Goal: Task Accomplishment & Management: Complete application form

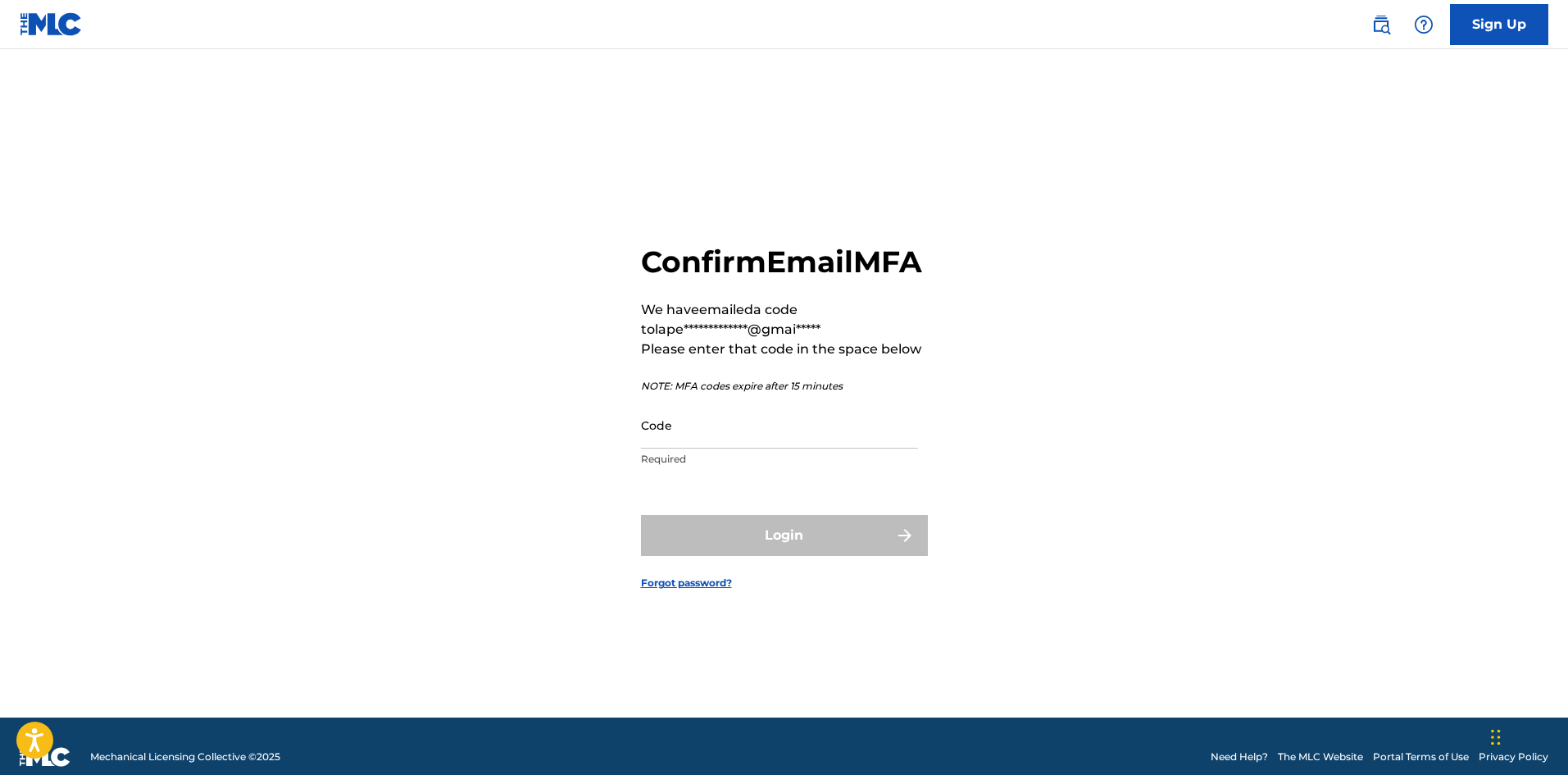
click at [722, 449] on input "Code" at bounding box center [779, 425] width 277 height 46
drag, startPoint x: 544, startPoint y: 457, endPoint x: 523, endPoint y: 459, distance: 21.1
click at [528, 458] on div "**********" at bounding box center [784, 403] width 1147 height 627
paste input "295039"
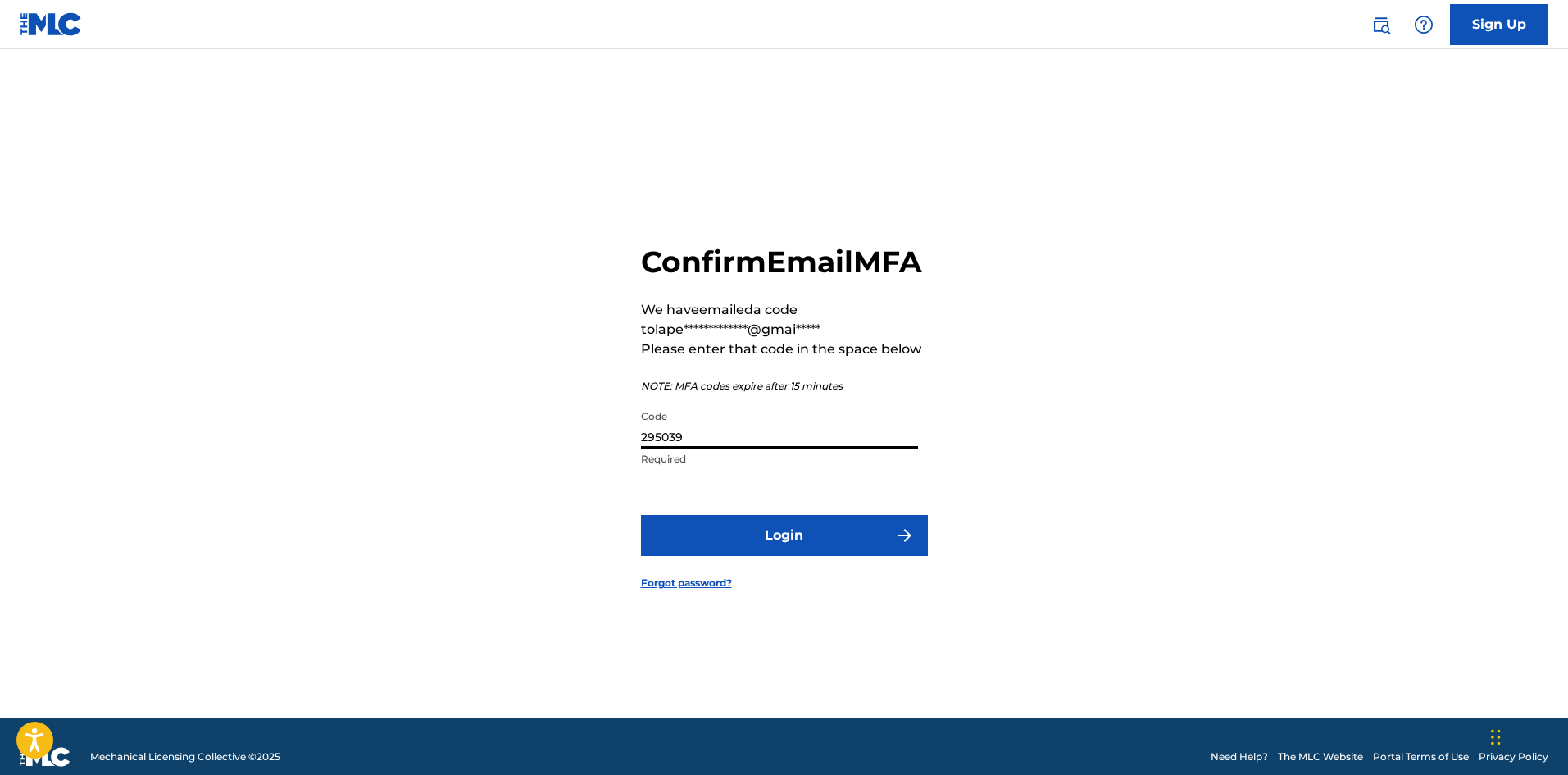
type input "295039"
click at [830, 553] on button "Login" at bounding box center [784, 535] width 287 height 41
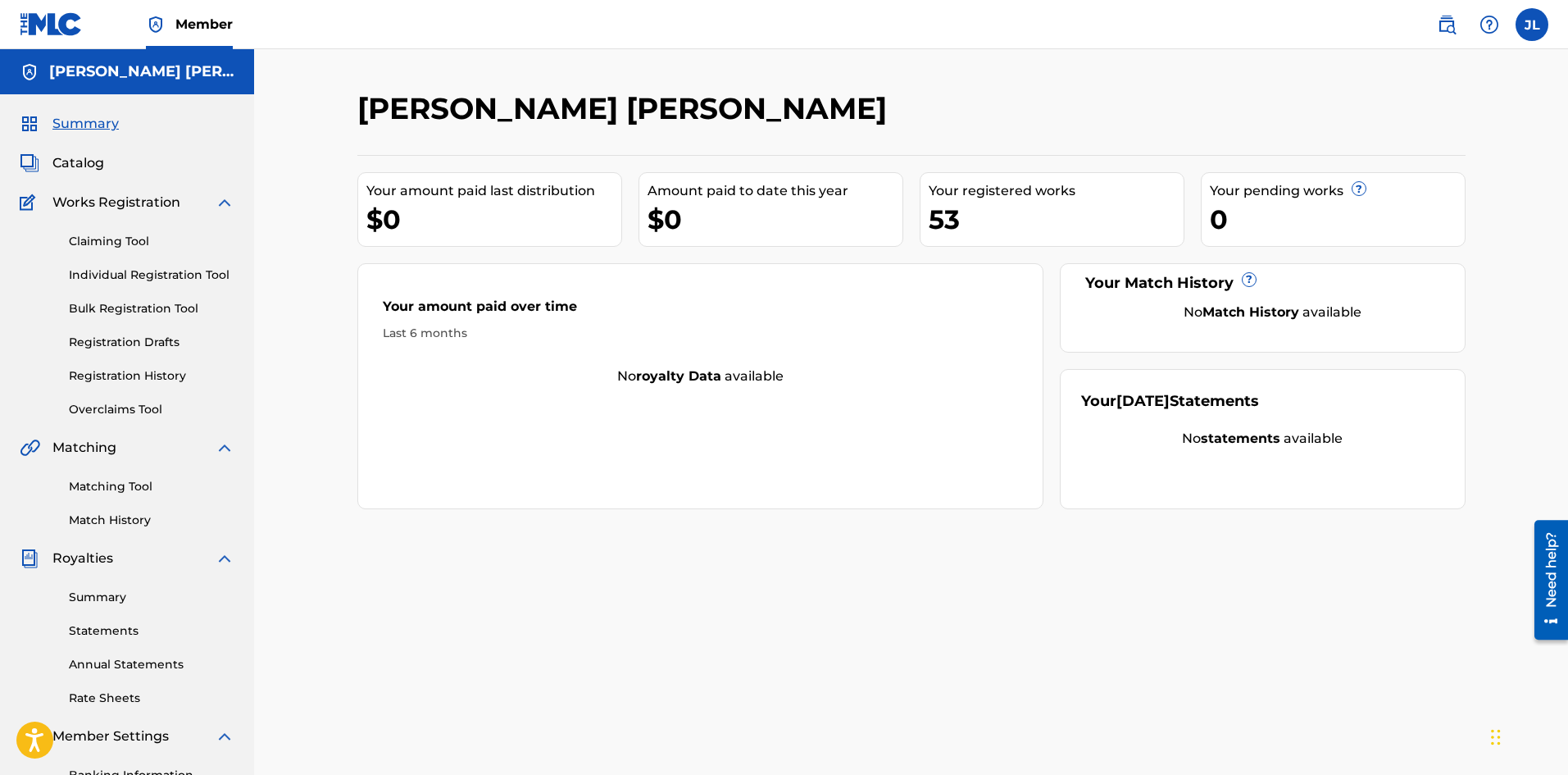
click at [100, 166] on span "Catalog" at bounding box center [78, 163] width 51 height 20
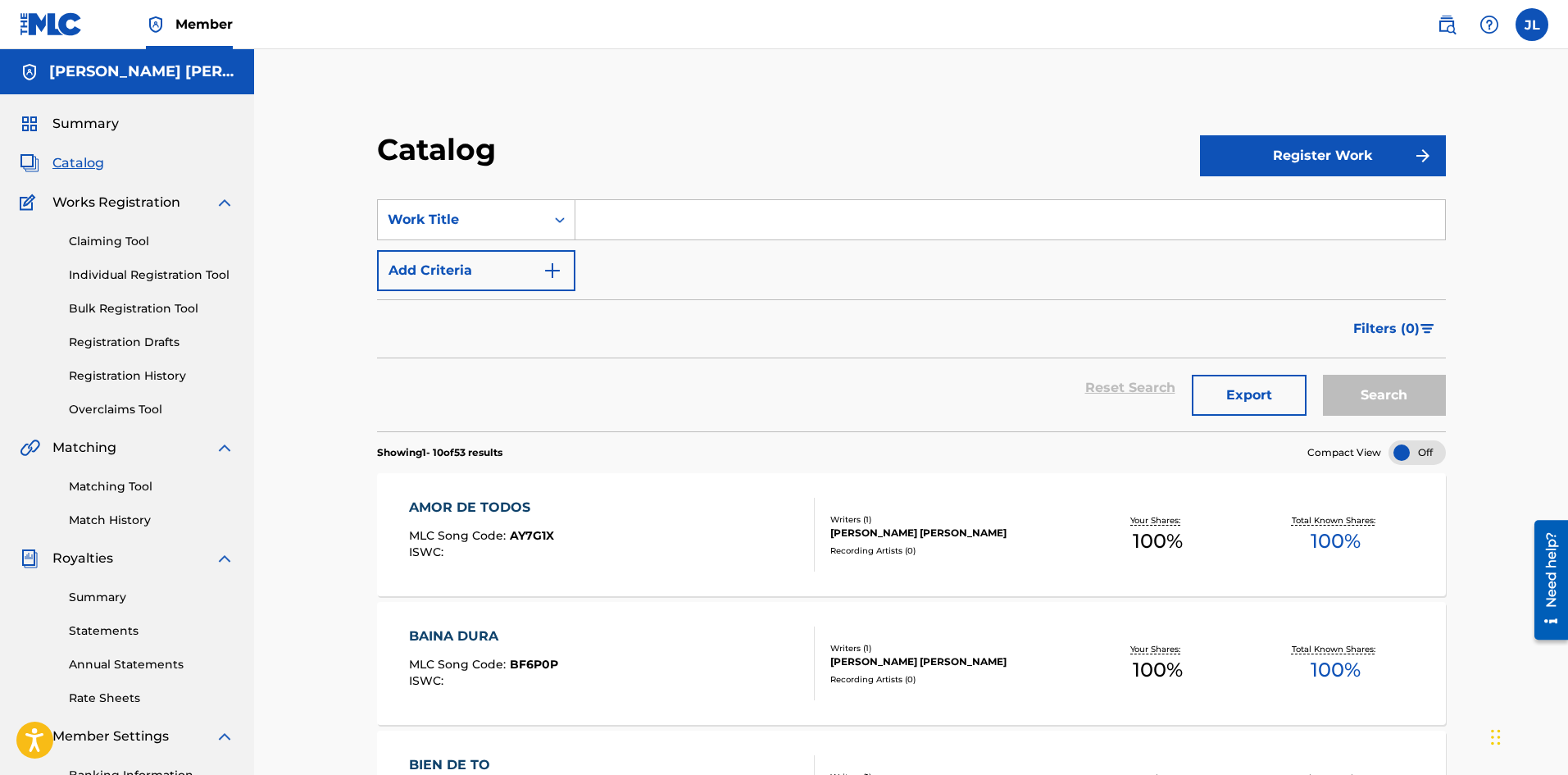
click at [160, 205] on span "Works Registration" at bounding box center [116, 202] width 128 height 20
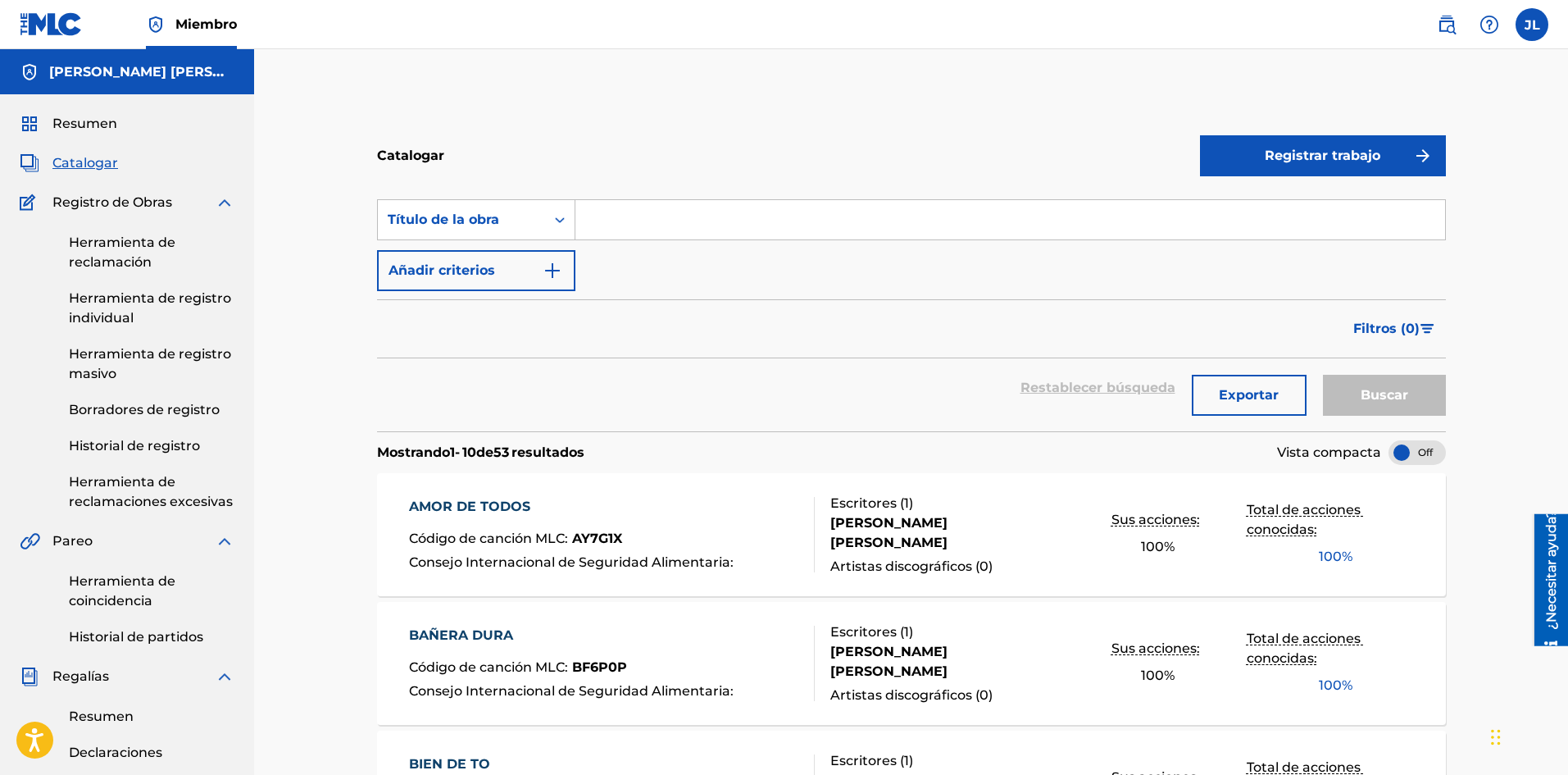
click at [153, 444] on font "Historial de registro" at bounding box center [135, 446] width 131 height 15
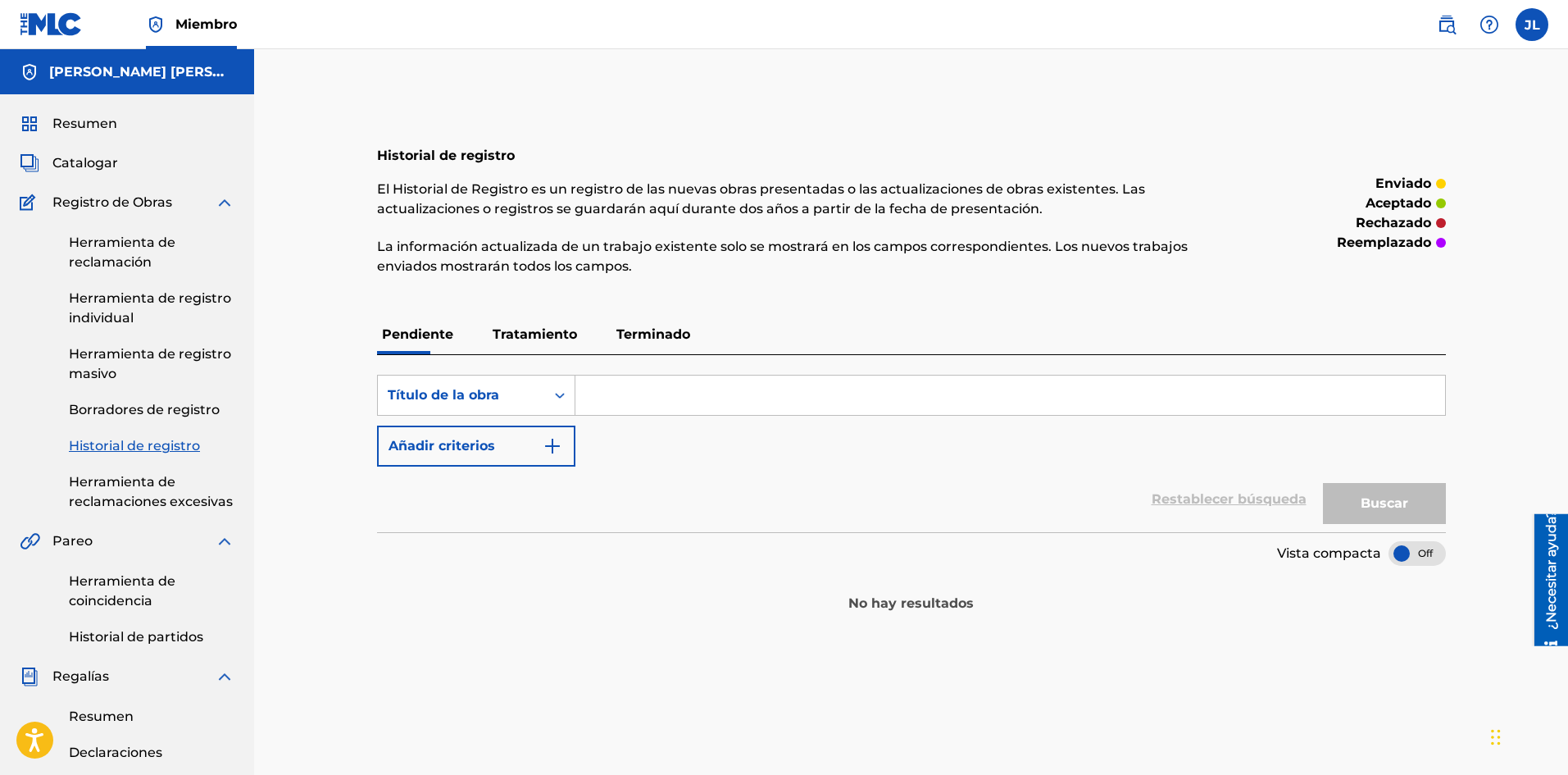
click at [160, 416] on font "Borradores de registro" at bounding box center [144, 410] width 151 height 15
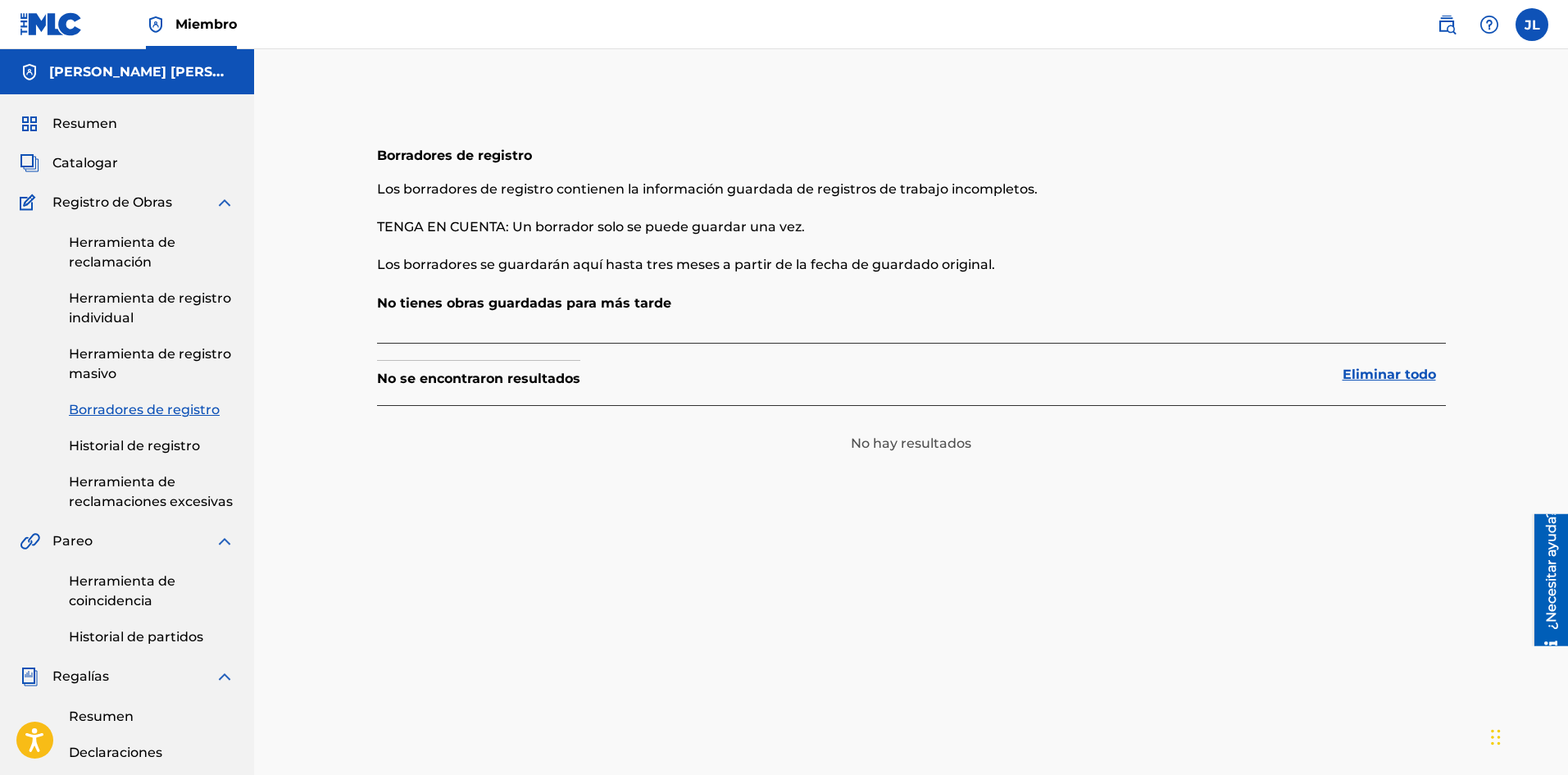
click at [111, 369] on font "Herramienta de registro masivo" at bounding box center [150, 363] width 162 height 35
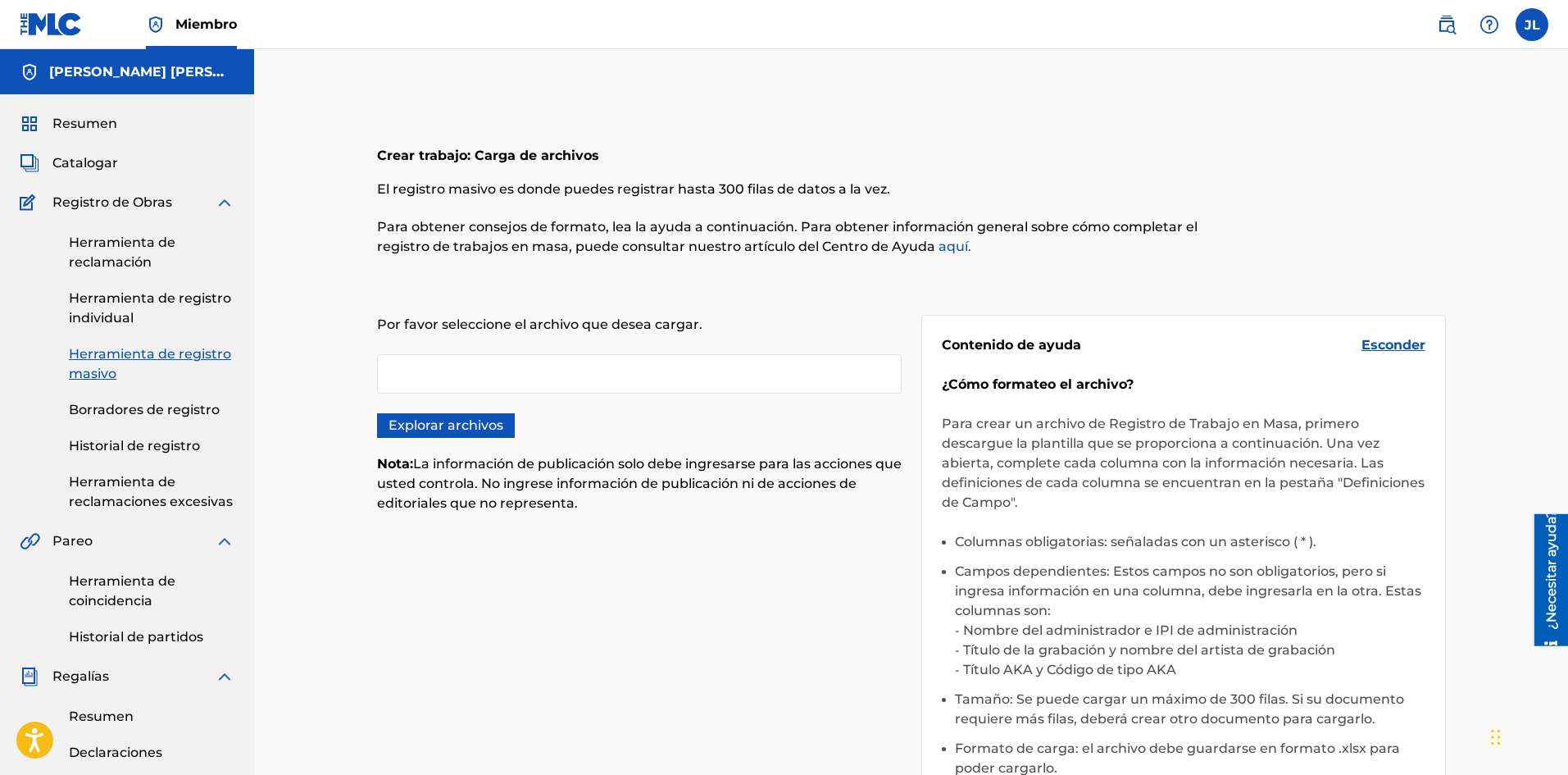
click at [124, 304] on font "Herramienta de registro individual" at bounding box center [150, 307] width 162 height 35
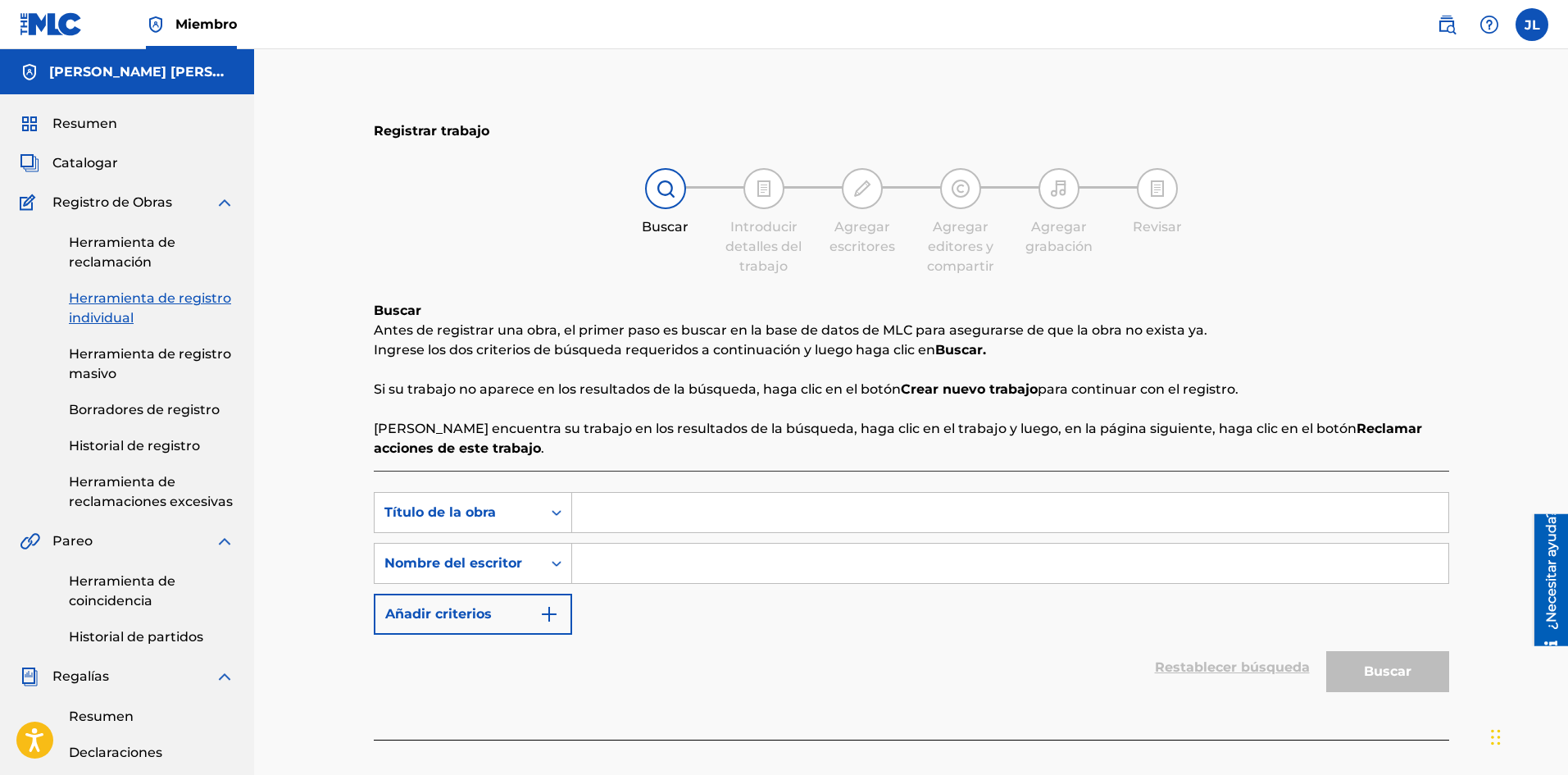
click at [126, 245] on font "Herramienta de reclamación" at bounding box center [122, 251] width 106 height 35
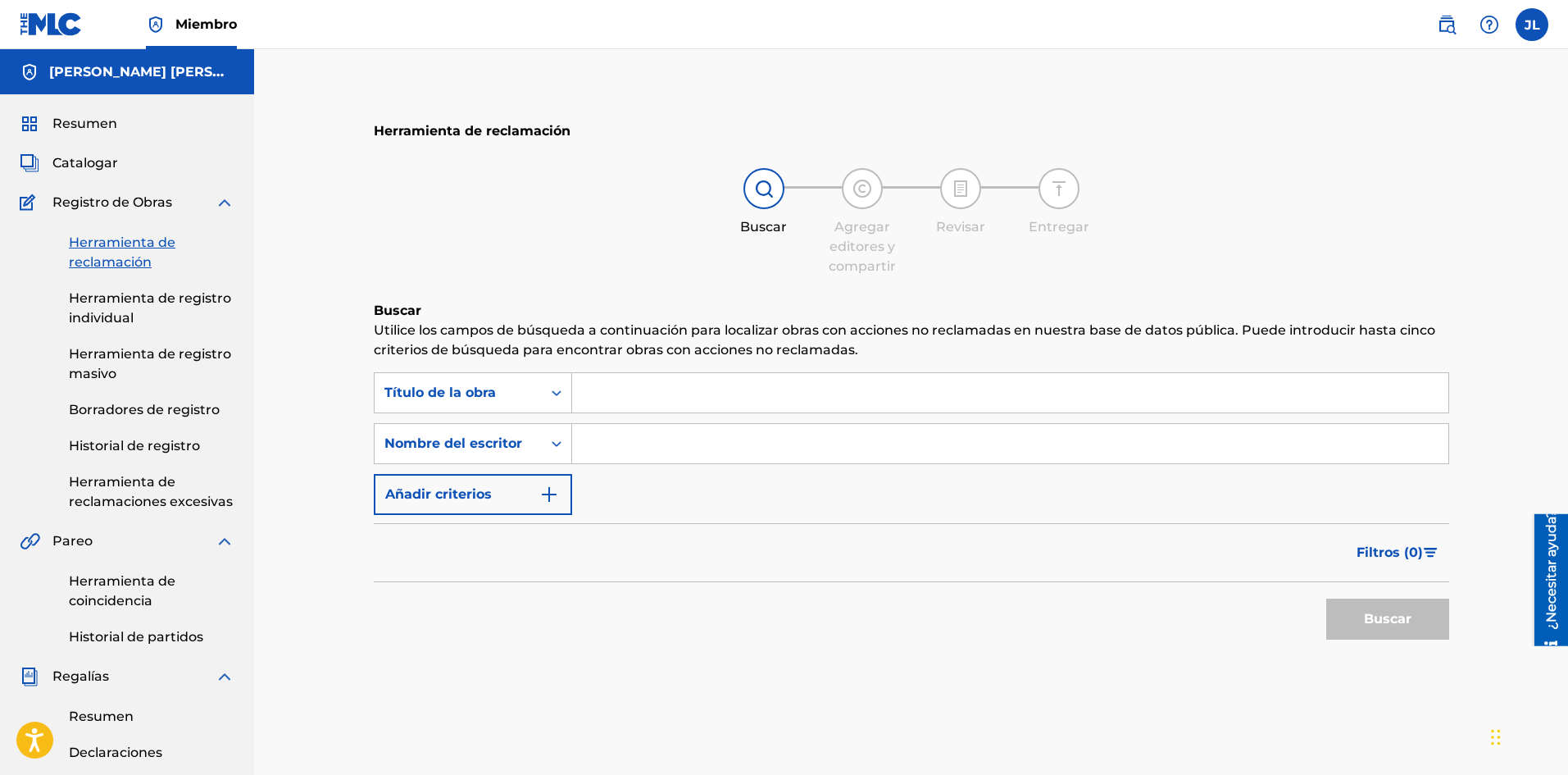
click at [120, 445] on font "Historial de registro" at bounding box center [135, 446] width 131 height 15
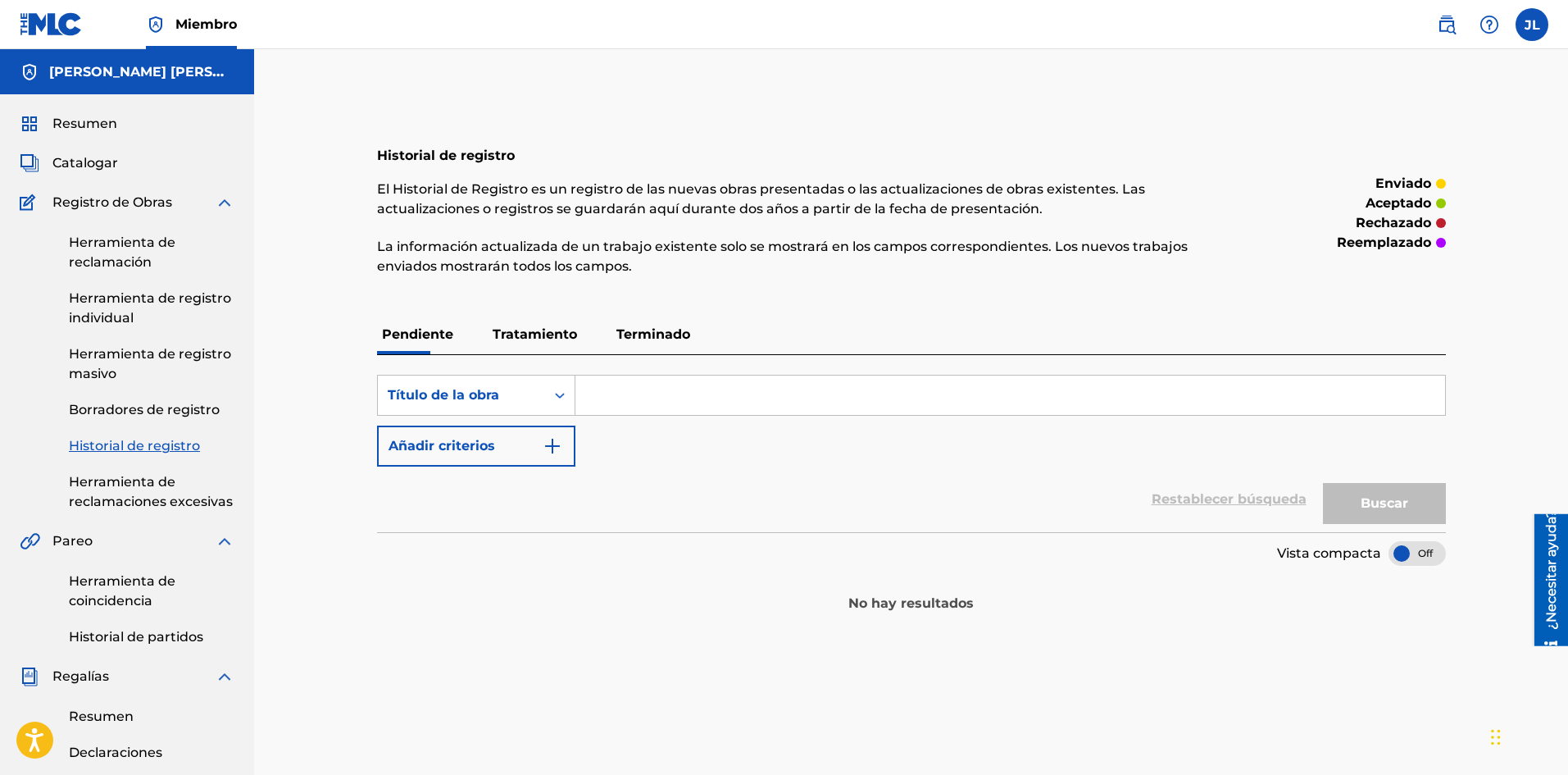
click at [129, 487] on font "Herramienta de reclamaciones excesivas" at bounding box center [151, 491] width 164 height 35
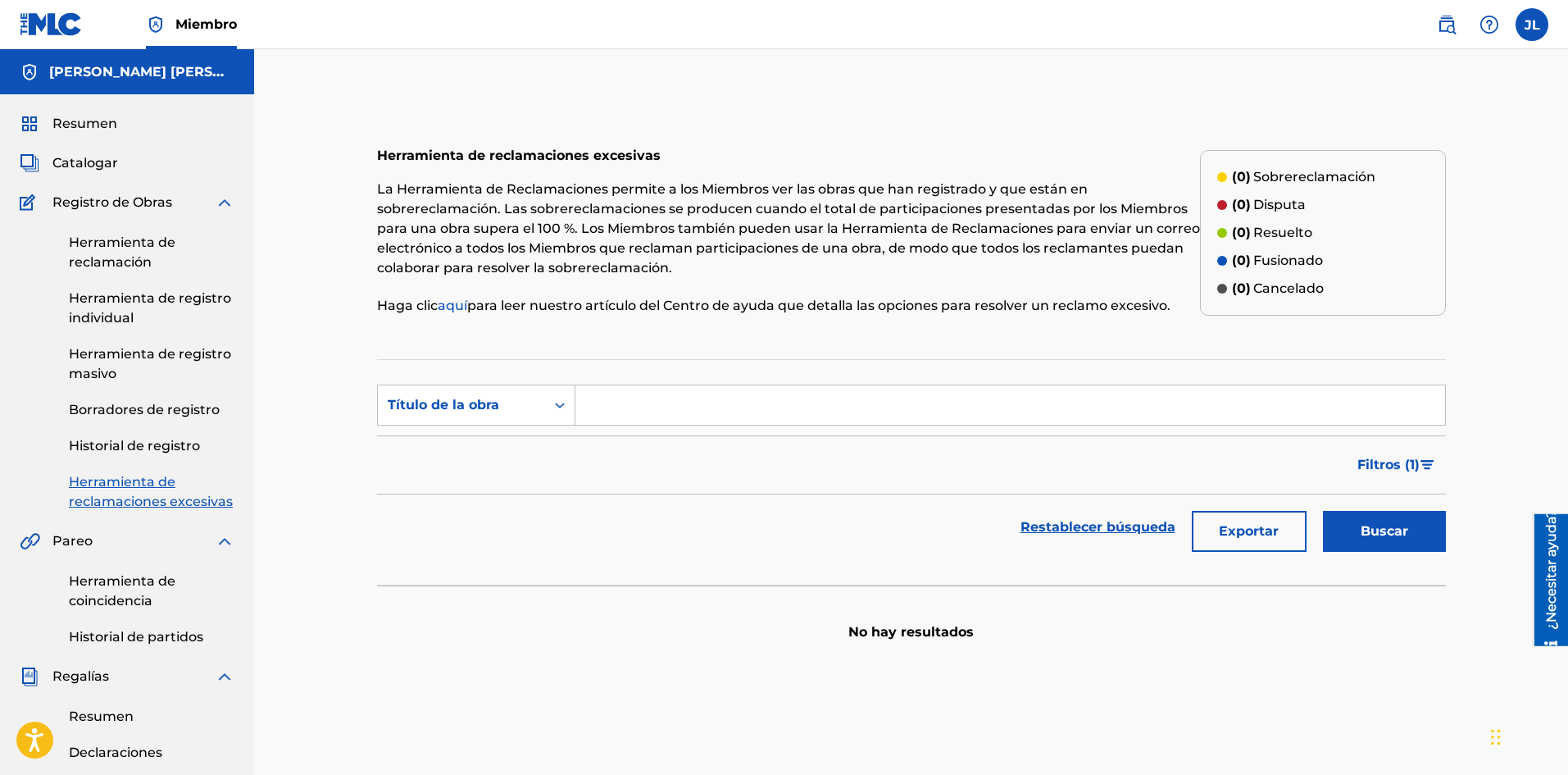
click at [134, 234] on font "Herramienta de reclamación" at bounding box center [122, 251] width 106 height 35
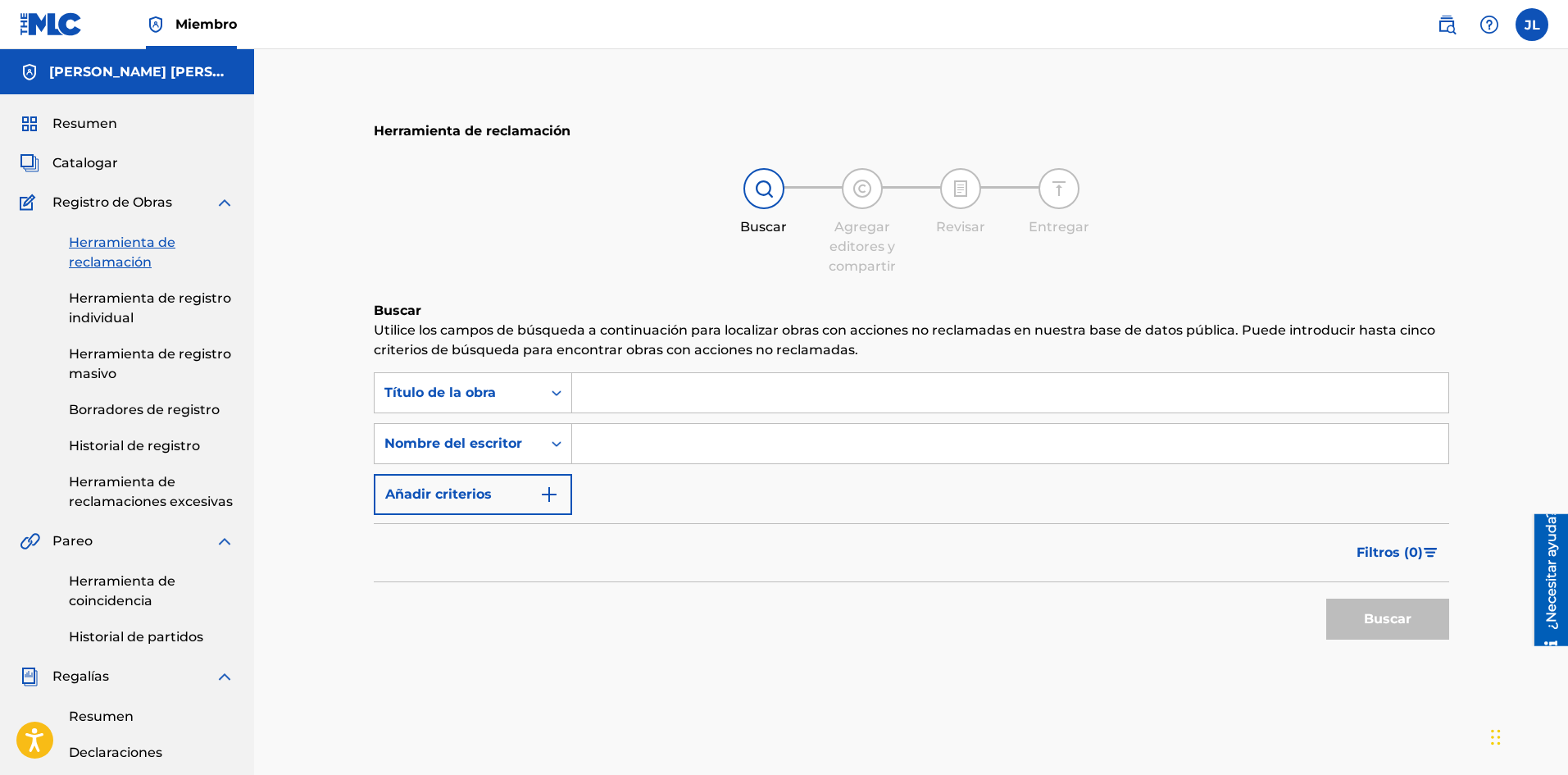
click at [140, 202] on font "Registro de Obras" at bounding box center [112, 202] width 119 height 15
click at [87, 163] on font "Catalogar" at bounding box center [84, 162] width 65 height 15
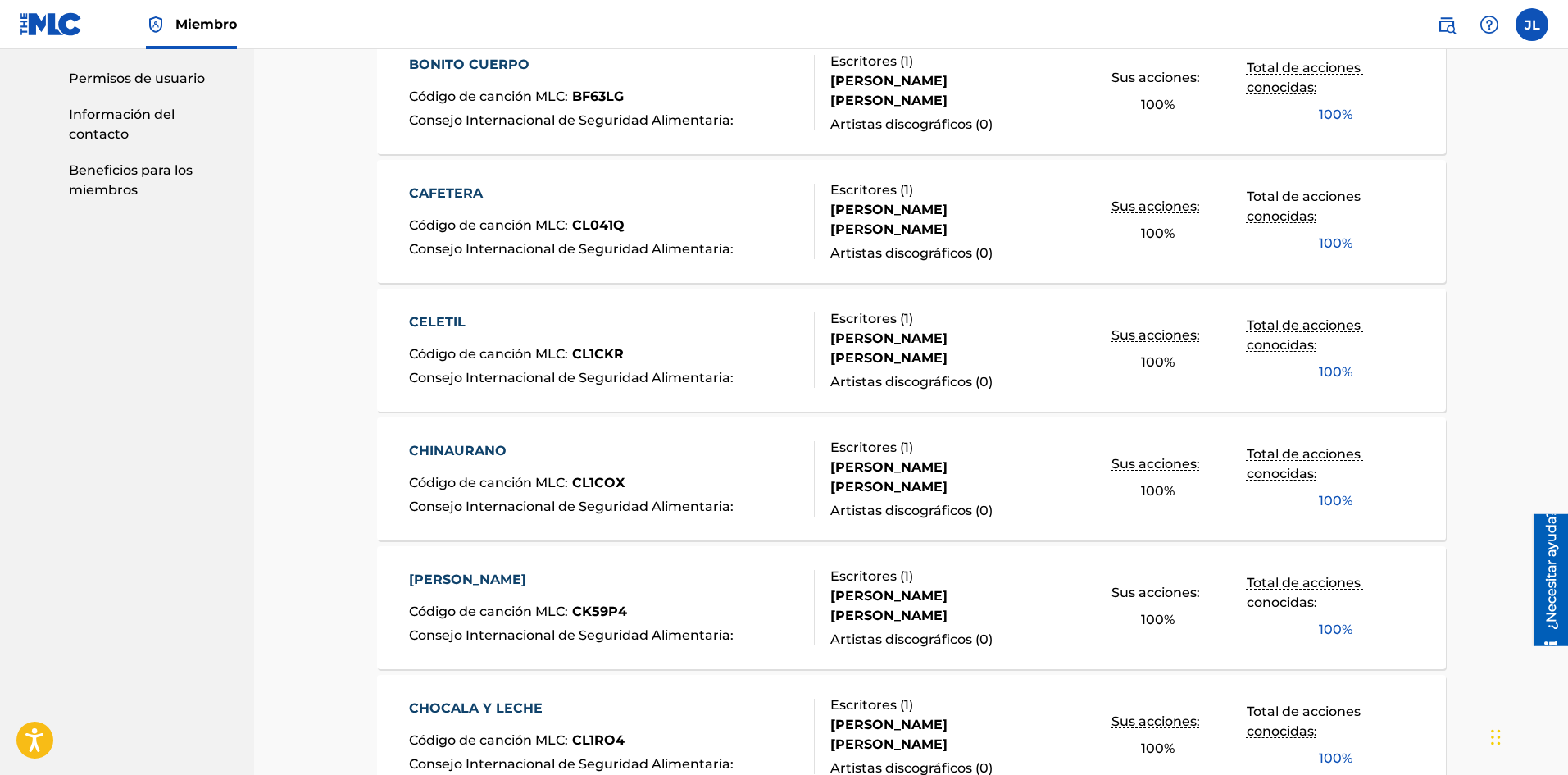
scroll to position [1143, 0]
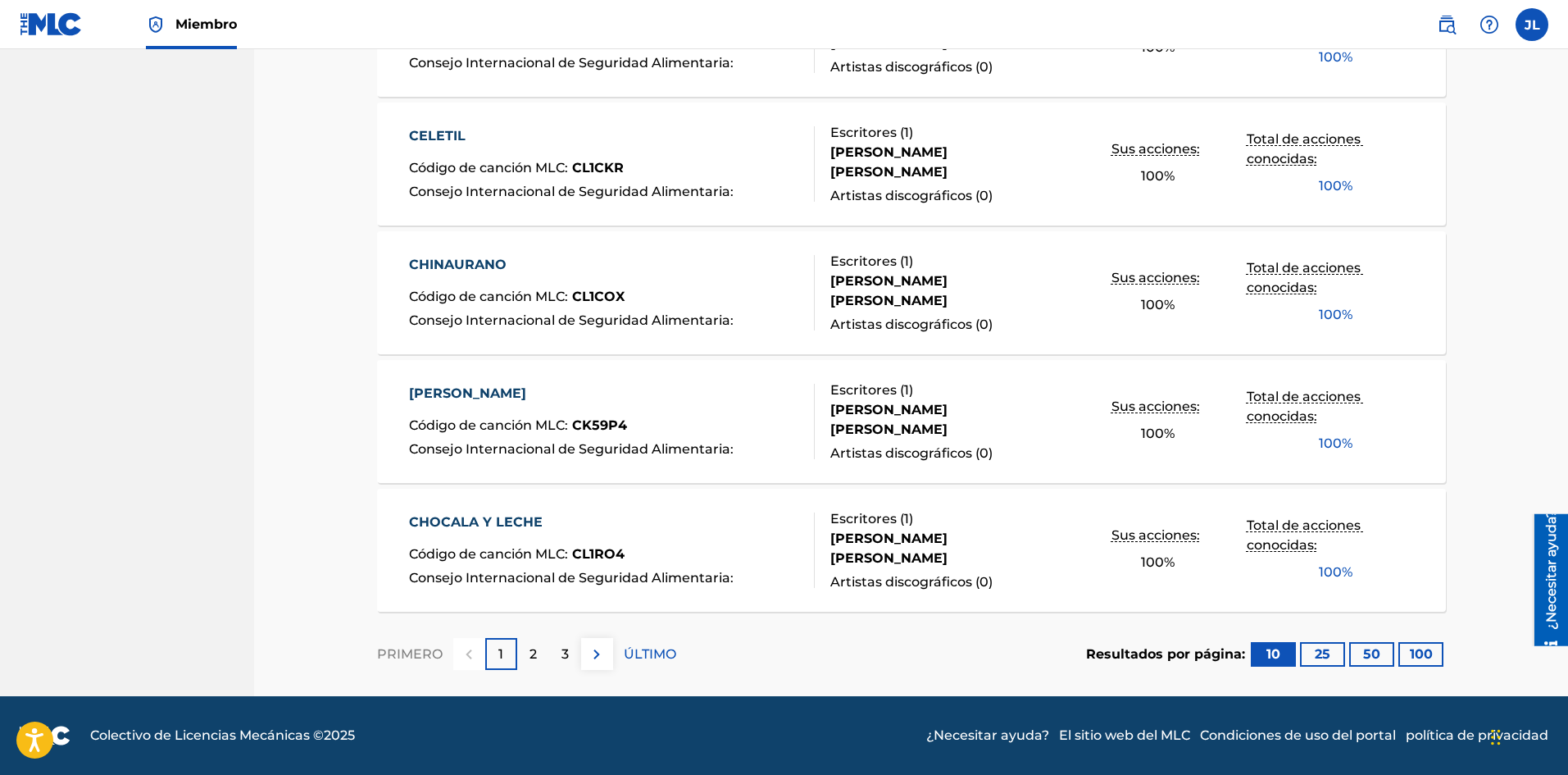
click at [1312, 643] on button "25" at bounding box center [1322, 655] width 46 height 25
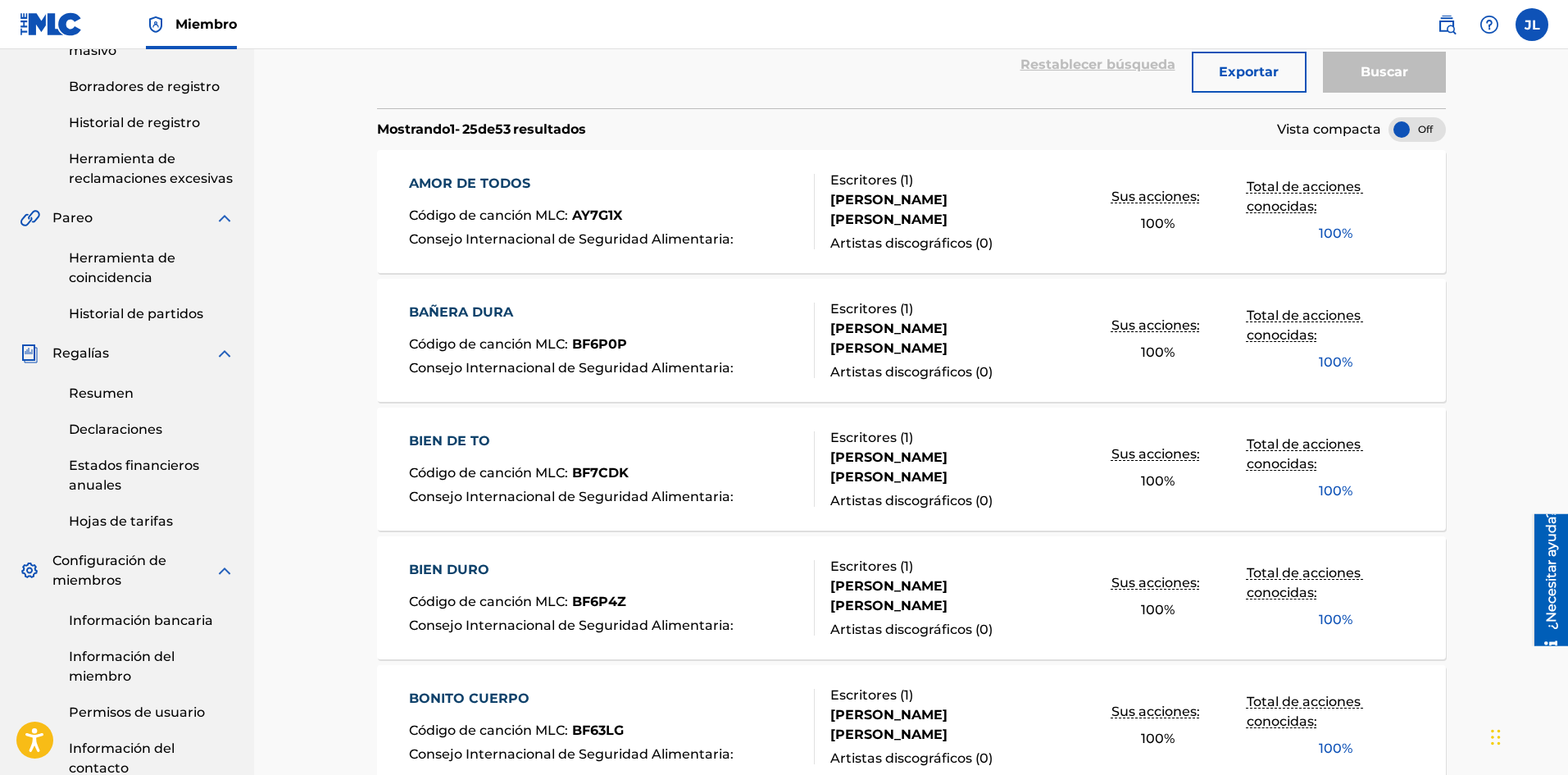
scroll to position [0, 0]
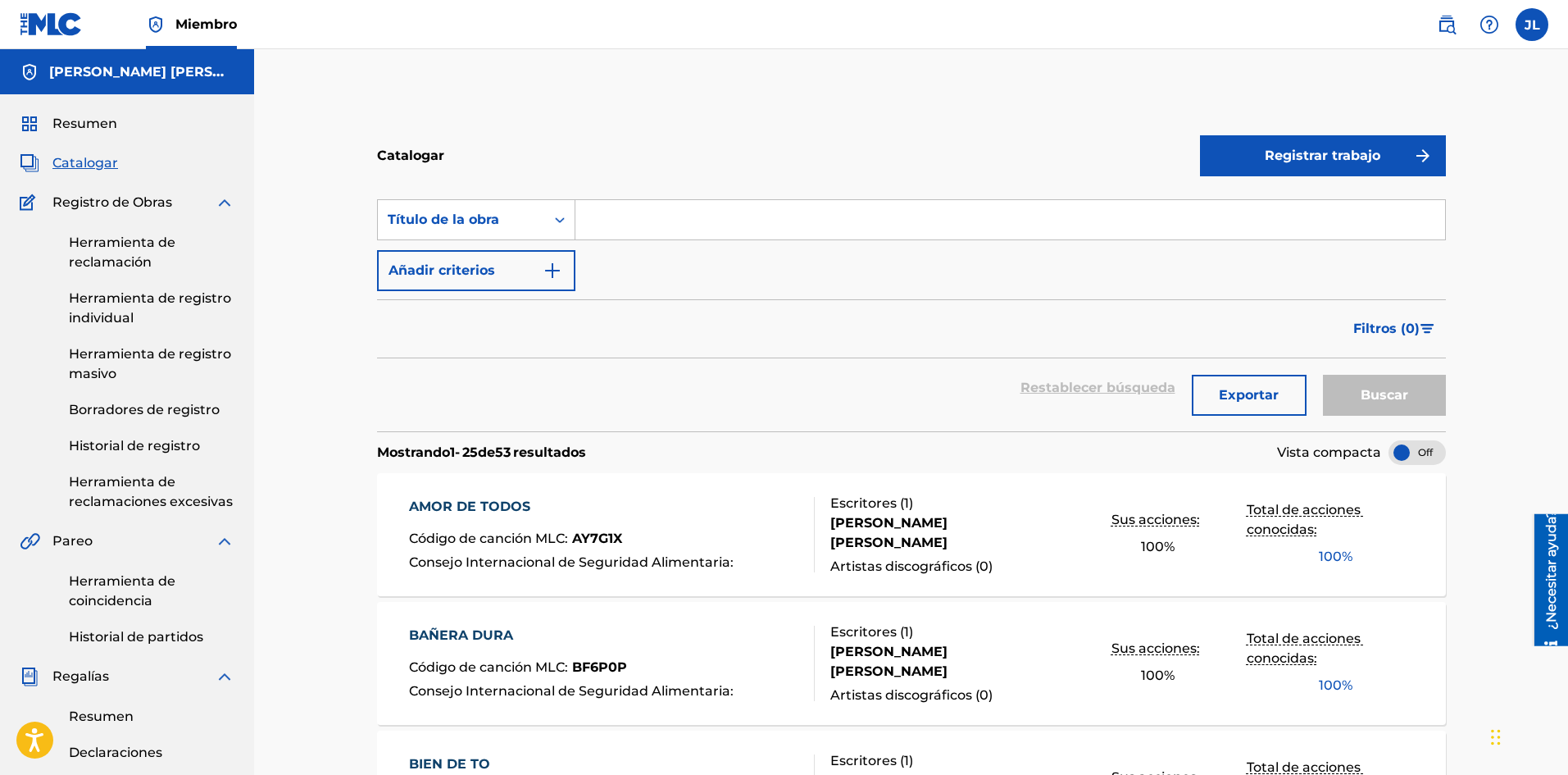
click at [535, 443] on p "Mostrando 1 - 25 de 53 resultados" at bounding box center [482, 452] width 209 height 20
click at [181, 442] on font "Historial de registro" at bounding box center [135, 446] width 131 height 15
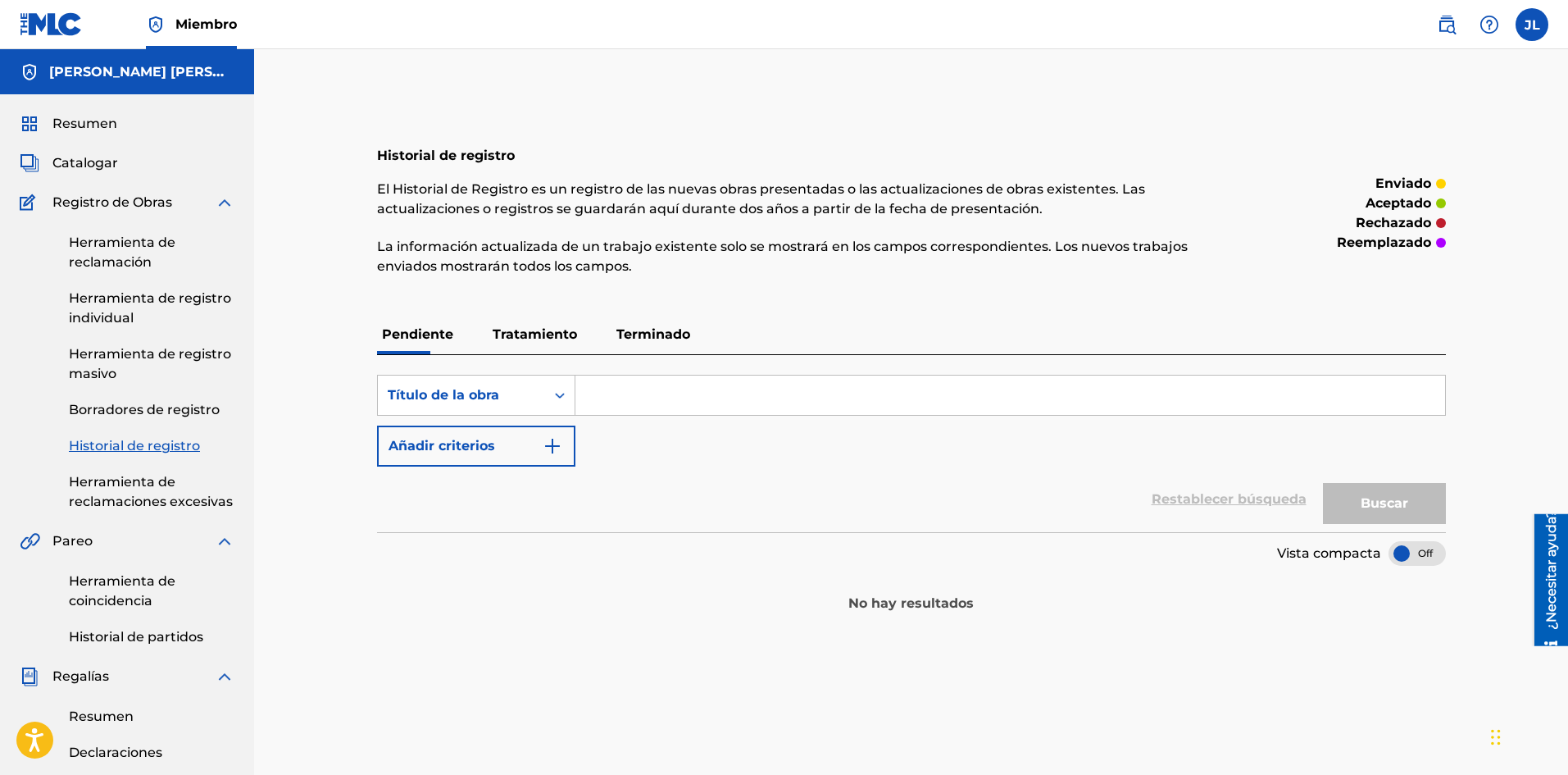
click at [588, 333] on div "Pendiente Tratamiento Terminado" at bounding box center [911, 334] width 1068 height 39
click at [545, 333] on font "Tratamiento" at bounding box center [535, 334] width 84 height 15
click at [665, 348] on p "Terminado" at bounding box center [653, 334] width 83 height 39
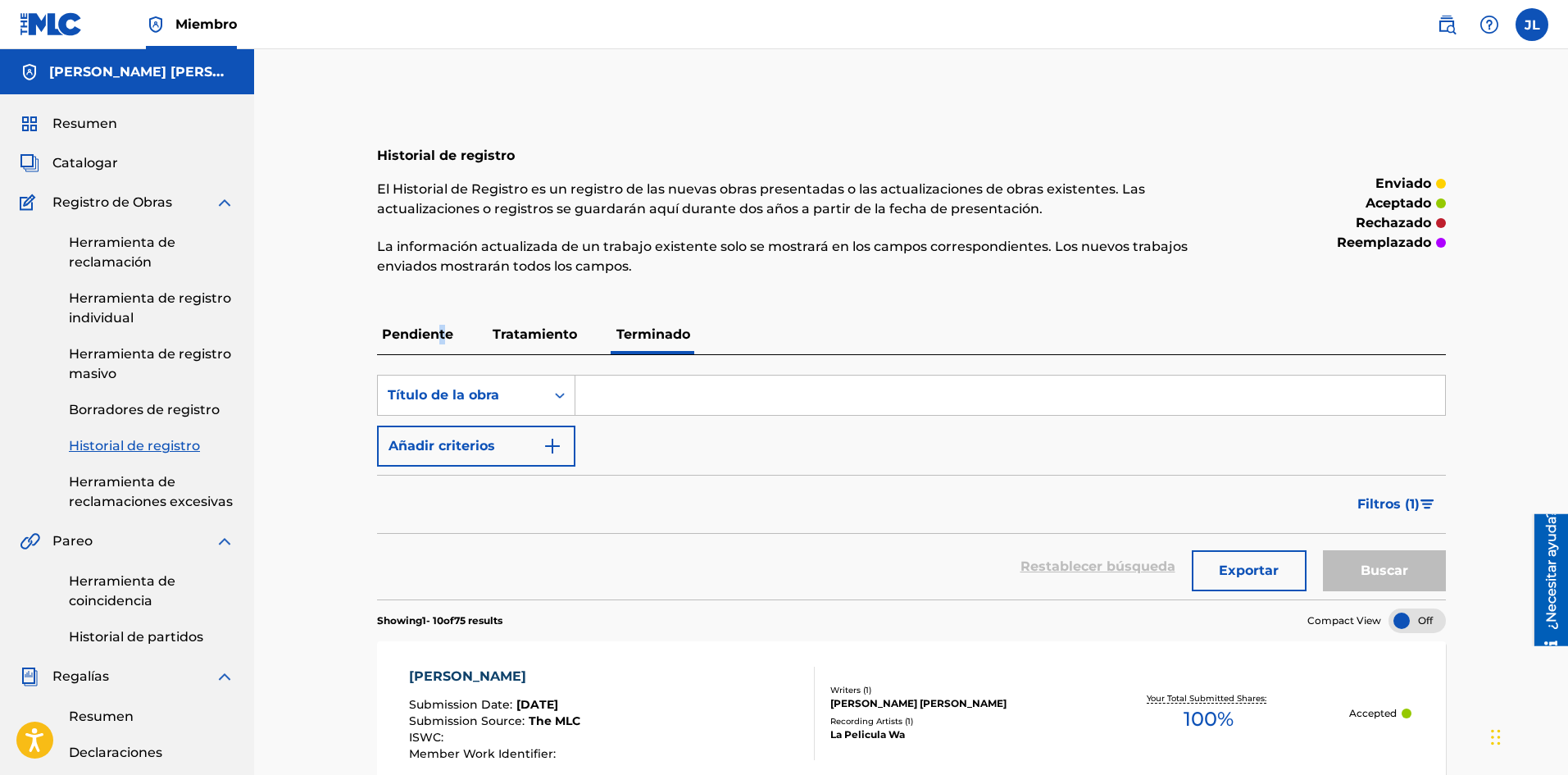
click at [440, 334] on font "Pendiente" at bounding box center [417, 334] width 71 height 15
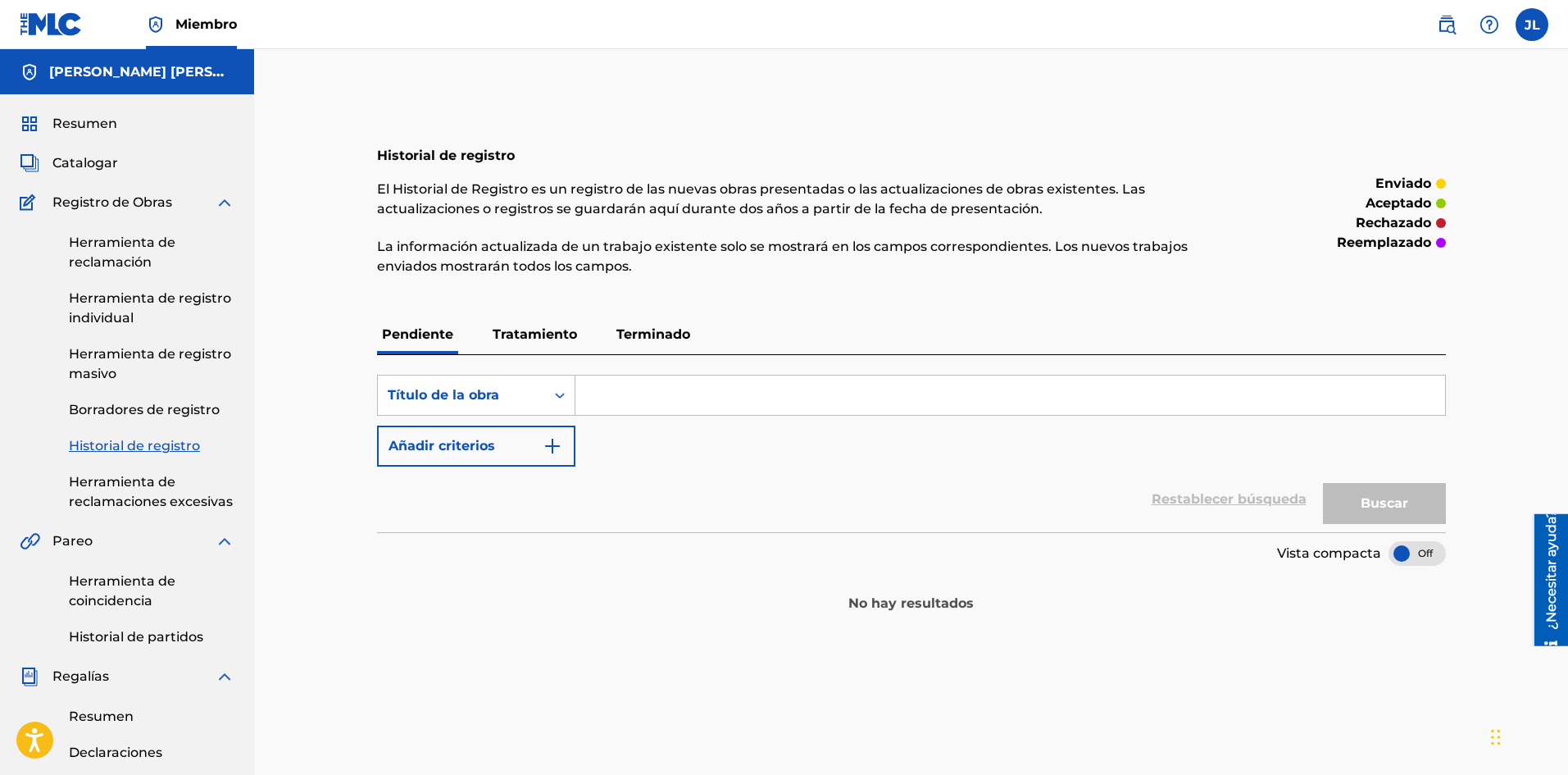
click at [631, 341] on p "Terminado" at bounding box center [653, 334] width 83 height 39
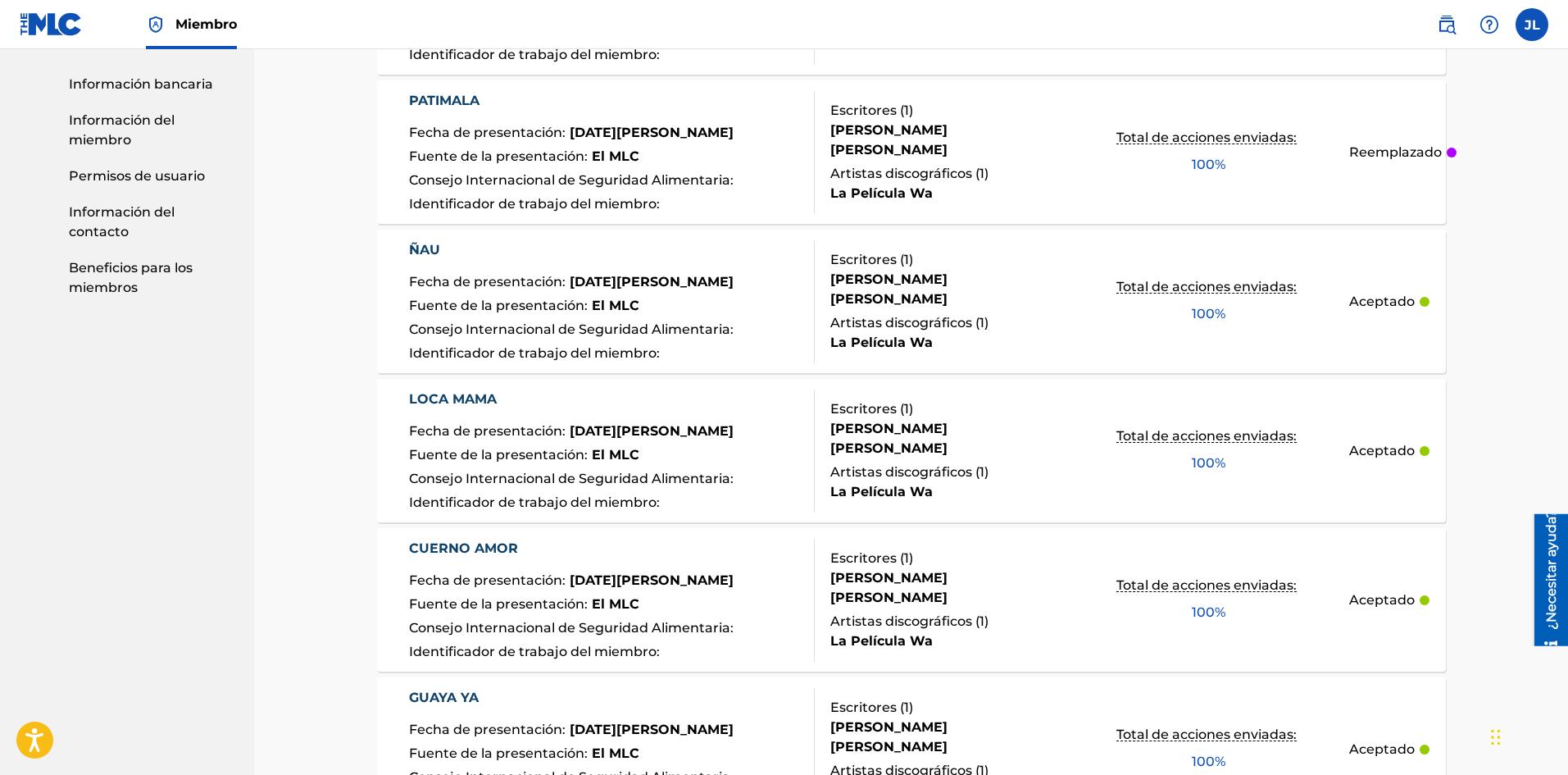
scroll to position [1542, 0]
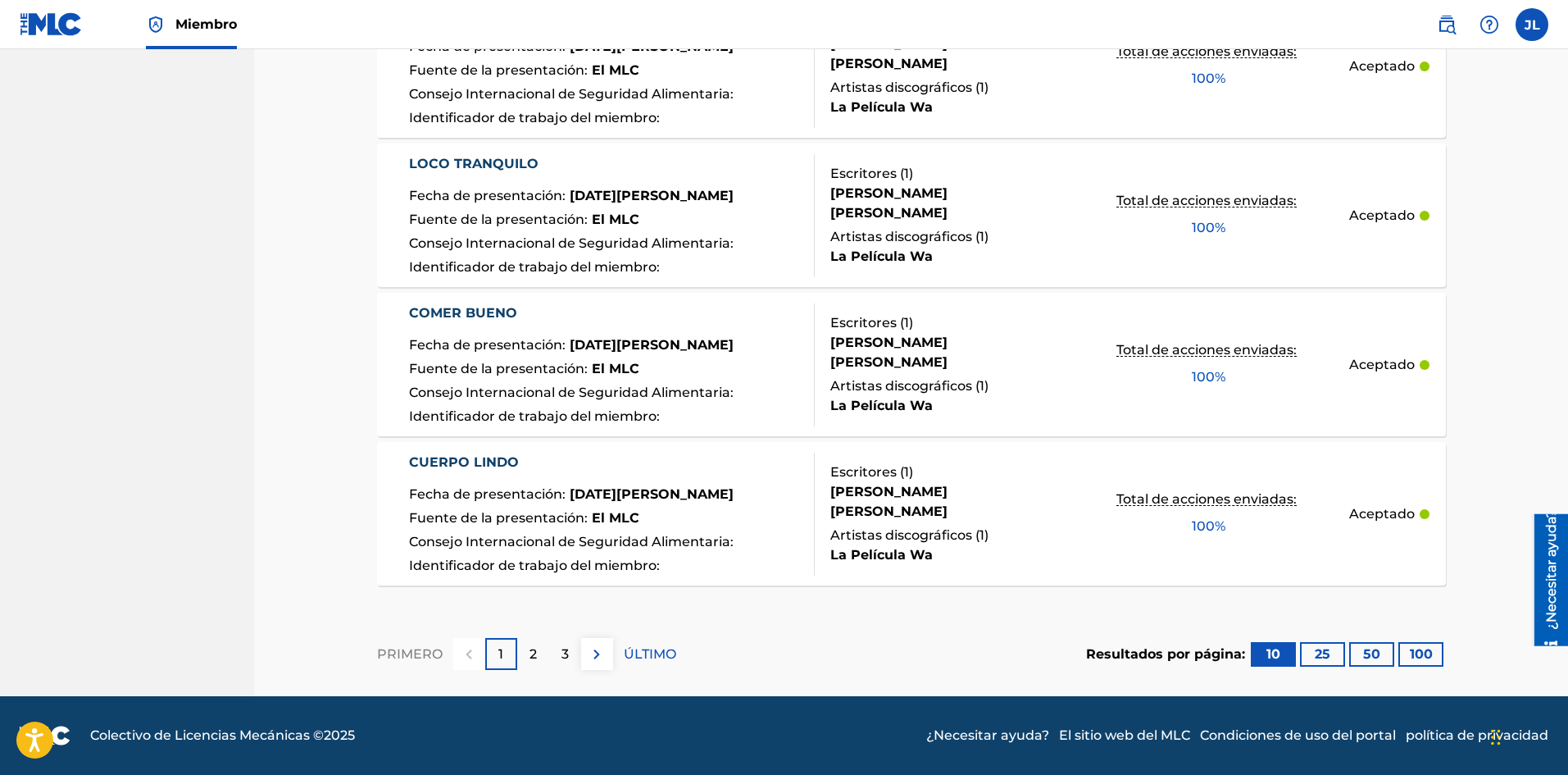
click at [1384, 649] on button "50" at bounding box center [1372, 655] width 46 height 25
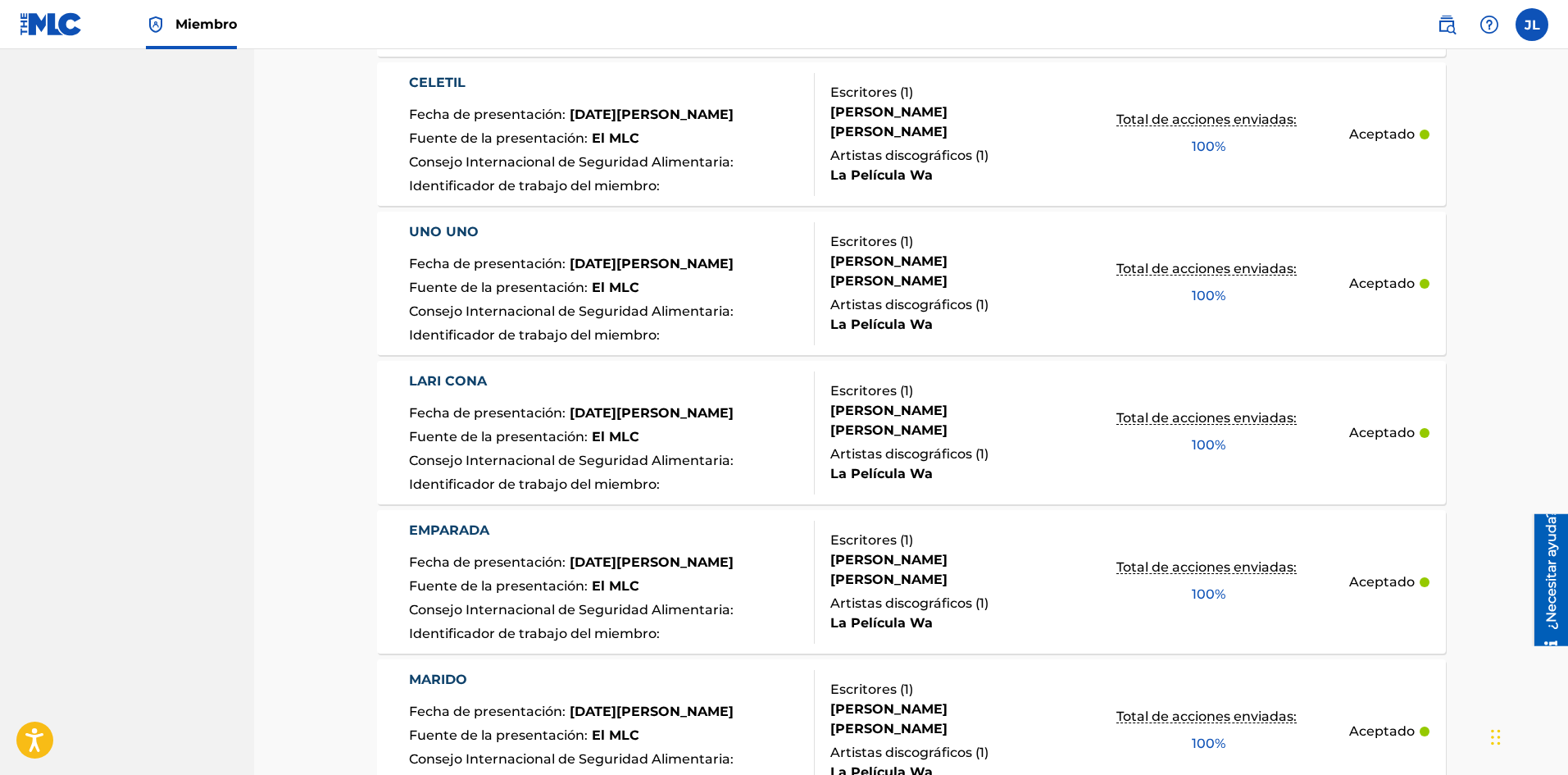
scroll to position [7512, 0]
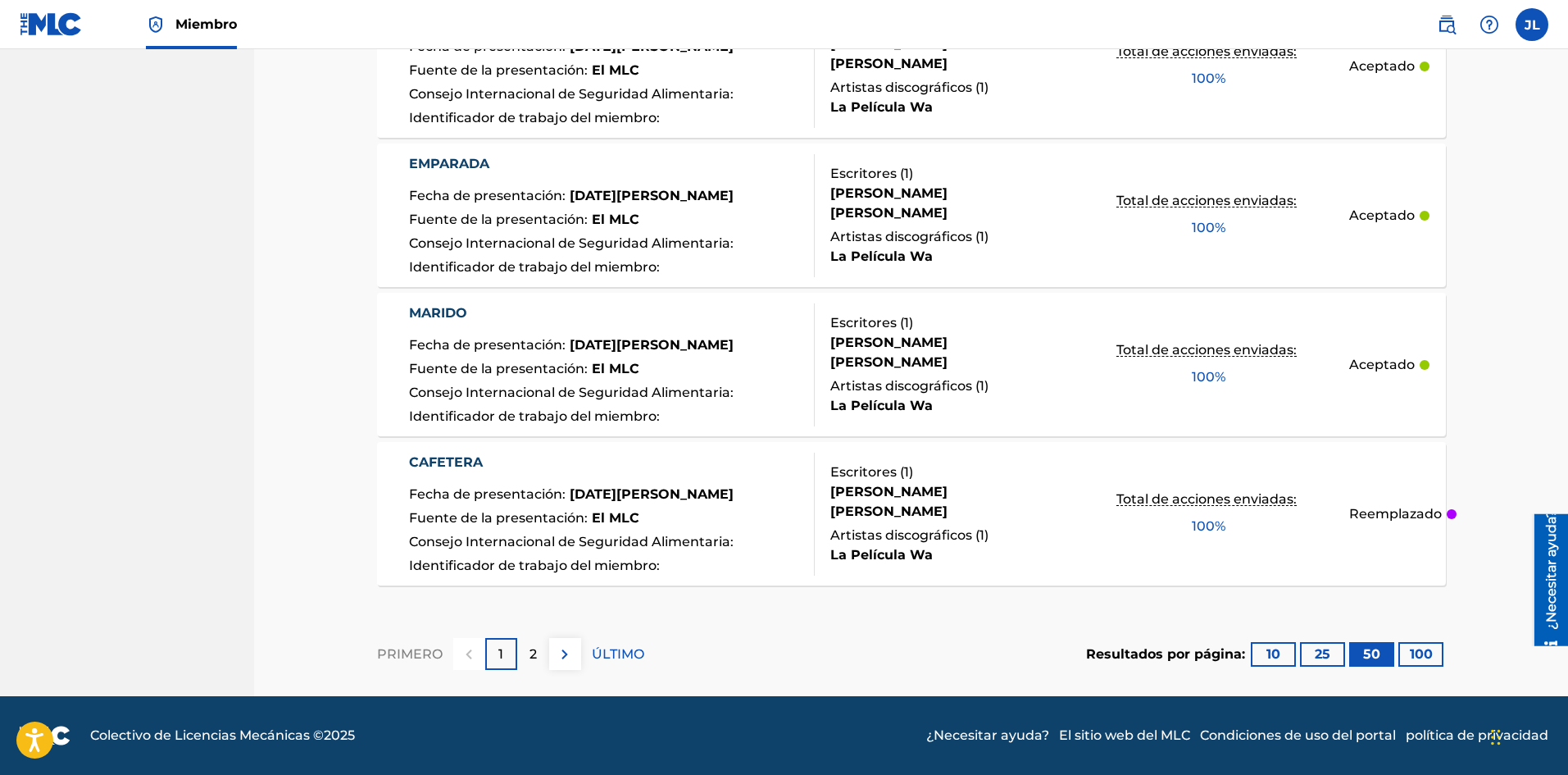
click at [1401, 654] on button "100" at bounding box center [1421, 655] width 46 height 25
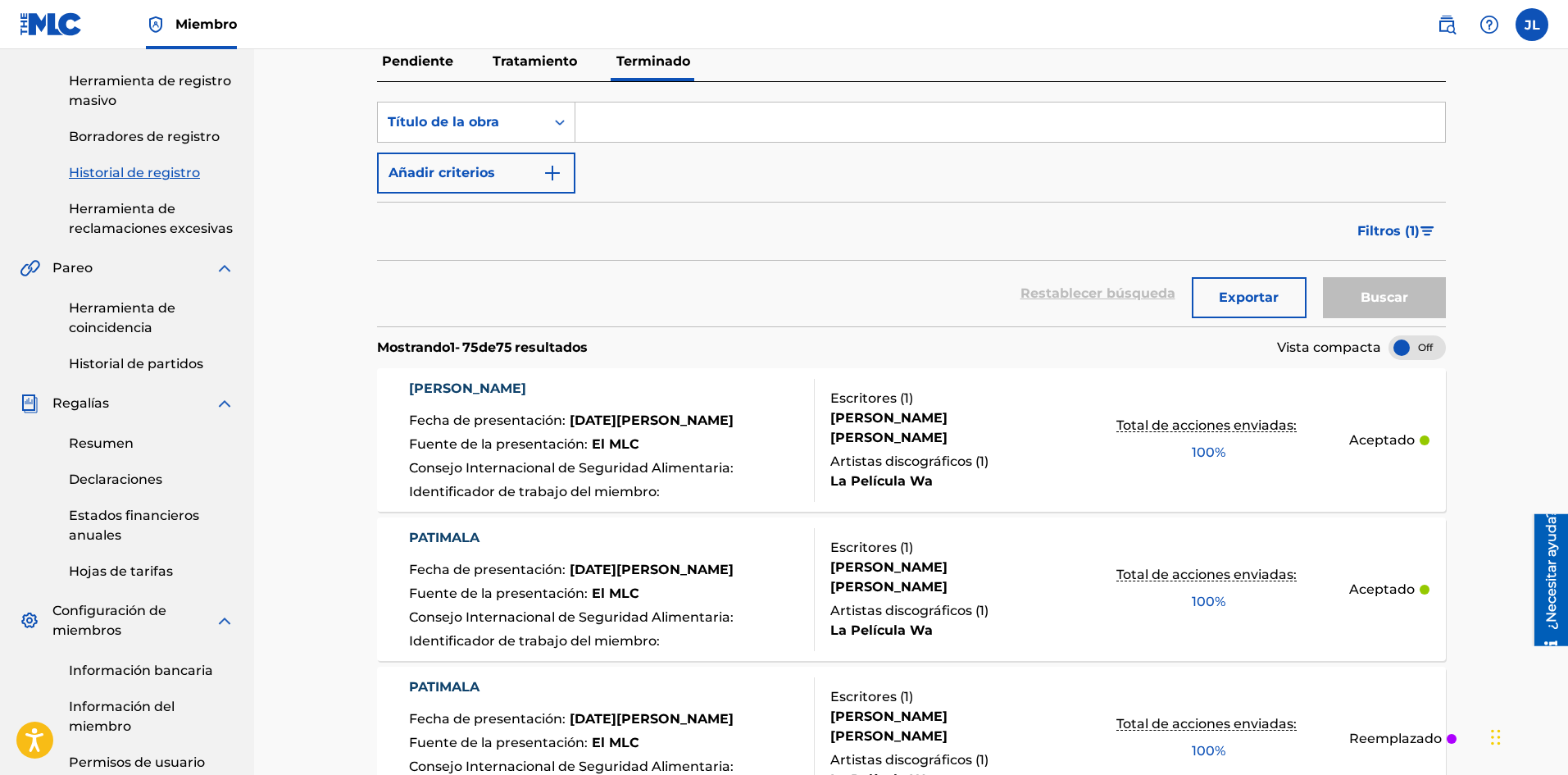
scroll to position [0, 0]
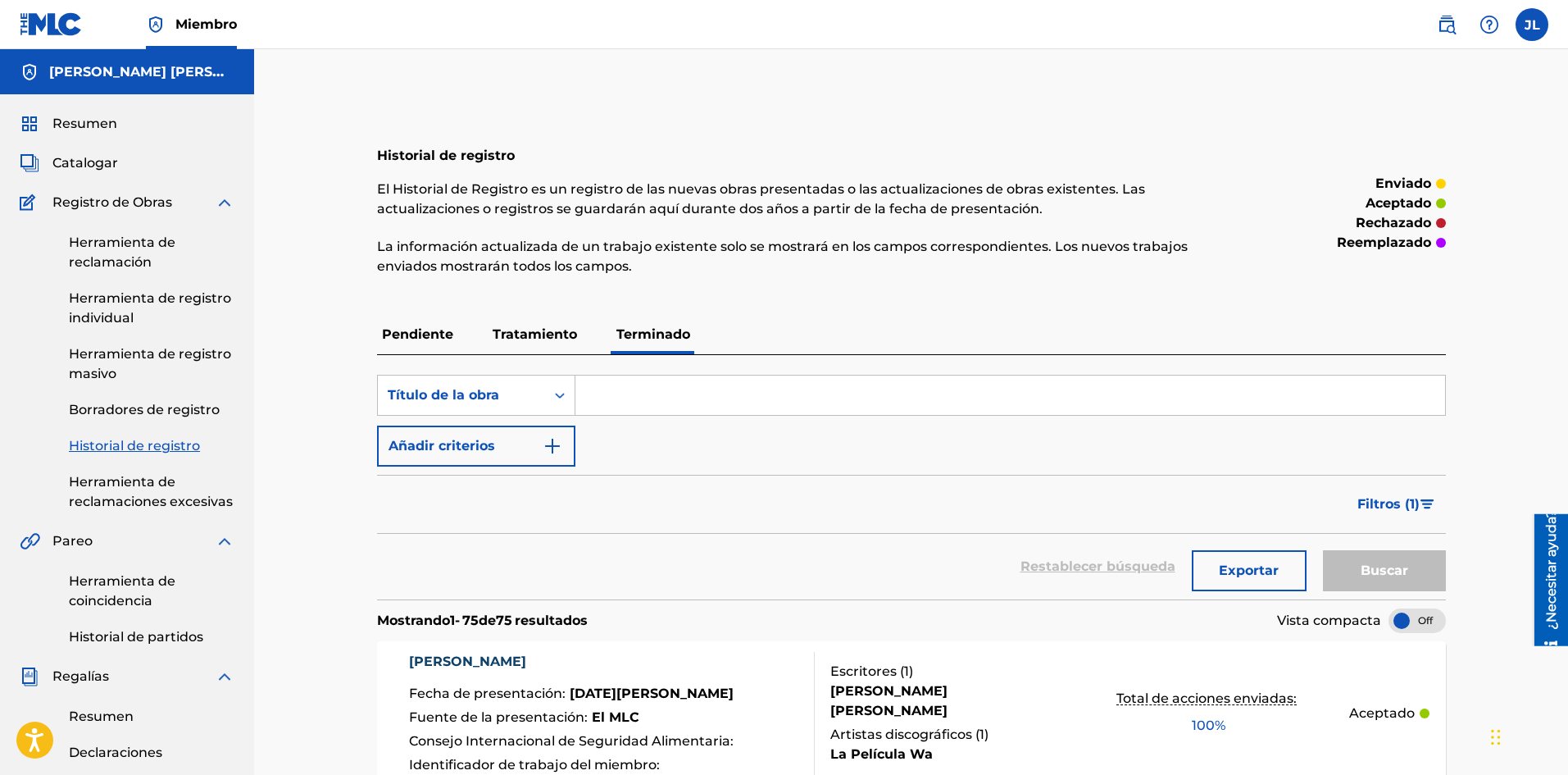
click at [62, 39] on link at bounding box center [51, 24] width 64 height 48
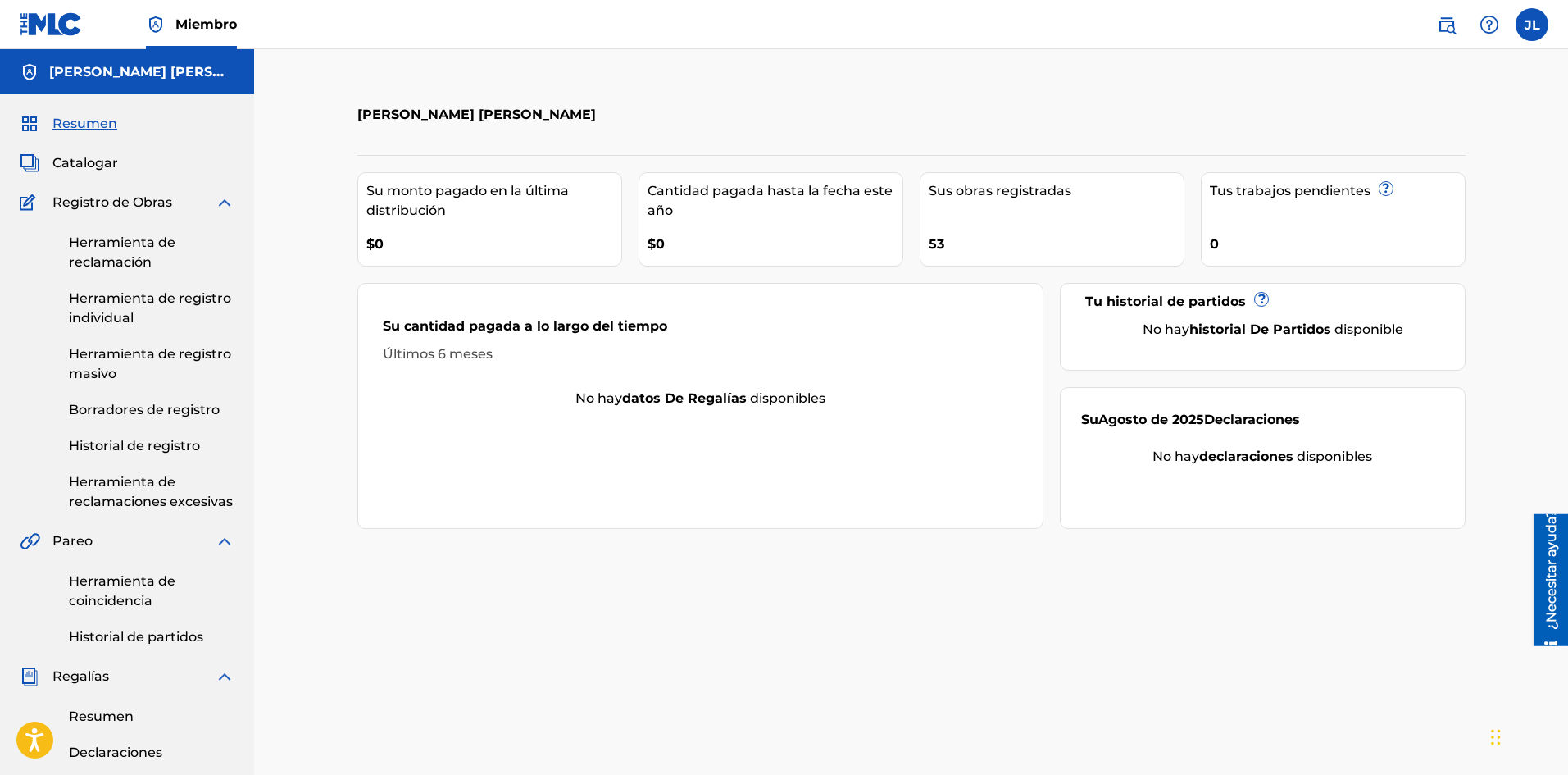
click at [74, 28] on img at bounding box center [51, 24] width 64 height 24
click at [76, 165] on font "Catalogar" at bounding box center [84, 162] width 65 height 15
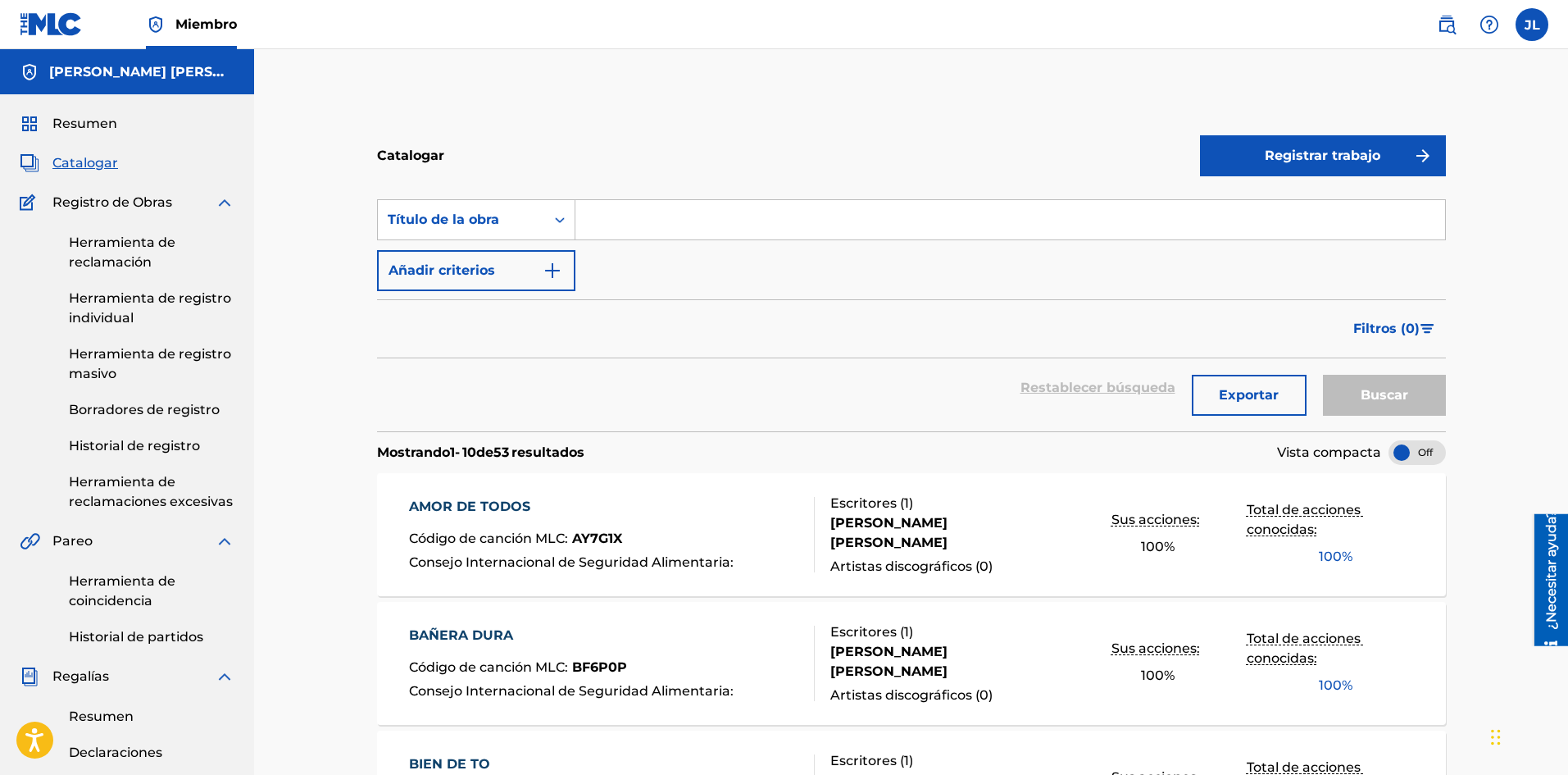
click at [1384, 162] on button "Registrar trabajo" at bounding box center [1322, 156] width 246 height 41
click at [1289, 195] on link "Individual" at bounding box center [1322, 209] width 246 height 39
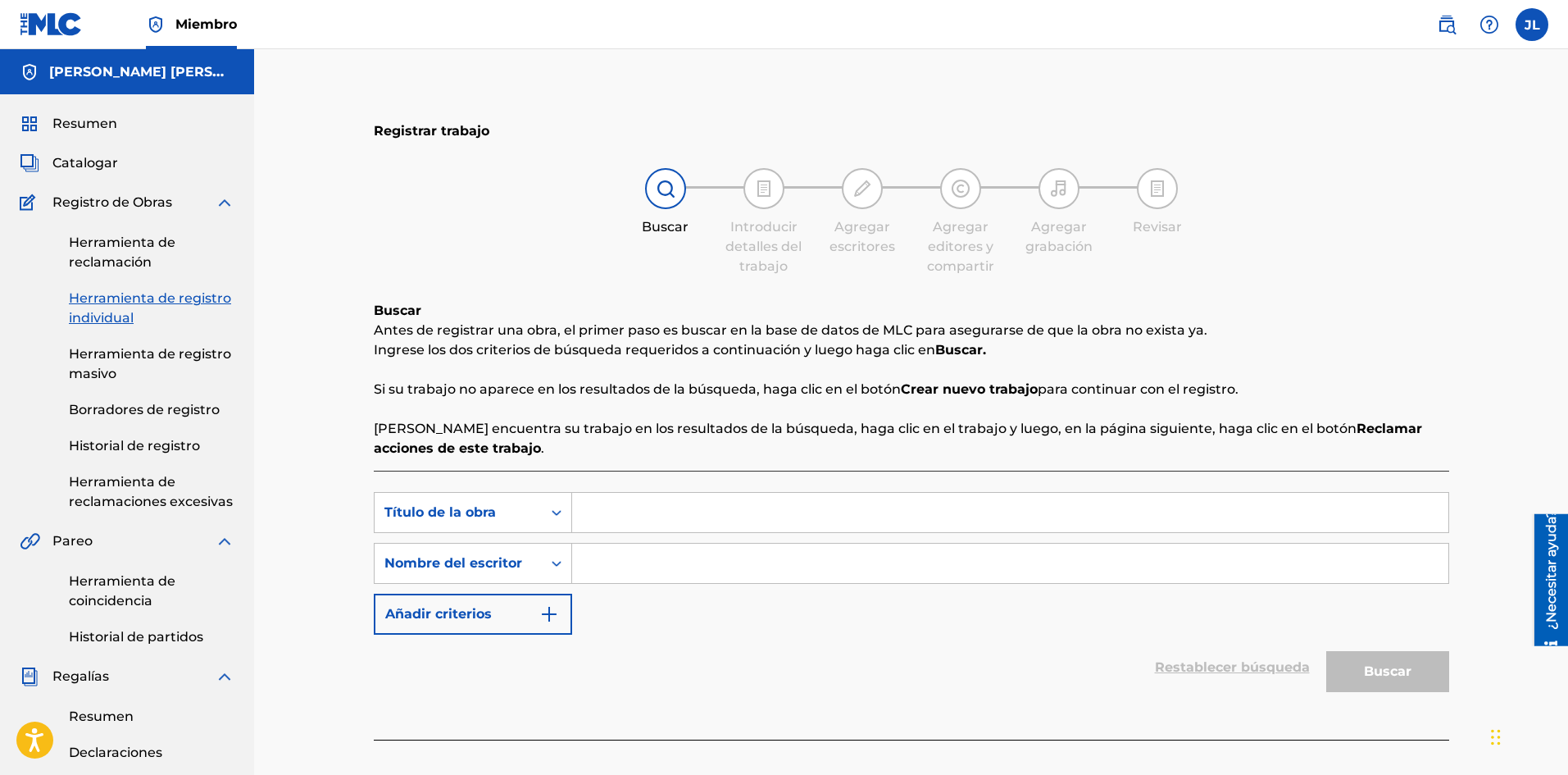
click at [638, 510] on input "Formulario de búsqueda" at bounding box center [1010, 512] width 876 height 39
paste input "Wey it"
type input "Wey it"
click at [644, 573] on input "Formulario de búsqueda" at bounding box center [1010, 563] width 876 height 39
type input "[PERSON_NAME]"
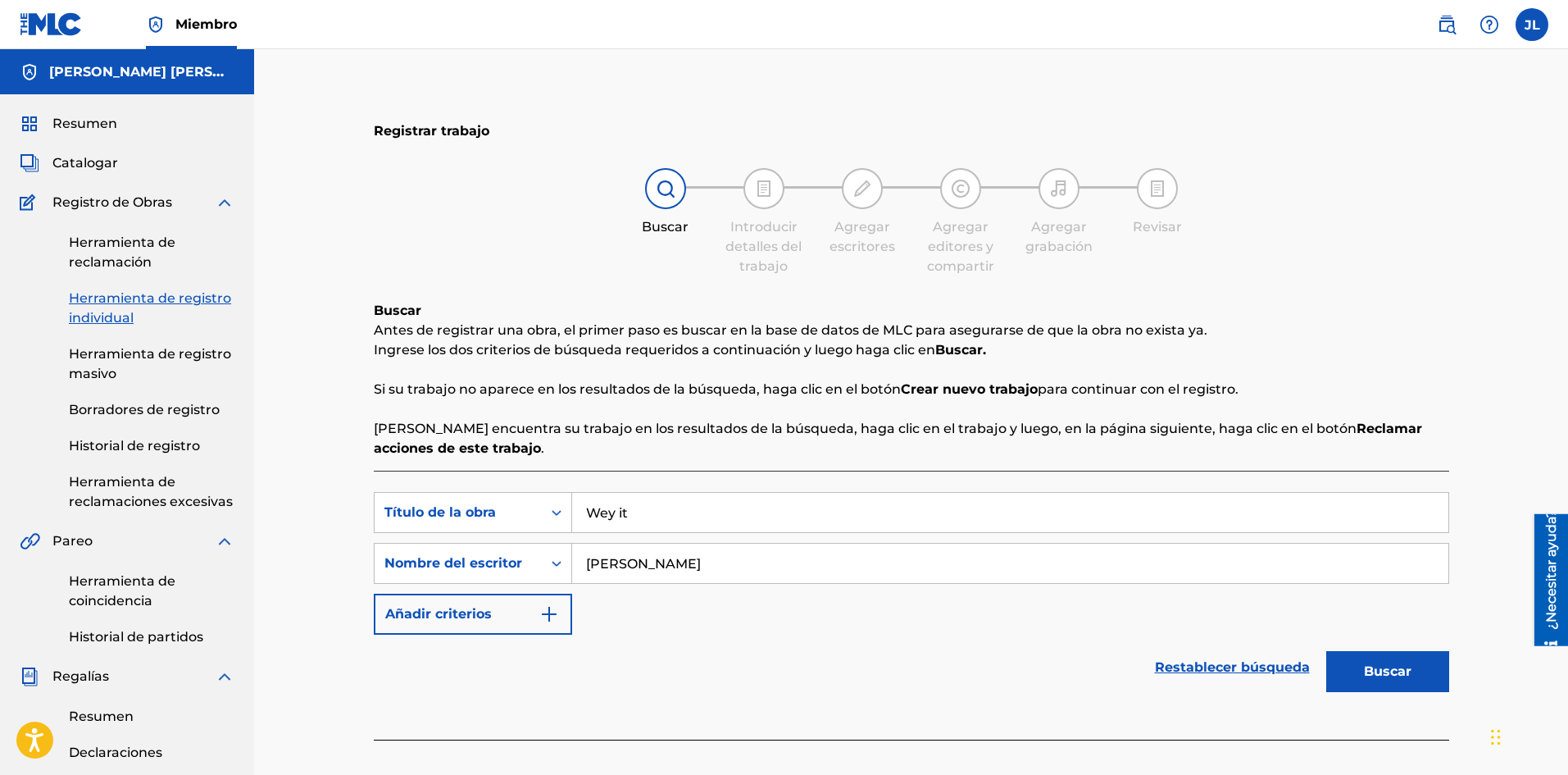
click at [1354, 659] on button "Buscar" at bounding box center [1388, 671] width 123 height 41
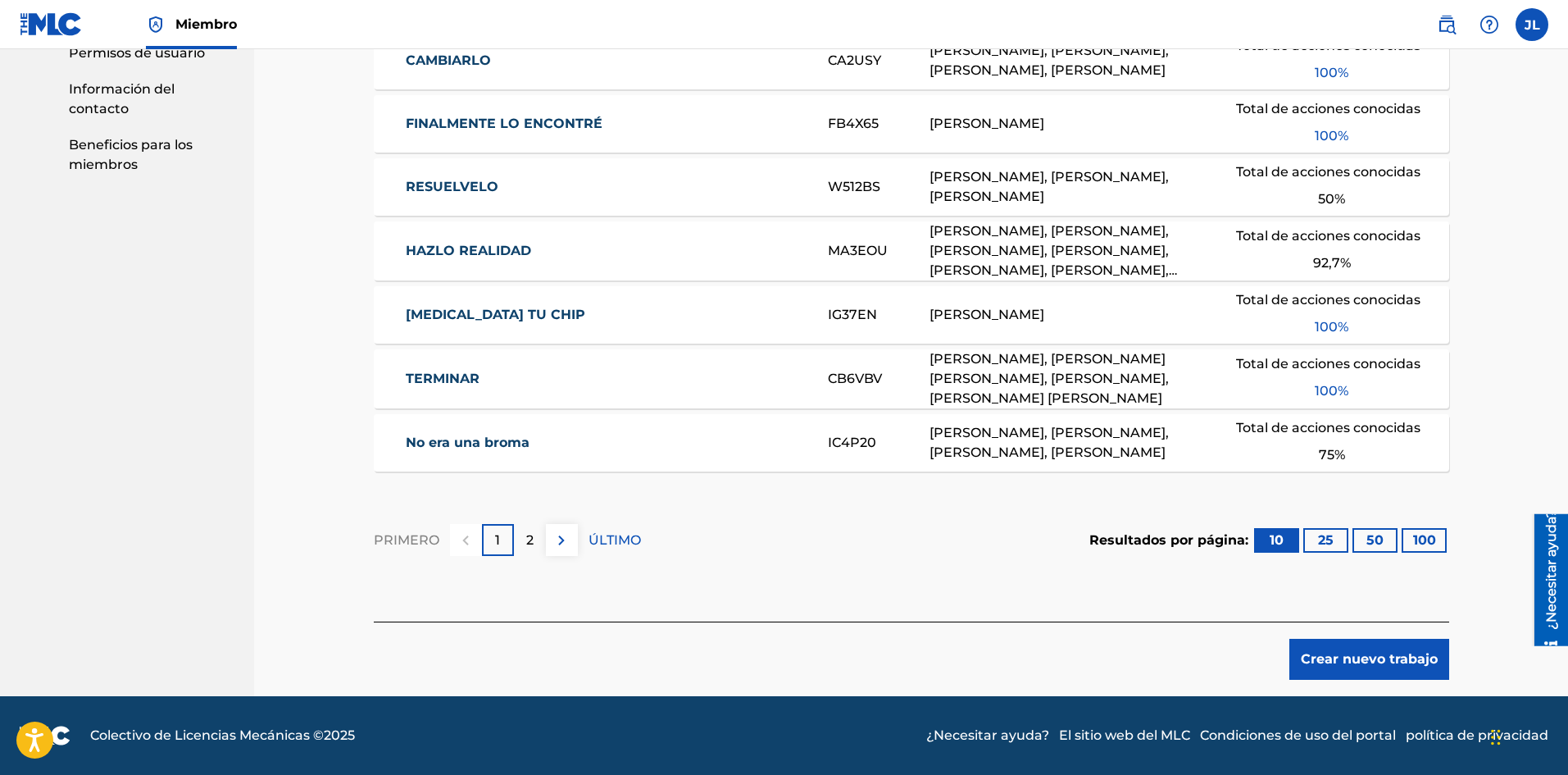
click at [1347, 655] on font "Crear nuevo trabajo" at bounding box center [1369, 658] width 137 height 15
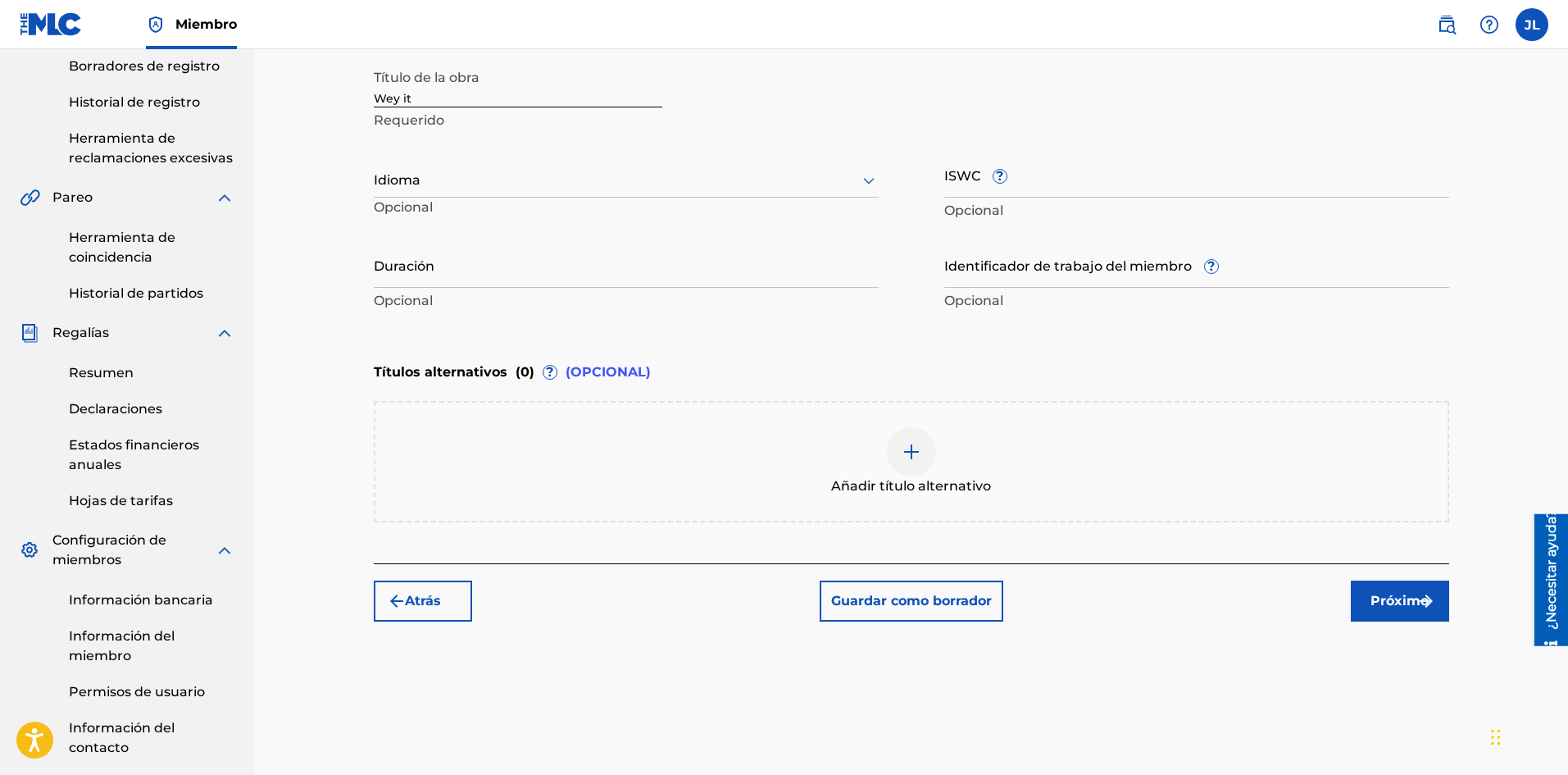
scroll to position [208, 0]
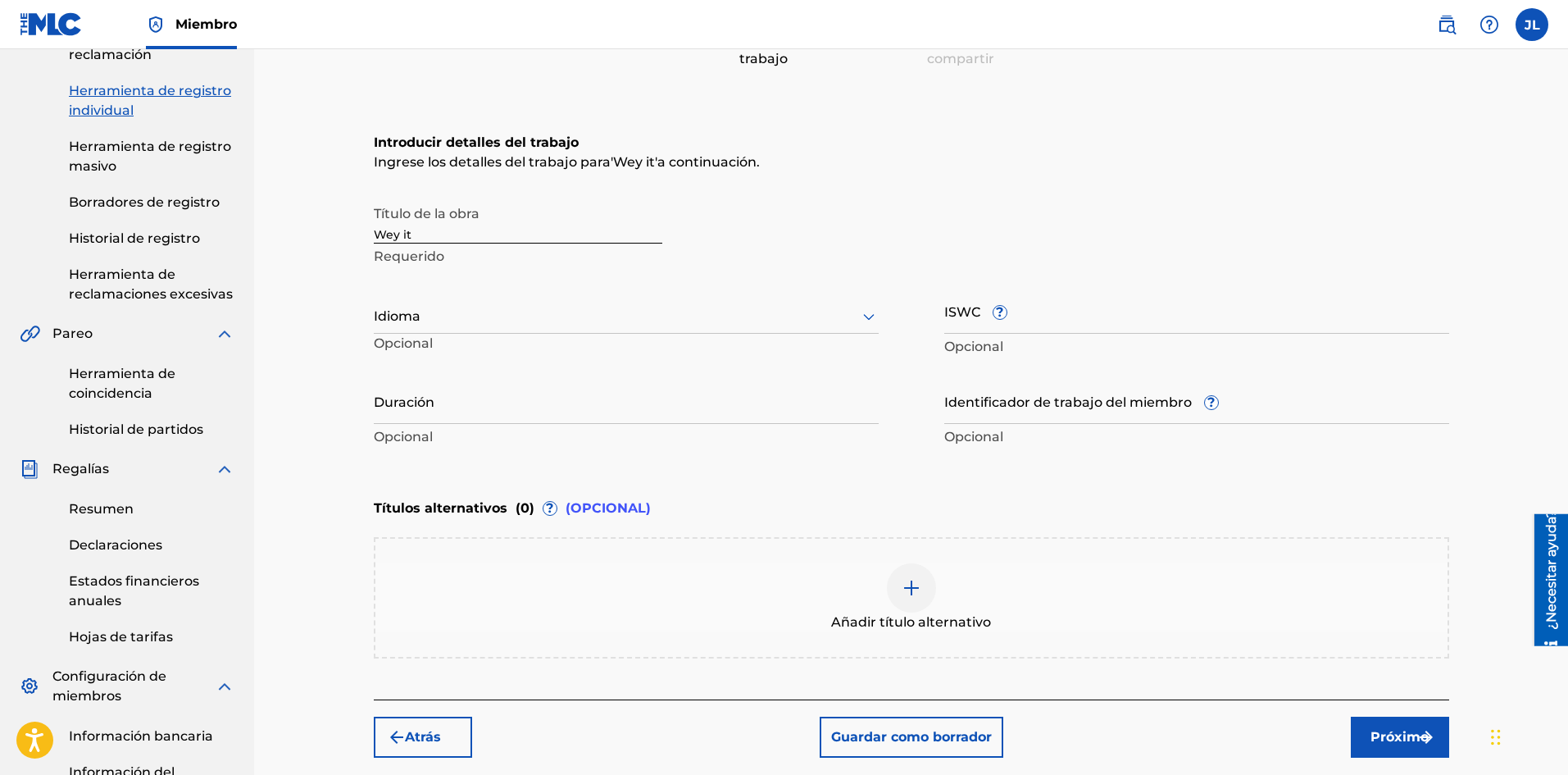
click at [860, 314] on icon at bounding box center [868, 316] width 20 height 20
click at [431, 384] on div "Español" at bounding box center [626, 392] width 503 height 39
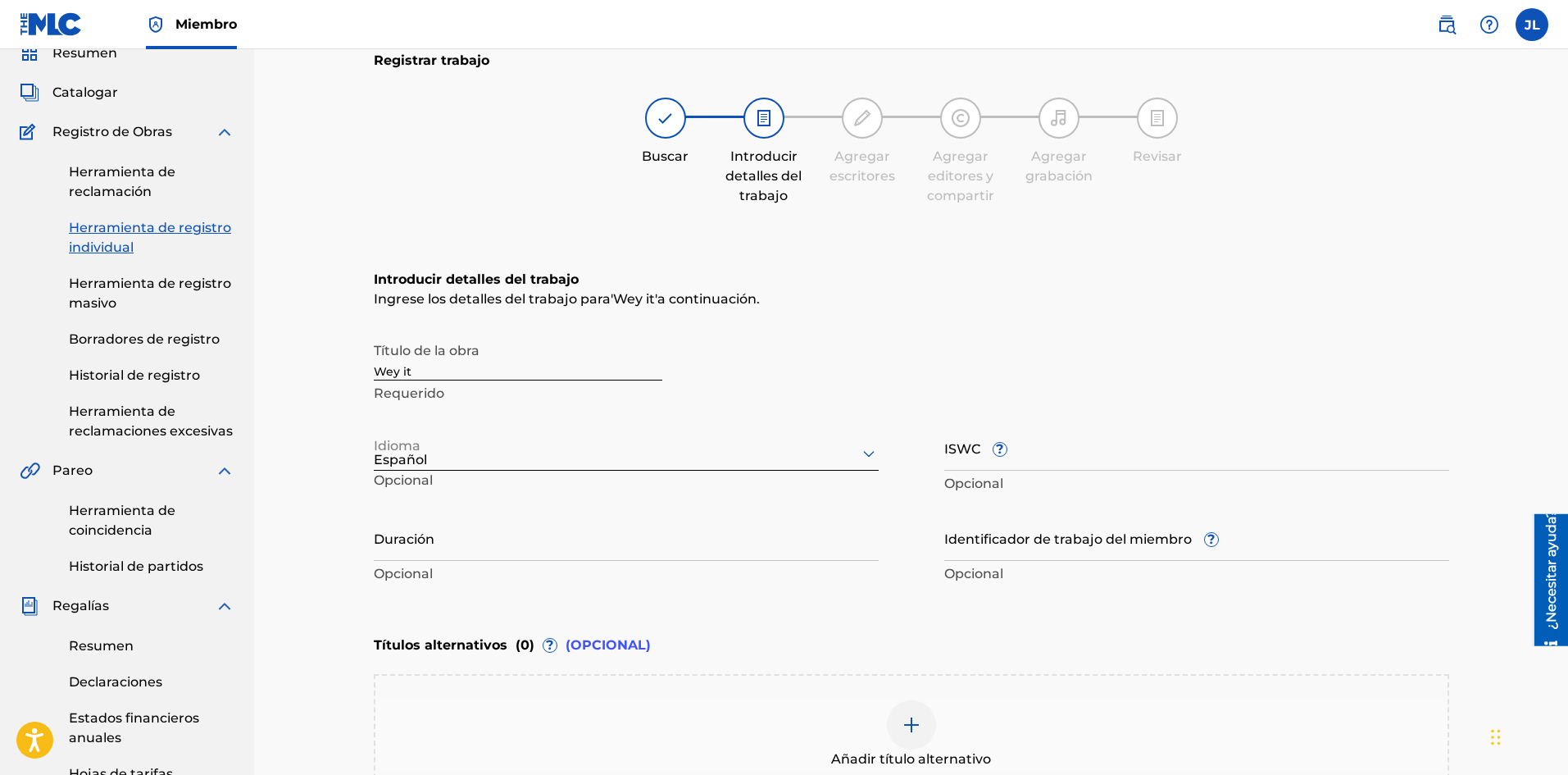
click at [444, 535] on input "Duración" at bounding box center [626, 537] width 504 height 46
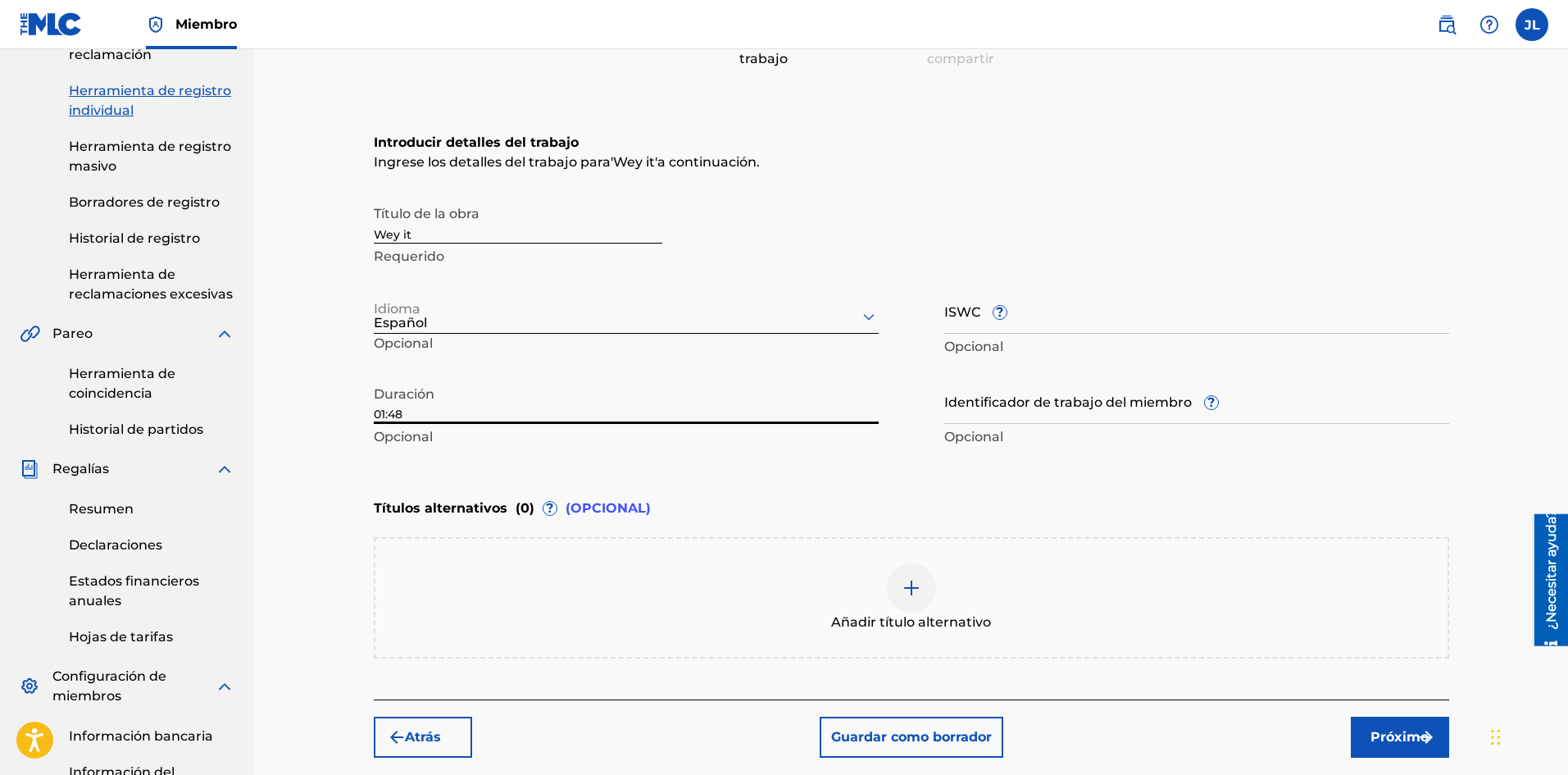
type input "01:48"
click at [1387, 728] on font "Próximo" at bounding box center [1398, 737] width 58 height 20
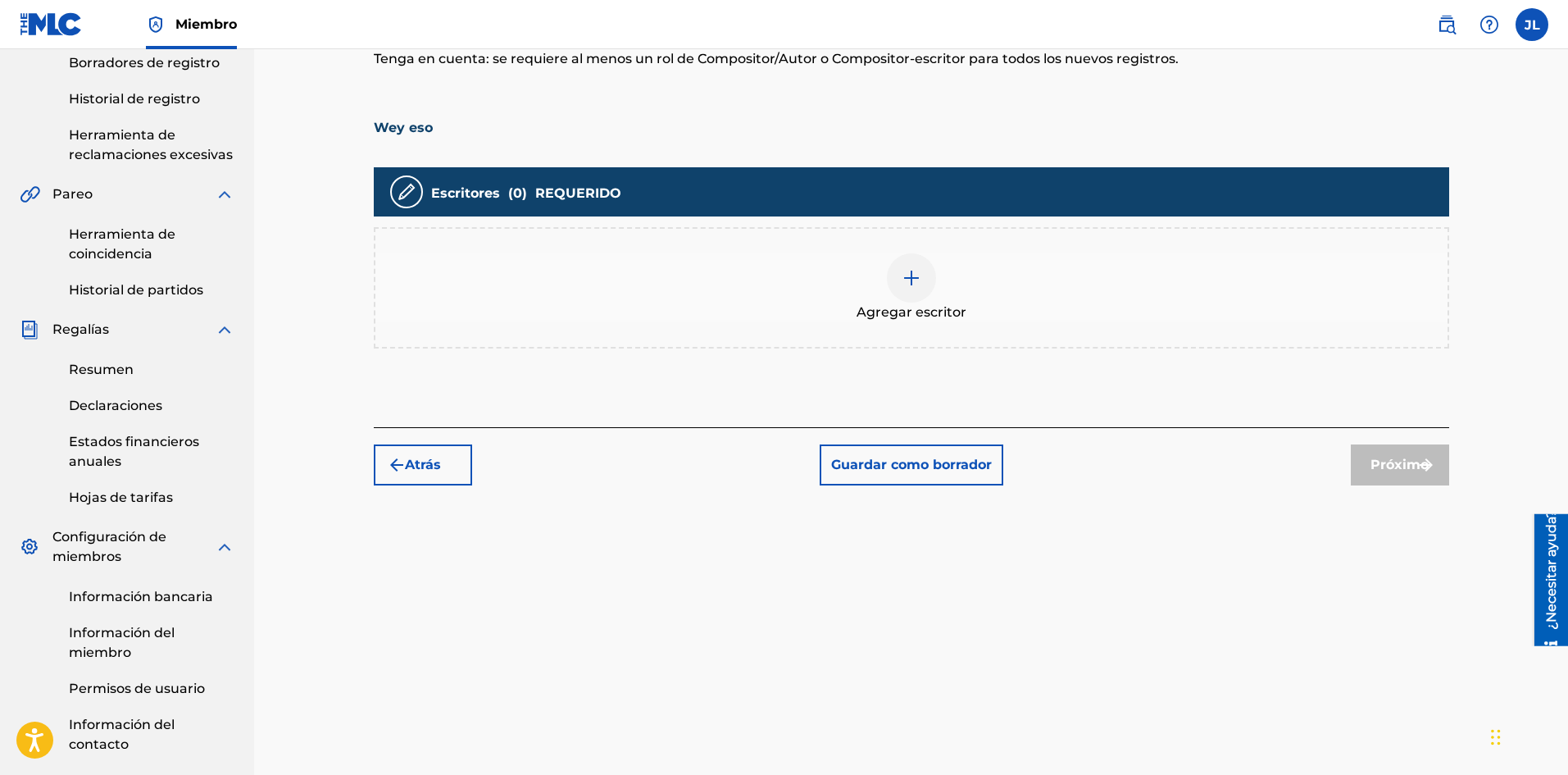
scroll to position [74, 0]
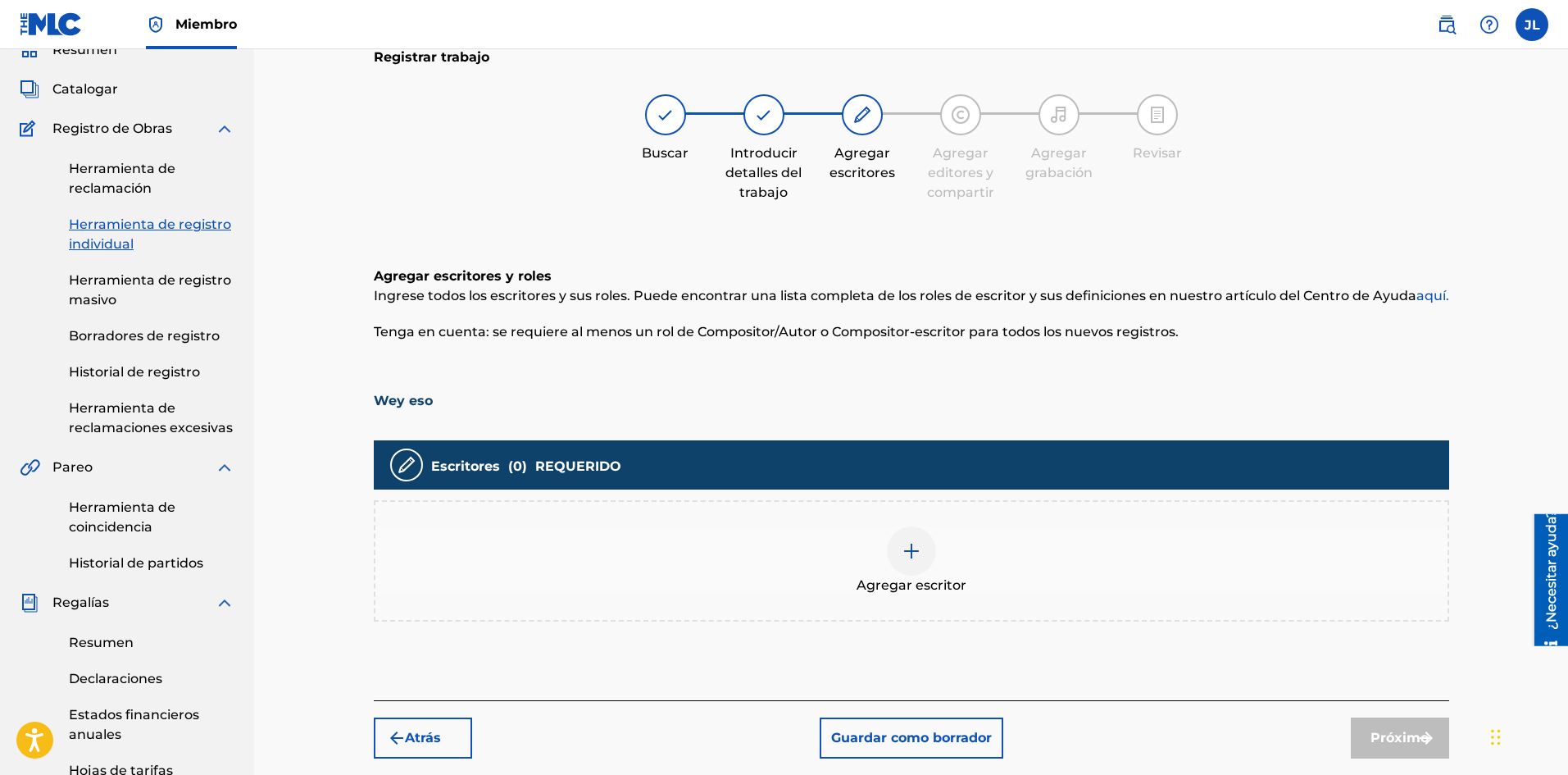
click at [927, 559] on div at bounding box center [911, 551] width 49 height 49
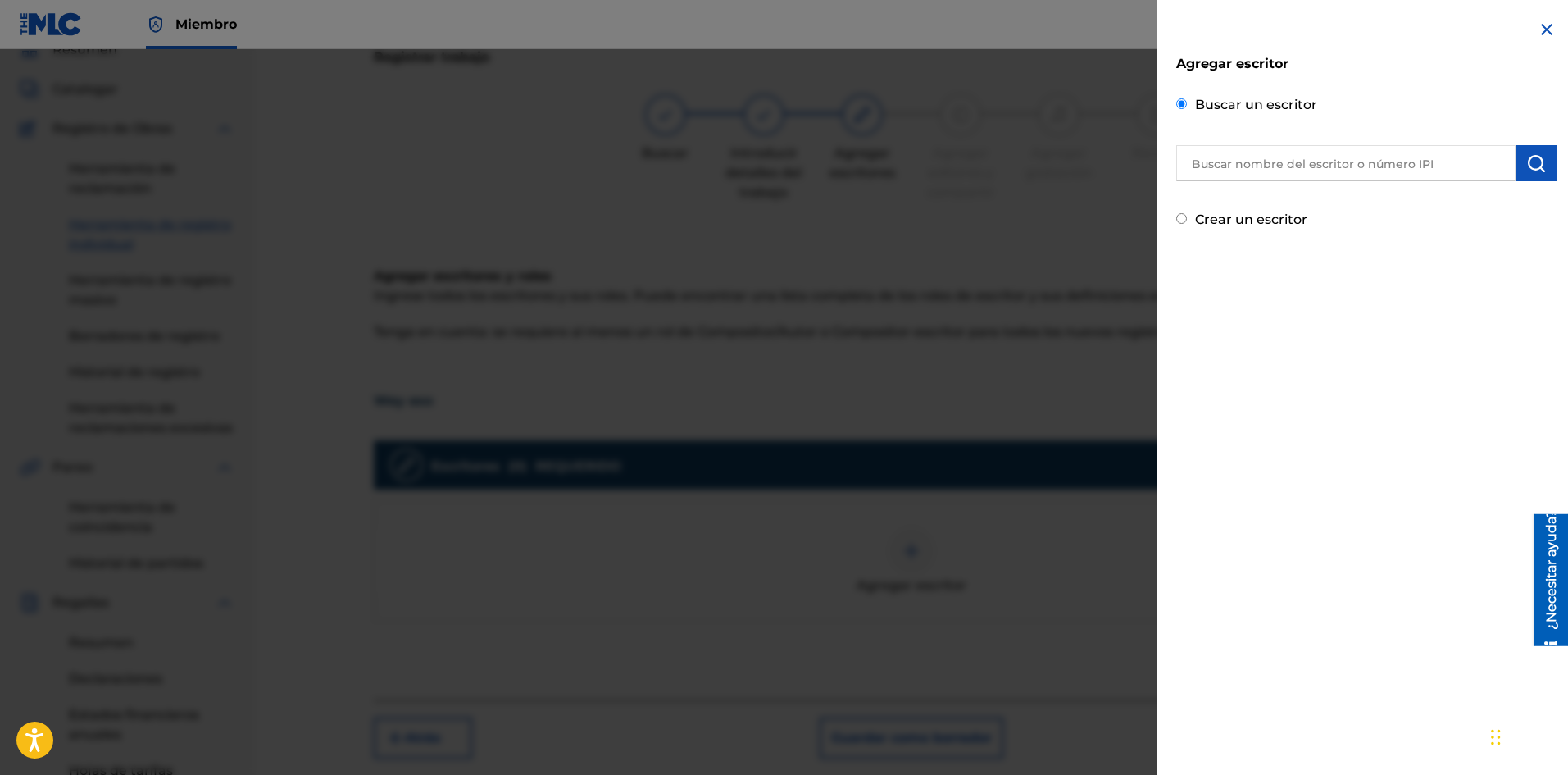
click at [1304, 163] on input "text" at bounding box center [1345, 163] width 339 height 36
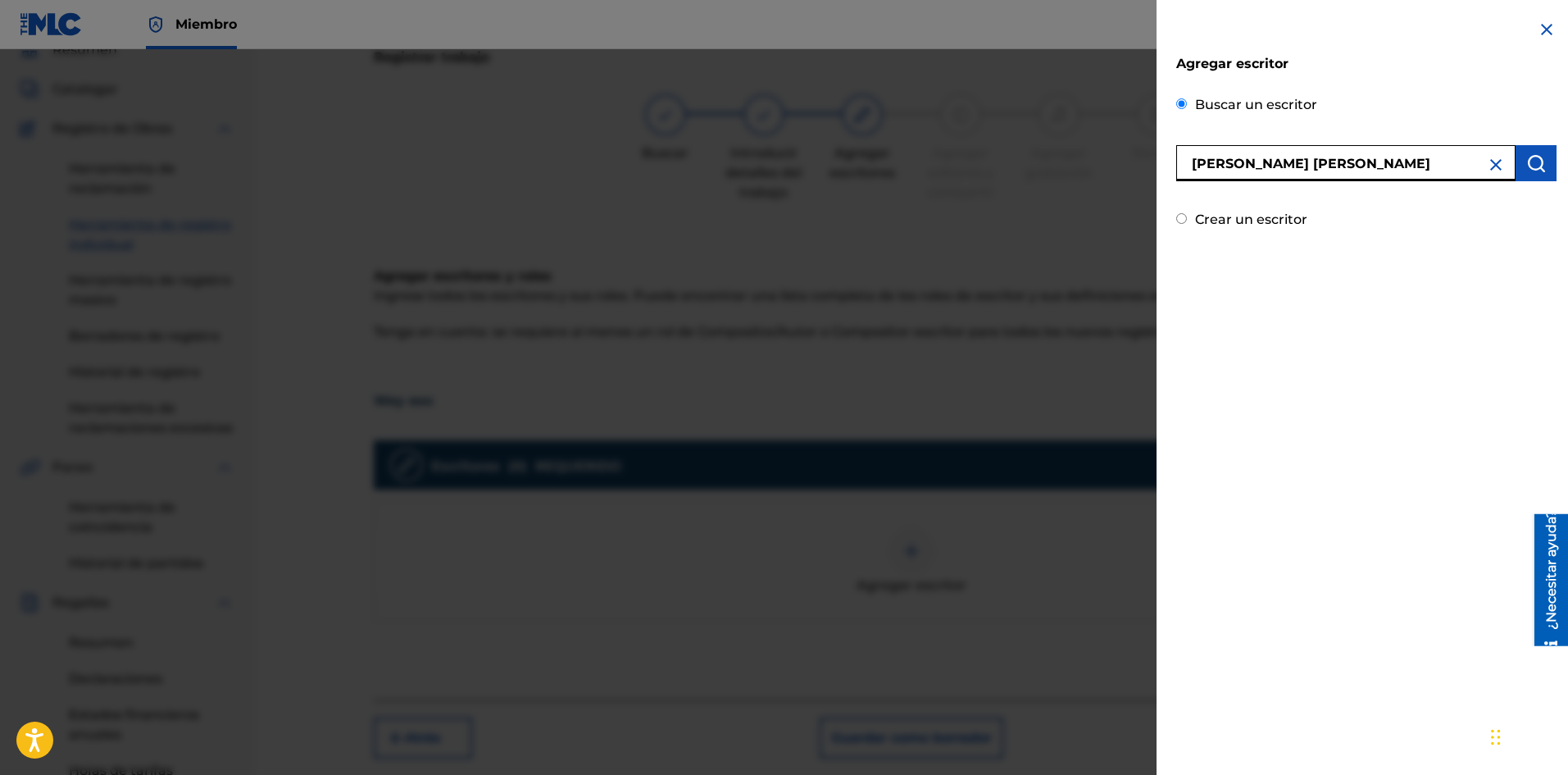
type input "[PERSON_NAME] [PERSON_NAME]"
click at [1515, 158] on button "submit" at bounding box center [1535, 163] width 41 height 36
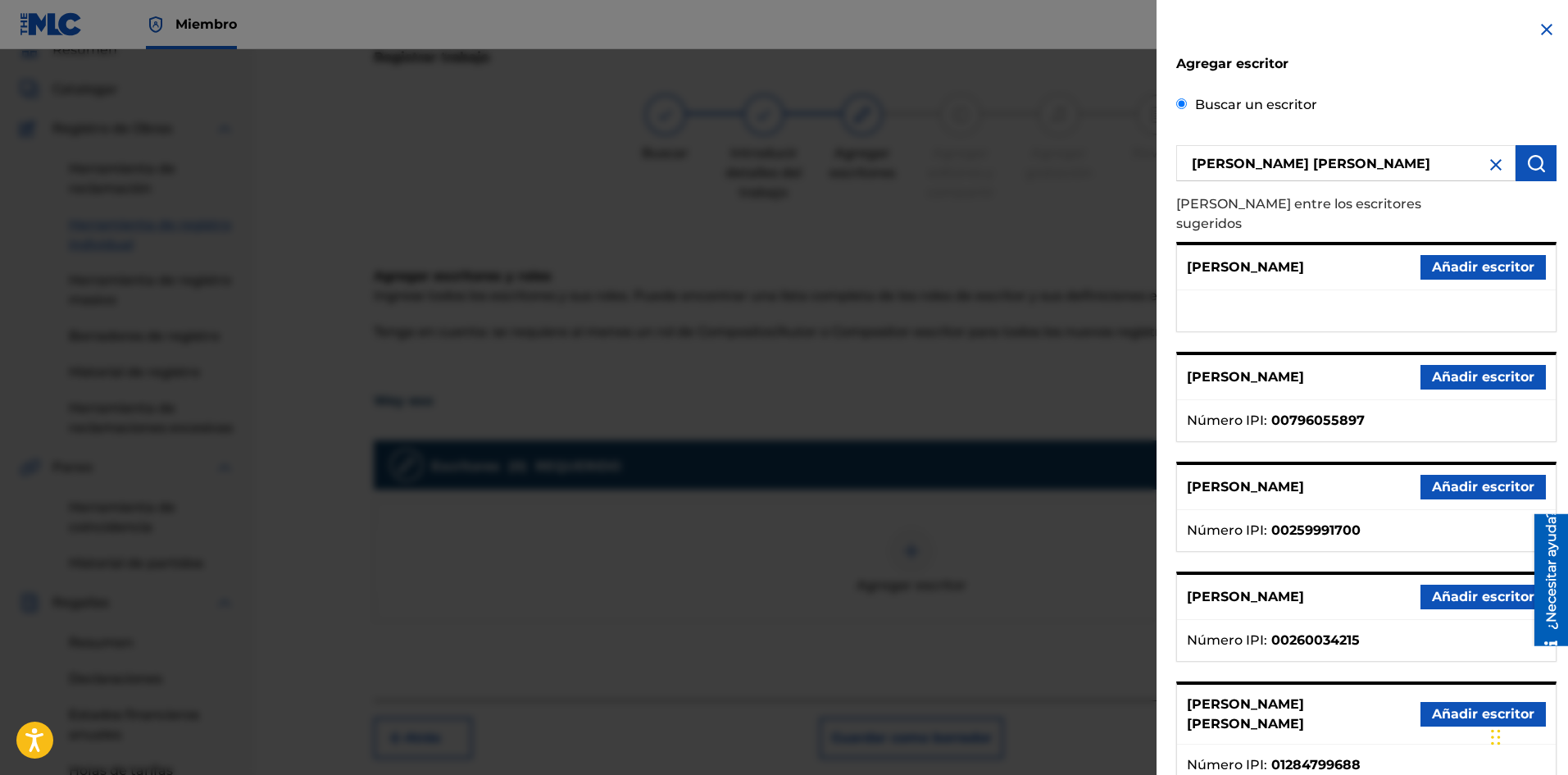
click at [1456, 702] on button "Añadir escritor" at bounding box center [1483, 714] width 125 height 25
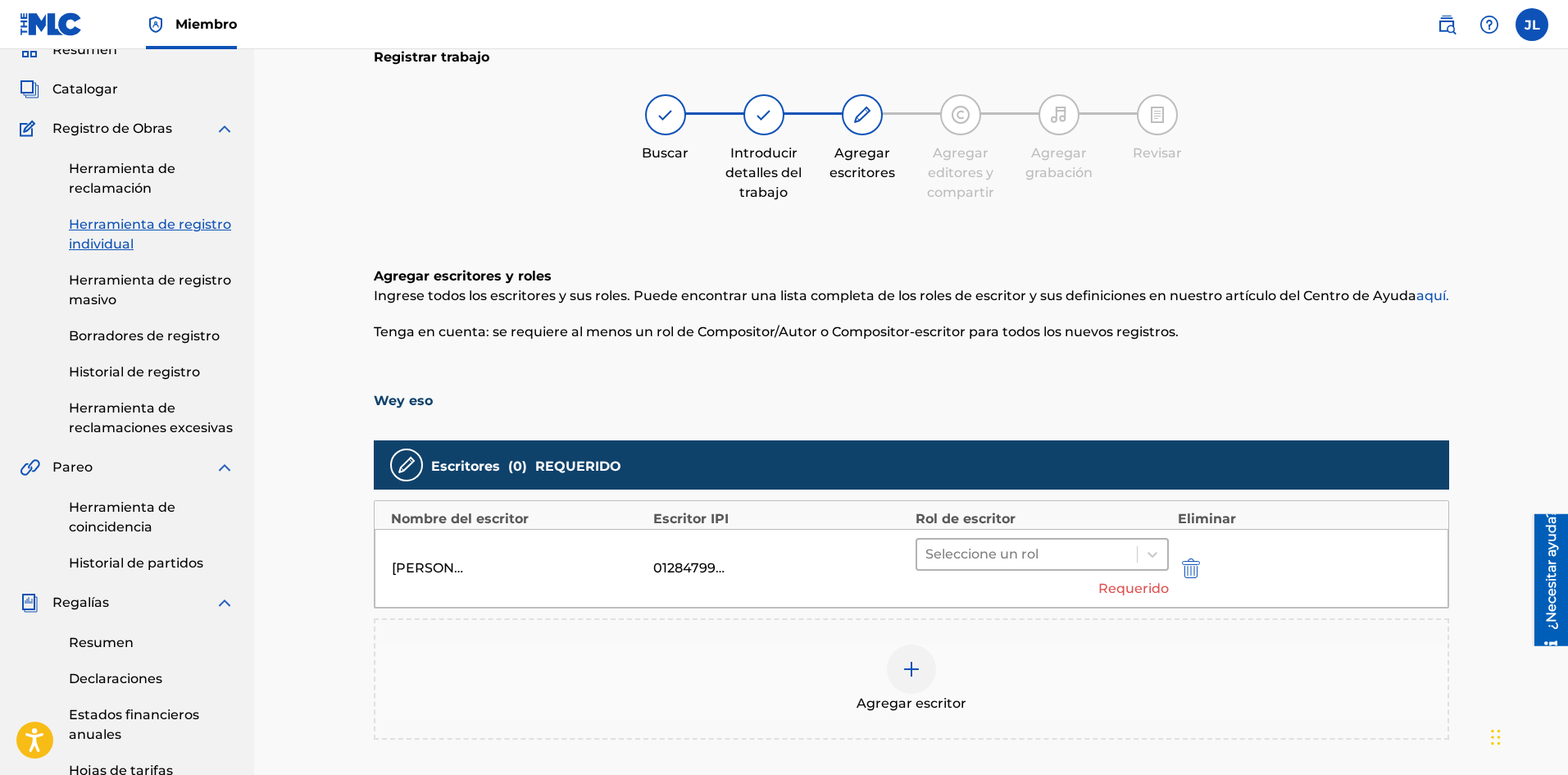
click at [1000, 553] on div at bounding box center [1027, 554] width 204 height 23
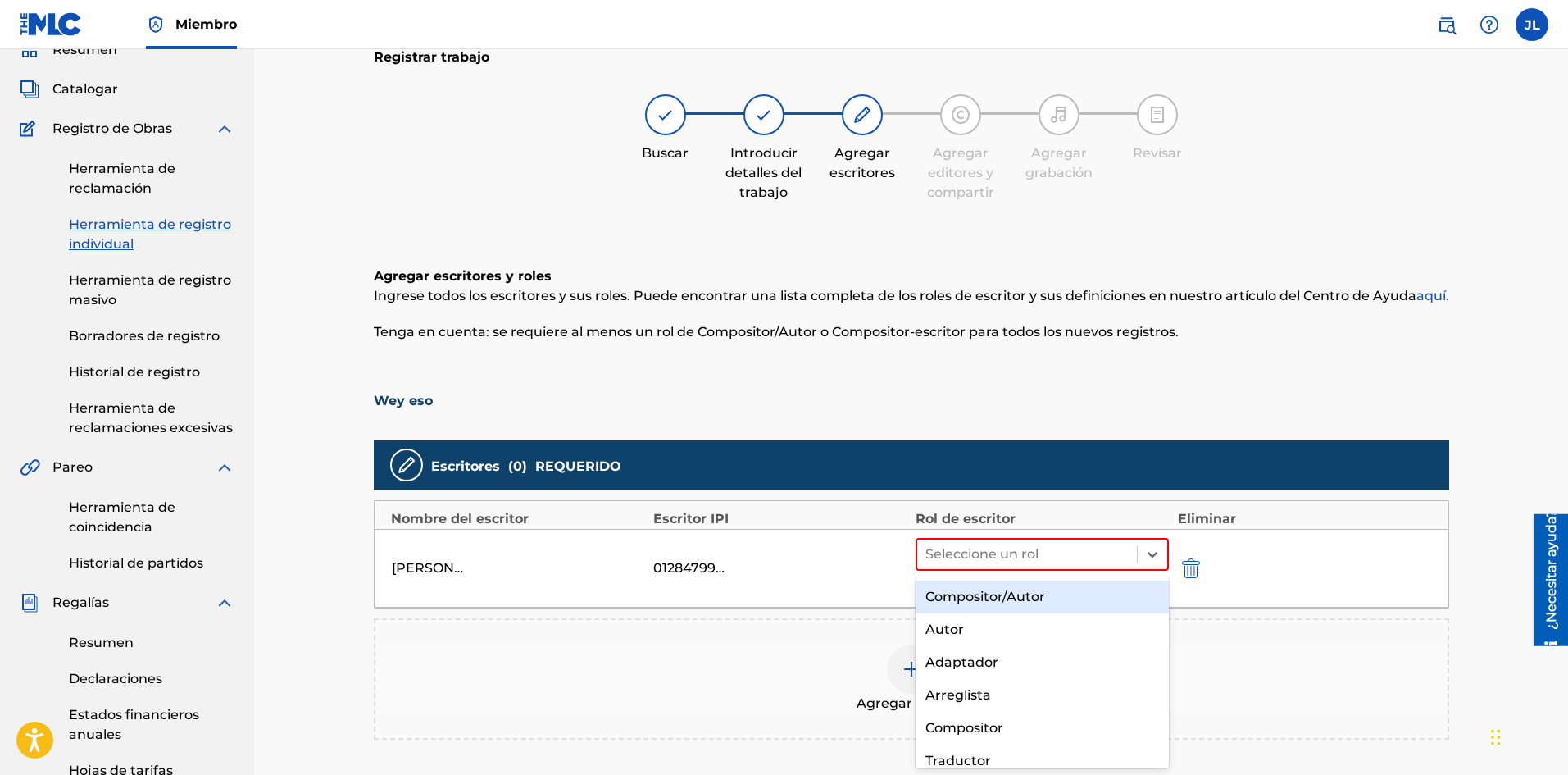
click at [961, 596] on font "Compositor/Autor" at bounding box center [985, 597] width 119 height 15
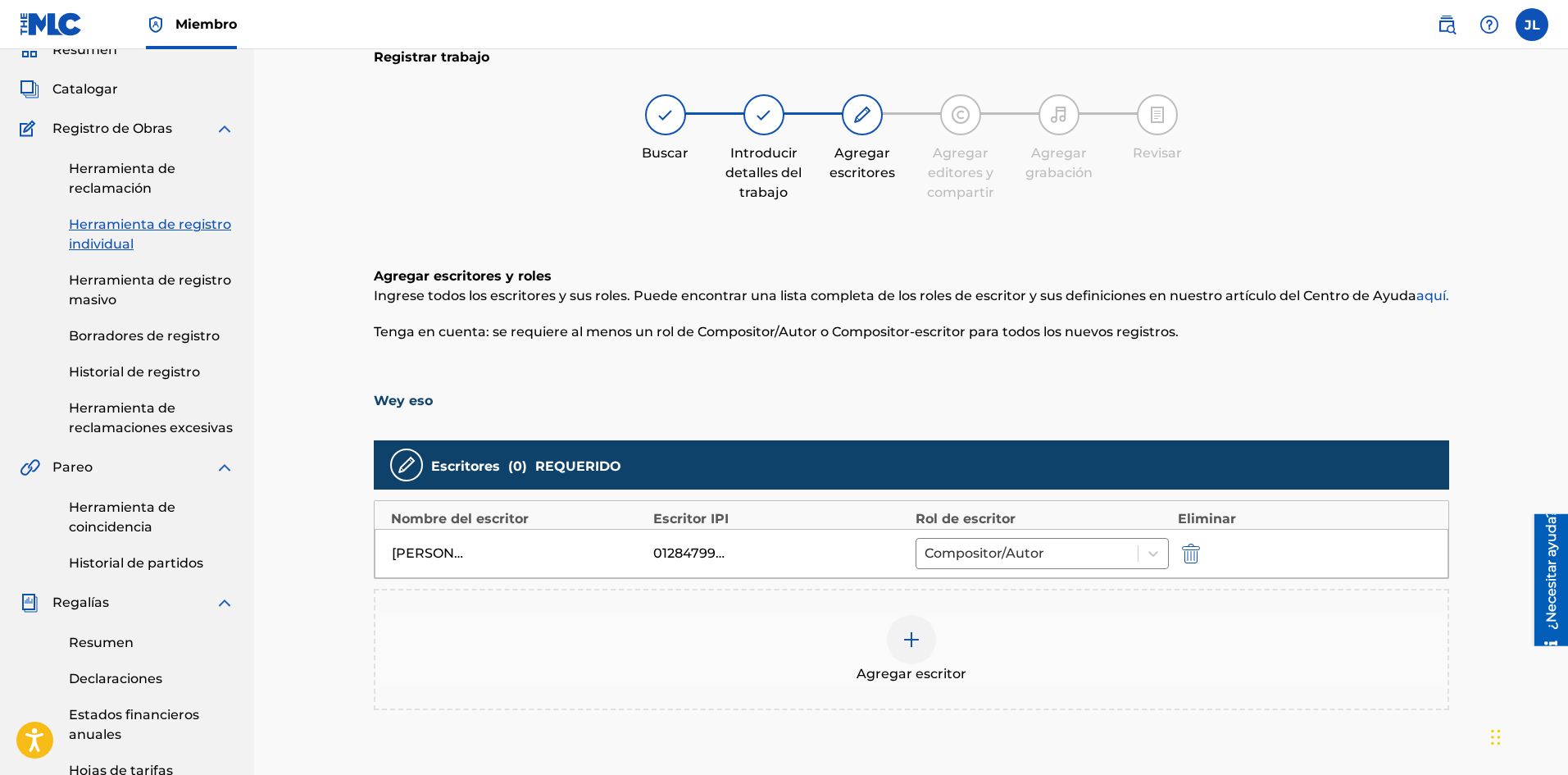
scroll to position [210, 0]
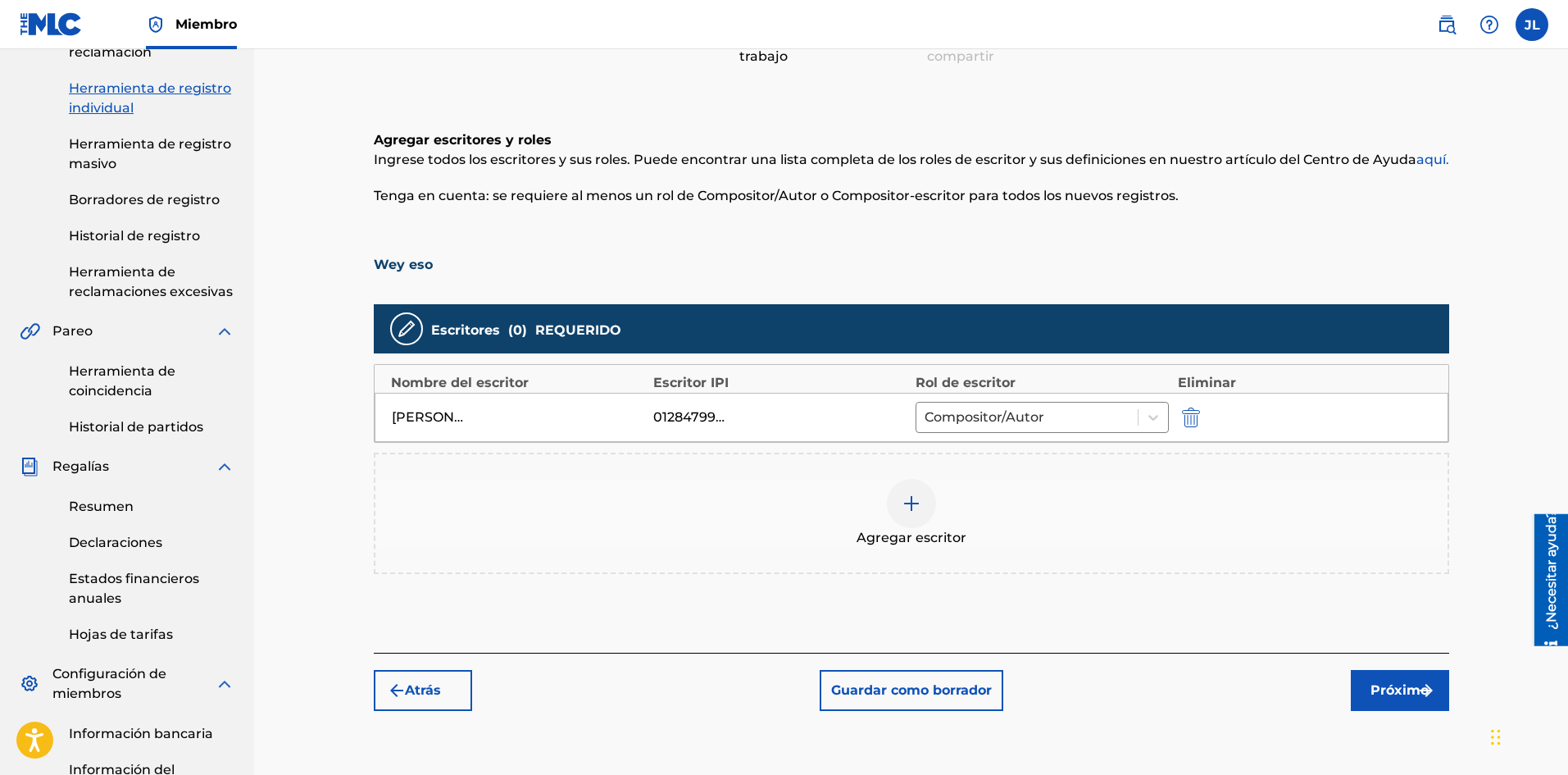
click at [1372, 674] on button "Próximo" at bounding box center [1400, 690] width 99 height 41
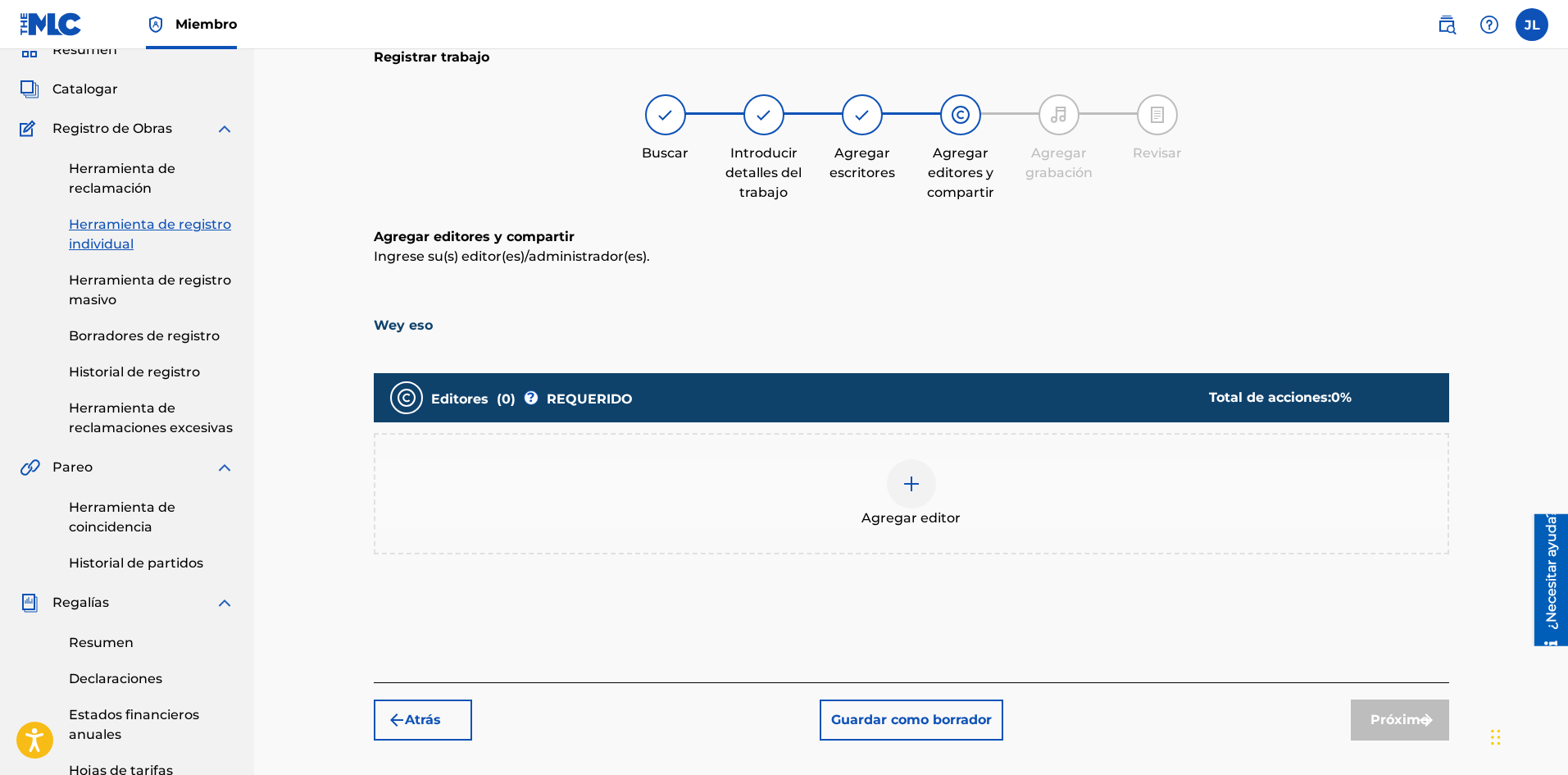
scroll to position [211, 0]
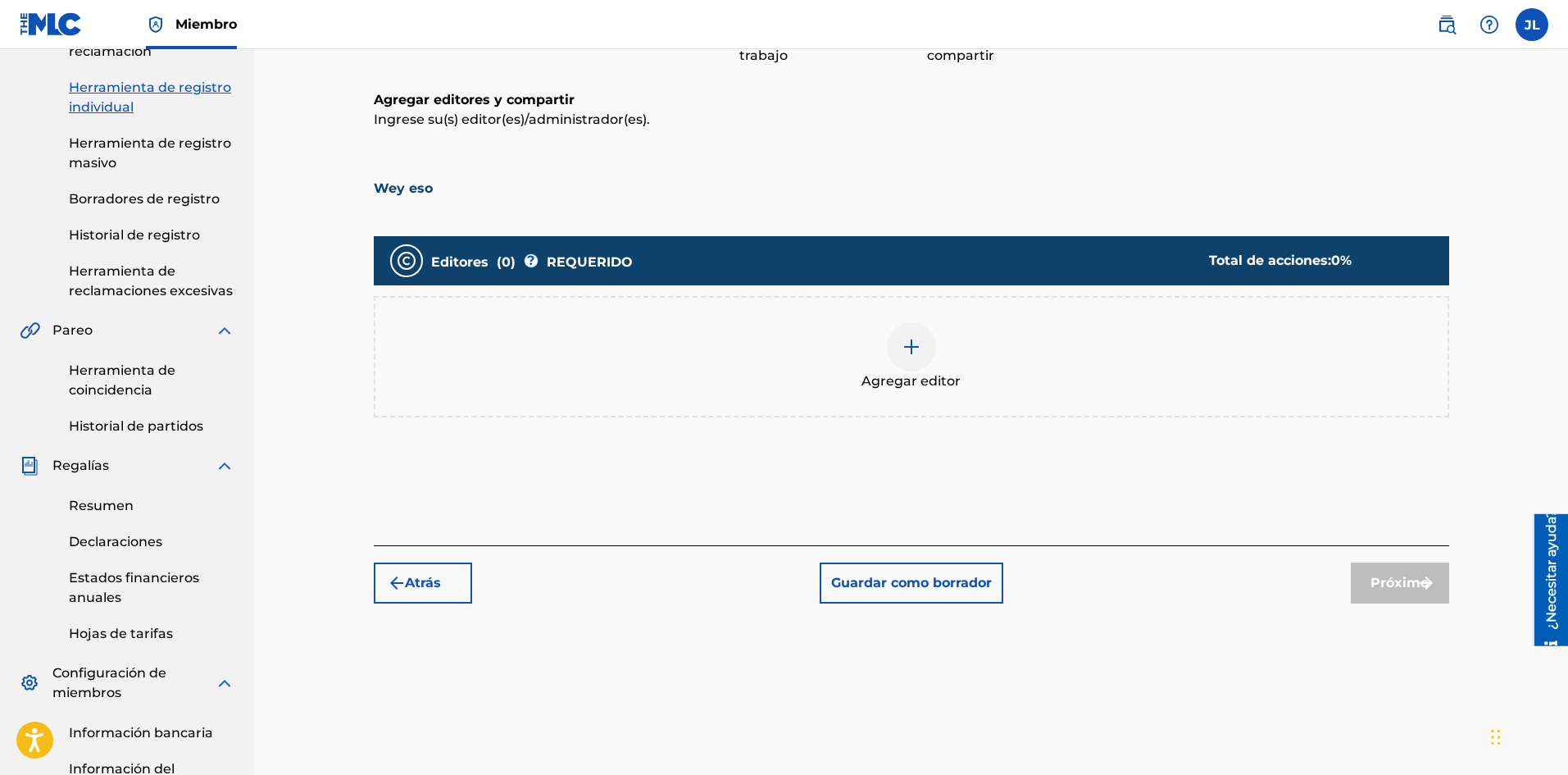
click at [920, 354] on img at bounding box center [911, 346] width 20 height 20
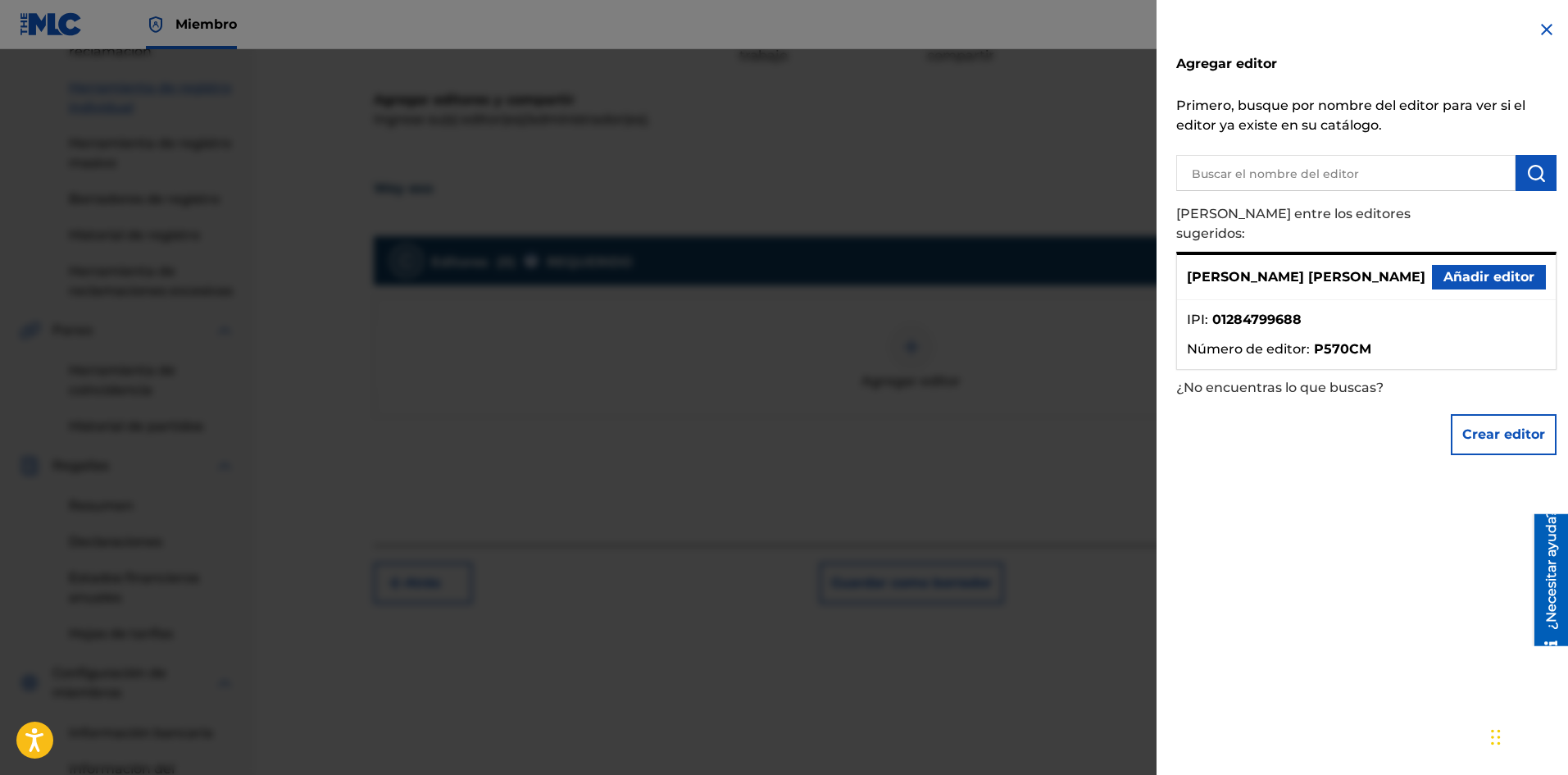
click at [1478, 269] on font "Añadir editor" at bounding box center [1488, 277] width 91 height 15
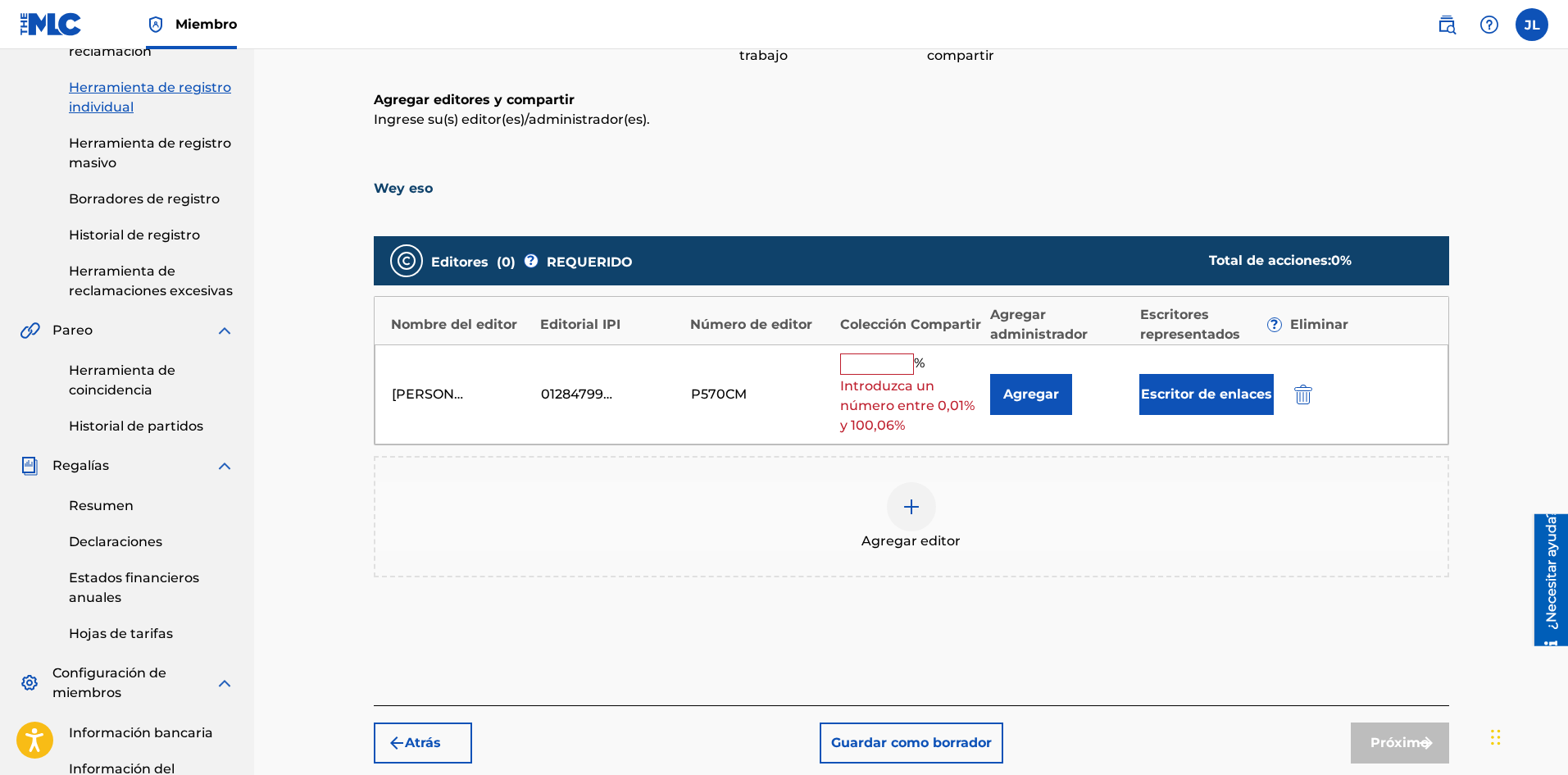
click at [891, 359] on input "text" at bounding box center [877, 364] width 74 height 21
type input "100"
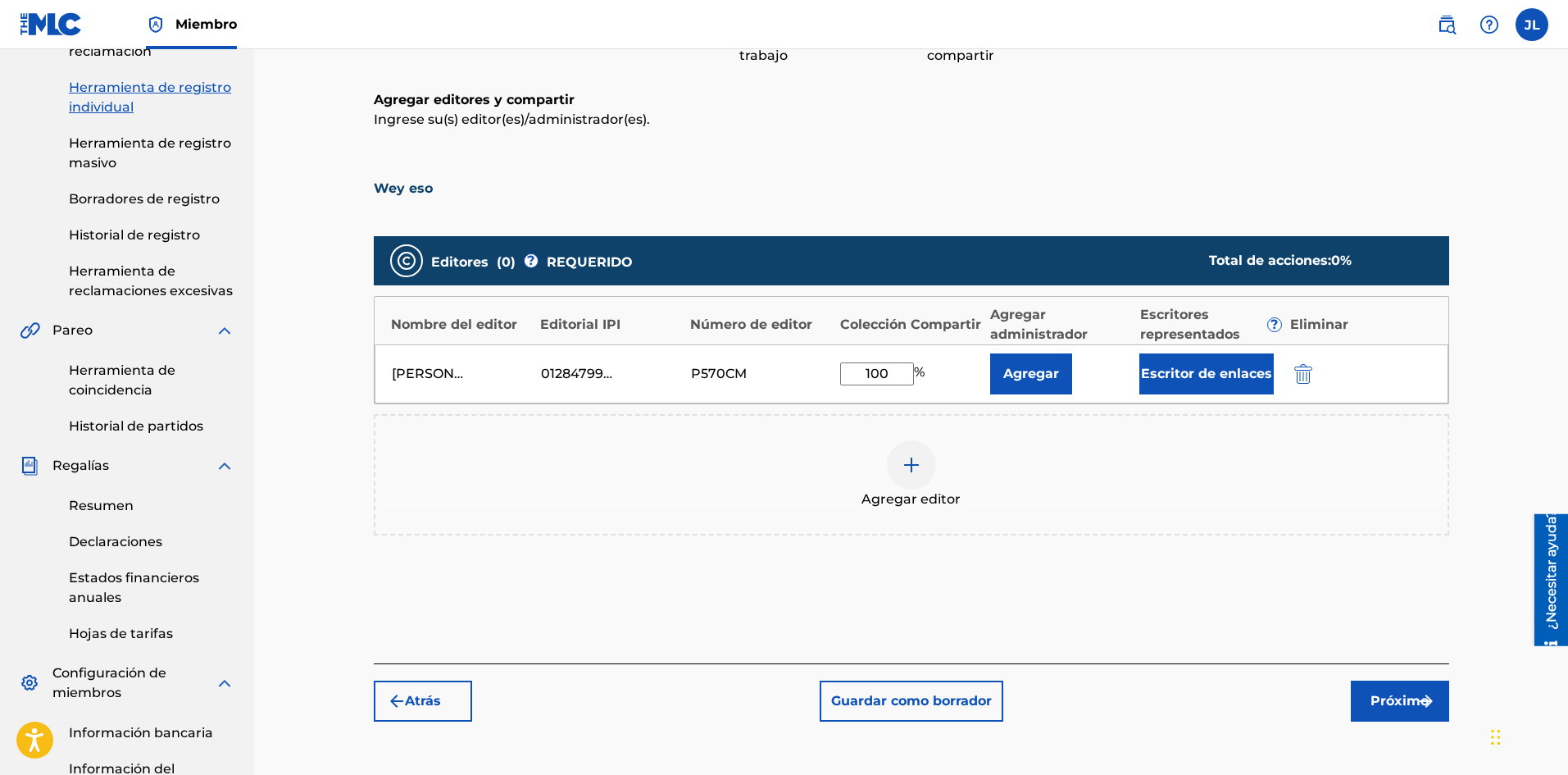
click at [1380, 696] on font "Próximo" at bounding box center [1398, 700] width 58 height 15
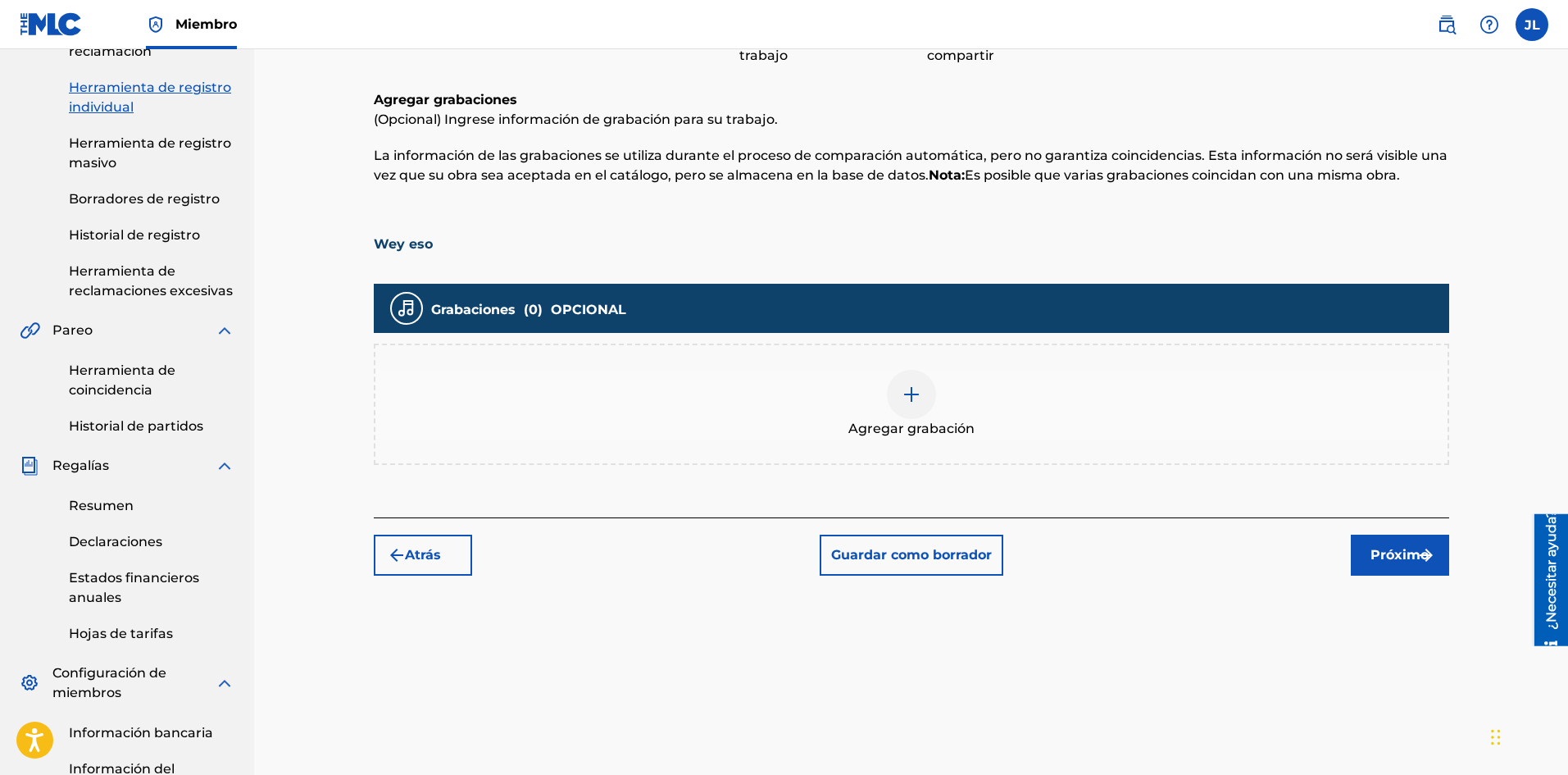
click at [903, 382] on div at bounding box center [911, 395] width 49 height 49
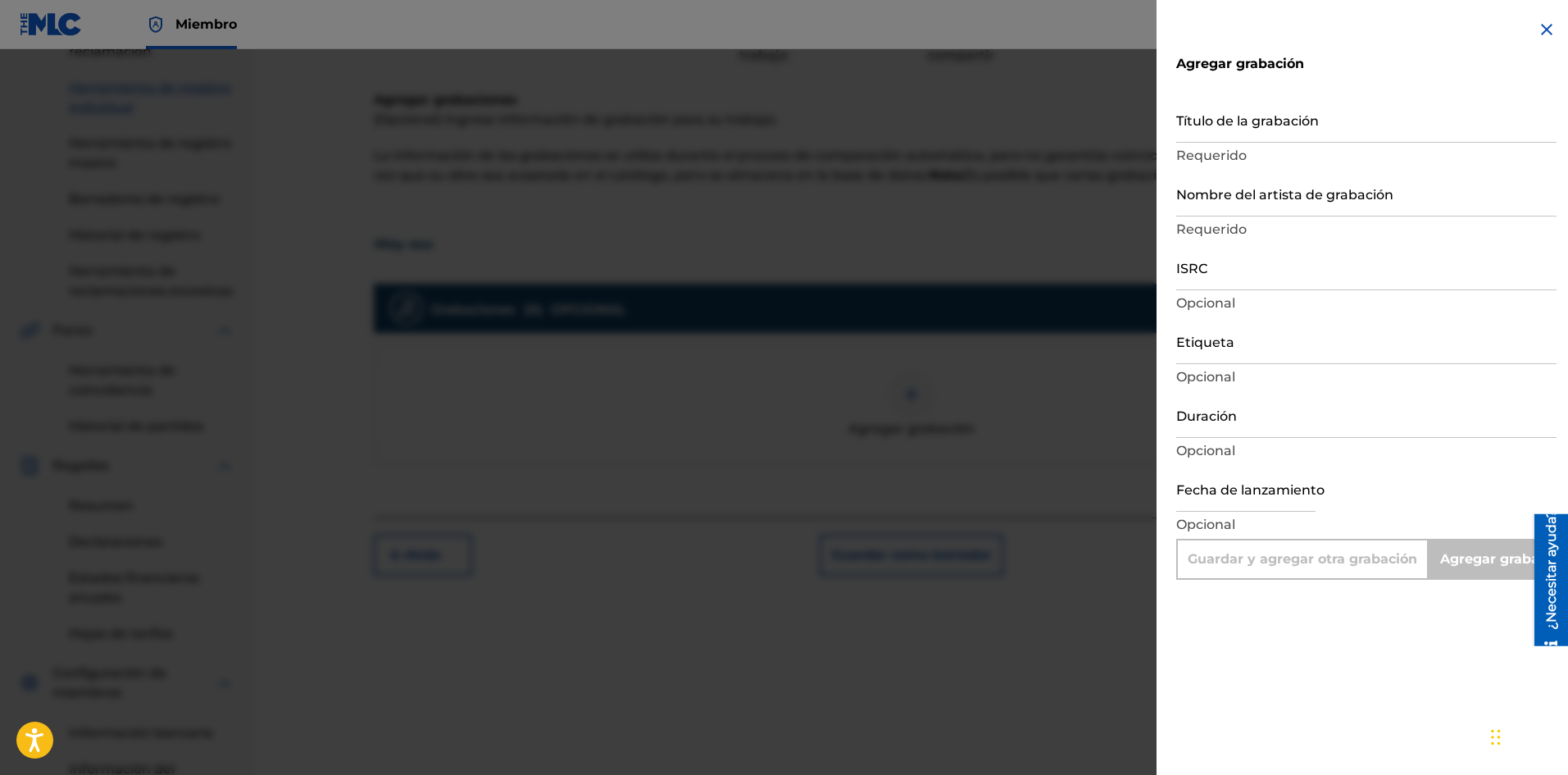
click at [1220, 129] on input "Título de la grabación" at bounding box center [1365, 119] width 380 height 46
paste input "Wey it"
type input "Wey it"
type input "Add Recording"
type input "Wey it"
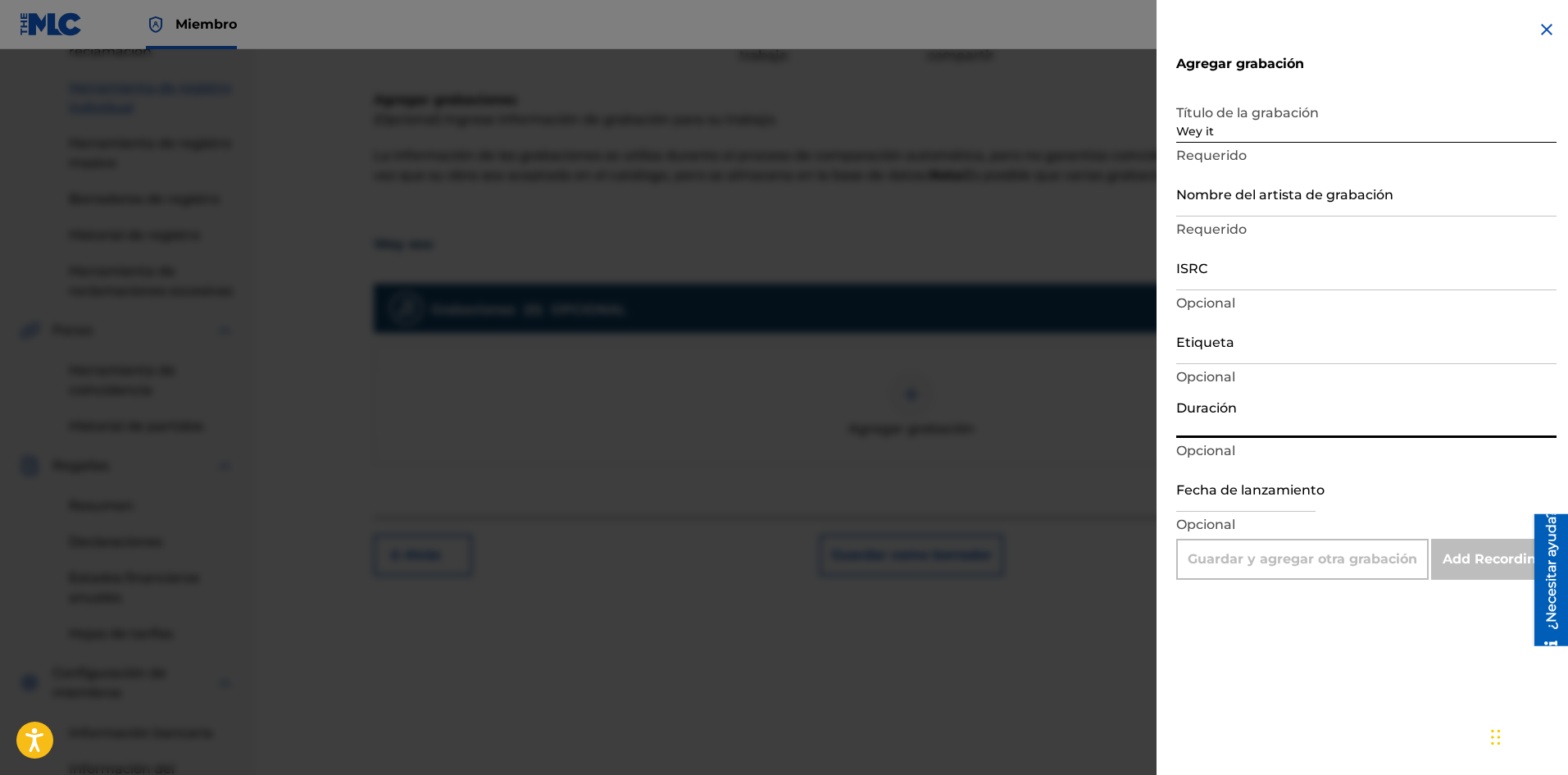
click at [1234, 418] on input "Duración" at bounding box center [1365, 414] width 380 height 46
type input "01:48"
click at [1248, 209] on input "Nombre del artista de grabación" at bounding box center [1365, 193] width 380 height 46
type input "La Pelicula Wa"
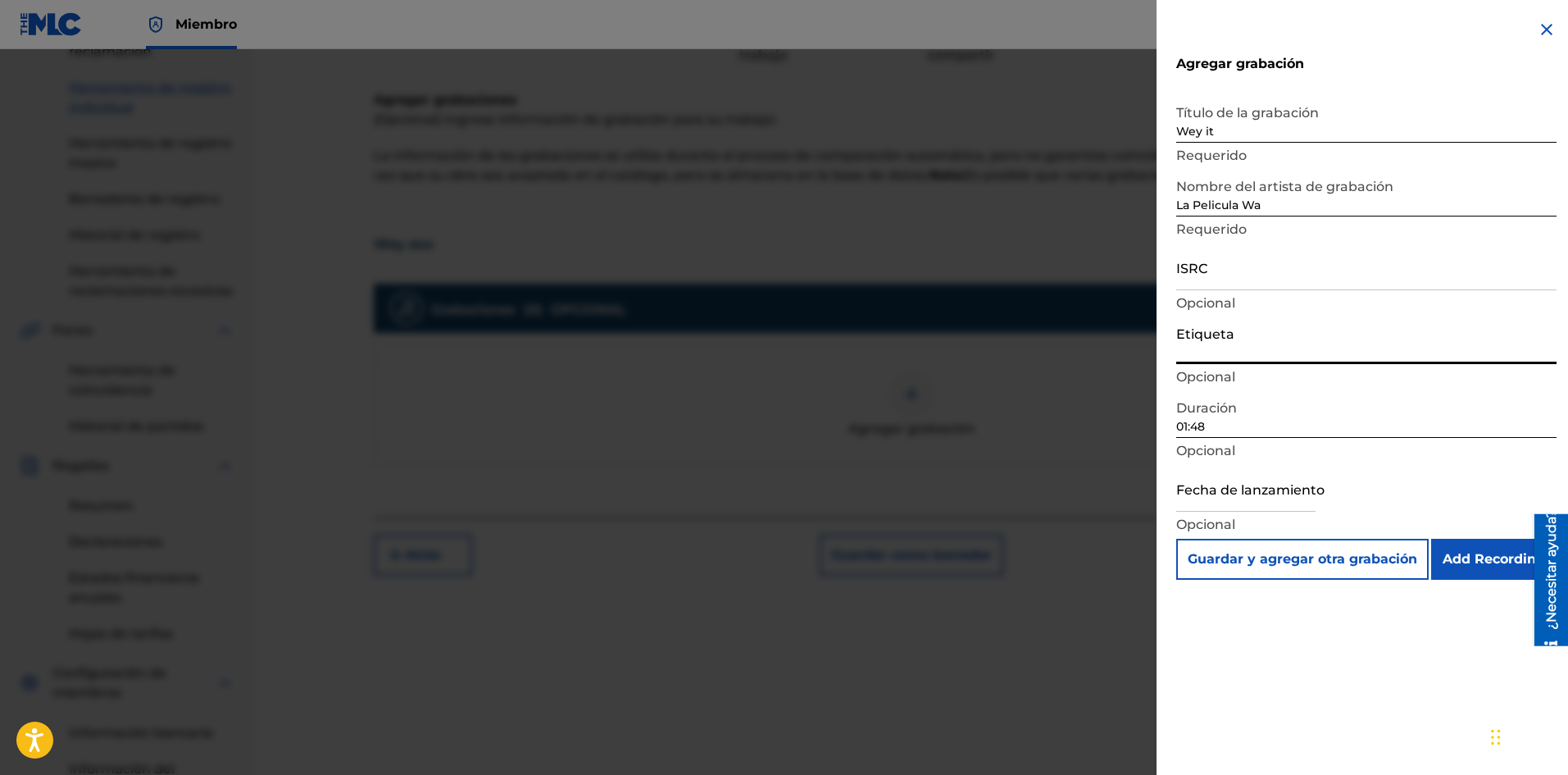
click at [1236, 350] on input "Etiqueta" at bounding box center [1365, 341] width 380 height 46
type input "La Película Wa"
click at [1218, 268] on input "ISRC" at bounding box center [1365, 267] width 380 height 46
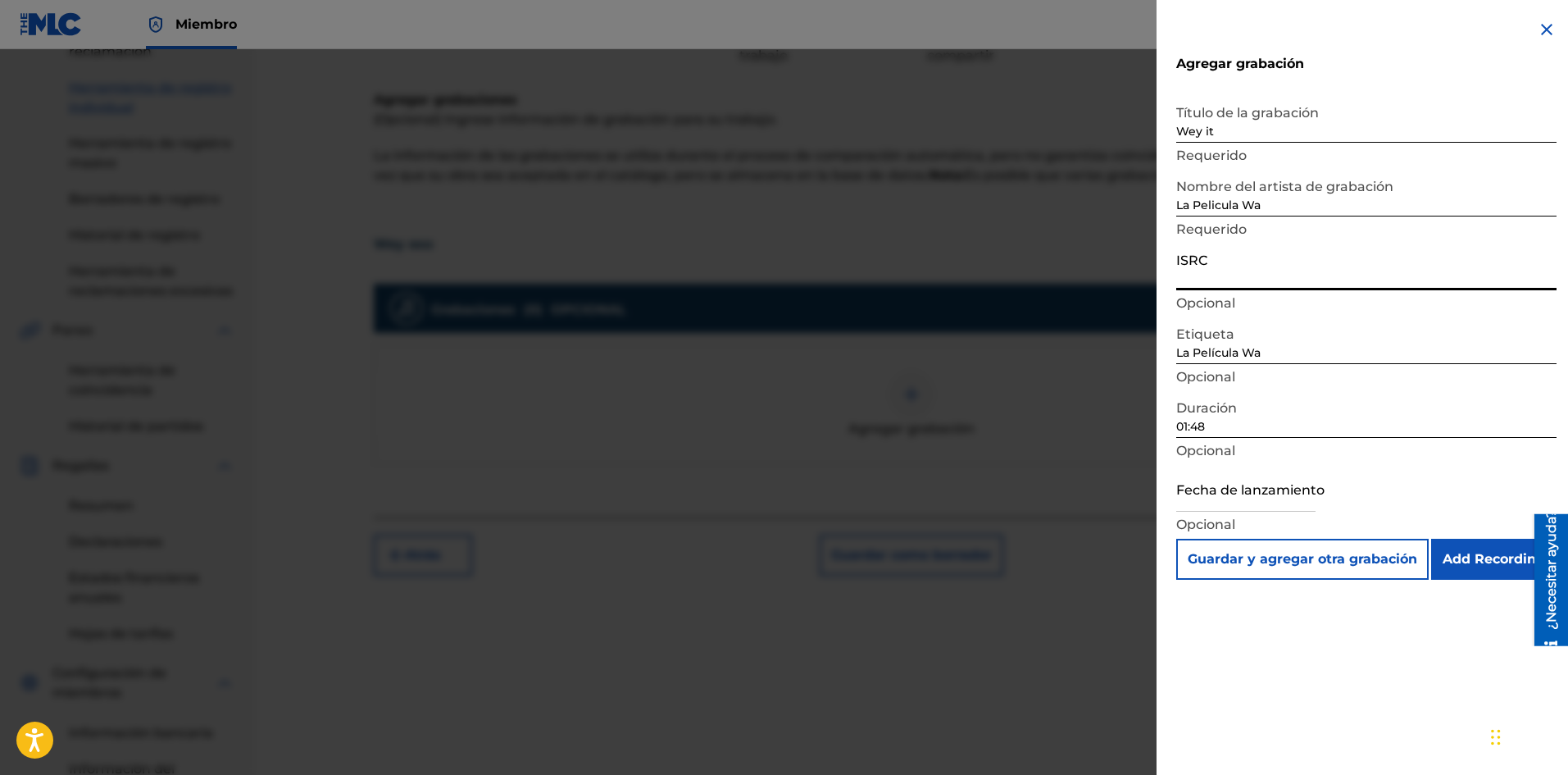
paste input "SE6SA2501605"
type input "SE6SA2501605"
click at [1259, 494] on input "text" at bounding box center [1245, 488] width 139 height 46
select select "7"
select select "2025"
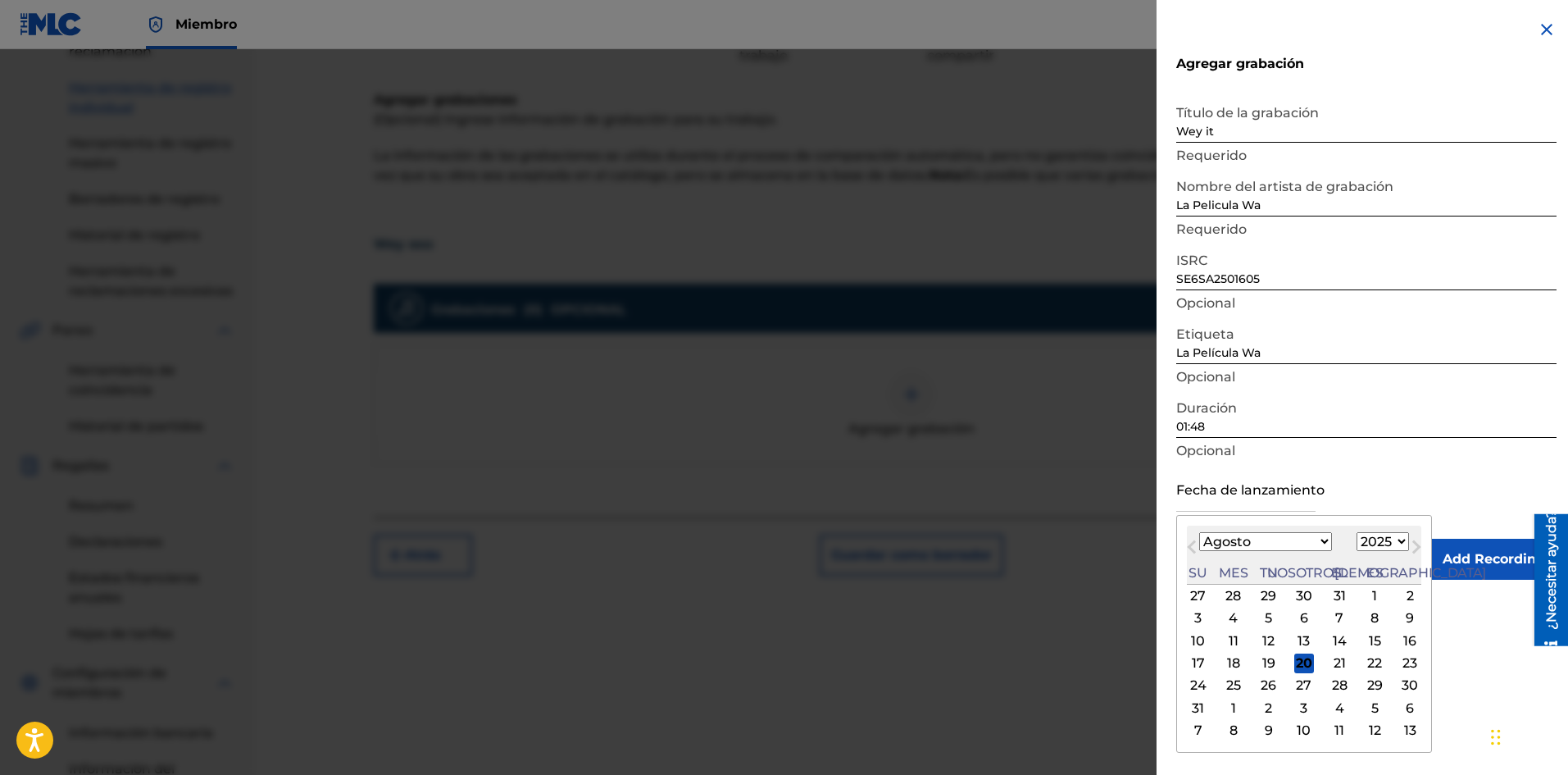
click at [1371, 521] on div "Mes anterior Mes próximo [DATE] Enero Febrero Marzo Abril Puede Junio [PERSON_N…" at bounding box center [1304, 634] width 256 height 238
click at [1262, 660] on font "19" at bounding box center [1268, 663] width 13 height 15
type input "[DATE]"
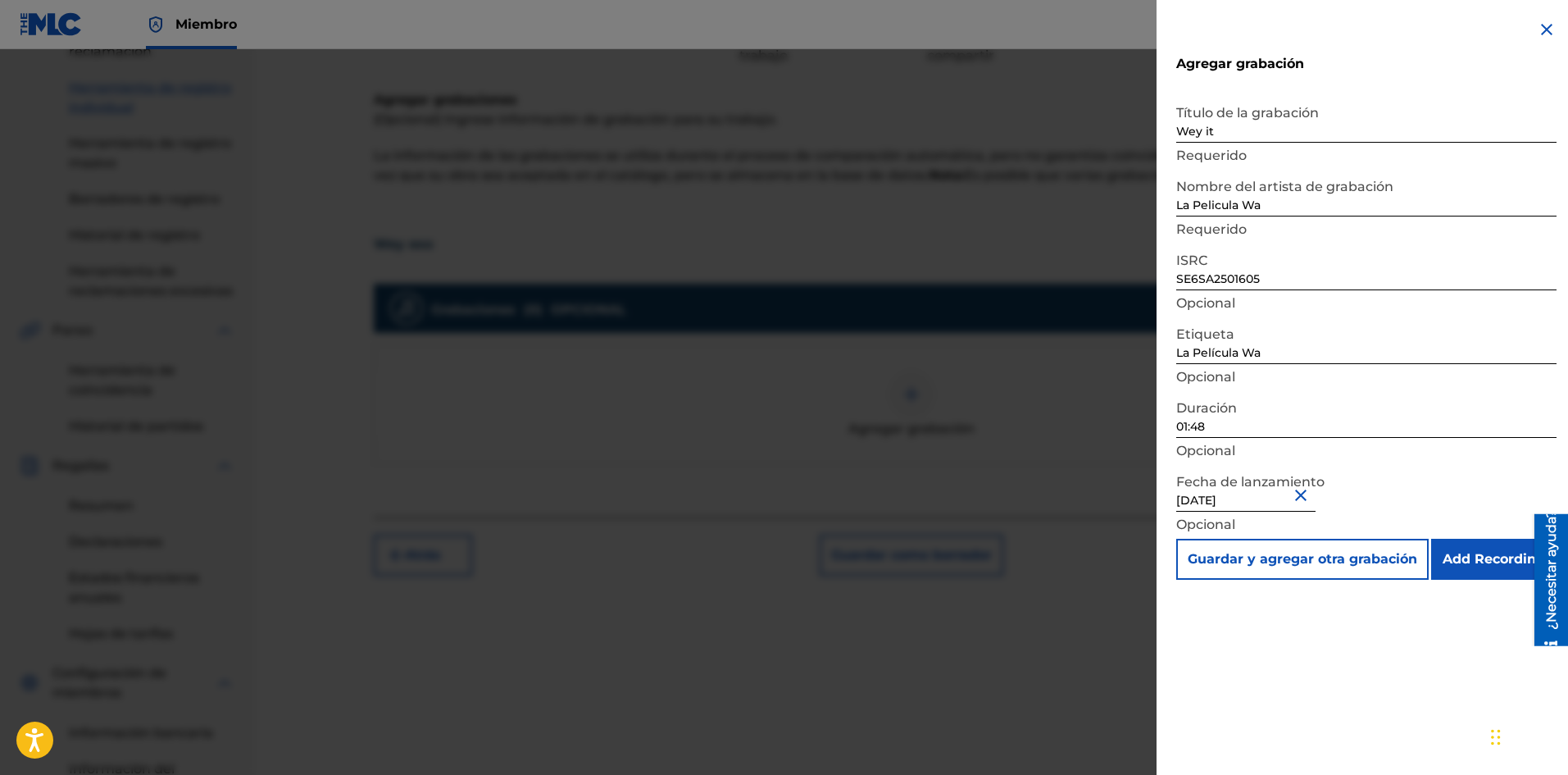
click at [1484, 556] on input "Add Recording" at bounding box center [1493, 559] width 125 height 41
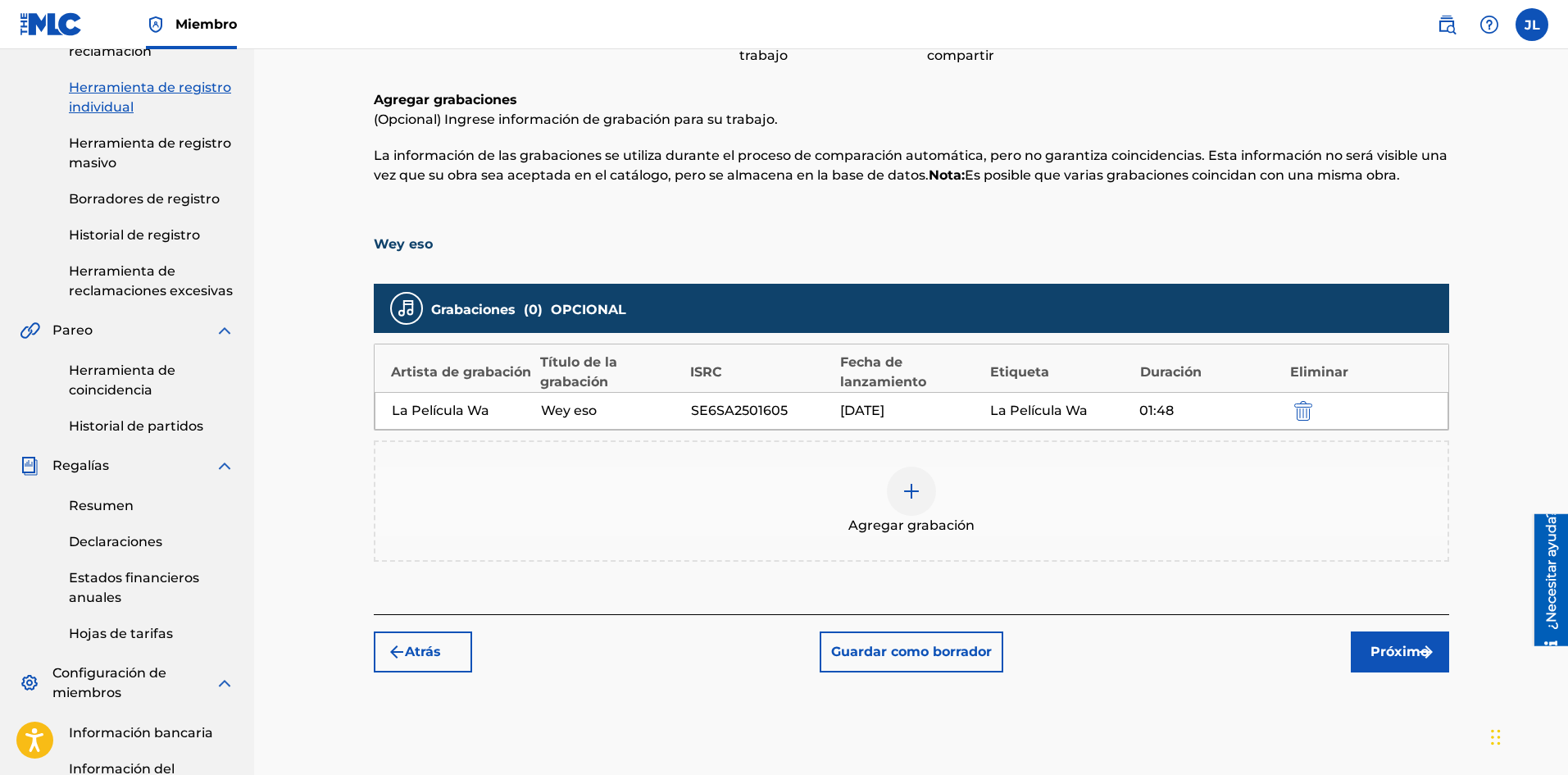
click at [1399, 654] on font "Próximo" at bounding box center [1398, 652] width 58 height 15
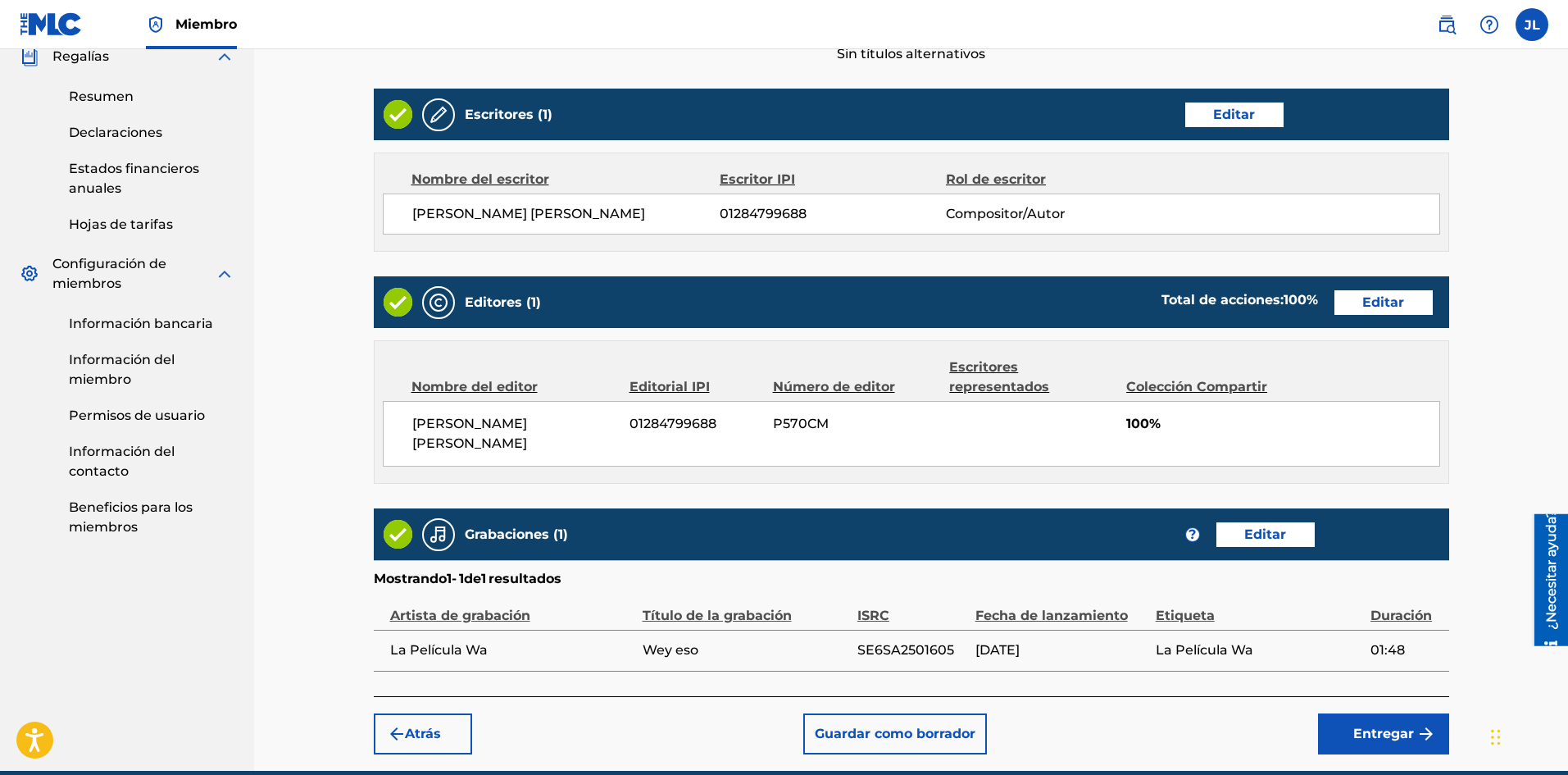
scroll to position [674, 0]
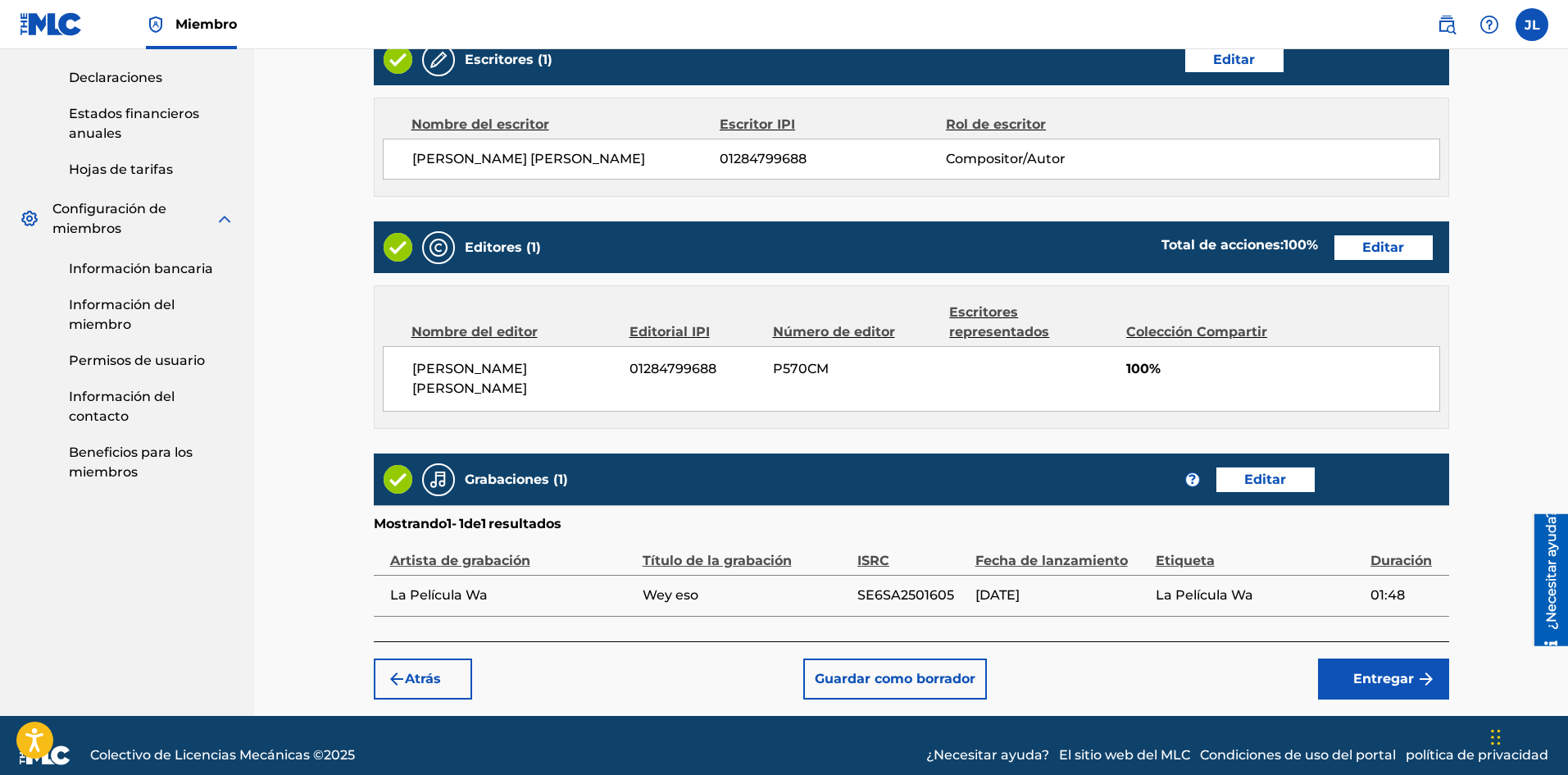
click at [1380, 671] on font "Entregar" at bounding box center [1383, 678] width 61 height 15
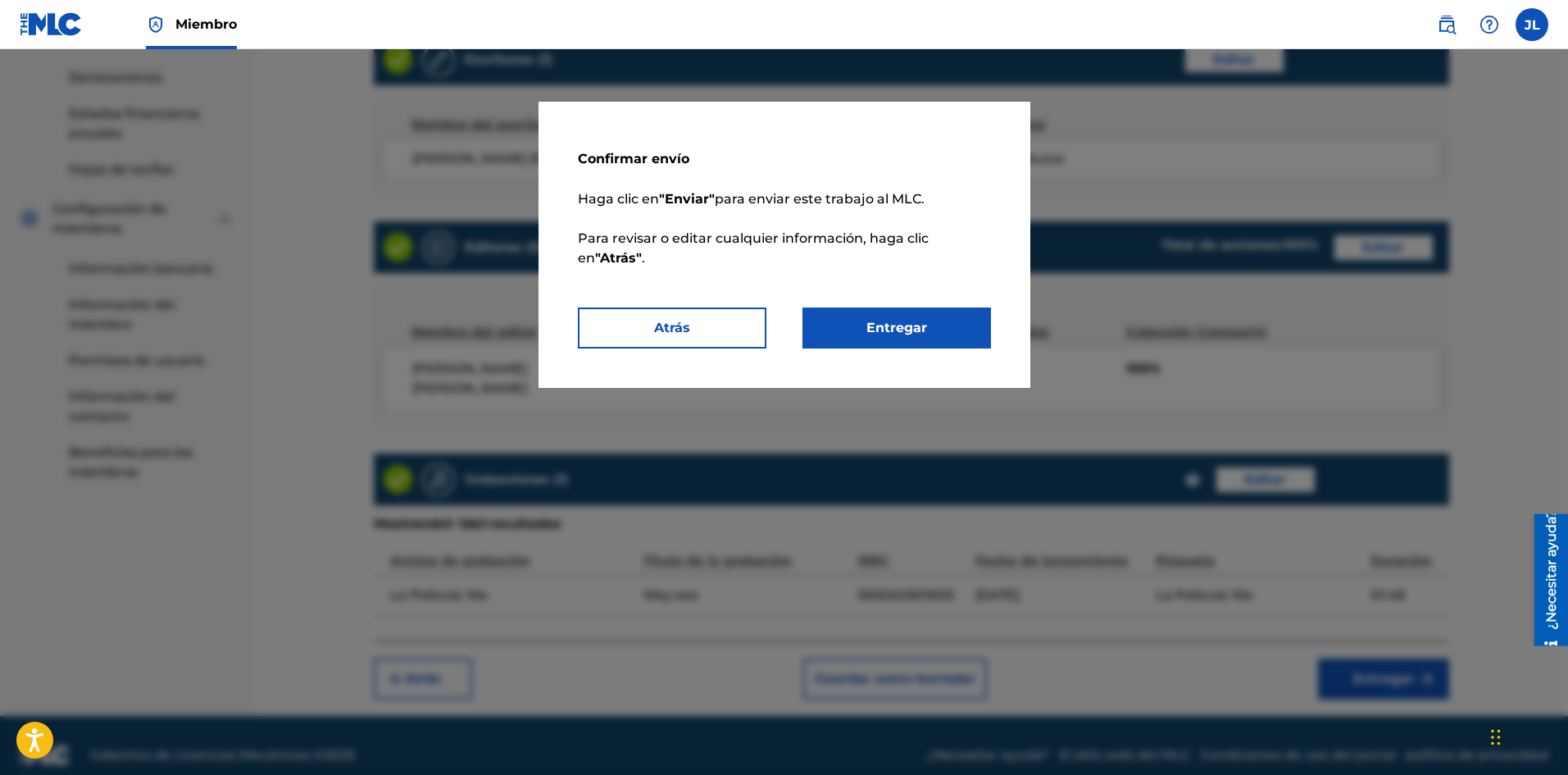
click at [903, 323] on font "Entregar" at bounding box center [897, 327] width 61 height 15
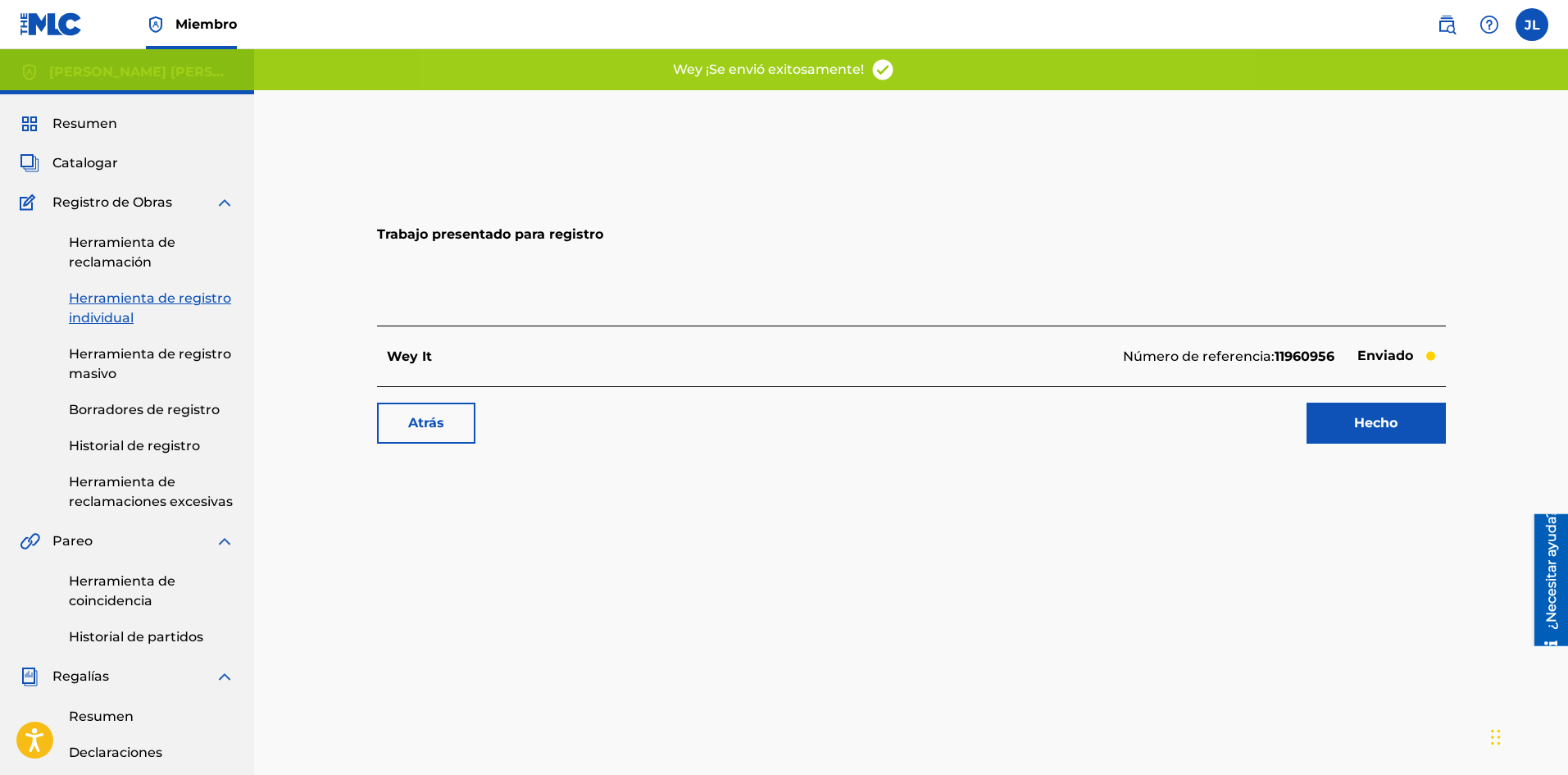
click at [1398, 420] on link "Hecho" at bounding box center [1376, 422] width 139 height 41
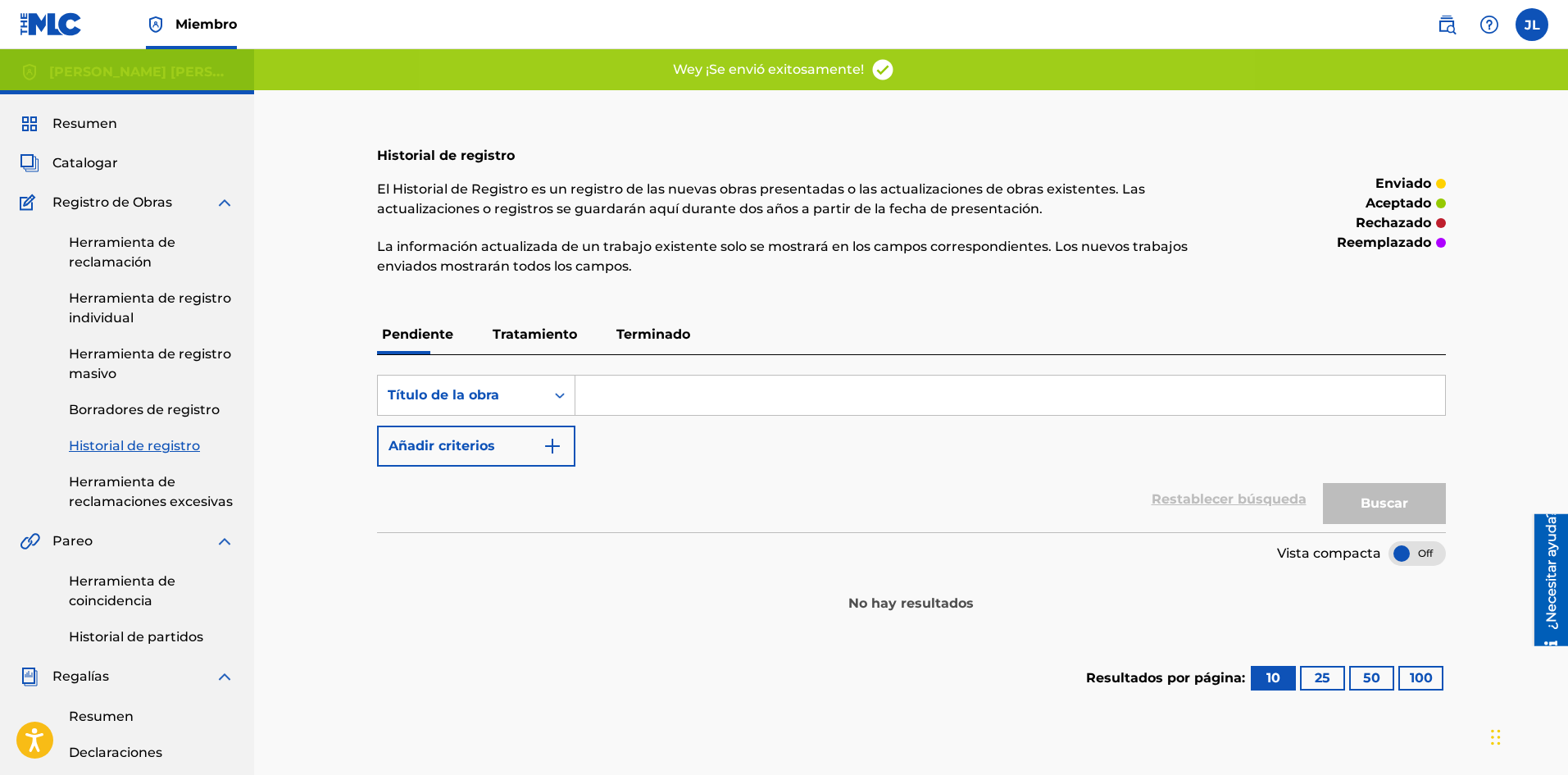
click at [93, 153] on div "Resumen Catalogar Registro de Obras Herramienta de reclamación Herramienta de r…" at bounding box center [127, 635] width 254 height 1082
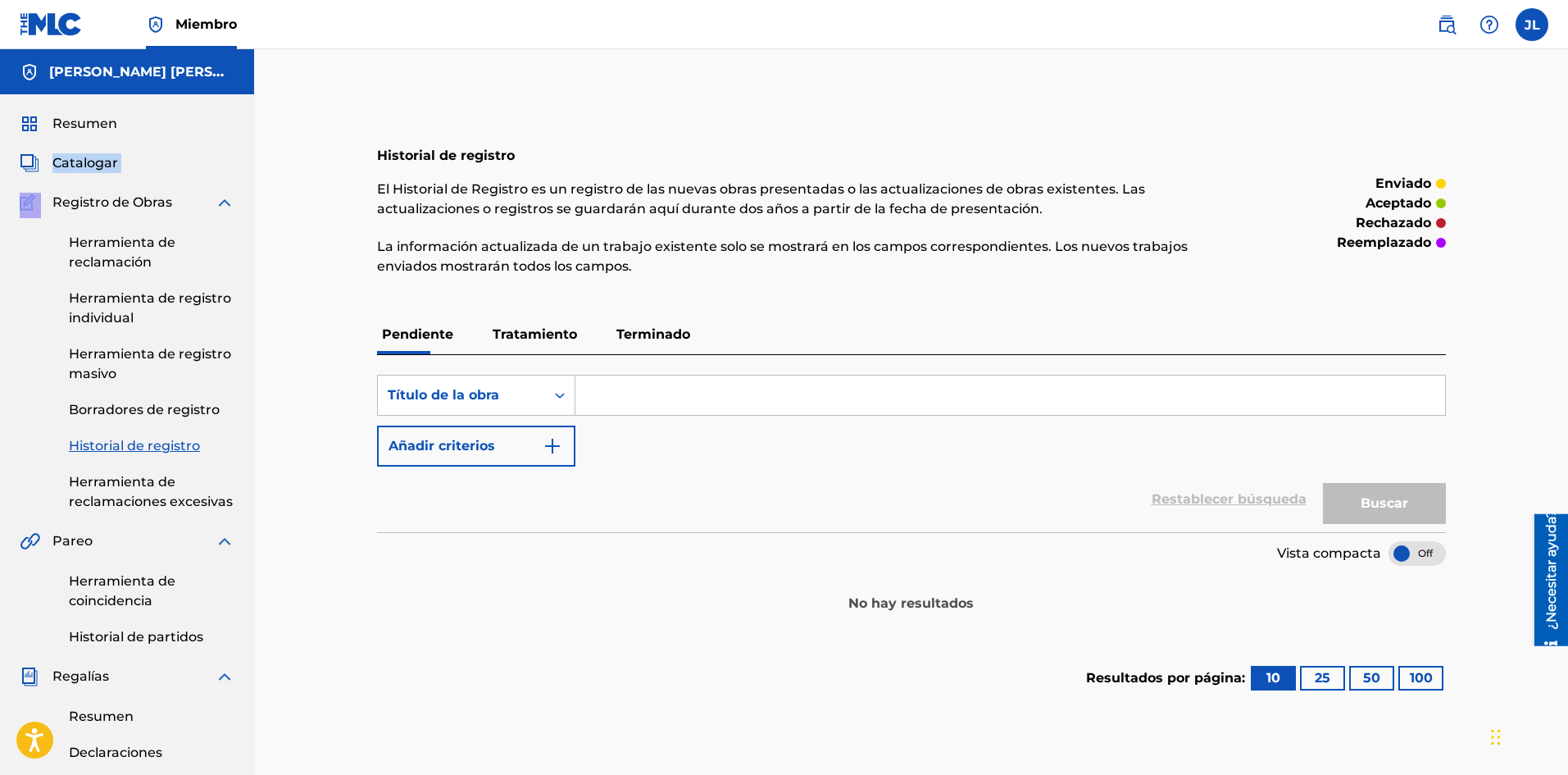
click at [93, 163] on font "Catalogar" at bounding box center [84, 162] width 65 height 15
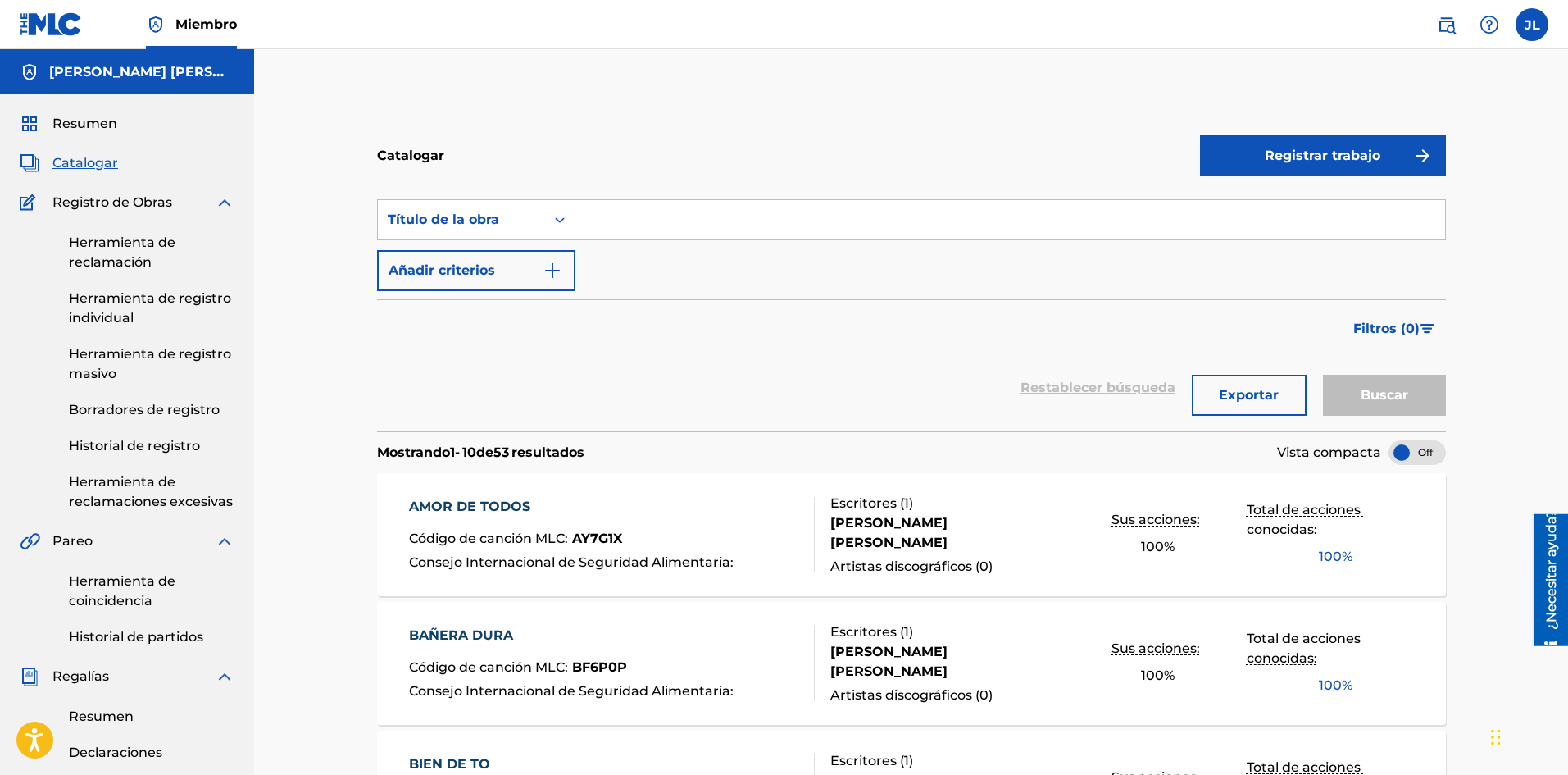
click at [1293, 182] on section "Búsqueda con criterios e83263c7-9220-4820-919a-4aa996548f74 Título de la obra A…" at bounding box center [911, 304] width 1068 height 251
click at [1302, 160] on font "Registrar trabajo" at bounding box center [1322, 156] width 116 height 15
click at [1245, 201] on font "Individual" at bounding box center [1242, 209] width 65 height 15
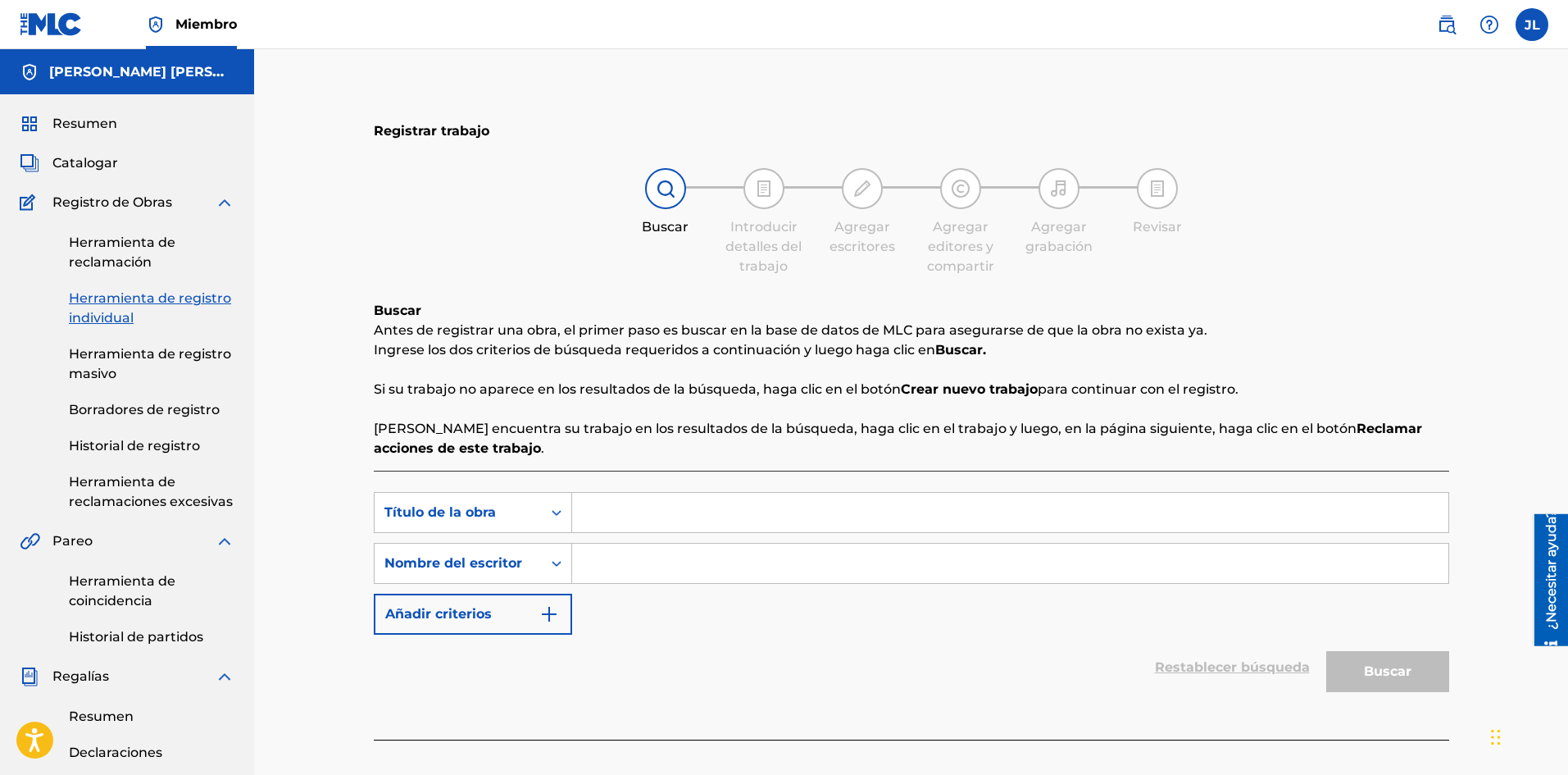
click at [638, 494] on input "Formulario de búsqueda" at bounding box center [1010, 512] width 876 height 39
paste input "Despues"
type input "Despues"
click at [669, 578] on input "Formulario de búsqueda" at bounding box center [1010, 563] width 876 height 39
type input "[PERSON_NAME]"
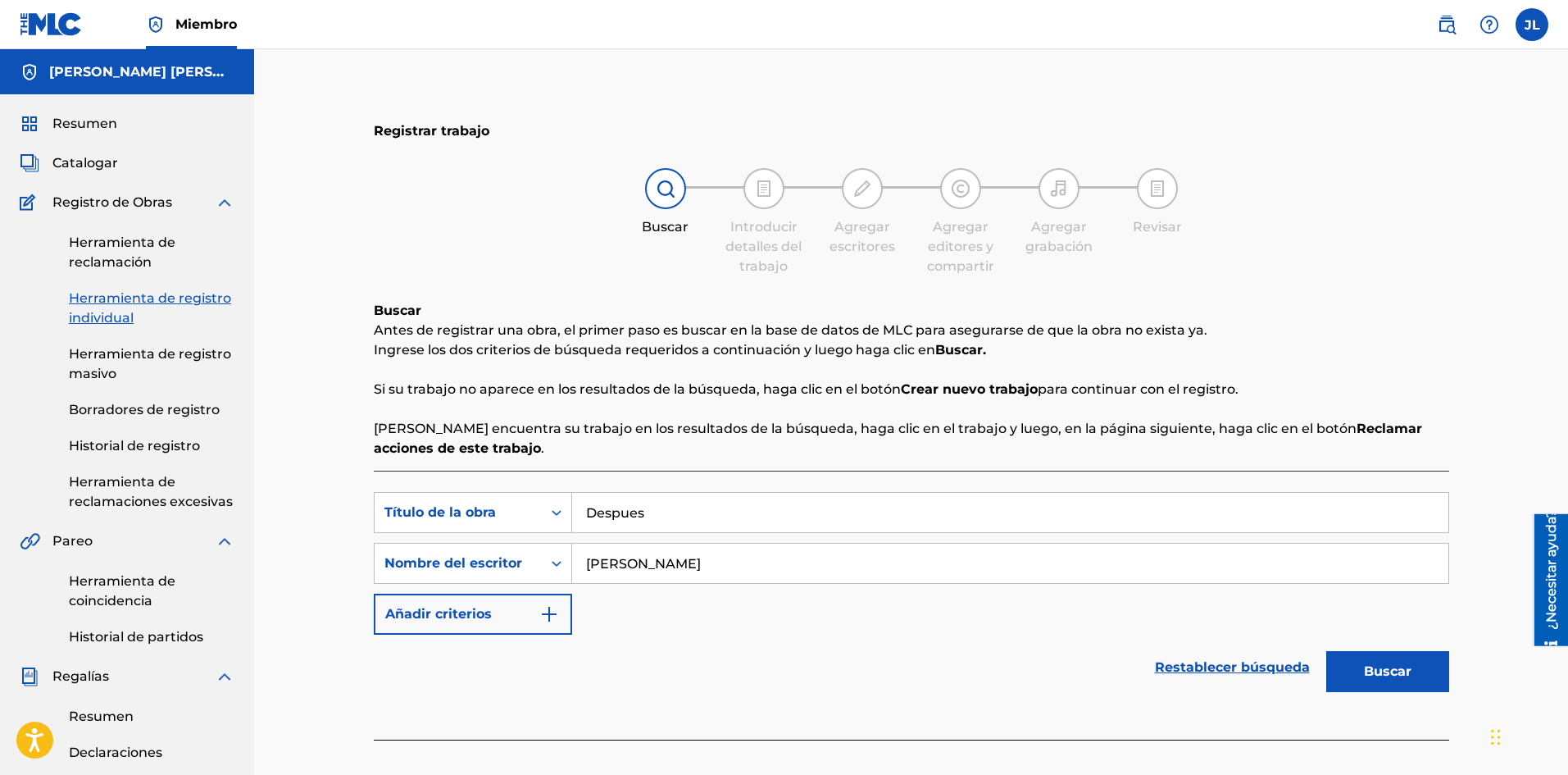
click at [1356, 673] on button "Buscar" at bounding box center [1388, 671] width 123 height 41
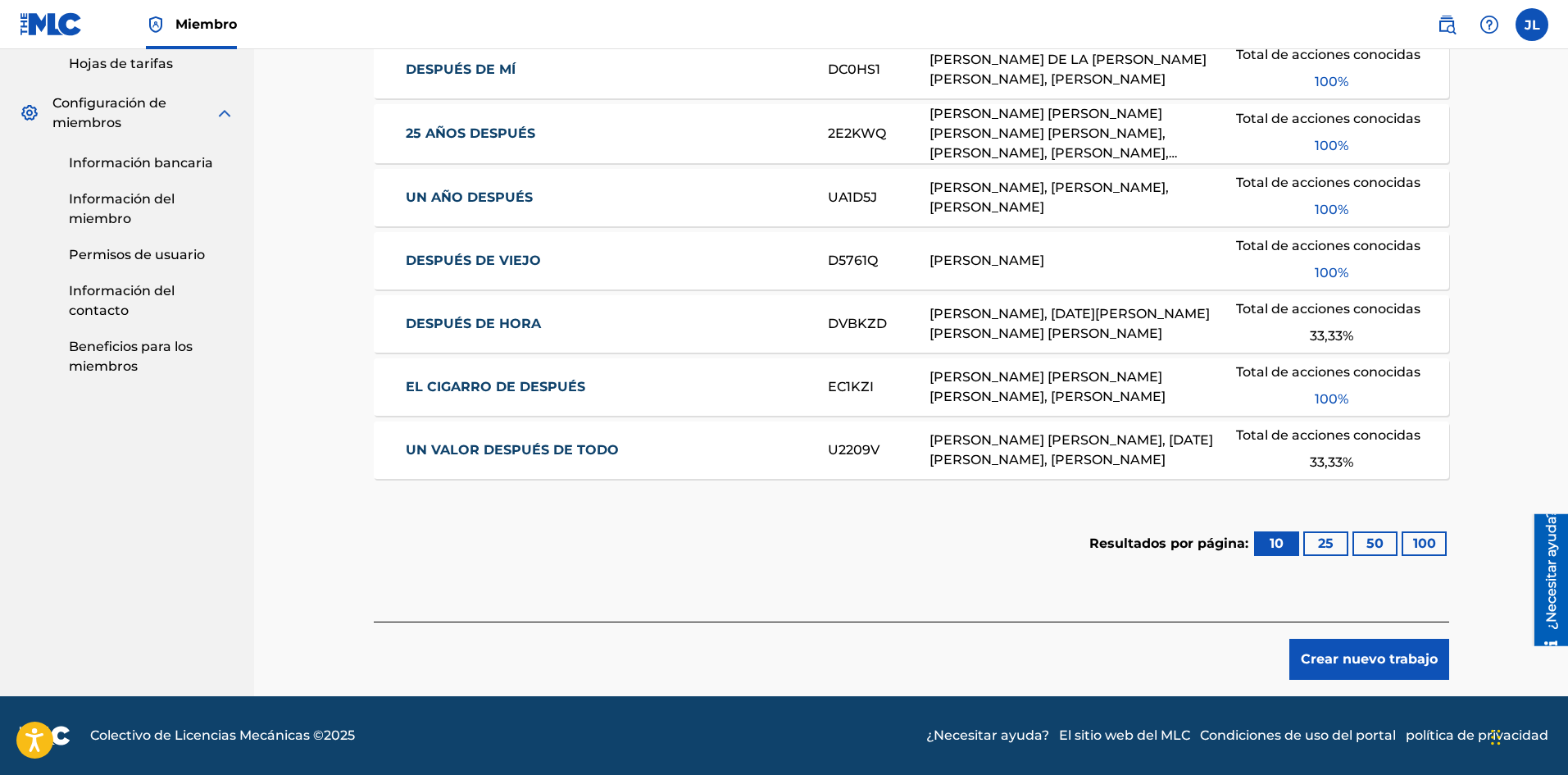
click at [1340, 656] on font "Crear nuevo trabajo" at bounding box center [1369, 658] width 137 height 15
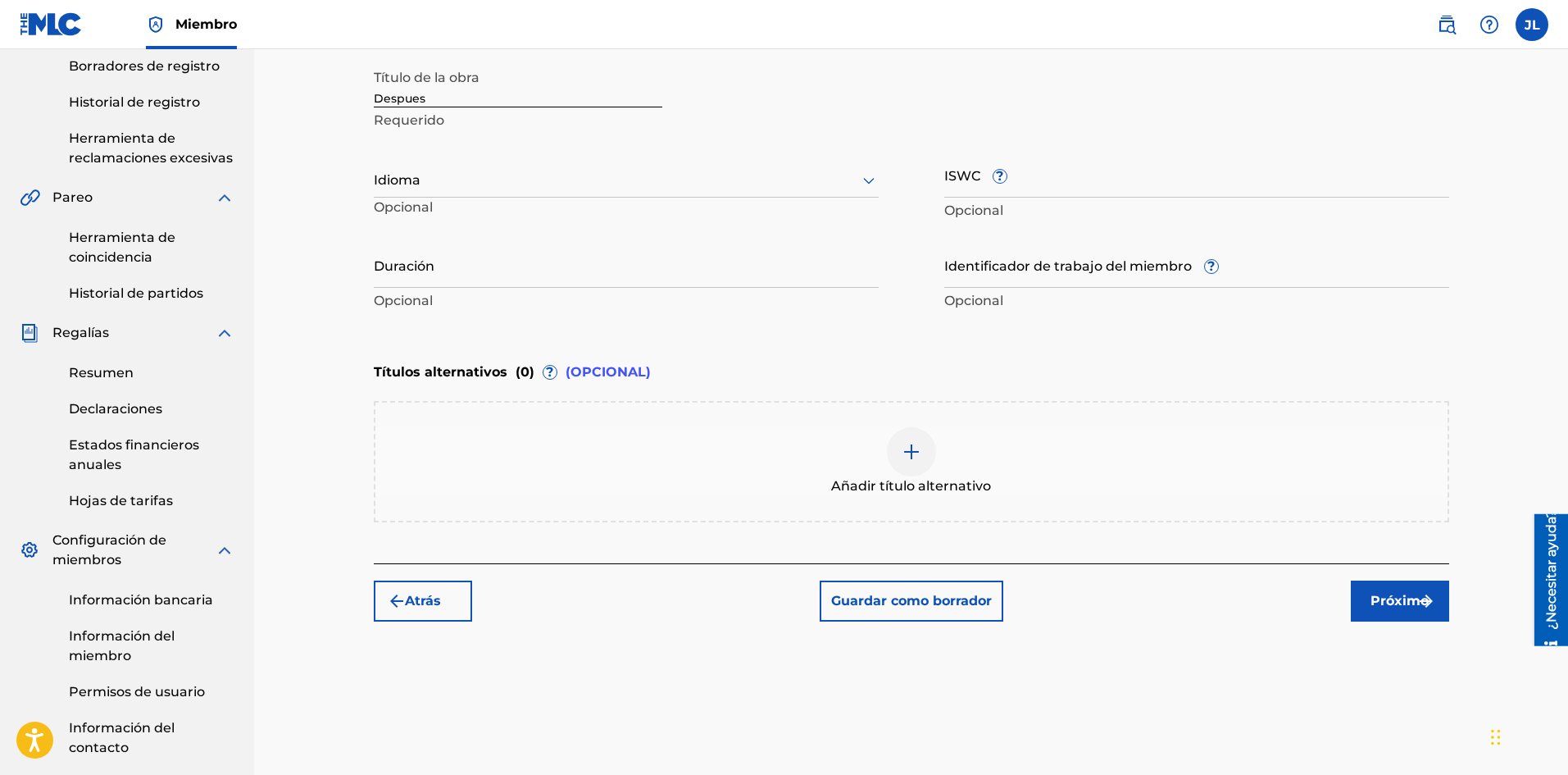
scroll to position [208, 0]
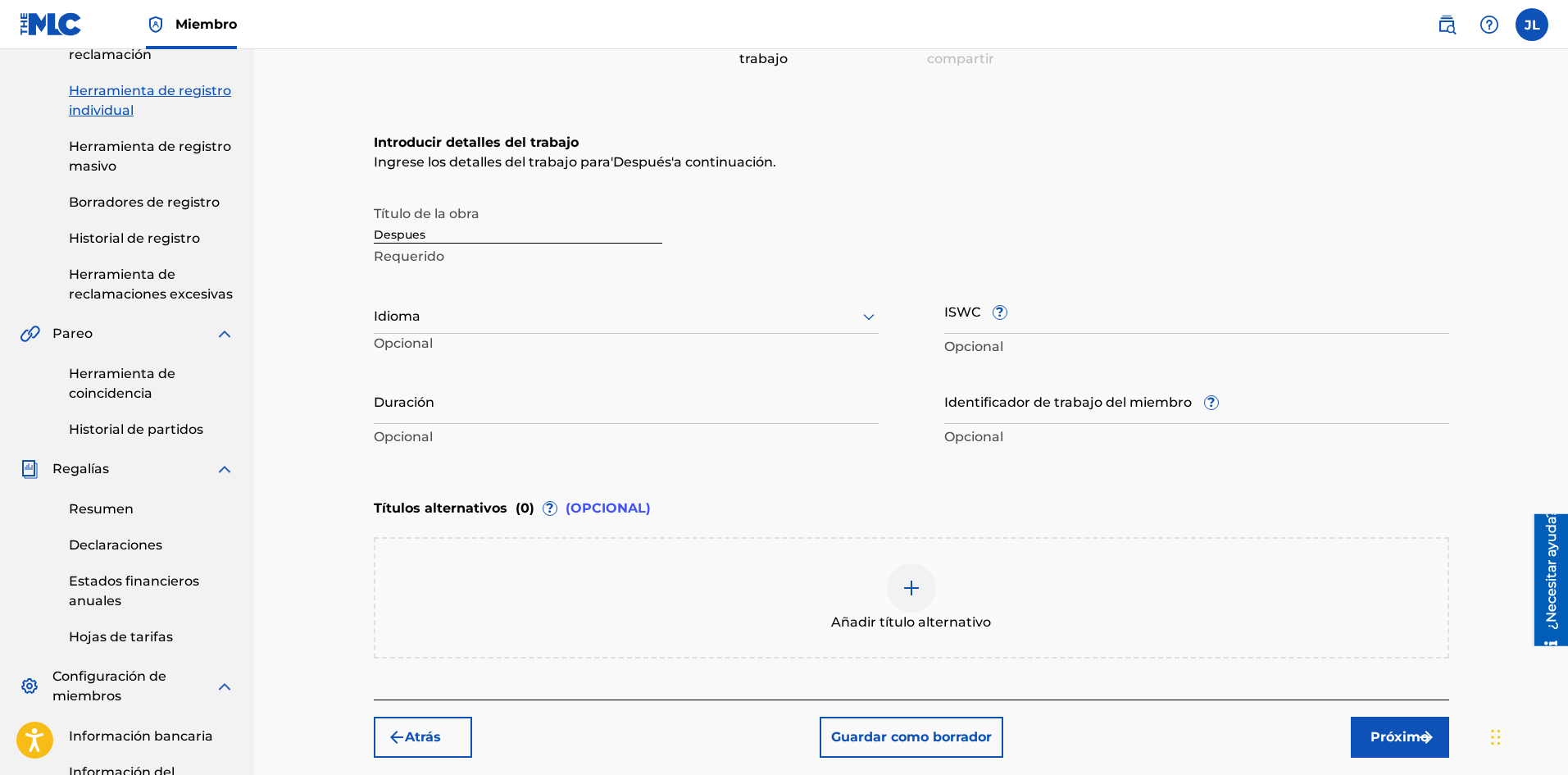
click at [482, 309] on div at bounding box center [626, 316] width 504 height 21
click at [408, 385] on font "Español" at bounding box center [410, 392] width 53 height 15
click at [493, 415] on input "Duración" at bounding box center [626, 400] width 504 height 46
type input "01:44"
click at [1359, 732] on button "Próximo" at bounding box center [1400, 736] width 99 height 41
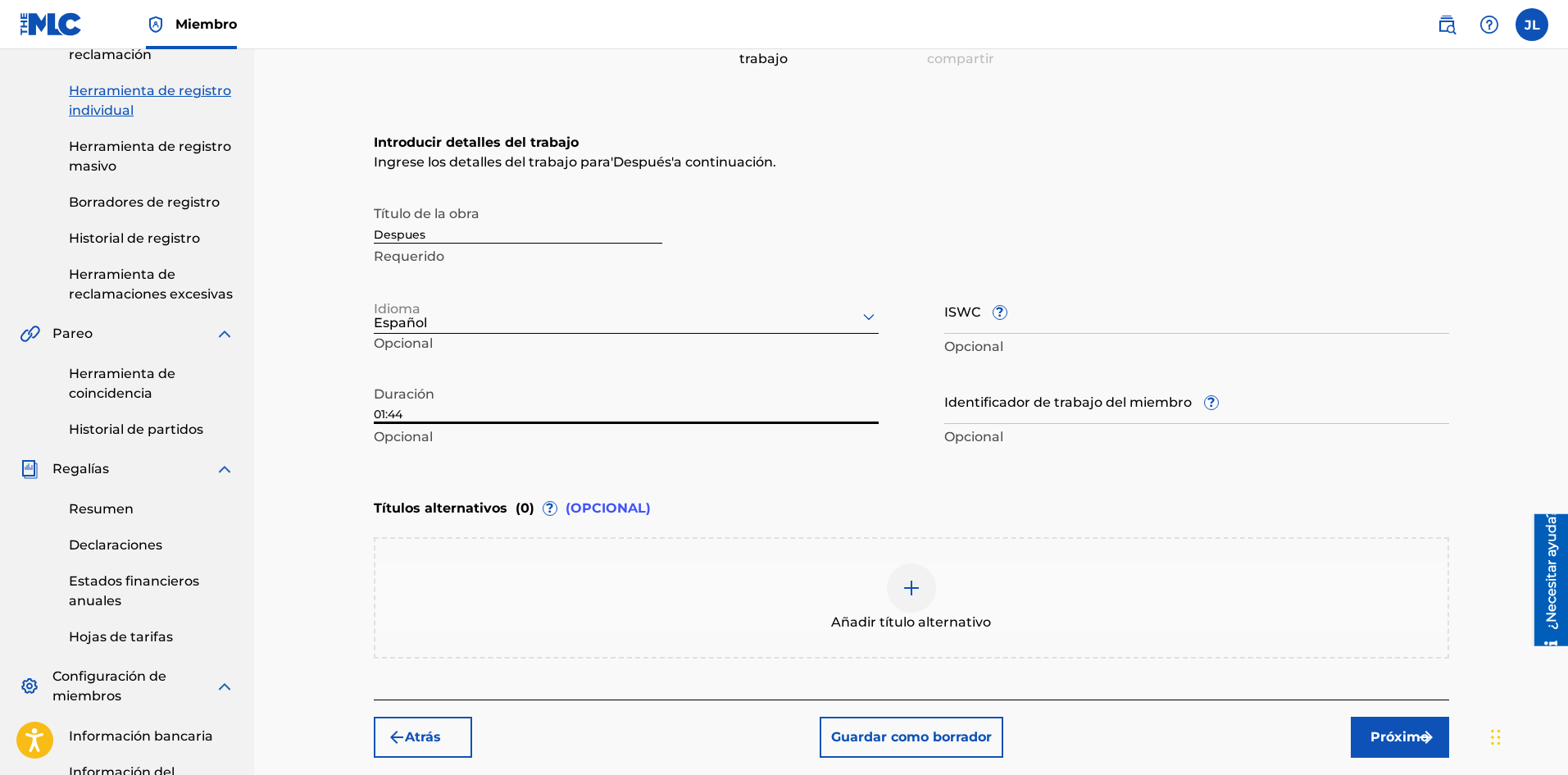
scroll to position [74, 0]
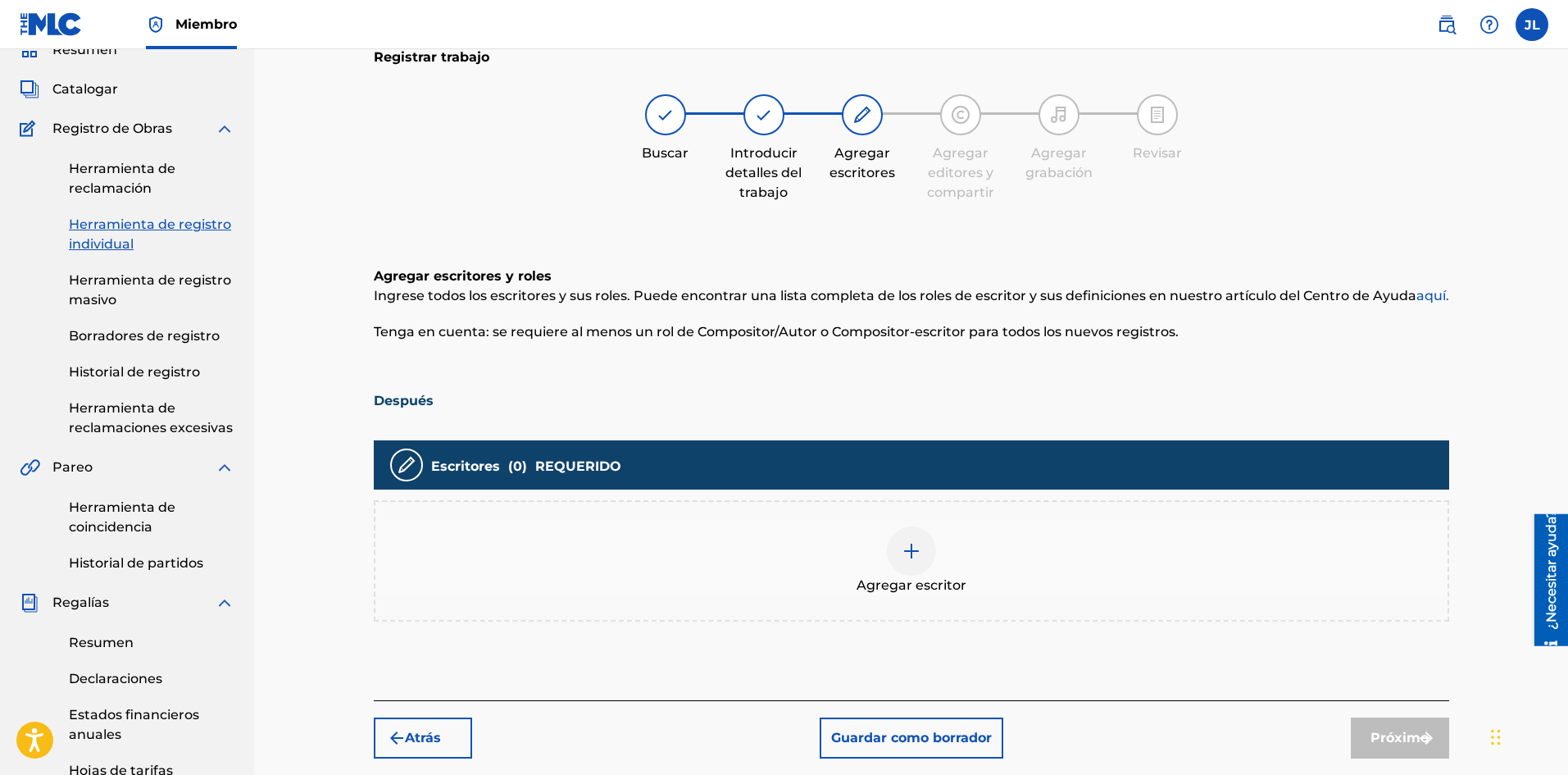
click at [922, 571] on div at bounding box center [911, 551] width 49 height 49
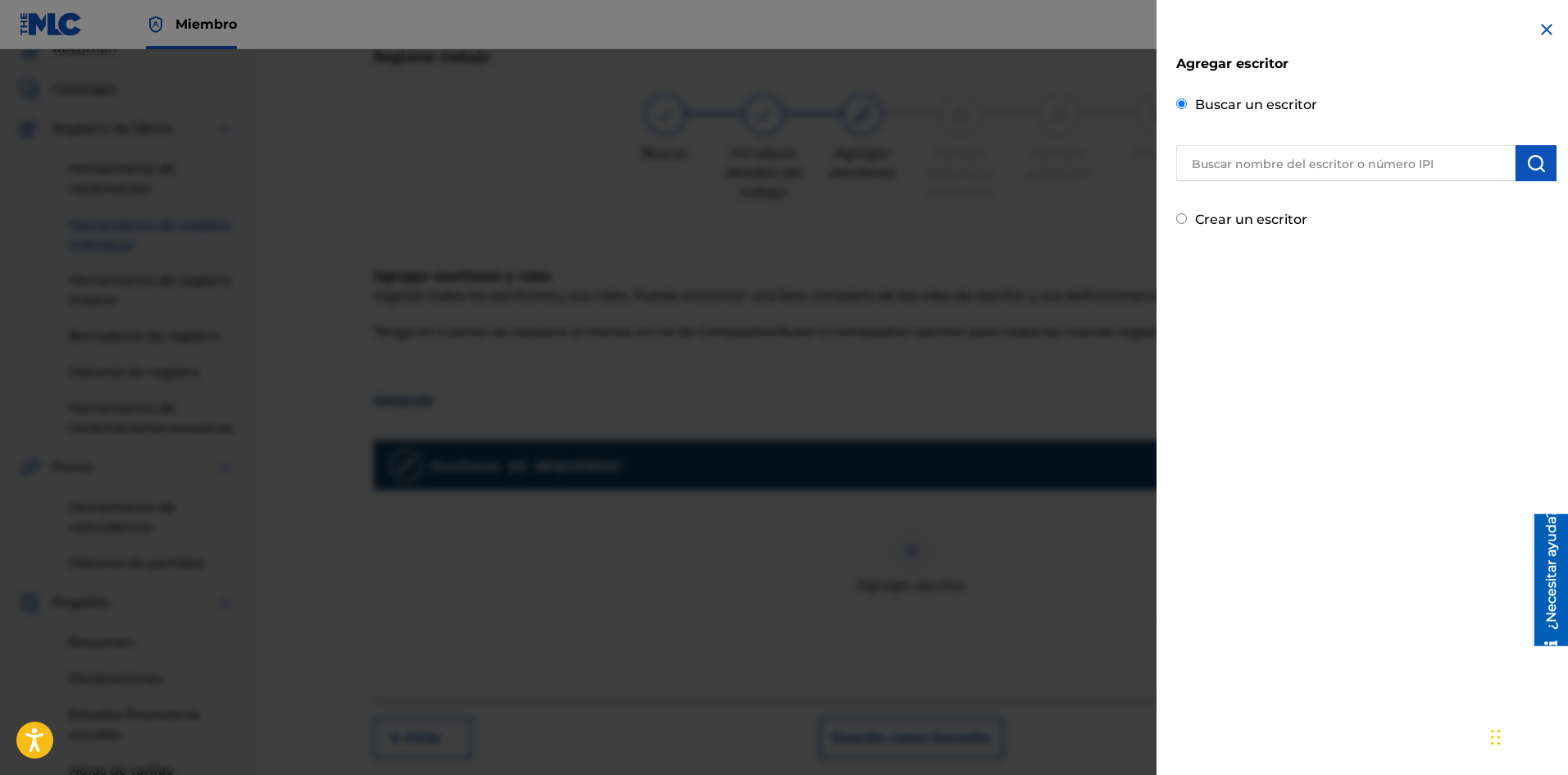
click at [1262, 175] on input "text" at bounding box center [1345, 163] width 339 height 36
type input "S"
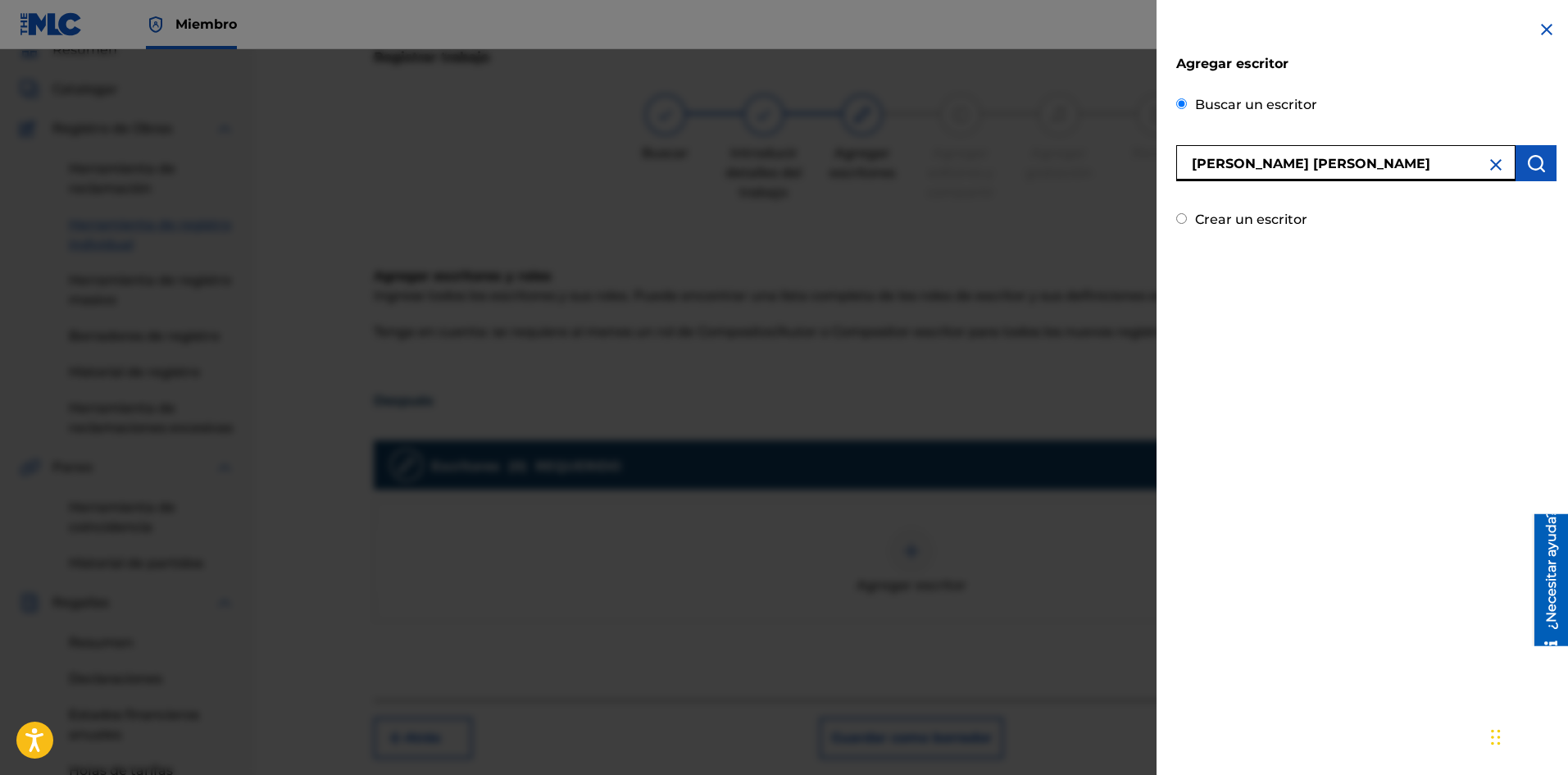
type input "[PERSON_NAME] [PERSON_NAME]"
click at [1534, 155] on img "submit" at bounding box center [1536, 163] width 20 height 20
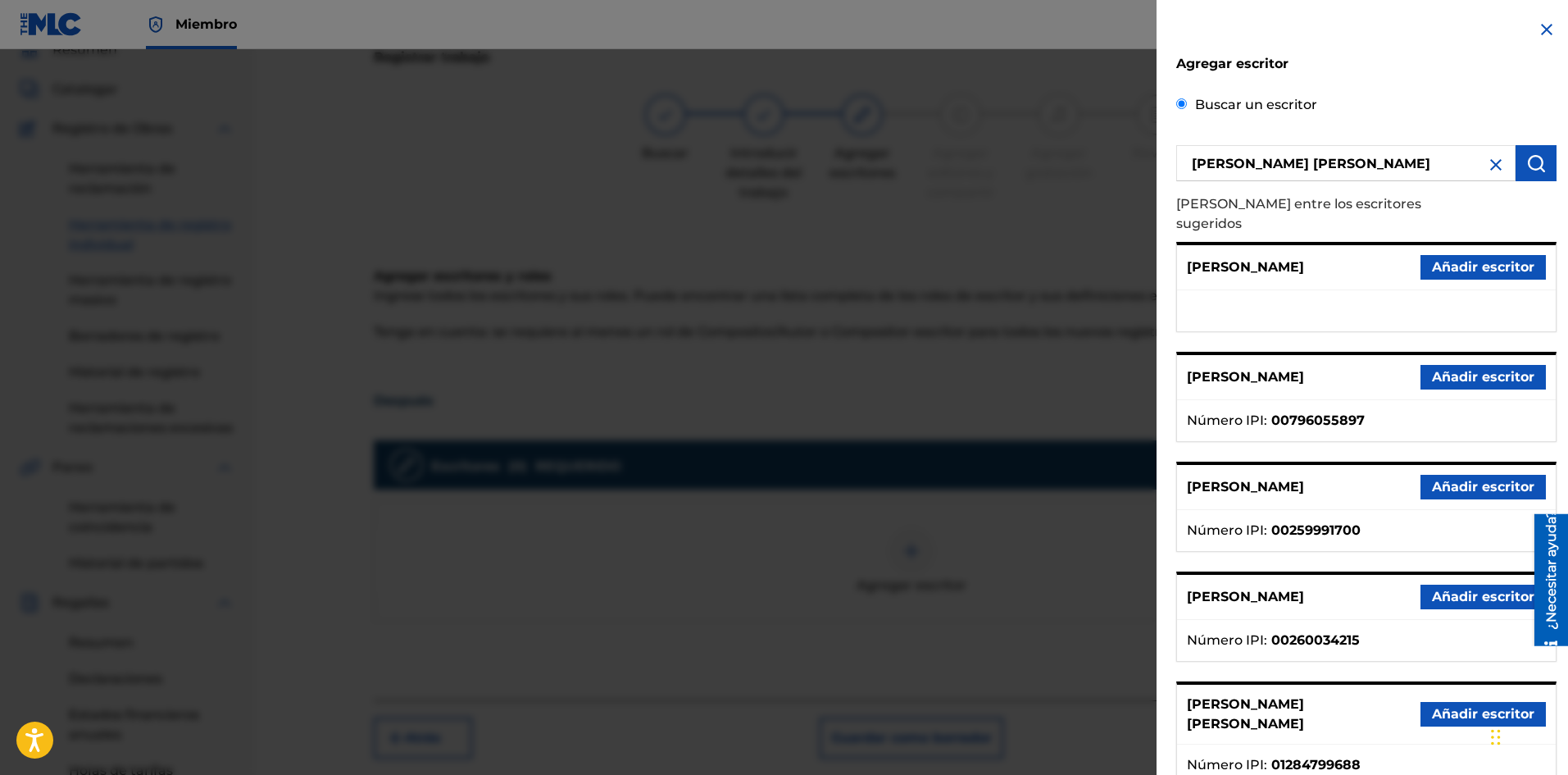
scroll to position [82, 0]
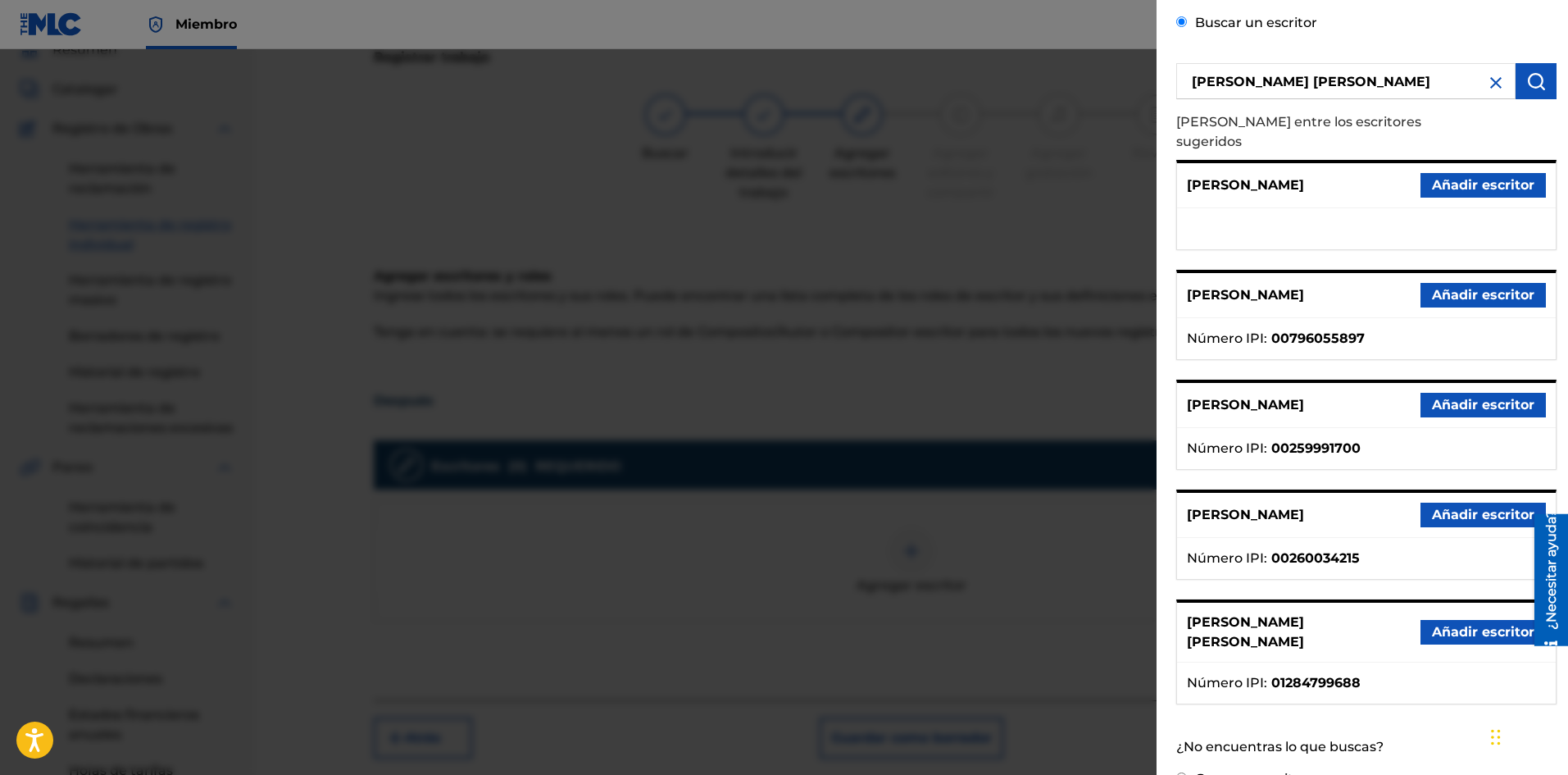
click at [1445, 624] on font "Añadir escritor" at bounding box center [1483, 632] width 102 height 15
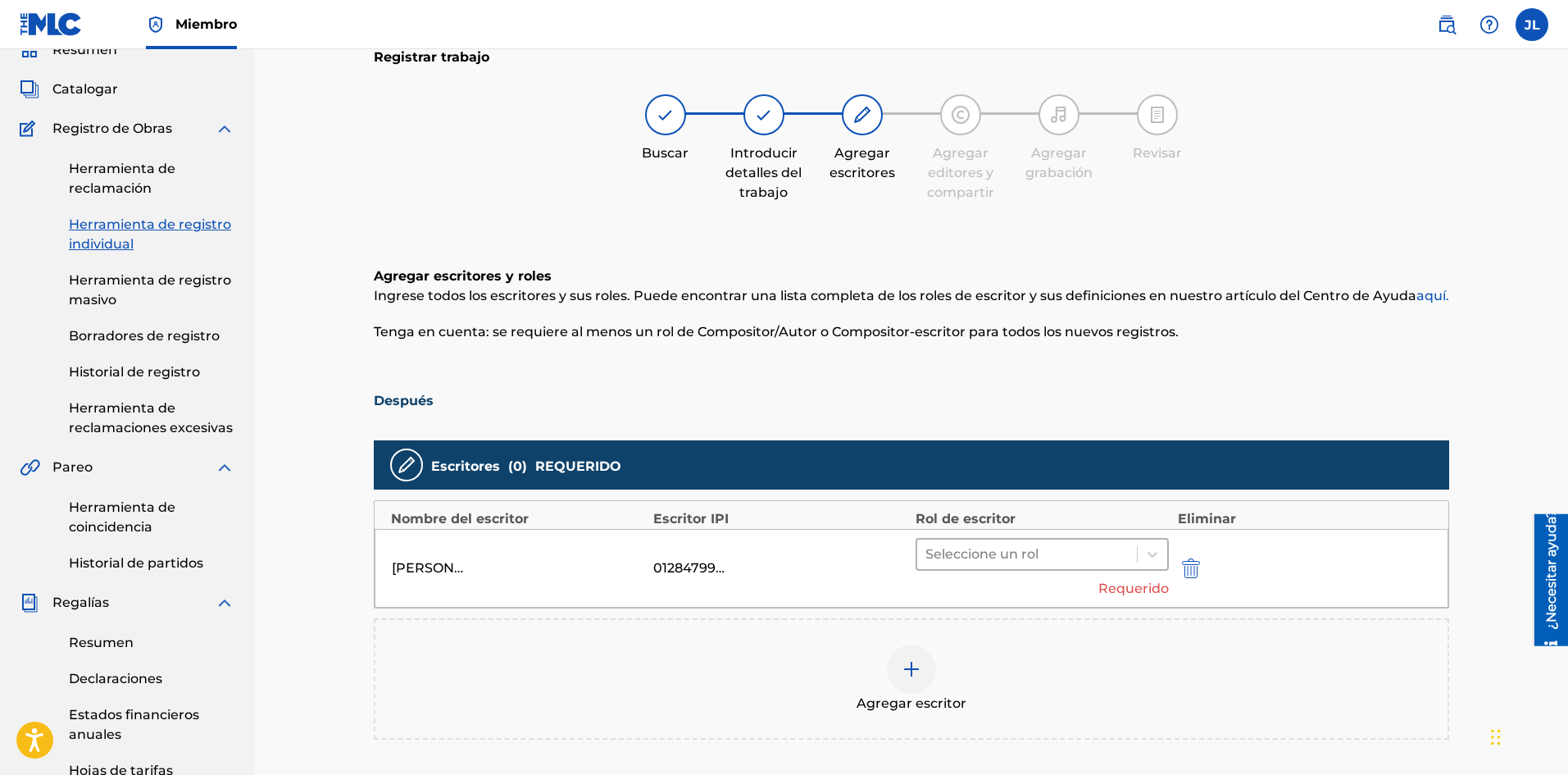
click at [1029, 547] on div at bounding box center [1027, 554] width 204 height 23
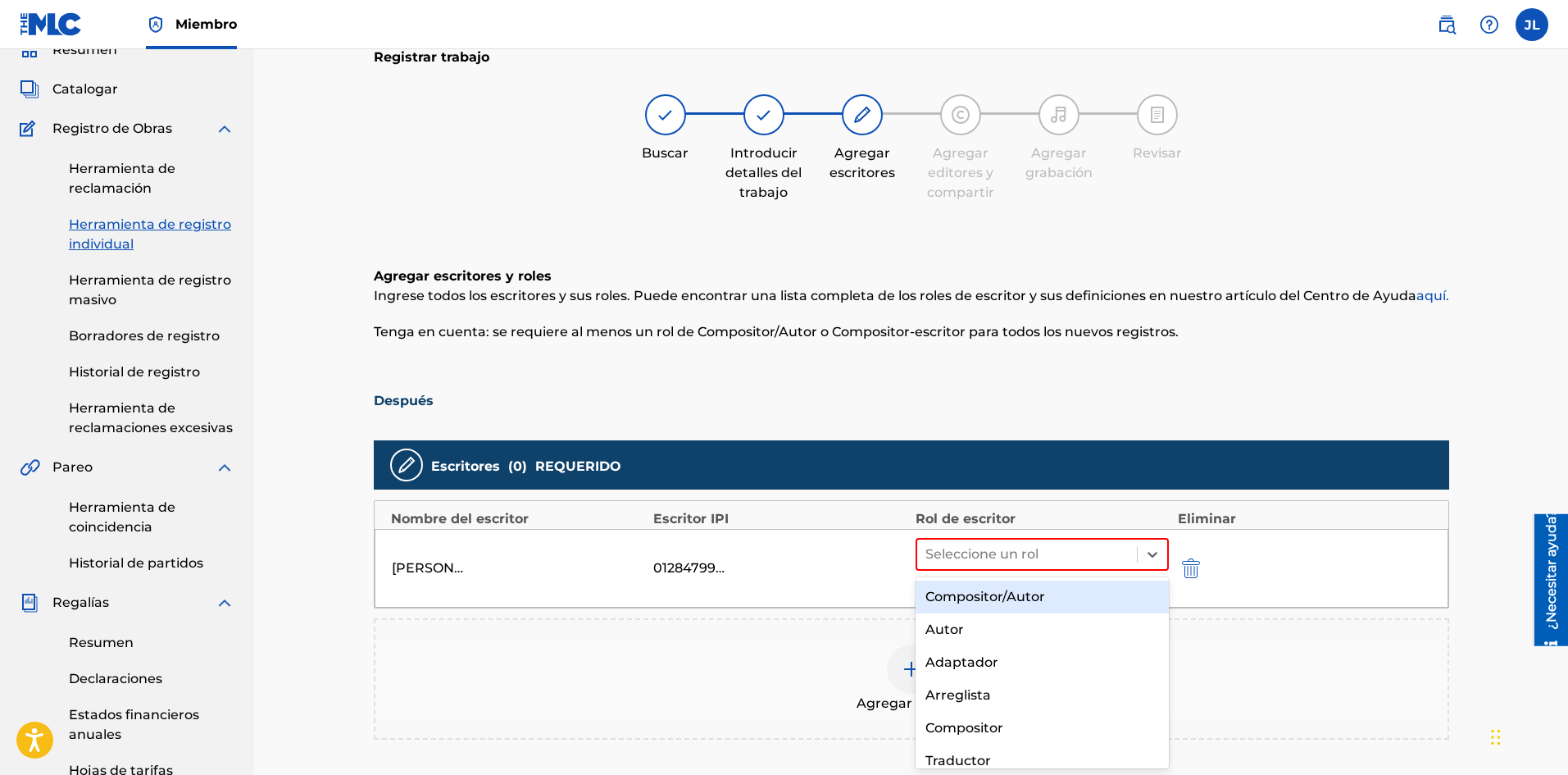
click at [999, 583] on div "Compositor/Autor" at bounding box center [1043, 597] width 254 height 33
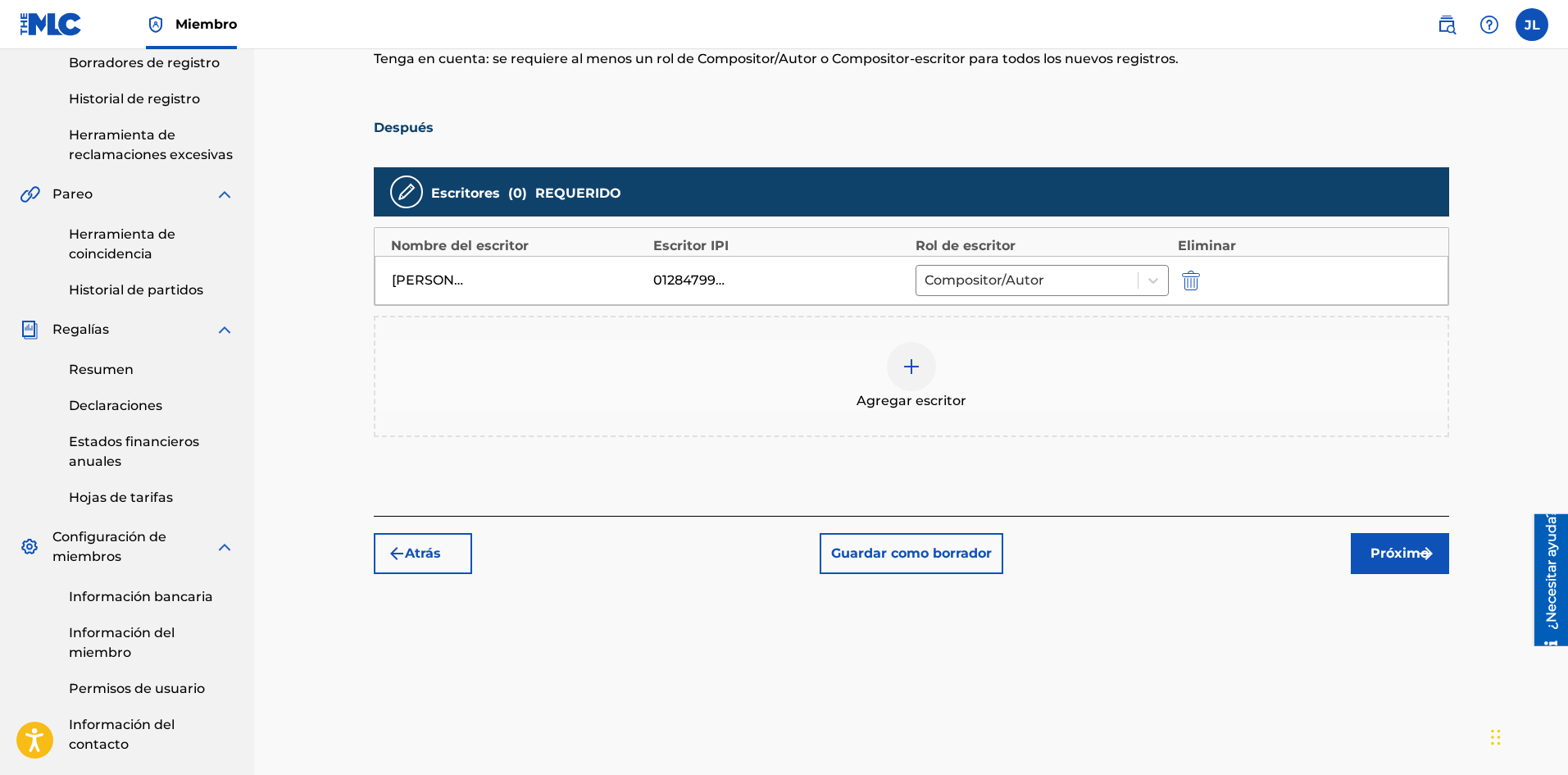
click at [1390, 556] on font "Próximo" at bounding box center [1398, 553] width 58 height 15
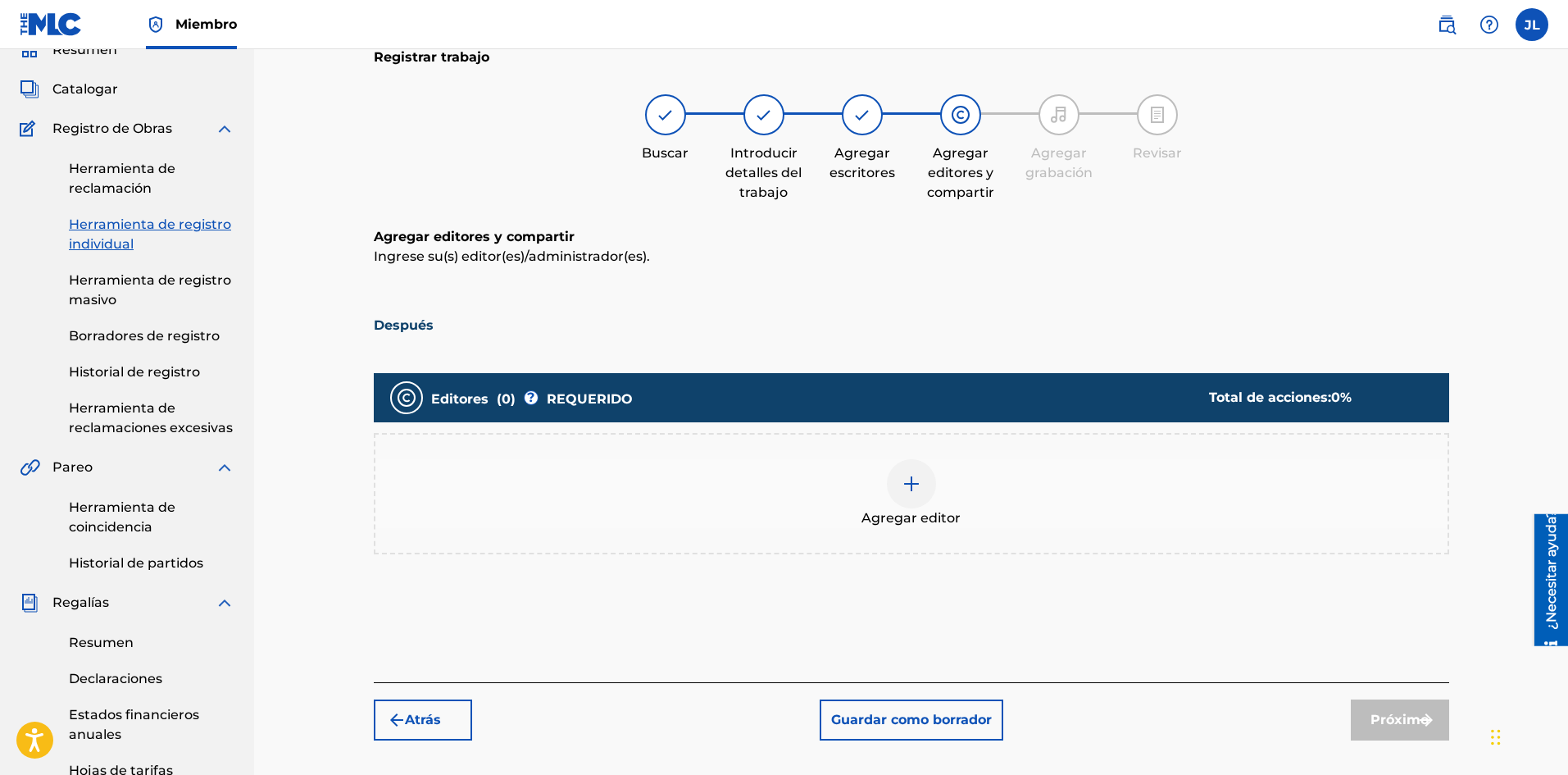
click at [925, 483] on div at bounding box center [911, 484] width 49 height 49
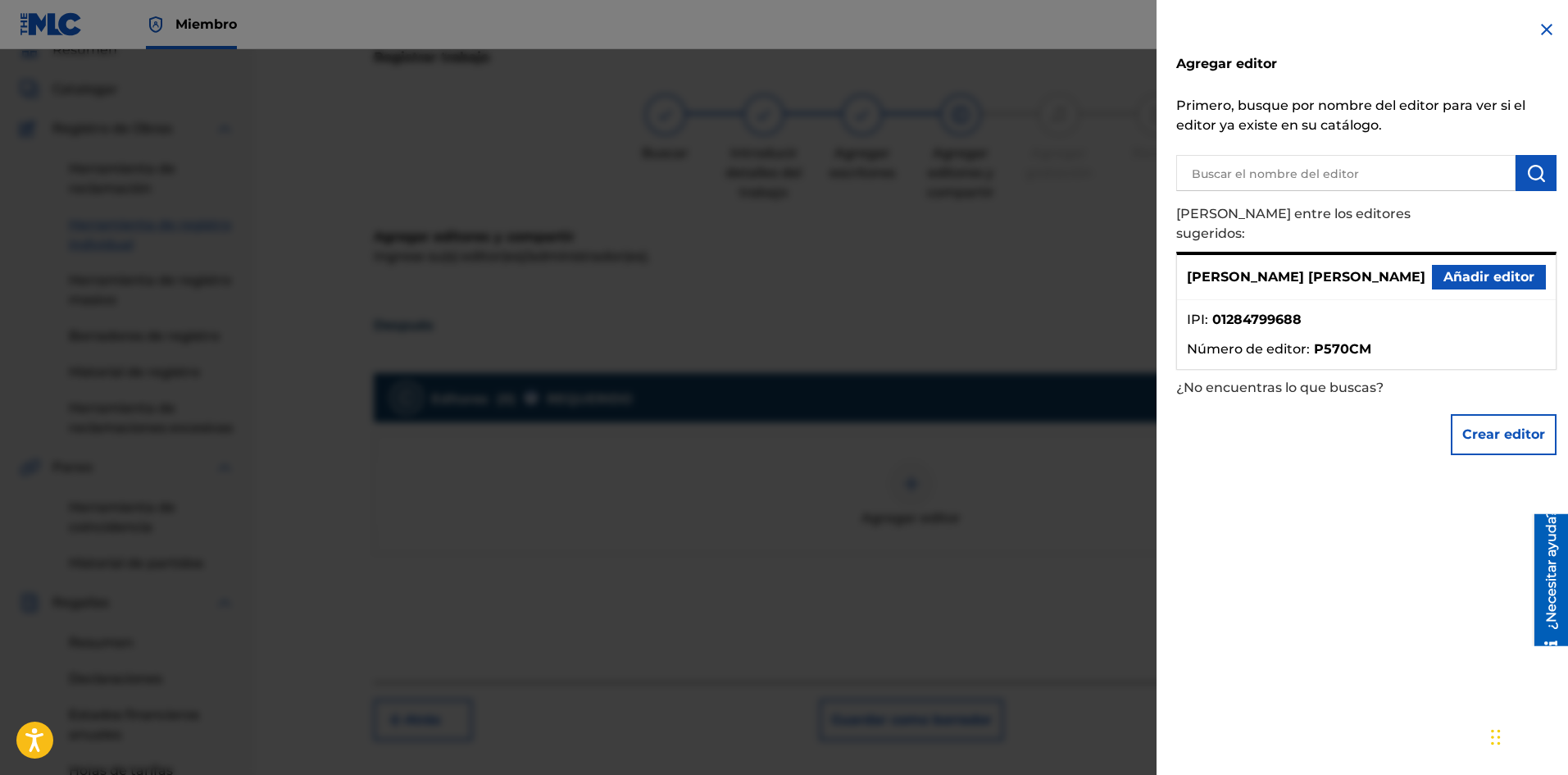
click at [1463, 269] on font "Añadir editor" at bounding box center [1488, 277] width 91 height 15
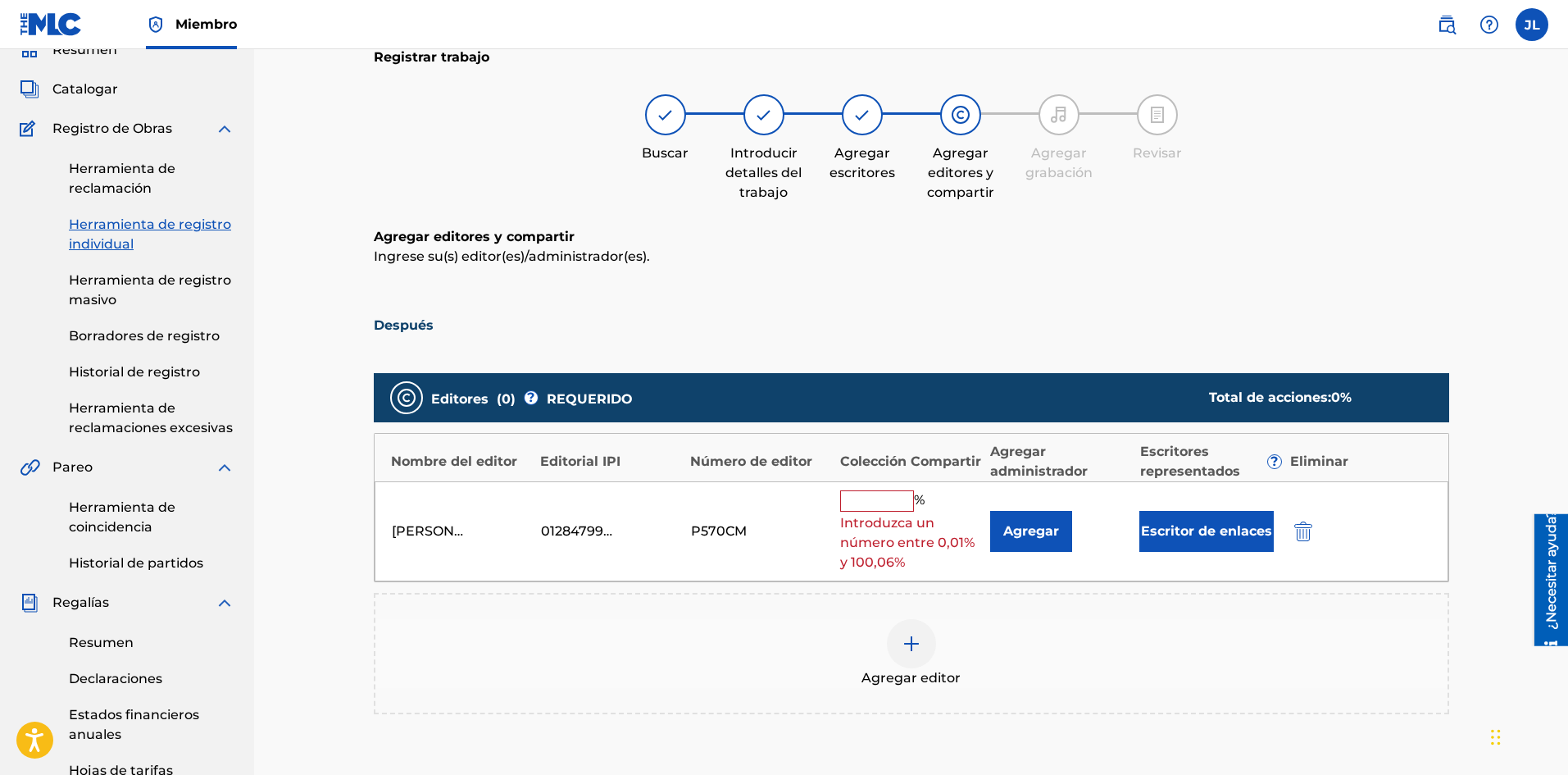
click at [947, 470] on font "Colección Compartir" at bounding box center [910, 461] width 141 height 20
click at [908, 482] on div "[PERSON_NAME] [PERSON_NAME] 01284799688 P570CM % Introduzca un número entre 0,0…" at bounding box center [911, 531] width 1073 height 101
click at [898, 490] on input "text" at bounding box center [877, 501] width 74 height 21
type input "100"
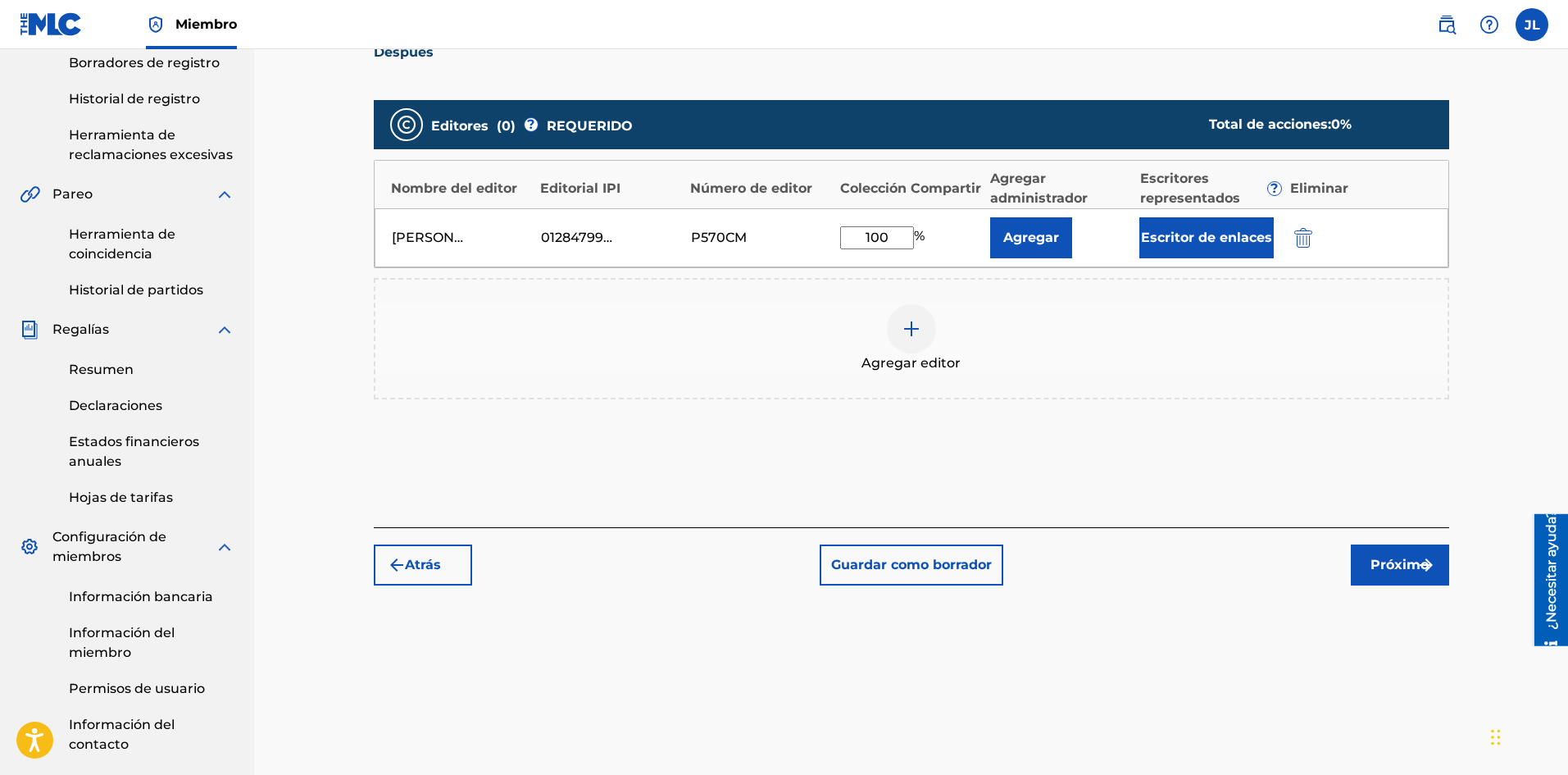
click at [1399, 559] on font "Próximo" at bounding box center [1398, 564] width 58 height 15
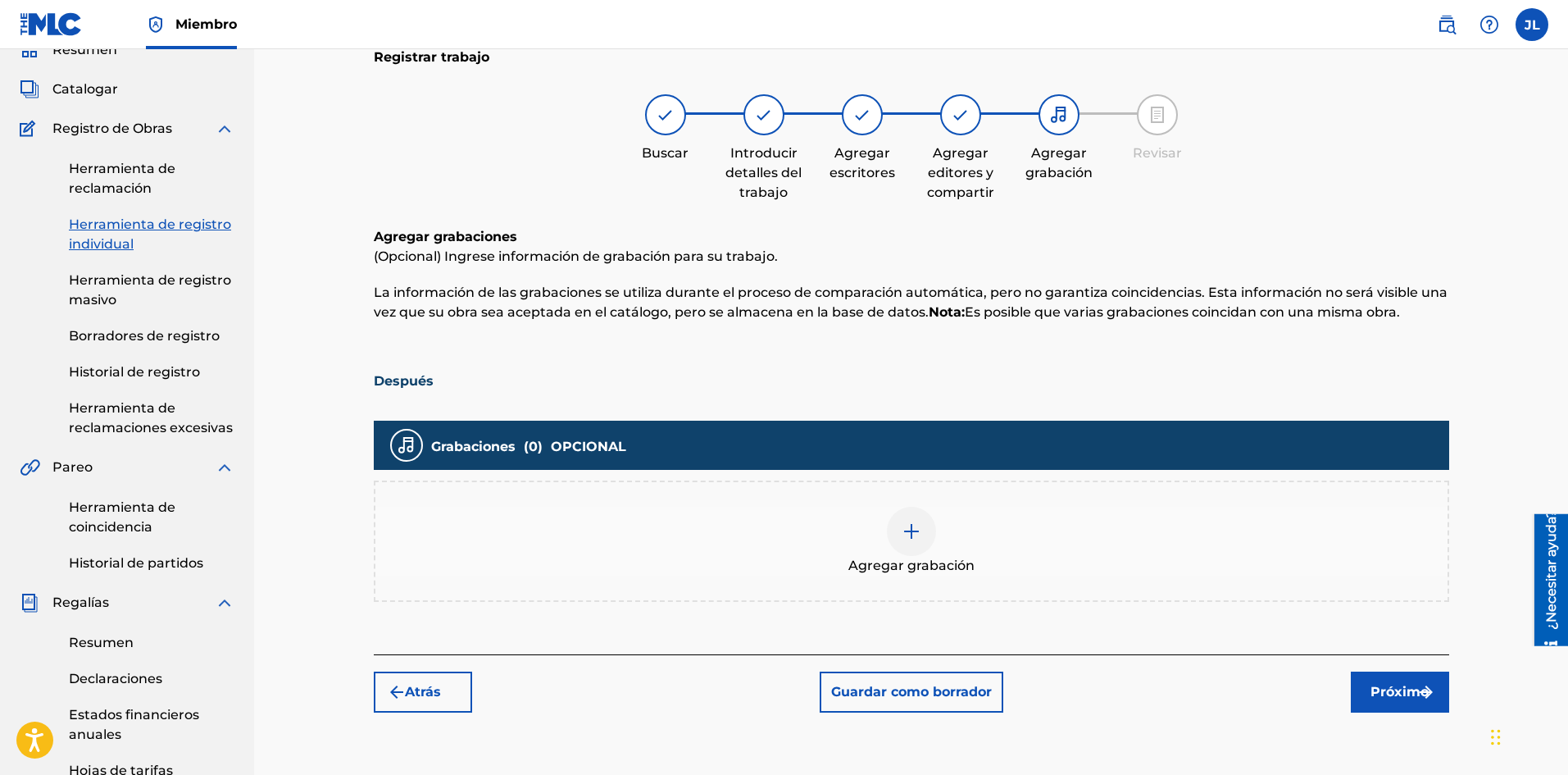
scroll to position [211, 0]
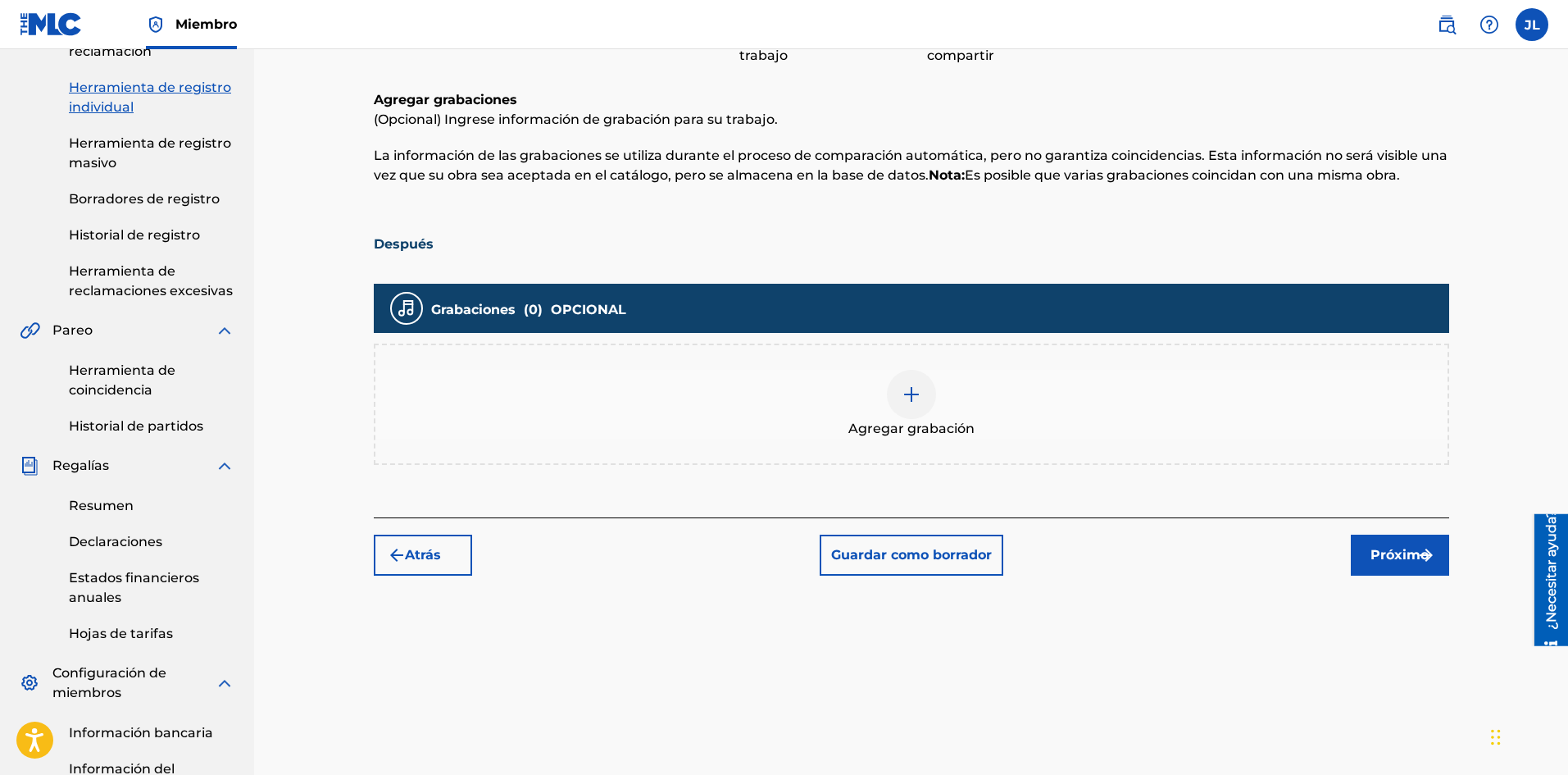
click at [908, 396] on img at bounding box center [911, 394] width 20 height 20
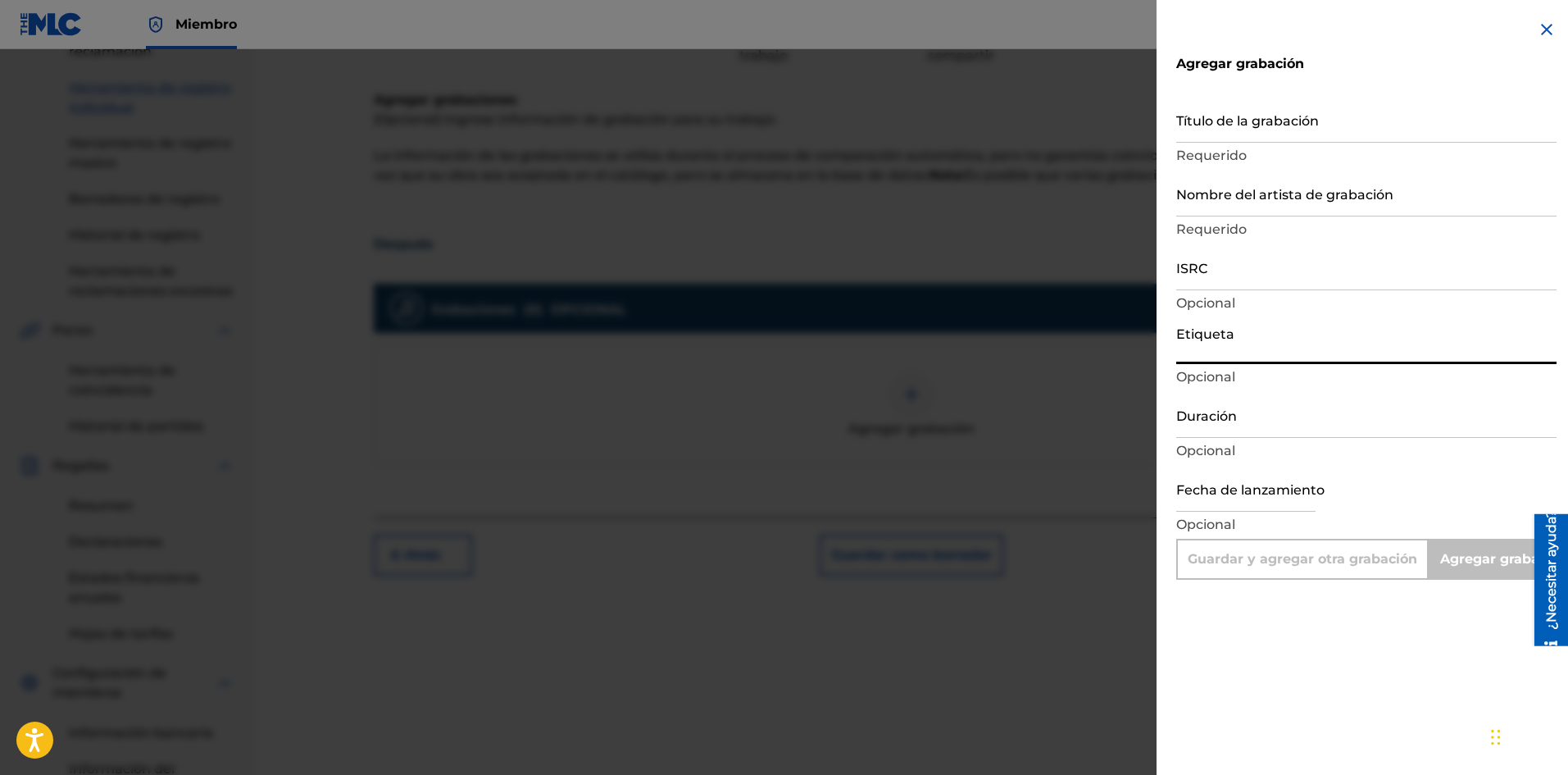
click at [1239, 346] on input "Etiqueta" at bounding box center [1365, 341] width 380 height 46
type input "La Película Wa"
type input "Add Recording"
click at [1237, 426] on input "Duración" at bounding box center [1365, 414] width 380 height 46
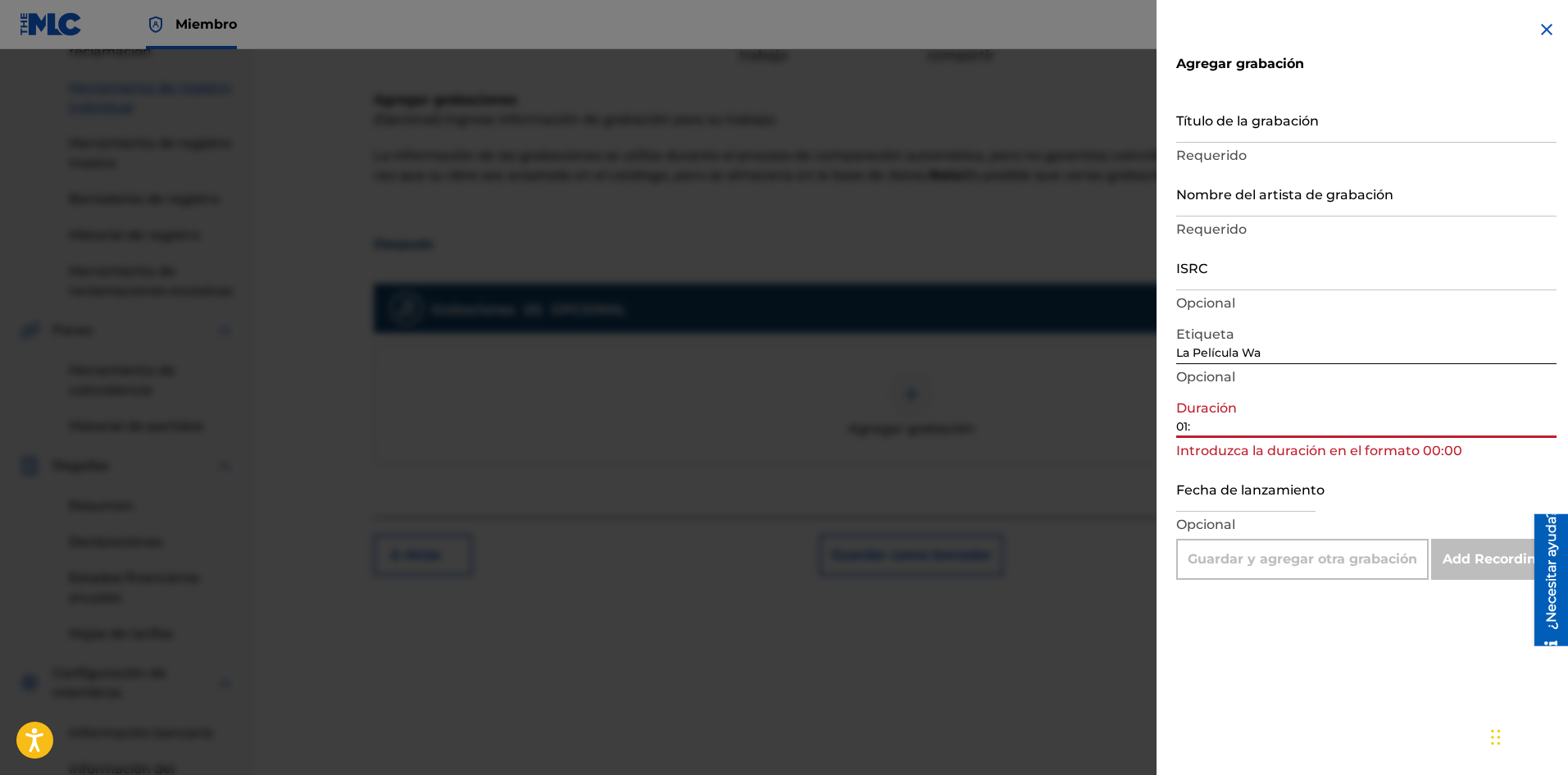
type input "01:"
click at [1219, 138] on input "Título de la grabación" at bounding box center [1365, 119] width 380 height 46
paste input "Despues"
type input "Despues"
click at [1231, 203] on input "Nombre del artista de grabación" at bounding box center [1365, 193] width 380 height 46
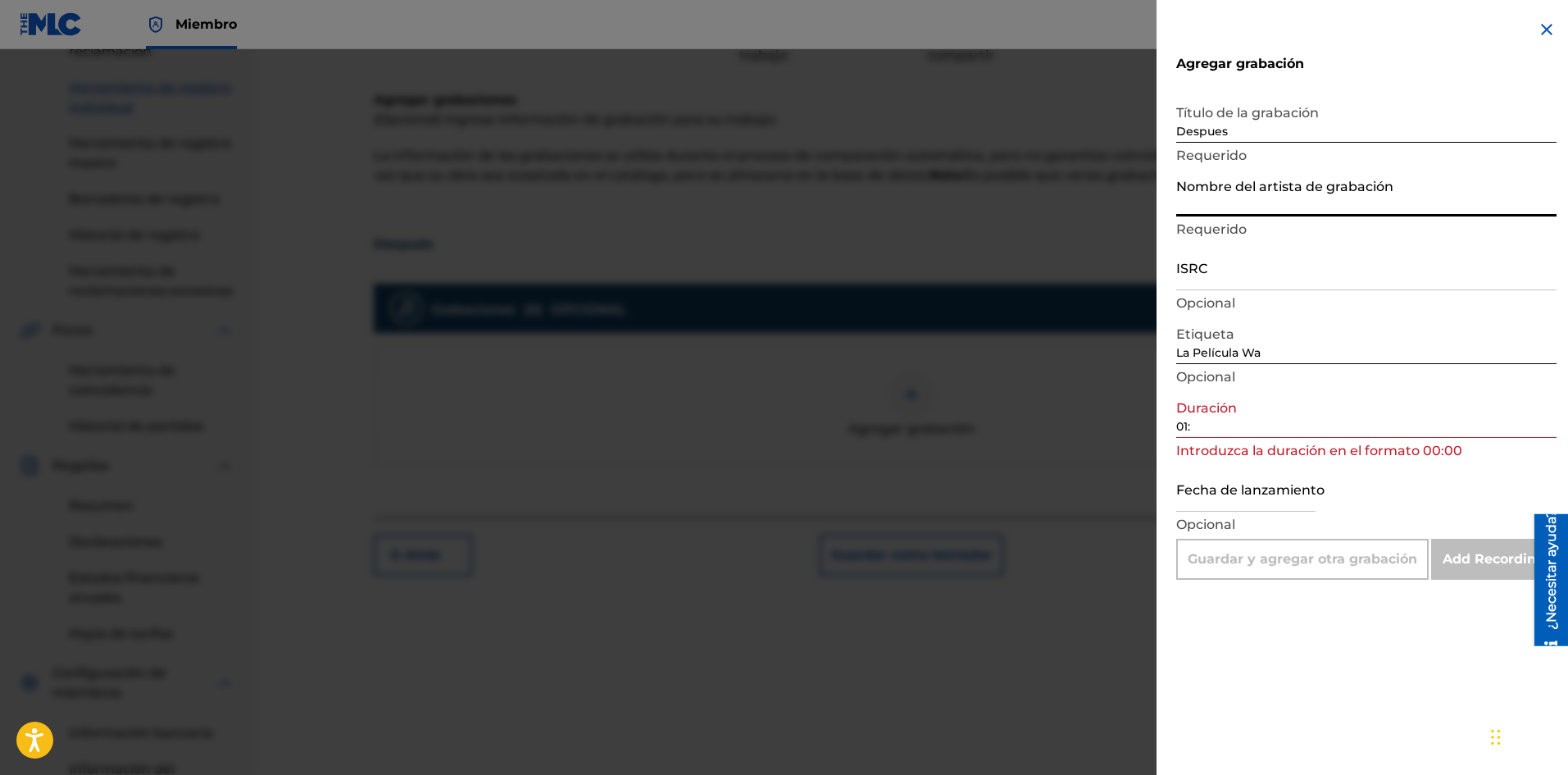
type input "La Pelicula Wa"
click at [1218, 433] on input "01:" at bounding box center [1365, 414] width 380 height 46
click at [1214, 505] on input "text" at bounding box center [1245, 488] width 139 height 46
select select "7"
select select "2025"
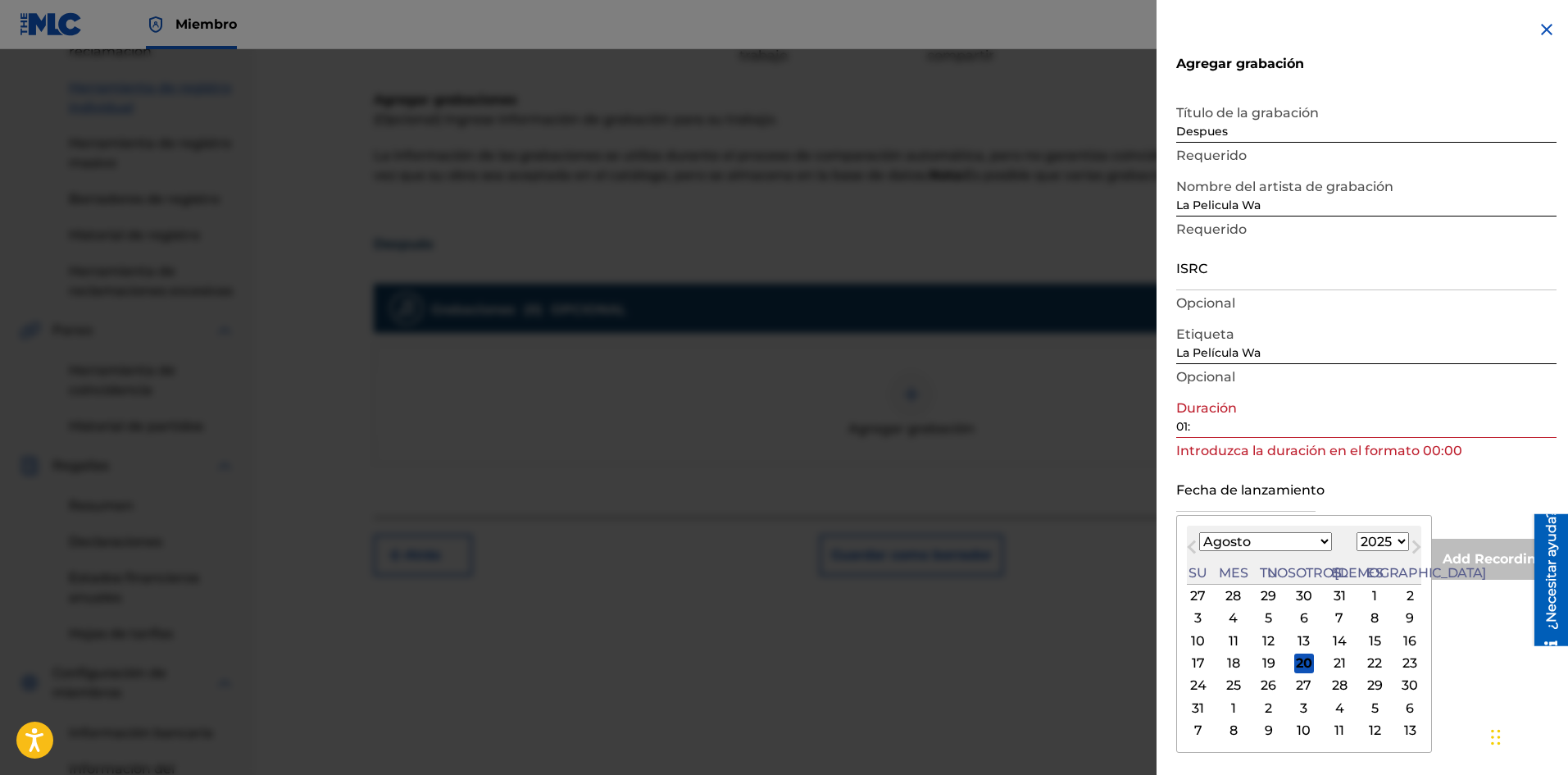
click at [1369, 526] on div "[DATE] Enero Febrero Marzo Abril Puede Junio [PERSON_NAME] Septiembre Octubre N…" at bounding box center [1304, 555] width 234 height 59
click at [1262, 662] on font "19" at bounding box center [1268, 663] width 13 height 15
type input "[DATE]"
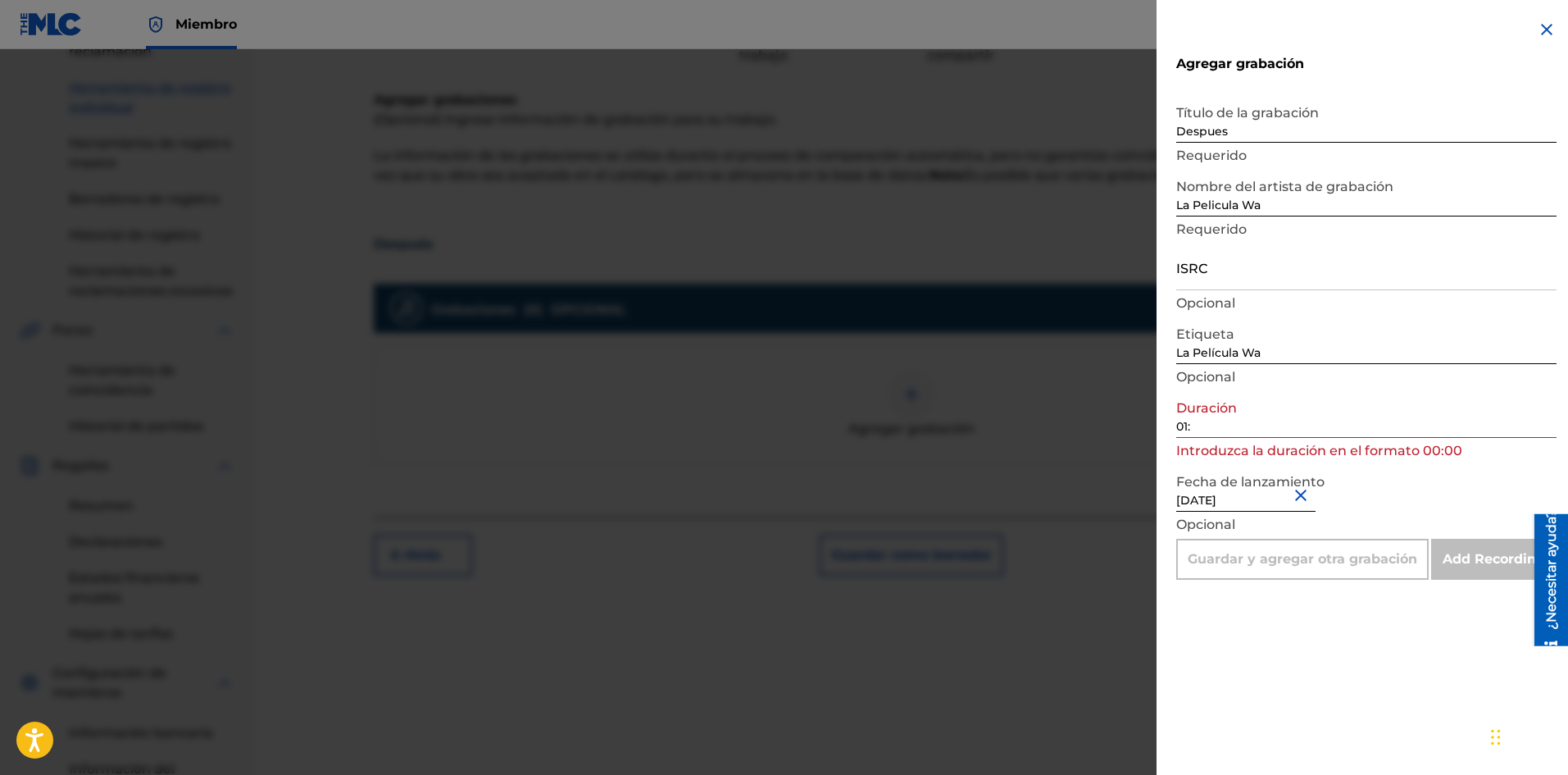
click at [1212, 420] on input "01:" at bounding box center [1365, 414] width 380 height 46
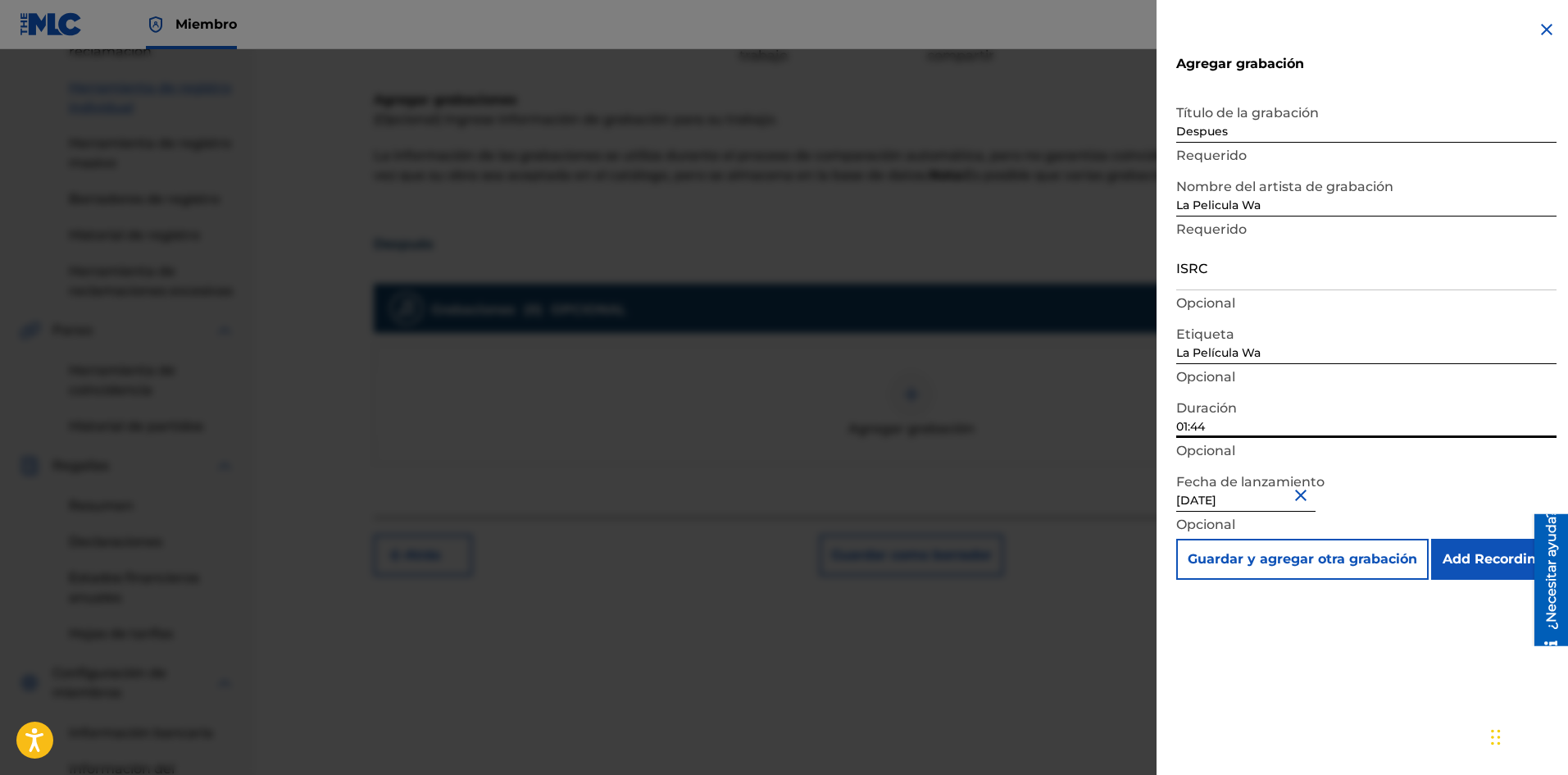
type input "01:44"
click at [1380, 645] on div "Agregar grabación Título de la grabación Despues Requerido Nombre del artista d…" at bounding box center [1366, 387] width 420 height 775
click at [1485, 550] on input "Add Recording" at bounding box center [1493, 559] width 125 height 41
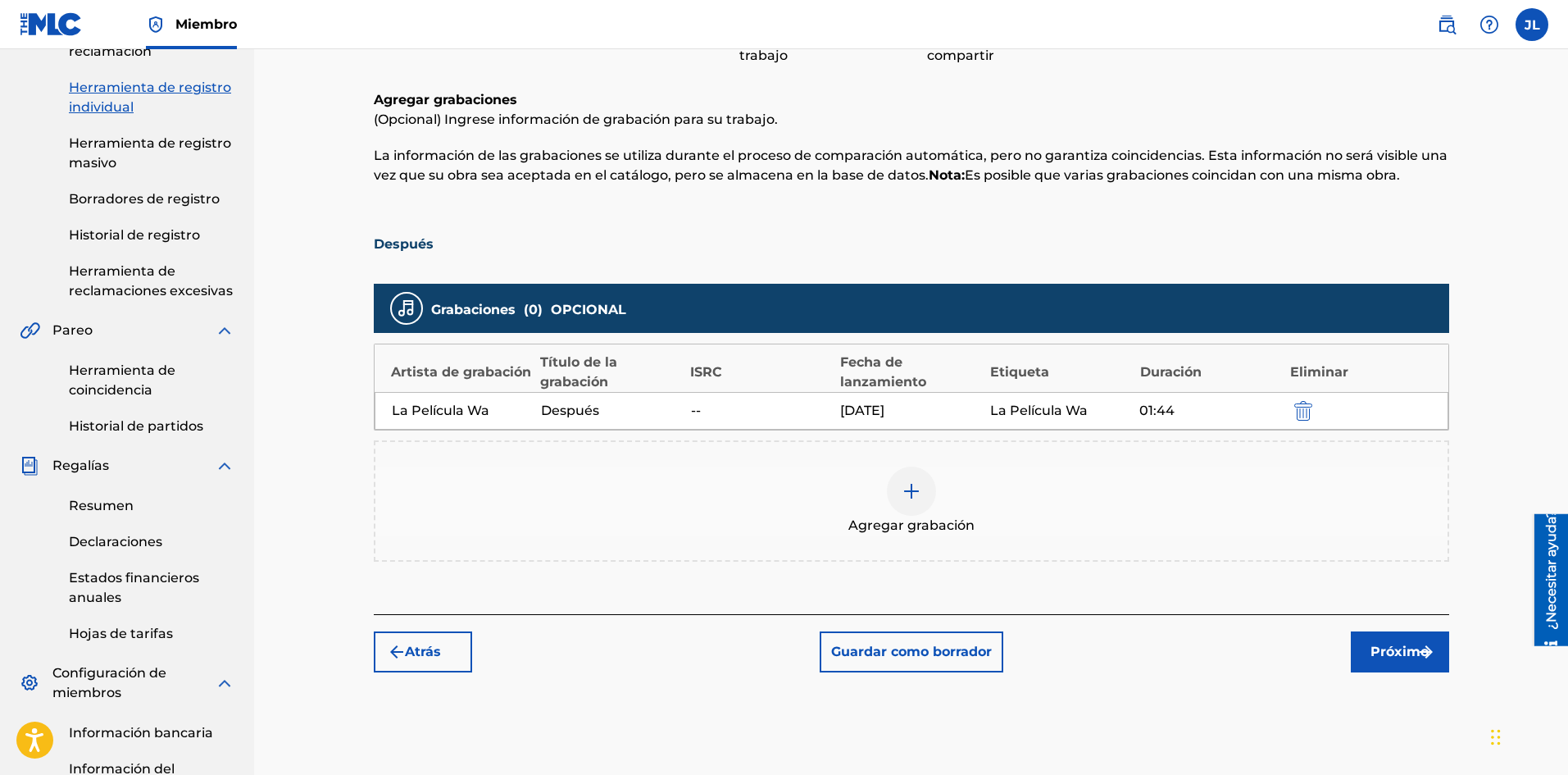
click at [1401, 659] on font "Próximo" at bounding box center [1398, 652] width 58 height 20
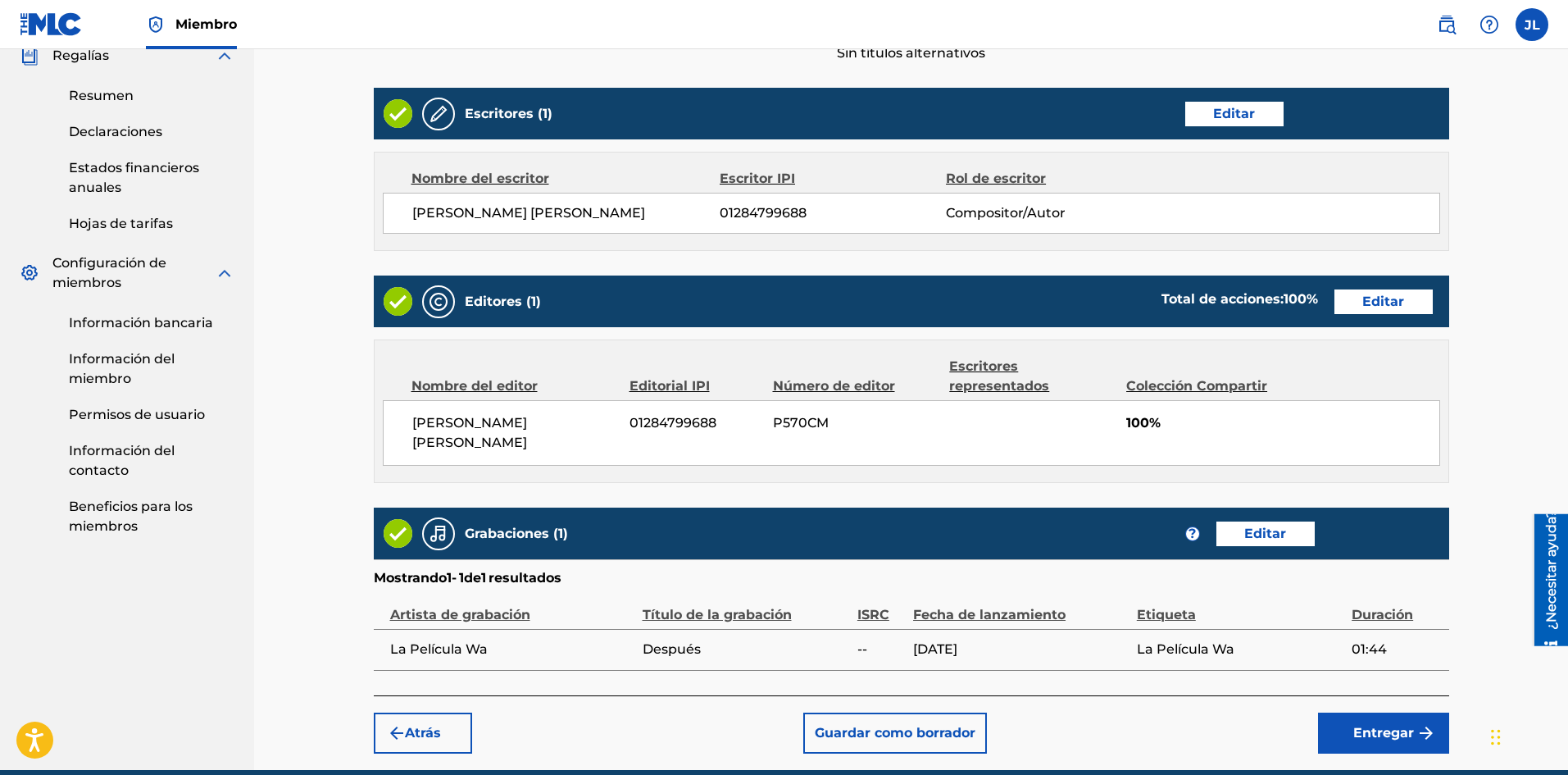
scroll to position [674, 0]
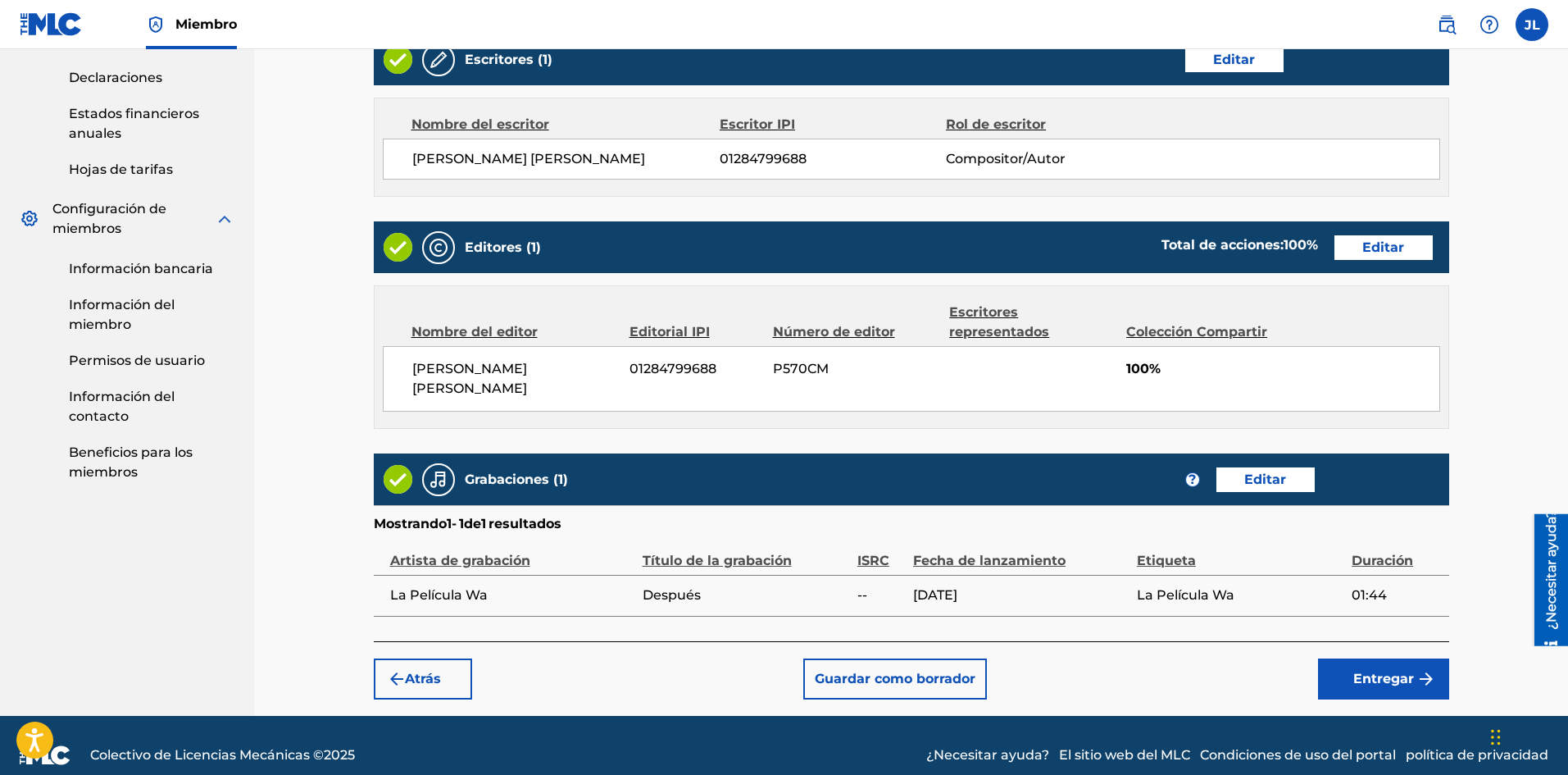
click at [1388, 671] on font "Entregar" at bounding box center [1383, 678] width 61 height 15
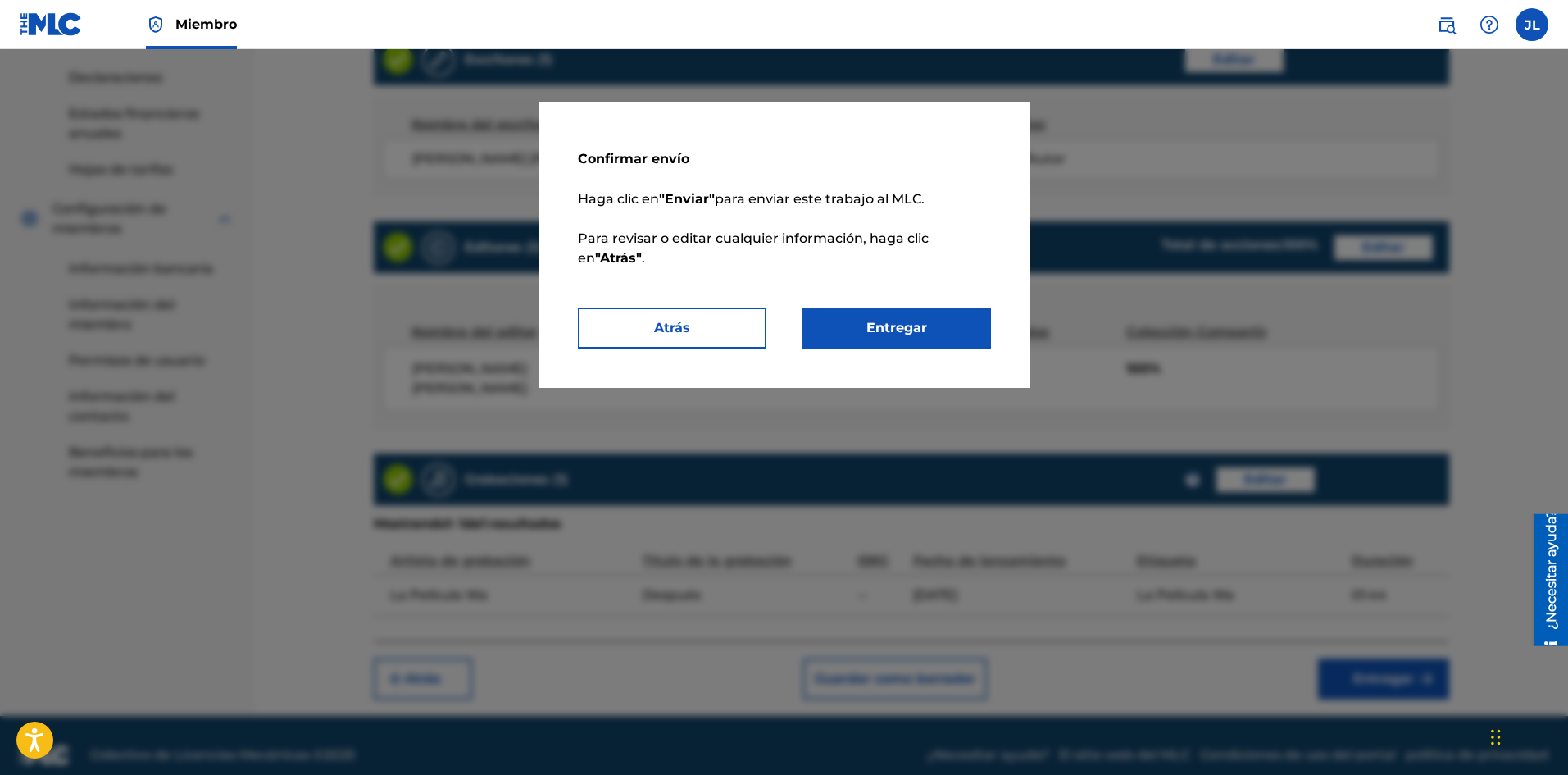
click at [921, 326] on font "Entregar" at bounding box center [897, 327] width 61 height 15
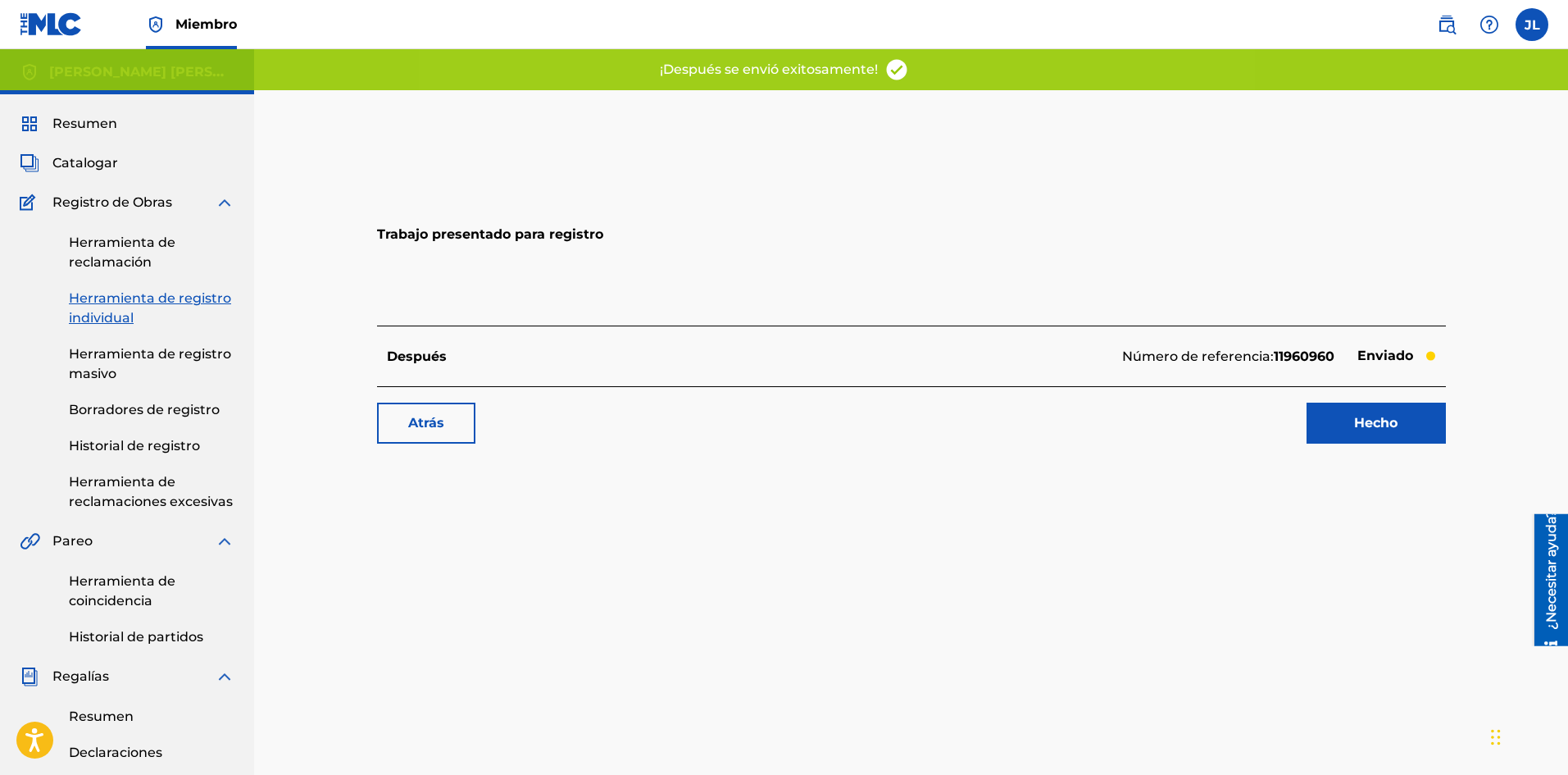
click at [1382, 420] on font "Hecho" at bounding box center [1376, 422] width 44 height 15
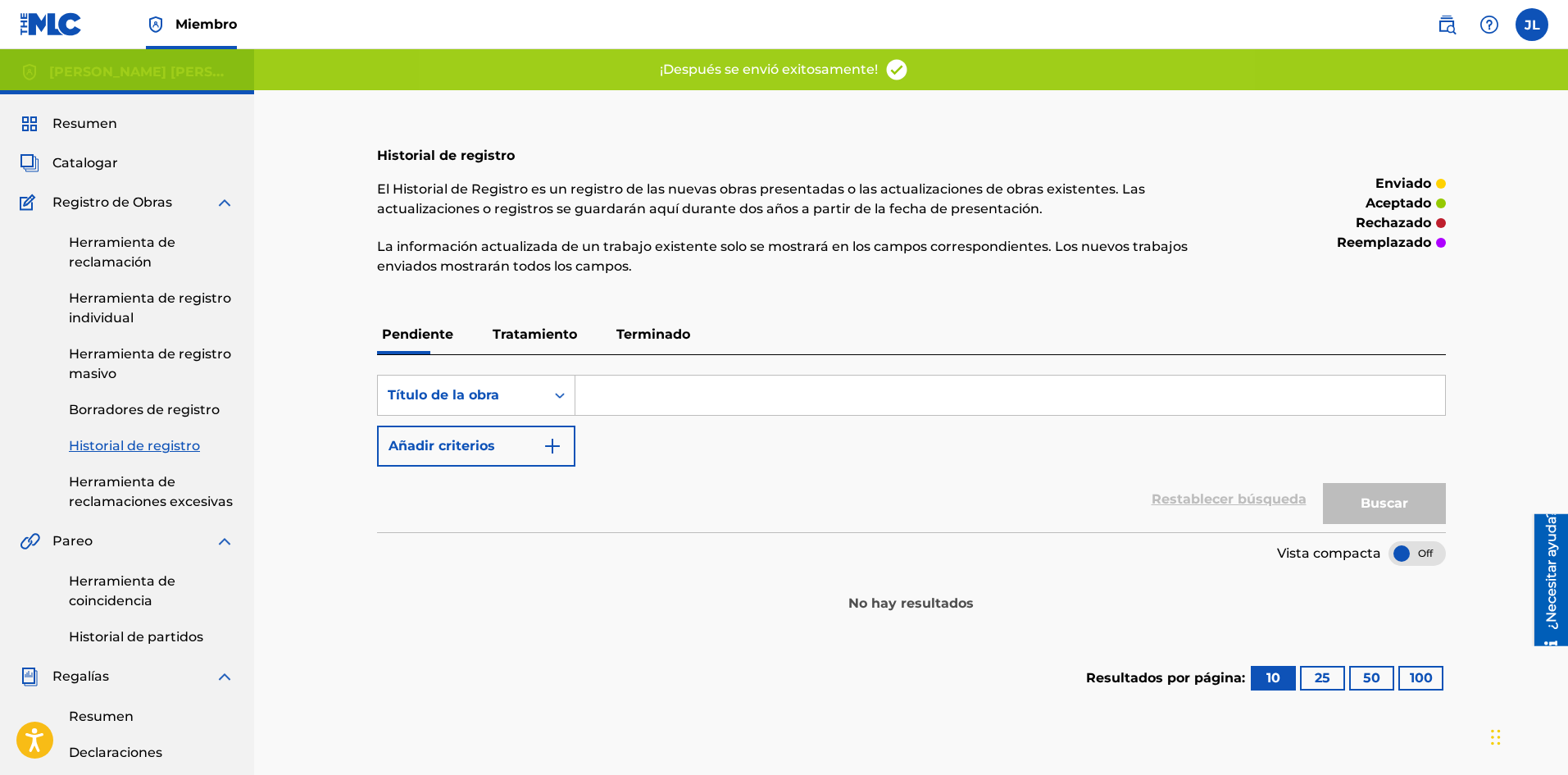
click at [87, 160] on font "Catalogar" at bounding box center [84, 162] width 65 height 15
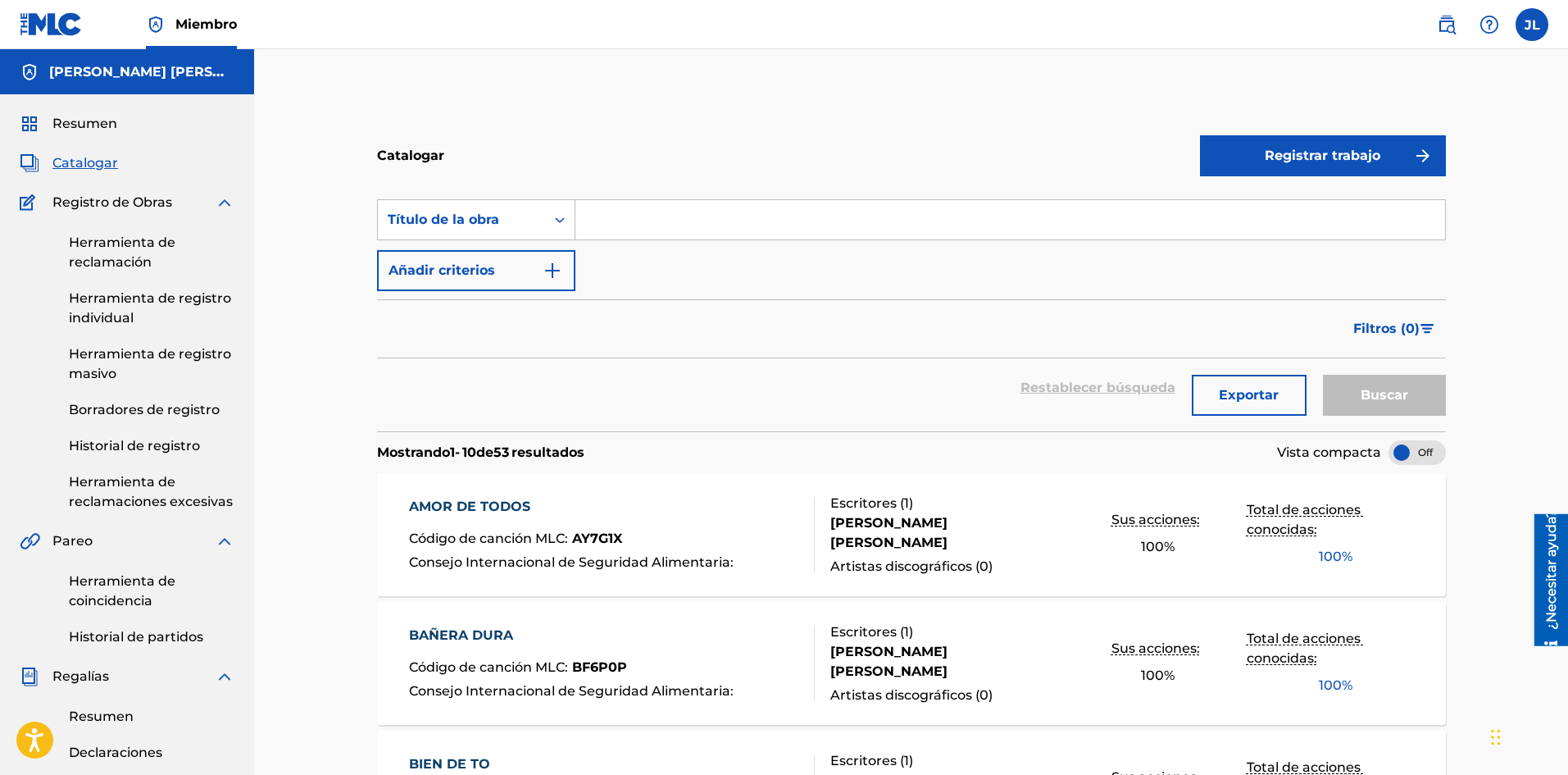
click at [1399, 162] on button "Registrar trabajo" at bounding box center [1322, 156] width 246 height 41
click at [1250, 205] on font "Individual" at bounding box center [1242, 209] width 65 height 15
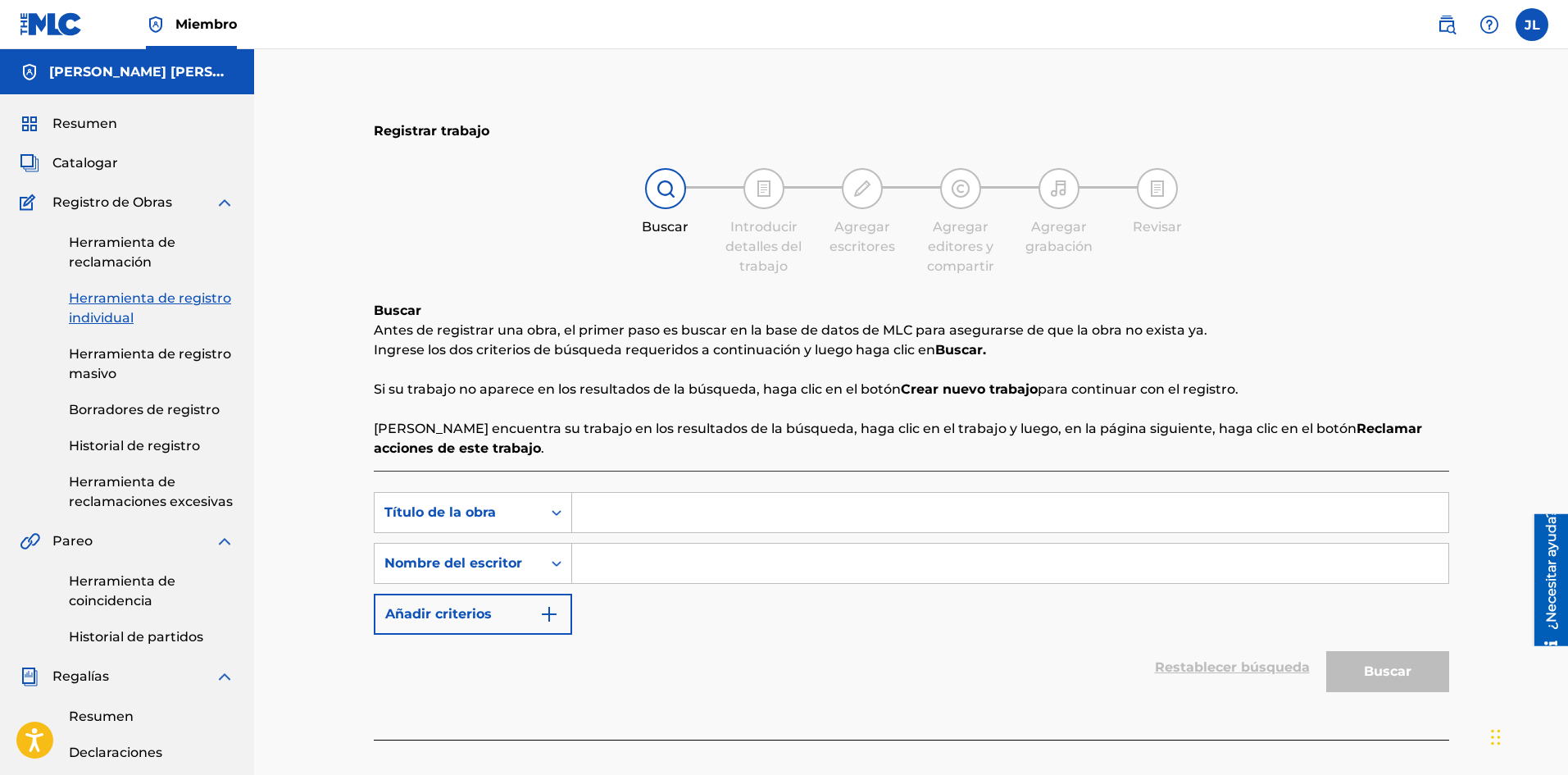
click at [604, 507] on input "Formulario de búsqueda" at bounding box center [1010, 512] width 876 height 39
paste input "[PERSON_NAME]"
type input "[PERSON_NAME]"
click at [713, 567] on input "Formulario de búsqueda" at bounding box center [1010, 563] width 876 height 39
type input "[PERSON_NAME]"
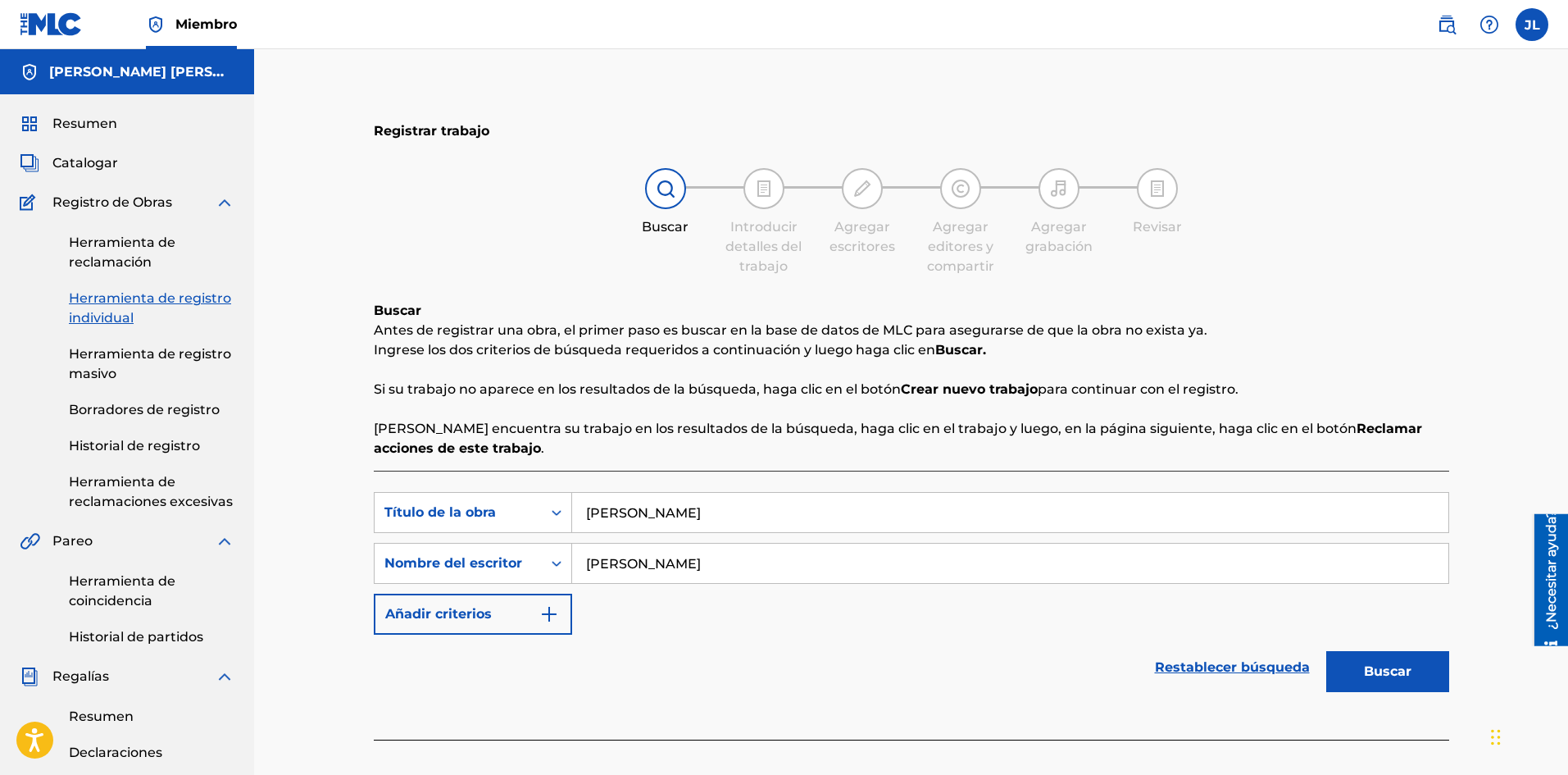
click at [1365, 674] on font "Buscar" at bounding box center [1387, 671] width 47 height 15
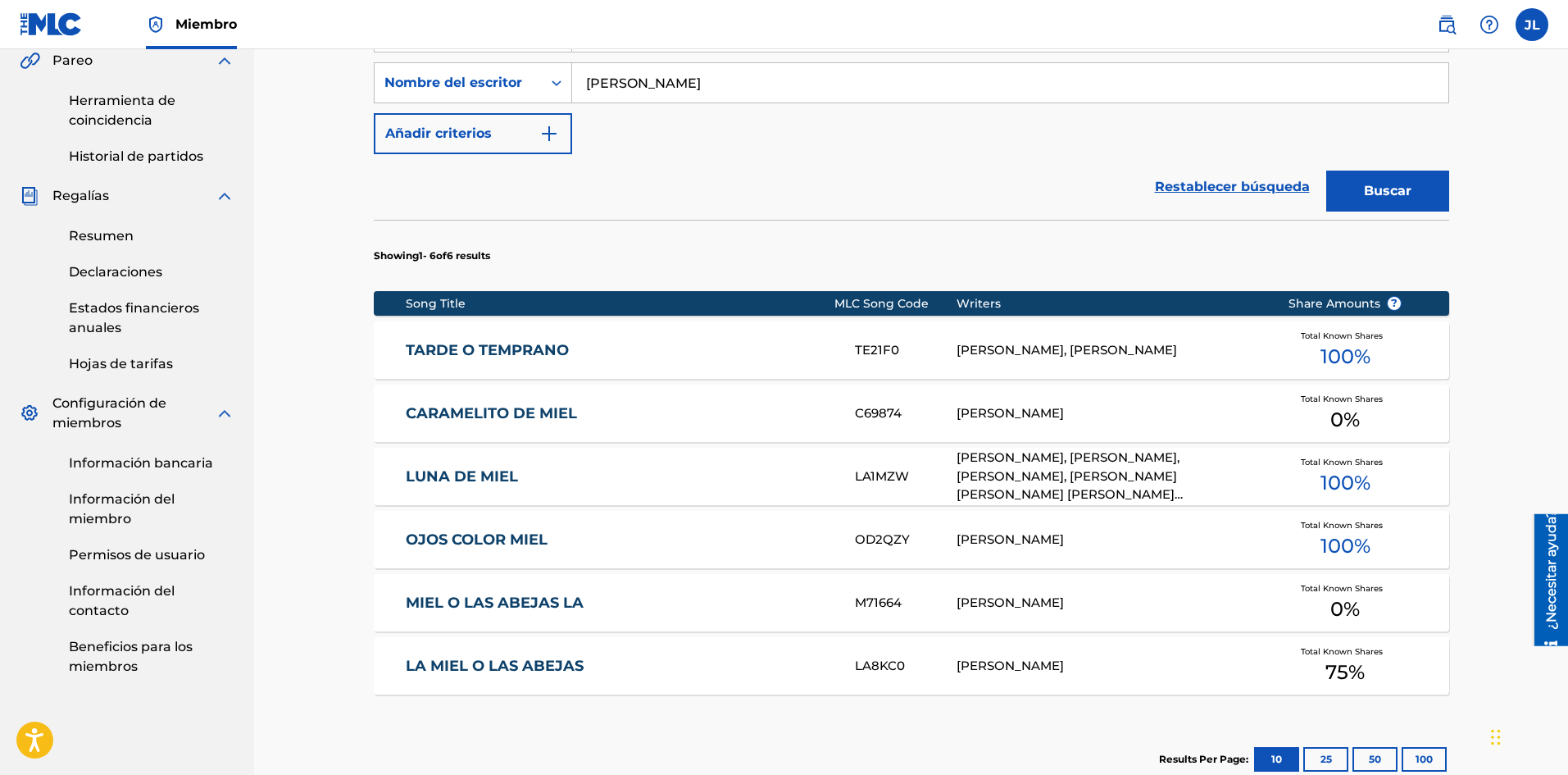
scroll to position [717, 0]
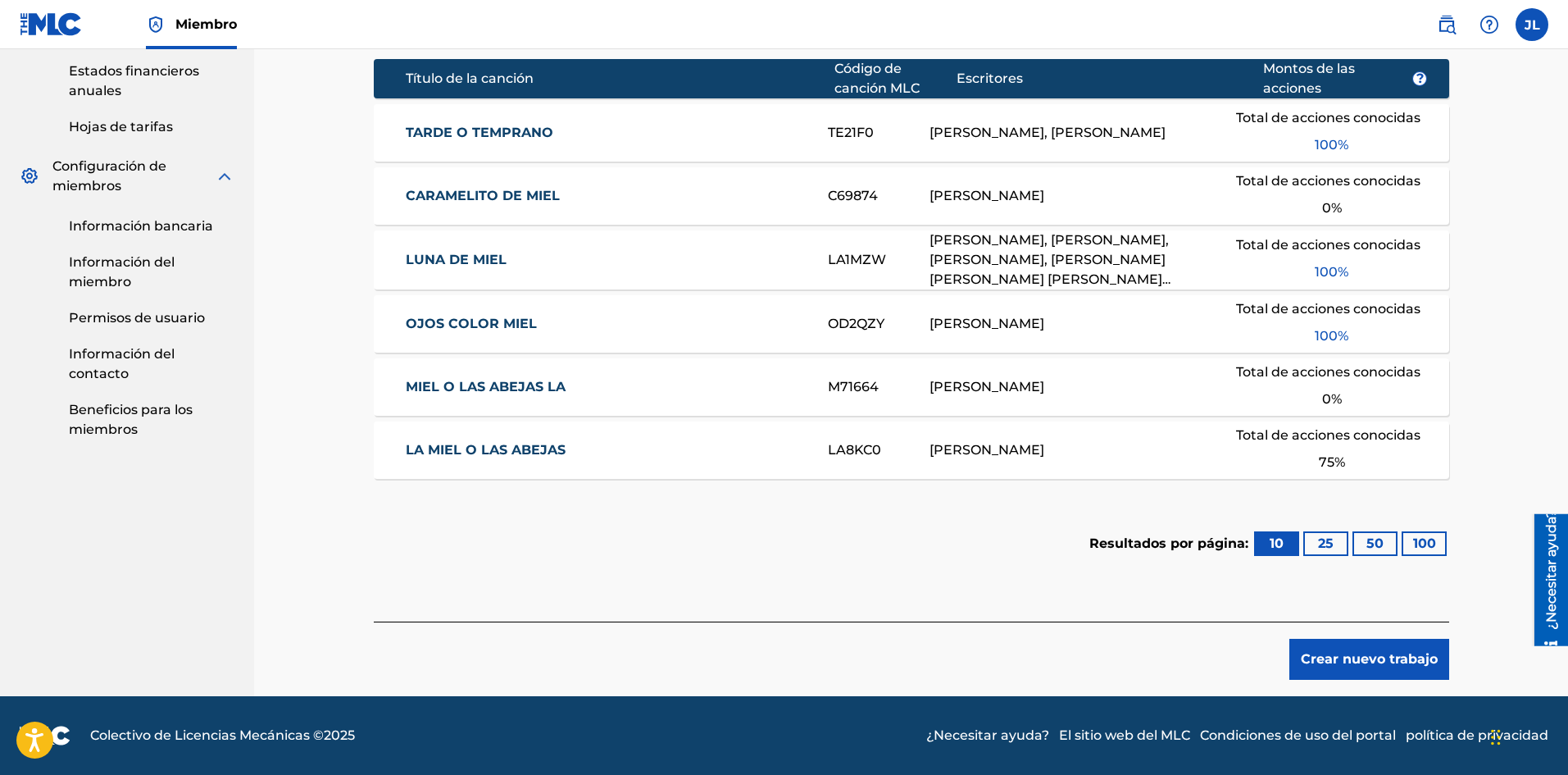
click at [1326, 651] on font "Crear nuevo trabajo" at bounding box center [1369, 658] width 137 height 15
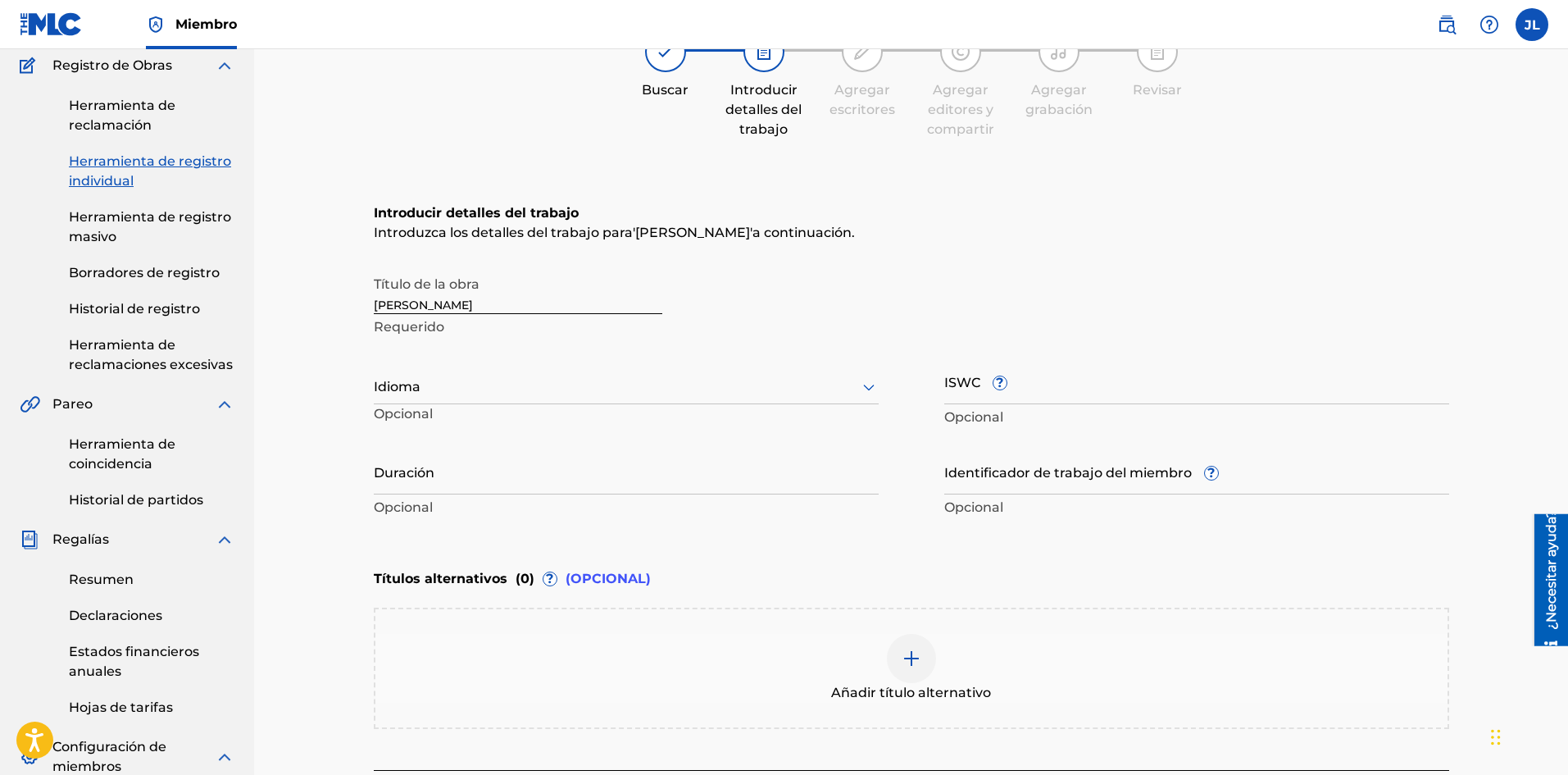
scroll to position [273, 0]
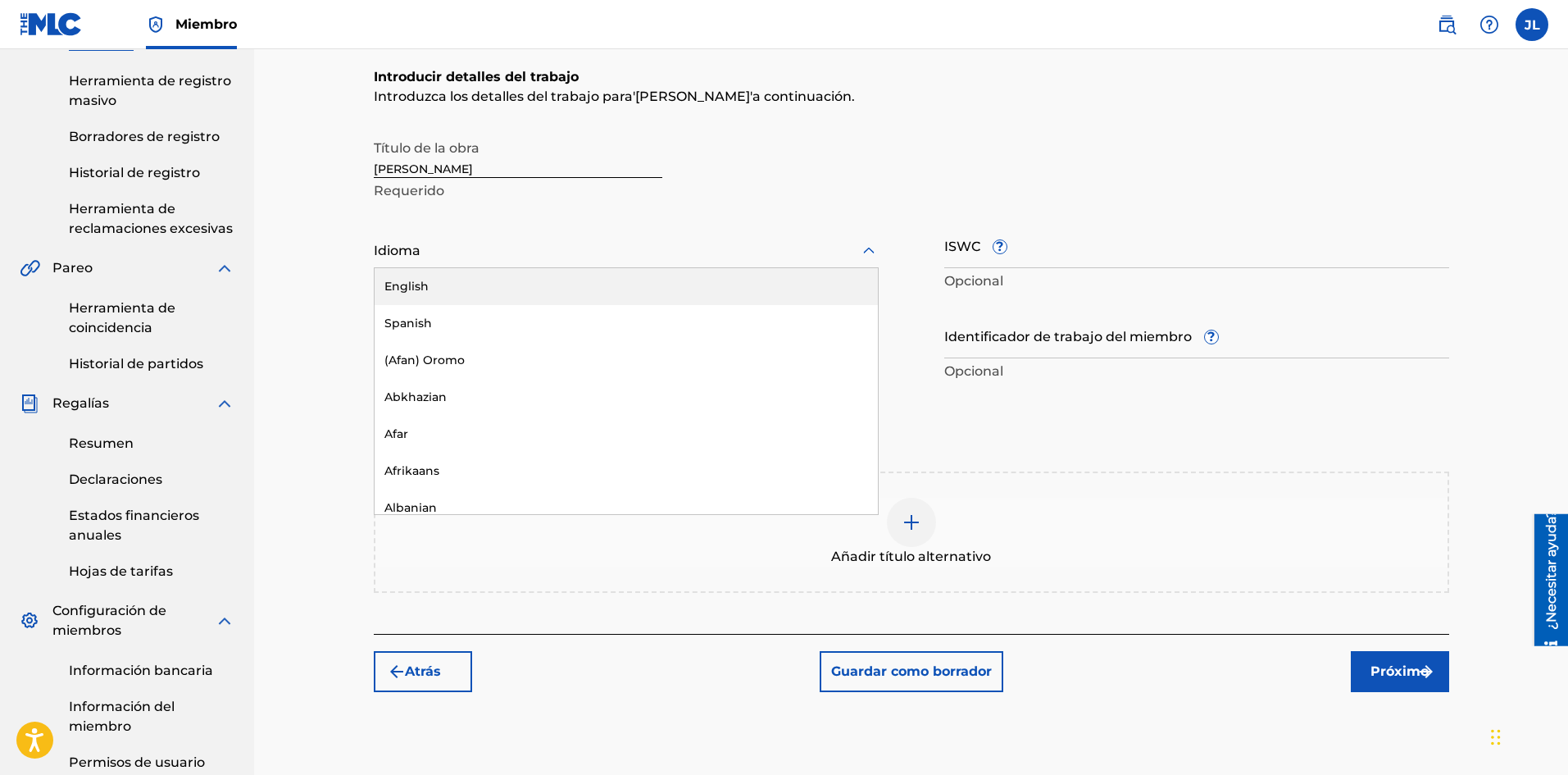
click at [453, 251] on div at bounding box center [626, 250] width 504 height 21
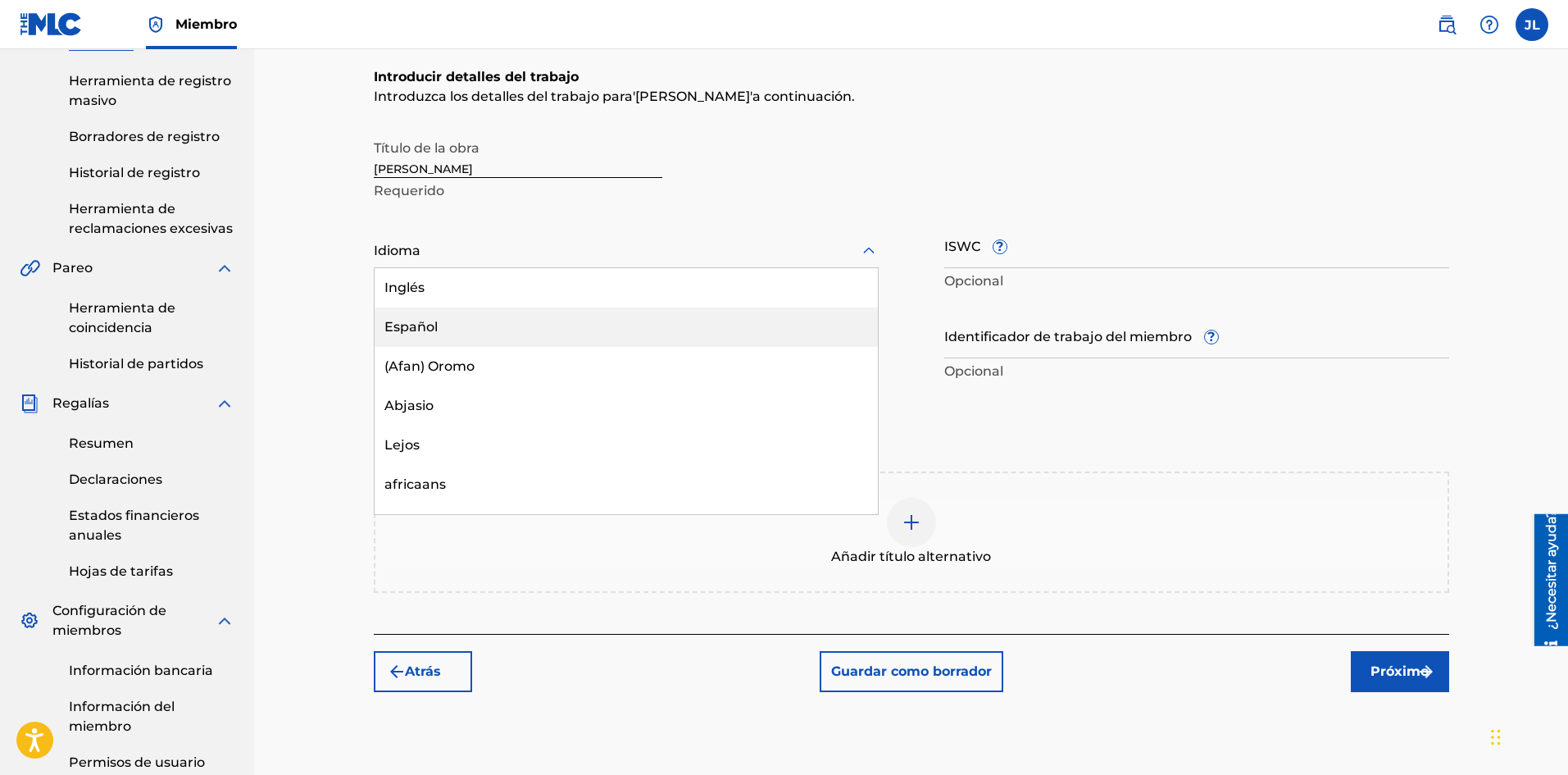
click at [420, 315] on div "Español" at bounding box center [626, 326] width 503 height 39
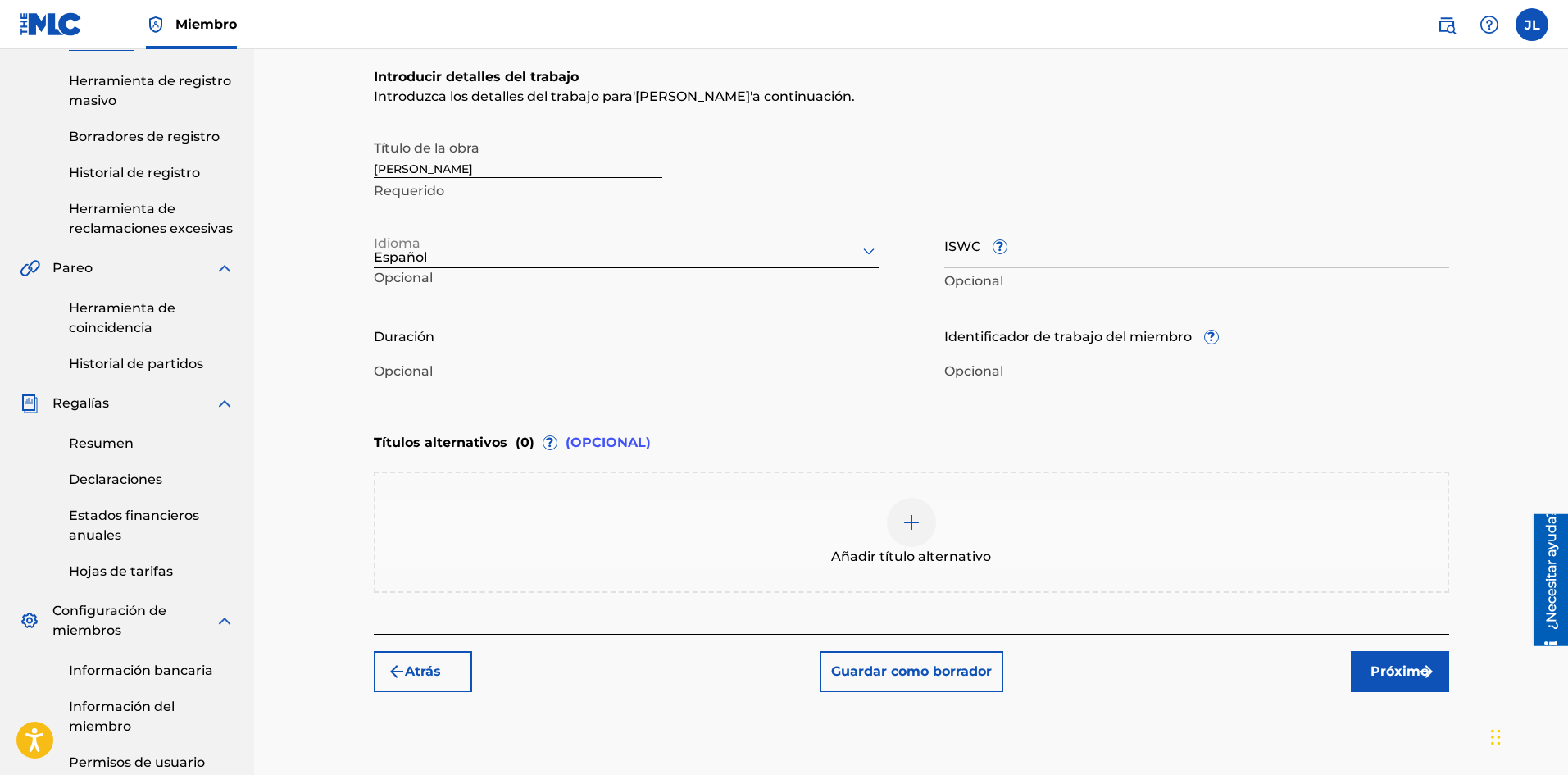
click at [418, 337] on input "Duración" at bounding box center [626, 334] width 504 height 46
type input "01:38"
click at [1409, 678] on font "Próximo" at bounding box center [1398, 672] width 58 height 20
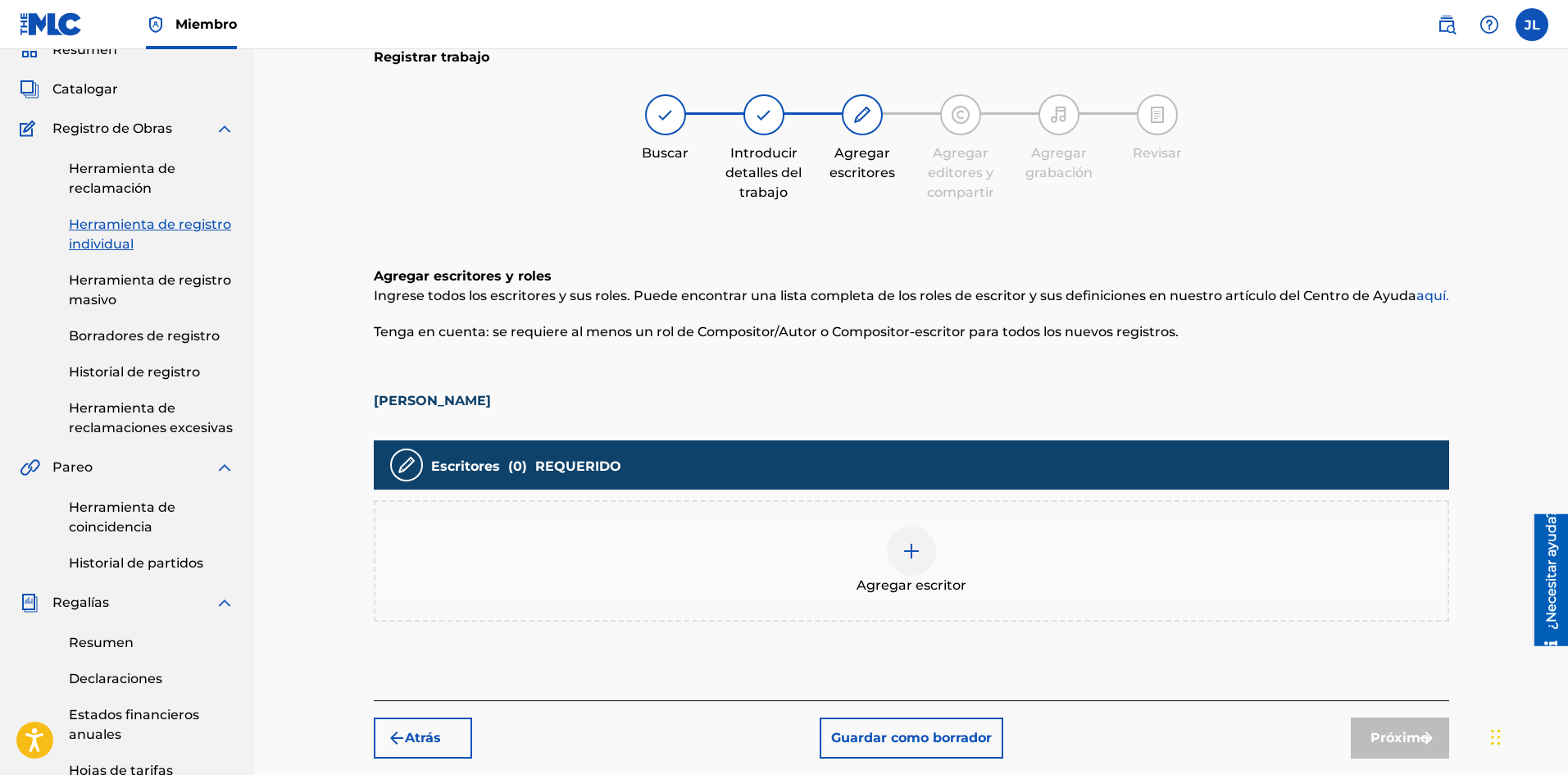
scroll to position [348, 0]
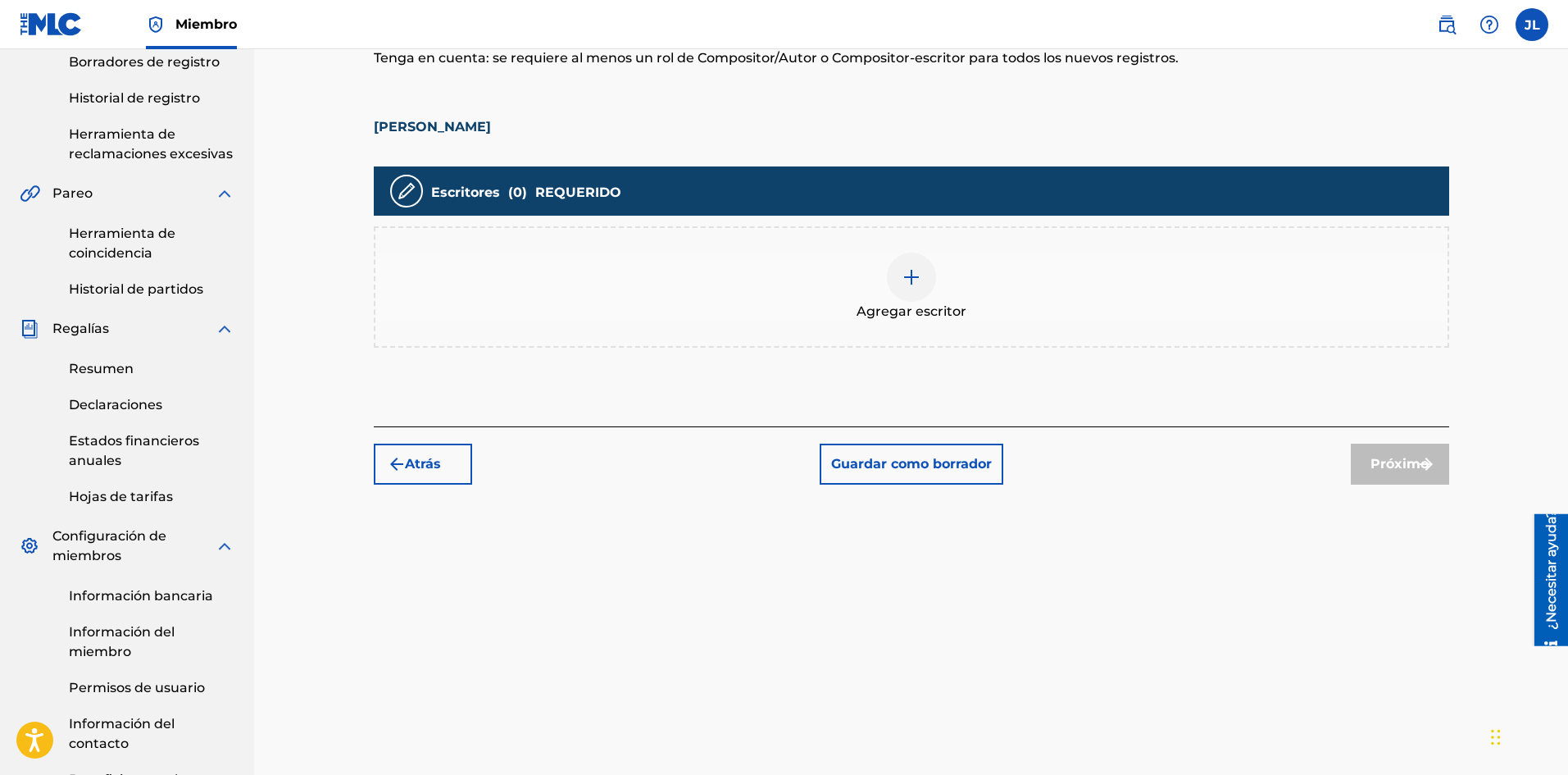
click at [905, 282] on img at bounding box center [911, 277] width 20 height 20
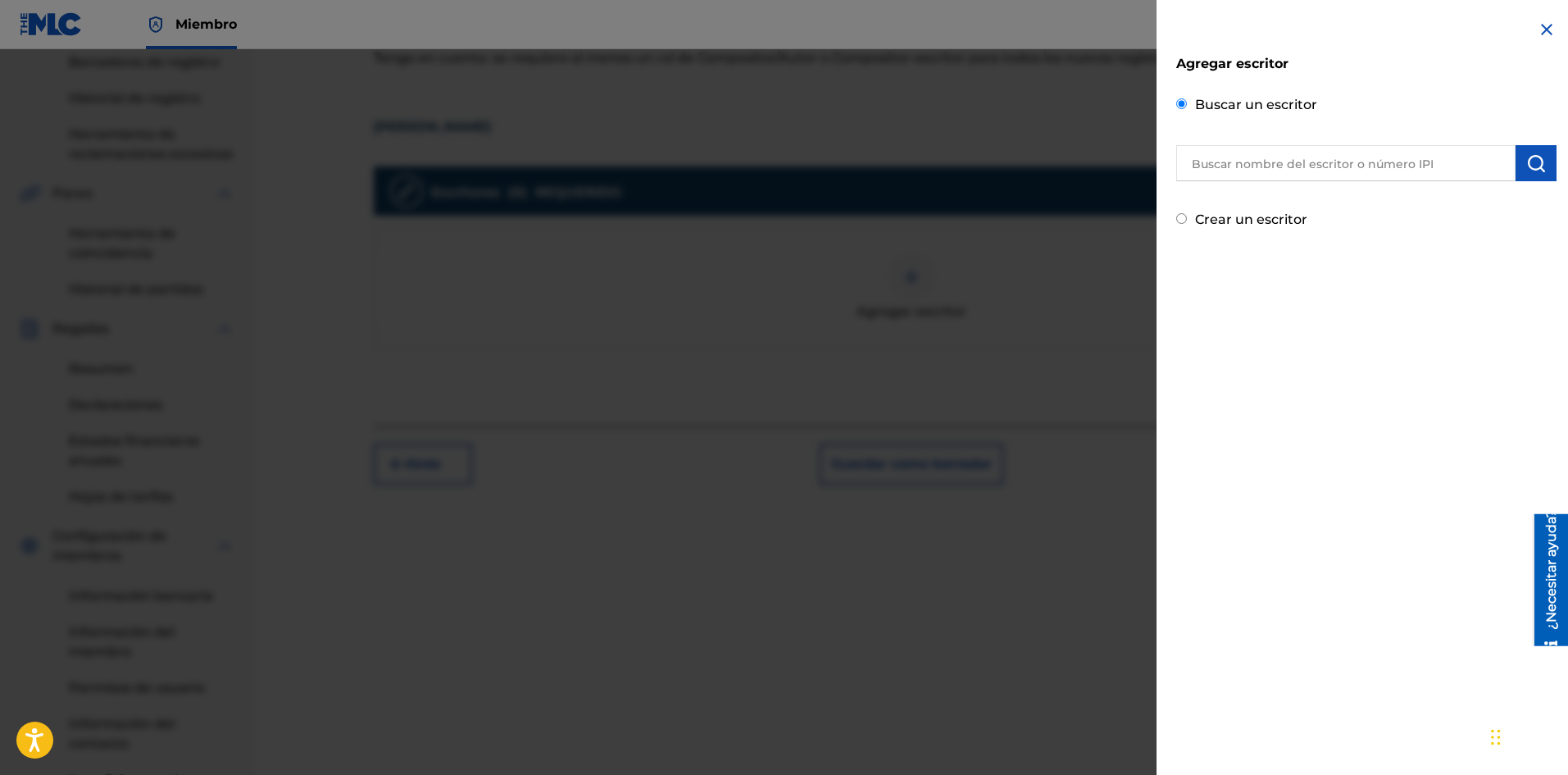
click at [1338, 157] on input "text" at bounding box center [1345, 163] width 339 height 36
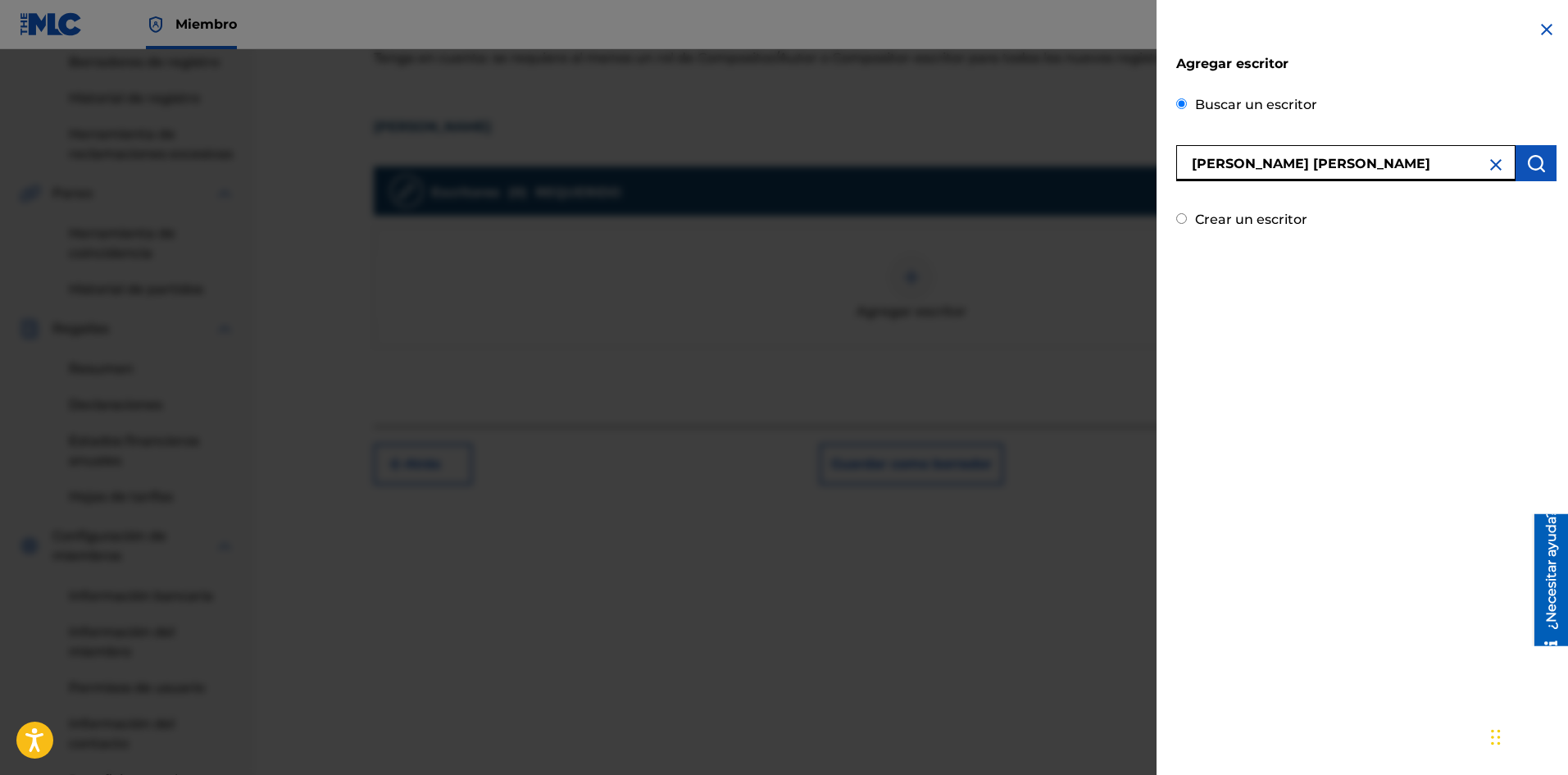
type input "[PERSON_NAME] [PERSON_NAME]"
click at [1541, 166] on button "submit" at bounding box center [1535, 163] width 41 height 36
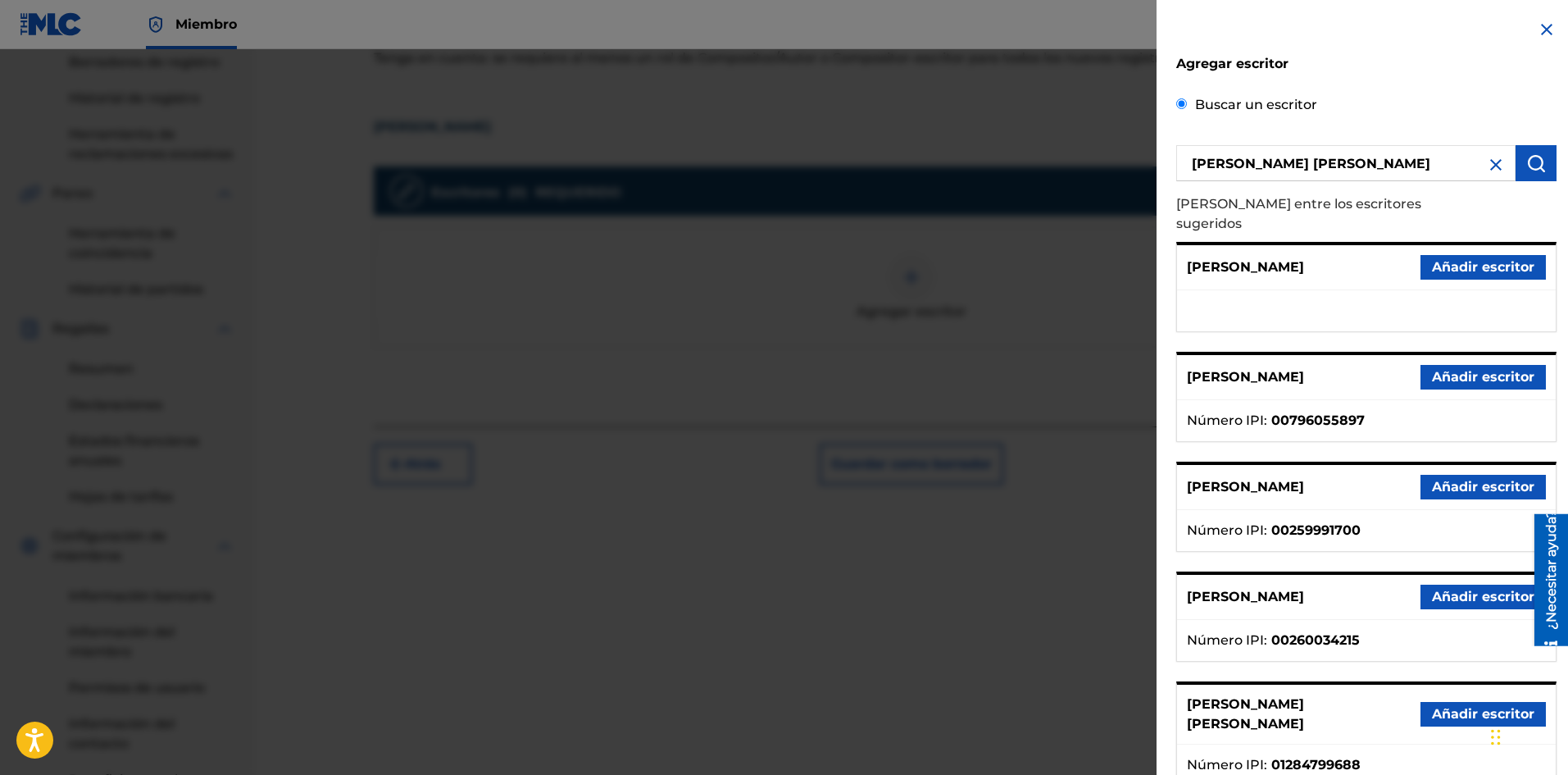
click at [1449, 706] on font "Añadir escritor" at bounding box center [1483, 713] width 102 height 15
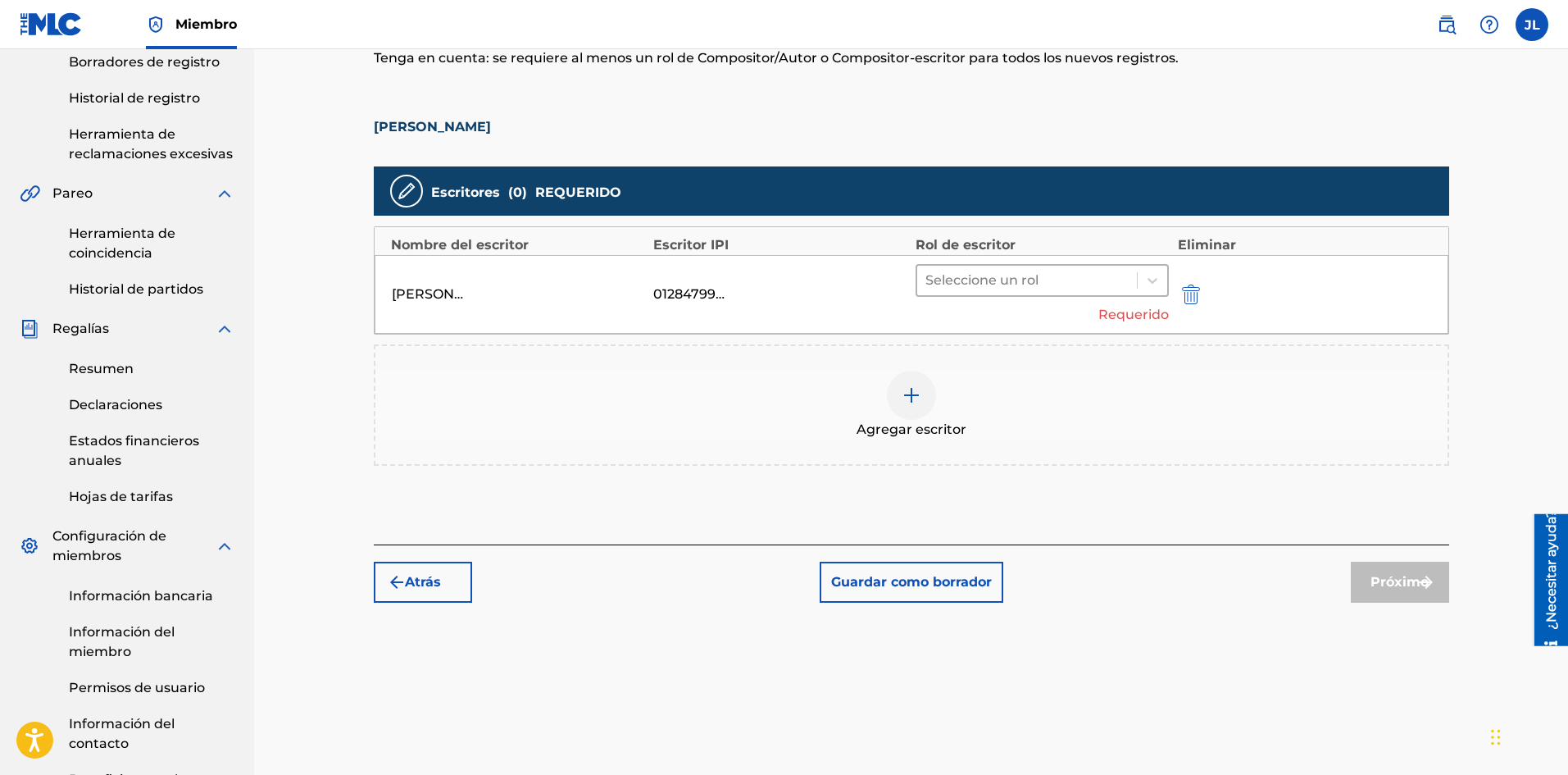
click at [1044, 276] on div at bounding box center [1027, 281] width 204 height 23
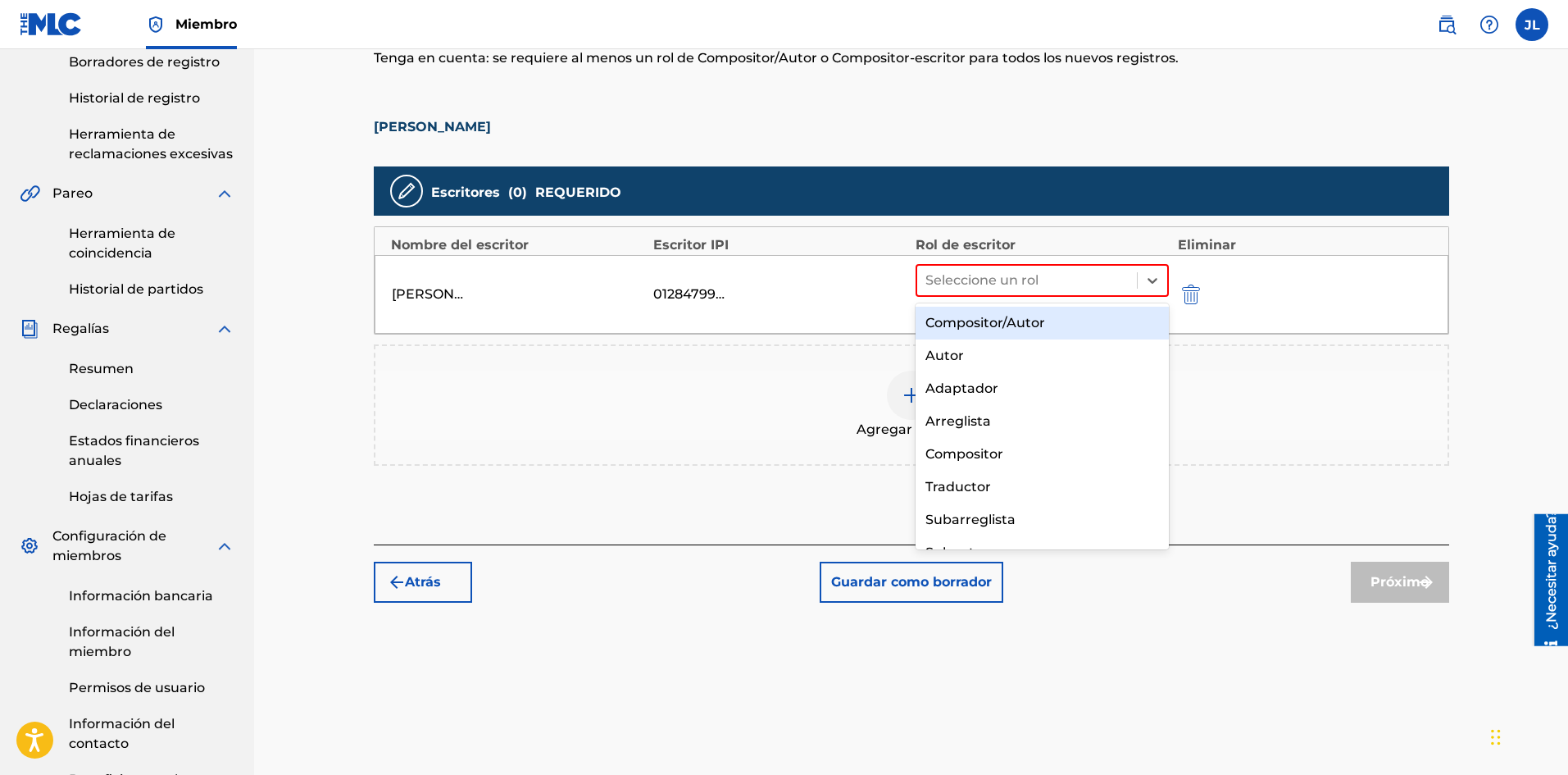
click at [1022, 322] on font "Compositor/Autor" at bounding box center [985, 323] width 119 height 15
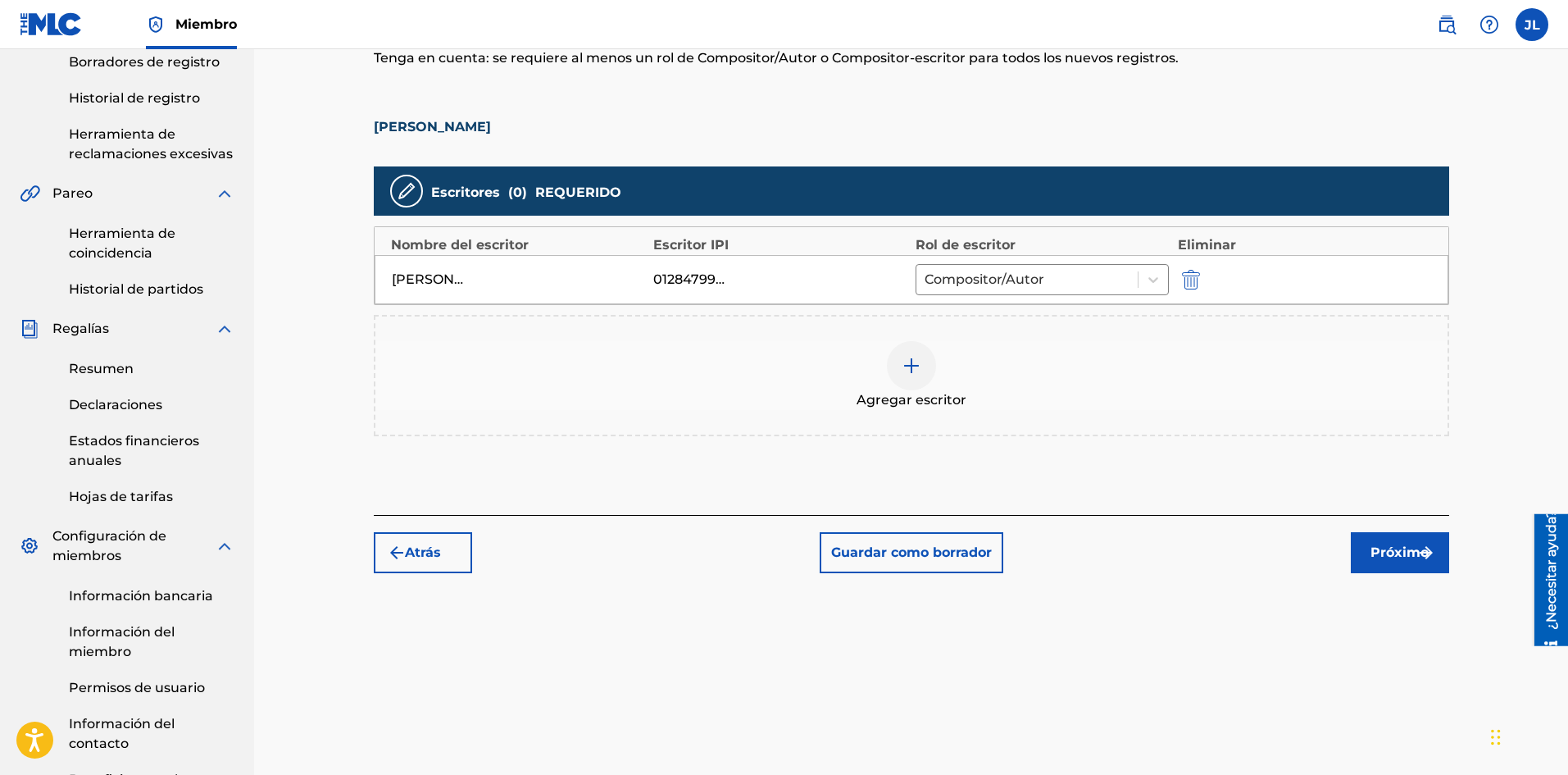
click at [1401, 542] on button "Próximo" at bounding box center [1400, 552] width 99 height 41
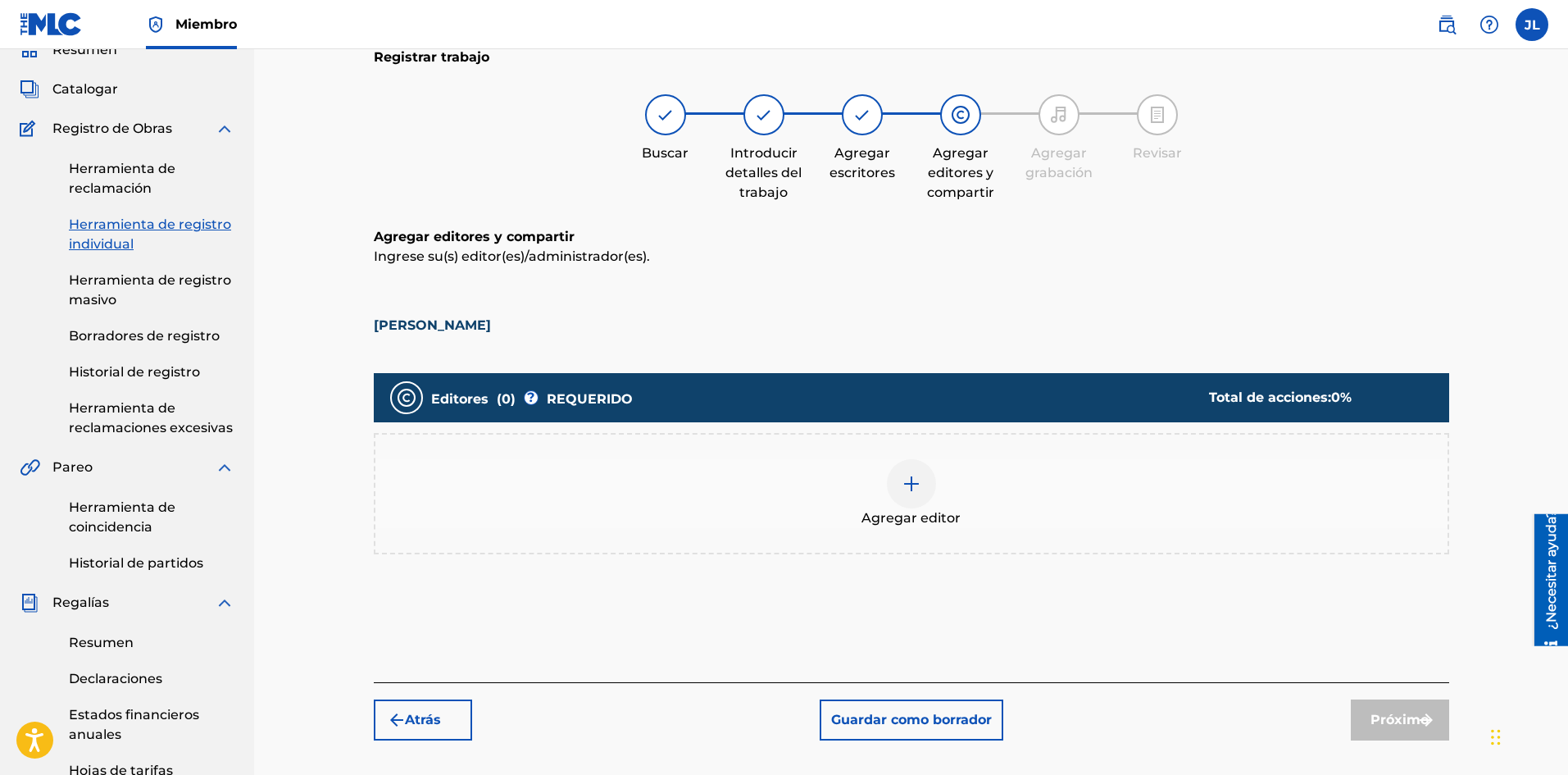
scroll to position [210, 0]
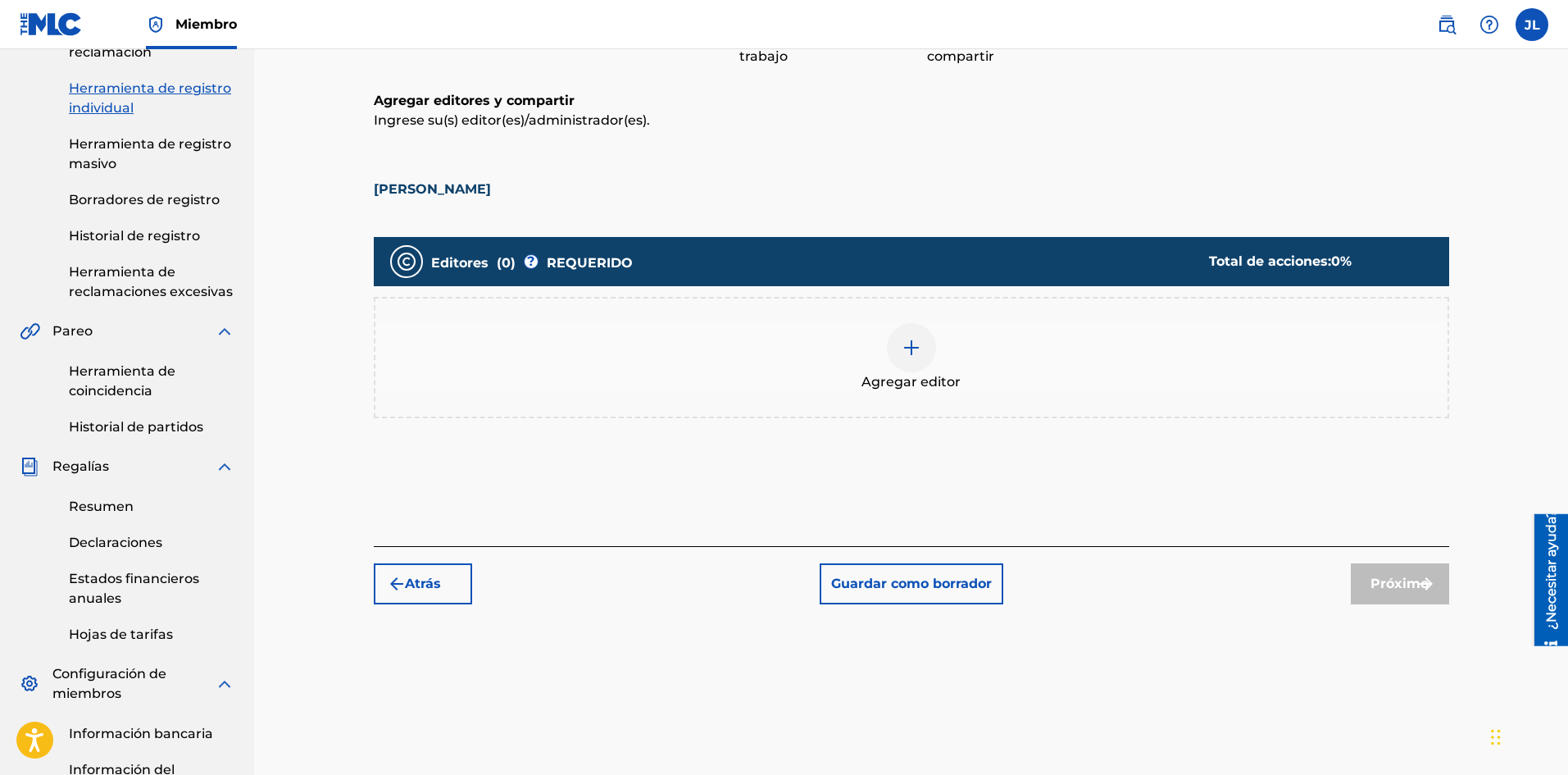
click at [923, 370] on div "Agregar editor" at bounding box center [911, 358] width 1072 height 69
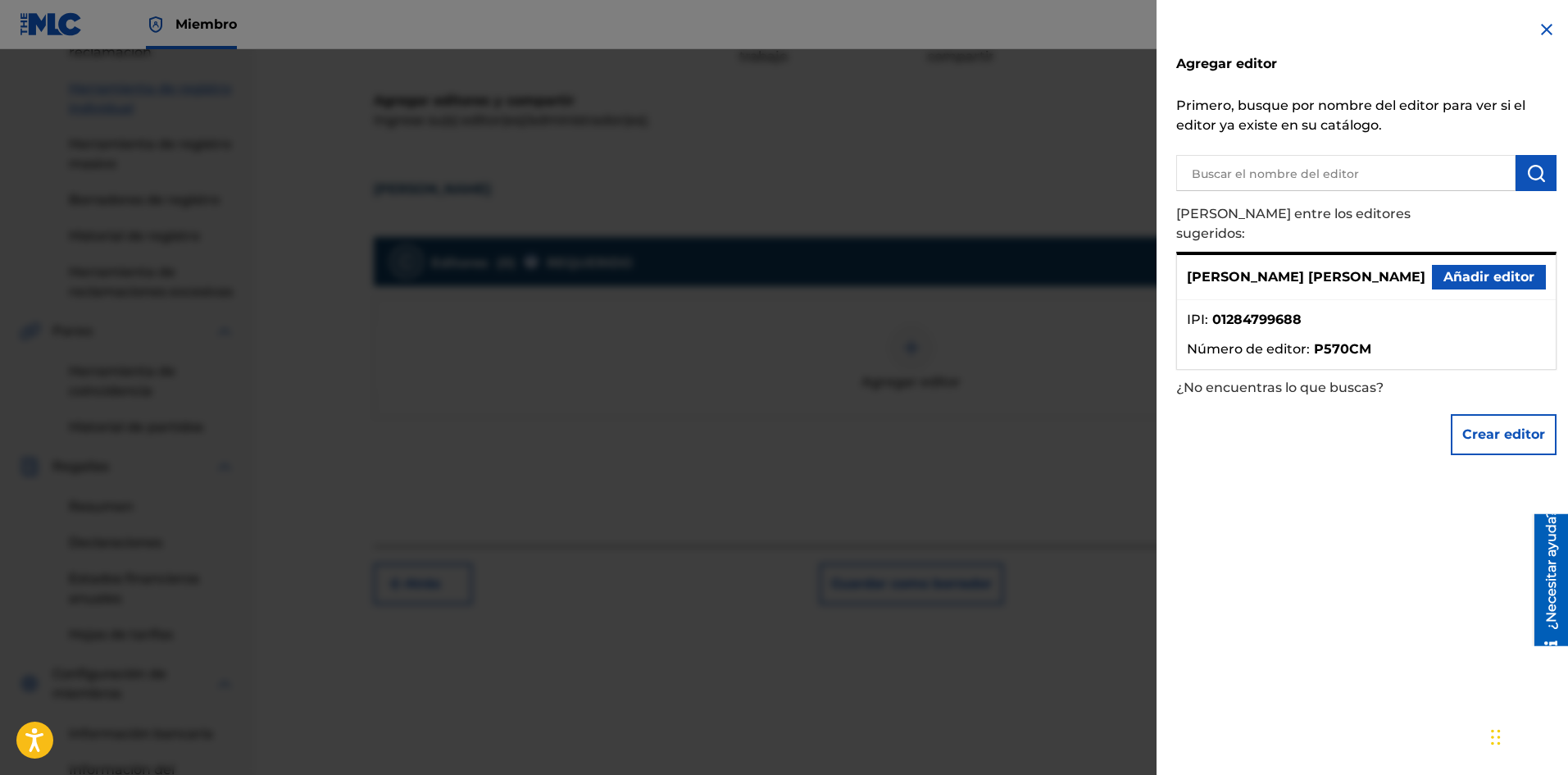
click at [1466, 269] on font "Añadir editor" at bounding box center [1488, 277] width 91 height 15
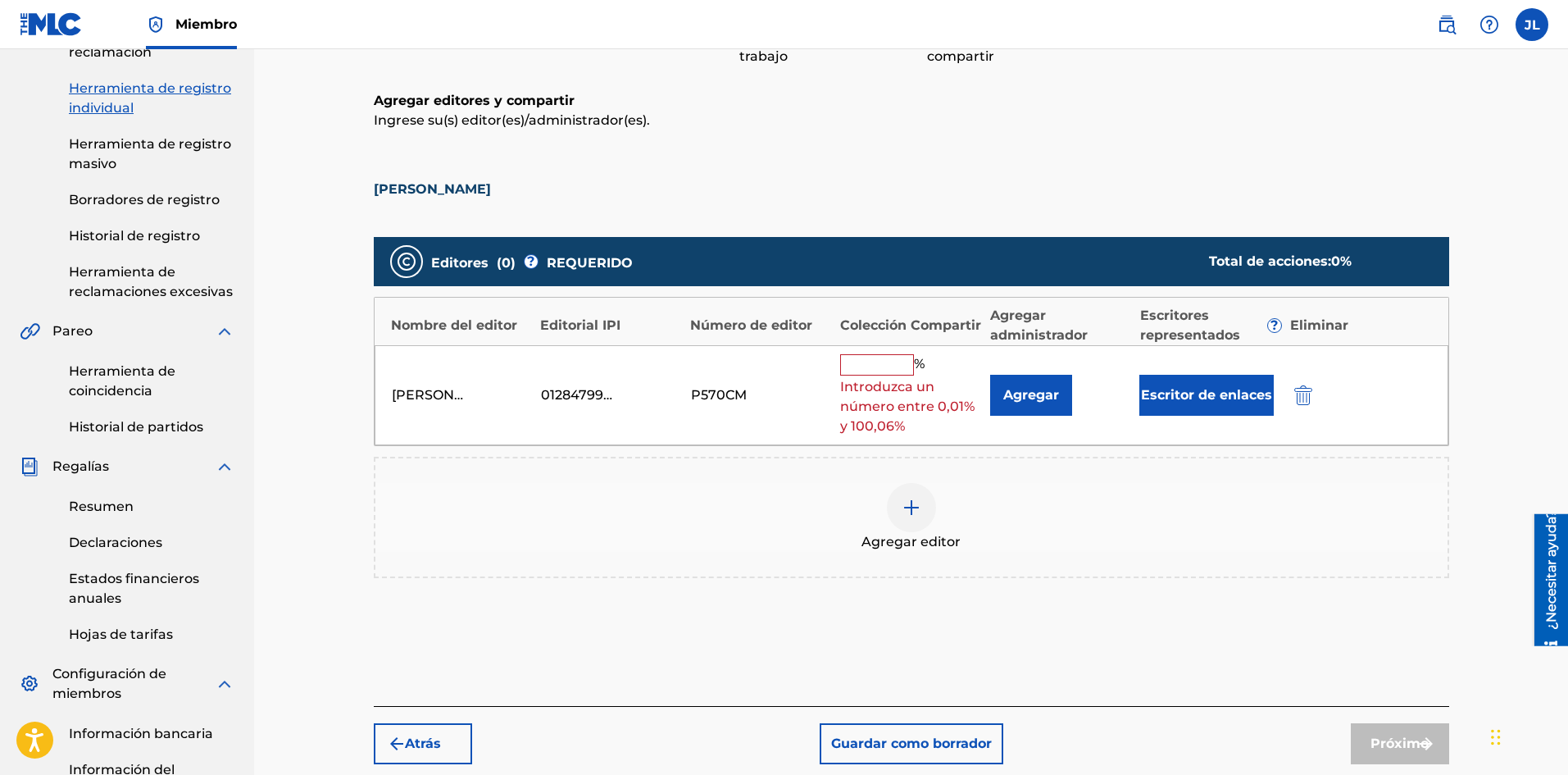
click at [903, 352] on div "[PERSON_NAME] [PERSON_NAME] 01284799688 P570CM % Introduzca un número entre 0,0…" at bounding box center [911, 396] width 1073 height 101
click at [888, 370] on input "text" at bounding box center [877, 364] width 74 height 21
type input "100"
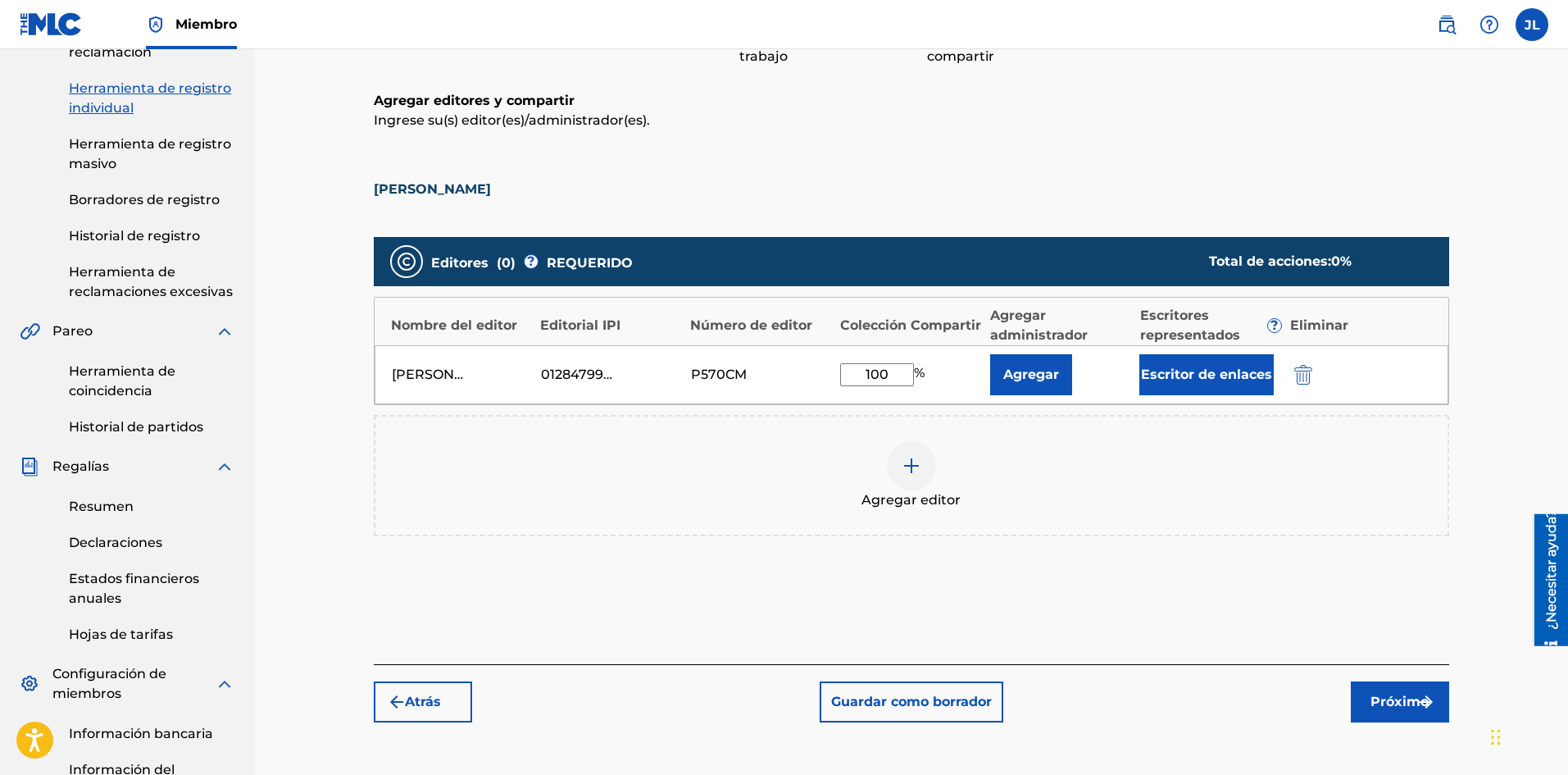
click at [1390, 703] on font "Próximo" at bounding box center [1398, 701] width 58 height 15
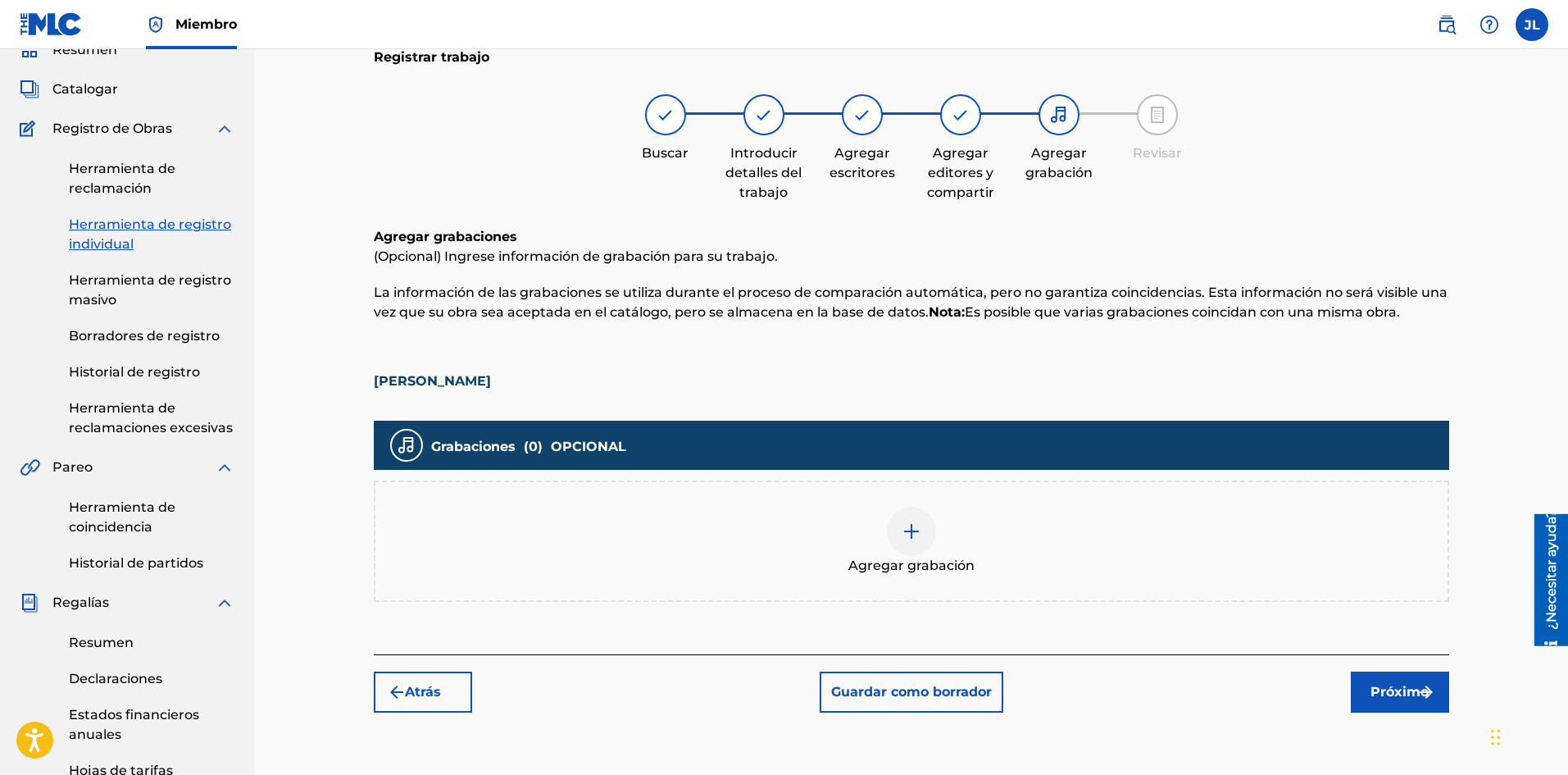
scroll to position [211, 0]
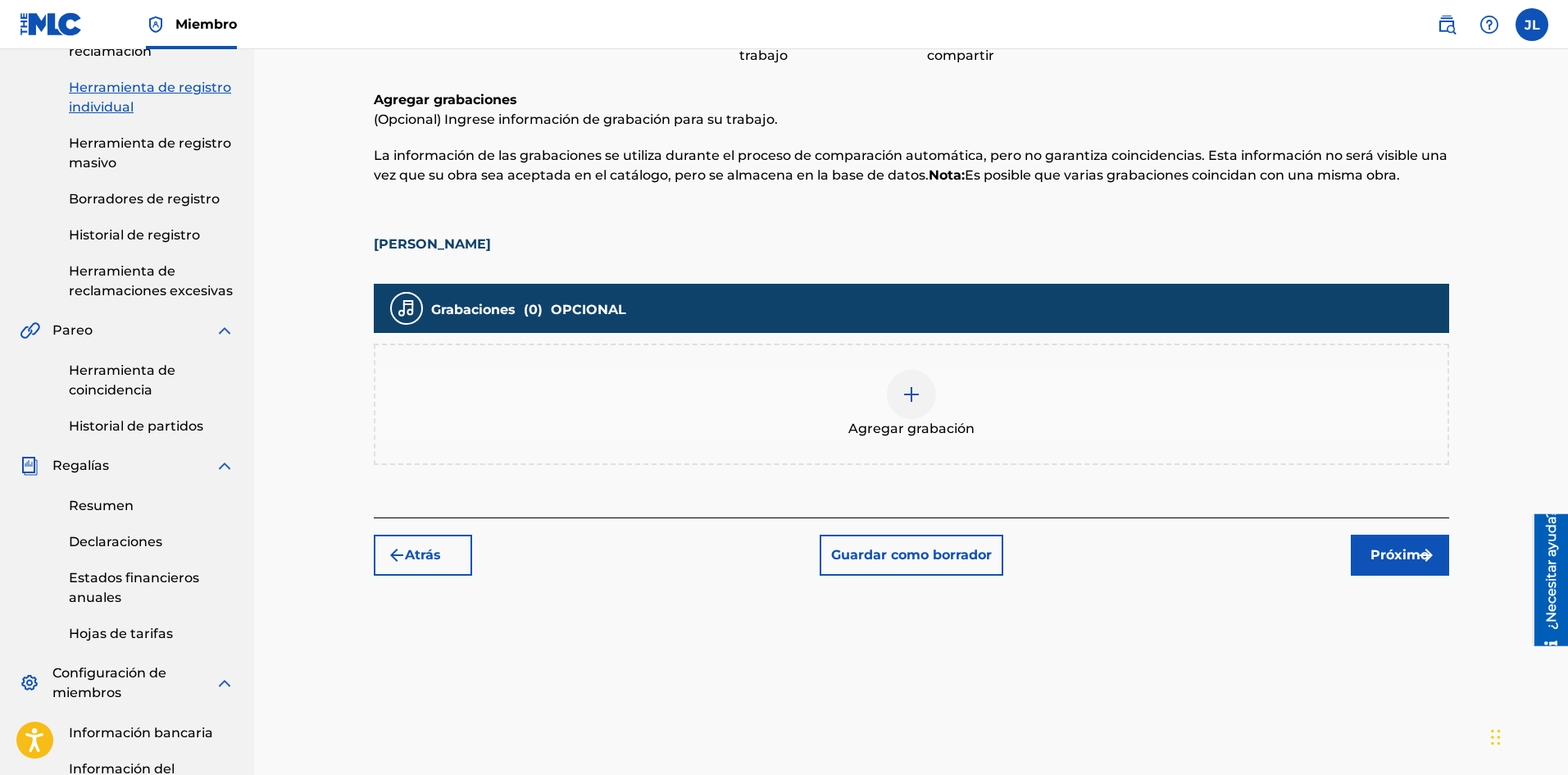
click at [921, 419] on span "Agregar grabación" at bounding box center [911, 429] width 126 height 20
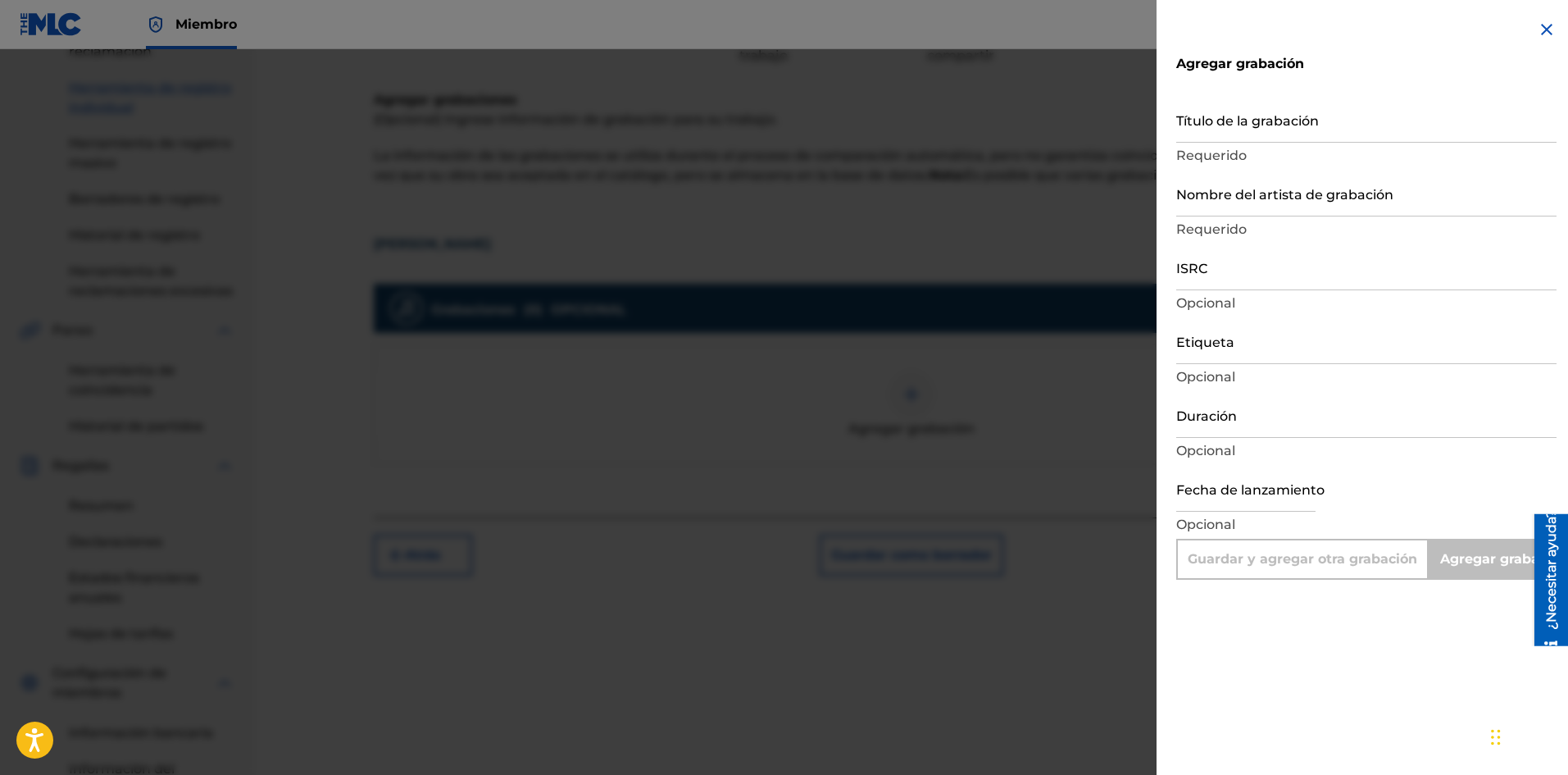
scroll to position [348, 0]
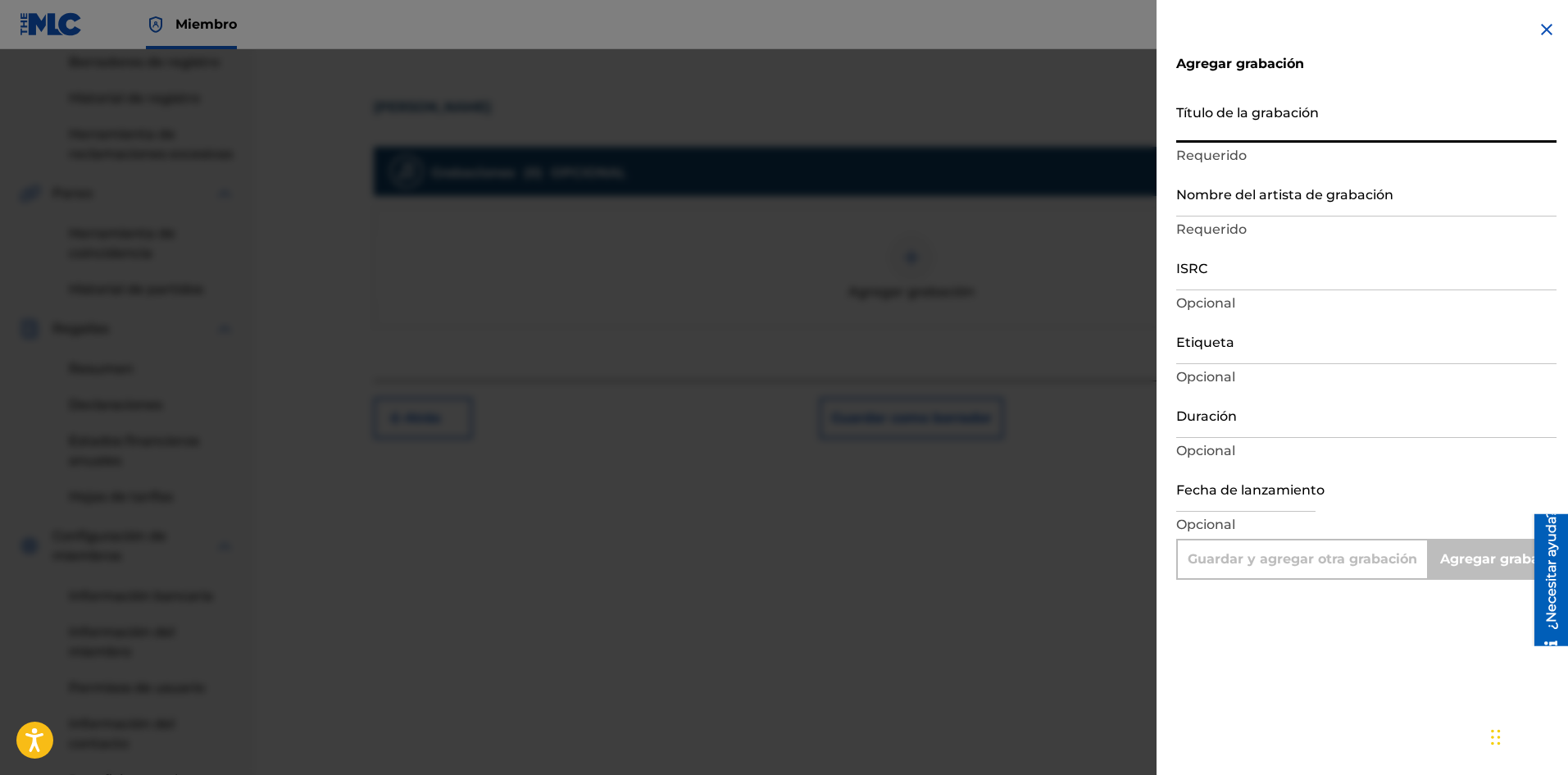
click at [1212, 125] on input "Título de la grabación" at bounding box center [1365, 119] width 380 height 46
paste input "[PERSON_NAME]"
type input "[PERSON_NAME]"
type input "Add Recording"
type input "[PERSON_NAME]"
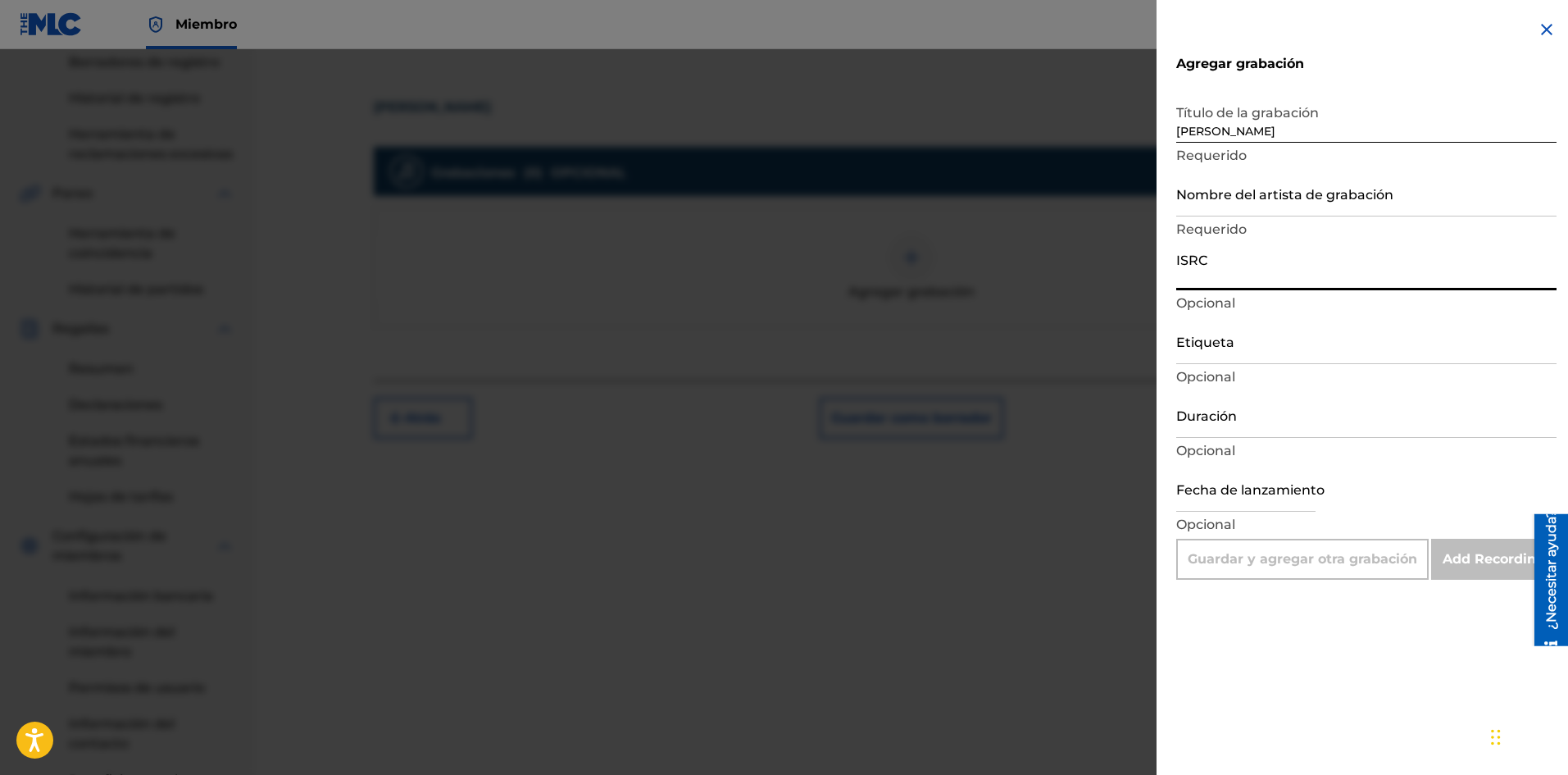
click at [1227, 276] on input "ISRC" at bounding box center [1365, 267] width 380 height 46
click at [1226, 275] on input "ISRC" at bounding box center [1365, 267] width 380 height 46
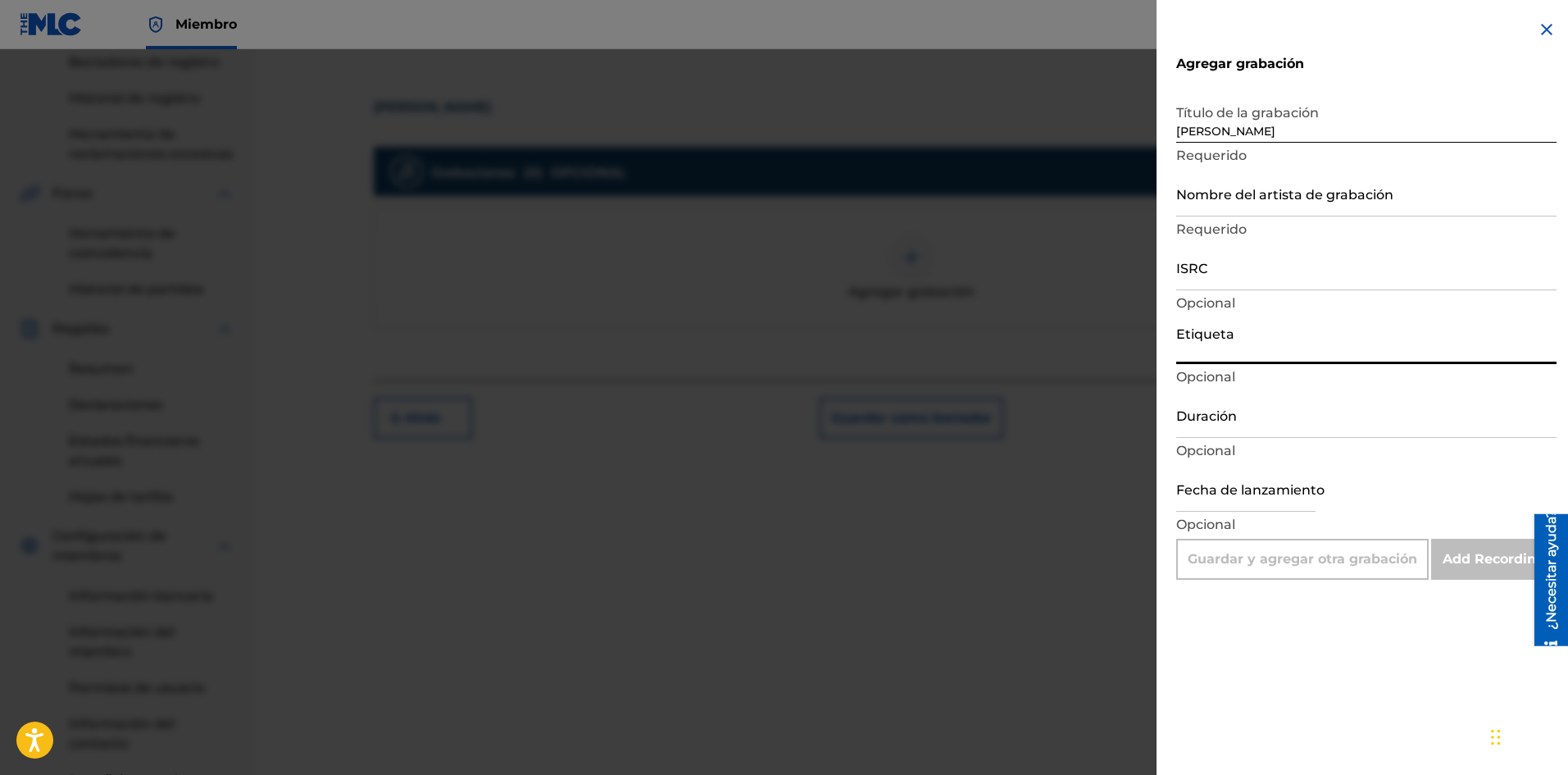
click at [1216, 345] on input "Etiqueta" at bounding box center [1365, 341] width 380 height 46
type input "La Película Wa"
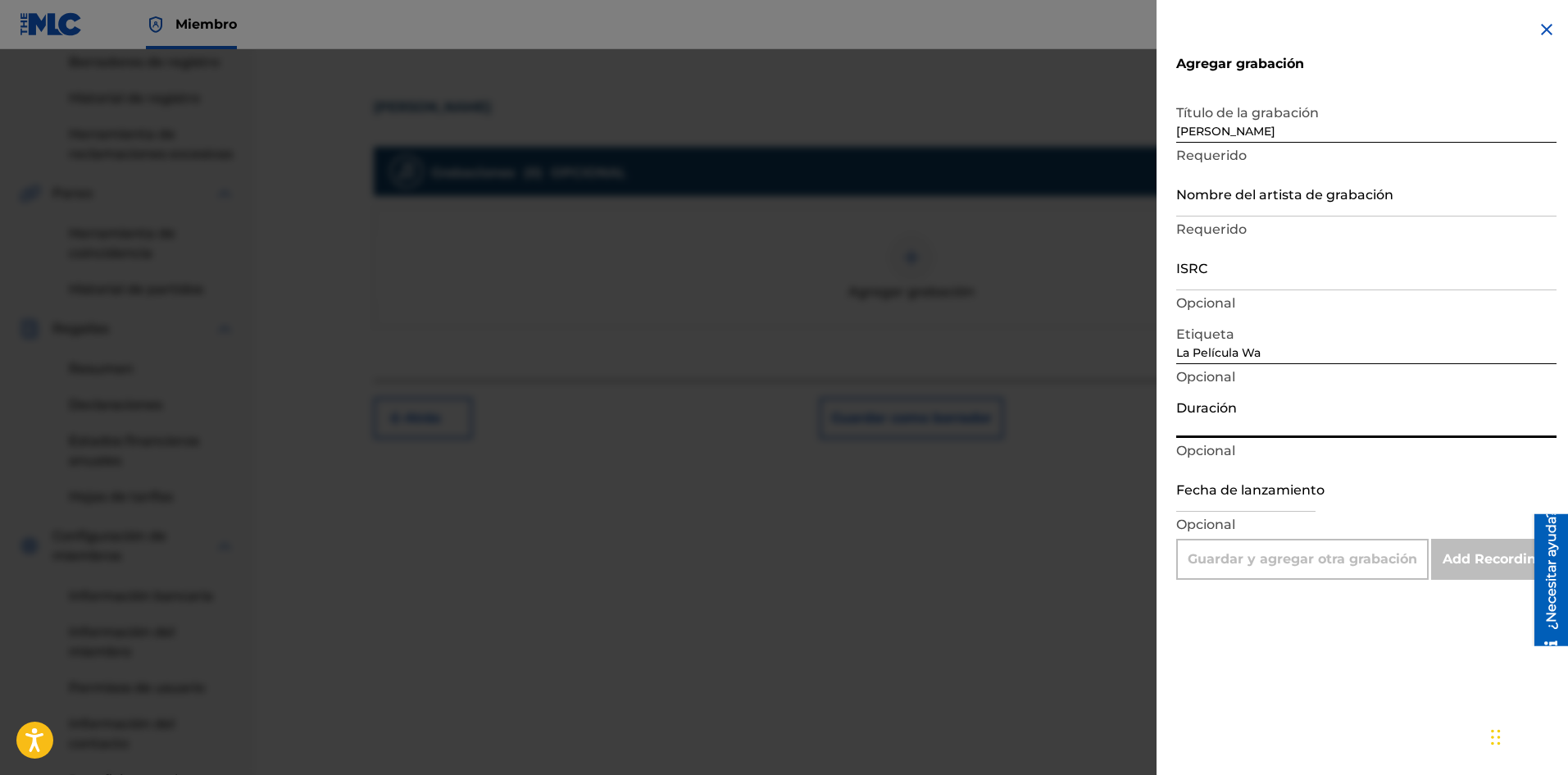
click at [1231, 426] on input "Duración" at bounding box center [1365, 414] width 380 height 46
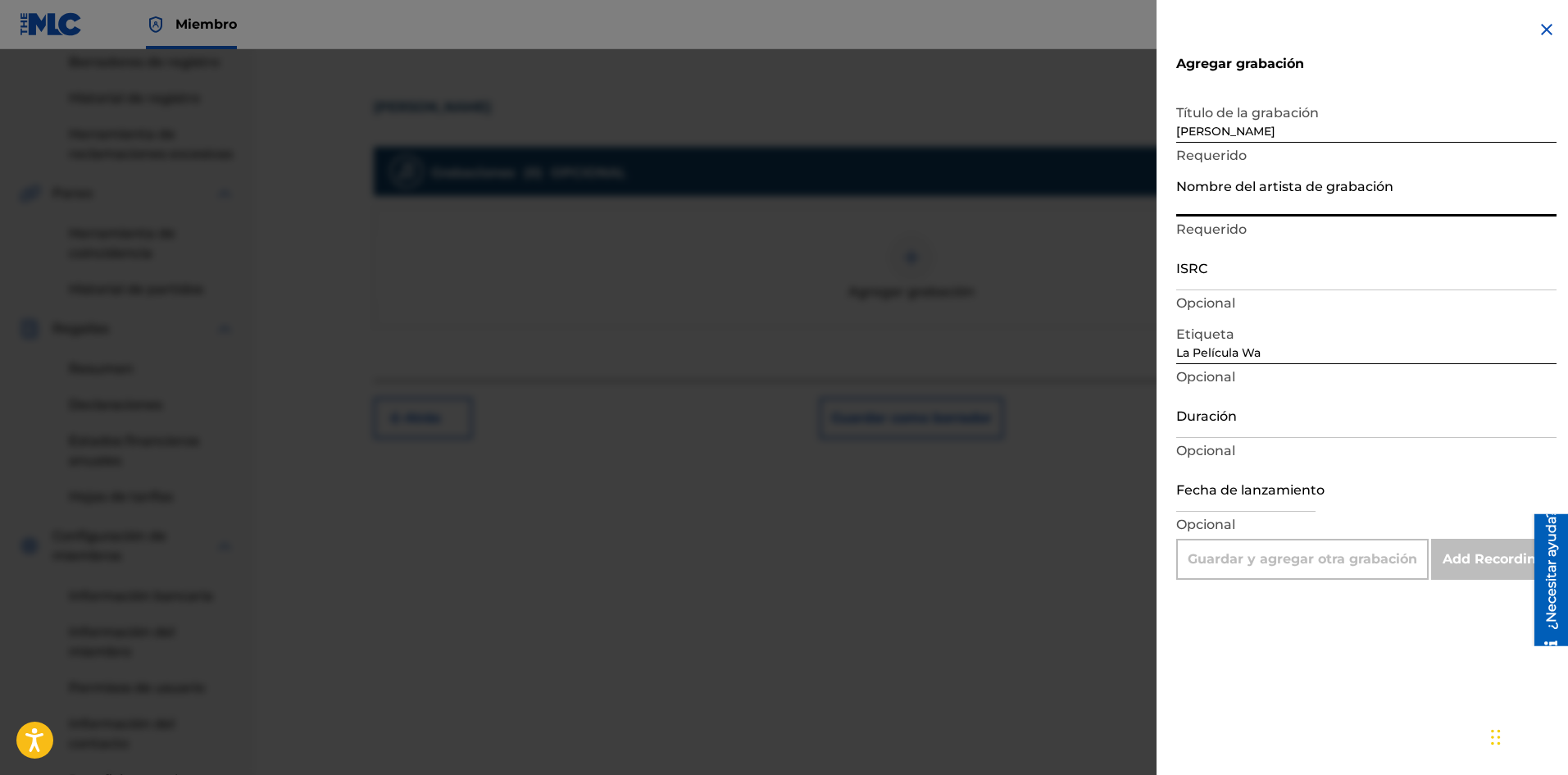
click at [1228, 194] on input "Nombre del artista de grabación" at bounding box center [1365, 193] width 380 height 46
type input "La Pelicula Wa"
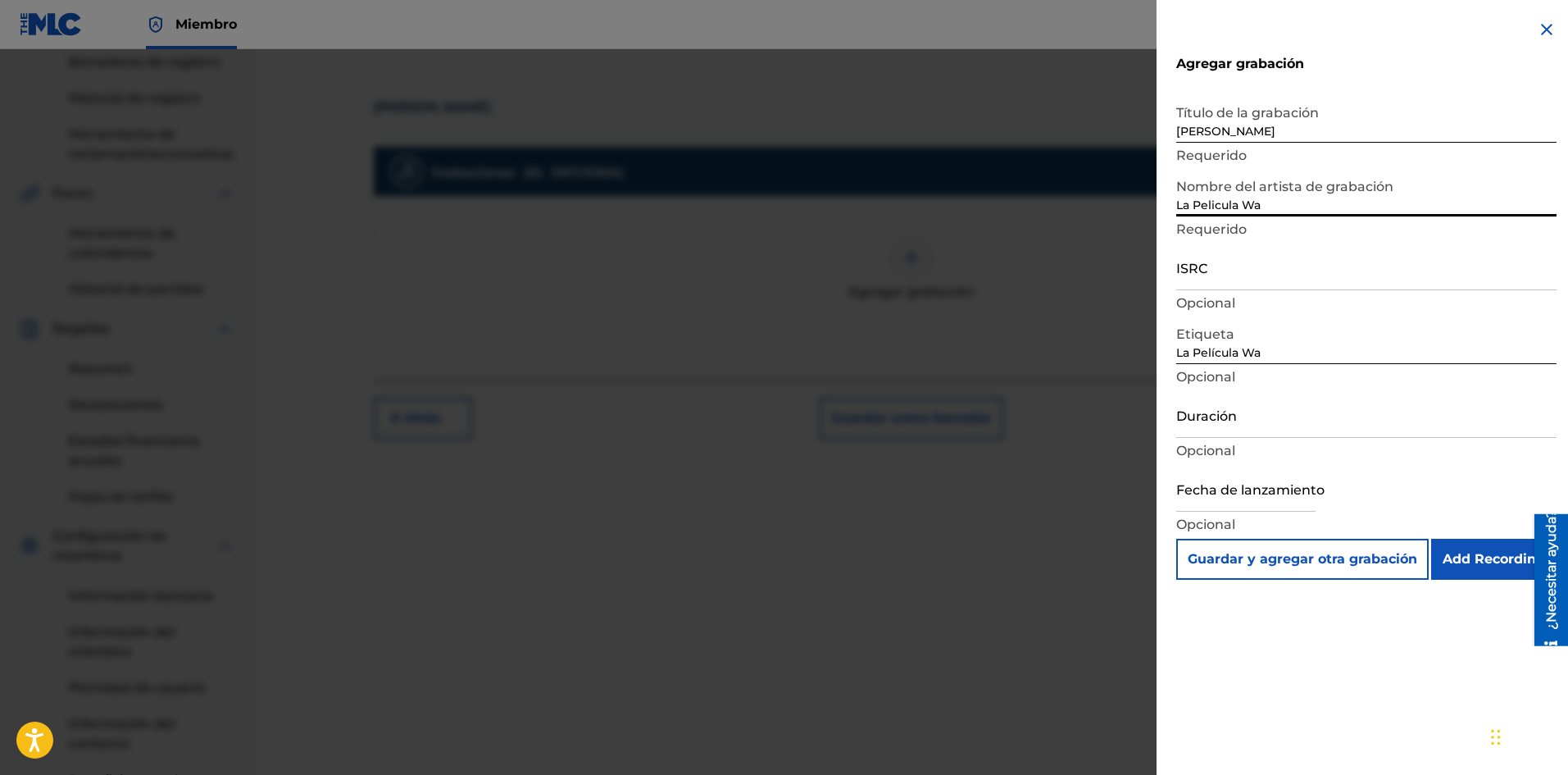
click at [1237, 496] on input "text" at bounding box center [1245, 488] width 139 height 46
select select "7"
select select "2025"
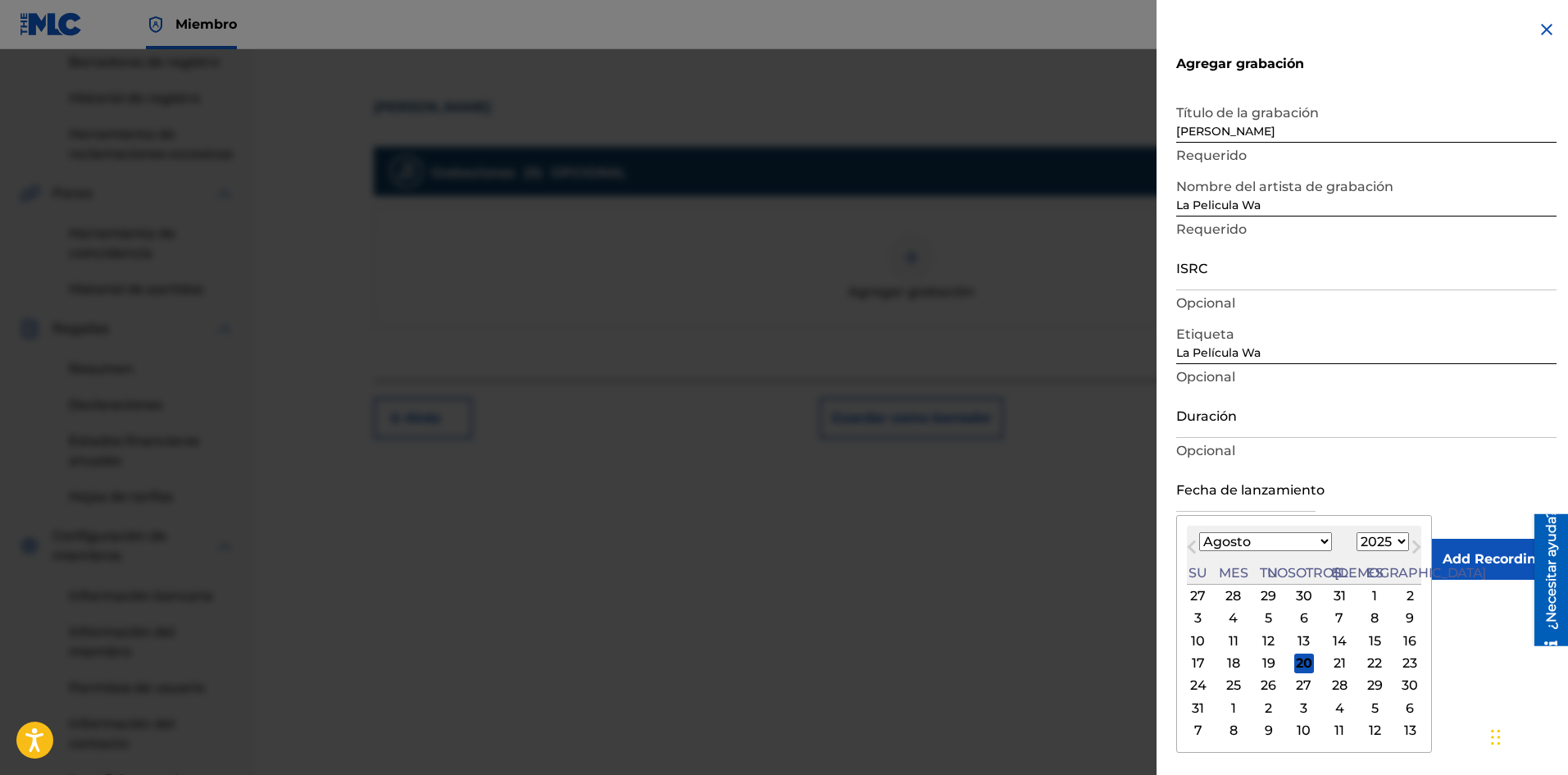
click at [1366, 520] on div "Mes anterior Mes próximo [DATE] Enero Febrero Marzo Abril Puede Junio [PERSON_N…" at bounding box center [1304, 634] width 256 height 238
click at [1262, 659] on font "19" at bounding box center [1268, 663] width 13 height 15
type input "[DATE]"
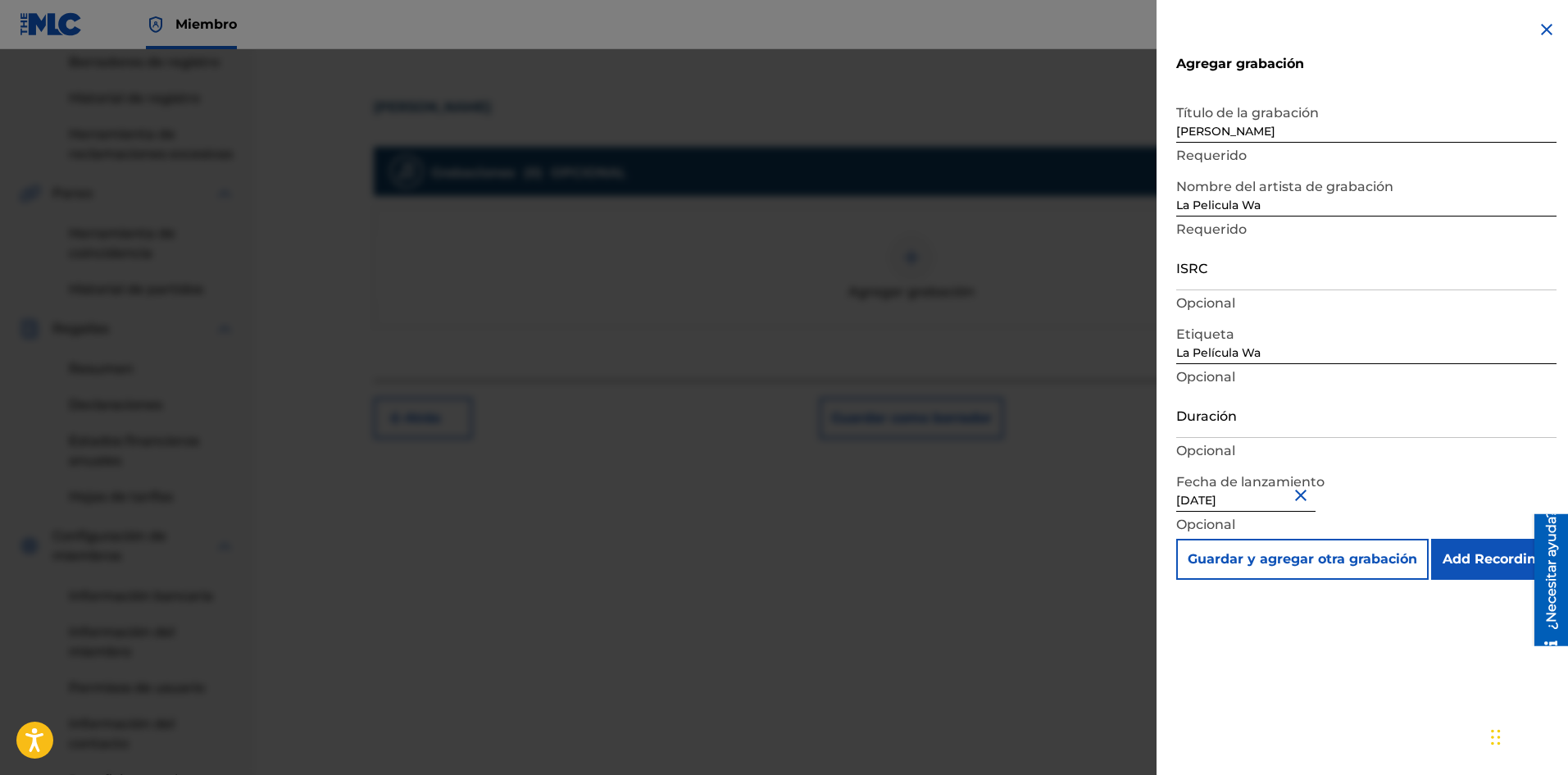
click at [1212, 424] on input "Duración" at bounding box center [1365, 414] width 380 height 46
type input "01:38"
click at [1221, 261] on input "ISRC" at bounding box center [1365, 267] width 380 height 46
paste input "SE6SA2501607"
type input "SE6SA2501607"
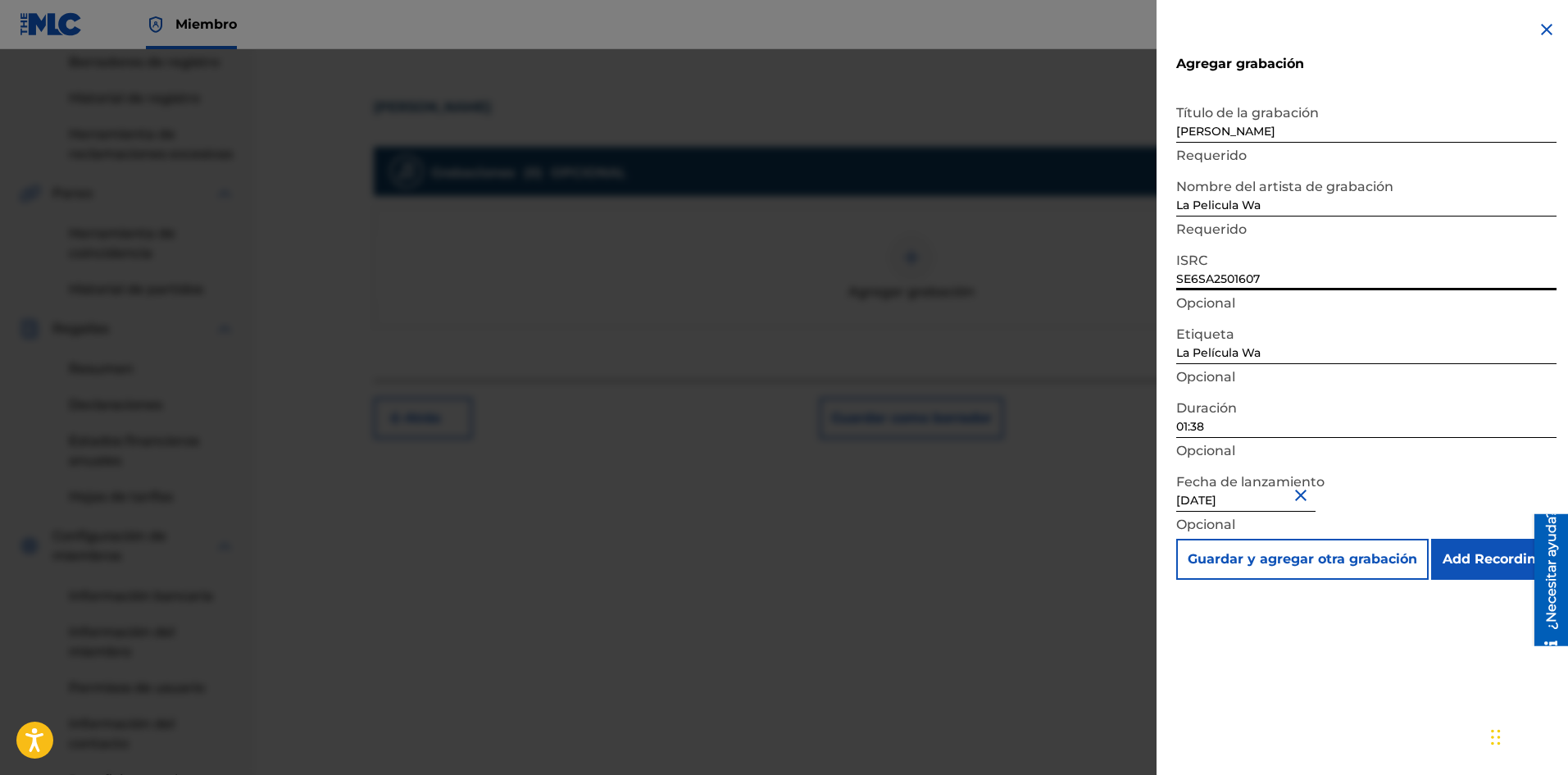
click at [1500, 557] on input "Add Recording" at bounding box center [1493, 559] width 125 height 41
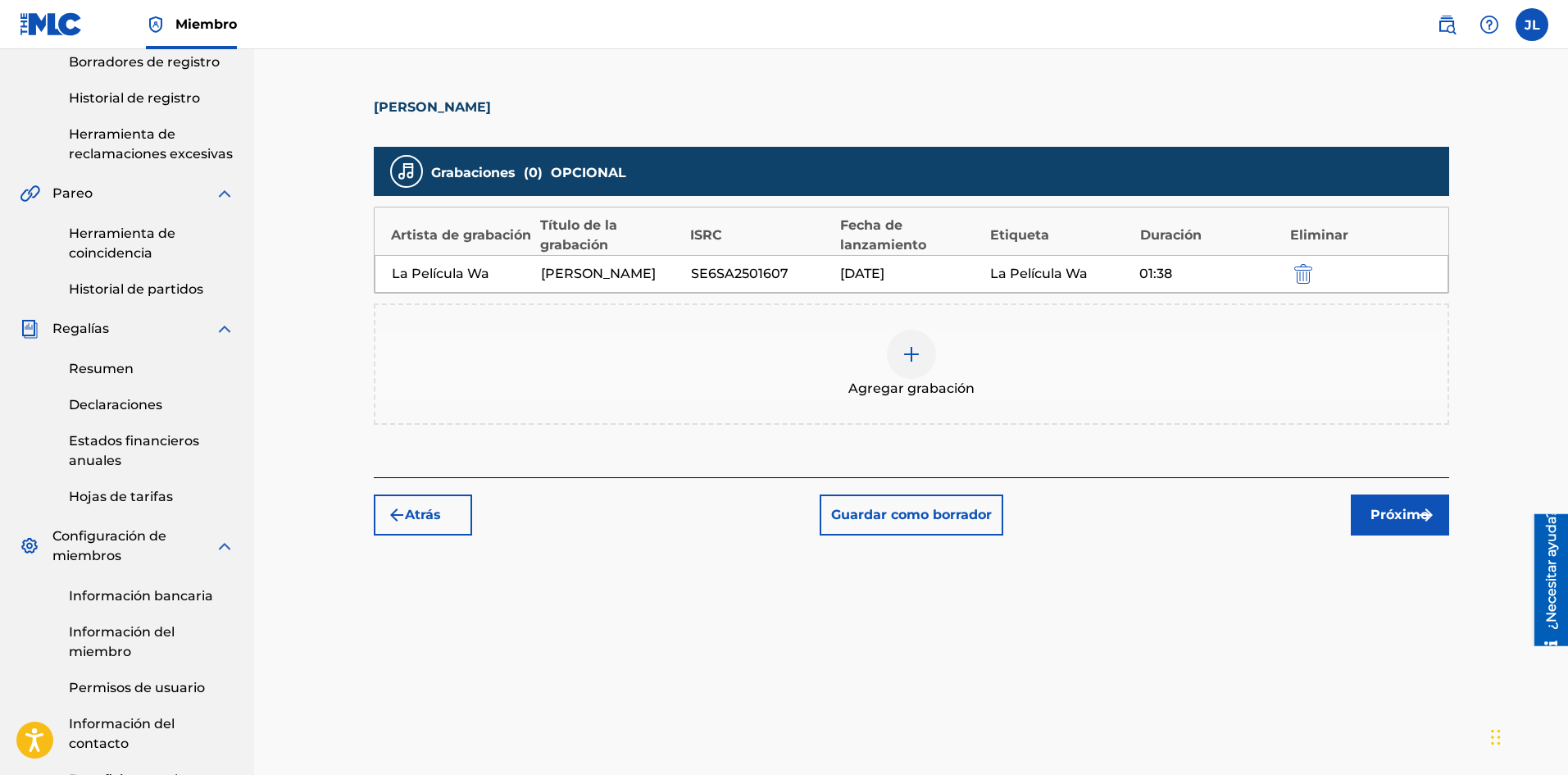
click at [1385, 516] on font "Próximo" at bounding box center [1398, 514] width 58 height 15
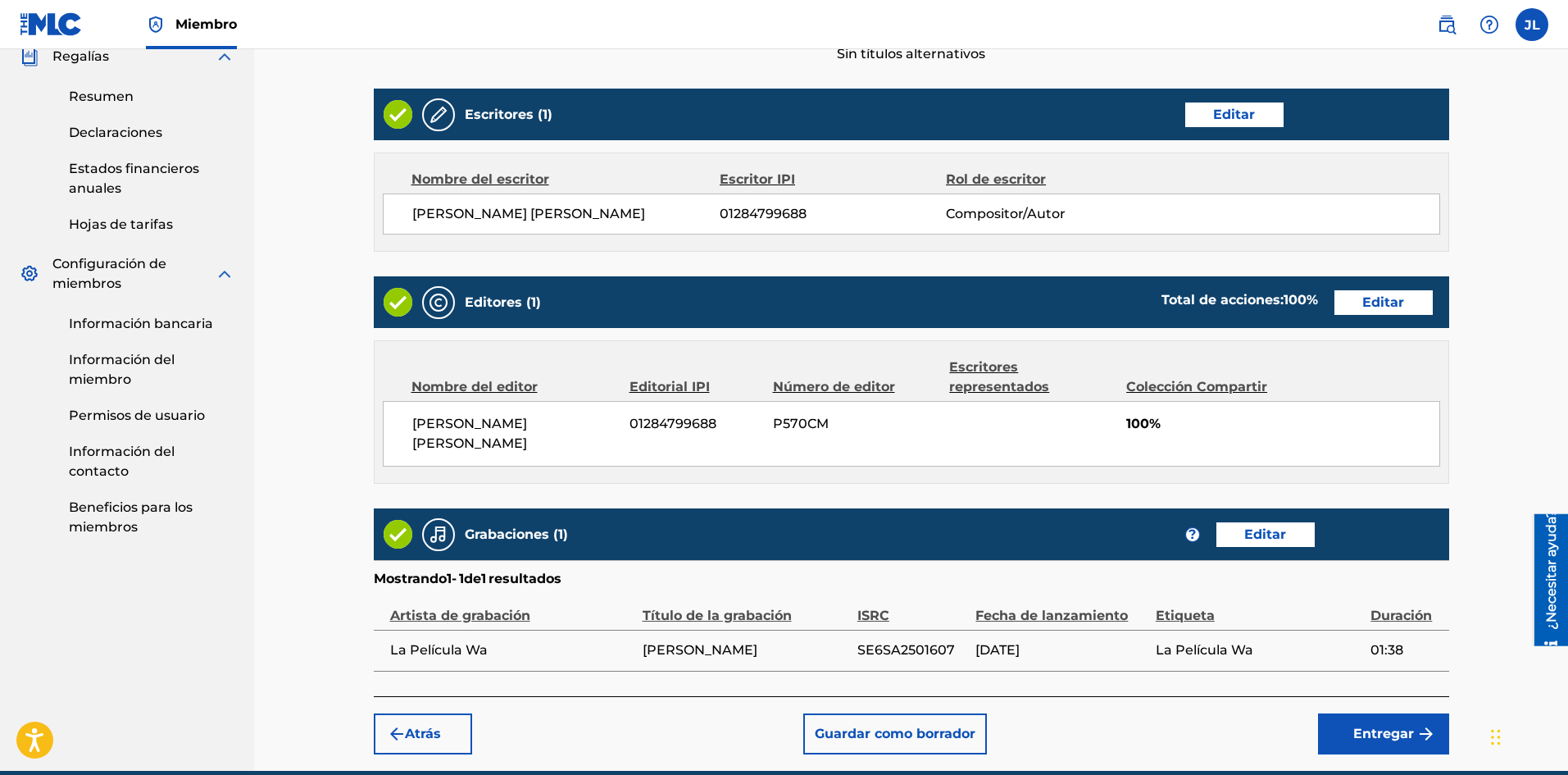
scroll to position [674, 0]
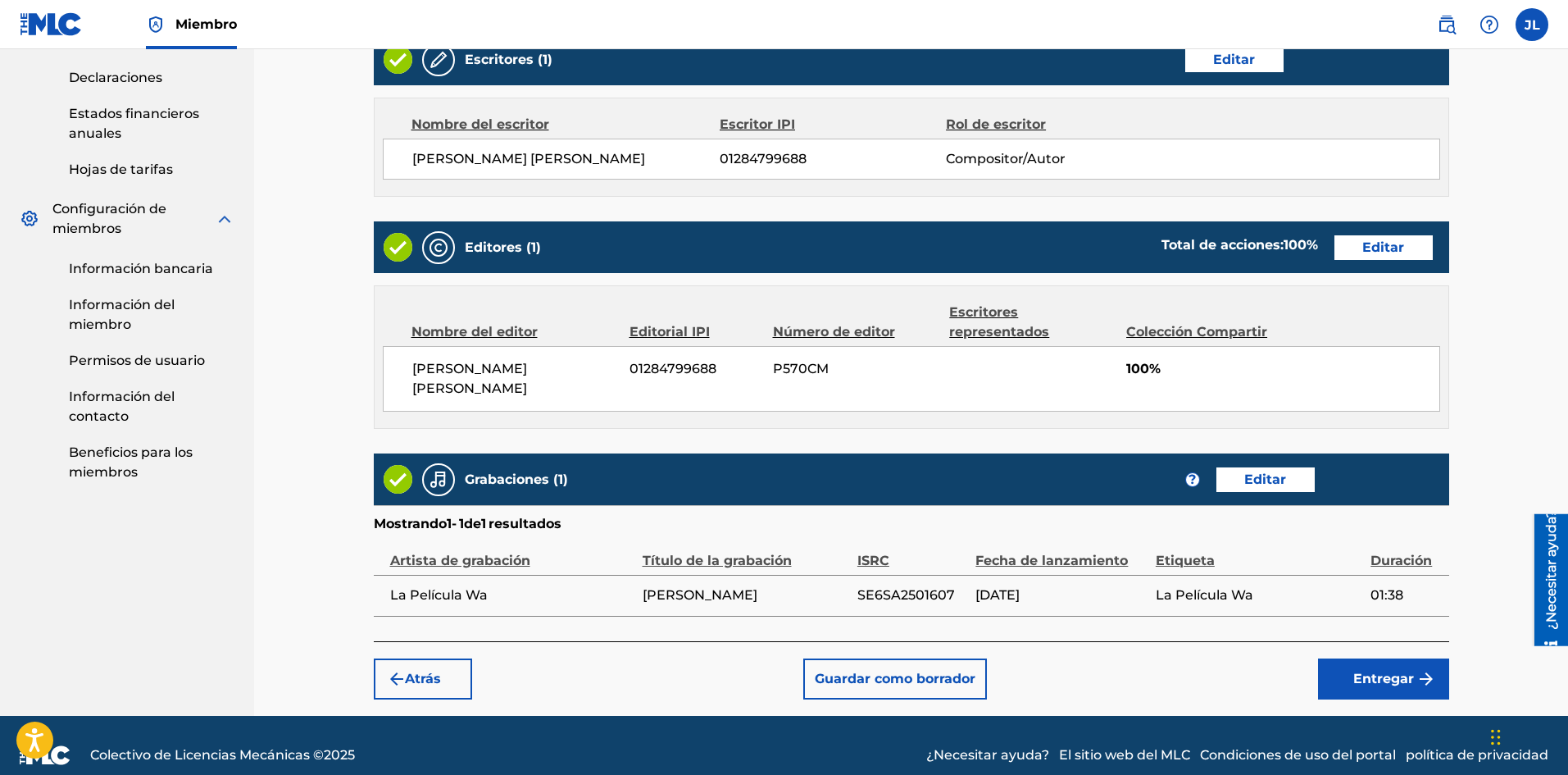
click at [1375, 671] on font "Entregar" at bounding box center [1383, 678] width 61 height 15
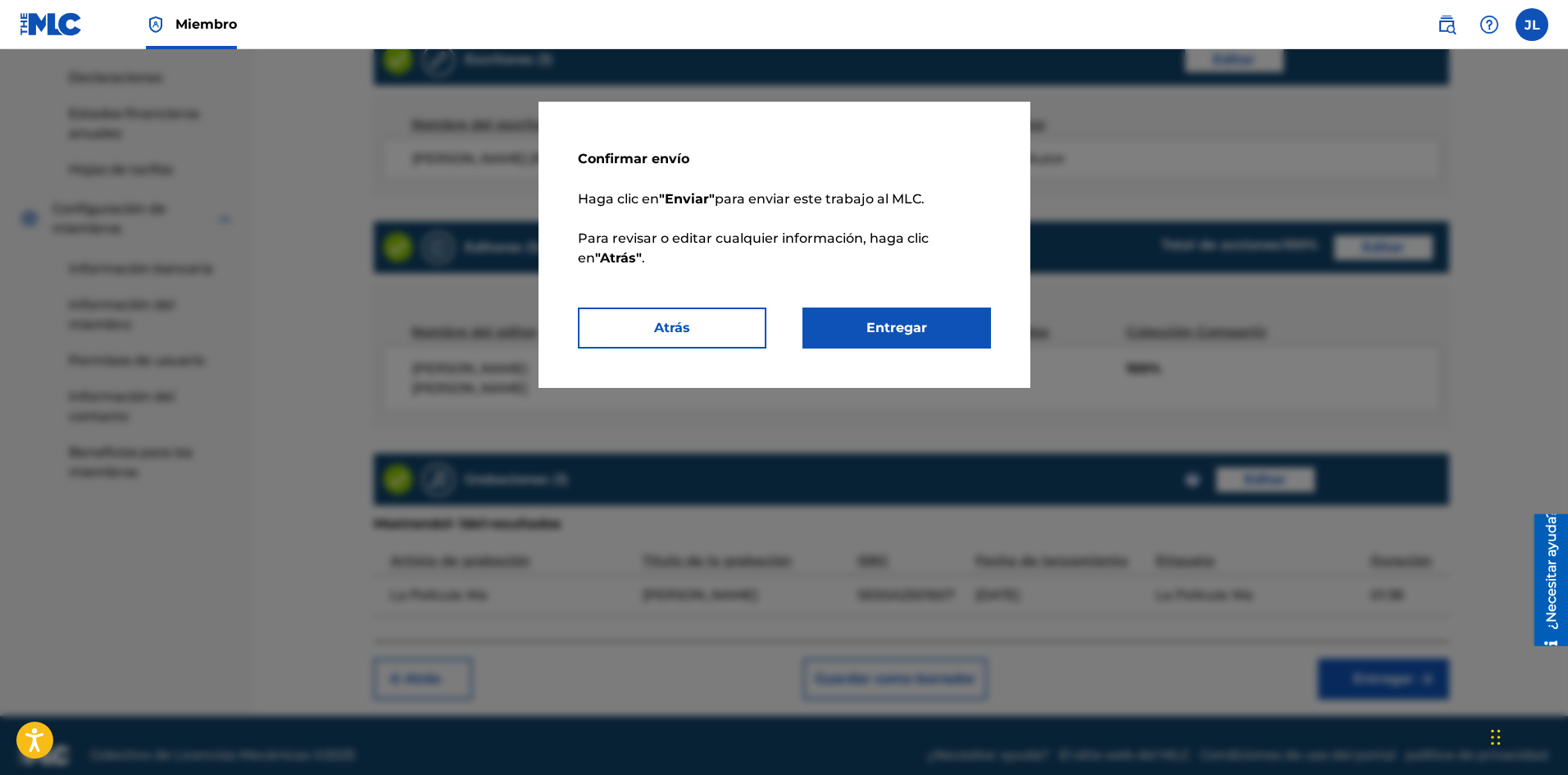
click at [934, 336] on button "Entregar" at bounding box center [896, 327] width 189 height 41
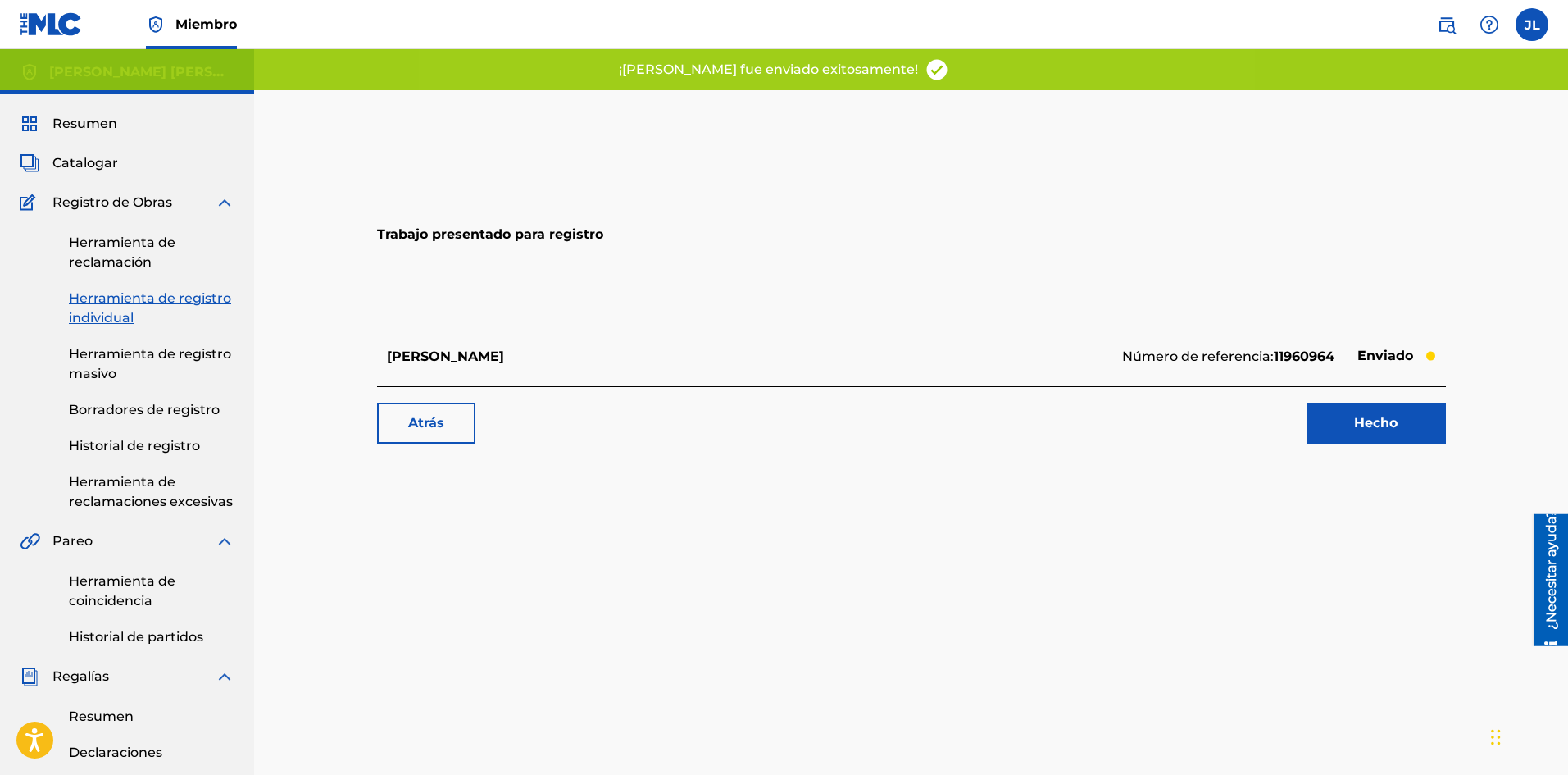
click at [1372, 423] on font "Hecho" at bounding box center [1376, 422] width 44 height 15
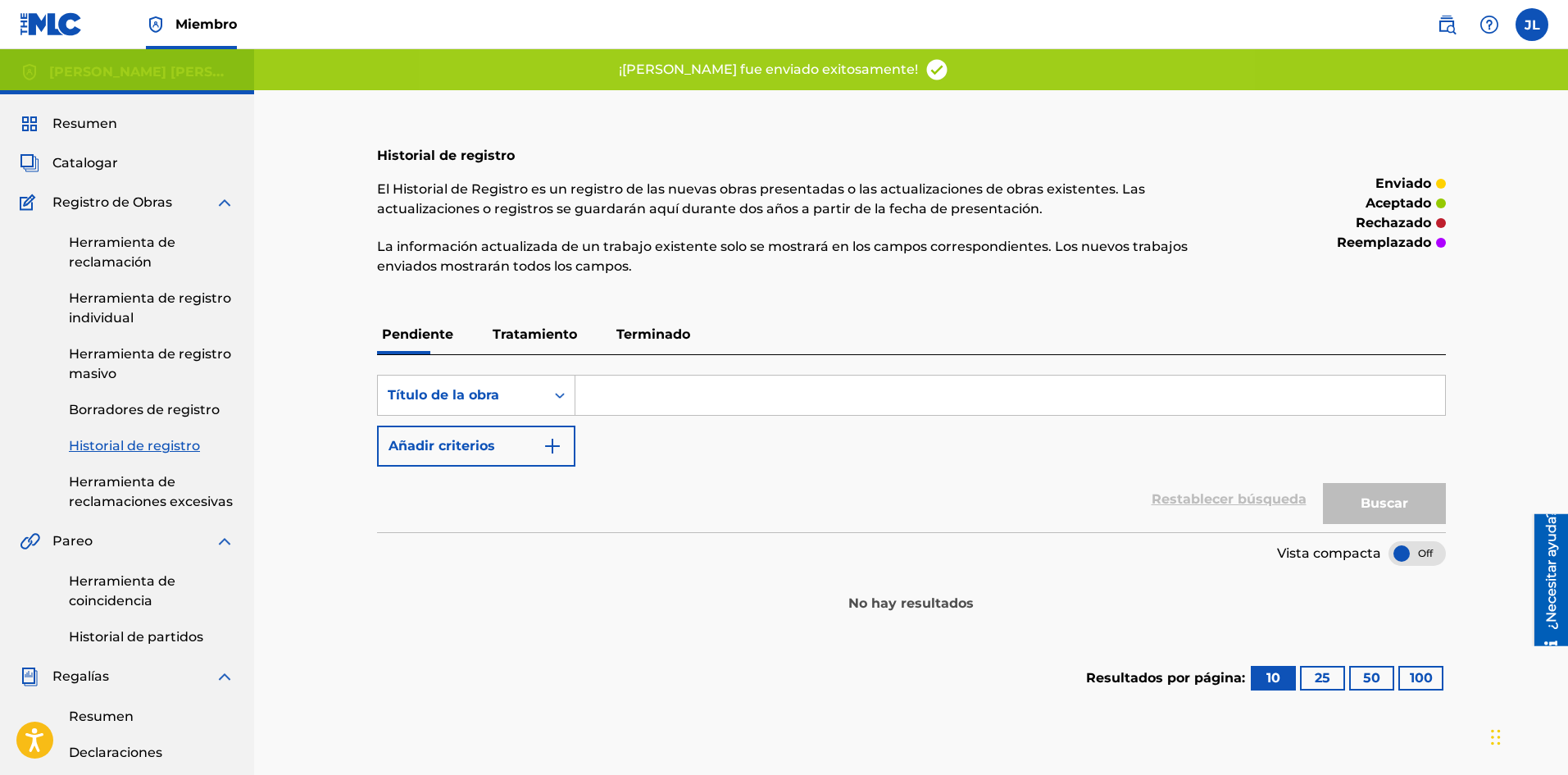
click at [97, 164] on font "Catalogar" at bounding box center [84, 162] width 65 height 15
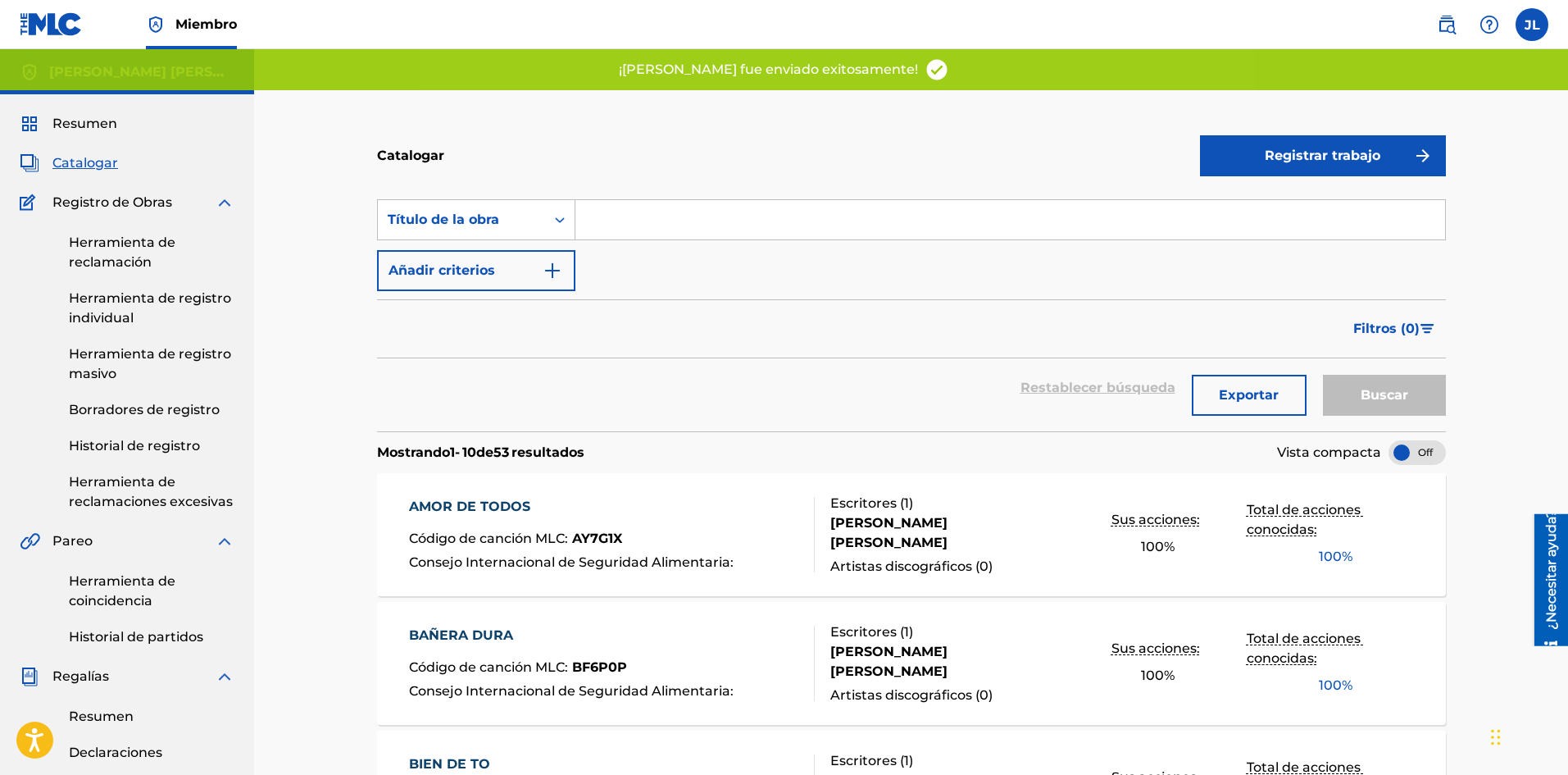
click at [1259, 142] on button "Registrar trabajo" at bounding box center [1322, 156] width 246 height 41
click at [1242, 201] on font "Individual" at bounding box center [1242, 209] width 65 height 15
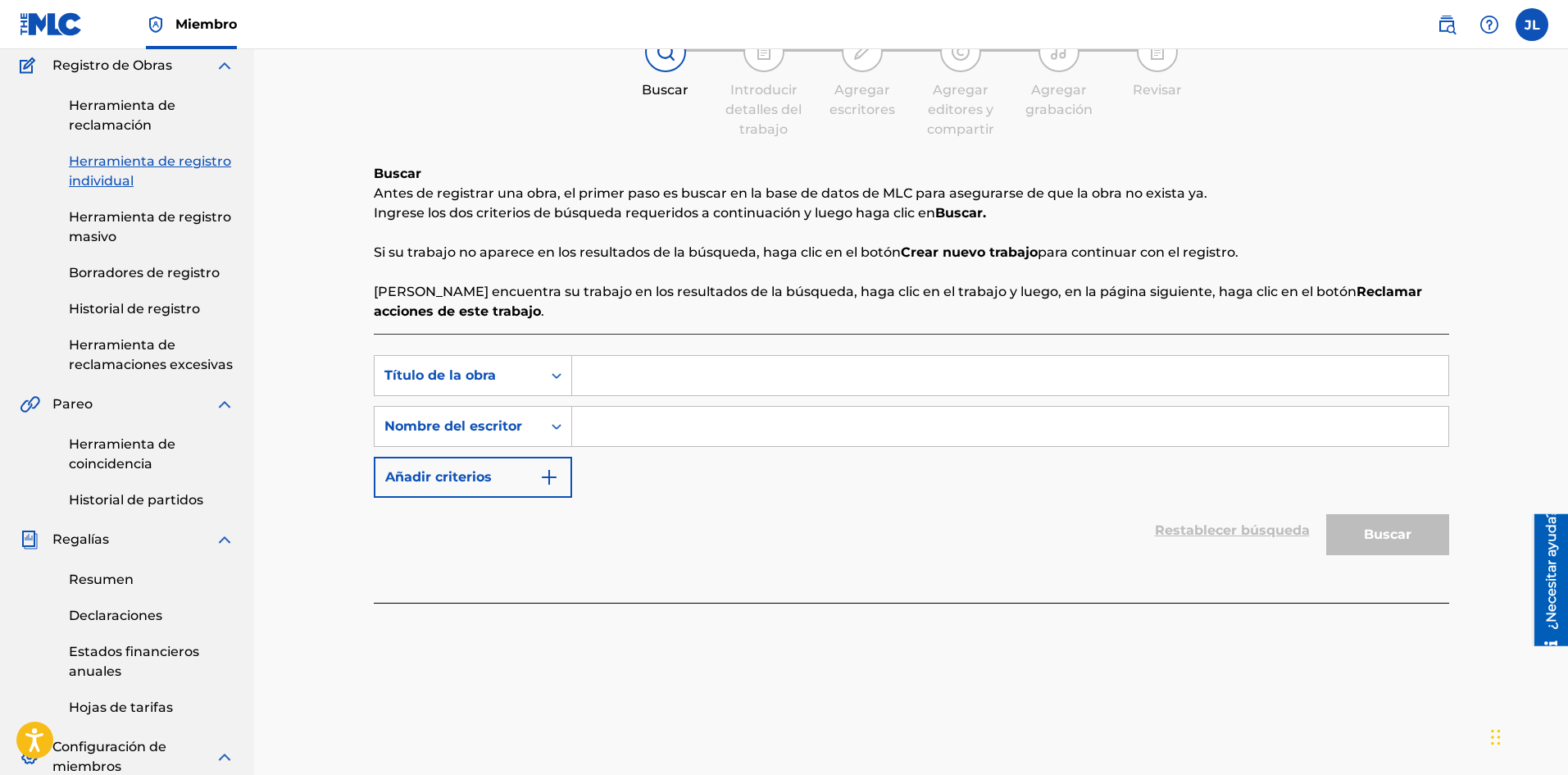
scroll to position [273, 0]
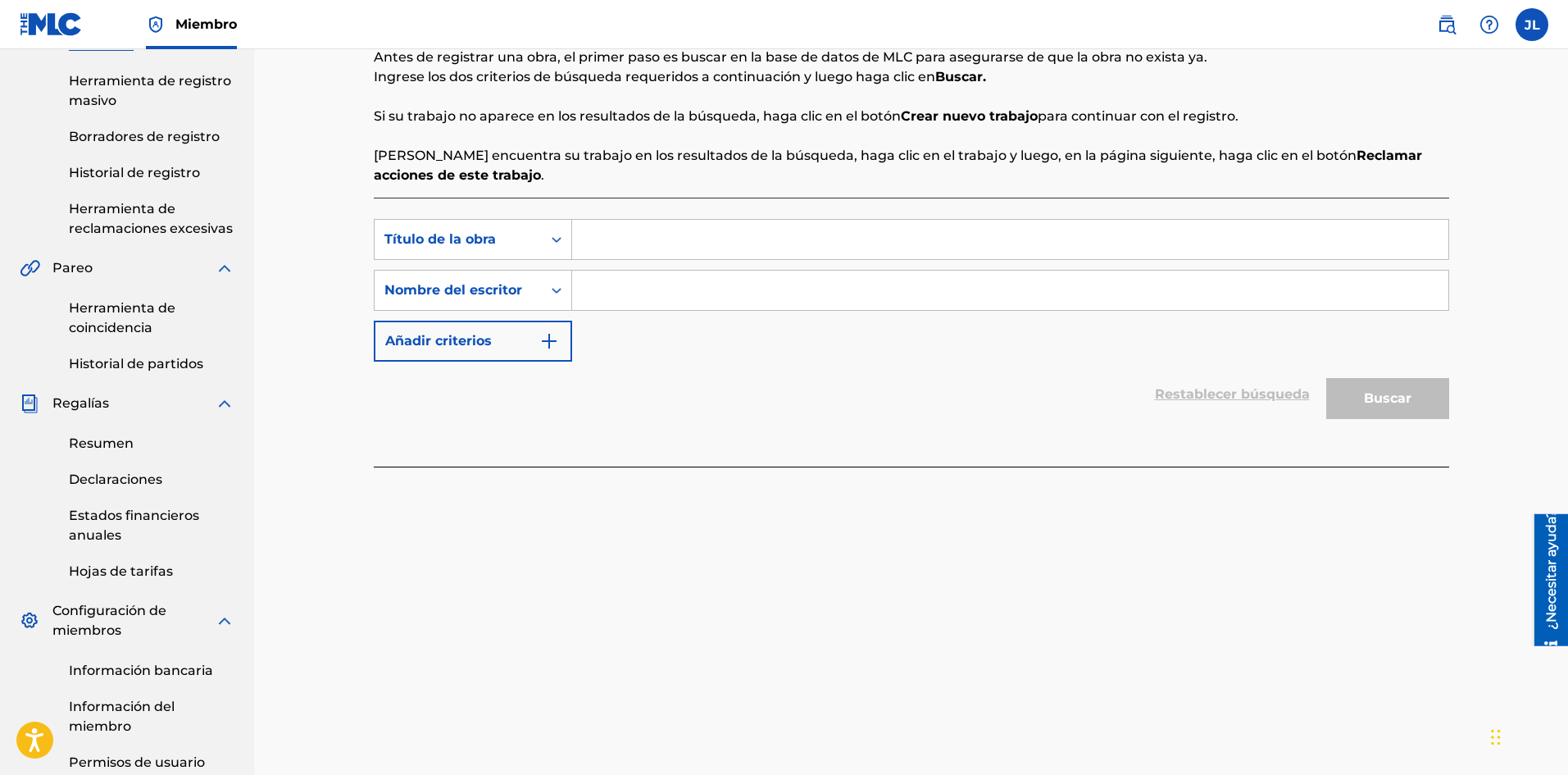
click at [625, 234] on input "Formulario de búsqueda" at bounding box center [1010, 239] width 876 height 39
paste input "Hablen"
type input "Hablen"
click at [648, 288] on input "Formulario de búsqueda" at bounding box center [1010, 289] width 876 height 39
type input "[PERSON_NAME]"
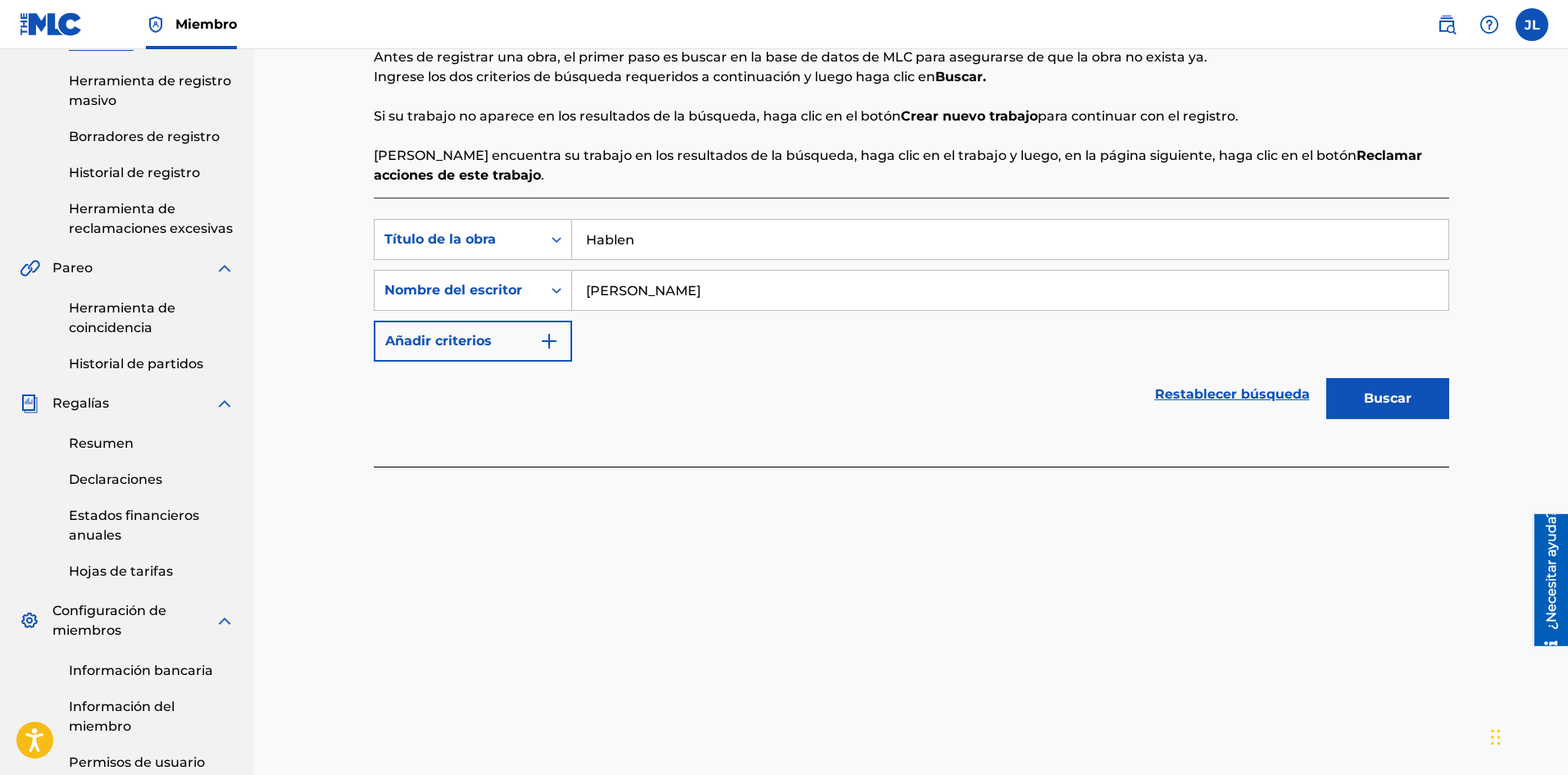
click at [1376, 405] on font "Buscar" at bounding box center [1387, 398] width 47 height 20
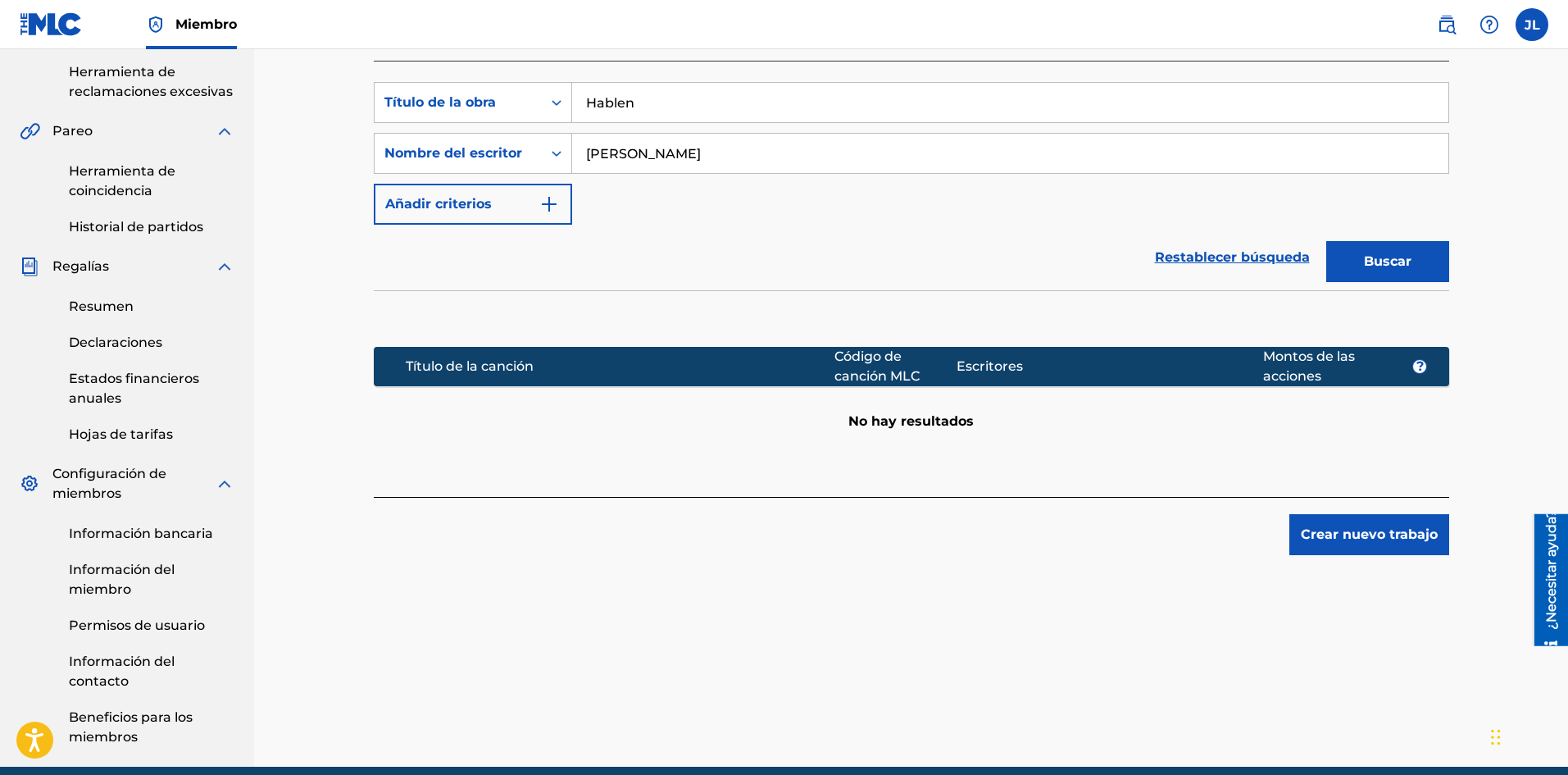
scroll to position [481, 0]
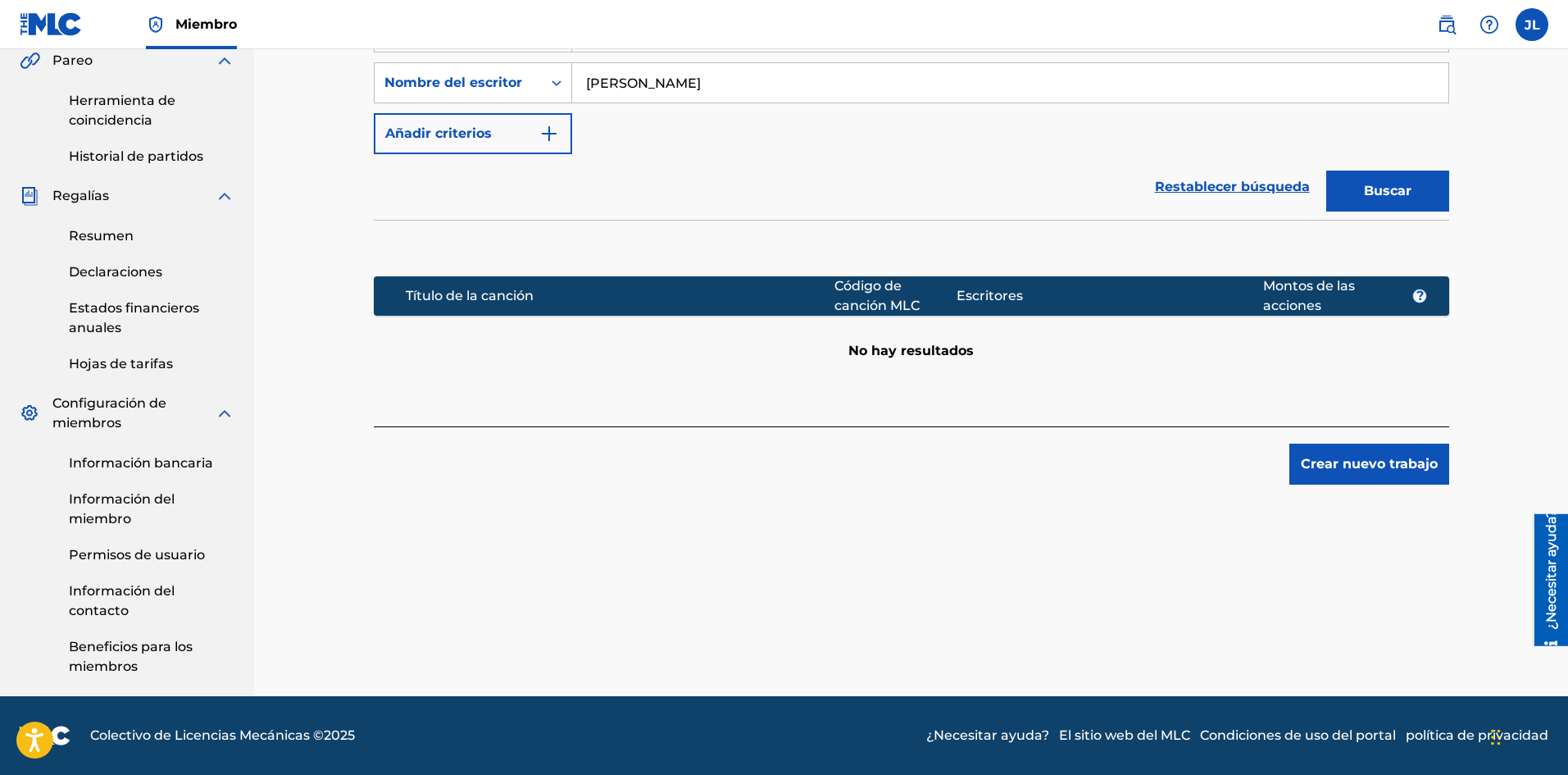
click at [1310, 459] on font "Crear nuevo trabajo" at bounding box center [1369, 464] width 137 height 15
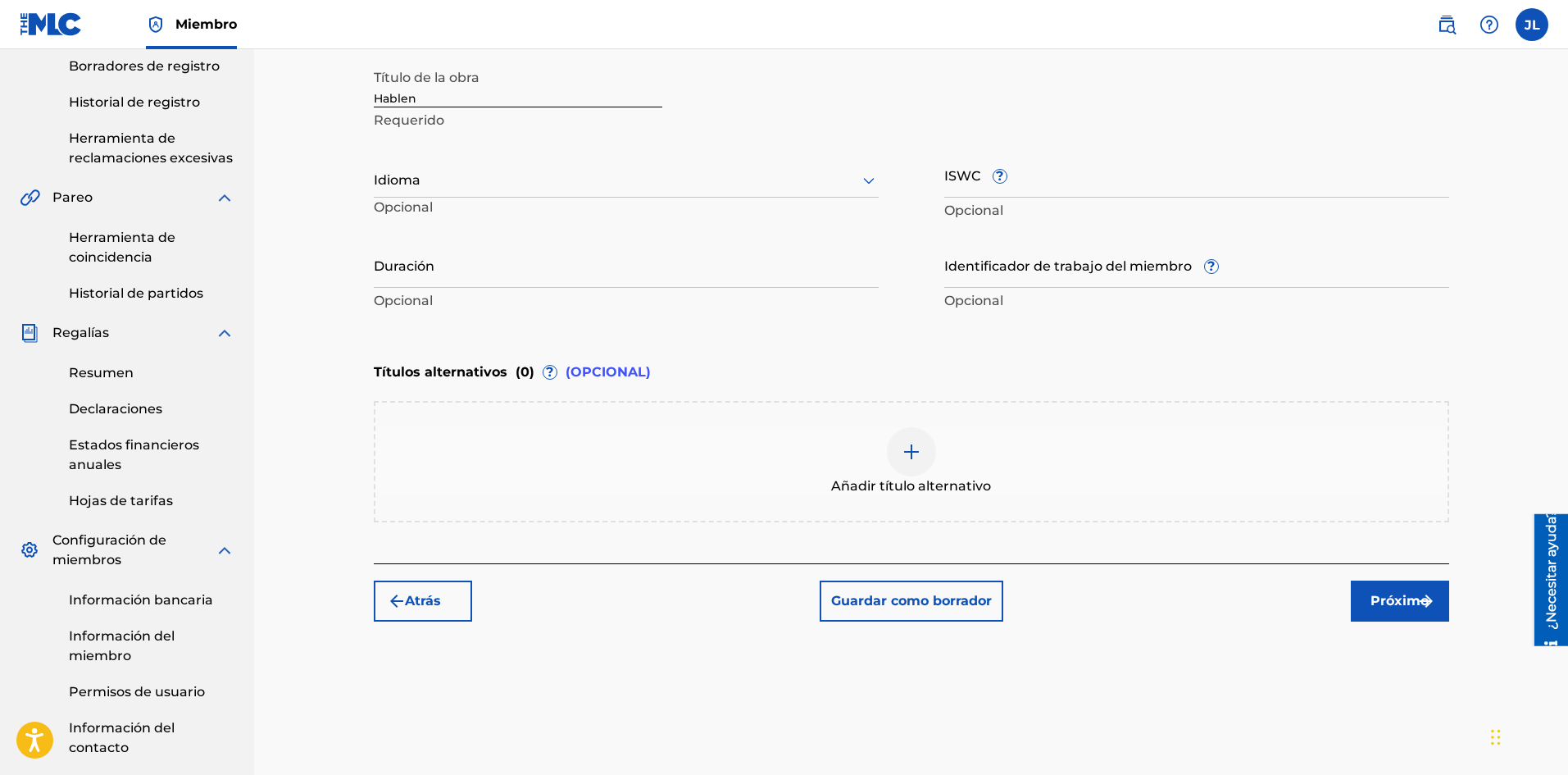
scroll to position [208, 0]
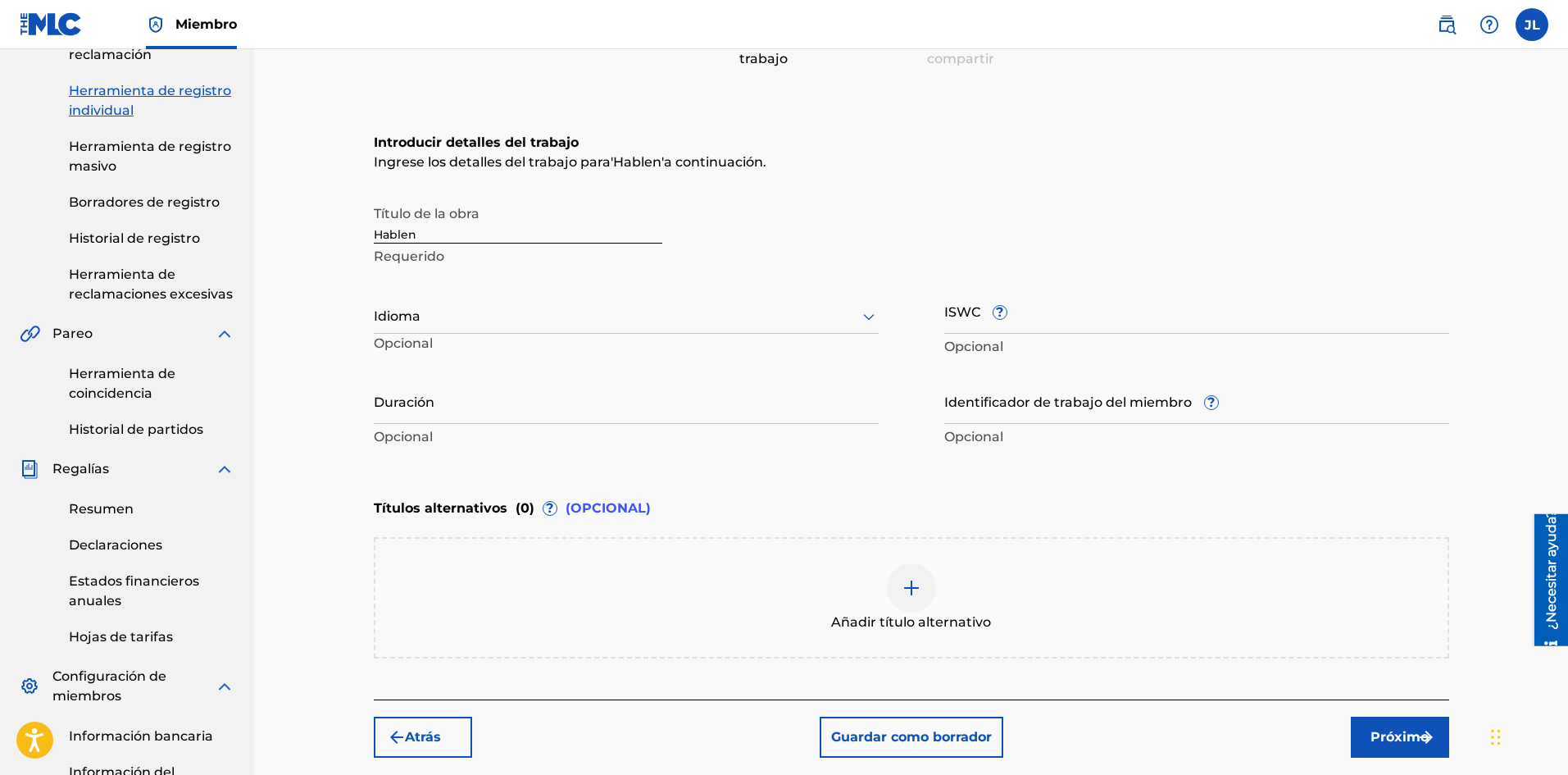
click at [457, 311] on div at bounding box center [626, 316] width 504 height 21
click at [408, 383] on div "Español" at bounding box center [626, 392] width 503 height 39
click at [463, 402] on input "Duración" at bounding box center [626, 400] width 504 height 46
type input "02:01"
click at [1377, 728] on font "Próximo" at bounding box center [1398, 737] width 58 height 20
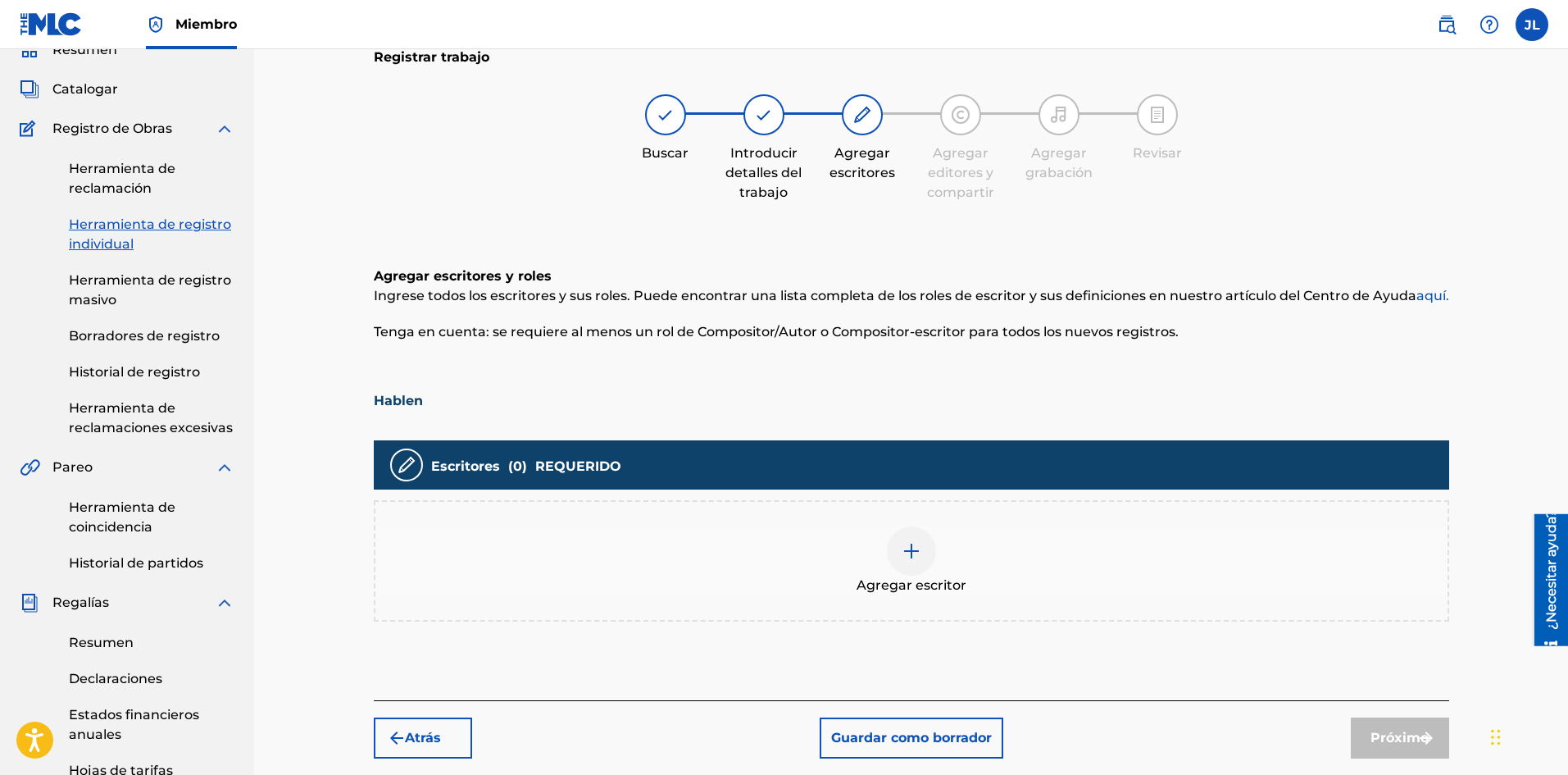
scroll to position [347, 0]
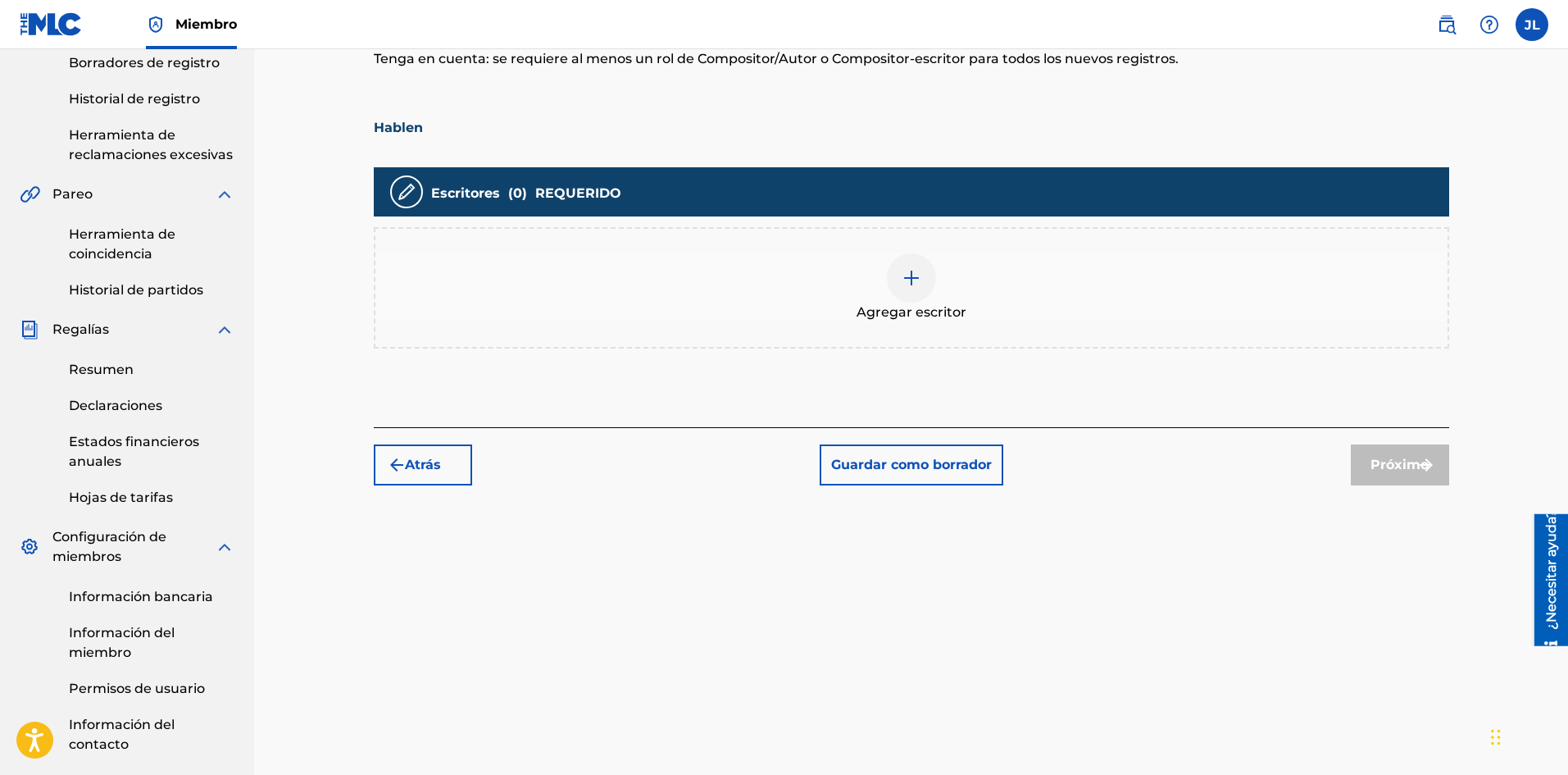
click at [906, 281] on img at bounding box center [911, 278] width 20 height 20
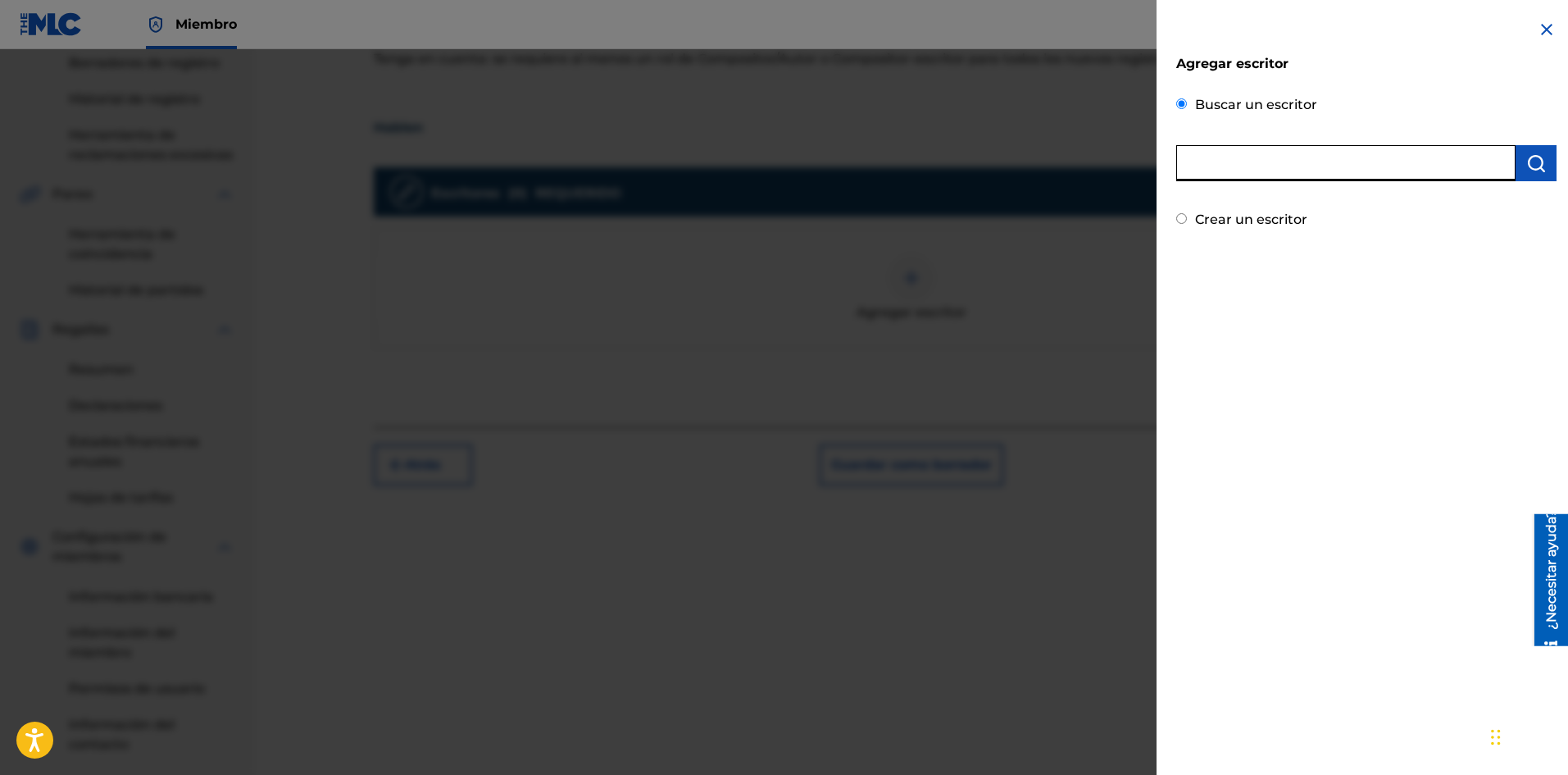
click at [1265, 176] on input "text" at bounding box center [1345, 163] width 339 height 36
type input "[PERSON_NAME] [PERSON_NAME]"
click at [1517, 155] on button "submit" at bounding box center [1535, 163] width 41 height 36
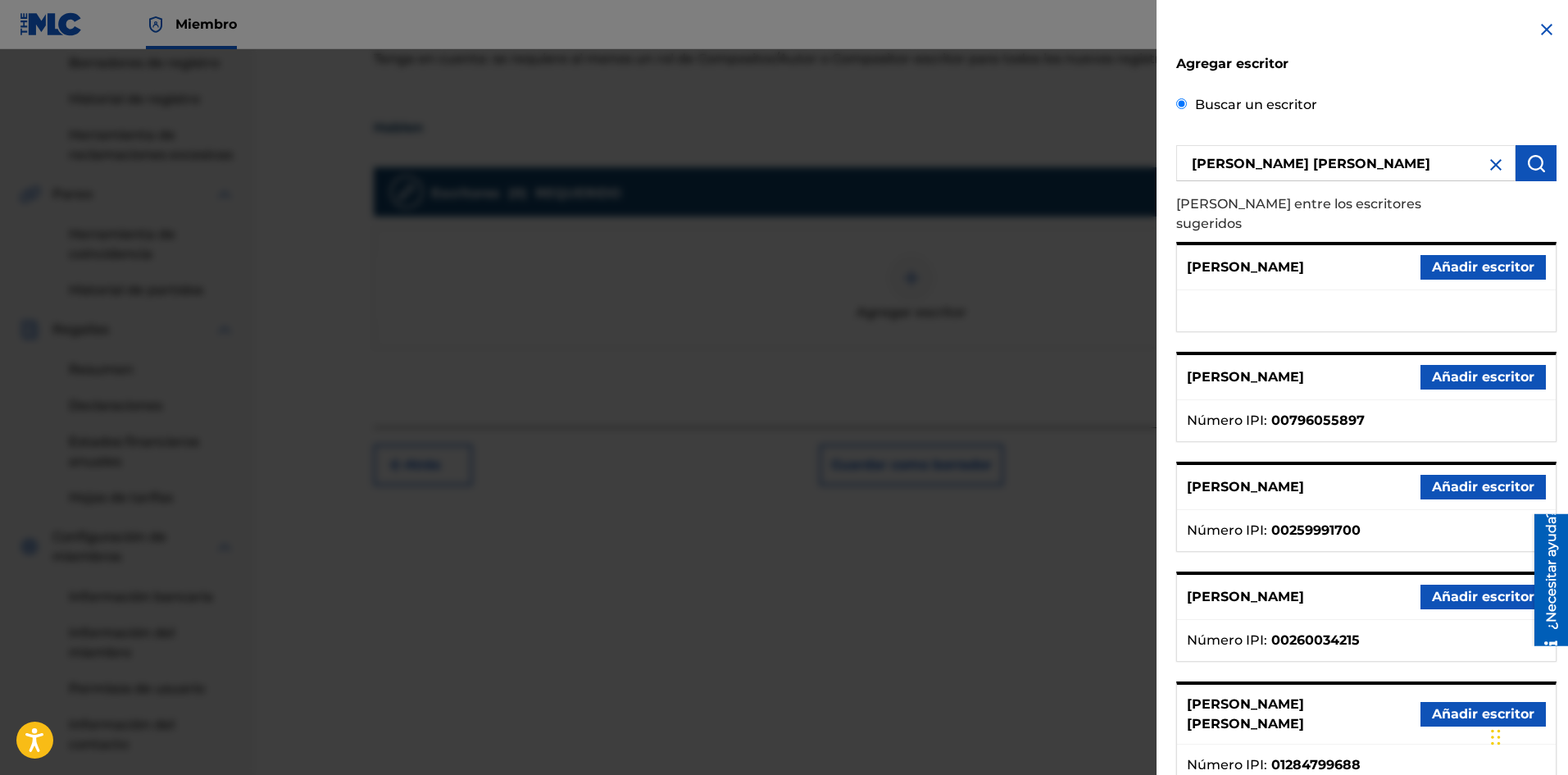
click at [1451, 702] on button "Añadir escritor" at bounding box center [1483, 714] width 125 height 25
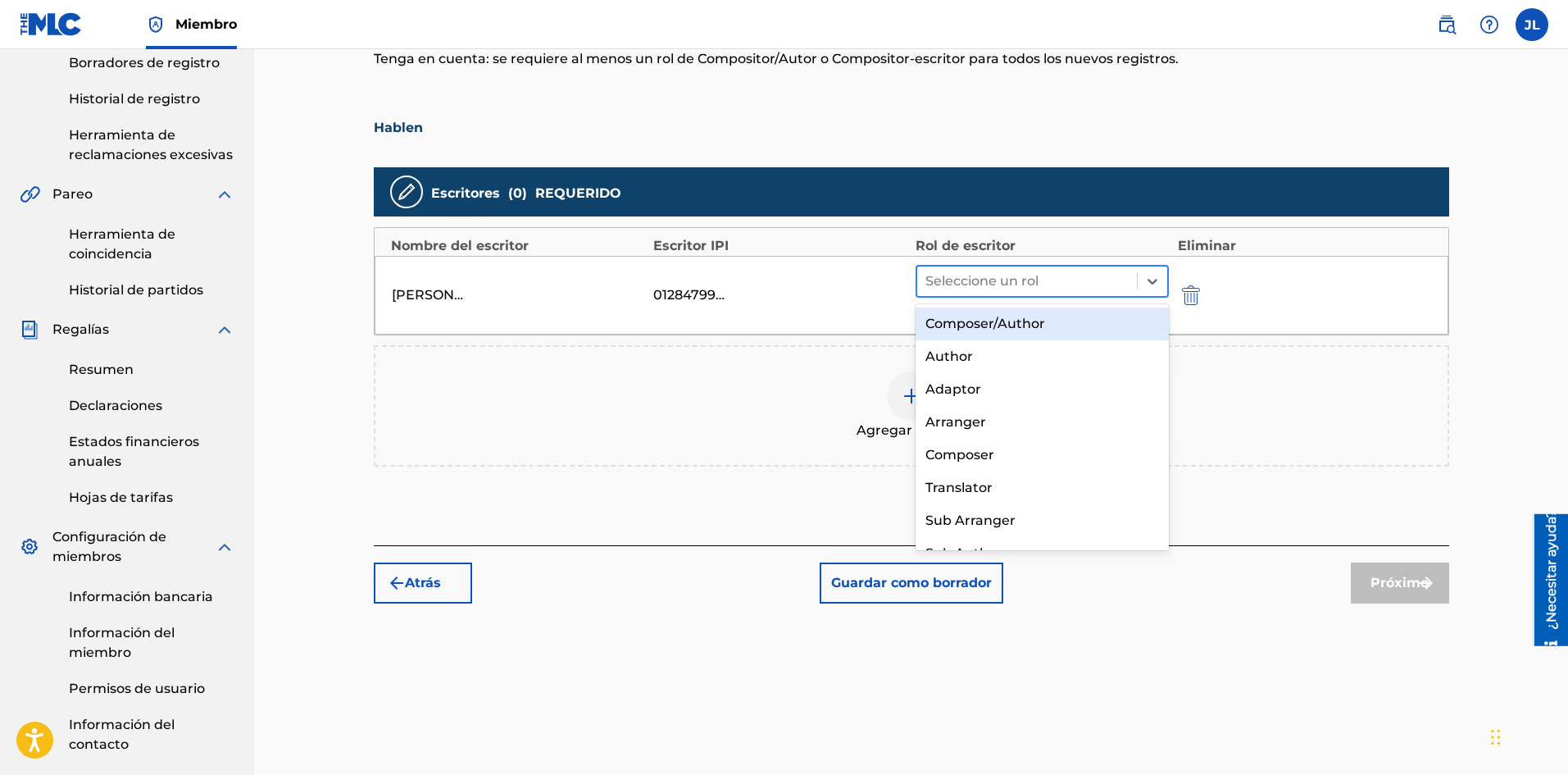
drag, startPoint x: 1028, startPoint y: 268, endPoint x: 1035, endPoint y: 279, distance: 13.0
click at [1028, 269] on div "Seleccione un rol" at bounding box center [1027, 281] width 221 height 29
click at [1006, 324] on font "Compositor/Autor" at bounding box center [985, 323] width 119 height 15
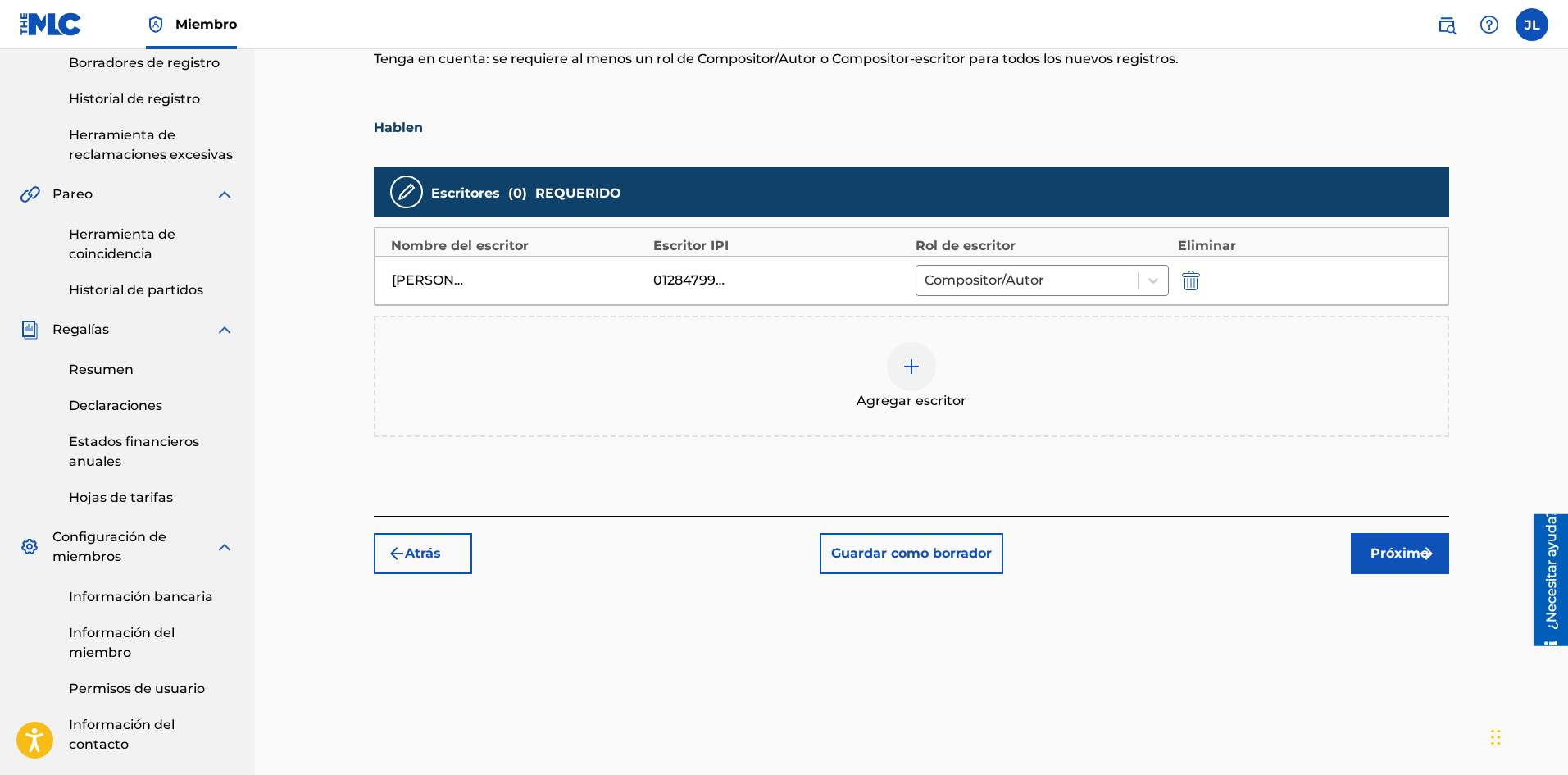
click at [1388, 535] on button "Próximo" at bounding box center [1400, 553] width 99 height 41
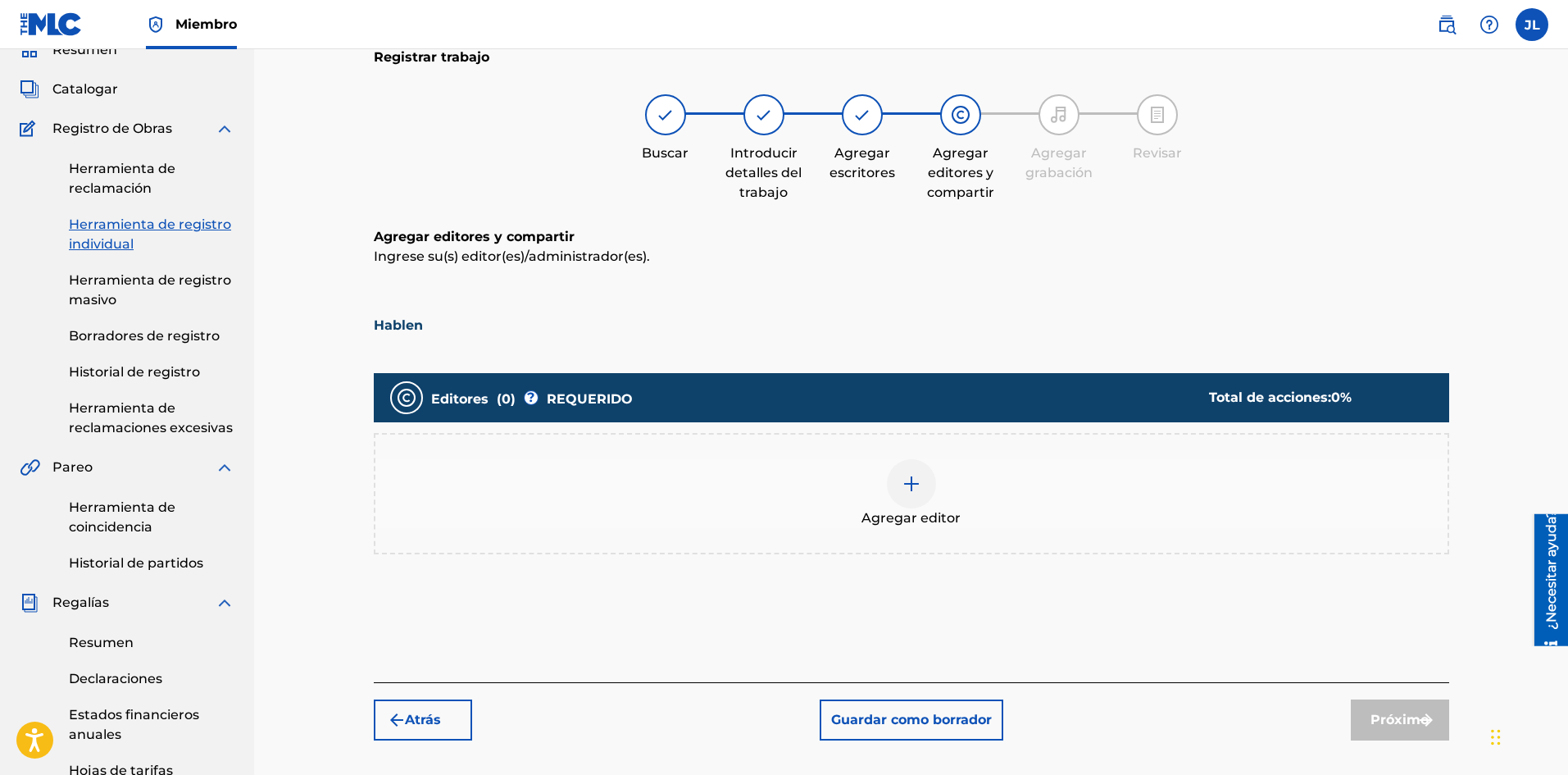
click at [931, 463] on div "Agregar editor" at bounding box center [911, 493] width 1072 height 69
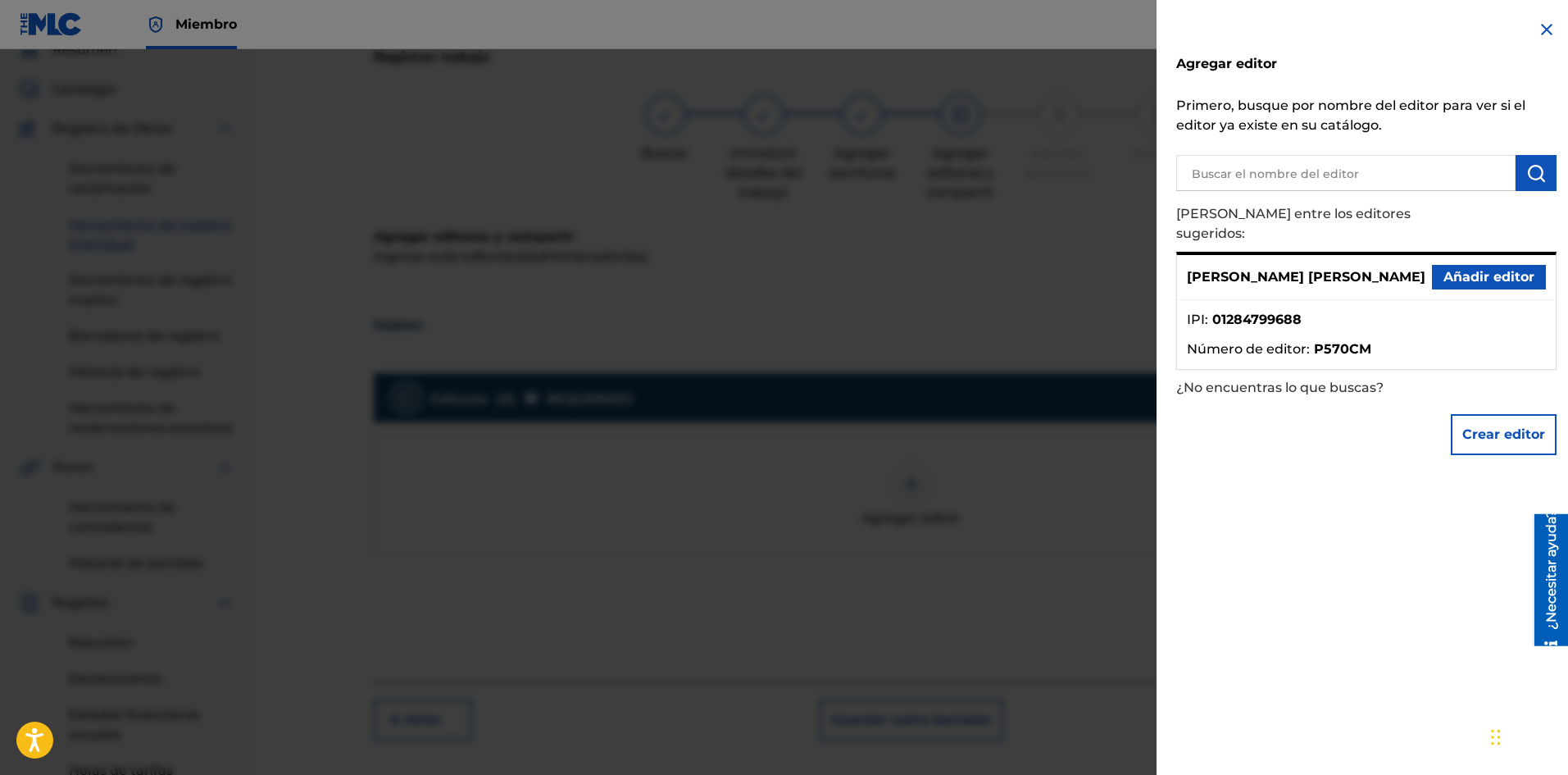
click at [1457, 269] on font "Añadir editor" at bounding box center [1488, 277] width 91 height 15
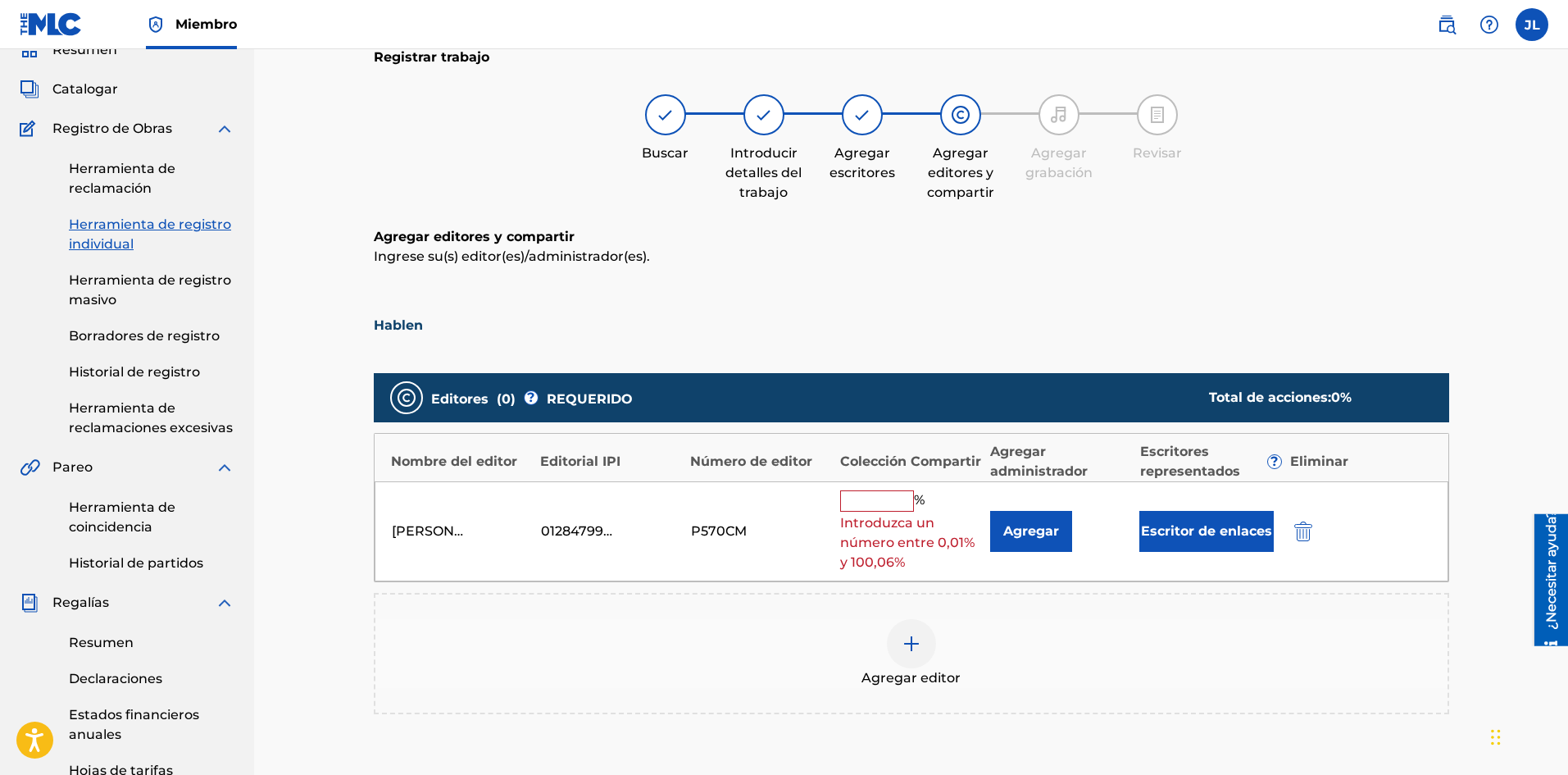
click at [886, 492] on input "text" at bounding box center [877, 501] width 74 height 21
type input "100"
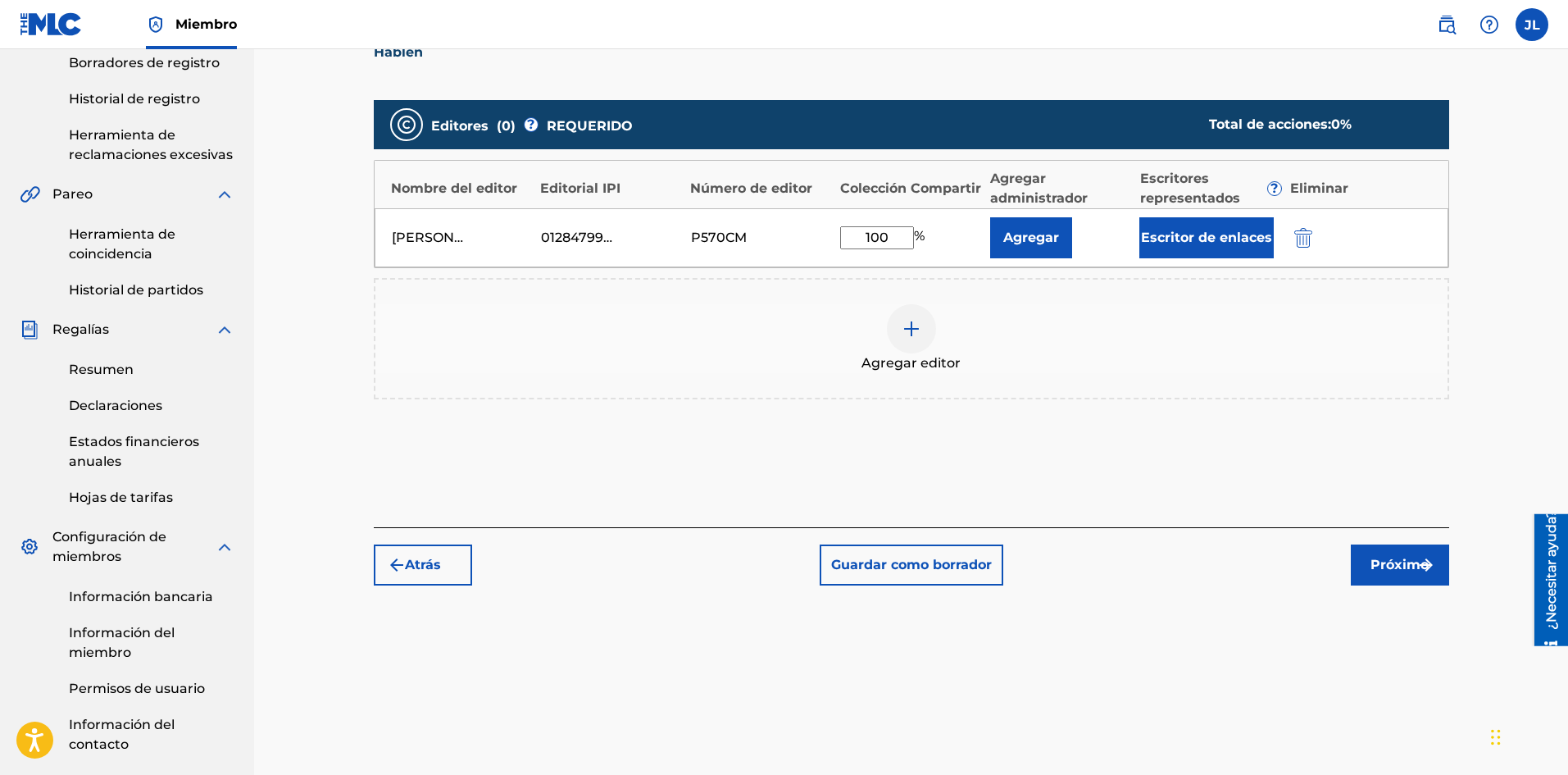
click at [1373, 564] on font "Próximo" at bounding box center [1398, 564] width 58 height 15
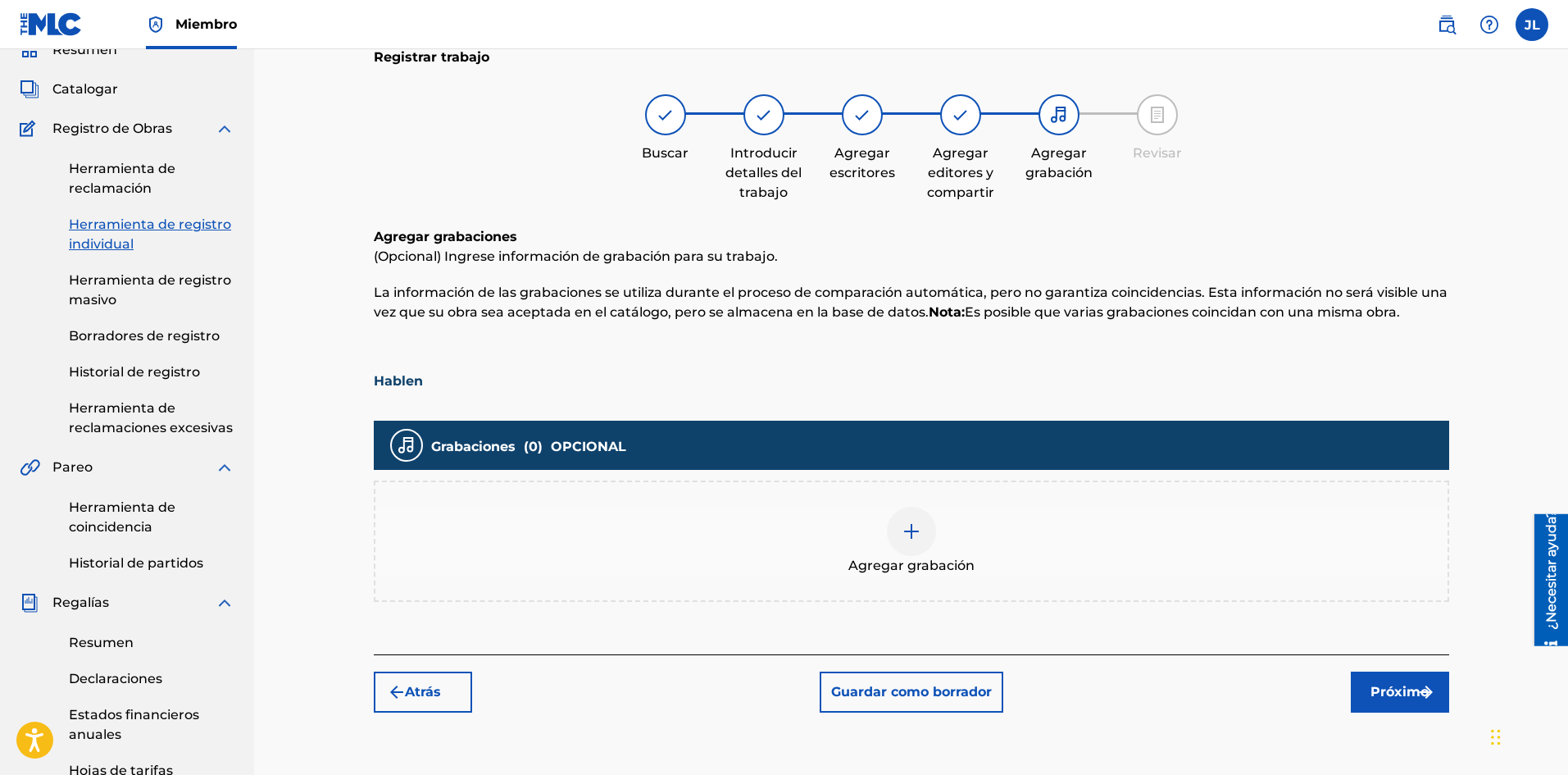
scroll to position [348, 0]
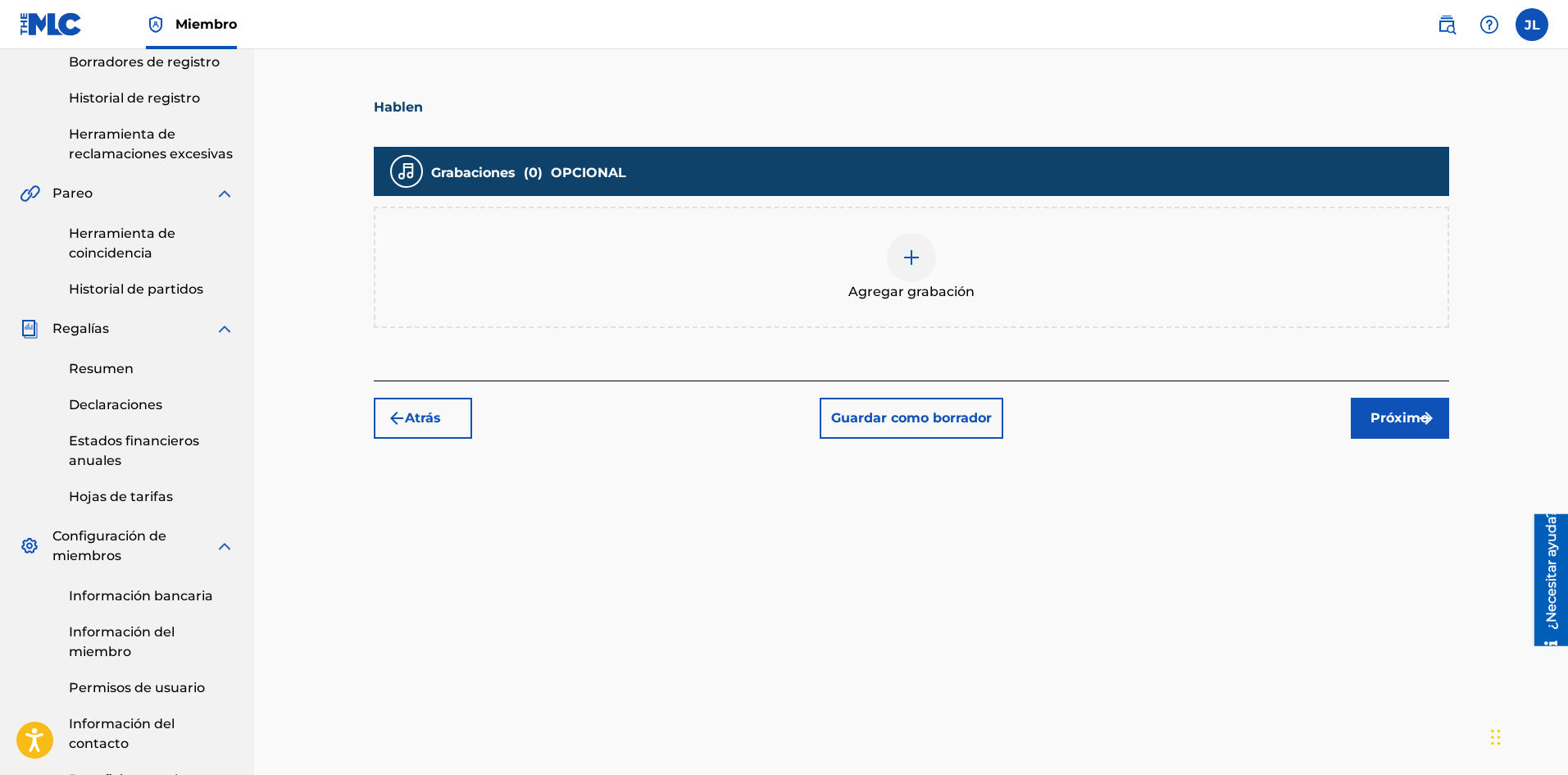
click at [932, 267] on div at bounding box center [911, 257] width 49 height 49
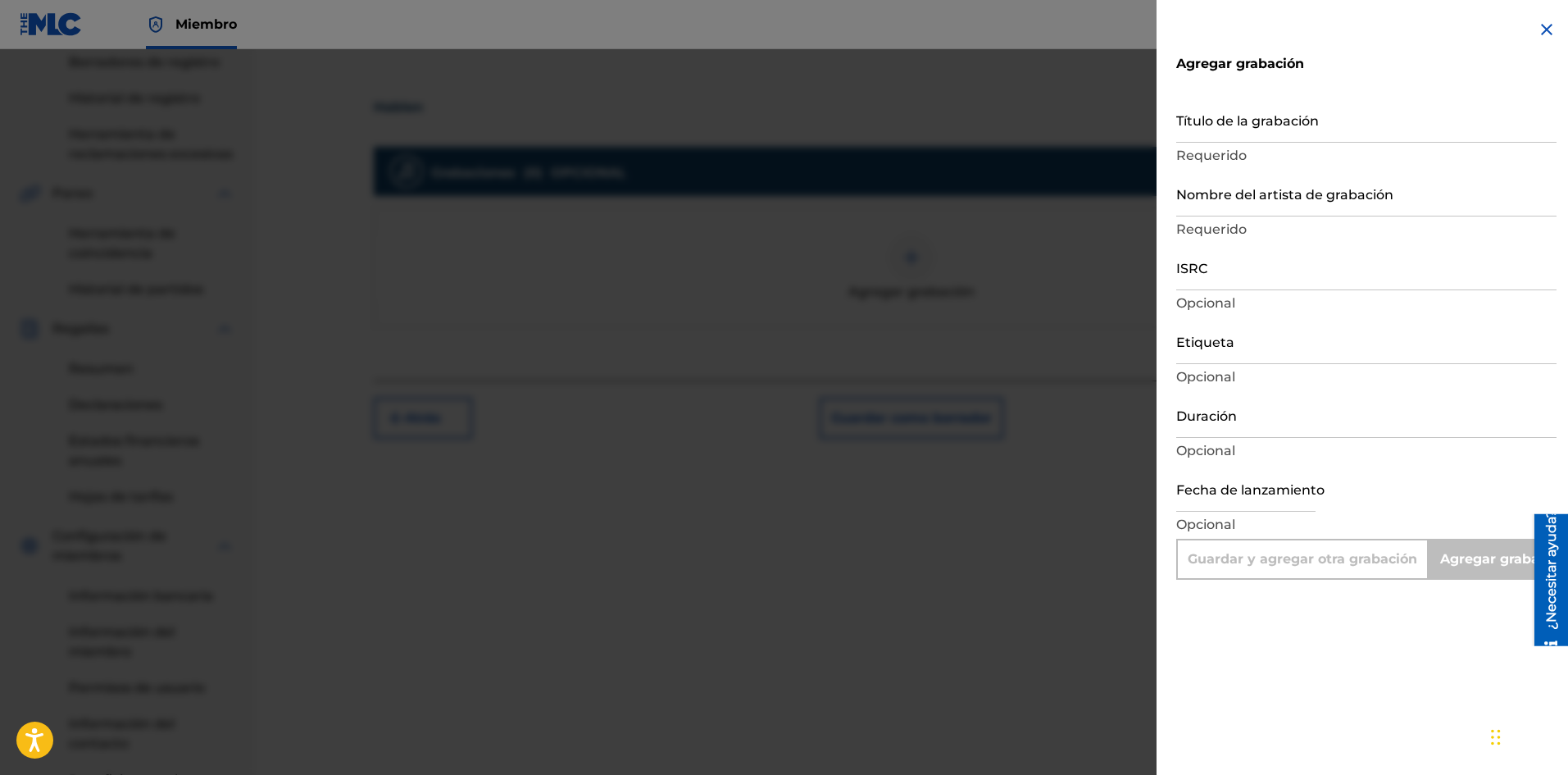
click at [1240, 133] on input "Título de la grabación" at bounding box center [1365, 119] width 380 height 46
paste input "Hablen"
type input "Hablen"
type input "Add Recording"
type input "Hablen"
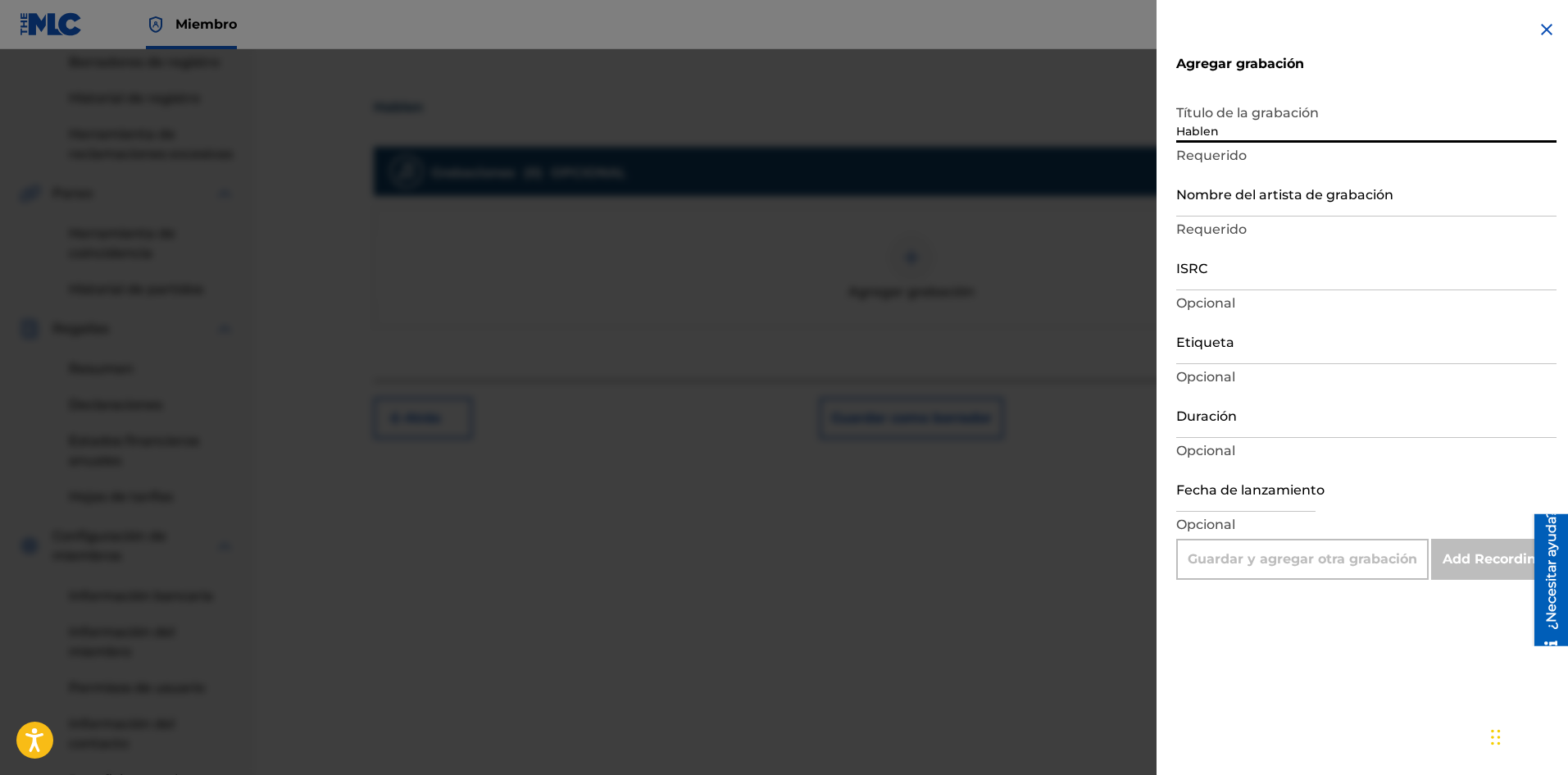
click at [1252, 192] on input "Nombre del artista de grabación" at bounding box center [1365, 193] width 380 height 46
type input "La Pelicula Wa"
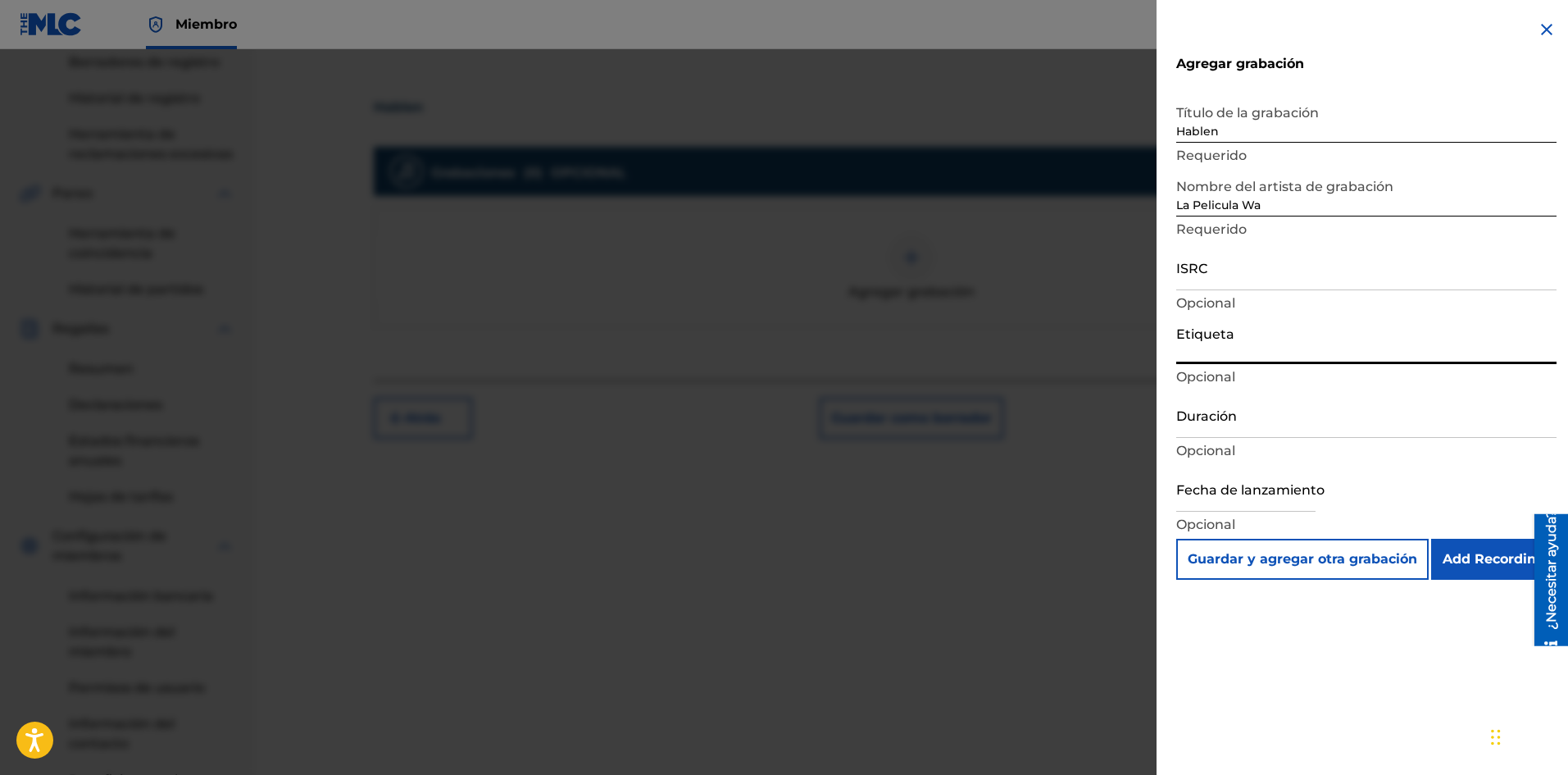
drag, startPoint x: 1212, startPoint y: 335, endPoint x: 1218, endPoint y: 348, distance: 14.3
click at [1212, 335] on input "Etiqueta" at bounding box center [1365, 341] width 380 height 46
type input "La Película Wa"
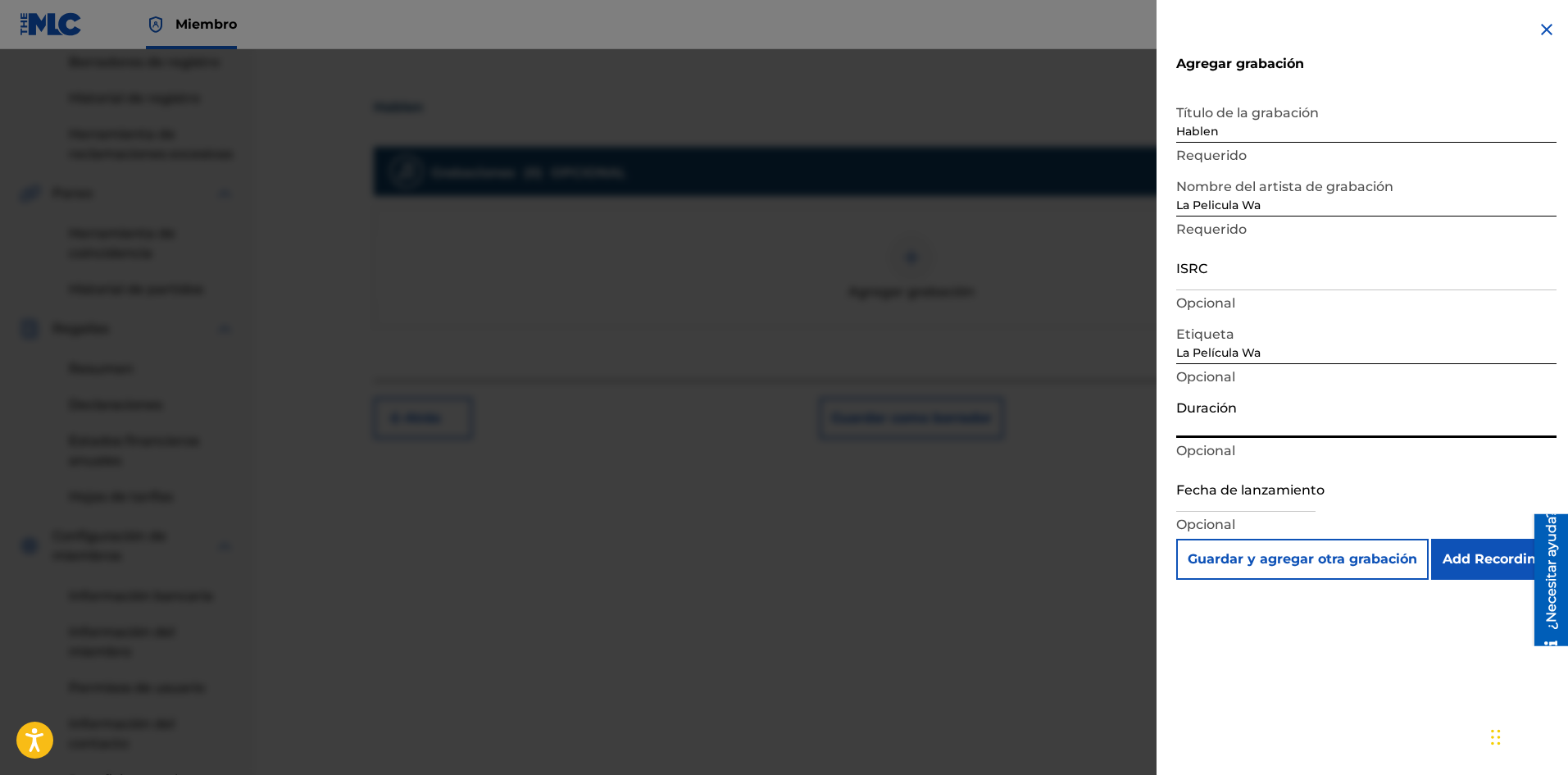
click at [1224, 431] on input "Duración" at bounding box center [1365, 414] width 380 height 46
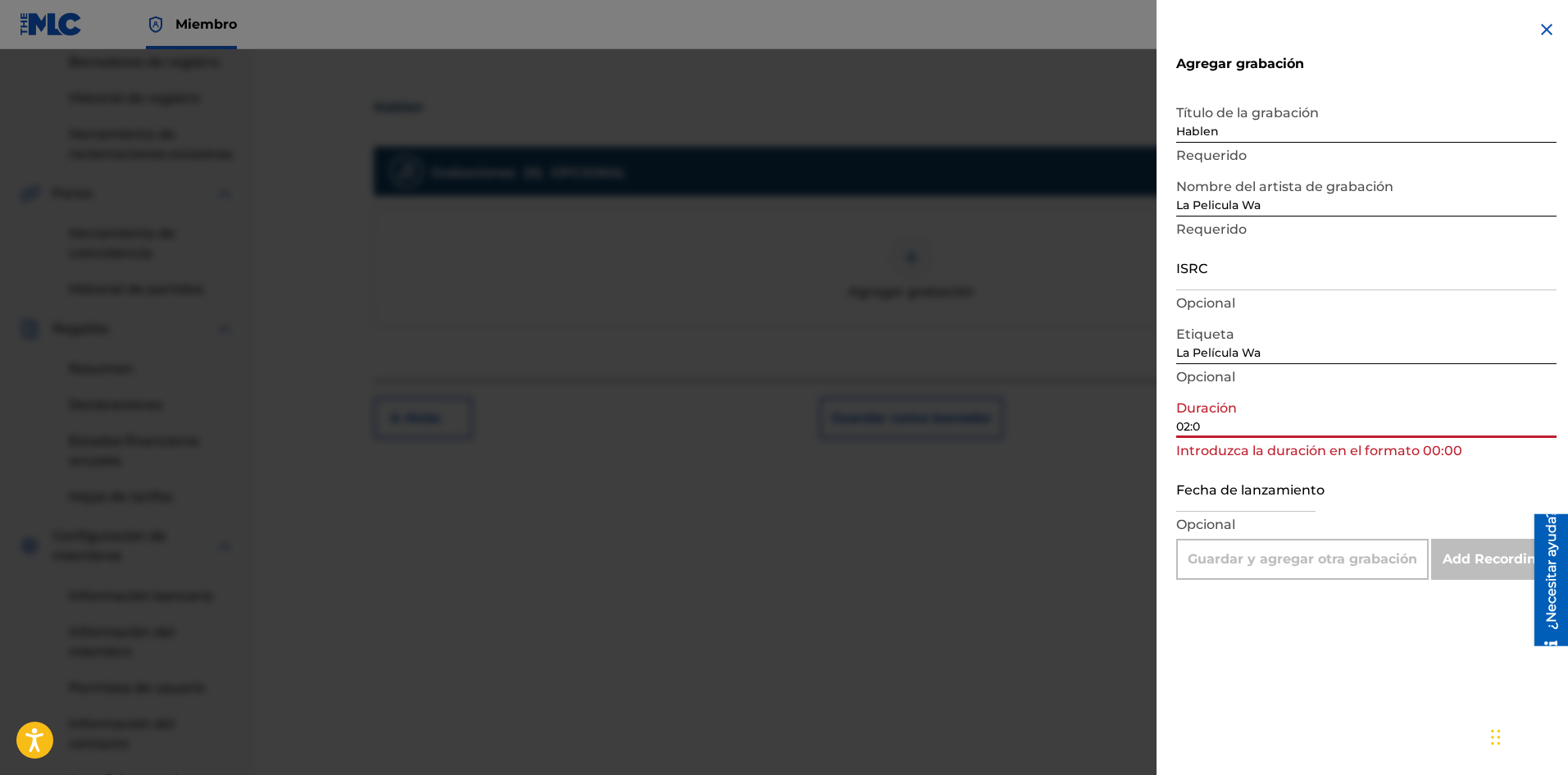
type input "02:01"
click at [1176, 539] on button "Guardar y agregar otra grabación" at bounding box center [1302, 559] width 252 height 41
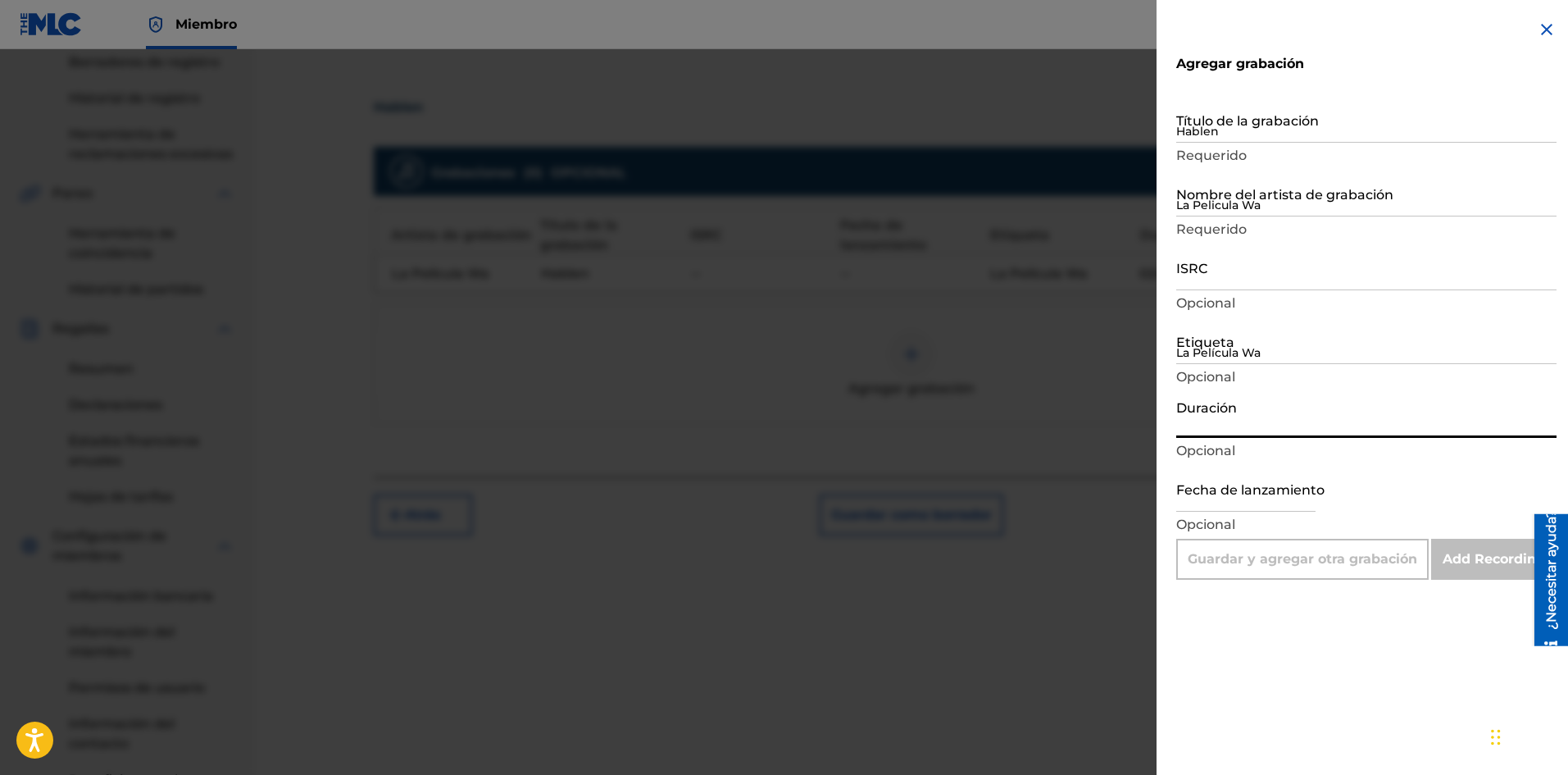
click at [1224, 431] on input "Duración" at bounding box center [1365, 414] width 380 height 46
click at [1537, 32] on img at bounding box center [1546, 29] width 20 height 20
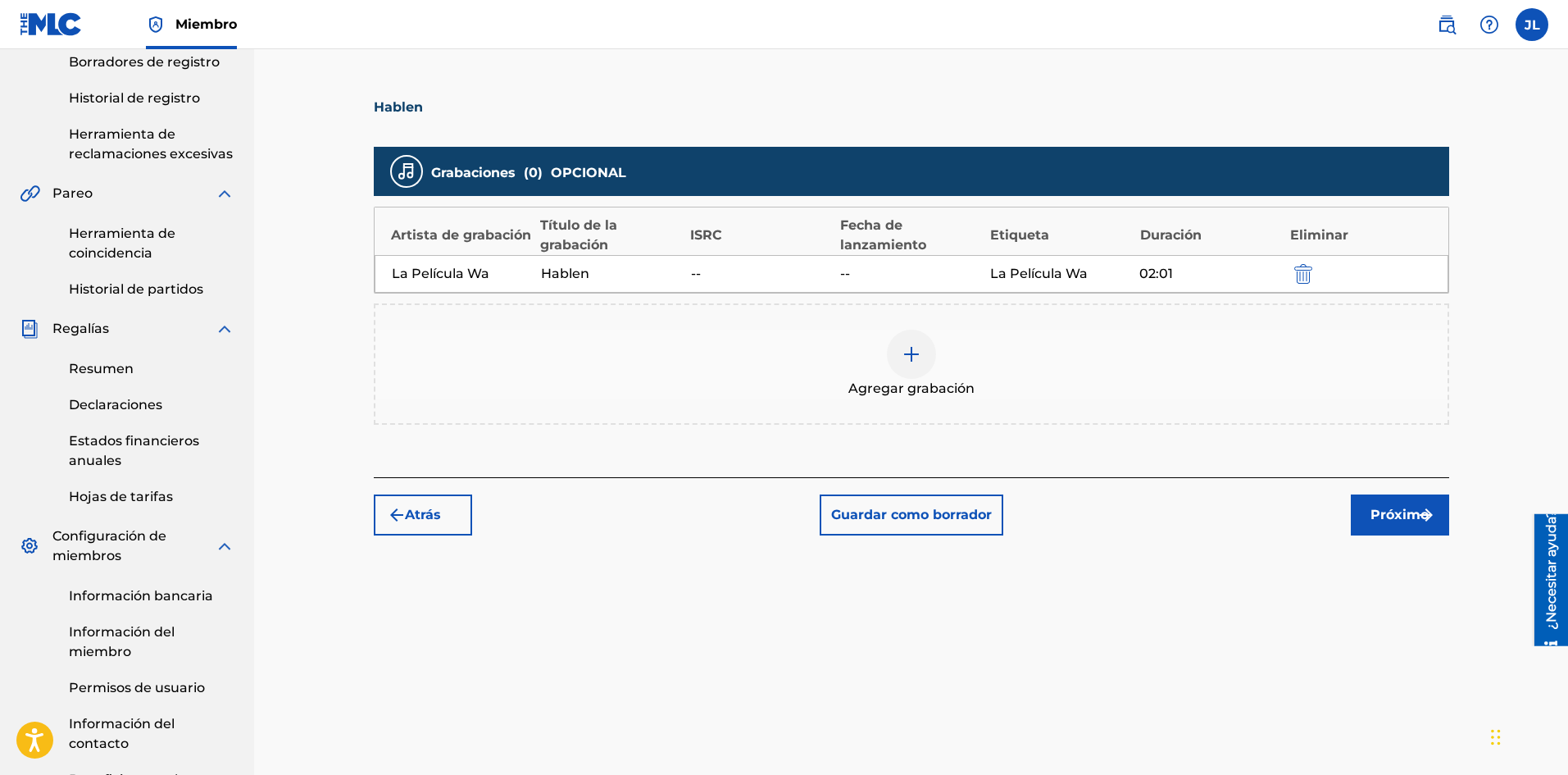
click at [1175, 284] on div "La Película Wa Hablen -- -- La Película Wa 02:01" at bounding box center [911, 274] width 1073 height 38
click at [1146, 279] on font "02:01" at bounding box center [1156, 273] width 33 height 15
click at [921, 339] on div at bounding box center [911, 354] width 49 height 49
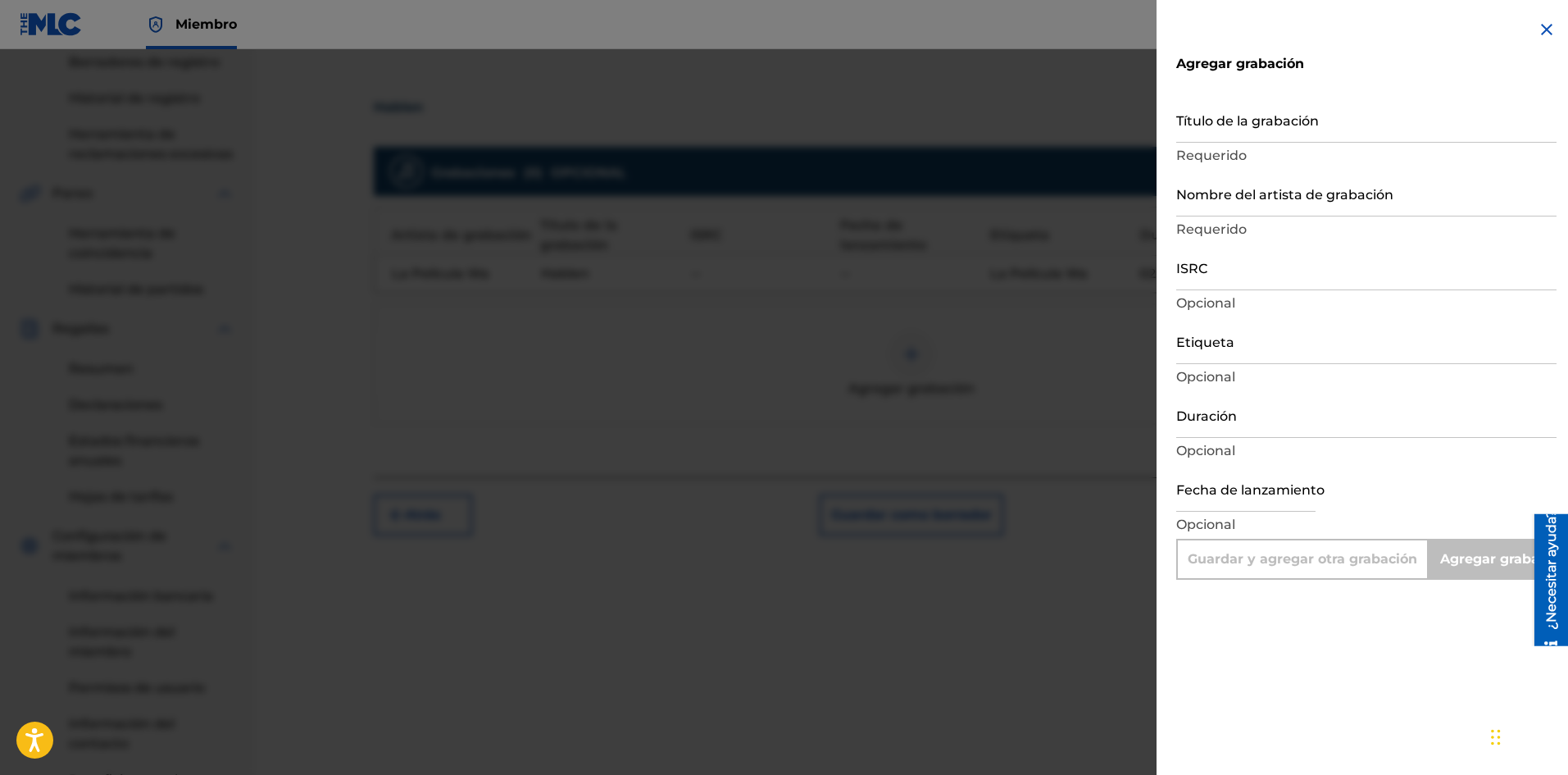
click at [1055, 305] on div at bounding box center [784, 436] width 1568 height 775
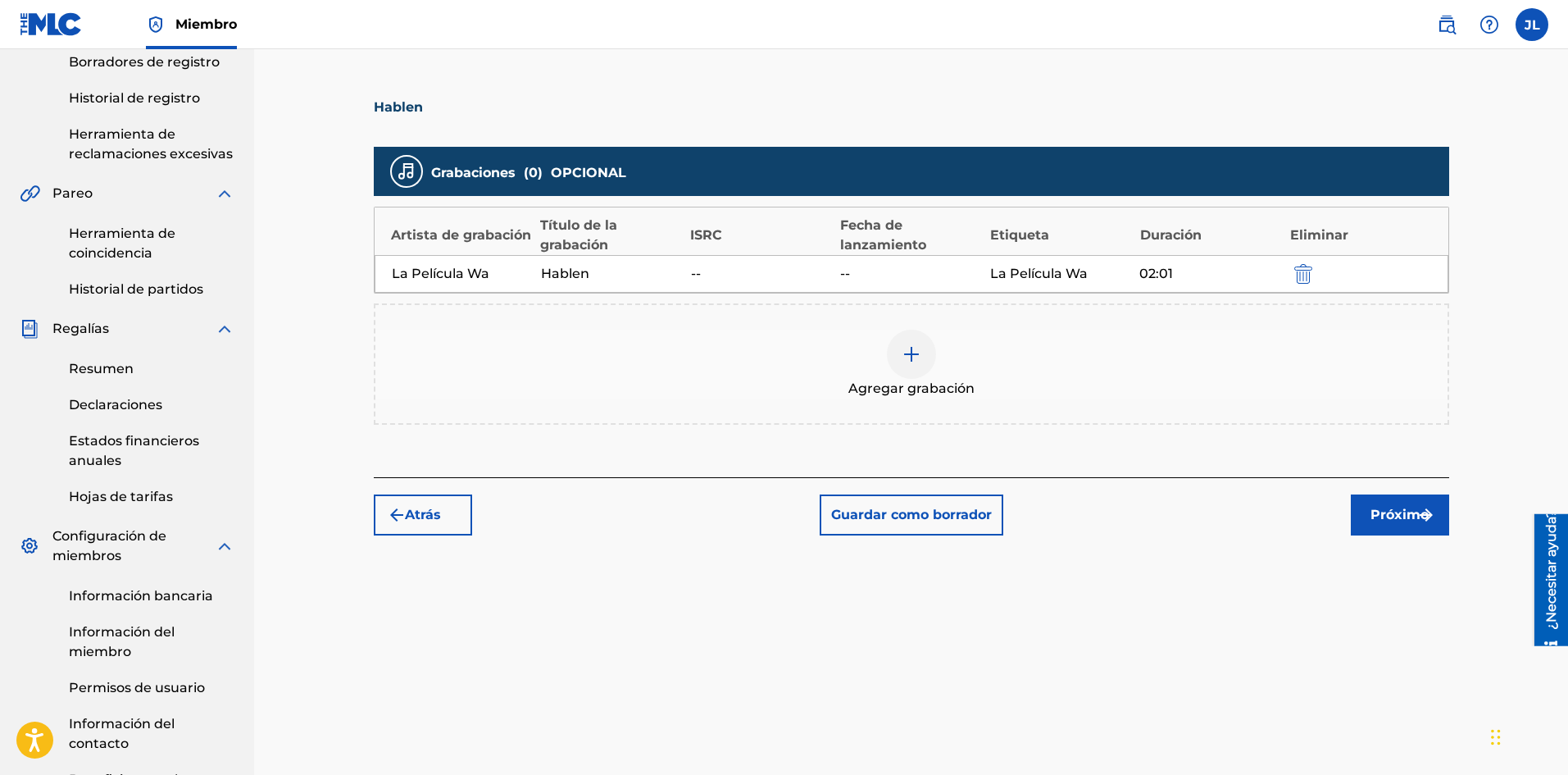
click at [1296, 278] on img "submit" at bounding box center [1303, 273] width 18 height 20
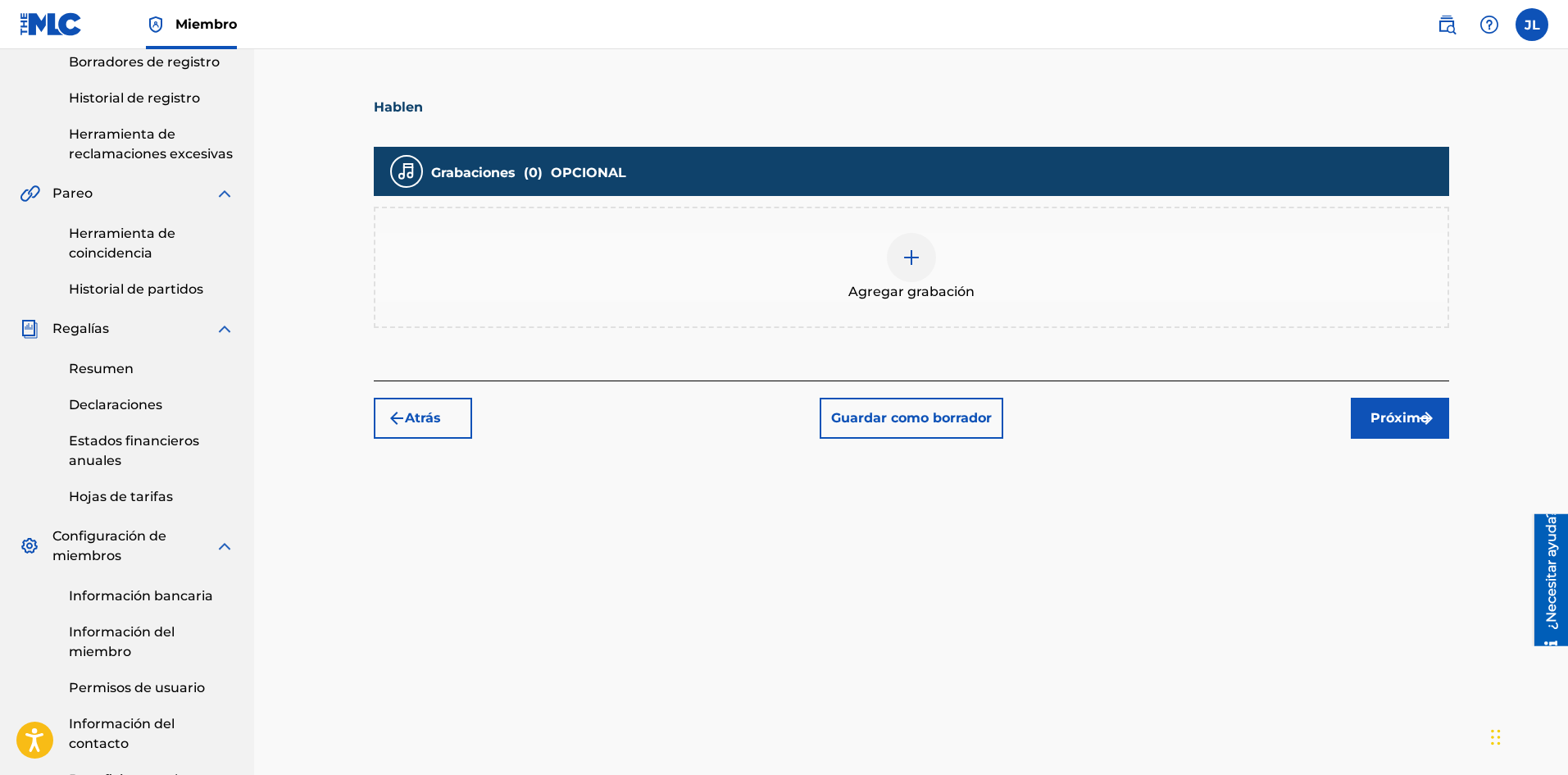
click at [899, 253] on div at bounding box center [911, 257] width 49 height 49
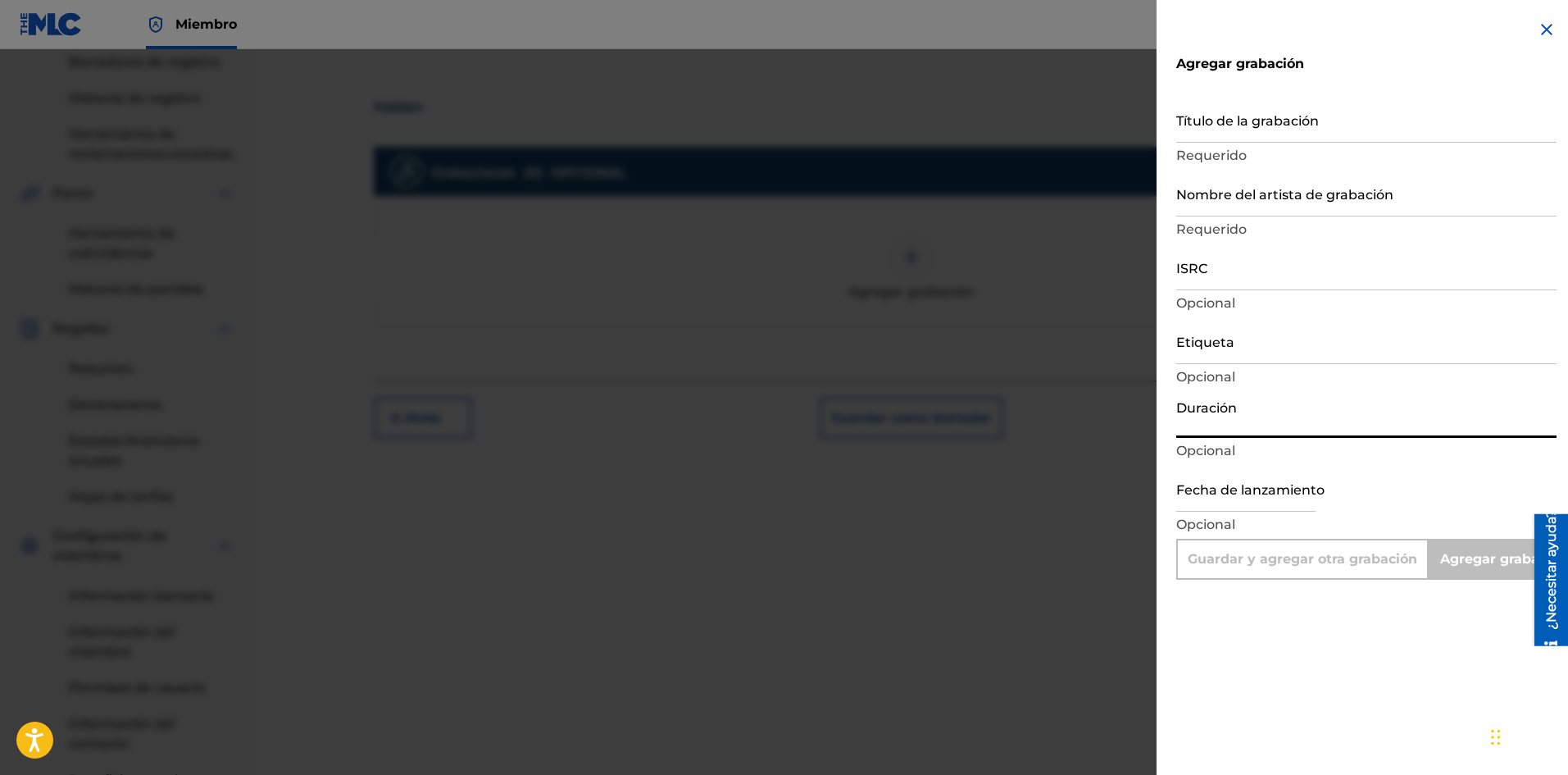
click at [1226, 422] on input "Duración" at bounding box center [1365, 414] width 380 height 46
type input "0"
type input "Add Recording"
type input "02:01"
click at [1224, 136] on input "Título de la grabación" at bounding box center [1365, 119] width 380 height 46
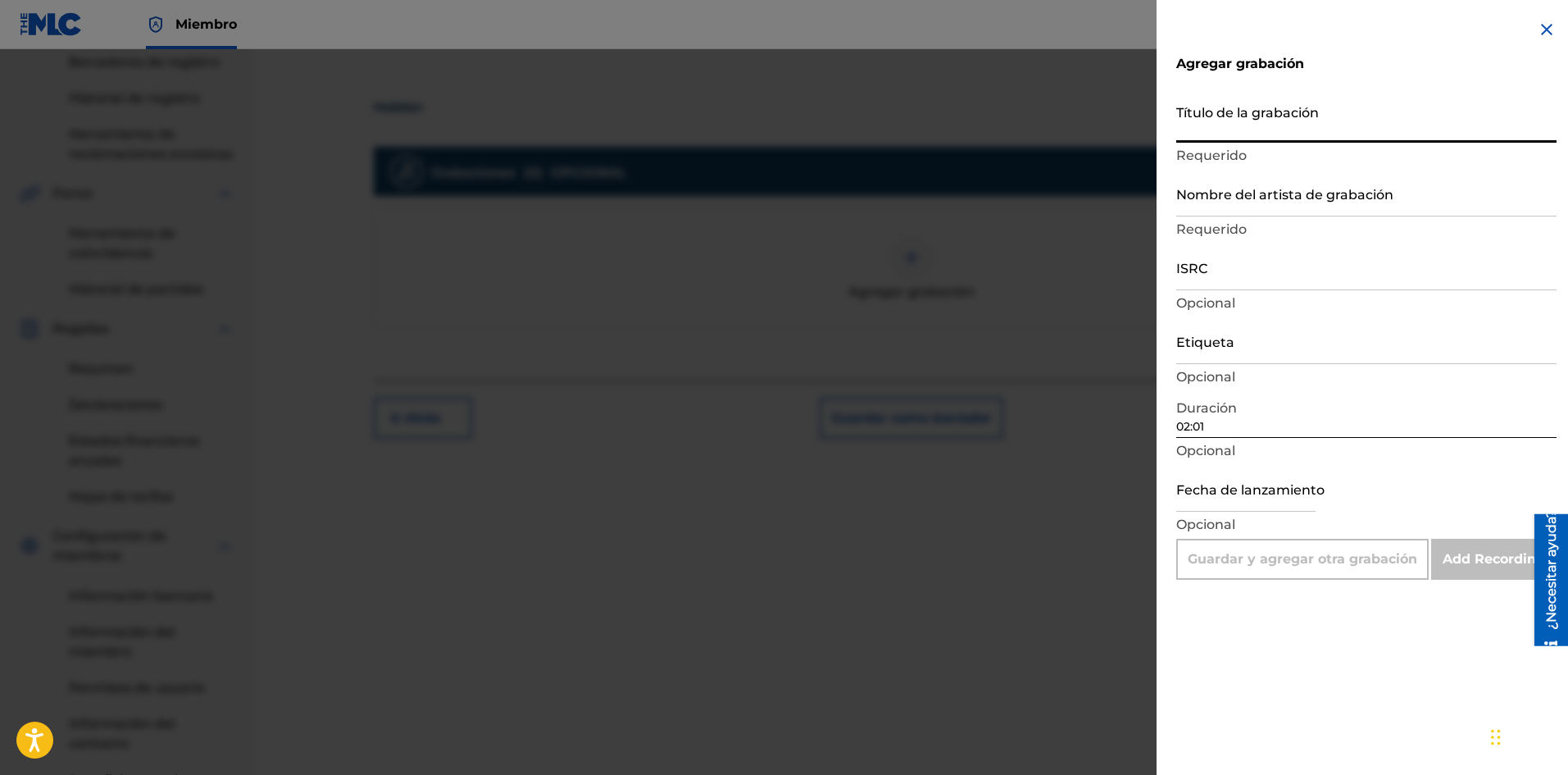
paste input "Hablen"
type input "Hablen"
click at [1246, 200] on input "Nombre del artista de grabación" at bounding box center [1365, 193] width 380 height 46
type input "La Pelicula Wa"
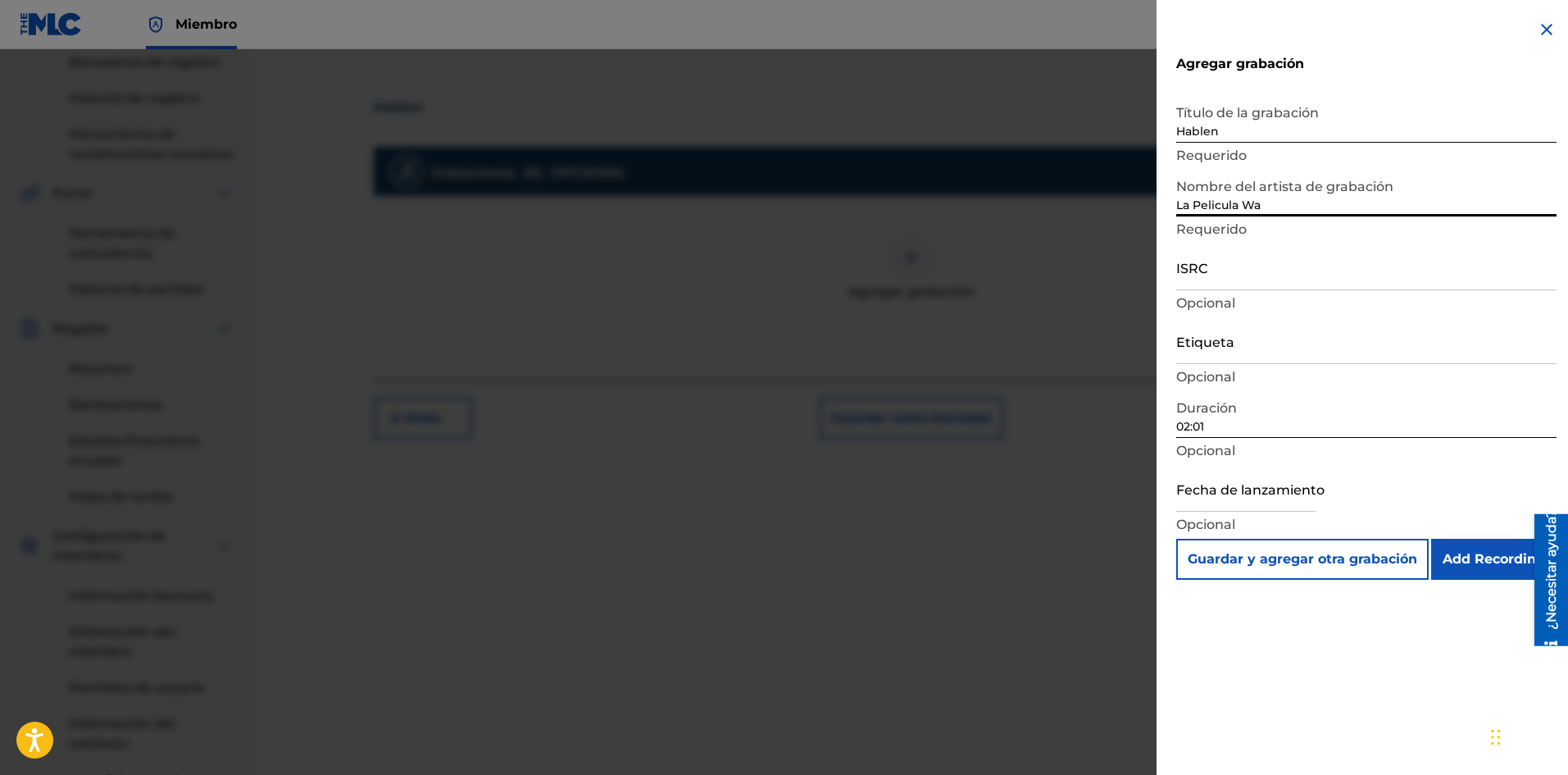
click at [1242, 347] on input "Etiqueta" at bounding box center [1365, 341] width 380 height 46
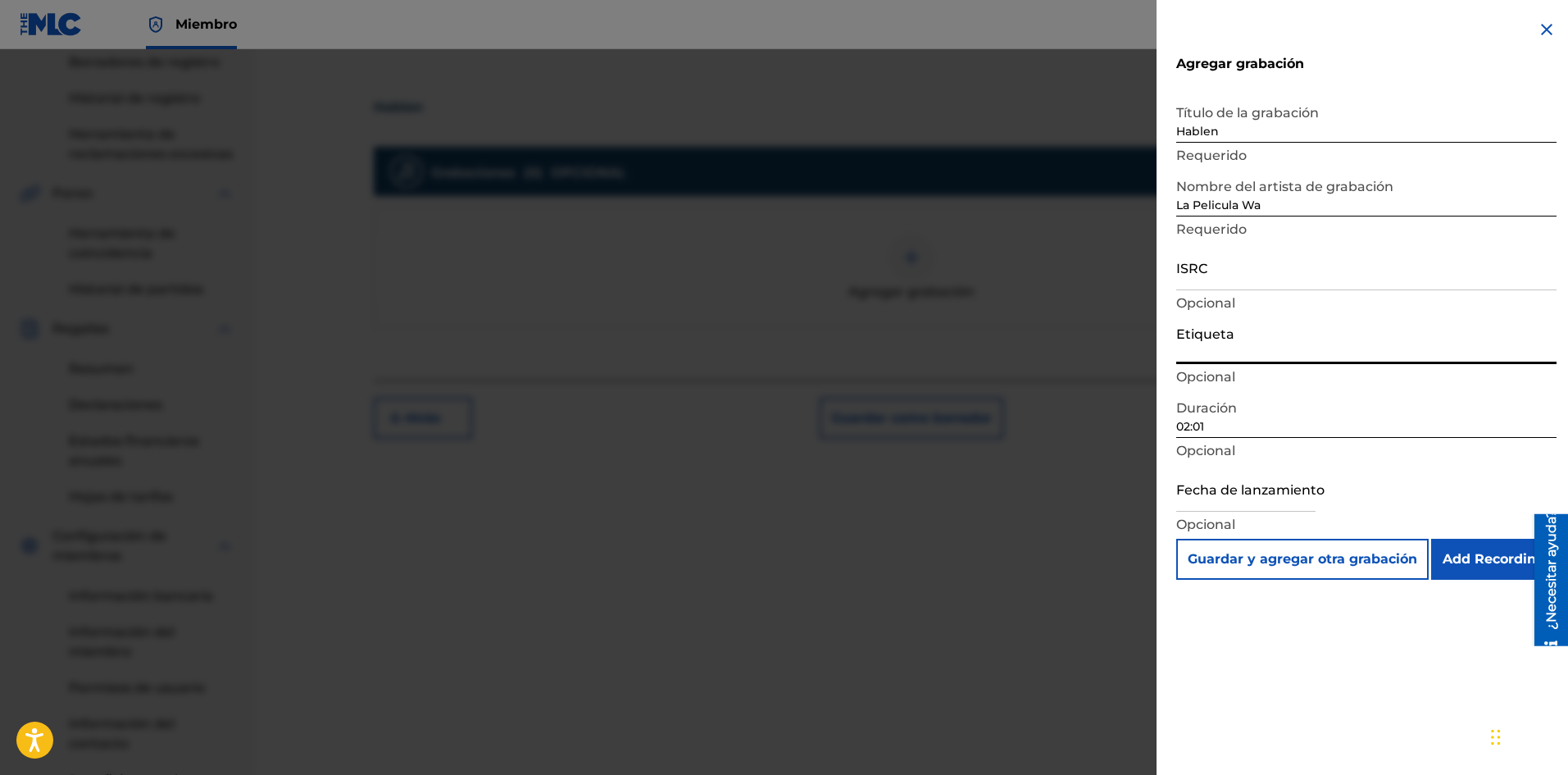
type input "La Película Wa"
click at [1263, 522] on p "Opcional" at bounding box center [1365, 525] width 380 height 20
click at [1268, 493] on input "text" at bounding box center [1245, 488] width 139 height 46
select select "7"
select select "2025"
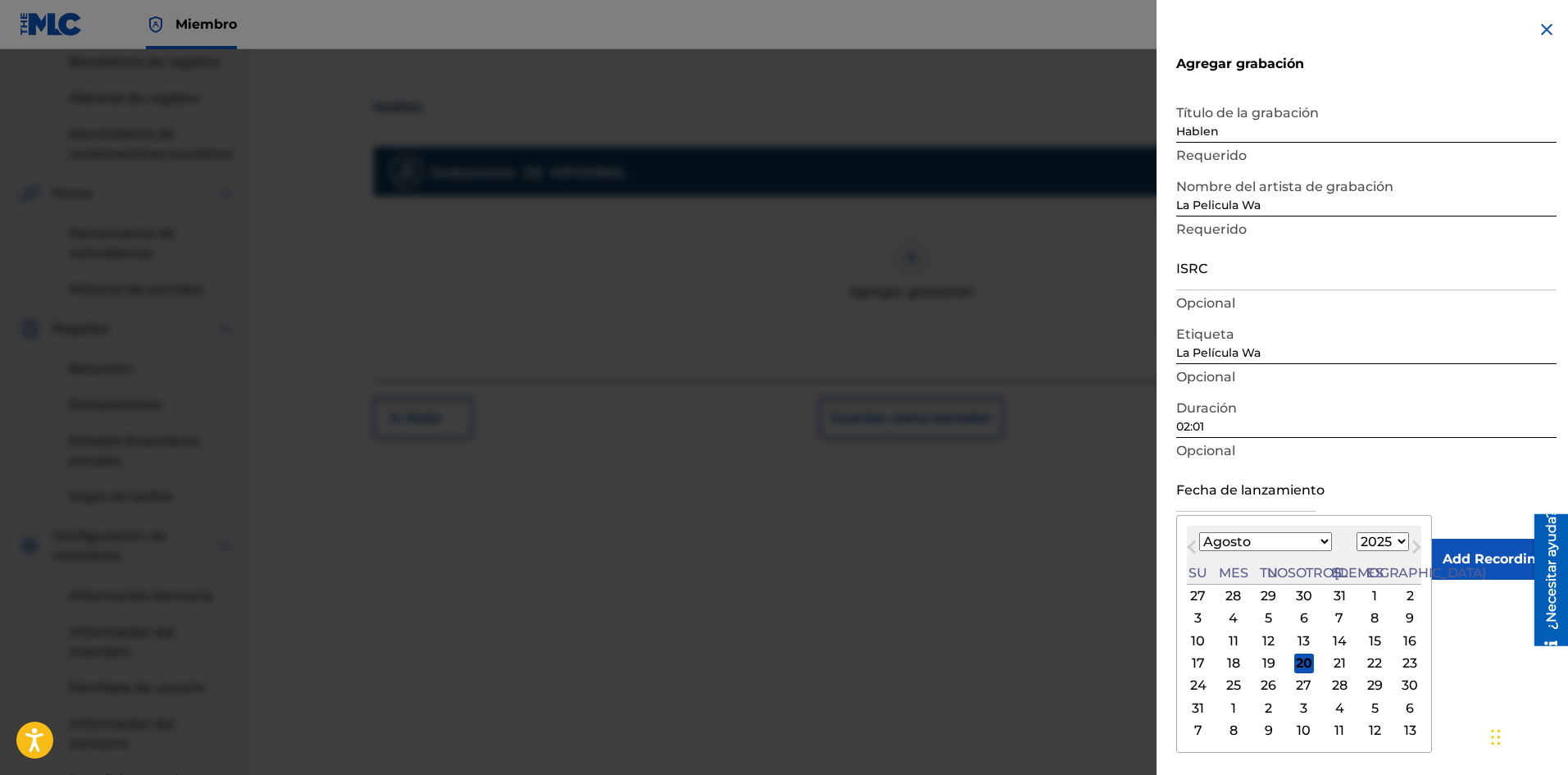
click at [1378, 523] on div "Mes anterior Mes próximo [DATE] Enero Febrero Marzo Abril Puede Junio [PERSON_N…" at bounding box center [1304, 634] width 256 height 238
click at [1262, 658] on font "19" at bounding box center [1268, 663] width 13 height 15
type input "[DATE]"
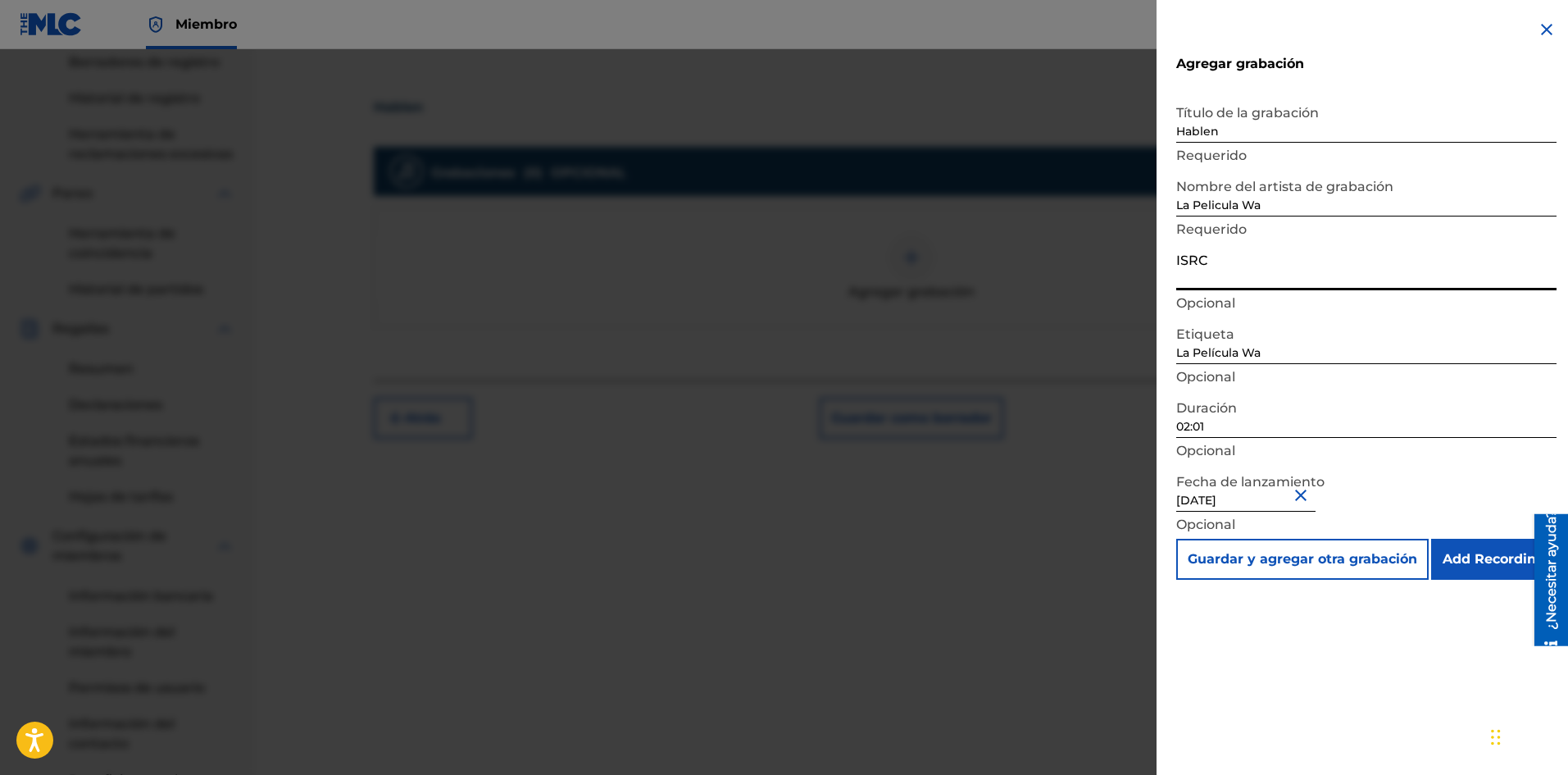
click at [1227, 288] on input "ISRC" at bounding box center [1365, 267] width 380 height 46
paste input "SE6SA2501608"
type input "SE6SA2501608"
click at [1502, 558] on input "Add Recording" at bounding box center [1493, 559] width 125 height 41
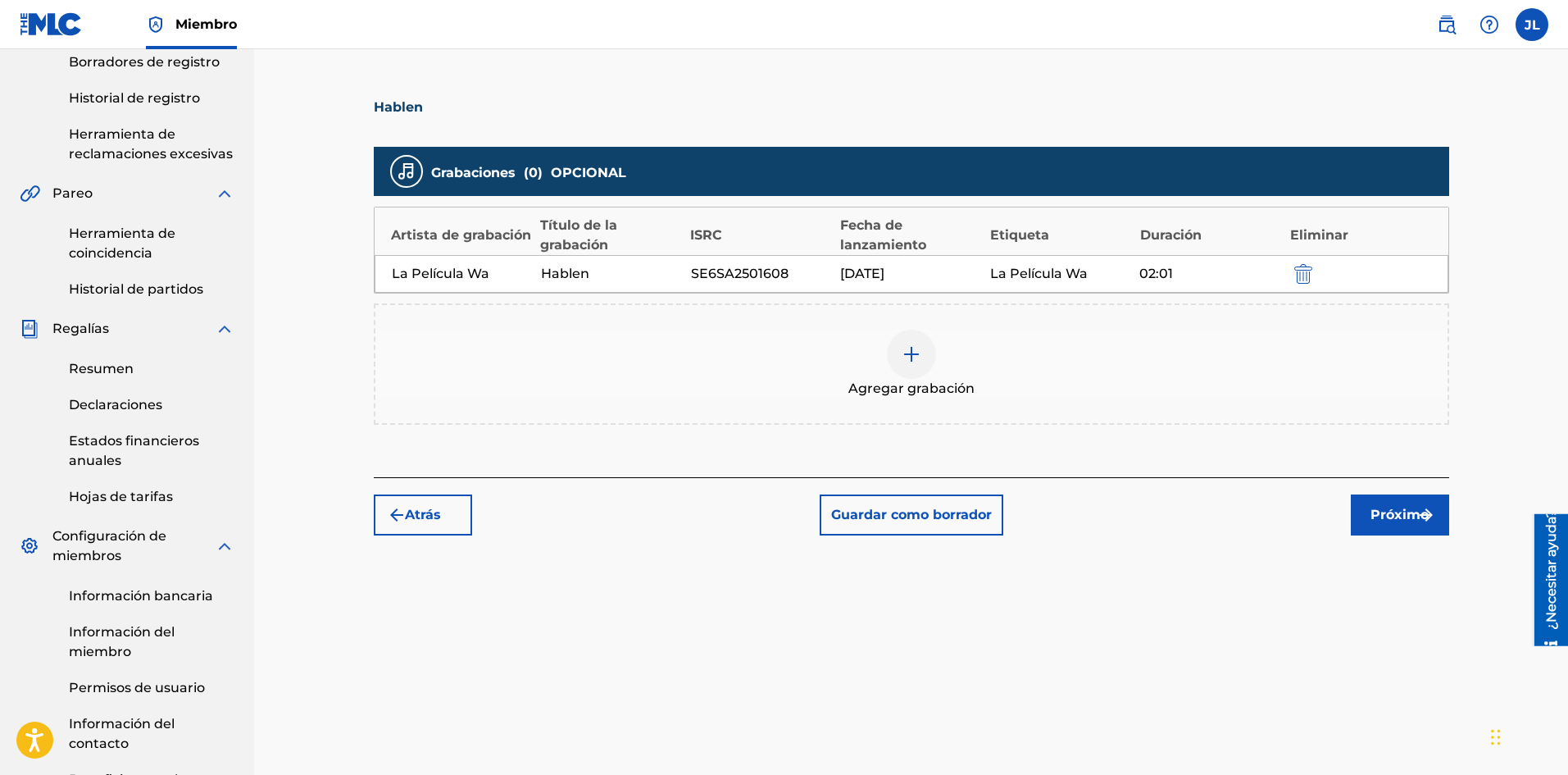
click at [1385, 517] on font "Próximo" at bounding box center [1398, 514] width 58 height 15
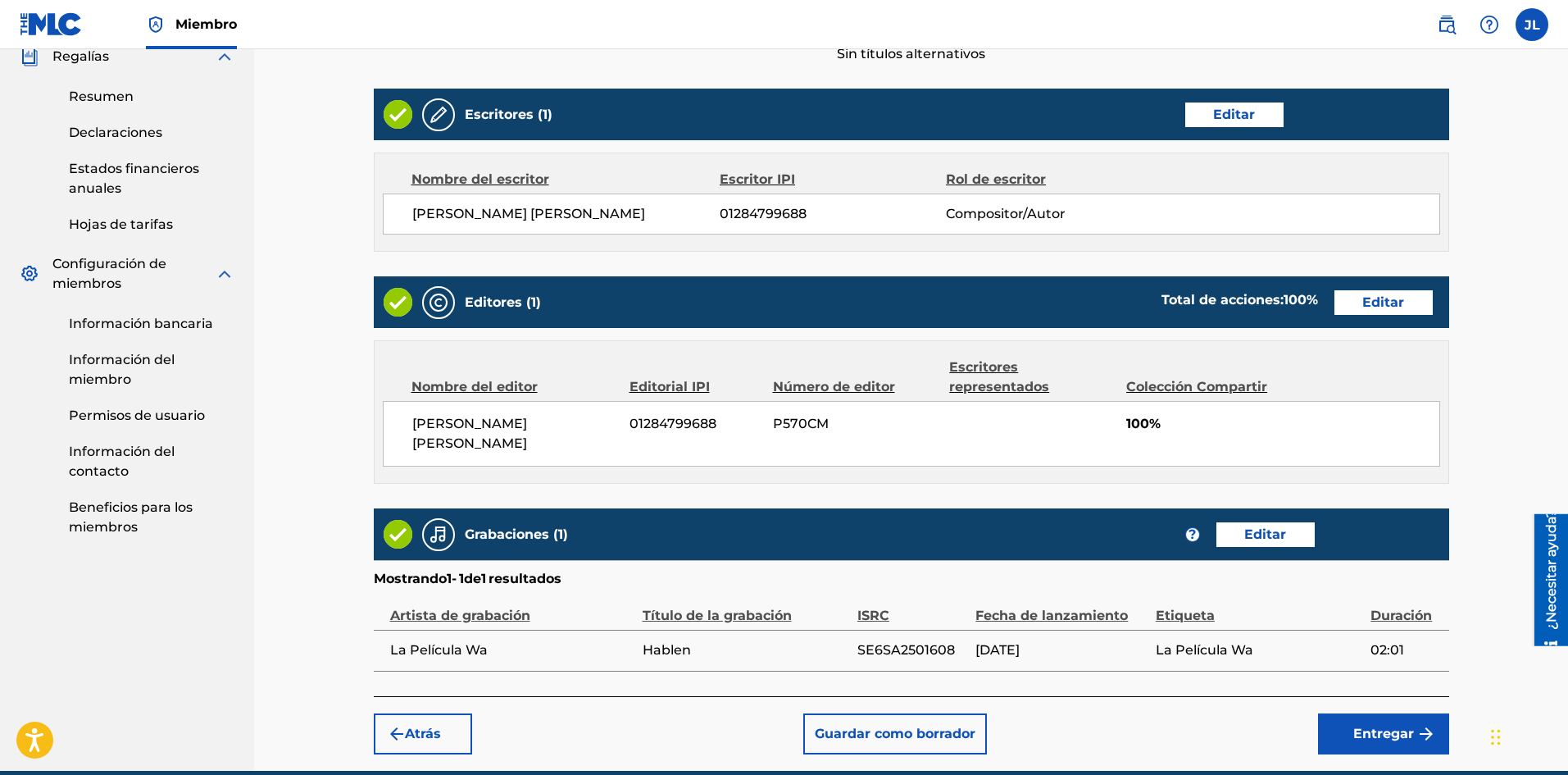
scroll to position [674, 0]
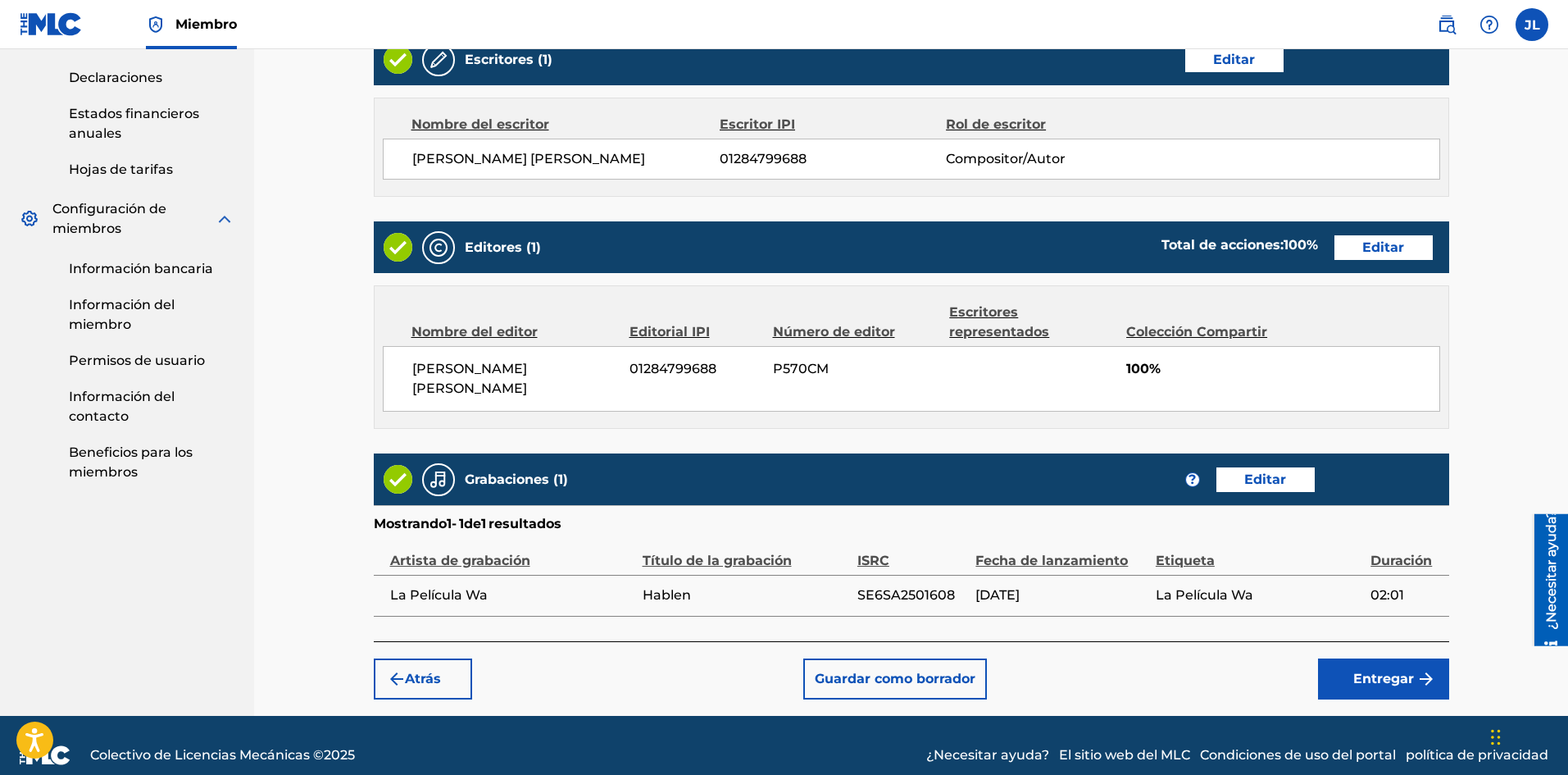
click at [1370, 669] on font "Entregar" at bounding box center [1383, 678] width 61 height 20
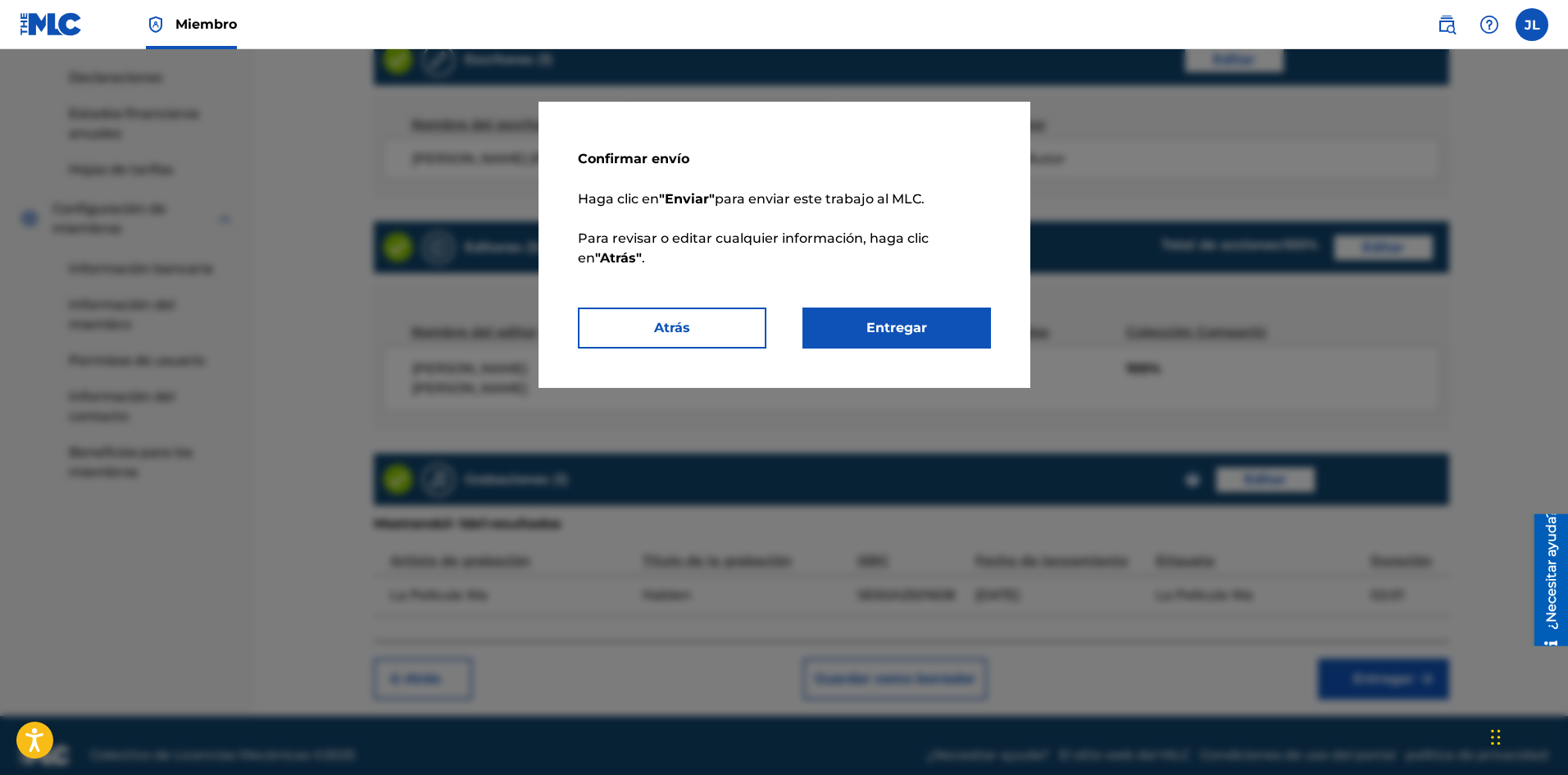
click at [907, 325] on font "Entregar" at bounding box center [897, 327] width 61 height 15
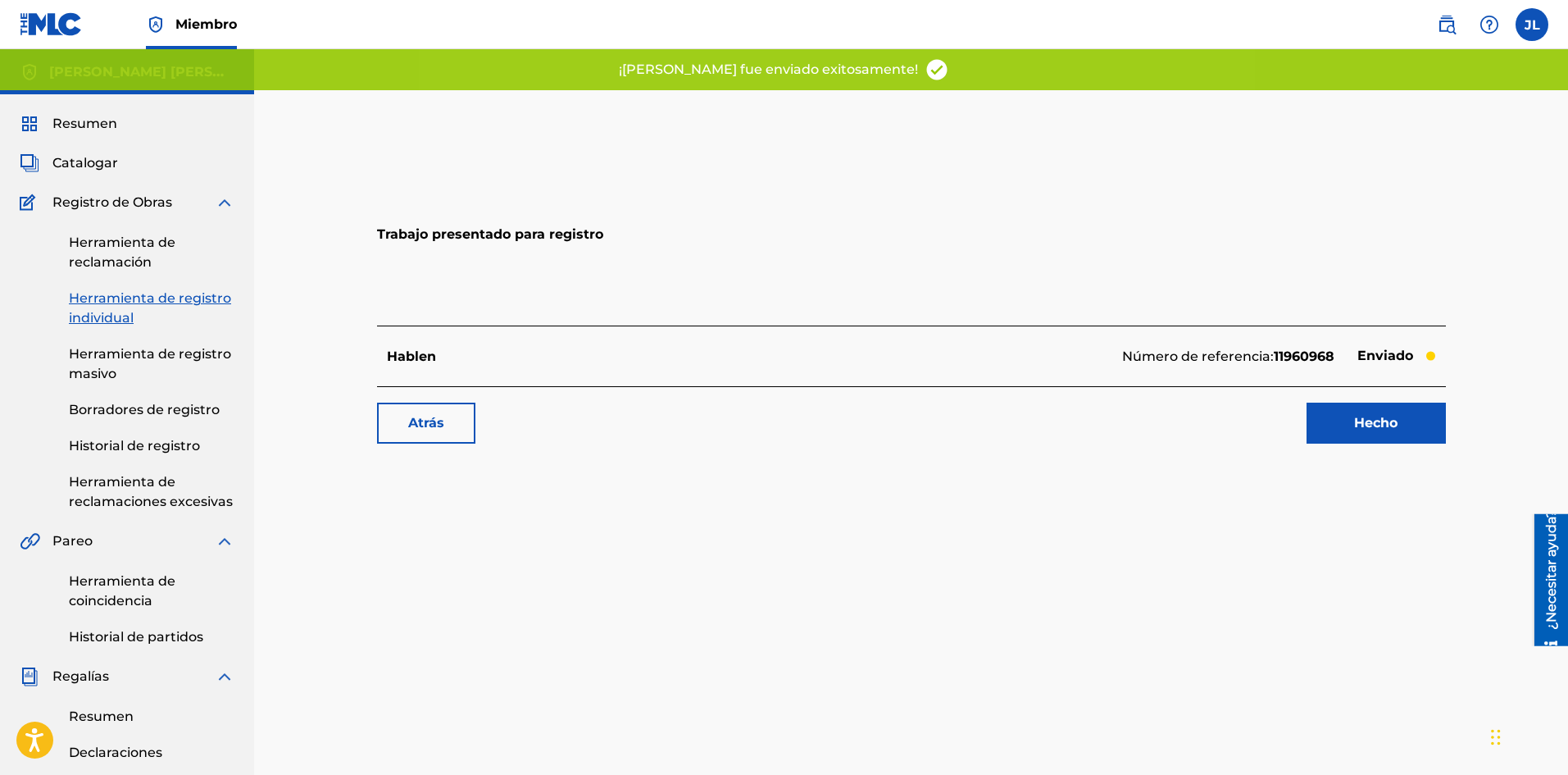
click at [1327, 406] on link "Hecho" at bounding box center [1376, 422] width 139 height 41
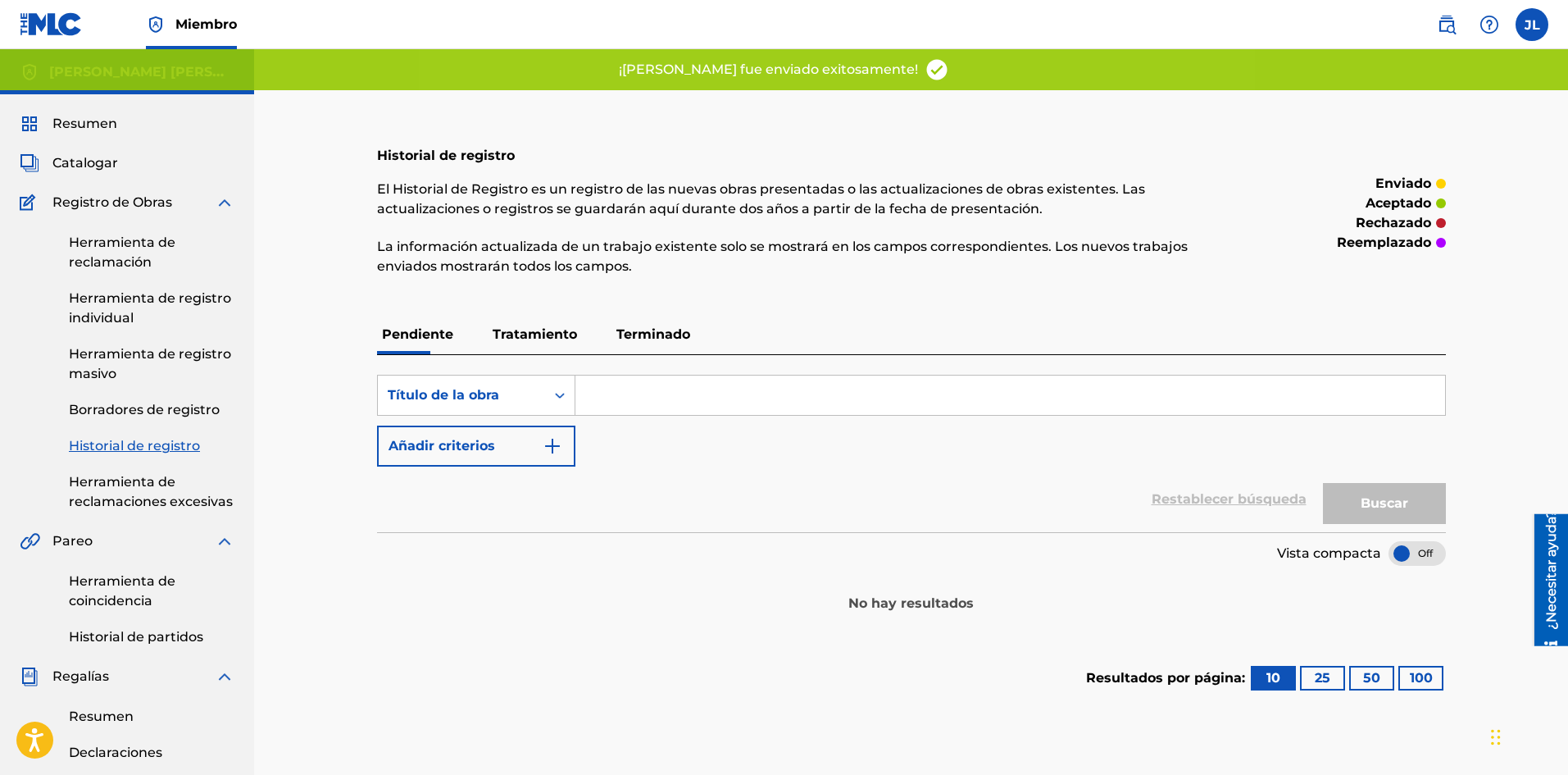
click at [88, 169] on font "Catalogar" at bounding box center [84, 162] width 65 height 15
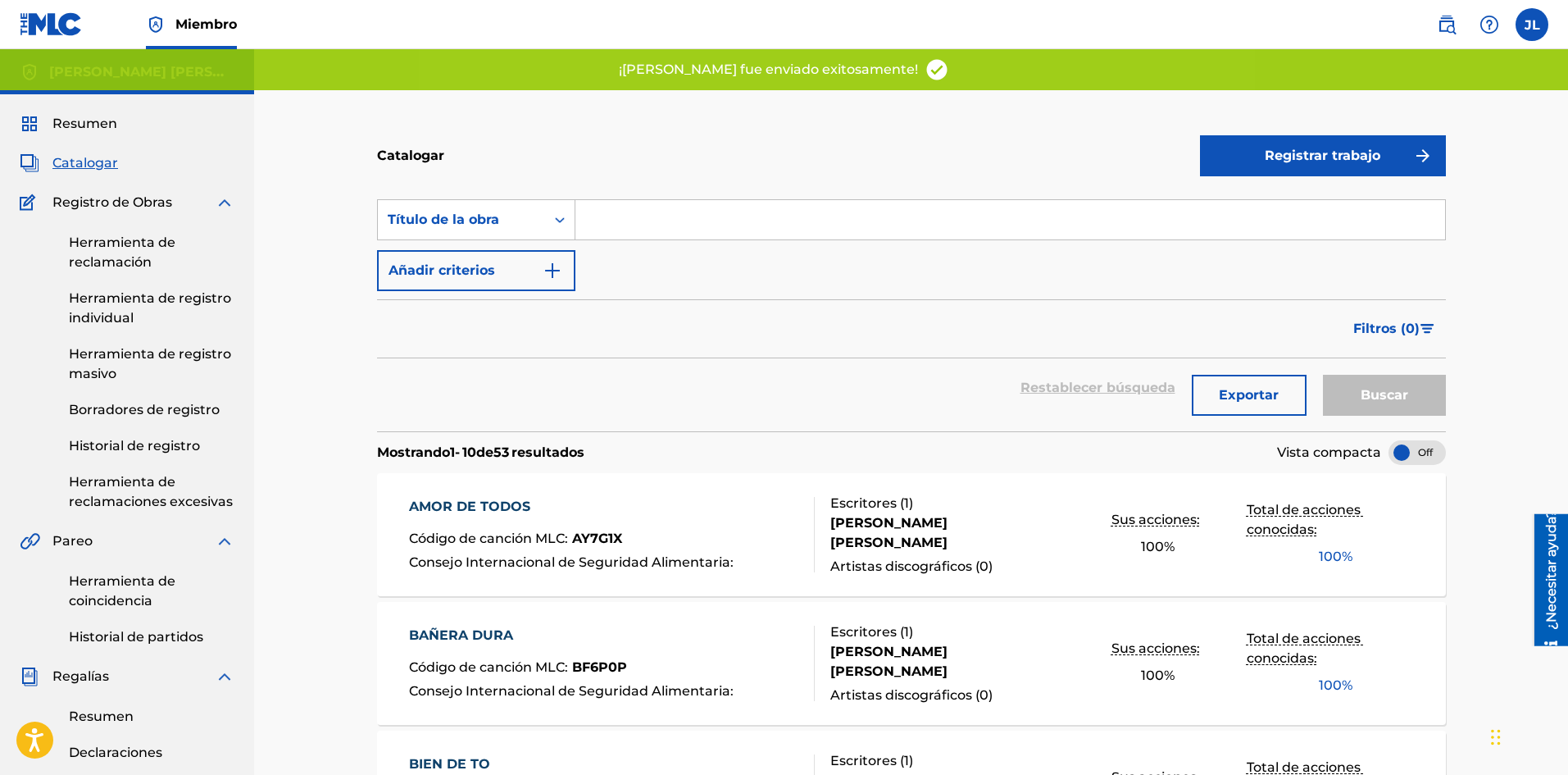
click at [1254, 165] on button "Registrar trabajo" at bounding box center [1322, 156] width 246 height 41
click at [1224, 200] on link "Individual" at bounding box center [1322, 209] width 246 height 39
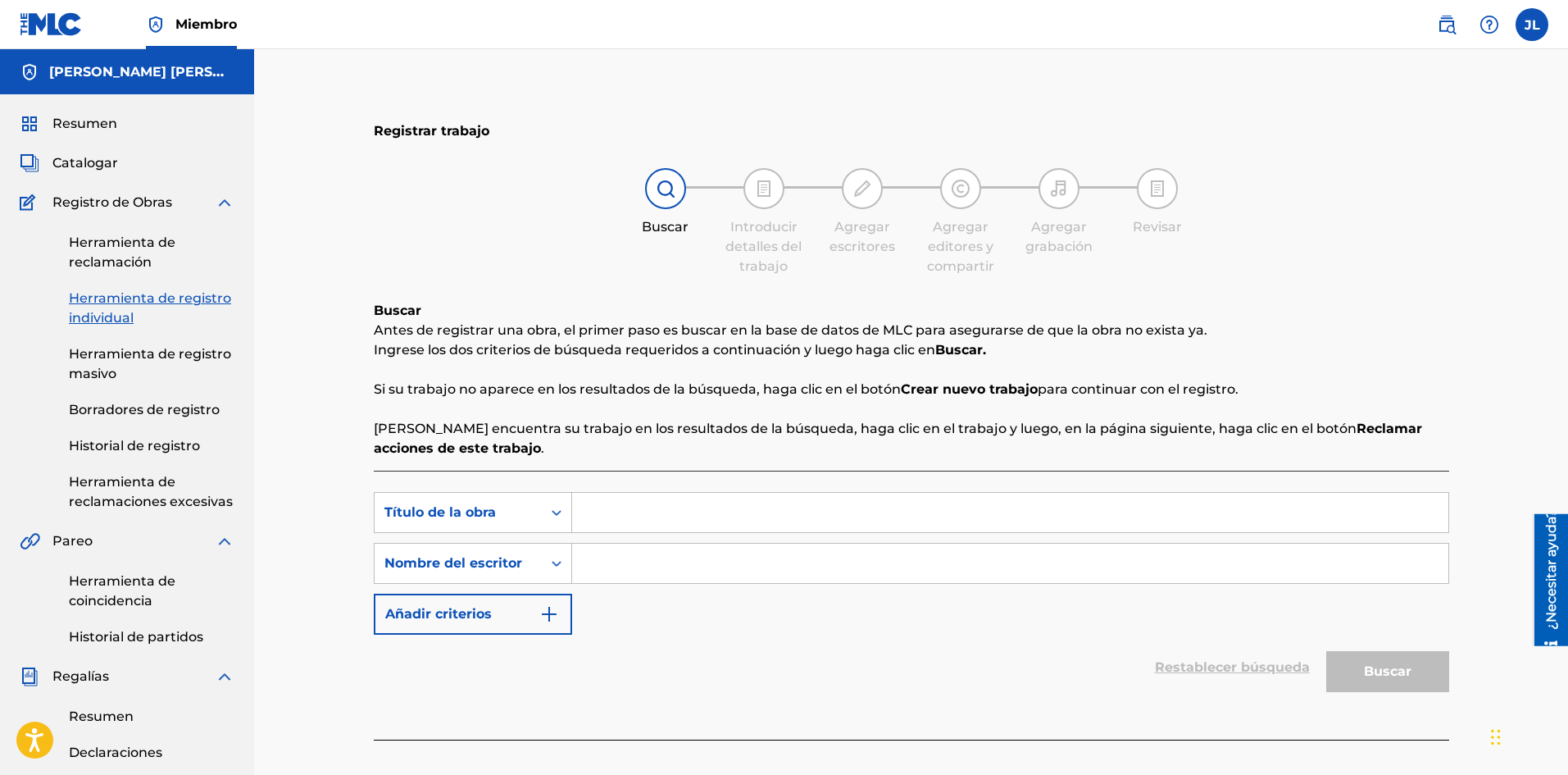
click at [656, 482] on div "Búsqueda con criterios dbdda45e-1f1d-42db-babd-3504ccfbc0ba Título de la obra B…" at bounding box center [911, 605] width 1075 height 269
click at [654, 501] on input "Formulario de búsqueda" at bounding box center [1010, 512] width 876 height 39
paste input "[PERSON_NAME]"
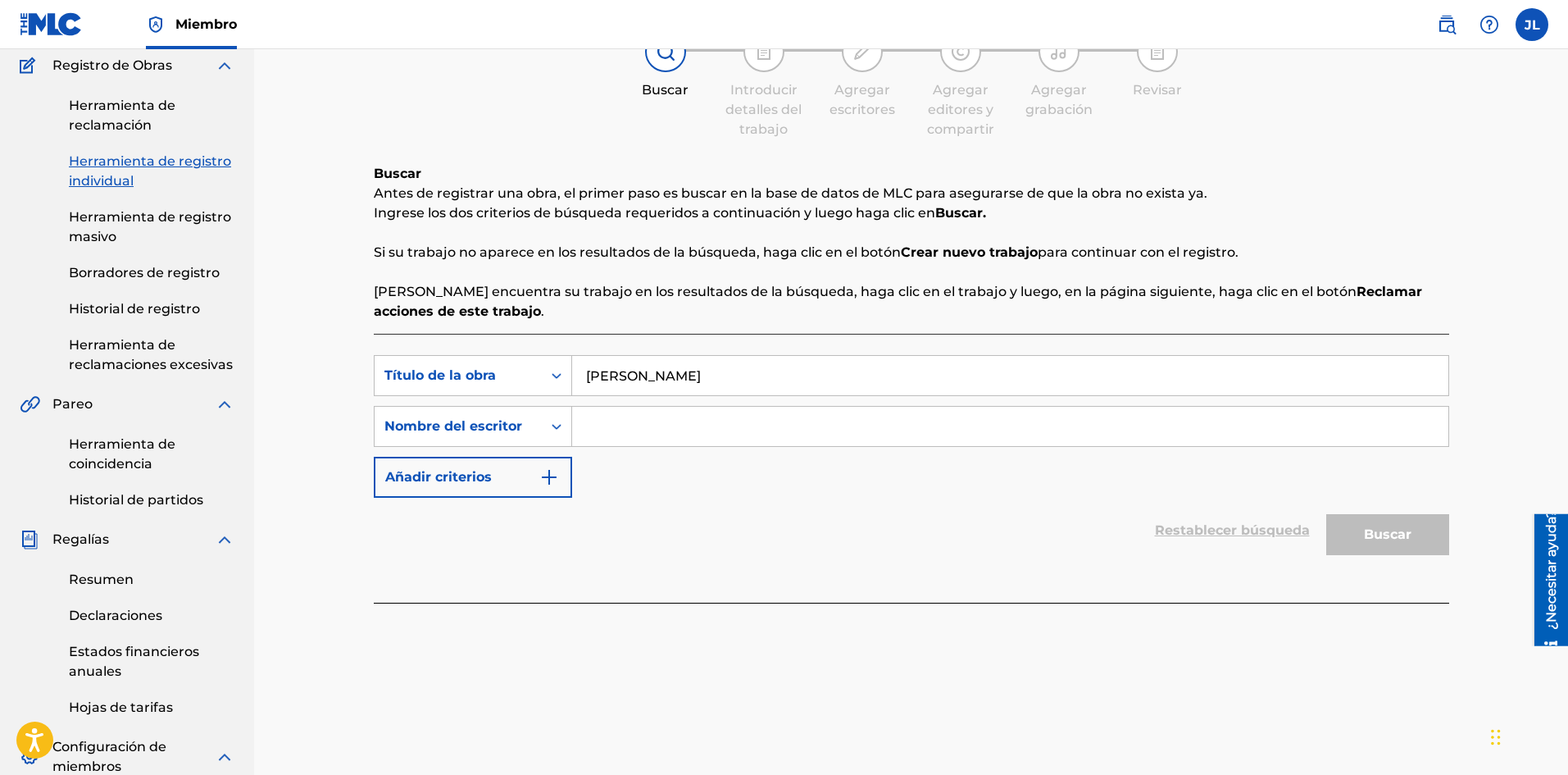
type input "[PERSON_NAME]"
click at [614, 438] on input "Formulario de búsqueda" at bounding box center [1010, 426] width 876 height 39
type input "[PERSON_NAME]"
click at [1358, 535] on button "Buscar" at bounding box center [1388, 534] width 123 height 41
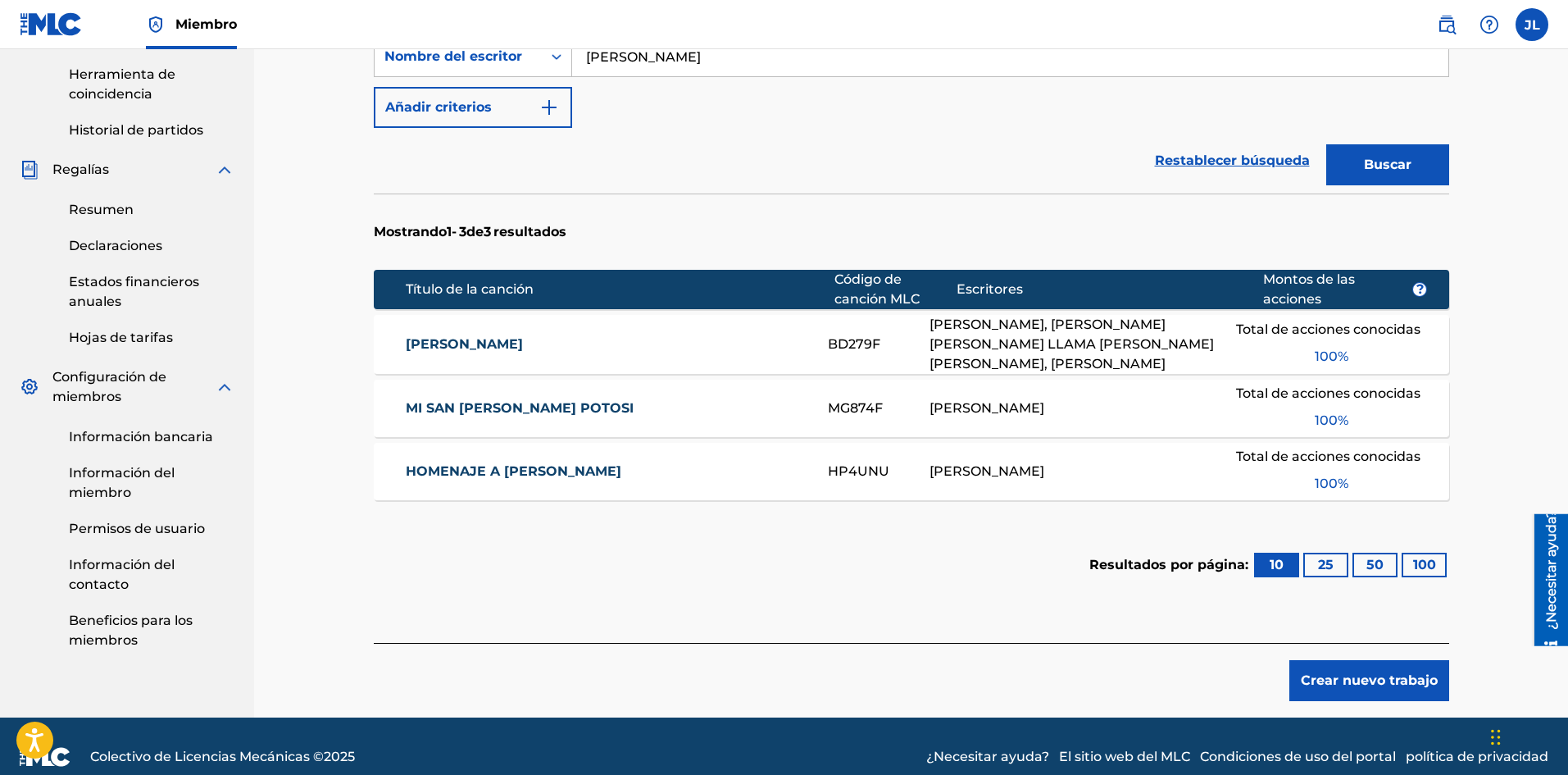
scroll to position [528, 0]
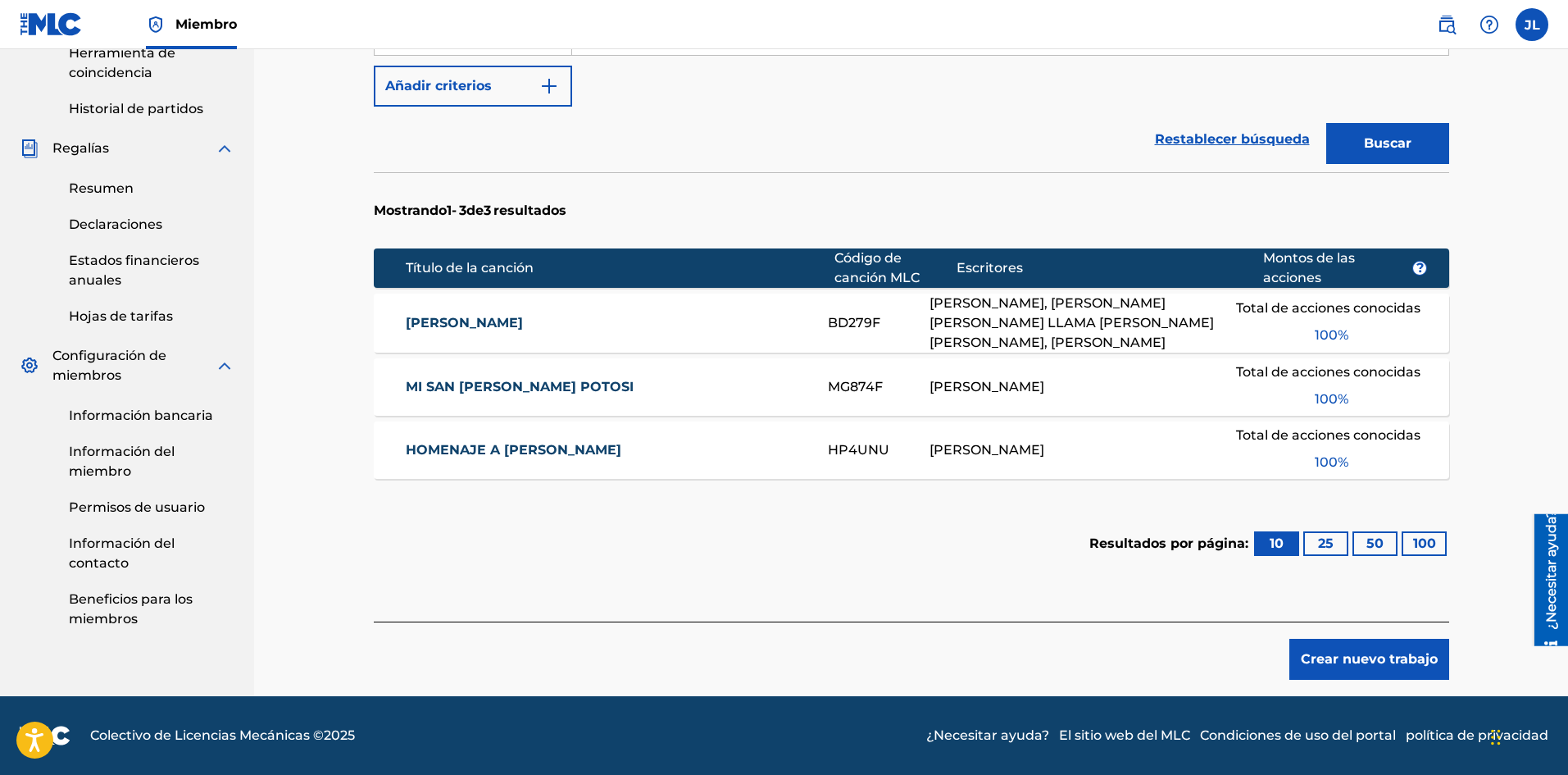
click at [1333, 651] on font "Crear nuevo trabajo" at bounding box center [1369, 658] width 137 height 15
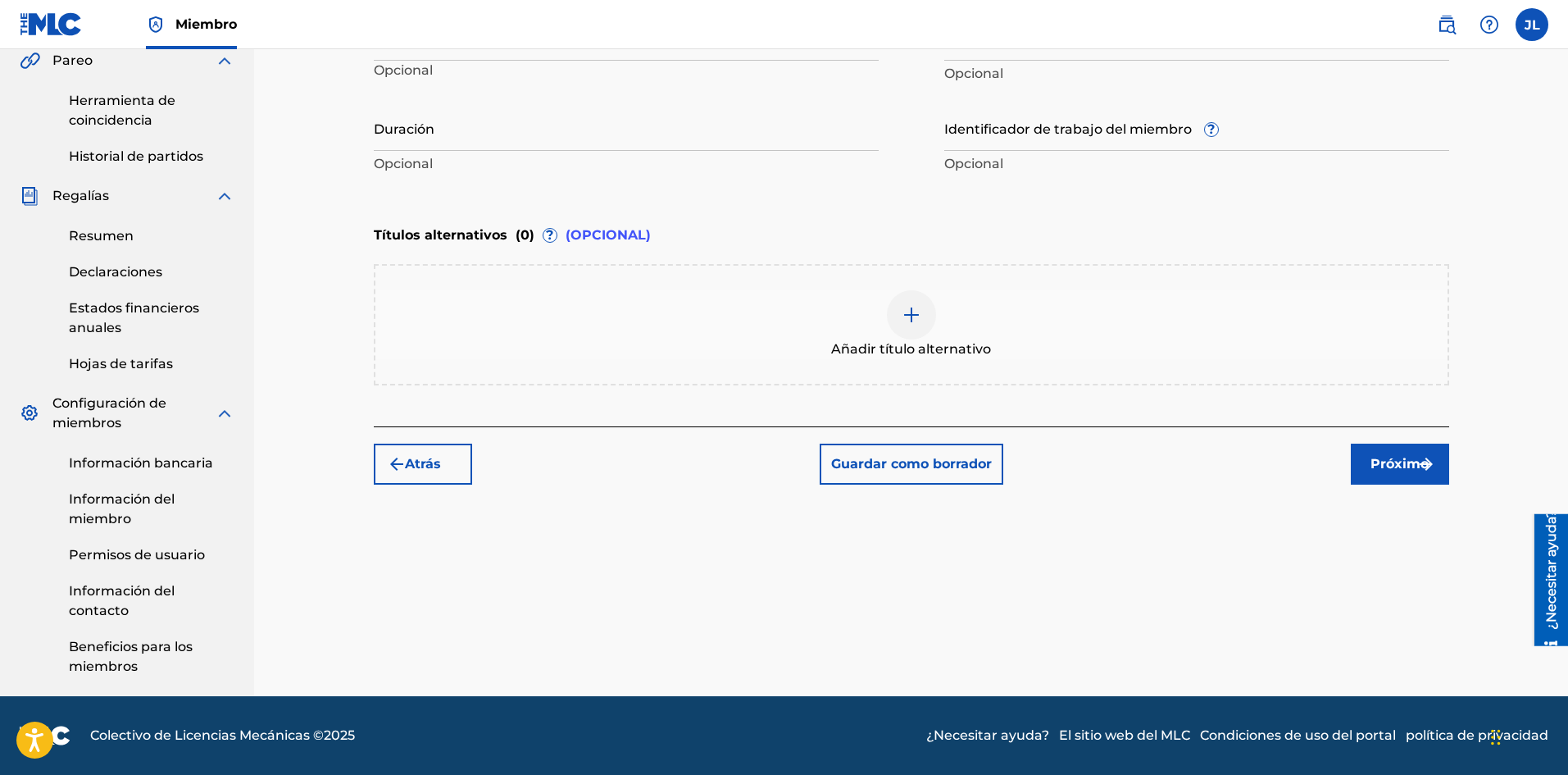
scroll to position [208, 0]
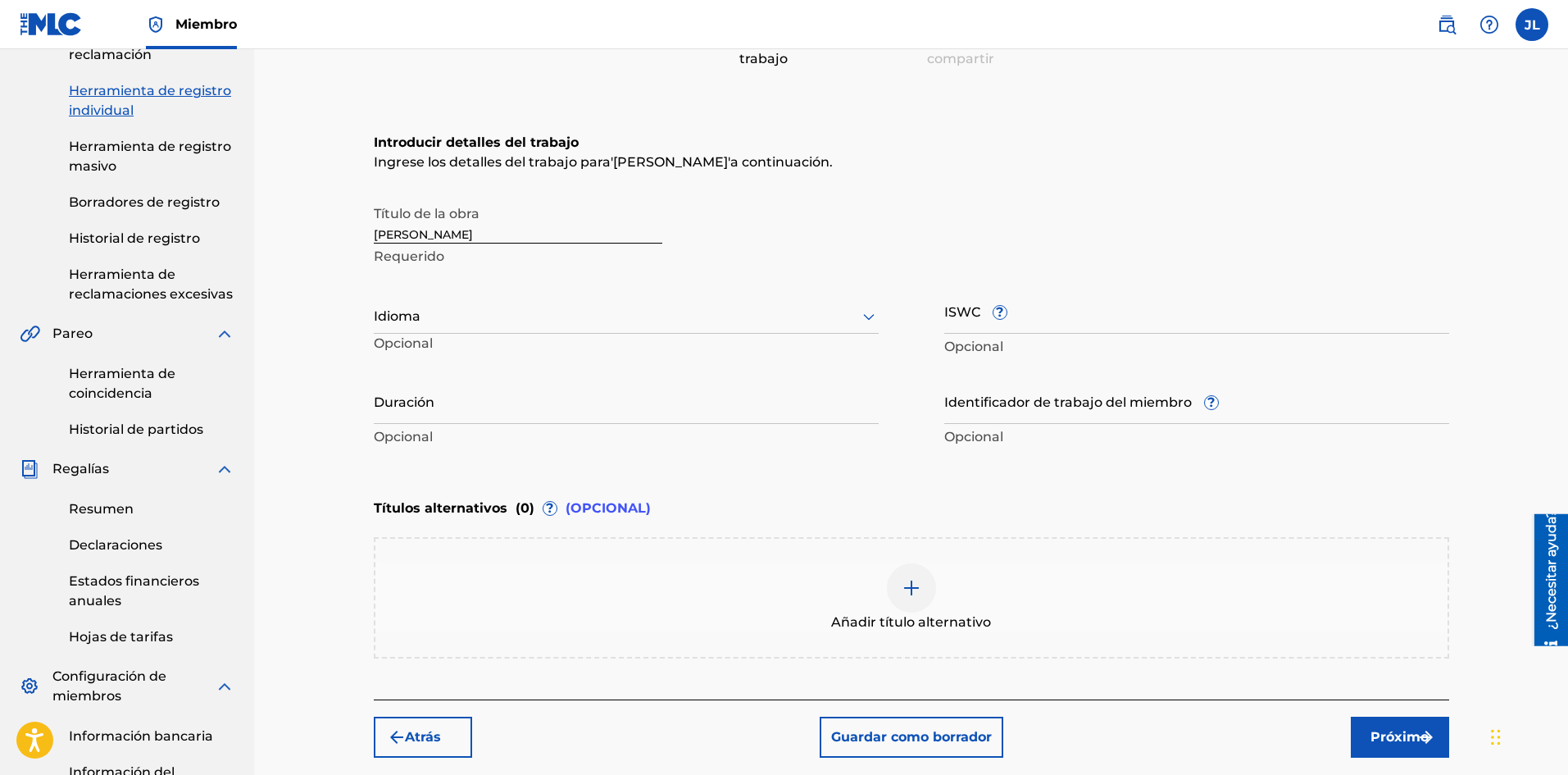
click at [495, 336] on p "Opcional" at bounding box center [459, 347] width 171 height 28
click at [451, 313] on div at bounding box center [626, 316] width 504 height 21
click at [425, 388] on font "Español" at bounding box center [410, 392] width 53 height 15
click at [430, 398] on input "Duración" at bounding box center [626, 400] width 504 height 46
type input "01:24"
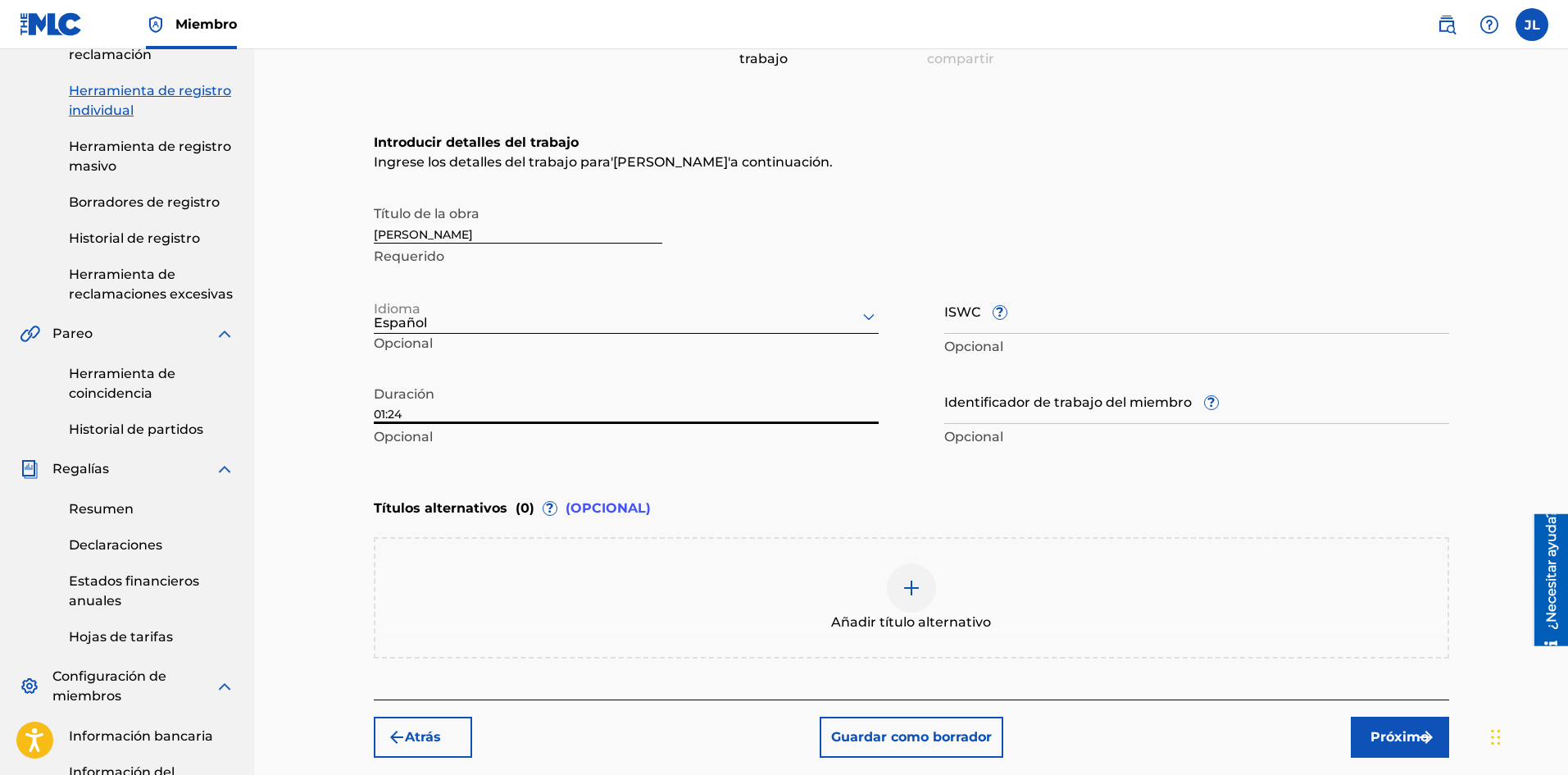
click at [1387, 728] on font "Próximo" at bounding box center [1398, 737] width 58 height 20
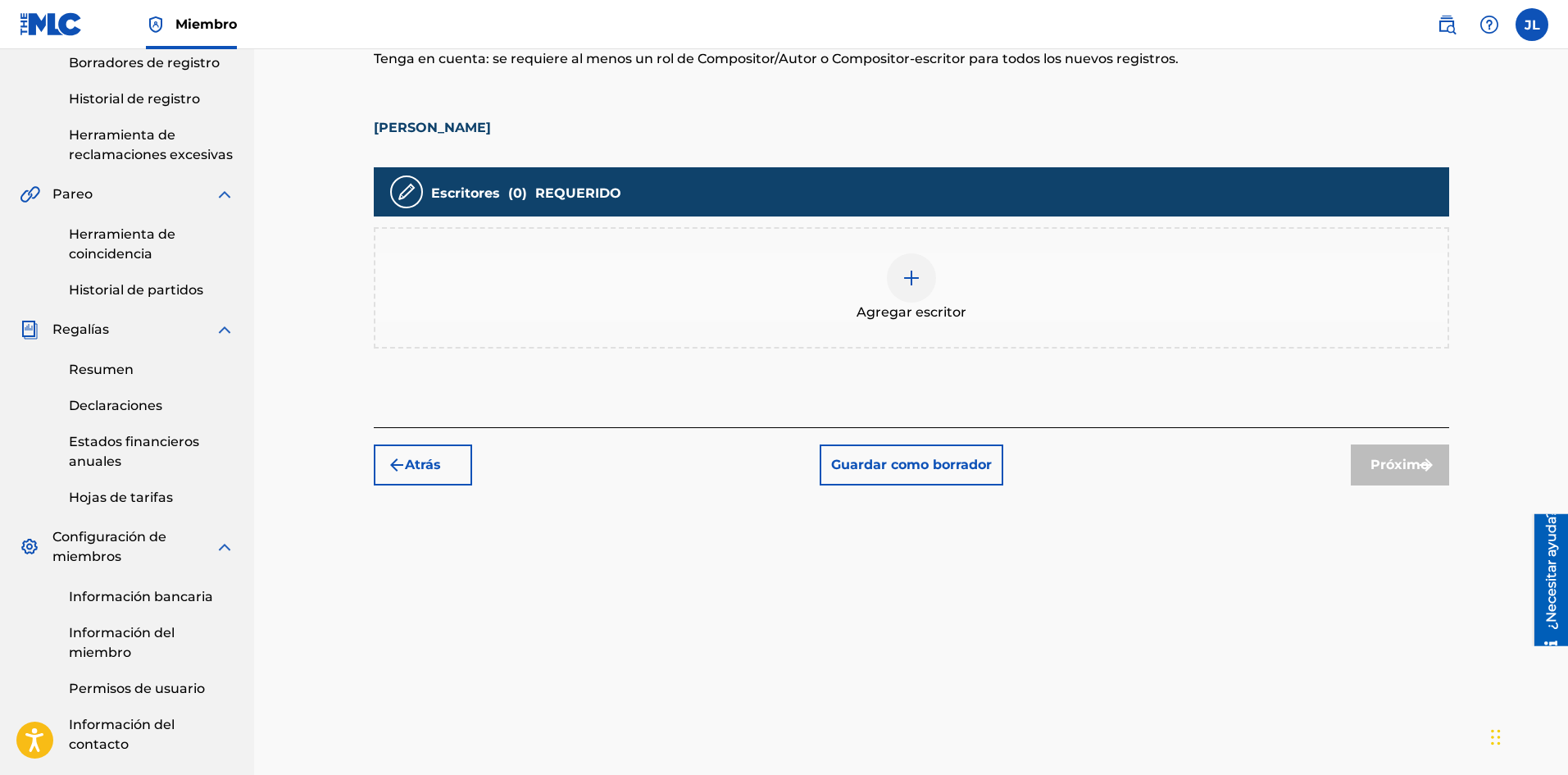
scroll to position [74, 0]
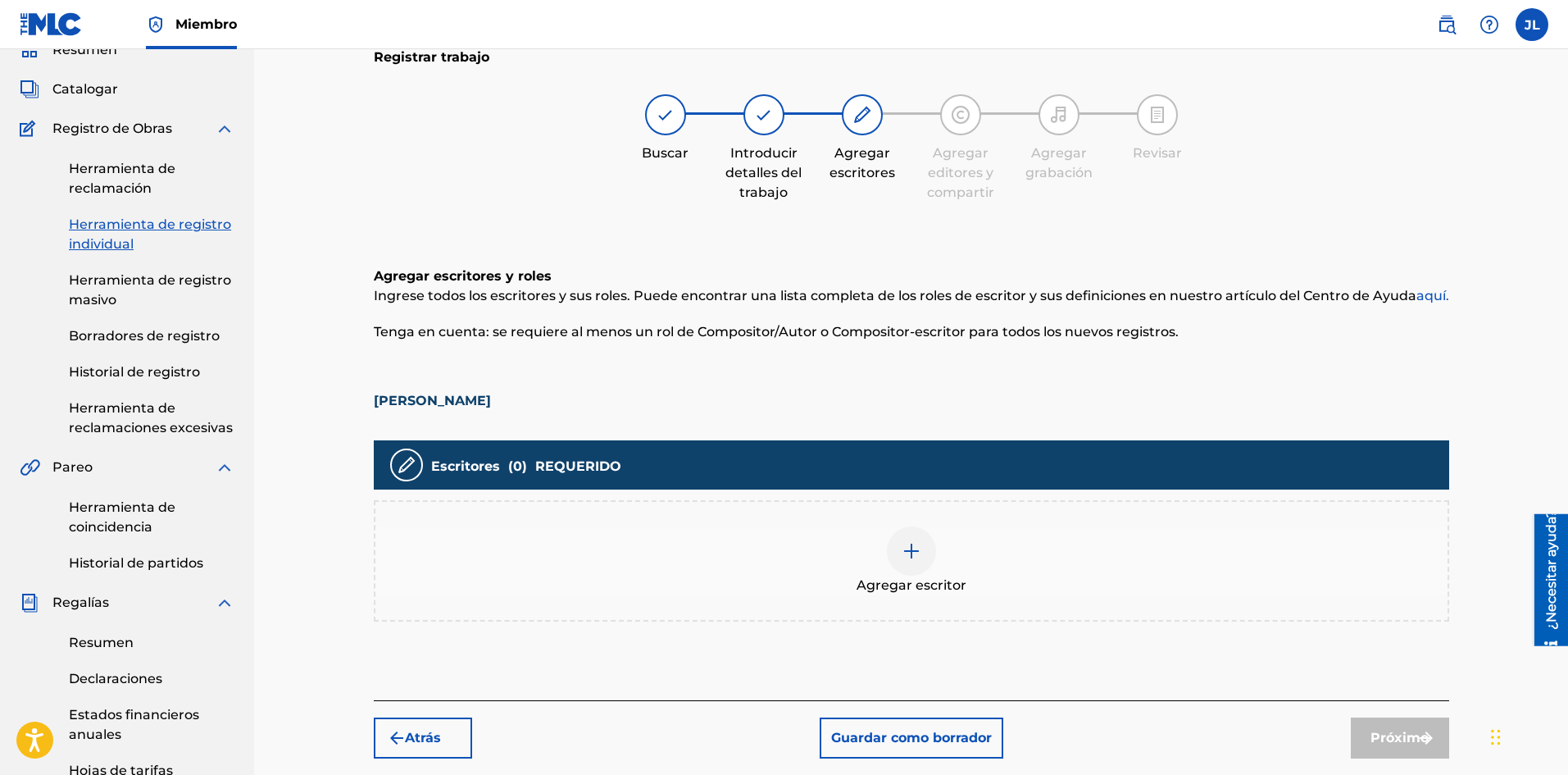
click at [916, 518] on div "Agregar escritor" at bounding box center [911, 561] width 1075 height 121
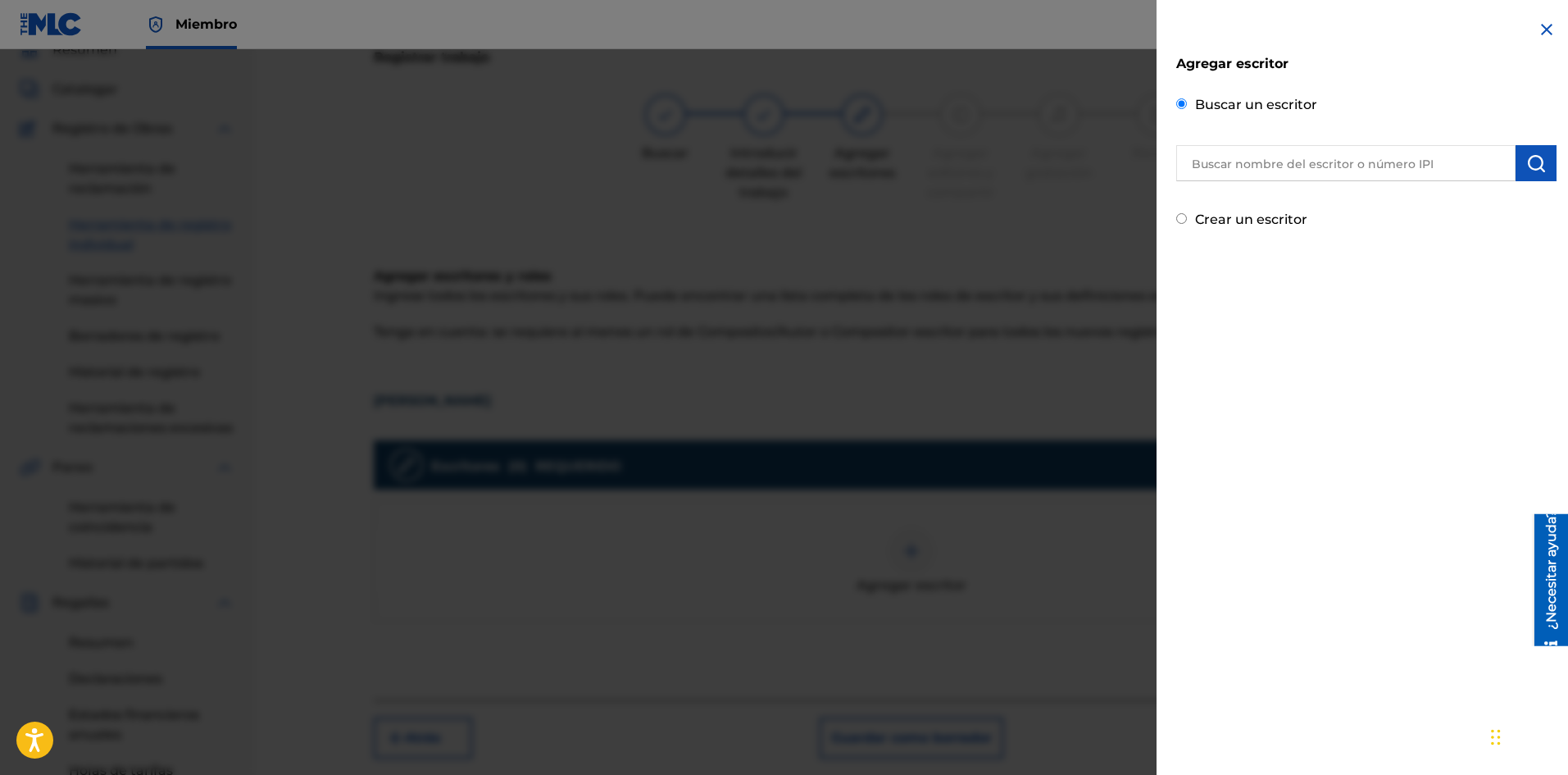
click at [1272, 179] on input "text" at bounding box center [1345, 163] width 339 height 36
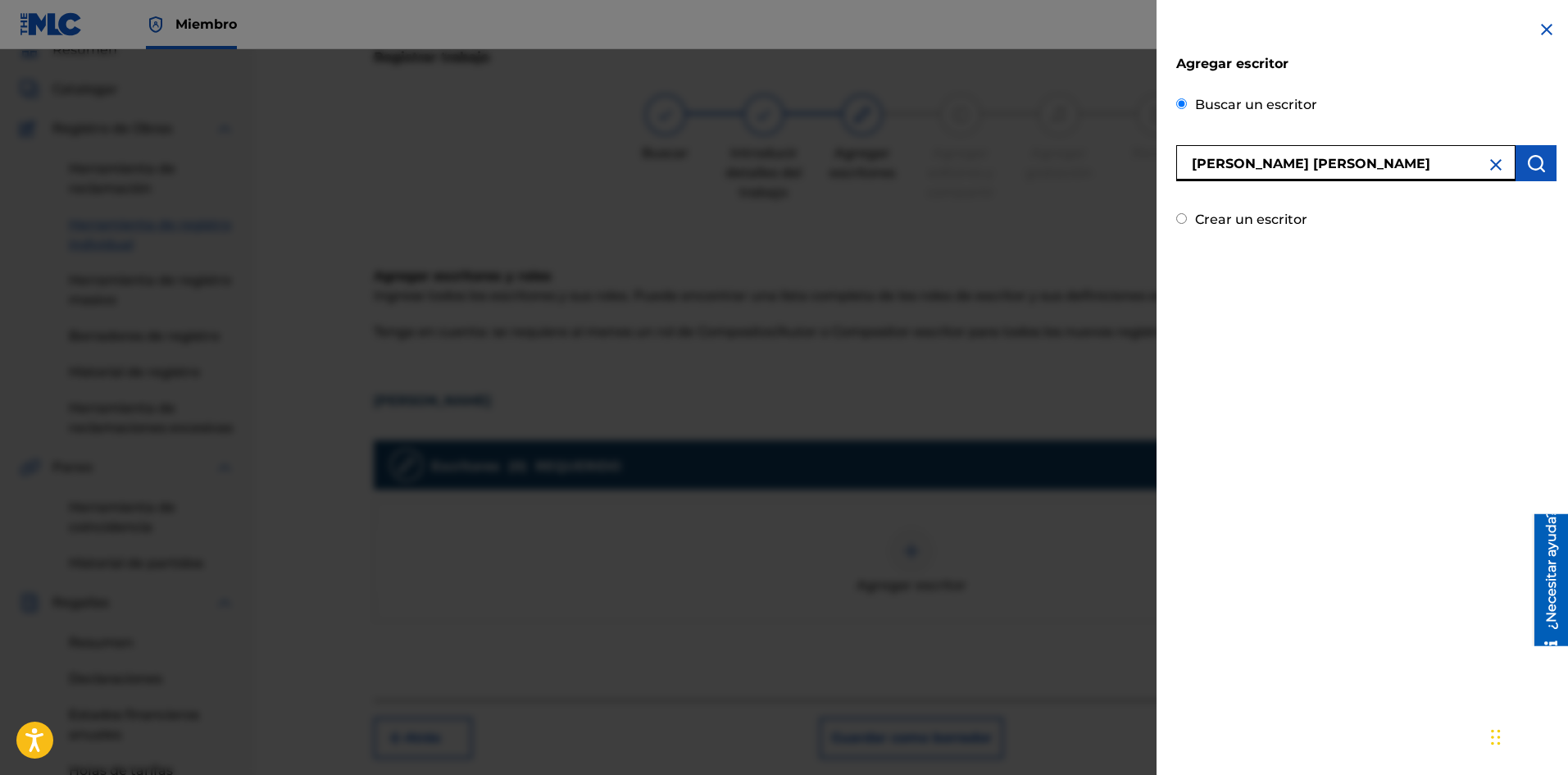
type input "[PERSON_NAME] [PERSON_NAME]"
click at [1528, 167] on img "submit" at bounding box center [1536, 163] width 20 height 20
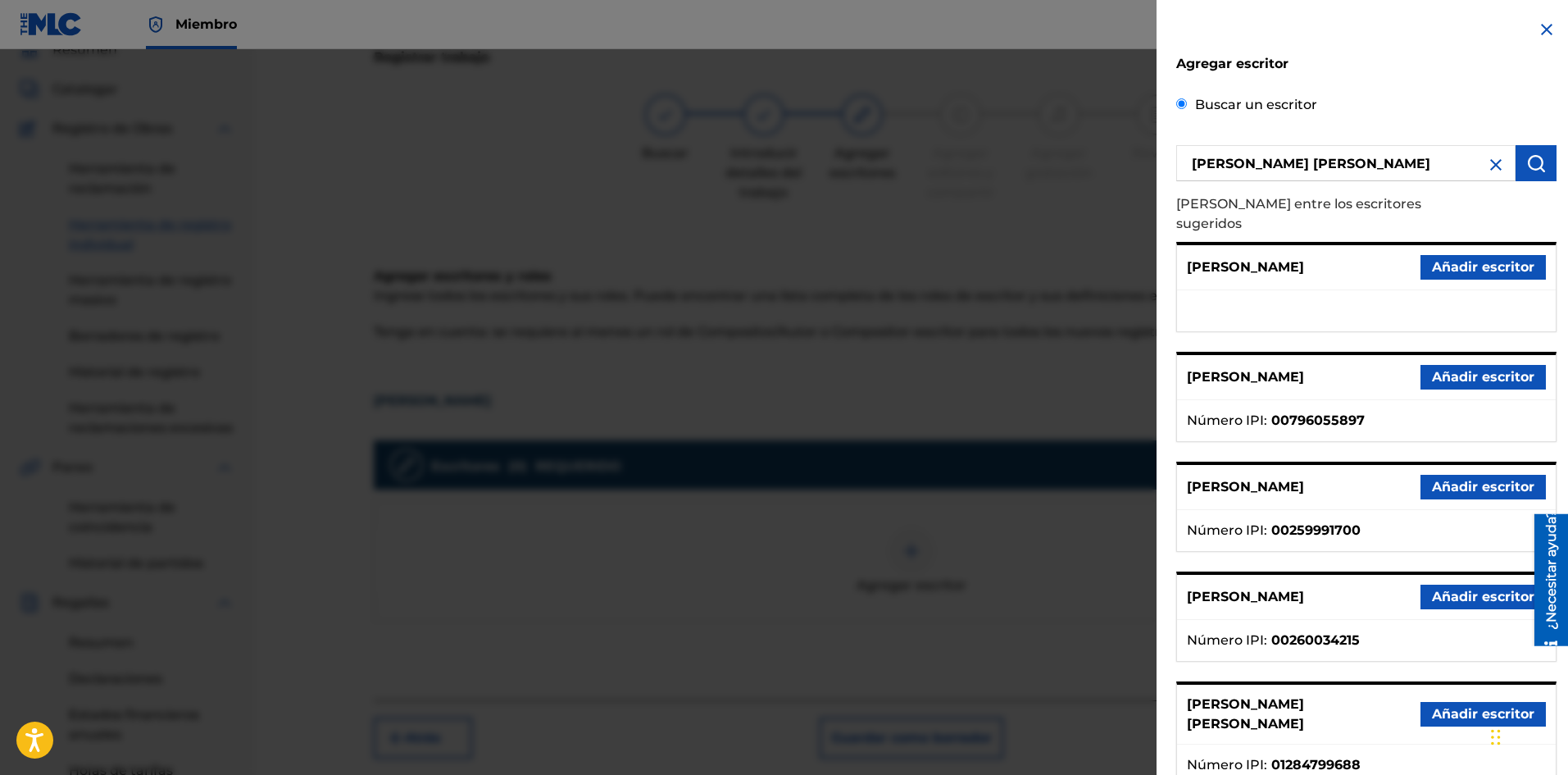
click at [1459, 706] on font "Añadir escritor" at bounding box center [1483, 713] width 102 height 15
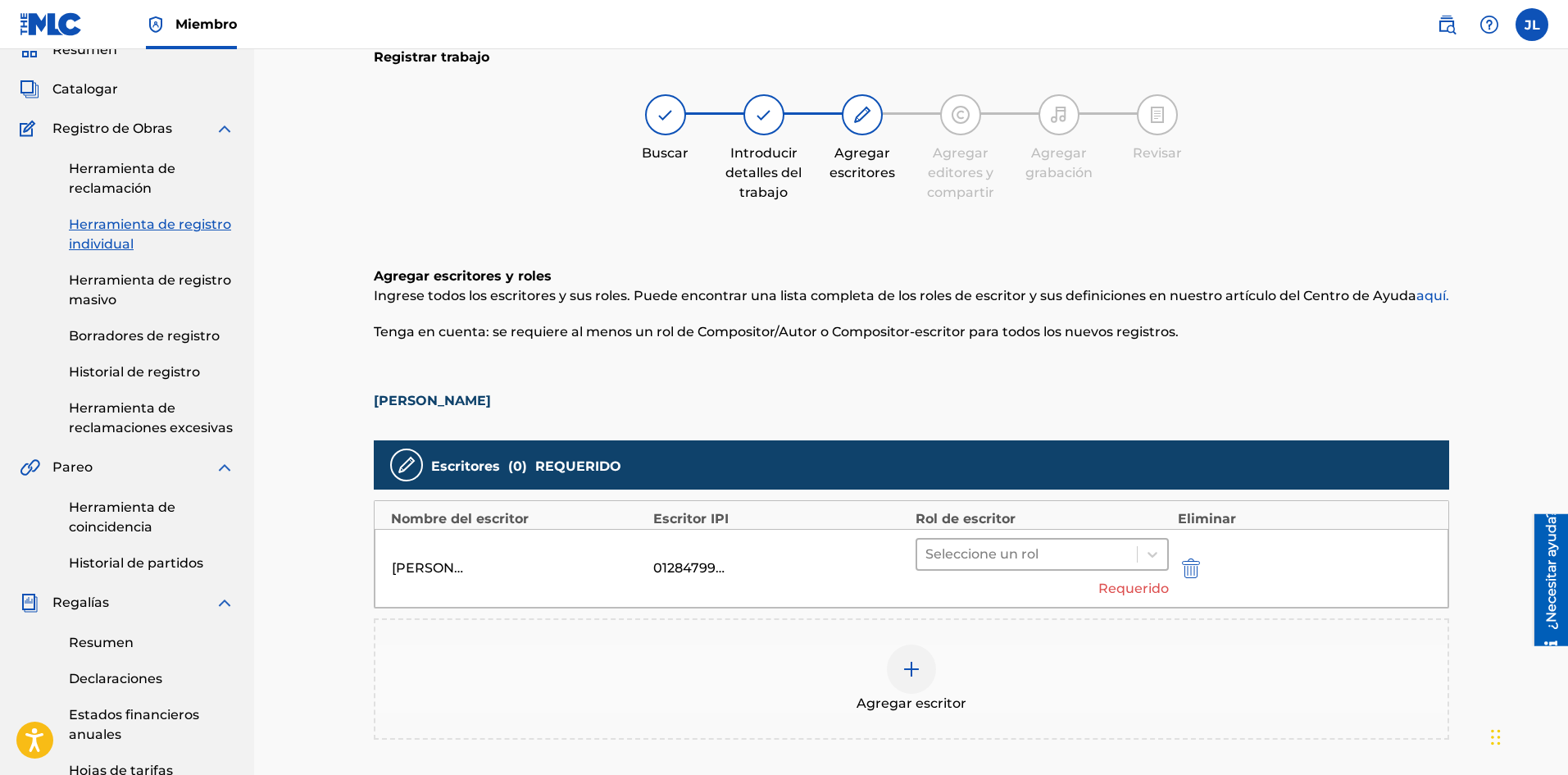
click at [996, 553] on div at bounding box center [1027, 554] width 204 height 23
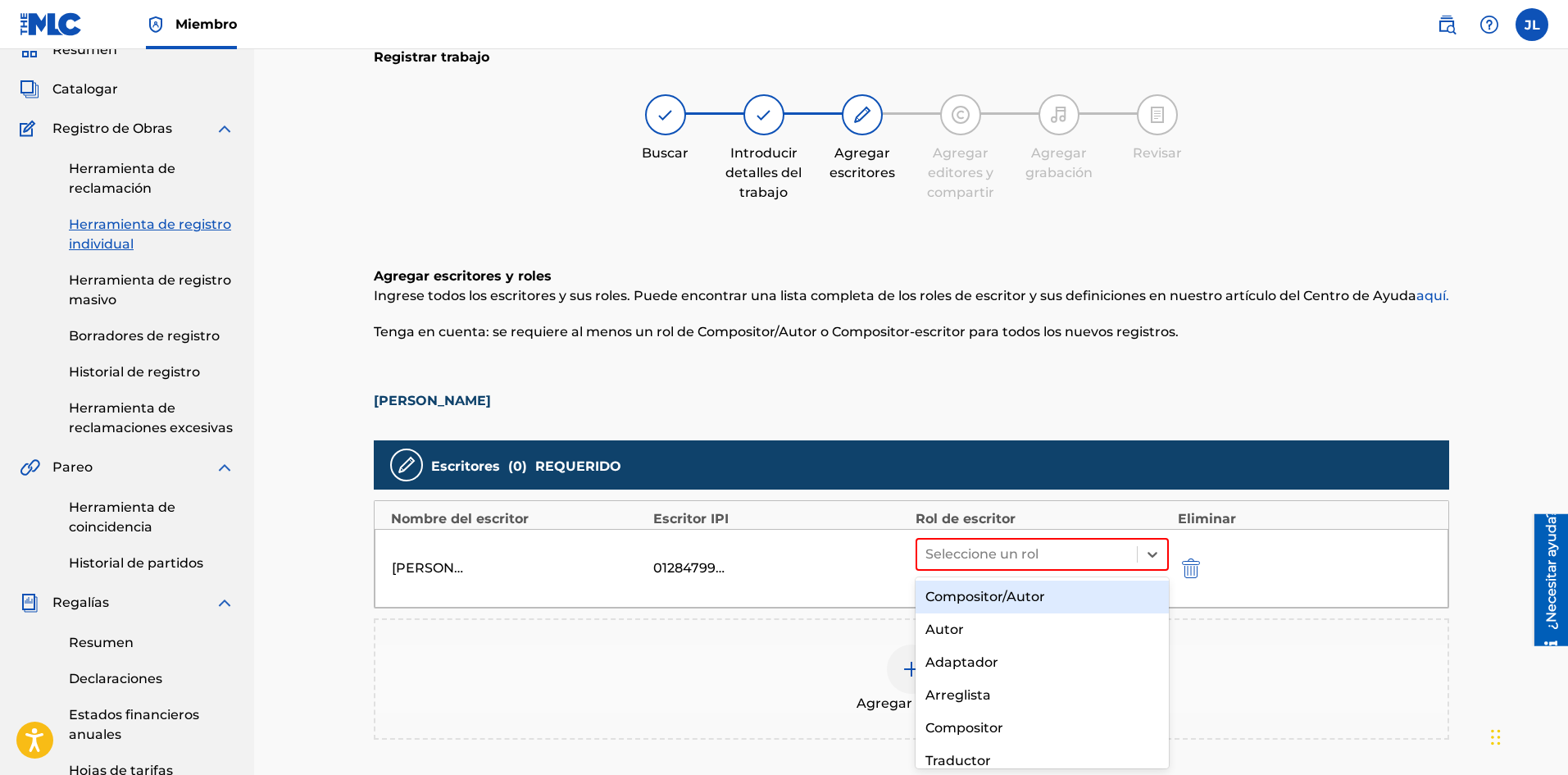
click at [975, 587] on div "Compositor/Autor" at bounding box center [1043, 597] width 254 height 33
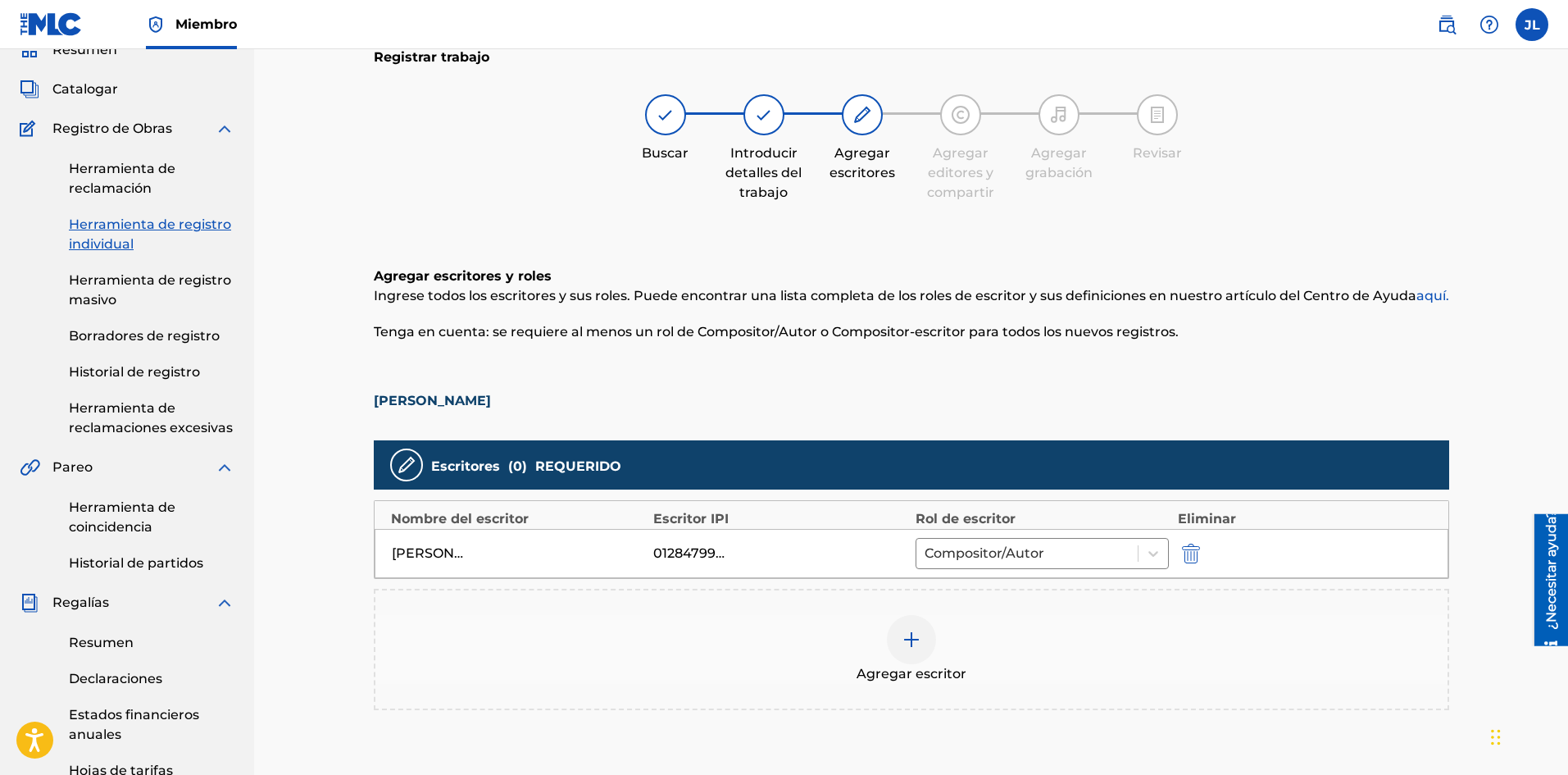
scroll to position [210, 0]
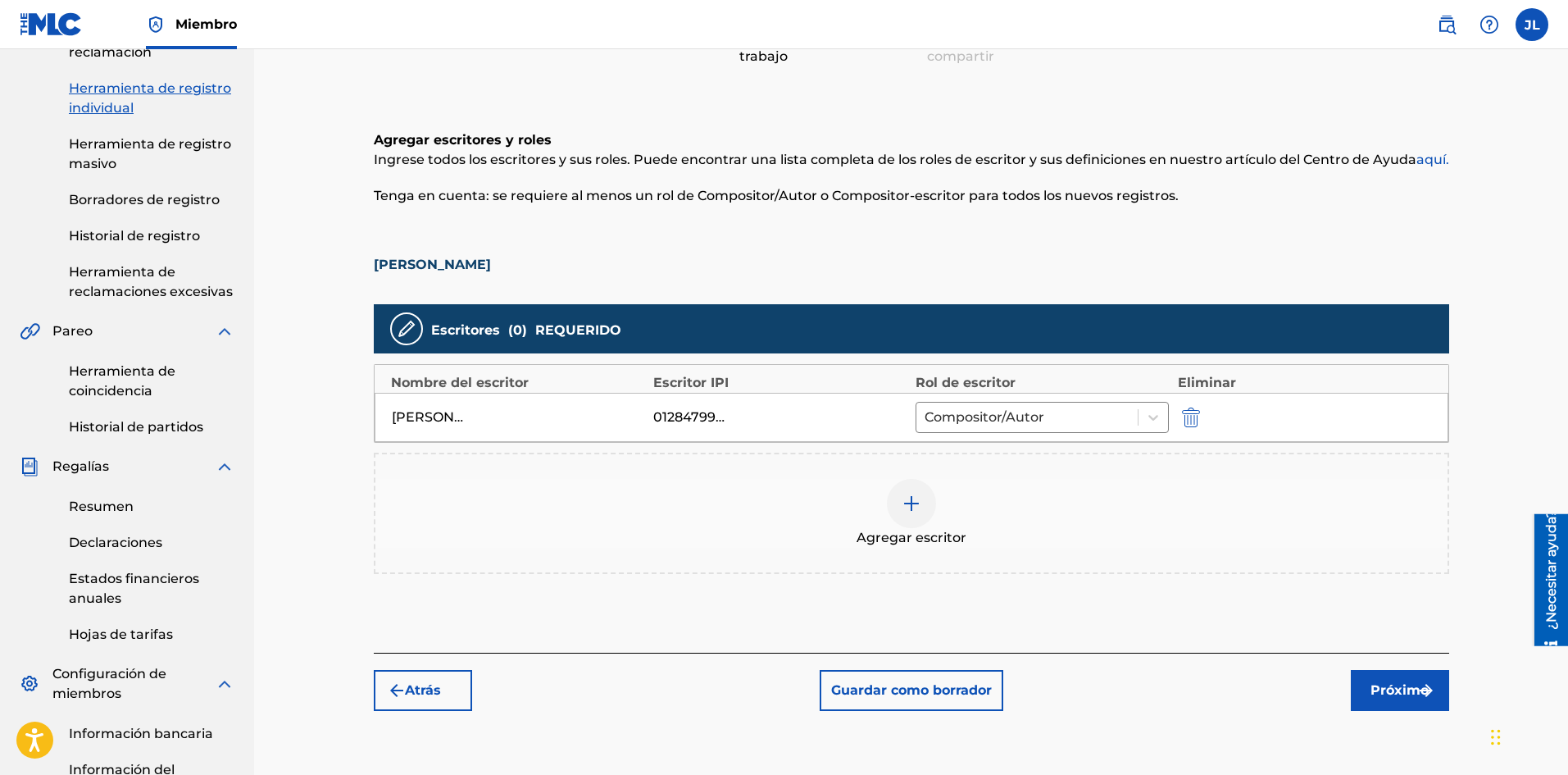
click at [1409, 680] on font "Próximo" at bounding box center [1398, 690] width 58 height 20
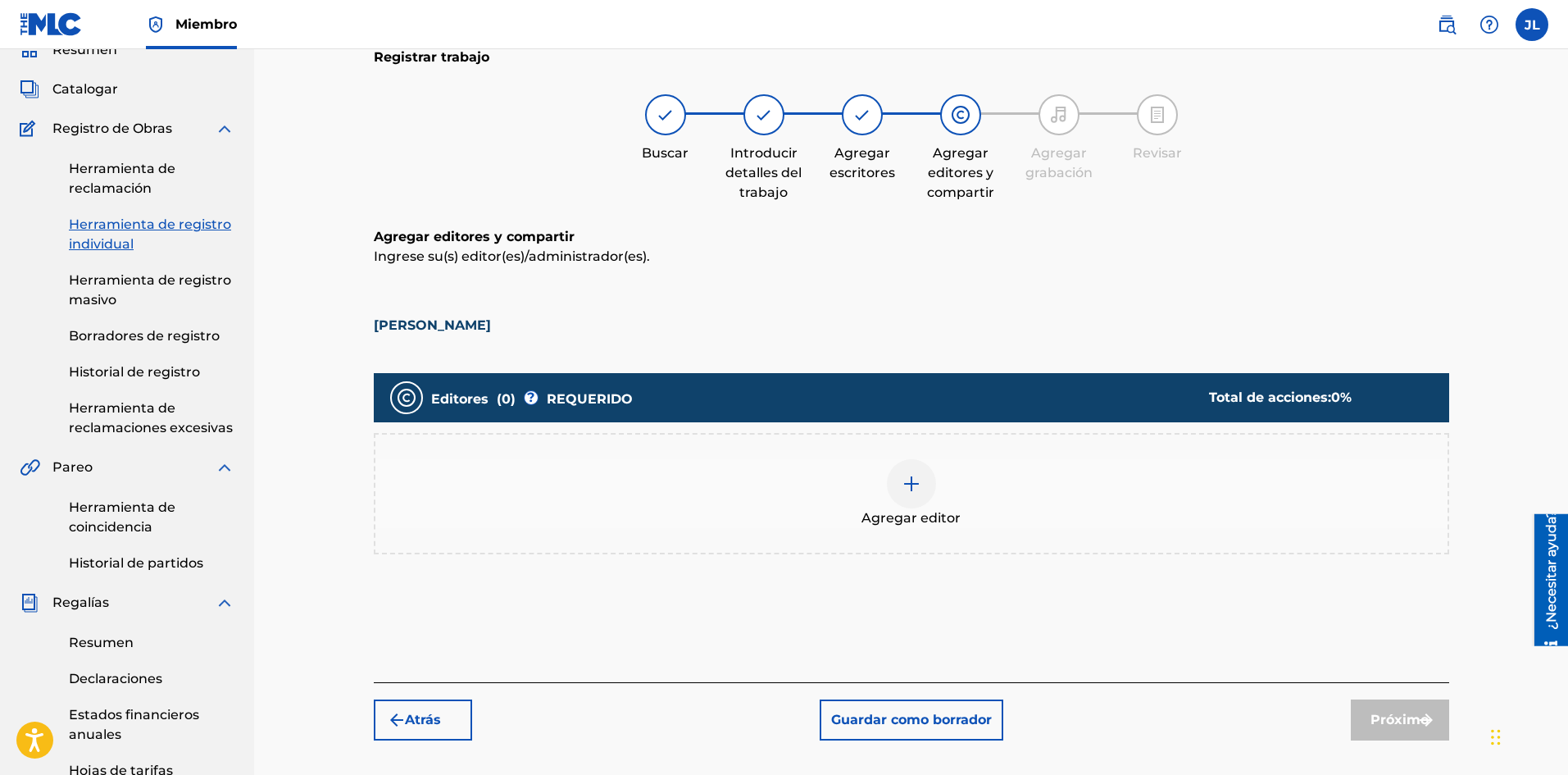
scroll to position [211, 0]
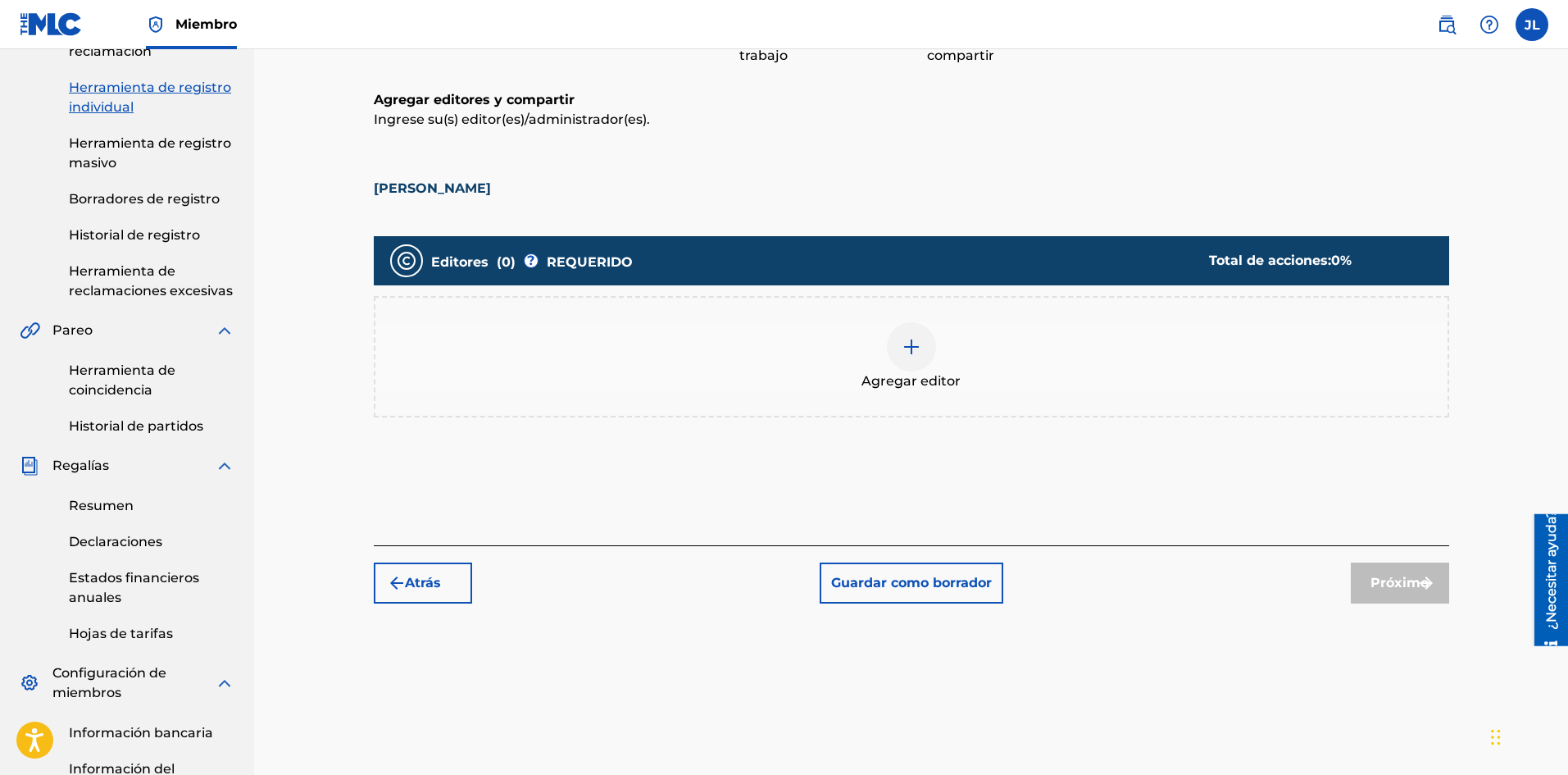
click at [934, 356] on div at bounding box center [911, 347] width 49 height 49
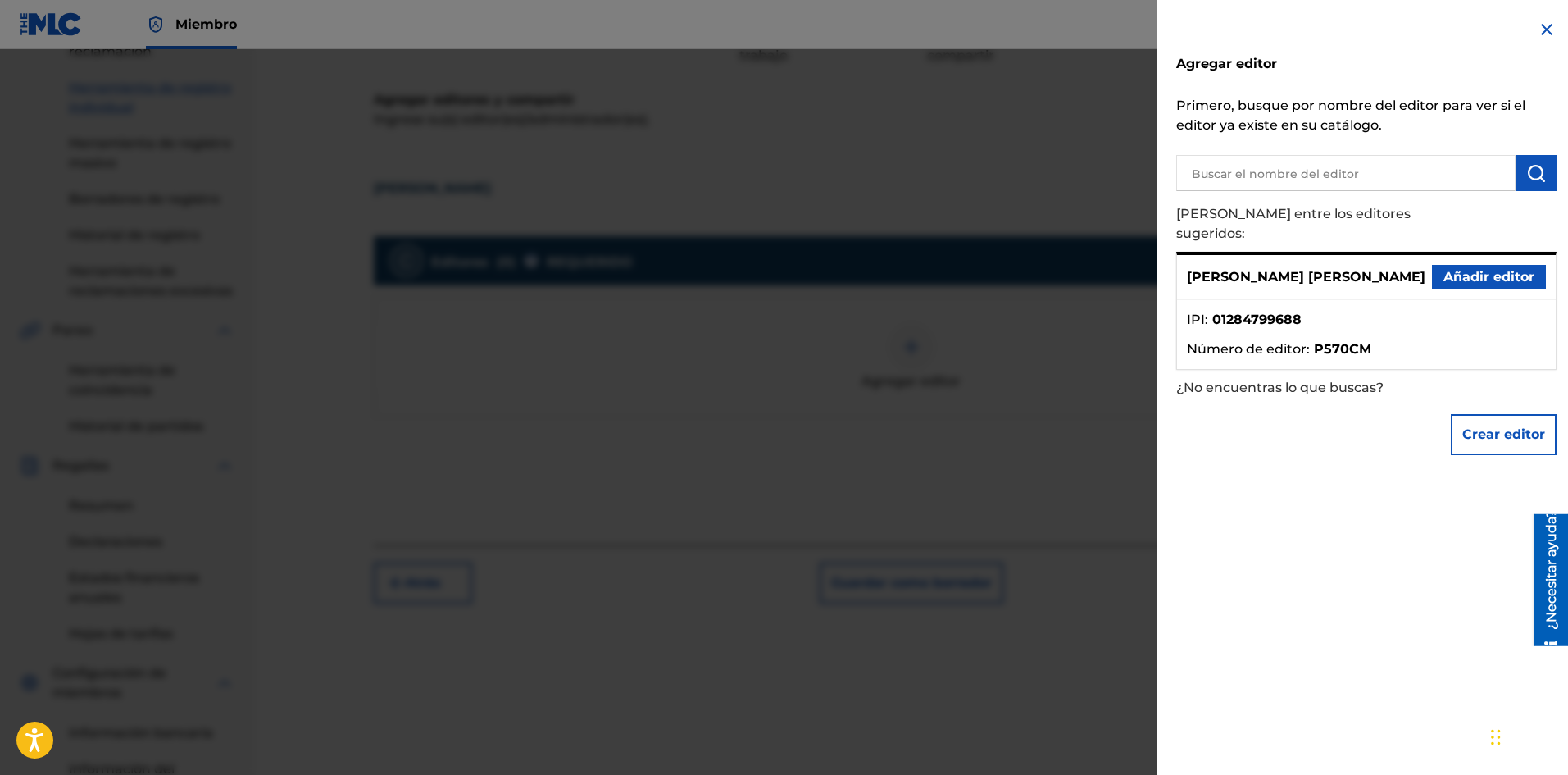
click at [1467, 269] on font "Añadir editor" at bounding box center [1488, 277] width 91 height 15
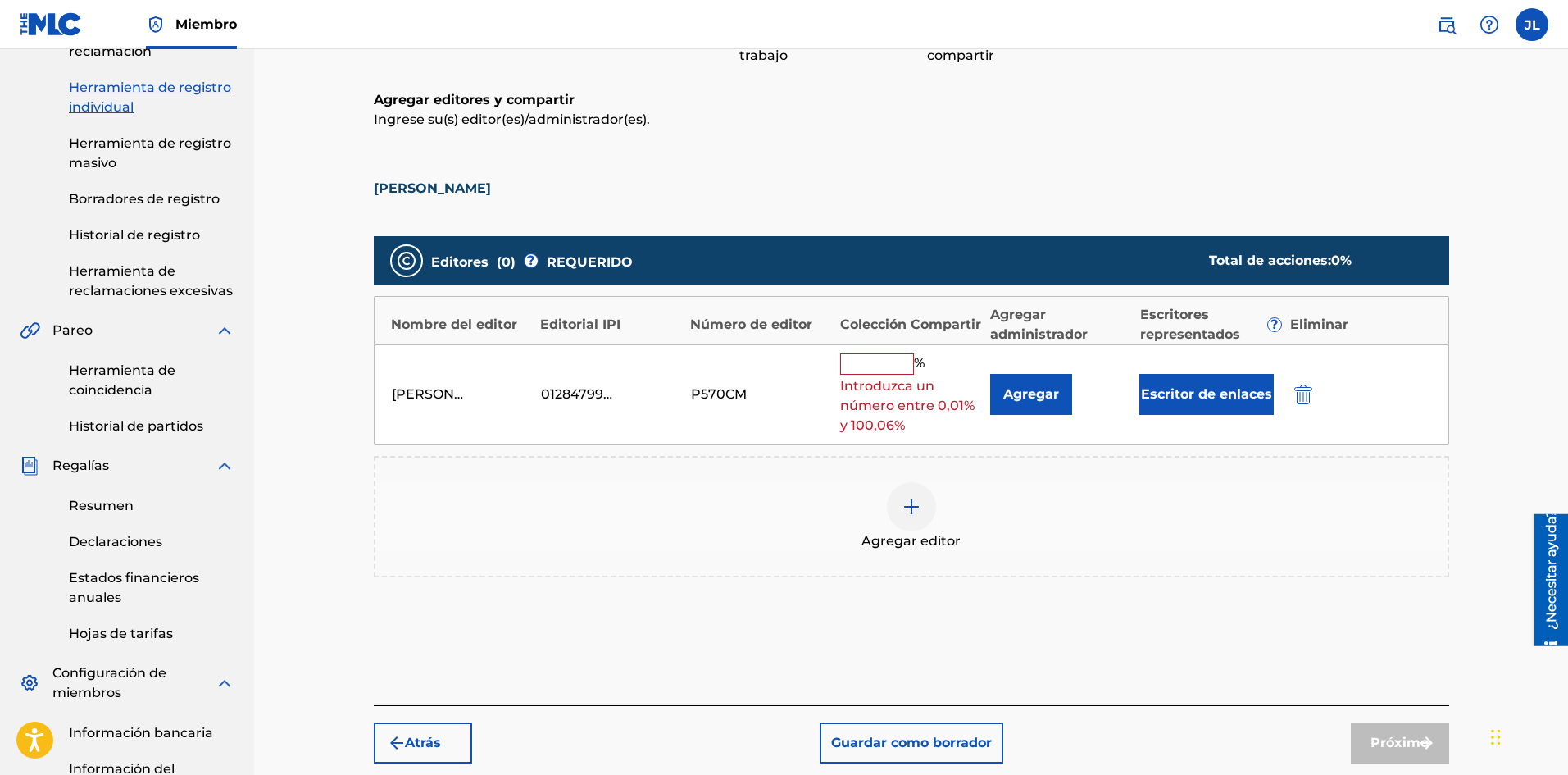
click at [858, 349] on div "[PERSON_NAME] [PERSON_NAME] 01284799688 P570CM % Introduzca un número entre 0,0…" at bounding box center [911, 395] width 1073 height 101
click at [871, 376] on div "% Introduzca un número entre 0,01% y 100,06%" at bounding box center [911, 395] width 142 height 83
click at [891, 363] on input "text" at bounding box center [877, 364] width 74 height 21
type input "100"
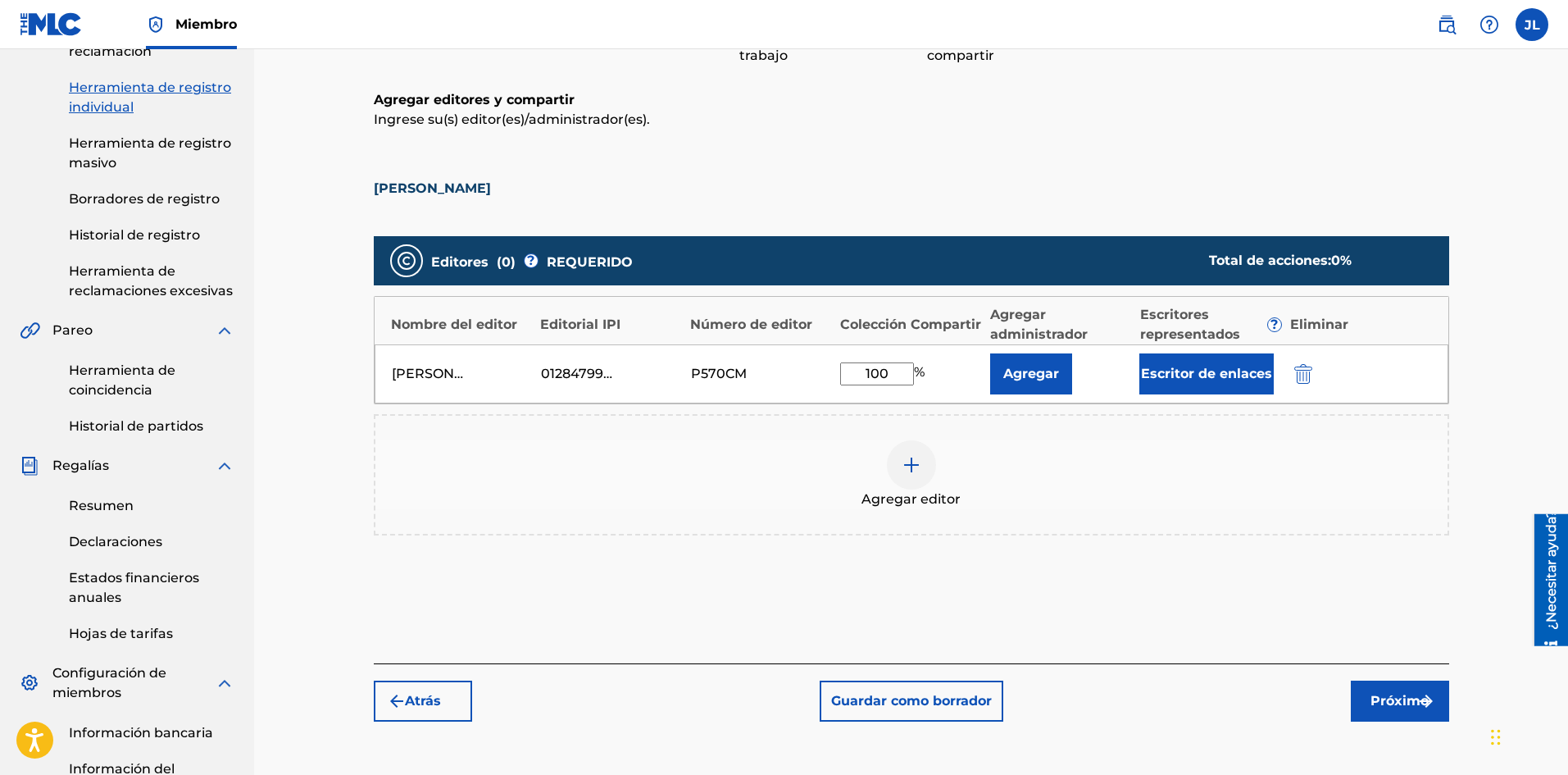
click at [1395, 686] on button "Próximo" at bounding box center [1400, 700] width 99 height 41
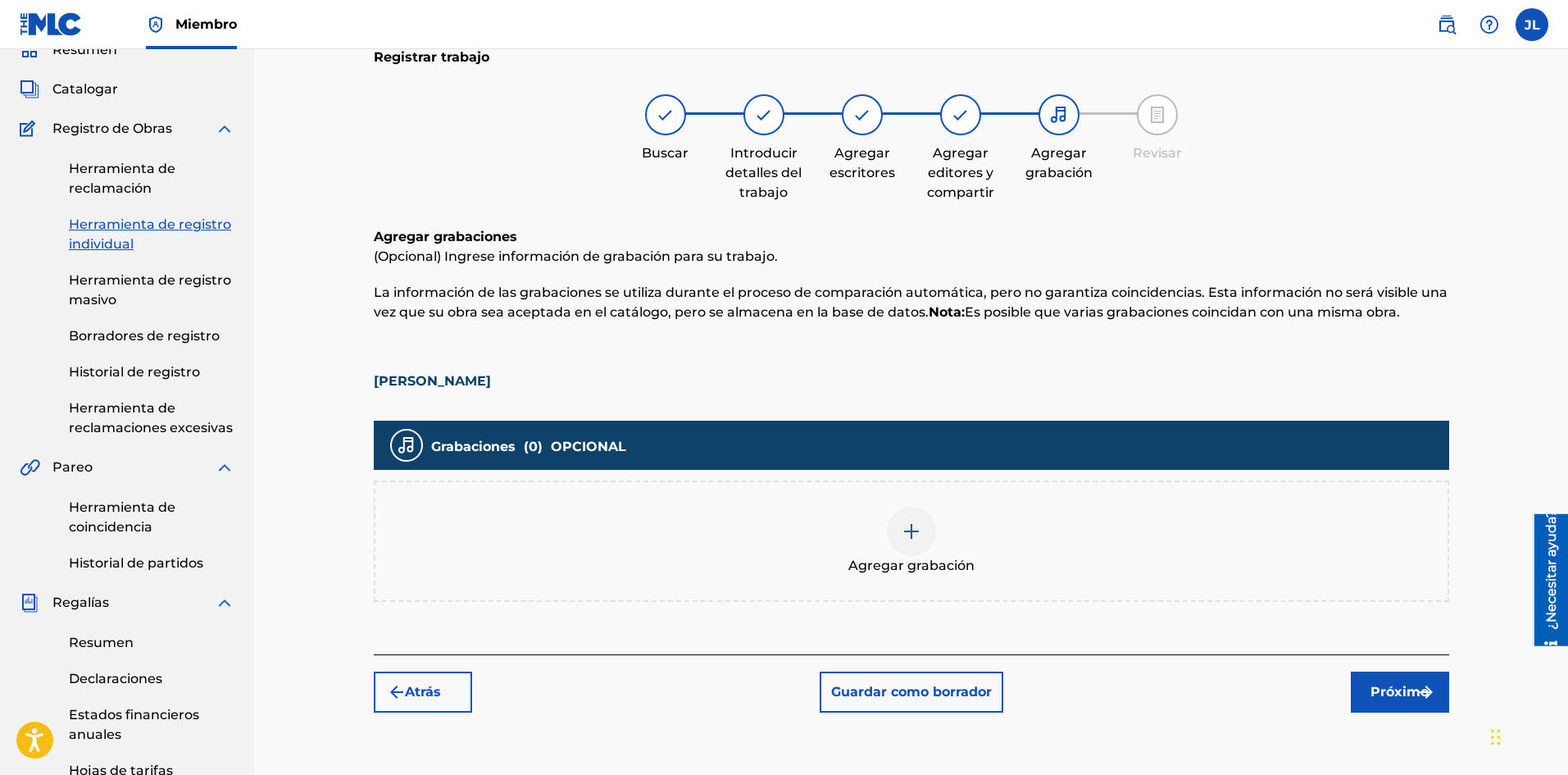
scroll to position [347, 0]
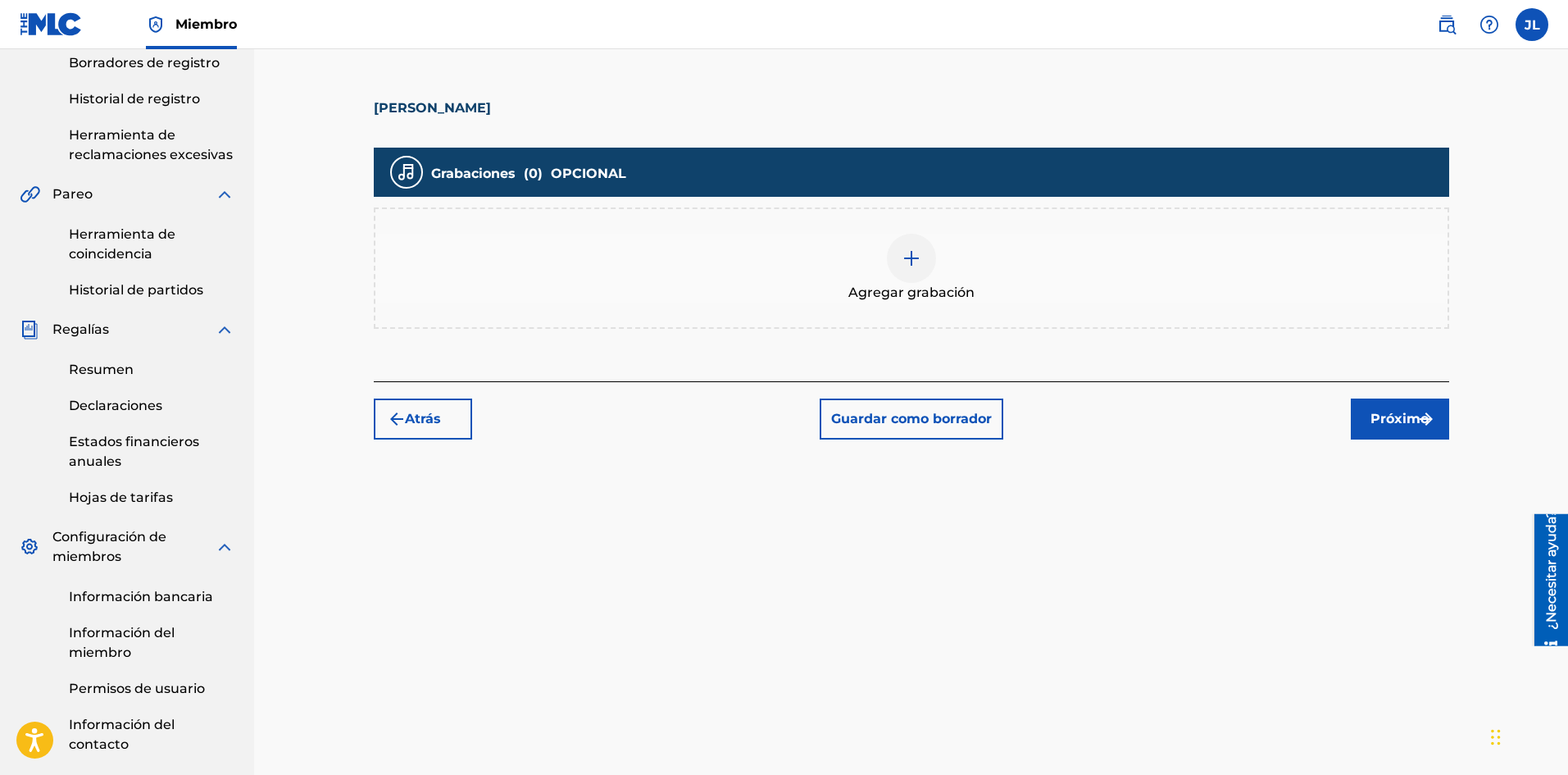
click at [897, 284] on span "Agregar grabación" at bounding box center [911, 292] width 126 height 20
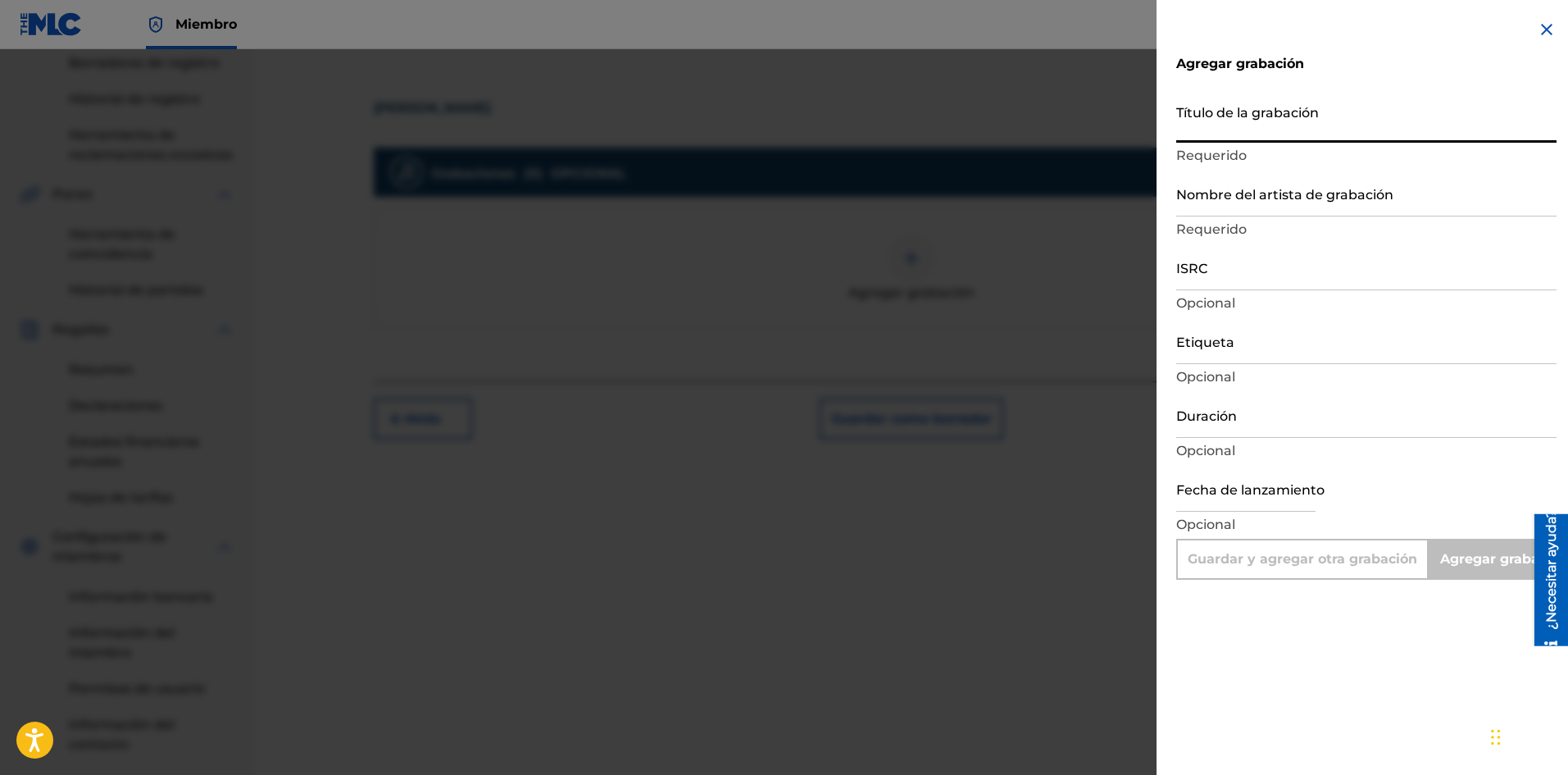
click at [1241, 126] on input "Título de la grabación" at bounding box center [1365, 119] width 380 height 46
paste input "[PERSON_NAME]"
type input "[PERSON_NAME]"
type input "Add Recording"
type input "[PERSON_NAME]"
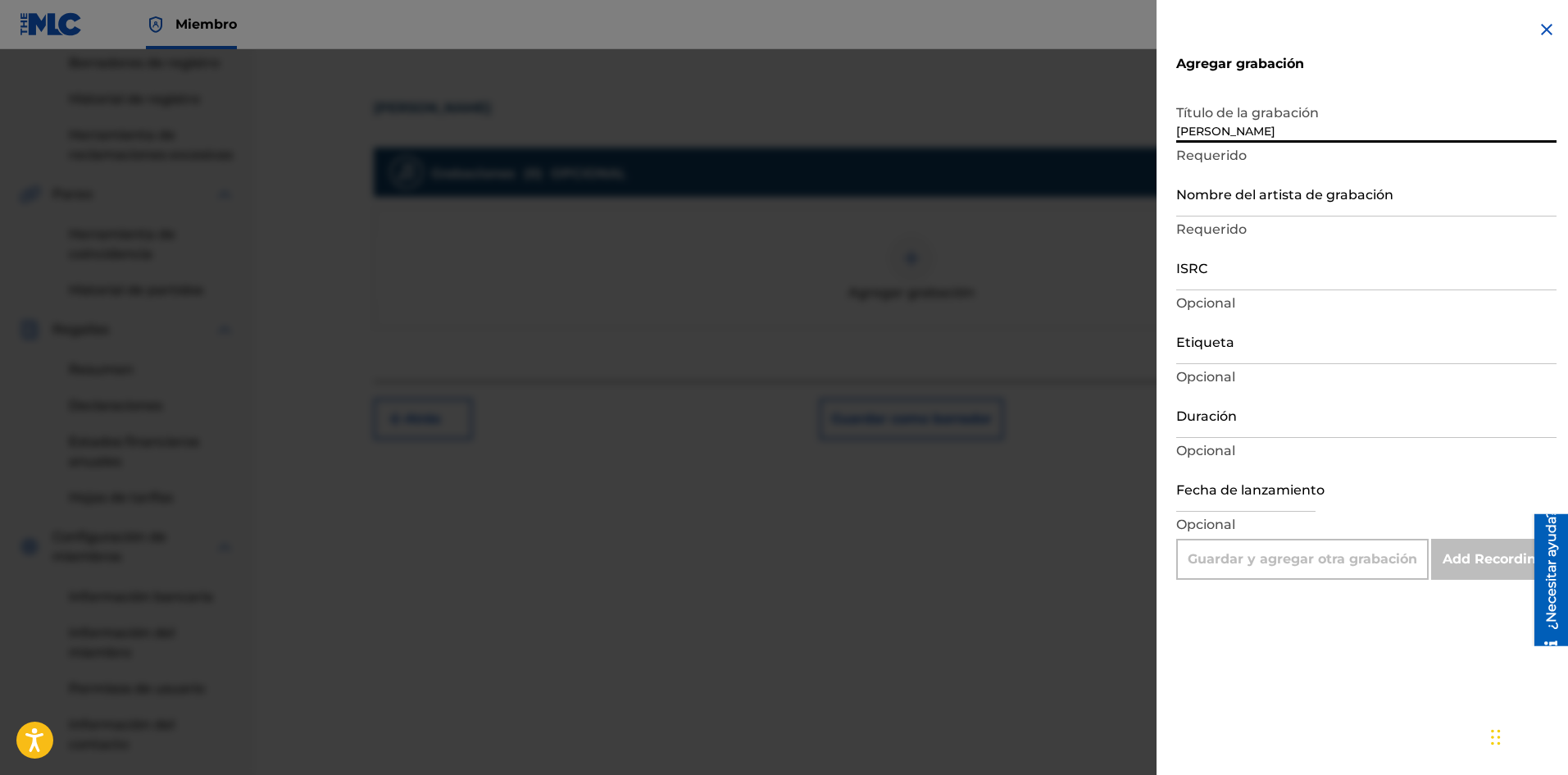
click at [1254, 426] on input "Duración" at bounding box center [1365, 414] width 380 height 46
click at [1244, 352] on input "Etiqueta" at bounding box center [1365, 341] width 380 height 46
type input "La Película Wa"
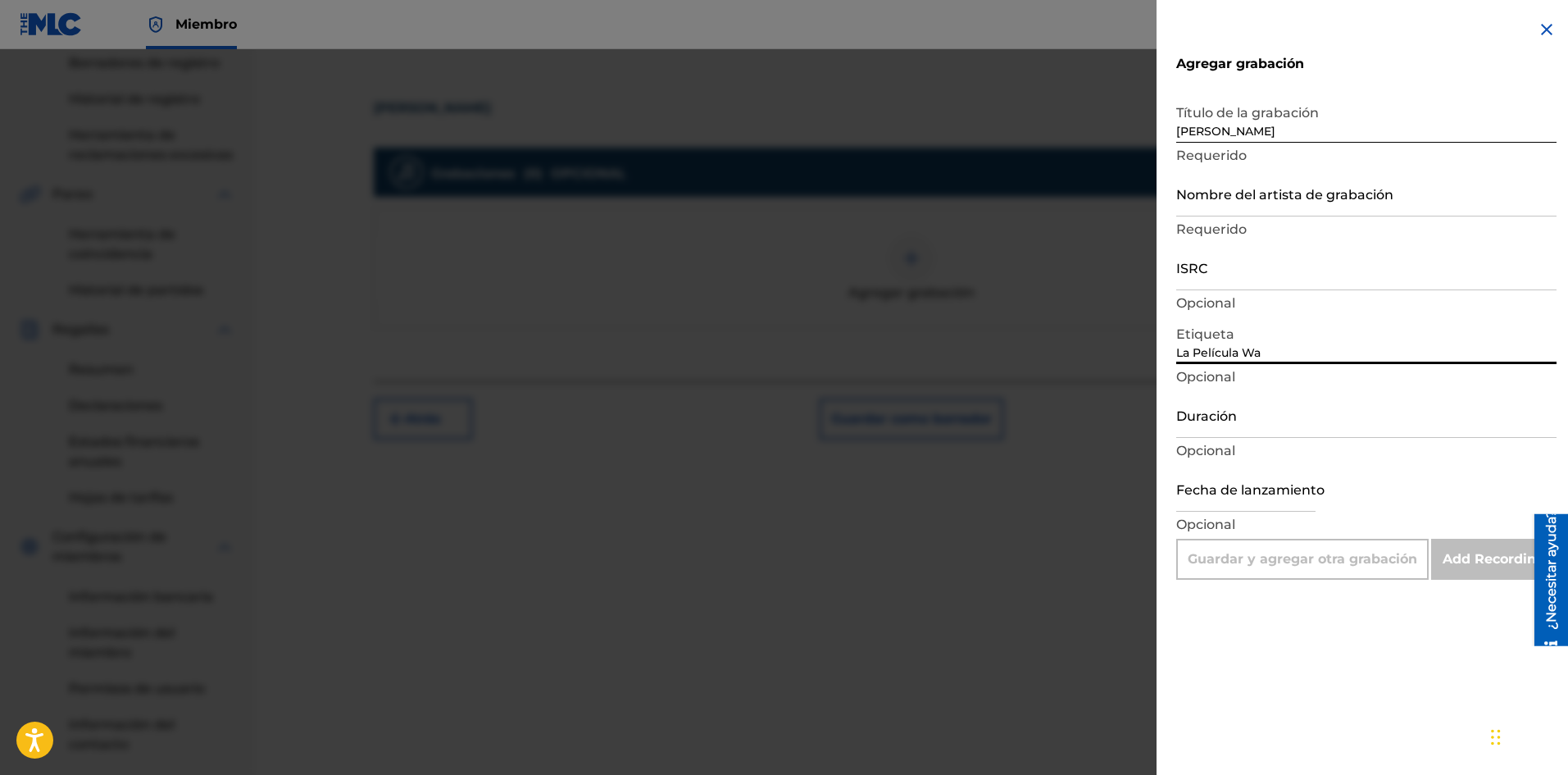
click at [1206, 231] on font "Requerido" at bounding box center [1211, 229] width 70 height 15
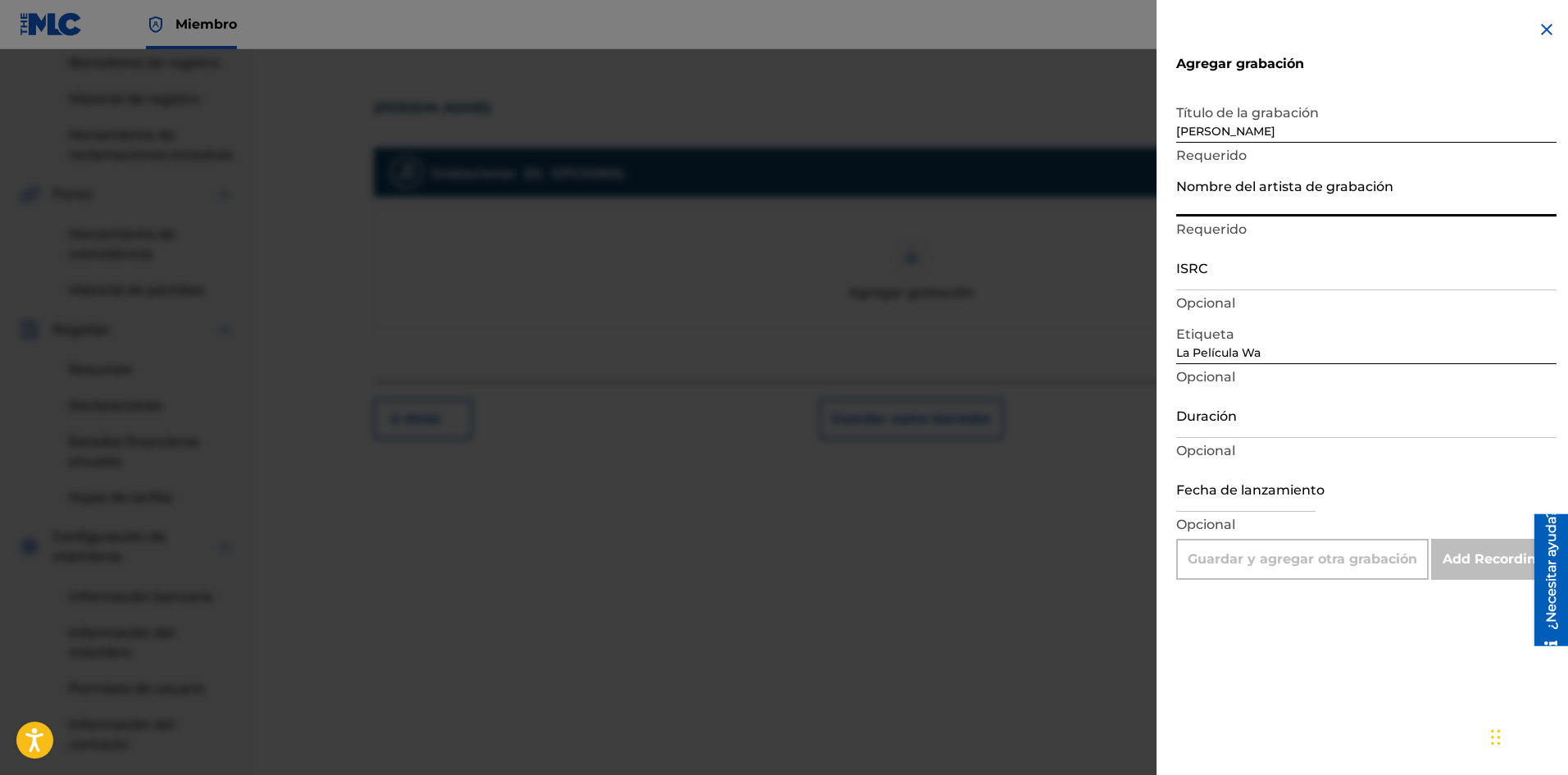
click at [1226, 196] on input "Nombre del artista de grabación" at bounding box center [1365, 193] width 380 height 46
type input "La Pelicula Wa"
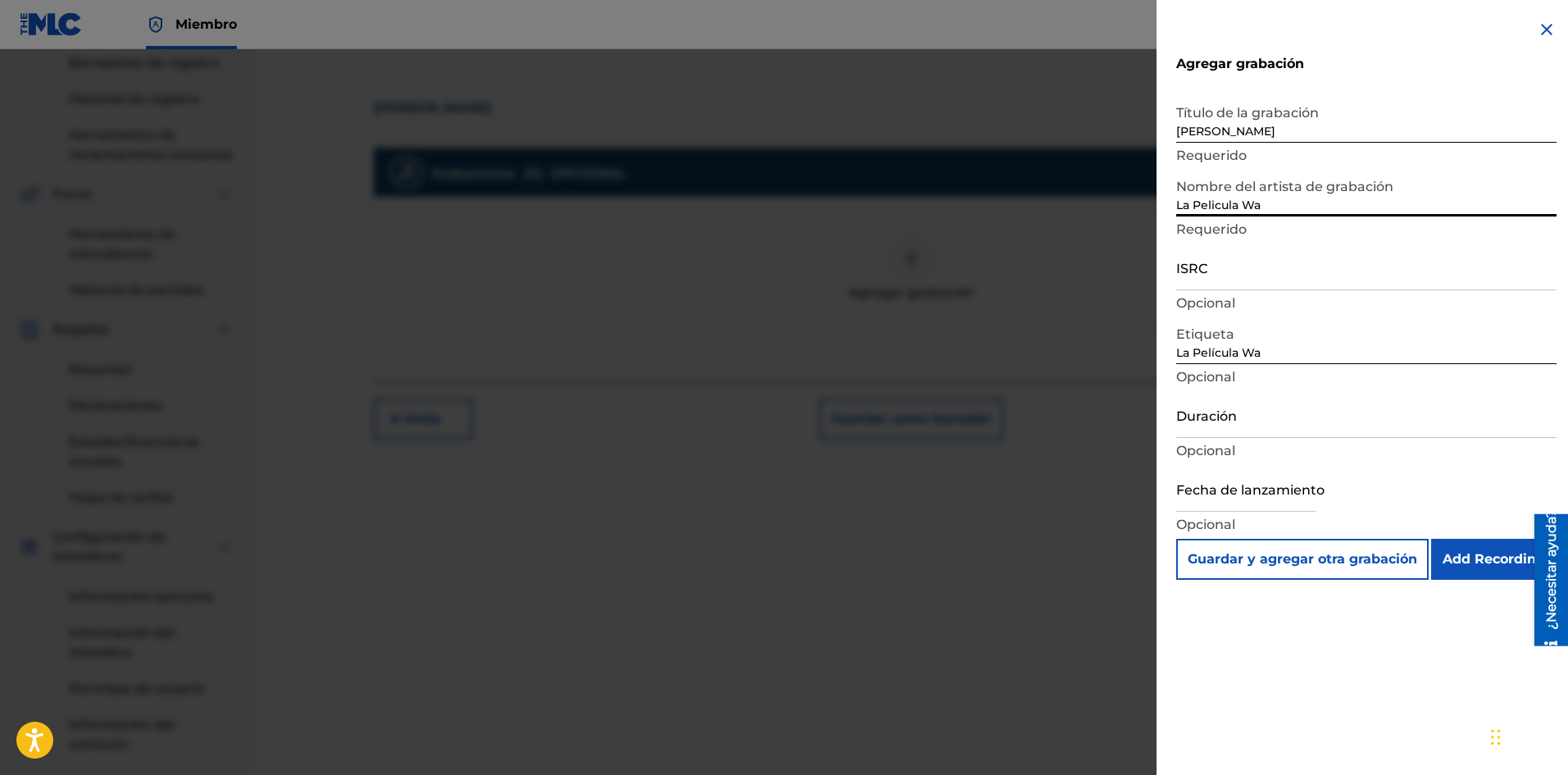
click at [1278, 498] on input "text" at bounding box center [1245, 488] width 139 height 46
select select "7"
select select "2025"
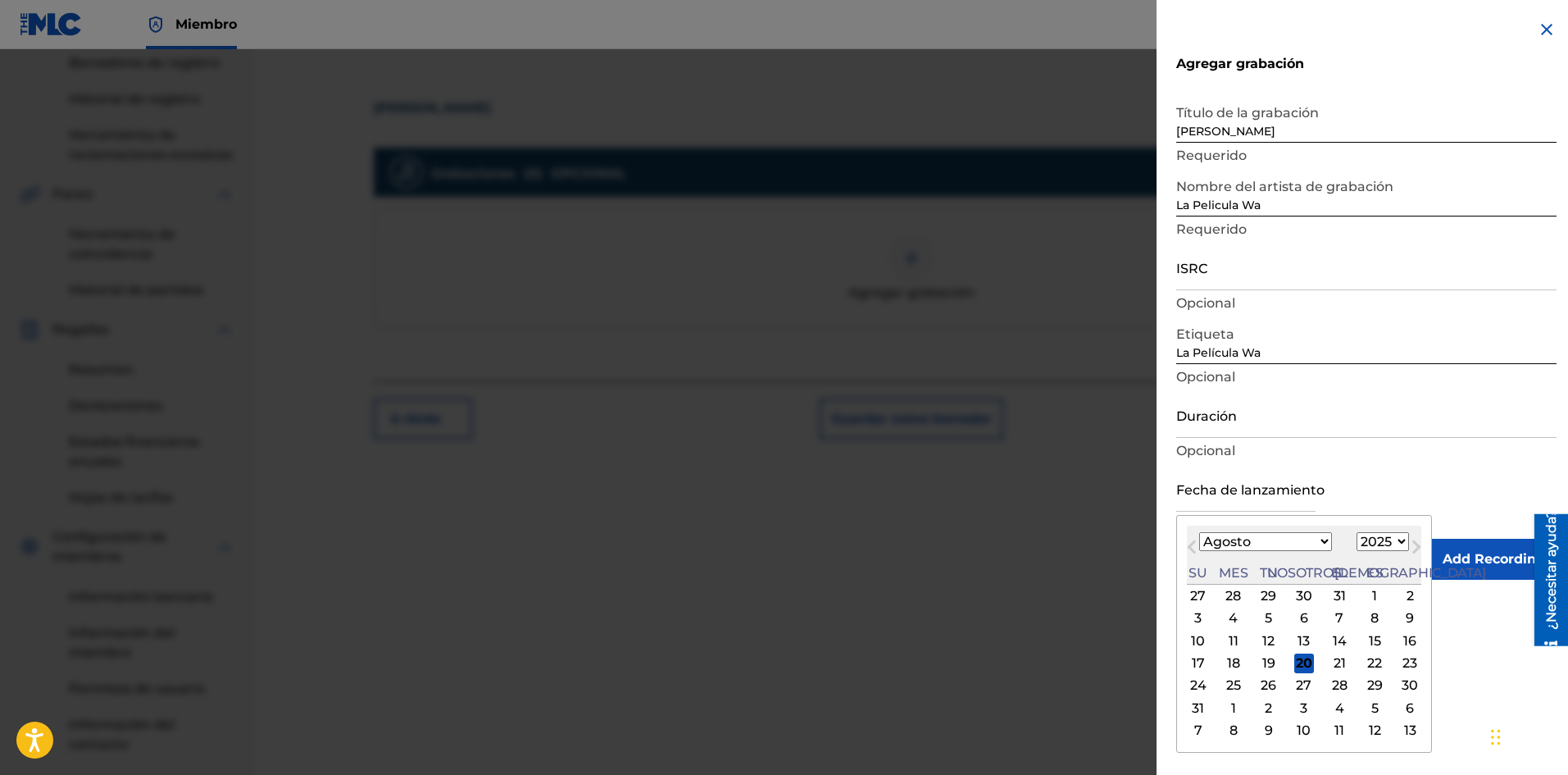
click at [1368, 517] on div "Mes anterior Mes próximo [DATE] Enero Febrero Marzo Abril Puede Junio [PERSON_N…" at bounding box center [1304, 634] width 256 height 238
click at [1262, 658] on font "19" at bounding box center [1268, 663] width 13 height 15
type input "[DATE]"
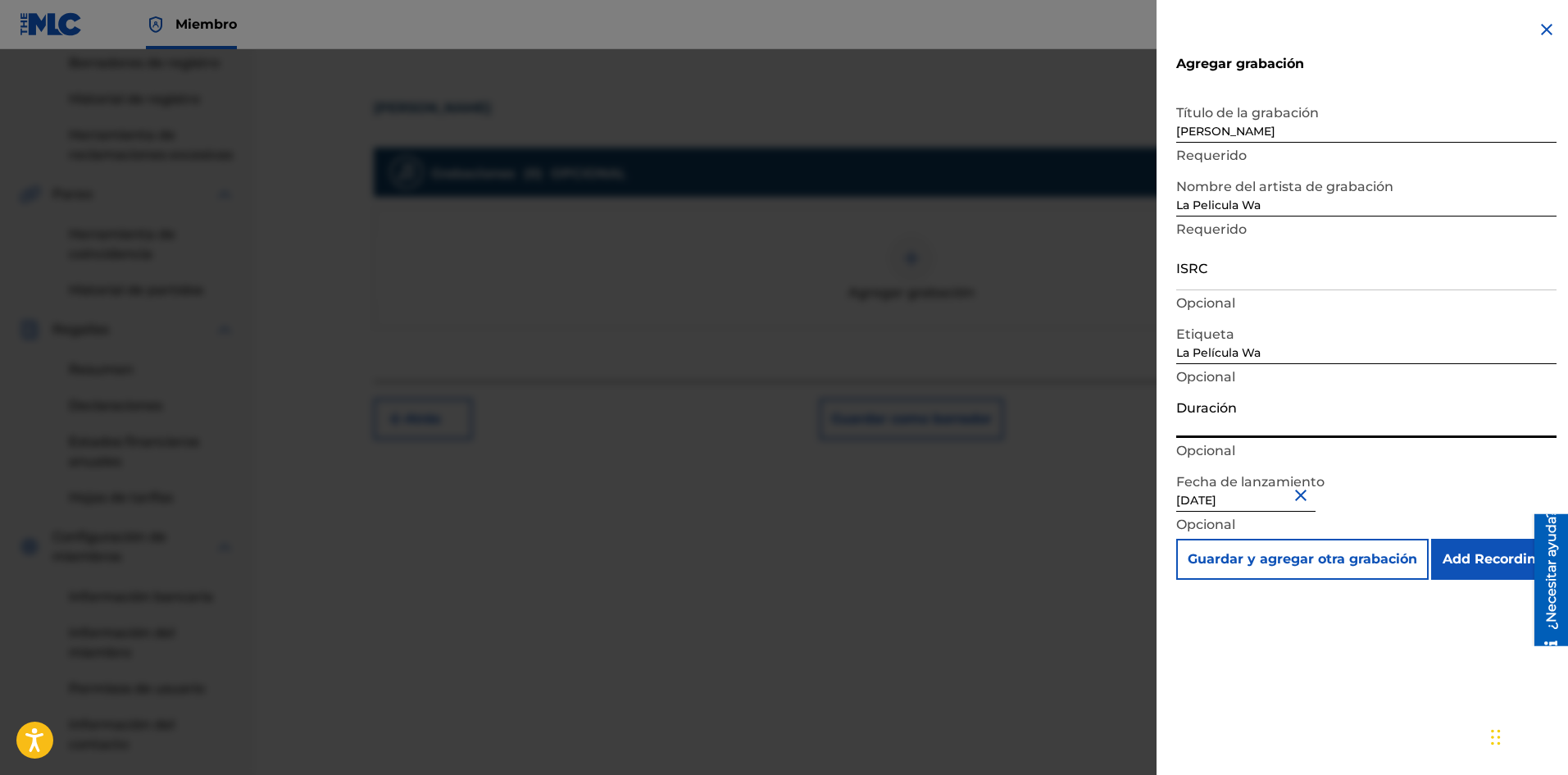
click at [1223, 420] on input "Duración" at bounding box center [1365, 414] width 380 height 46
type input "01:24"
click at [1515, 551] on input "Add Recording" at bounding box center [1493, 559] width 125 height 41
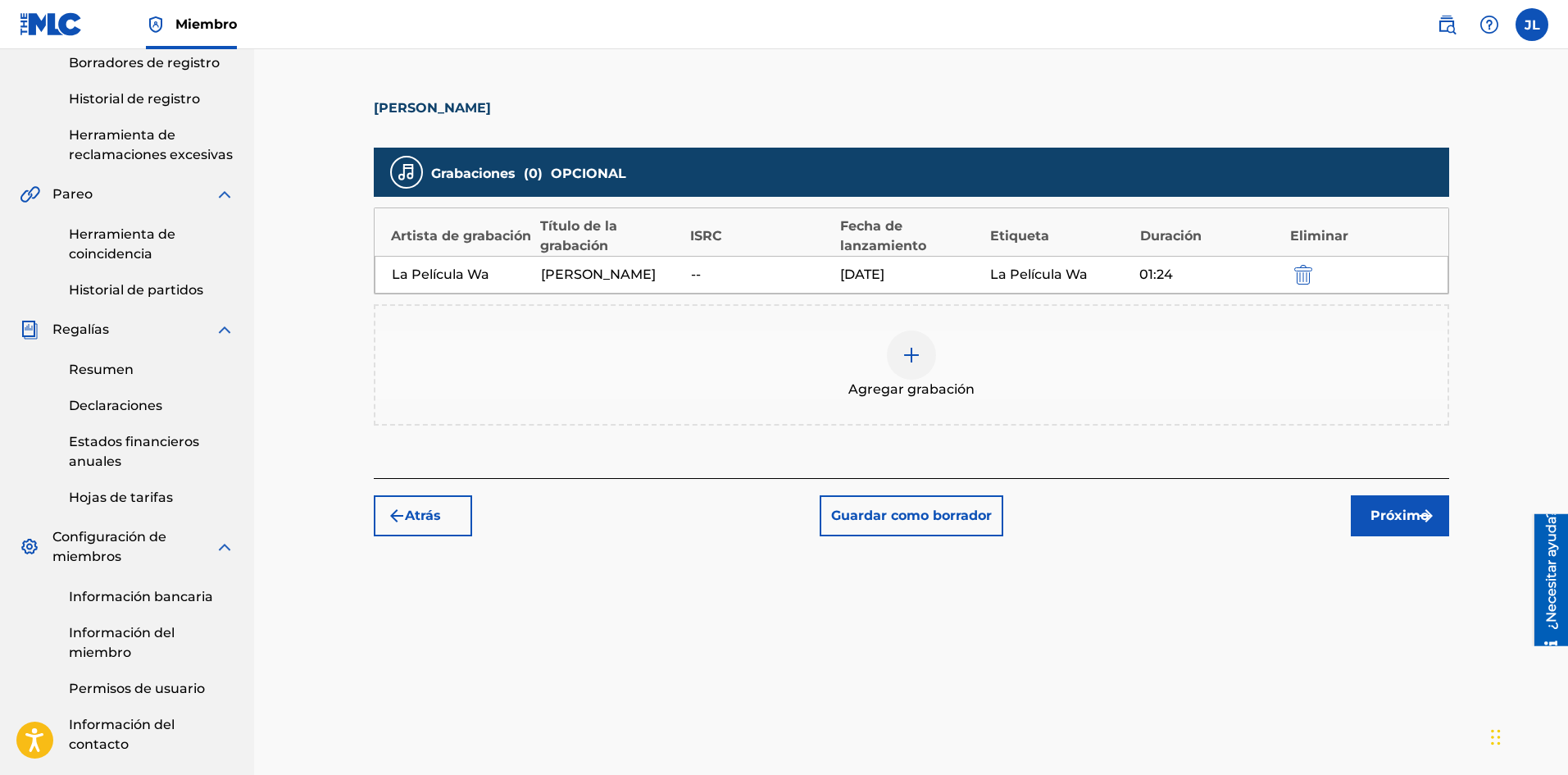
click at [1379, 504] on button "Próximo" at bounding box center [1400, 515] width 99 height 41
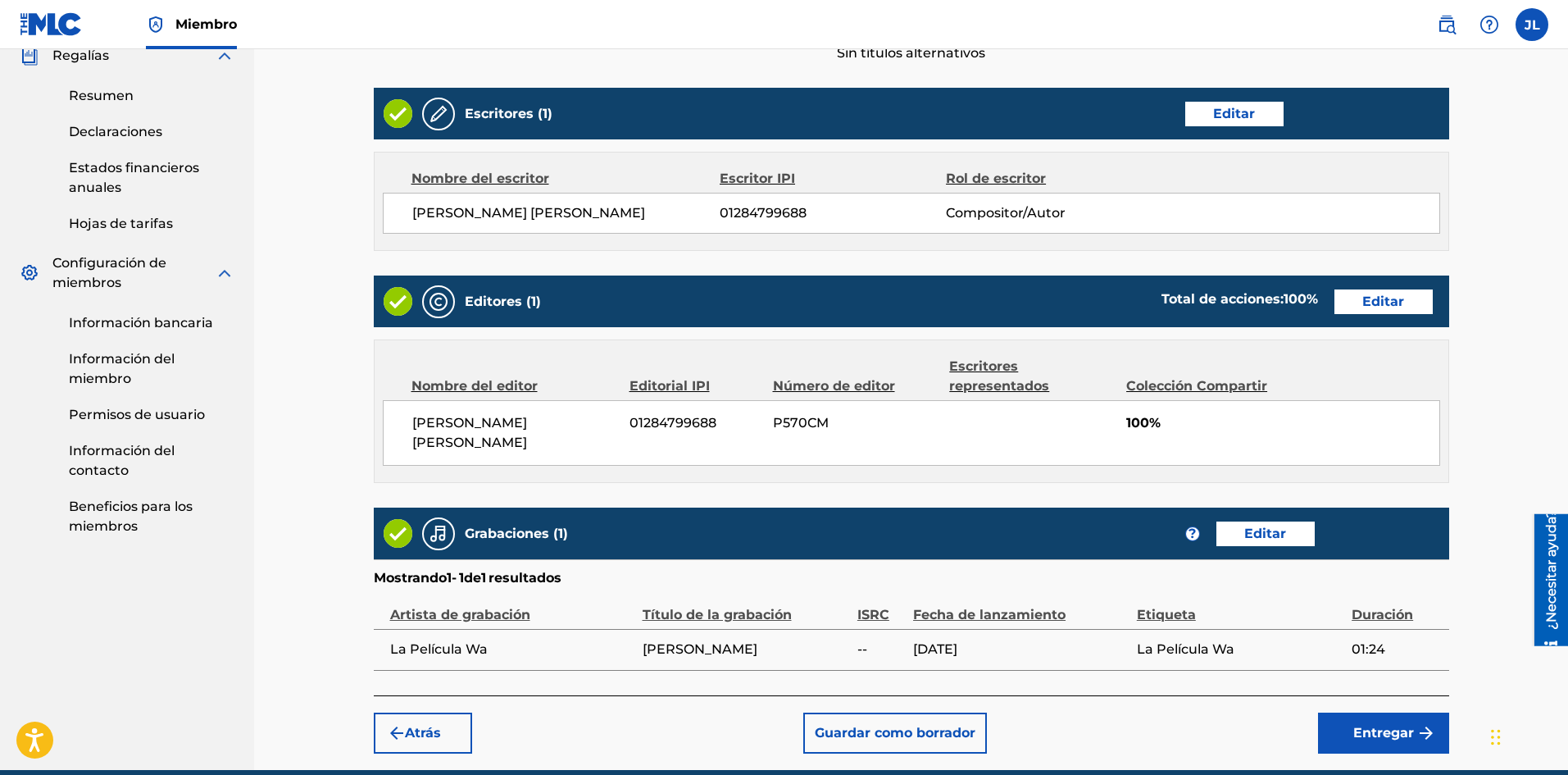
scroll to position [674, 0]
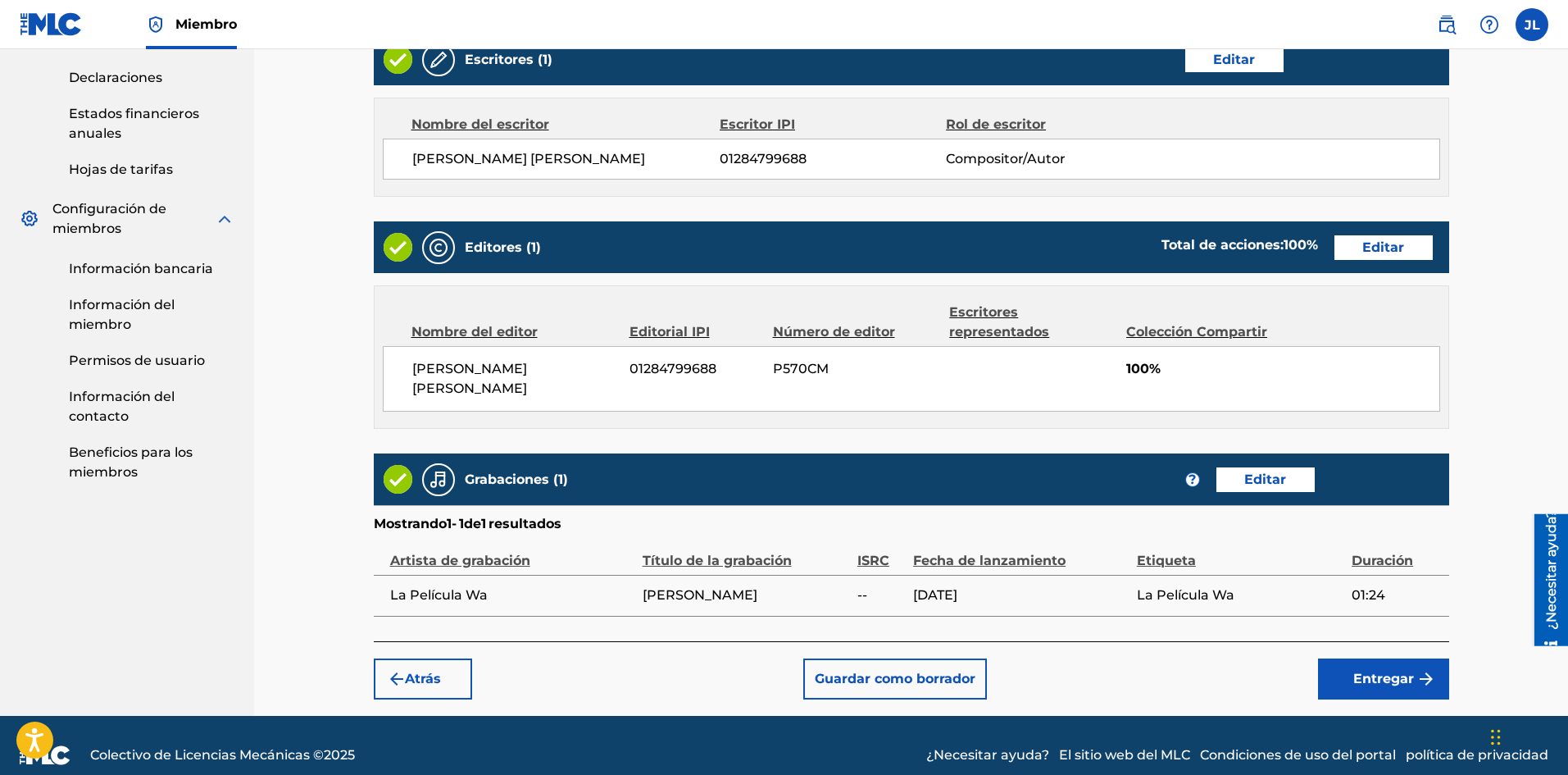
click at [1366, 671] on font "Entregar" at bounding box center [1383, 678] width 61 height 15
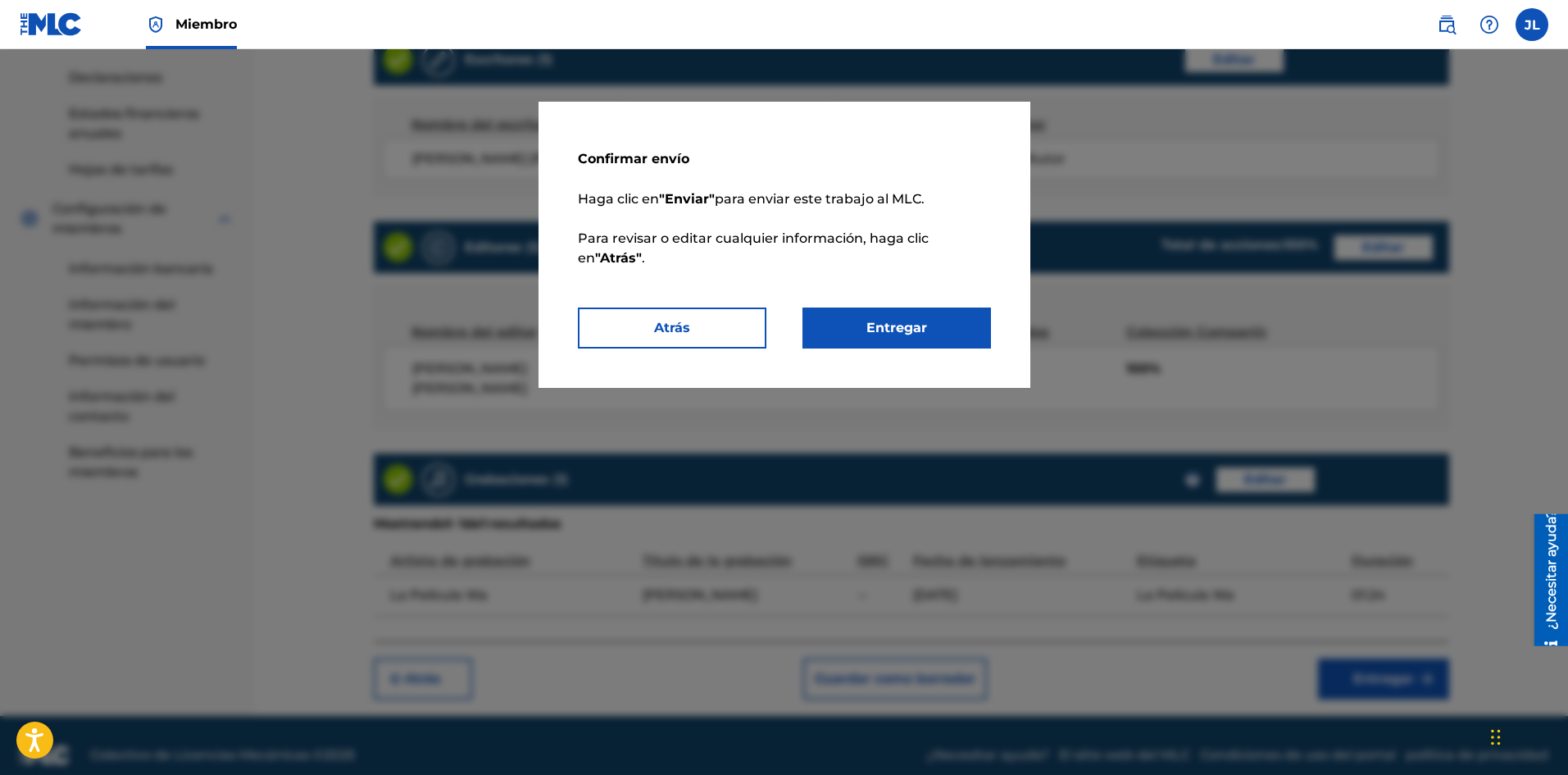
click at [944, 332] on button "Entregar" at bounding box center [896, 327] width 189 height 41
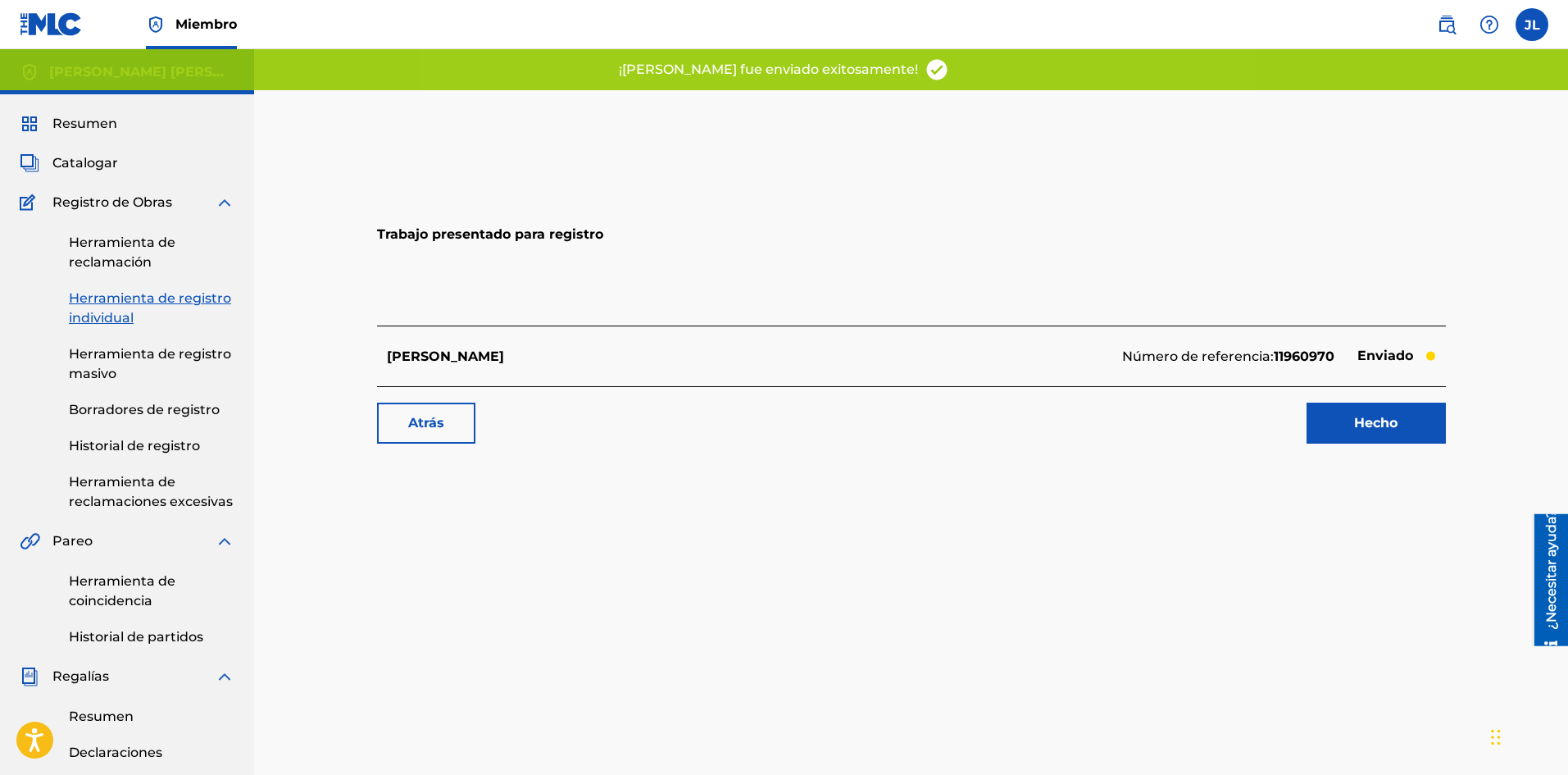
click at [1362, 433] on link "Hecho" at bounding box center [1376, 422] width 139 height 41
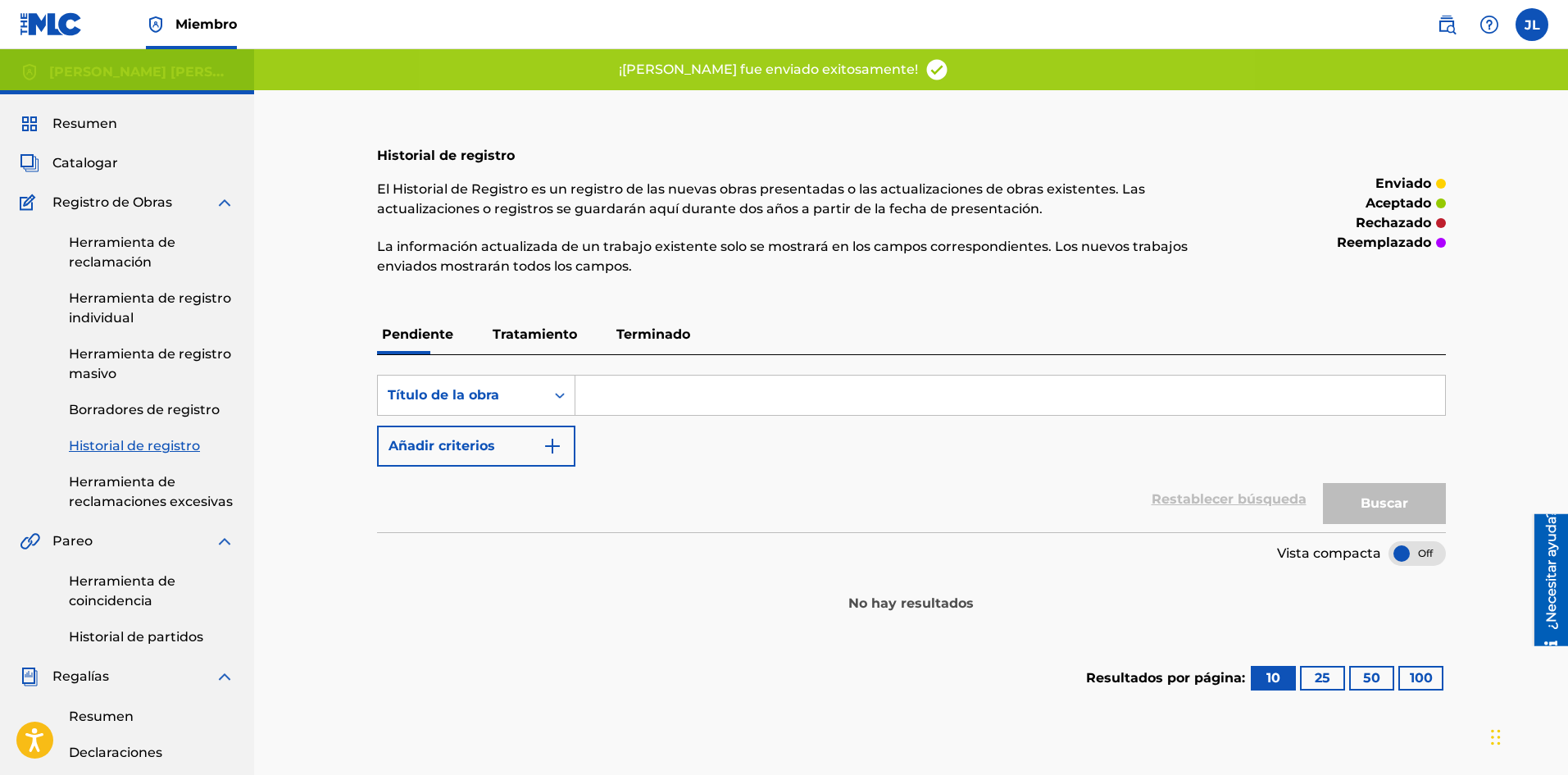
click at [89, 162] on font "Catalogar" at bounding box center [84, 162] width 65 height 15
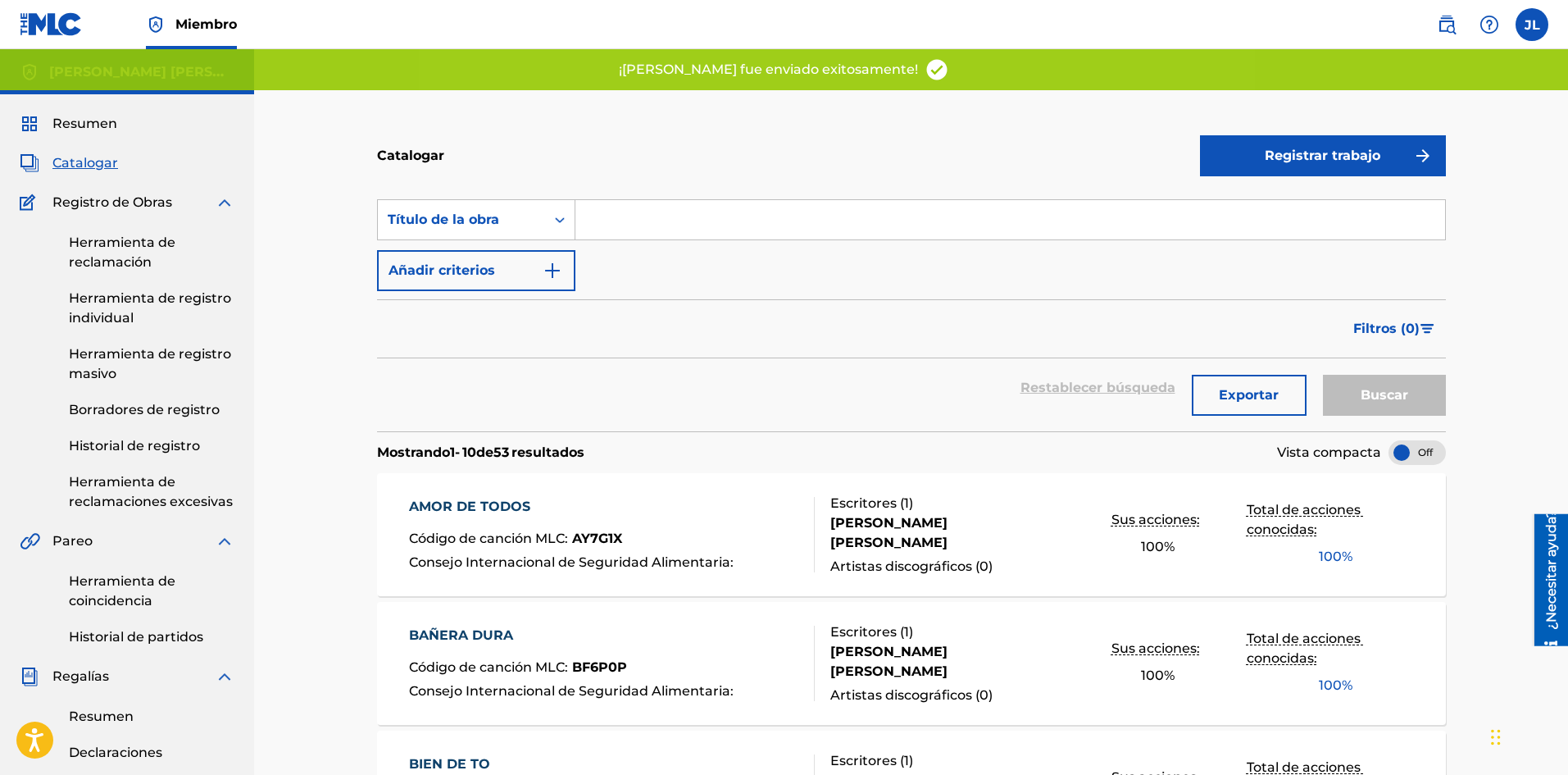
click at [1278, 174] on button "Registrar trabajo" at bounding box center [1322, 156] width 246 height 41
click at [1225, 199] on link "Individual" at bounding box center [1322, 209] width 246 height 39
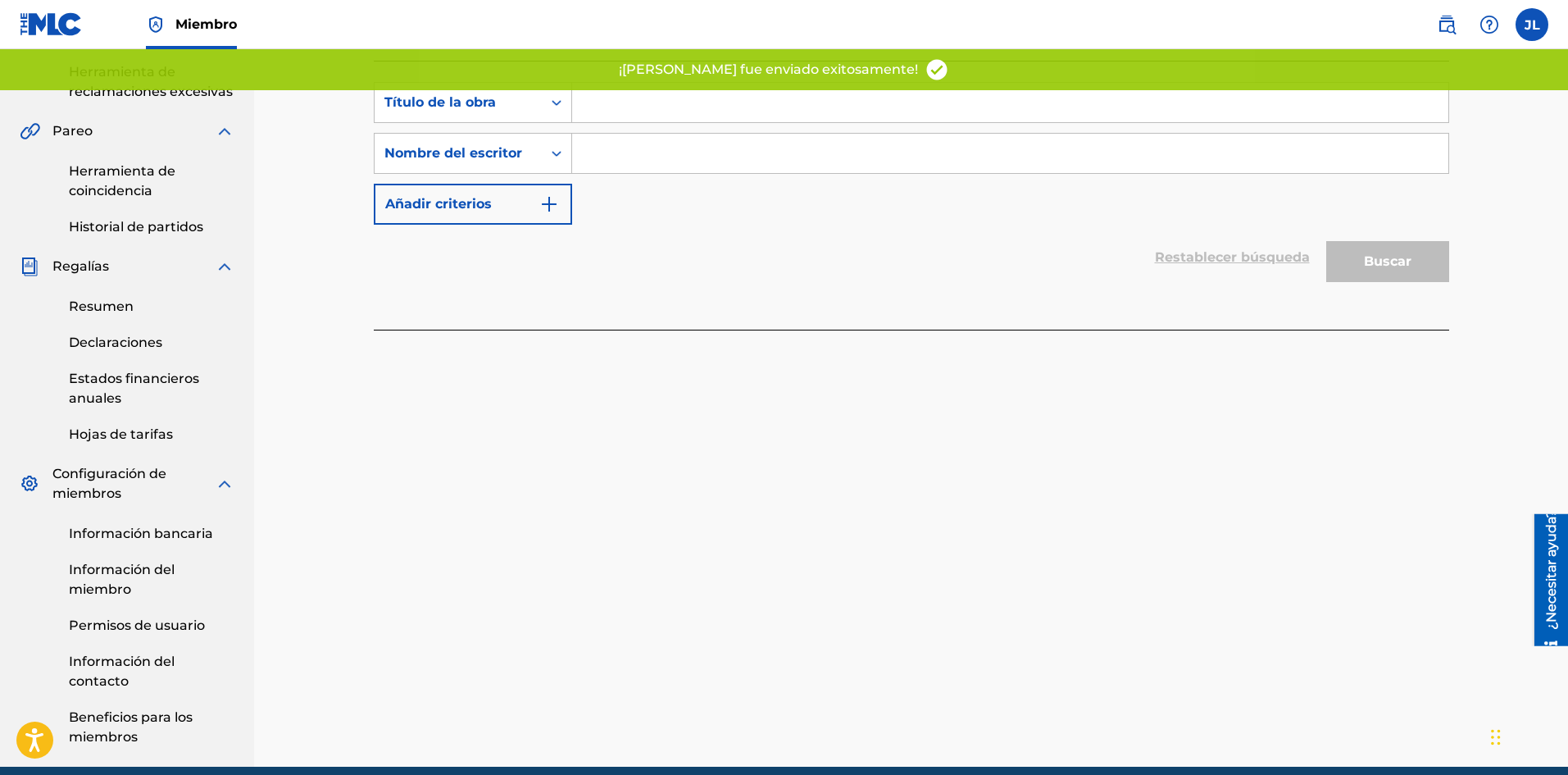
scroll to position [137, 0]
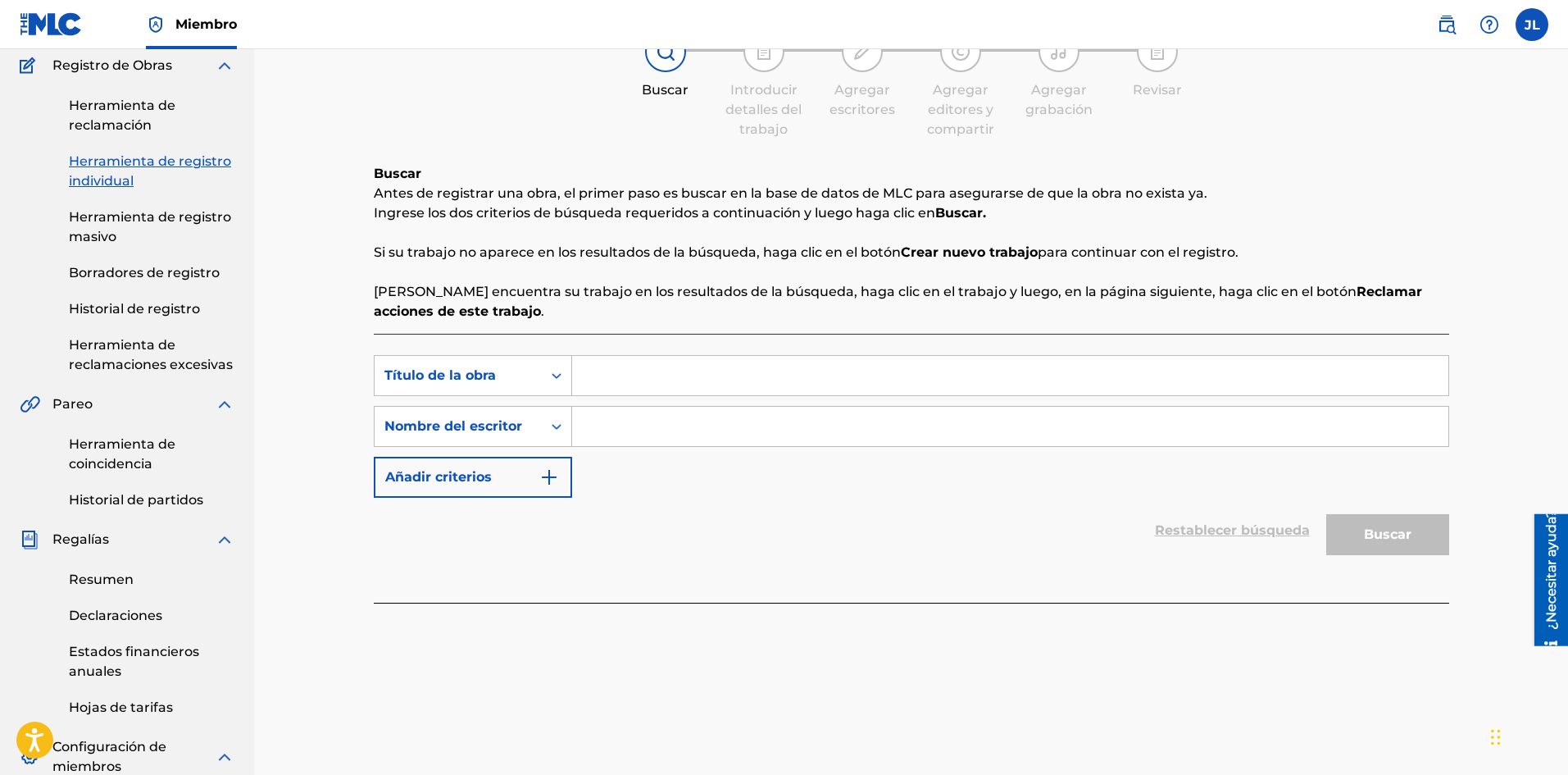
click at [623, 370] on input "Formulario de búsqueda" at bounding box center [1010, 375] width 876 height 39
paste input "Pretaron"
type input "Pretaron"
click at [640, 433] on input "Formulario de búsqueda" at bounding box center [1010, 426] width 876 height 39
type input "[PERSON_NAME]"
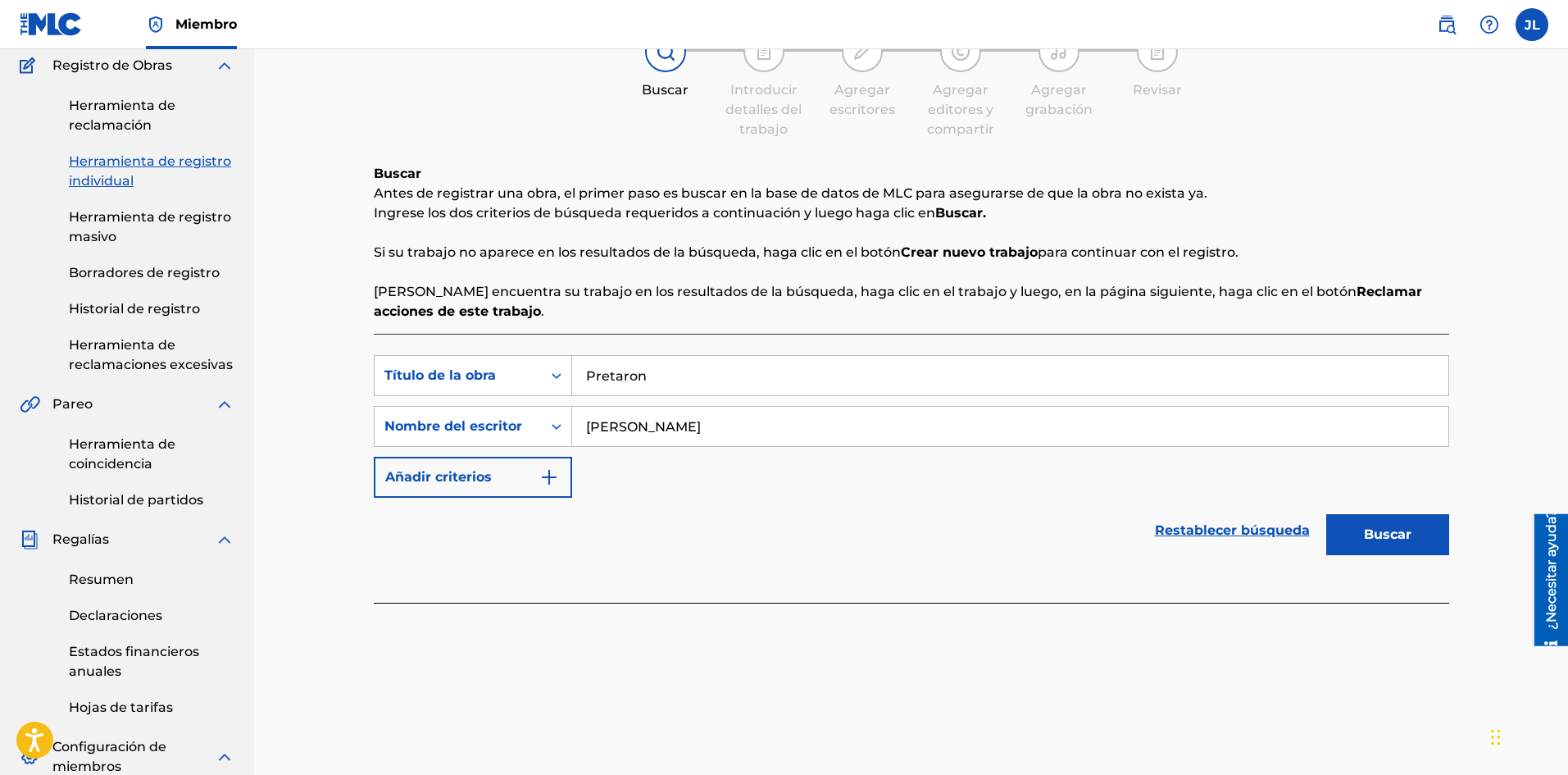
click at [1411, 522] on button "Buscar" at bounding box center [1388, 534] width 123 height 41
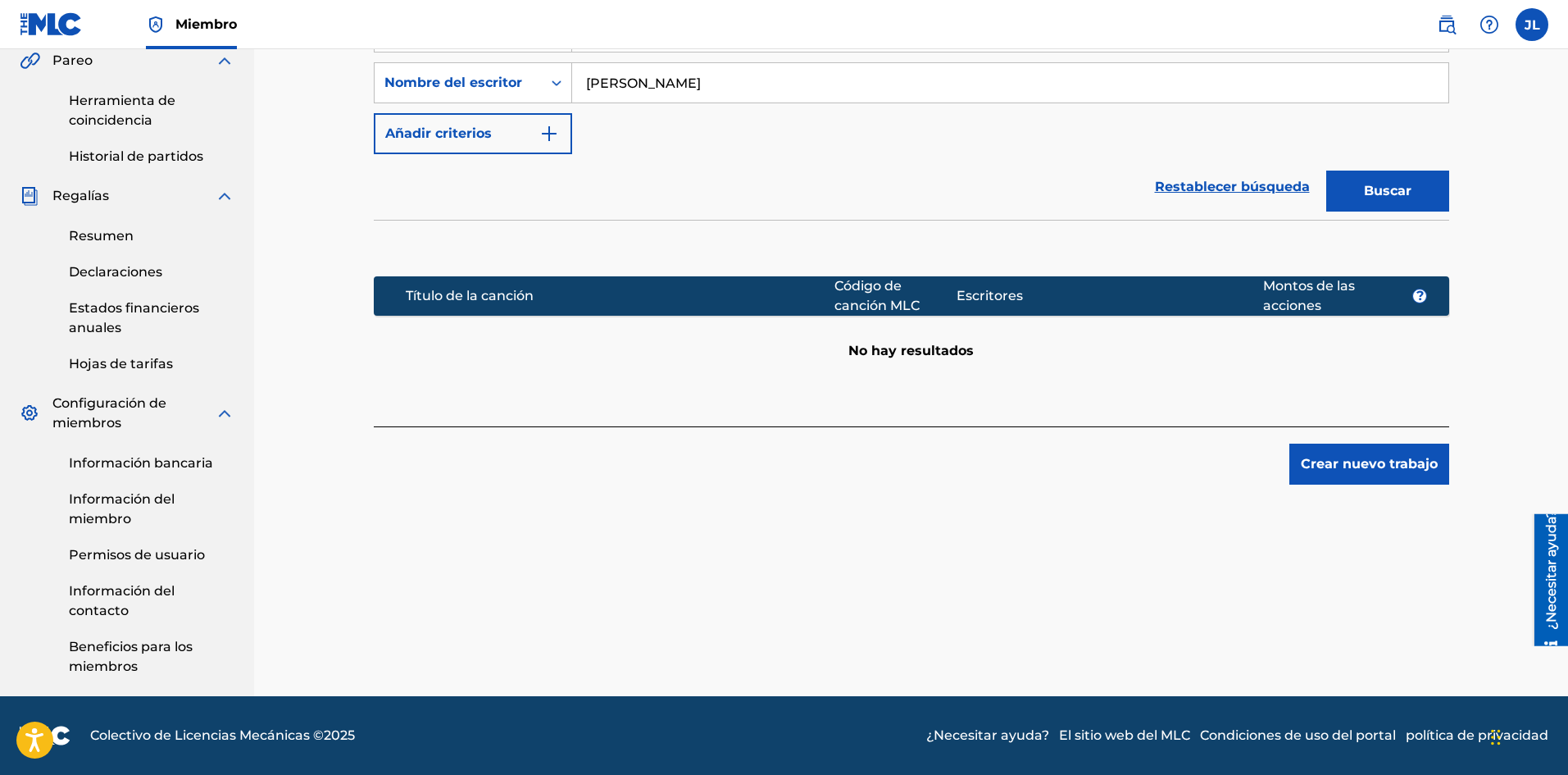
scroll to position [343, 0]
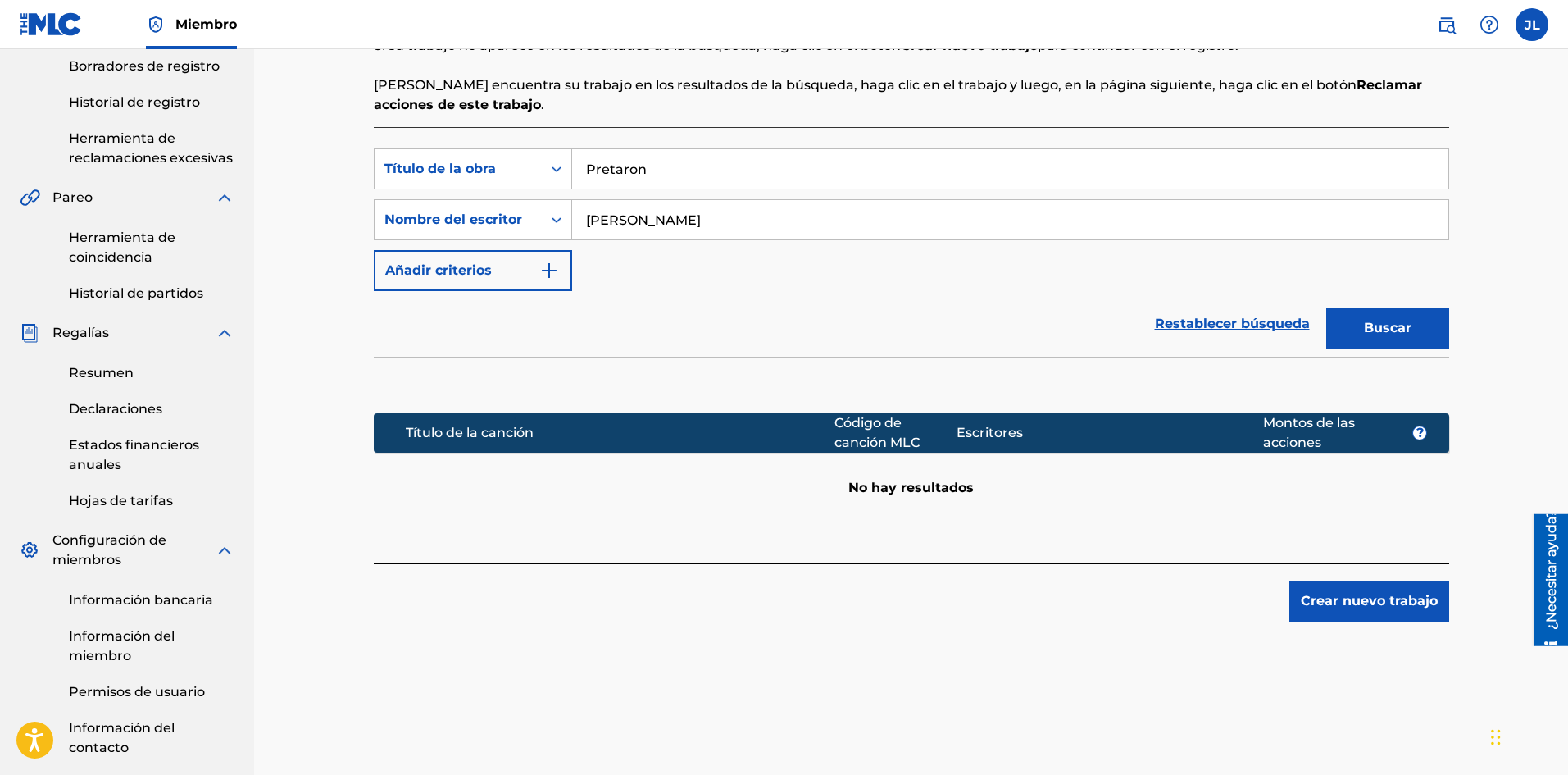
click at [1347, 604] on font "Crear nuevo trabajo" at bounding box center [1369, 600] width 137 height 15
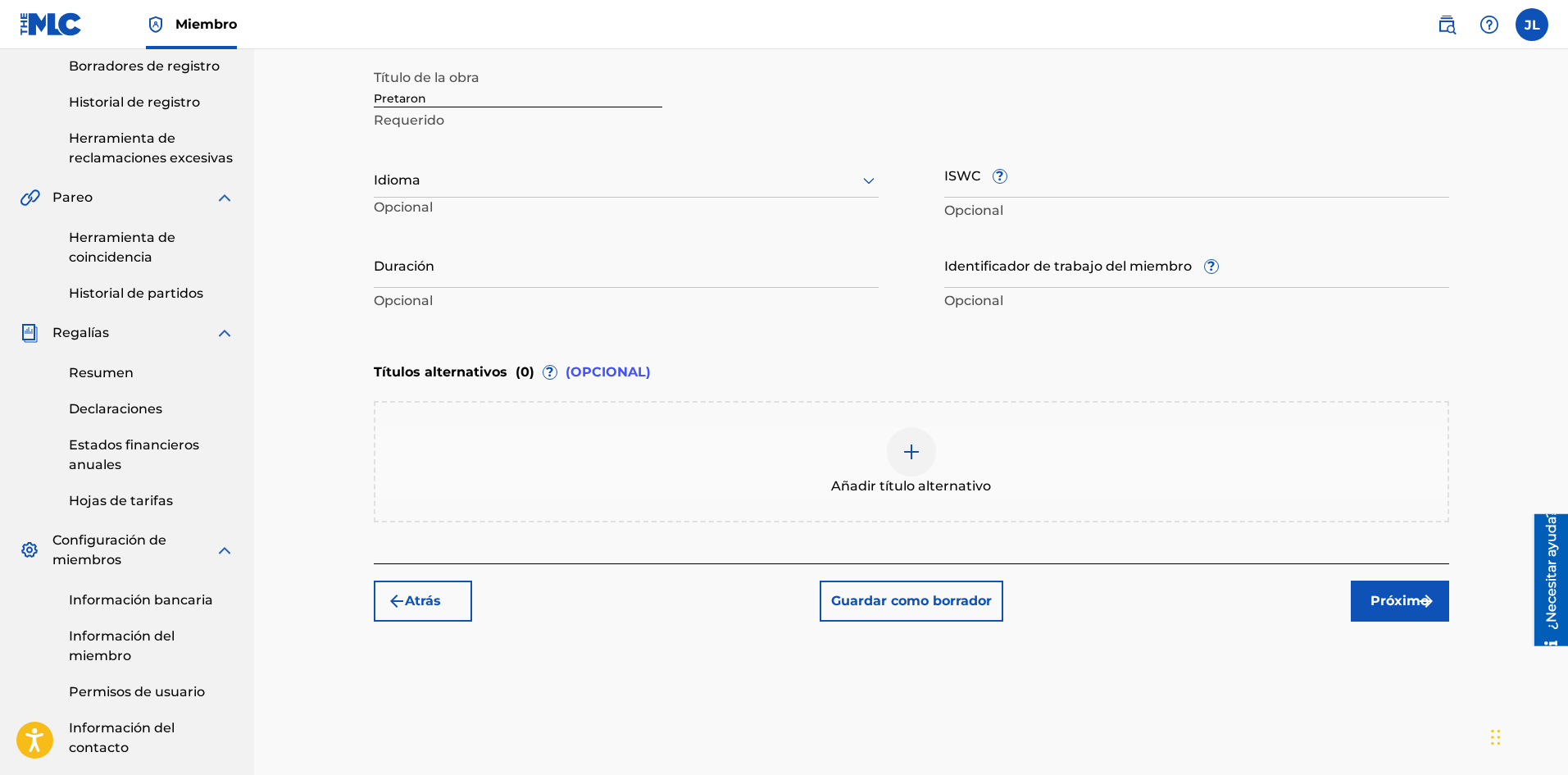
scroll to position [208, 0]
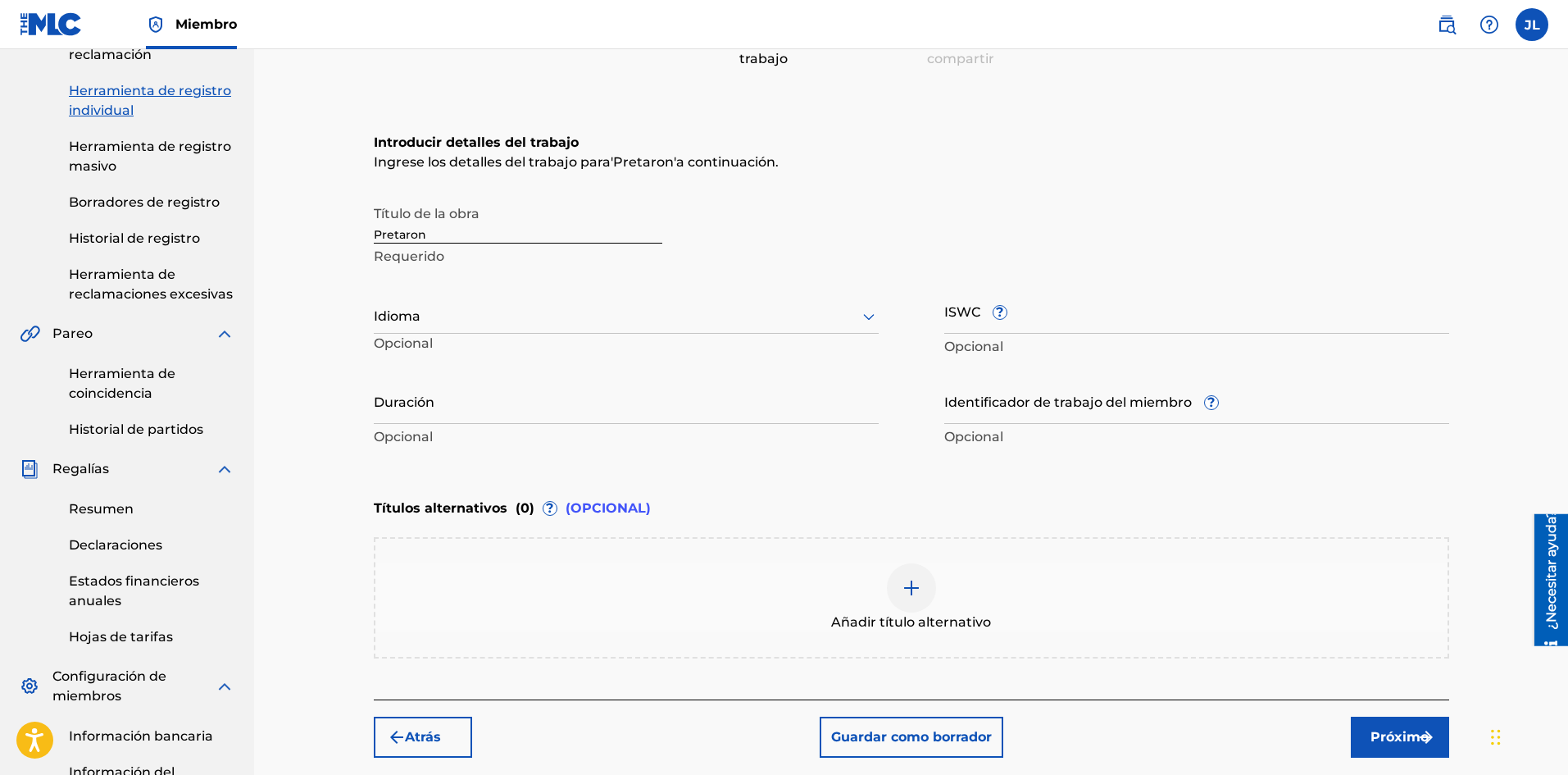
click at [453, 322] on div at bounding box center [626, 316] width 504 height 21
click at [419, 381] on div "Español" at bounding box center [626, 392] width 503 height 39
click at [593, 408] on input "Duración" at bounding box center [626, 400] width 504 height 46
type input "01:56"
click at [1378, 732] on font "Próximo" at bounding box center [1398, 736] width 58 height 15
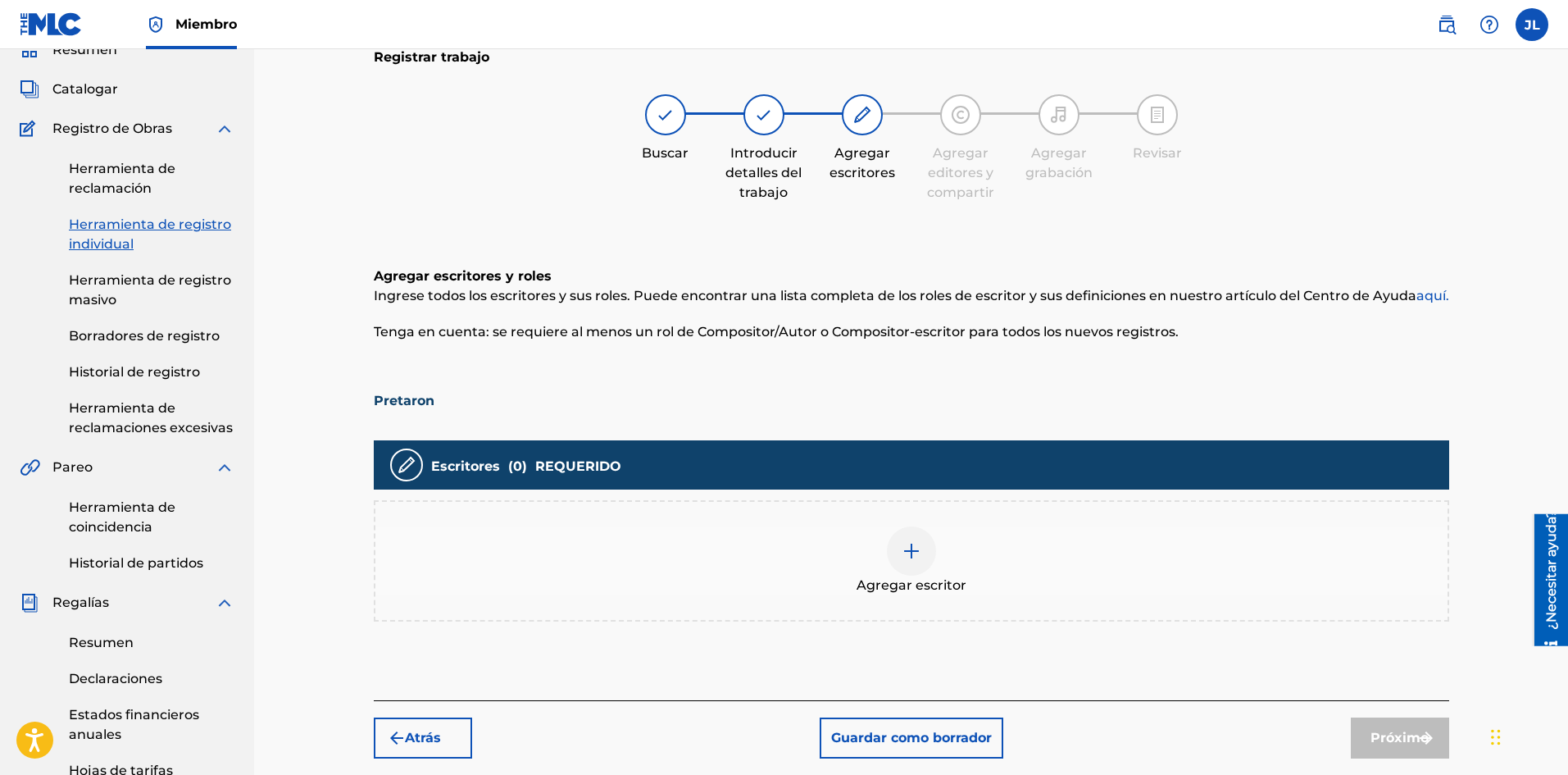
scroll to position [347, 0]
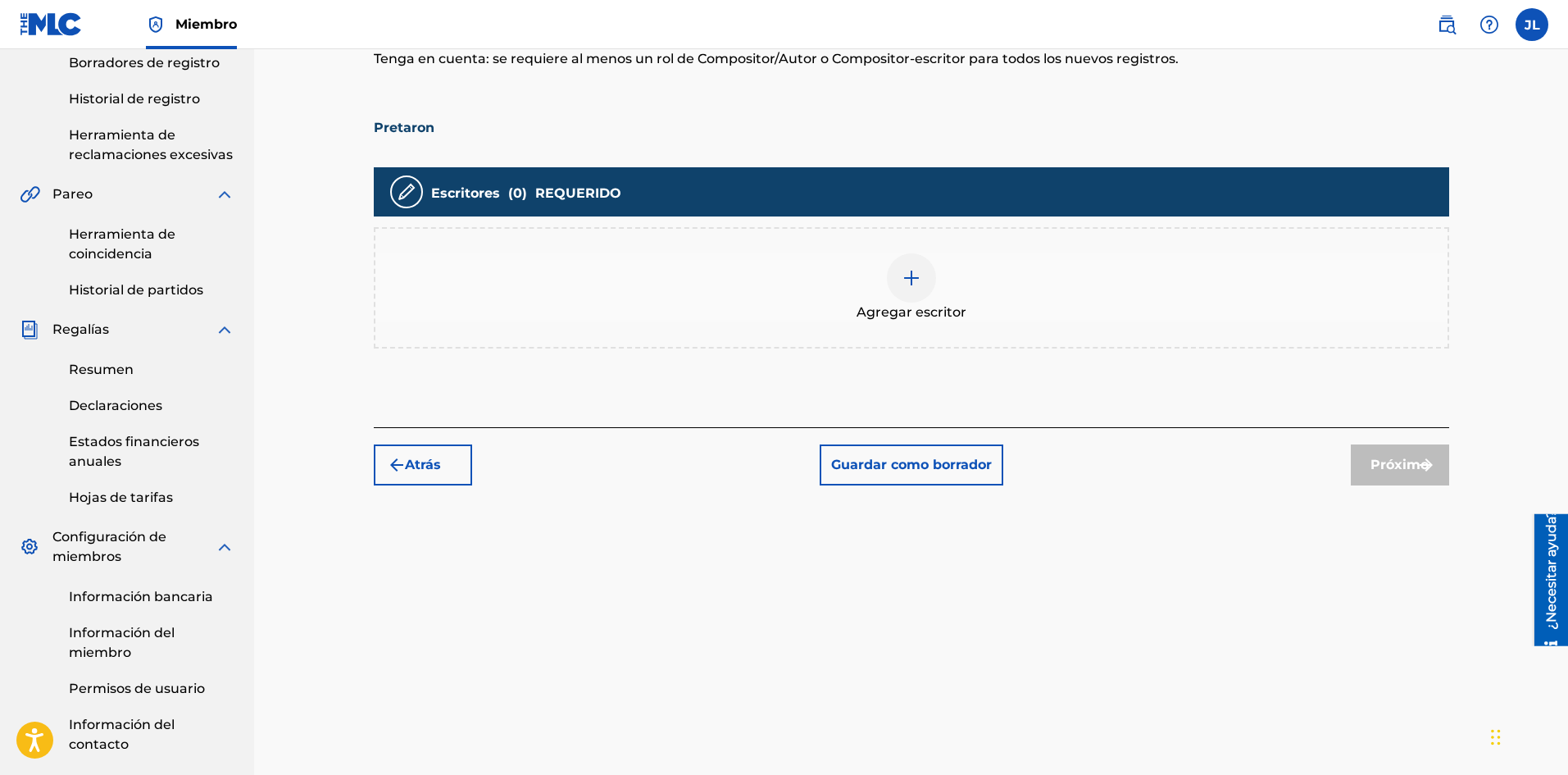
click at [903, 257] on div at bounding box center [911, 278] width 49 height 49
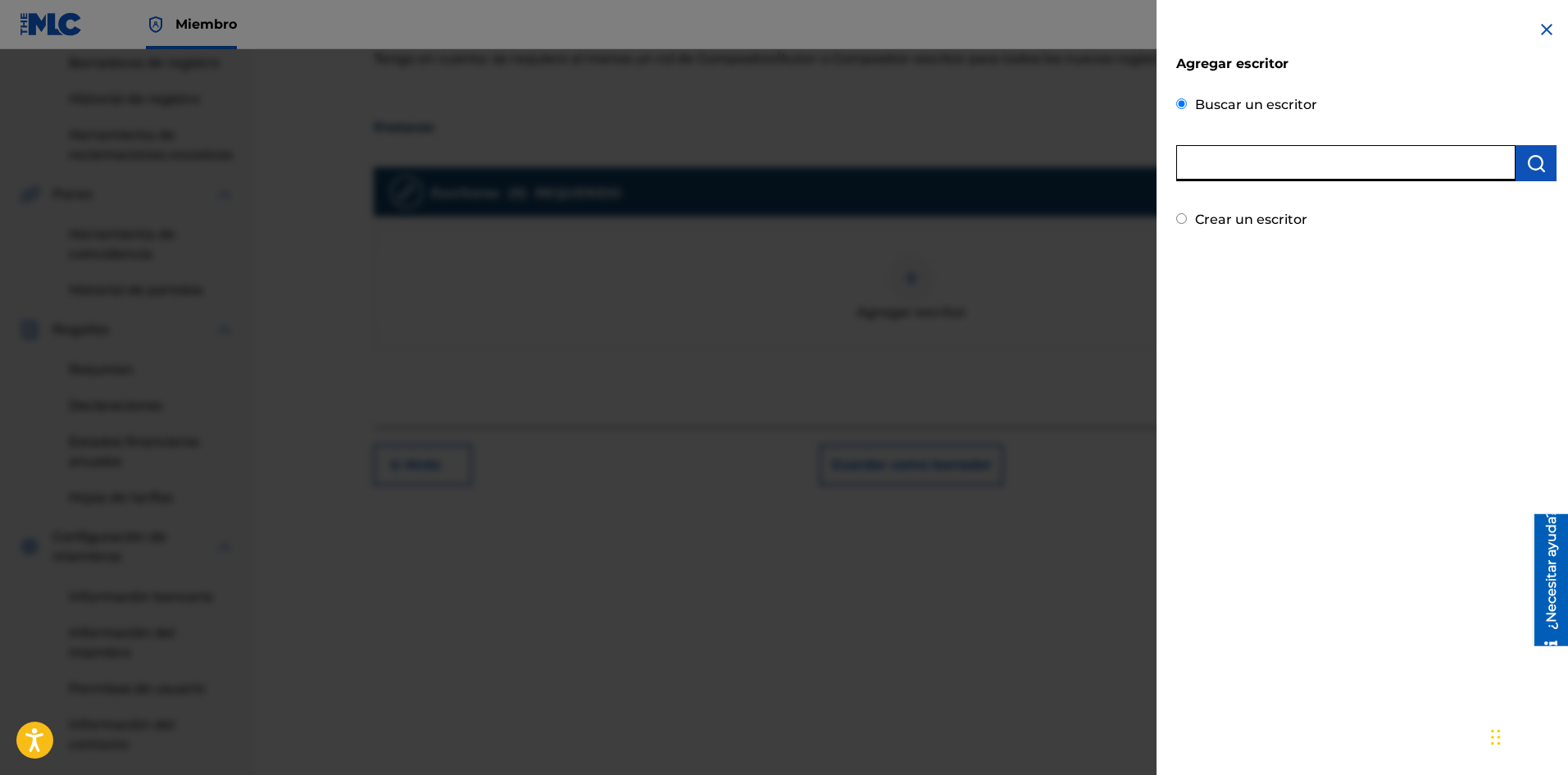
click at [1248, 175] on input "text" at bounding box center [1345, 163] width 339 height 36
type input "[PERSON_NAME] [PERSON_NAME]"
click at [1526, 168] on img "submit" at bounding box center [1536, 163] width 20 height 20
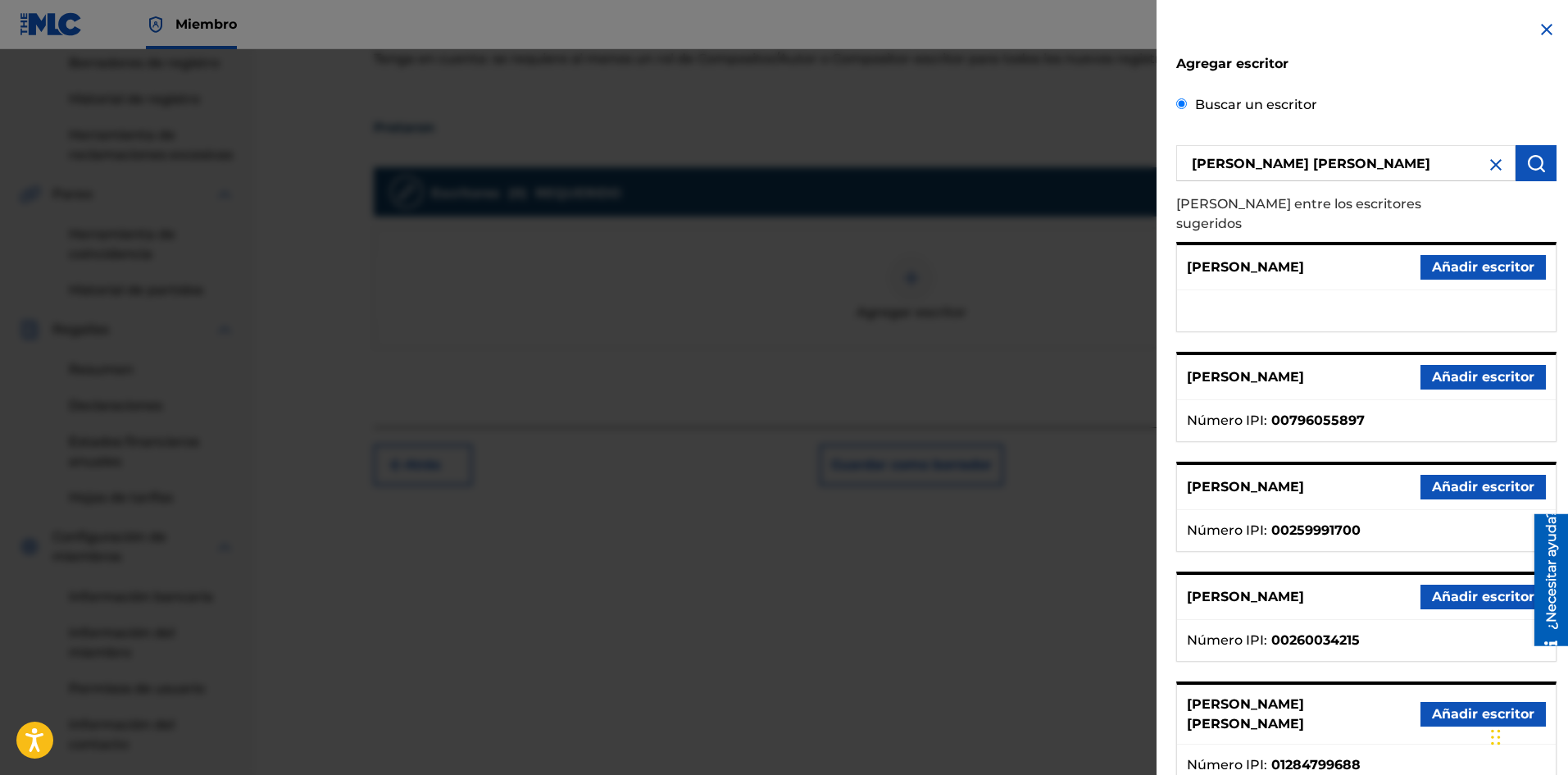
click at [1452, 706] on font "Añadir escritor" at bounding box center [1483, 713] width 102 height 15
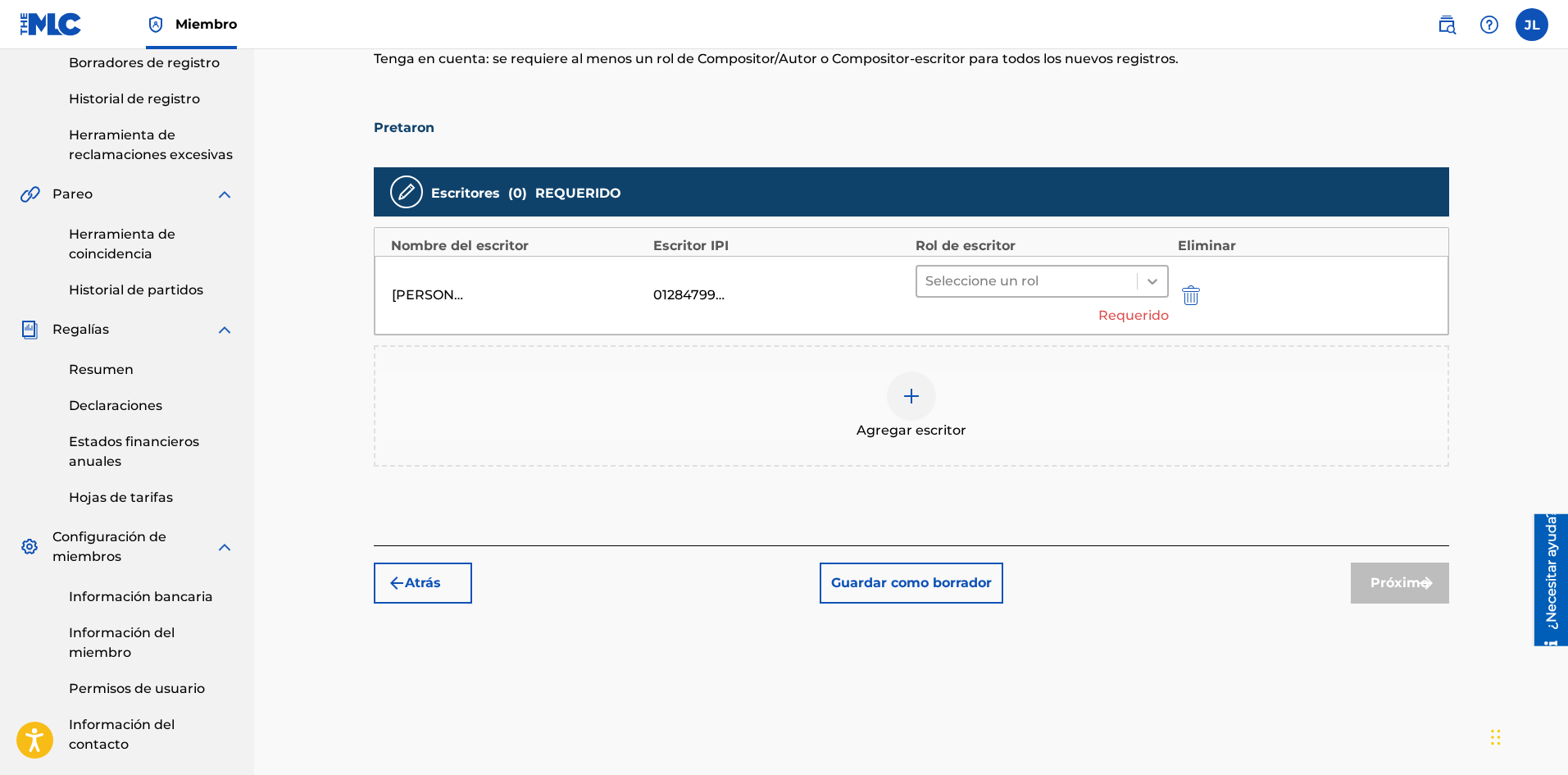
click at [1151, 277] on icon at bounding box center [1152, 281] width 16 height 16
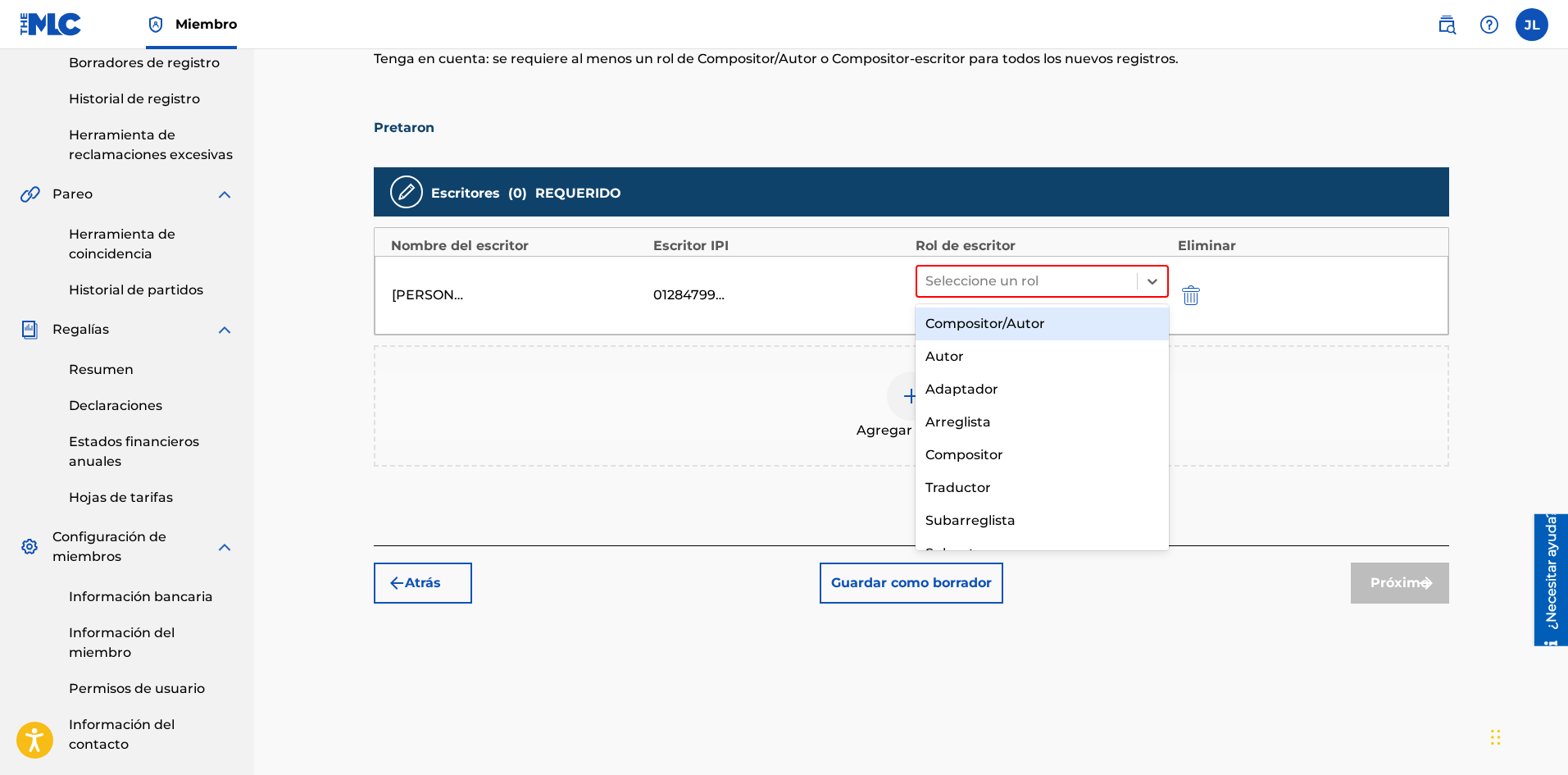
click at [1049, 323] on div "Compositor/Autor" at bounding box center [1043, 323] width 254 height 33
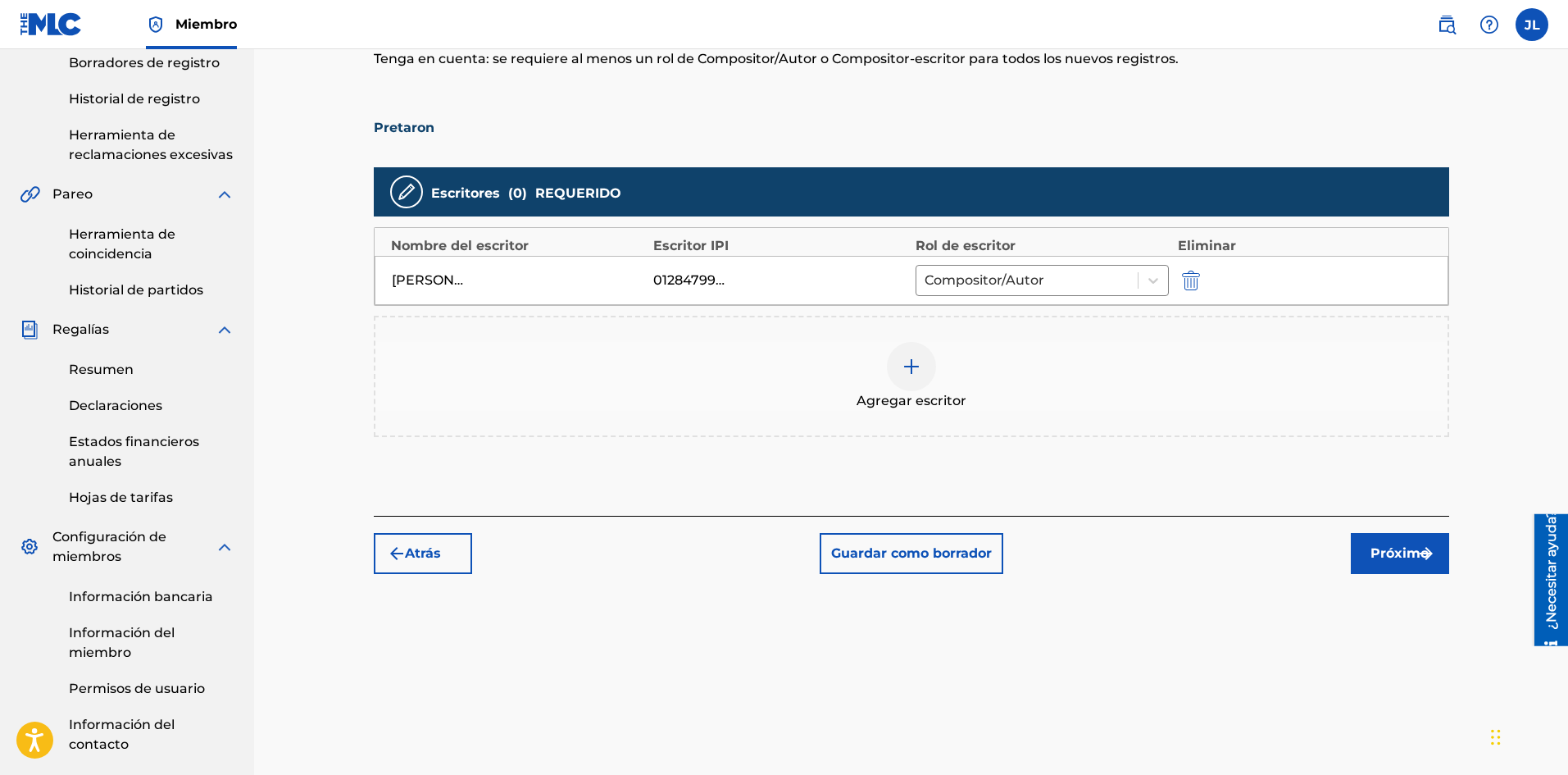
click at [1385, 548] on font "Próximo" at bounding box center [1398, 553] width 58 height 15
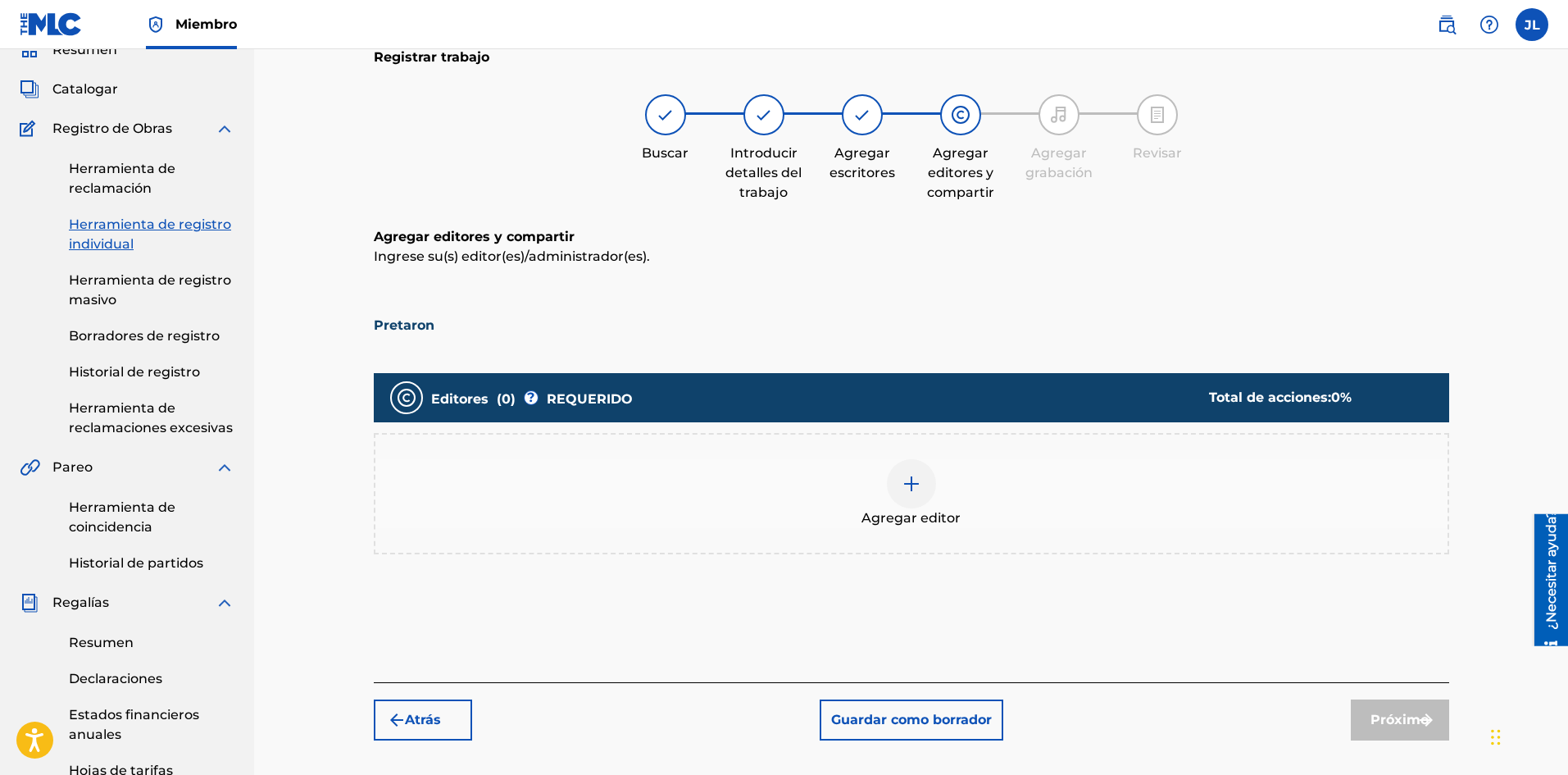
click at [905, 470] on div at bounding box center [911, 484] width 49 height 49
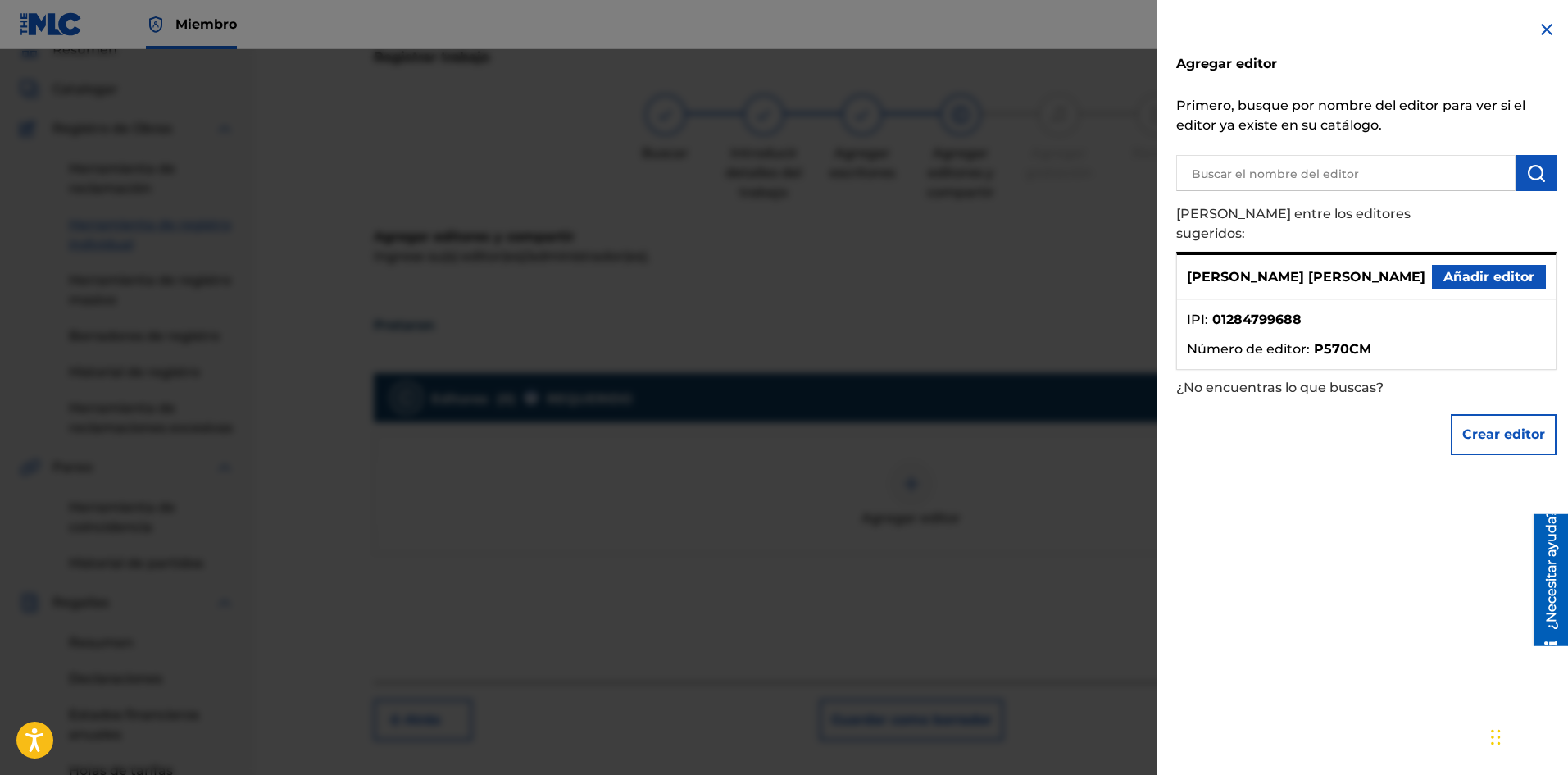
click at [1448, 269] on font "Añadir editor" at bounding box center [1488, 277] width 91 height 15
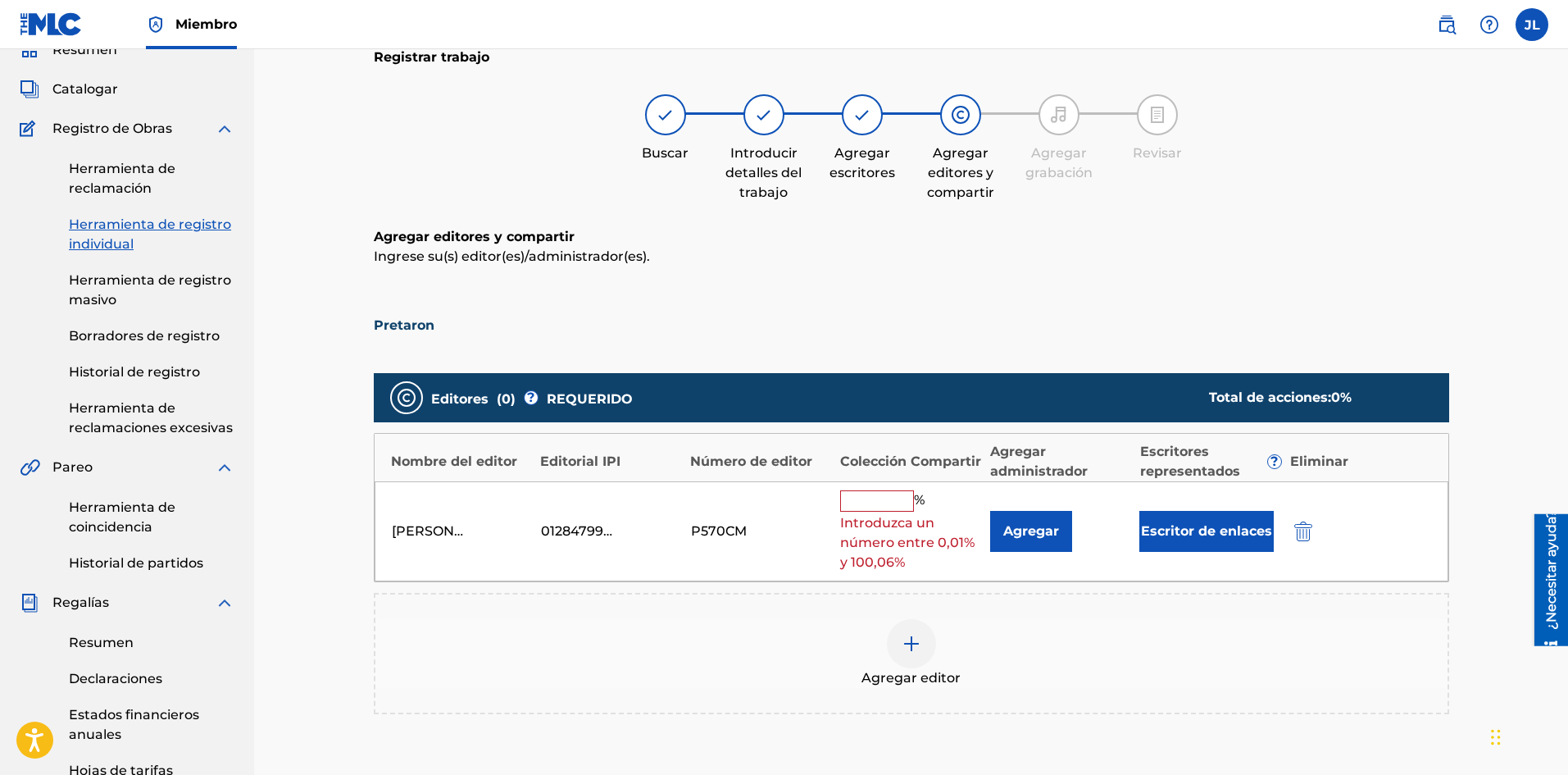
click at [899, 487] on div "[PERSON_NAME] [PERSON_NAME] 01284799688 P570CM % Introduzca un número entre 0,0…" at bounding box center [911, 531] width 1073 height 101
click at [905, 506] on input "text" at bounding box center [877, 501] width 74 height 21
type input "100"
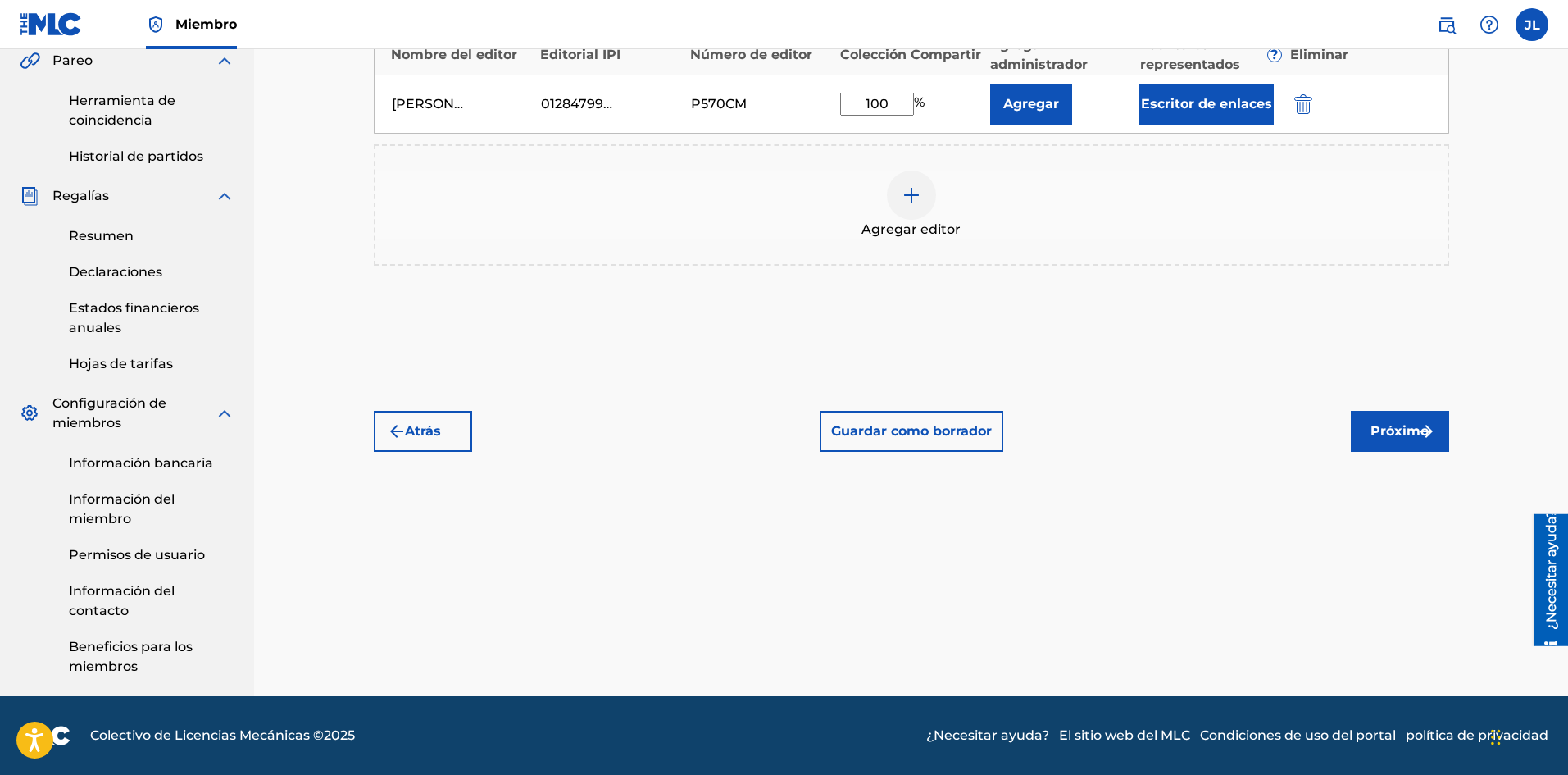
click at [1418, 438] on img "submit" at bounding box center [1426, 431] width 20 height 20
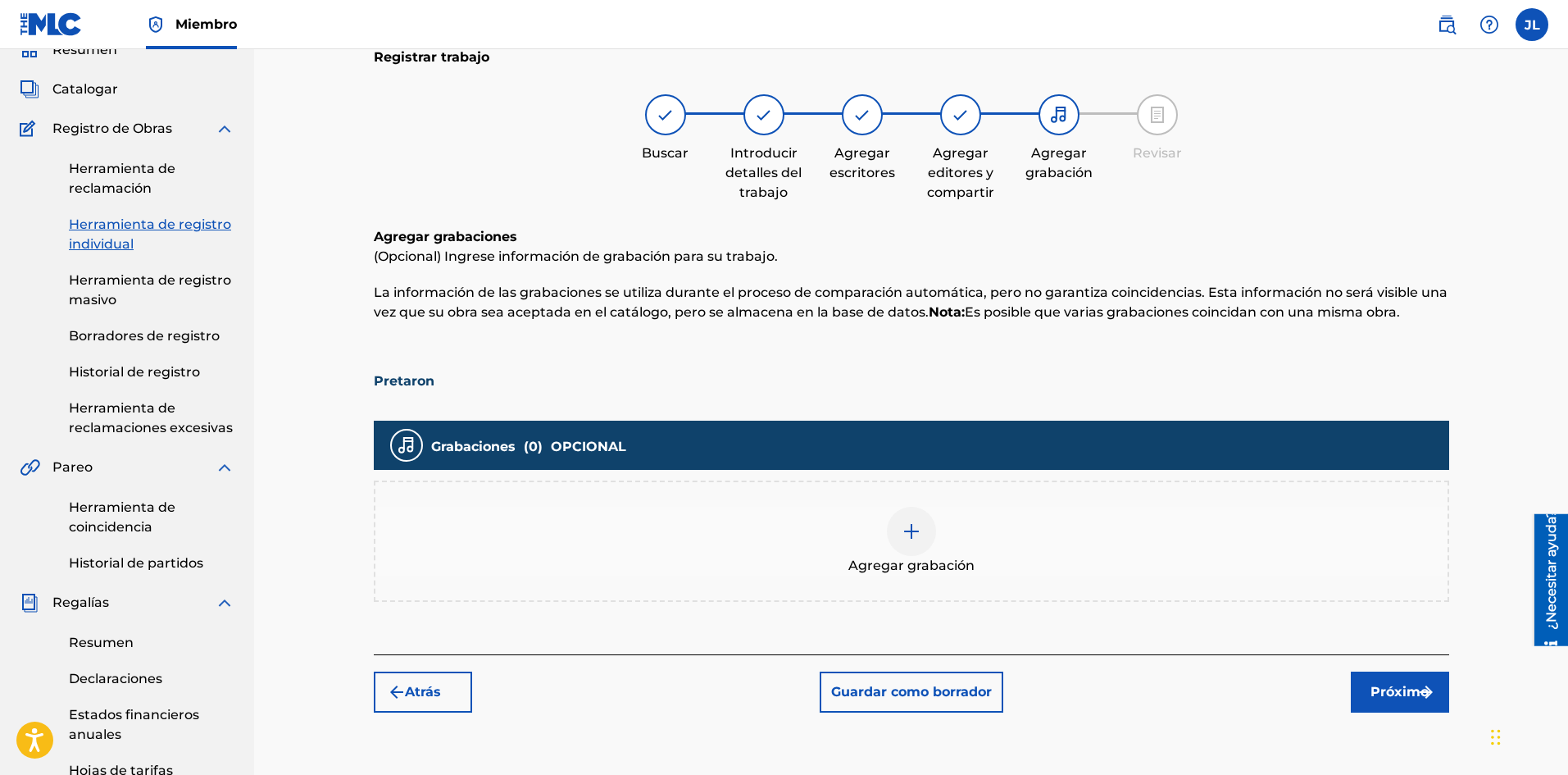
scroll to position [347, 0]
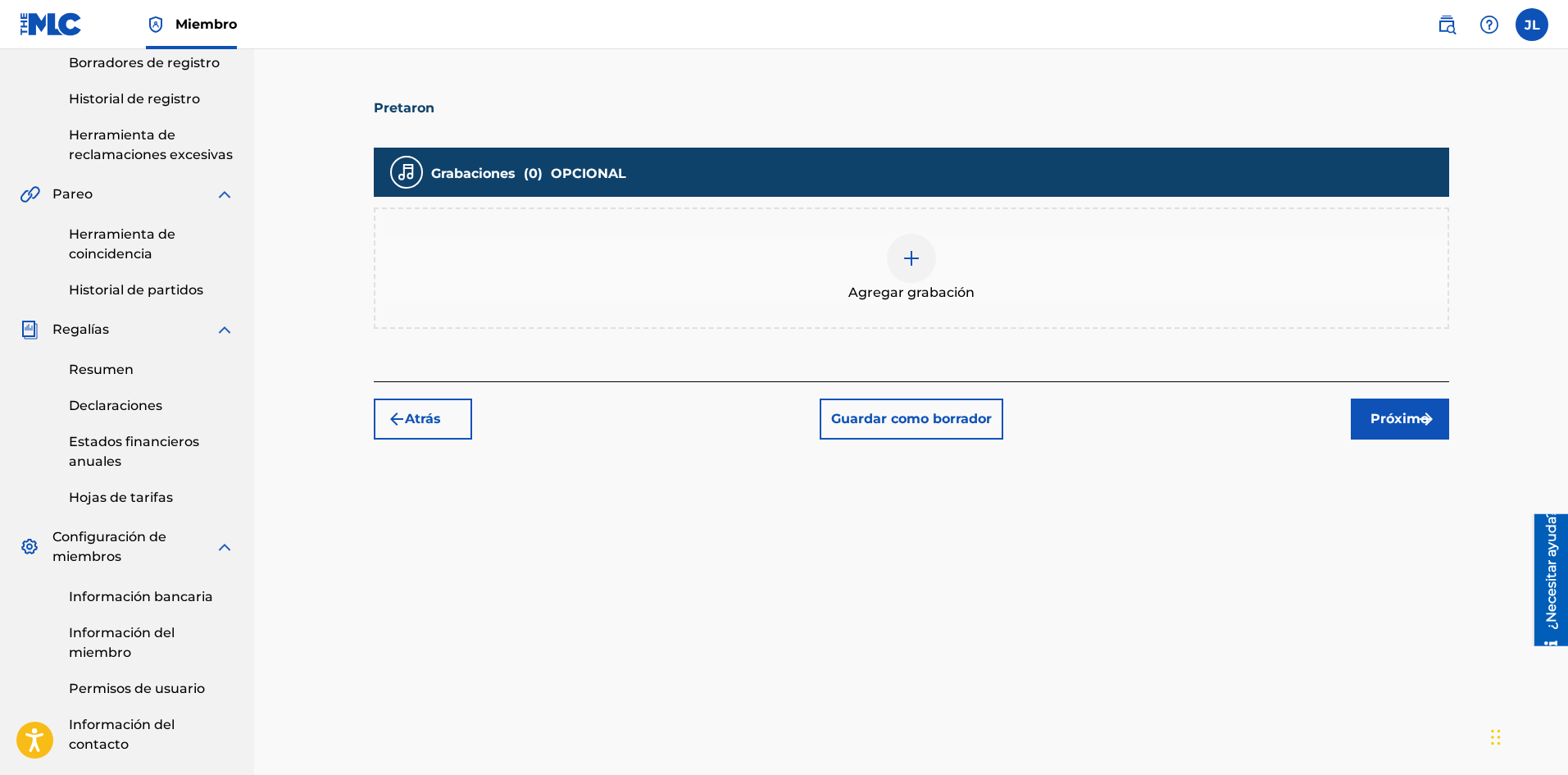
click at [921, 261] on div at bounding box center [911, 258] width 49 height 49
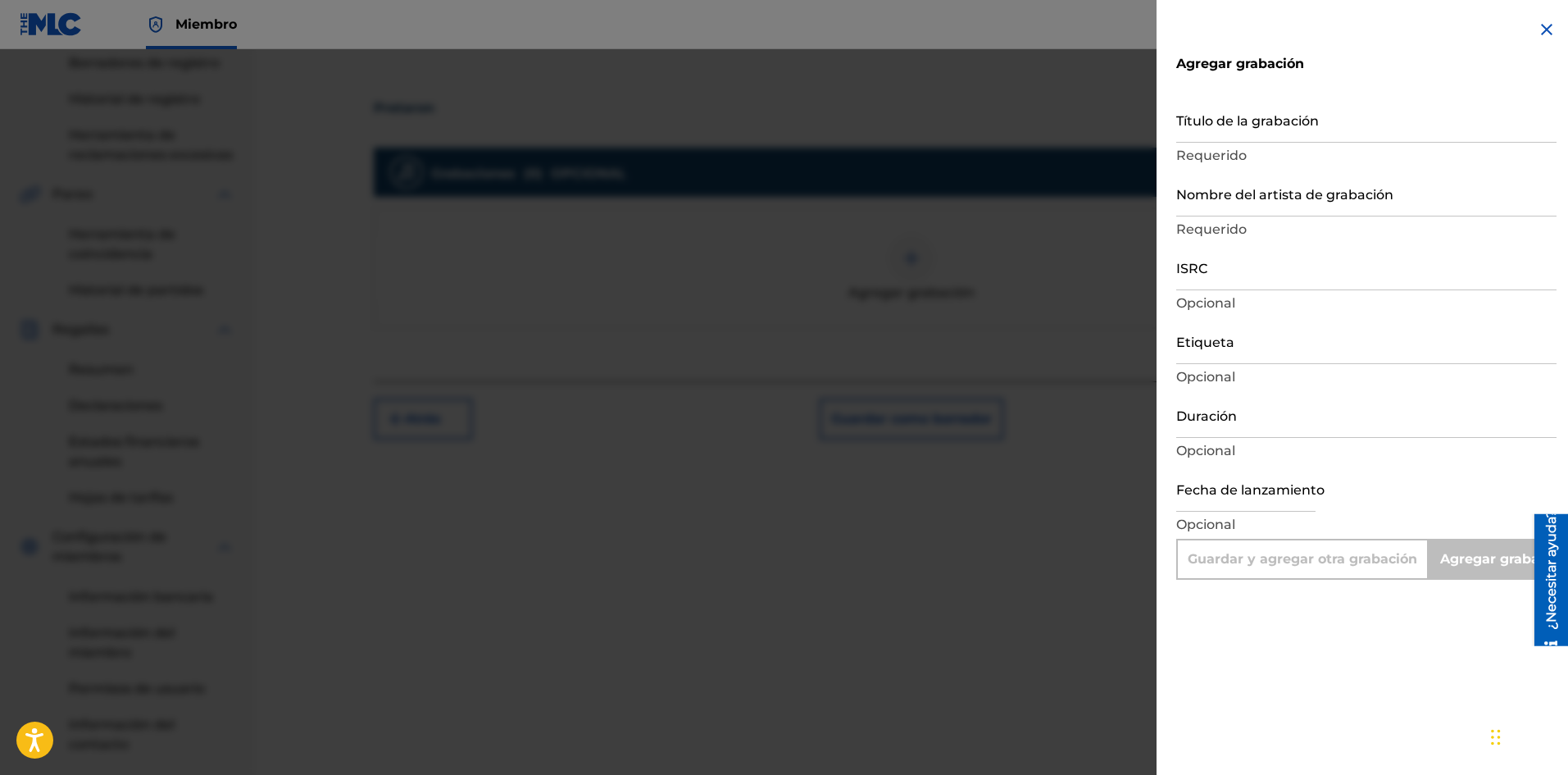
click at [1239, 493] on input "text" at bounding box center [1245, 488] width 139 height 46
select select "7"
select select "2025"
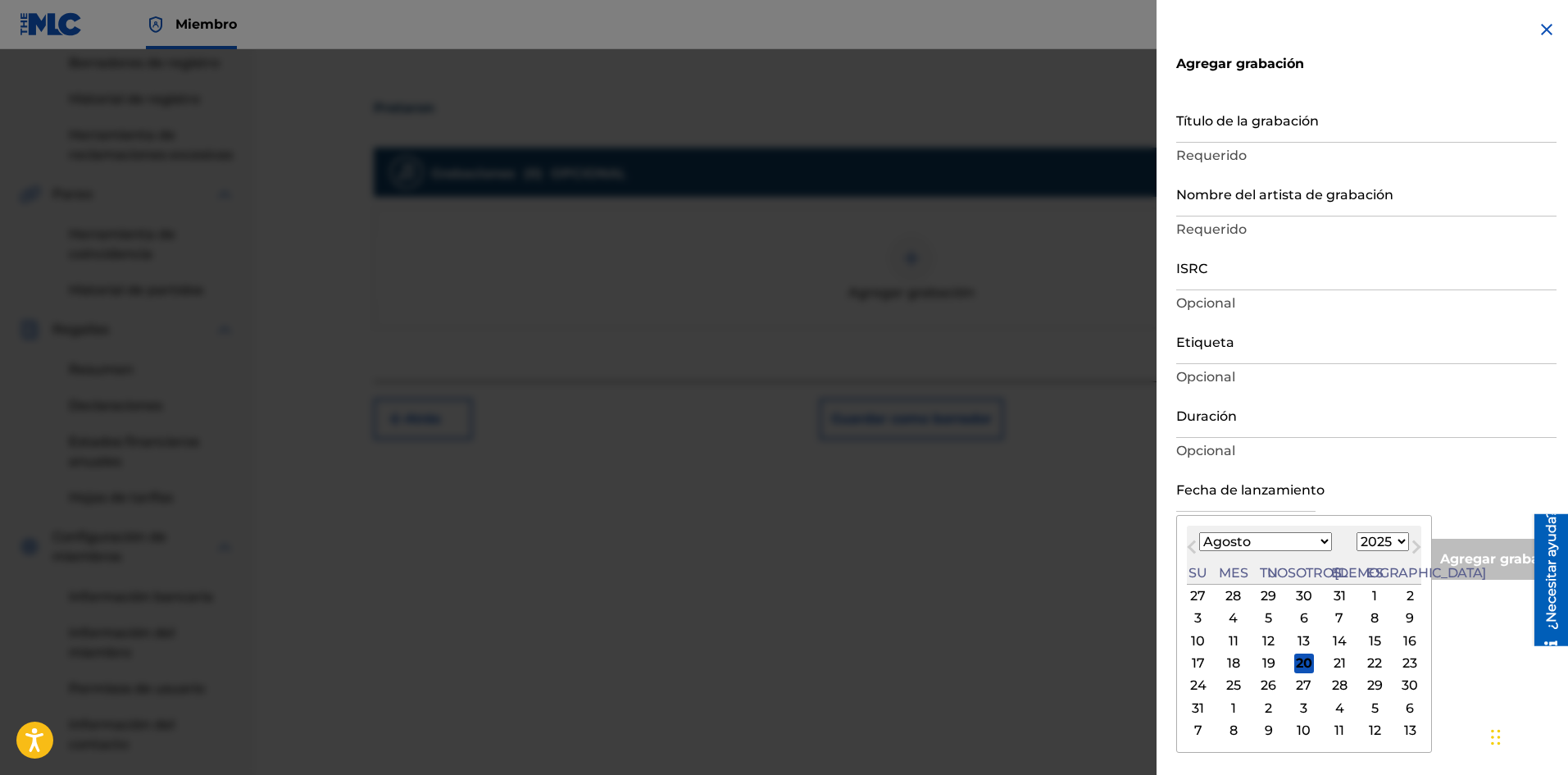
click at [1374, 519] on div "Mes anterior Mes próximo [DATE] Enero Febrero Marzo Abril Puede Junio [PERSON_N…" at bounding box center [1304, 634] width 256 height 238
click at [1264, 662] on div "19" at bounding box center [1268, 663] width 20 height 20
type input "[DATE]"
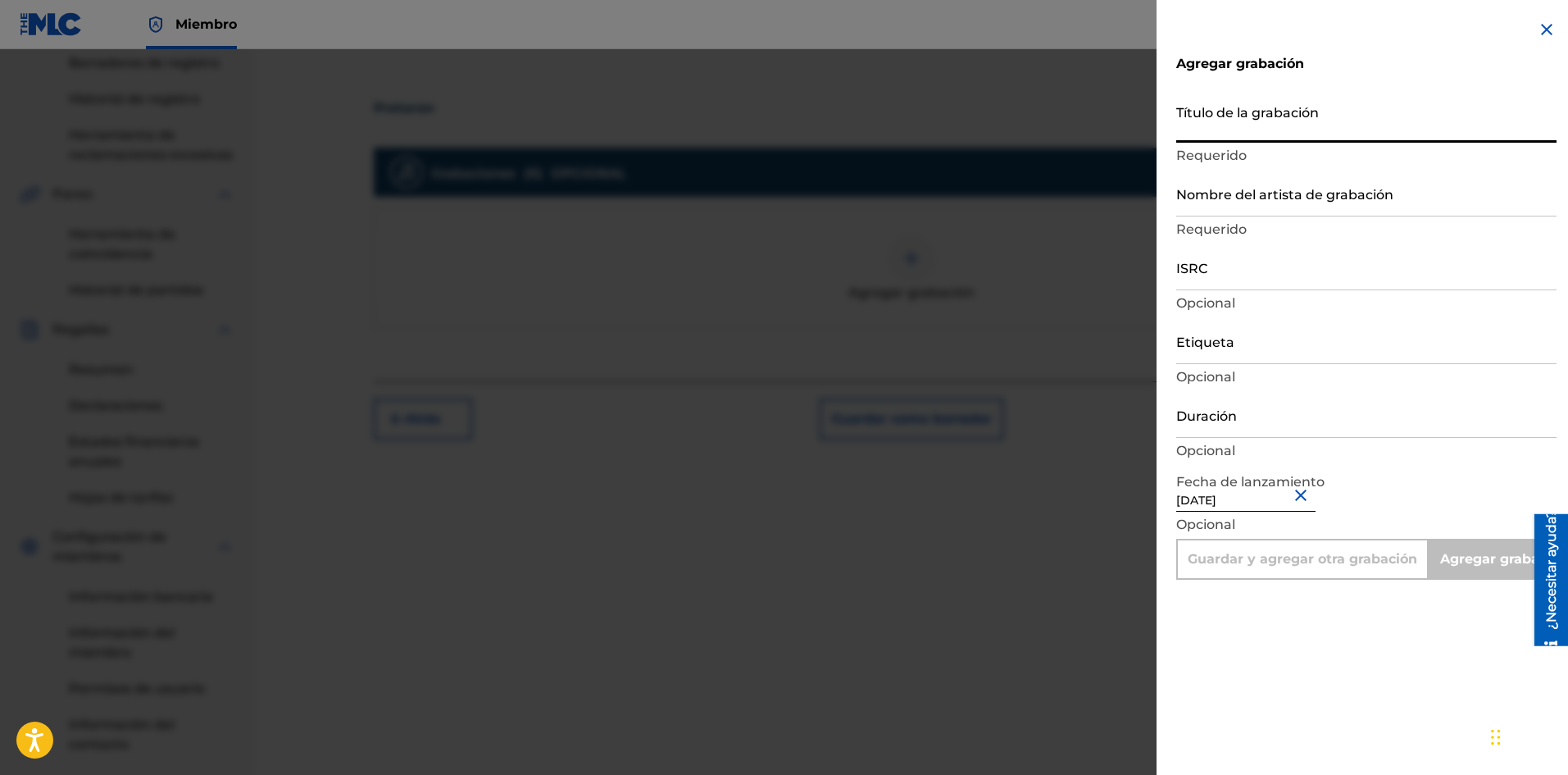
click at [1224, 124] on input "Título de la grabación" at bounding box center [1365, 119] width 380 height 46
paste input "Pretaron"
type input "Pretaron"
type input "Add Recording"
type input "Pretaron"
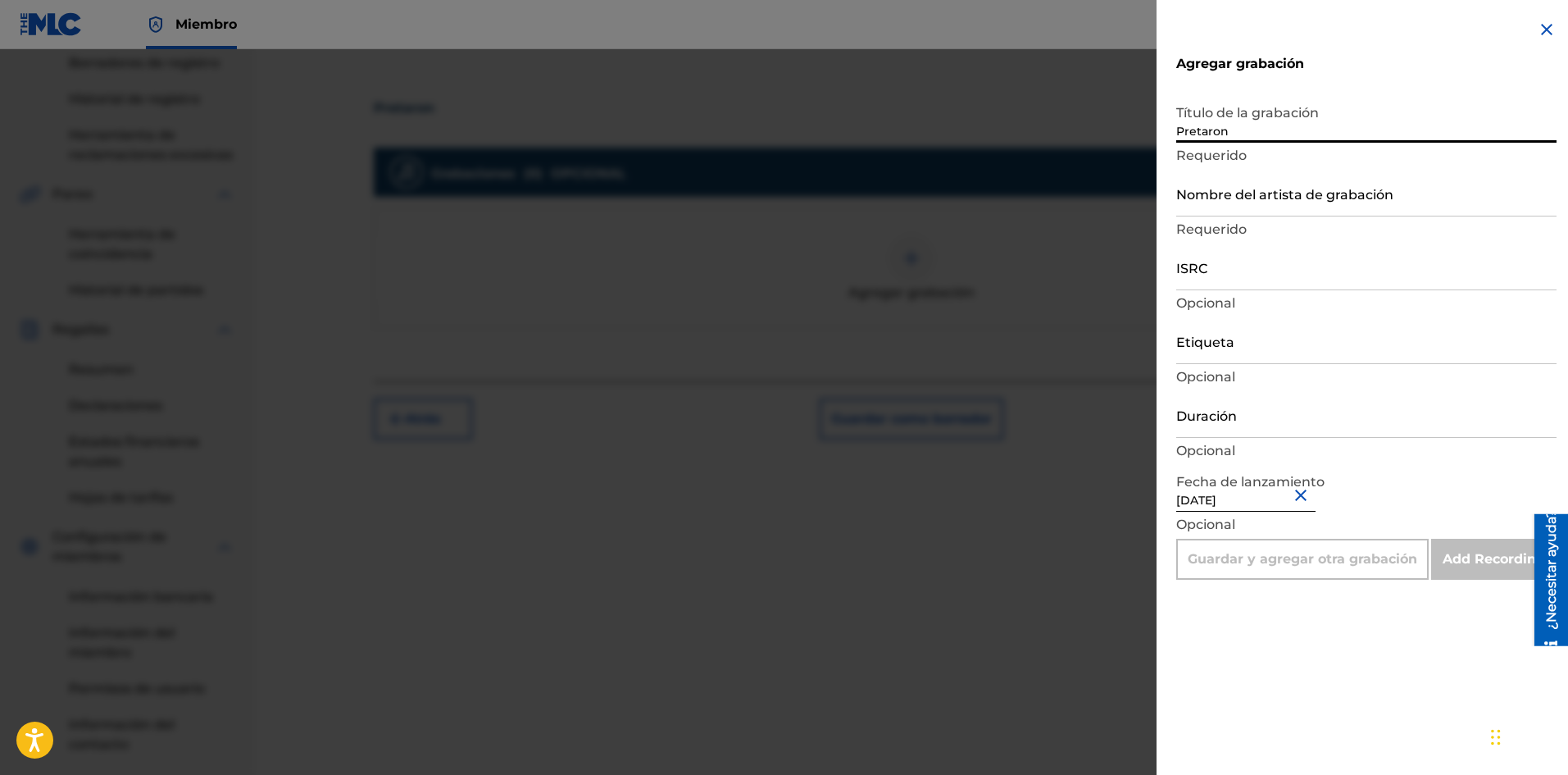
click at [1263, 194] on input "Nombre del artista de grabación" at bounding box center [1365, 193] width 380 height 46
type input "La Pelicula Wa"
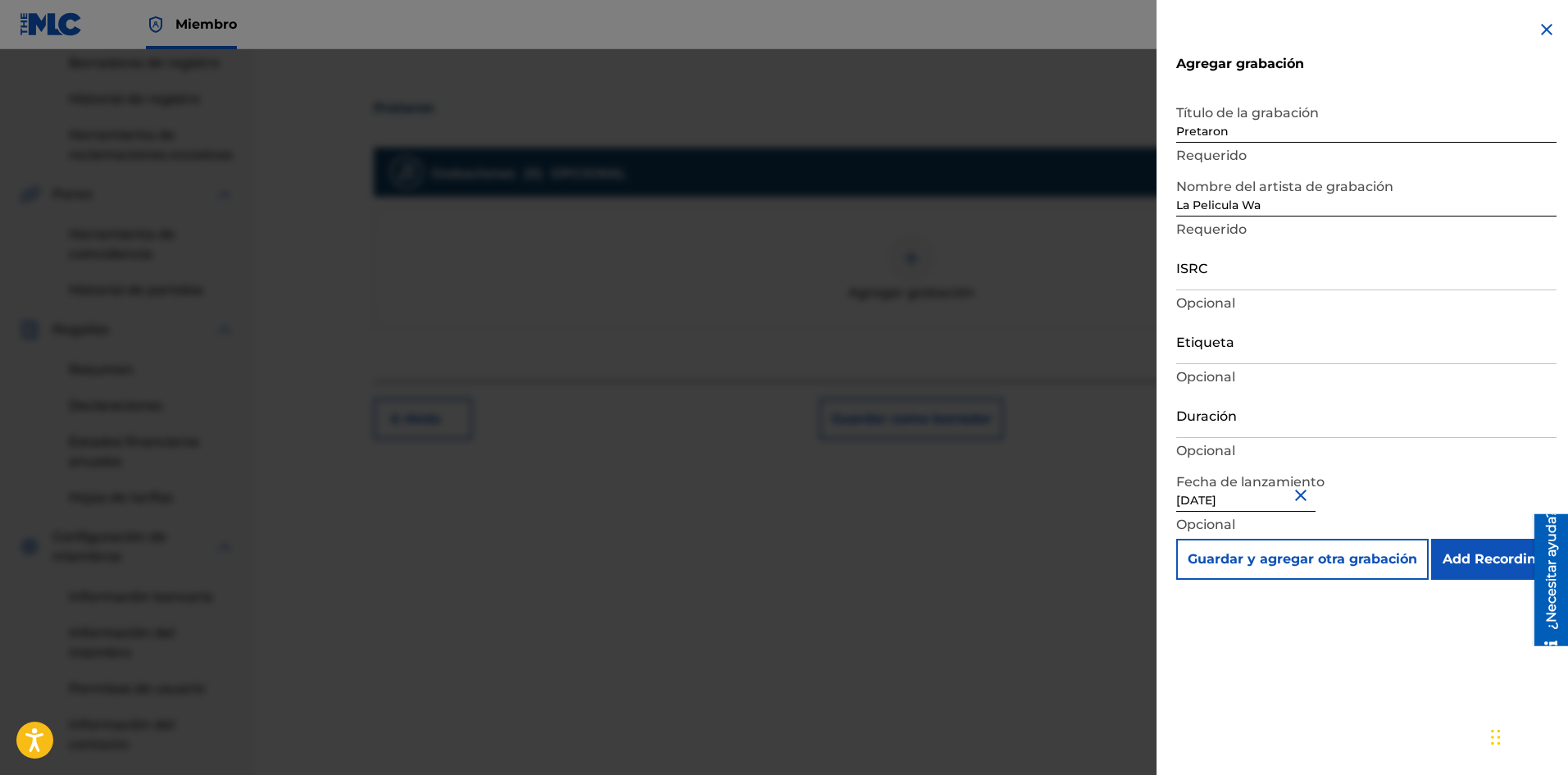
click at [1217, 365] on div "Etiqueta Opcional" at bounding box center [1365, 355] width 380 height 74
click at [1236, 357] on input "Etiqueta" at bounding box center [1365, 341] width 380 height 46
type input "La Película Wa"
click at [1256, 426] on input "Duración" at bounding box center [1365, 414] width 380 height 46
type input "01:56"
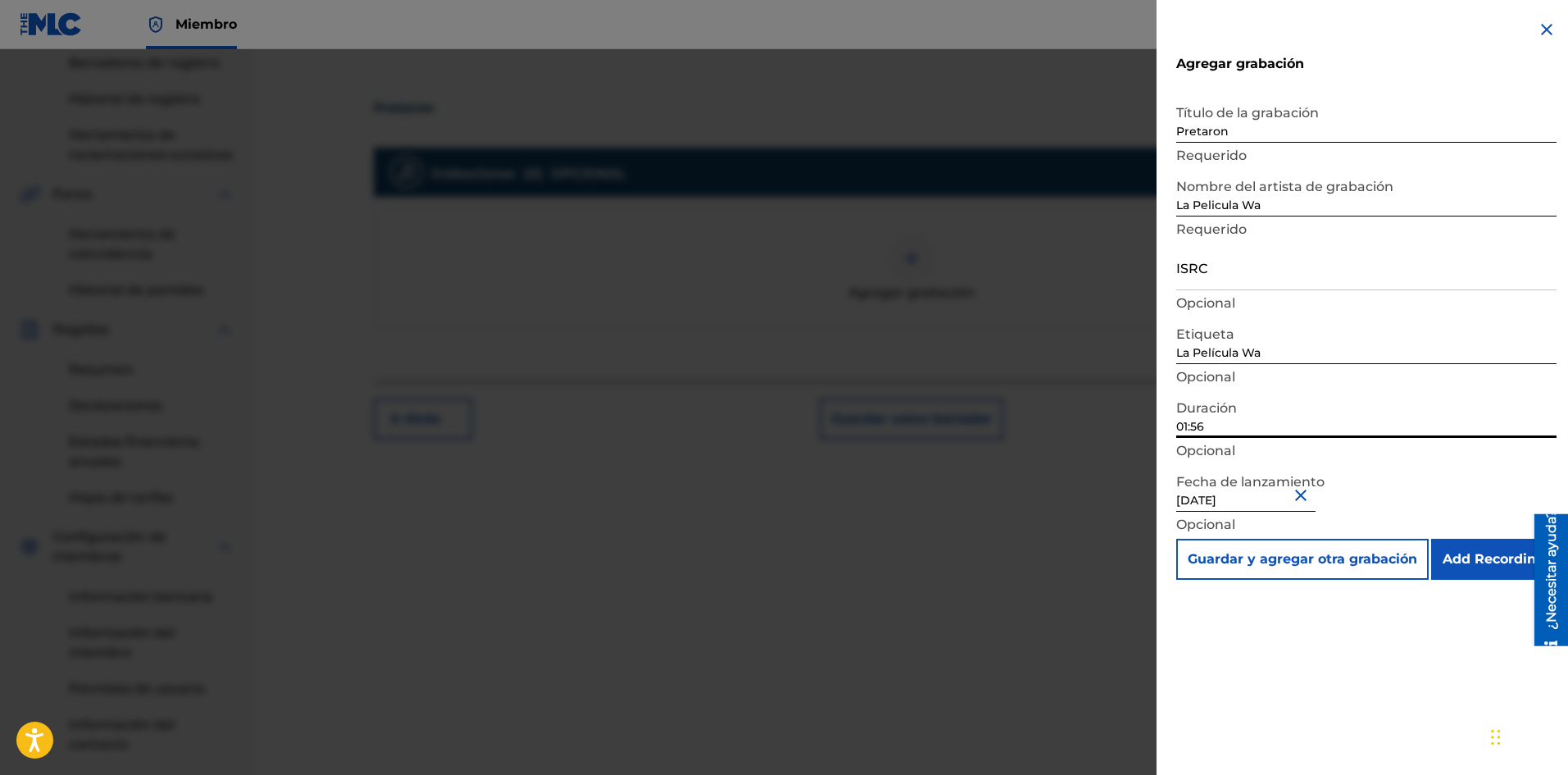
click at [1231, 270] on input "ISRC" at bounding box center [1365, 267] width 380 height 46
paste input "SE6SA2501610"
type input "SE6SA2501610"
click at [1498, 558] on input "Add Recording" at bounding box center [1493, 559] width 125 height 41
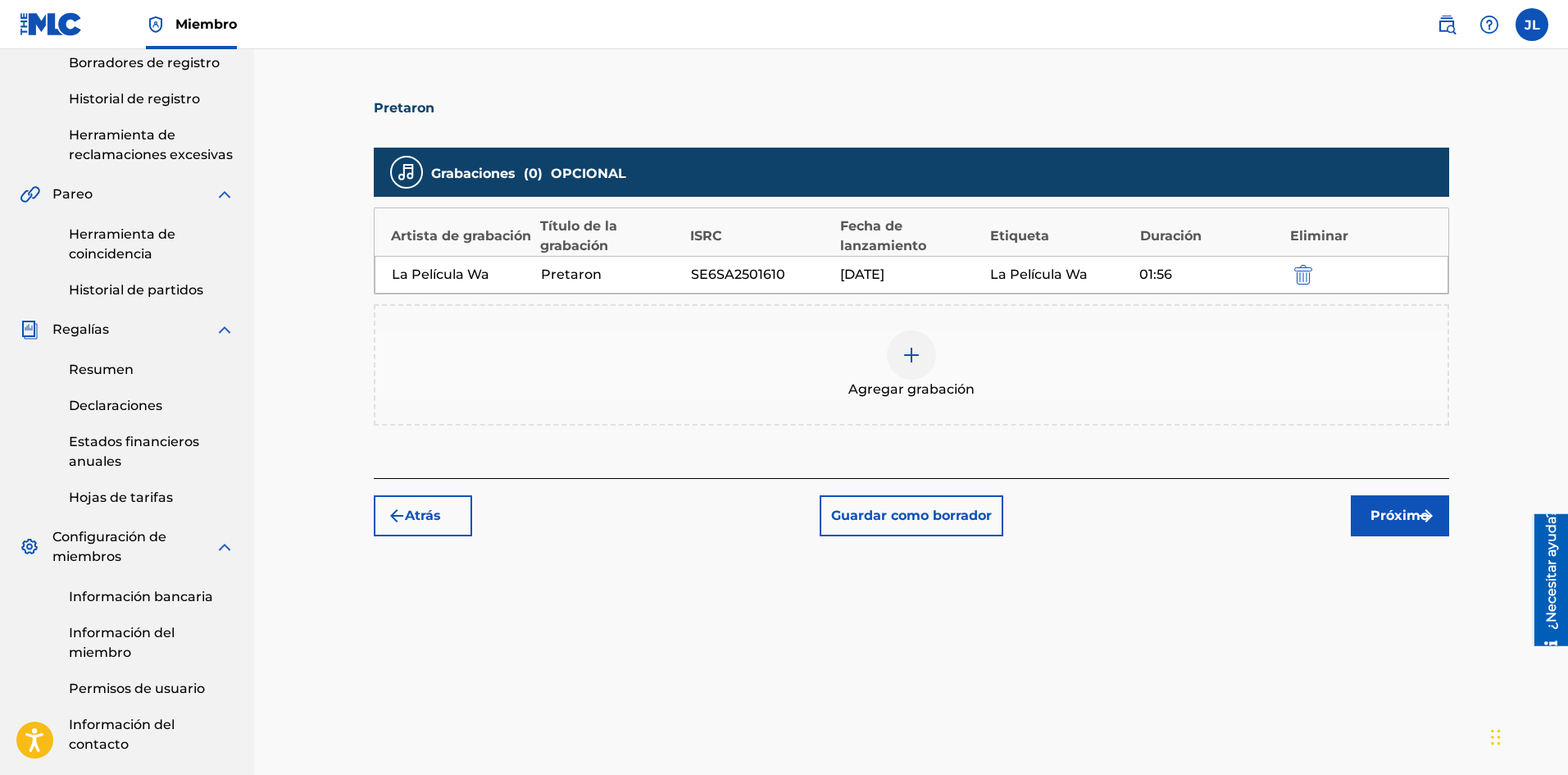
click at [1385, 512] on font "Próximo" at bounding box center [1398, 515] width 58 height 15
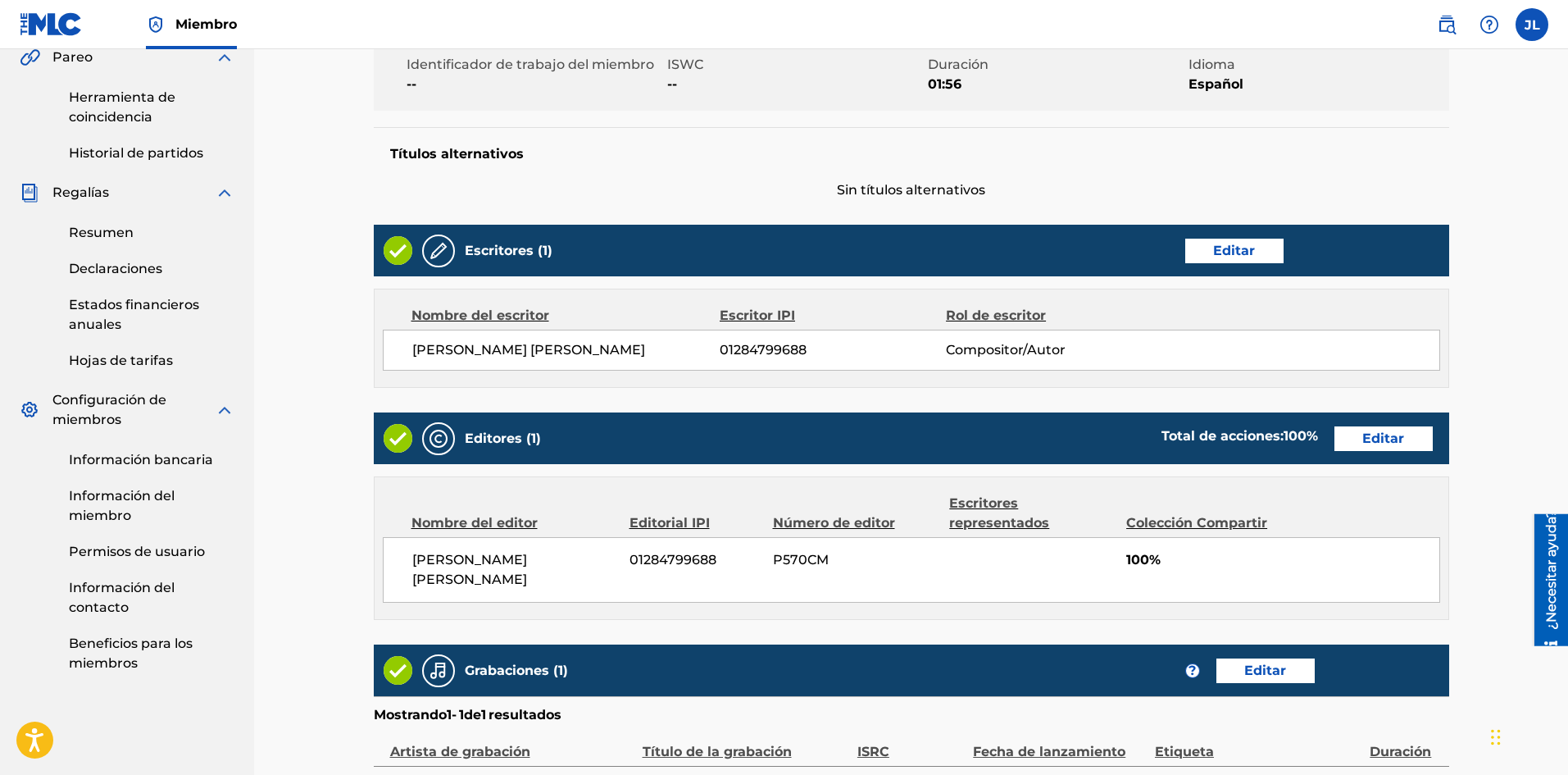
scroll to position [674, 0]
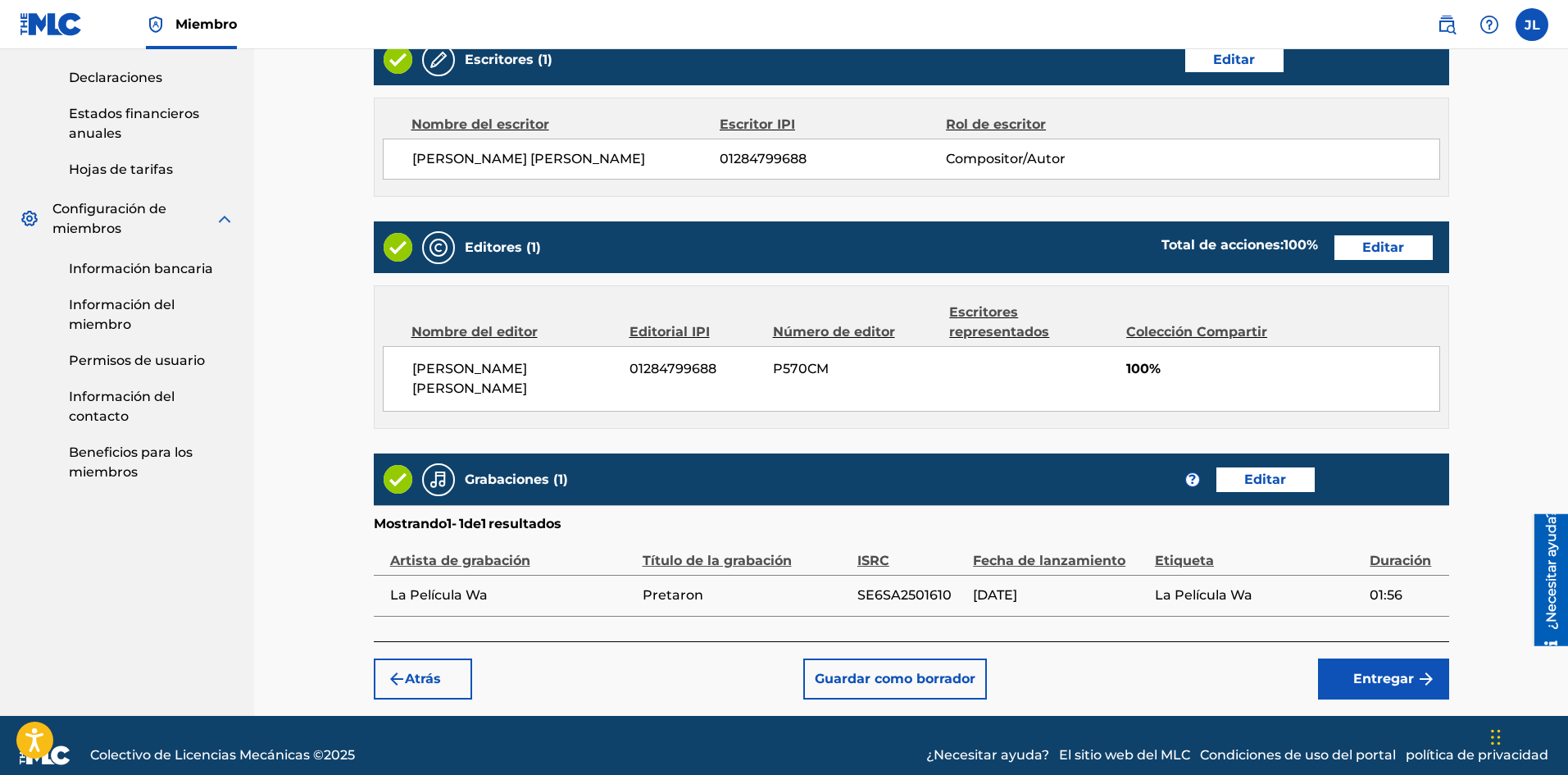
click at [1367, 671] on font "Entregar" at bounding box center [1383, 678] width 61 height 15
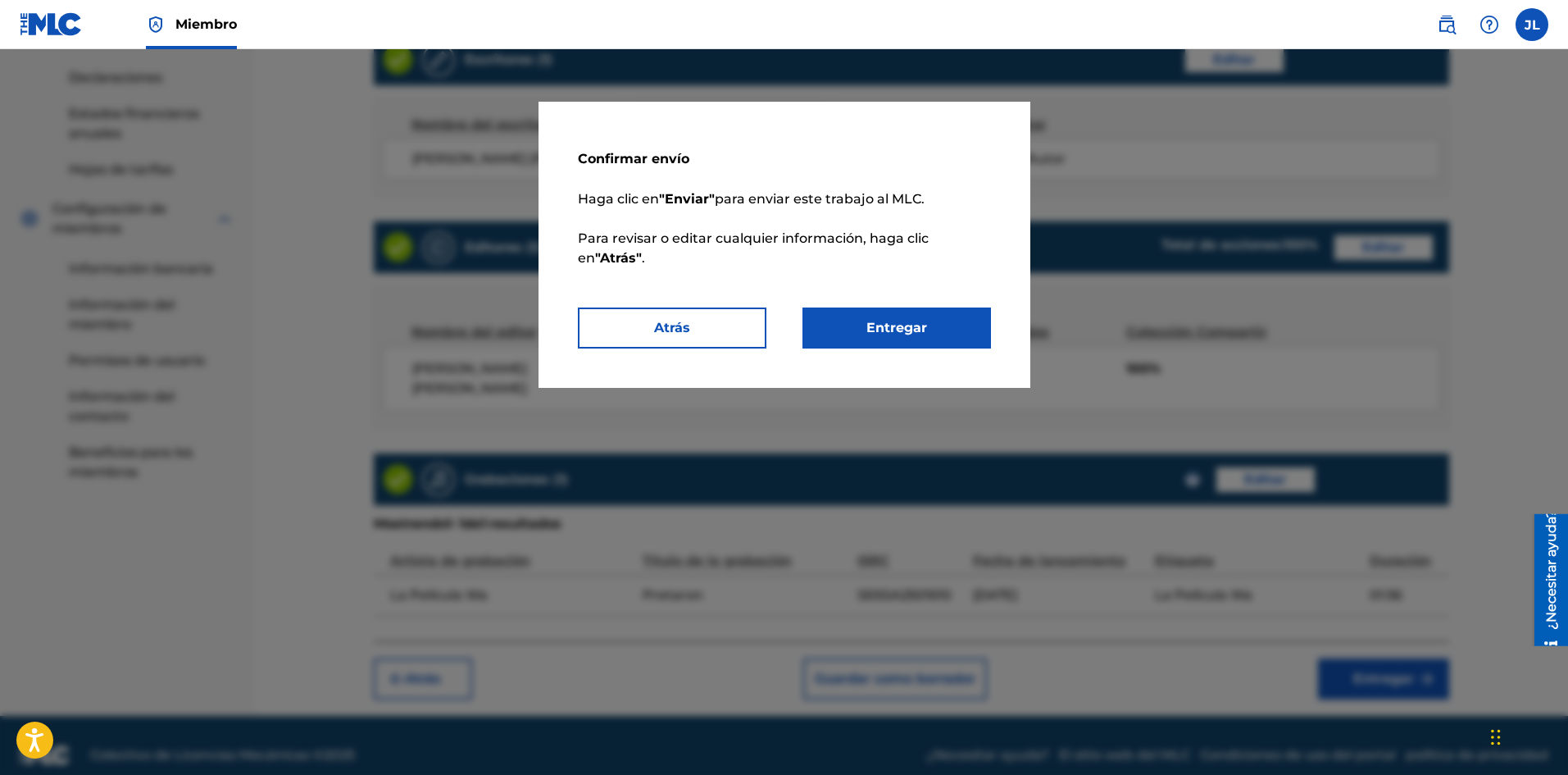
click at [970, 334] on button "Entregar" at bounding box center [896, 327] width 189 height 41
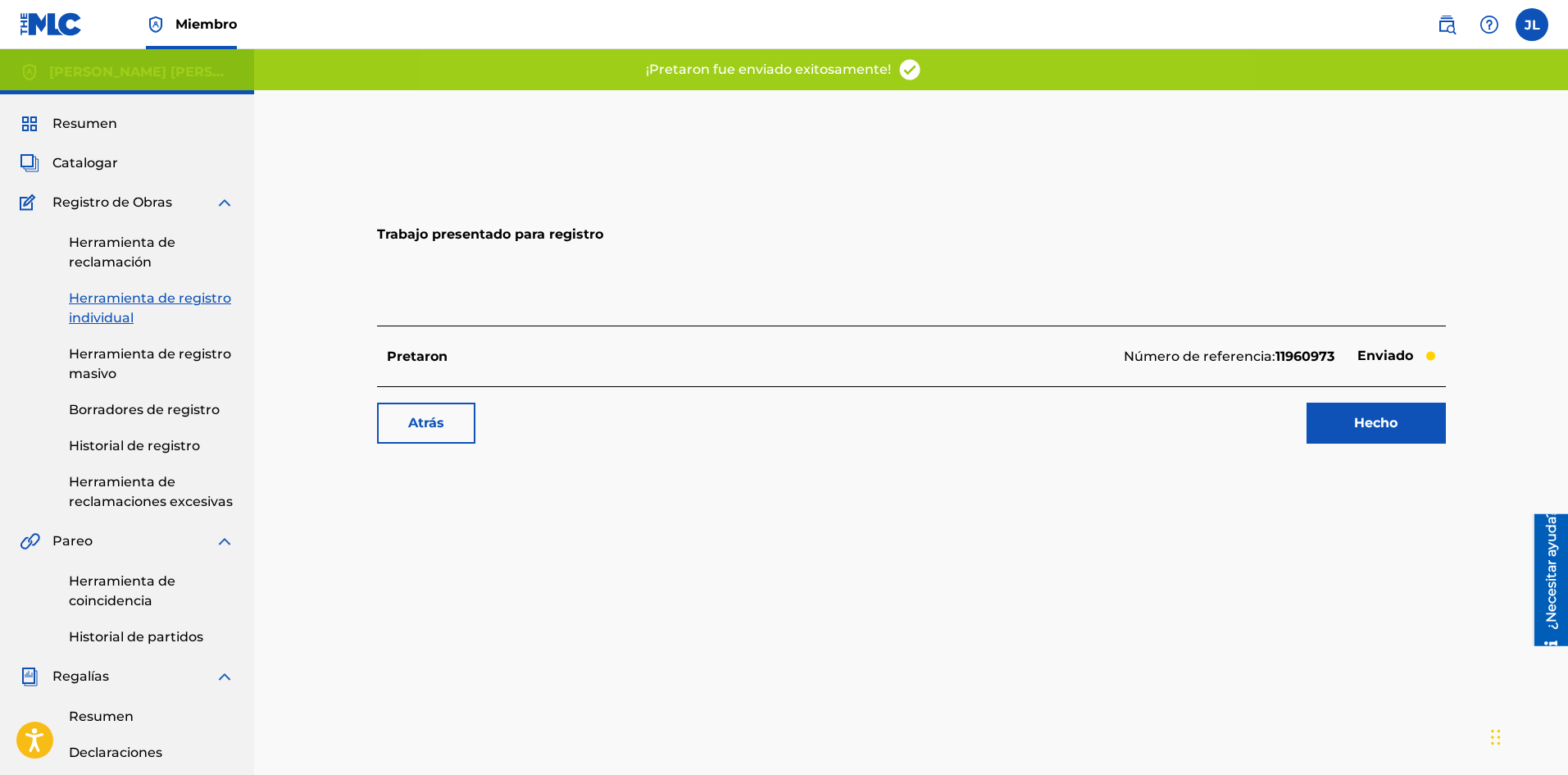
click at [1326, 412] on link "Hecho" at bounding box center [1376, 422] width 139 height 41
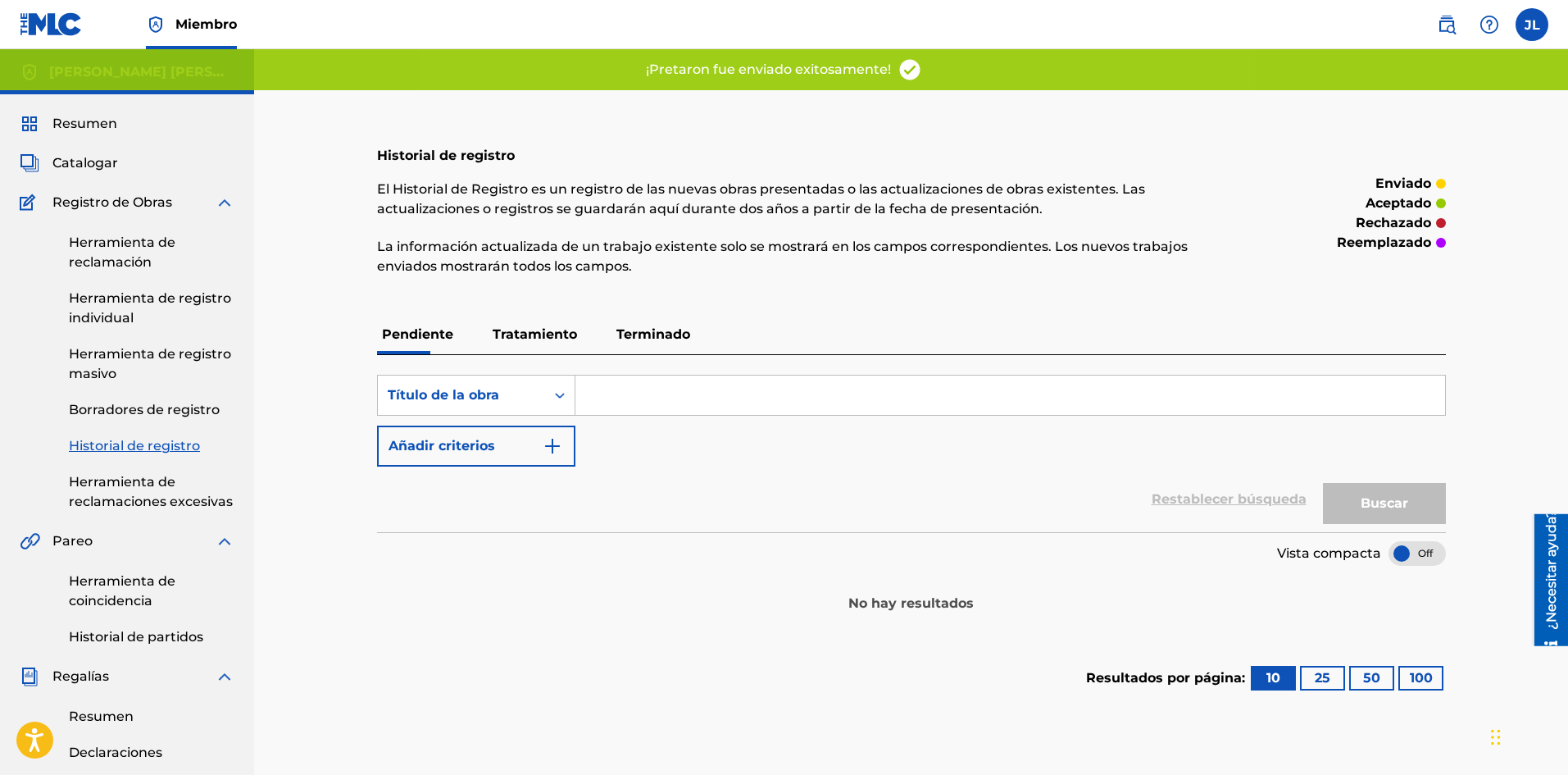
click at [90, 167] on font "Catalogar" at bounding box center [84, 162] width 65 height 15
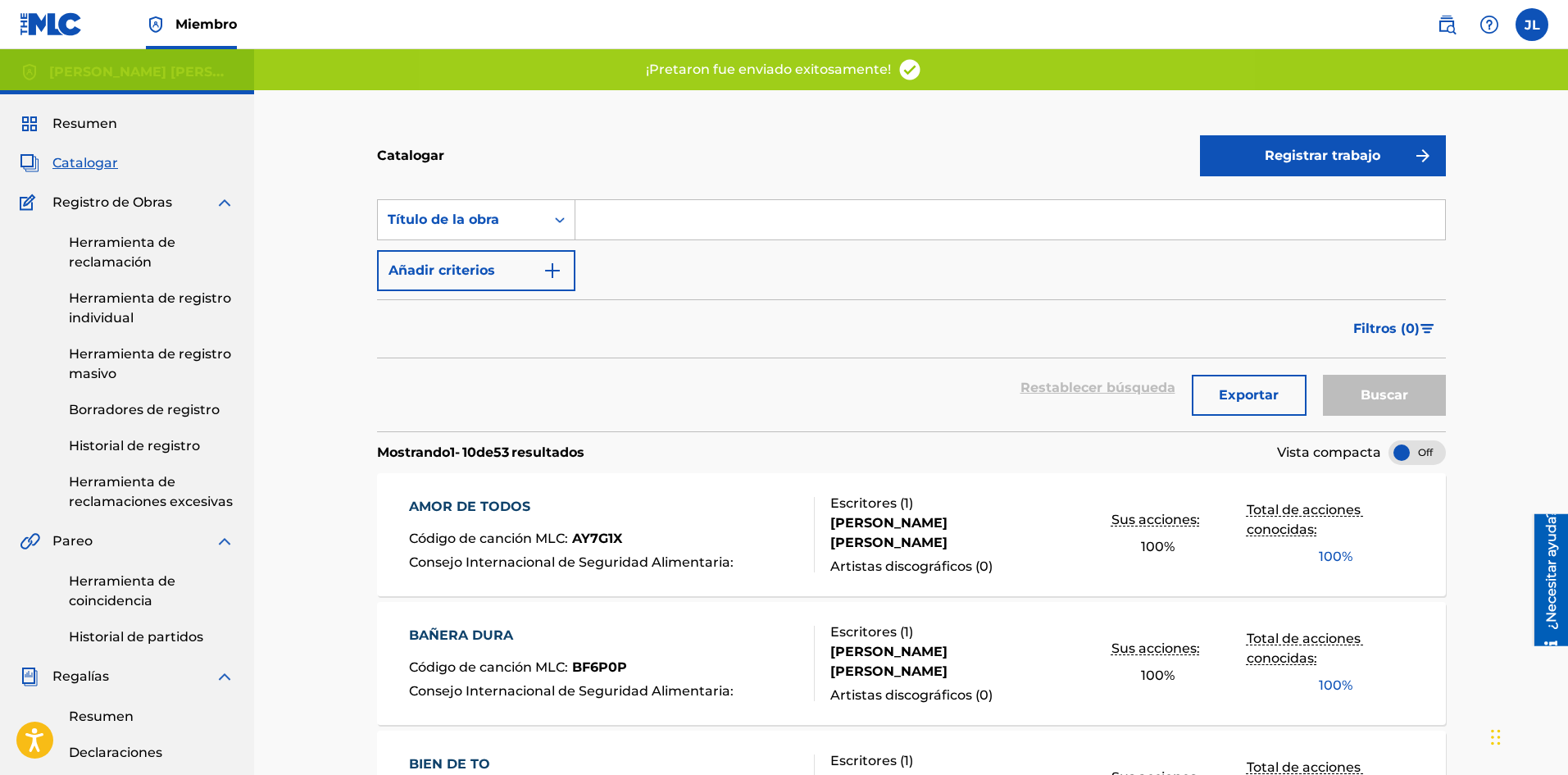
click at [1278, 161] on font "Registrar trabajo" at bounding box center [1322, 156] width 116 height 15
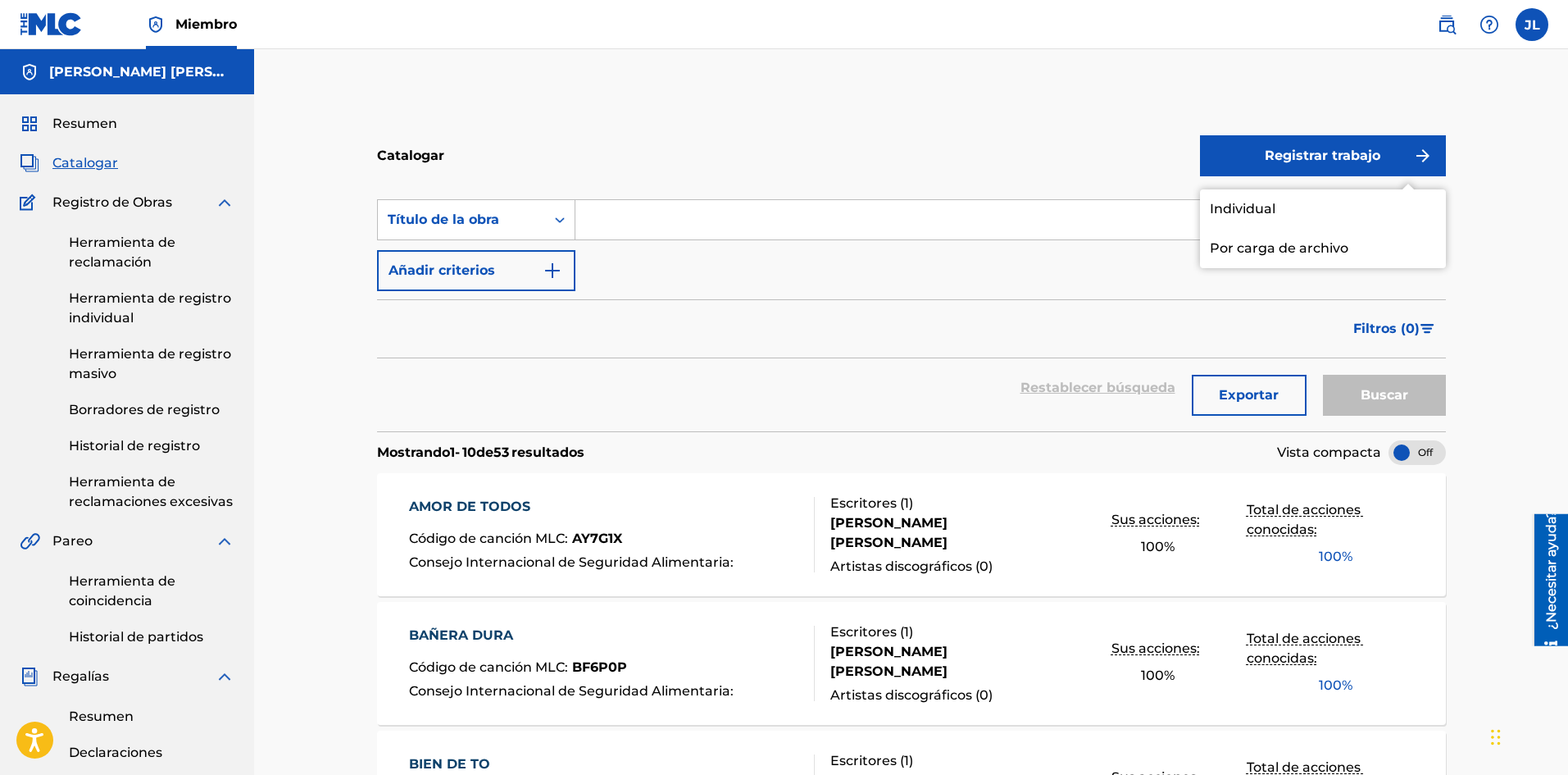
click at [1249, 207] on font "Individual" at bounding box center [1242, 209] width 65 height 15
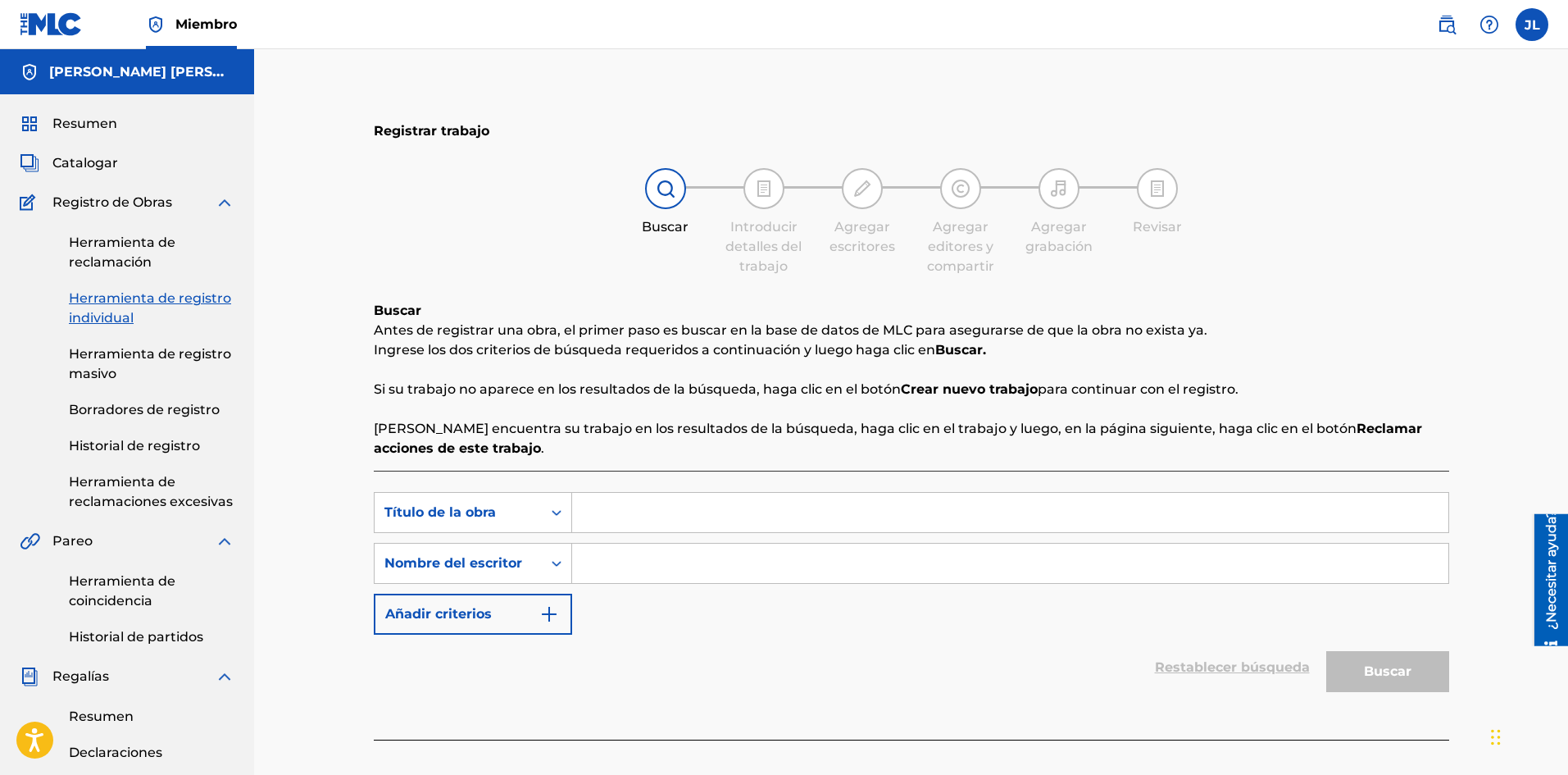
scroll to position [273, 0]
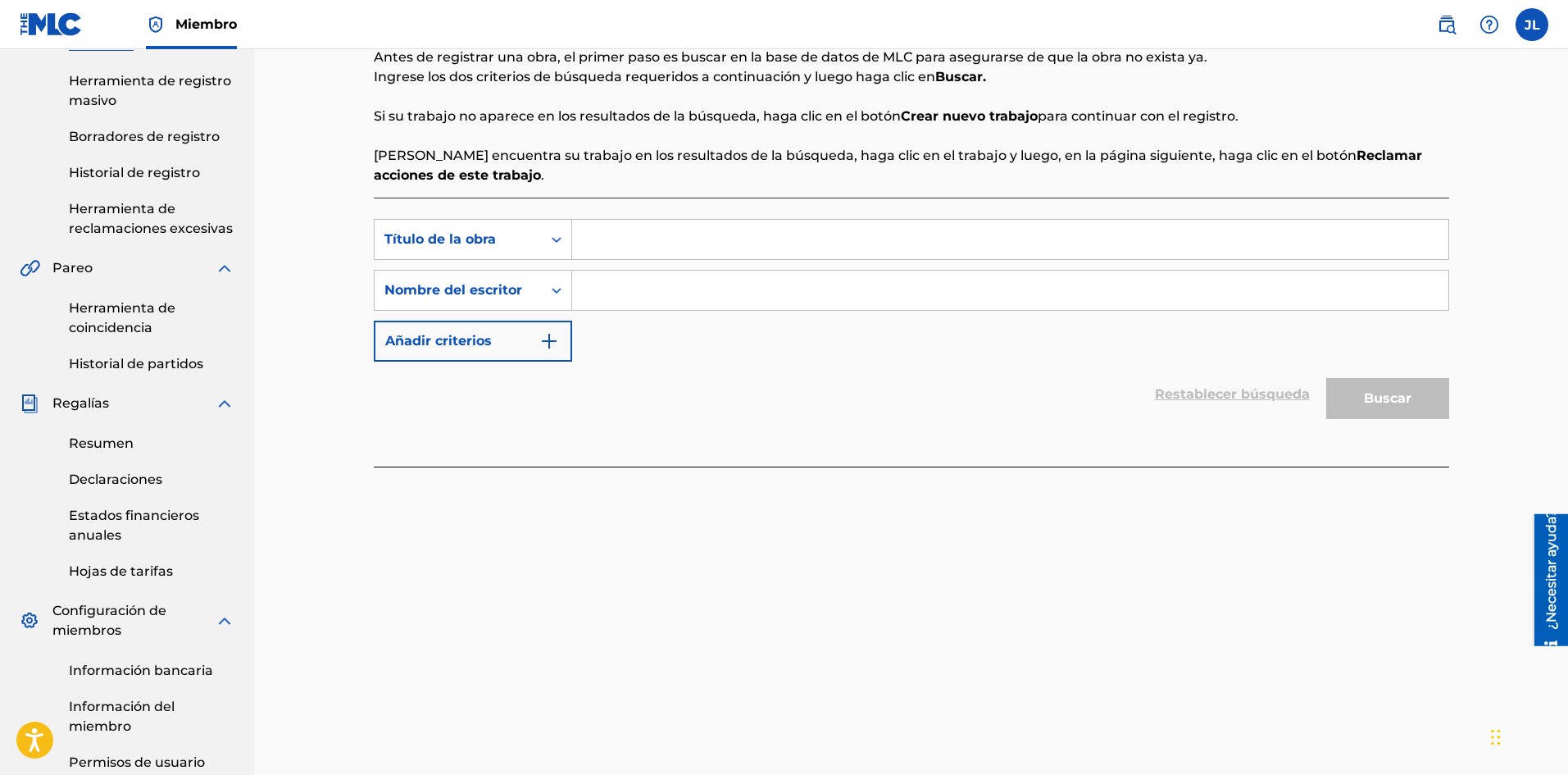
click at [647, 231] on input "Formulario de búsqueda" at bounding box center [1010, 239] width 876 height 39
paste input "Bloqueado"
type input "Bloqueado"
click at [657, 277] on input "Formulario de búsqueda" at bounding box center [1010, 289] width 876 height 39
type input "[PERSON_NAME]"
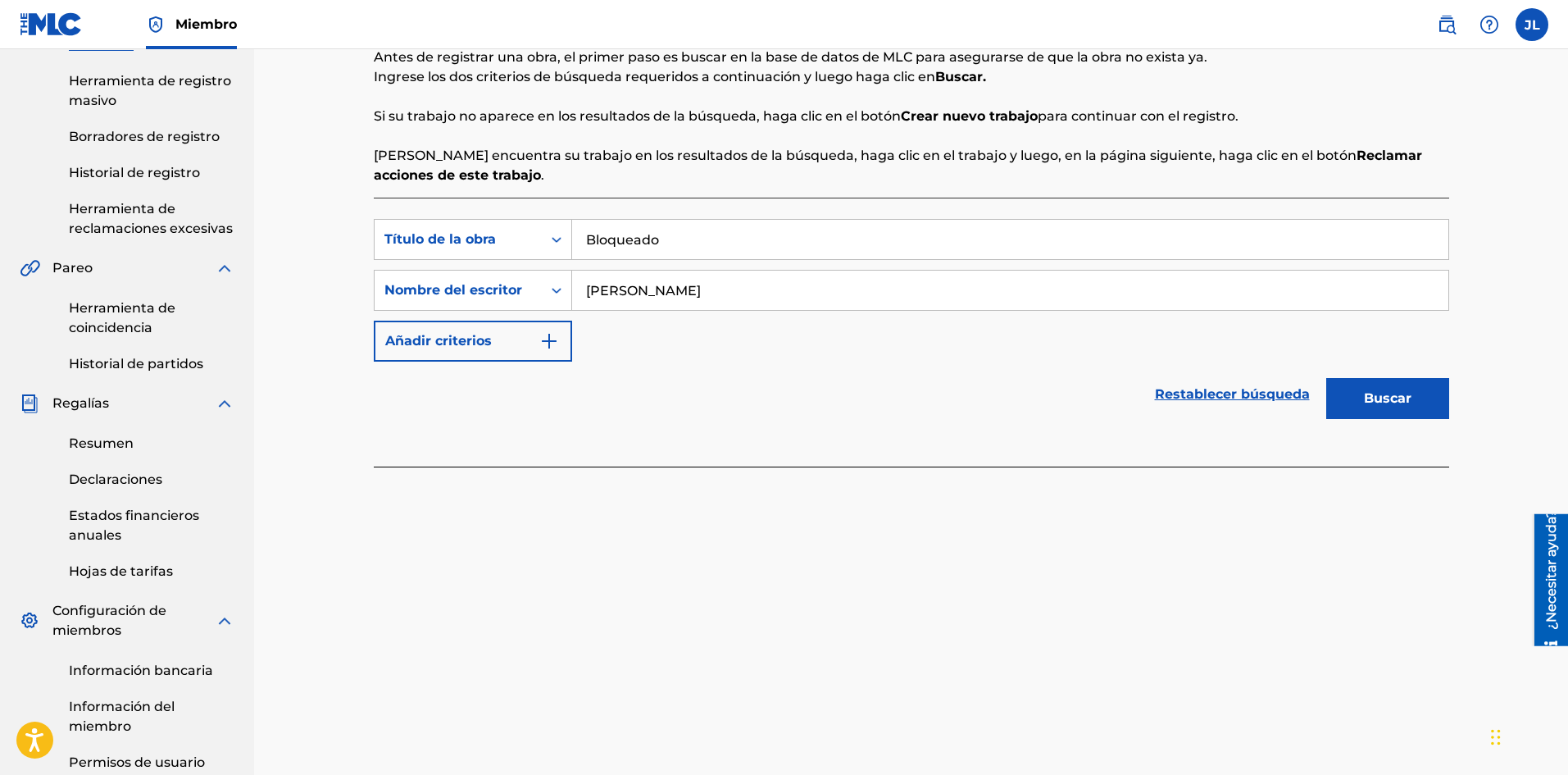
click at [1353, 397] on button "Buscar" at bounding box center [1388, 397] width 123 height 41
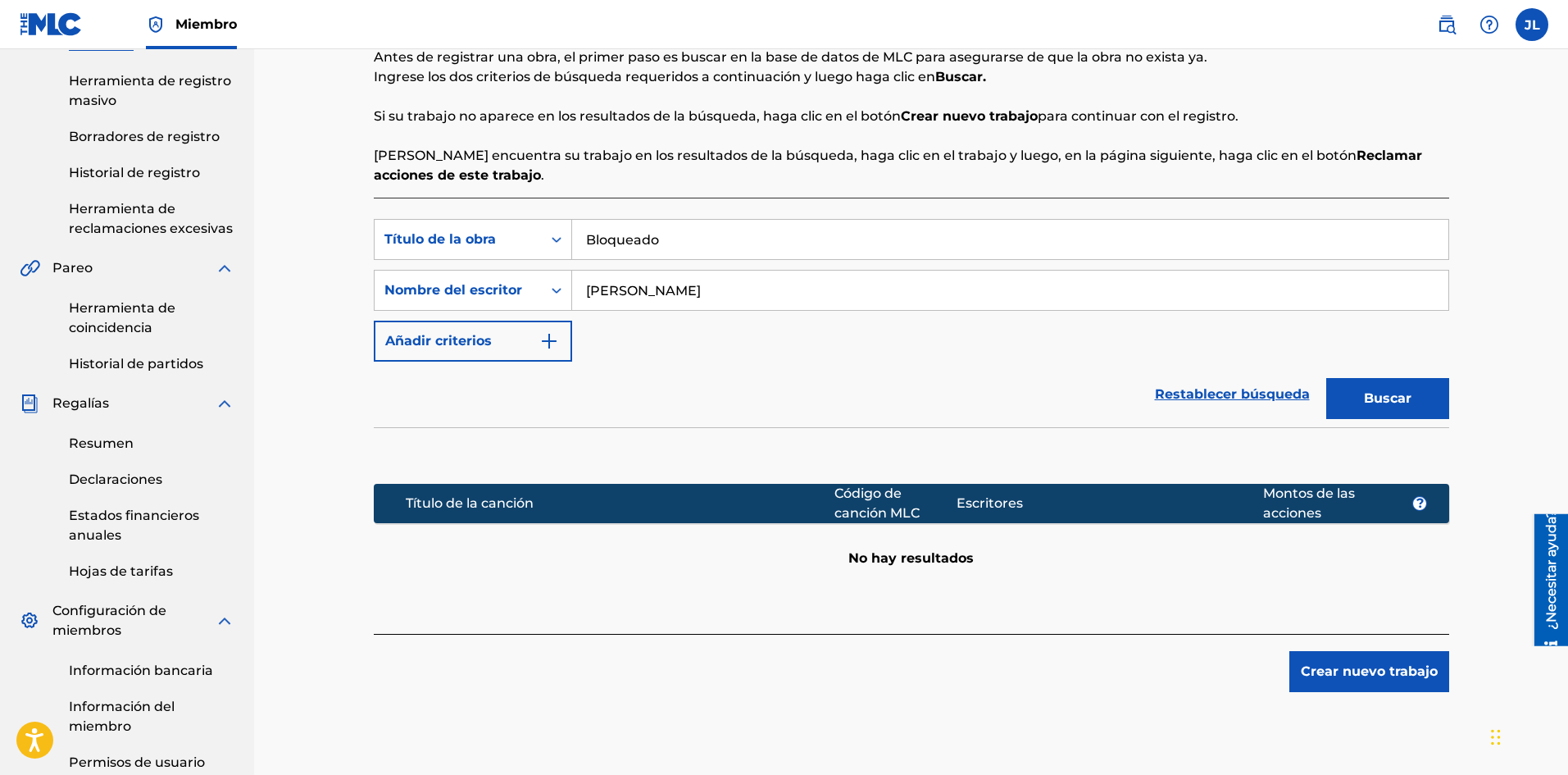
scroll to position [410, 0]
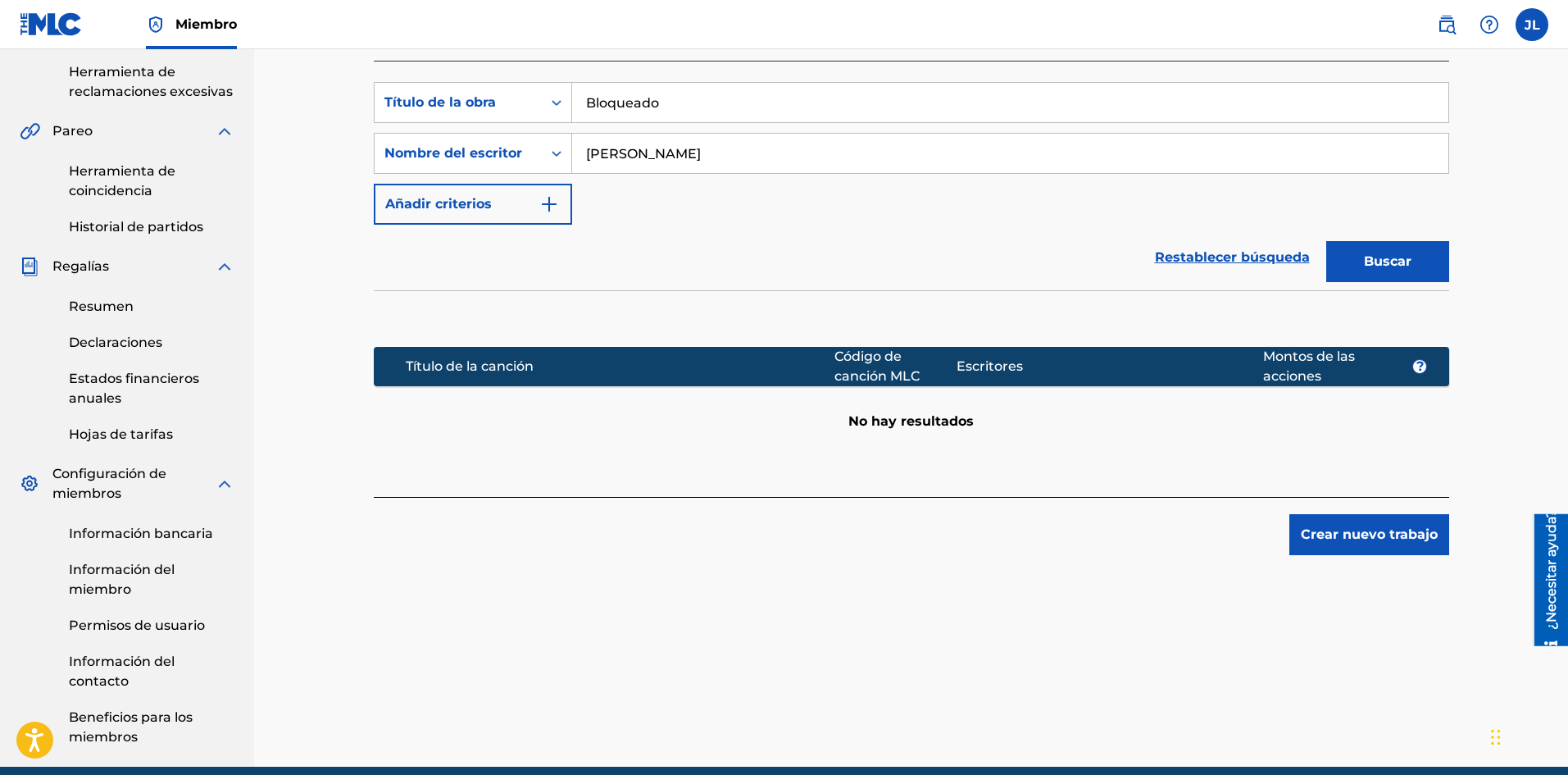
click at [1372, 523] on button "Crear nuevo trabajo" at bounding box center [1369, 534] width 160 height 41
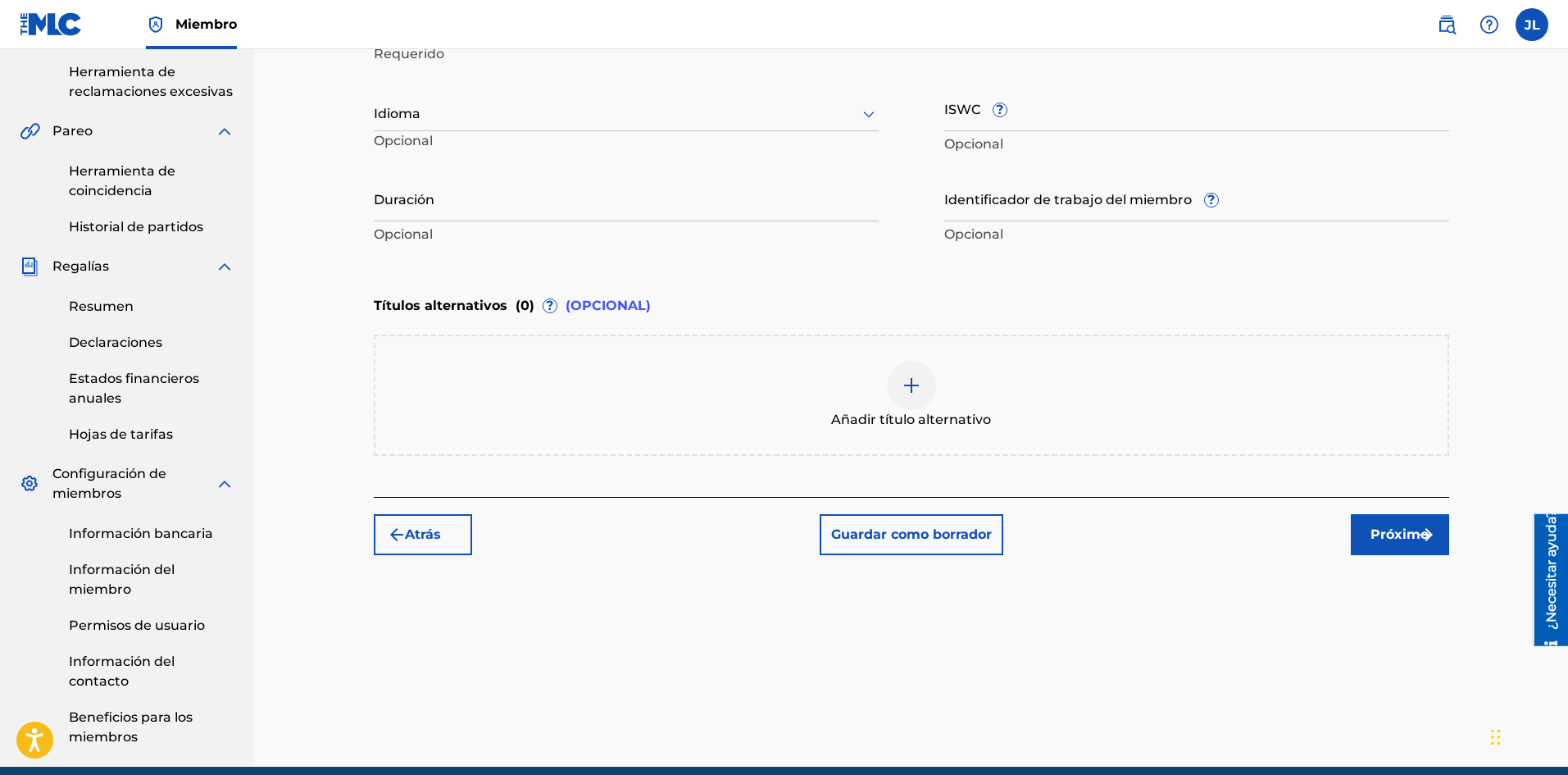
scroll to position [273, 0]
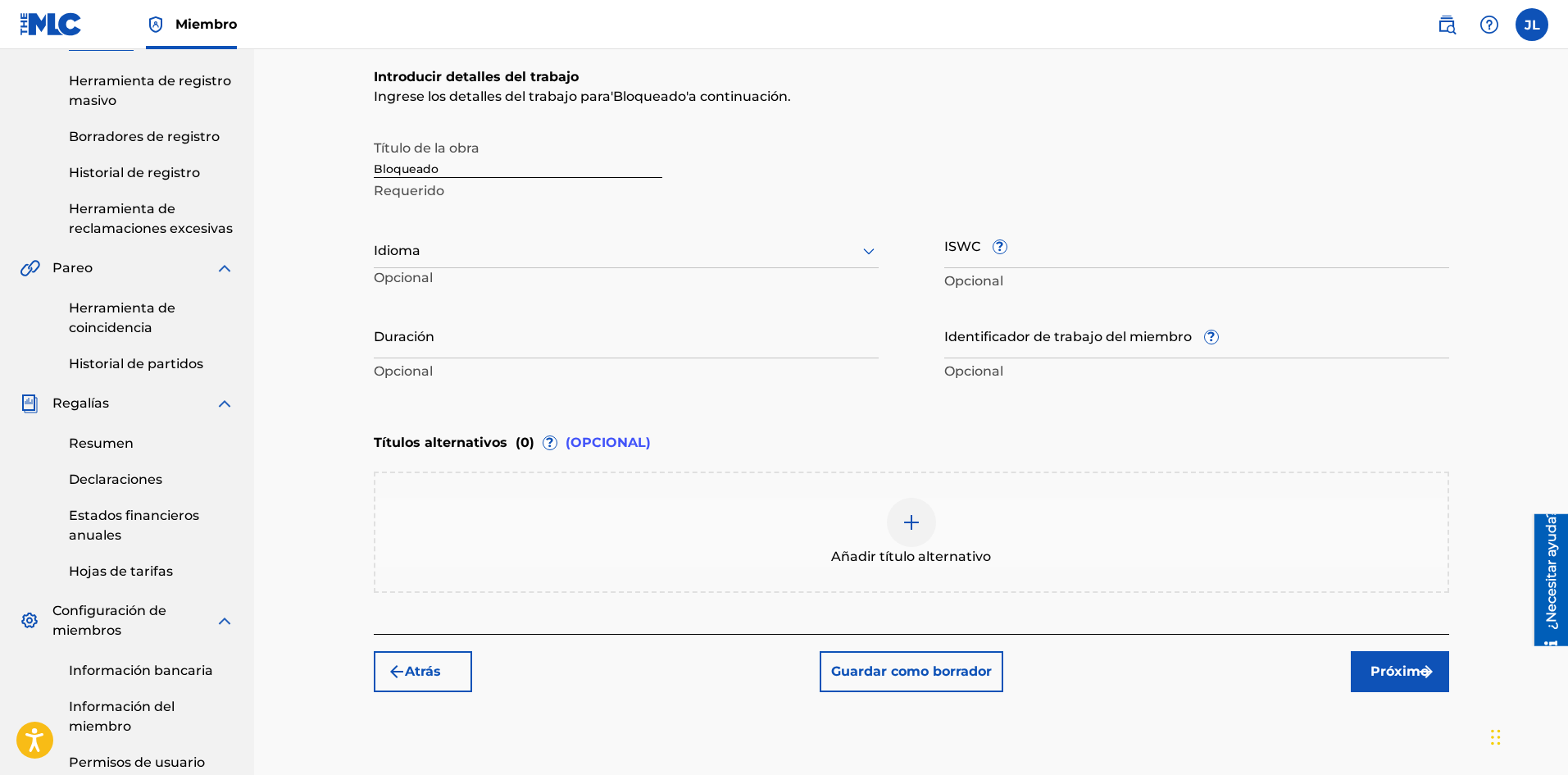
click at [432, 269] on p "Opcional" at bounding box center [459, 282] width 171 height 28
click at [440, 261] on div "Idioma" at bounding box center [626, 250] width 504 height 34
click at [421, 311] on div "Español" at bounding box center [626, 326] width 503 height 39
click at [455, 354] on input "Duración" at bounding box center [626, 334] width 504 height 46
type input "01:50"
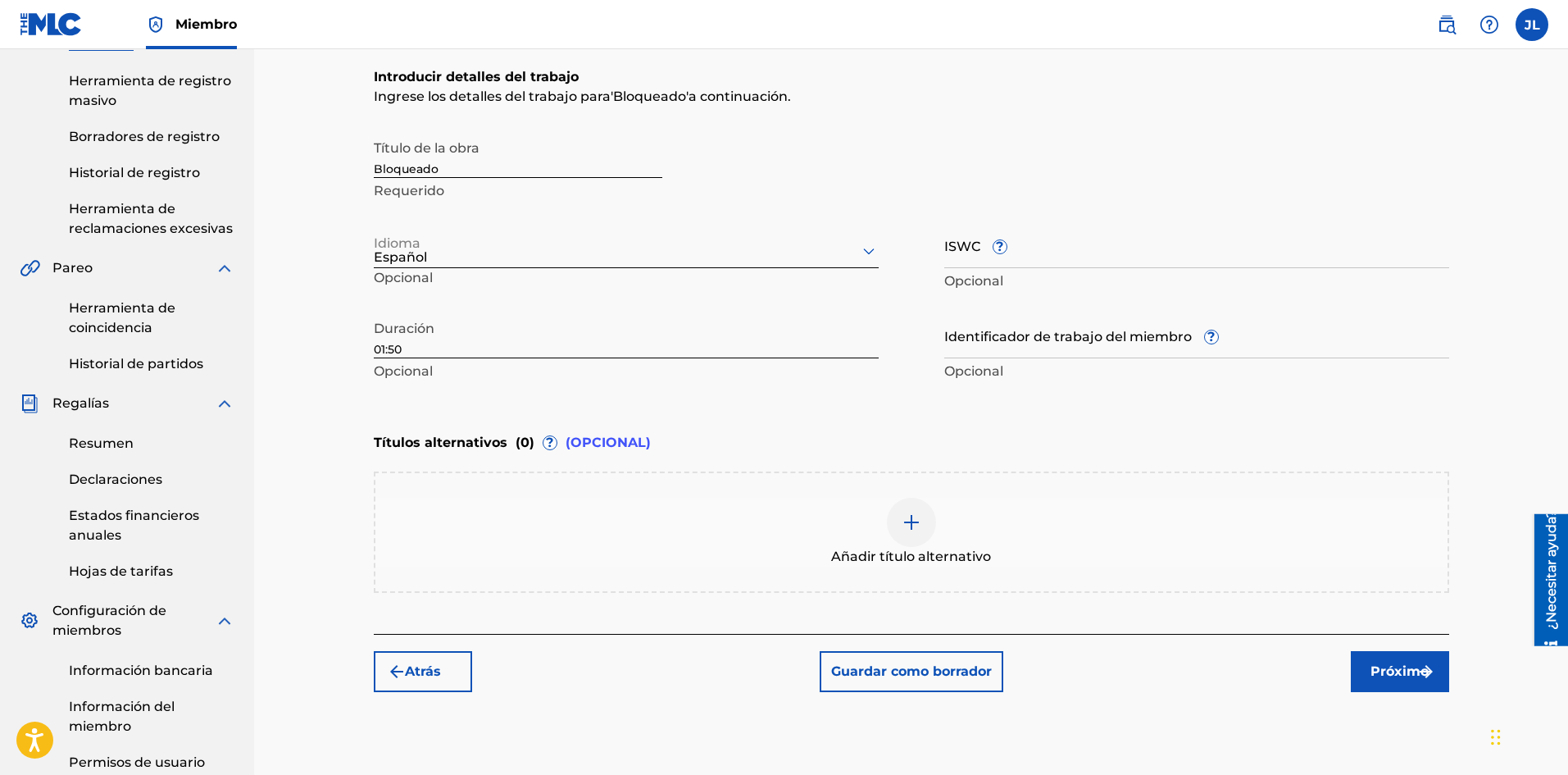
click at [1381, 663] on font "Próximo" at bounding box center [1398, 671] width 58 height 15
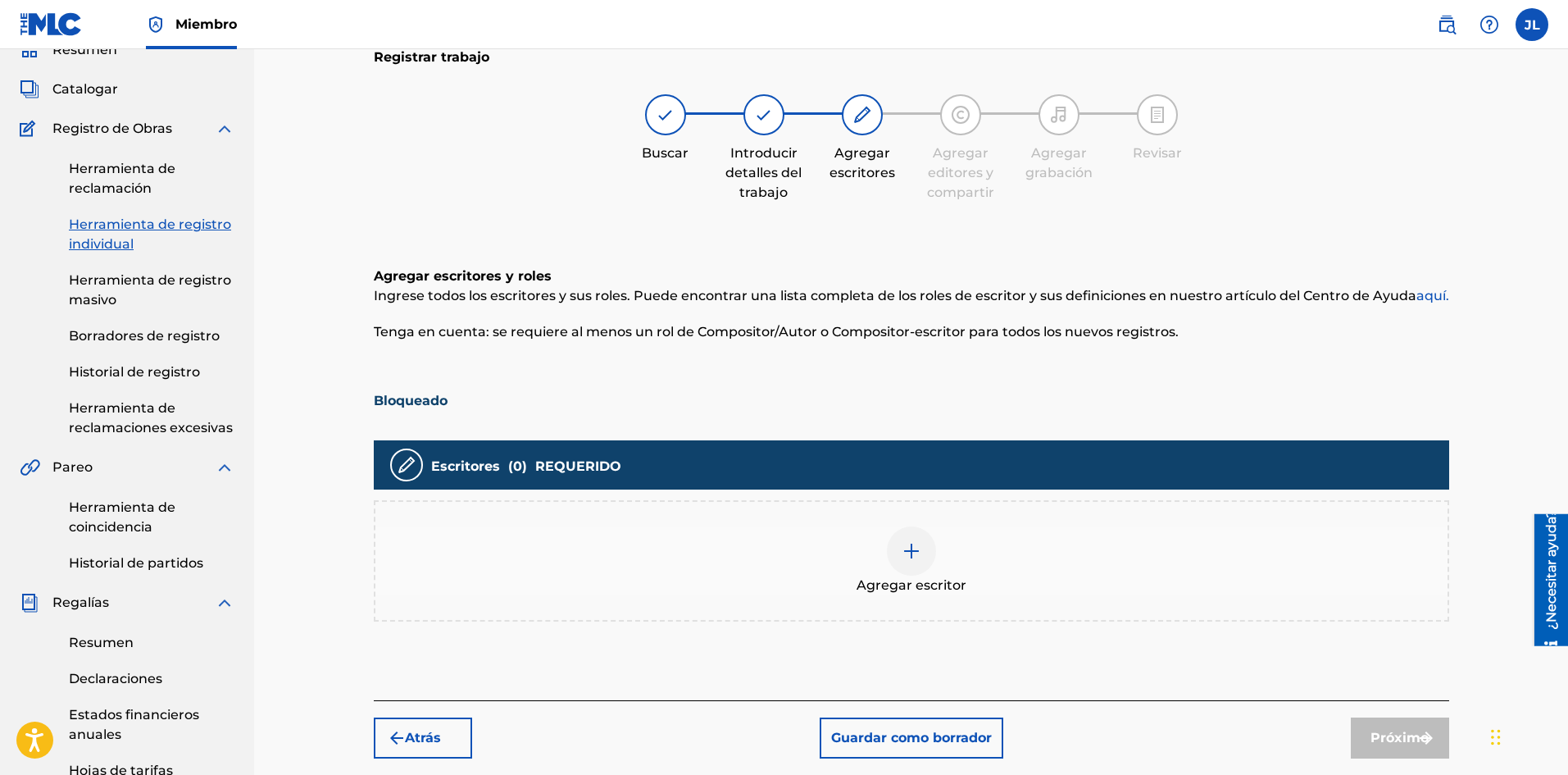
scroll to position [348, 0]
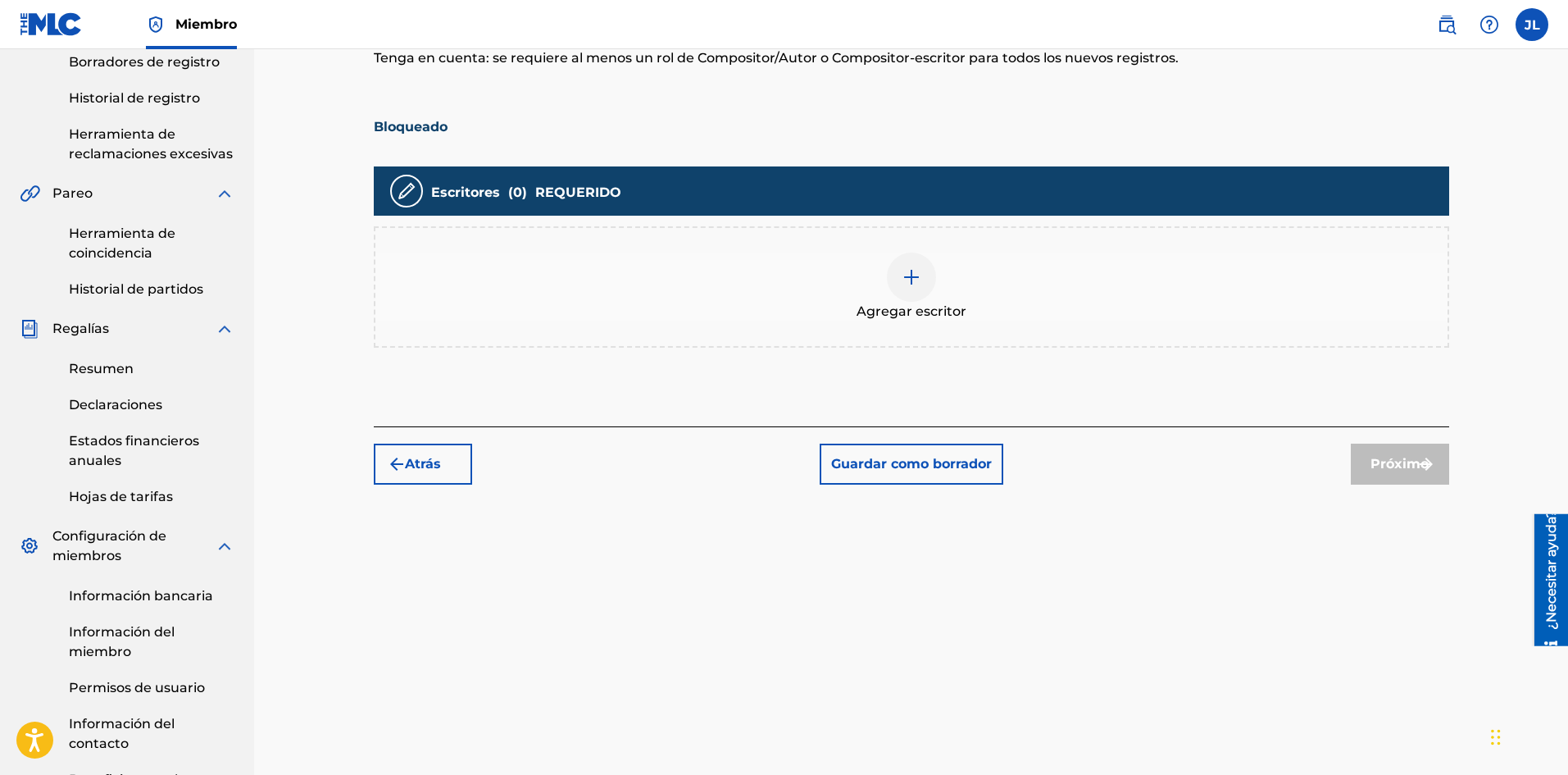
click at [906, 270] on img at bounding box center [911, 277] width 20 height 20
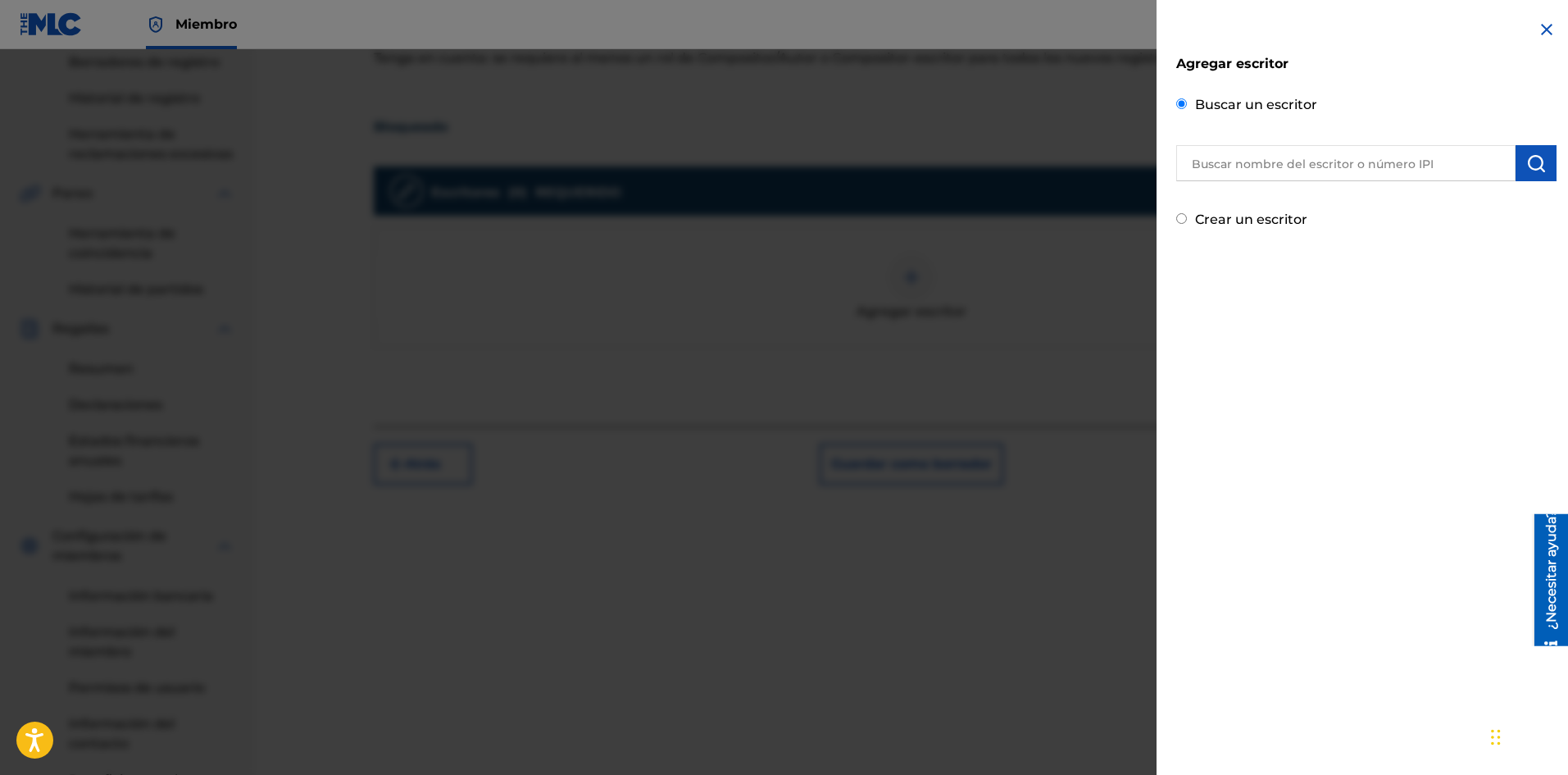
click at [1278, 175] on input "text" at bounding box center [1345, 163] width 339 height 36
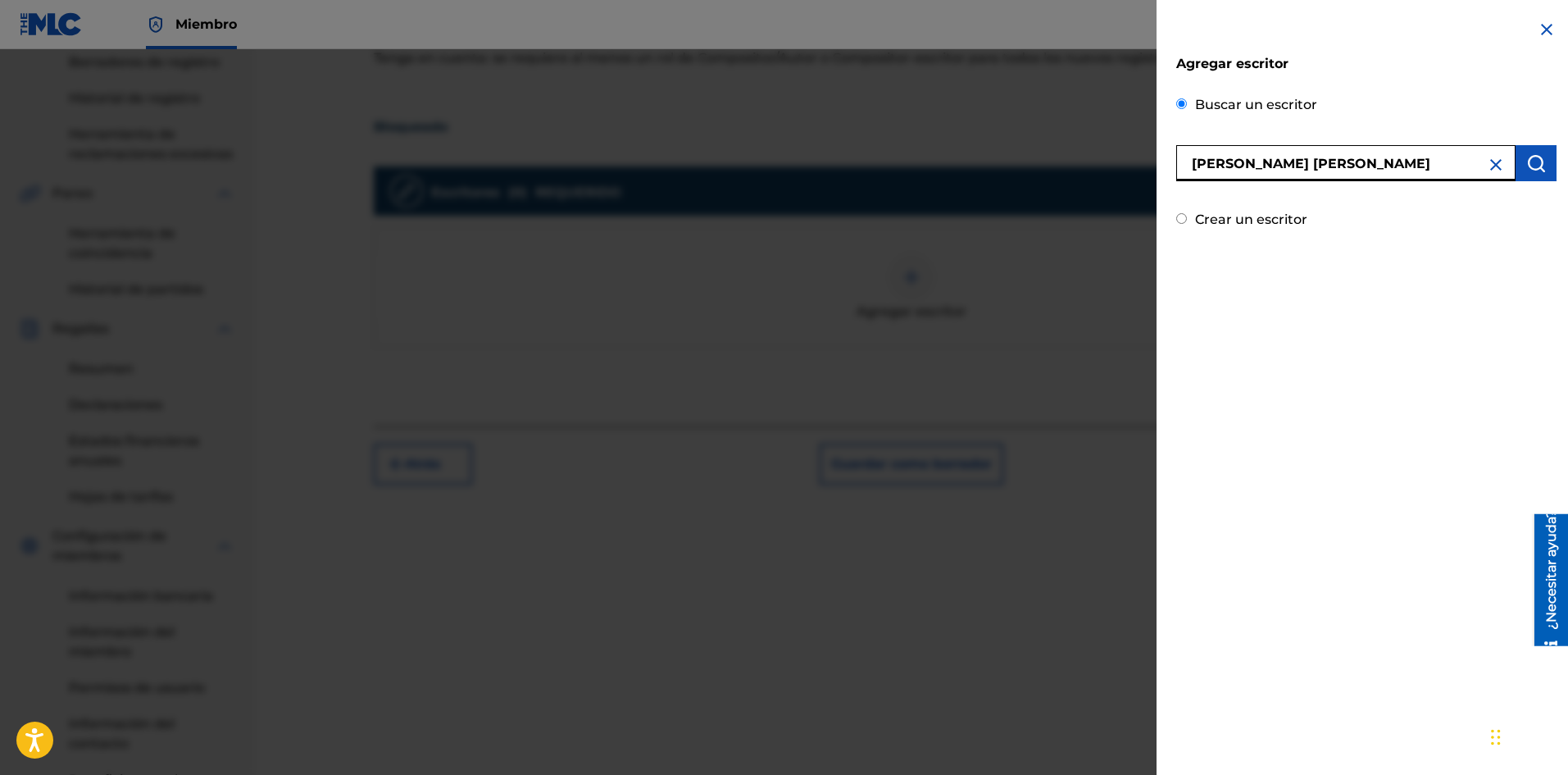
type input "[PERSON_NAME] [PERSON_NAME]"
click at [1532, 162] on img "submit" at bounding box center [1536, 163] width 20 height 20
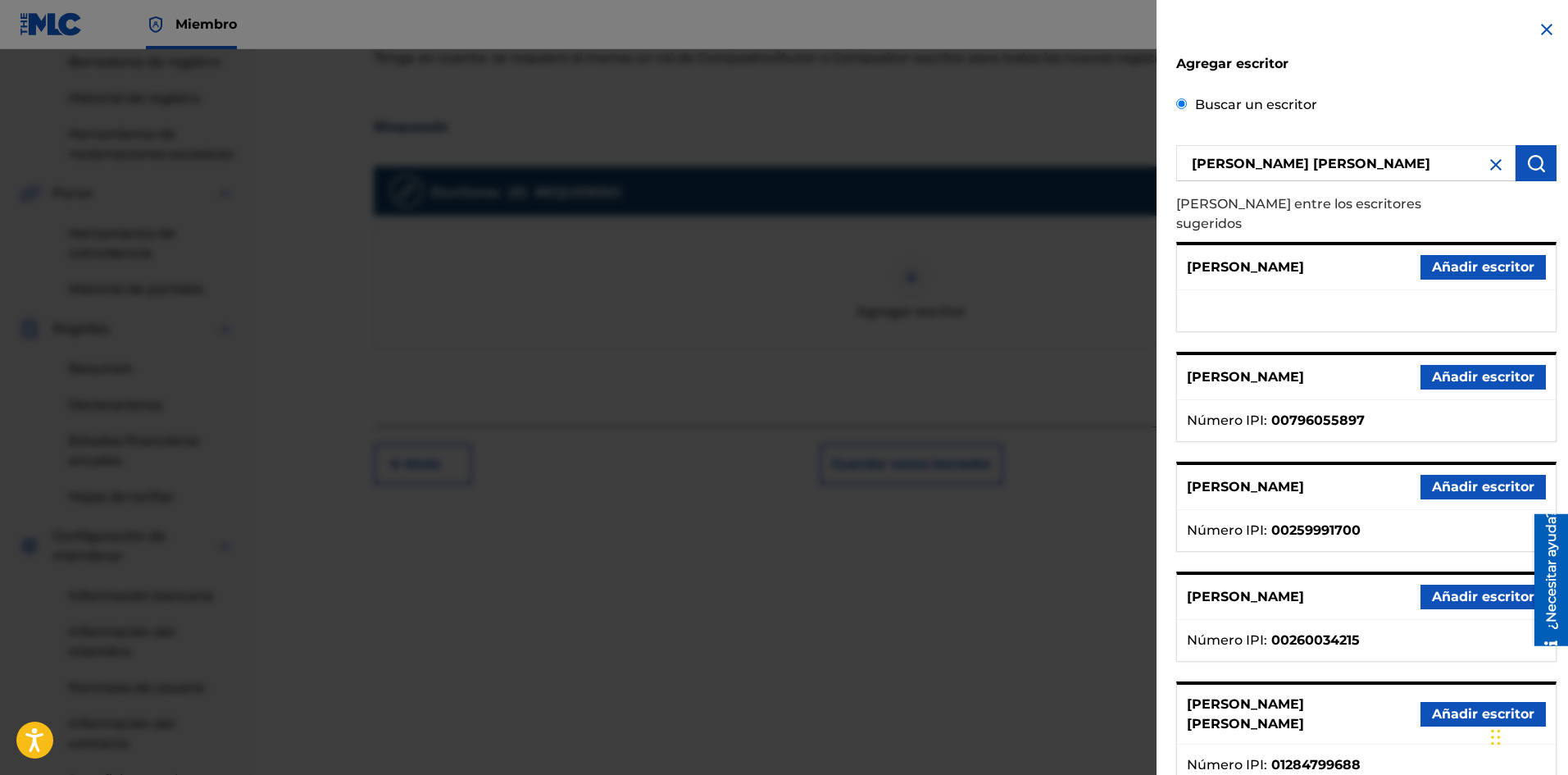
click at [1443, 706] on font "Añadir escritor" at bounding box center [1483, 713] width 102 height 15
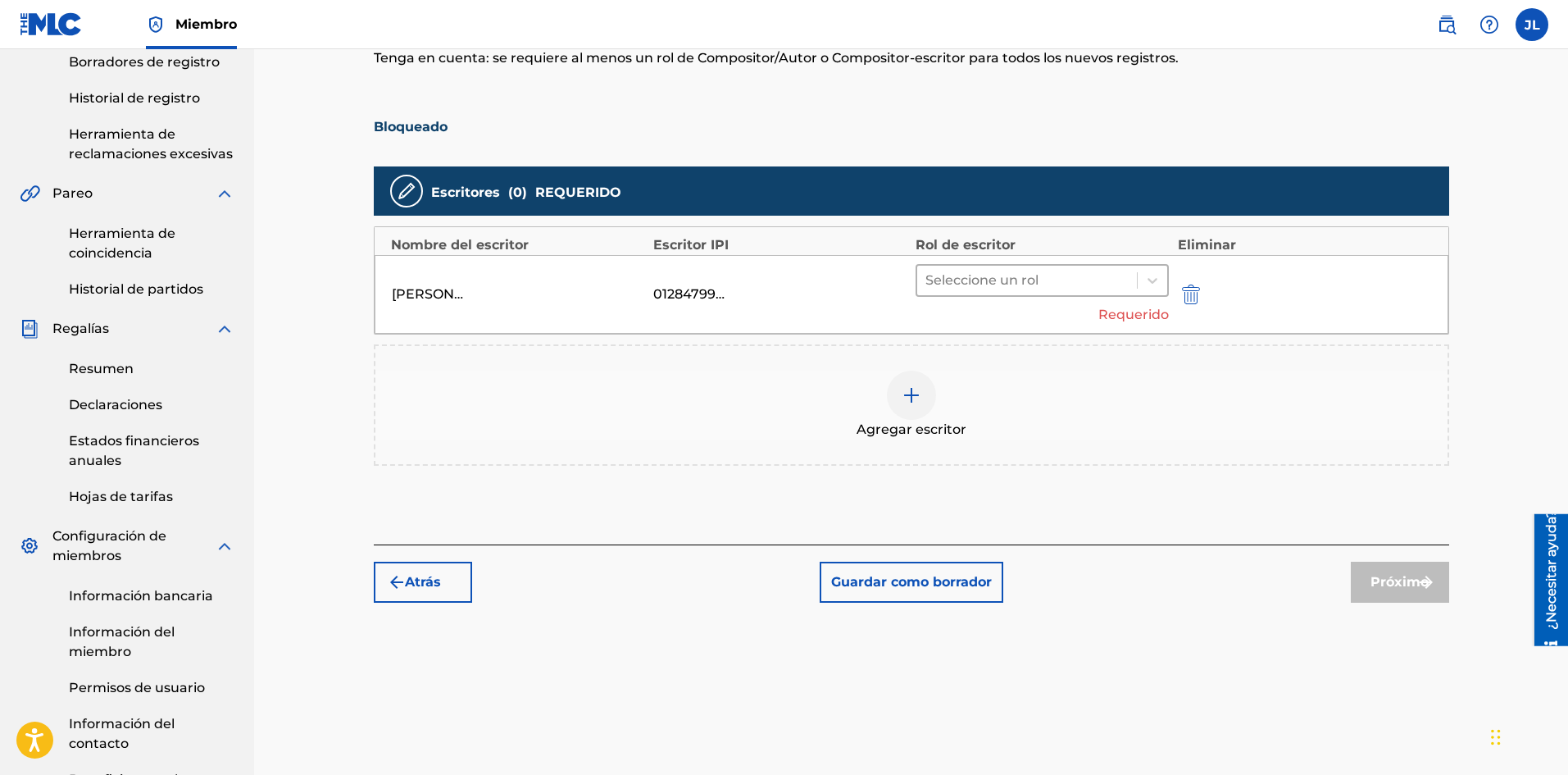
click at [1045, 287] on div at bounding box center [1027, 281] width 204 height 23
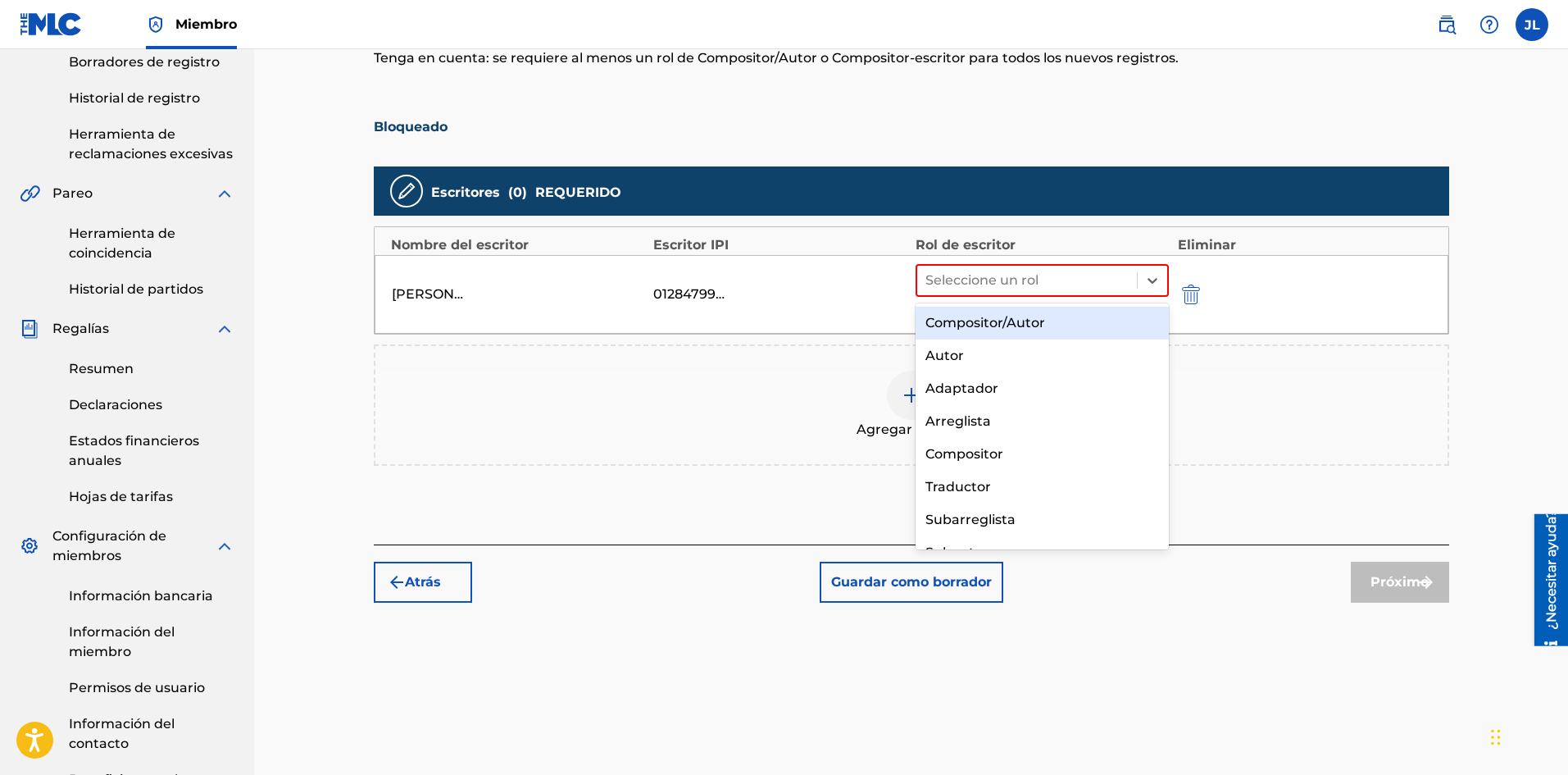
click at [1037, 313] on div "Compositor/Autor" at bounding box center [1043, 323] width 254 height 33
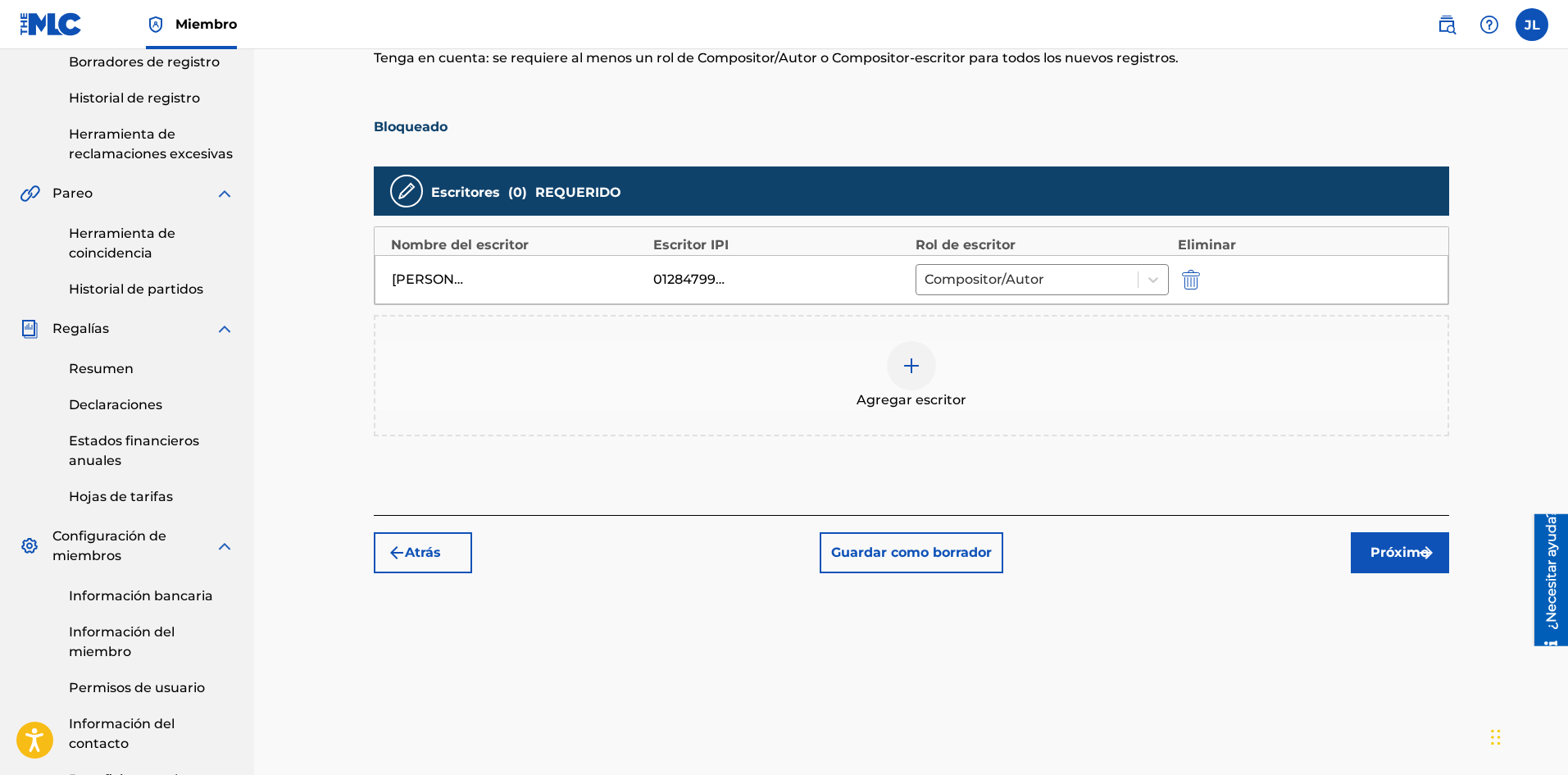
click at [1400, 557] on font "Próximo" at bounding box center [1398, 552] width 58 height 15
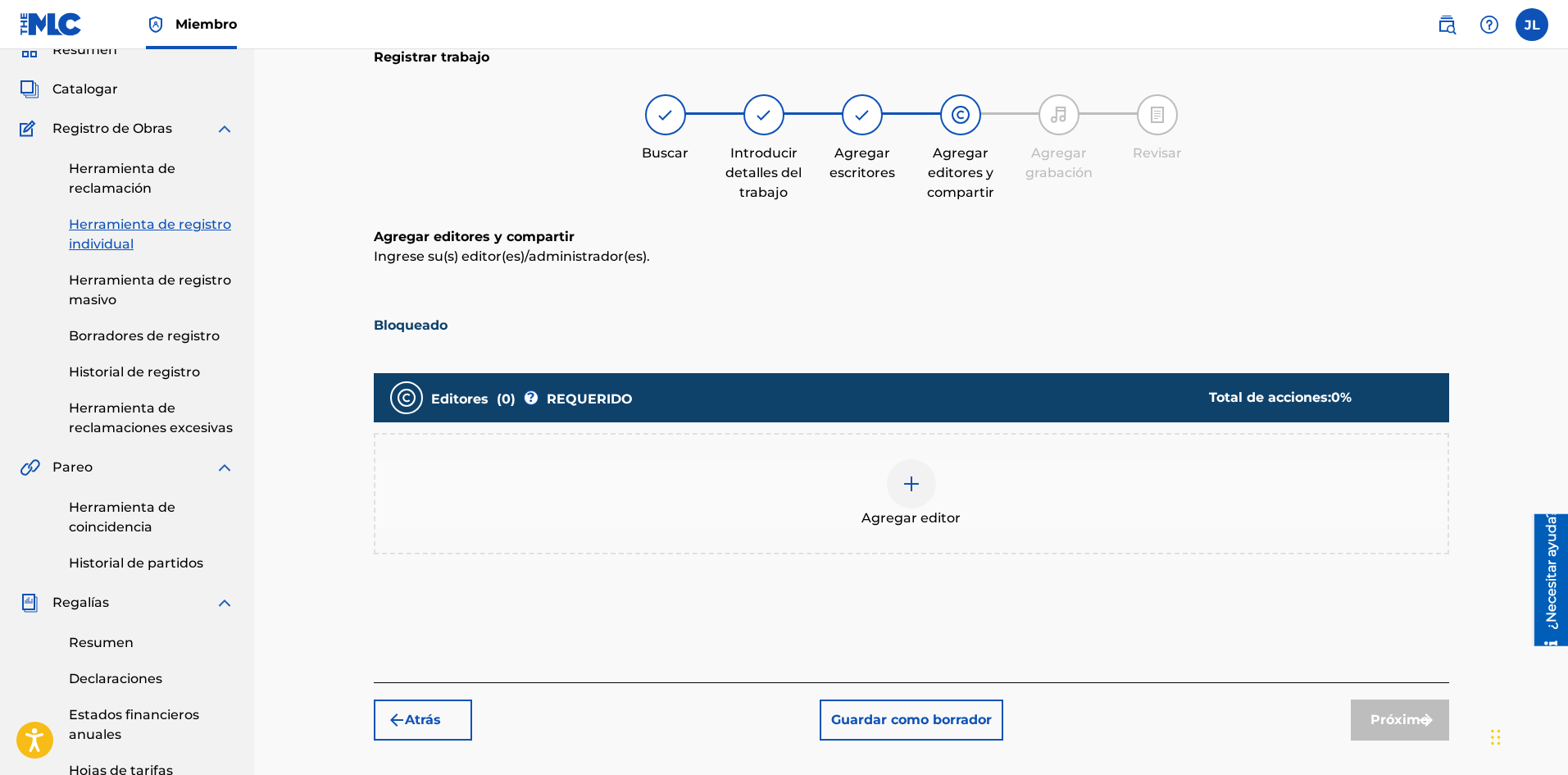
scroll to position [210, 0]
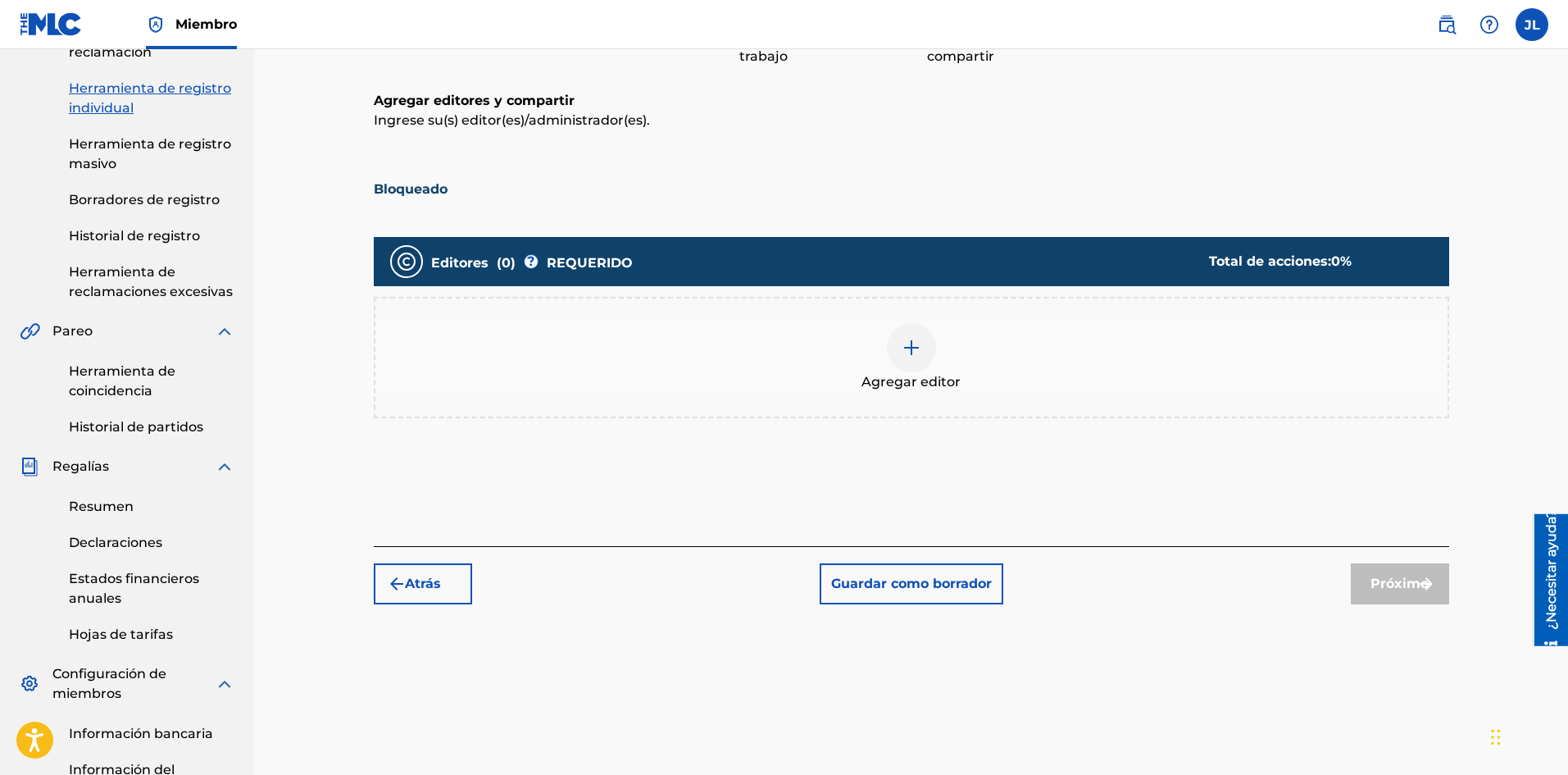
click at [902, 341] on img at bounding box center [911, 347] width 20 height 20
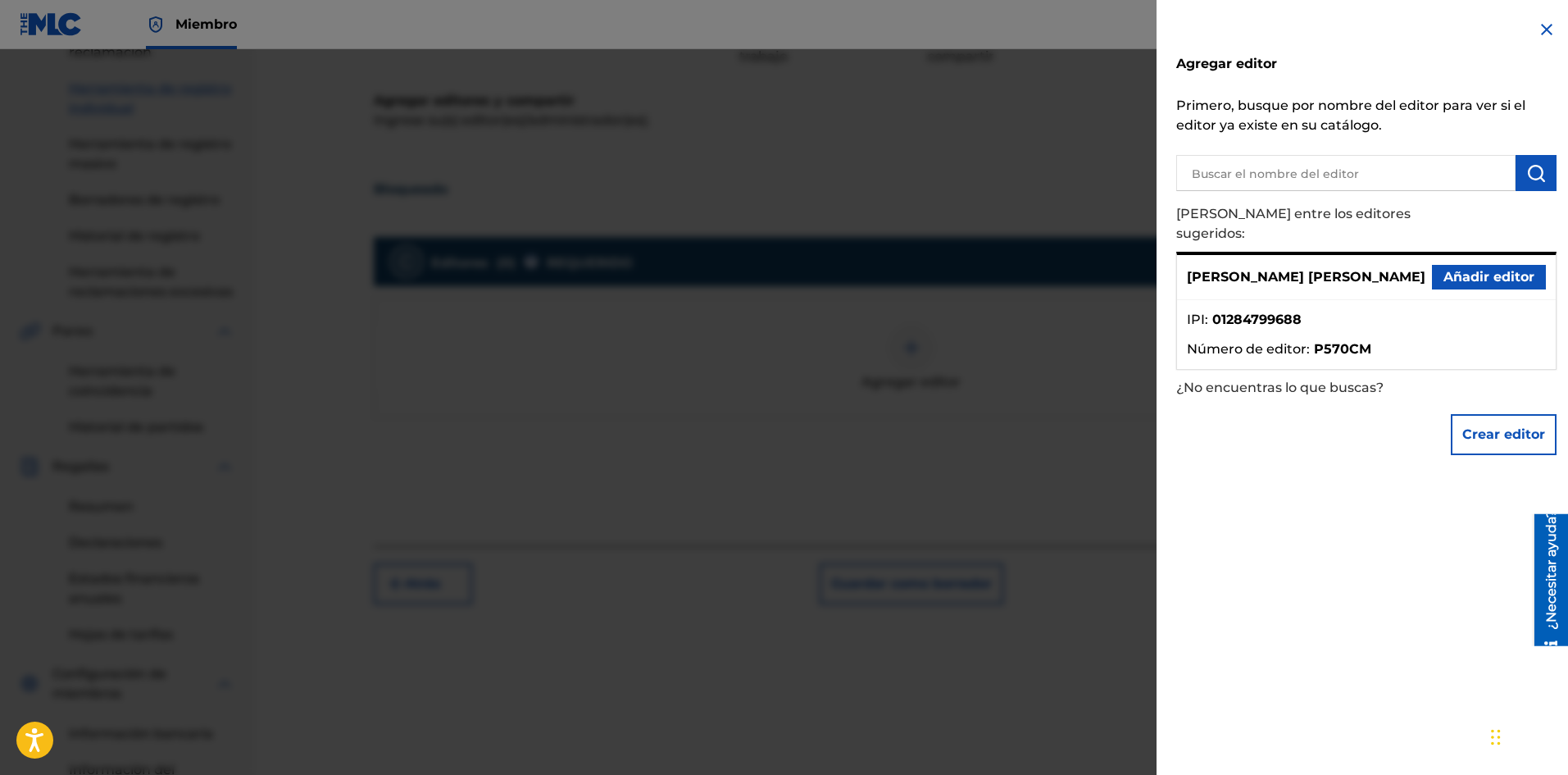
click at [1460, 268] on font "Añadir editor" at bounding box center [1488, 277] width 91 height 20
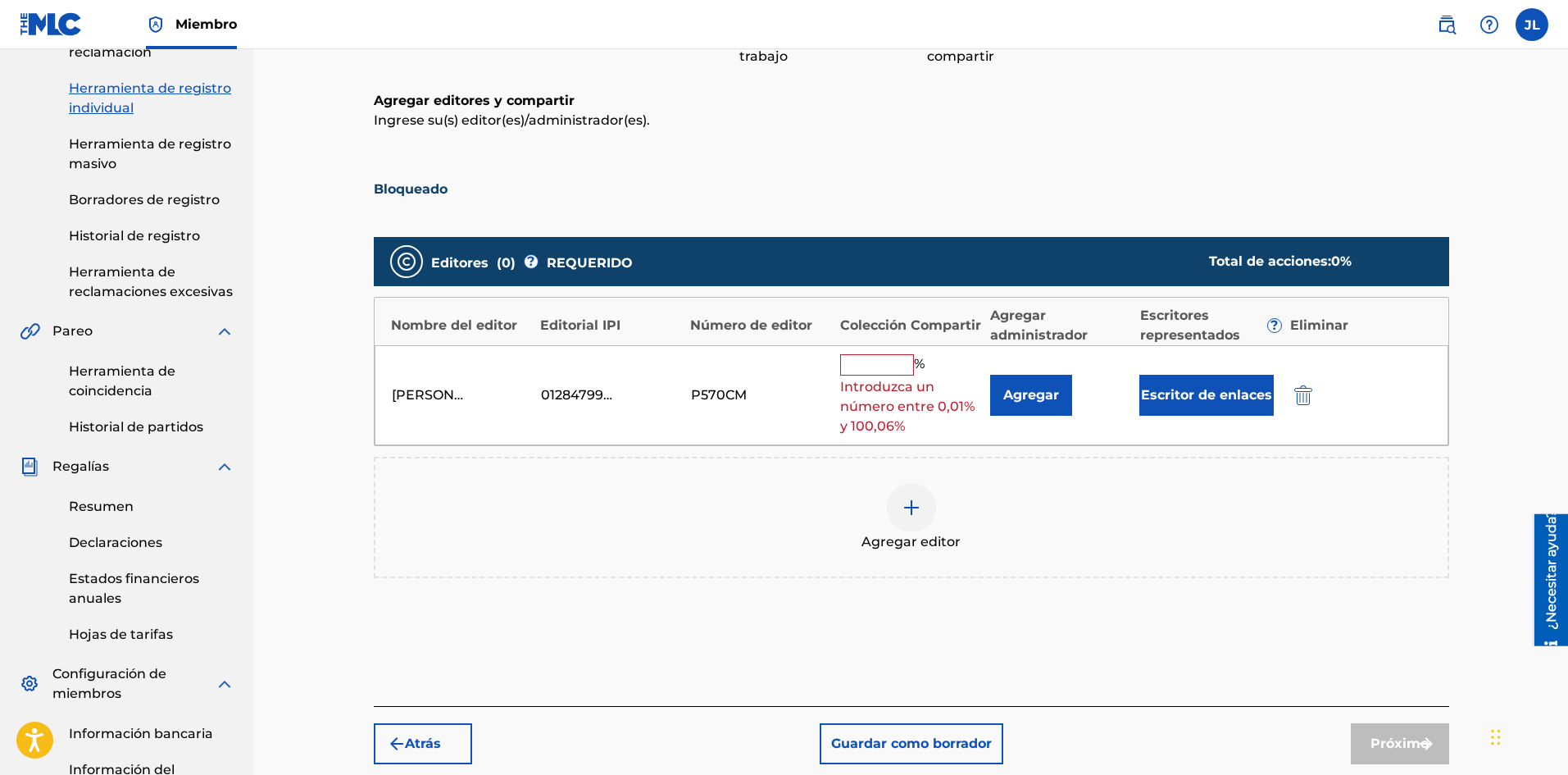
click at [916, 360] on font "%" at bounding box center [919, 363] width 10 height 15
click at [898, 362] on input "text" at bounding box center [877, 364] width 74 height 21
type input "100"
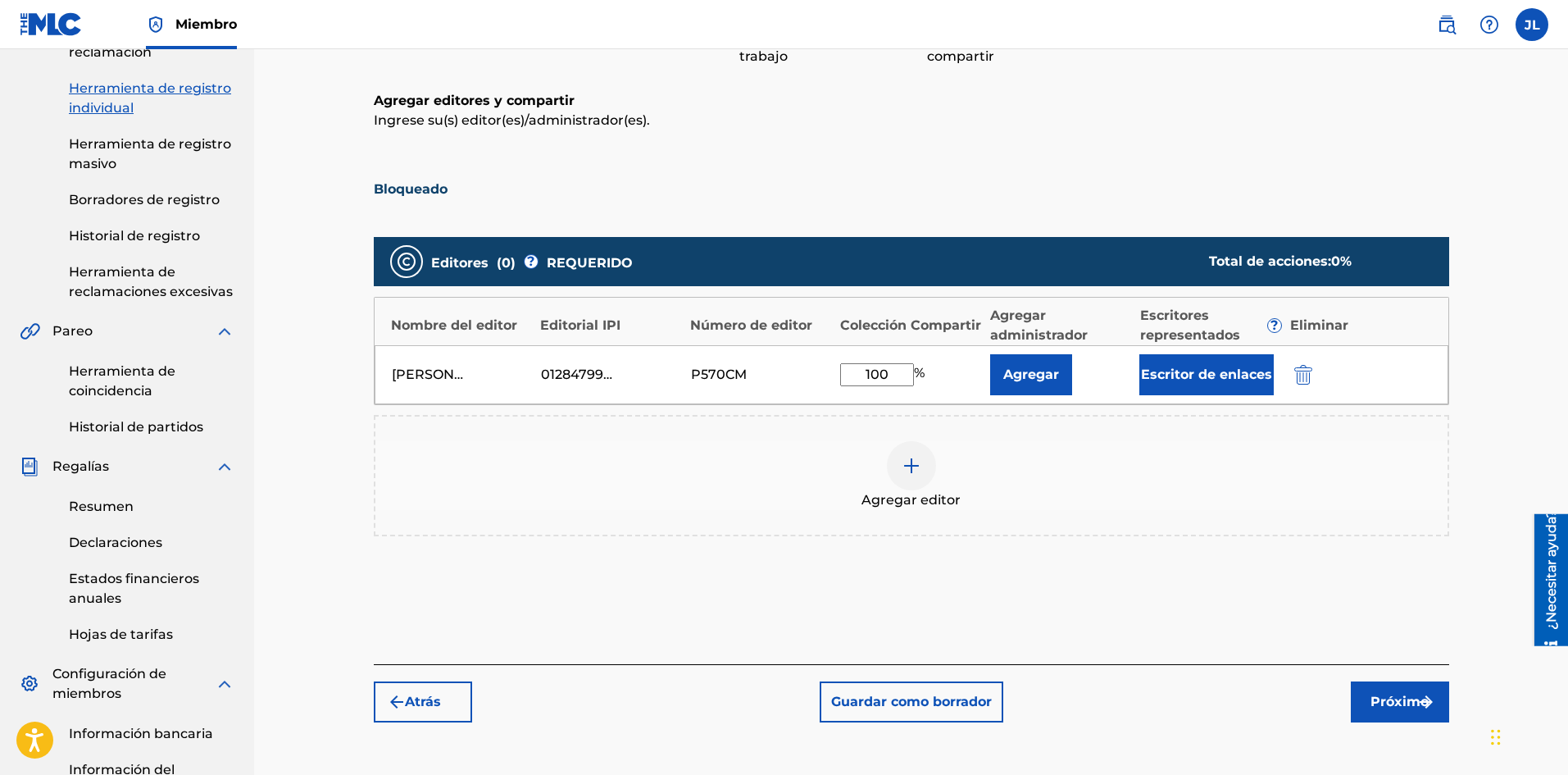
click at [1381, 707] on font "Próximo" at bounding box center [1398, 701] width 58 height 15
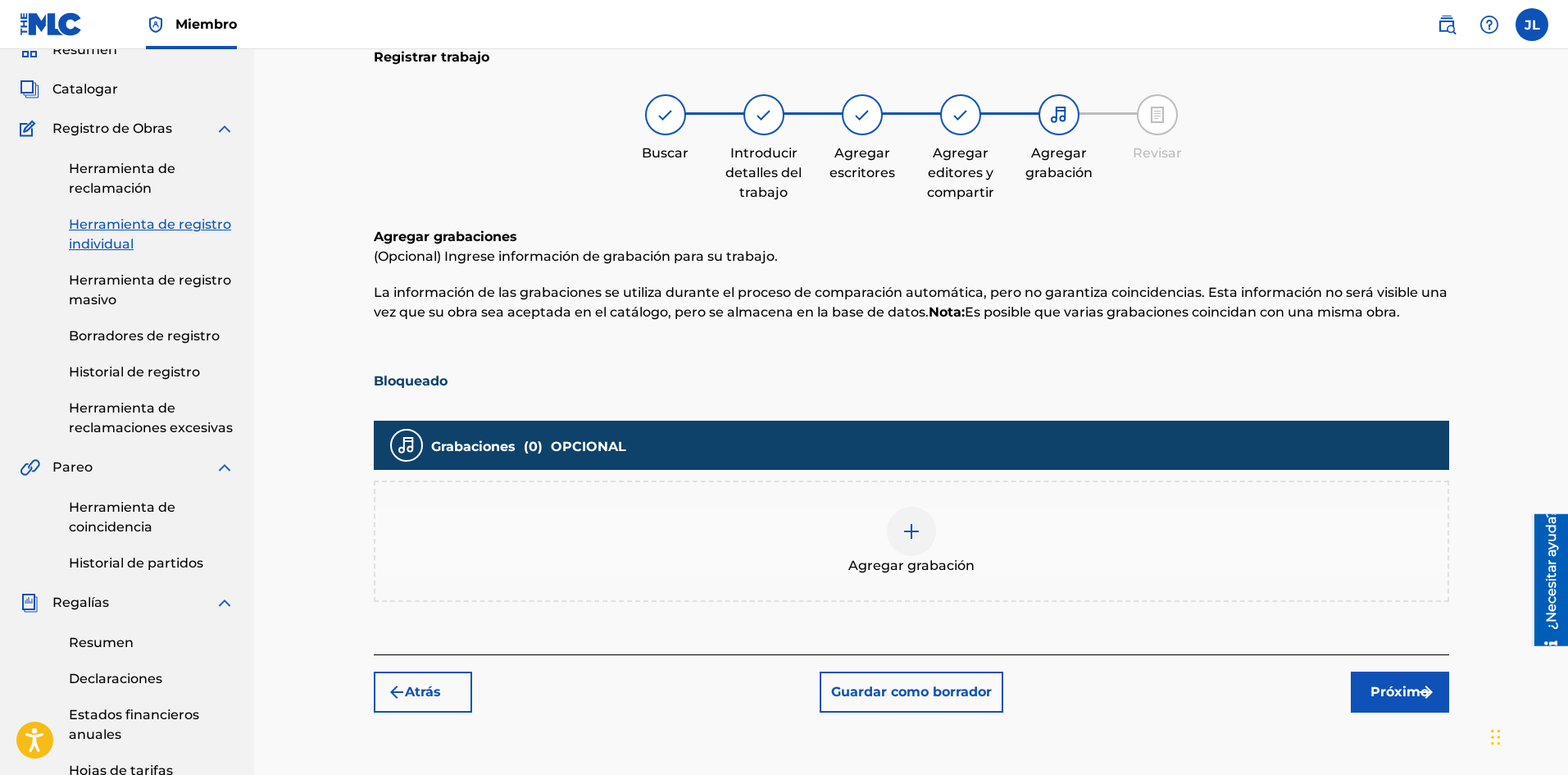
scroll to position [348, 0]
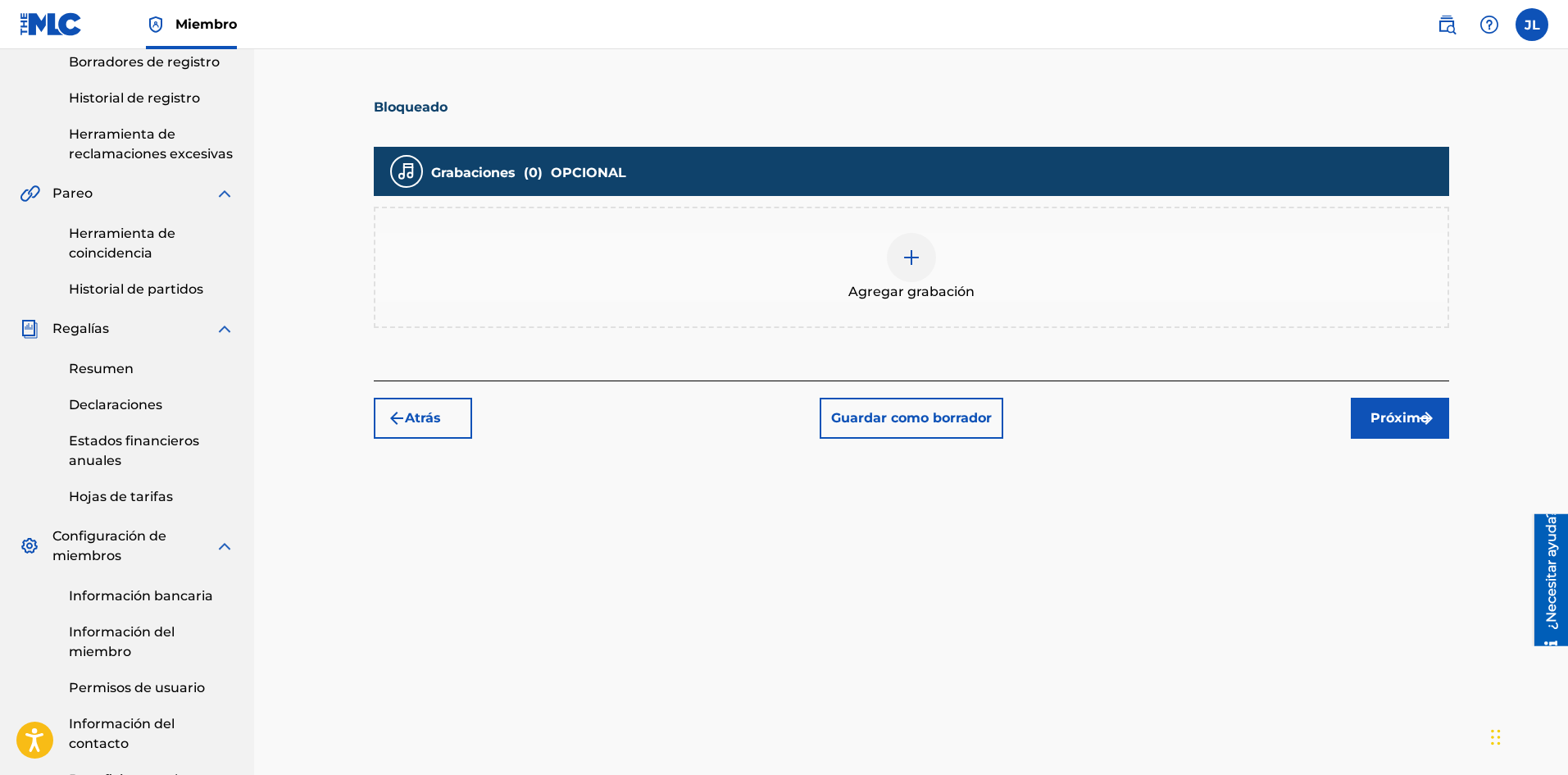
click at [909, 255] on img at bounding box center [911, 257] width 20 height 20
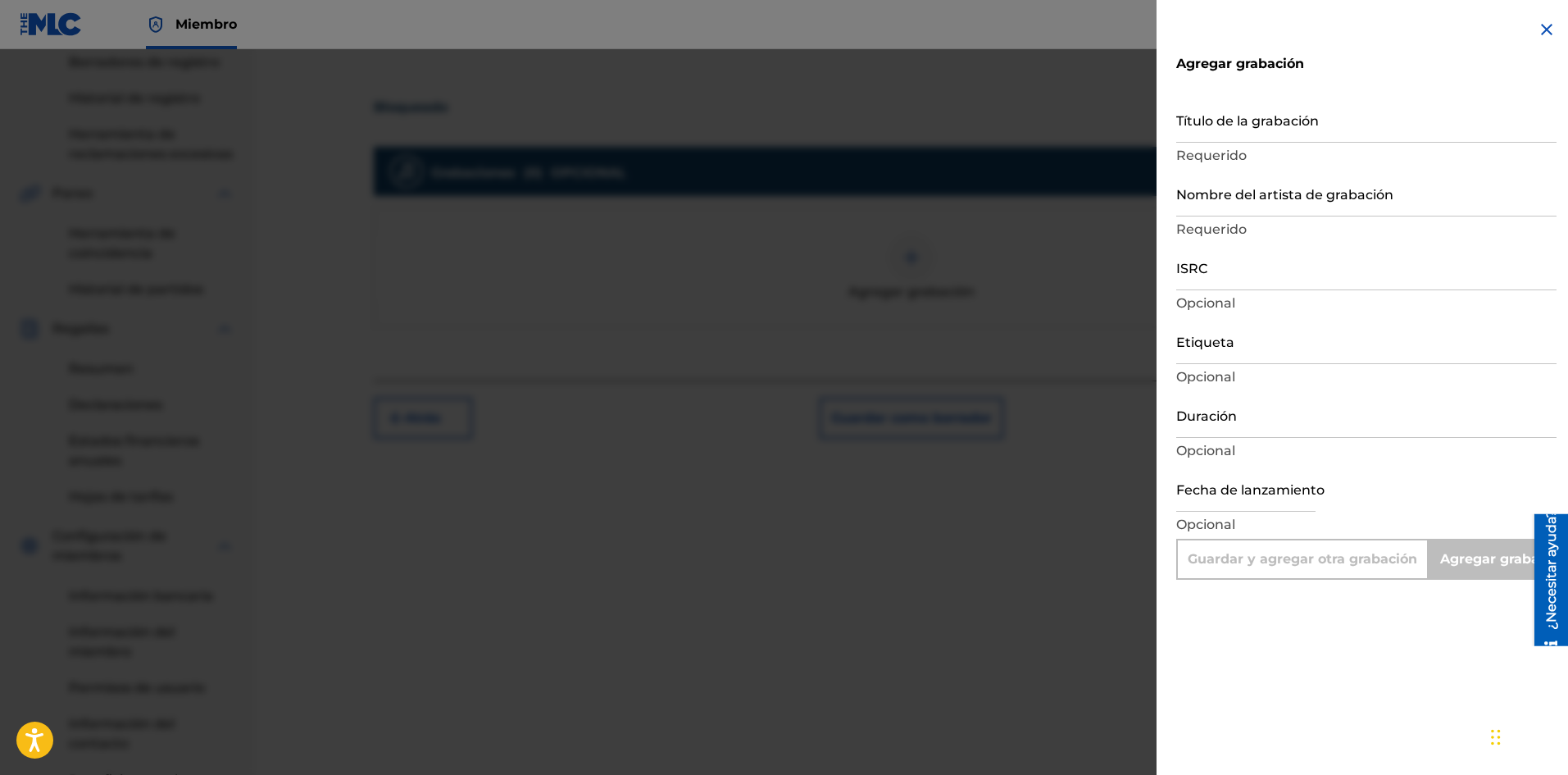
click at [1244, 480] on input "text" at bounding box center [1245, 488] width 139 height 46
select select "7"
select select "2025"
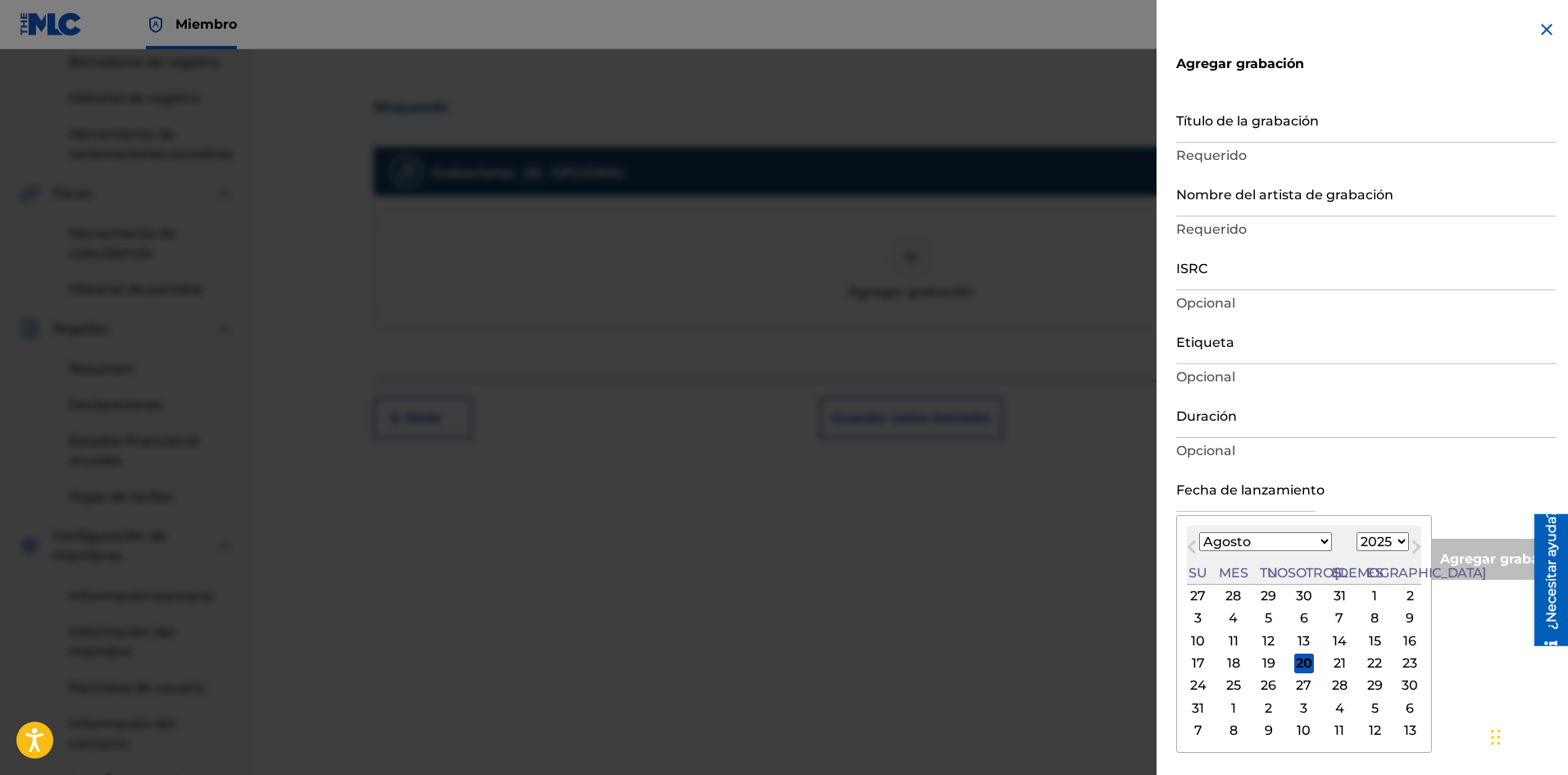
click at [1381, 517] on div "Mes anterior Mes próximo [DATE] Enero Febrero Marzo Abril Puede Junio [PERSON_N…" at bounding box center [1304, 634] width 256 height 238
click at [1262, 657] on font "19" at bounding box center [1268, 663] width 13 height 15
type input "[DATE]"
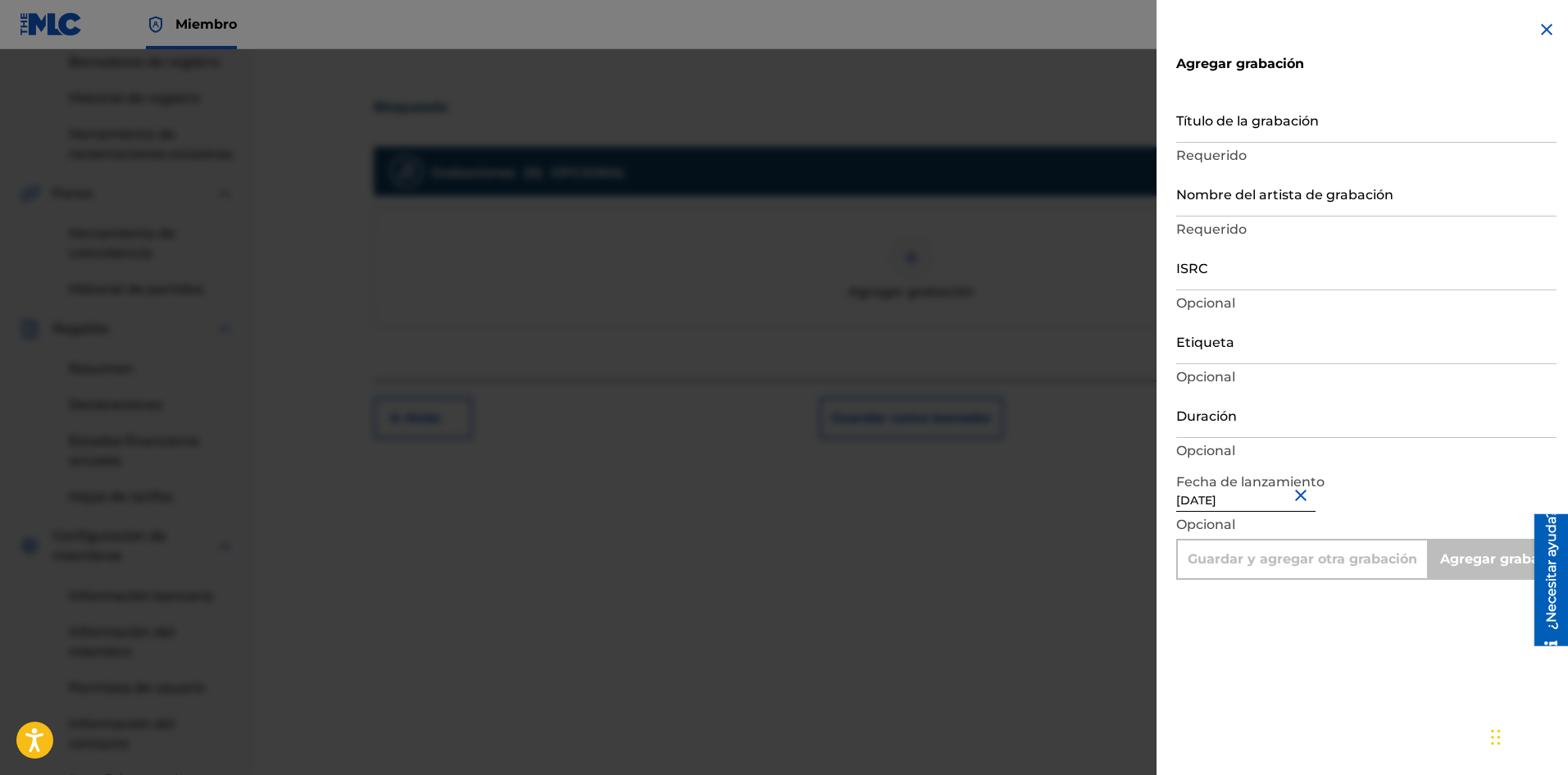
click at [1228, 402] on input "Duración" at bounding box center [1365, 414] width 380 height 46
type input "0"
type input "Add Recording"
type input "01:50"
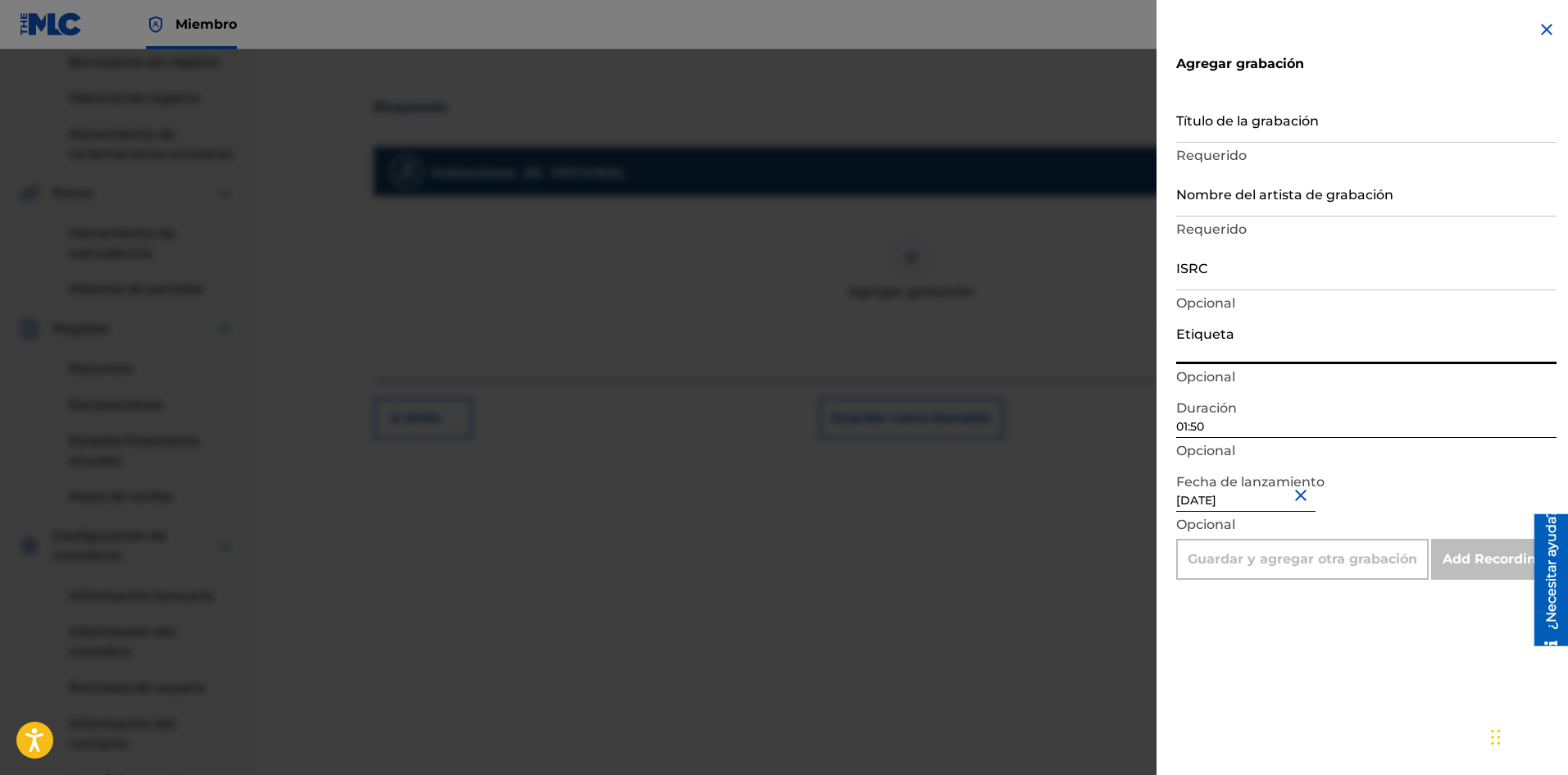
click at [1228, 356] on input "Etiqueta" at bounding box center [1365, 341] width 380 height 46
type input "La Película Wa"
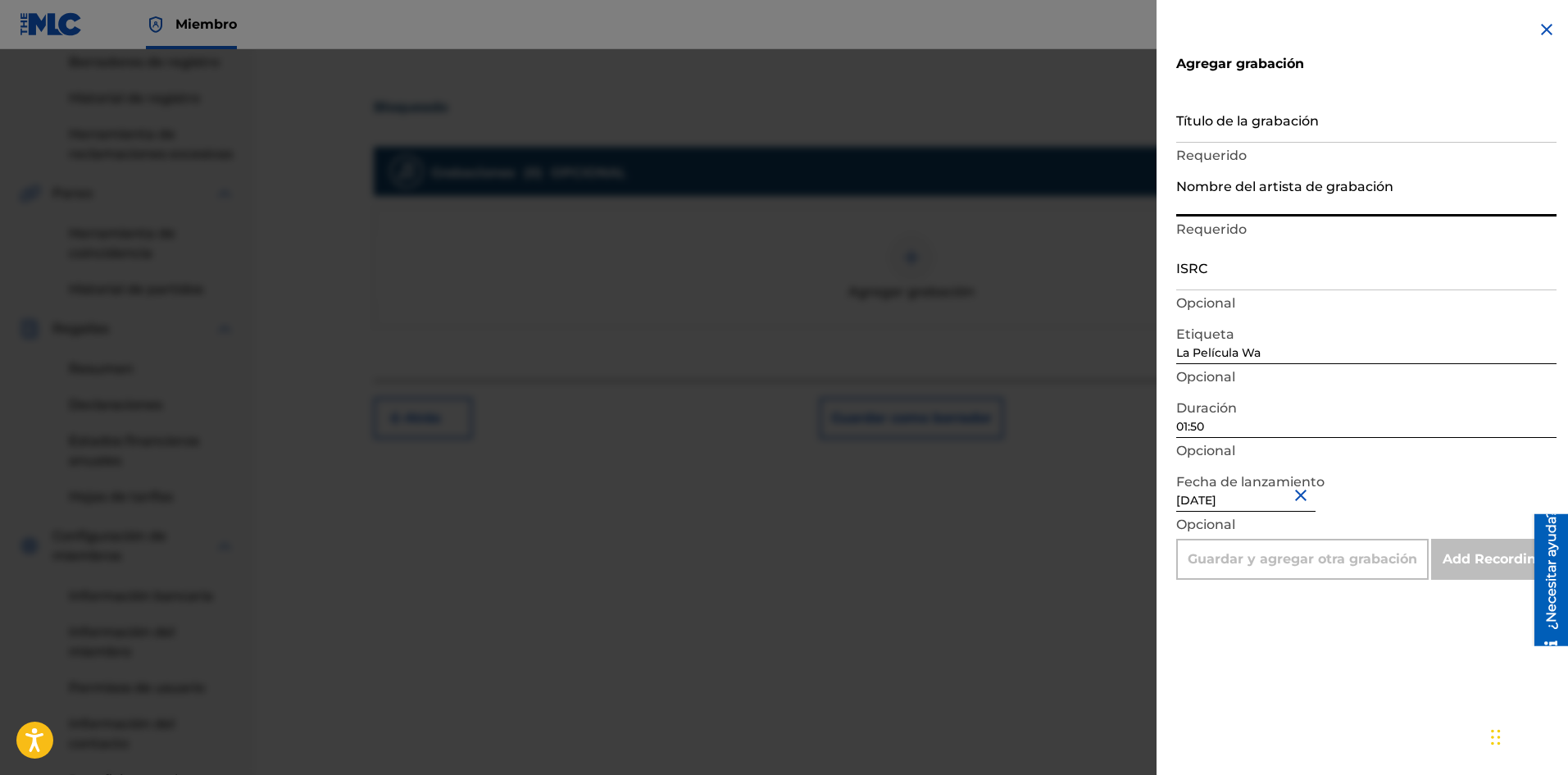
click at [1230, 199] on input "Nombre del artista de grabación" at bounding box center [1365, 193] width 380 height 46
type input "La Pelicula Wa"
click at [1207, 124] on input "Título de la grabación" at bounding box center [1365, 119] width 380 height 46
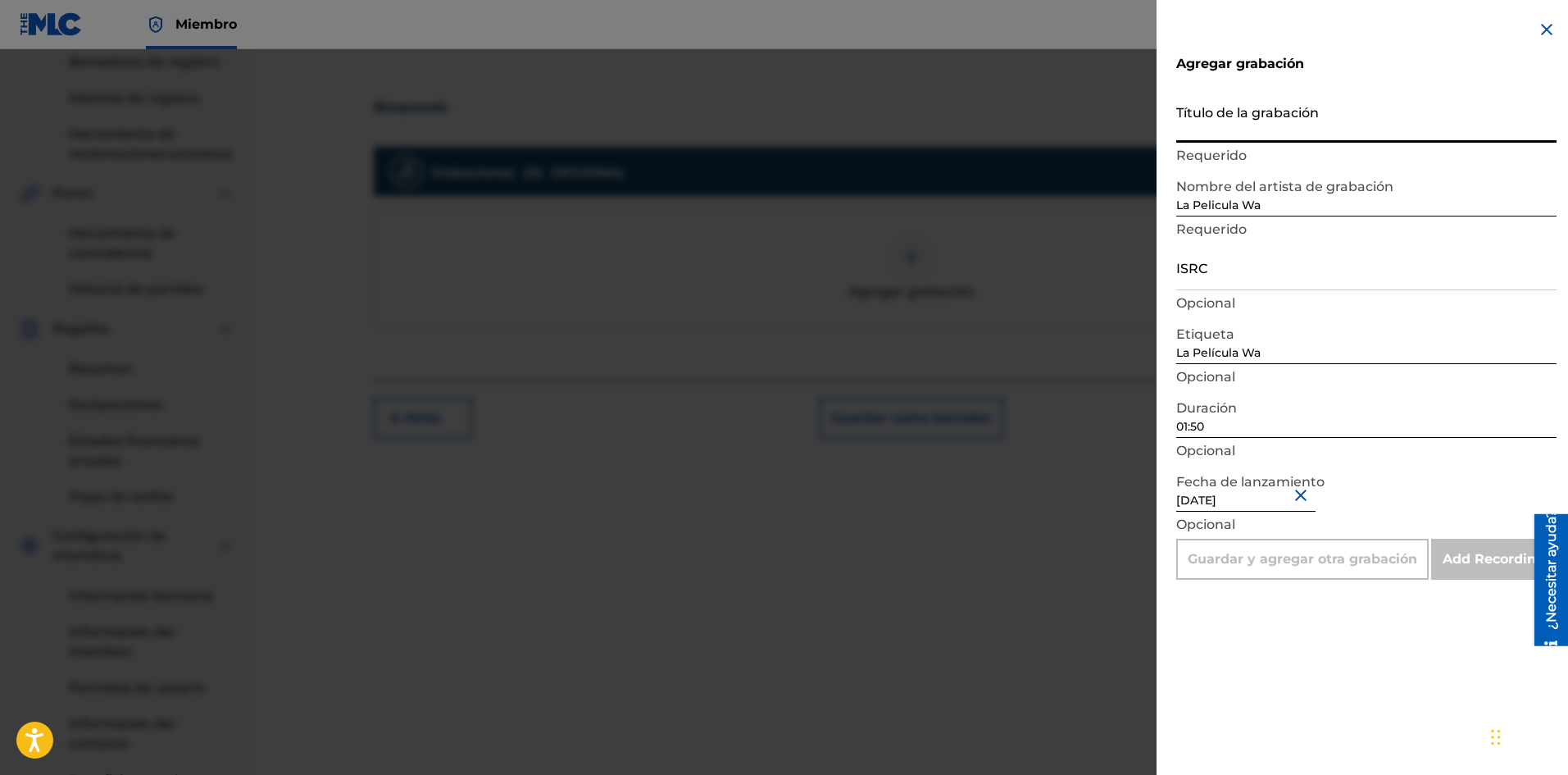
paste input "Bloqueado"
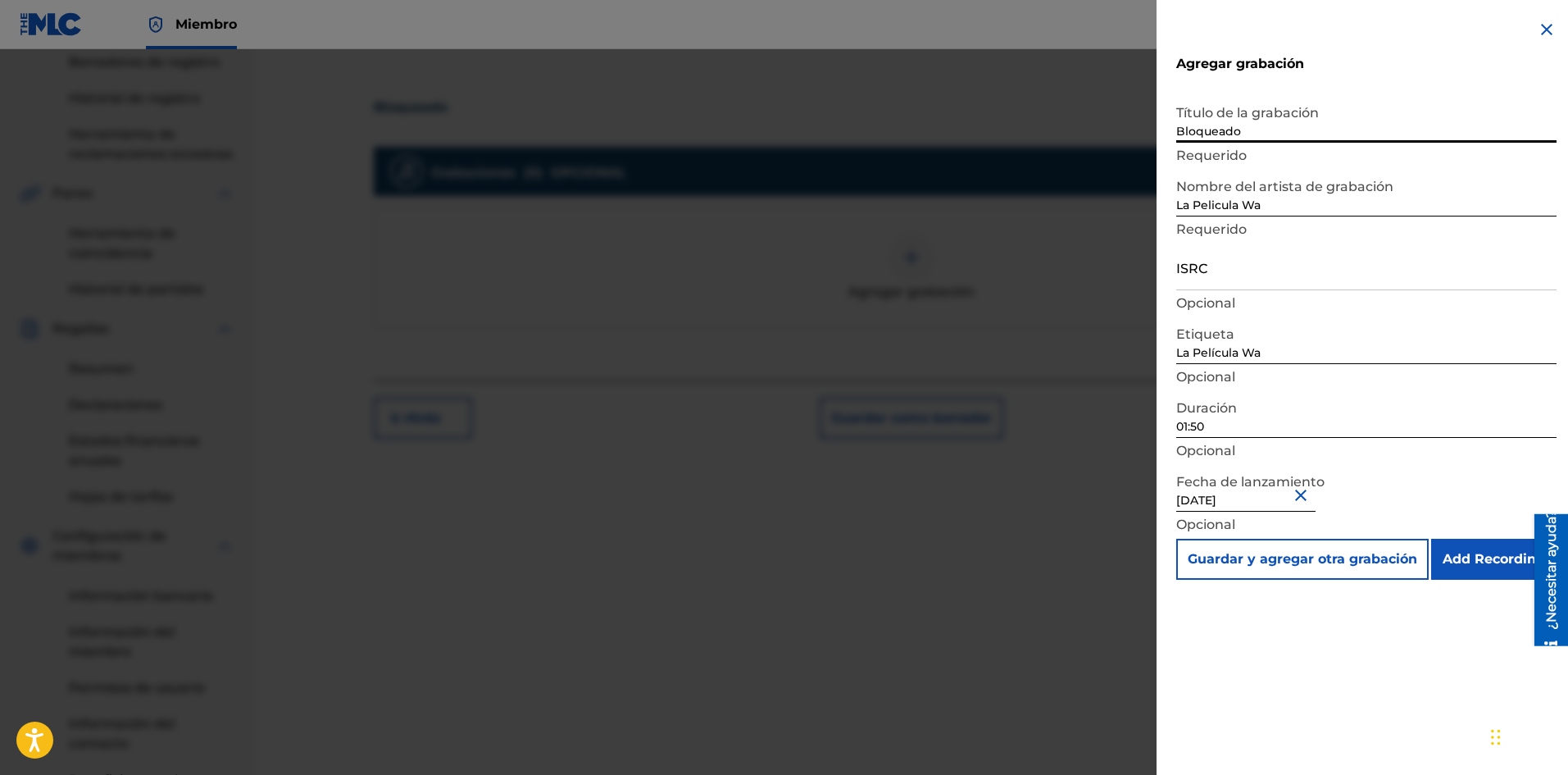
type input "Bloqueado"
click at [1218, 282] on input "ISRC" at bounding box center [1365, 267] width 380 height 46
paste input "SE6SA2501611"
type input "SE6SA2501611"
click at [1478, 559] on input "Add Recording" at bounding box center [1493, 559] width 125 height 41
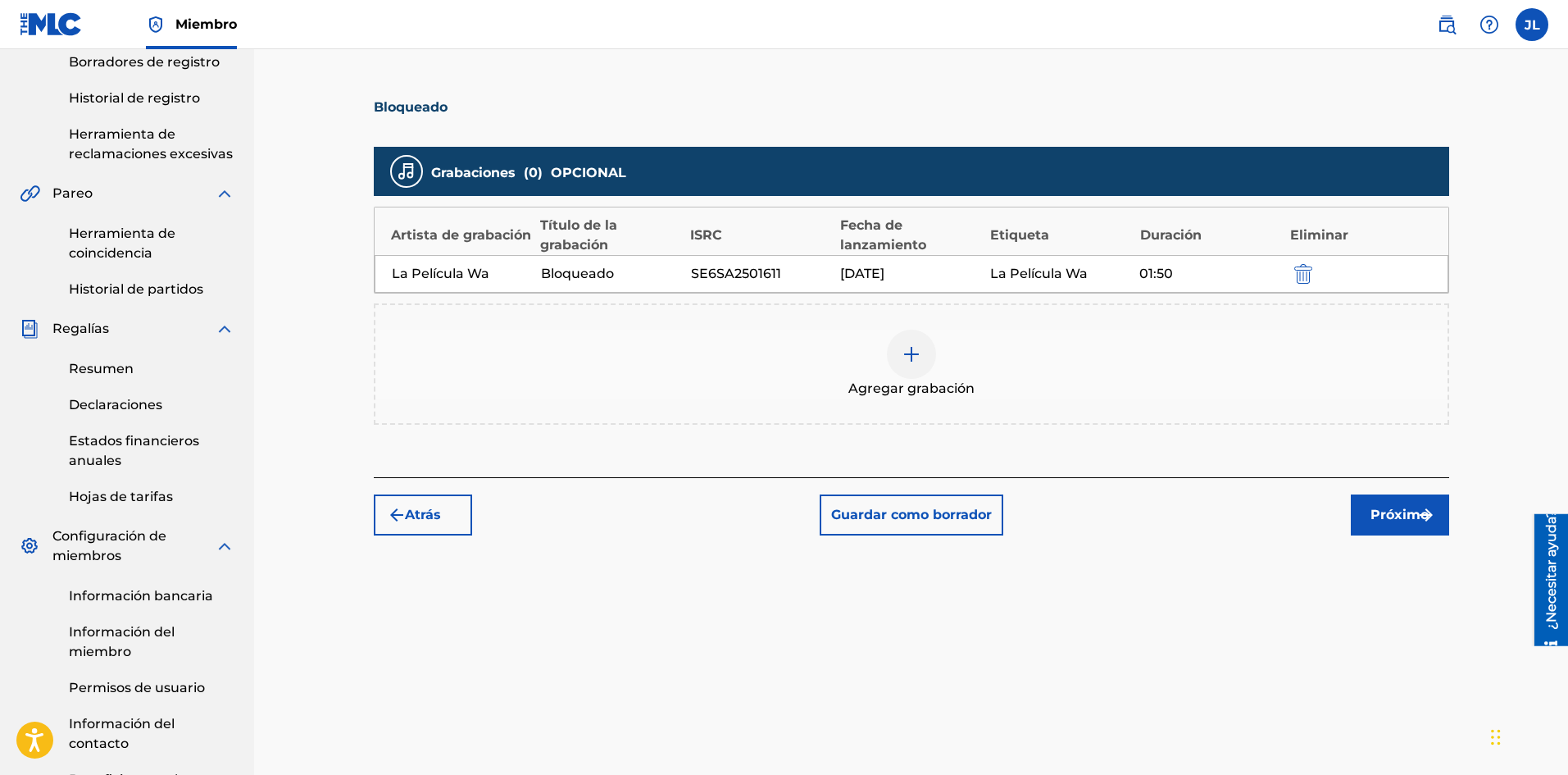
click at [1413, 514] on font "Próximo" at bounding box center [1398, 514] width 58 height 15
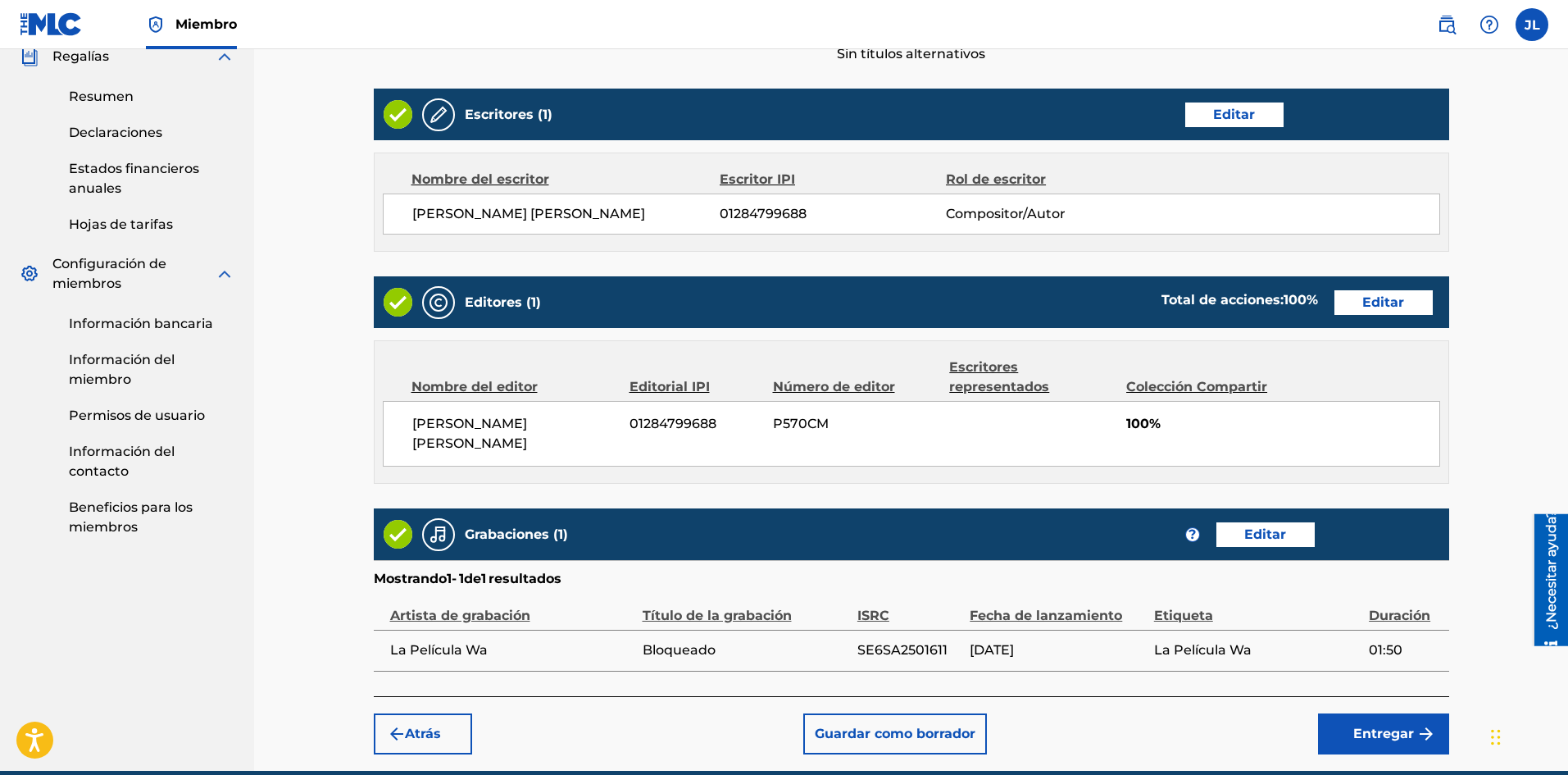
scroll to position [674, 0]
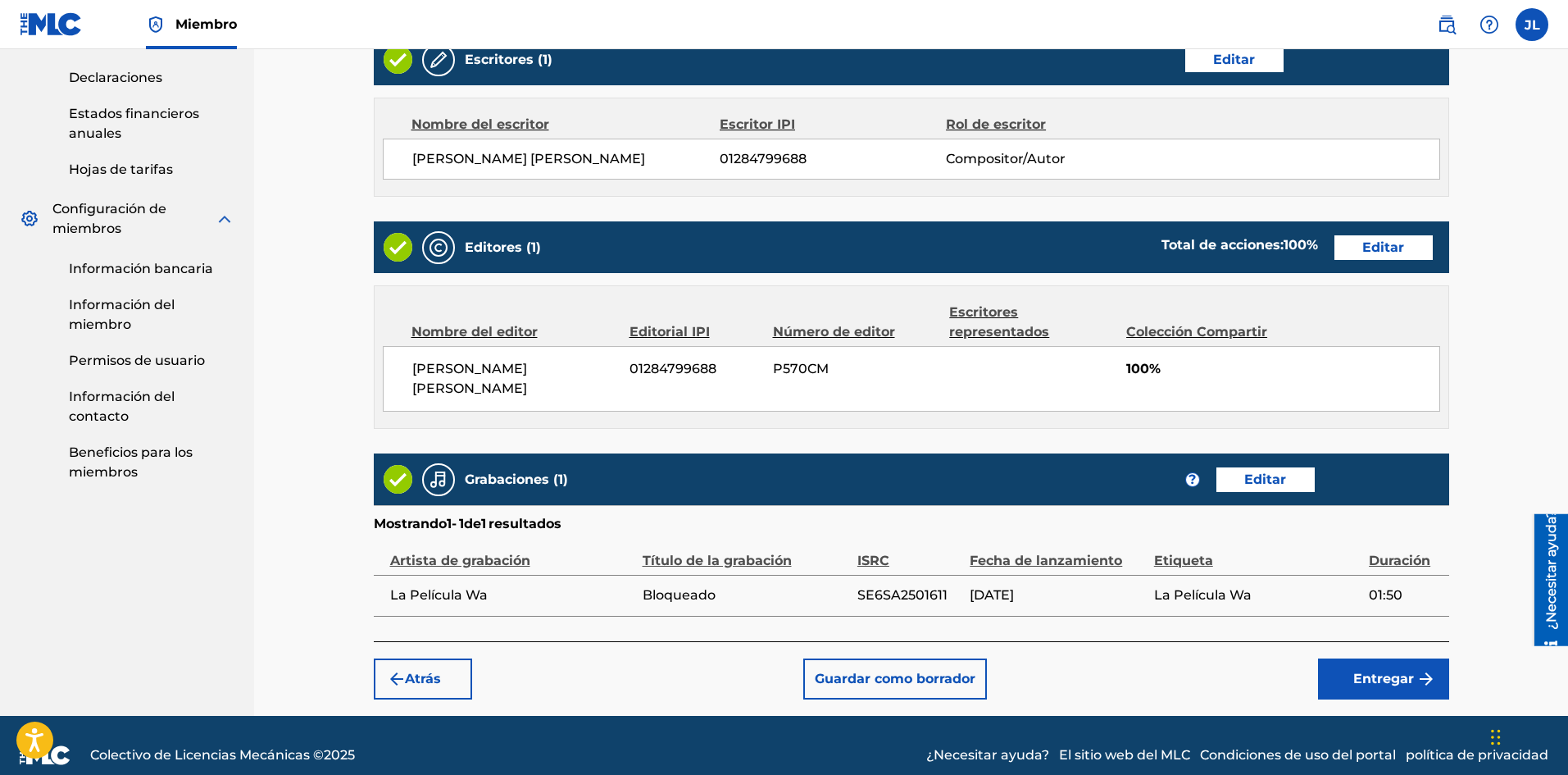
click at [1379, 658] on button "Entregar" at bounding box center [1383, 678] width 131 height 41
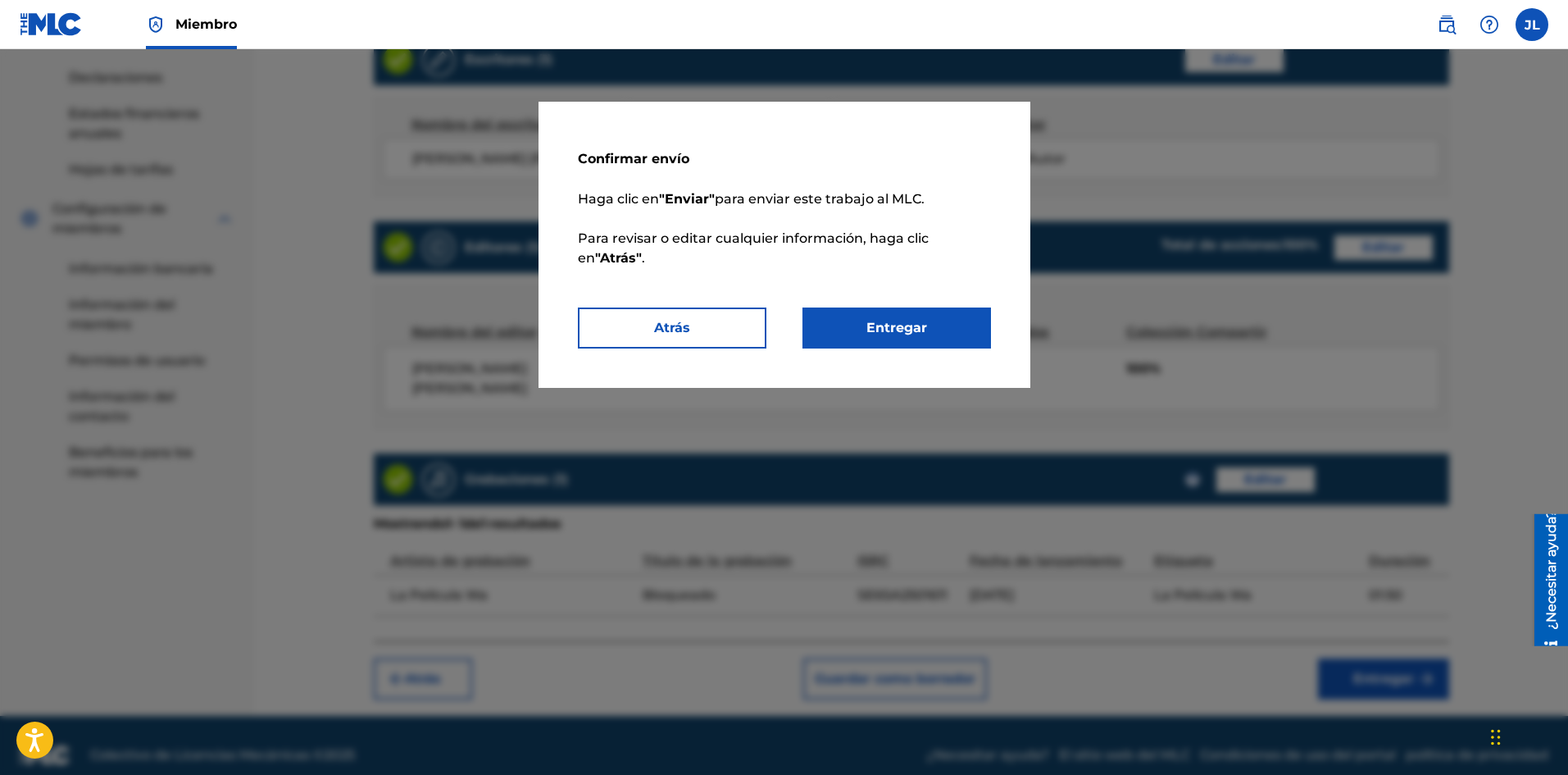
click at [928, 329] on button "Entregar" at bounding box center [896, 327] width 189 height 41
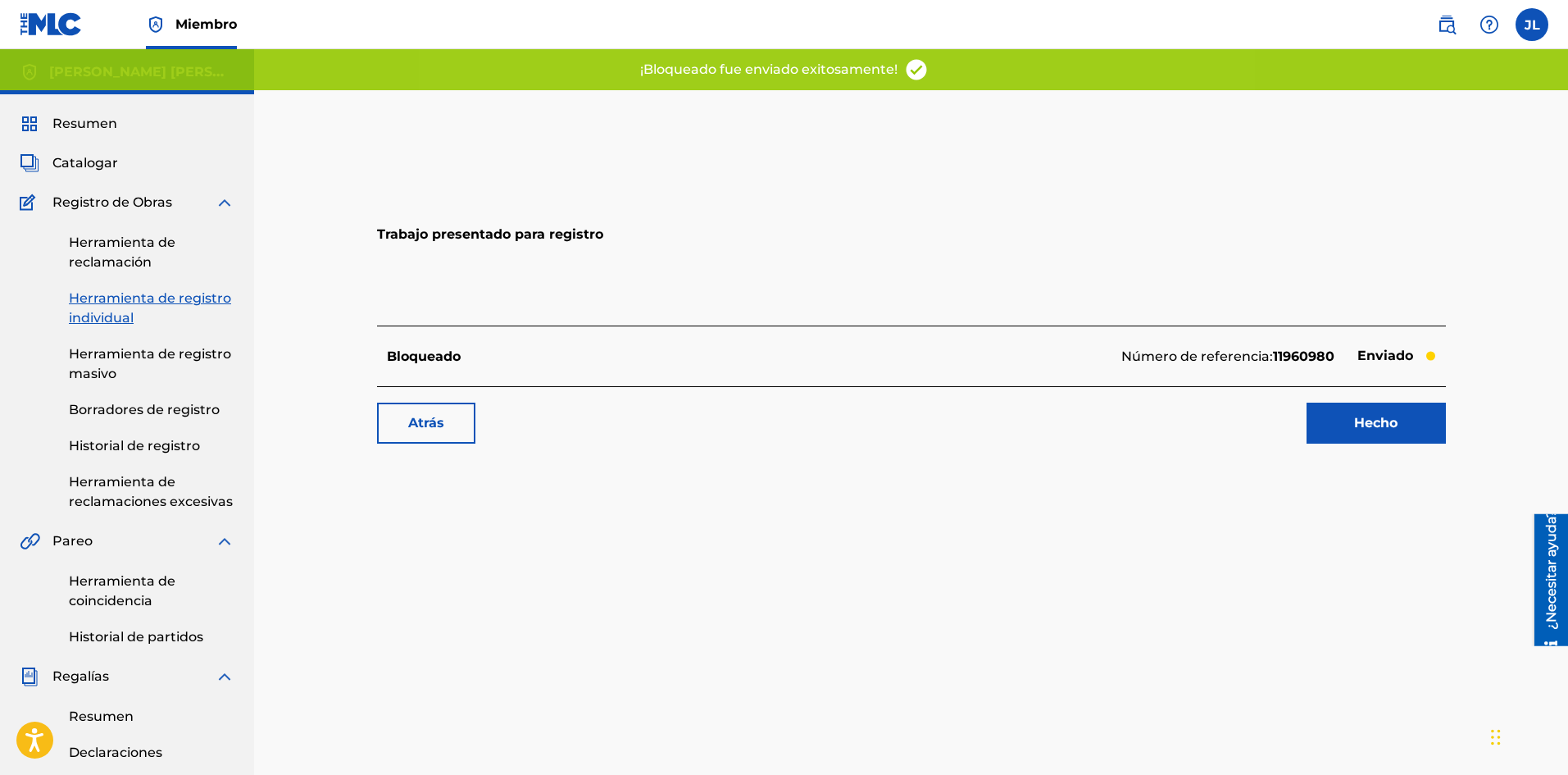
click at [1362, 420] on font "Hecho" at bounding box center [1376, 422] width 44 height 15
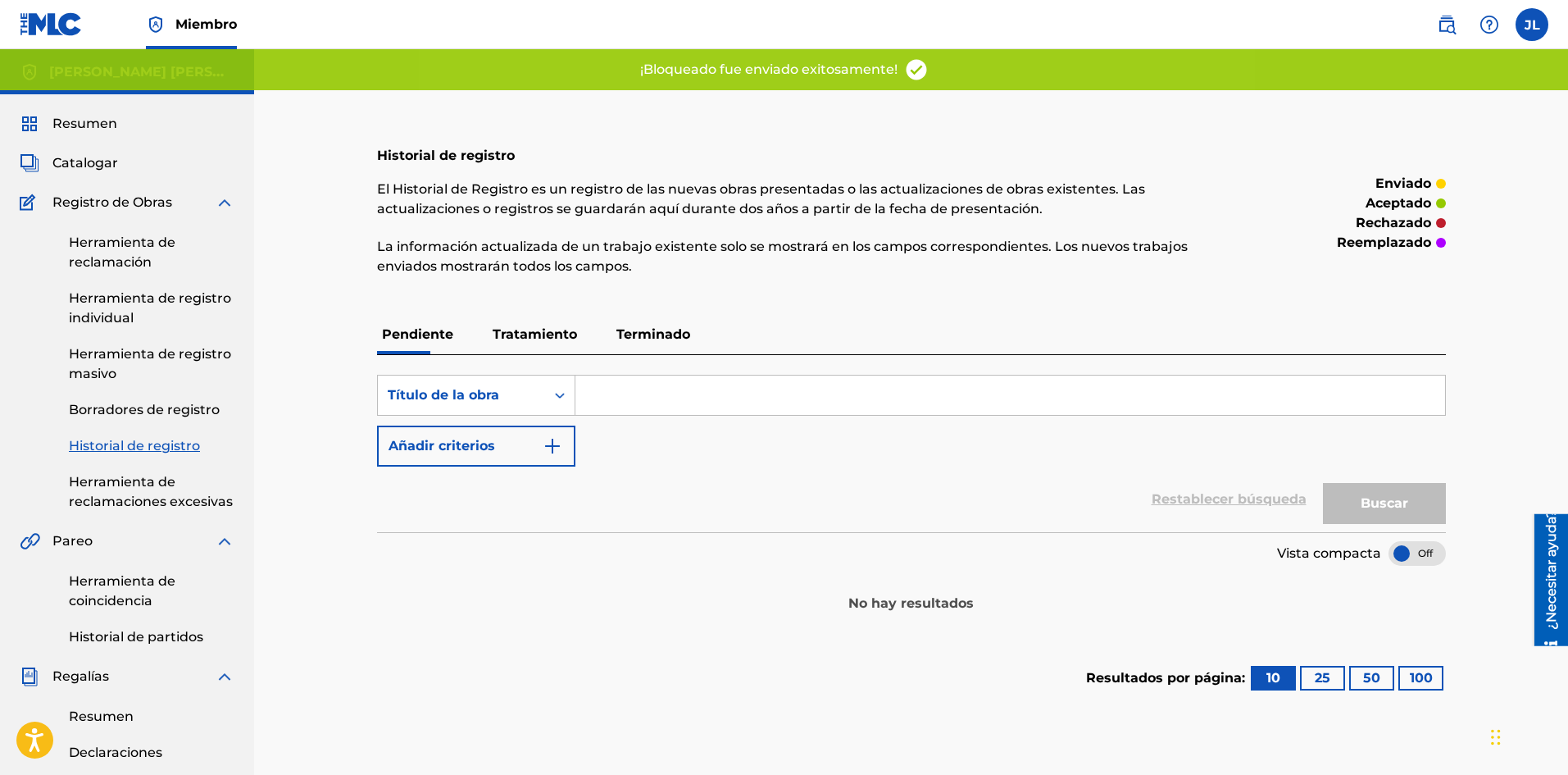
click at [105, 161] on font "Catalogar" at bounding box center [84, 162] width 65 height 15
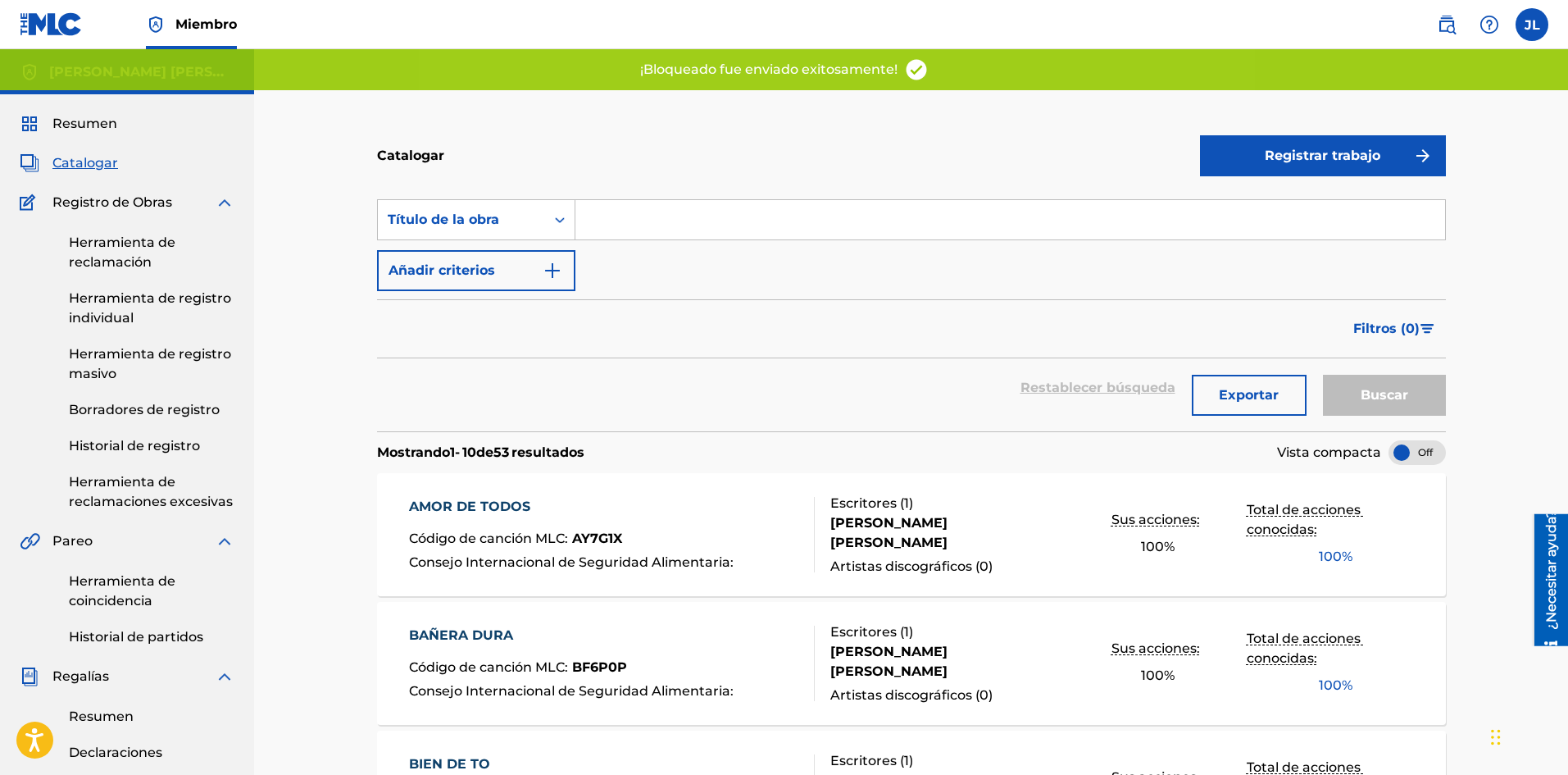
click at [1272, 164] on font "Registrar trabajo" at bounding box center [1322, 156] width 116 height 20
click at [1206, 214] on link "Individual" at bounding box center [1322, 209] width 246 height 39
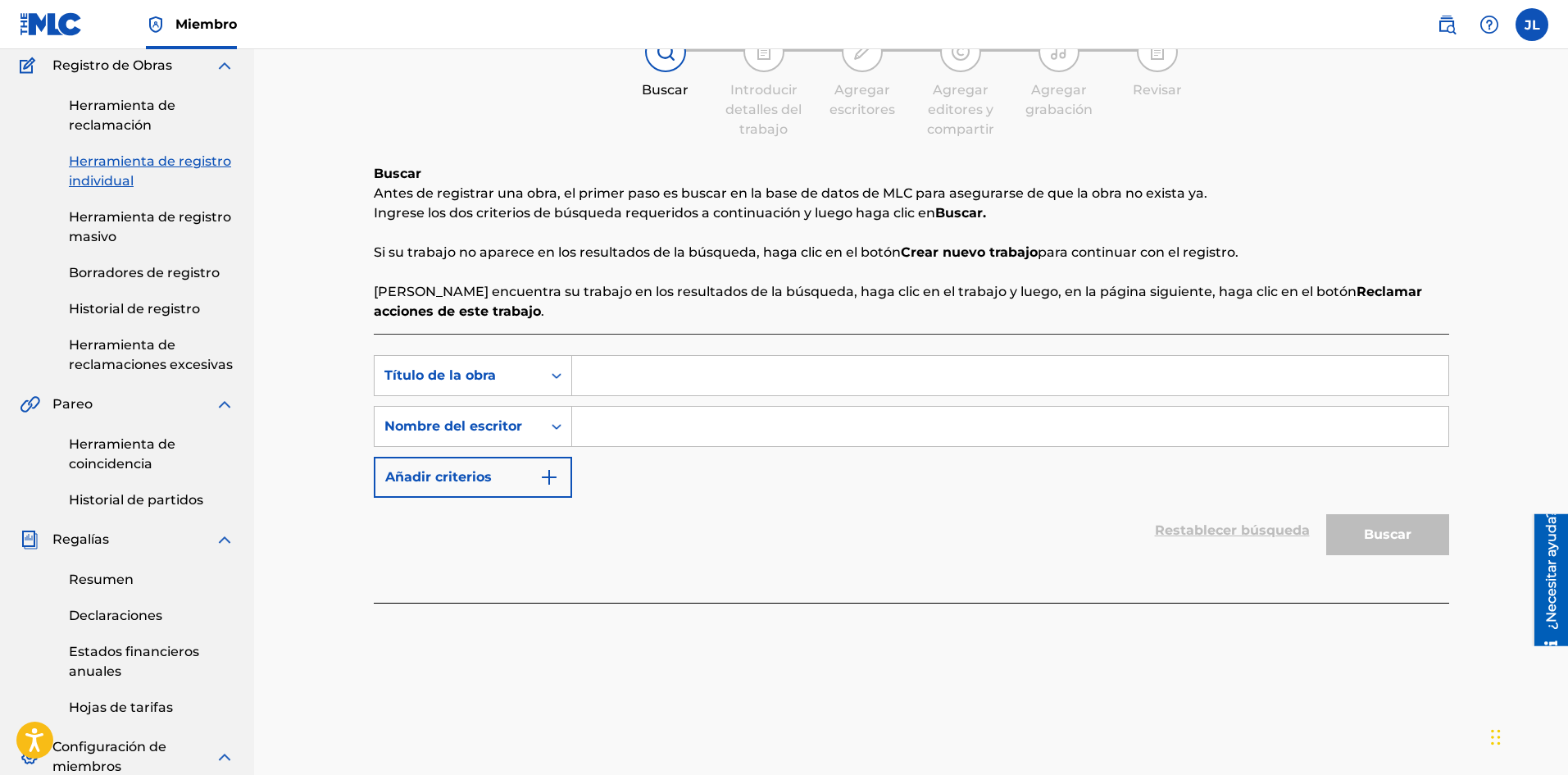
scroll to position [273, 0]
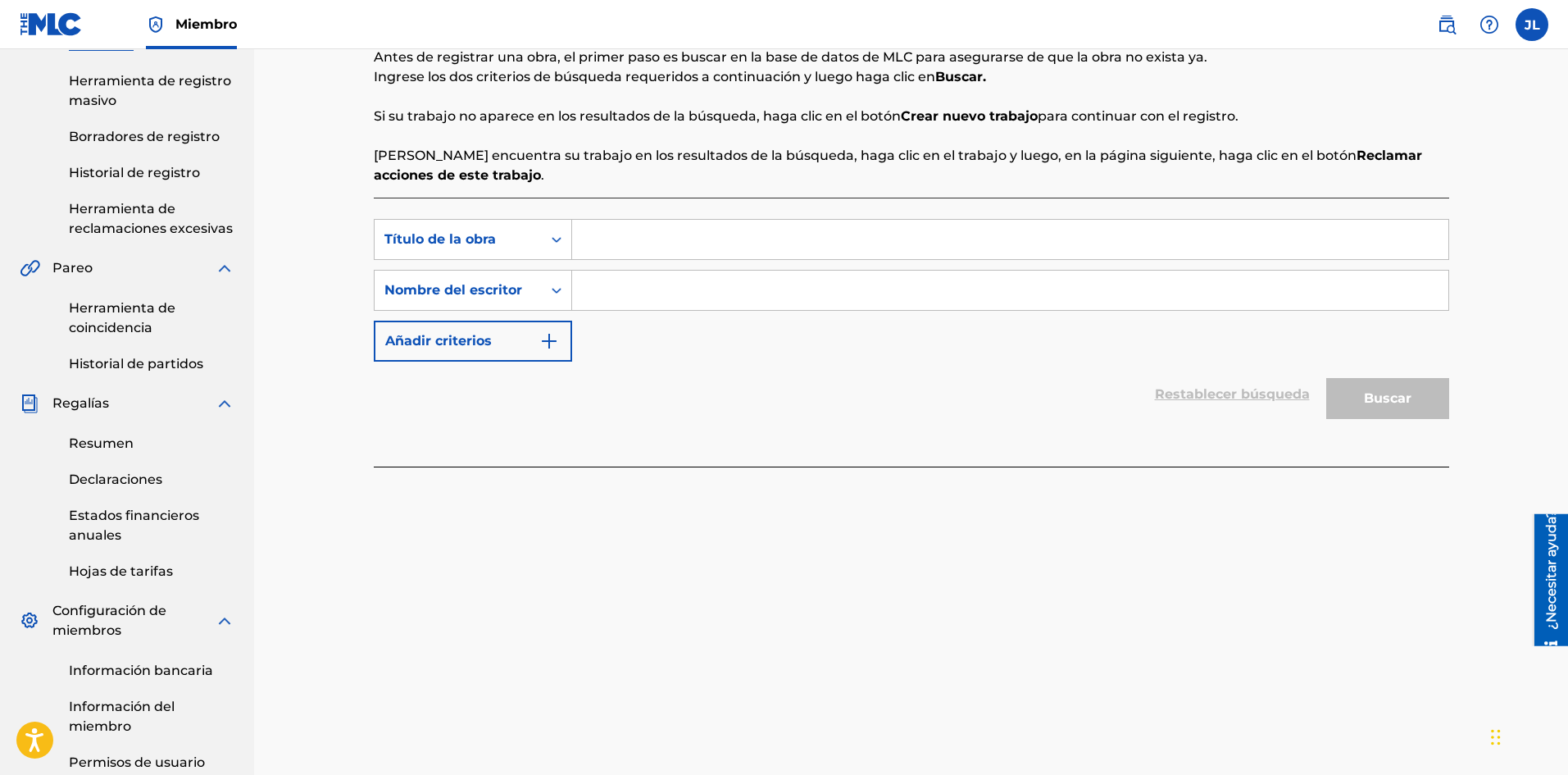
click at [626, 291] on input "Formulario de búsqueda" at bounding box center [1010, 289] width 876 height 39
type input "[PERSON_NAME]"
click at [613, 231] on input "Formulario de búsqueda" at bounding box center [1010, 239] width 876 height 39
paste input "Cansada"
type input "Cansada"
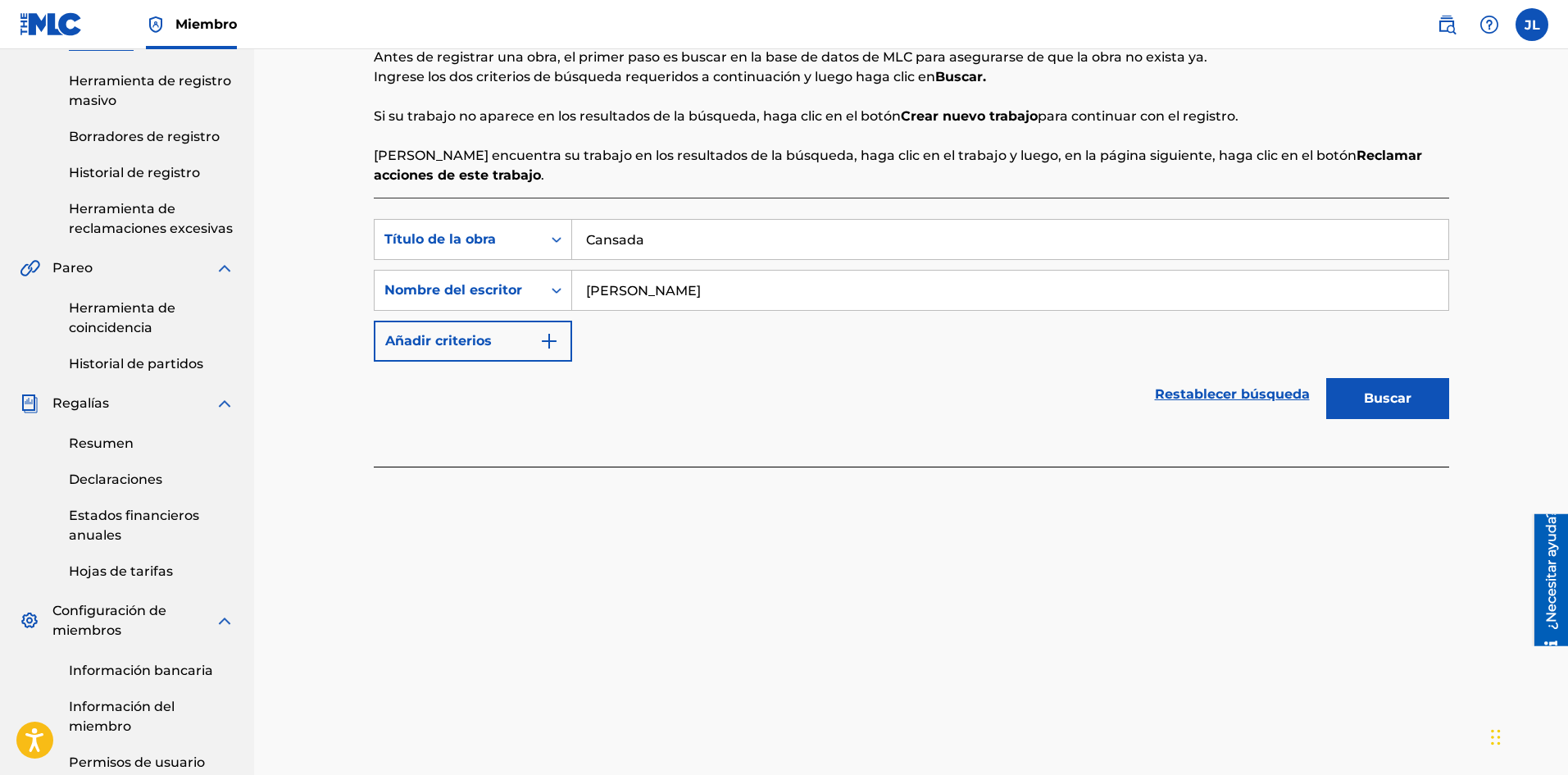
click at [1395, 397] on font "Buscar" at bounding box center [1387, 397] width 47 height 15
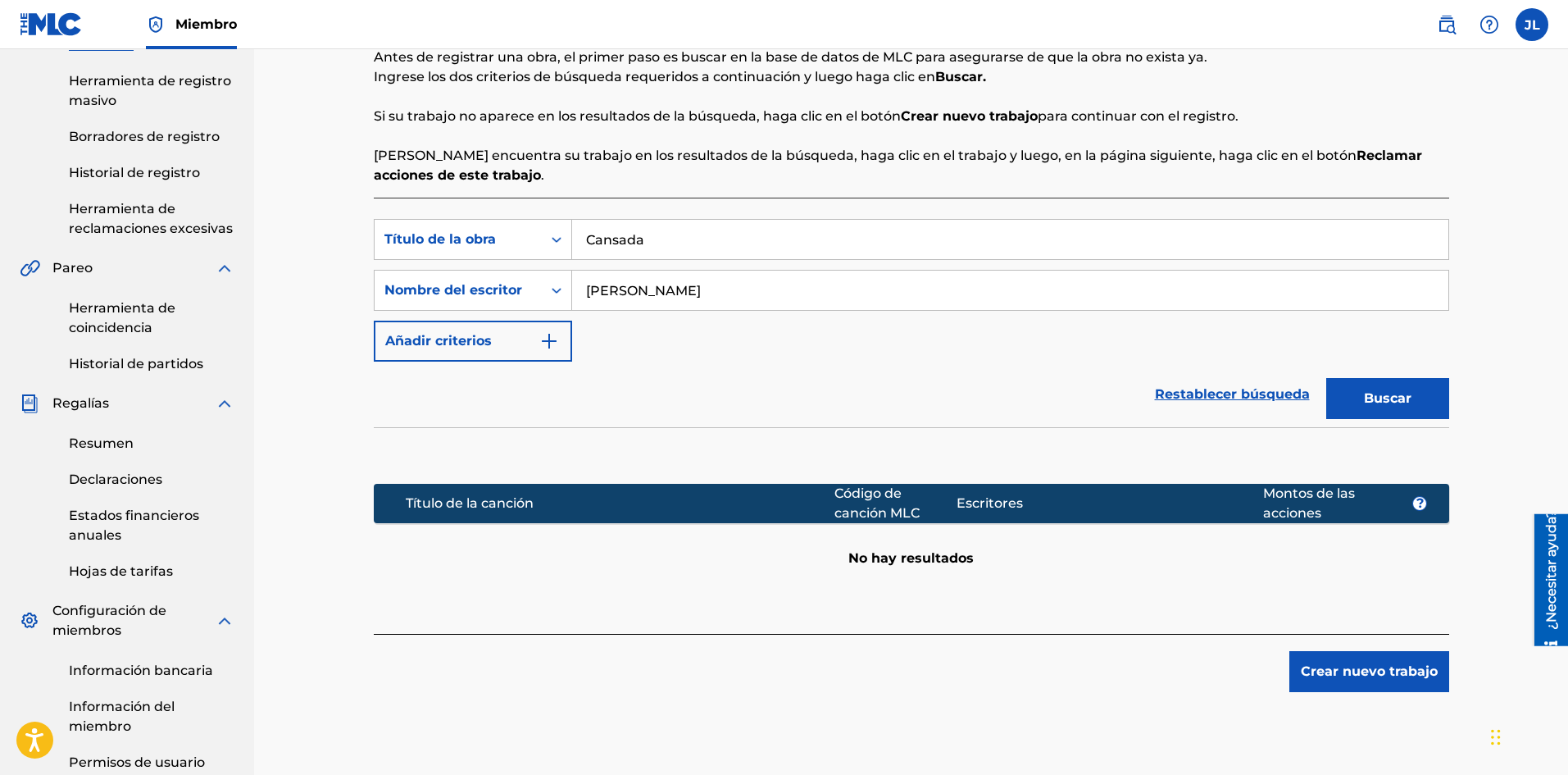
scroll to position [481, 0]
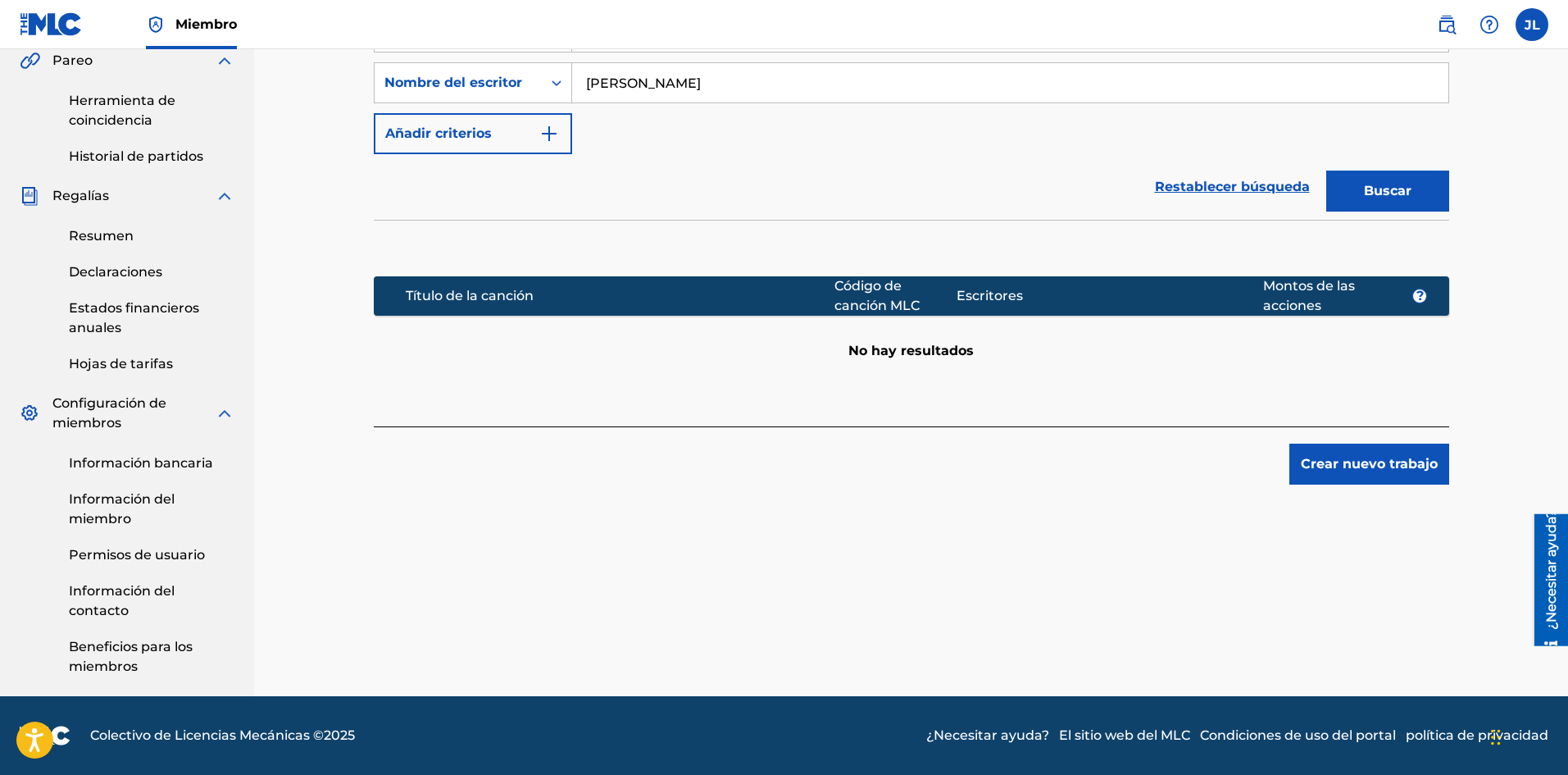
click at [1340, 460] on font "Crear nuevo trabajo" at bounding box center [1369, 464] width 137 height 15
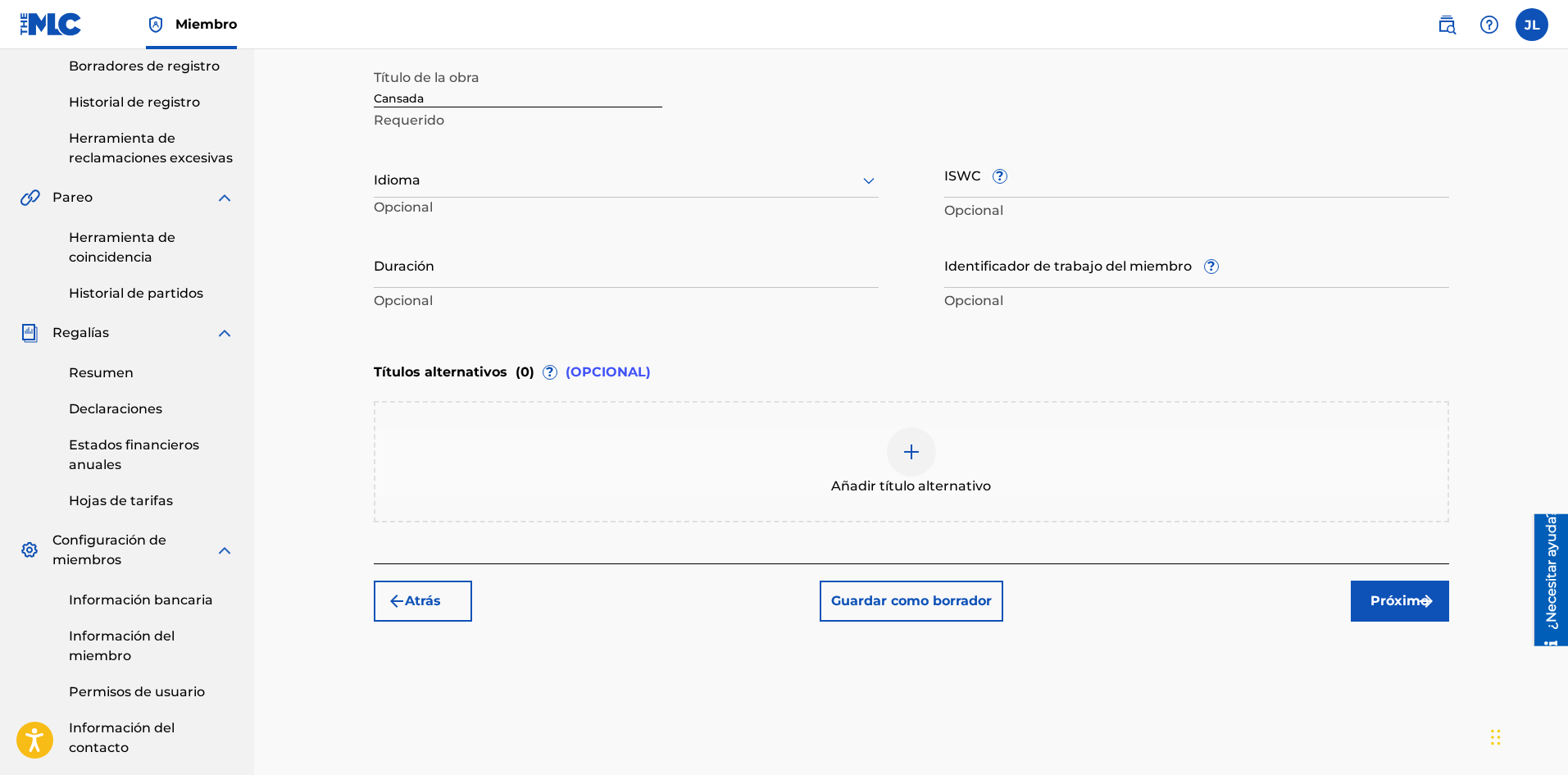
scroll to position [208, 0]
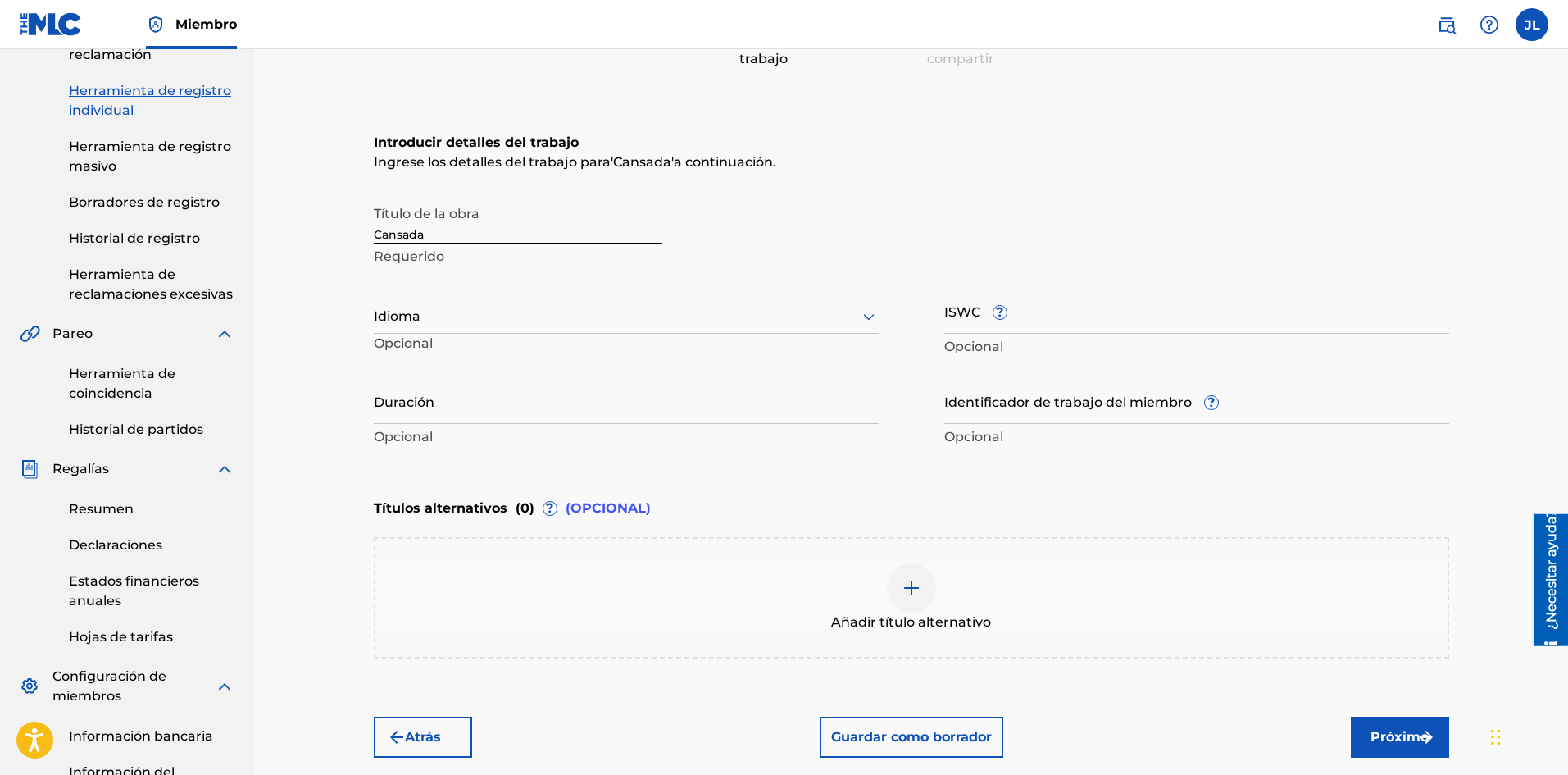
click at [525, 341] on p "Opcional" at bounding box center [459, 347] width 171 height 28
click at [526, 317] on div at bounding box center [626, 316] width 504 height 21
click at [418, 385] on font "Español" at bounding box center [410, 392] width 53 height 15
click at [451, 404] on input "Duración" at bounding box center [626, 400] width 504 height 46
type input "01:56"
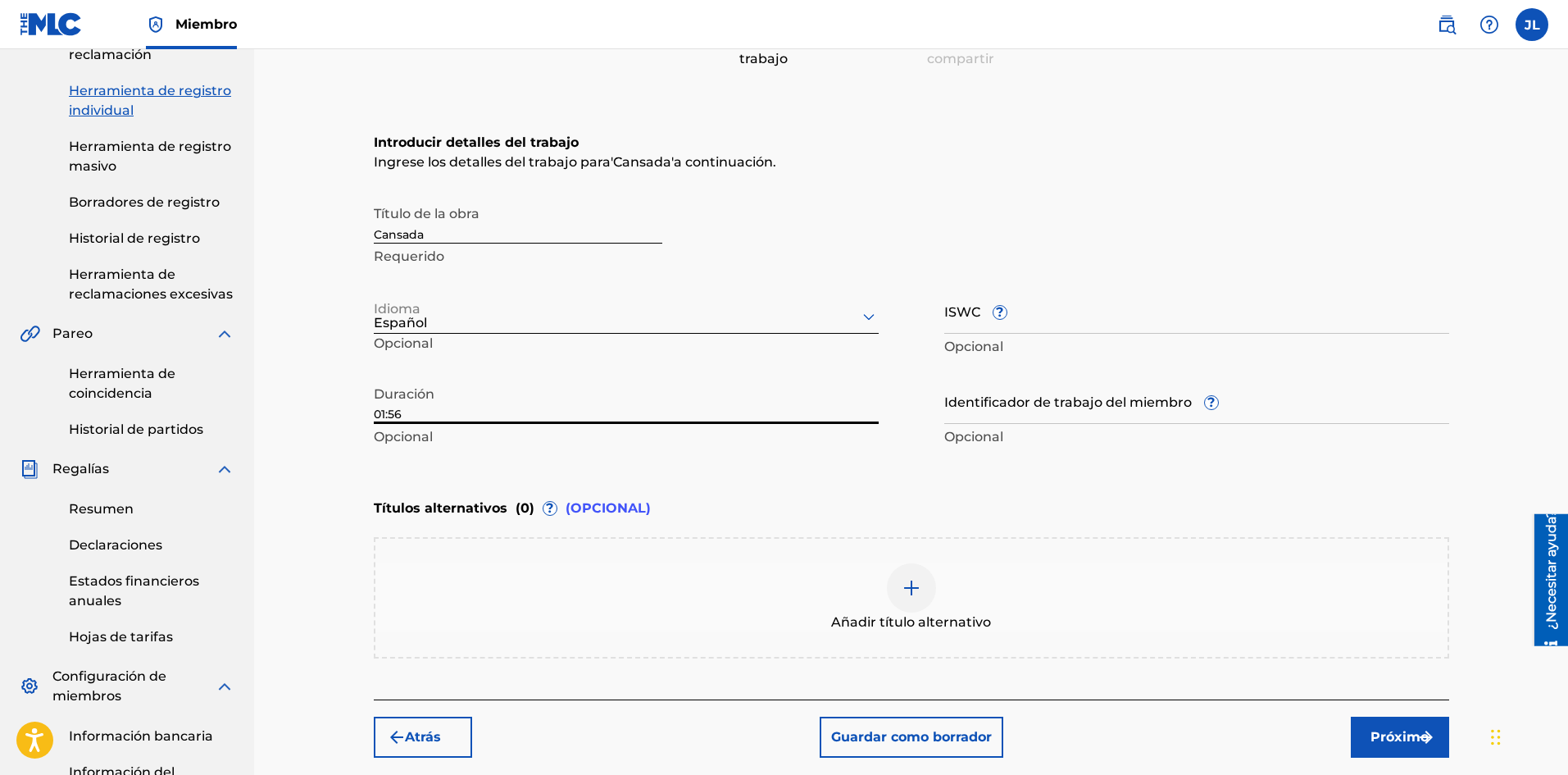
click at [1392, 731] on font "Próximo" at bounding box center [1398, 736] width 58 height 15
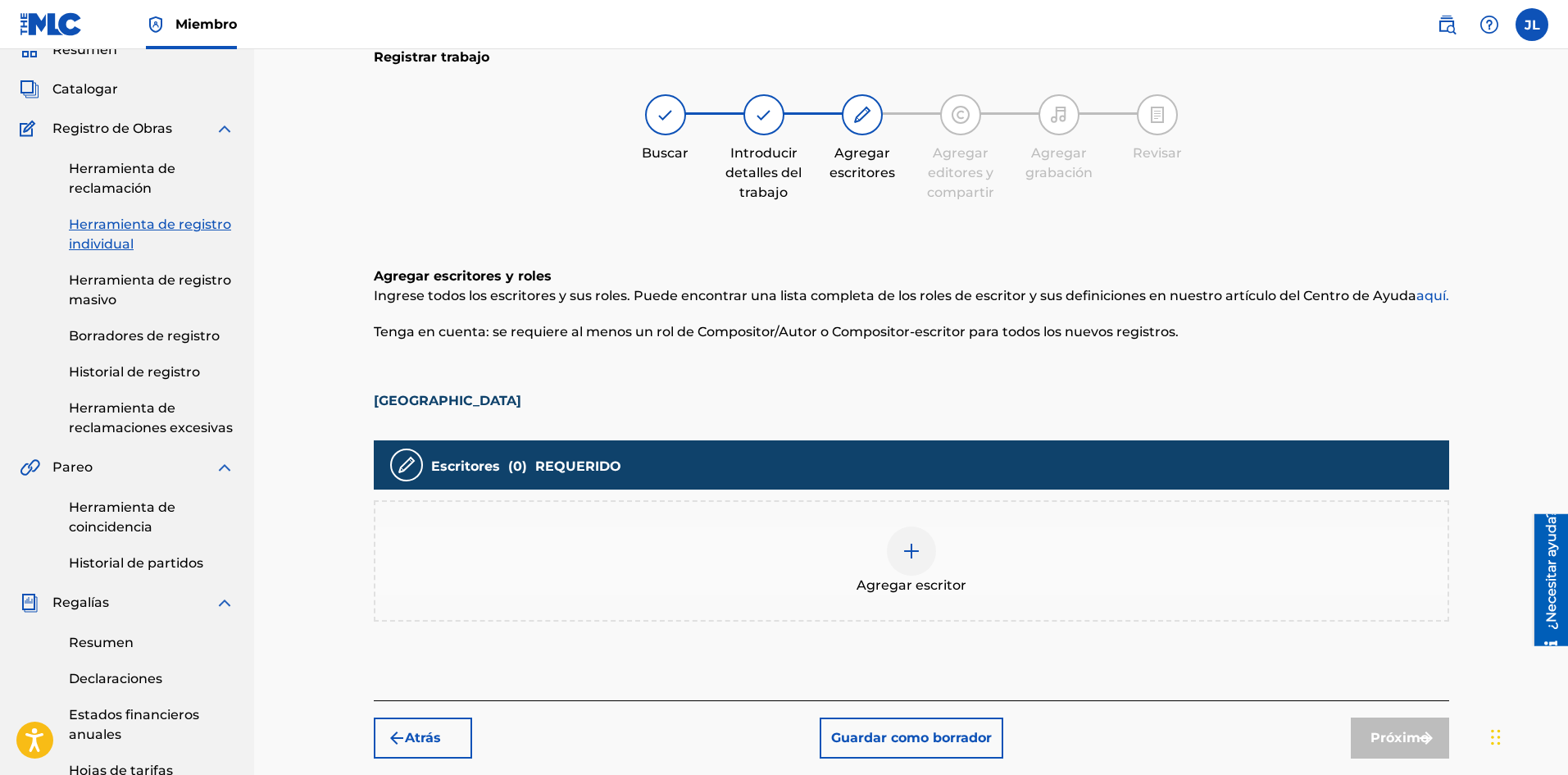
scroll to position [347, 0]
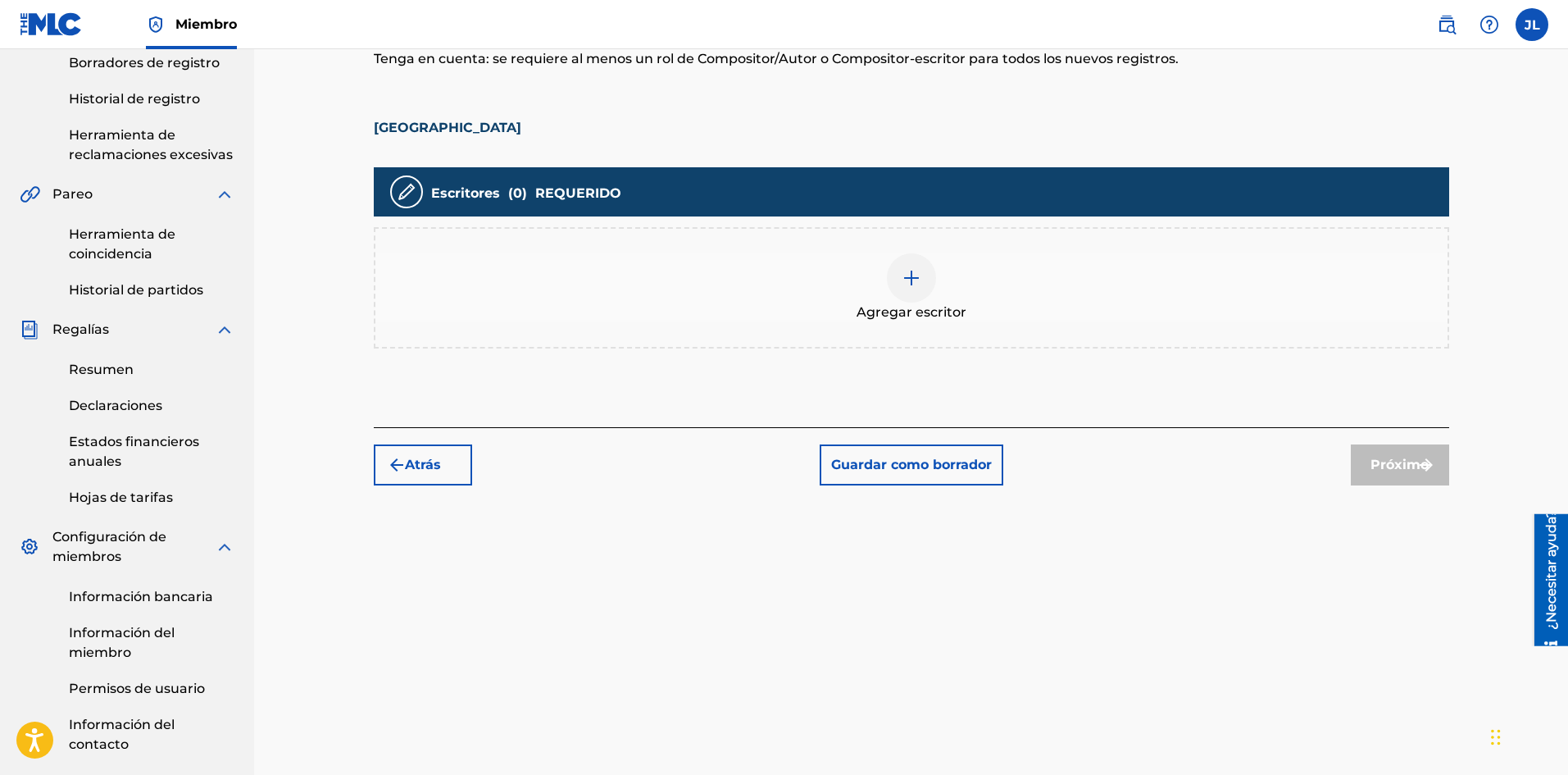
click at [900, 291] on div at bounding box center [911, 278] width 49 height 49
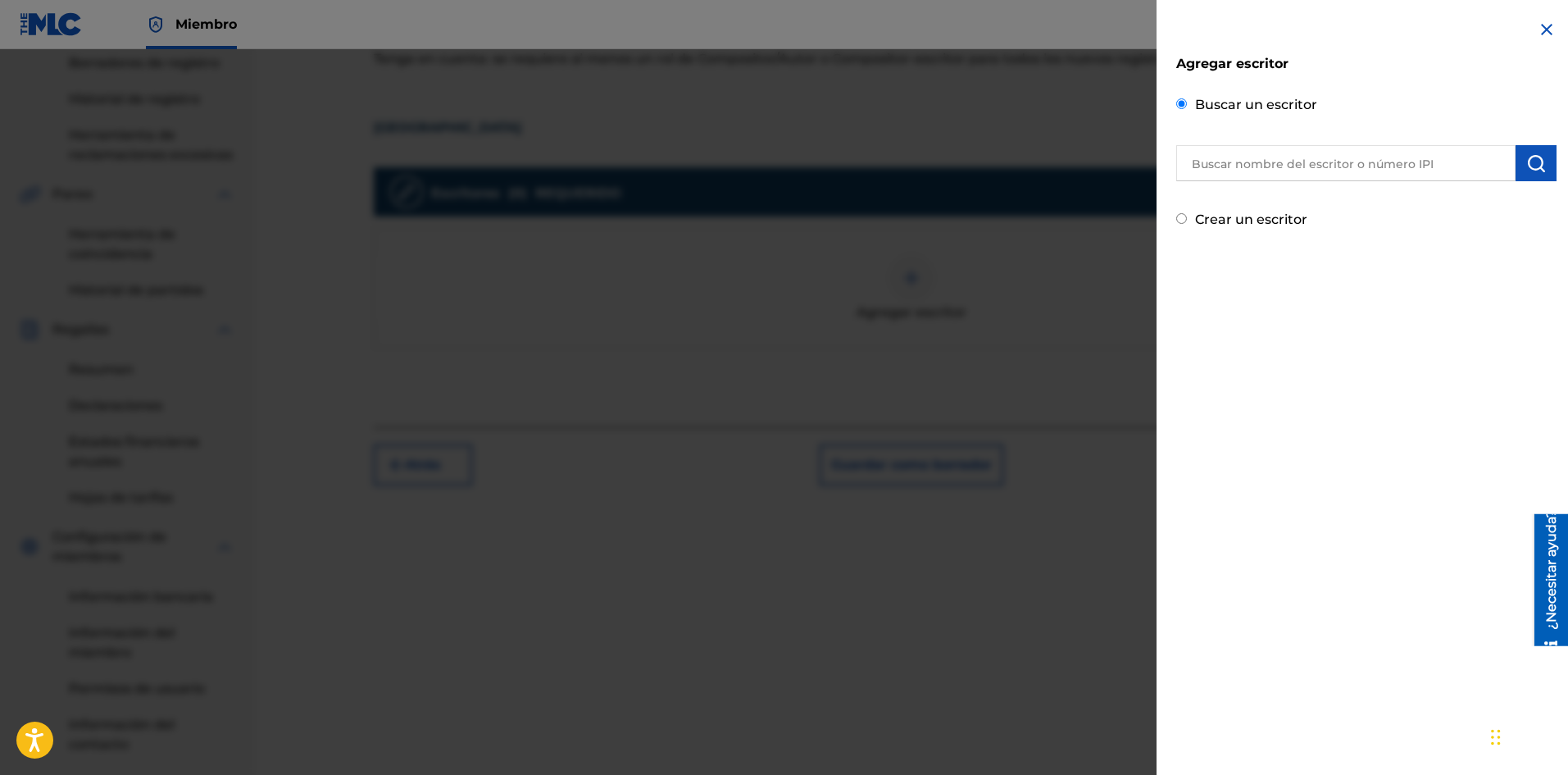
click at [1260, 169] on input "text" at bounding box center [1345, 163] width 339 height 36
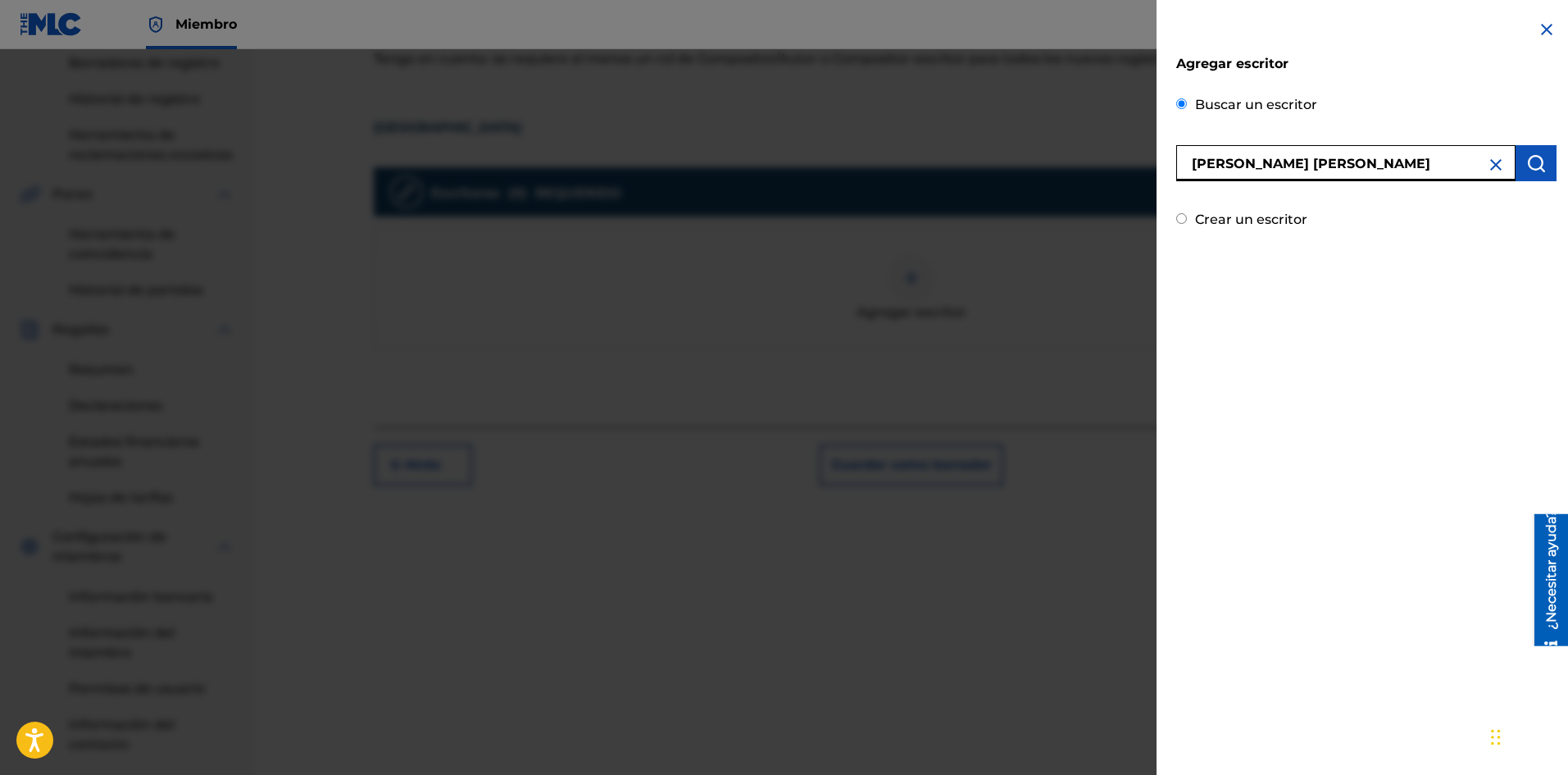
type input "[PERSON_NAME] [PERSON_NAME]"
click at [1529, 157] on img "submit" at bounding box center [1536, 163] width 20 height 20
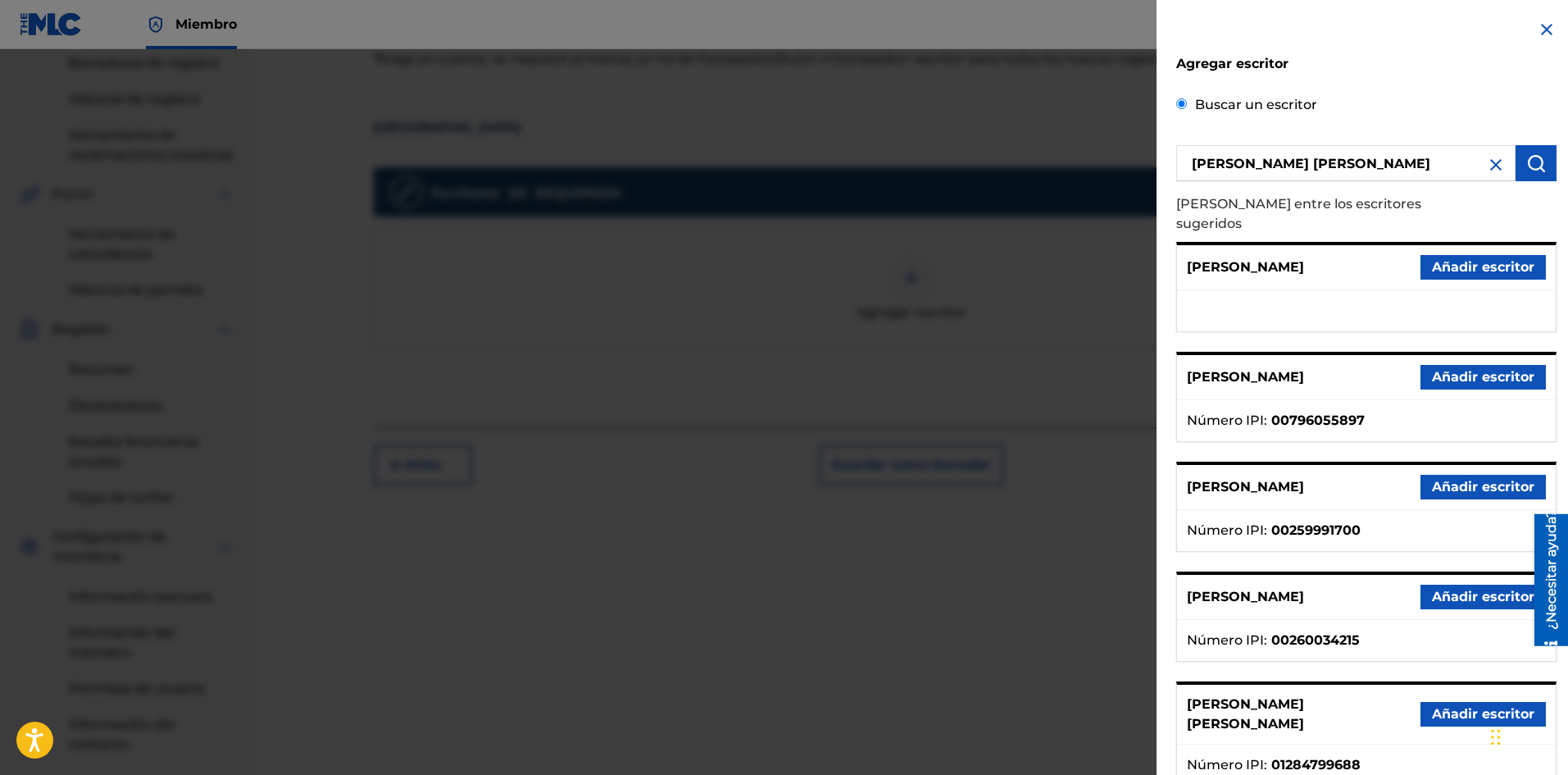
click at [1453, 706] on font "Añadir escritor" at bounding box center [1483, 713] width 102 height 15
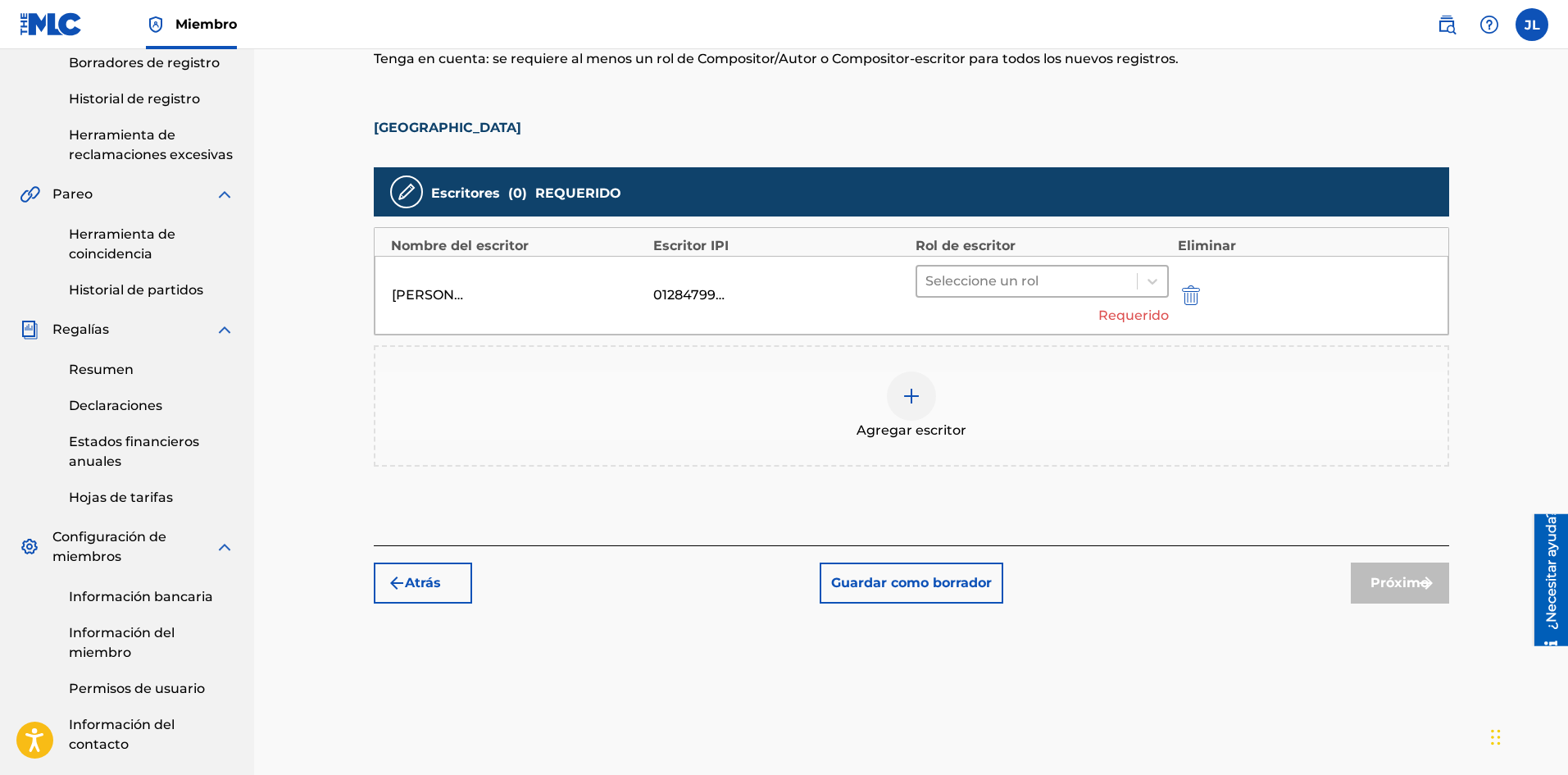
click at [1008, 277] on div at bounding box center [1027, 281] width 204 height 23
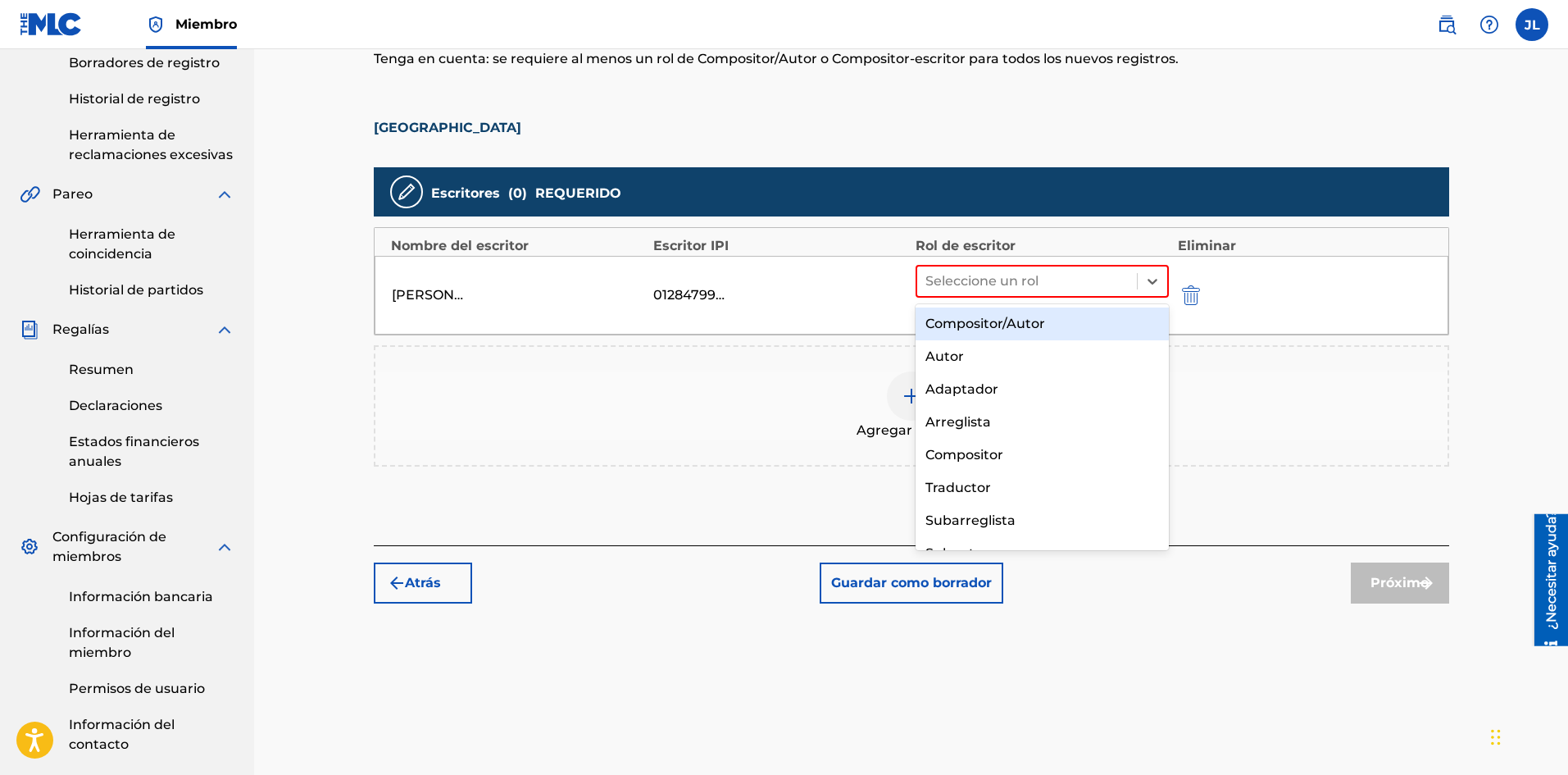
click at [1003, 320] on font "Compositor/Autor" at bounding box center [985, 323] width 119 height 15
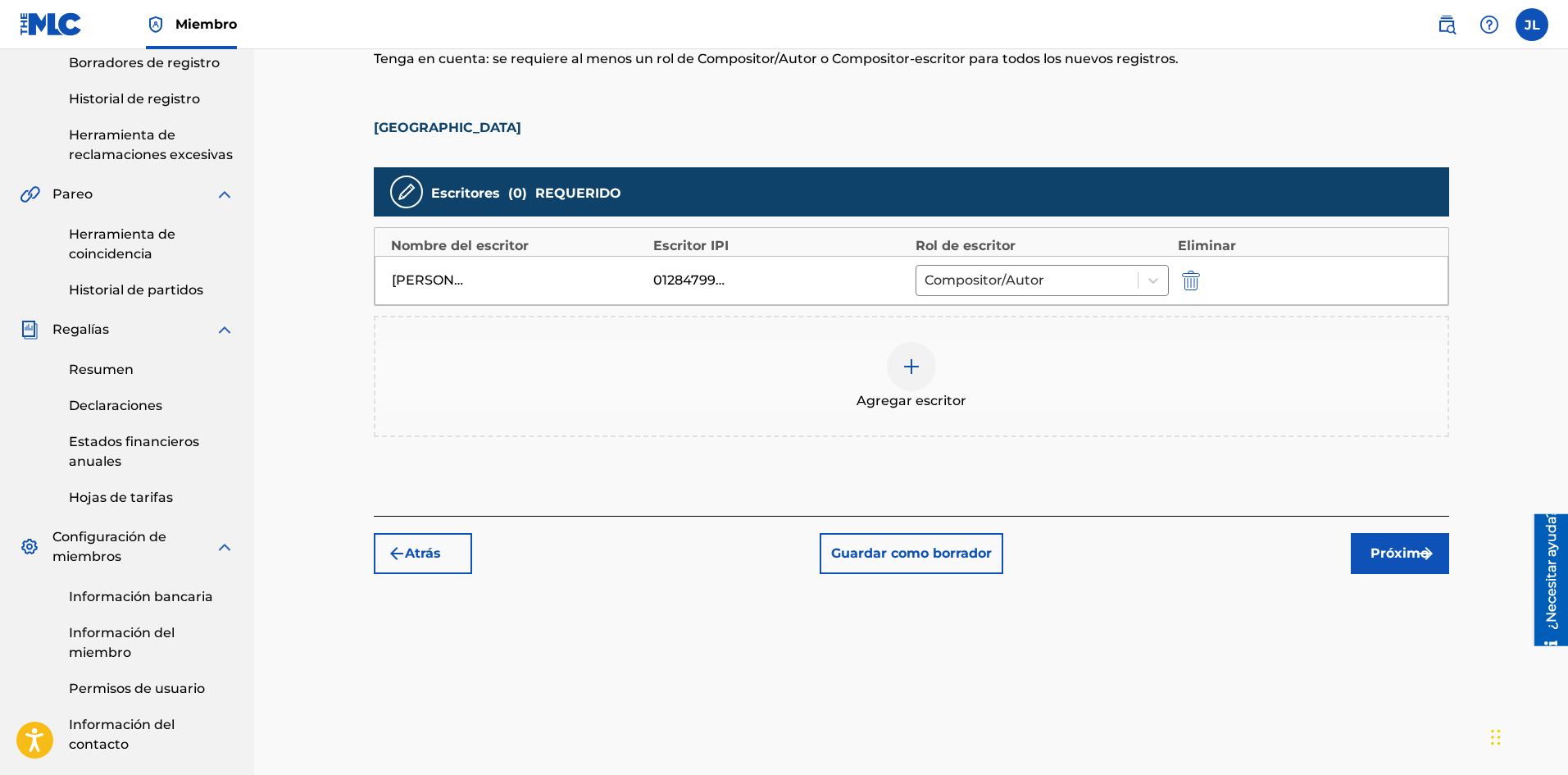
click at [1381, 537] on button "Próximo" at bounding box center [1400, 553] width 99 height 41
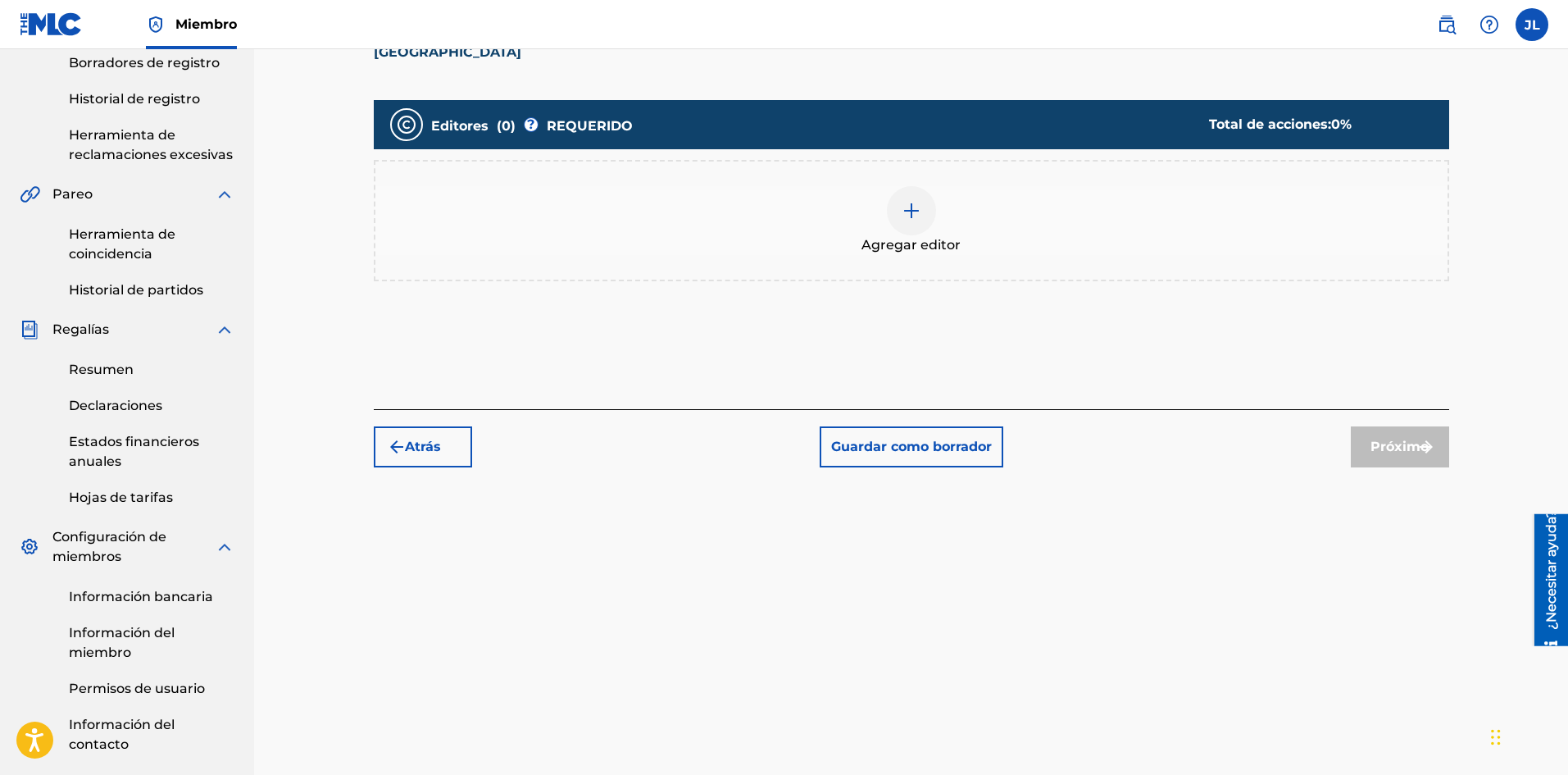
click at [926, 212] on div at bounding box center [911, 211] width 49 height 49
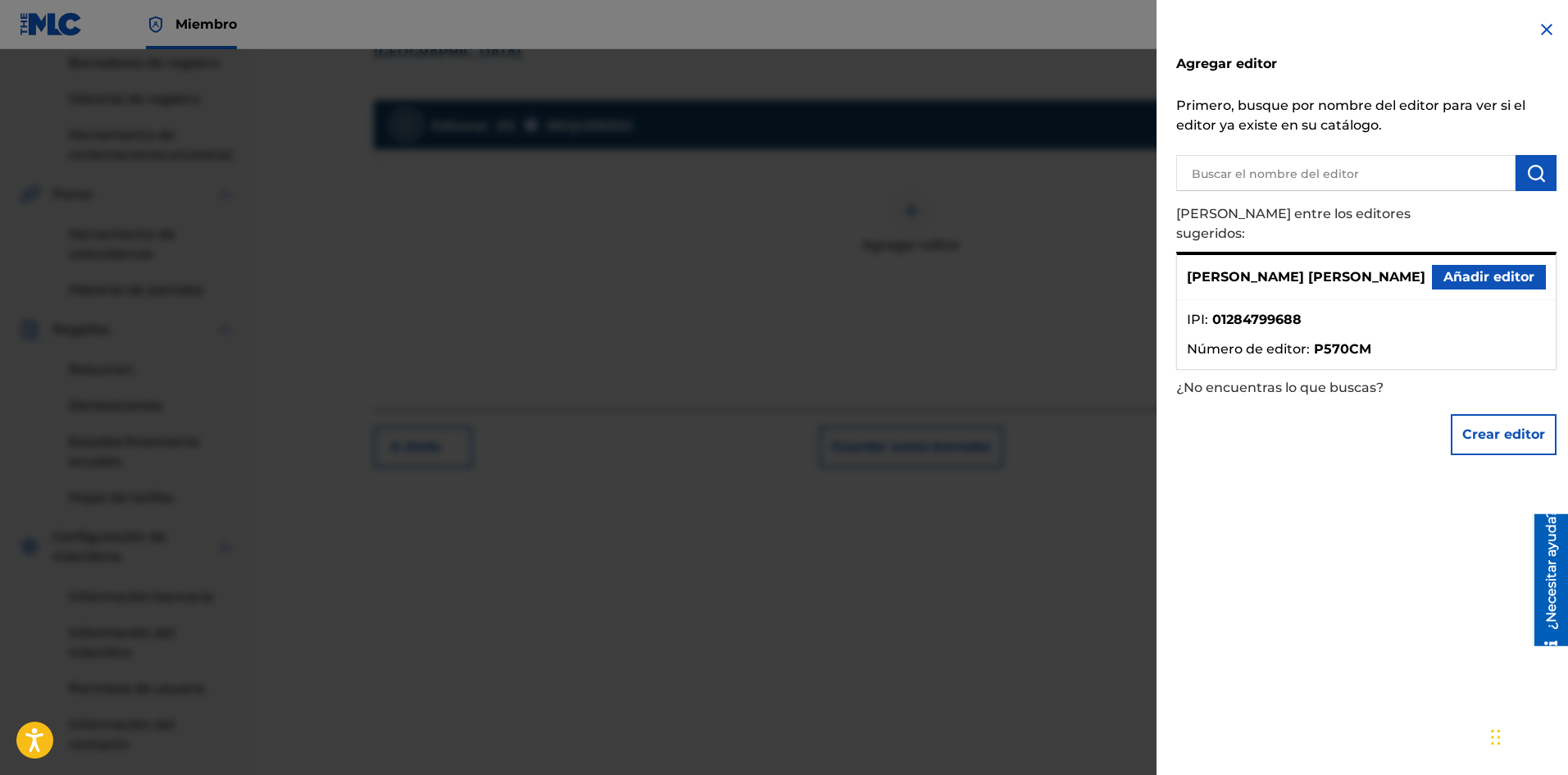
click at [1452, 269] on font "Añadir editor" at bounding box center [1488, 277] width 91 height 15
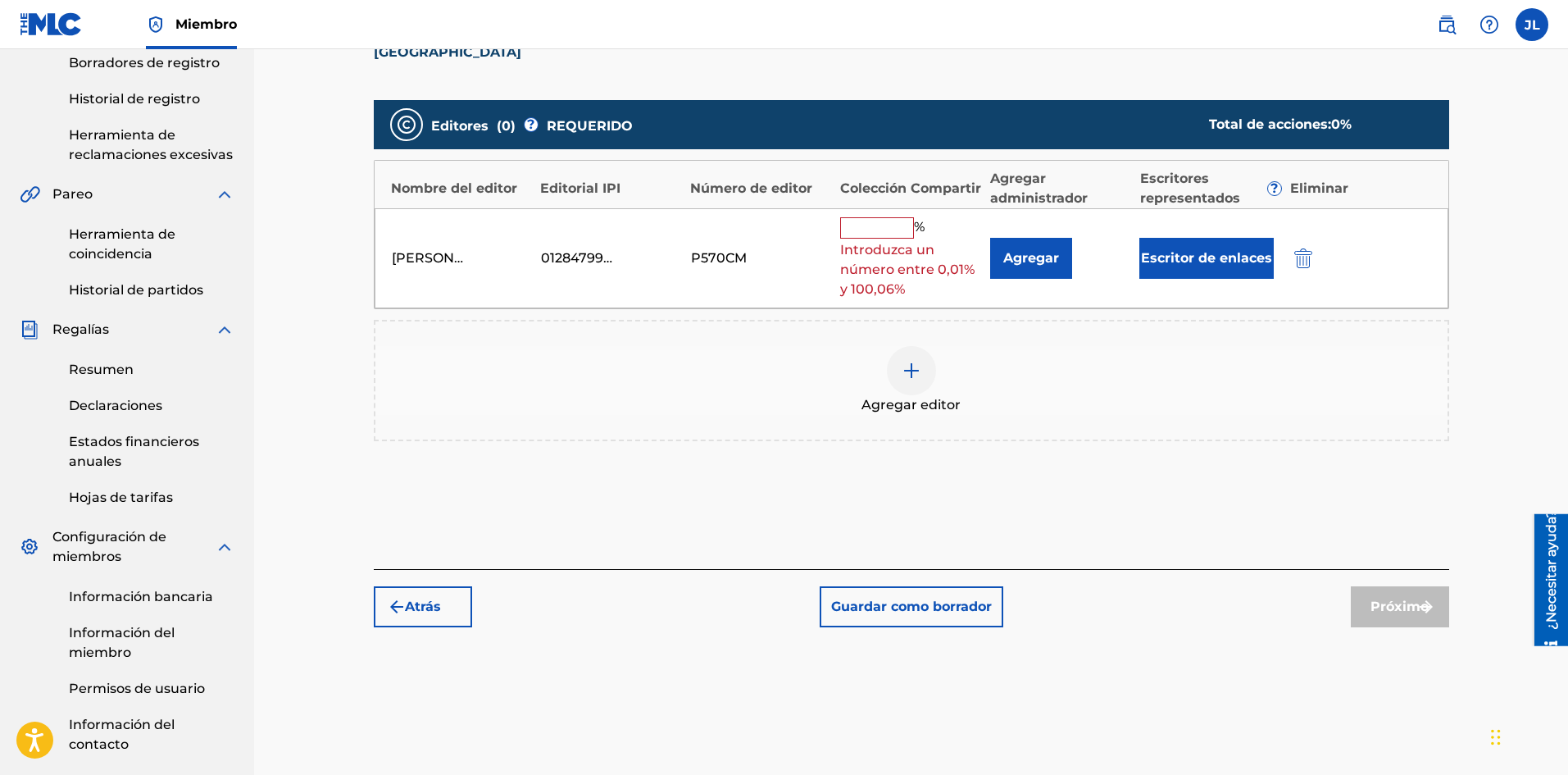
click at [886, 214] on div "[PERSON_NAME] [PERSON_NAME] 01284799688 P570CM % Introduzca un número entre 0,0…" at bounding box center [911, 259] width 1073 height 101
click at [884, 228] on input "text" at bounding box center [877, 228] width 74 height 21
type input "100"
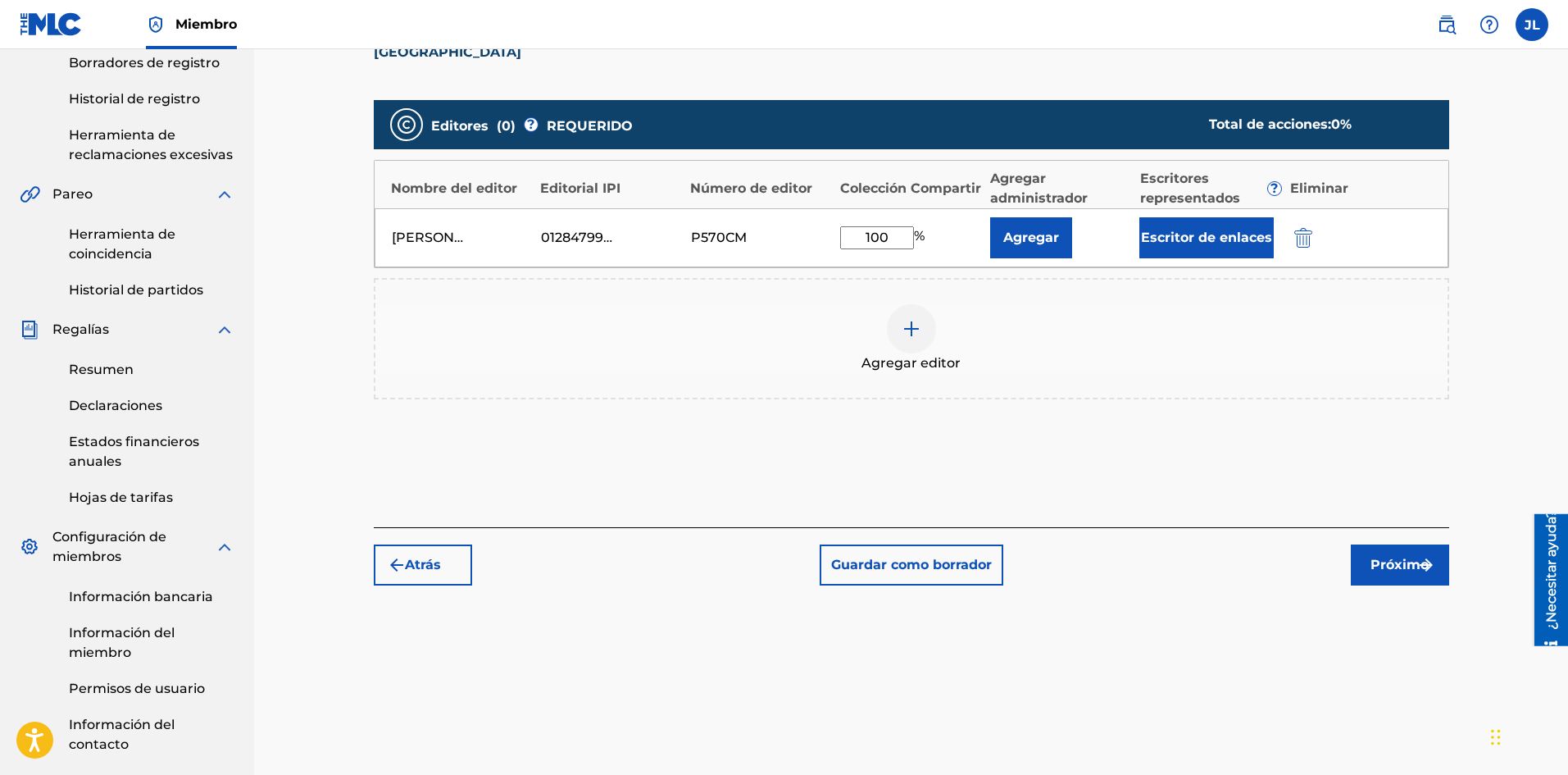
click at [1395, 562] on font "Próximo" at bounding box center [1398, 564] width 58 height 15
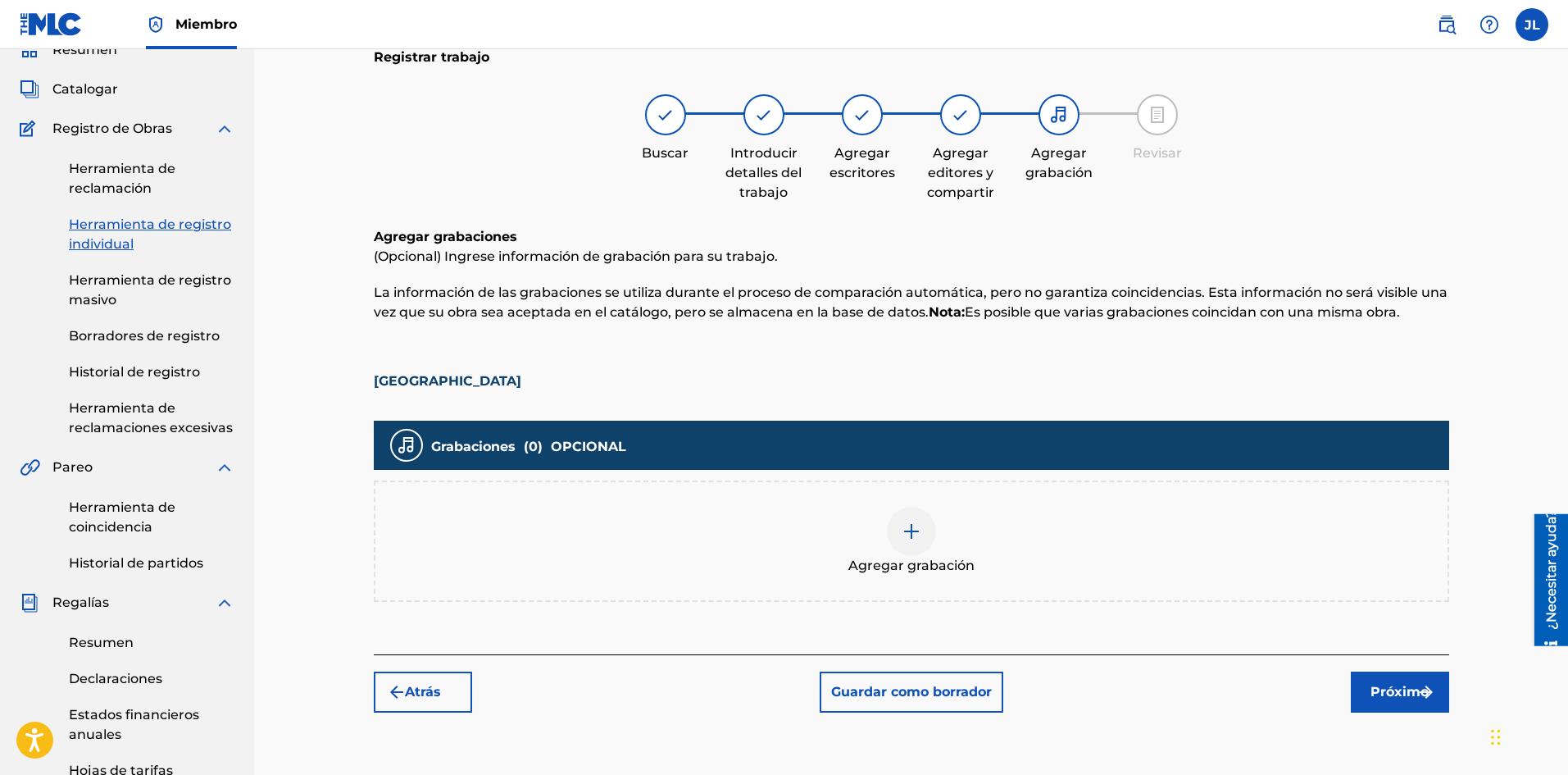
scroll to position [211, 0]
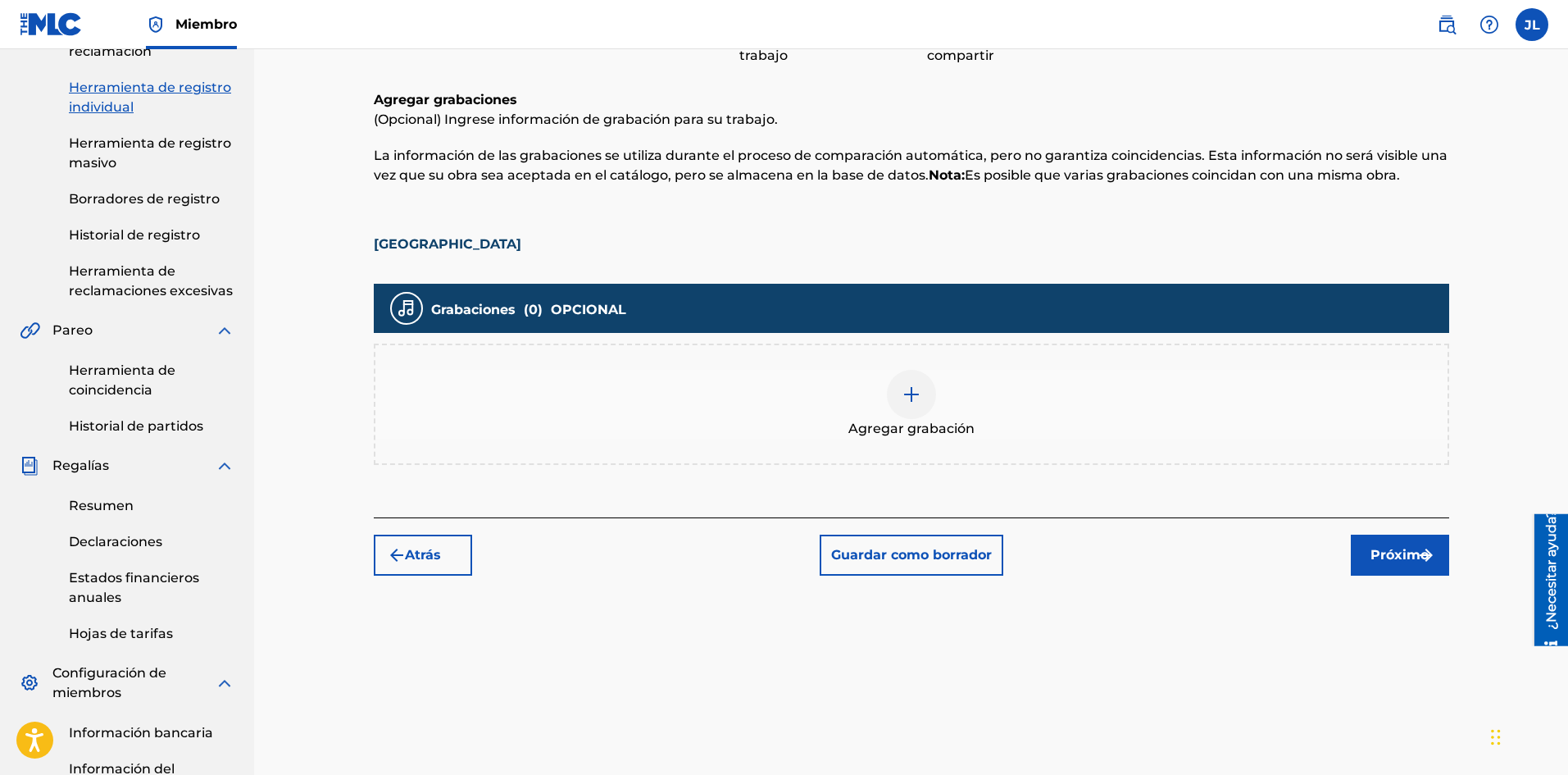
click at [921, 384] on div at bounding box center [911, 395] width 49 height 49
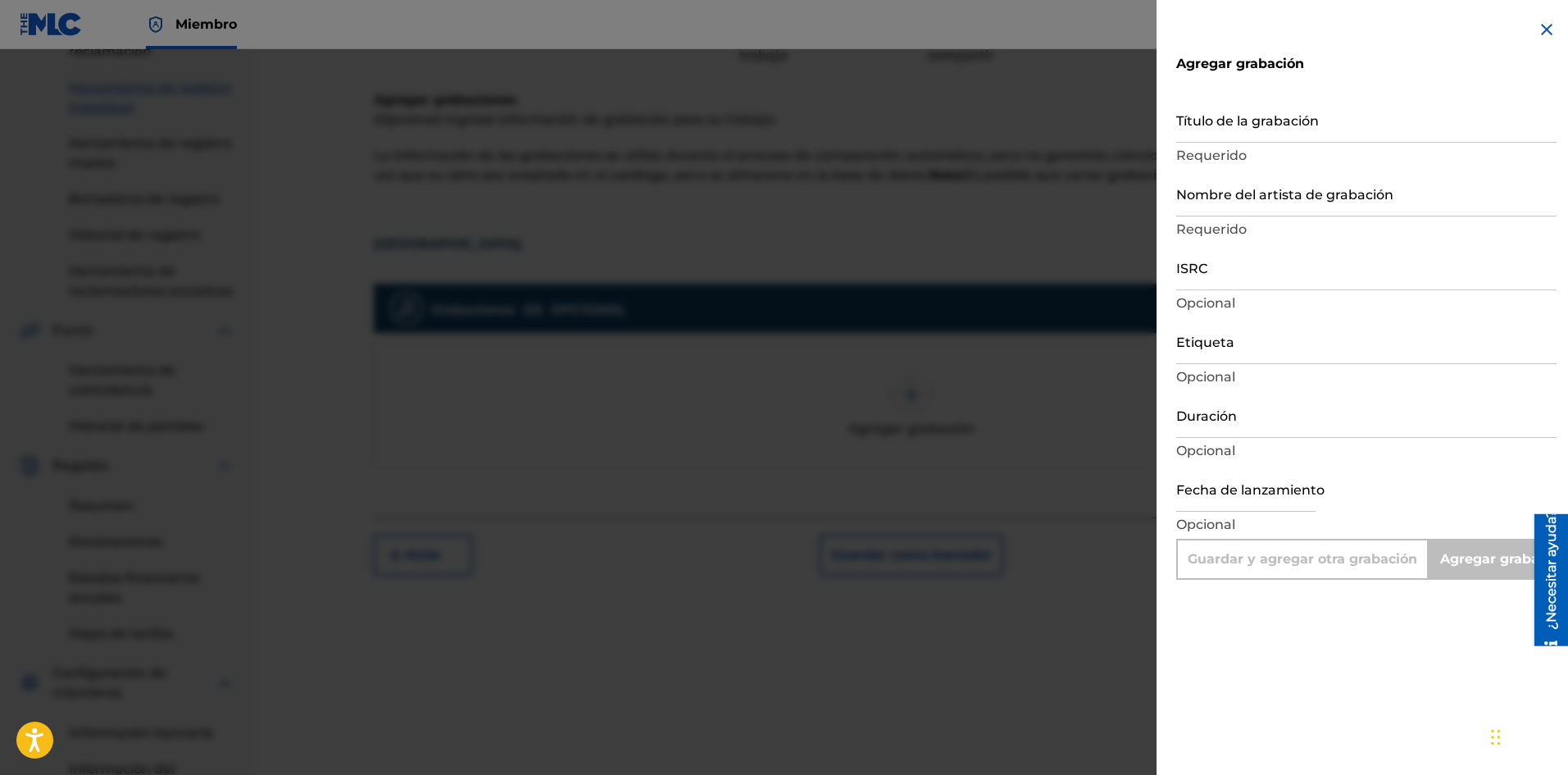
scroll to position [348, 0]
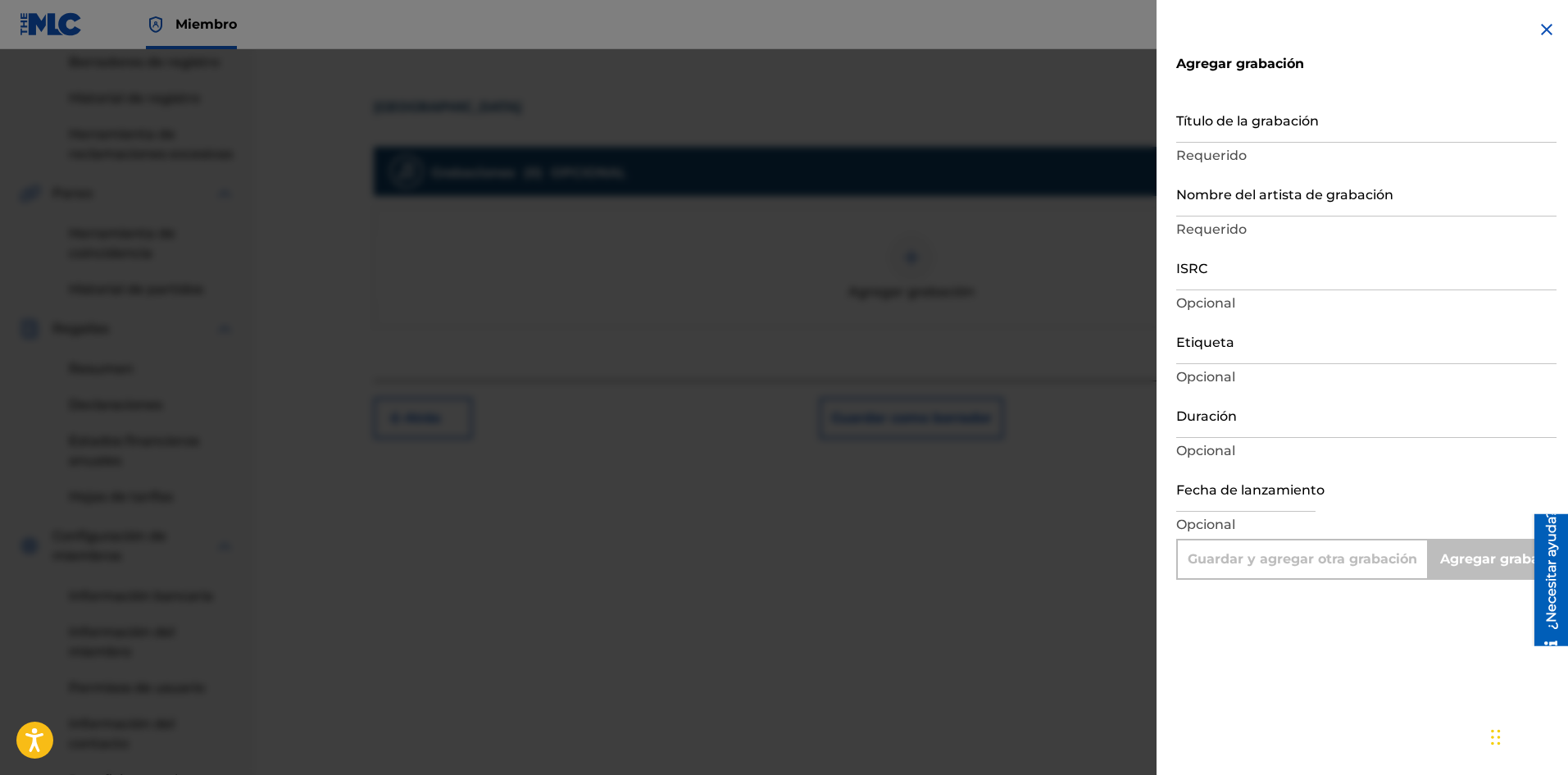
click at [1232, 400] on input "Duración" at bounding box center [1365, 414] width 380 height 46
click at [1216, 285] on input "ISRC" at bounding box center [1365, 267] width 380 height 46
click at [1225, 481] on input "text" at bounding box center [1245, 488] width 139 height 46
select select "7"
select select "2025"
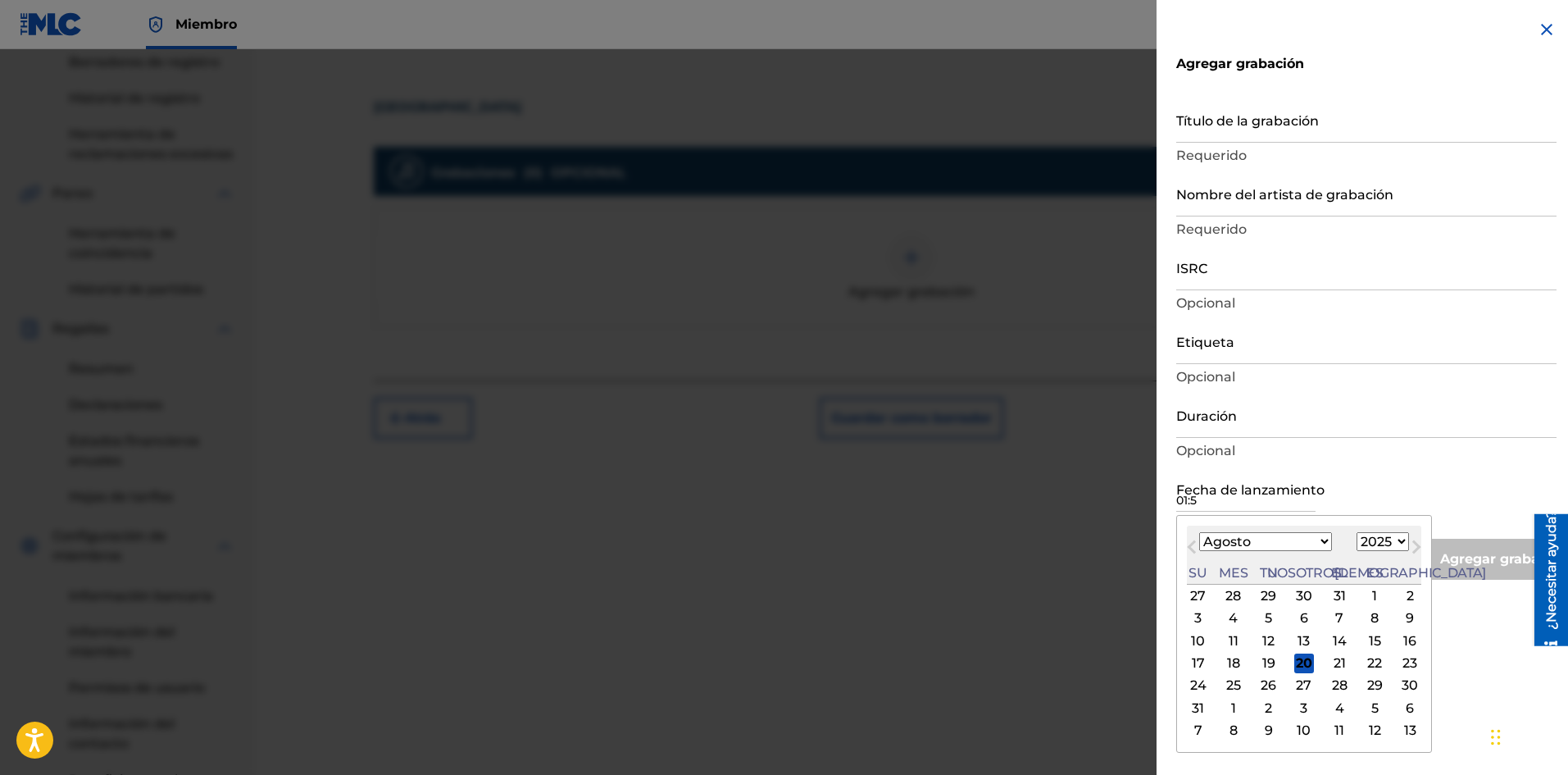
type input "01:56"
click at [1362, 401] on input "Duración" at bounding box center [1365, 414] width 380 height 46
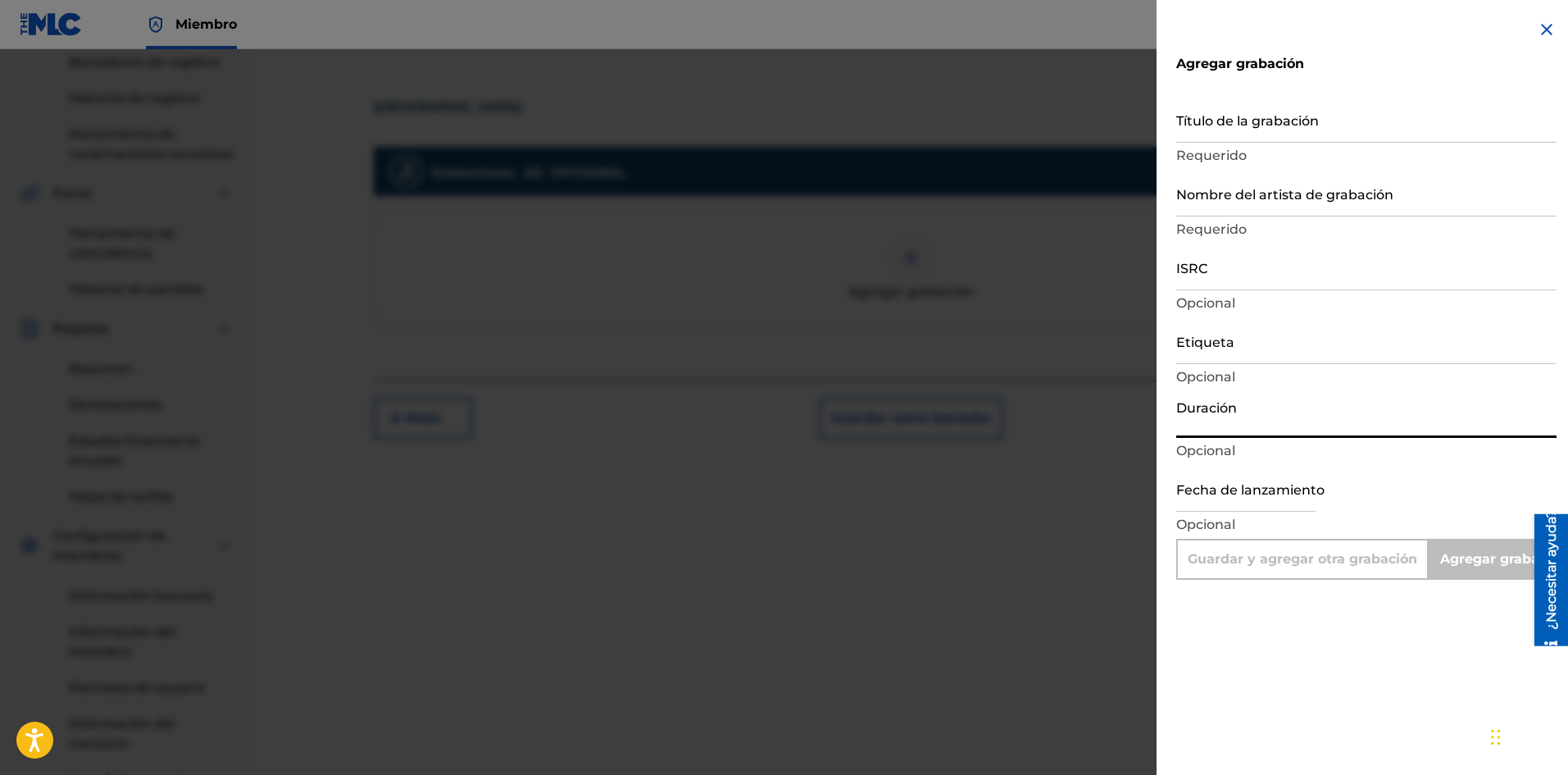
click at [1466, 507] on div "Fecha de lanzamiento Opcional" at bounding box center [1365, 502] width 380 height 74
click at [1242, 528] on p "Opcional" at bounding box center [1365, 525] width 380 height 20
select select "7"
select select "2025"
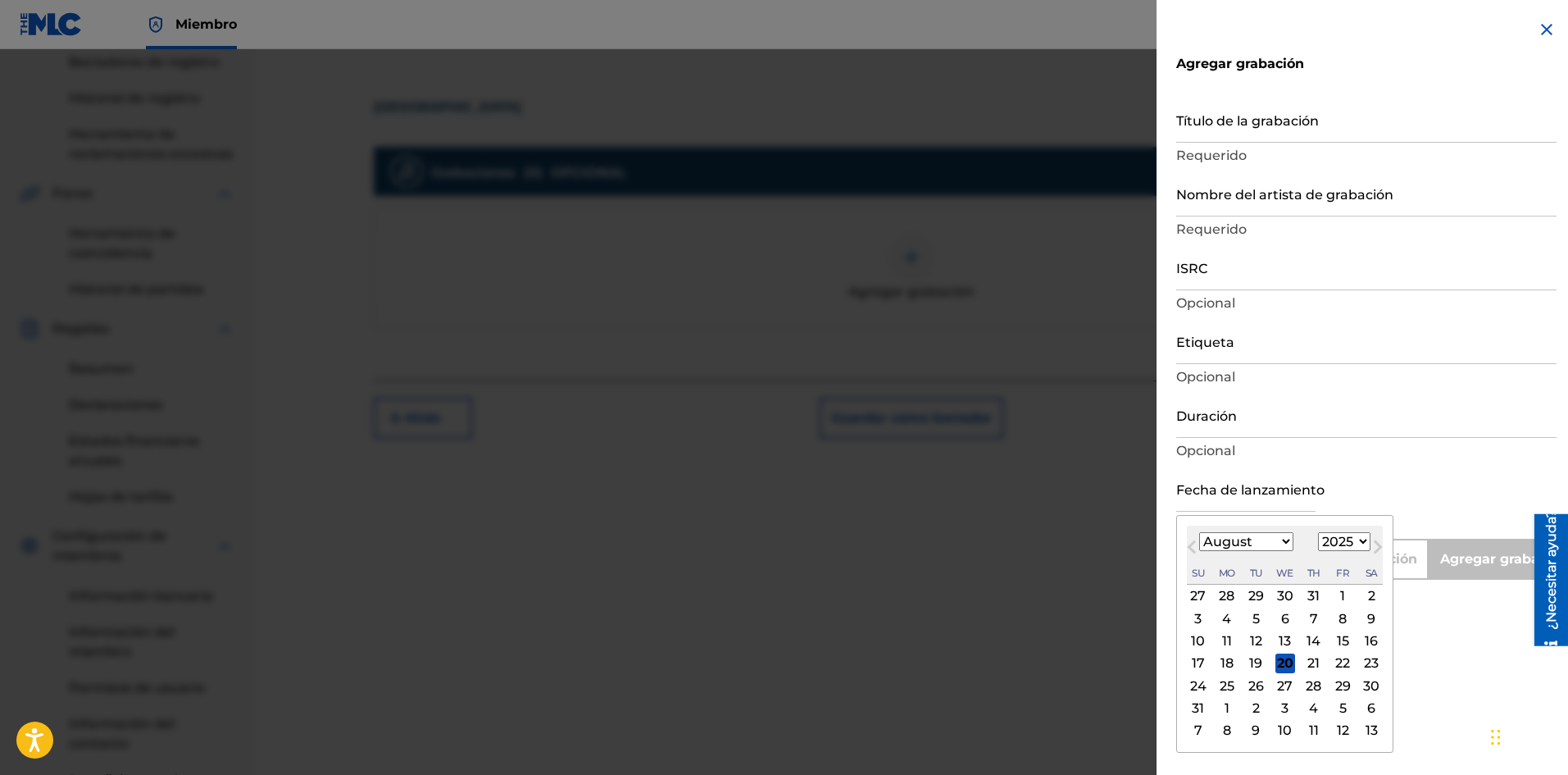
click at [1249, 489] on input "text" at bounding box center [1245, 488] width 139 height 46
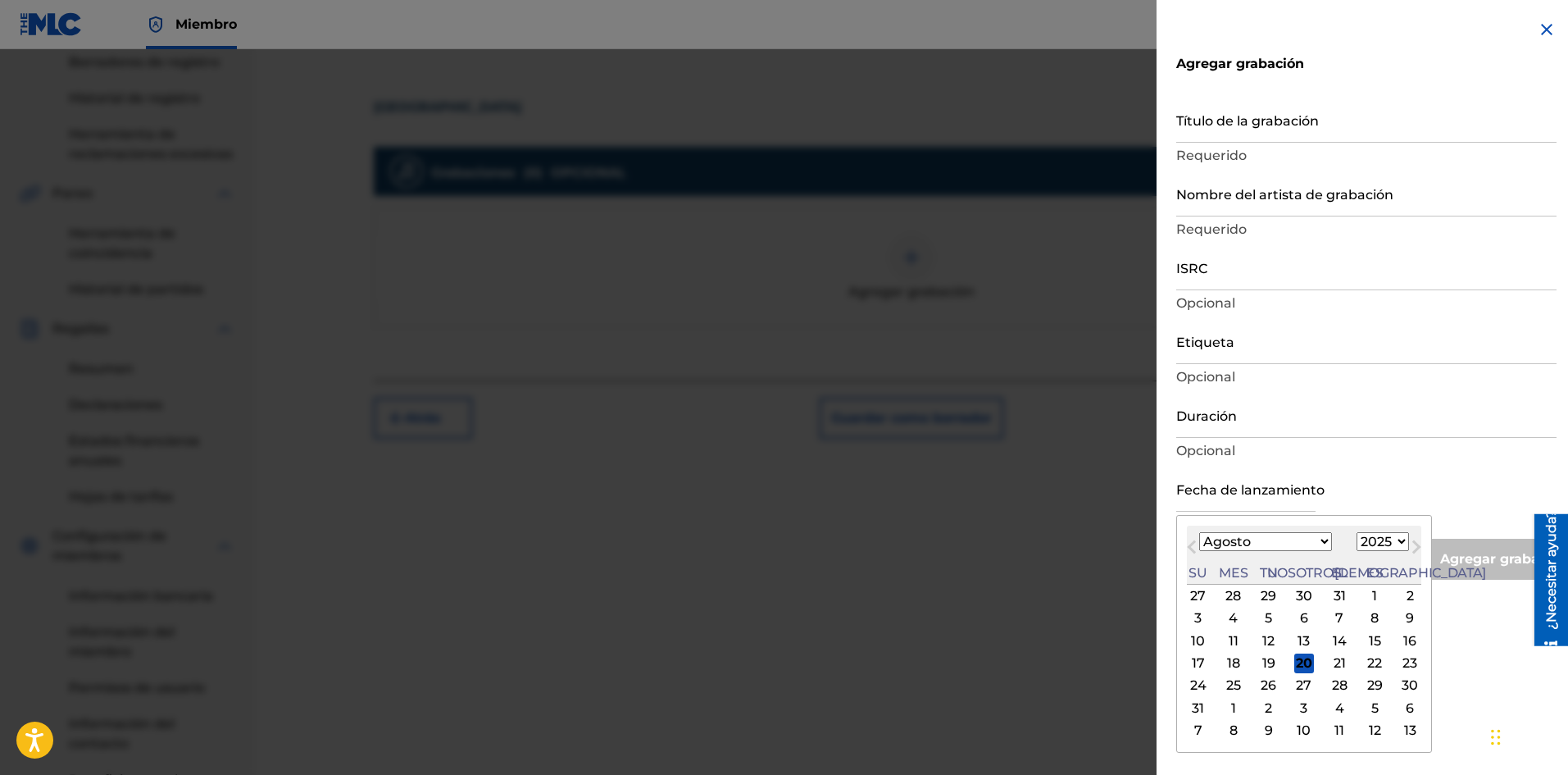
click at [1374, 521] on div "Mes anterior Mes próximo [DATE] Enero Febrero Marzo Abril Puede Junio [PERSON_N…" at bounding box center [1304, 634] width 256 height 238
click at [1263, 660] on font "19" at bounding box center [1268, 663] width 13 height 20
type input "[DATE]"
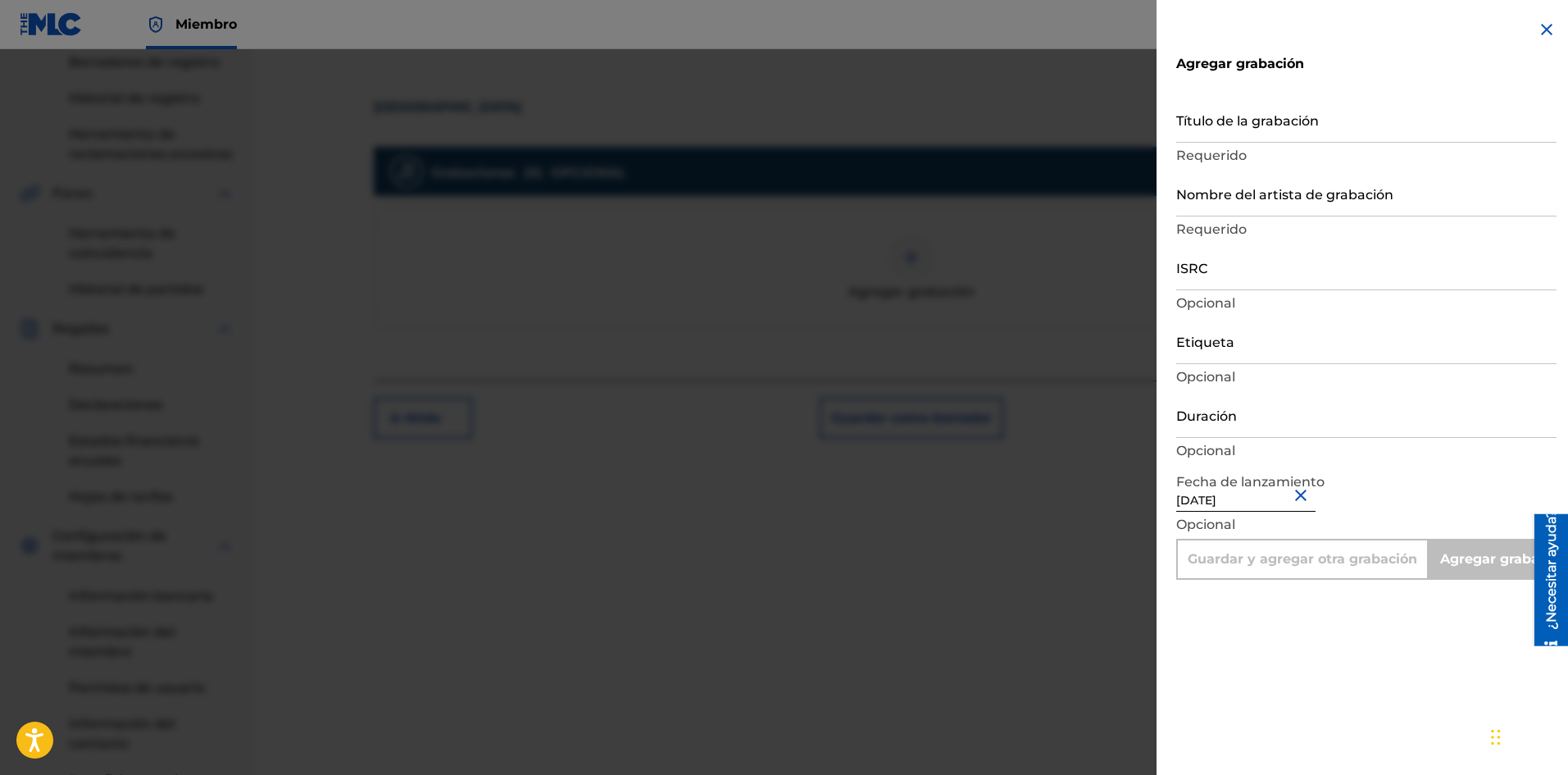
scroll to position [211, 0]
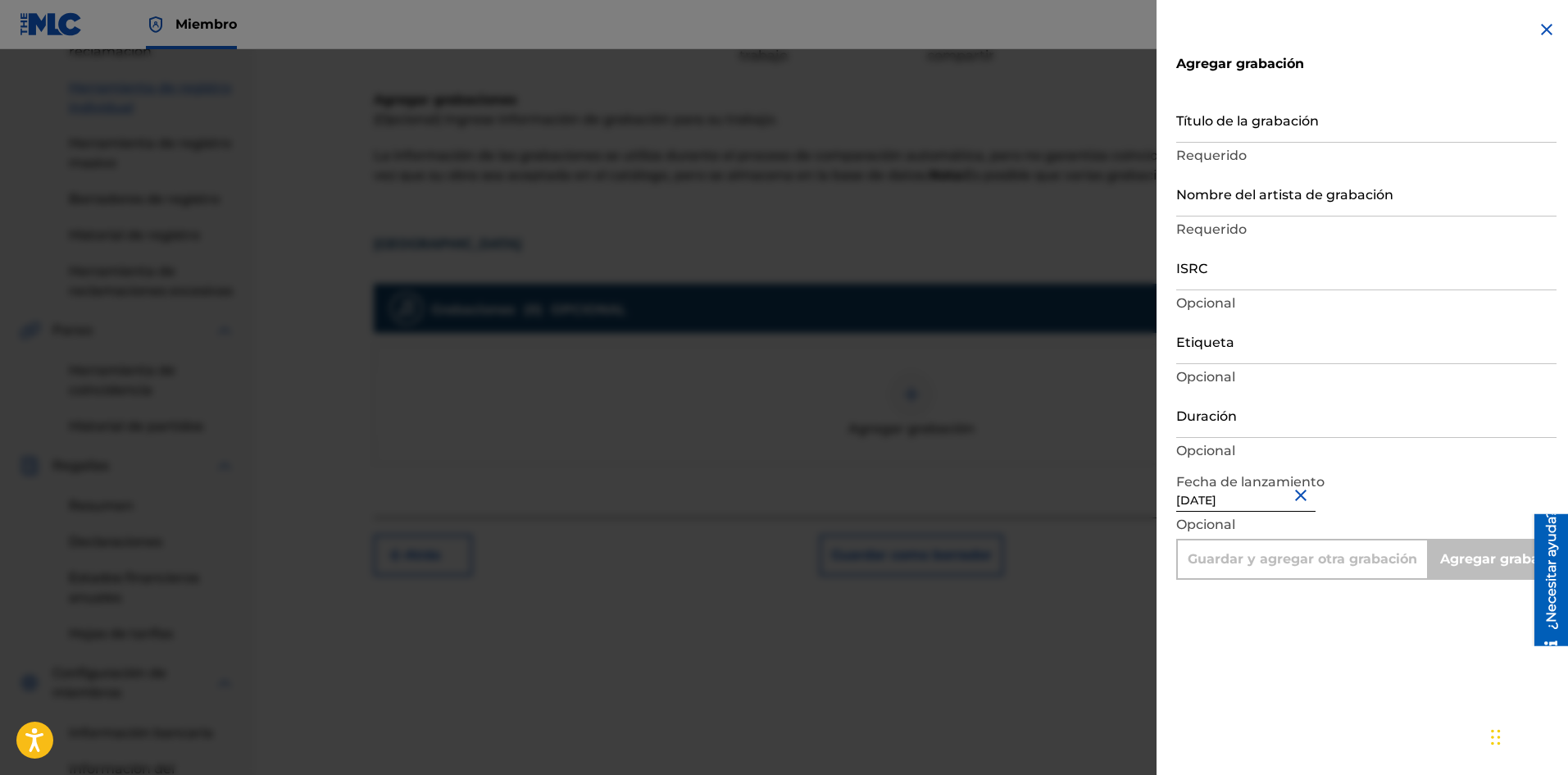
click at [1217, 198] on input "Nombre del artista de grabación" at bounding box center [1365, 193] width 380 height 46
type input "La Pelicula Wa"
type input "Add Recording"
click at [1212, 355] on input "Etiqueta" at bounding box center [1365, 341] width 380 height 46
type input "La Película Wa"
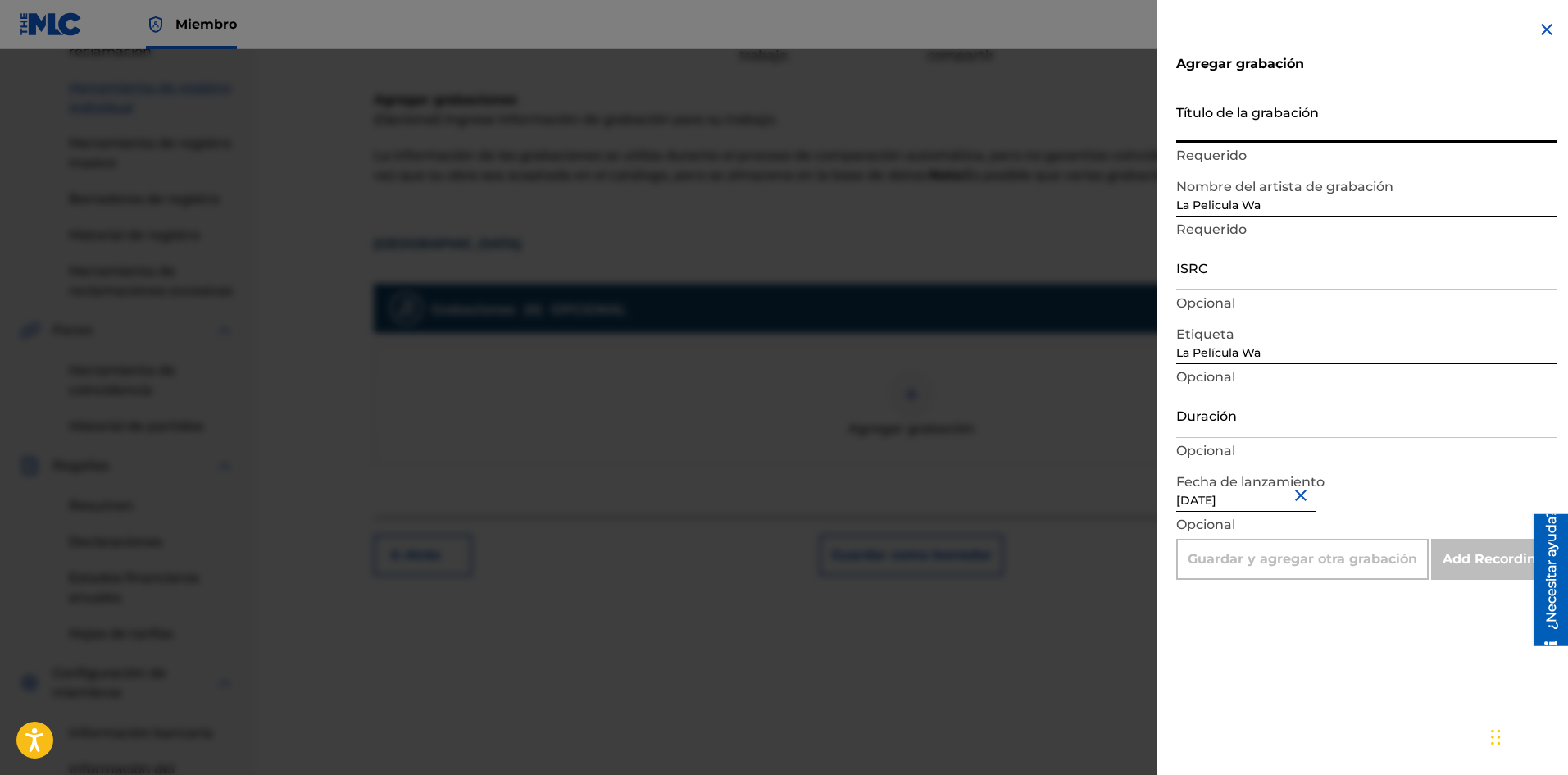
click at [1214, 118] on input "Título de la grabación" at bounding box center [1365, 119] width 380 height 46
paste input "Cansada"
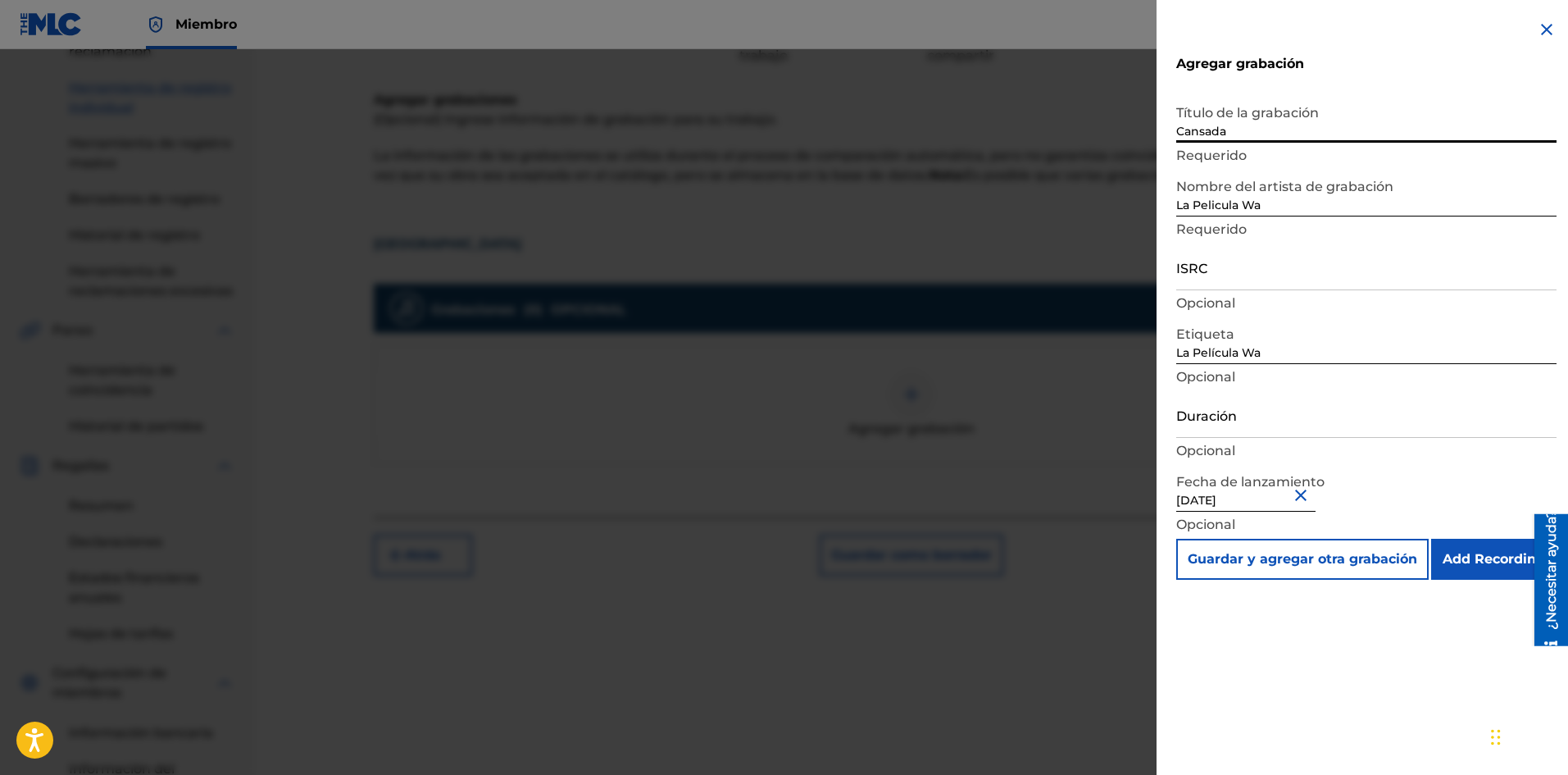
type input "Cansada"
click at [1215, 282] on input "ISRC" at bounding box center [1365, 267] width 380 height 46
paste input "SE6SA2501612"
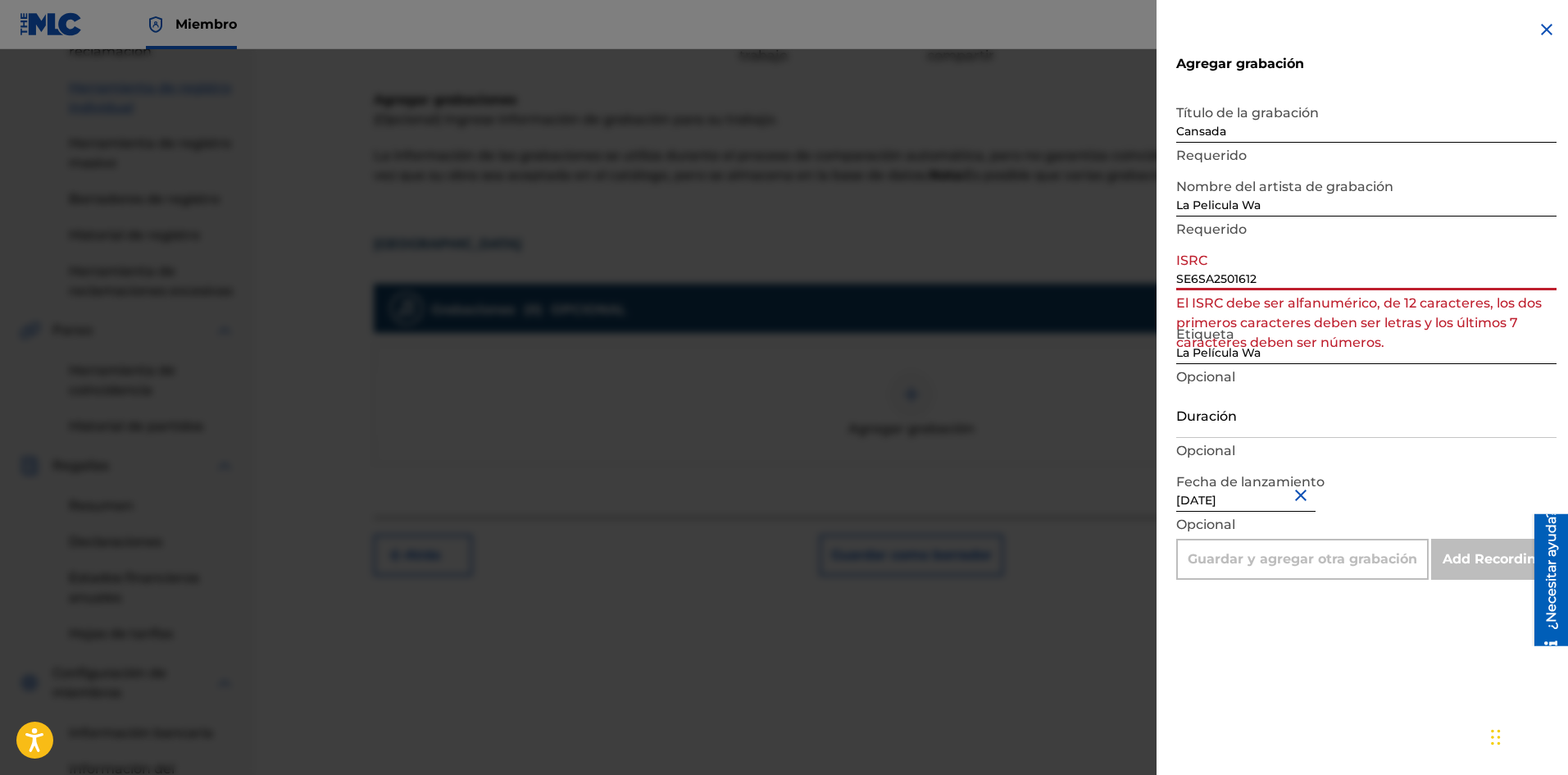
drag, startPoint x: 1290, startPoint y: 278, endPoint x: 879, endPoint y: 269, distance: 411.1
click at [889, 268] on div "Agregar grabación Título de la grabación Cansada Requerido Nombre del artista d…" at bounding box center [784, 412] width 1568 height 726
type input "SE6SA2501612"
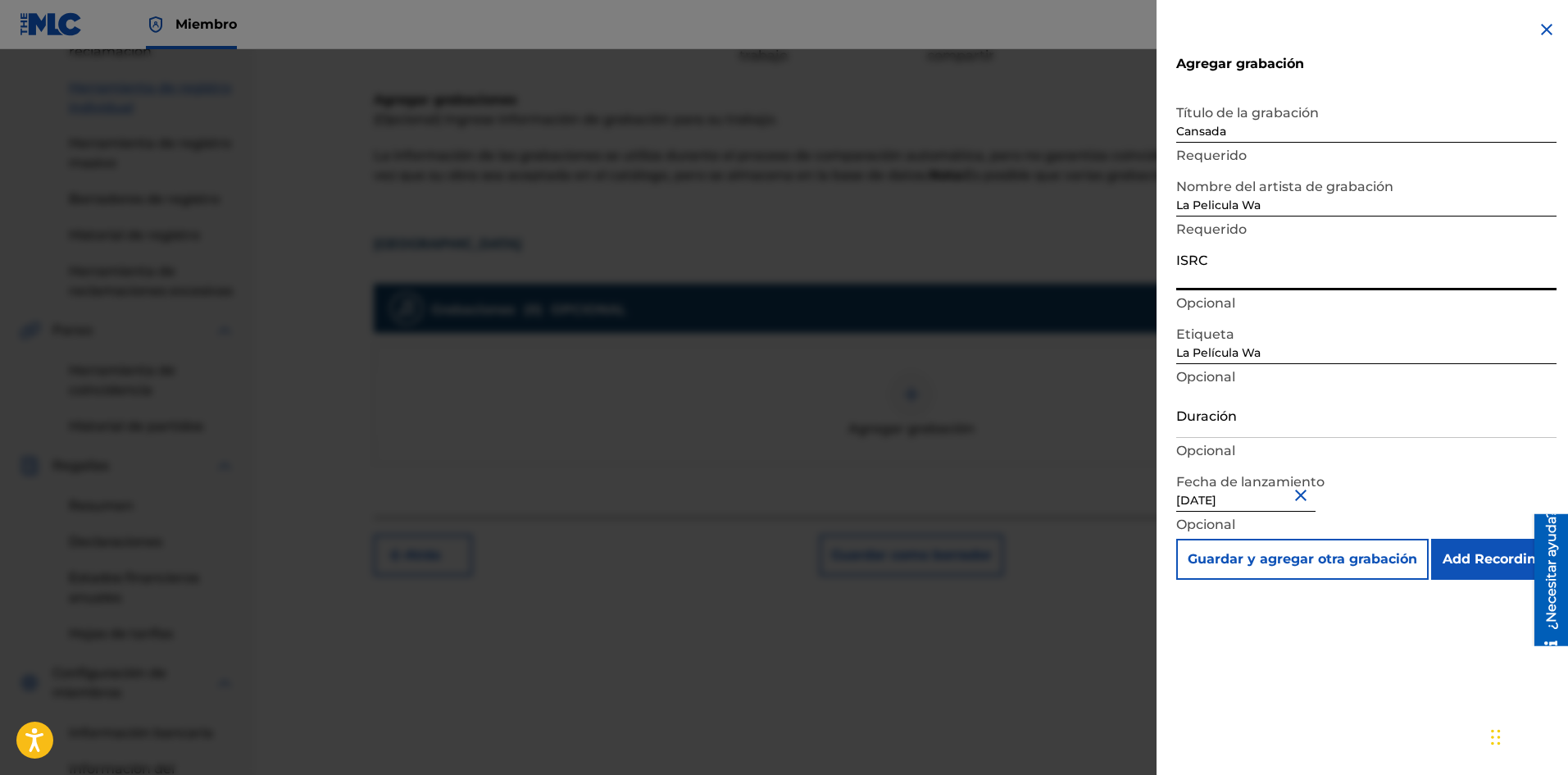
paste input "SE6SA2501612"
type input "SE6SA2501612"
click at [1240, 421] on input "Duración" at bounding box center [1365, 414] width 380 height 46
type input "01:56"
click at [1364, 662] on div "Agregar grabación Título de la grabación Cansada Requerido Nombre del artista d…" at bounding box center [1366, 387] width 420 height 775
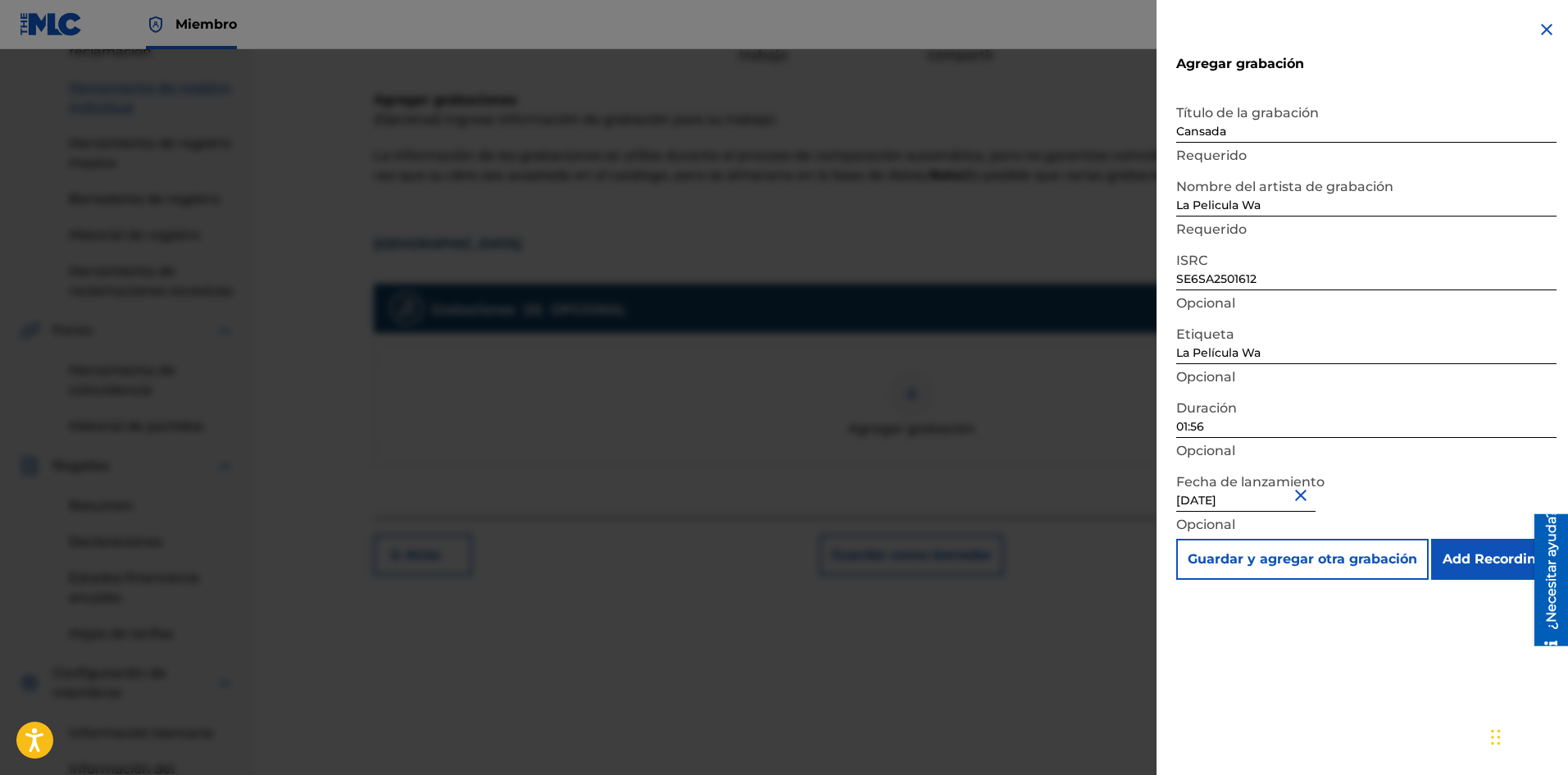
click at [1488, 556] on input "Add Recording" at bounding box center [1493, 559] width 125 height 41
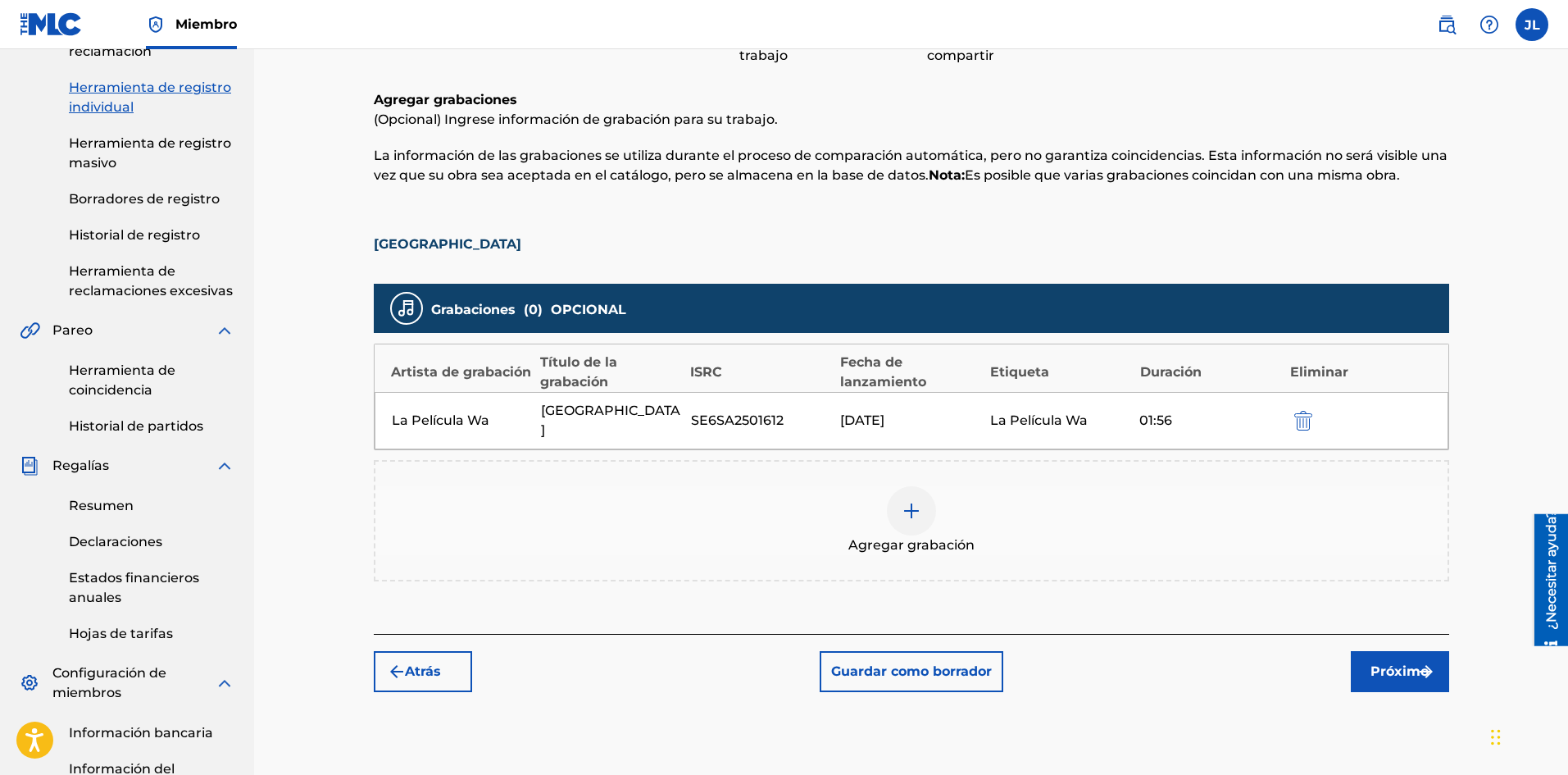
click at [1405, 651] on button "Próximo" at bounding box center [1400, 671] width 99 height 41
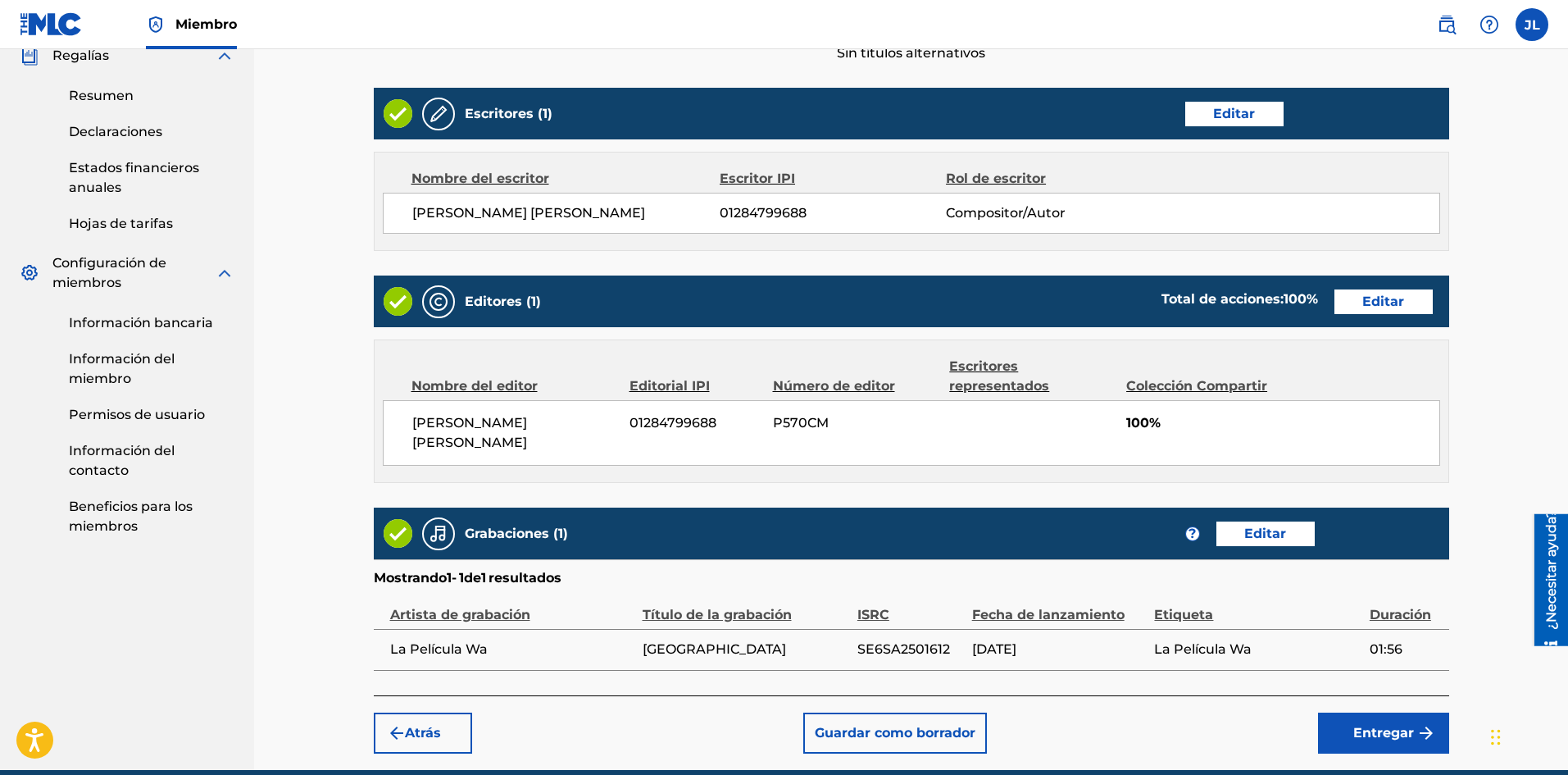
scroll to position [674, 0]
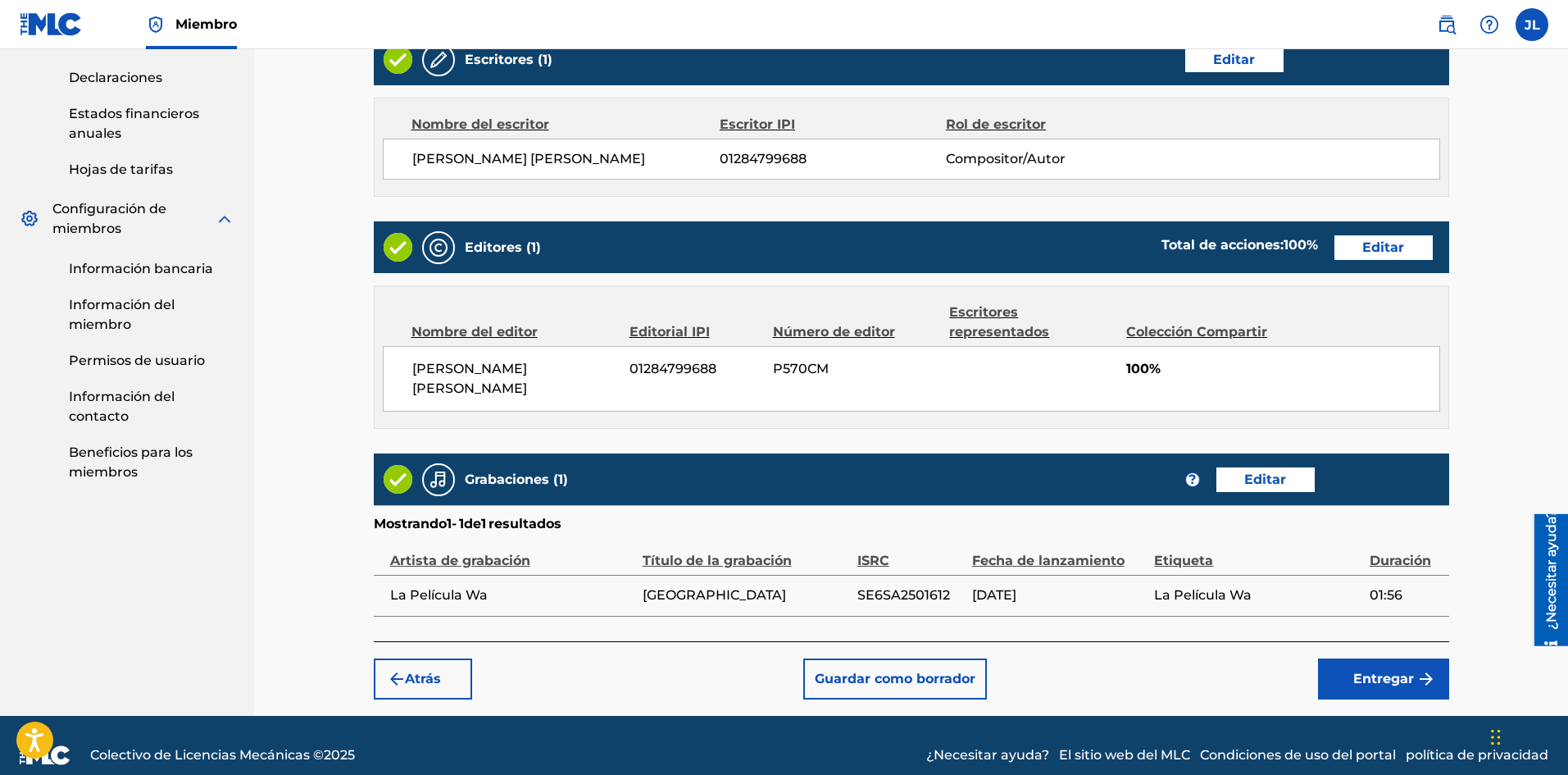
click at [1399, 669] on font "Entregar" at bounding box center [1383, 678] width 61 height 20
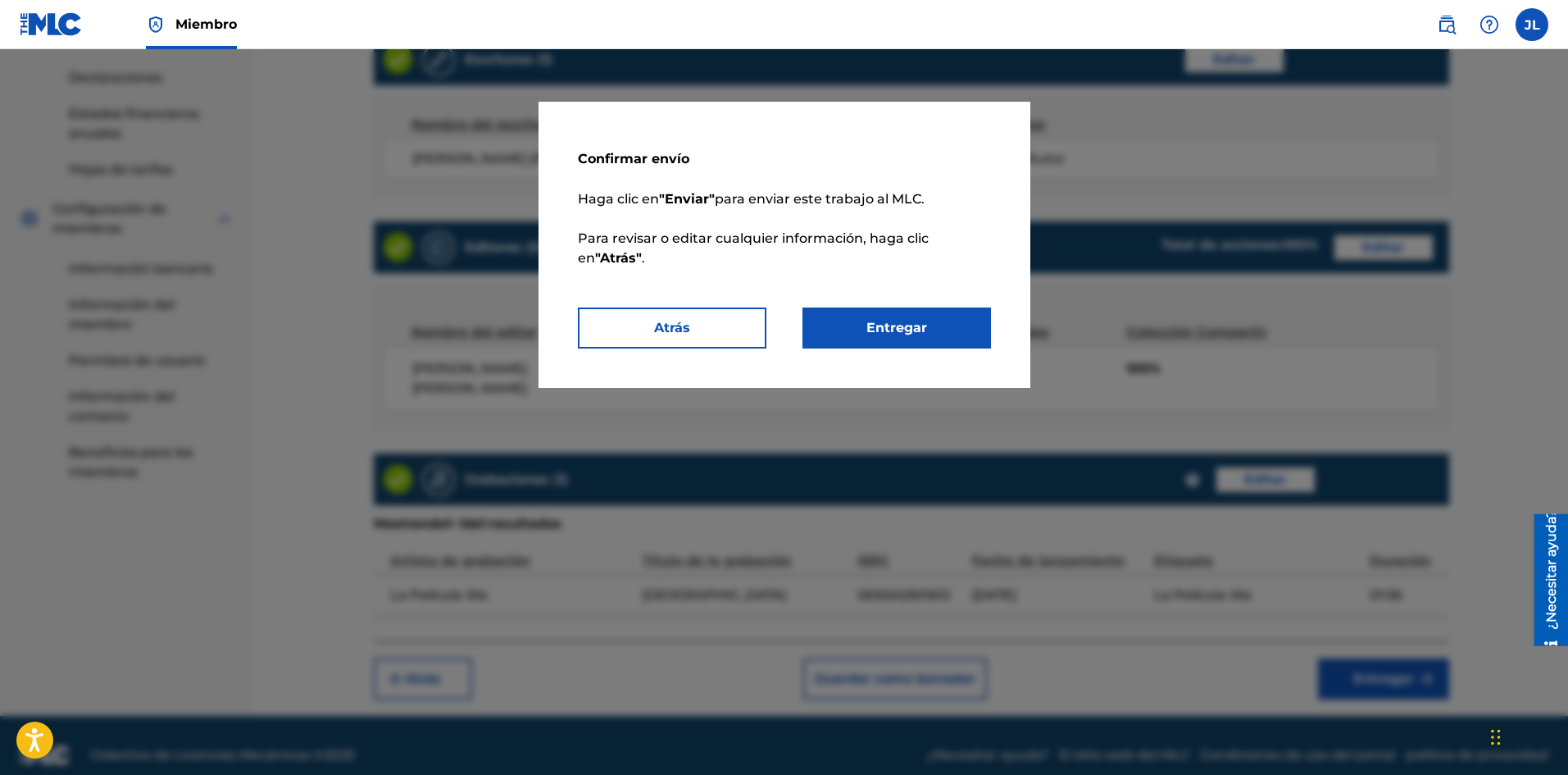
click at [936, 332] on button "Entregar" at bounding box center [896, 327] width 189 height 41
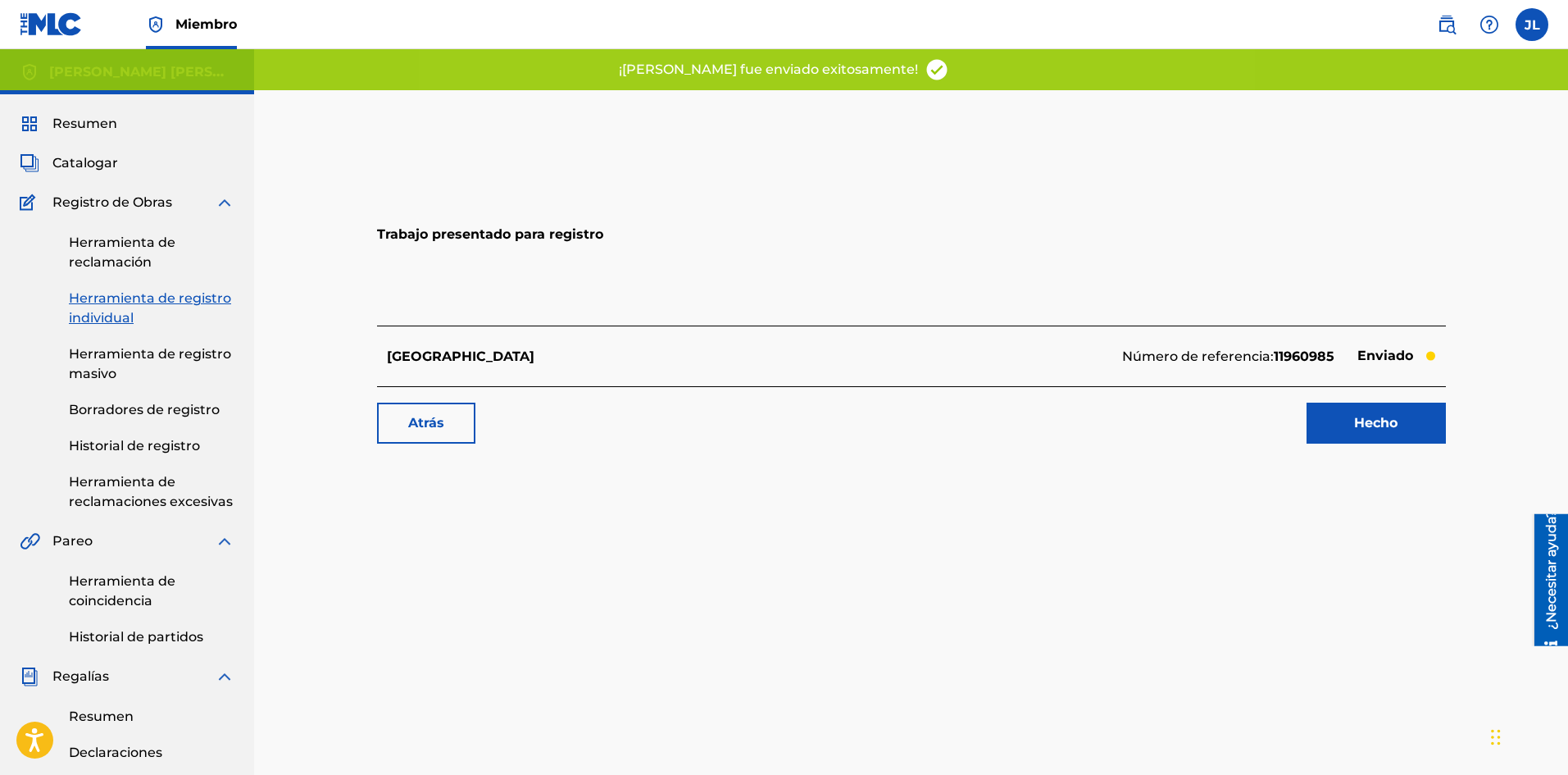
click at [1350, 397] on div "Atrás Hecho" at bounding box center [911, 415] width 1068 height 58
click at [1351, 408] on link "Hecho" at bounding box center [1376, 422] width 139 height 41
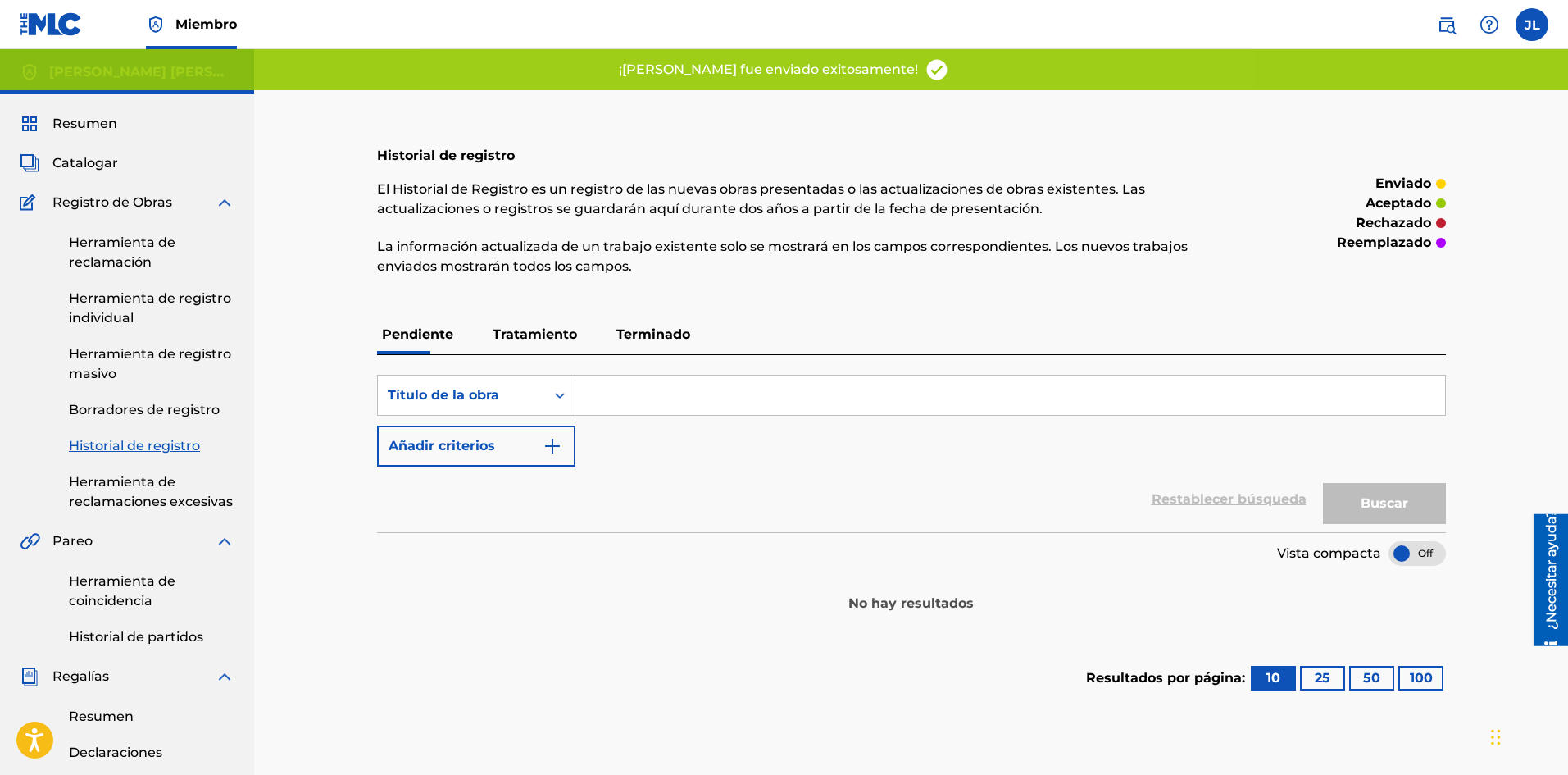
click at [95, 159] on font "Catalogar" at bounding box center [84, 162] width 65 height 15
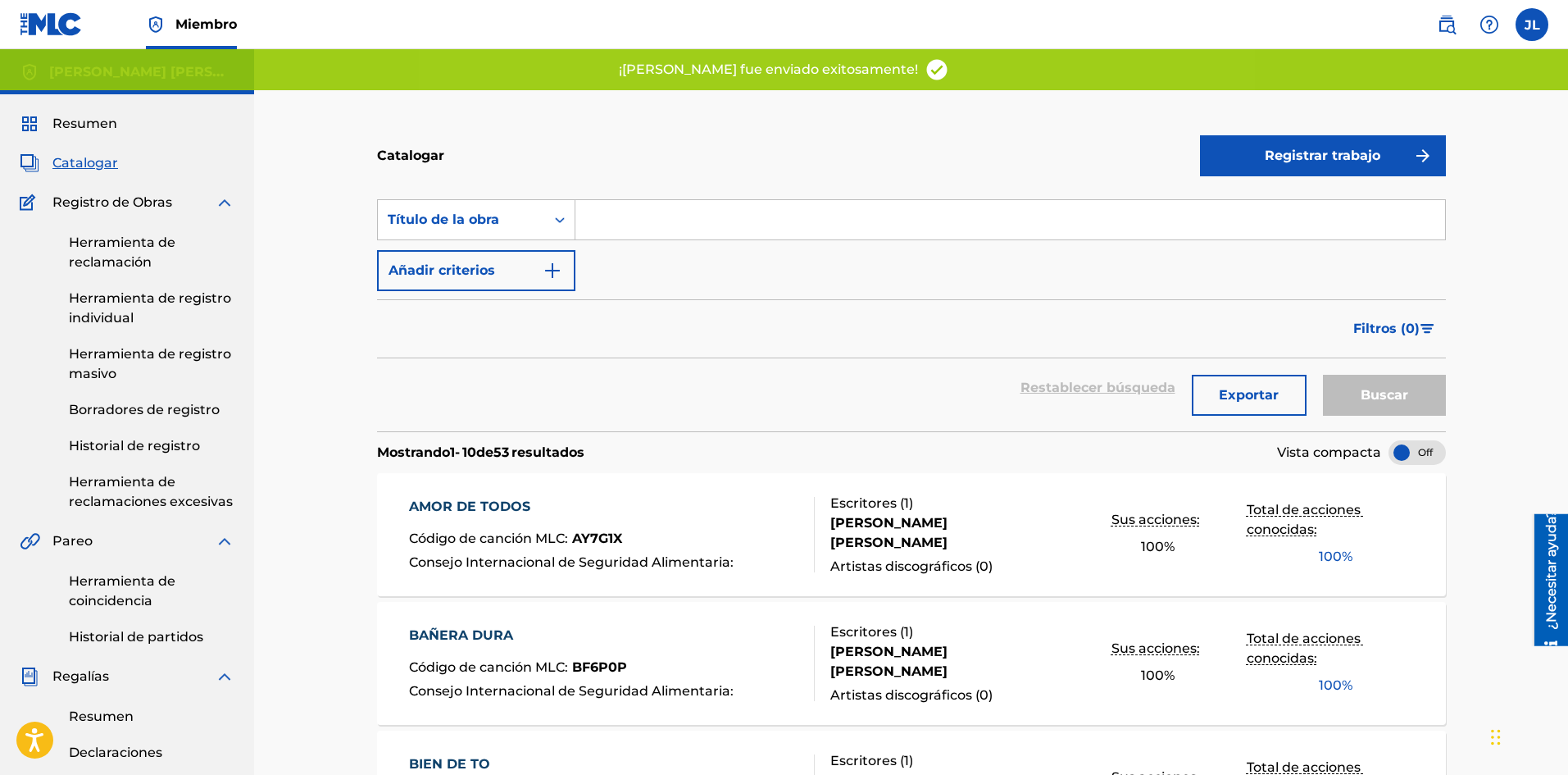
click at [1266, 169] on button "Registrar trabajo" at bounding box center [1322, 156] width 246 height 41
click at [1233, 207] on font "Individual" at bounding box center [1242, 209] width 65 height 15
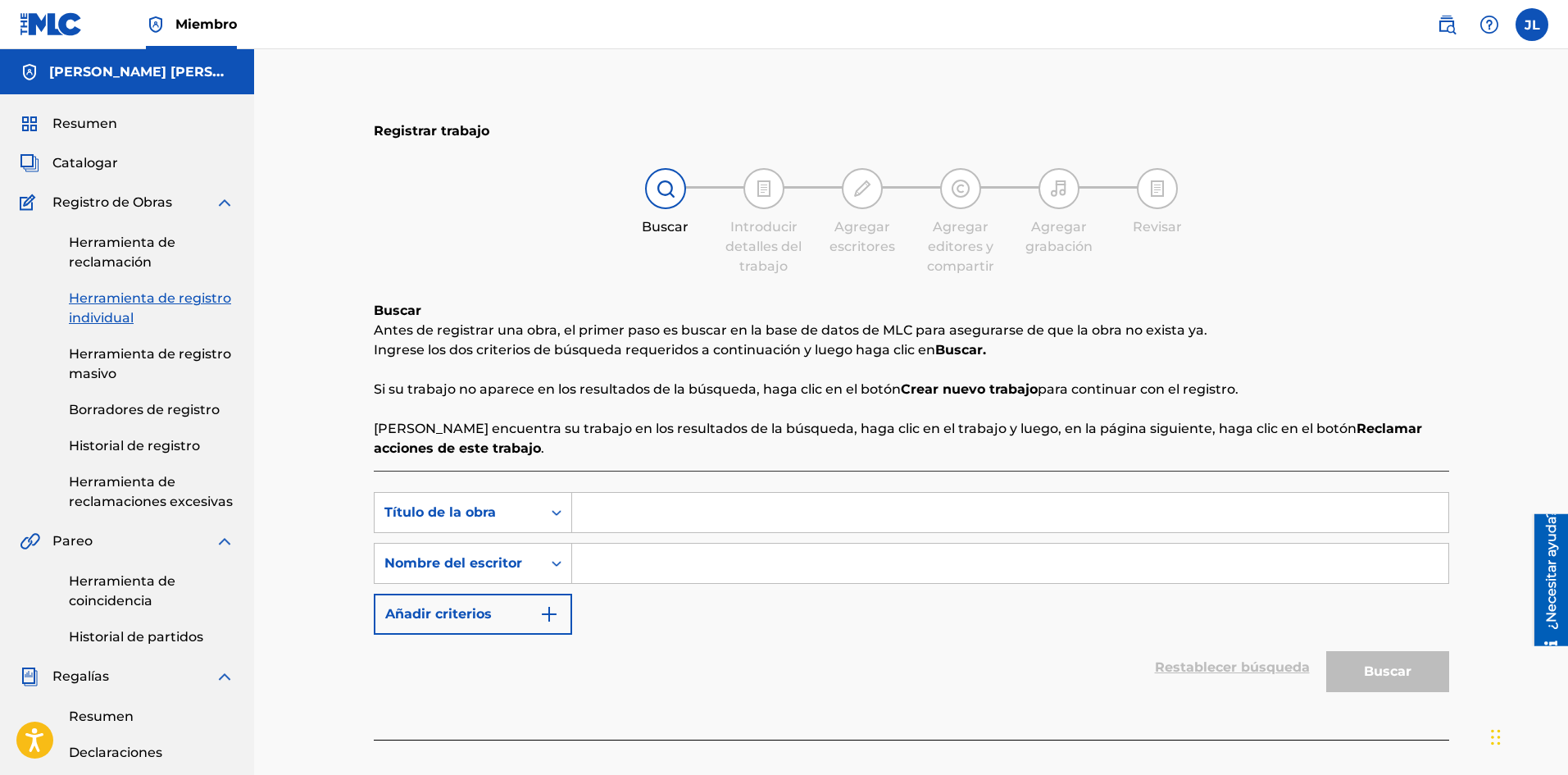
scroll to position [273, 0]
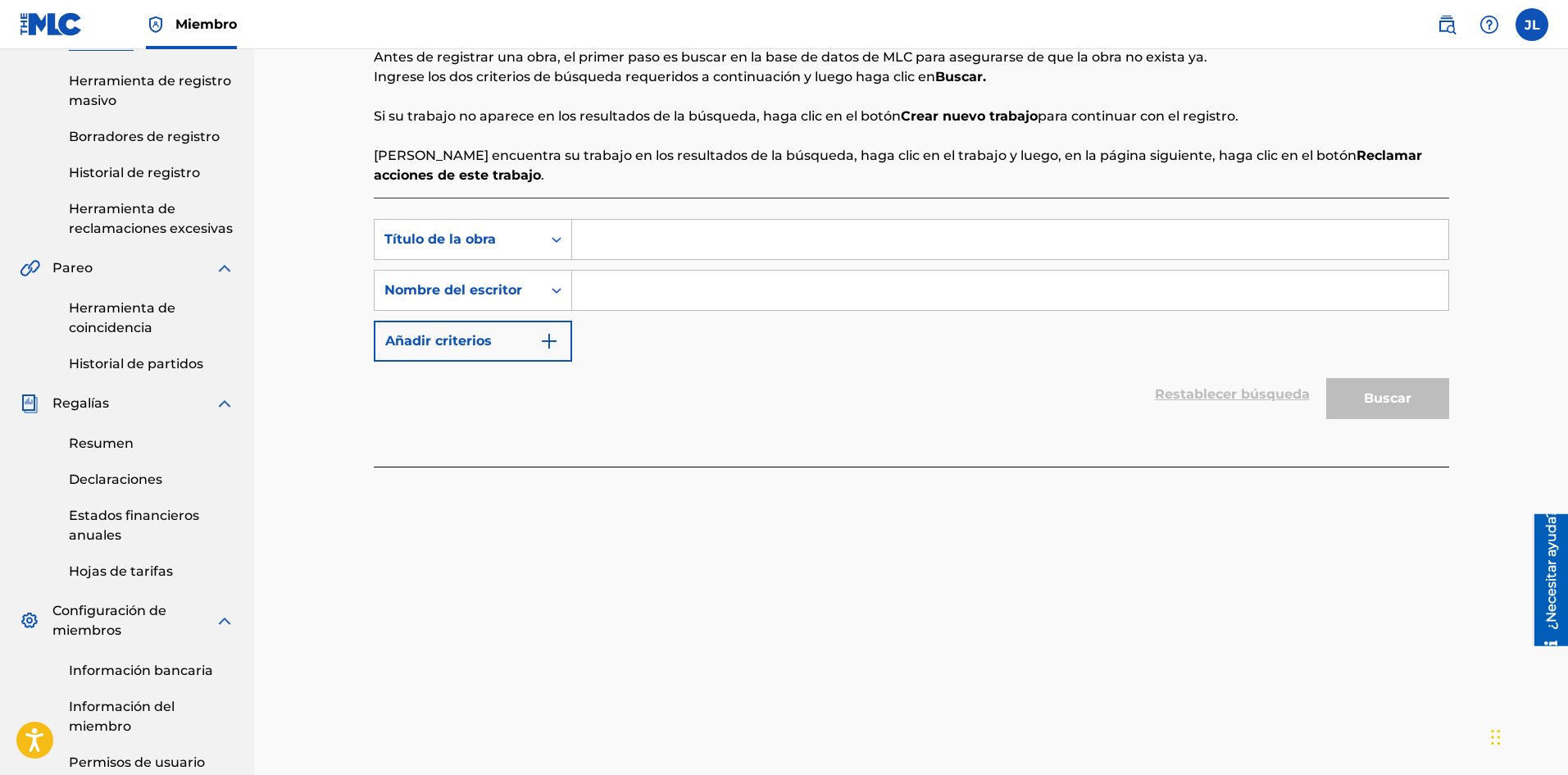
click at [633, 293] on input "Formulario de búsqueda" at bounding box center [1010, 289] width 876 height 39
type input "[PERSON_NAME]"
click at [595, 227] on input "Formulario de búsqueda" at bounding box center [1010, 239] width 876 height 39
paste input "Tu Eres Loca"
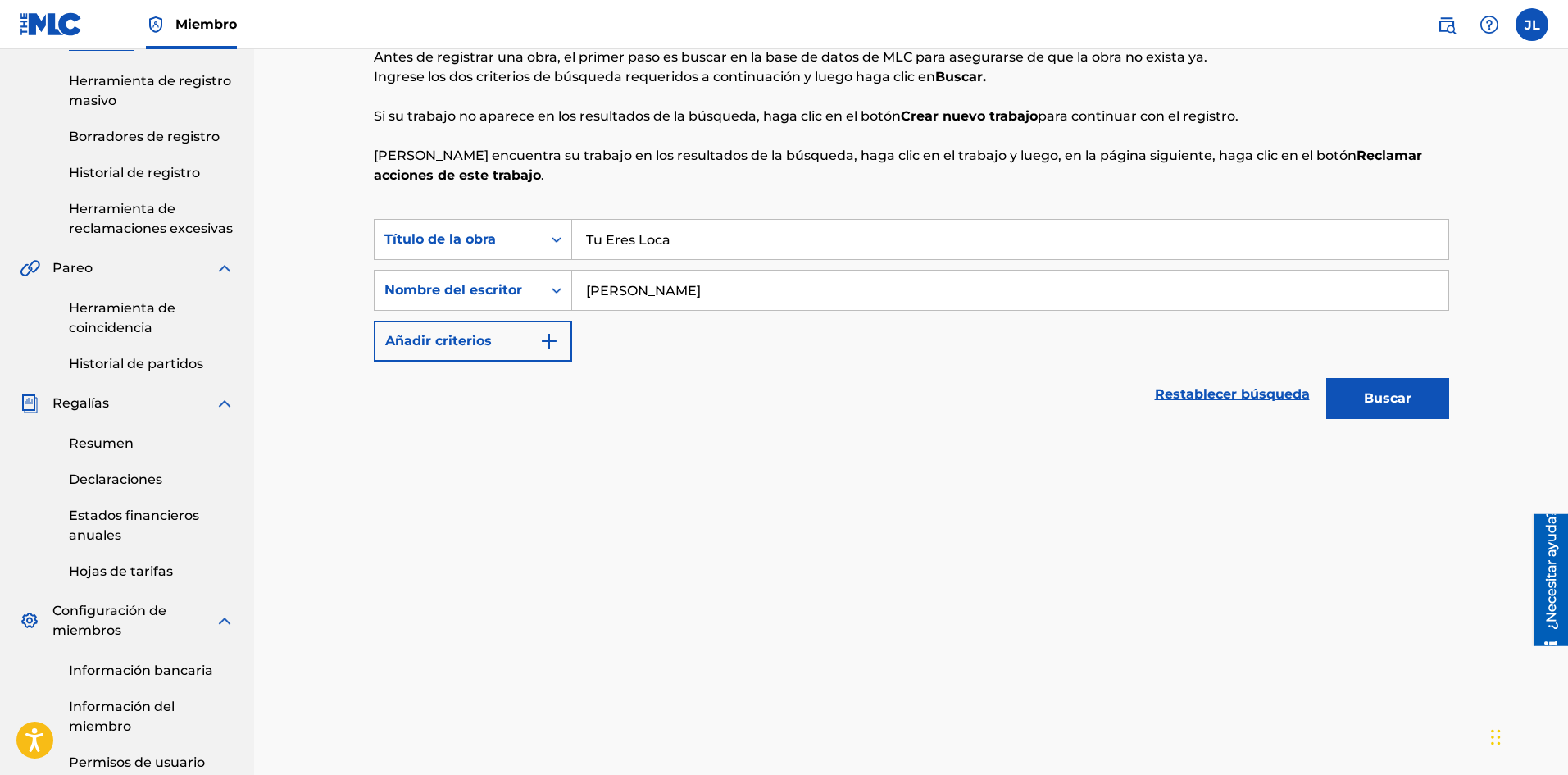
type input "Tu Eres Loca"
click at [1364, 408] on font "Buscar" at bounding box center [1387, 398] width 47 height 20
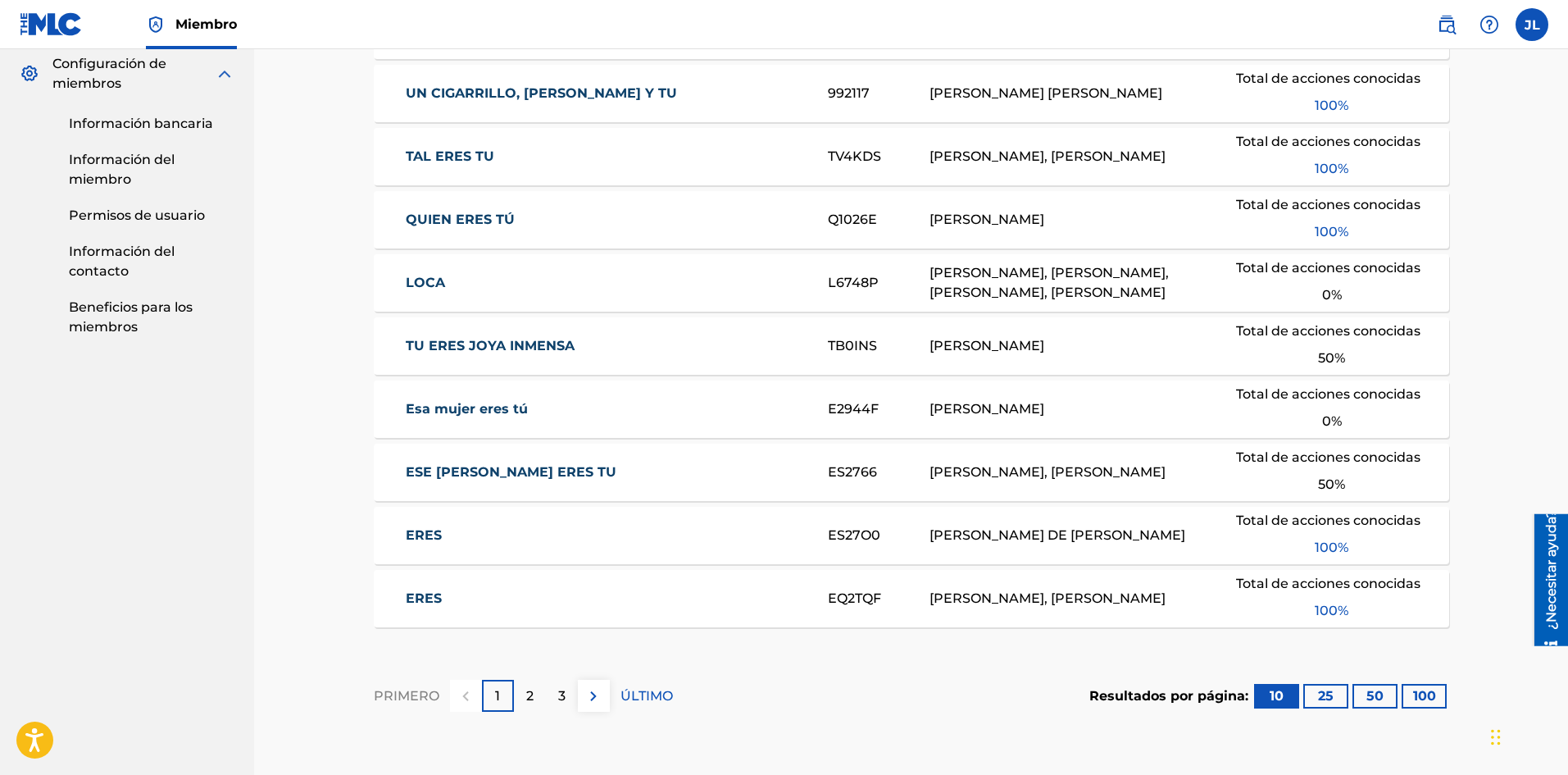
scroll to position [957, 0]
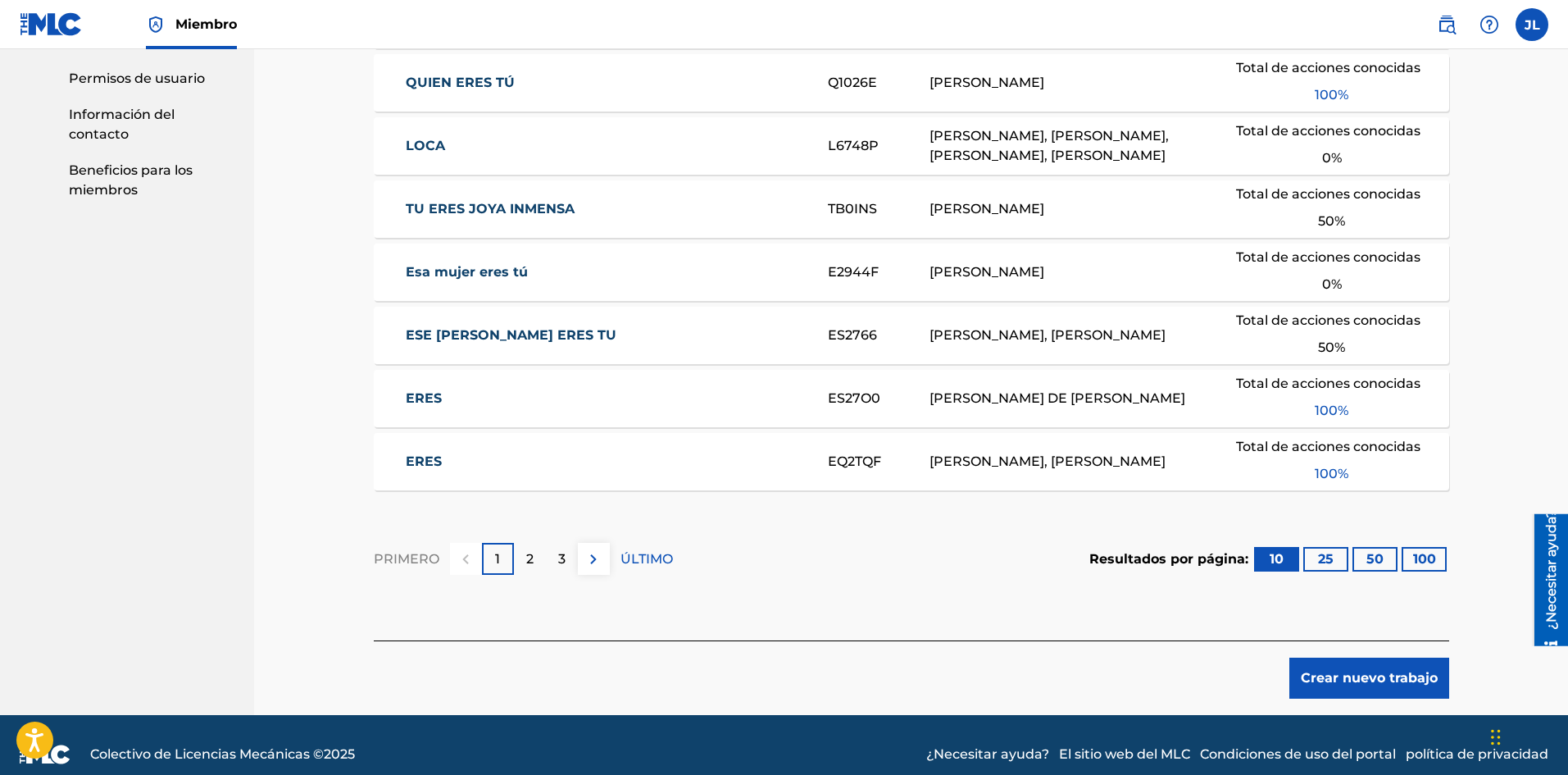
click at [1362, 666] on button "Crear nuevo trabajo" at bounding box center [1369, 677] width 160 height 41
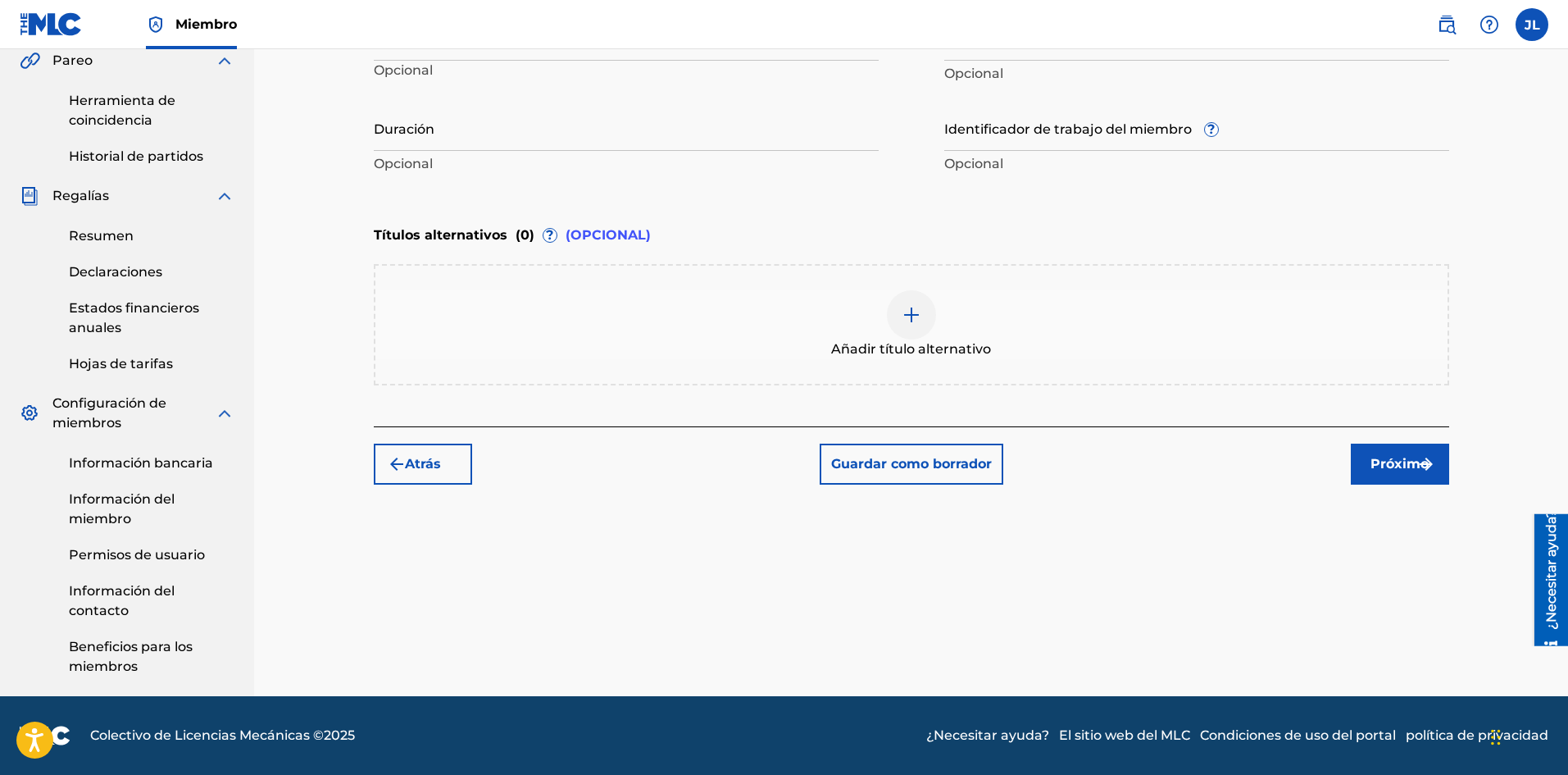
scroll to position [207, 0]
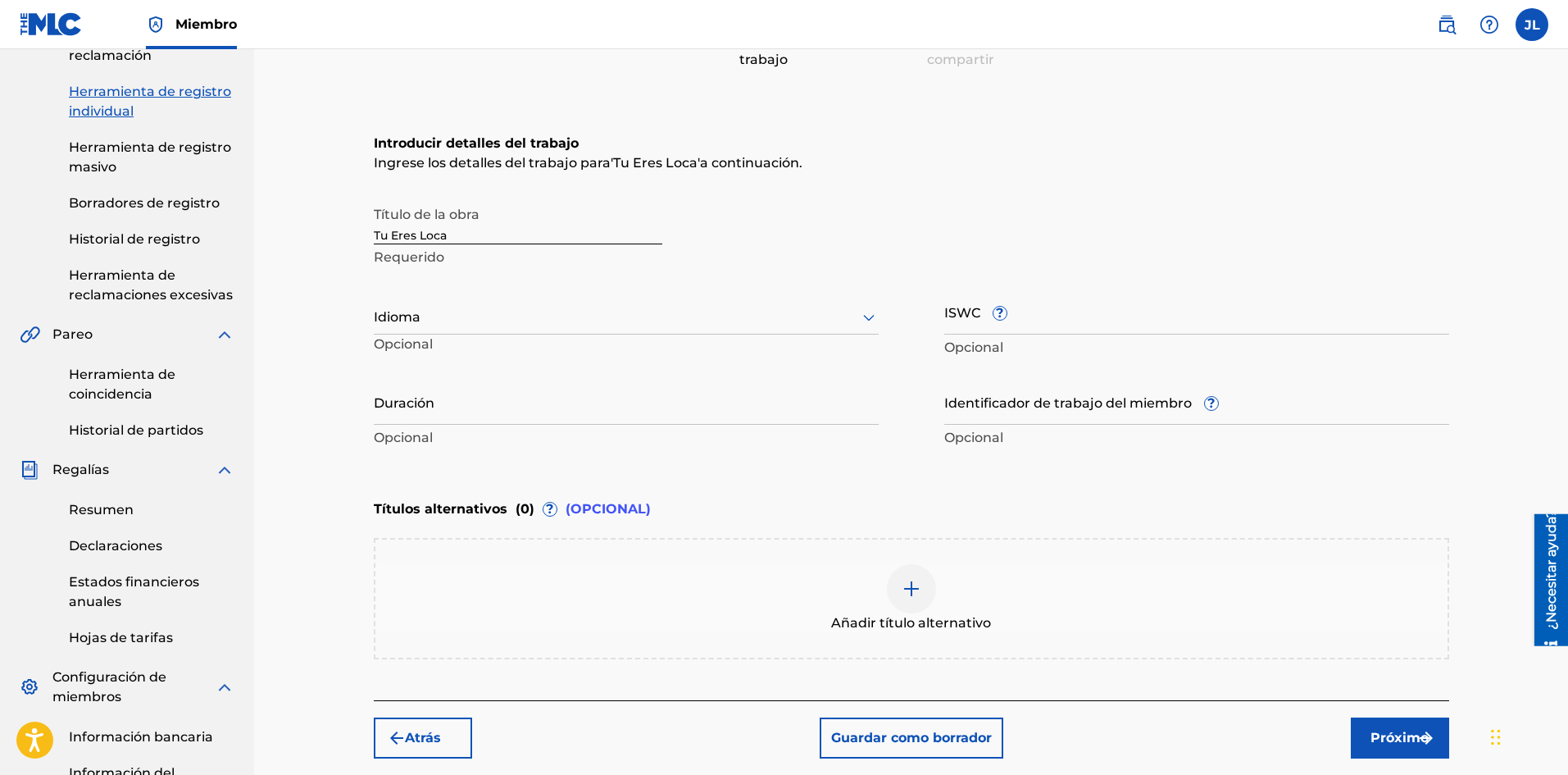
click at [469, 302] on div "Idioma" at bounding box center [626, 317] width 504 height 34
click at [412, 391] on font "Español" at bounding box center [410, 393] width 53 height 15
click at [481, 399] on input "Duración" at bounding box center [626, 400] width 504 height 46
type input "02:02"
click at [1423, 737] on img "submit" at bounding box center [1426, 738] width 20 height 20
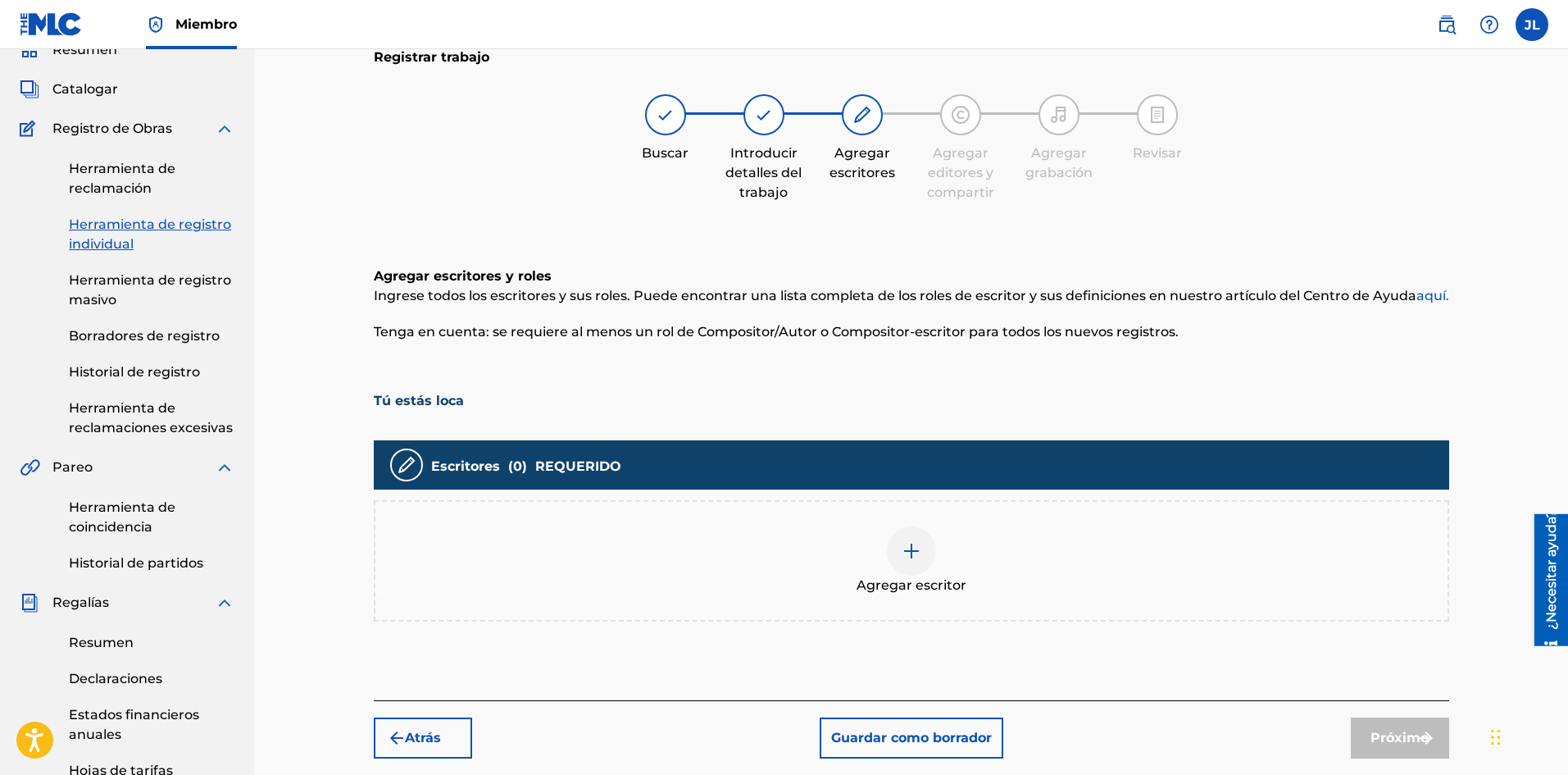
scroll to position [348, 0]
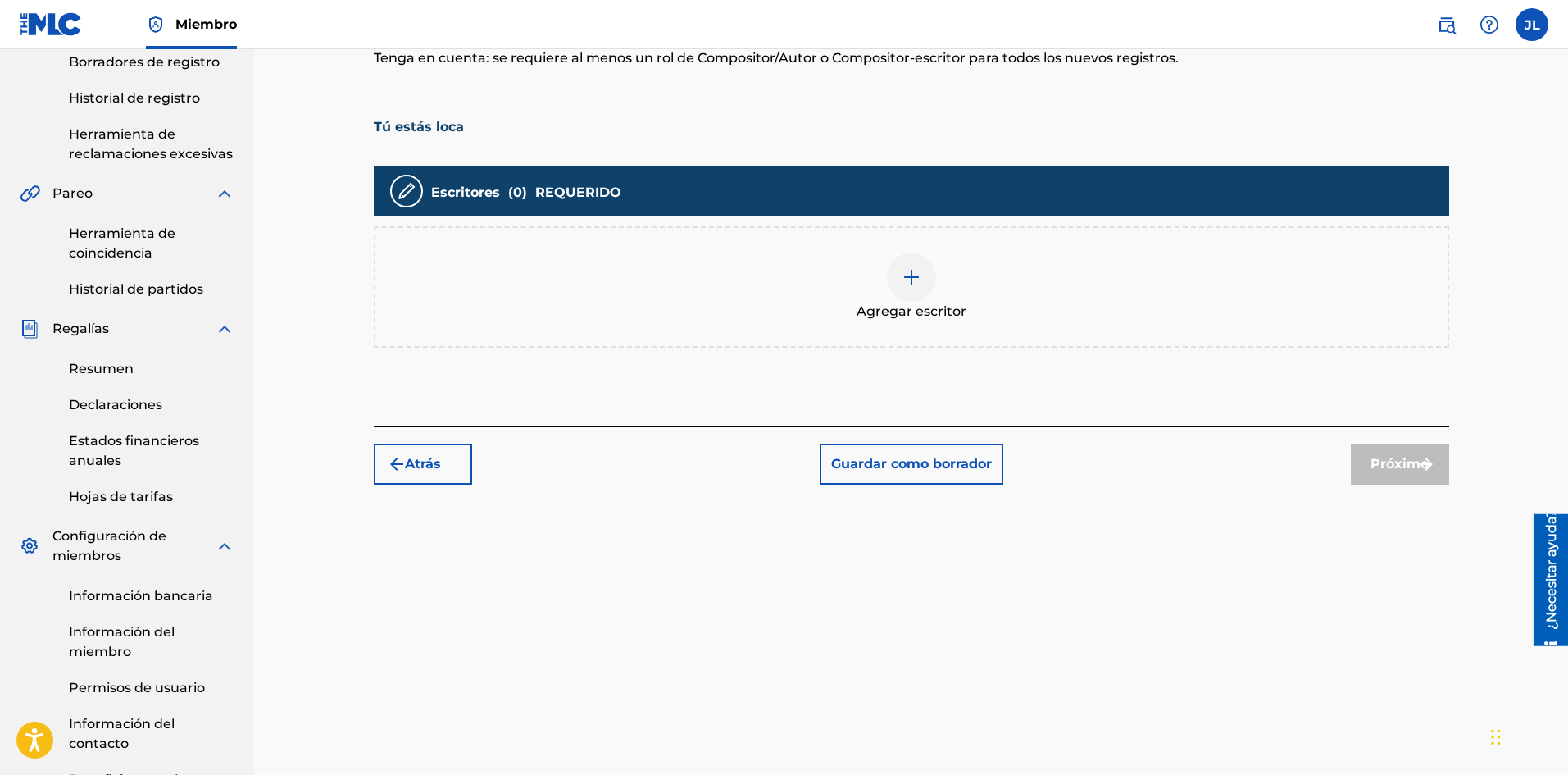
click at [912, 257] on div at bounding box center [911, 277] width 49 height 49
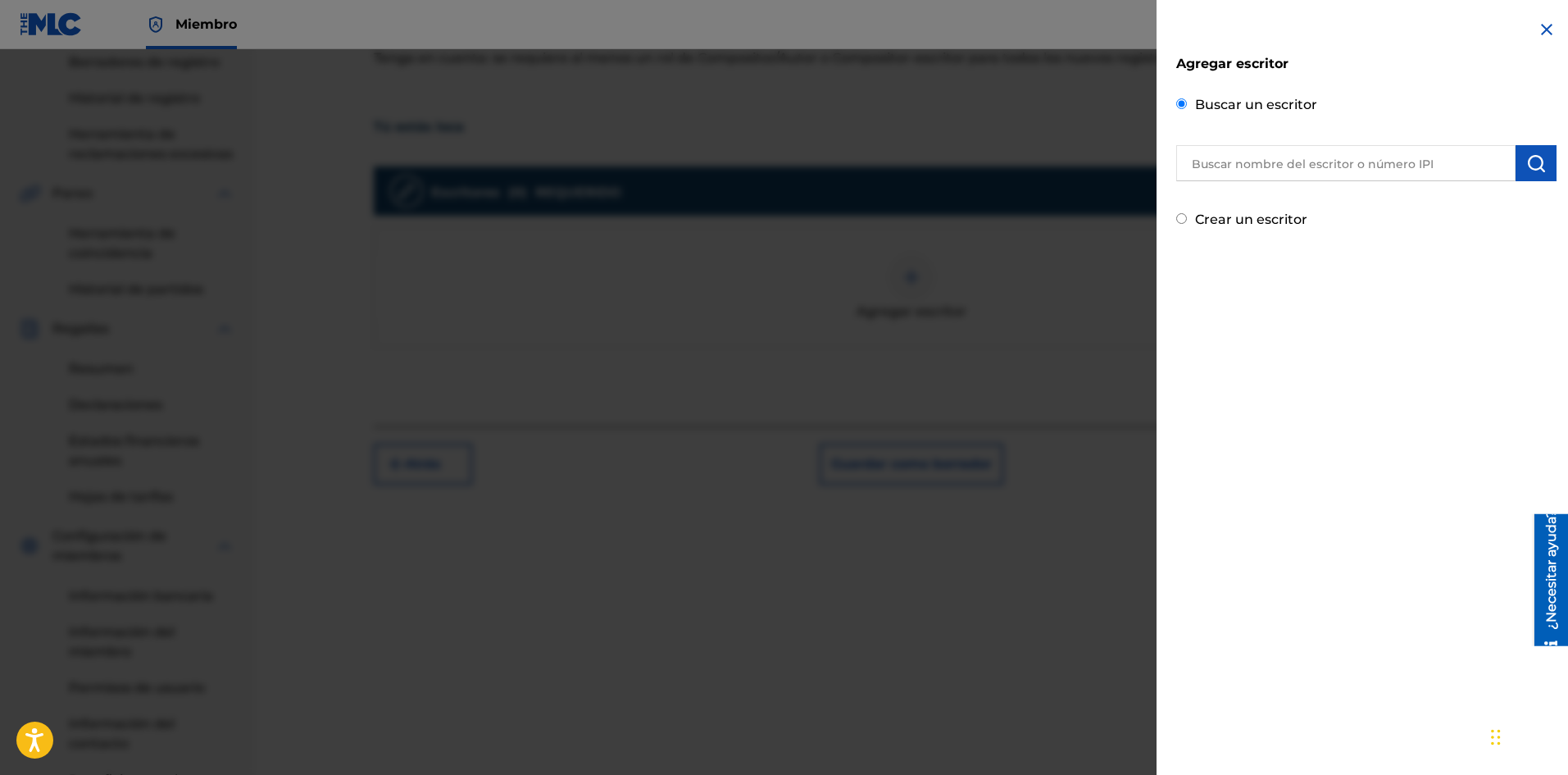
click at [1249, 158] on input "text" at bounding box center [1345, 163] width 339 height 36
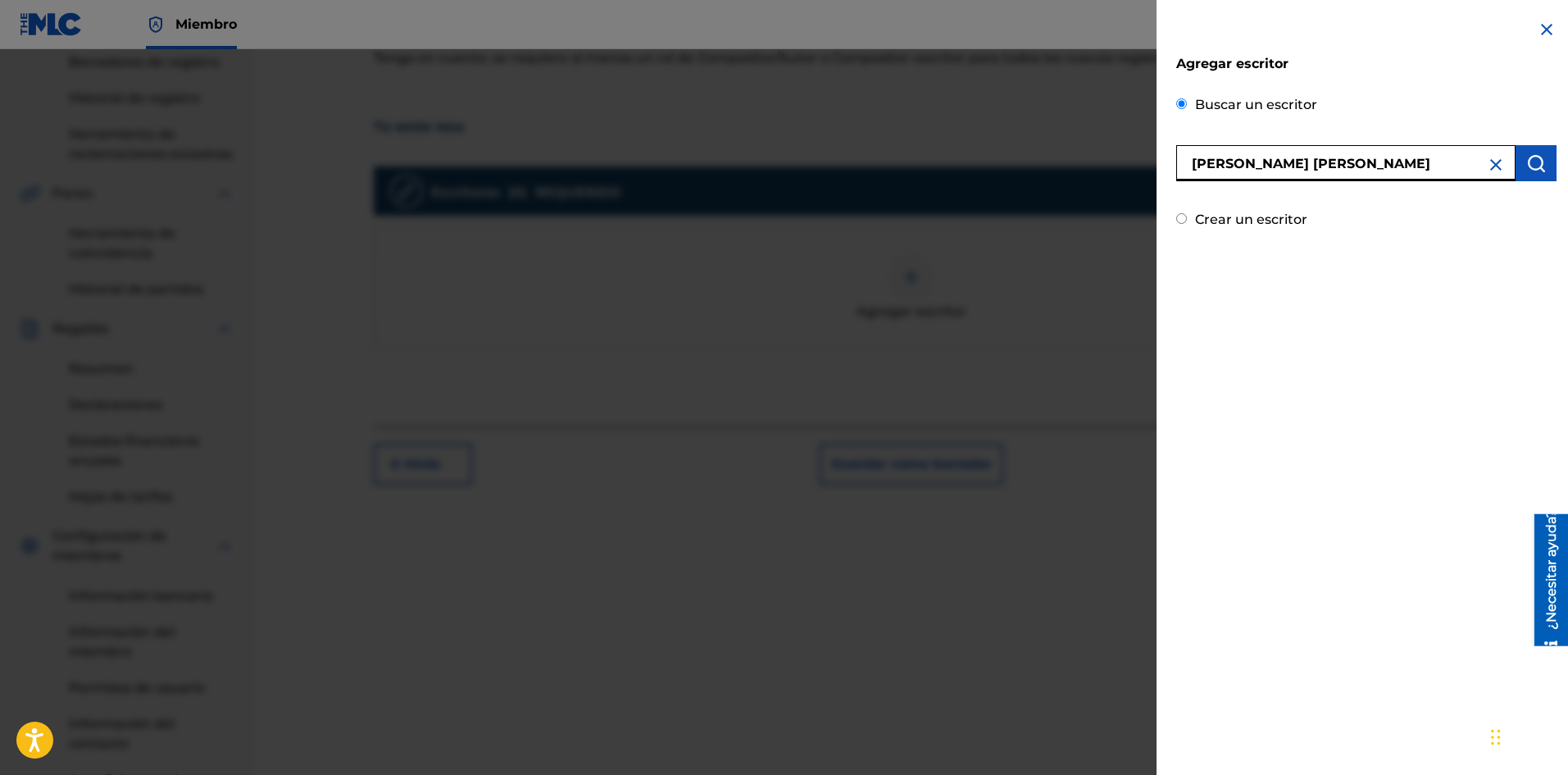
type input "[PERSON_NAME] [PERSON_NAME]"
click at [1522, 151] on button "submit" at bounding box center [1535, 163] width 41 height 36
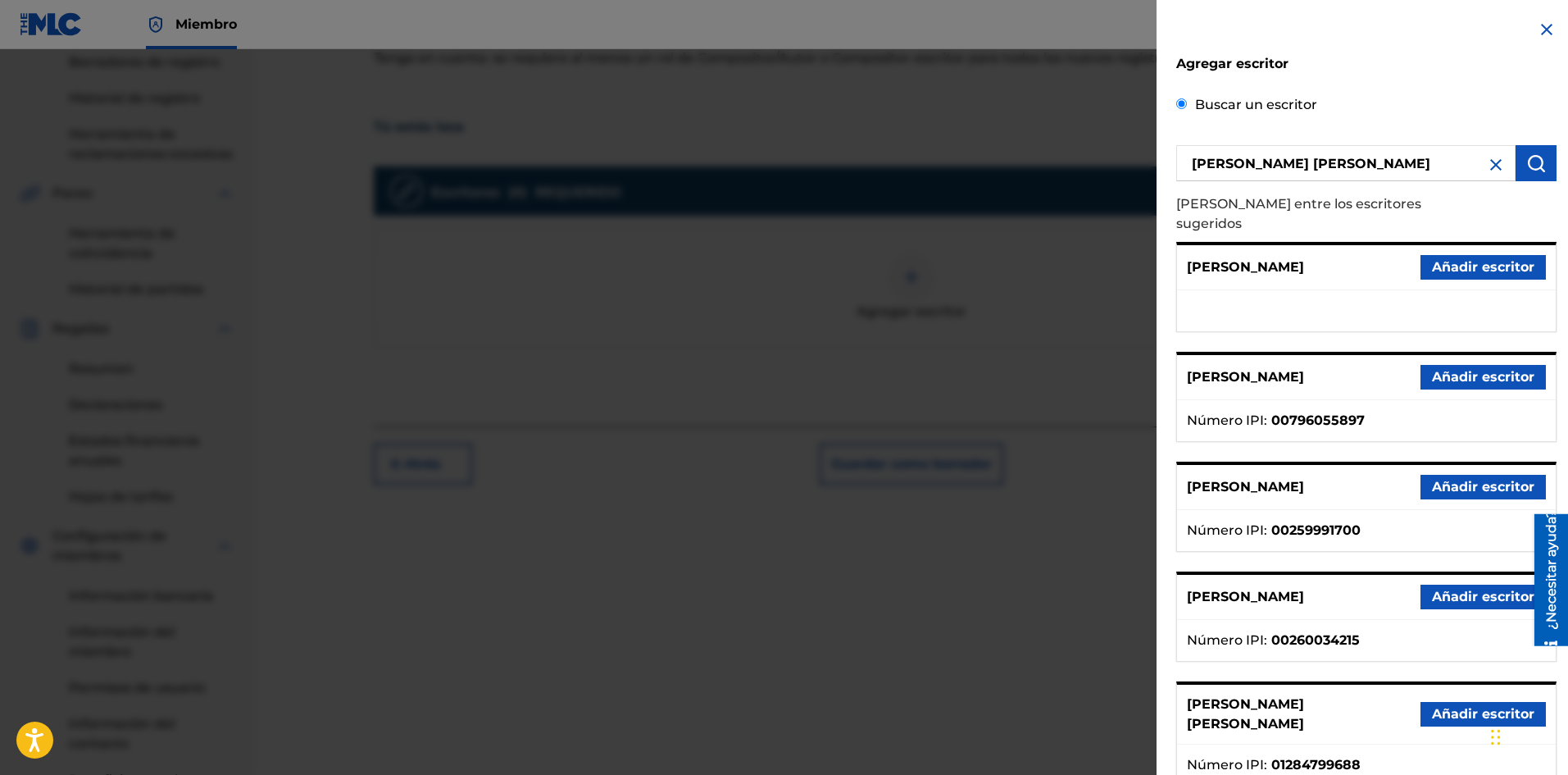
click at [1434, 706] on font "Añadir escritor" at bounding box center [1483, 713] width 102 height 15
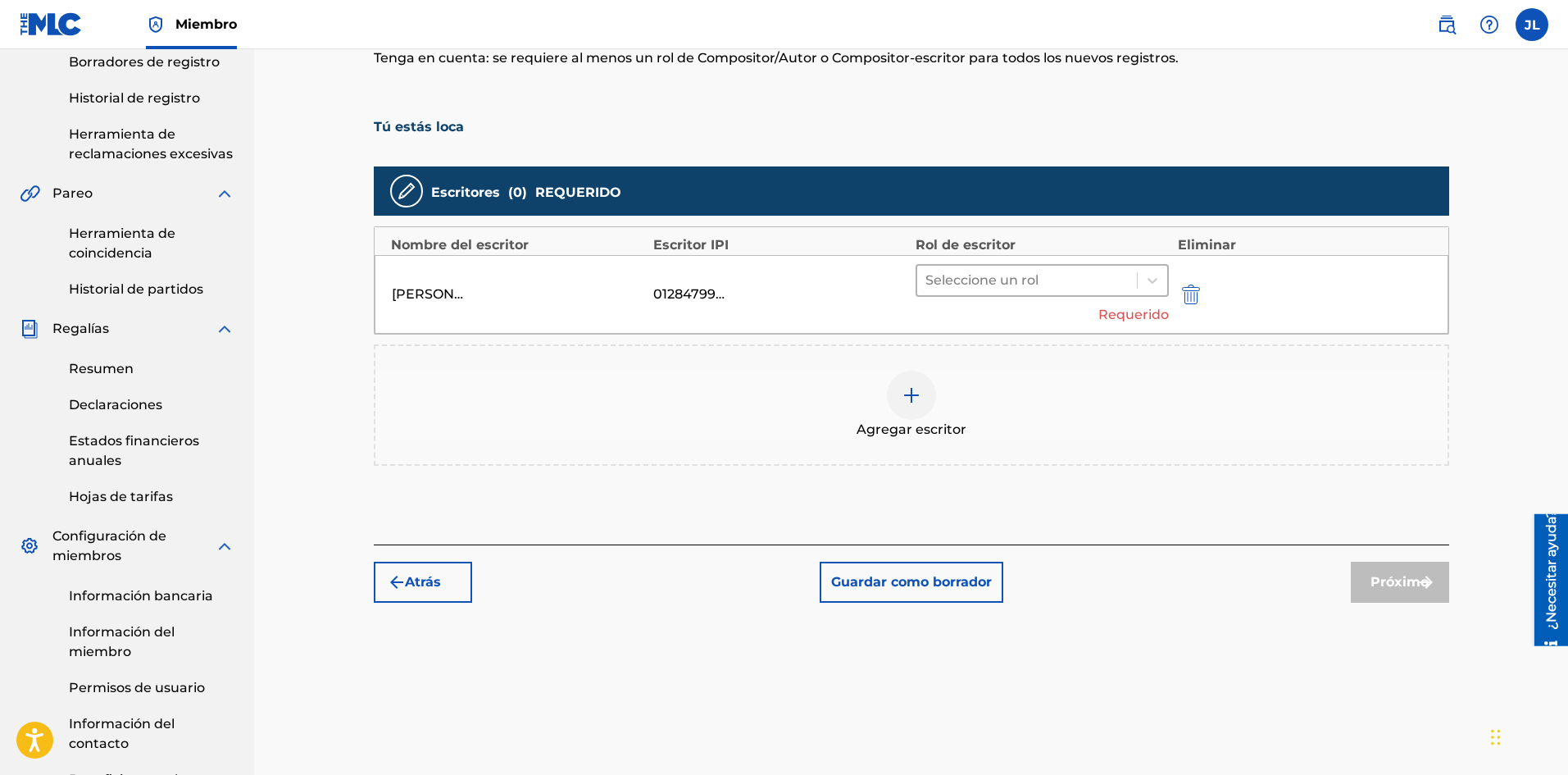
click at [990, 294] on div "Seleccione un rol Requerido" at bounding box center [1043, 294] width 254 height 61
click at [1011, 281] on div at bounding box center [1027, 281] width 204 height 23
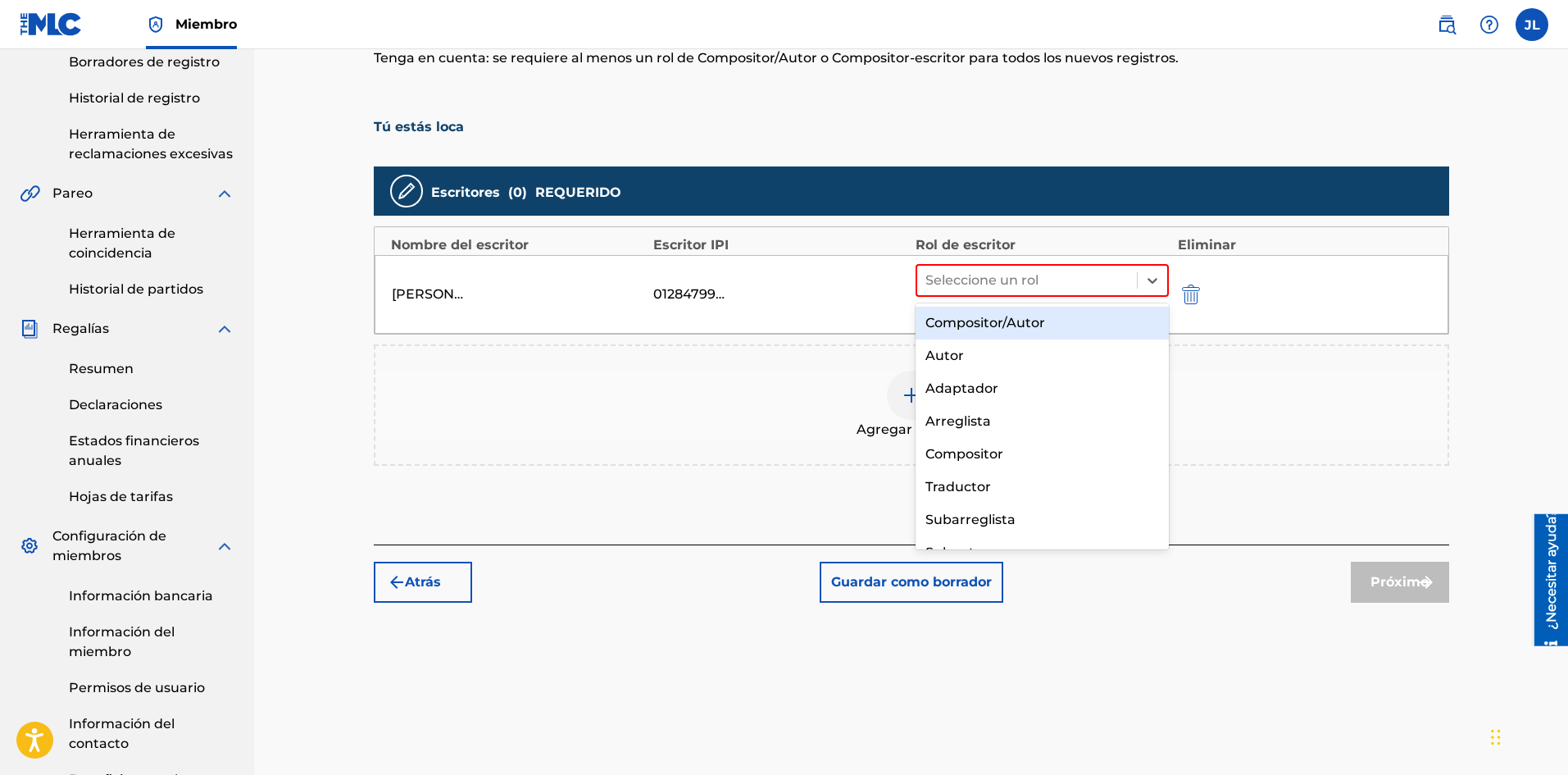
click at [1003, 323] on font "Compositor/Autor" at bounding box center [985, 323] width 119 height 15
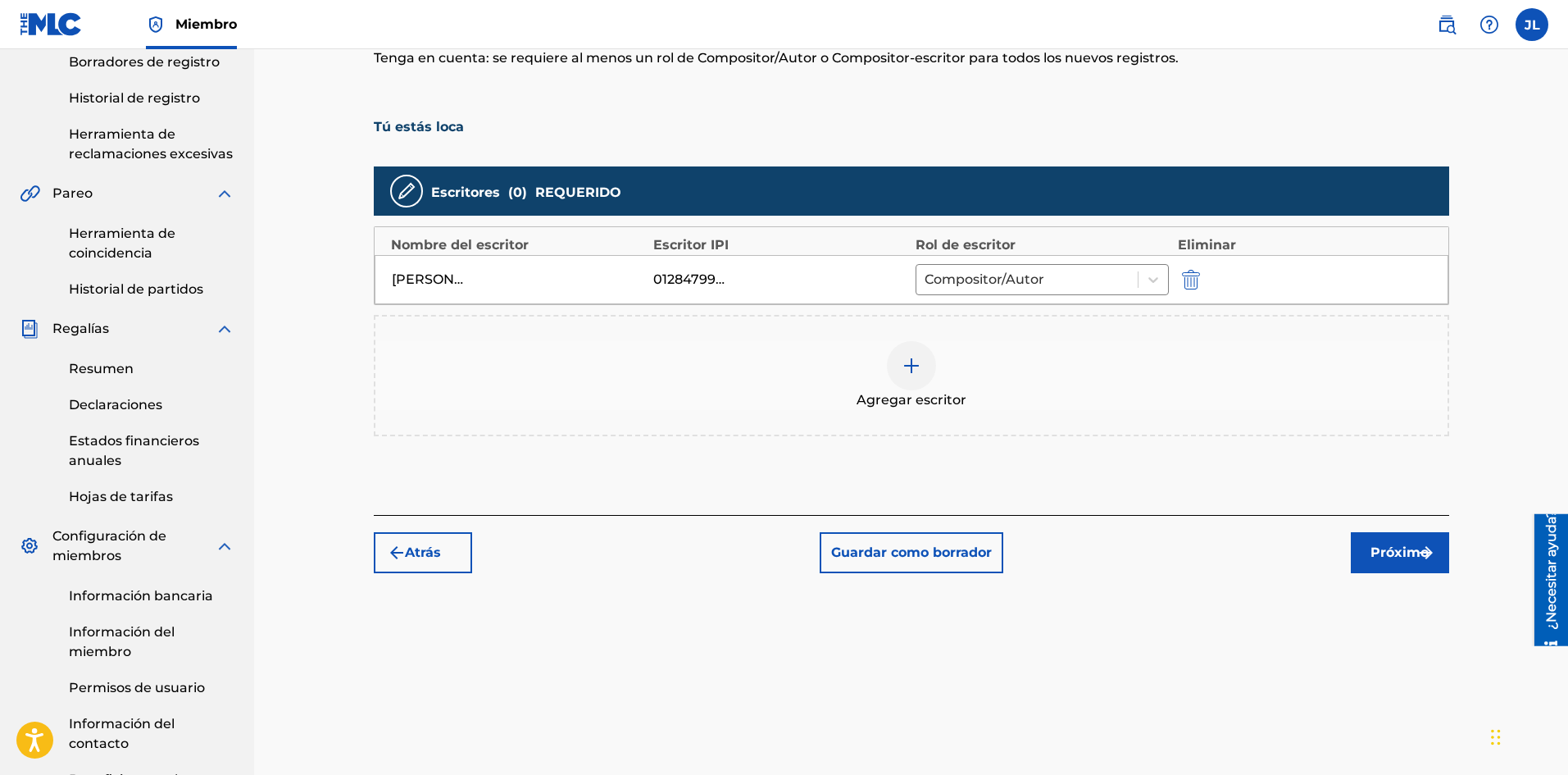
click at [1409, 538] on button "Próximo" at bounding box center [1400, 552] width 99 height 41
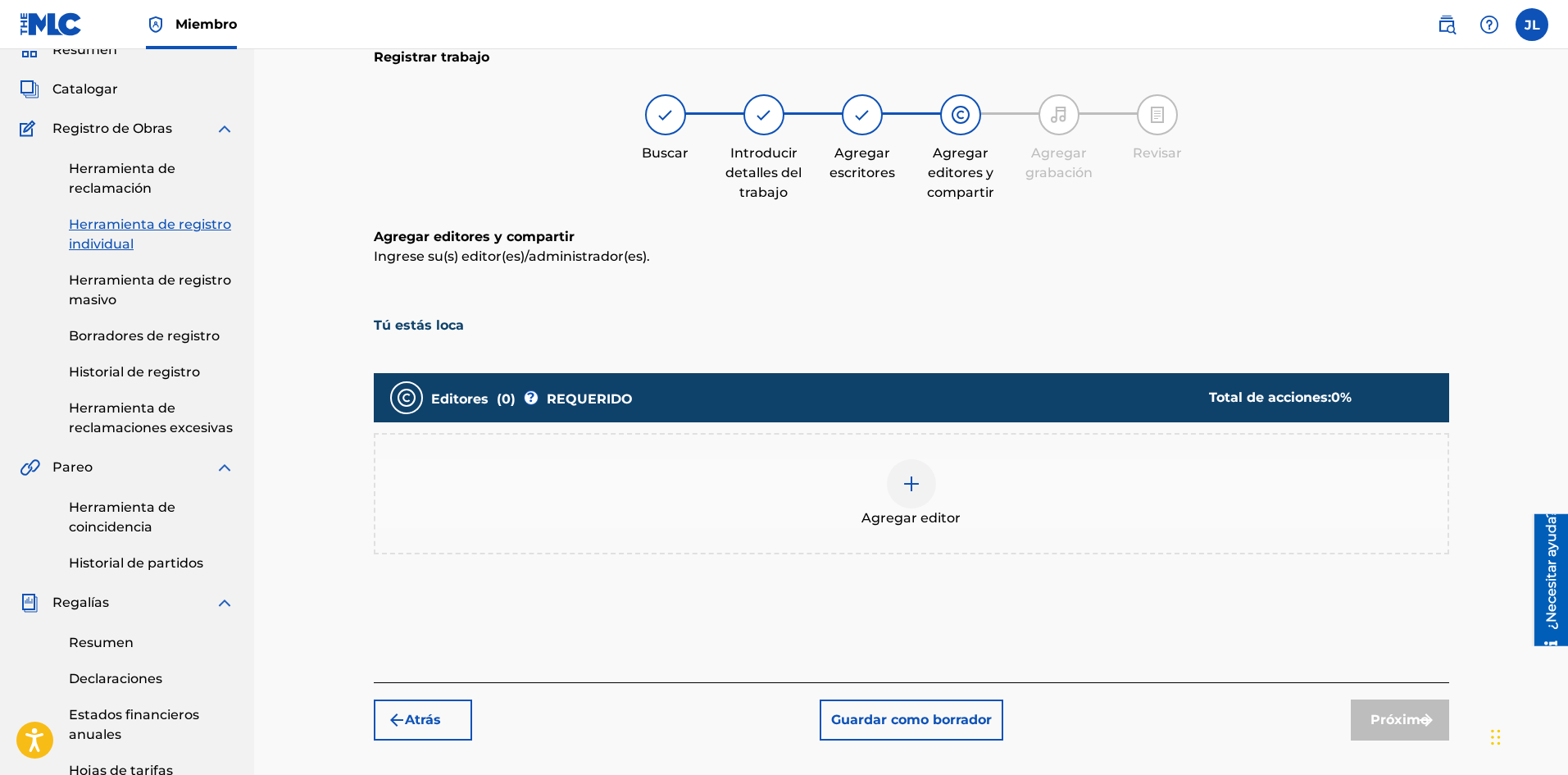
scroll to position [210, 0]
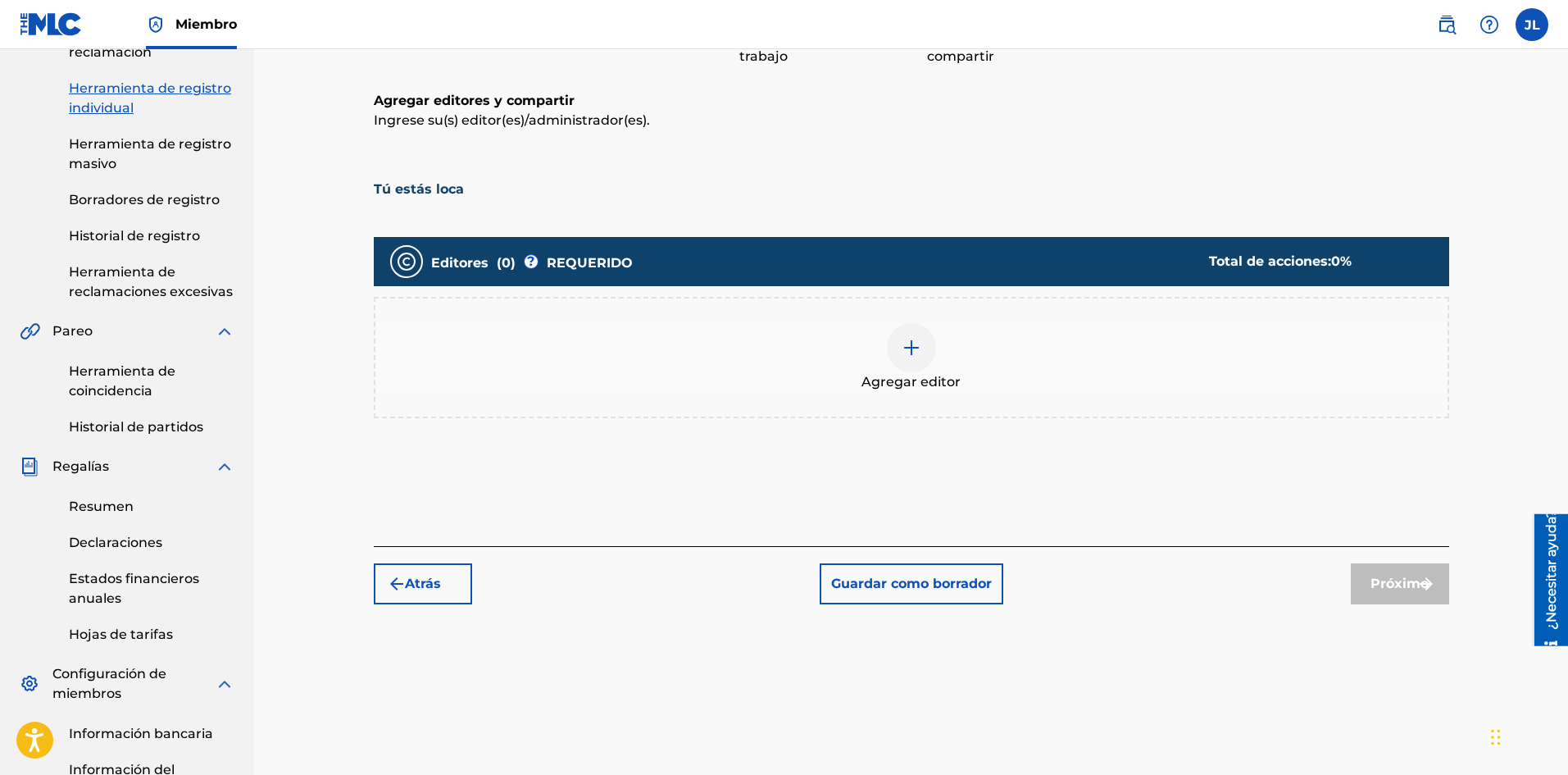
click at [929, 352] on div at bounding box center [911, 348] width 49 height 49
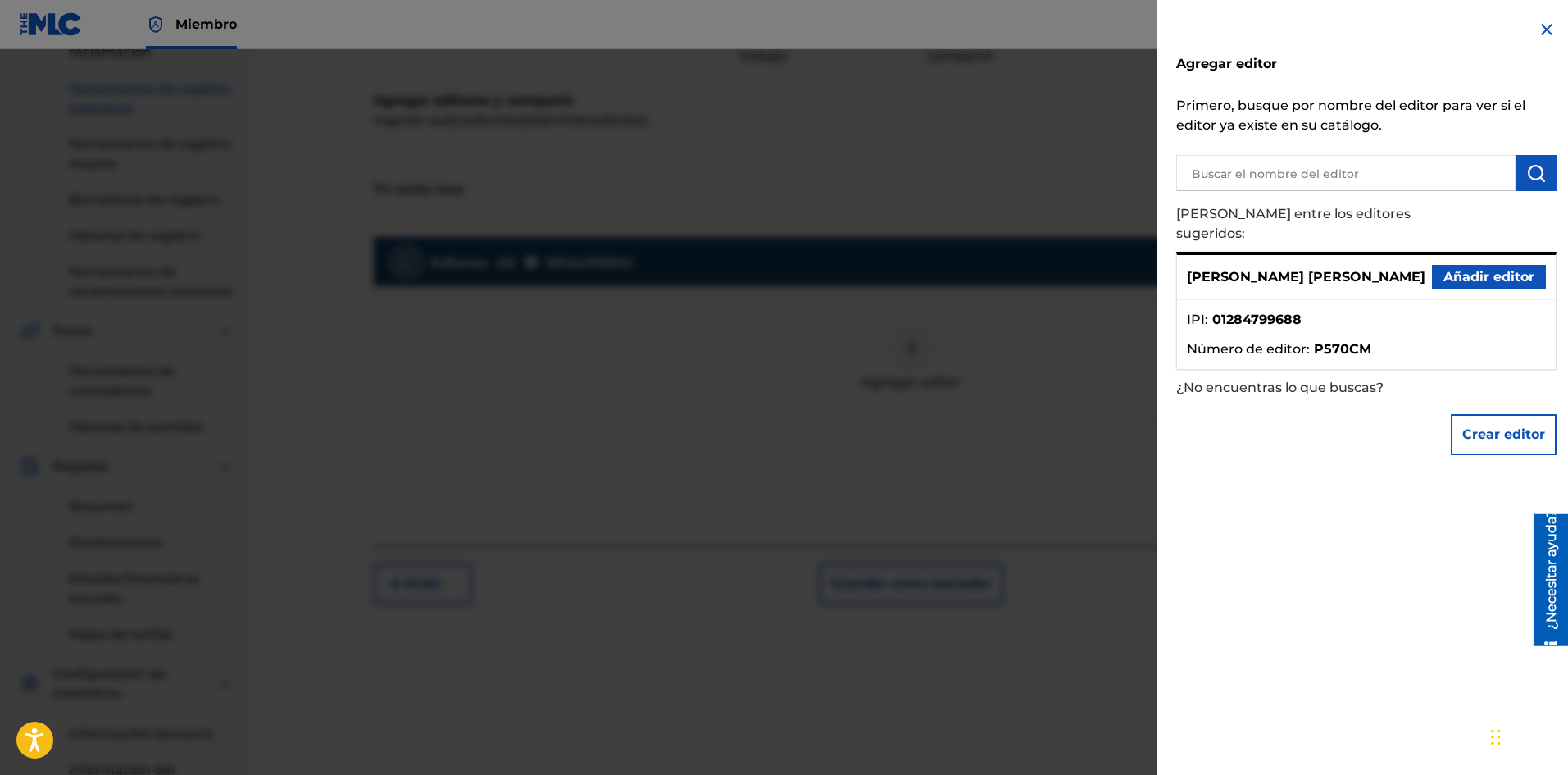
click at [1454, 269] on font "Añadir editor" at bounding box center [1488, 277] width 91 height 15
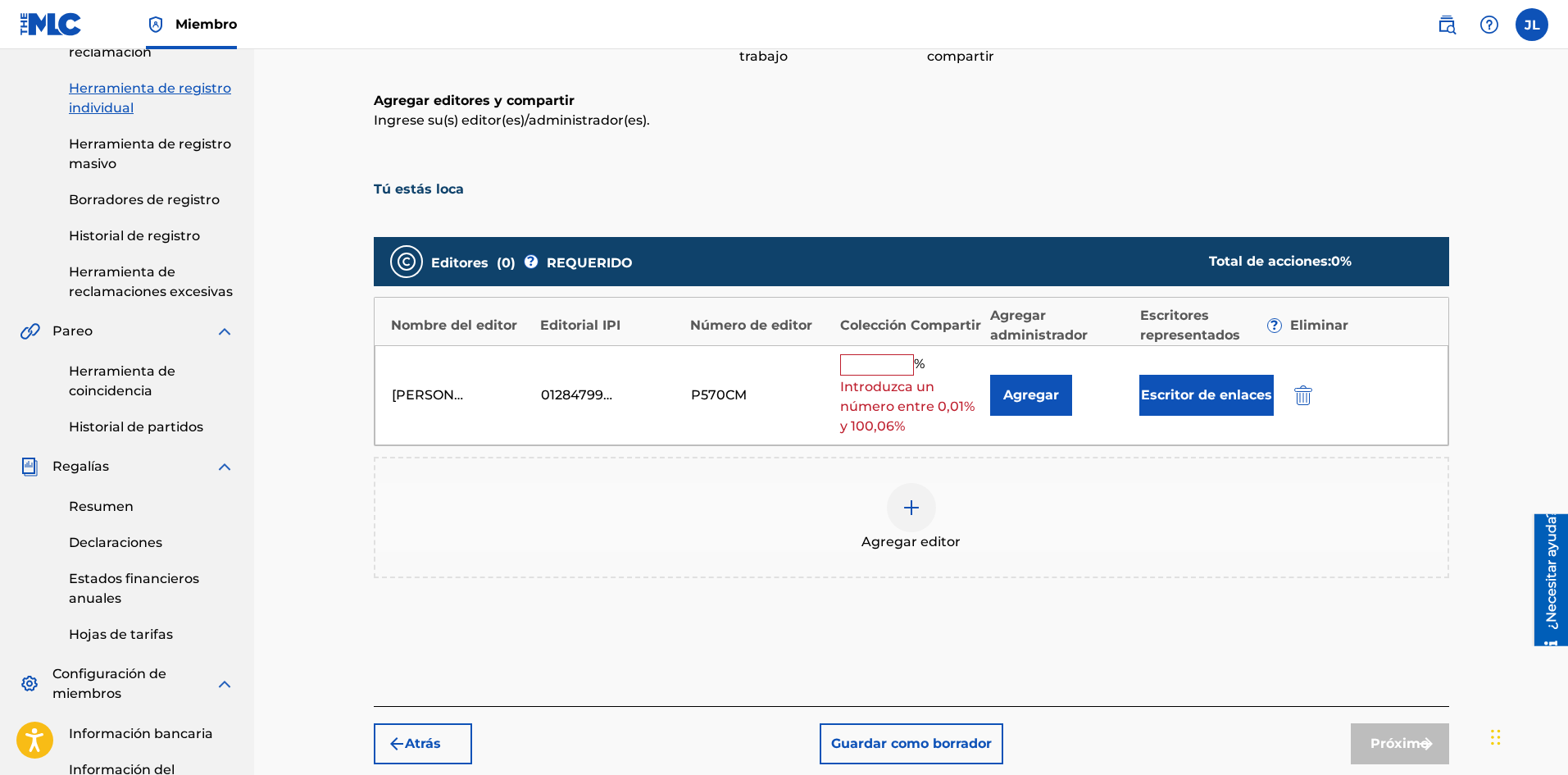
click at [901, 358] on input "text" at bounding box center [877, 364] width 74 height 21
type input "100"
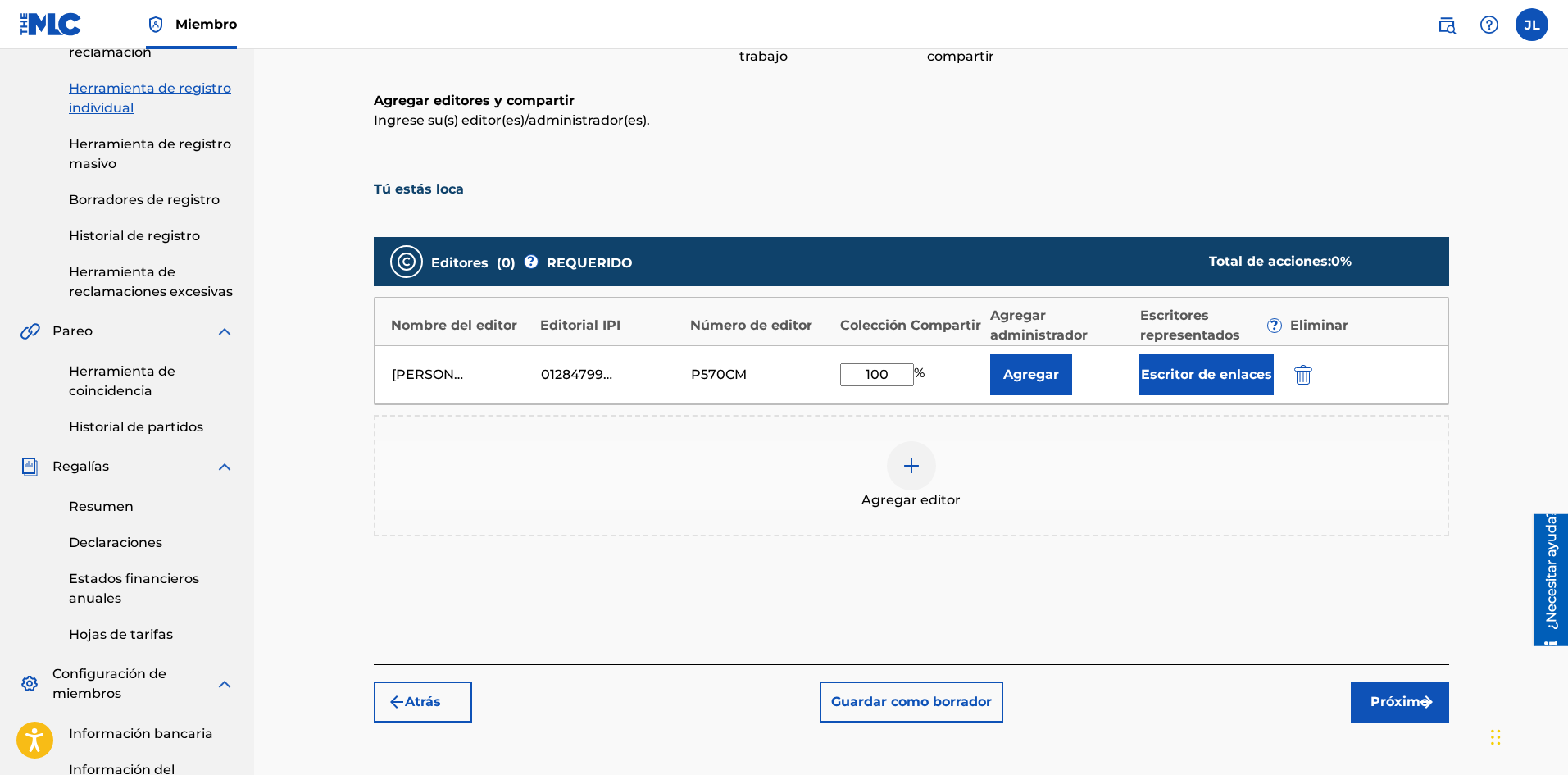
click at [1386, 705] on font "Próximo" at bounding box center [1398, 701] width 58 height 15
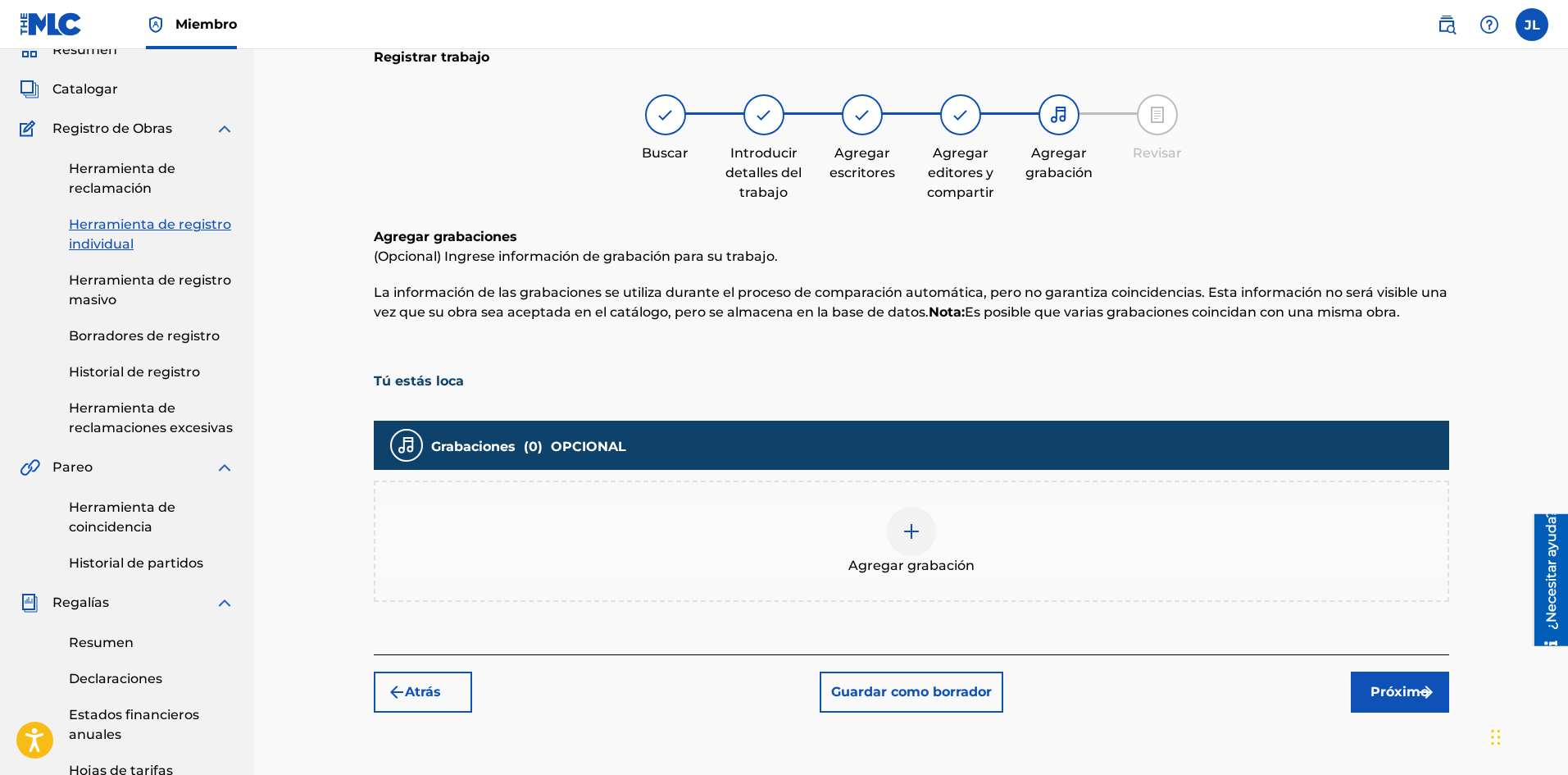
scroll to position [211, 0]
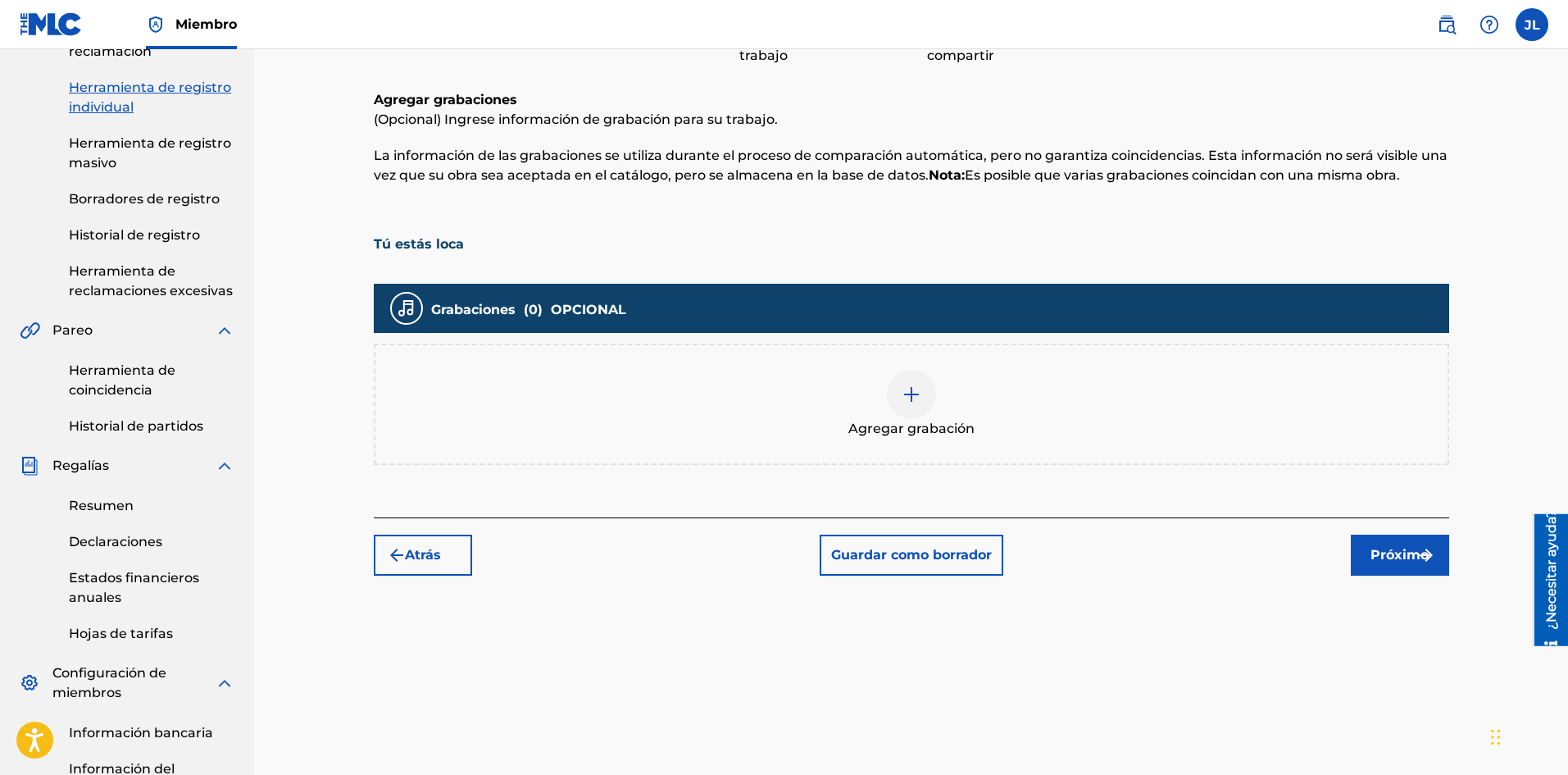
click at [928, 394] on div at bounding box center [911, 395] width 49 height 49
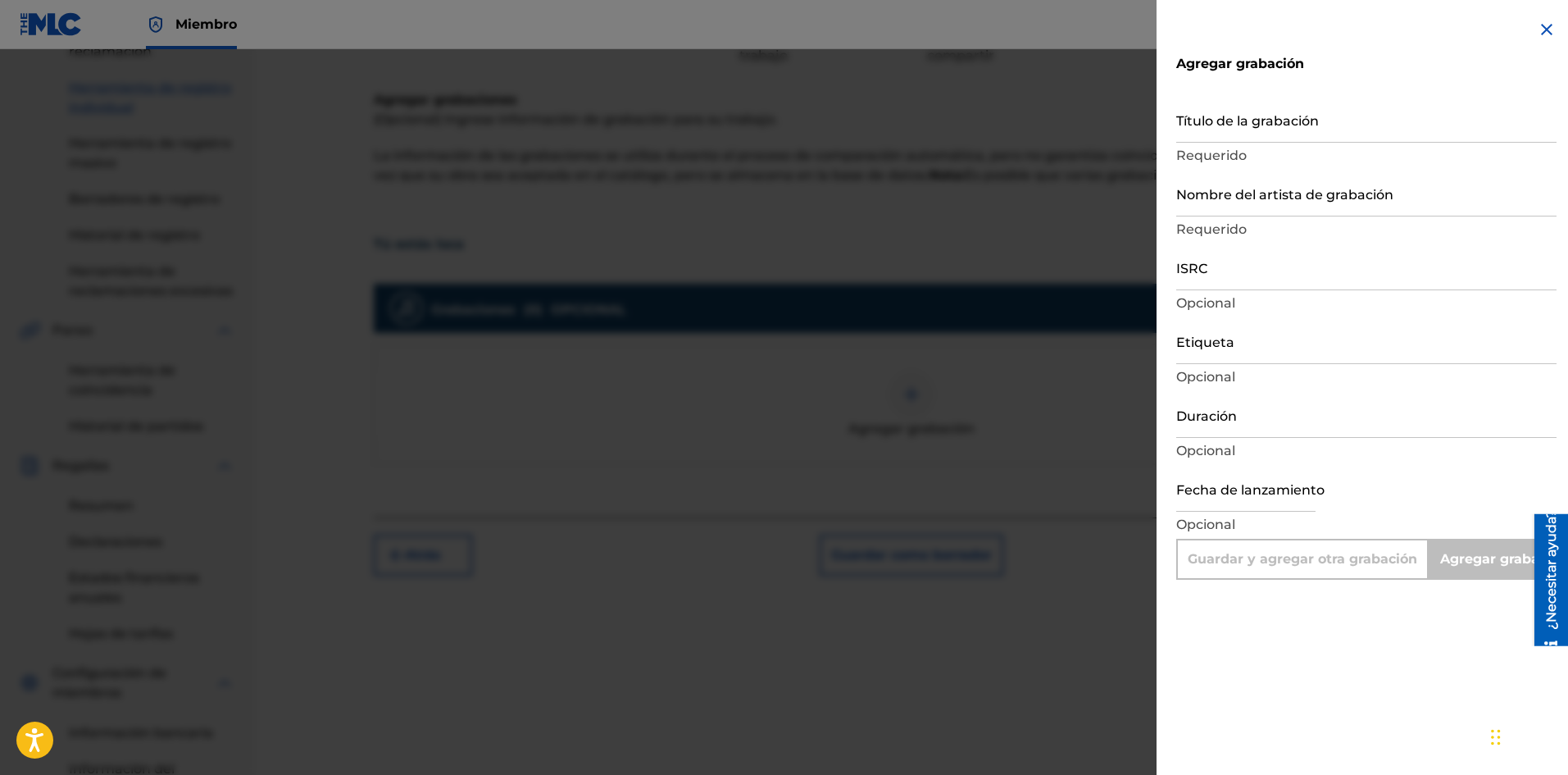
click at [1234, 421] on input "Duración" at bounding box center [1365, 414] width 380 height 46
type input "0"
type input "Add Recording"
type input "02:02"
select select "7"
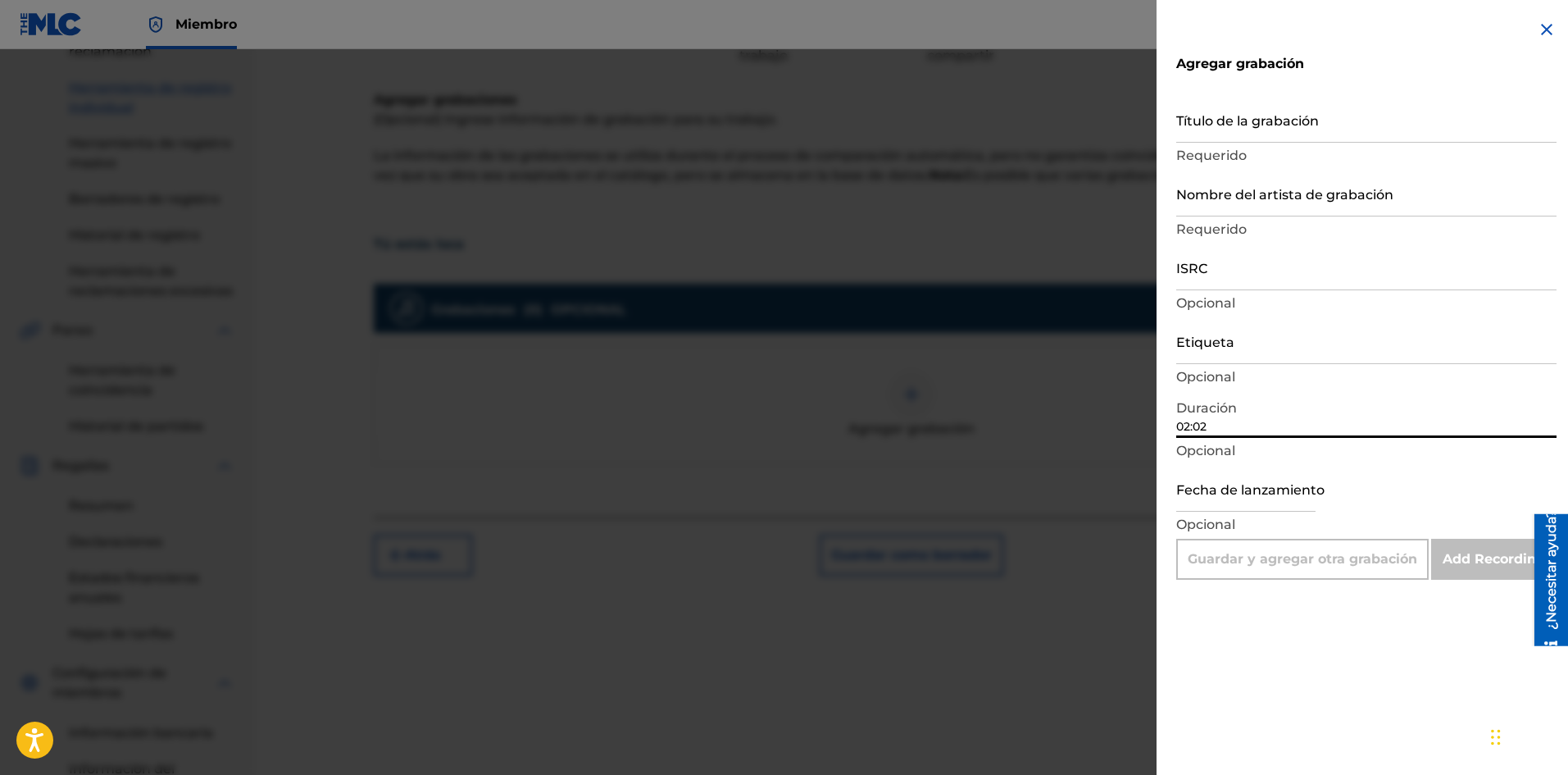
select select "2025"
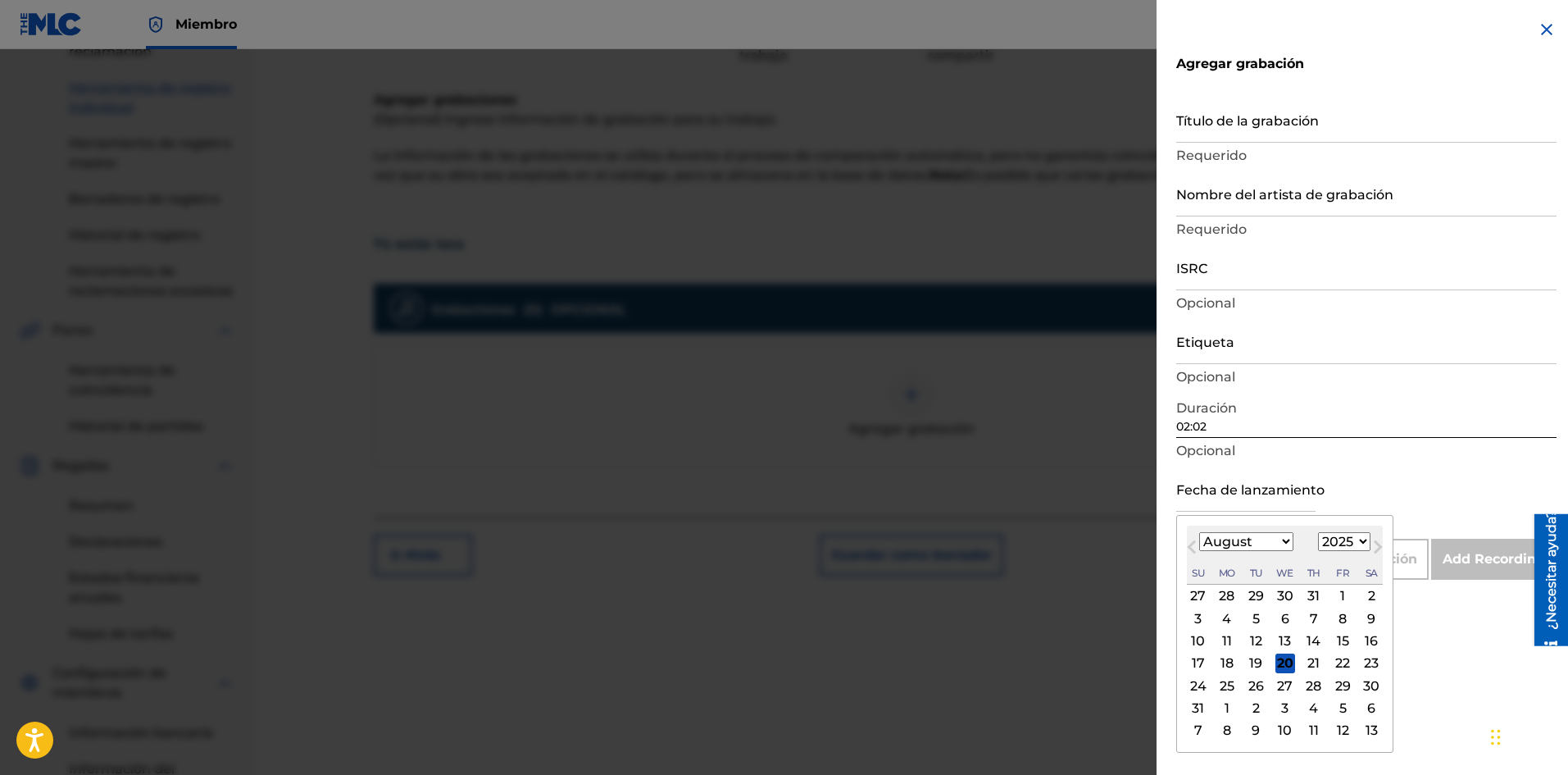
click at [1230, 484] on input "text" at bounding box center [1245, 488] width 139 height 46
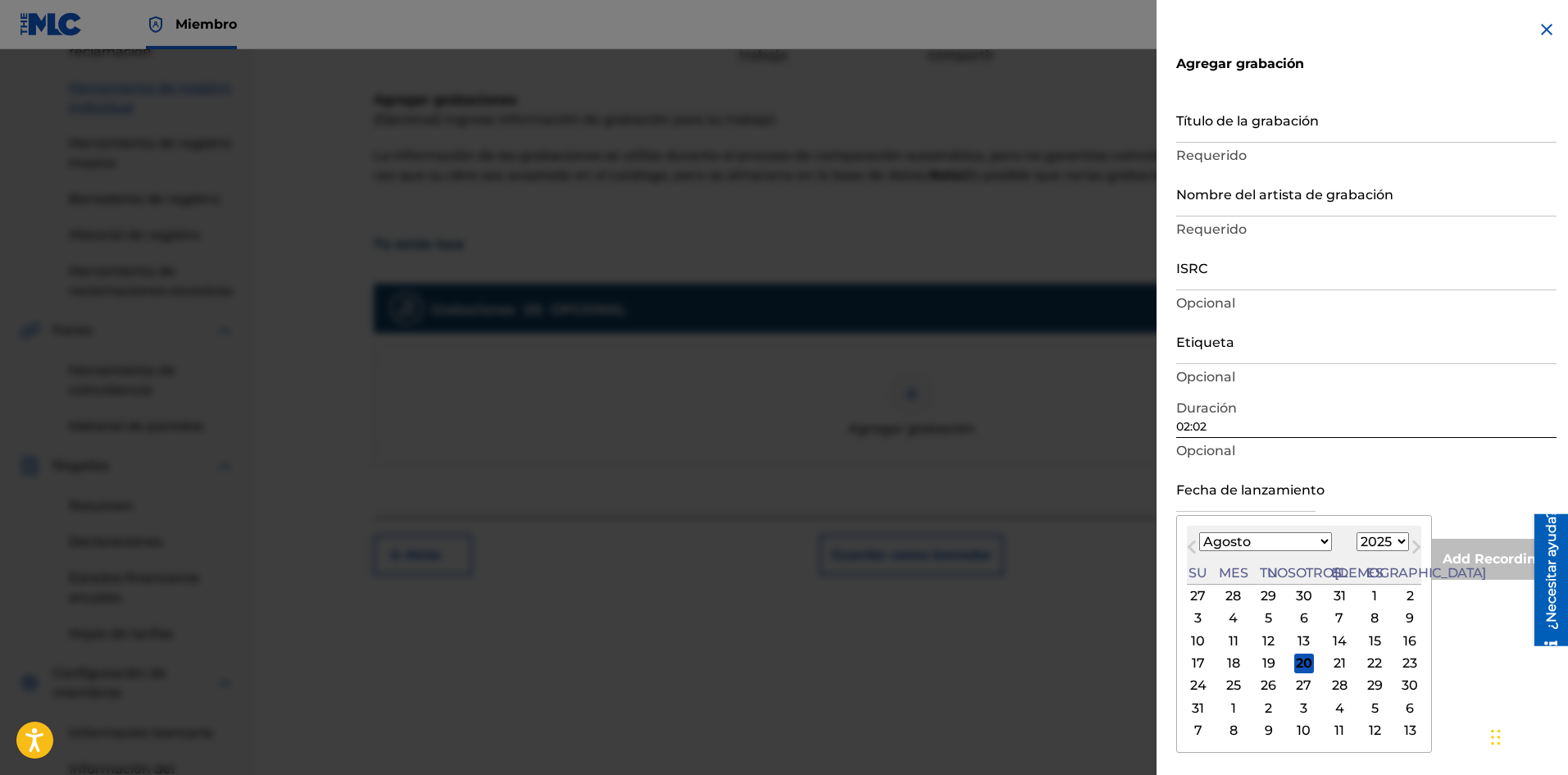
click at [1384, 521] on div "Mes anterior Mes próximo [DATE] Enero Febrero Marzo Abril Puede Junio [PERSON_N…" at bounding box center [1304, 634] width 256 height 238
click at [1262, 664] on font "19" at bounding box center [1268, 663] width 13 height 15
type input "[DATE]"
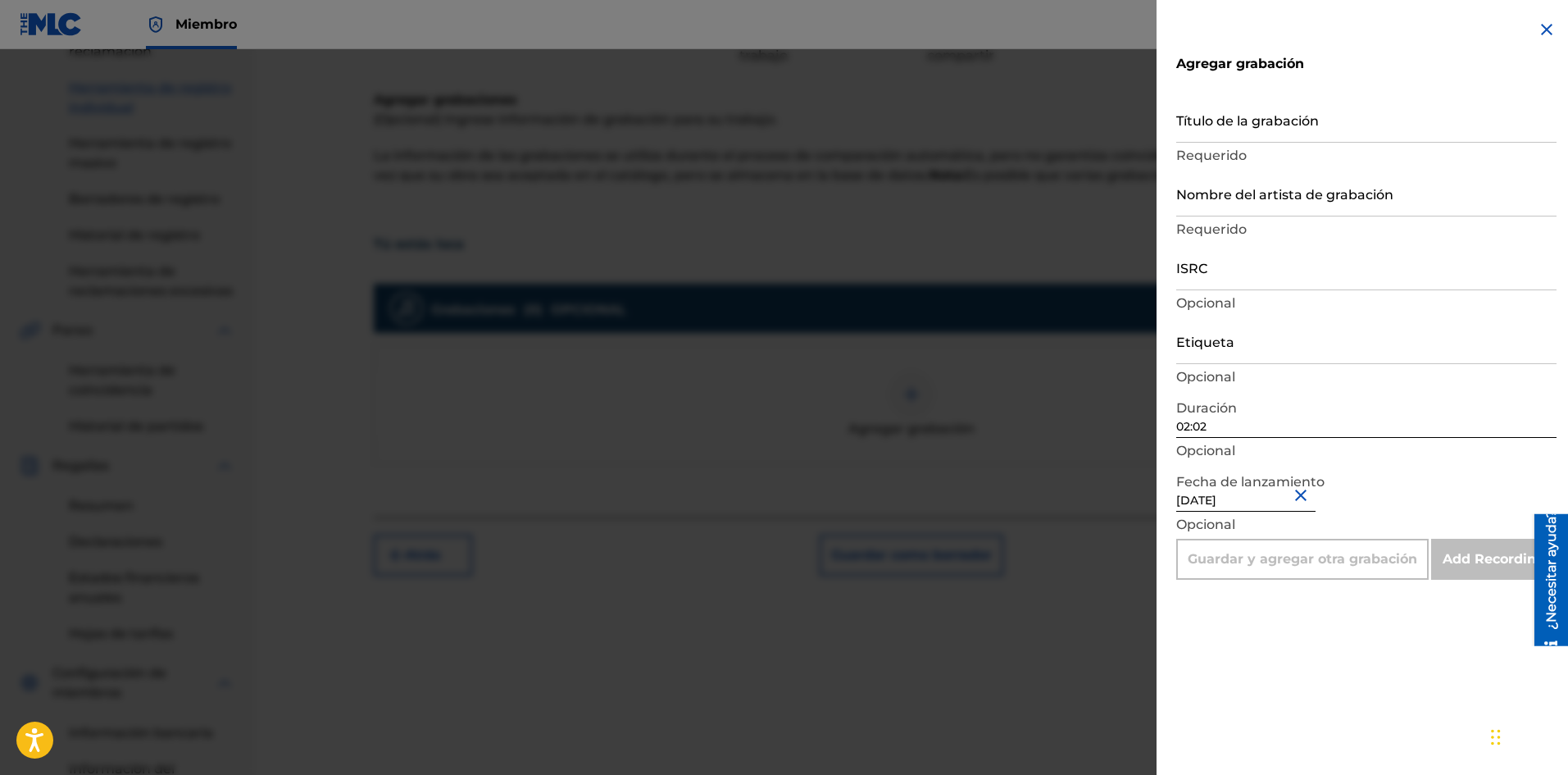
click at [1219, 348] on input "Etiqueta" at bounding box center [1365, 341] width 380 height 46
type input "La Película Wa"
click at [1212, 207] on input "Nombre del artista de grabación" at bounding box center [1365, 193] width 380 height 46
type input "La Pelicula Wa"
click at [1223, 133] on input "Título de la grabación" at bounding box center [1365, 119] width 380 height 46
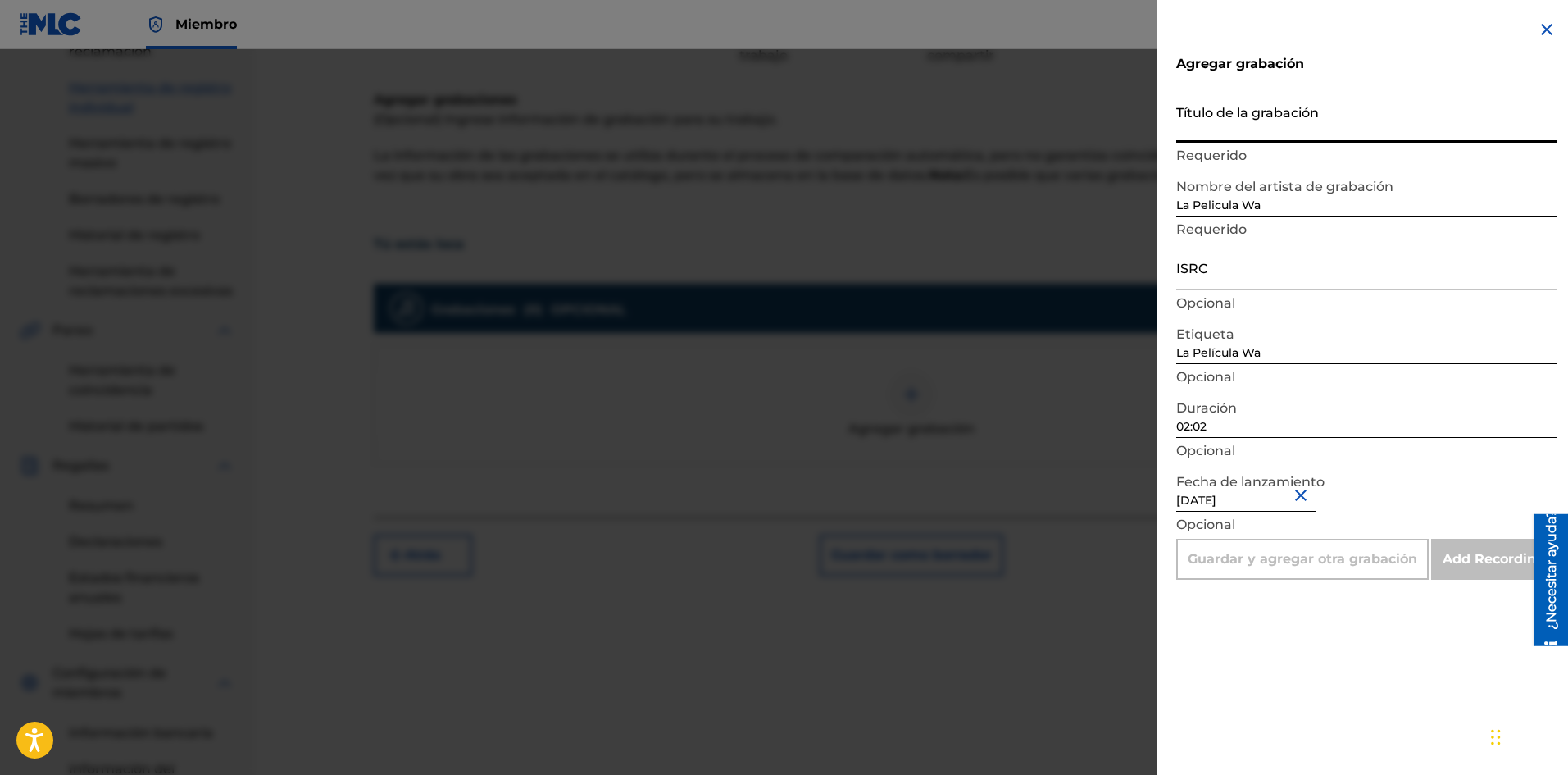
paste input "Tu Eres Loca"
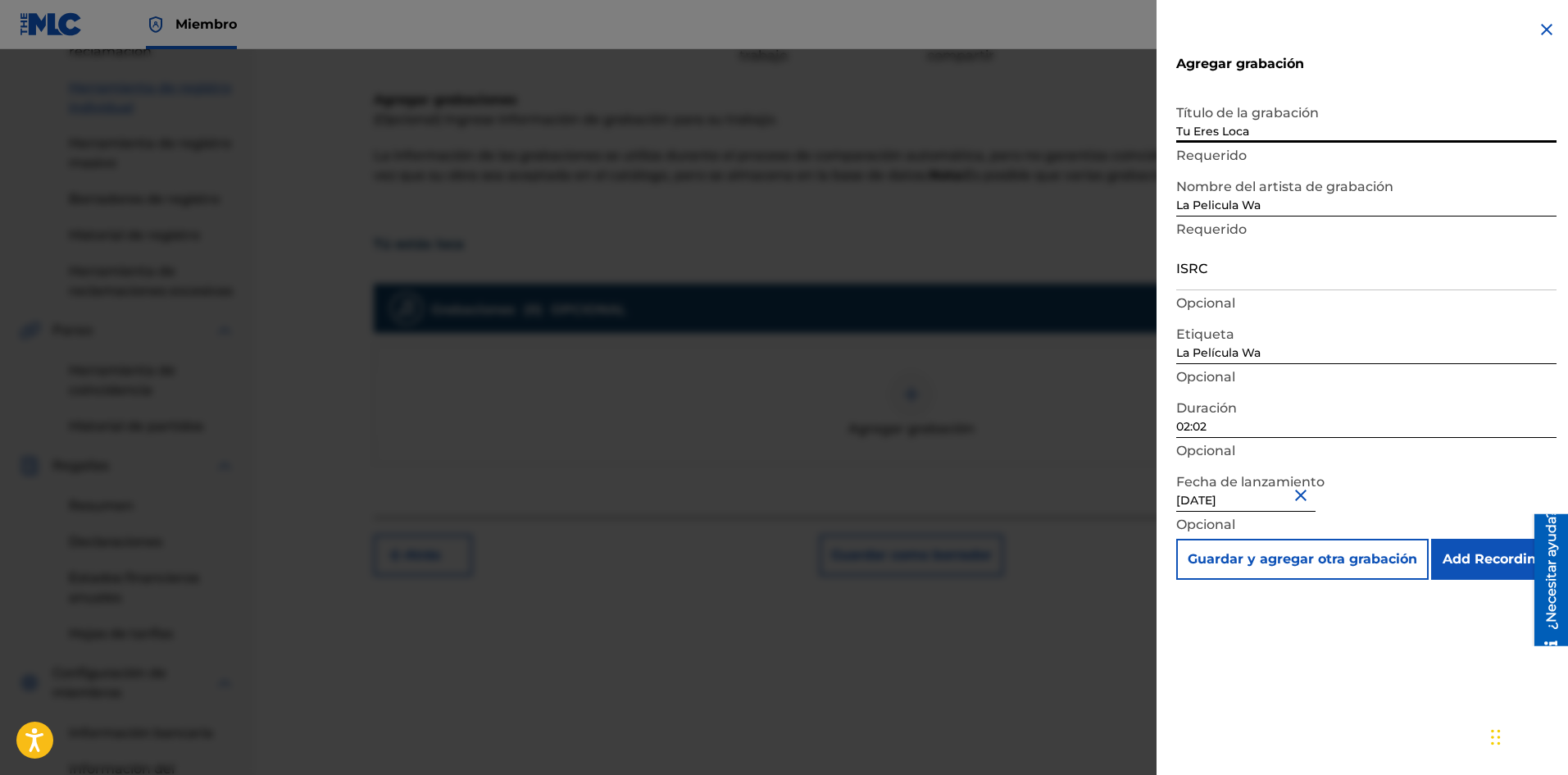
type input "Tu Eres Loca"
click at [1217, 276] on input "ISRC" at bounding box center [1365, 267] width 380 height 46
paste input "SE6SA2501613"
type input "SE6SA2501613"
click at [1494, 559] on input "Add Recording" at bounding box center [1493, 559] width 125 height 41
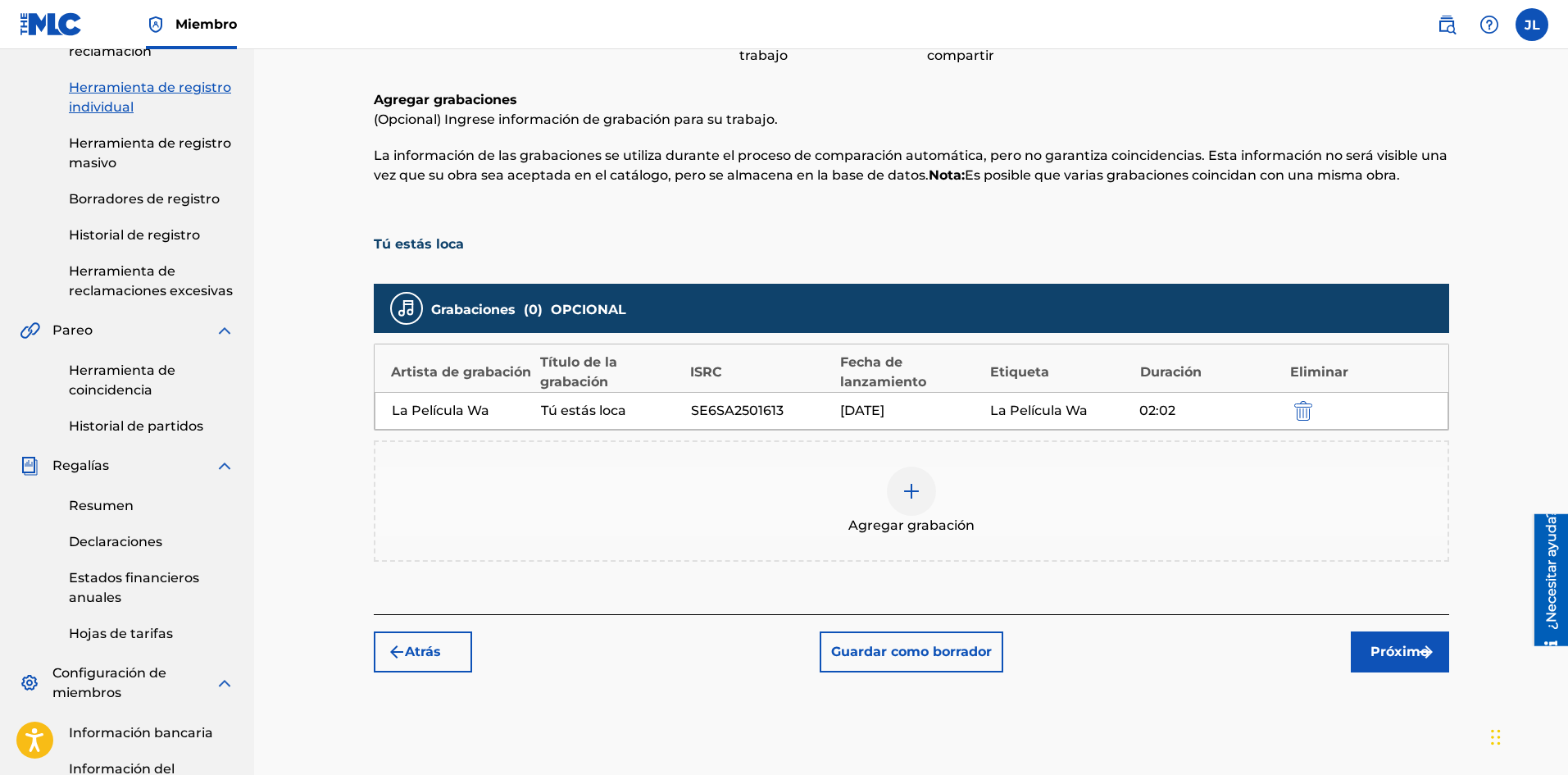
click at [1397, 637] on button "Próximo" at bounding box center [1400, 652] width 99 height 41
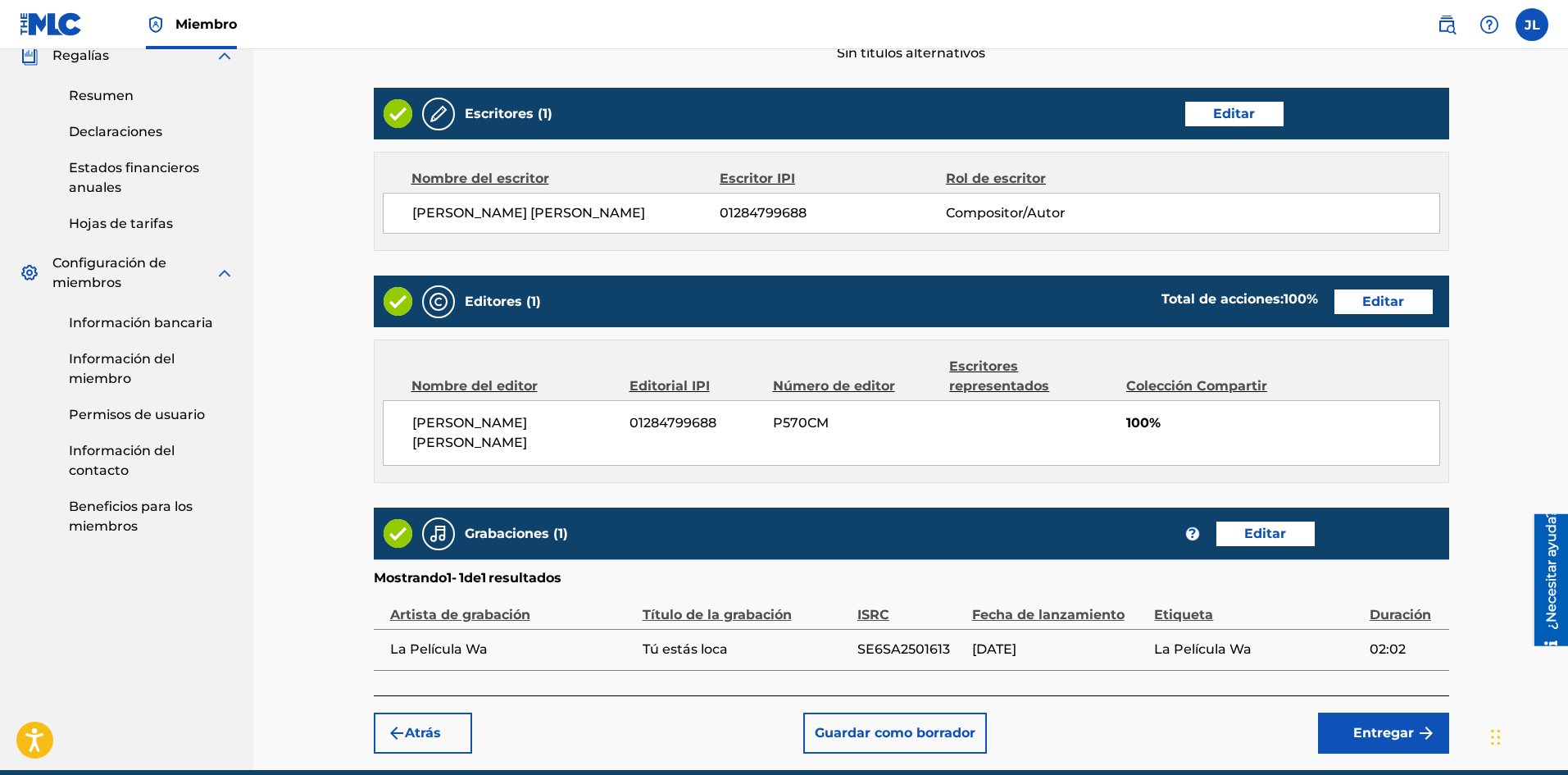
scroll to position [674, 0]
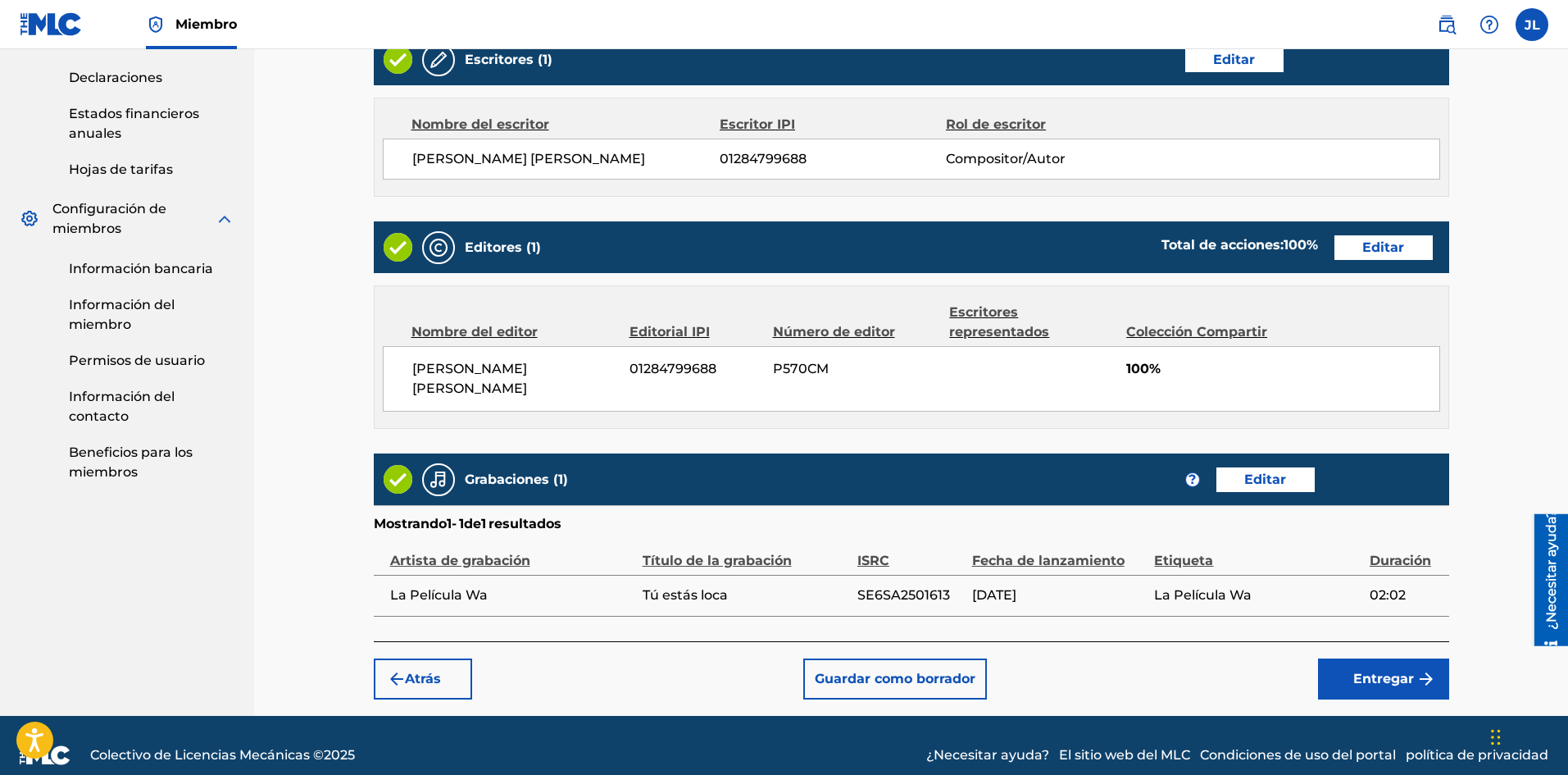
click at [1357, 671] on font "Entregar" at bounding box center [1383, 678] width 61 height 15
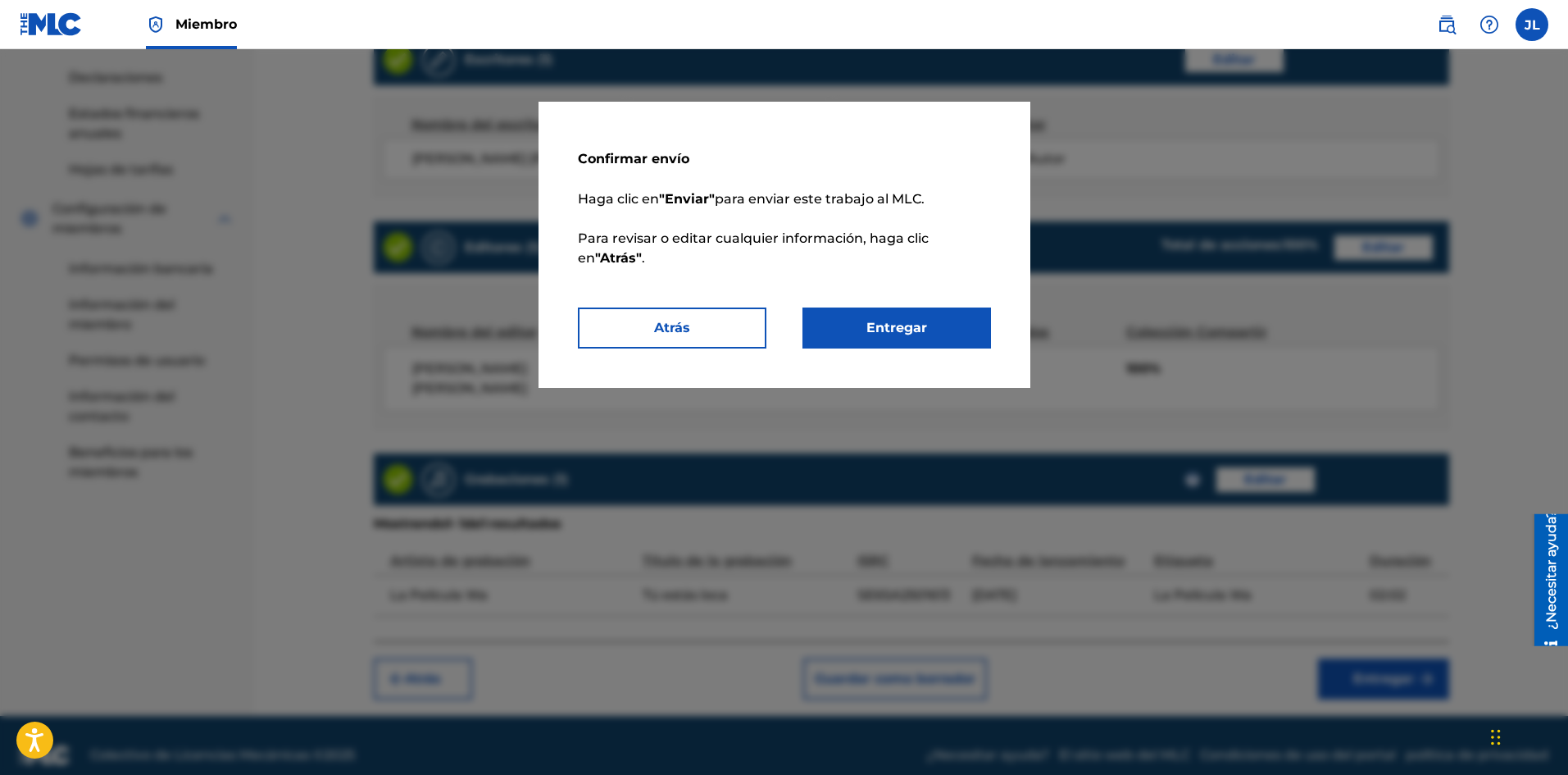
click at [900, 316] on button "Entregar" at bounding box center [896, 327] width 189 height 41
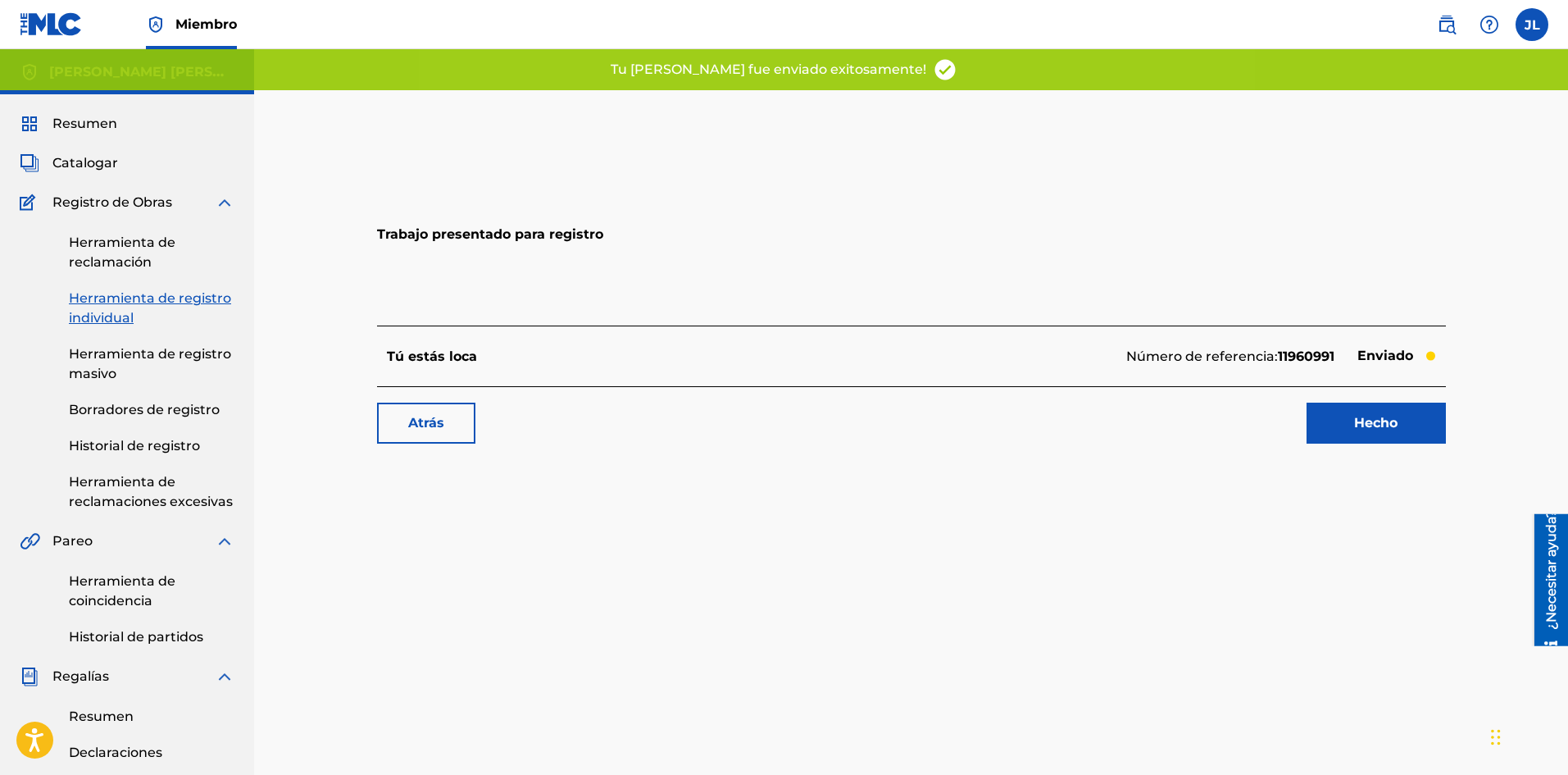
click at [1330, 412] on link "Hecho" at bounding box center [1376, 422] width 139 height 41
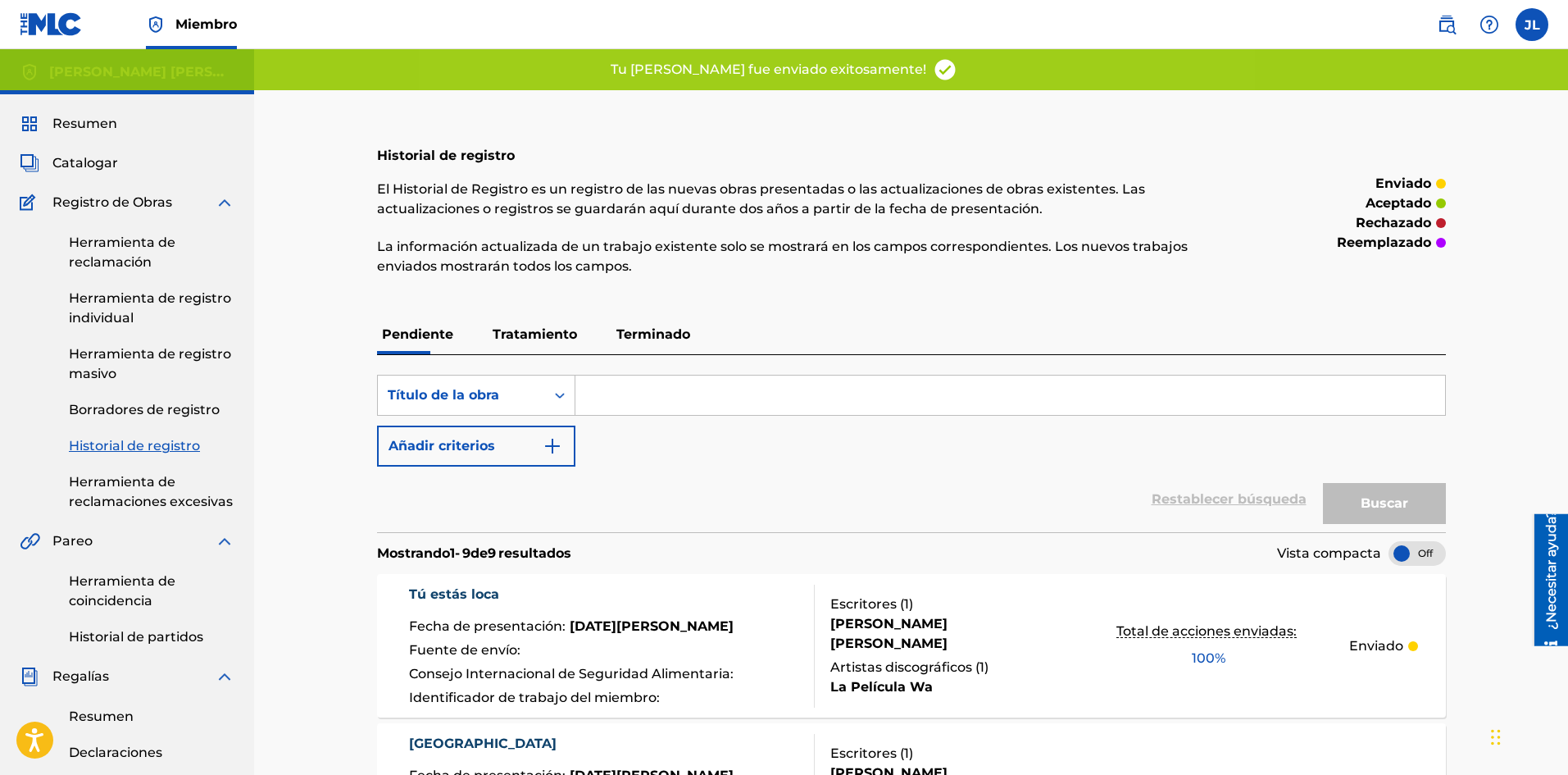
click at [89, 156] on font "Catalogar" at bounding box center [84, 162] width 65 height 15
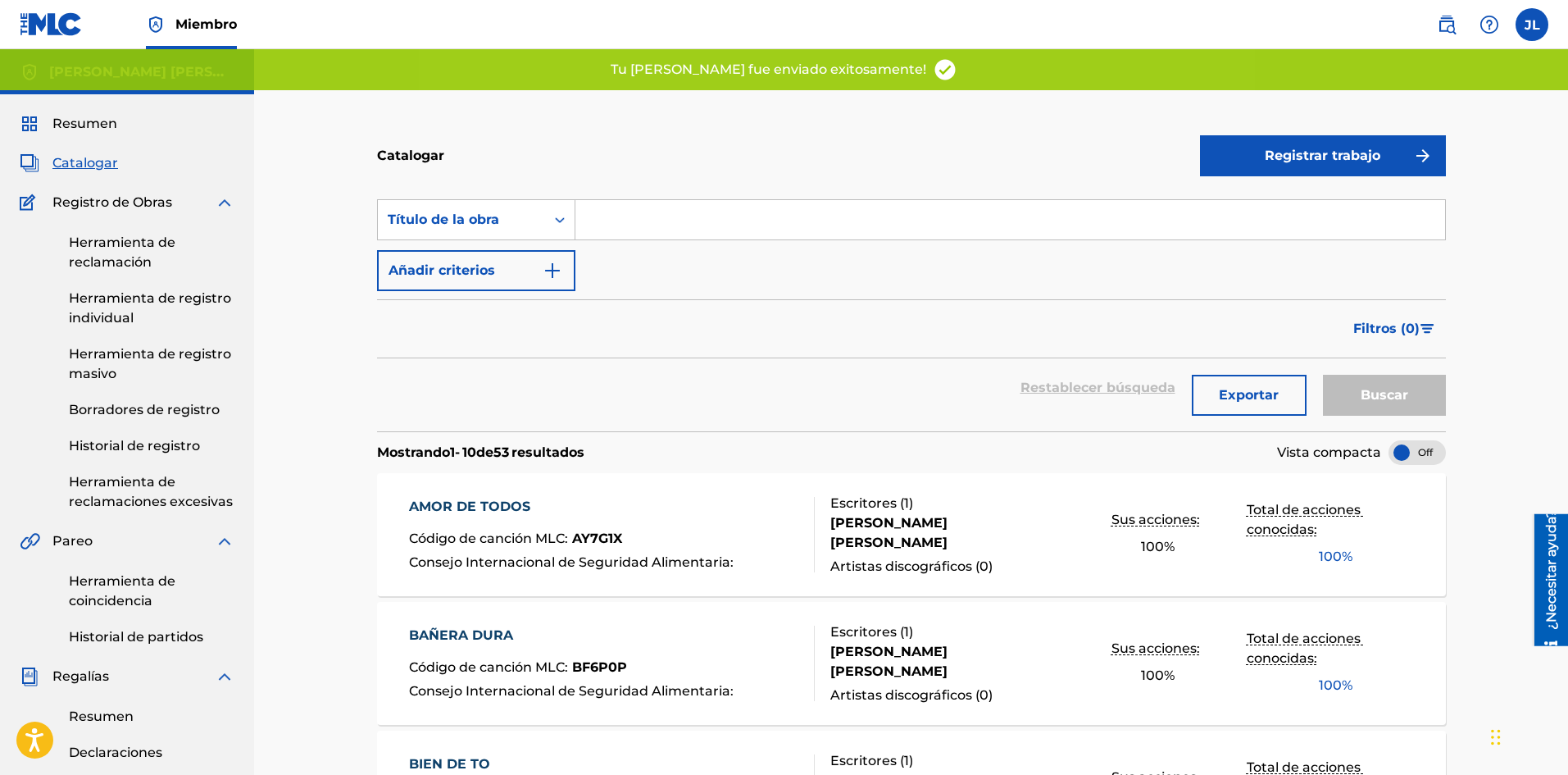
click at [1242, 156] on button "Registrar trabajo" at bounding box center [1322, 156] width 246 height 41
click at [1233, 206] on font "Individual" at bounding box center [1242, 209] width 65 height 15
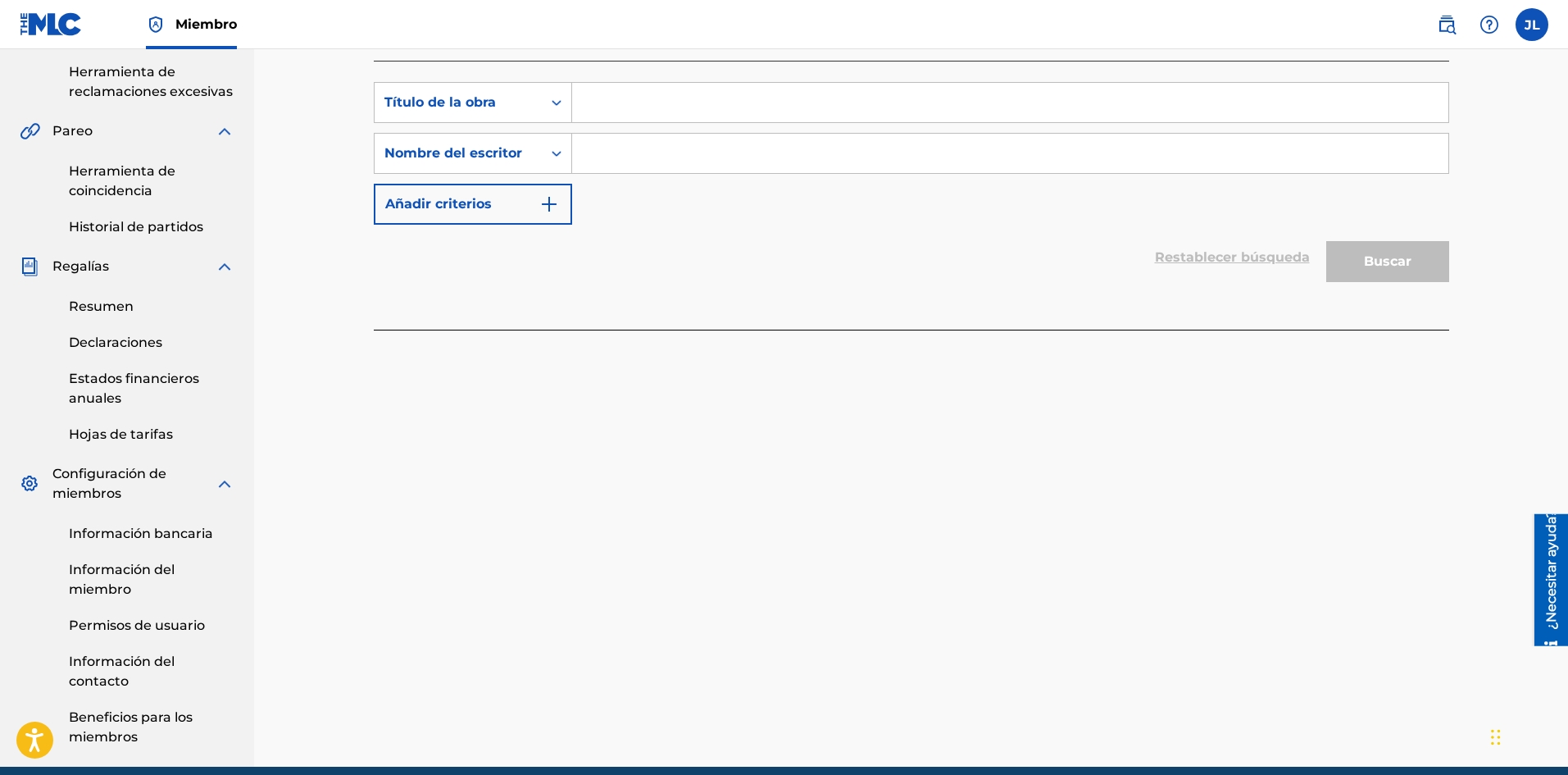
scroll to position [273, 0]
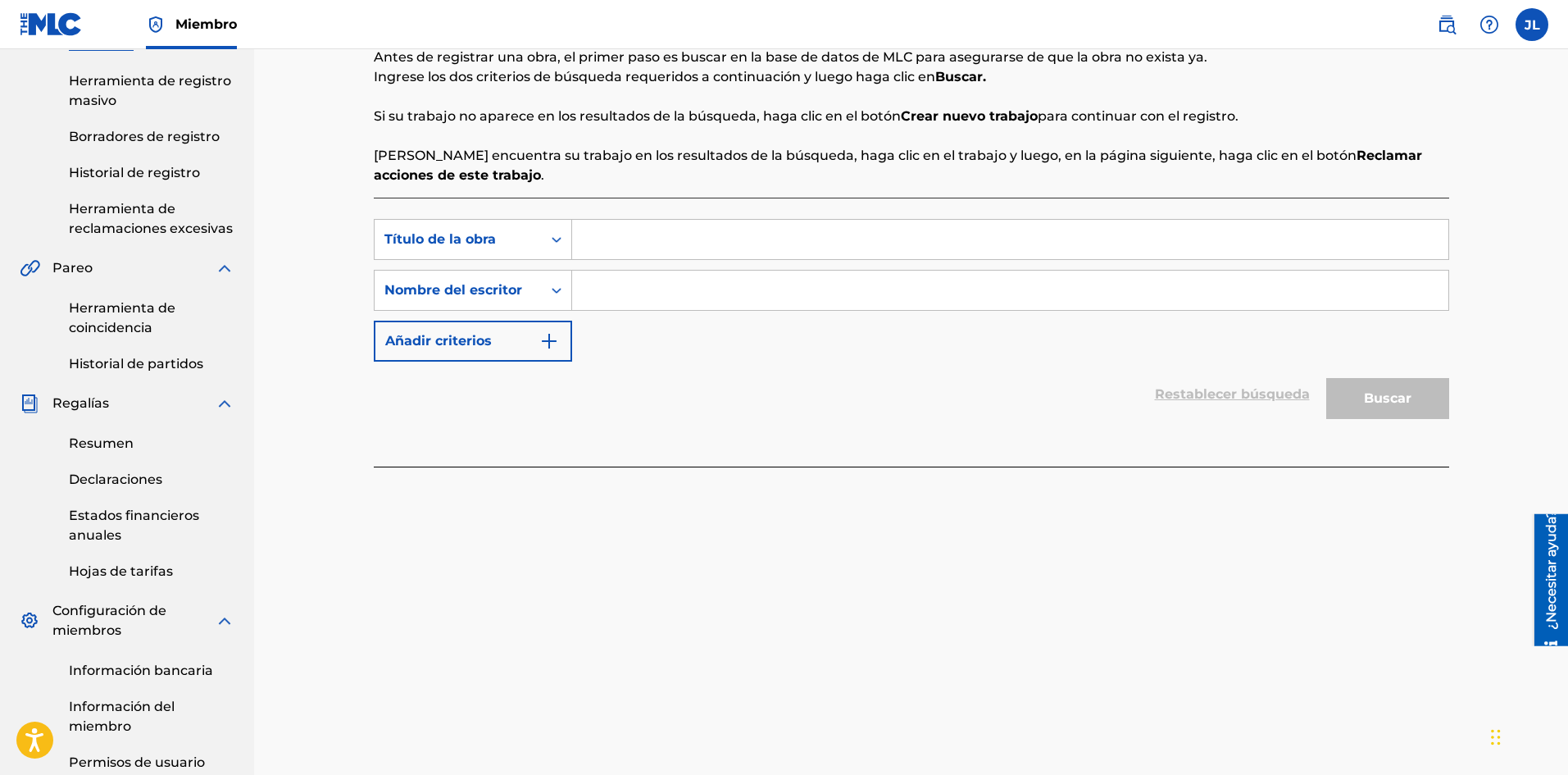
click at [648, 306] on input "Formulario de búsqueda" at bounding box center [1010, 289] width 876 height 39
type input "[PERSON_NAME]"
click at [696, 223] on input "Formulario de búsqueda" at bounding box center [1010, 239] width 876 height 39
paste input "[PERSON_NAME]"
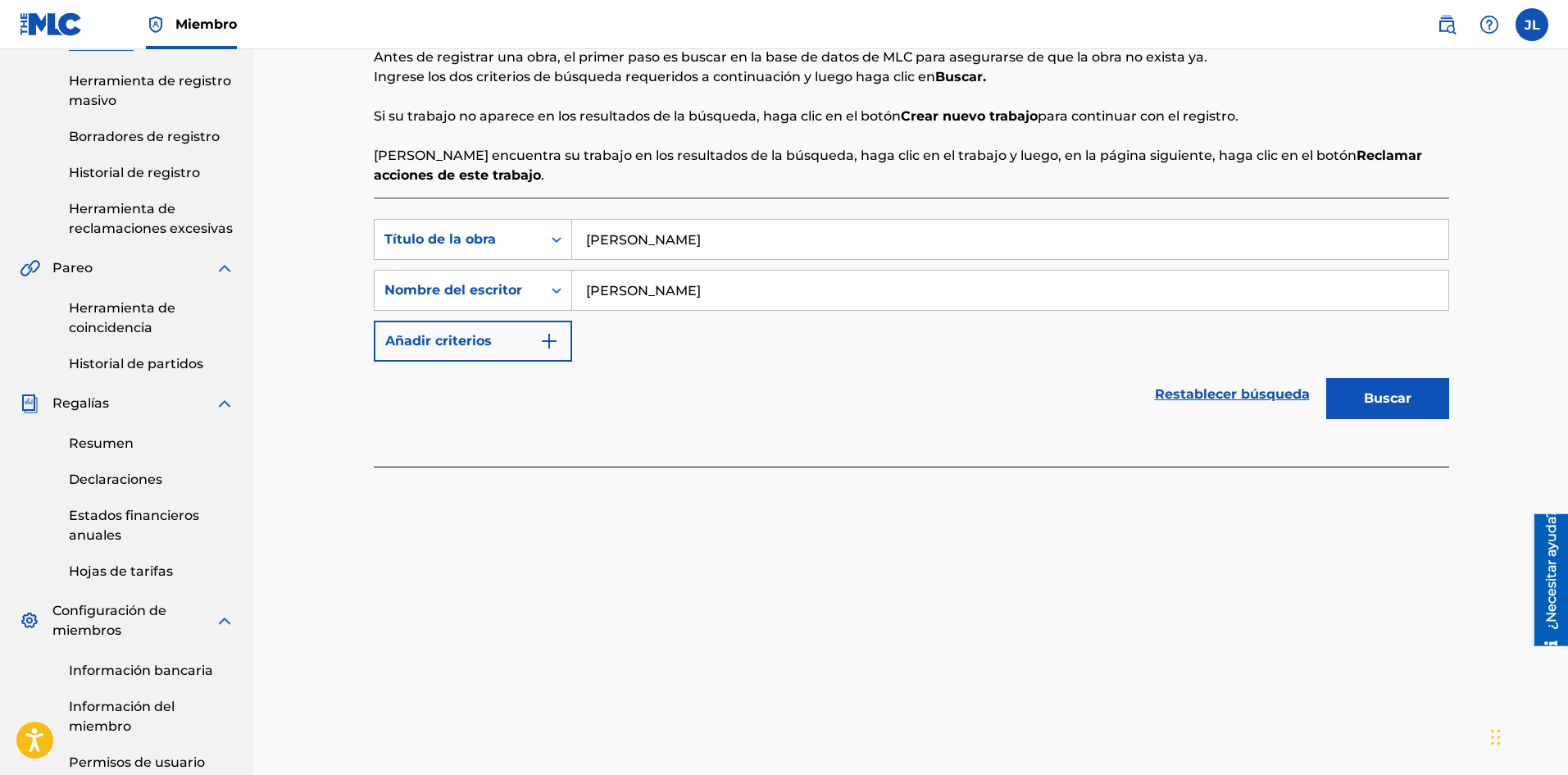
type input "[PERSON_NAME]"
click at [1419, 398] on button "Buscar" at bounding box center [1388, 397] width 123 height 41
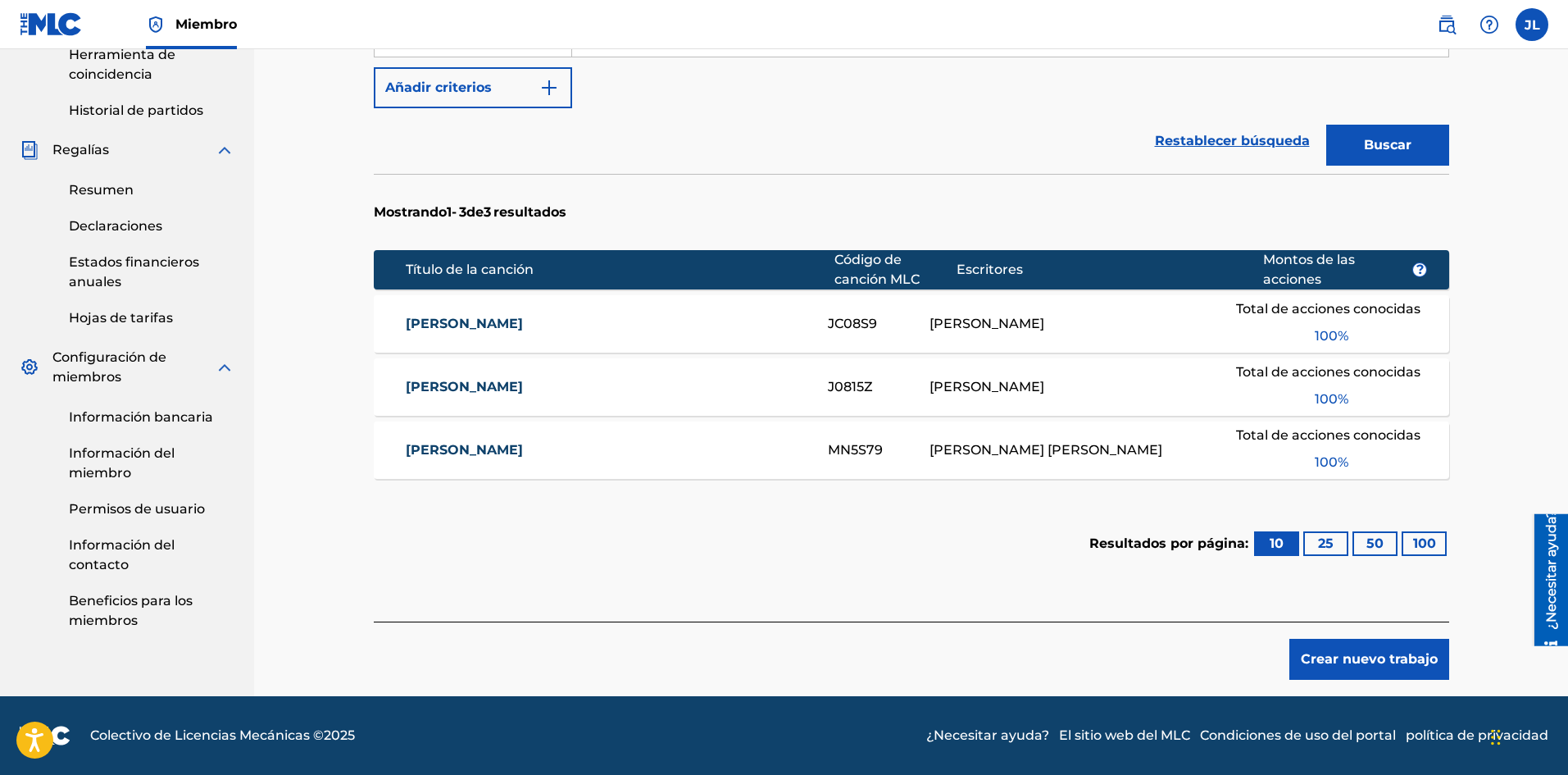
click at [1378, 650] on font "Crear nuevo trabajo" at bounding box center [1369, 659] width 137 height 20
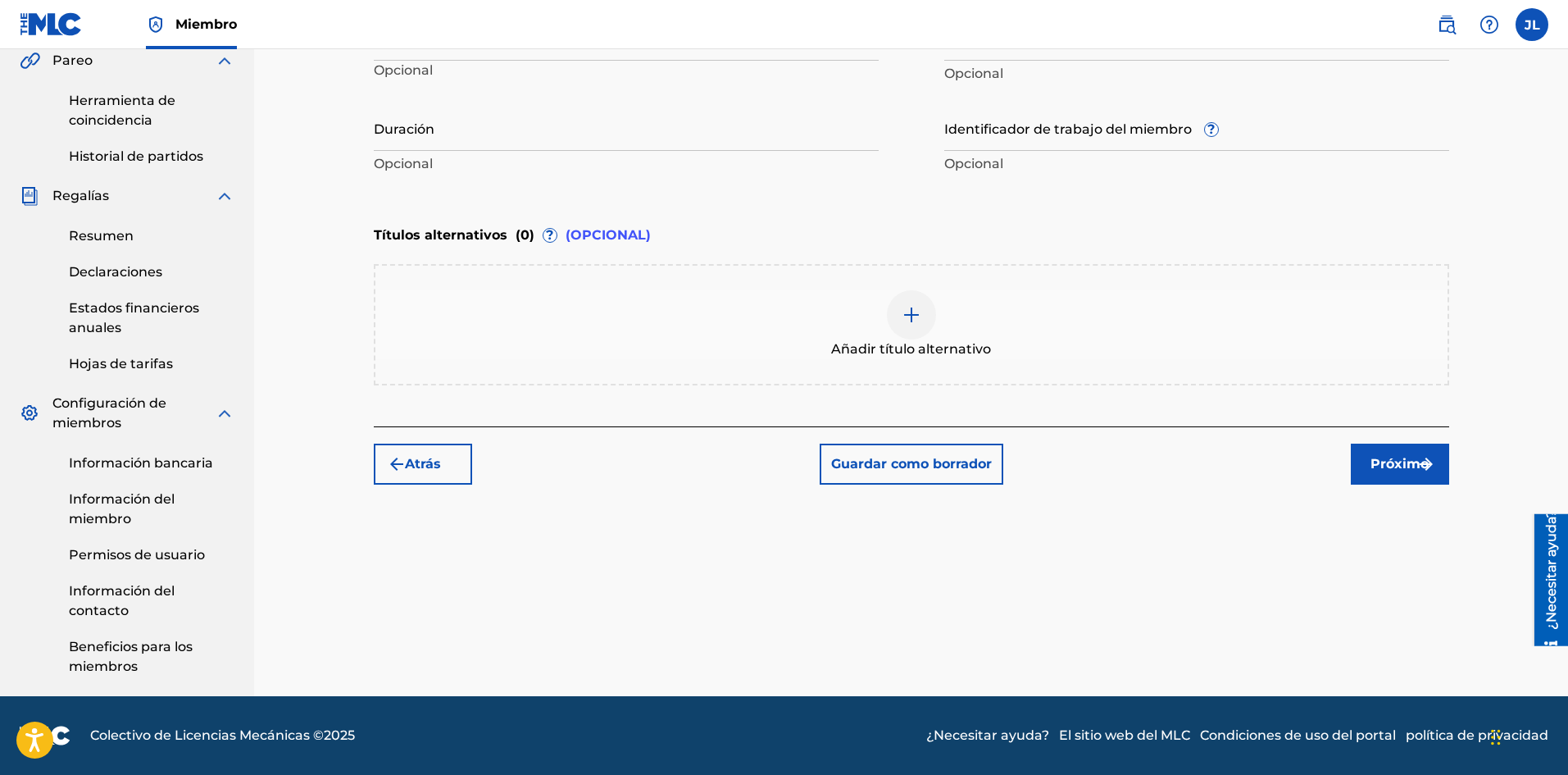
scroll to position [208, 0]
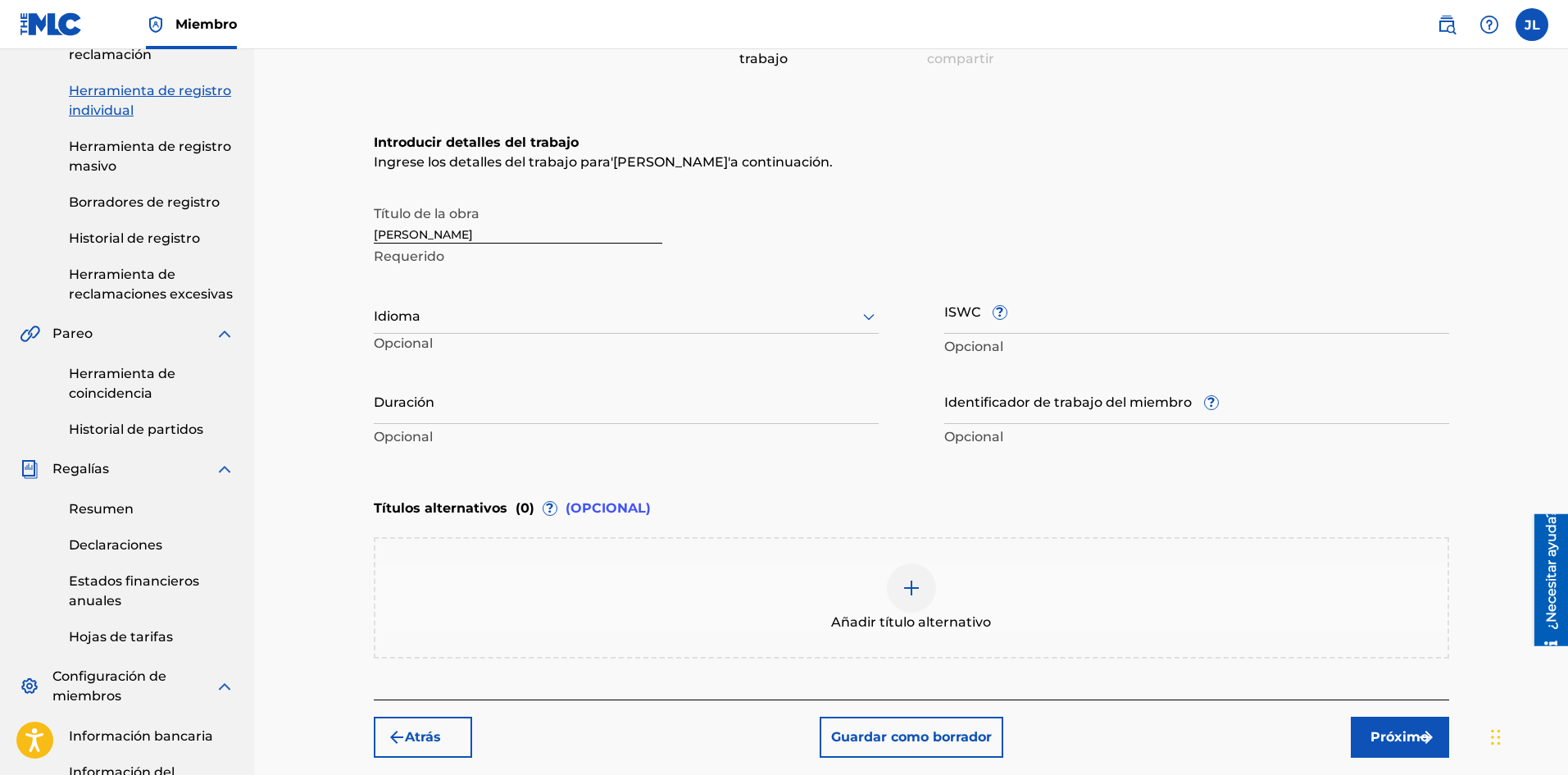
click at [448, 331] on div "Idioma" at bounding box center [626, 317] width 504 height 34
click at [420, 386] on font "Español" at bounding box center [410, 392] width 53 height 15
click at [530, 415] on input "Duración" at bounding box center [626, 400] width 504 height 46
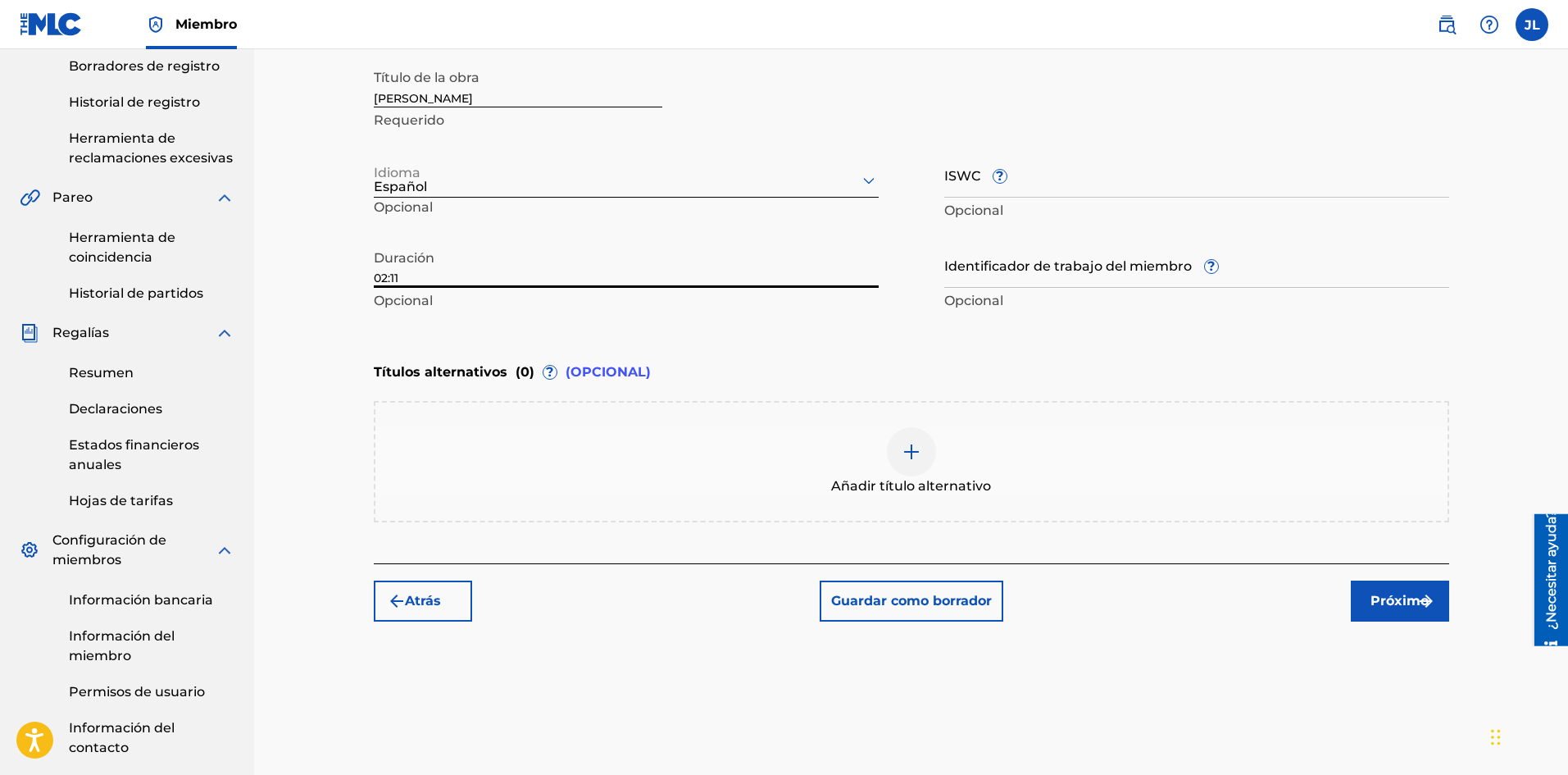
type input "02:11"
click at [1377, 588] on button "Próximo" at bounding box center [1400, 600] width 99 height 41
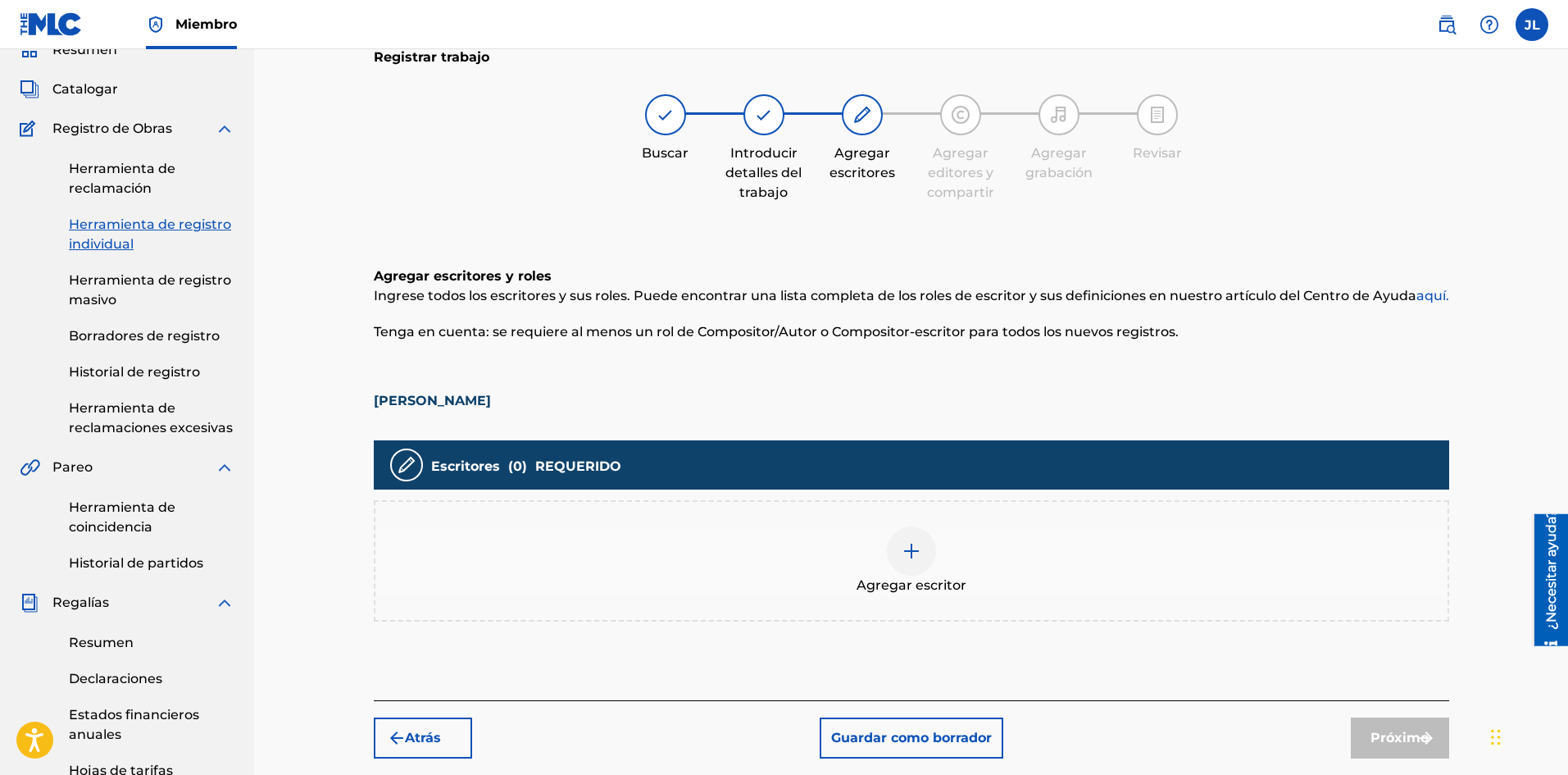
scroll to position [348, 0]
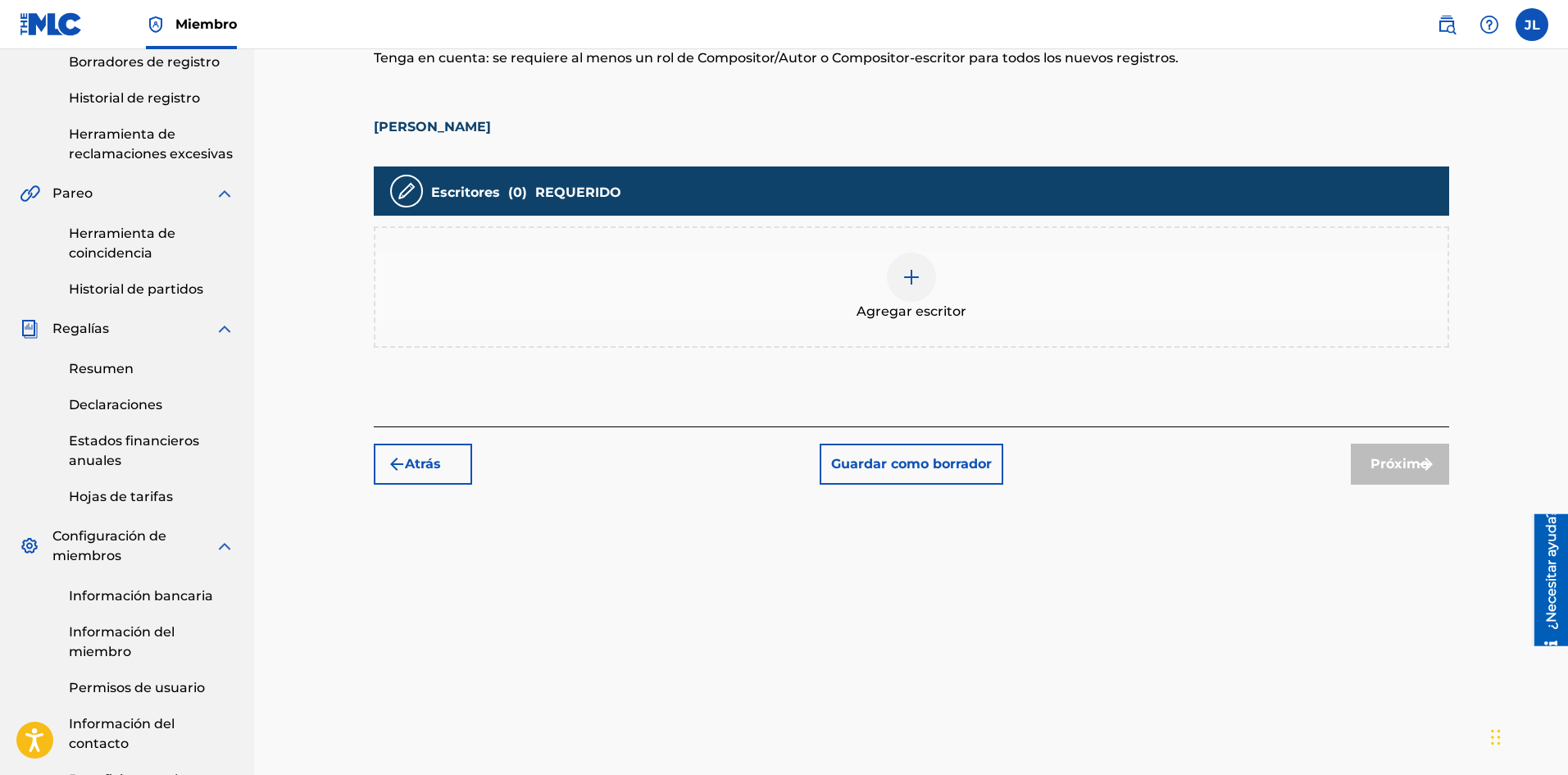
click at [909, 279] on img at bounding box center [911, 277] width 20 height 20
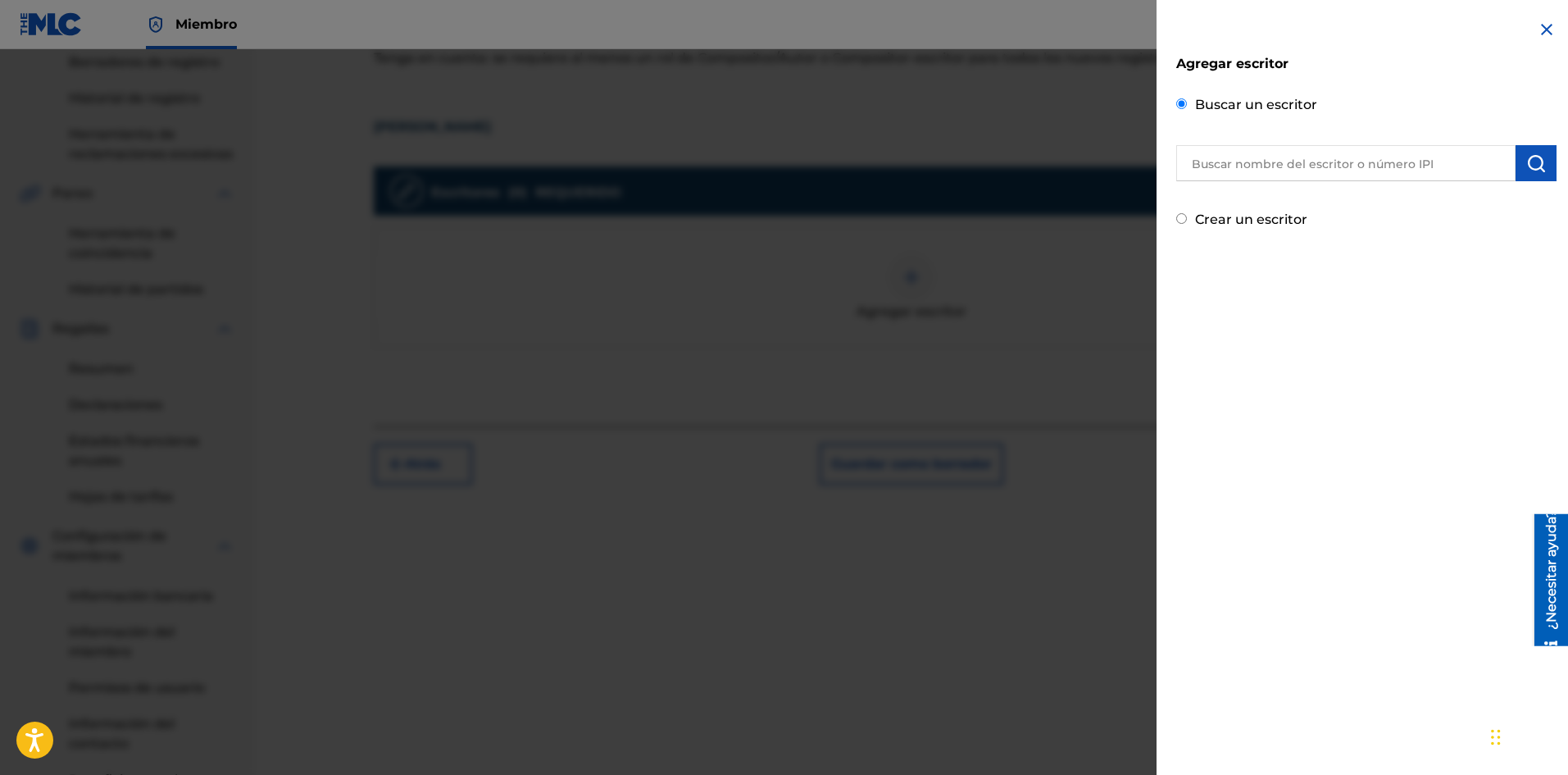
click at [1267, 169] on input "text" at bounding box center [1345, 163] width 339 height 36
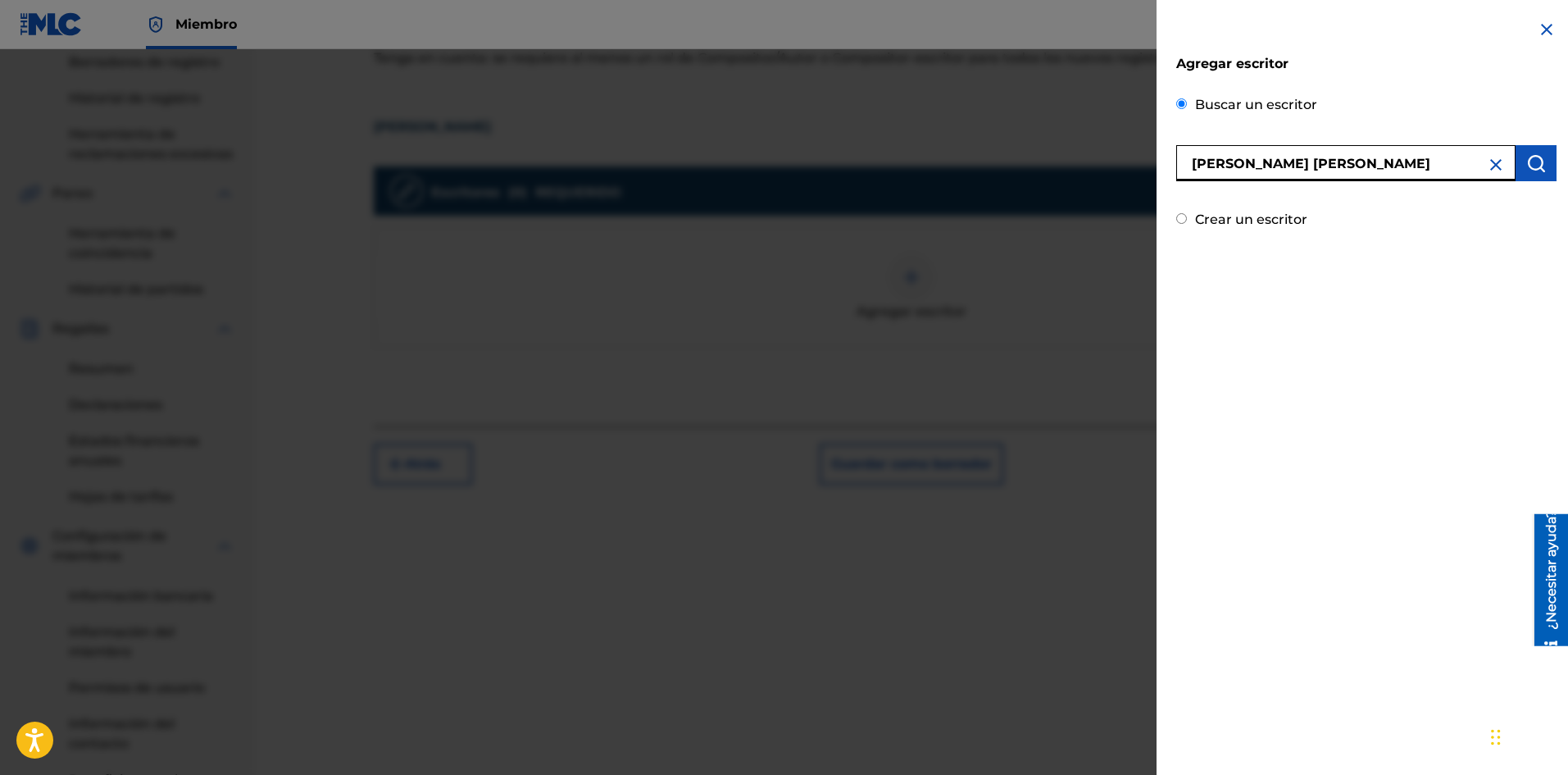
type input "[PERSON_NAME] [PERSON_NAME]"
click at [1531, 169] on img "submit" at bounding box center [1536, 163] width 20 height 20
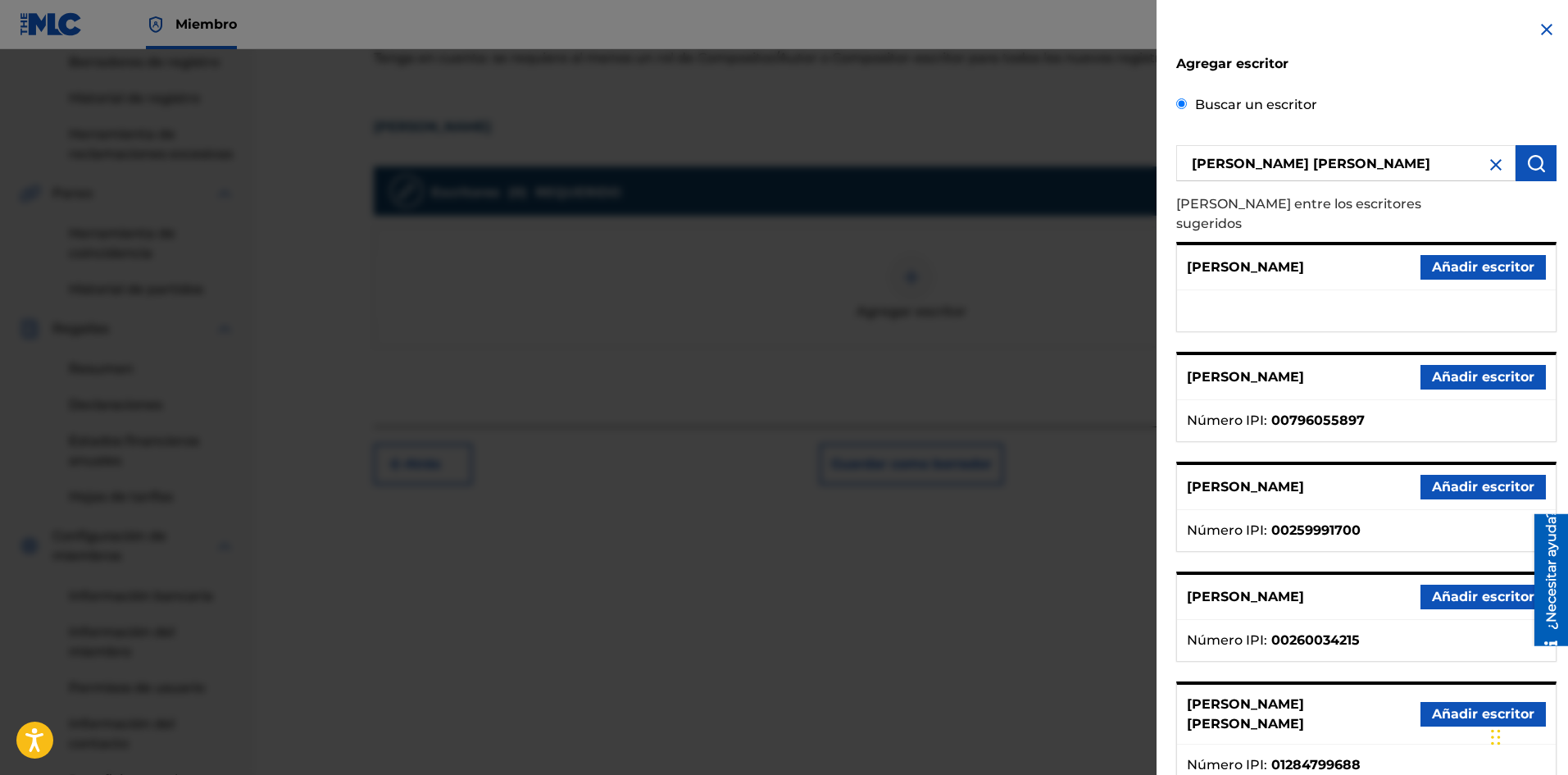
scroll to position [82, 0]
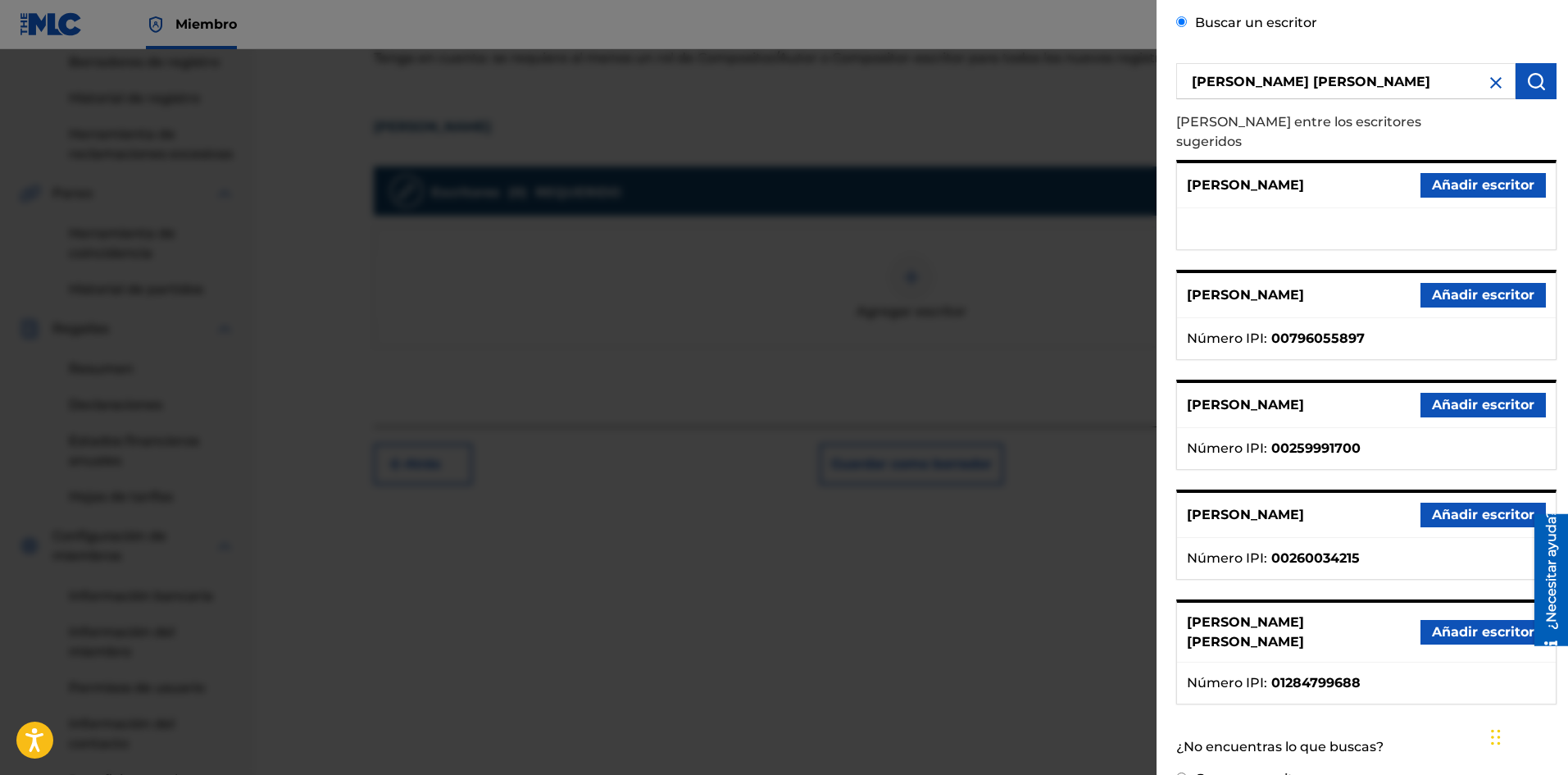
click at [1445, 624] on font "Añadir escritor" at bounding box center [1483, 632] width 102 height 15
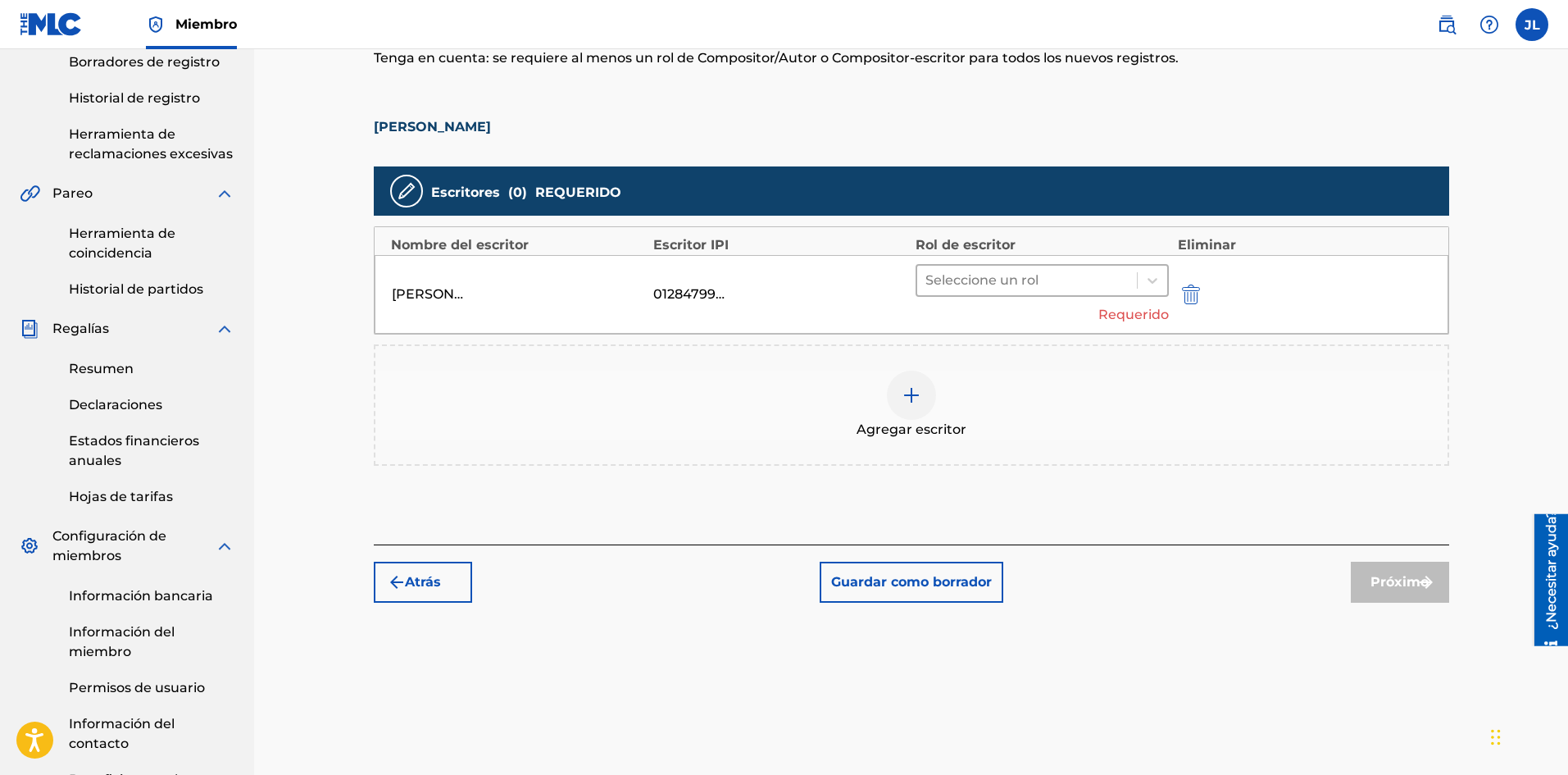
click at [1062, 271] on div at bounding box center [1027, 281] width 204 height 23
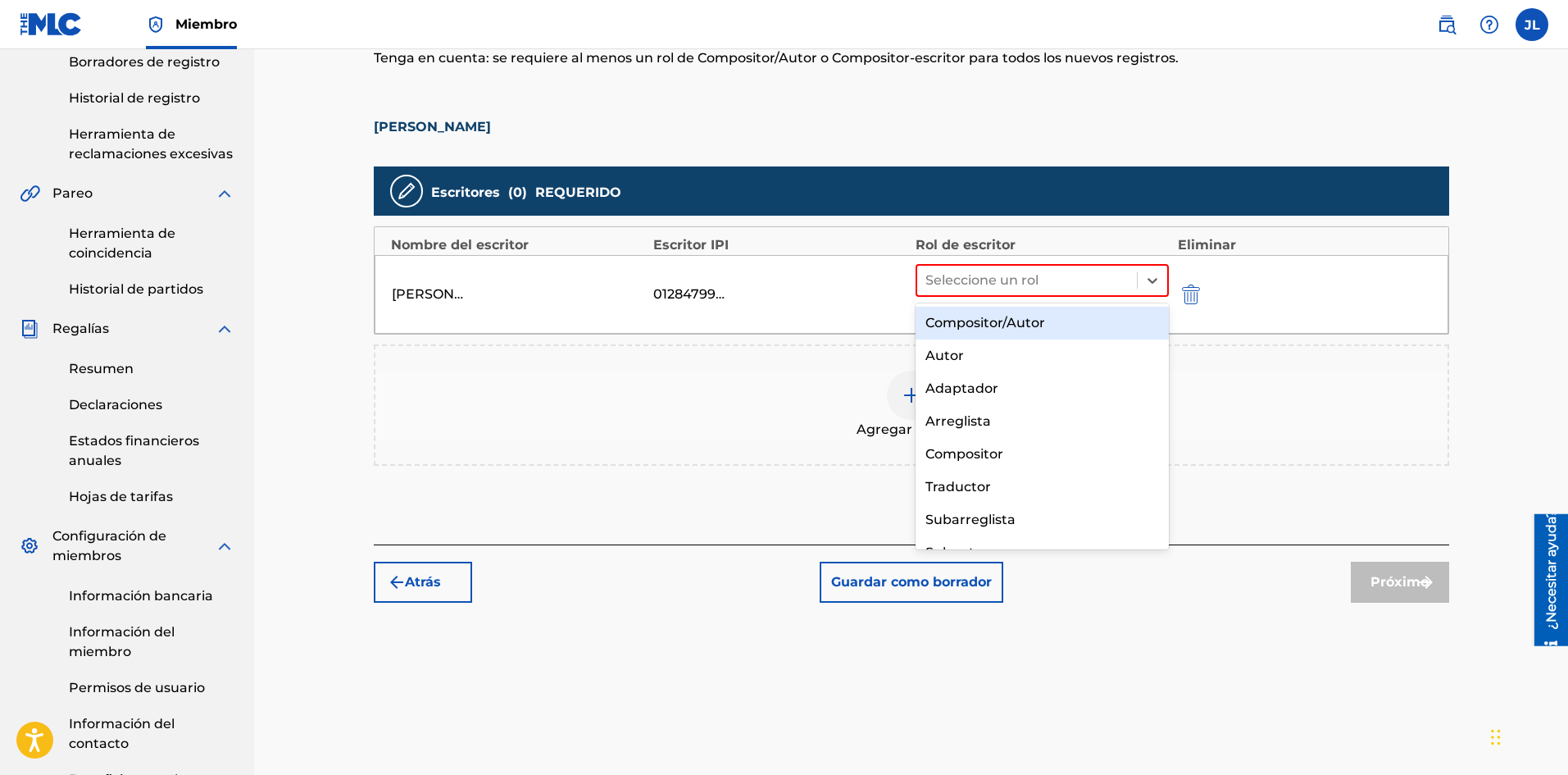
click at [1012, 322] on font "Compositor/Autor" at bounding box center [985, 323] width 119 height 15
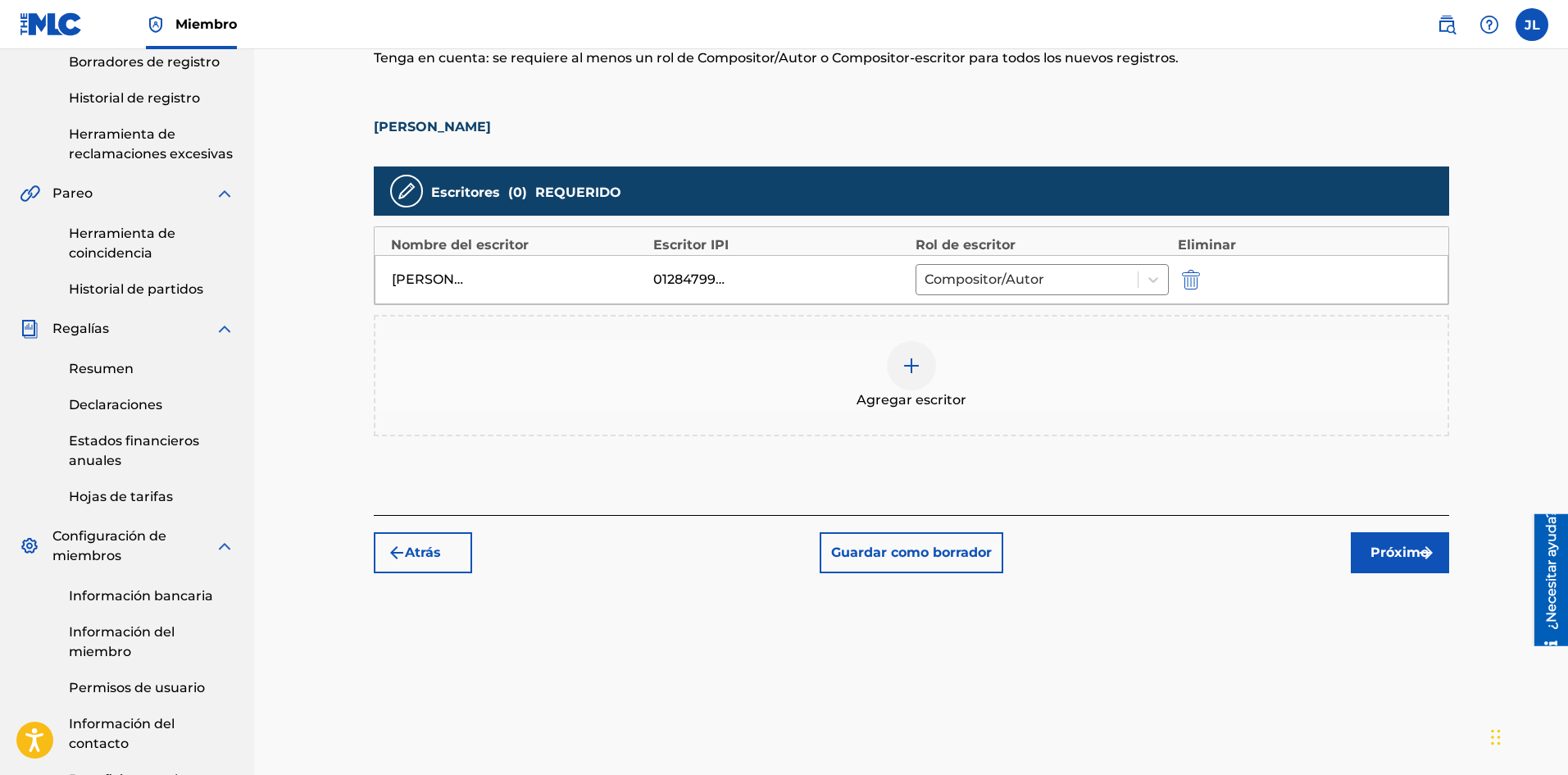
click at [1403, 547] on font "Próximo" at bounding box center [1398, 552] width 58 height 15
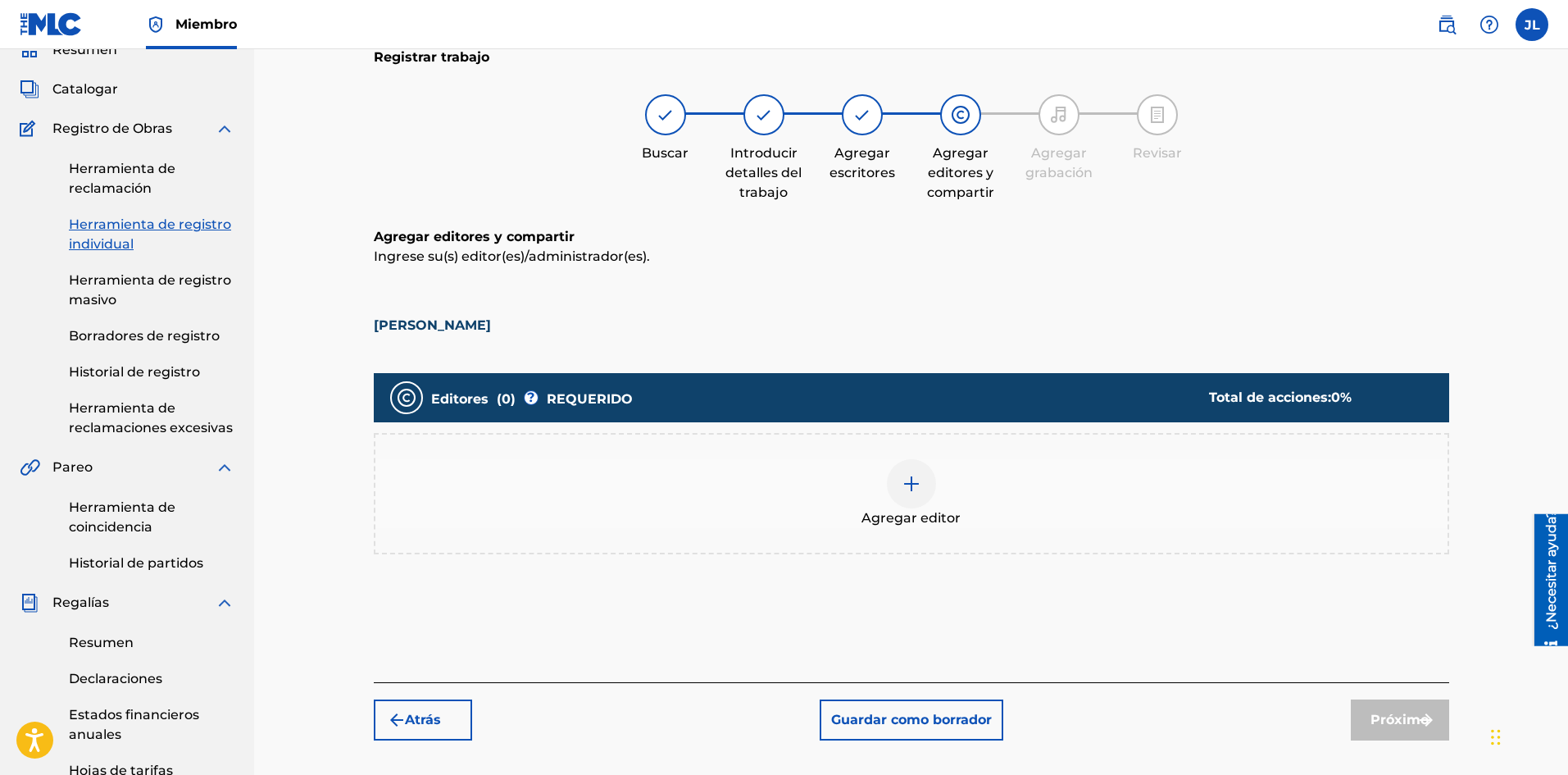
scroll to position [210, 0]
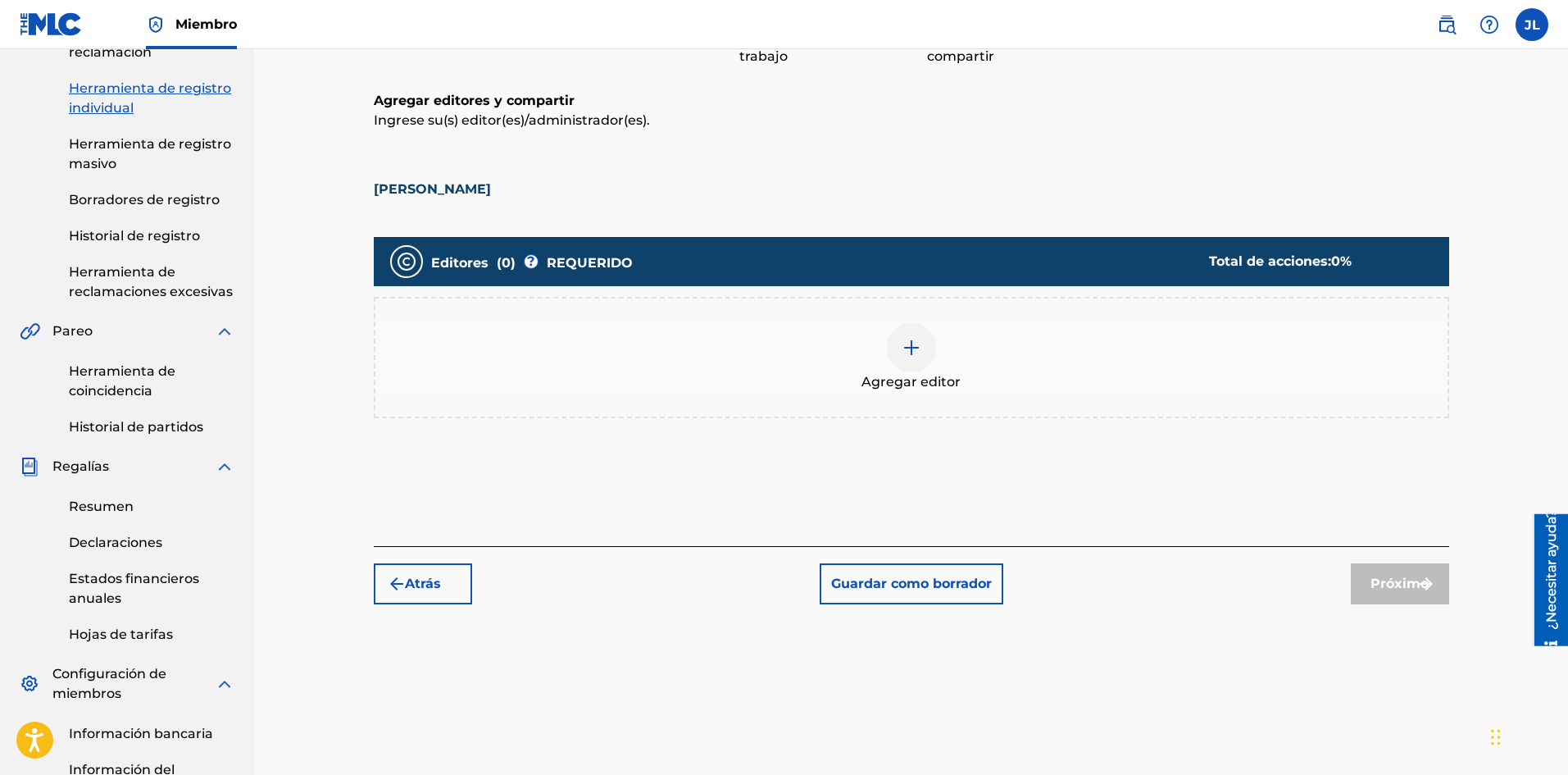
click at [927, 351] on div at bounding box center [911, 348] width 49 height 49
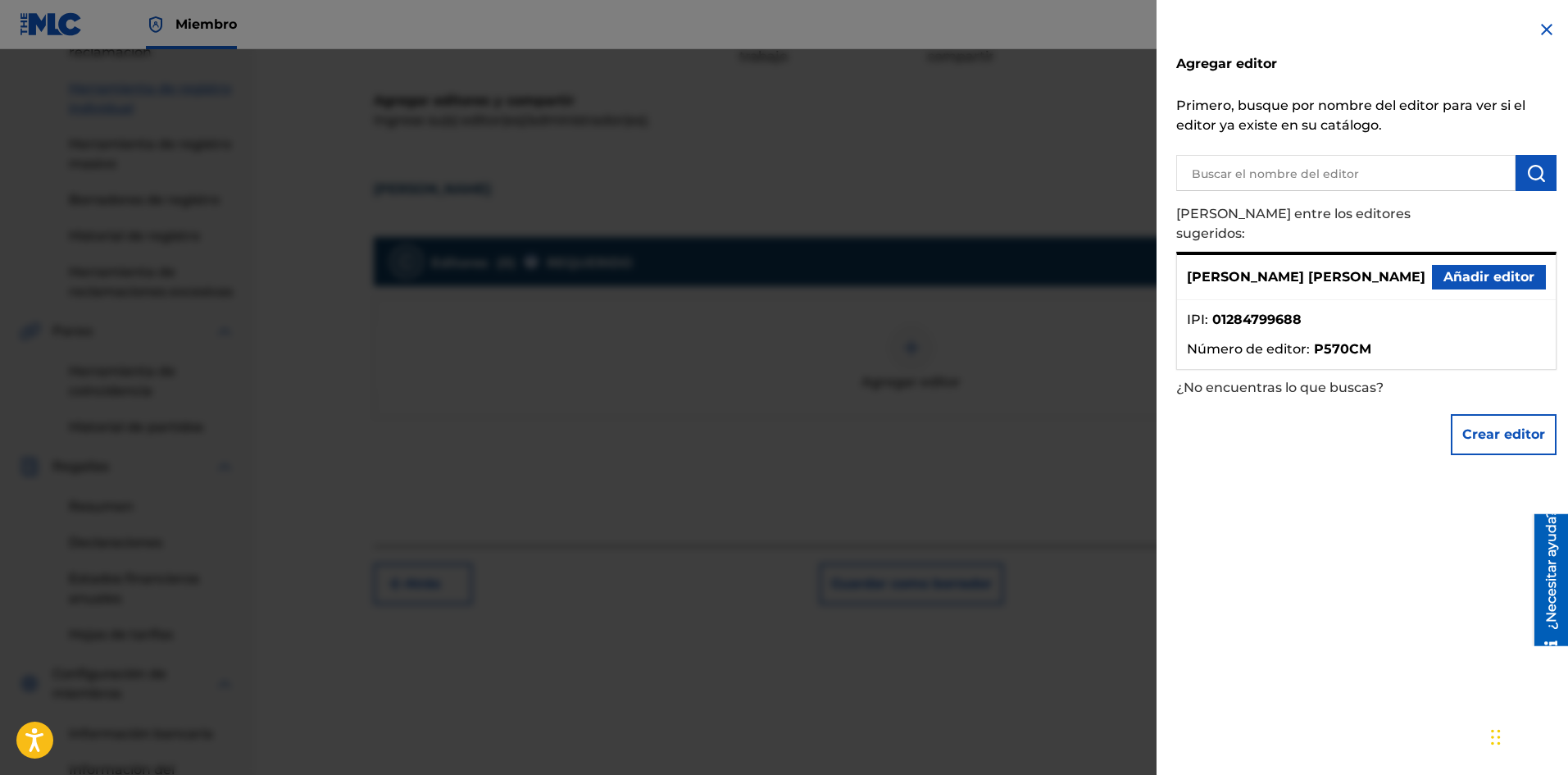
click at [1463, 269] on font "Añadir editor" at bounding box center [1488, 277] width 91 height 15
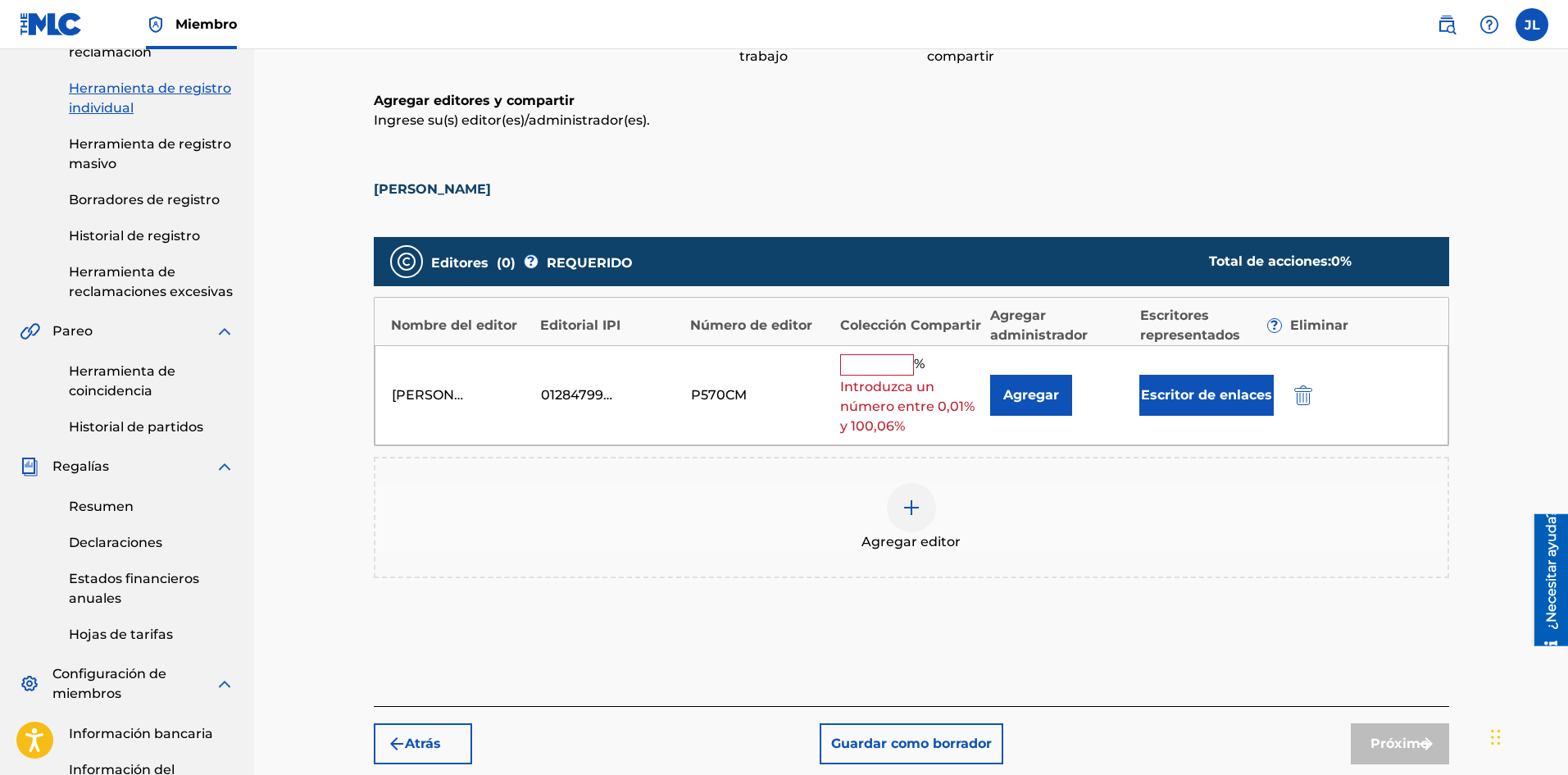
click at [899, 361] on input "text" at bounding box center [877, 364] width 74 height 21
type input "100"
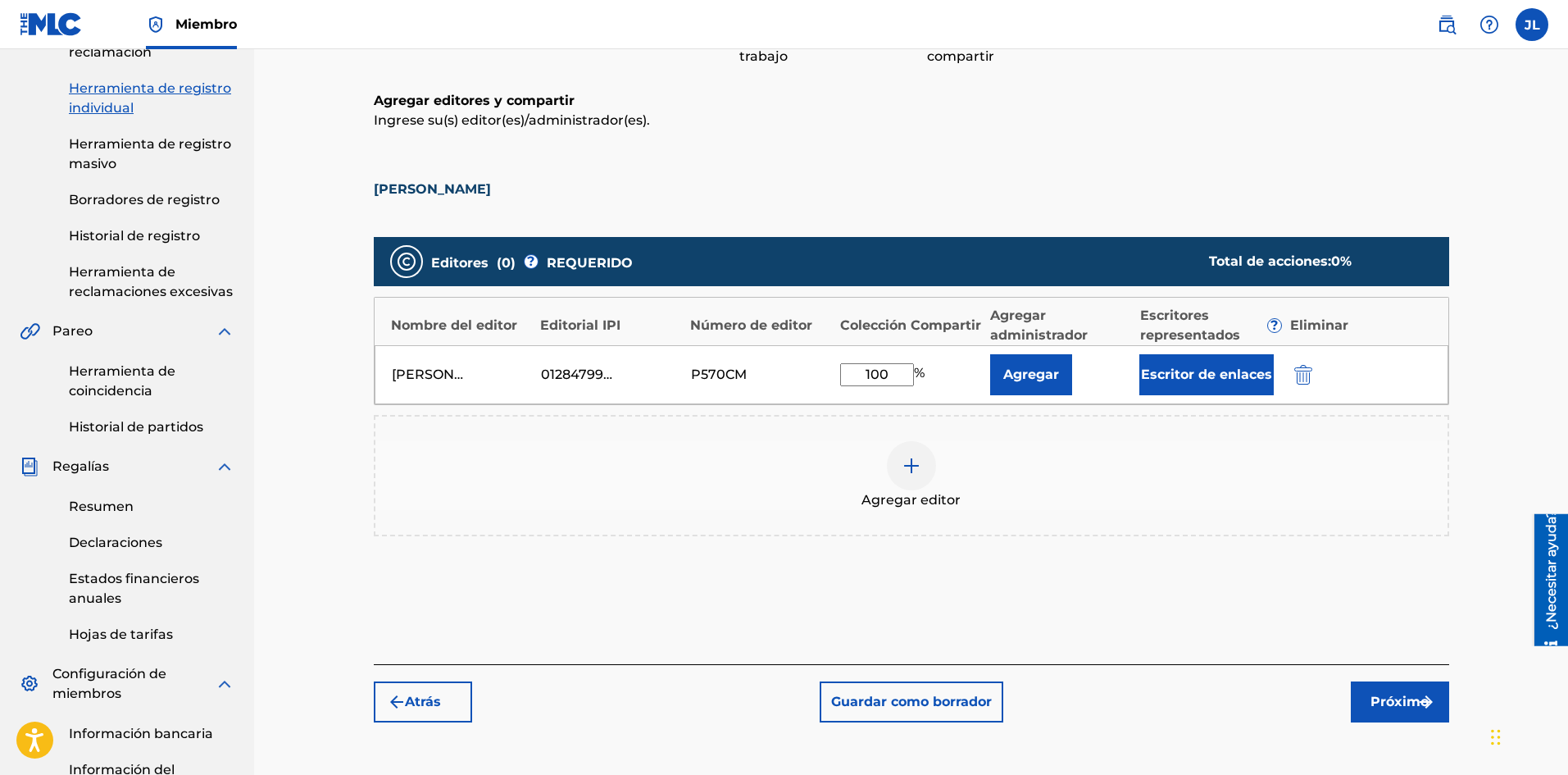
click at [1389, 701] on font "Próximo" at bounding box center [1398, 701] width 58 height 15
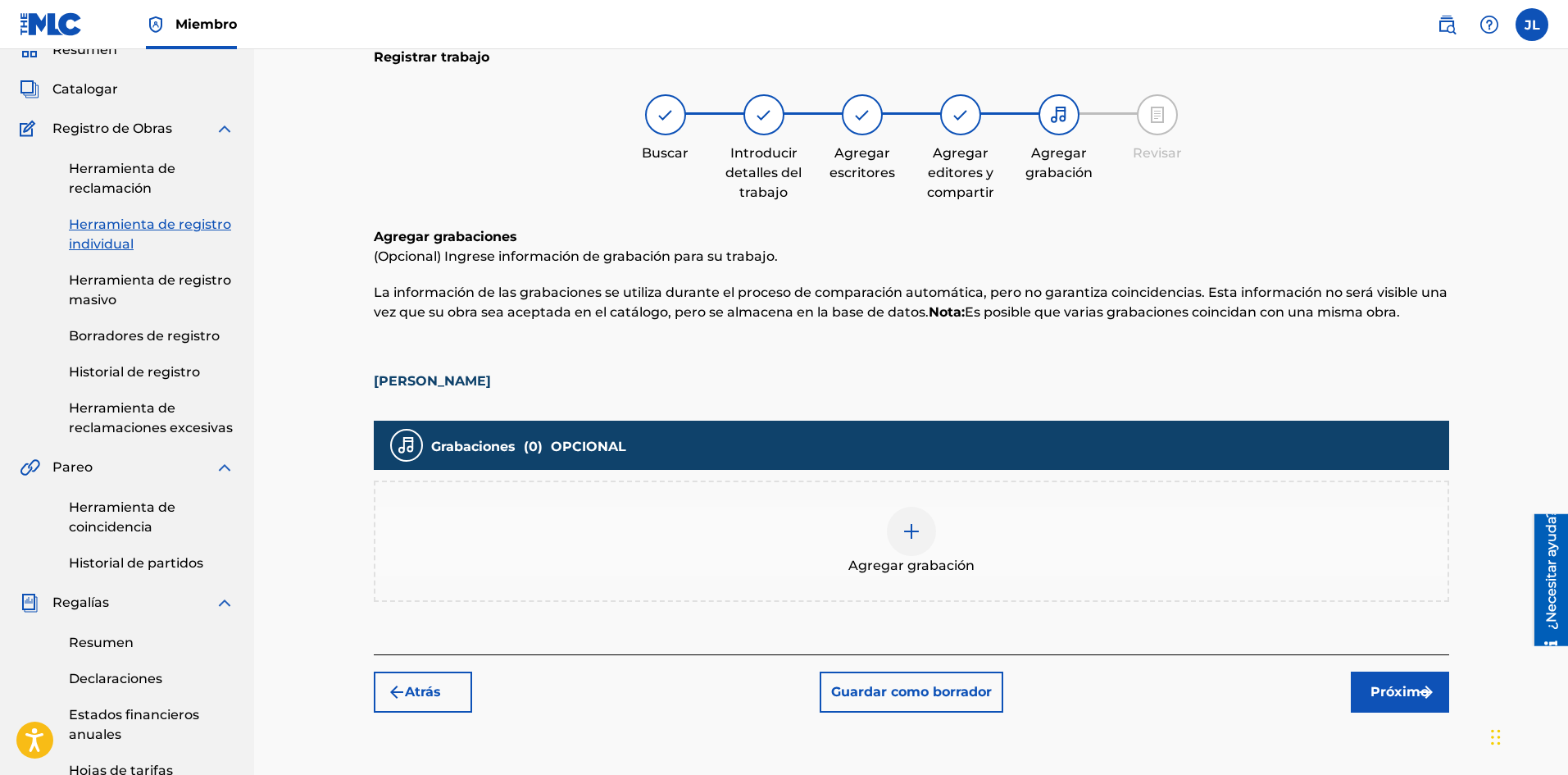
scroll to position [348, 0]
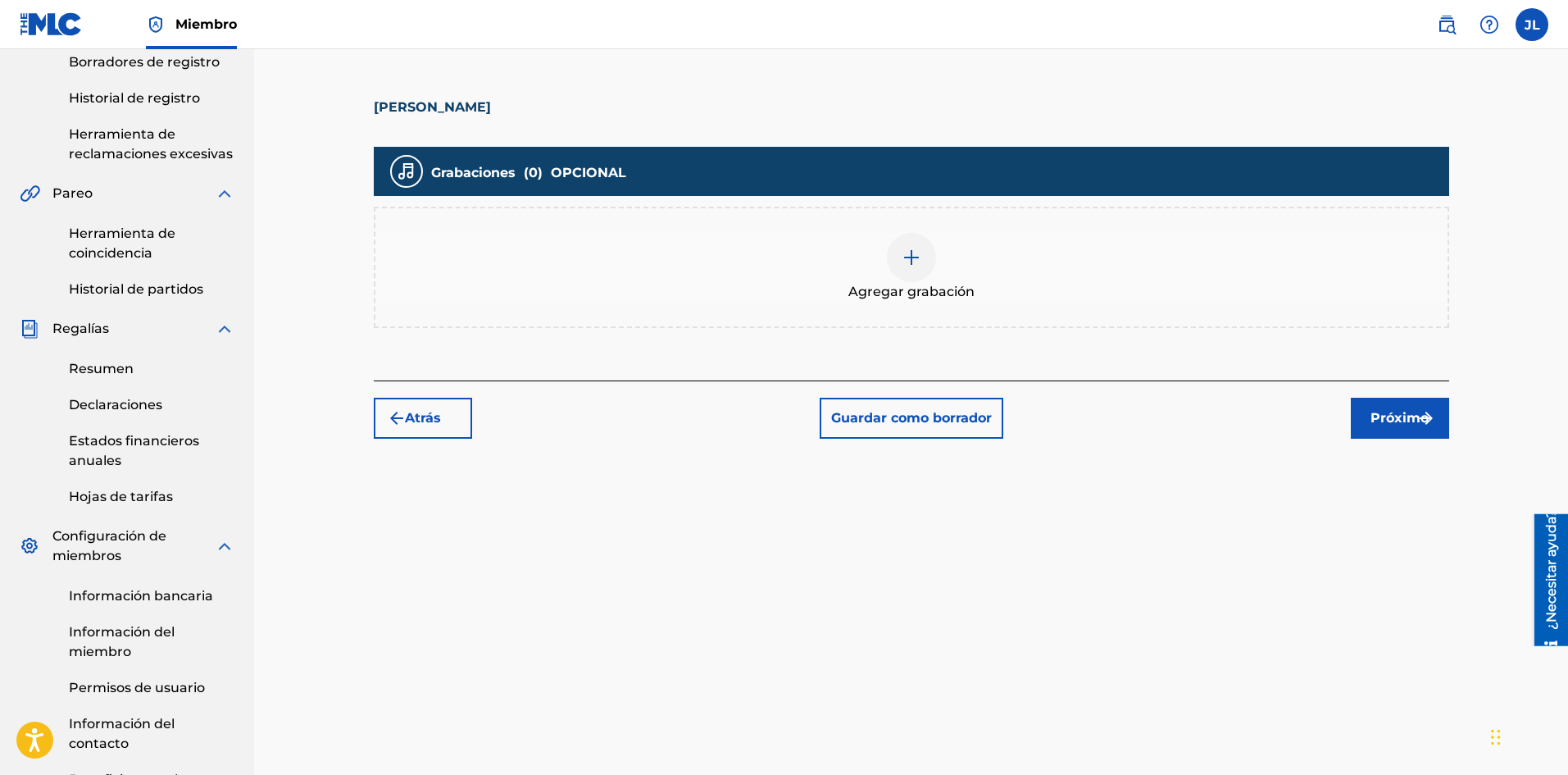
click at [924, 260] on div at bounding box center [911, 257] width 49 height 49
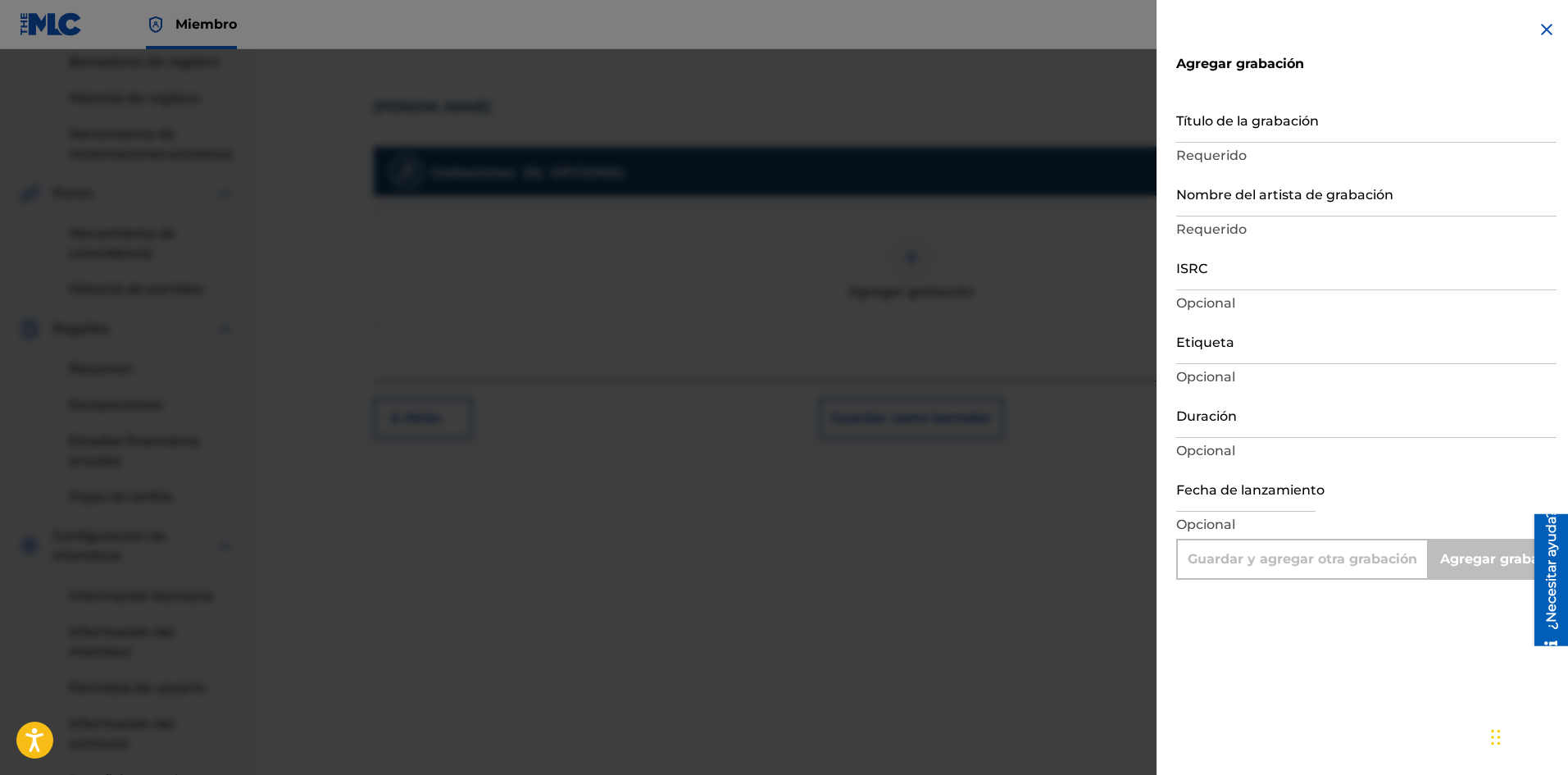
click at [1246, 497] on input "text" at bounding box center [1245, 488] width 139 height 46
select select "7"
select select "2025"
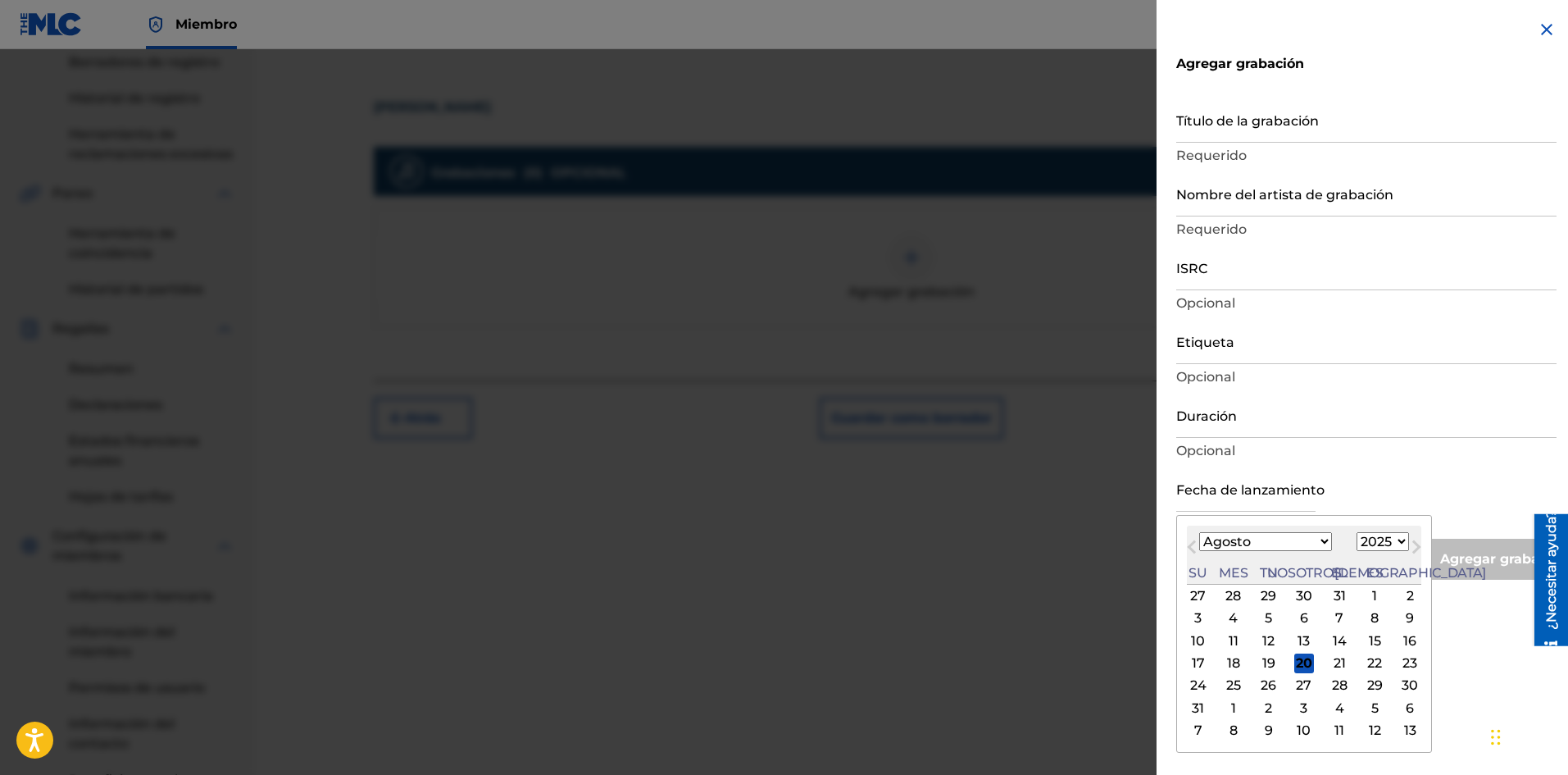
click at [1372, 518] on div "Mes anterior Mes próximo [DATE] Enero Febrero Marzo Abril Puede Junio [PERSON_N…" at bounding box center [1304, 634] width 256 height 238
click at [1262, 661] on font "19" at bounding box center [1268, 663] width 13 height 15
type input "[DATE]"
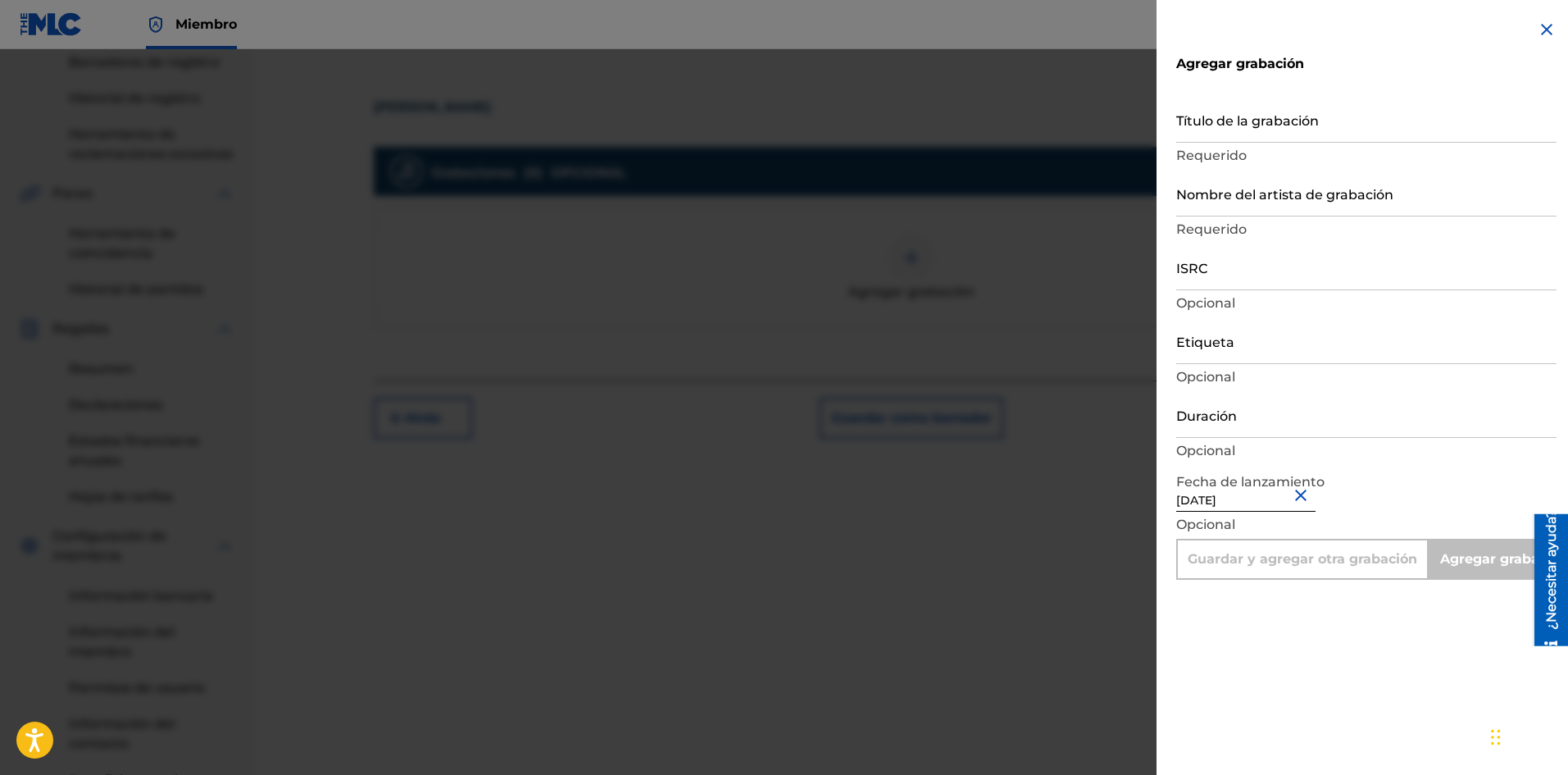
click at [1212, 134] on input "Título de la grabación" at bounding box center [1365, 119] width 380 height 46
paste input "[PERSON_NAME]"
type input "[PERSON_NAME]"
type input "Add Recording"
type input "[PERSON_NAME]"
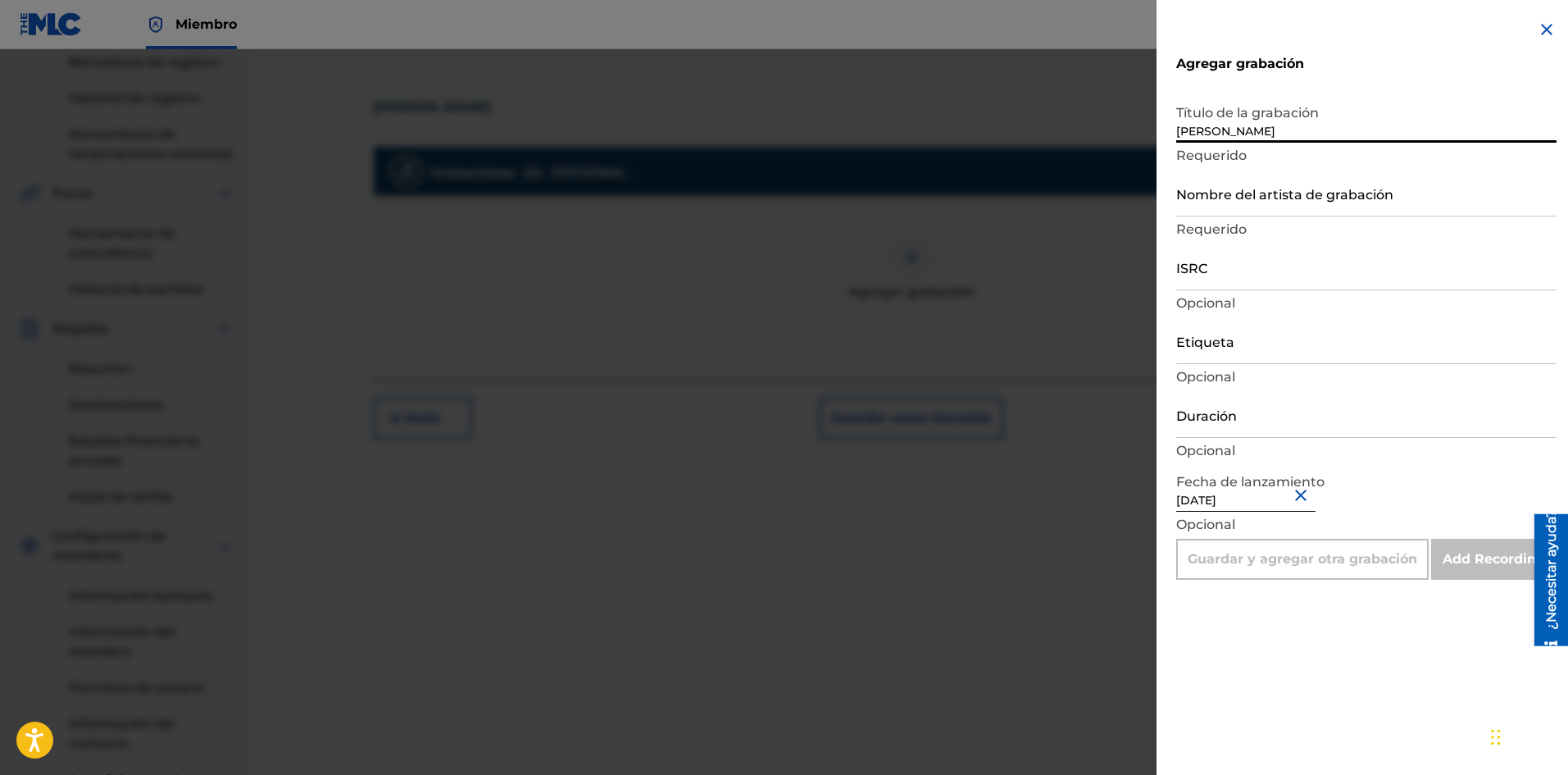
click at [1257, 203] on input "Nombre del artista de grabación" at bounding box center [1365, 193] width 380 height 46
type input "La Pelicula Wa"
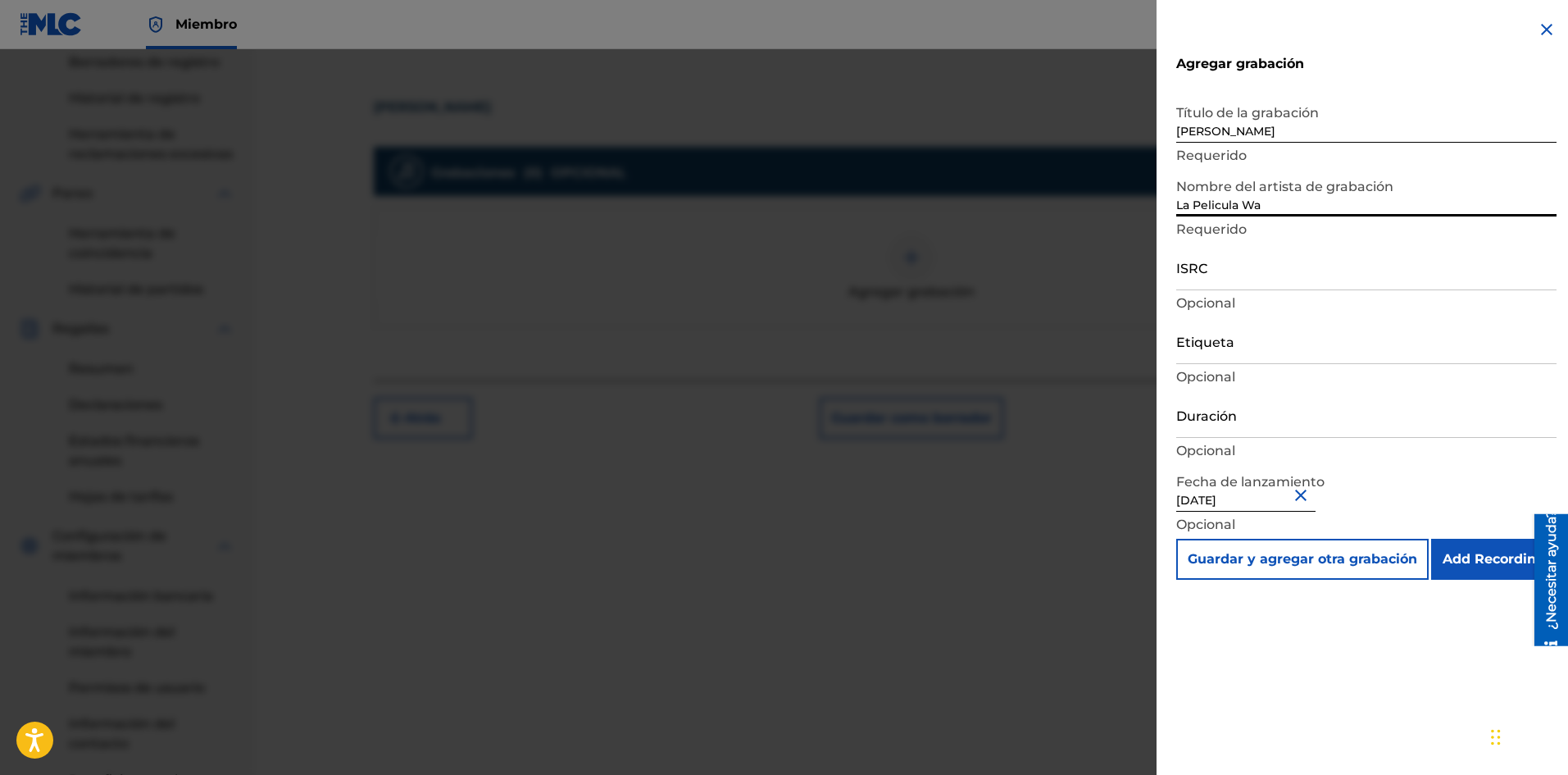
click at [1235, 349] on input "Etiqueta" at bounding box center [1365, 341] width 380 height 46
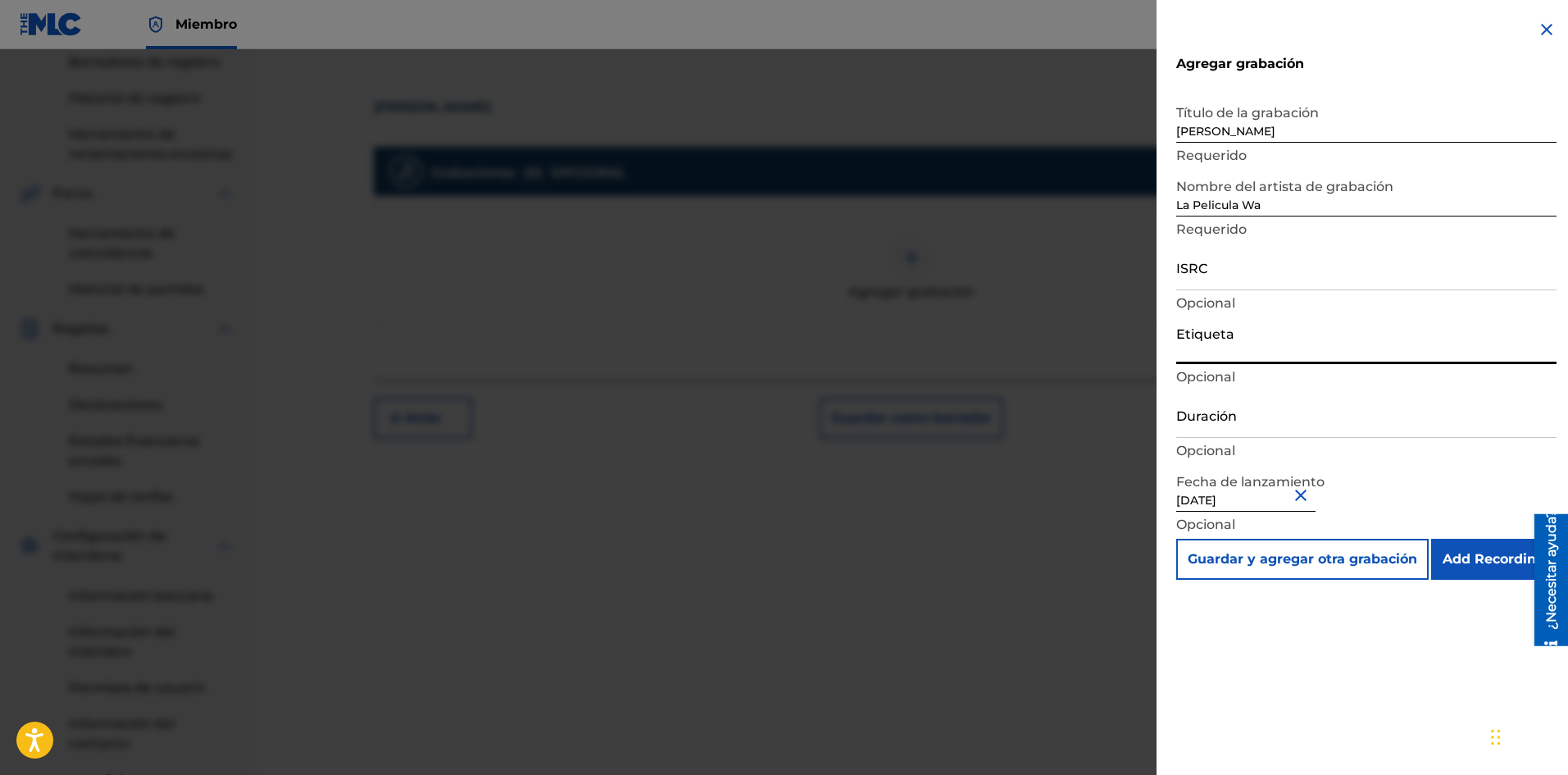
type input "La Película Wa"
click at [1253, 419] on input "Duración" at bounding box center [1365, 414] width 380 height 46
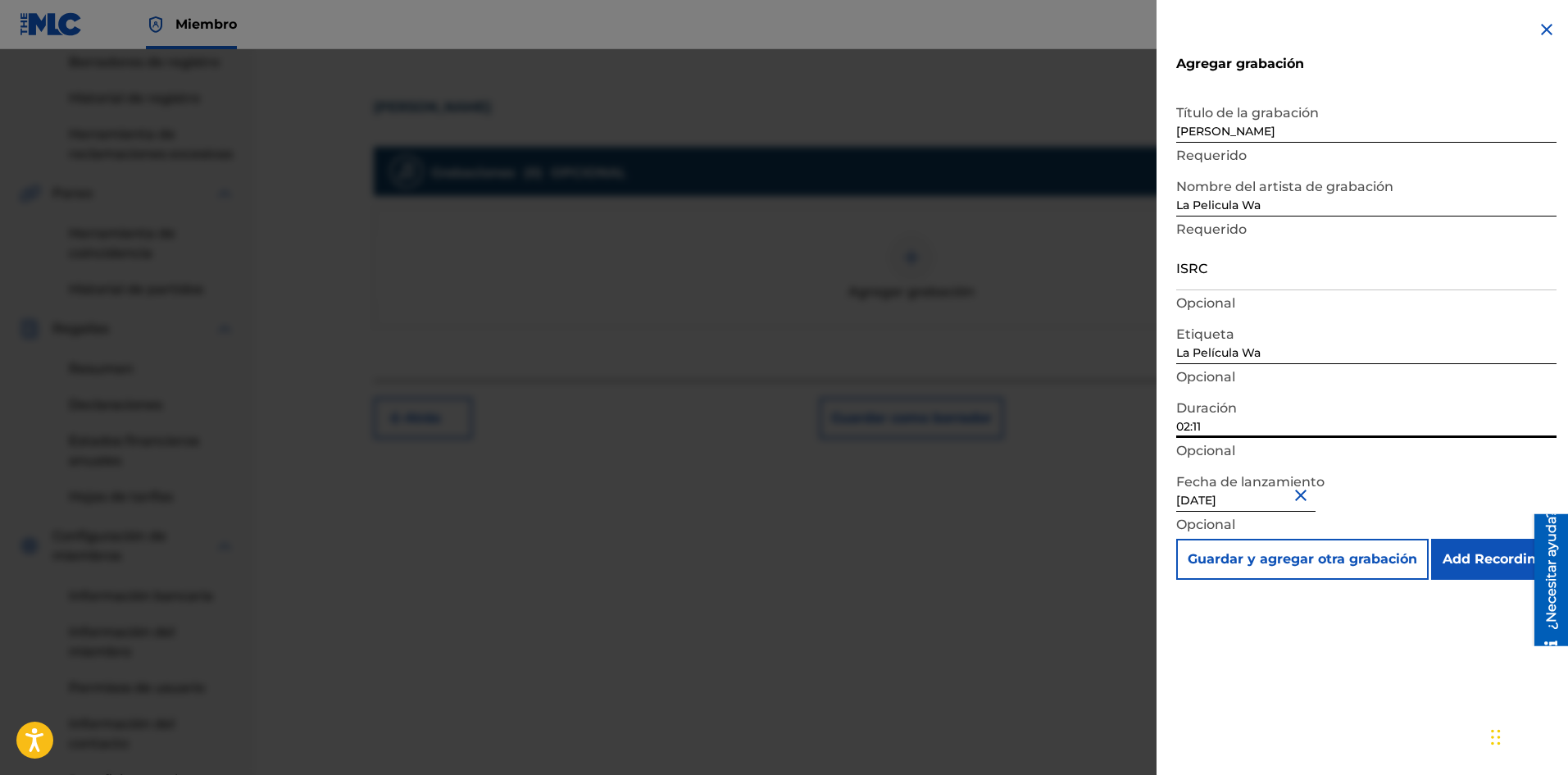
type input "02:11"
click at [1212, 312] on div "ISRC Opcional" at bounding box center [1365, 281] width 380 height 74
click at [1218, 300] on font "Opcional" at bounding box center [1205, 303] width 59 height 15
click at [1218, 286] on input "ISRC" at bounding box center [1365, 267] width 380 height 46
paste input "SE6SA2501614"
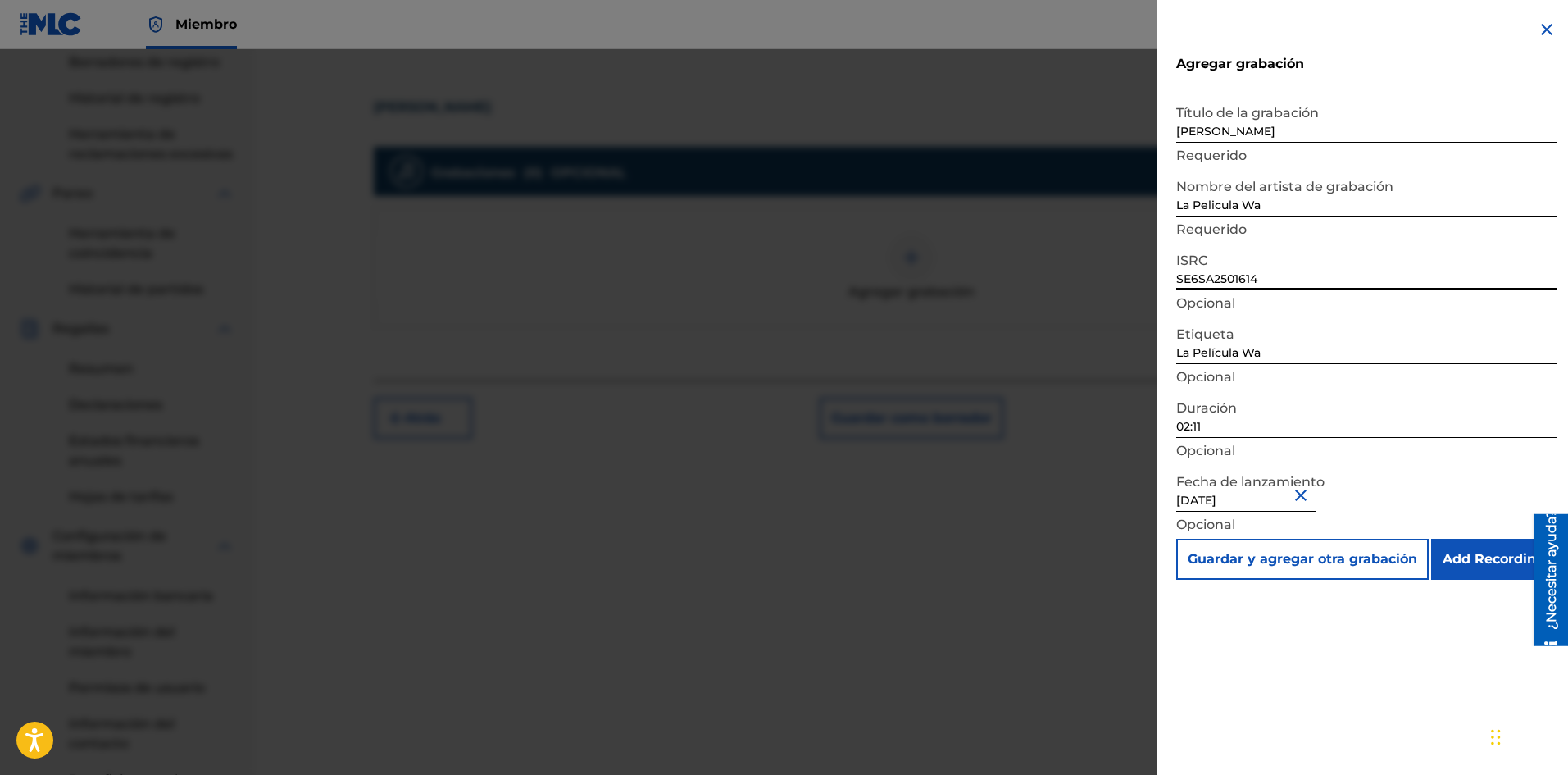
type input "SE6SA2501614"
click at [1493, 553] on input "Add Recording" at bounding box center [1493, 559] width 125 height 41
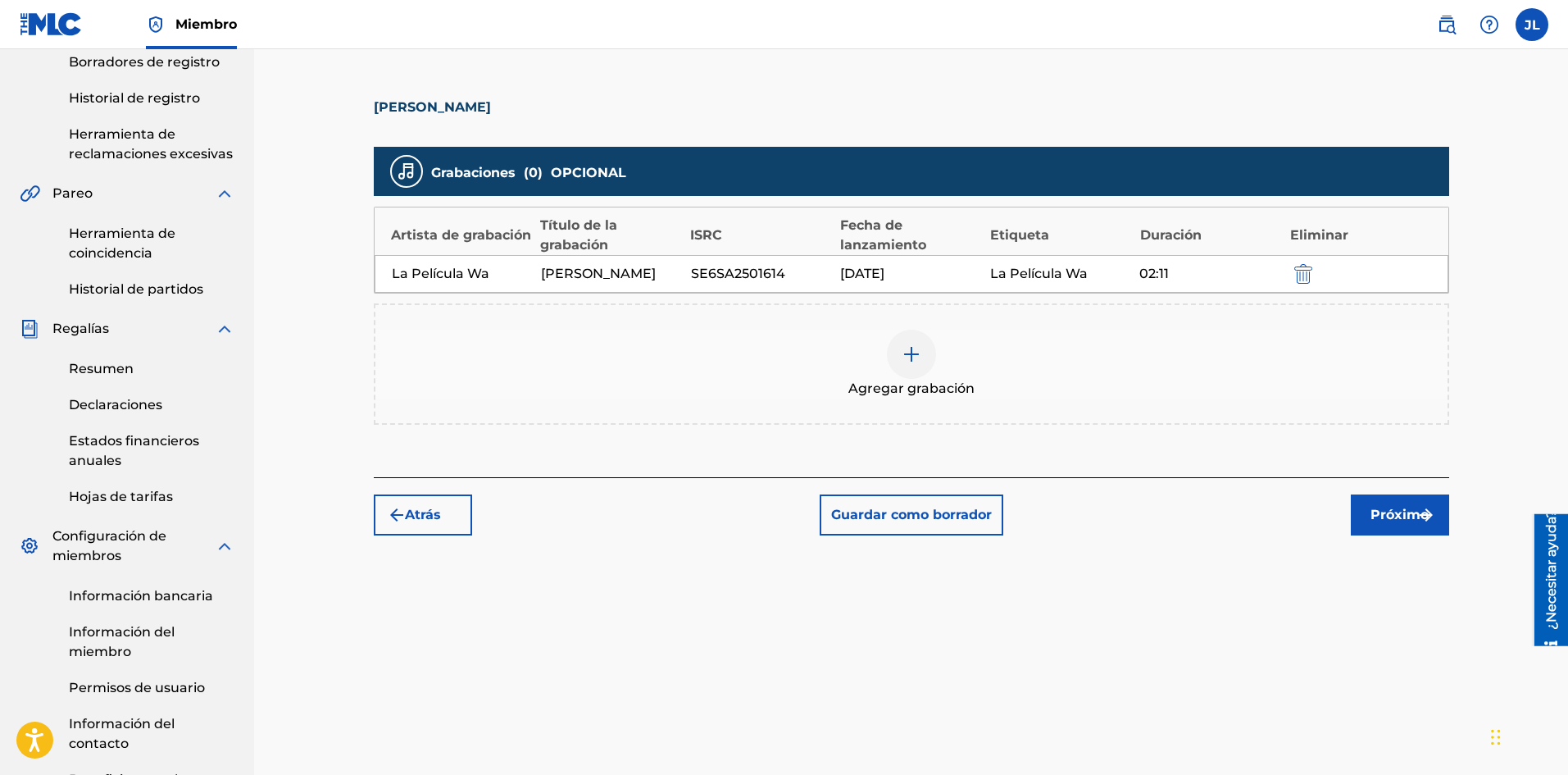
click at [1377, 507] on font "Próximo" at bounding box center [1398, 514] width 58 height 15
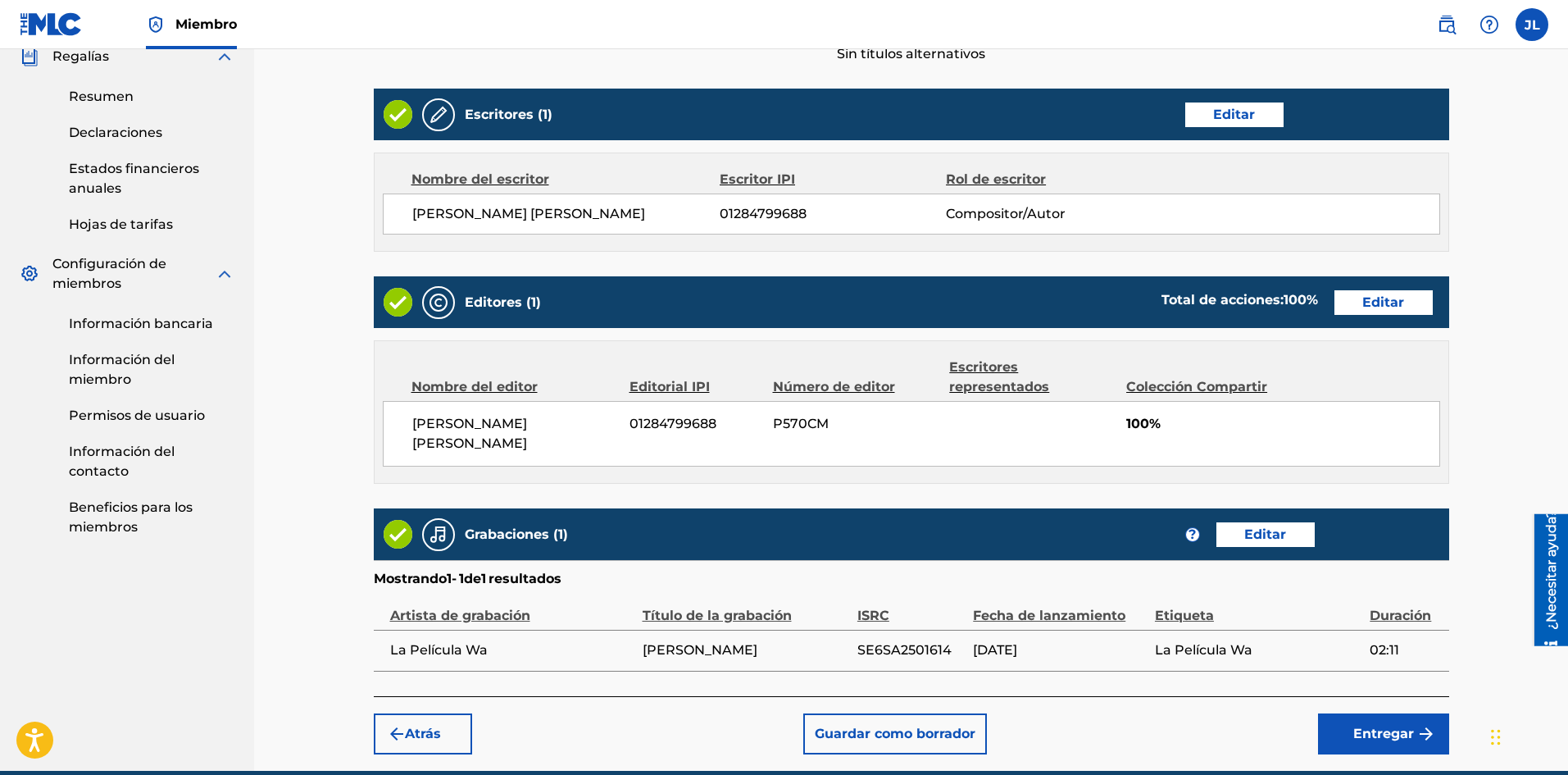
scroll to position [674, 0]
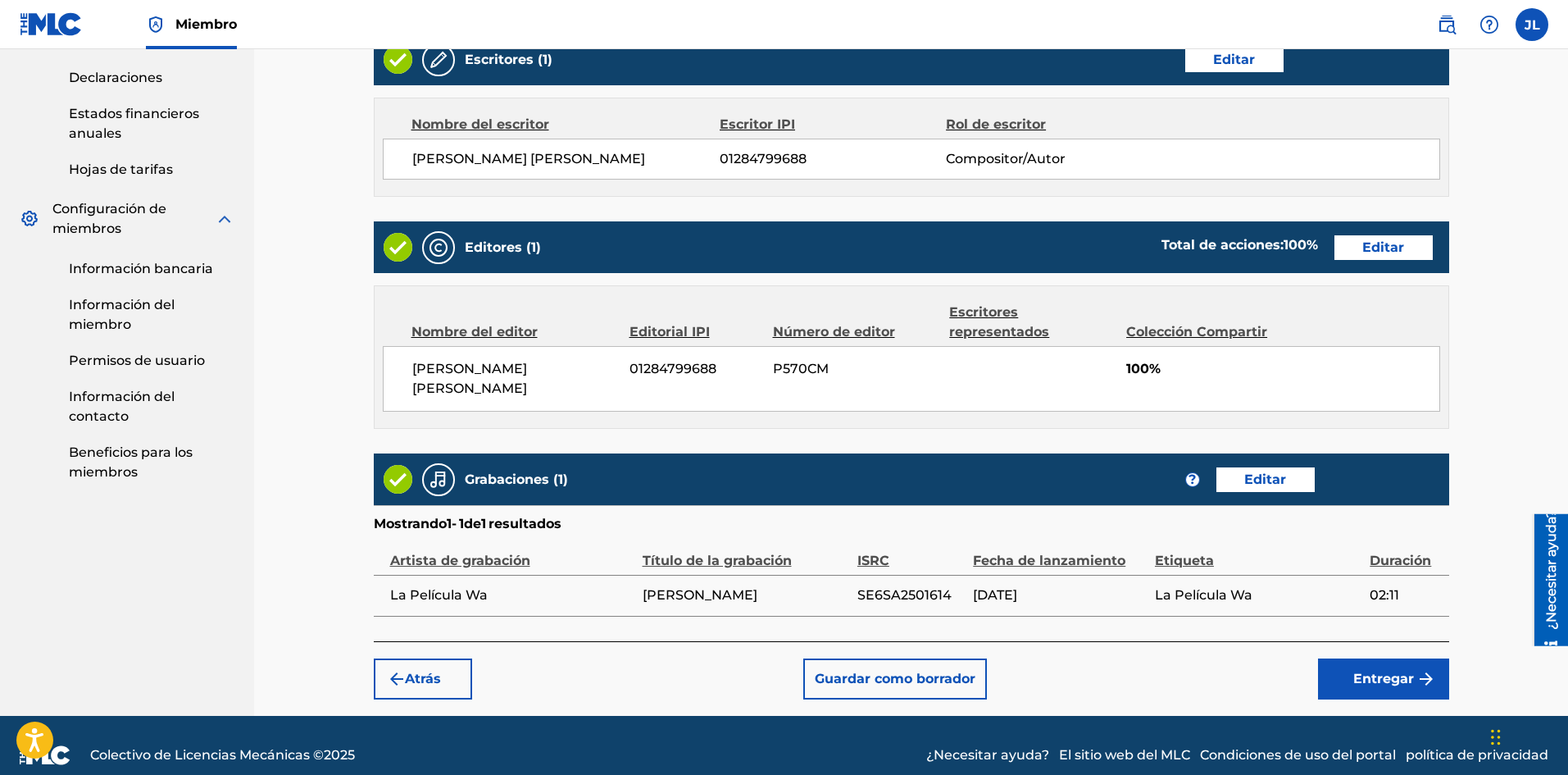
click at [1372, 658] on button "Entregar" at bounding box center [1383, 678] width 131 height 41
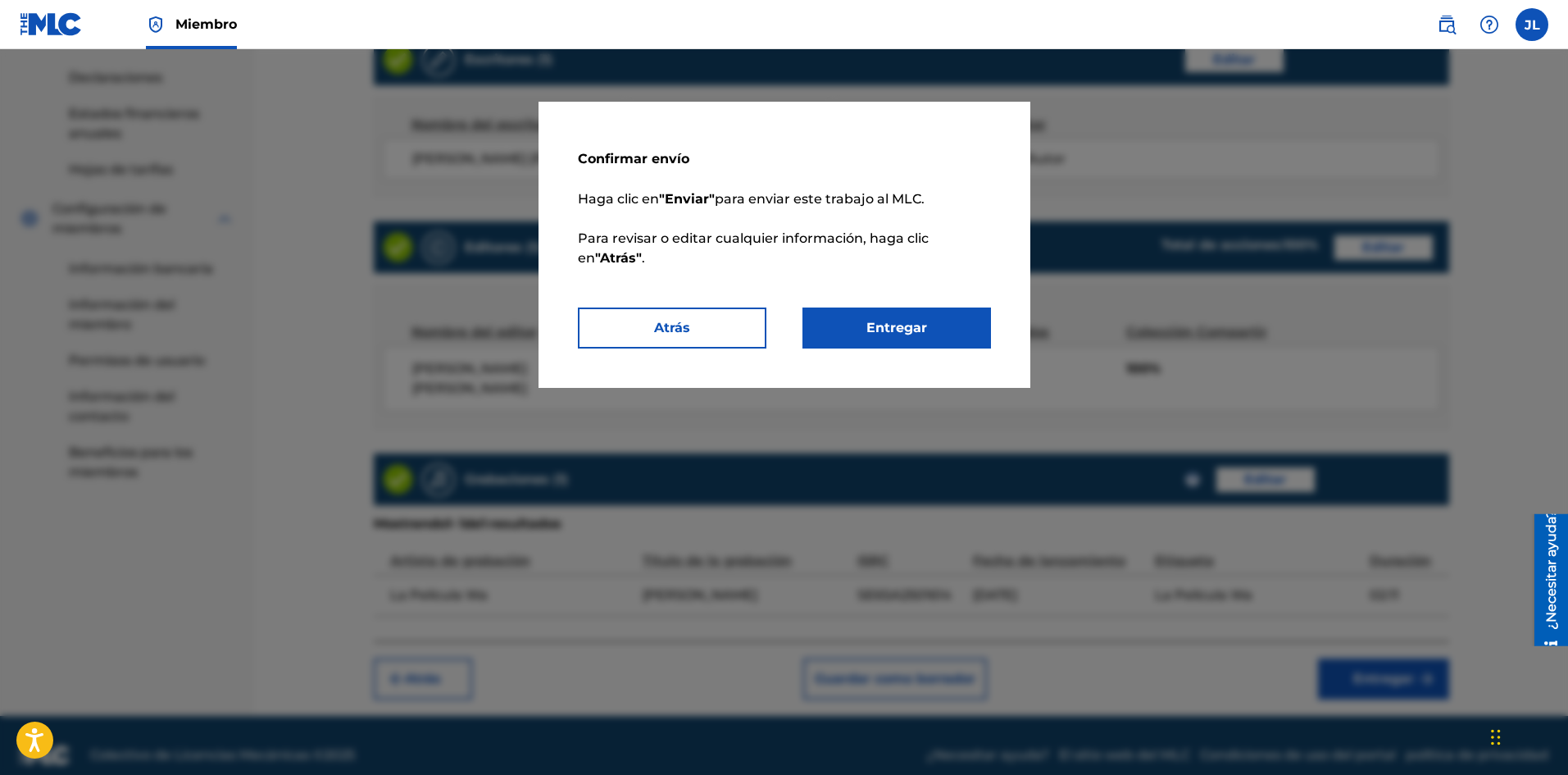
click at [948, 332] on button "Entregar" at bounding box center [896, 327] width 189 height 41
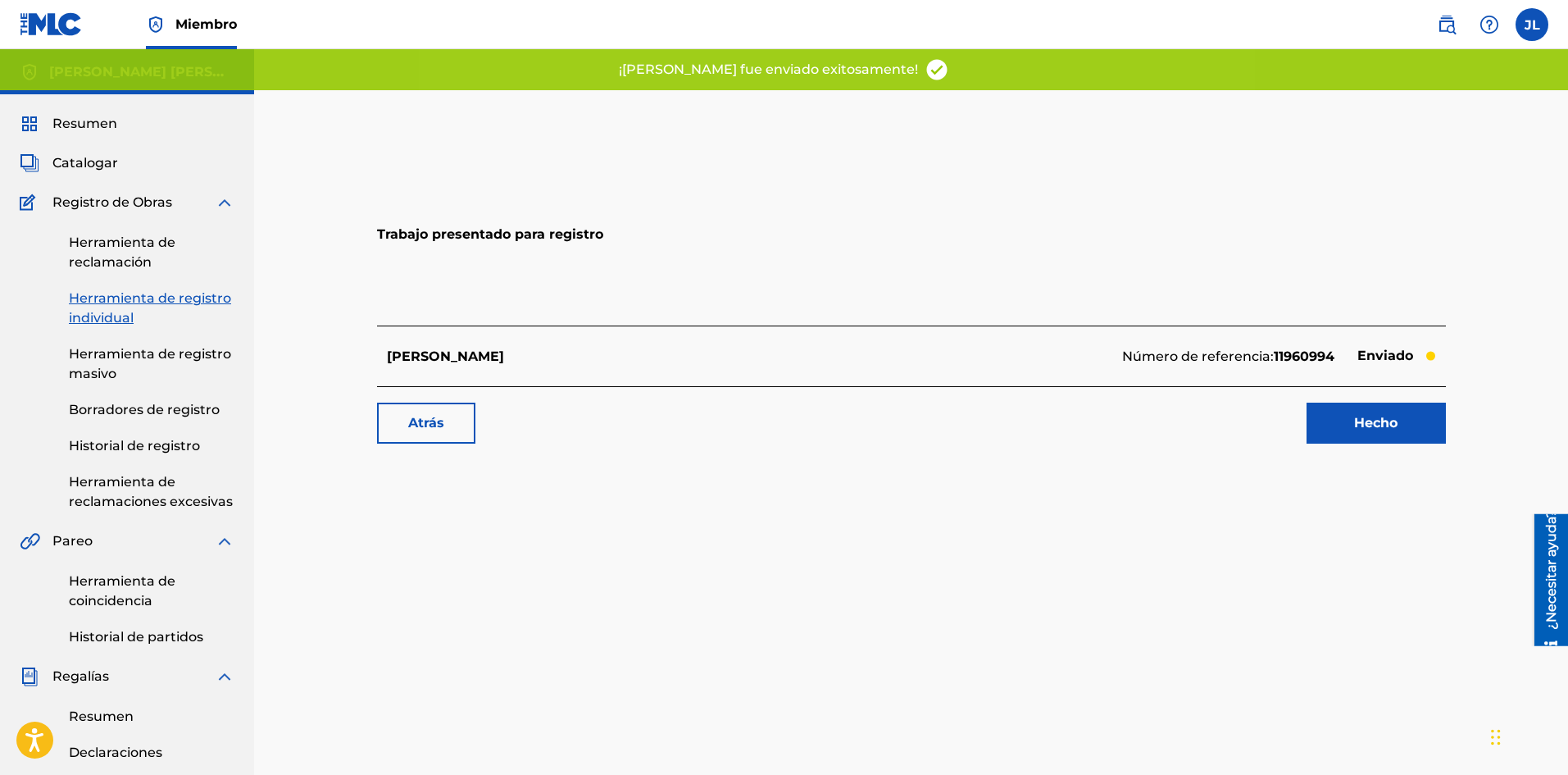
click at [1344, 410] on link "Hecho" at bounding box center [1376, 422] width 139 height 41
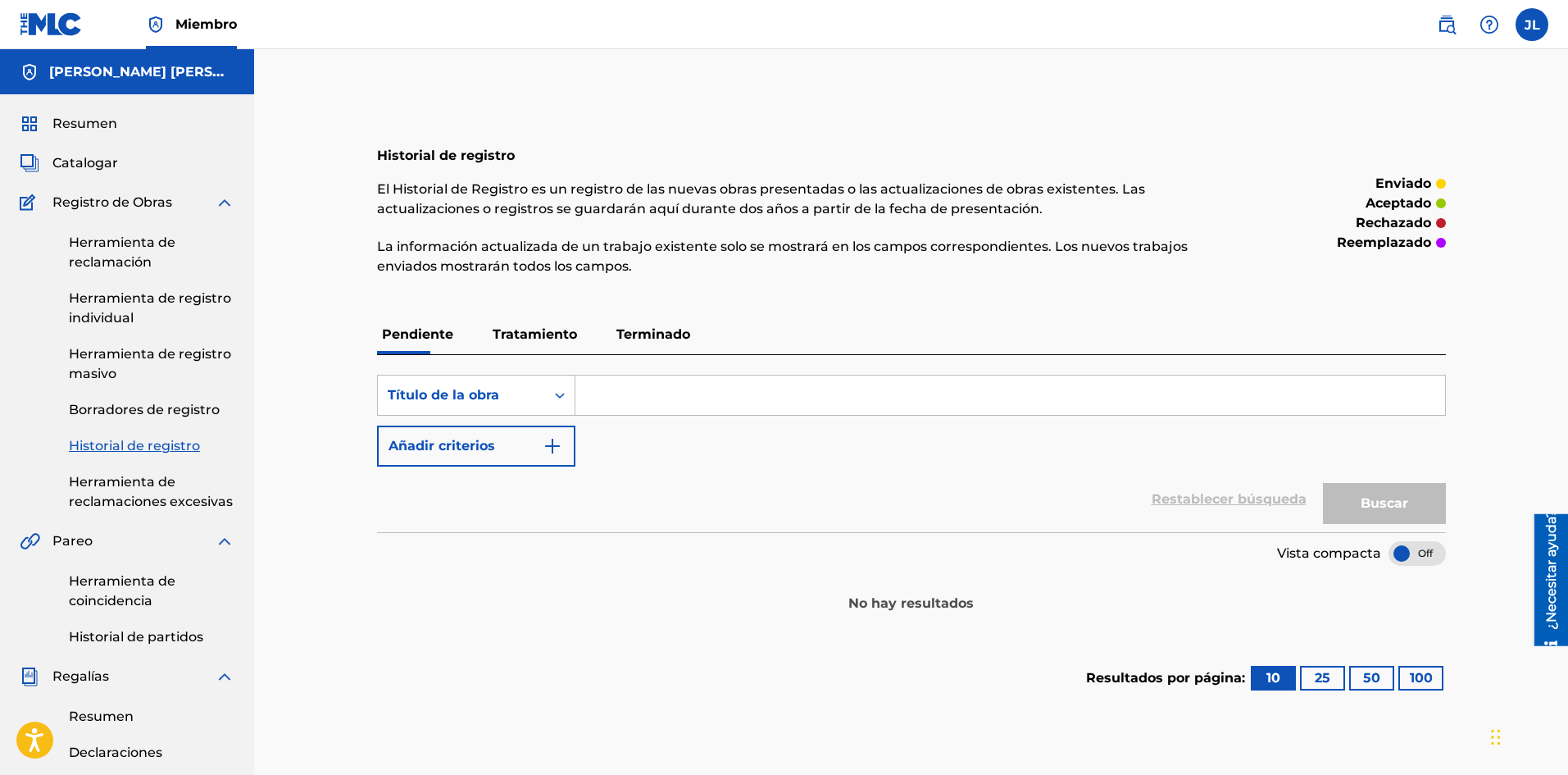
click at [87, 148] on div "Resumen Catalogar Registro de Obras Herramienta de reclamación Herramienta de r…" at bounding box center [127, 635] width 254 height 1082
click at [87, 160] on font "Catalogar" at bounding box center [84, 162] width 65 height 15
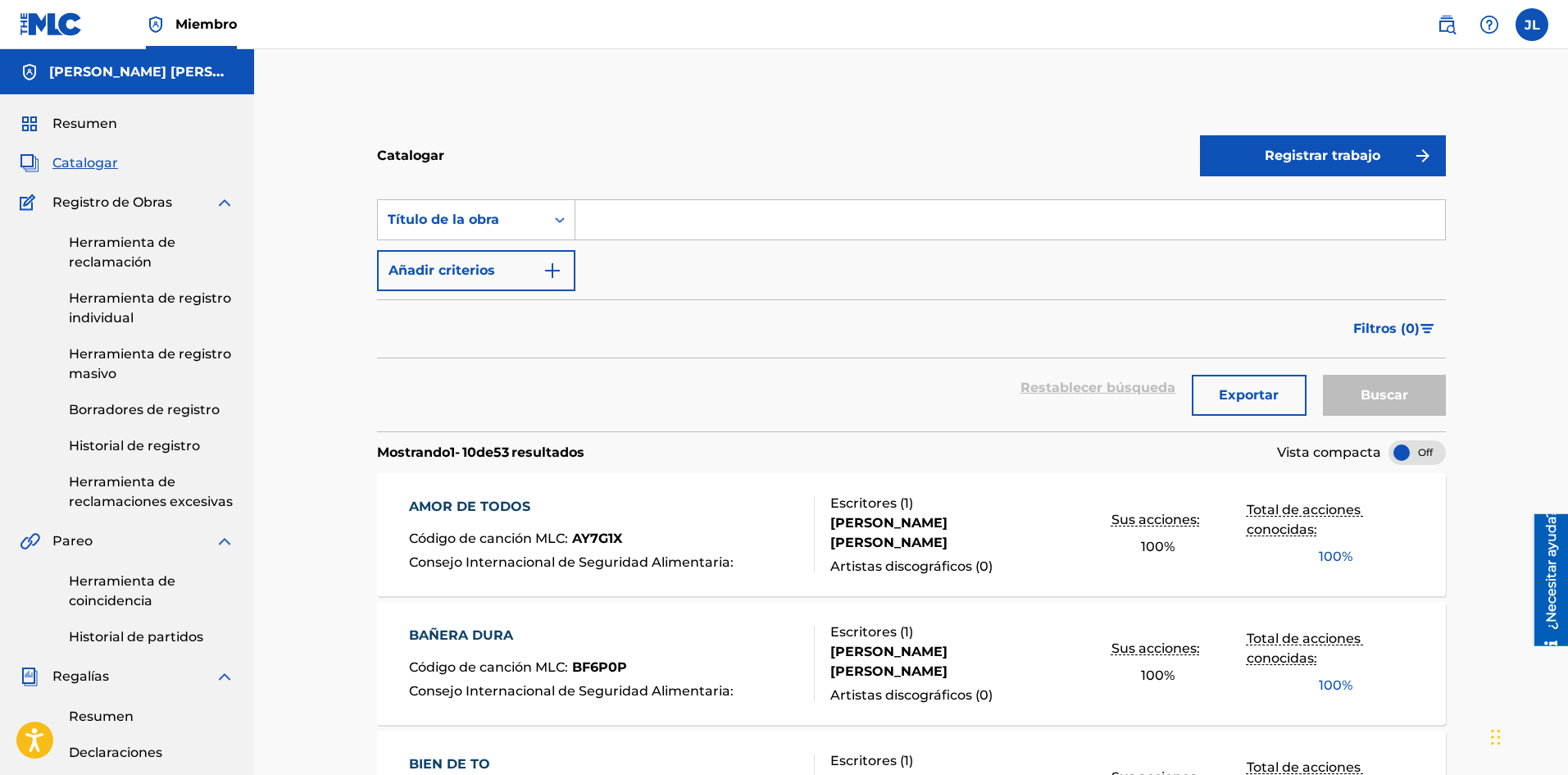
click at [1254, 148] on button "Registrar trabajo" at bounding box center [1322, 156] width 246 height 41
click at [1250, 203] on font "Individual" at bounding box center [1242, 209] width 65 height 15
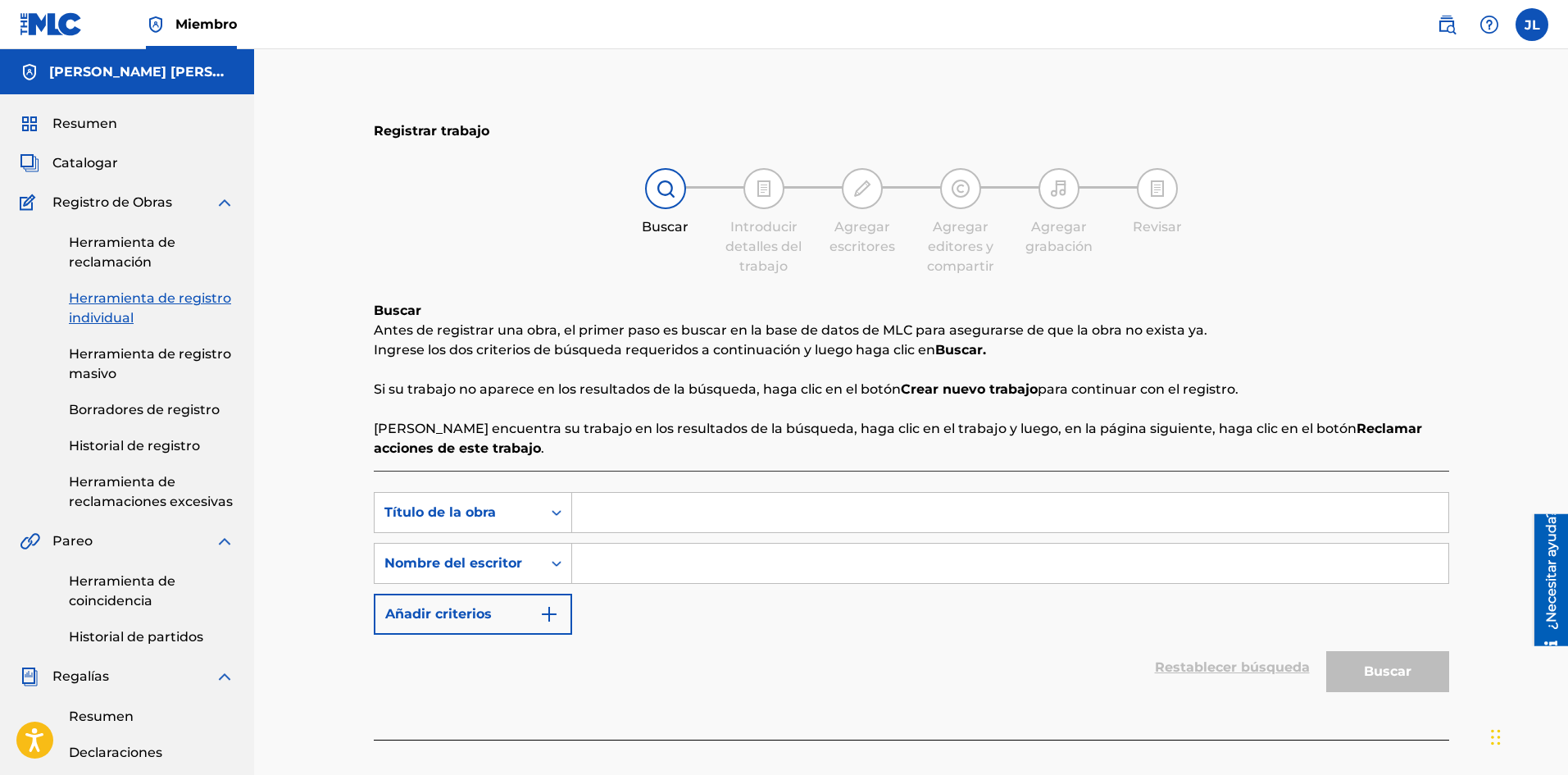
click at [709, 502] on input "Formulario de búsqueda" at bounding box center [1010, 512] width 876 height 39
paste input "Andamos"
type input "Andamos"
click at [685, 552] on input "Formulario de búsqueda" at bounding box center [1010, 563] width 876 height 39
type input "[PERSON_NAME]"
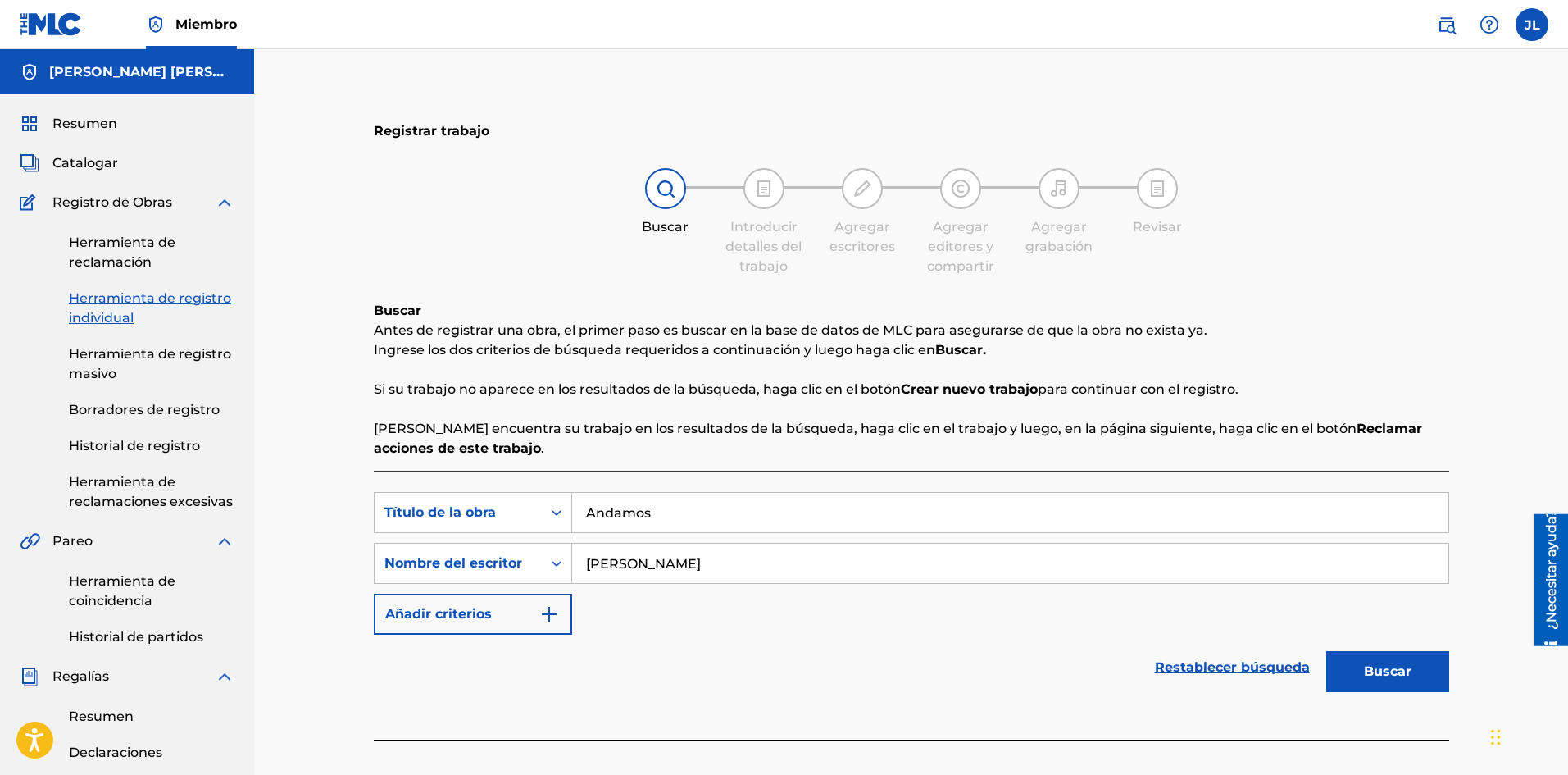
click at [1358, 660] on button "Buscar" at bounding box center [1388, 671] width 123 height 41
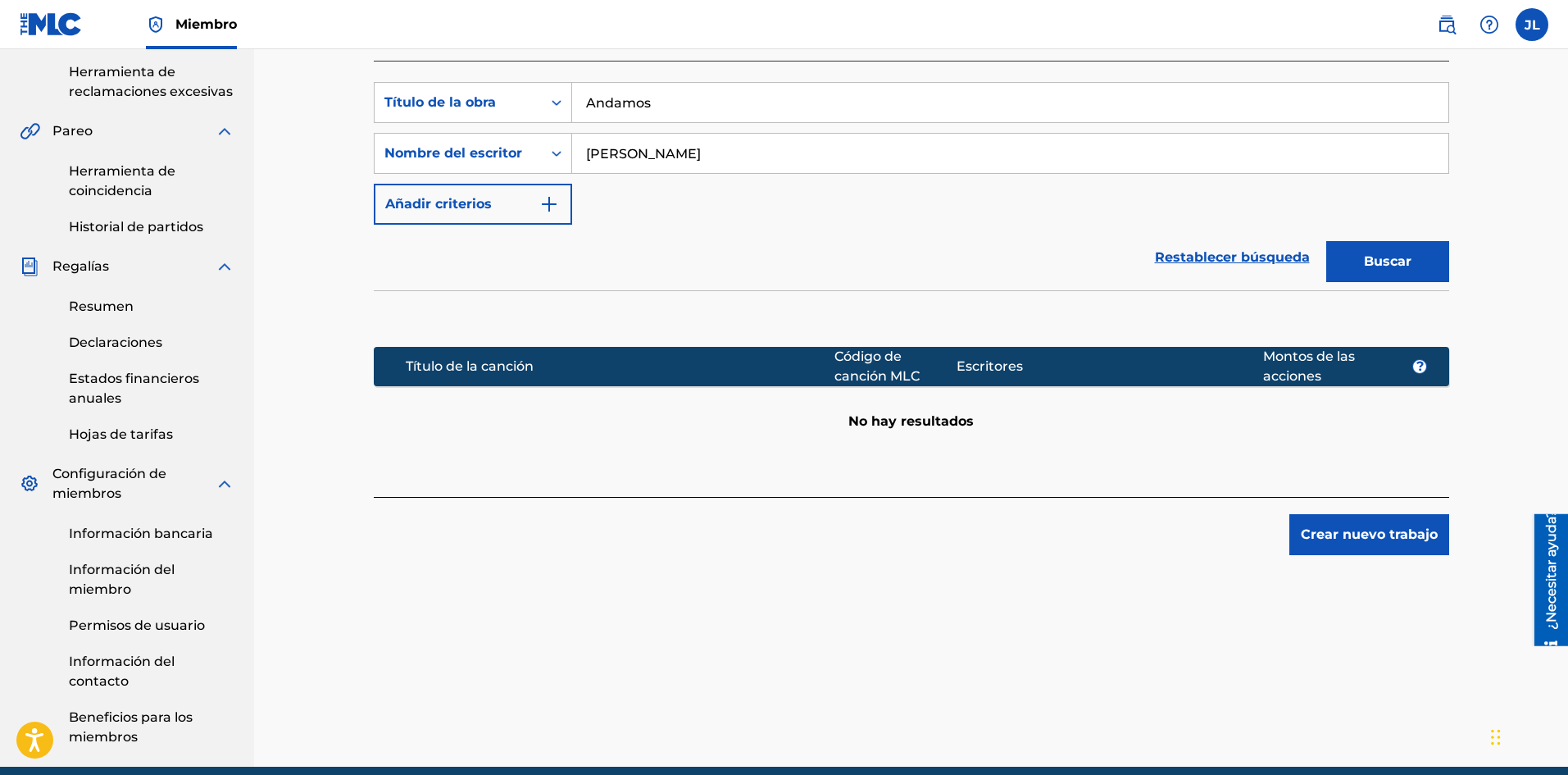
scroll to position [481, 0]
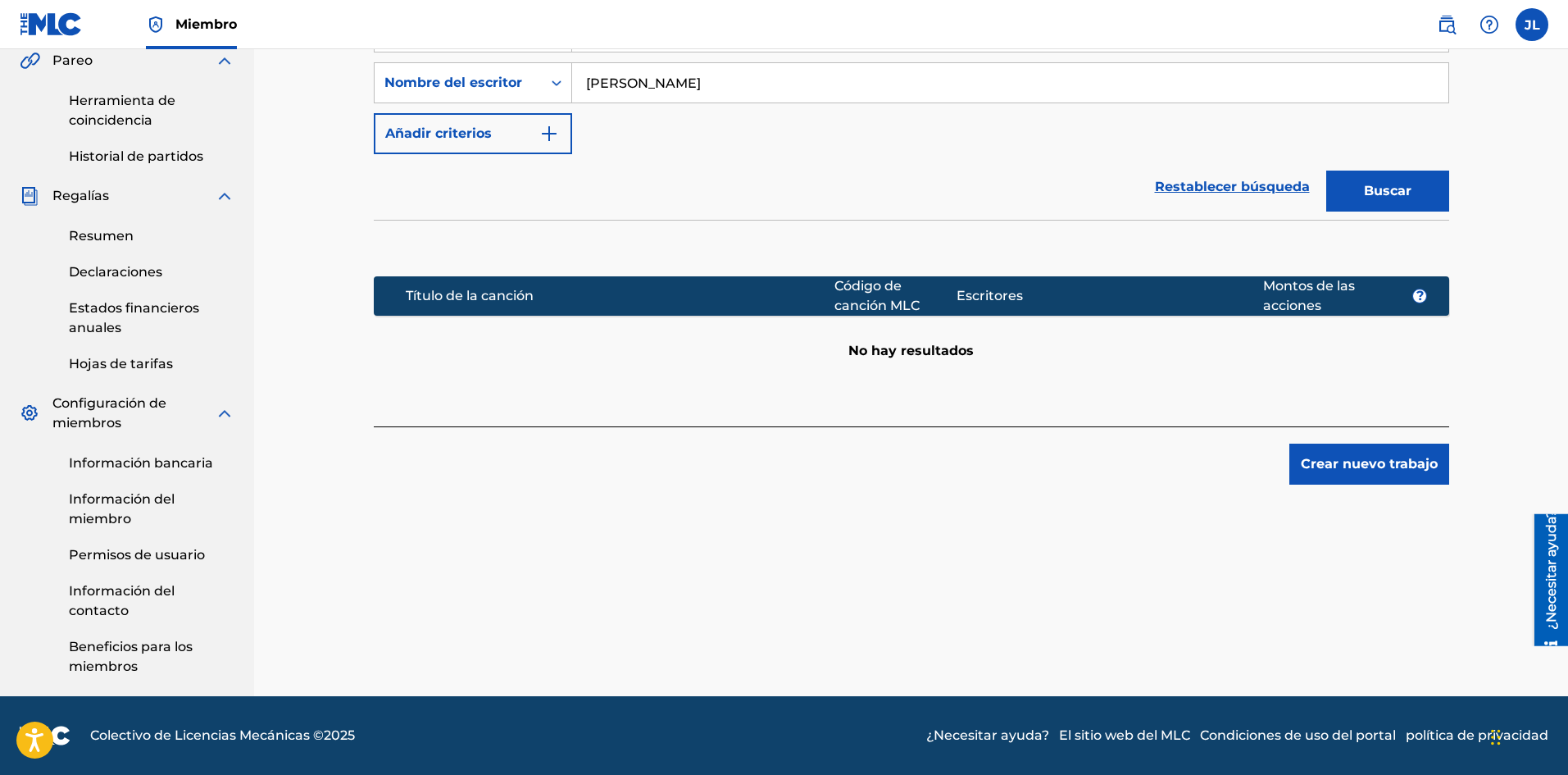
click at [1315, 474] on button "Crear nuevo trabajo" at bounding box center [1369, 464] width 160 height 41
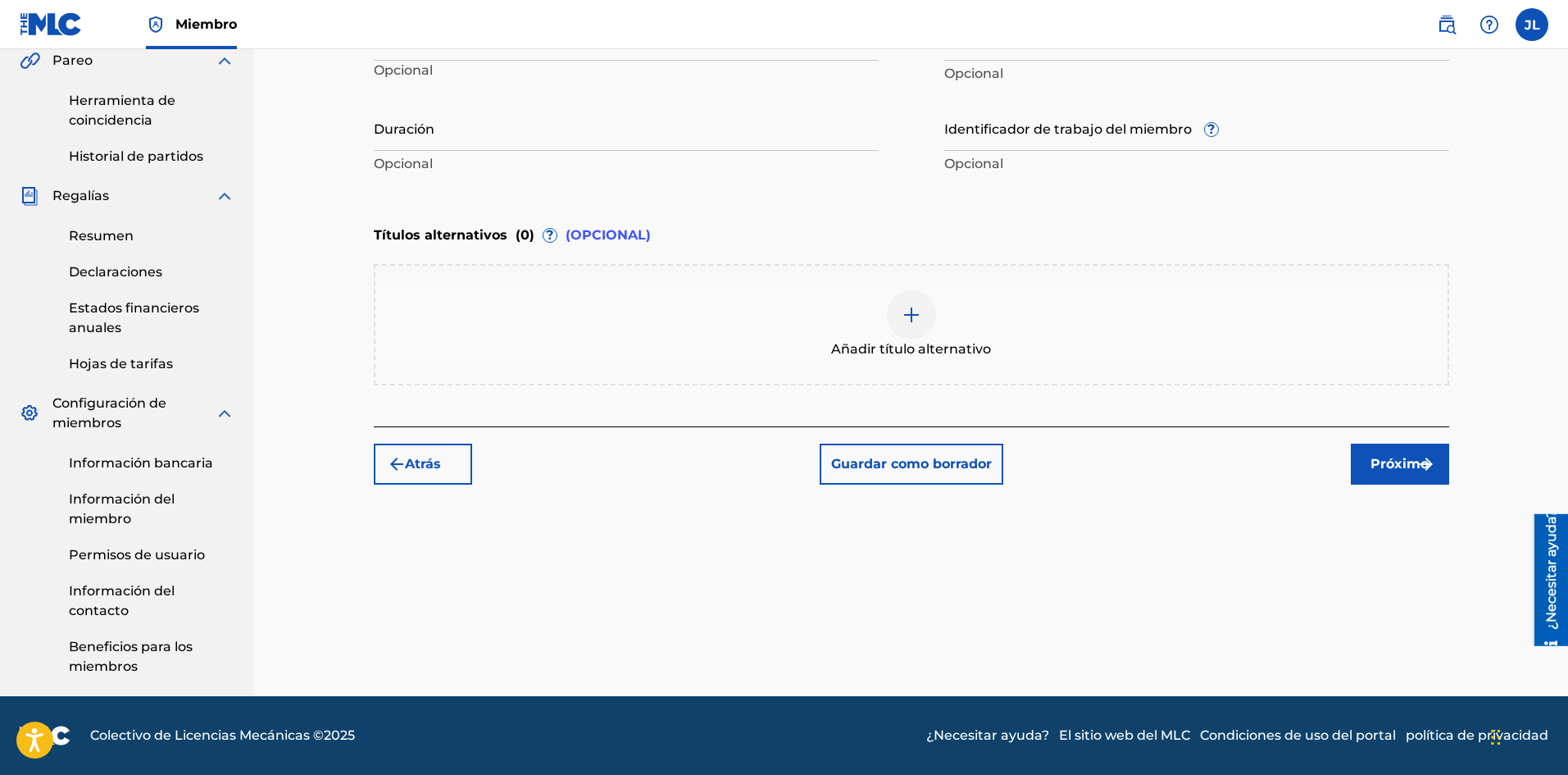
scroll to position [208, 0]
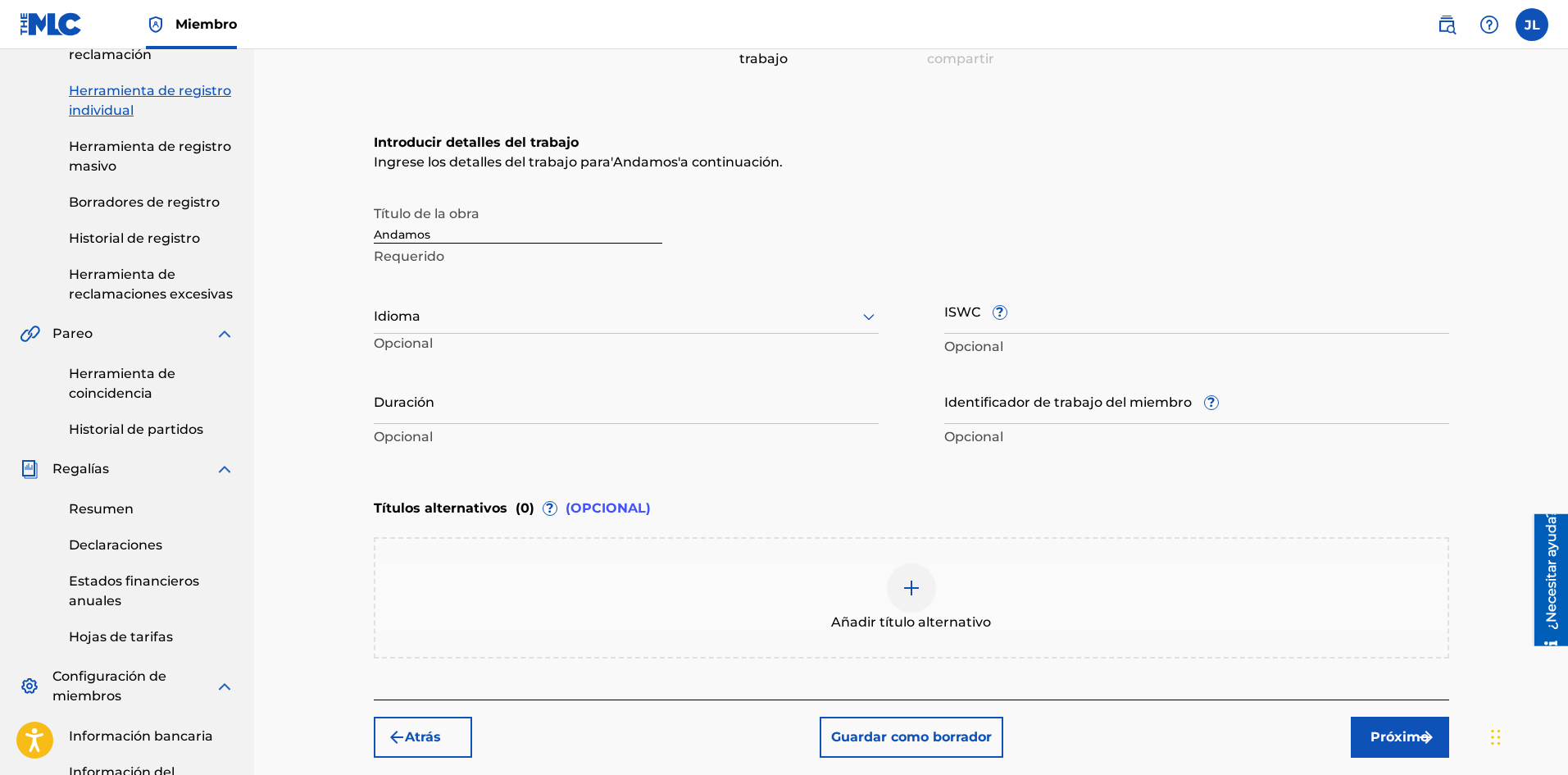
click at [437, 309] on div at bounding box center [626, 316] width 504 height 21
click at [418, 391] on font "Español" at bounding box center [410, 392] width 53 height 15
click at [493, 419] on input "Duración" at bounding box center [626, 400] width 504 height 46
type input "02:16"
click at [1421, 744] on img "submit" at bounding box center [1426, 737] width 20 height 20
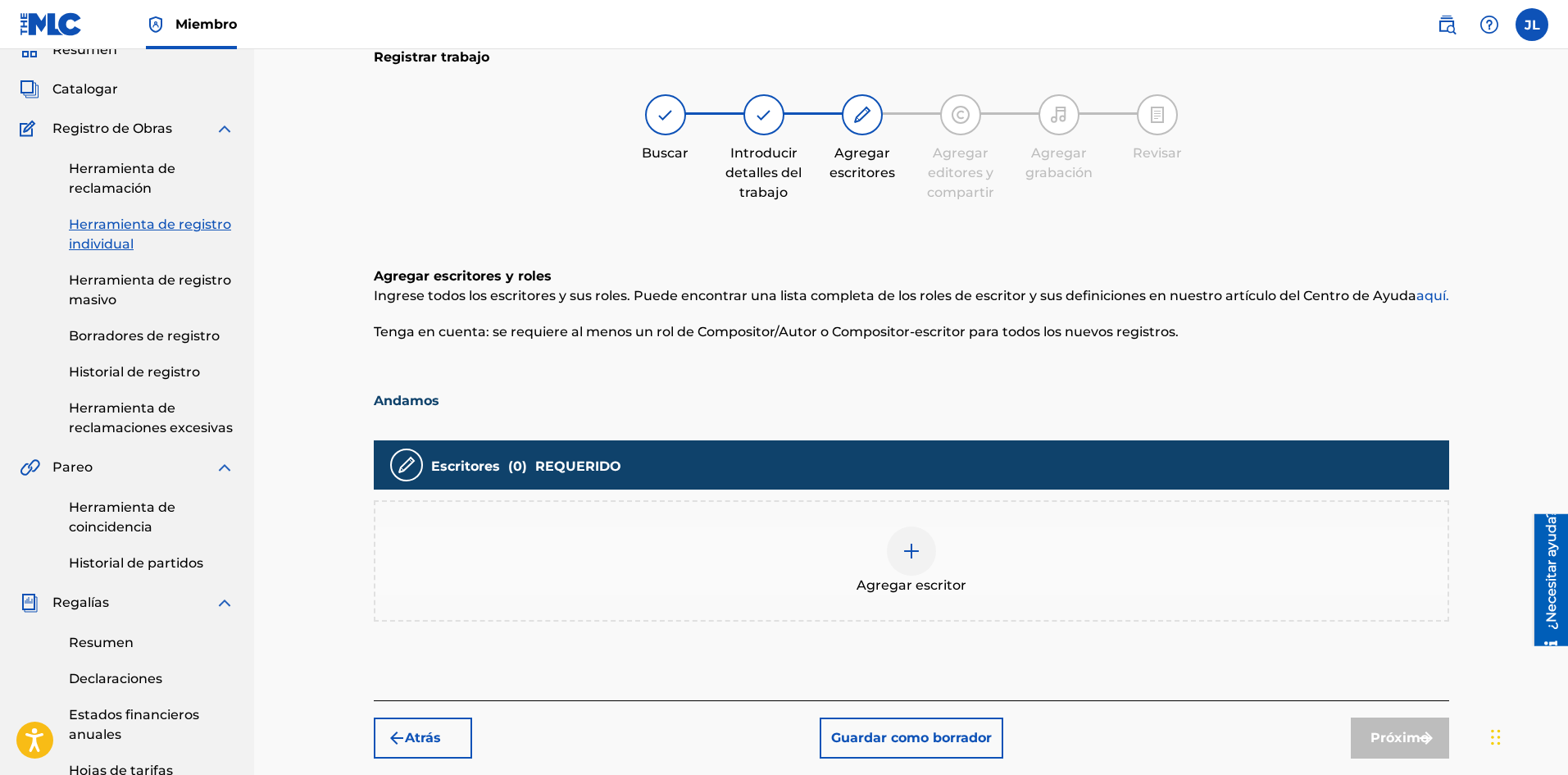
scroll to position [347, 0]
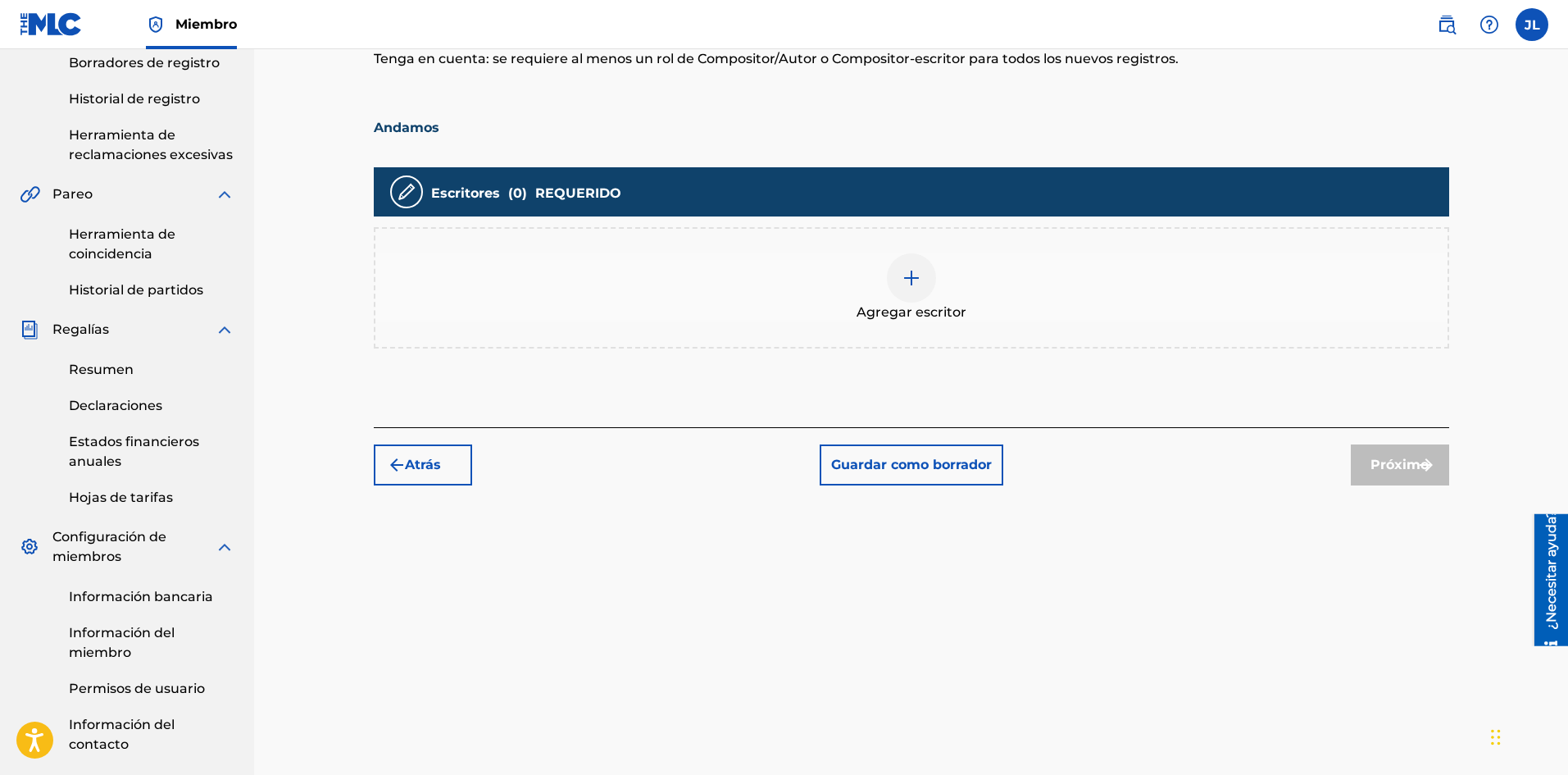
click at [921, 288] on div at bounding box center [911, 278] width 49 height 49
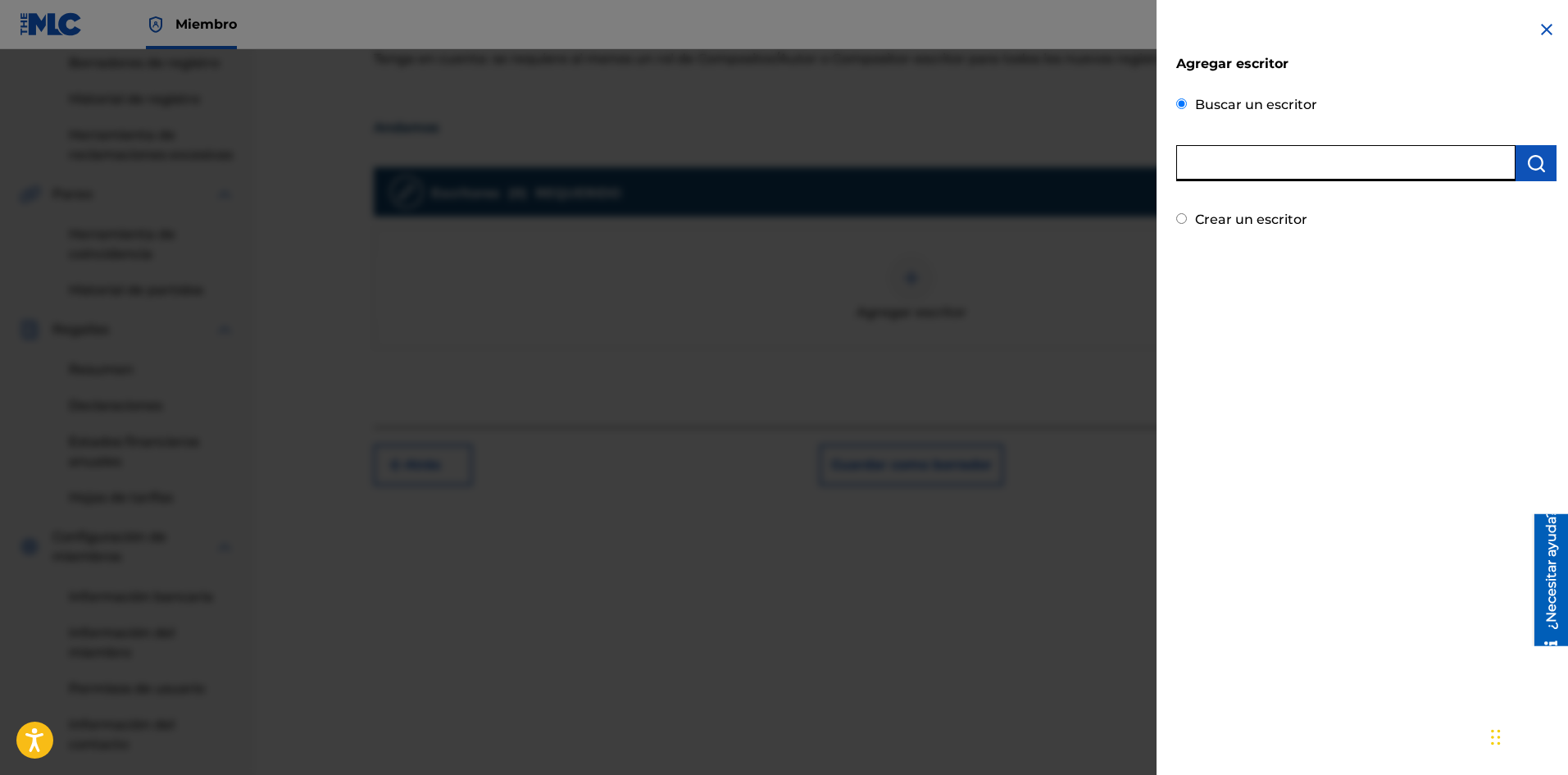
click at [1267, 152] on input "text" at bounding box center [1345, 163] width 339 height 36
type input "[PERSON_NAME] [PERSON_NAME]"
click at [1537, 165] on img "submit" at bounding box center [1536, 163] width 20 height 20
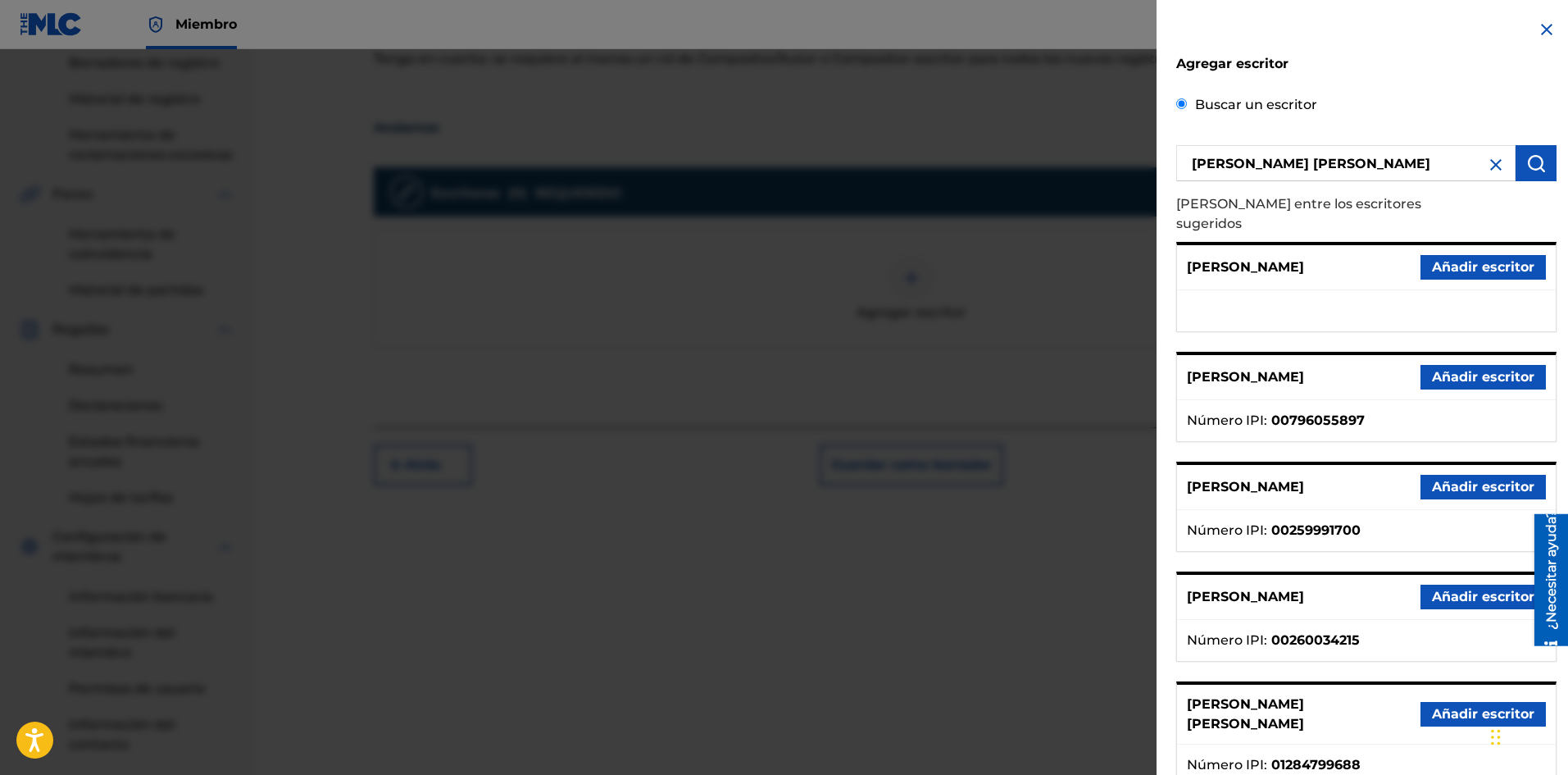
scroll to position [82, 0]
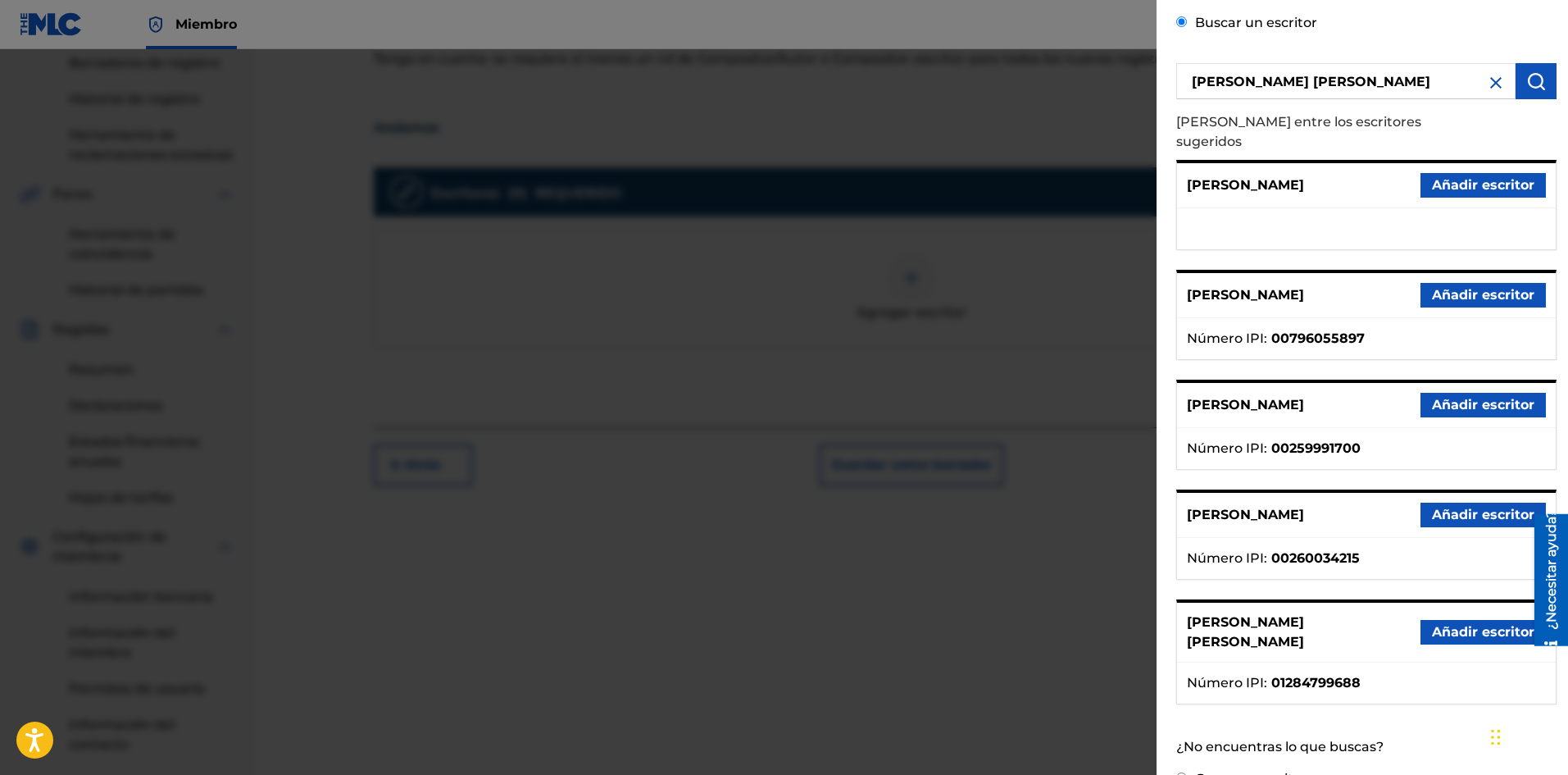
click at [1462, 624] on font "Añadir escritor" at bounding box center [1483, 632] width 102 height 15
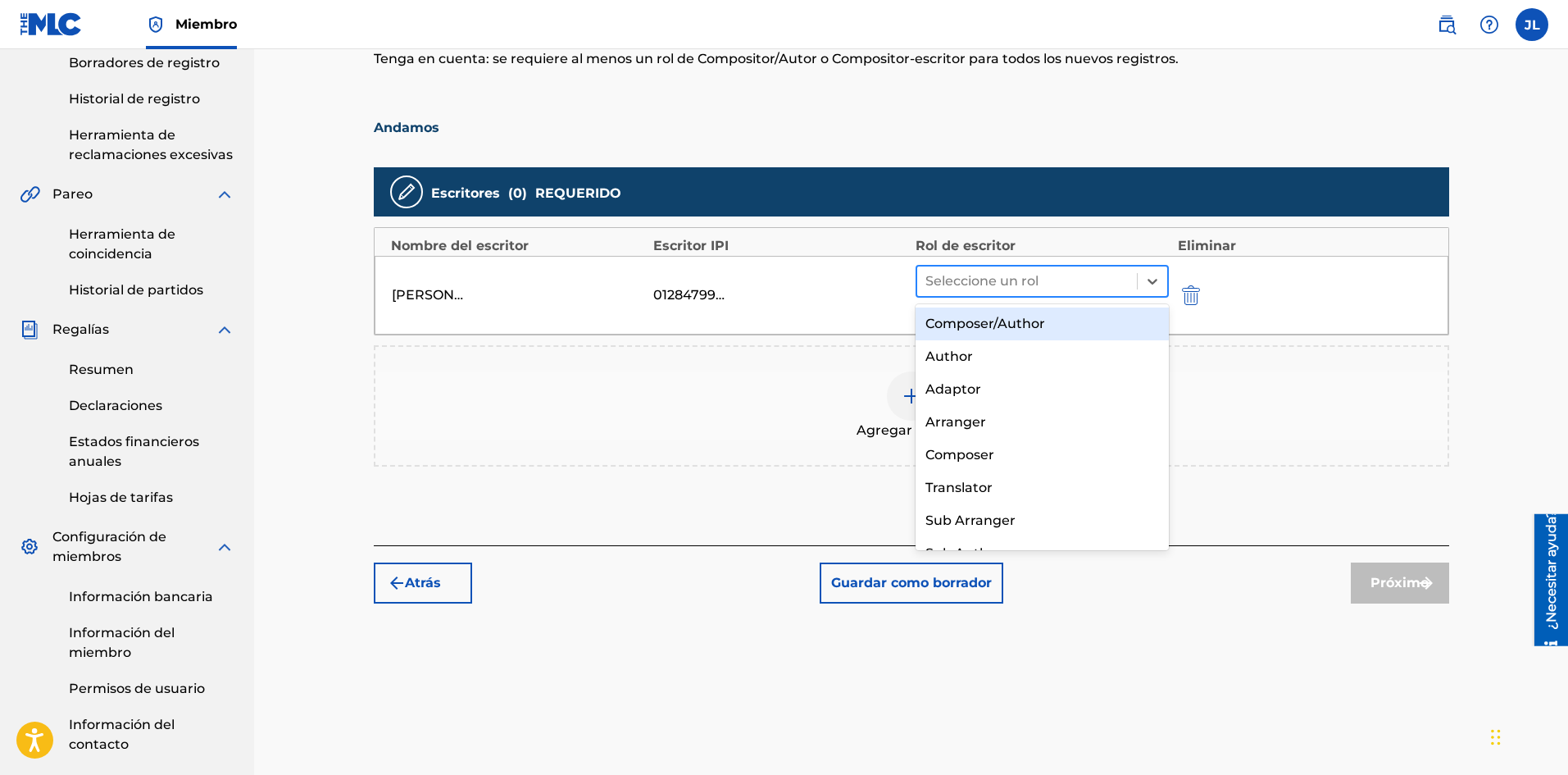
click at [1055, 290] on div at bounding box center [1027, 281] width 204 height 23
click at [1012, 322] on font "Compositor/Autor" at bounding box center [985, 323] width 119 height 15
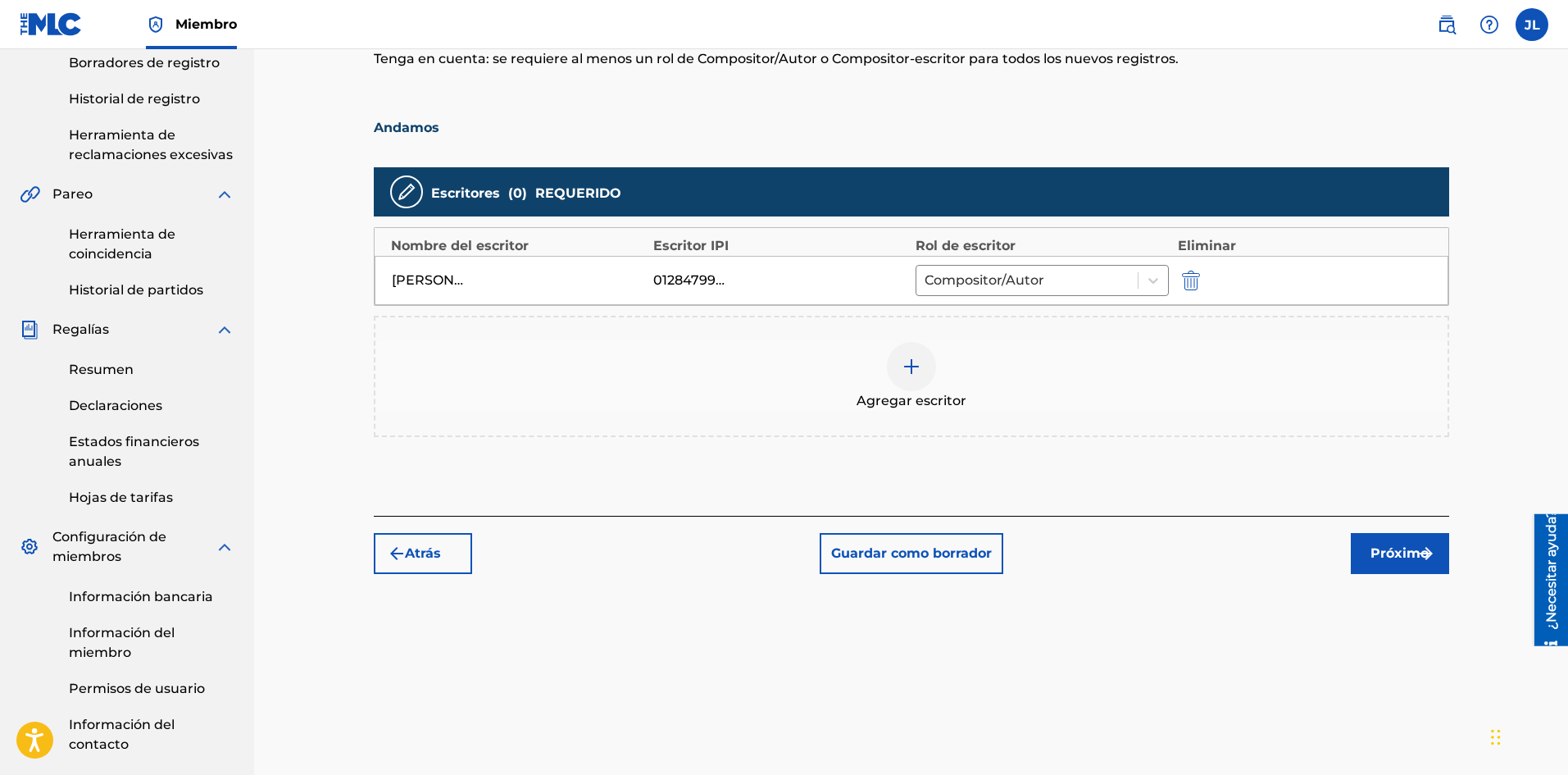
click at [1391, 546] on font "Próximo" at bounding box center [1398, 553] width 58 height 15
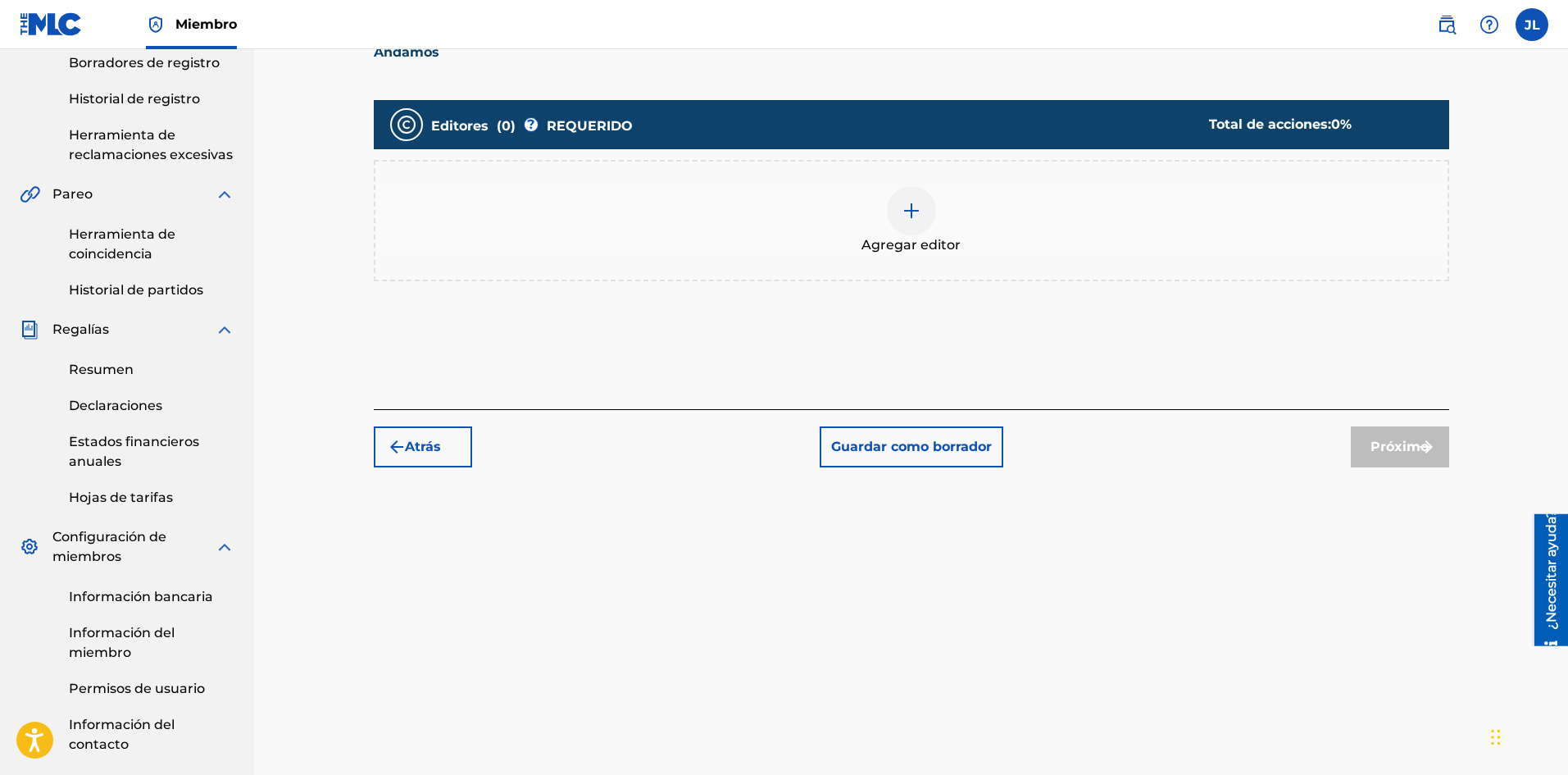
scroll to position [74, 0]
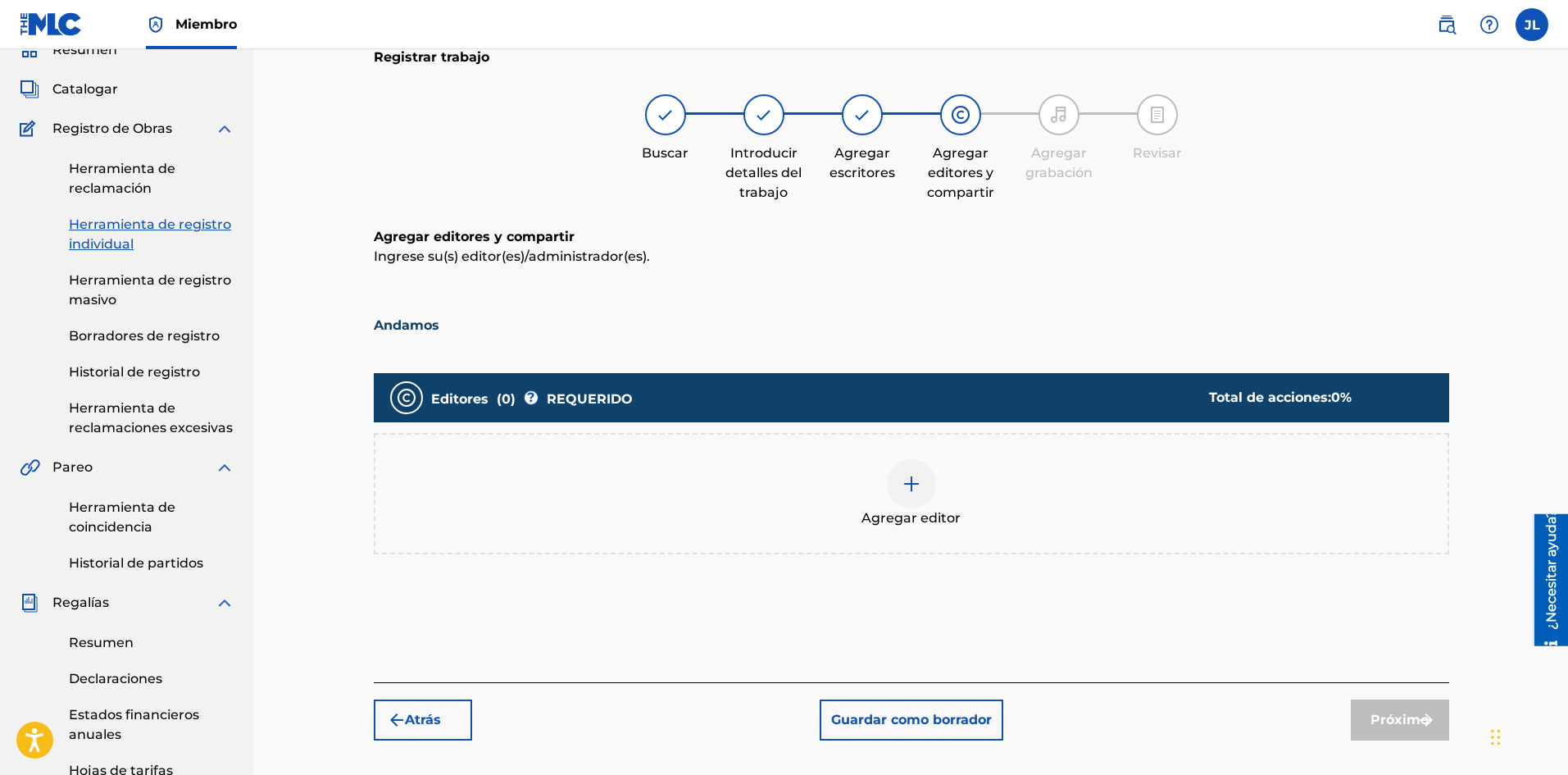
click at [913, 481] on img at bounding box center [911, 484] width 20 height 20
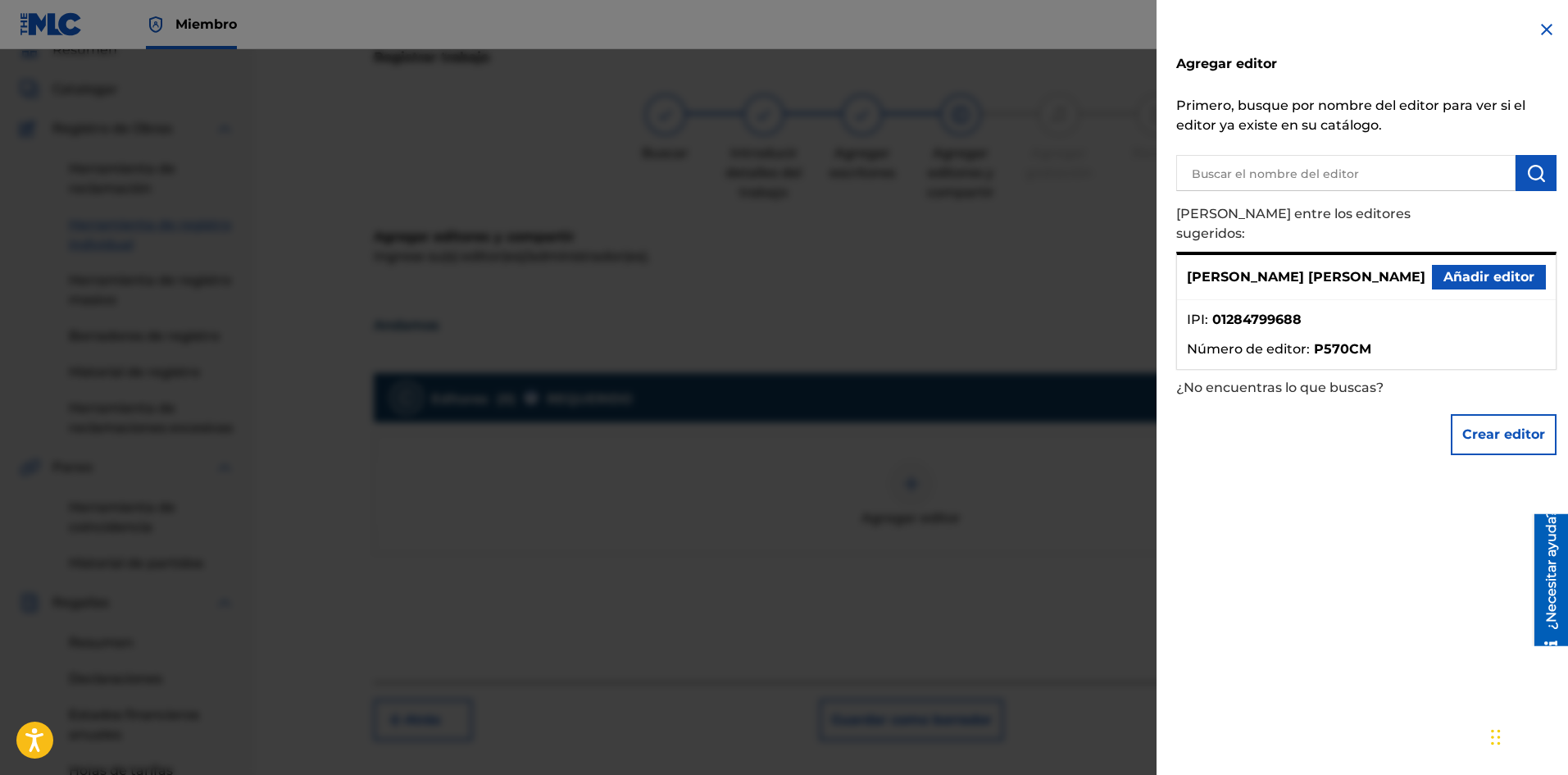
click at [1441, 255] on div "[PERSON_NAME] [PERSON_NAME] Añadir editor" at bounding box center [1365, 278] width 378 height 46
click at [1444, 269] on font "Añadir editor" at bounding box center [1488, 277] width 91 height 15
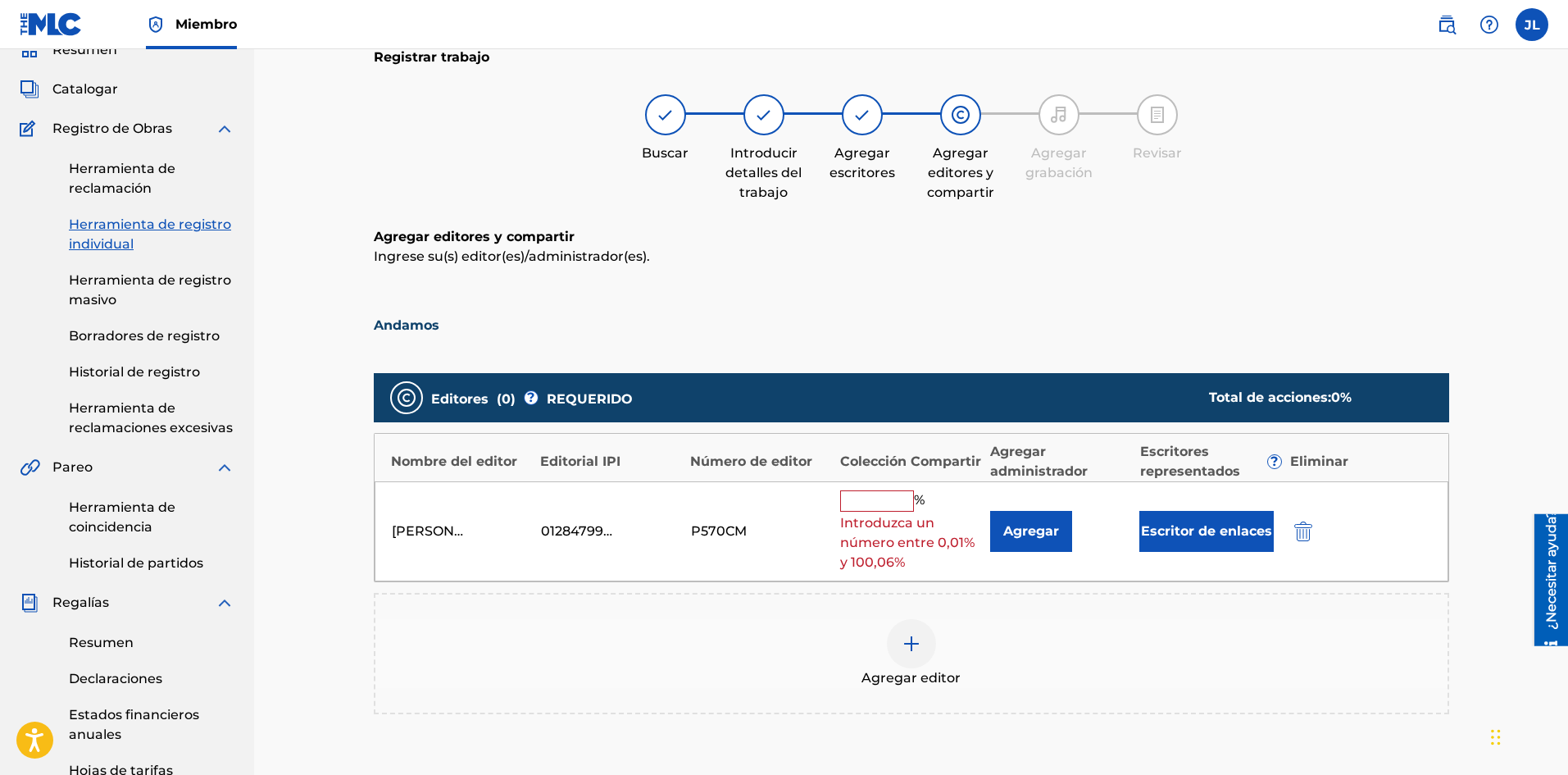
click at [886, 492] on input "text" at bounding box center [877, 501] width 74 height 21
type input "100"
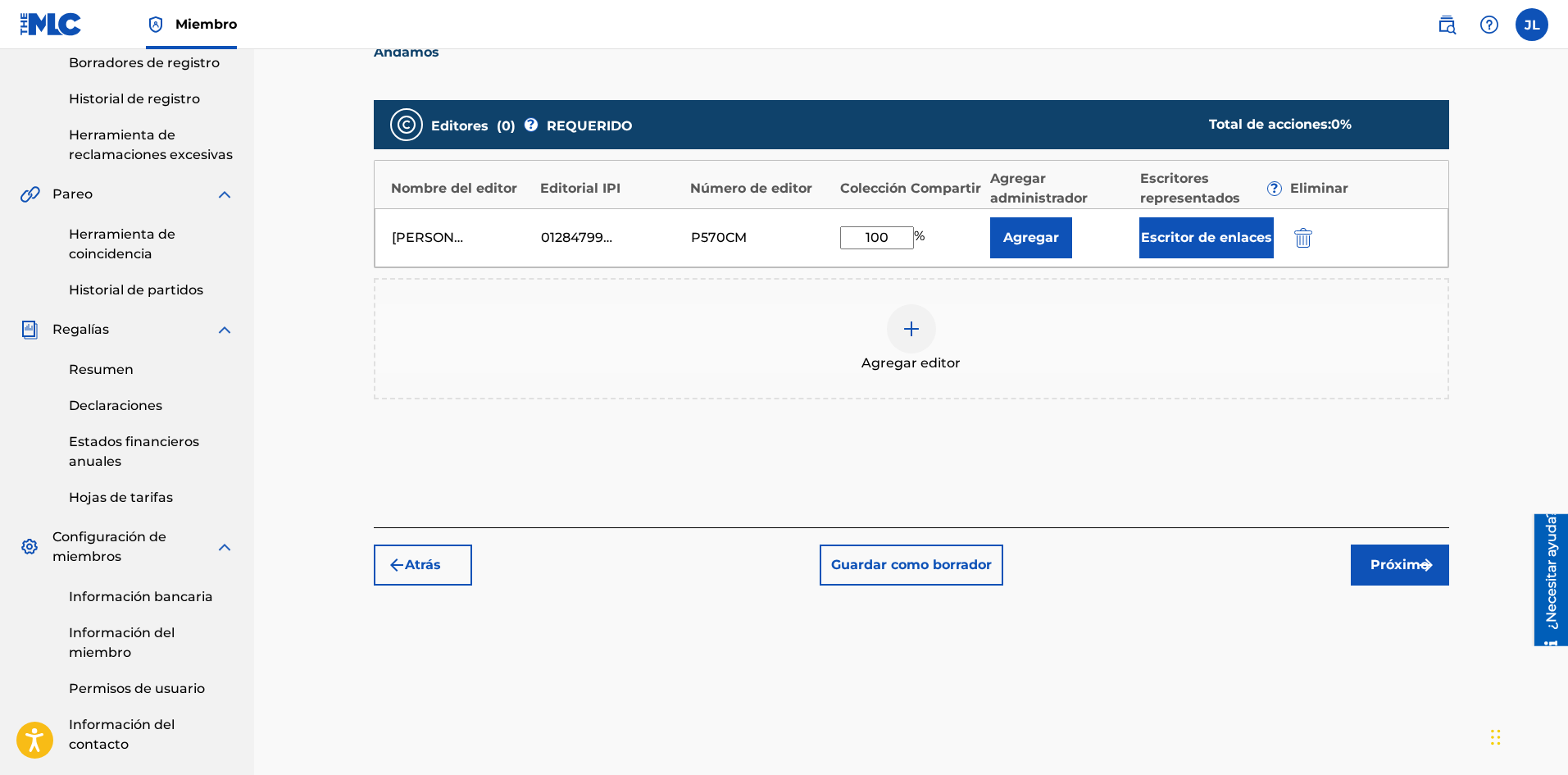
click at [1367, 566] on button "Próximo" at bounding box center [1400, 564] width 99 height 41
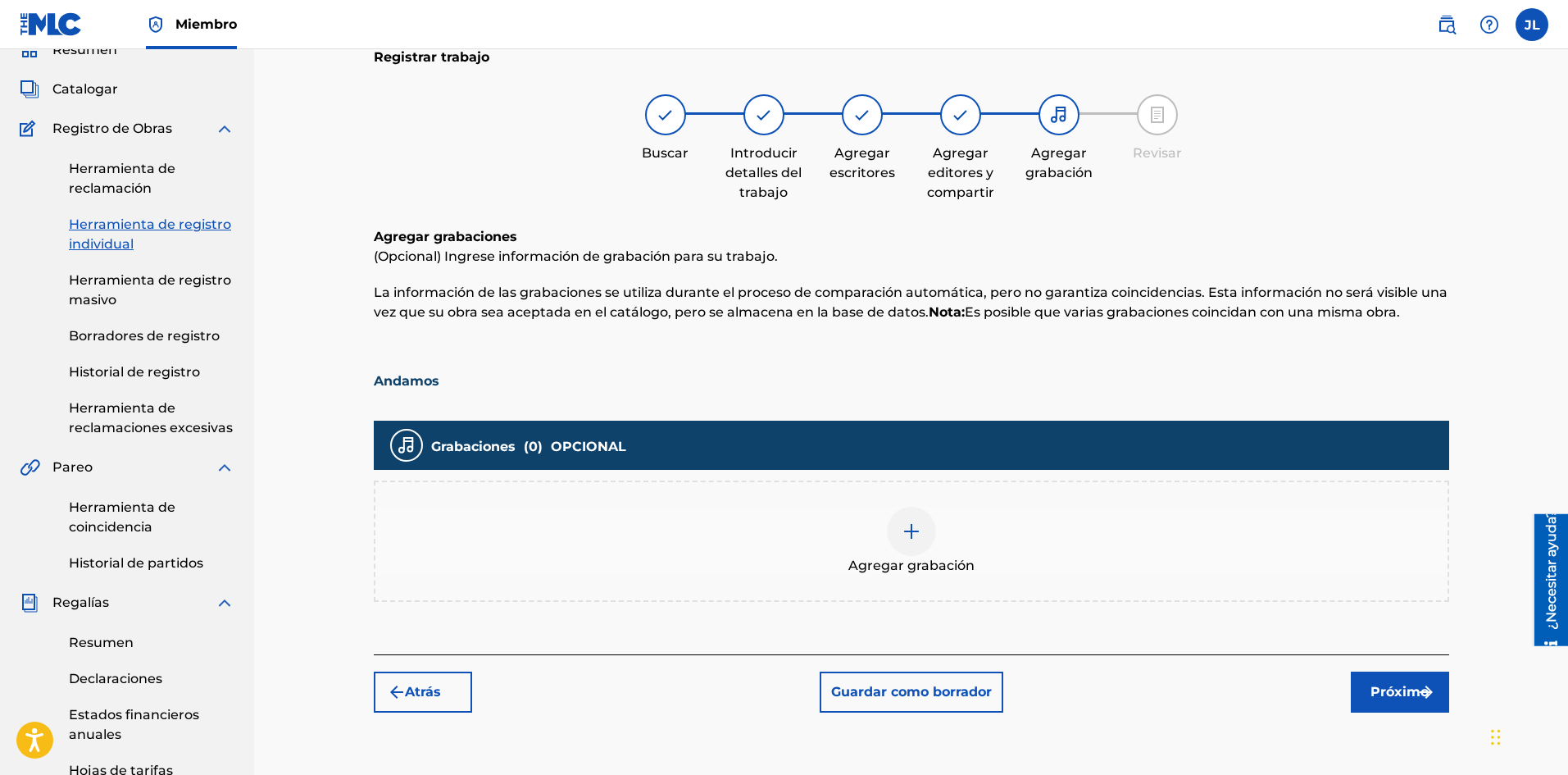
scroll to position [211, 0]
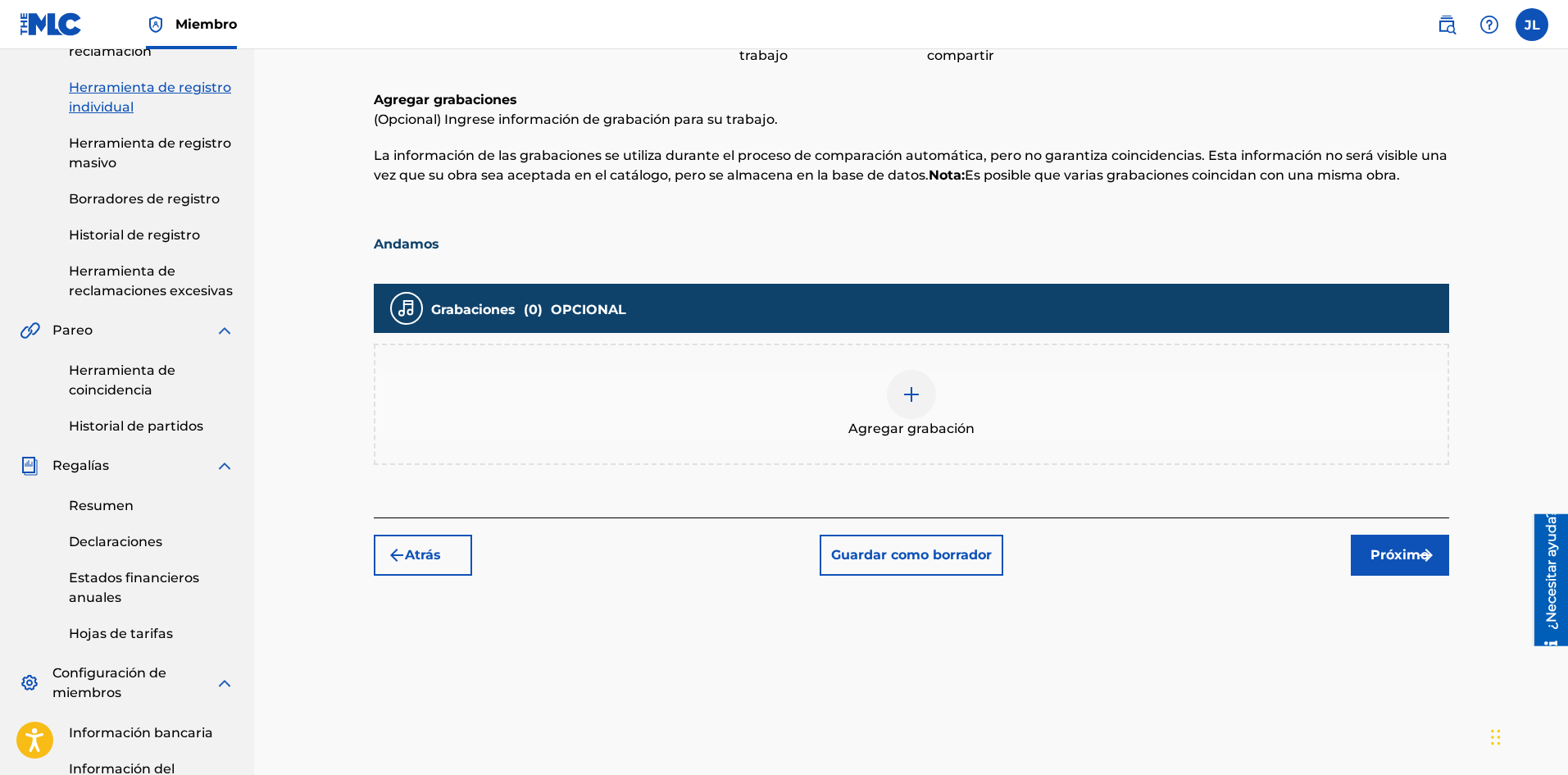
click at [921, 383] on div at bounding box center [911, 395] width 49 height 49
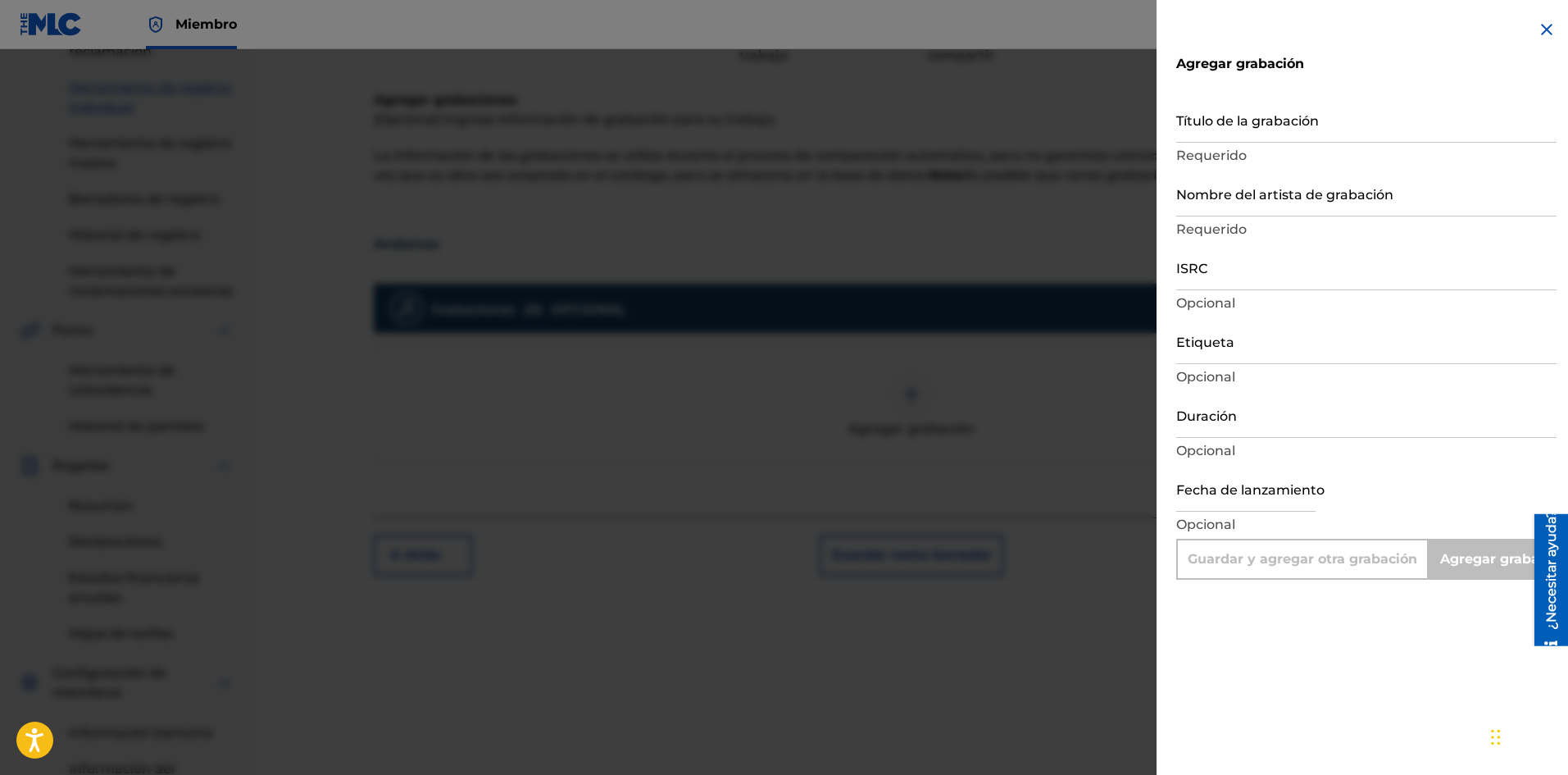
scroll to position [348, 0]
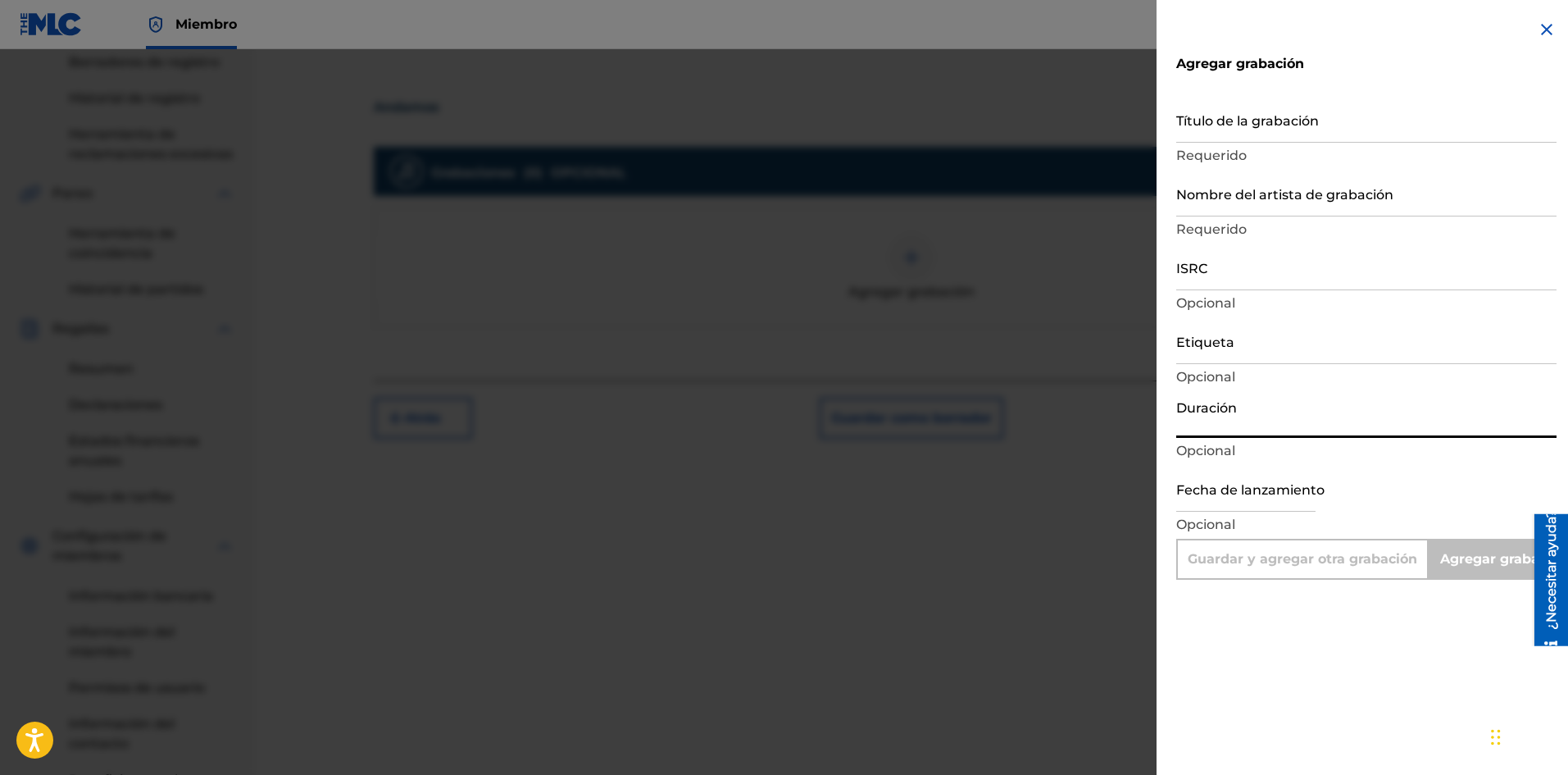
click at [1245, 418] on input "Duración" at bounding box center [1365, 414] width 380 height 46
click at [1243, 411] on input "Duración" at bounding box center [1365, 414] width 380 height 46
select select "7"
select select "2025"
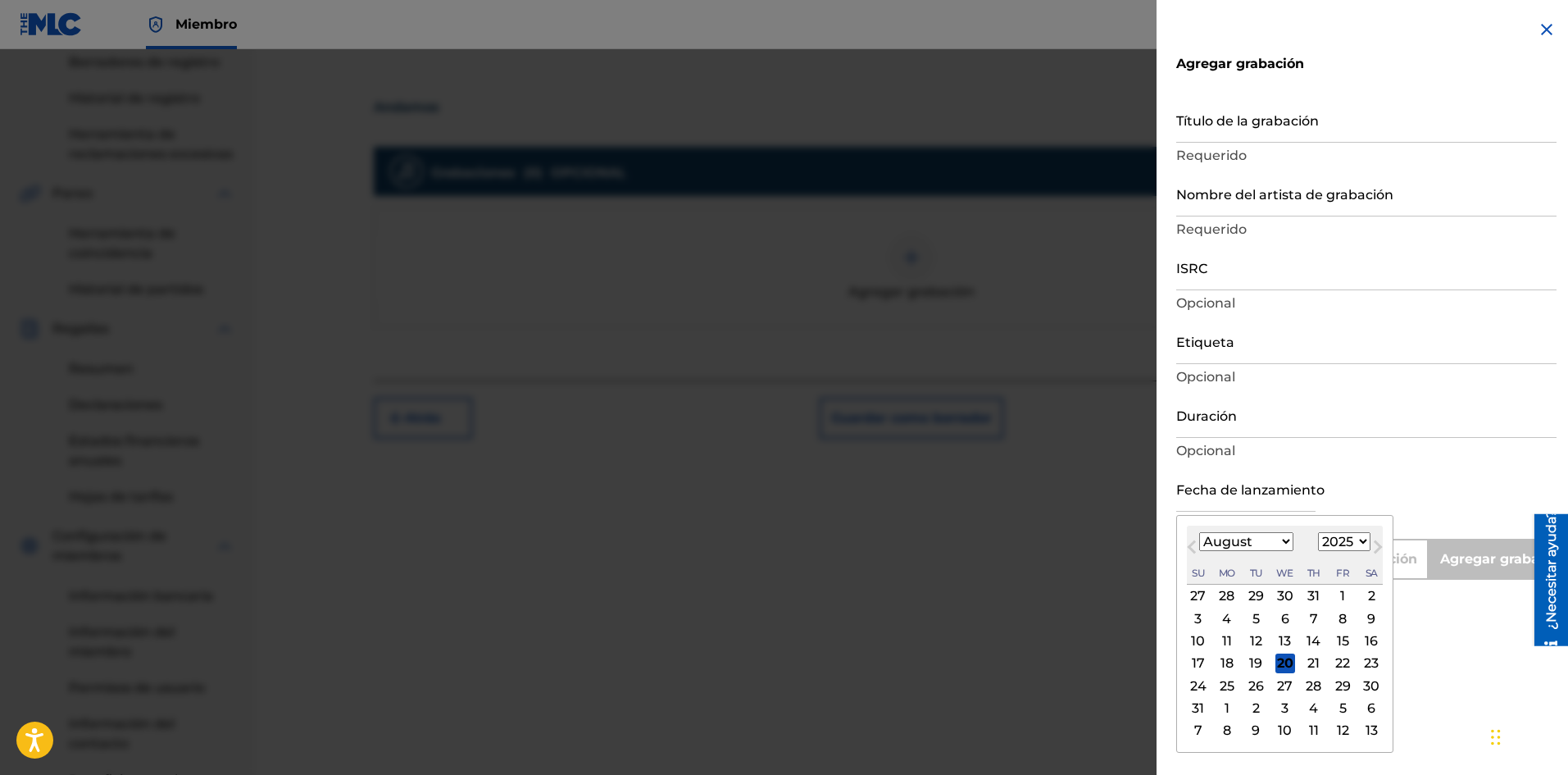
click at [1217, 494] on input "text" at bounding box center [1245, 488] width 139 height 46
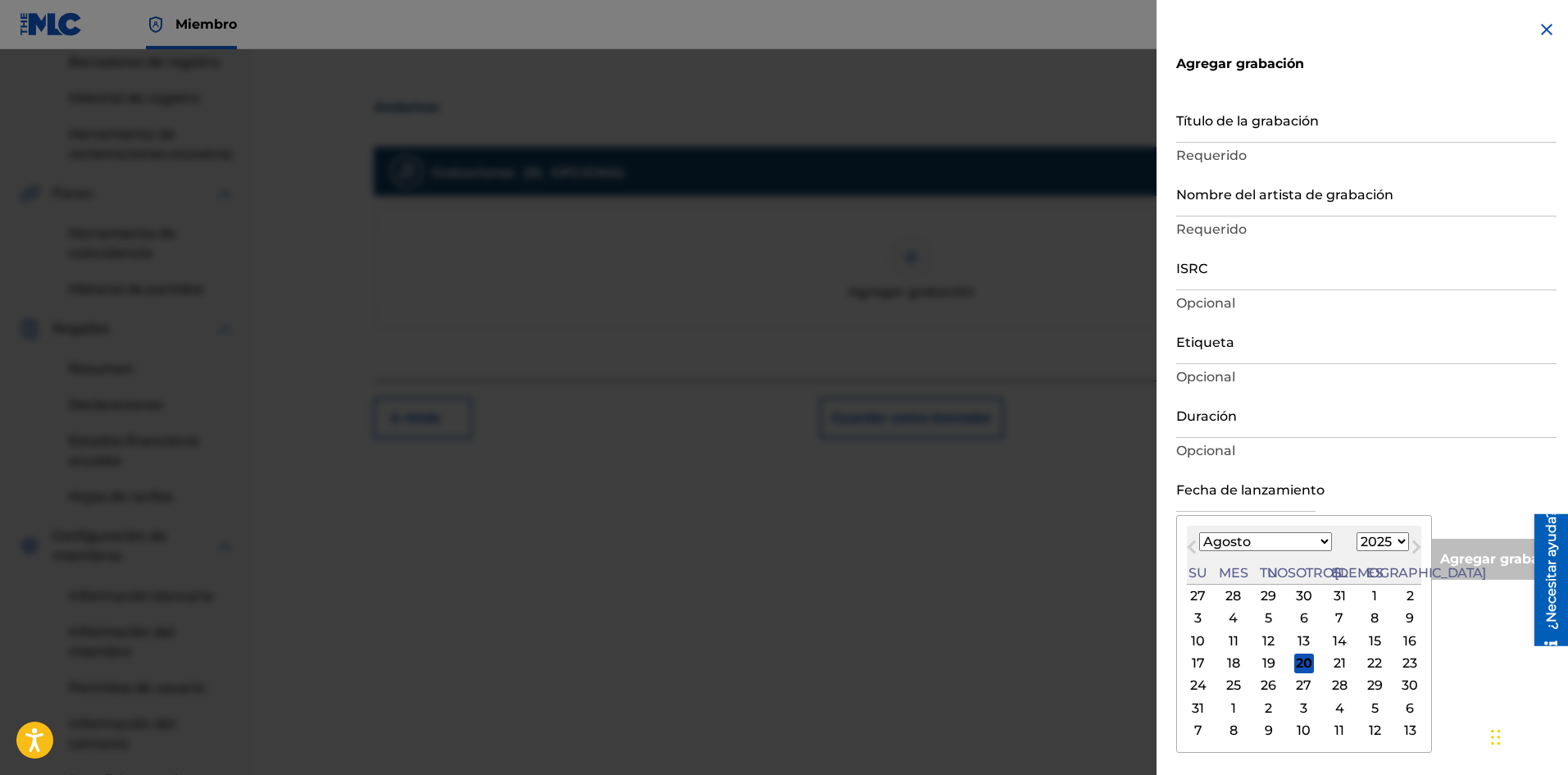
click at [1380, 523] on div "Mes anterior Mes próximo [DATE] Enero Febrero Marzo Abril Puede Junio [PERSON_N…" at bounding box center [1304, 634] width 256 height 238
click at [1262, 656] on font "19" at bounding box center [1268, 663] width 13 height 15
type input "[DATE]"
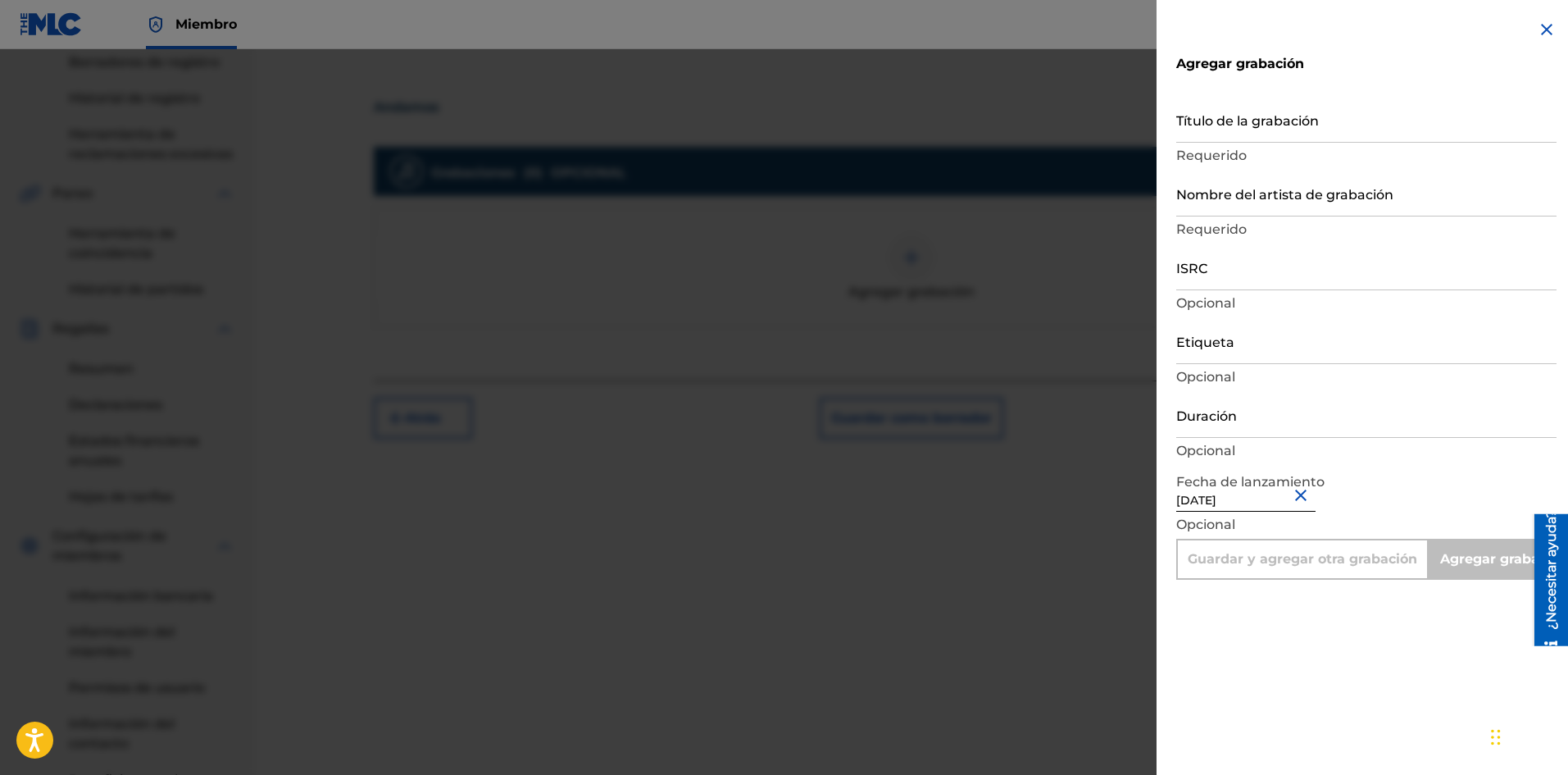
scroll to position [211, 0]
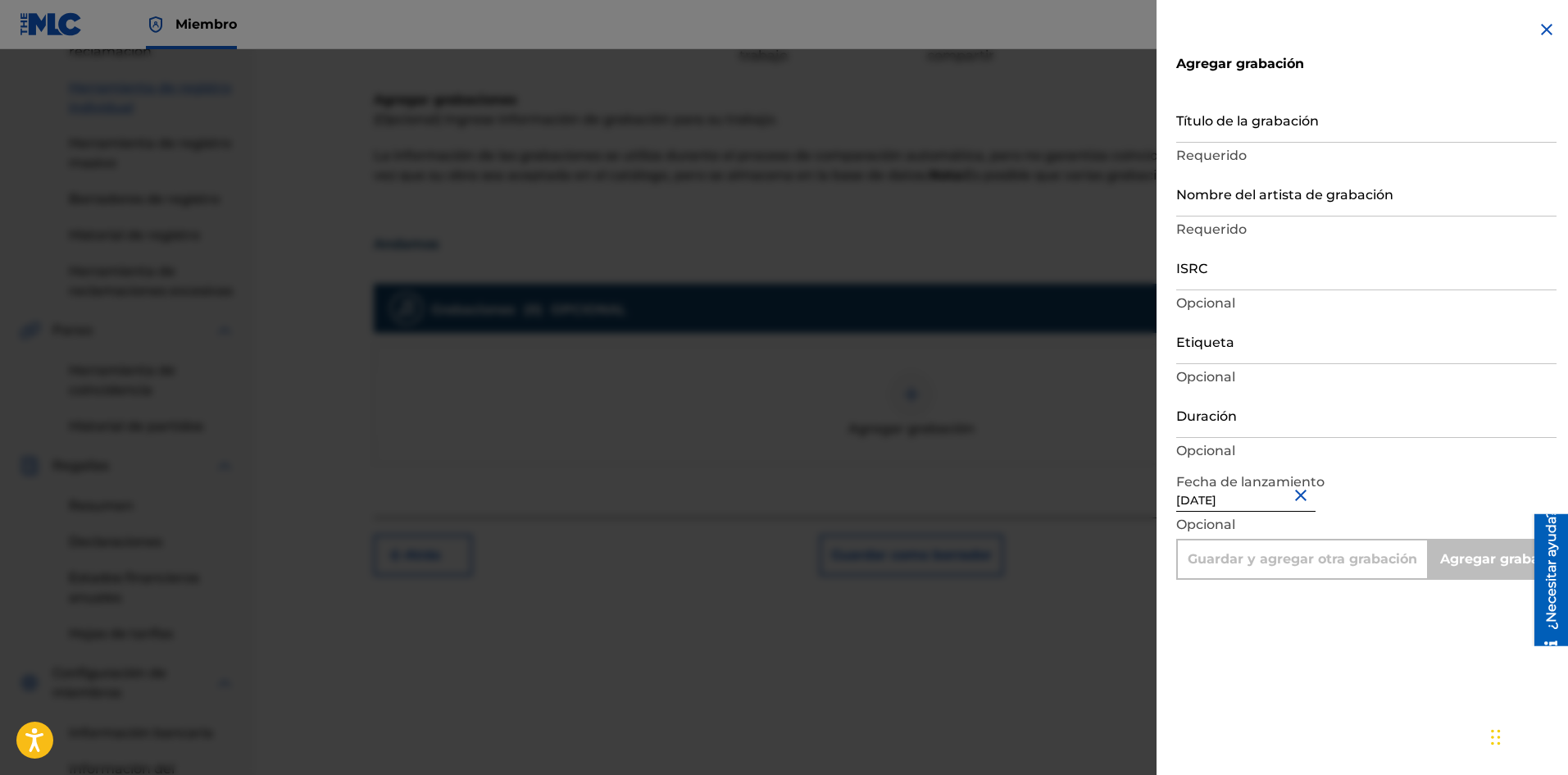
click at [1250, 131] on input "Título de la grabación" at bounding box center [1365, 119] width 380 height 46
paste input "Andamos"
type input "Andamos"
type input "Add Recording"
type input "Andamos"
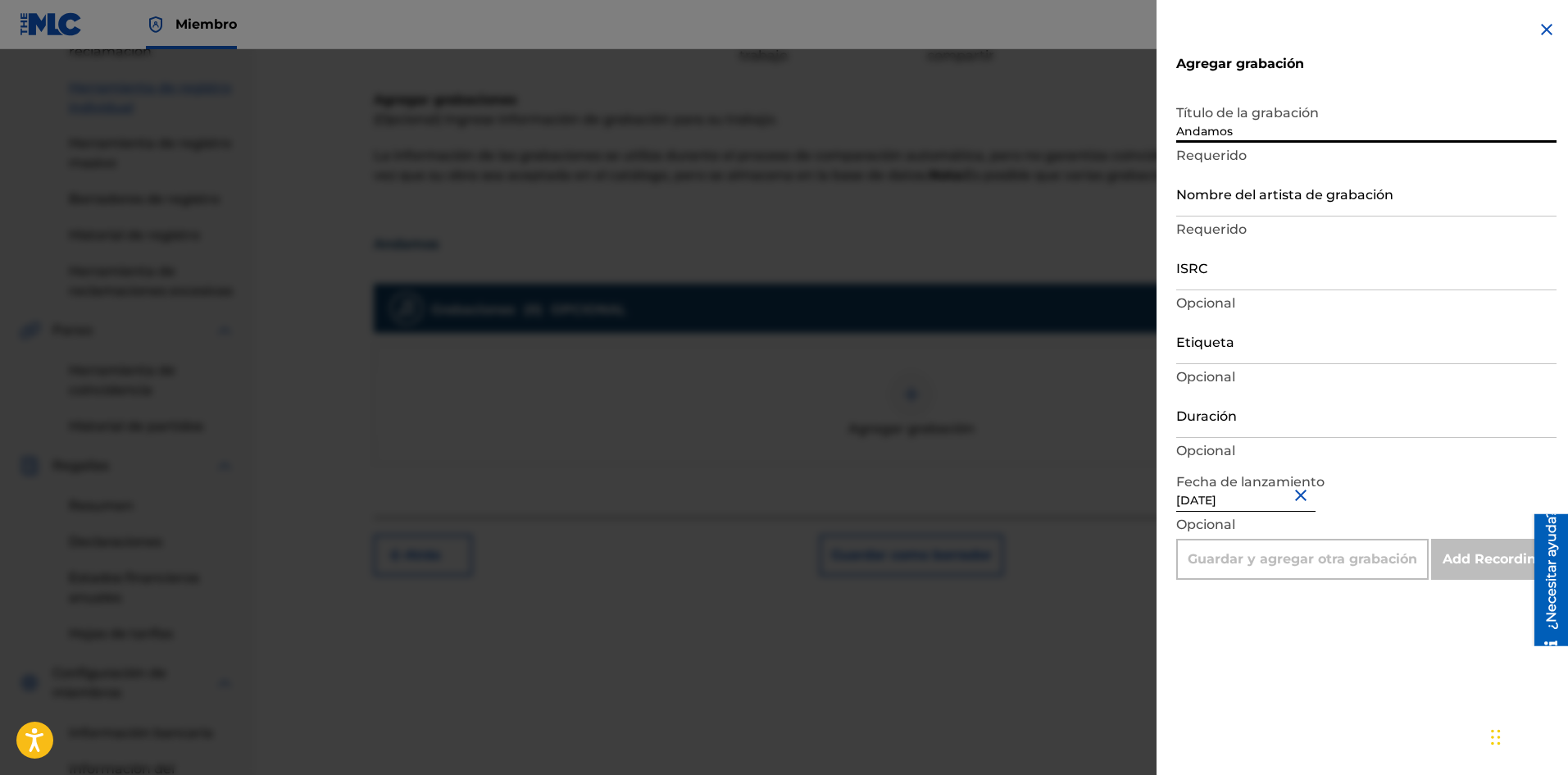
click at [1254, 205] on input "Nombre del artista de grabación" at bounding box center [1365, 193] width 380 height 46
type input "La Pelicula Wa"
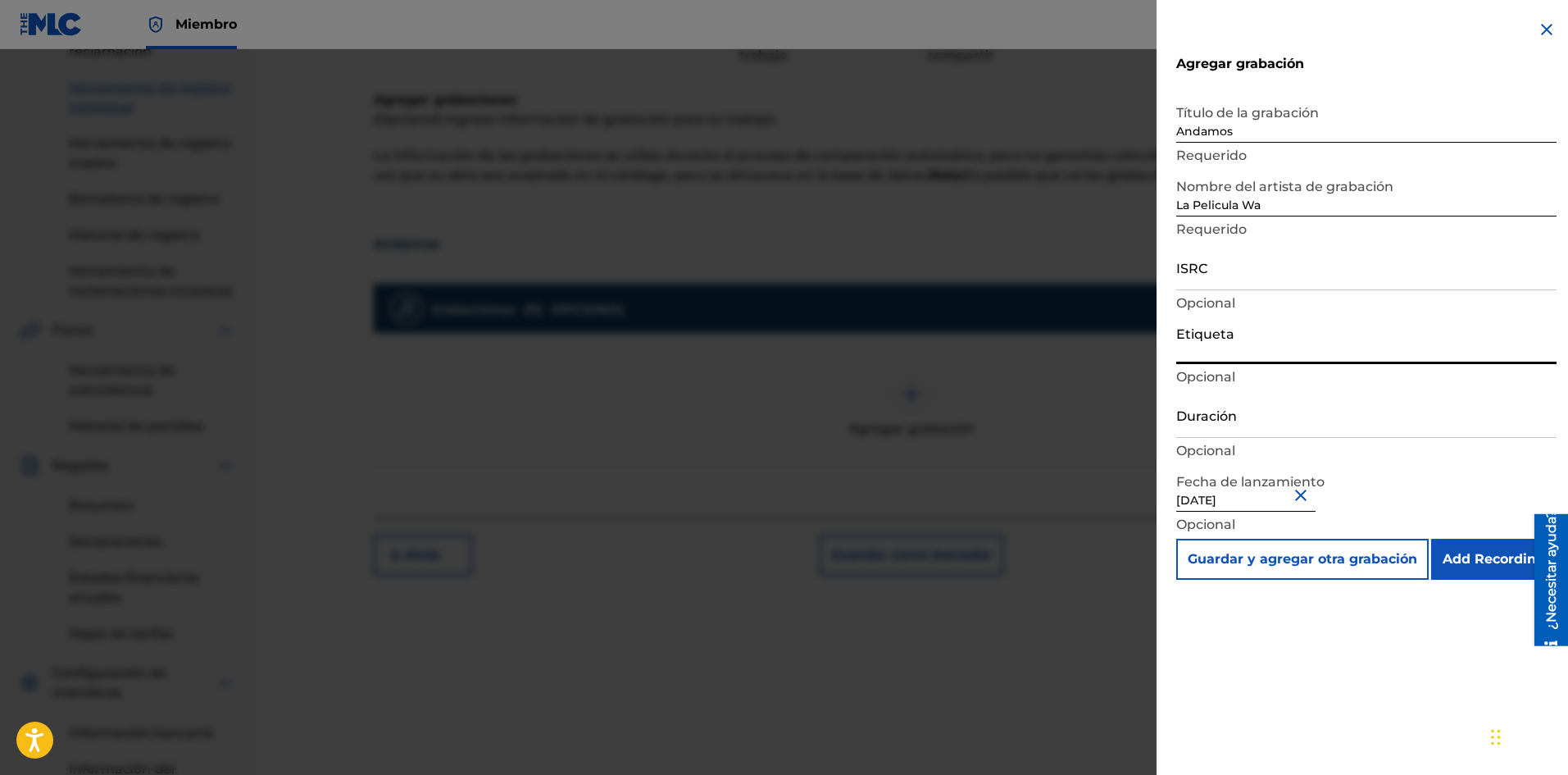
click at [1239, 343] on input "Etiqueta" at bounding box center [1365, 341] width 380 height 46
type input "La Película Wa"
click at [1239, 444] on p "Opcional" at bounding box center [1365, 451] width 380 height 20
click at [1242, 427] on input "Duración" at bounding box center [1365, 414] width 380 height 46
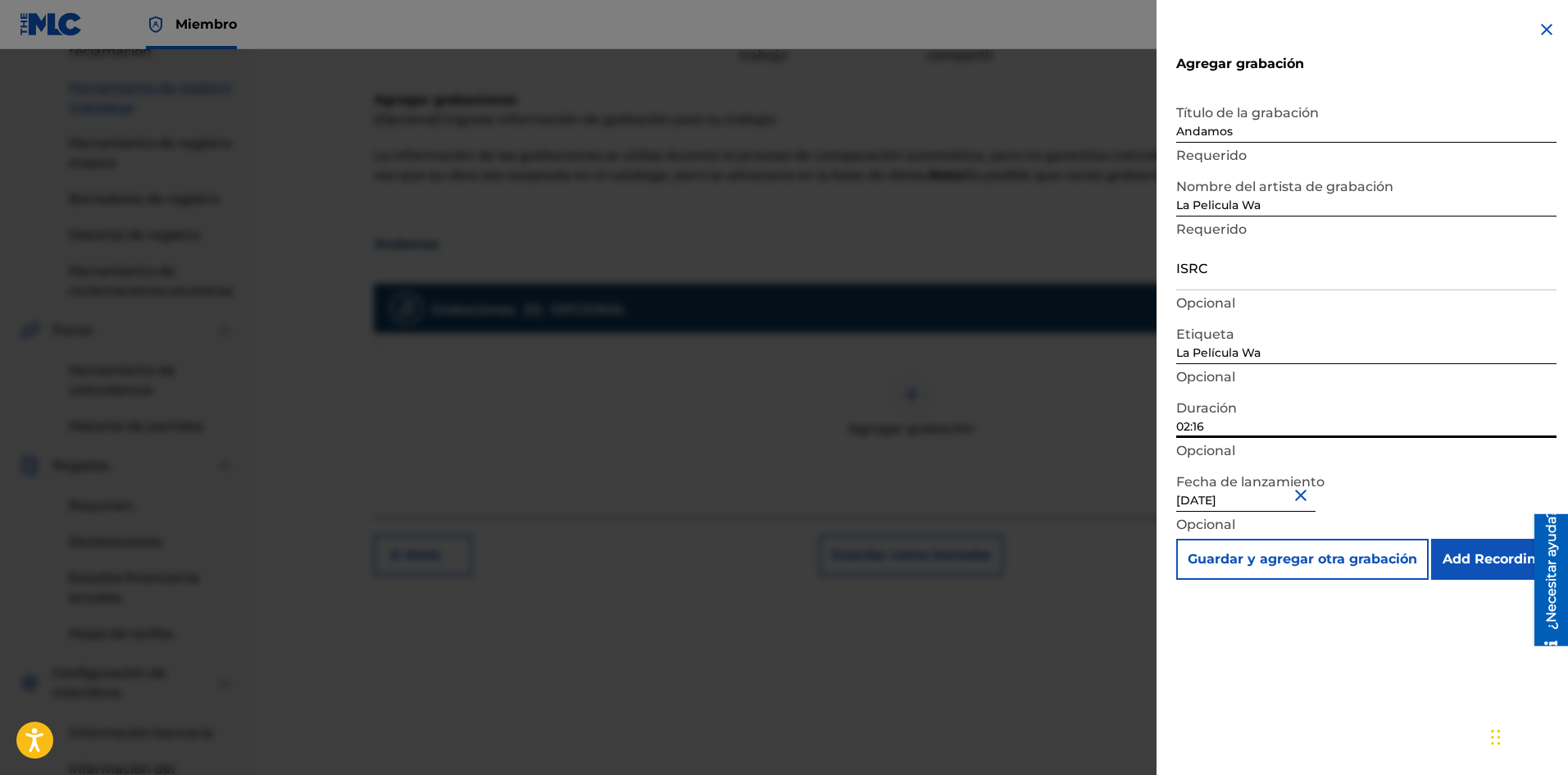
type input "02:16"
click at [1219, 293] on p "Opcional" at bounding box center [1365, 303] width 380 height 20
click at [1218, 284] on input "ISRC" at bounding box center [1365, 267] width 380 height 46
paste input "SE6SA2501615"
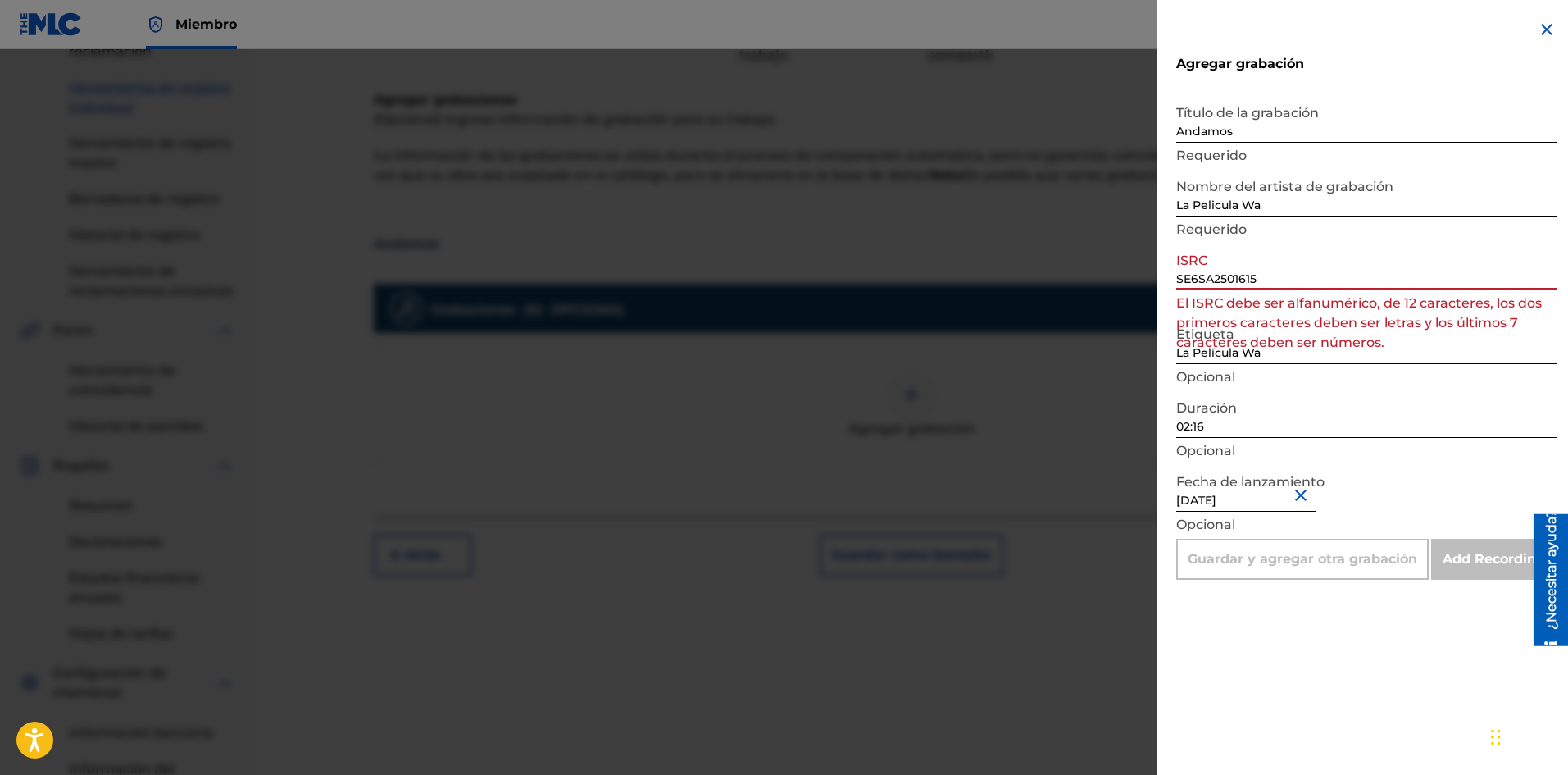
drag, startPoint x: 1266, startPoint y: 277, endPoint x: 1012, endPoint y: 286, distance: 254.2
click at [1079, 291] on div "Agregar grabación Título de la grabación Andamos Requerido Nombre del artista d…" at bounding box center [784, 412] width 1568 height 726
paste input
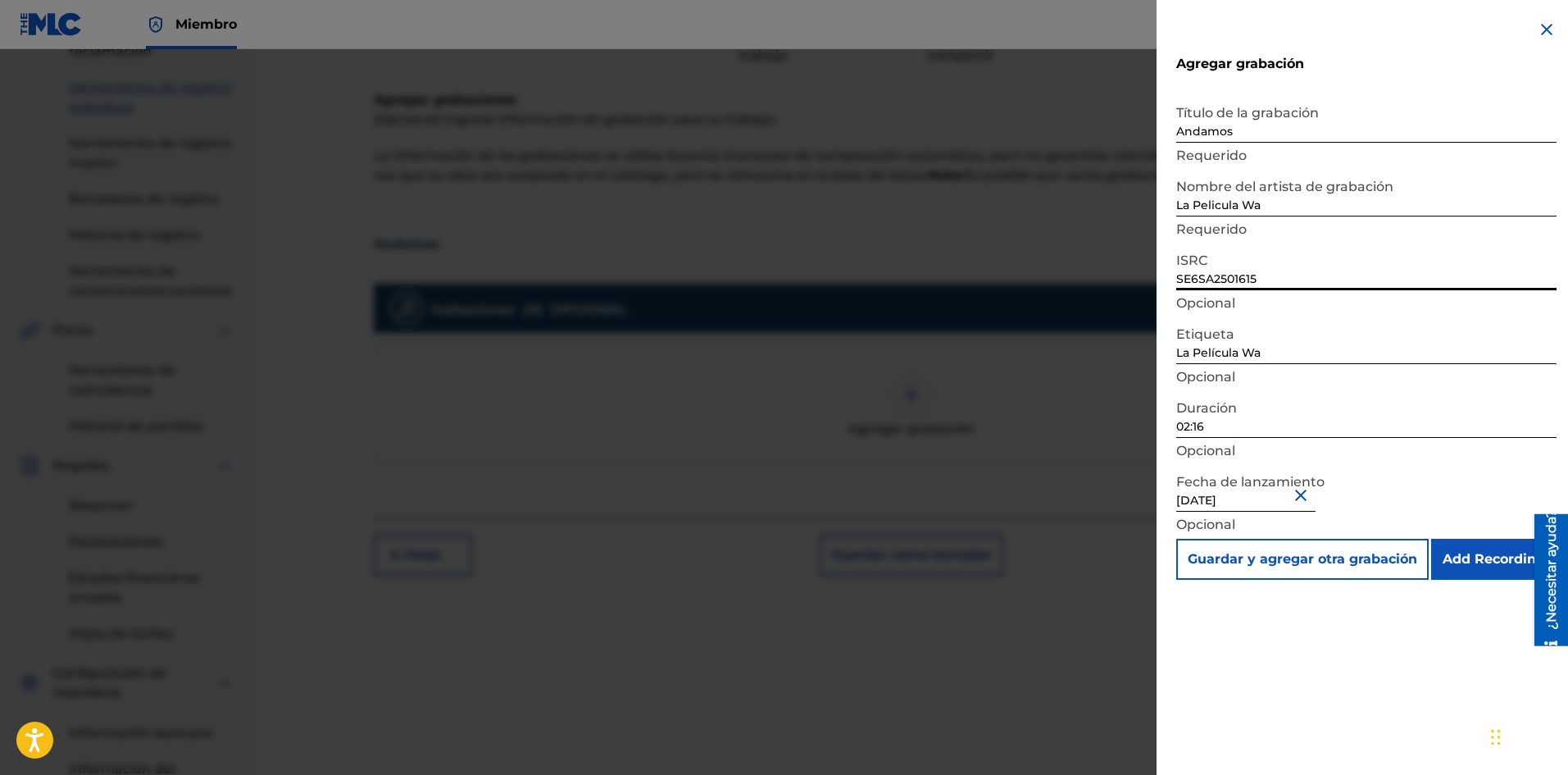
type input "SE6SA2501615"
click at [1479, 555] on input "Add Recording" at bounding box center [1493, 559] width 125 height 41
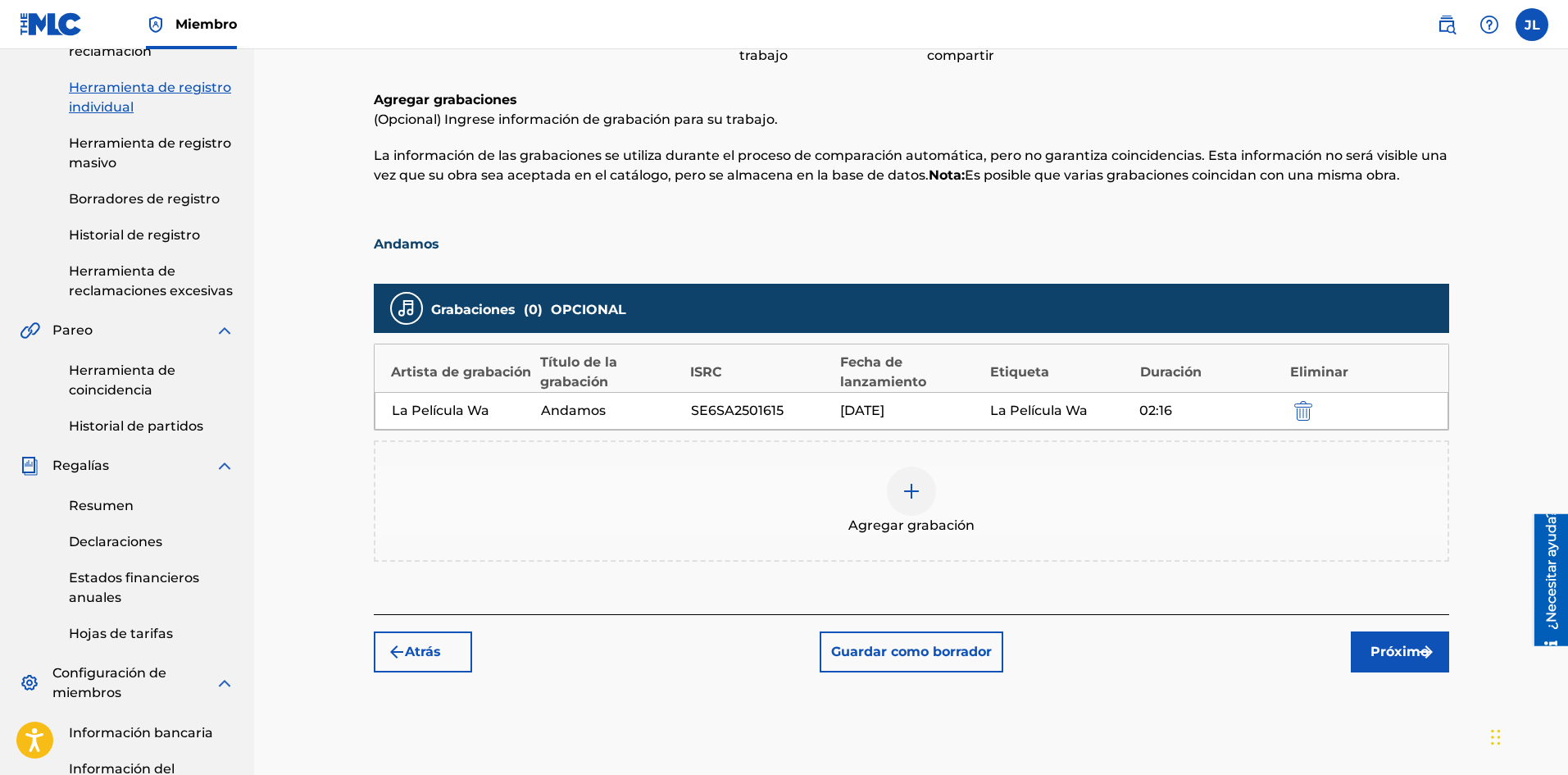
click at [1415, 632] on button "Próximo" at bounding box center [1400, 652] width 99 height 41
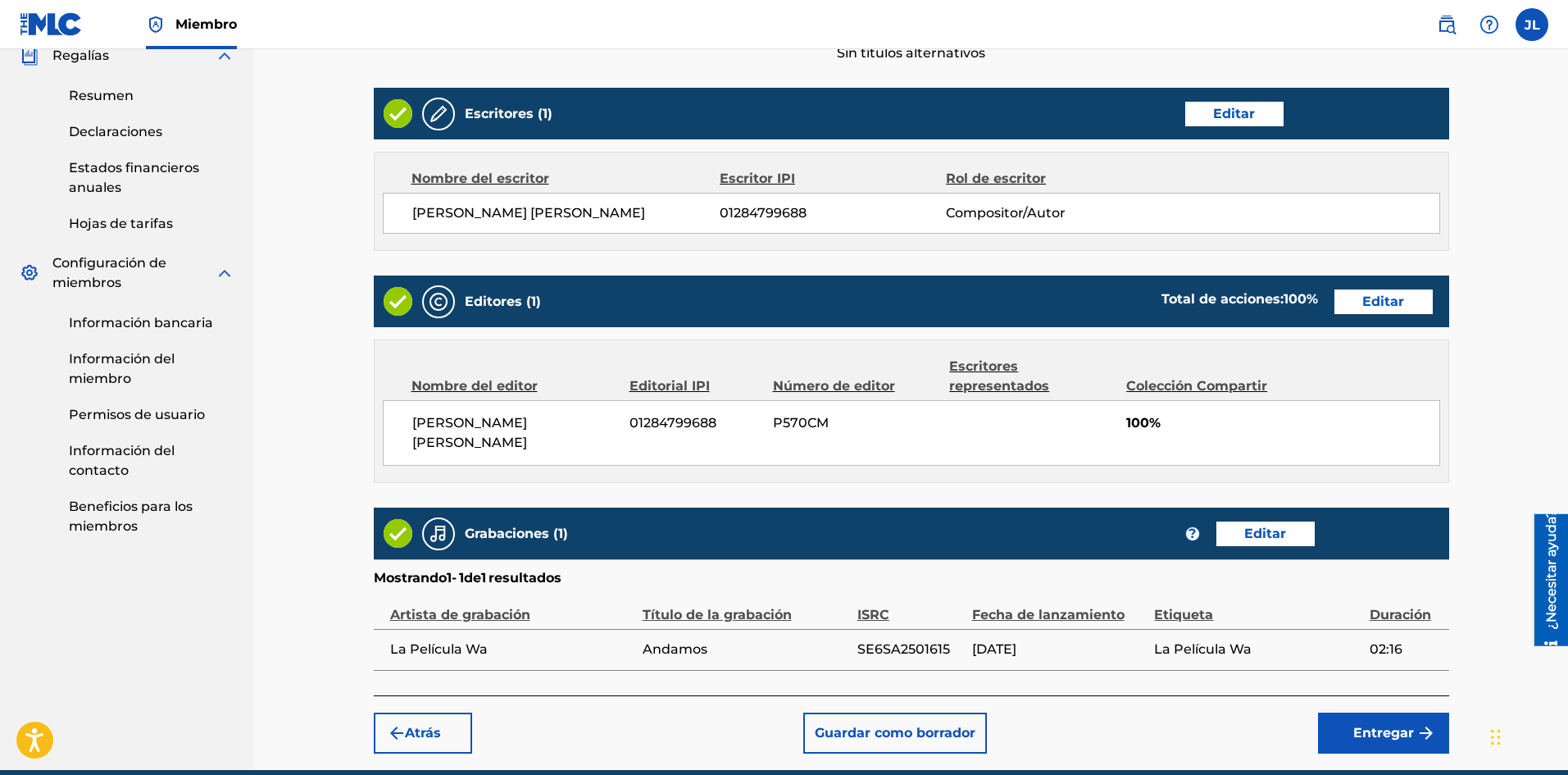
scroll to position [674, 0]
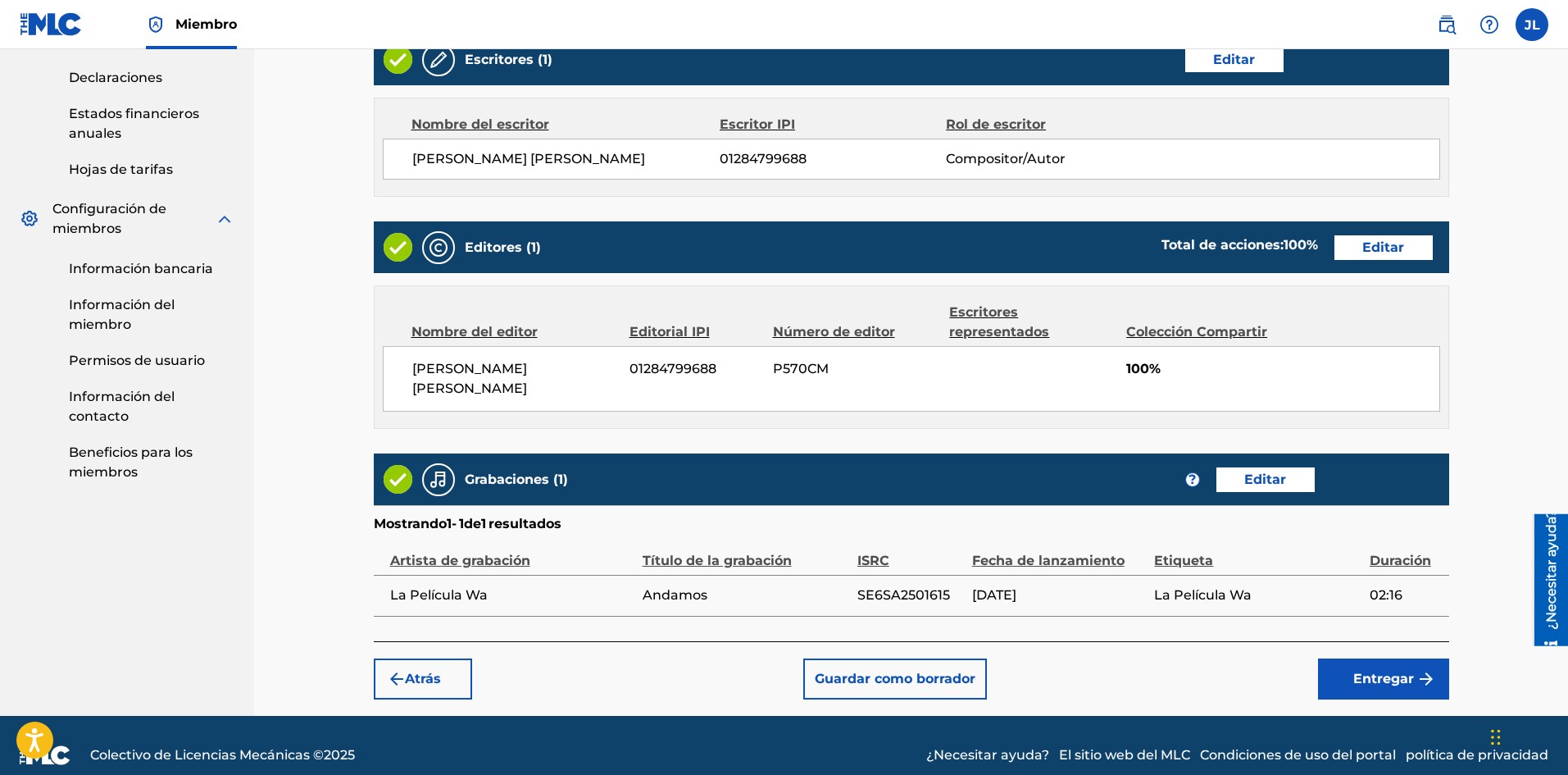
click at [1355, 669] on font "Entregar" at bounding box center [1383, 678] width 61 height 20
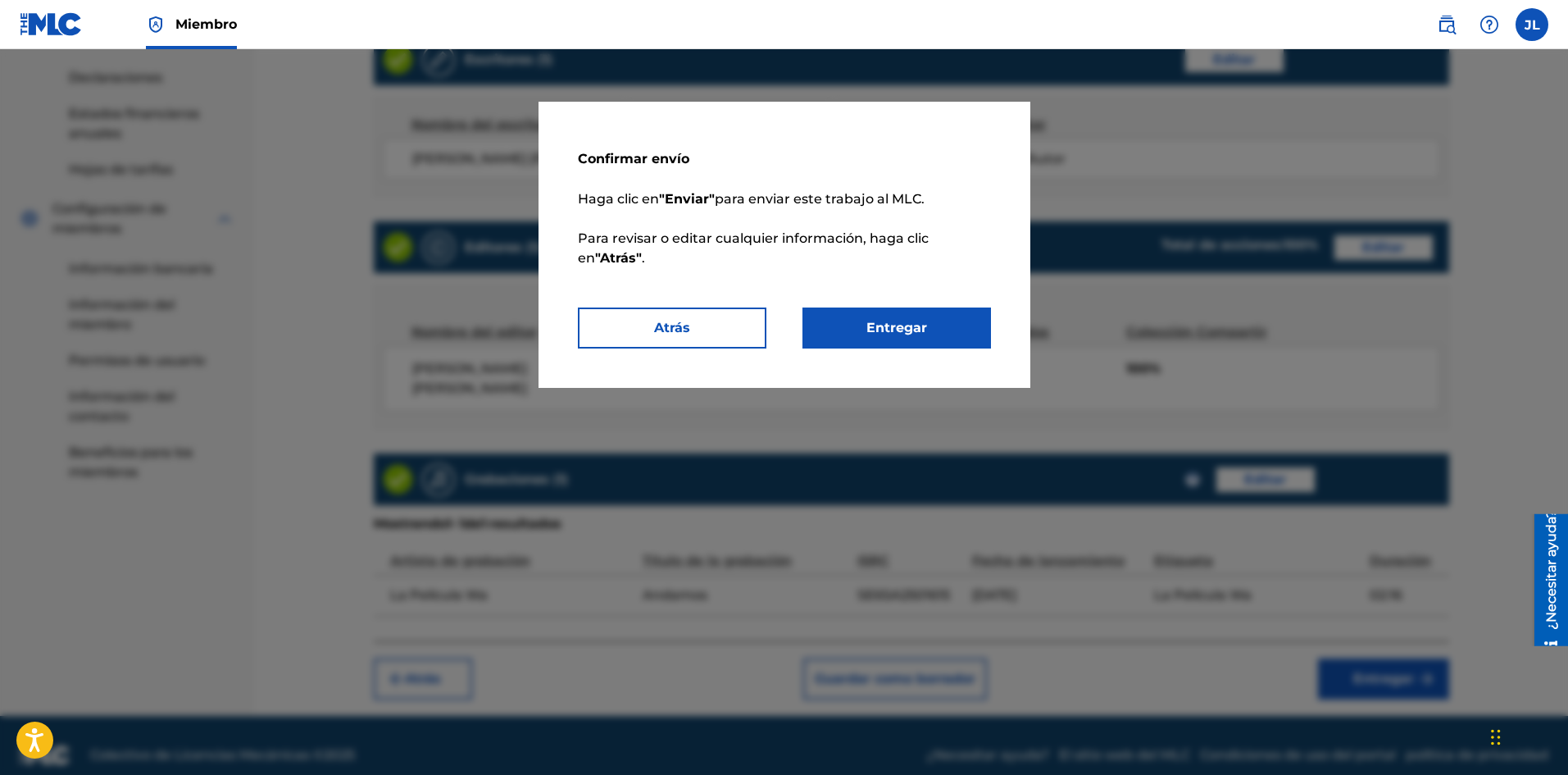
click at [948, 328] on button "Entregar" at bounding box center [896, 327] width 189 height 41
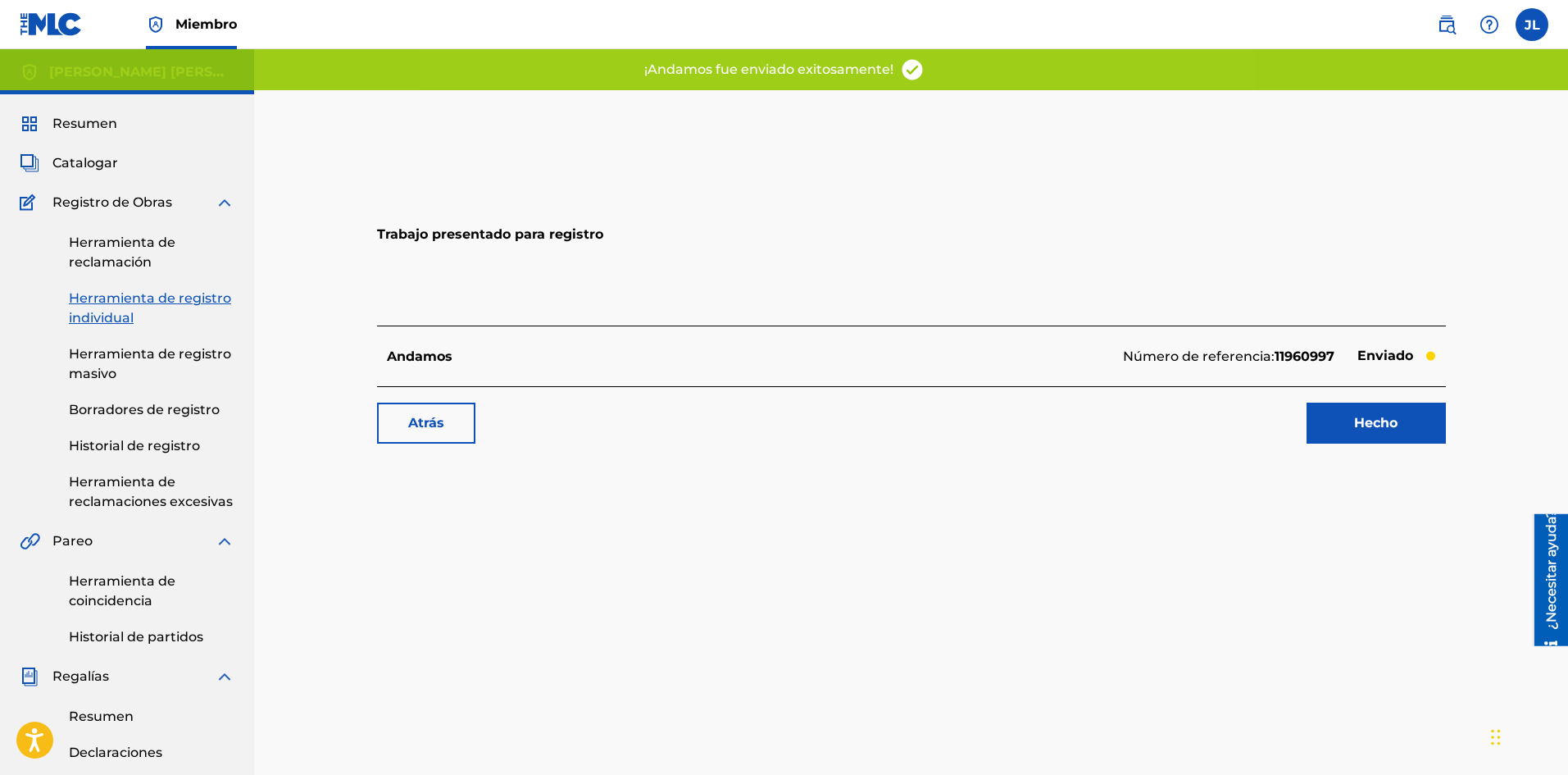
click at [1336, 426] on link "Hecho" at bounding box center [1376, 422] width 139 height 41
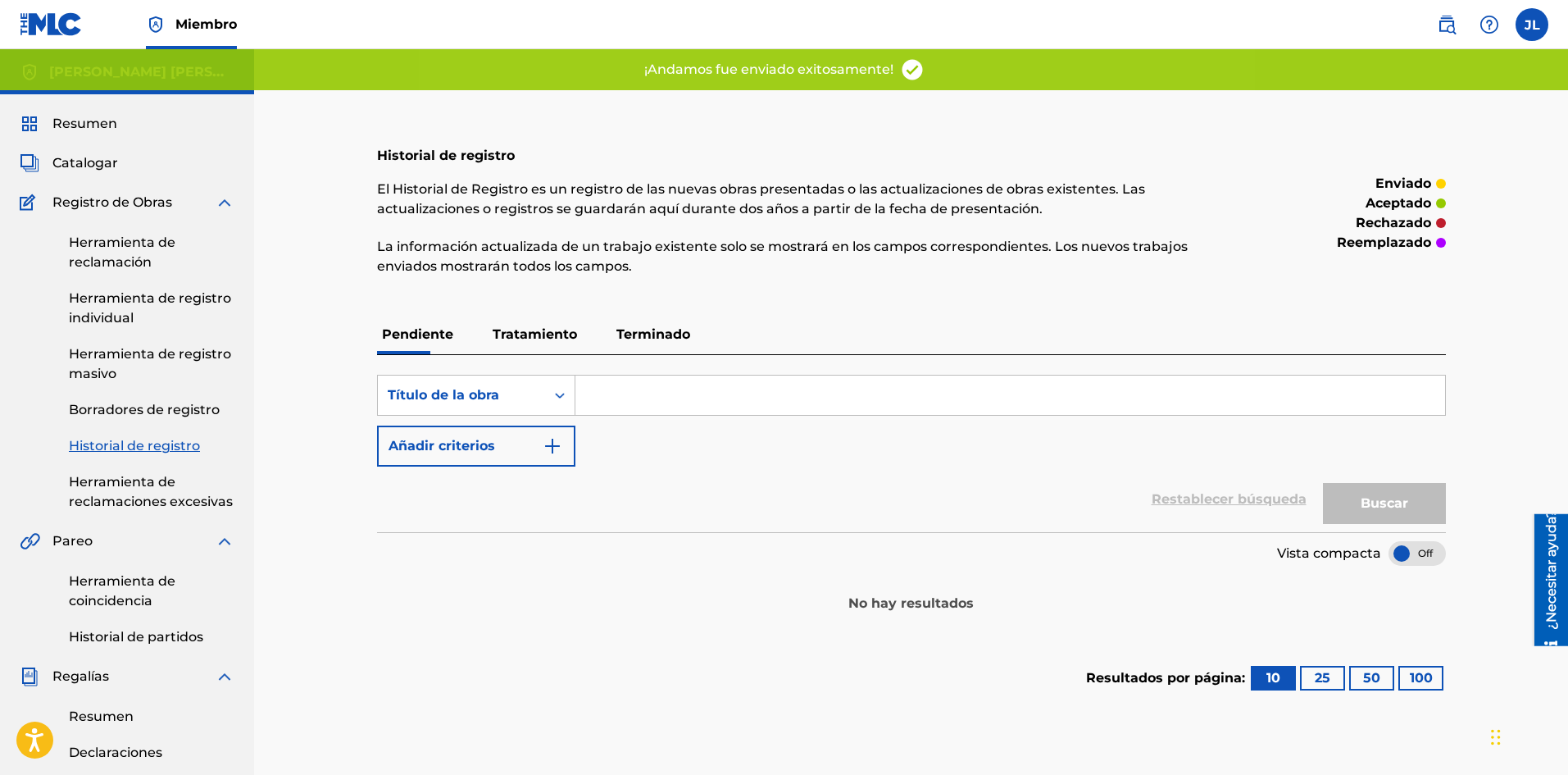
click at [95, 157] on font "Catalogar" at bounding box center [84, 162] width 65 height 15
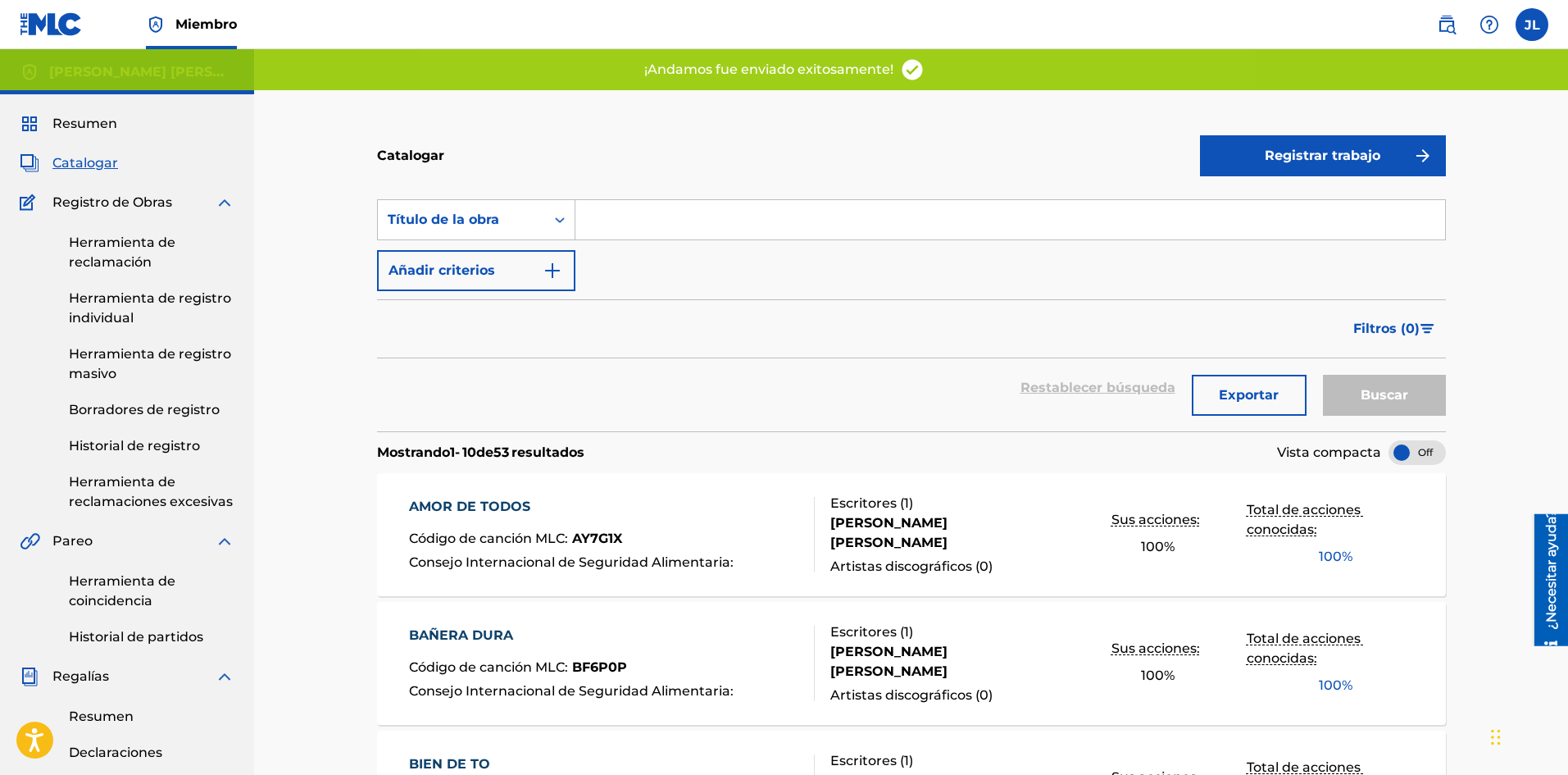
click at [1257, 159] on button "Registrar trabajo" at bounding box center [1322, 156] width 246 height 41
click at [1248, 211] on font "Individual" at bounding box center [1242, 209] width 65 height 15
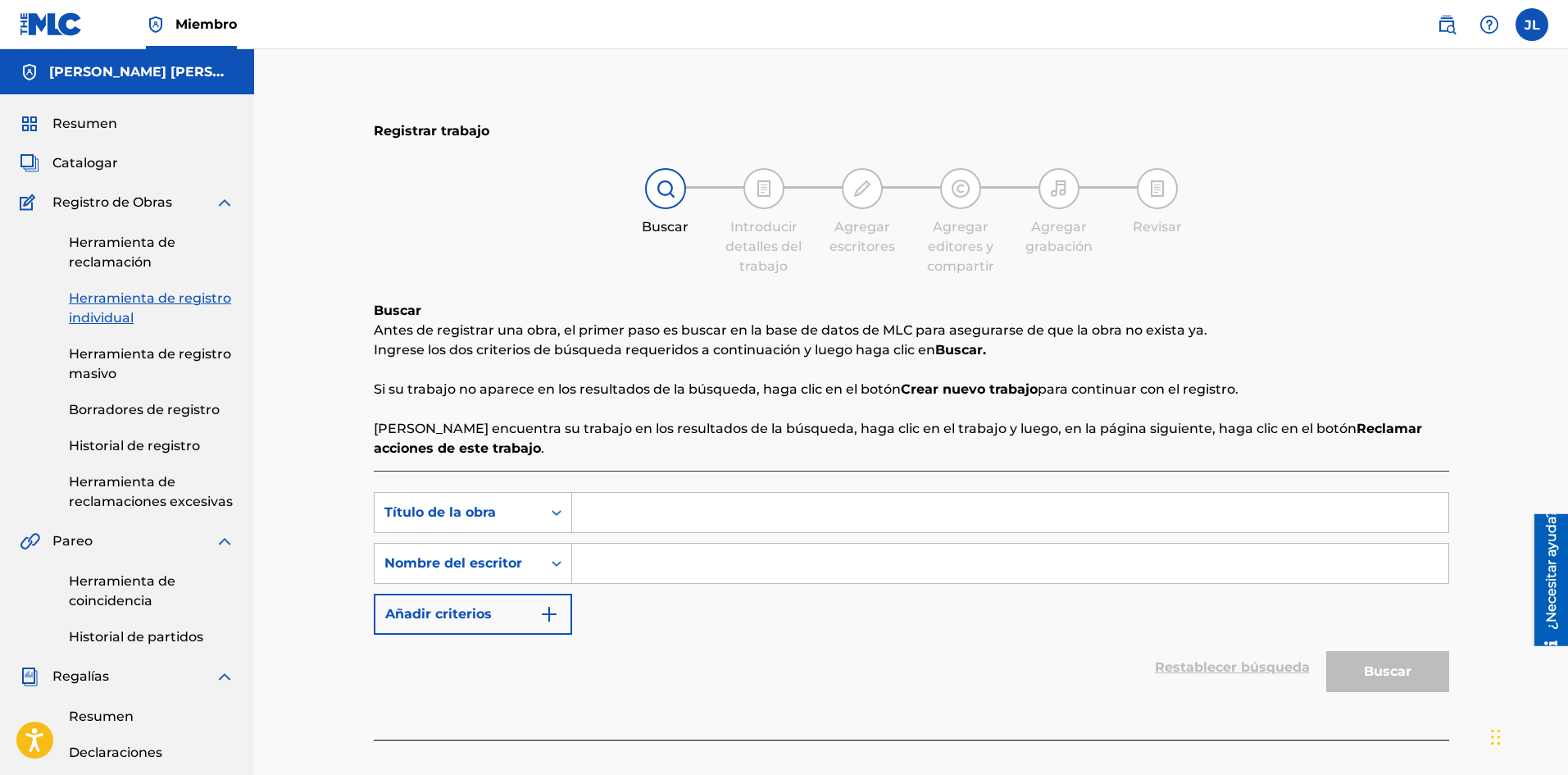
scroll to position [137, 0]
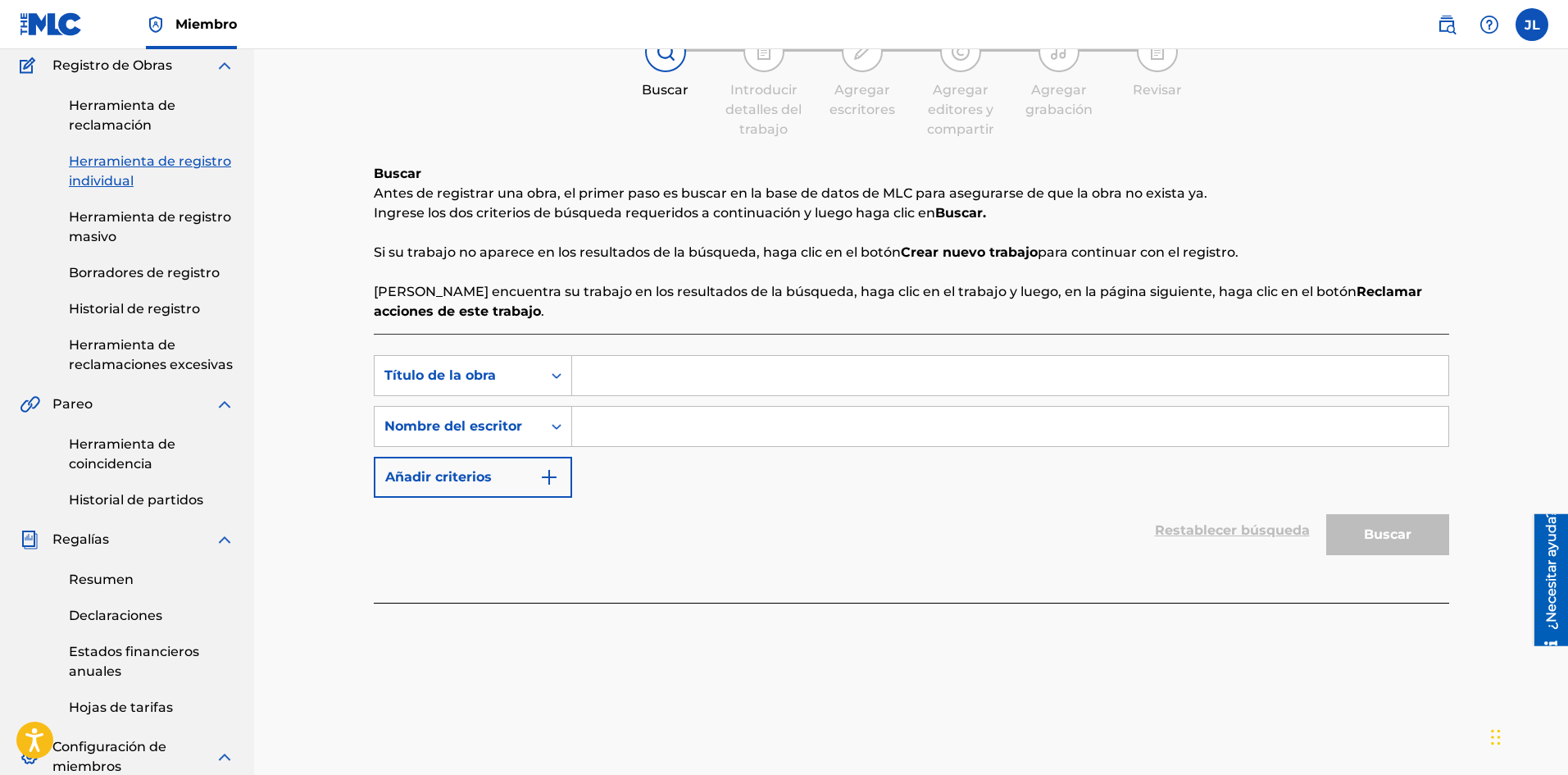
click at [618, 415] on input "Formulario de búsqueda" at bounding box center [1010, 426] width 876 height 39
type input "[PERSON_NAME]"
click at [610, 375] on input "Formulario de búsqueda" at bounding box center [1010, 375] width 876 height 39
paste input "[PERSON_NAME]"
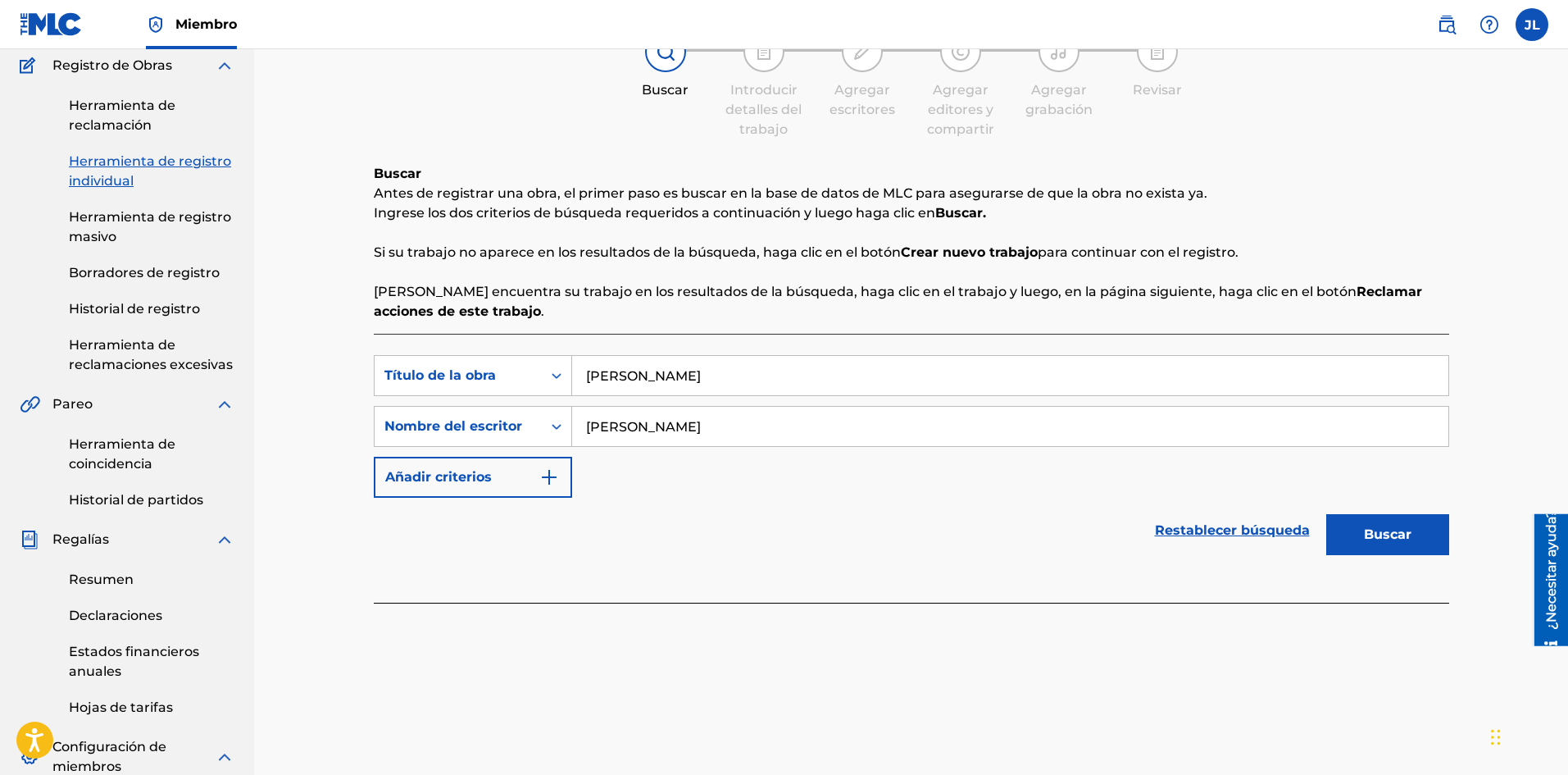
type input "[PERSON_NAME]"
click at [1402, 530] on font "Buscar" at bounding box center [1387, 534] width 47 height 15
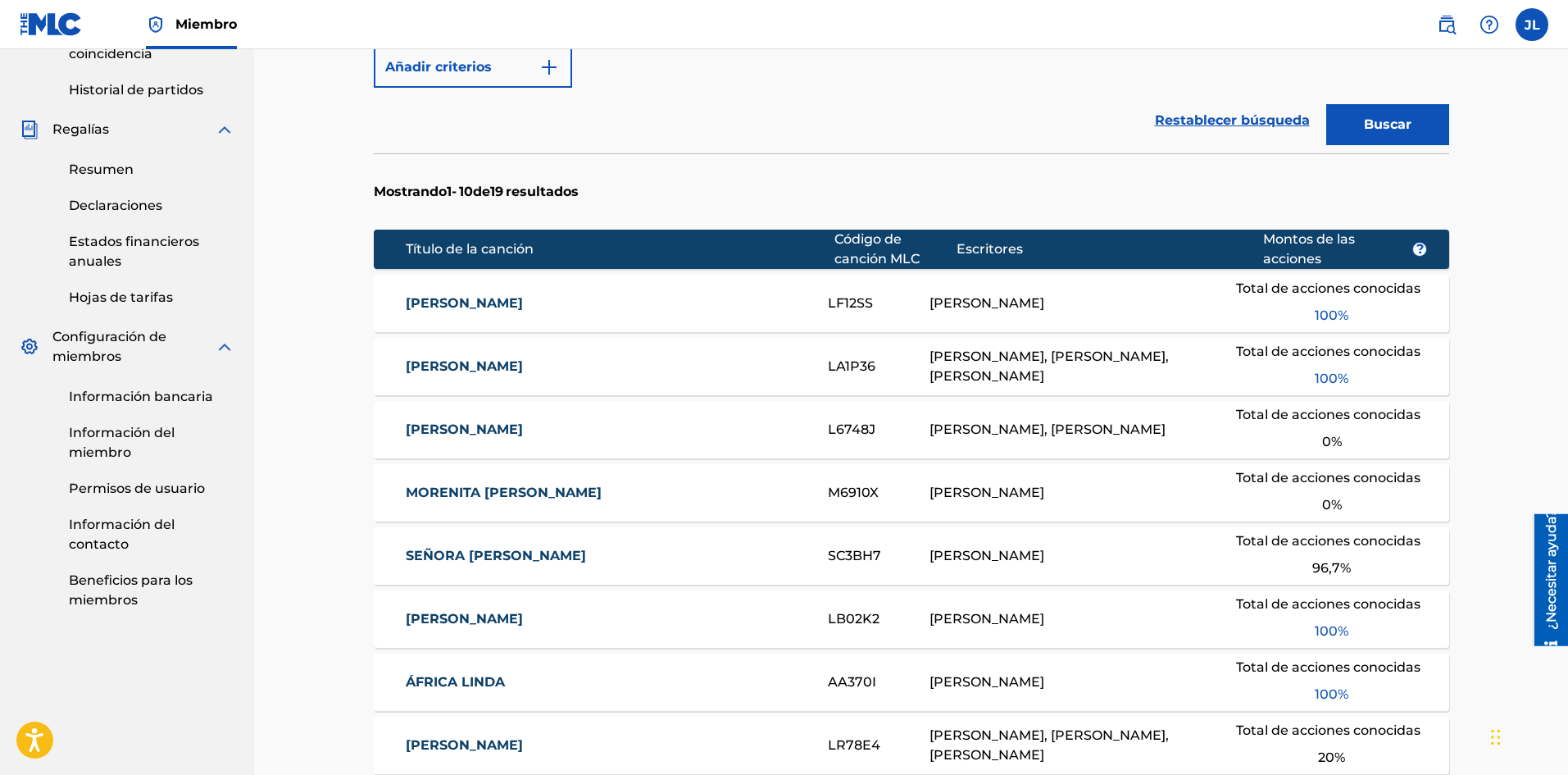
scroll to position [981, 0]
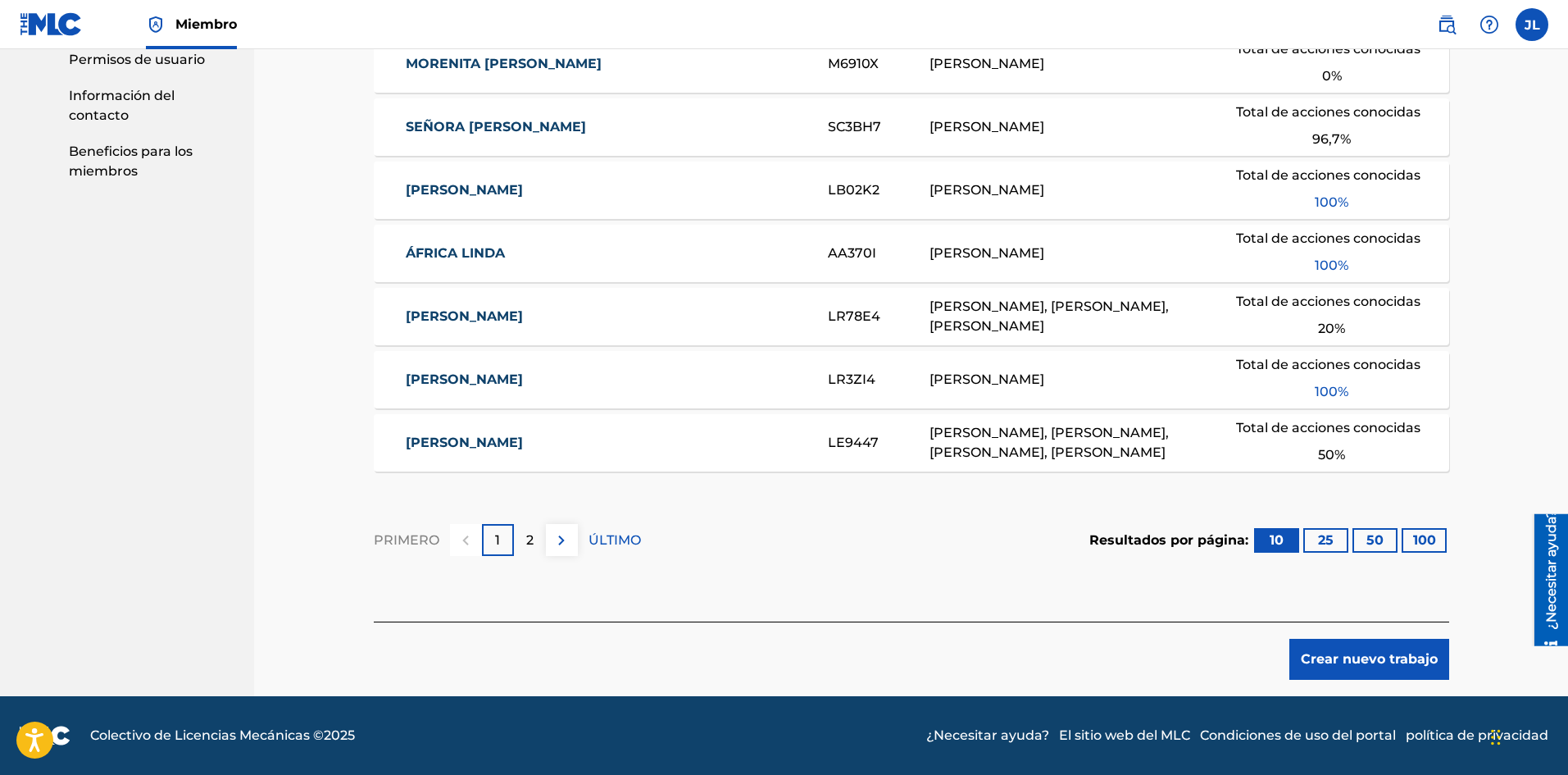
click at [1324, 654] on font "Crear nuevo trabajo" at bounding box center [1369, 658] width 137 height 15
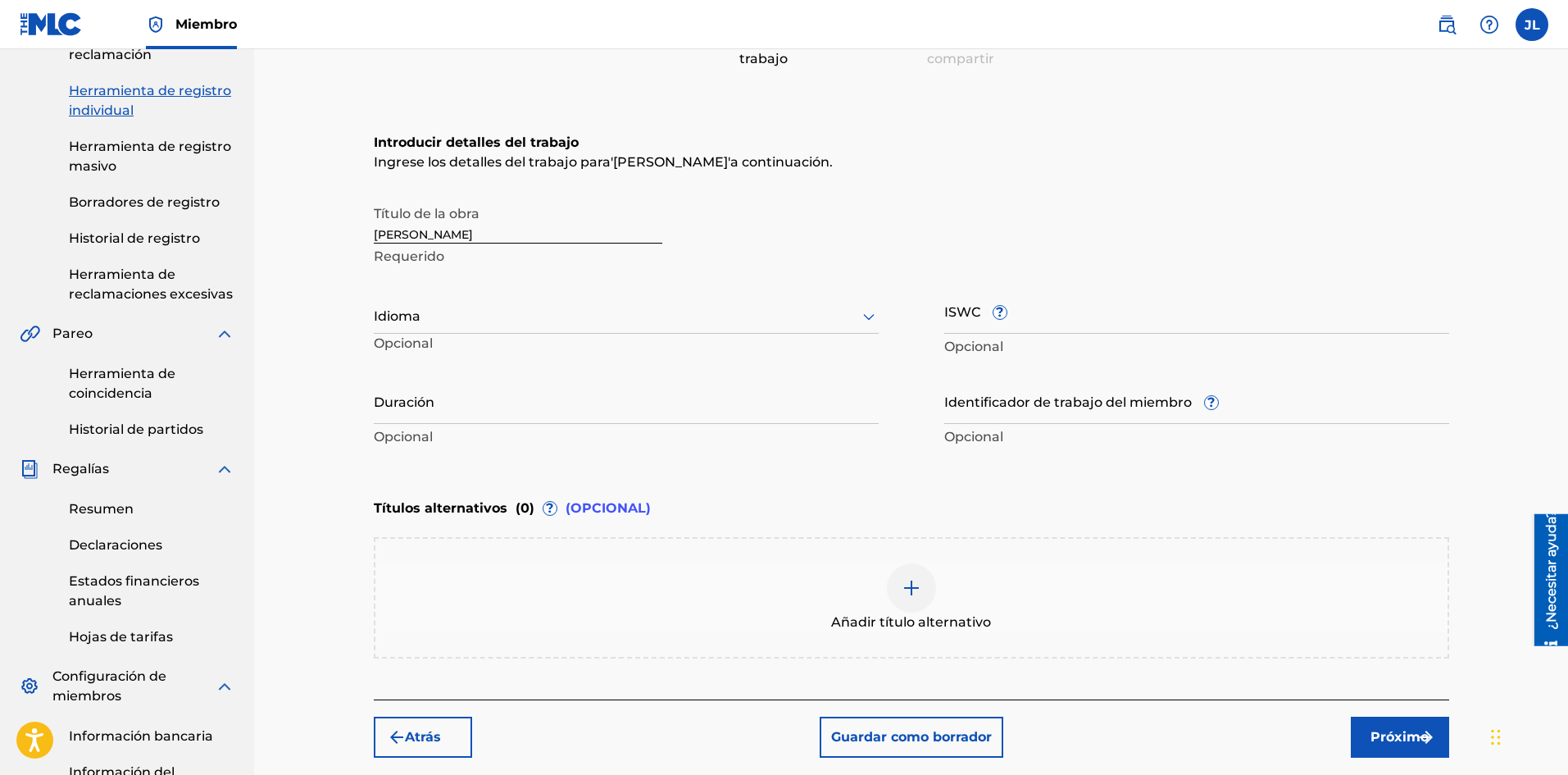
scroll to position [70, 0]
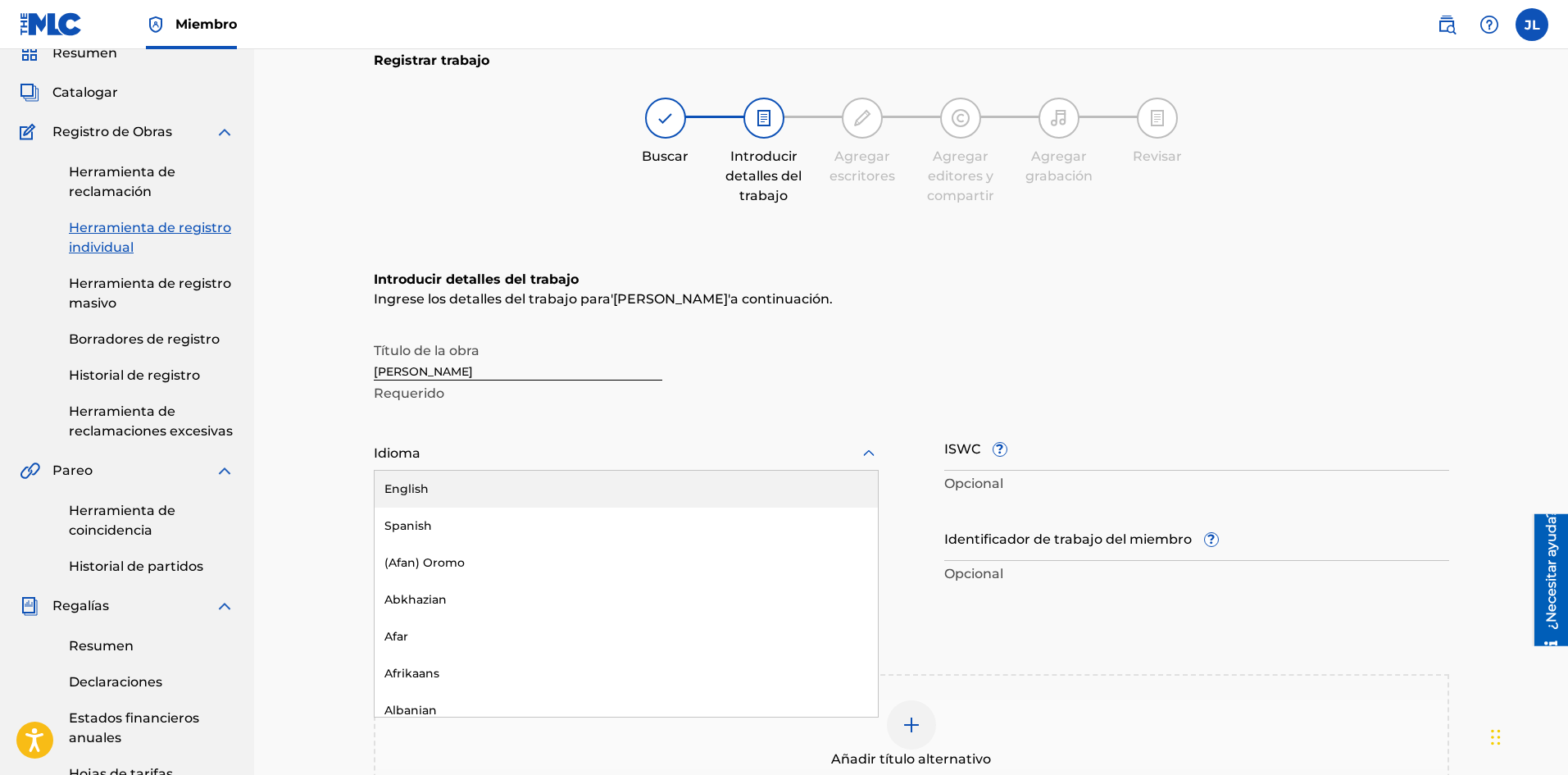
click at [508, 460] on div at bounding box center [626, 453] width 504 height 21
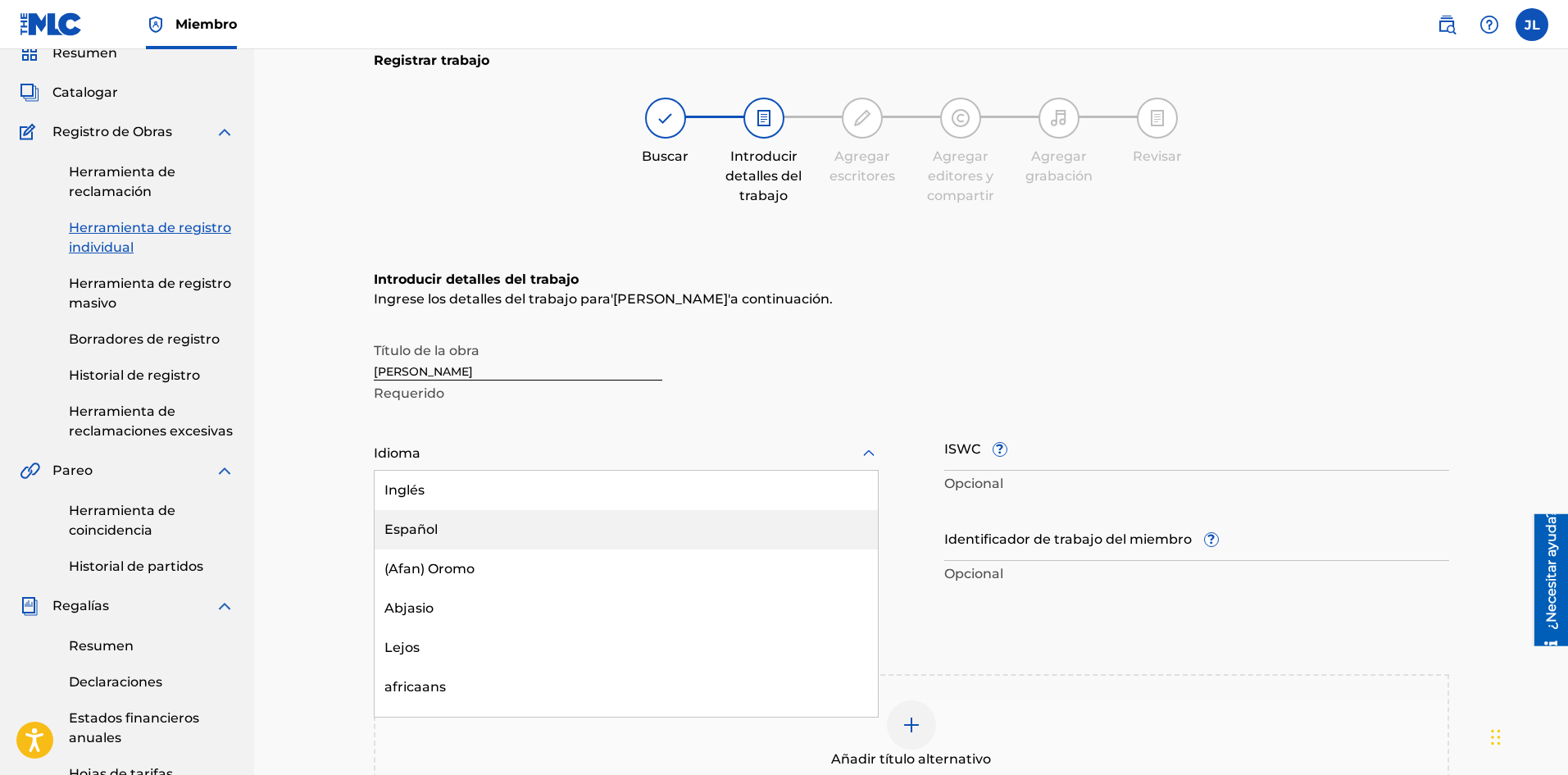
click at [428, 523] on font "Español" at bounding box center [410, 529] width 53 height 15
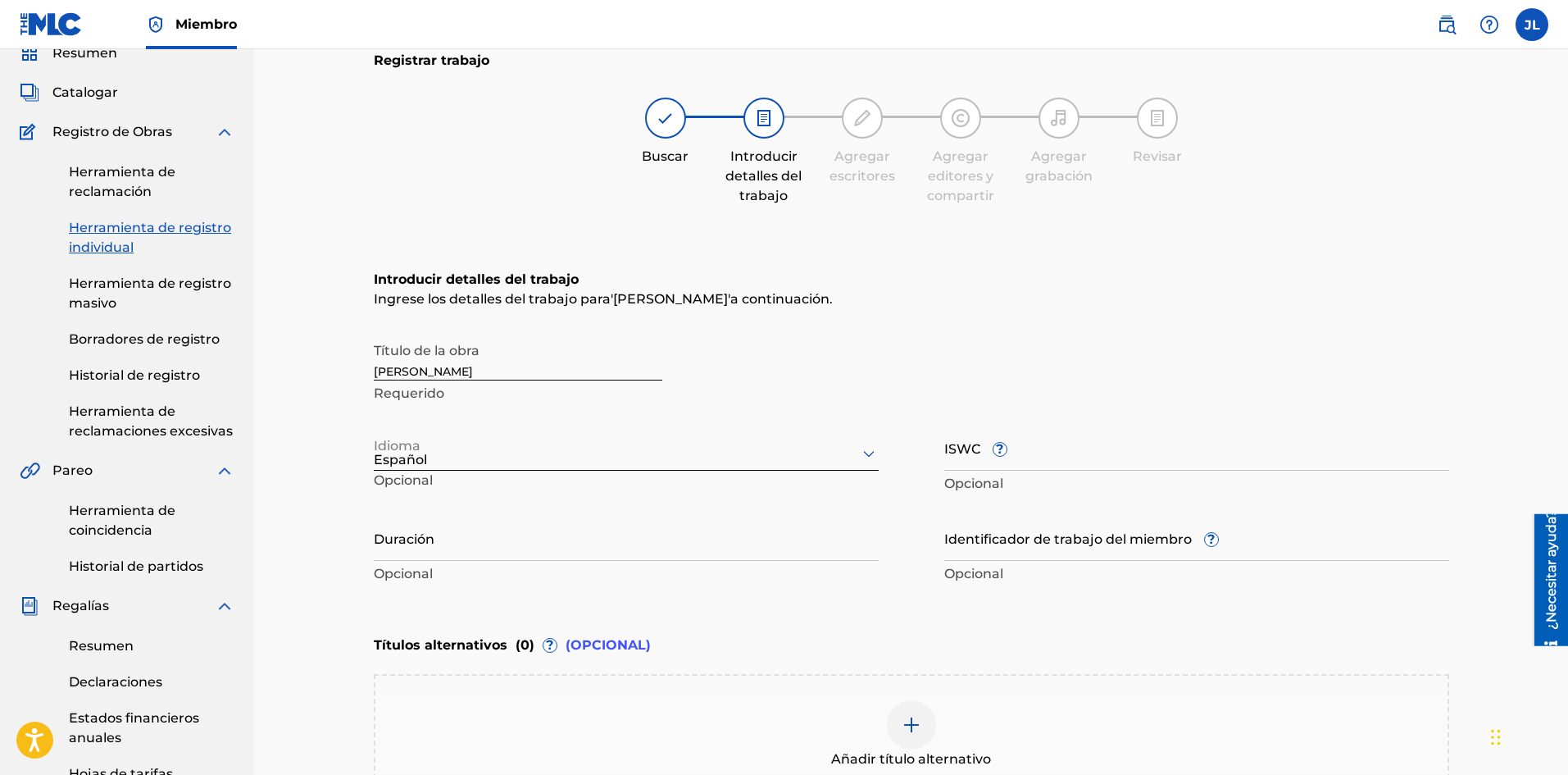
scroll to position [208, 0]
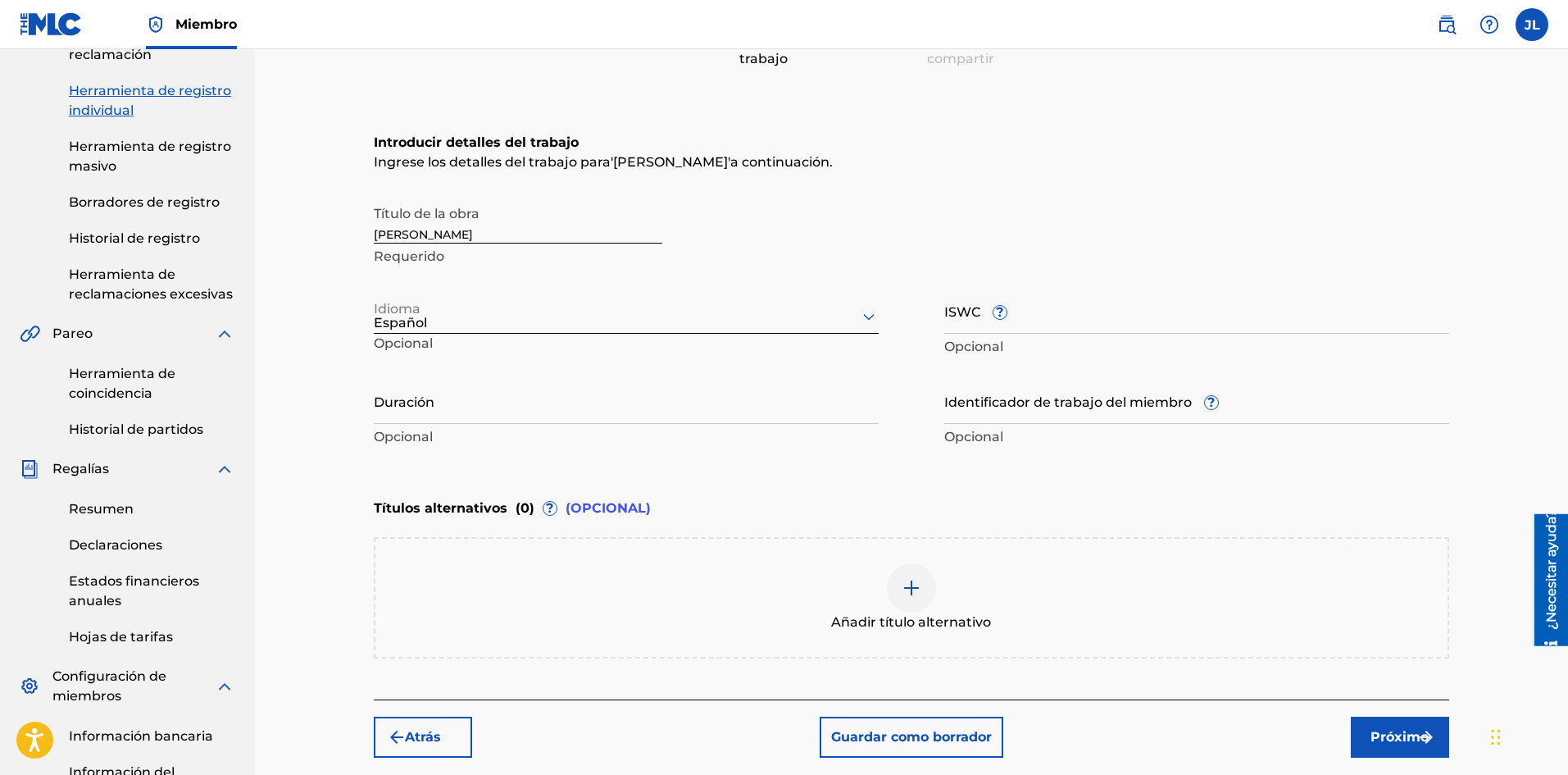
click at [548, 405] on input "Duración" at bounding box center [626, 400] width 504 height 46
type input "02:14"
click at [1407, 716] on button "Próximo" at bounding box center [1400, 736] width 99 height 41
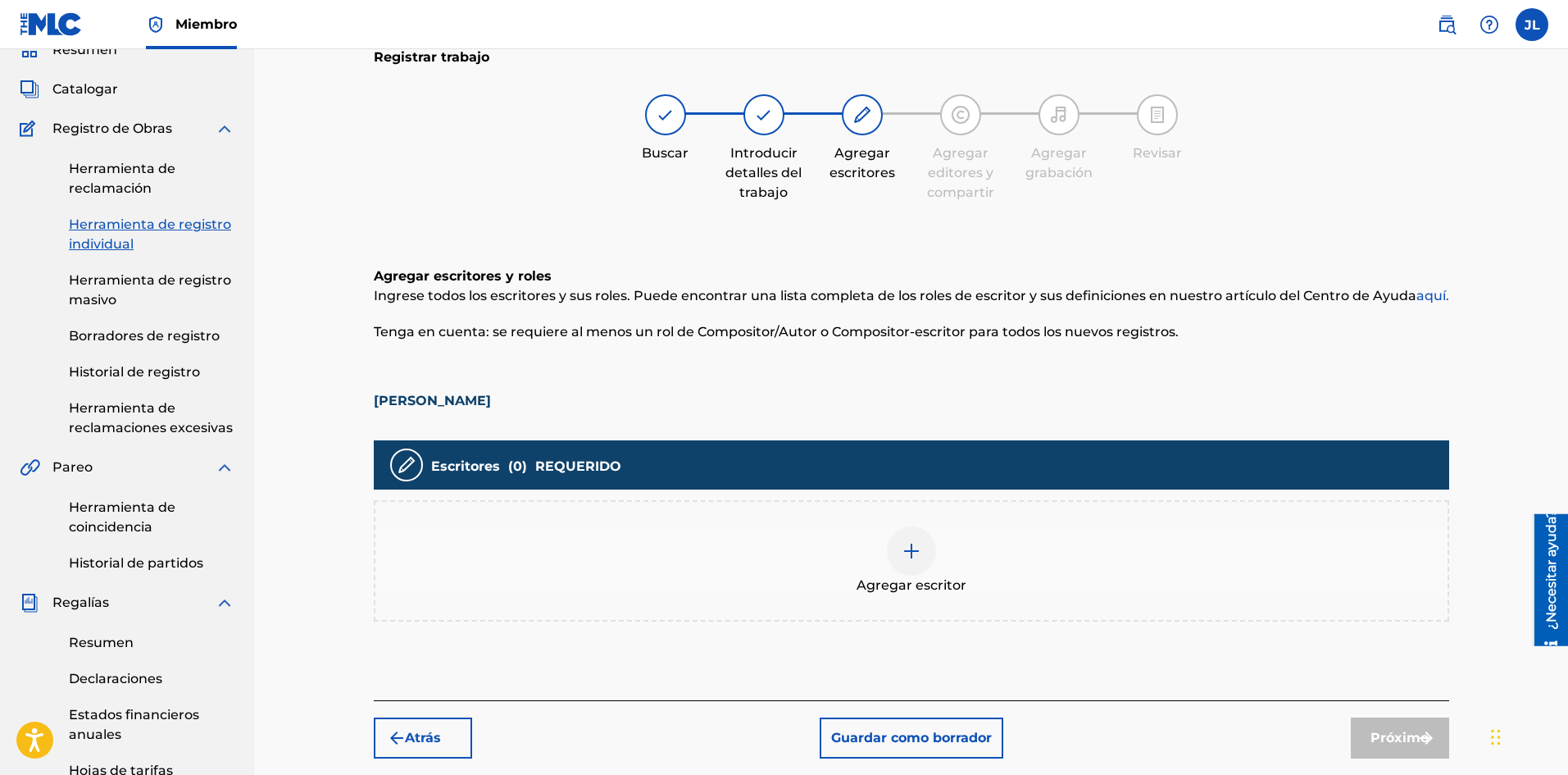
click at [942, 552] on div "Agregar escritor" at bounding box center [911, 561] width 1072 height 69
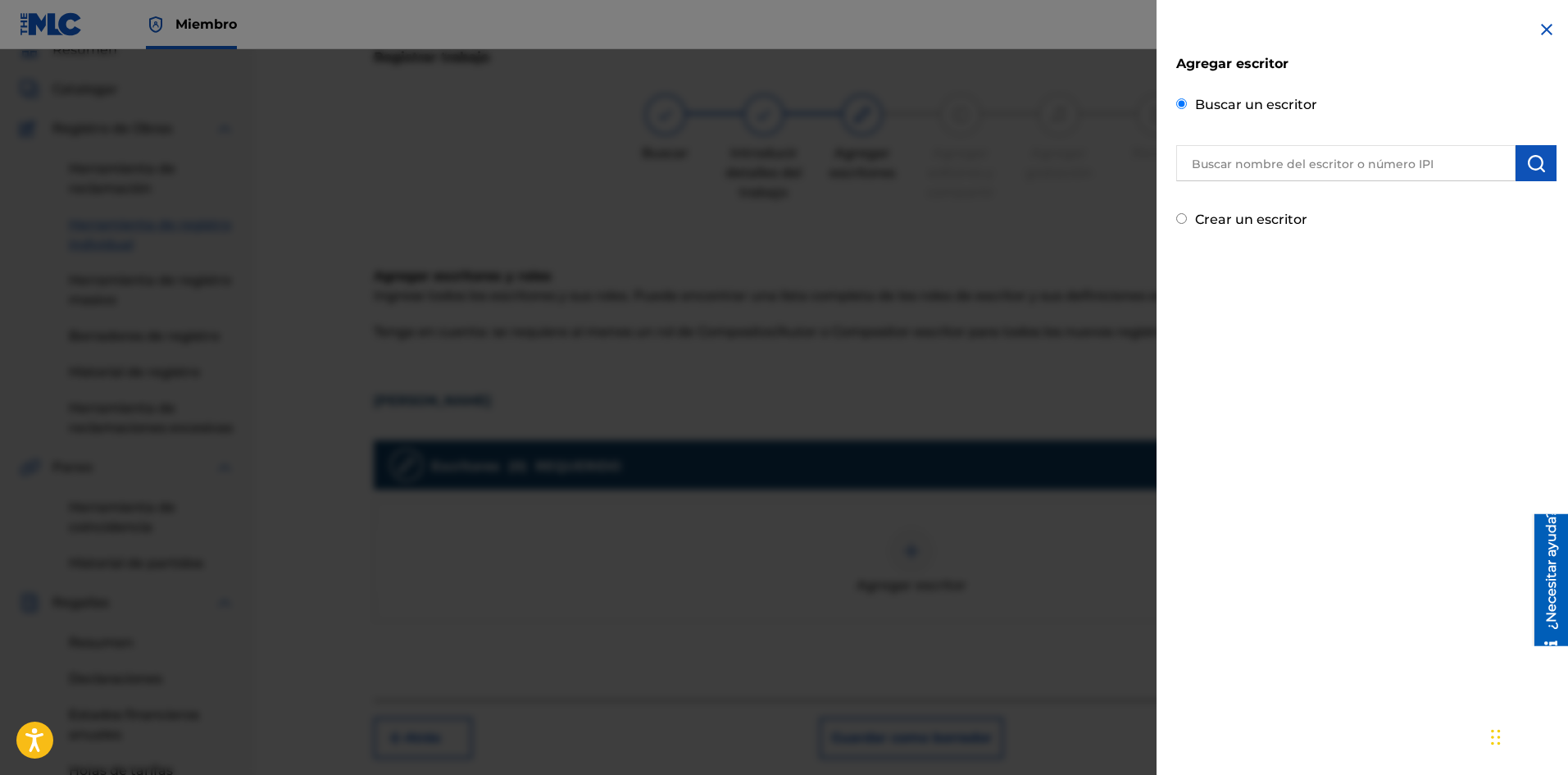
click at [1249, 159] on input "text" at bounding box center [1345, 163] width 339 height 36
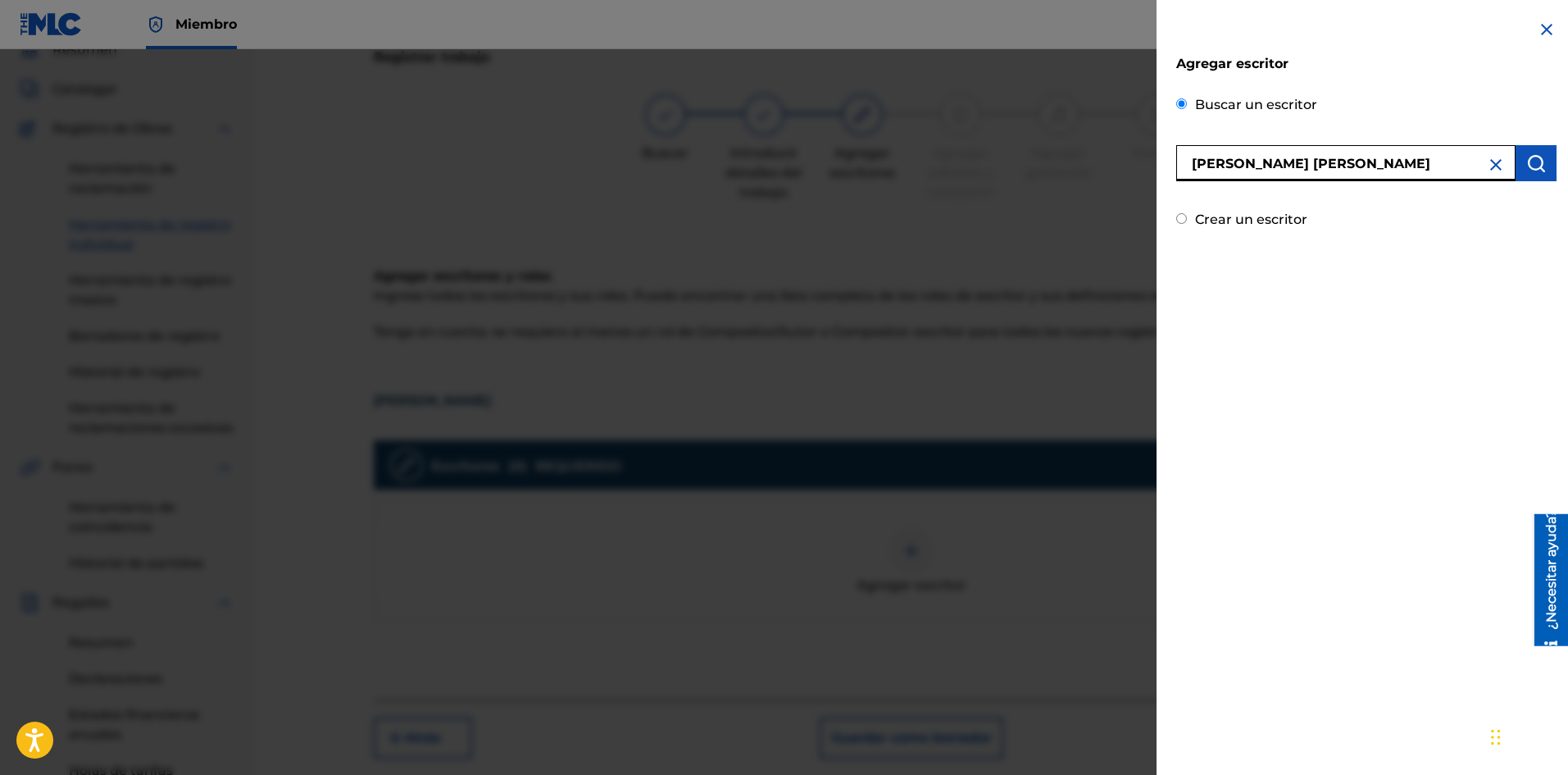
type input "[PERSON_NAME] [PERSON_NAME]"
click at [1527, 157] on img "submit" at bounding box center [1536, 163] width 20 height 20
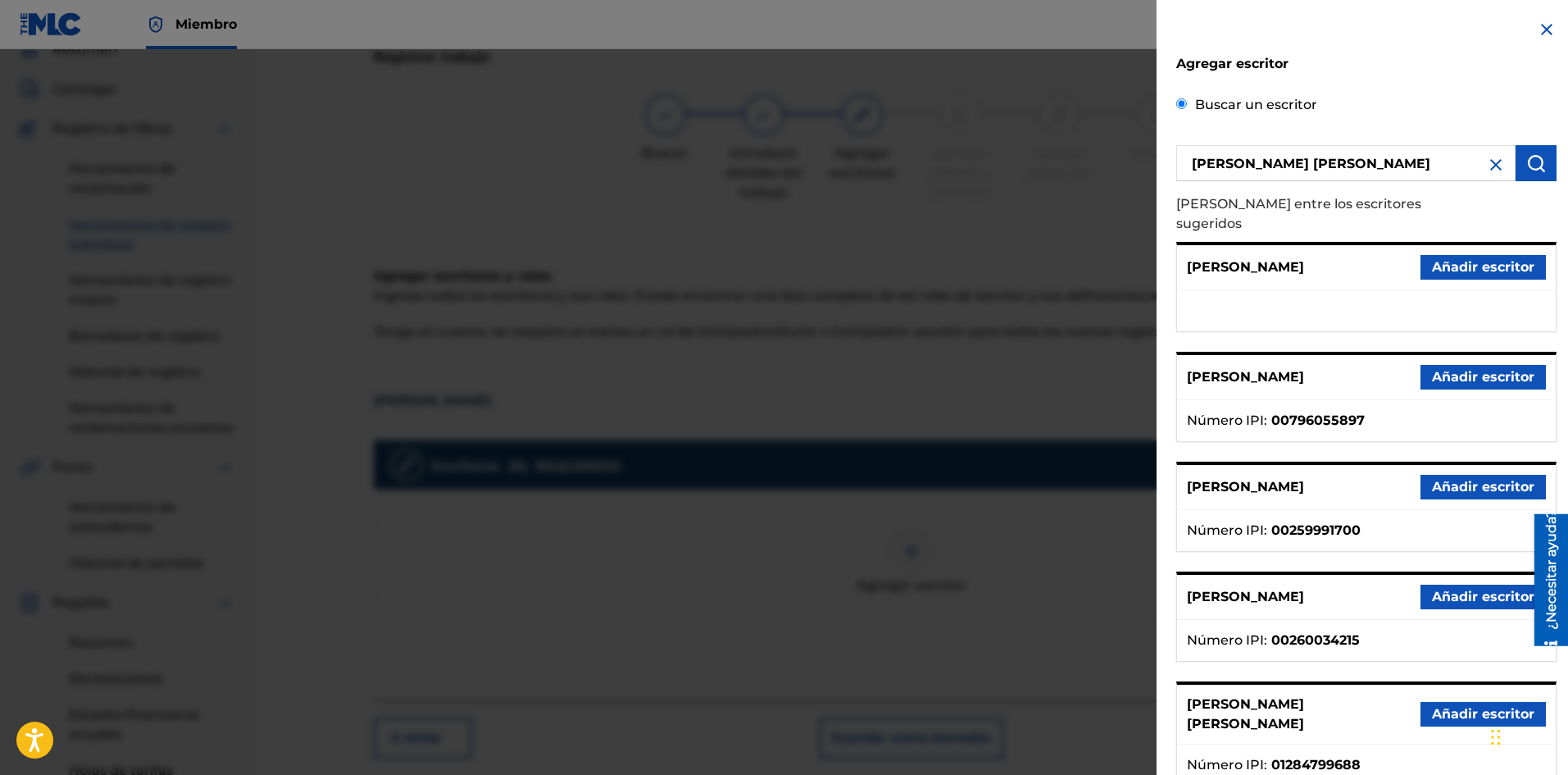
click at [1449, 706] on font "Añadir escritor" at bounding box center [1483, 713] width 102 height 15
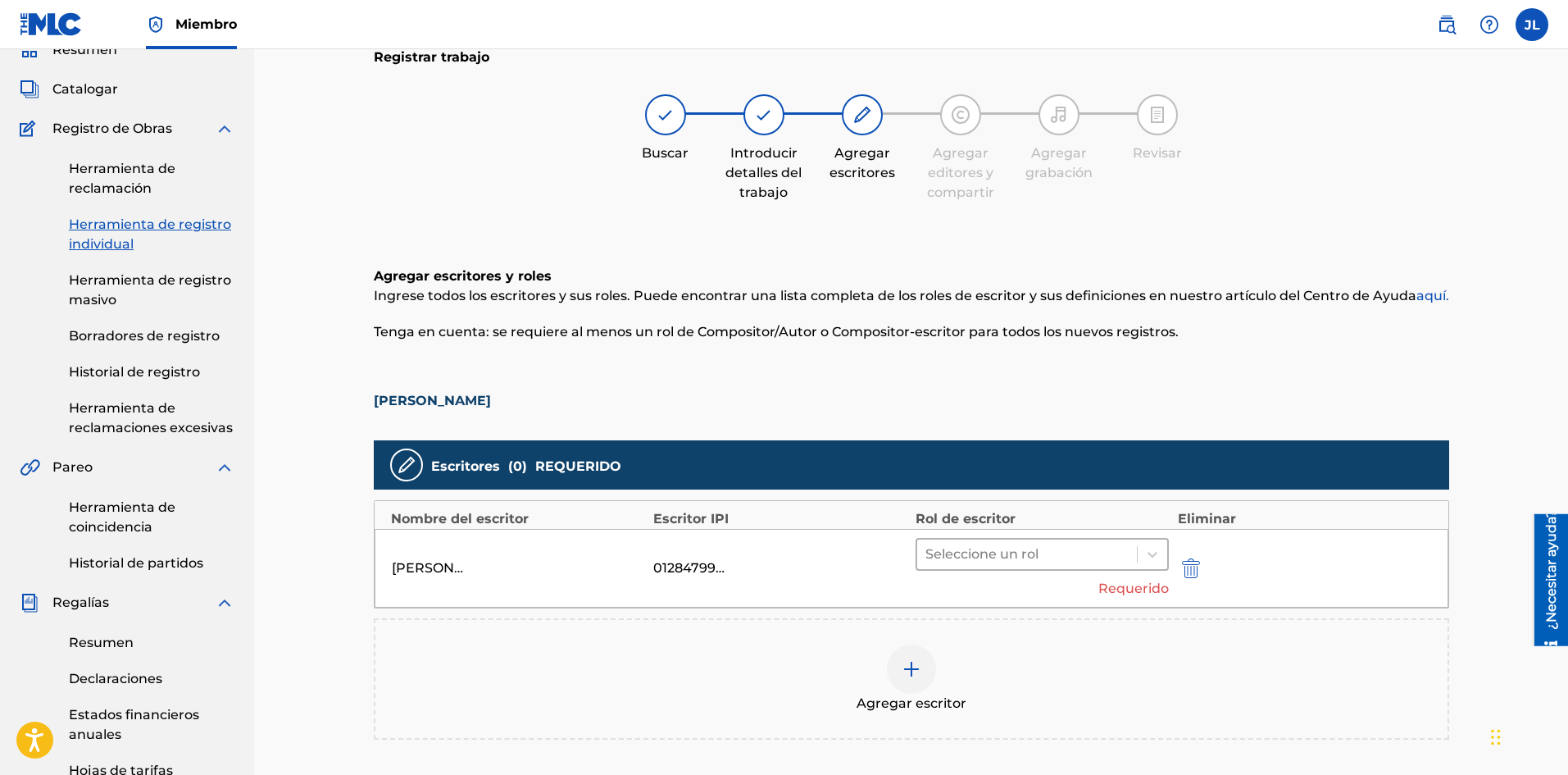
click at [980, 549] on div at bounding box center [1027, 554] width 204 height 23
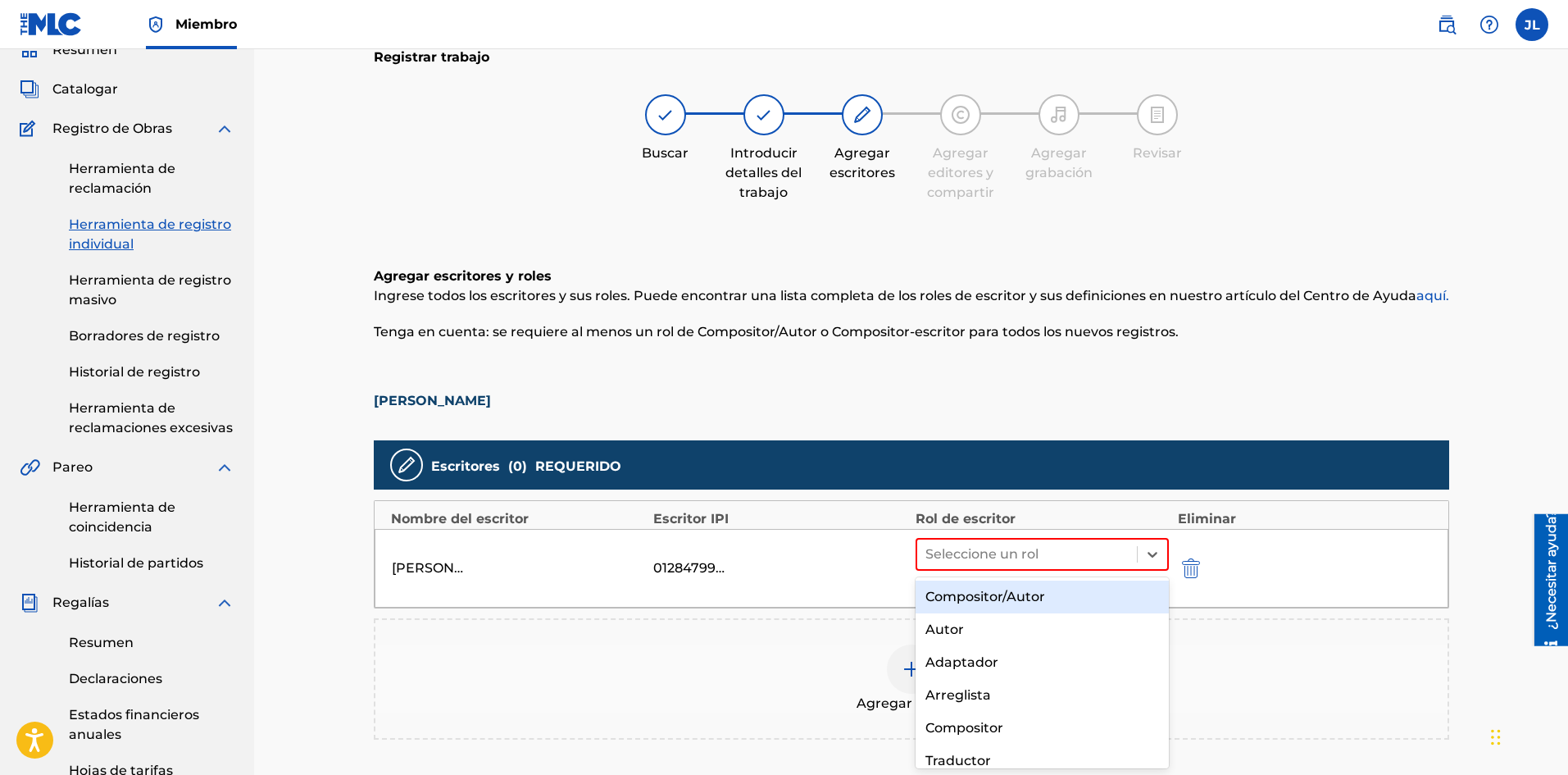
click at [989, 596] on font "Compositor/Autor" at bounding box center [985, 597] width 119 height 15
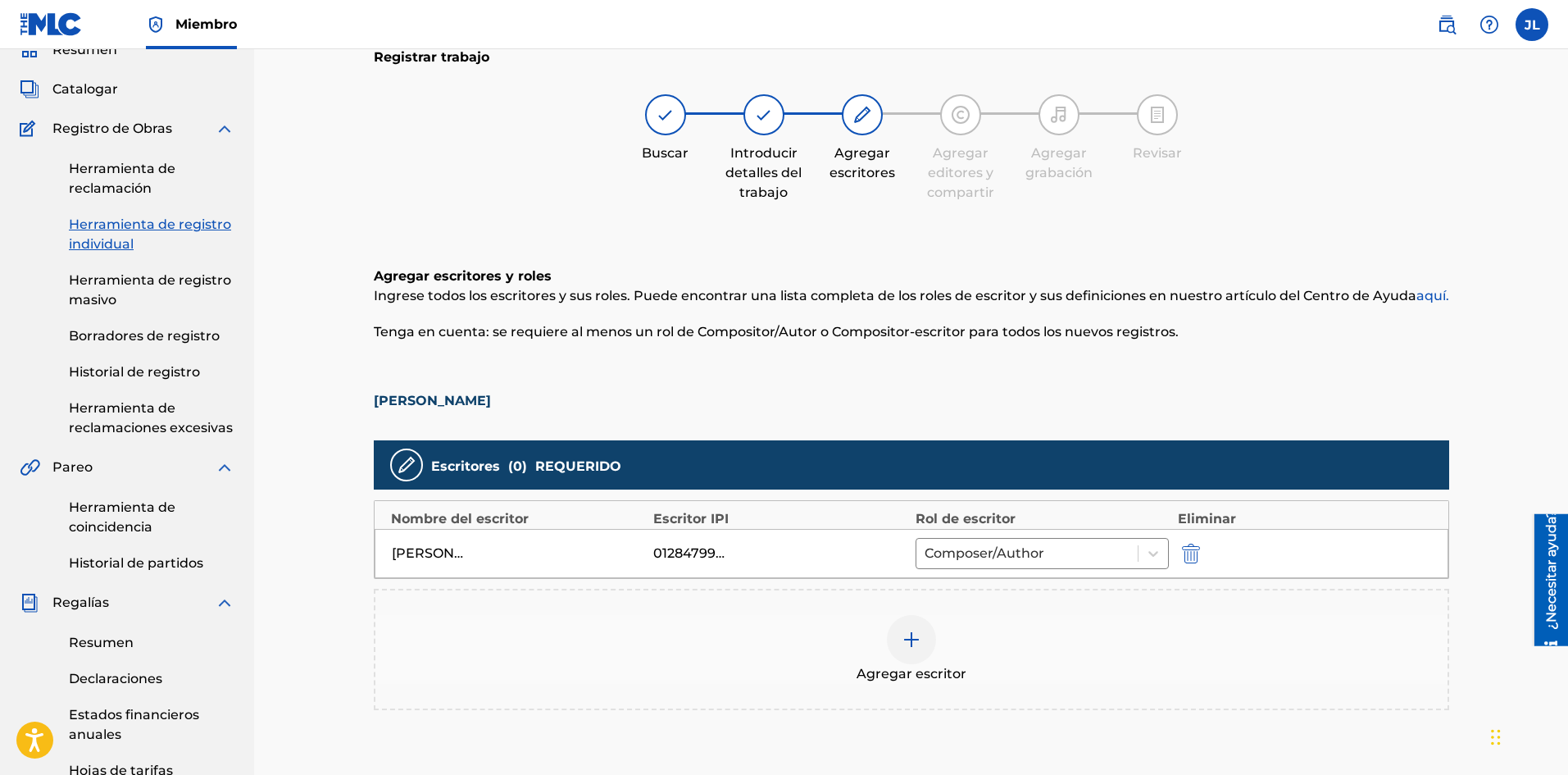
scroll to position [210, 0]
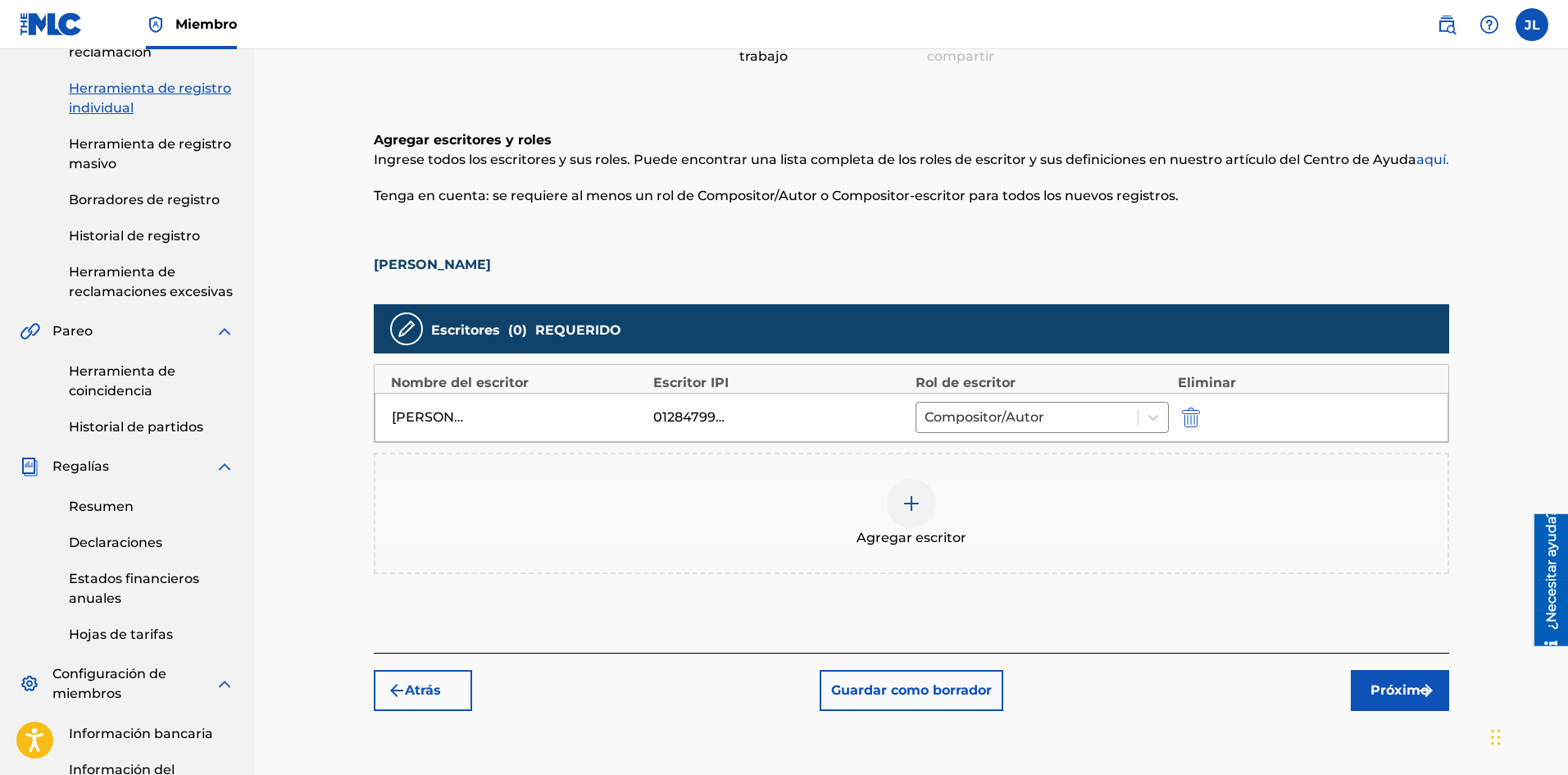
click at [1377, 679] on button "Próximo" at bounding box center [1400, 690] width 99 height 41
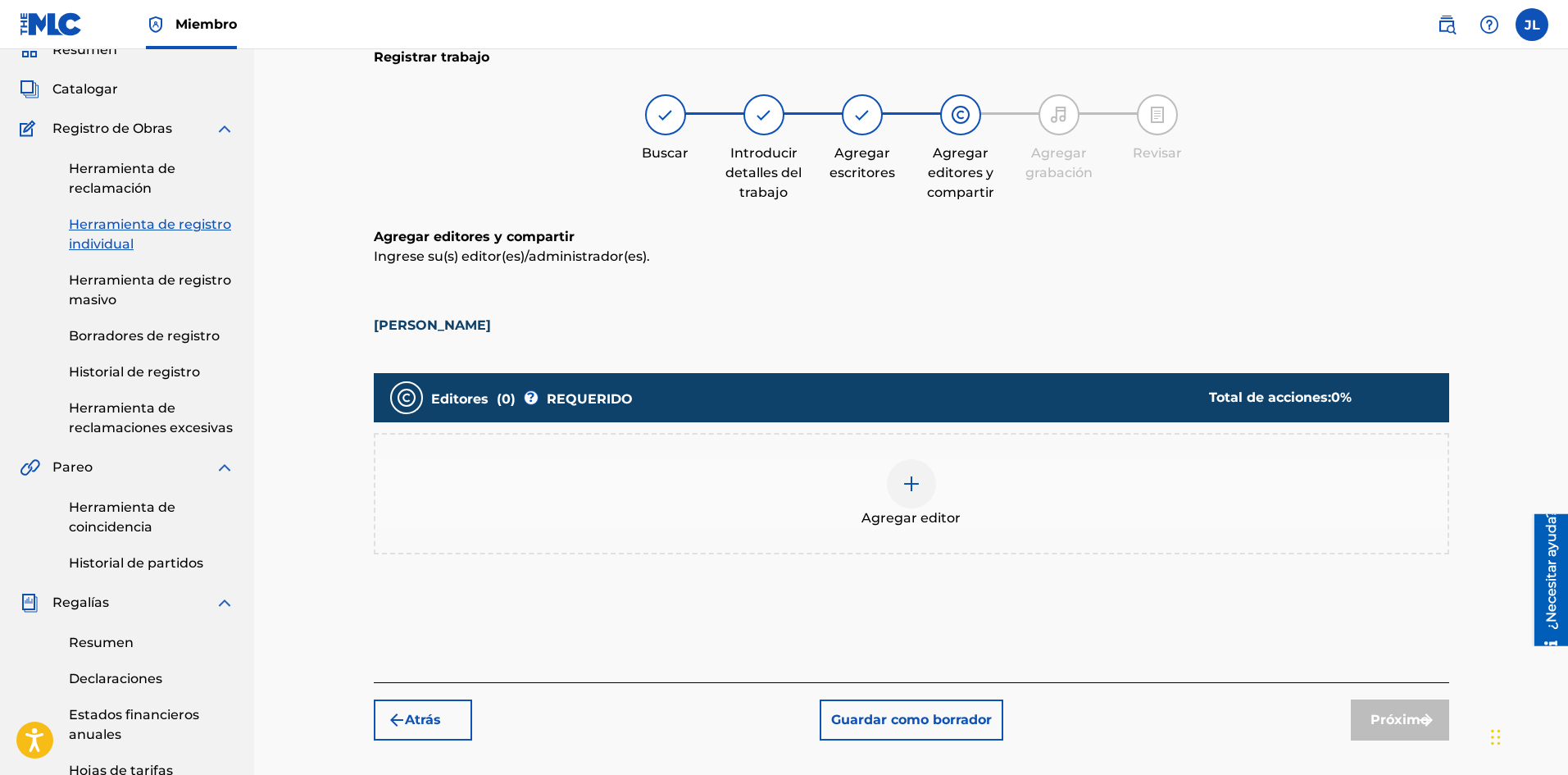
scroll to position [348, 0]
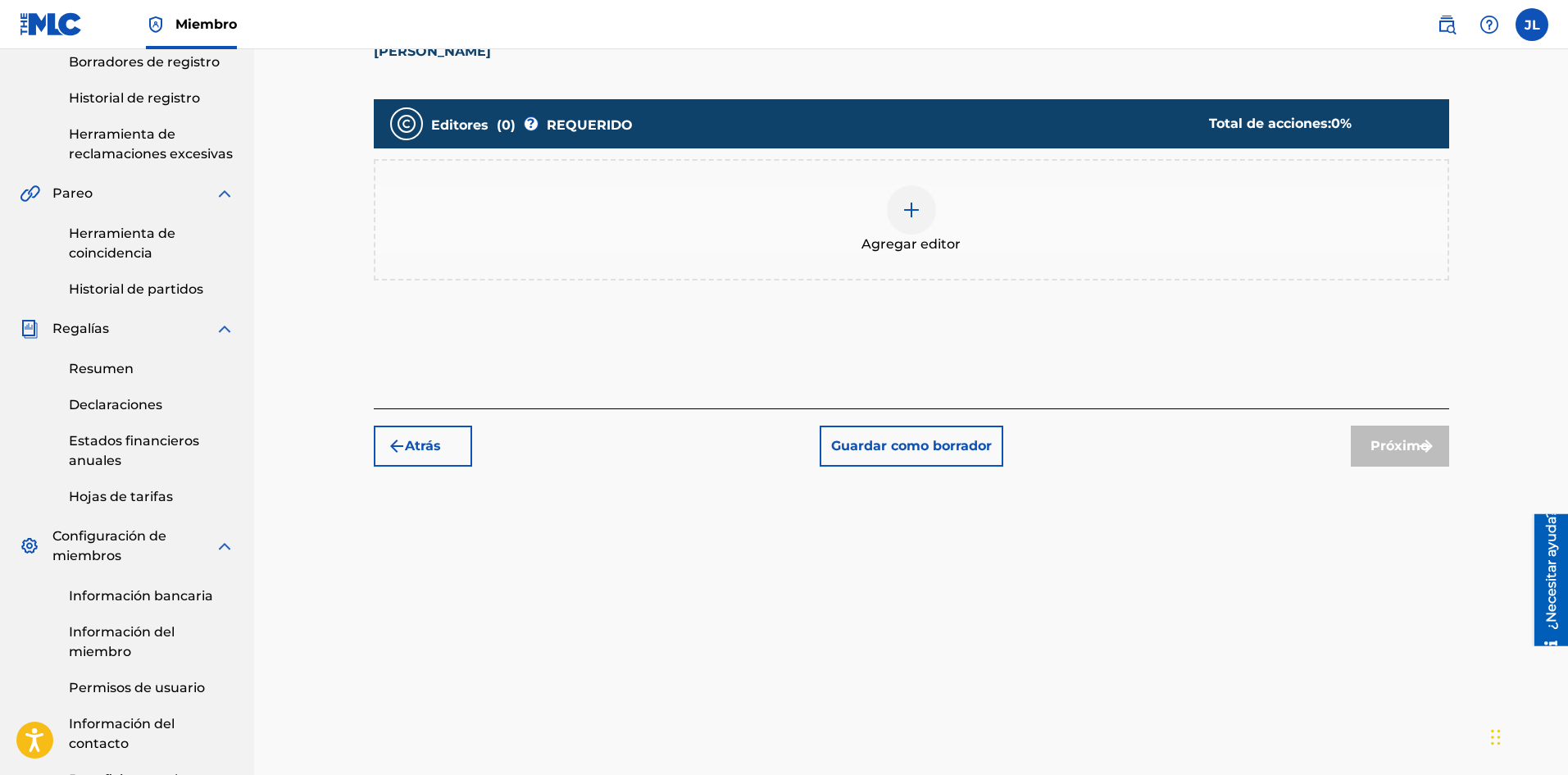
click at [905, 203] on img at bounding box center [911, 210] width 20 height 20
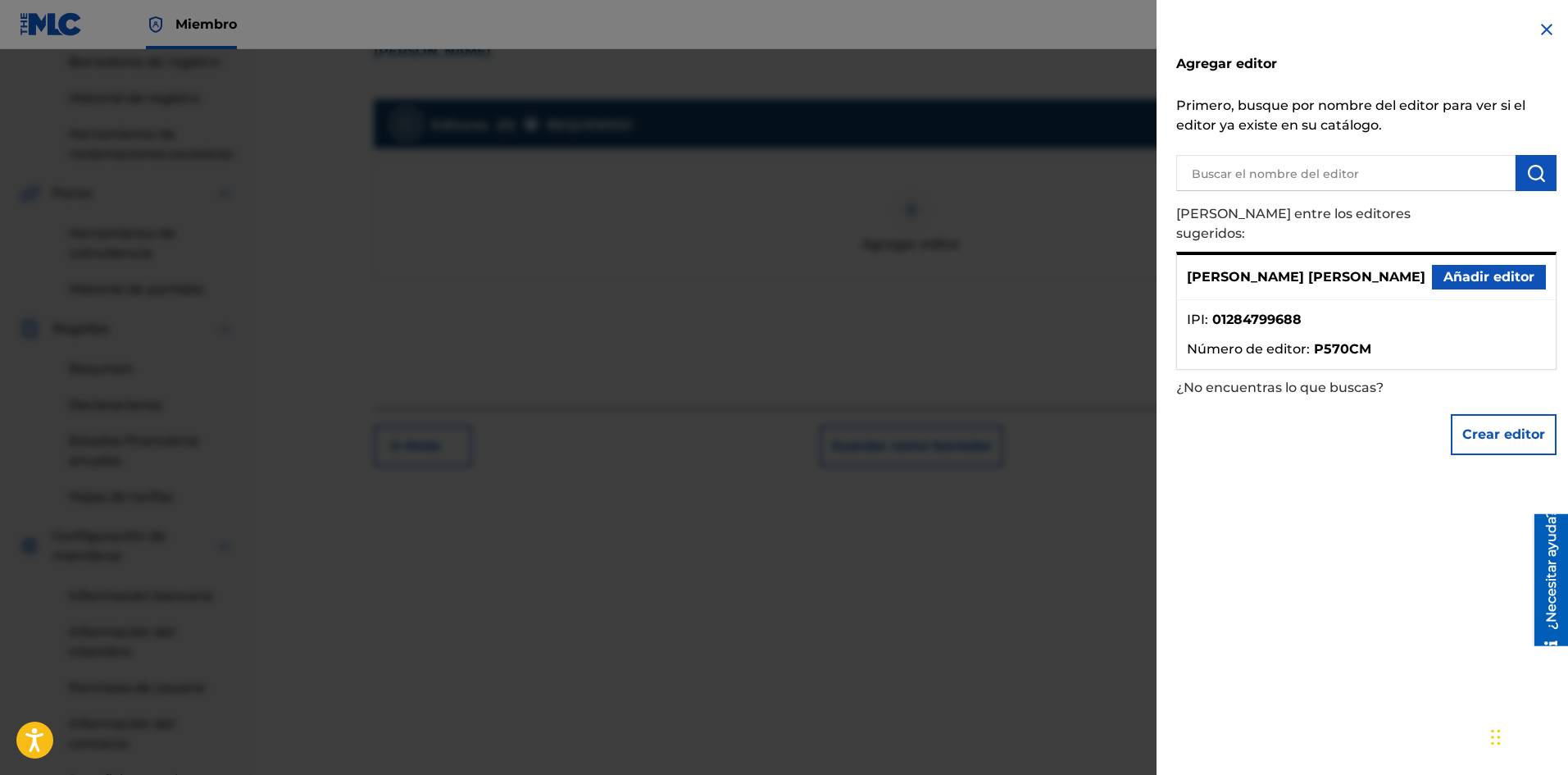
click at [1461, 269] on font "Añadir editor" at bounding box center [1488, 277] width 91 height 15
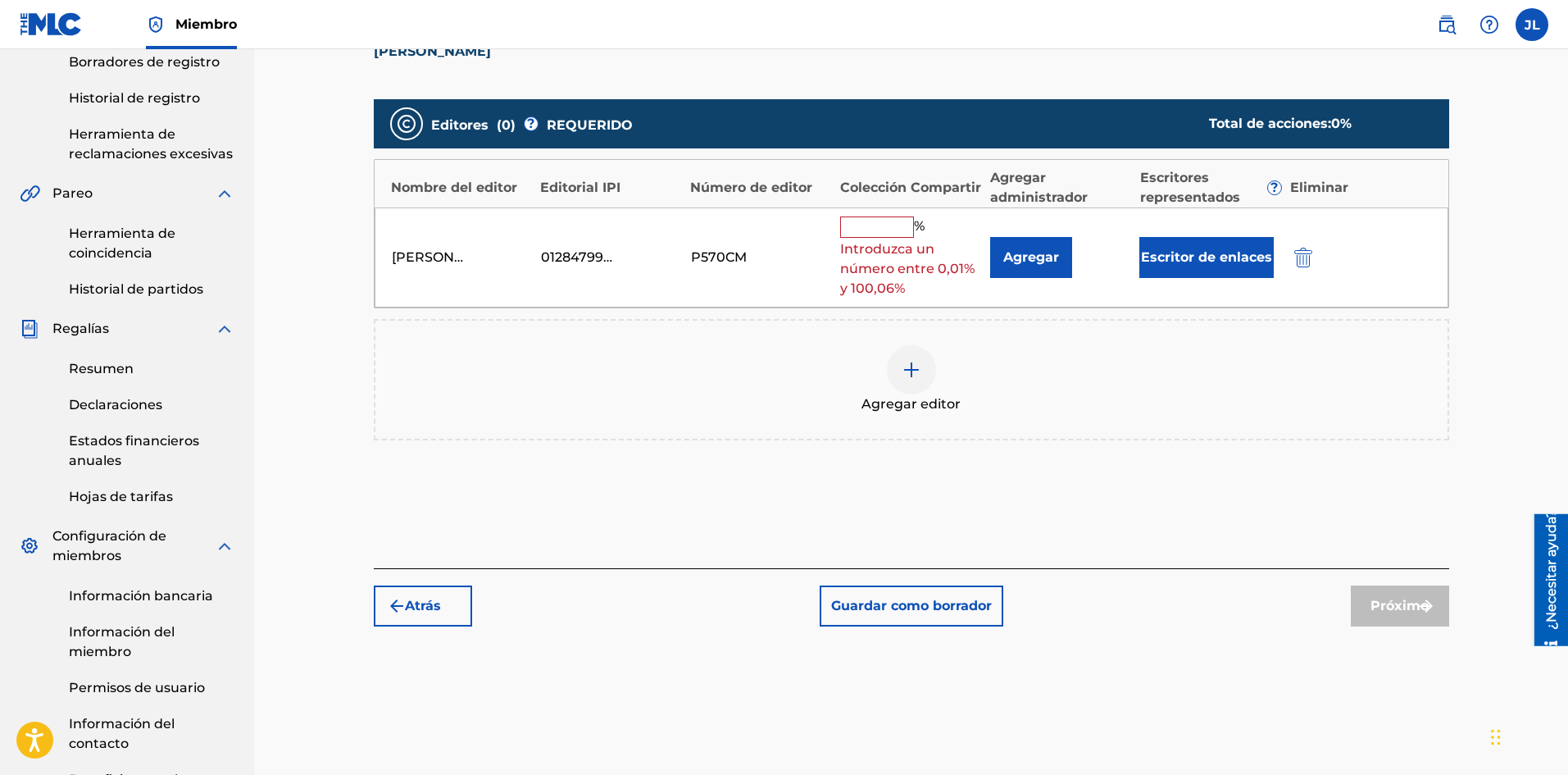
click at [893, 221] on input "text" at bounding box center [877, 227] width 74 height 21
type input "100"
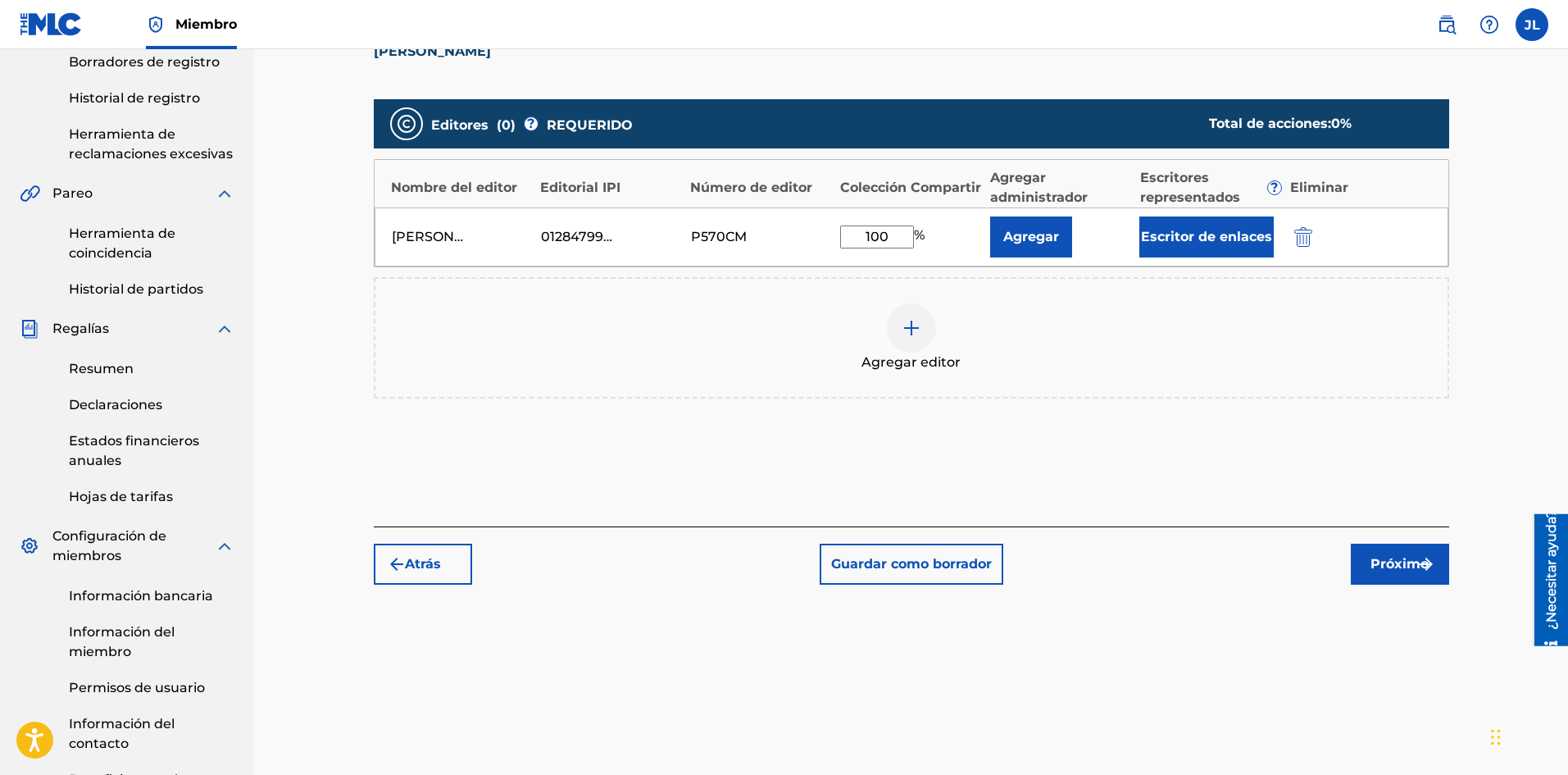
click at [1397, 555] on font "Próximo" at bounding box center [1398, 563] width 58 height 20
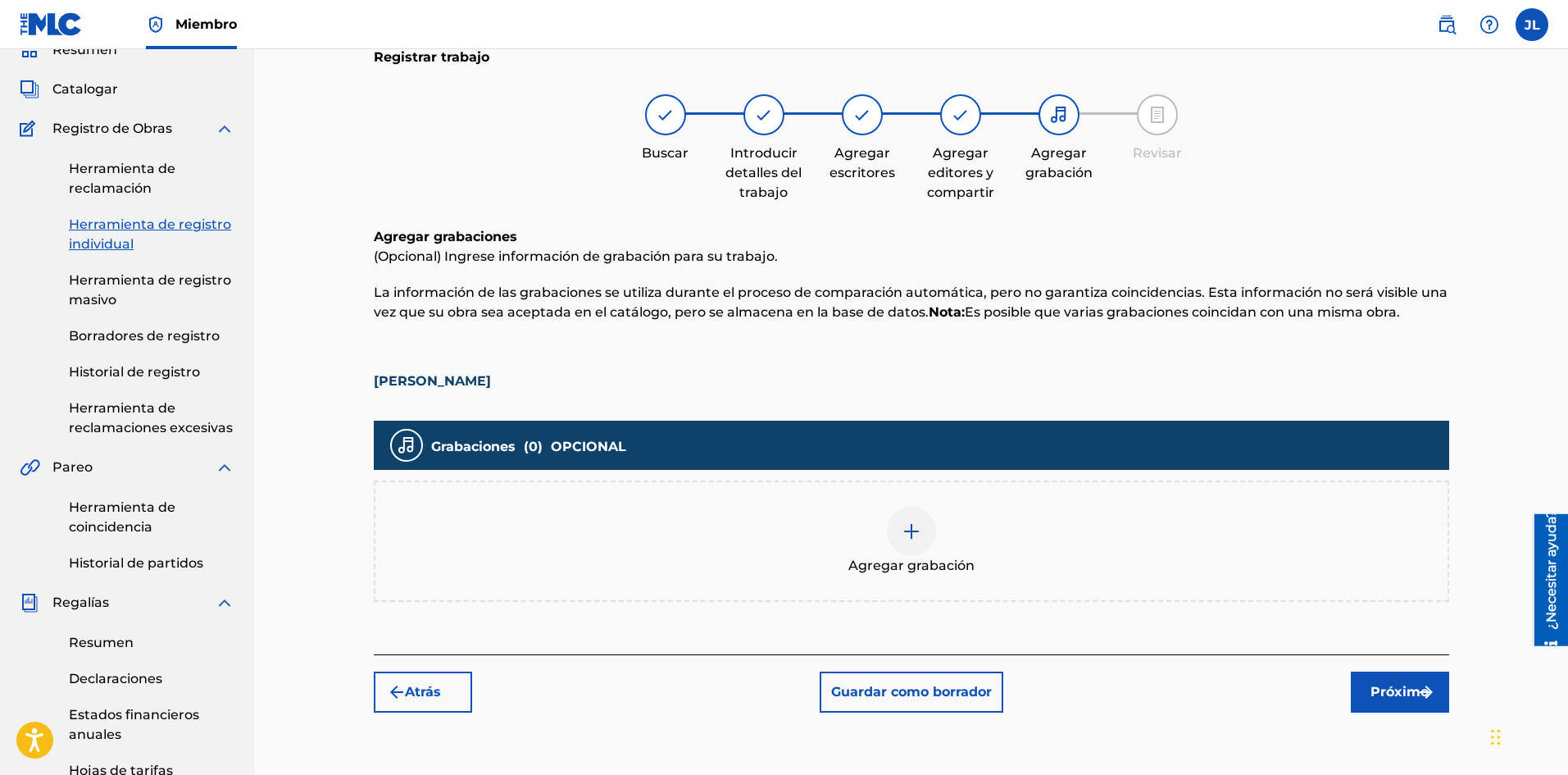
scroll to position [347, 0]
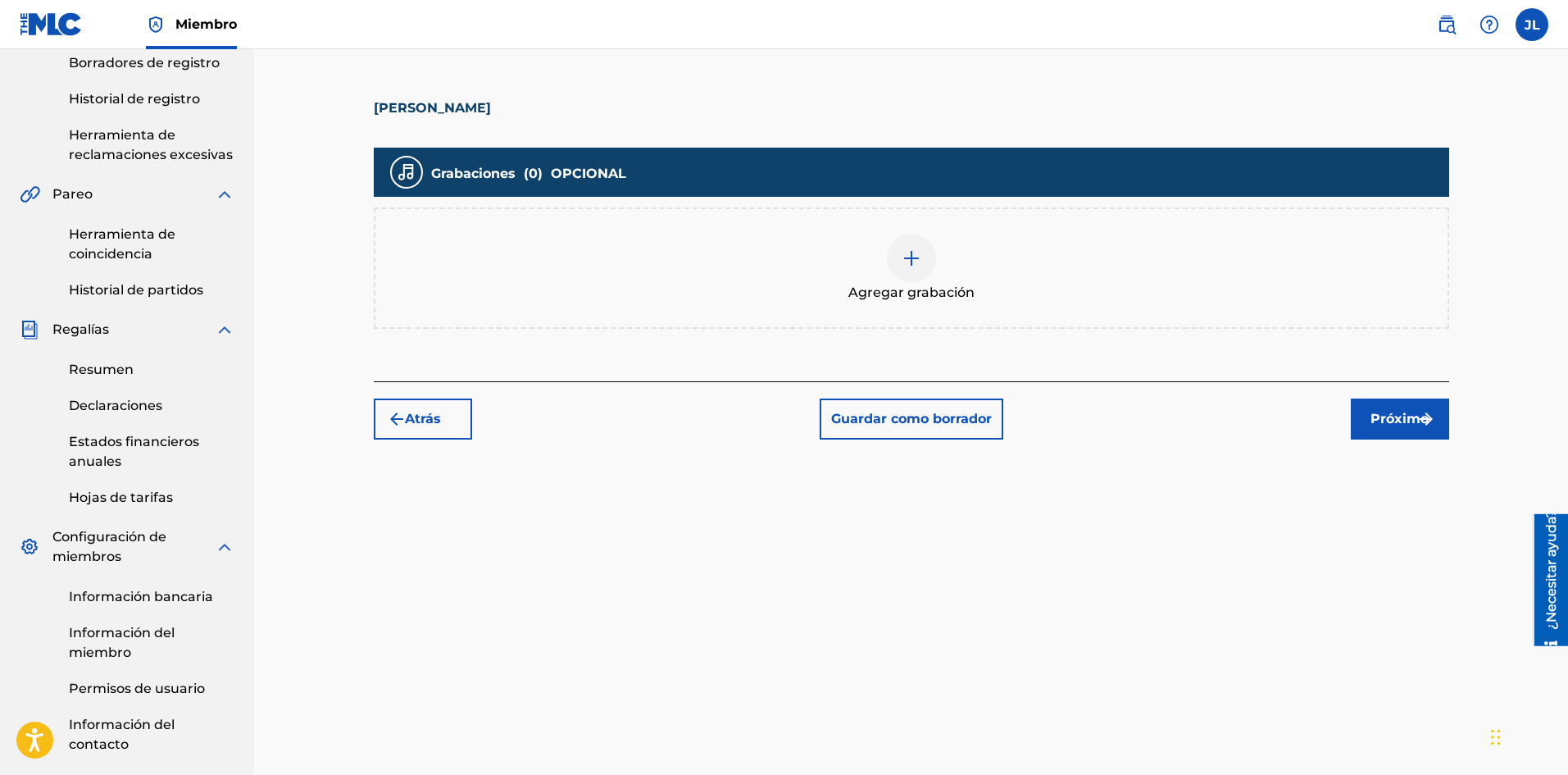
click at [931, 269] on div at bounding box center [911, 258] width 49 height 49
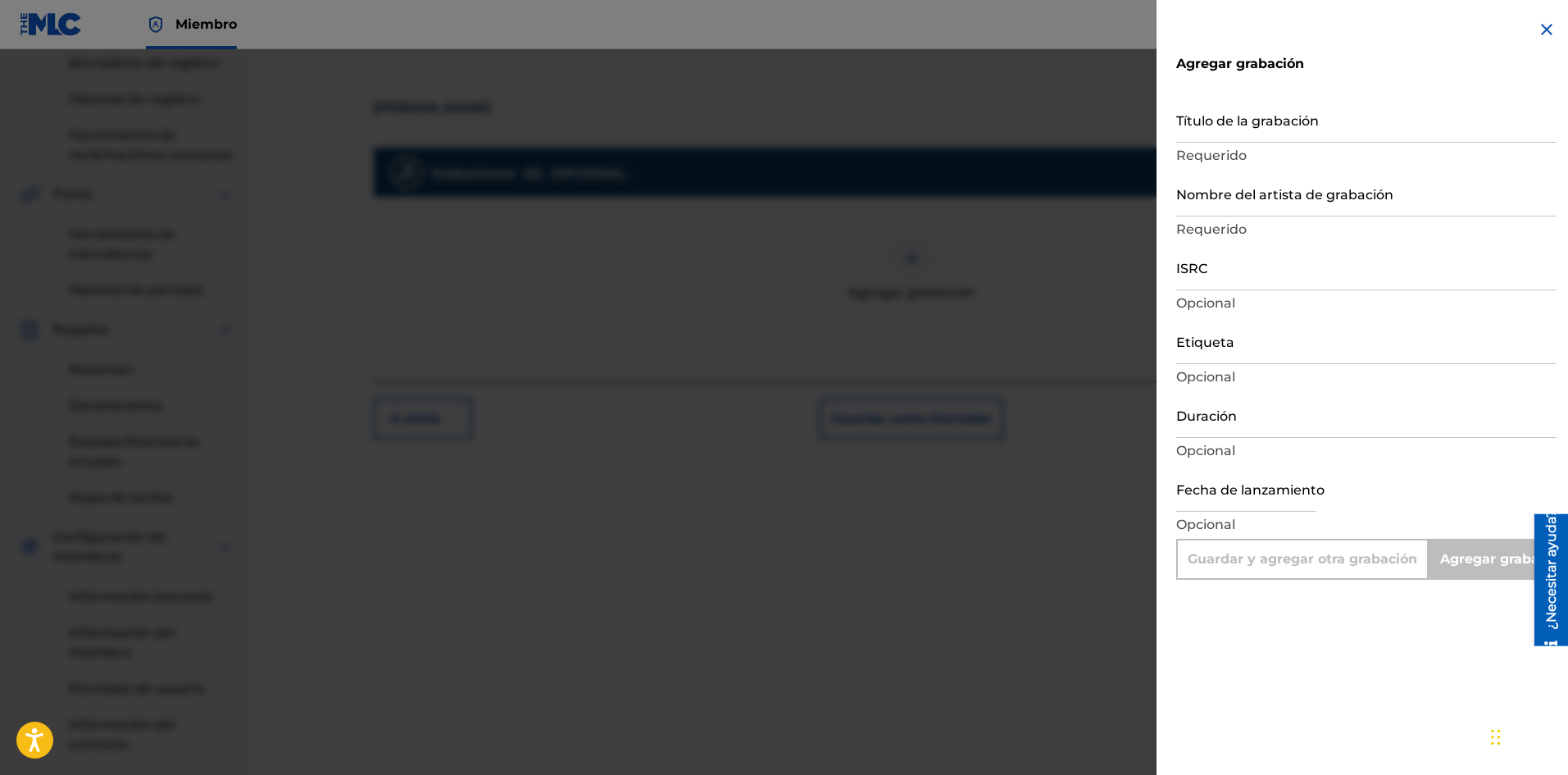
select select "7"
select select "2025"
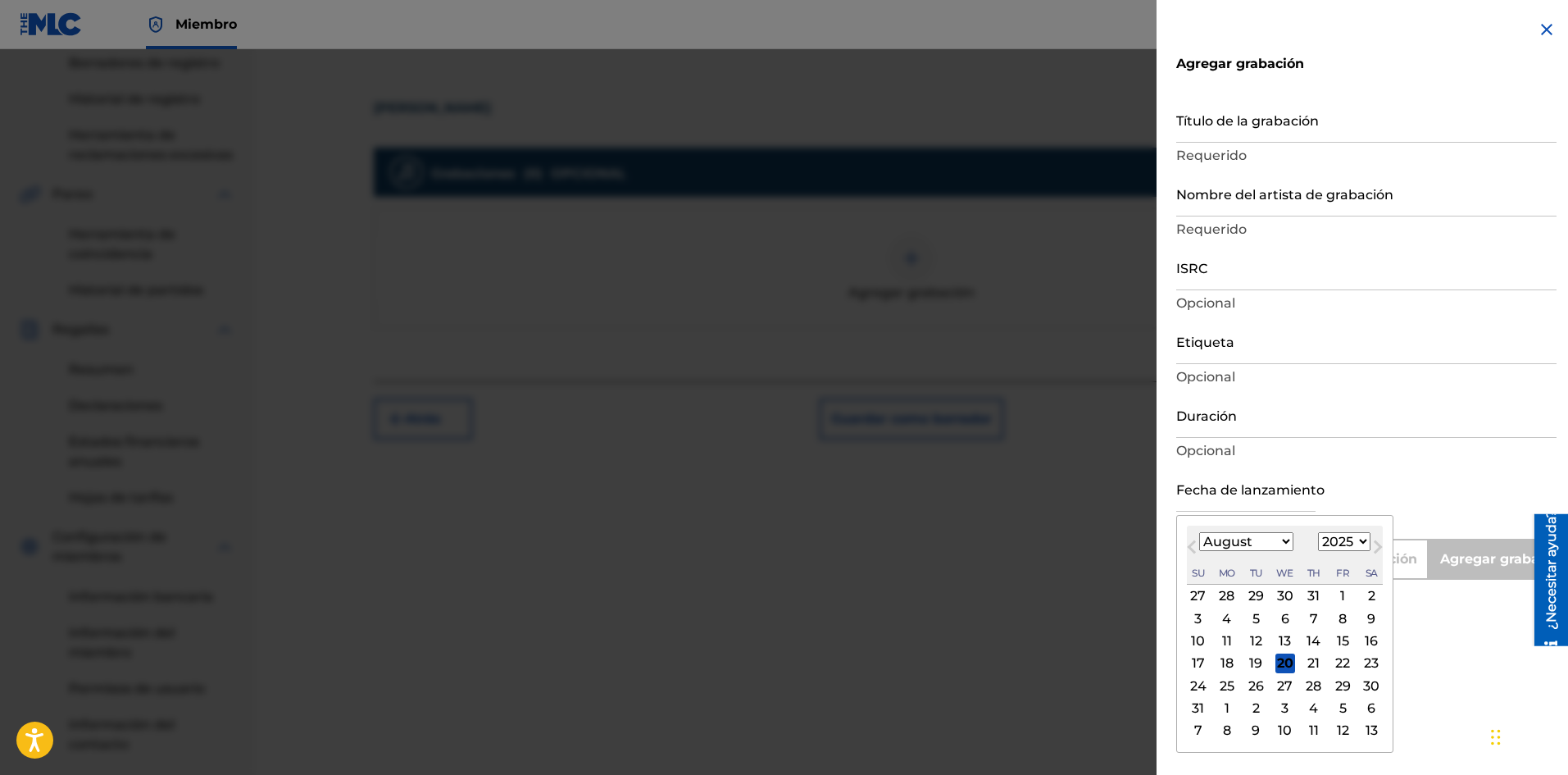
click at [1239, 492] on input "text" at bounding box center [1245, 488] width 139 height 46
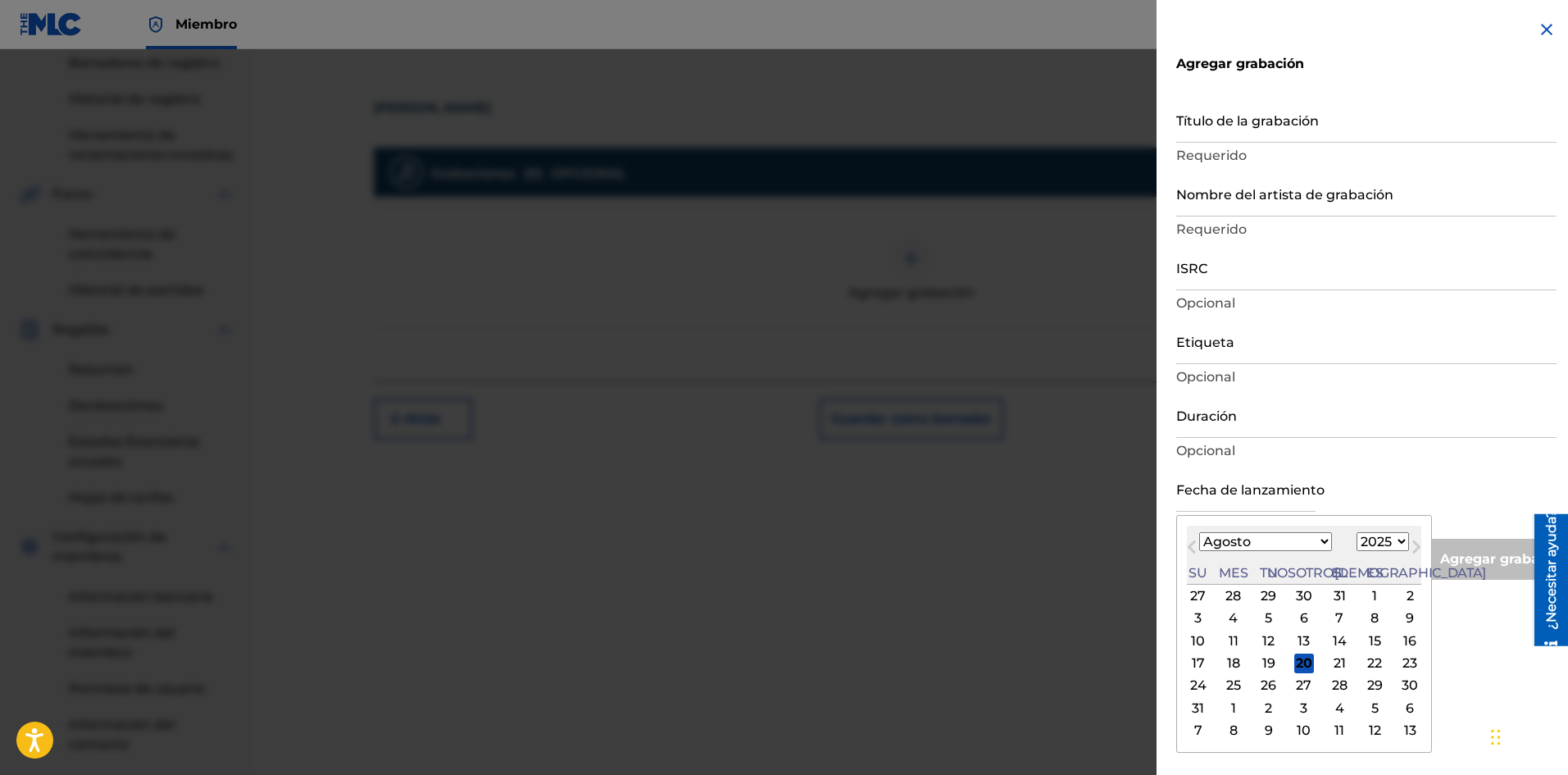
click at [1382, 517] on div "Mes anterior Mes próximo [DATE] Enero Febrero Marzo Abril Puede Junio [PERSON_N…" at bounding box center [1304, 634] width 256 height 238
click at [1262, 658] on font "19" at bounding box center [1268, 663] width 13 height 15
type input "[DATE]"
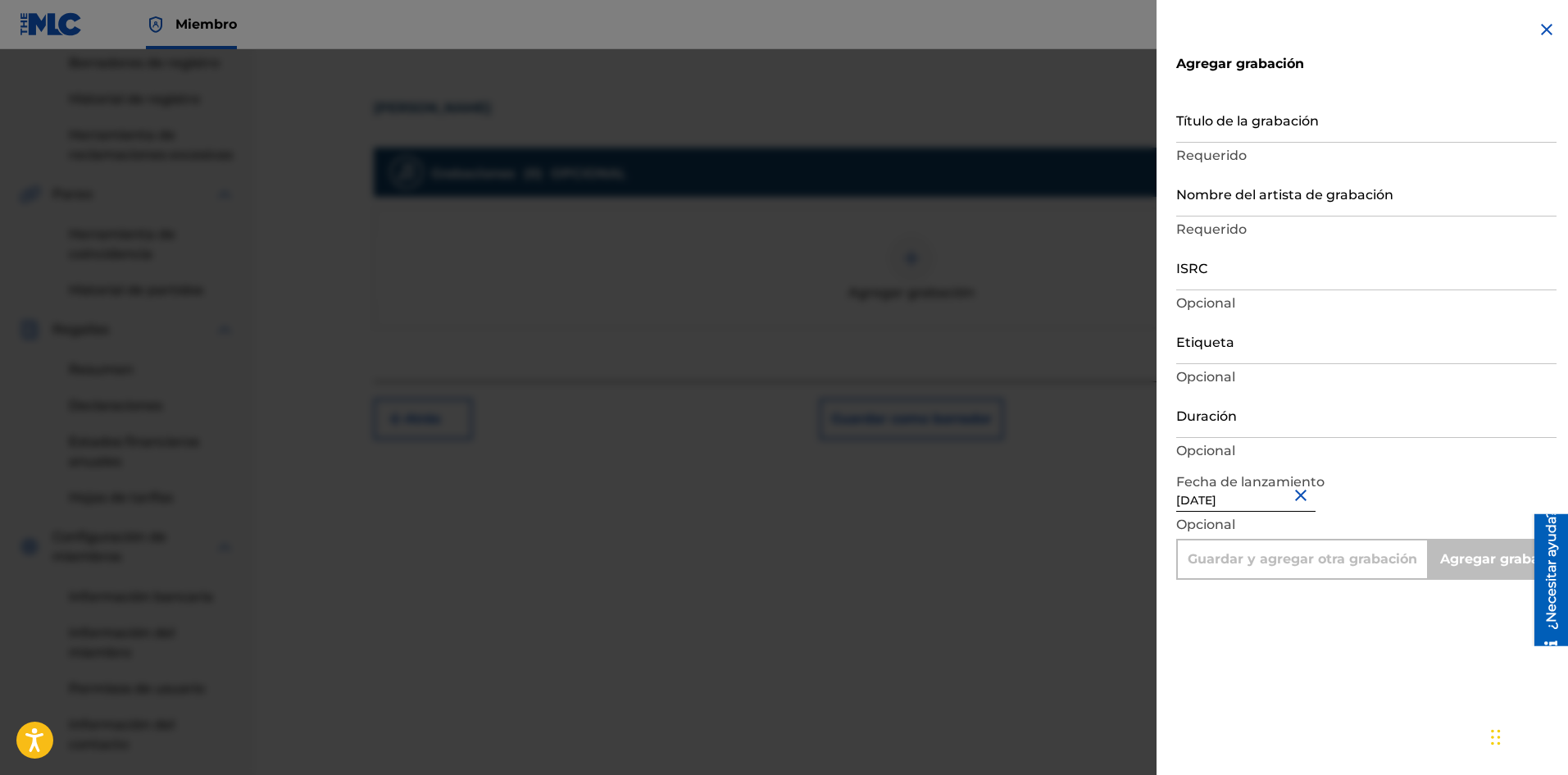
click at [1219, 428] on input "Duración" at bounding box center [1365, 414] width 380 height 46
type input "0"
type input "Add Recording"
type input "02:14"
click at [1224, 354] on input "Etiqueta" at bounding box center [1365, 341] width 380 height 46
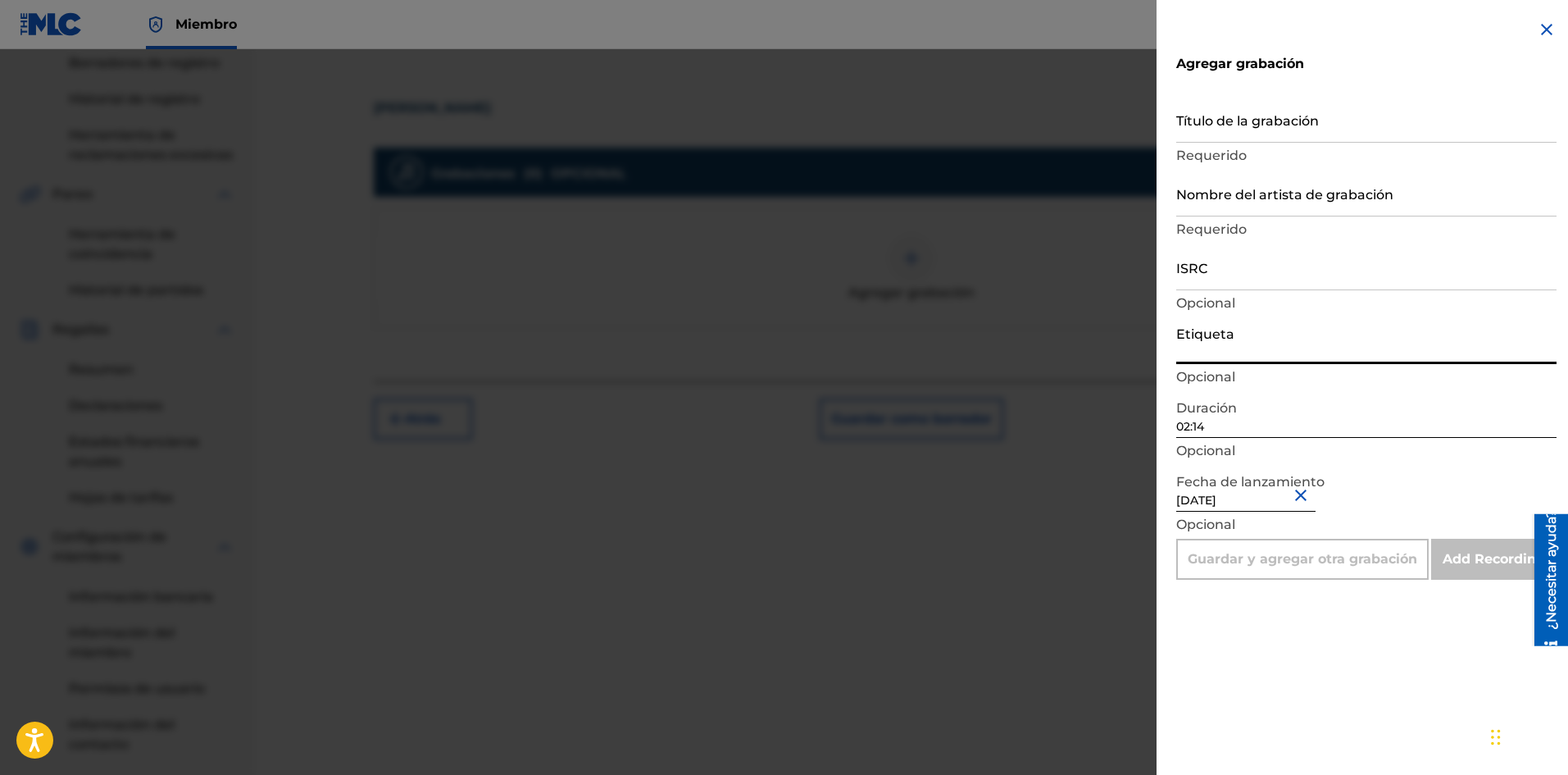
type input "La Película Wa"
click at [1212, 209] on input "Nombre del artista de grabación" at bounding box center [1365, 193] width 380 height 46
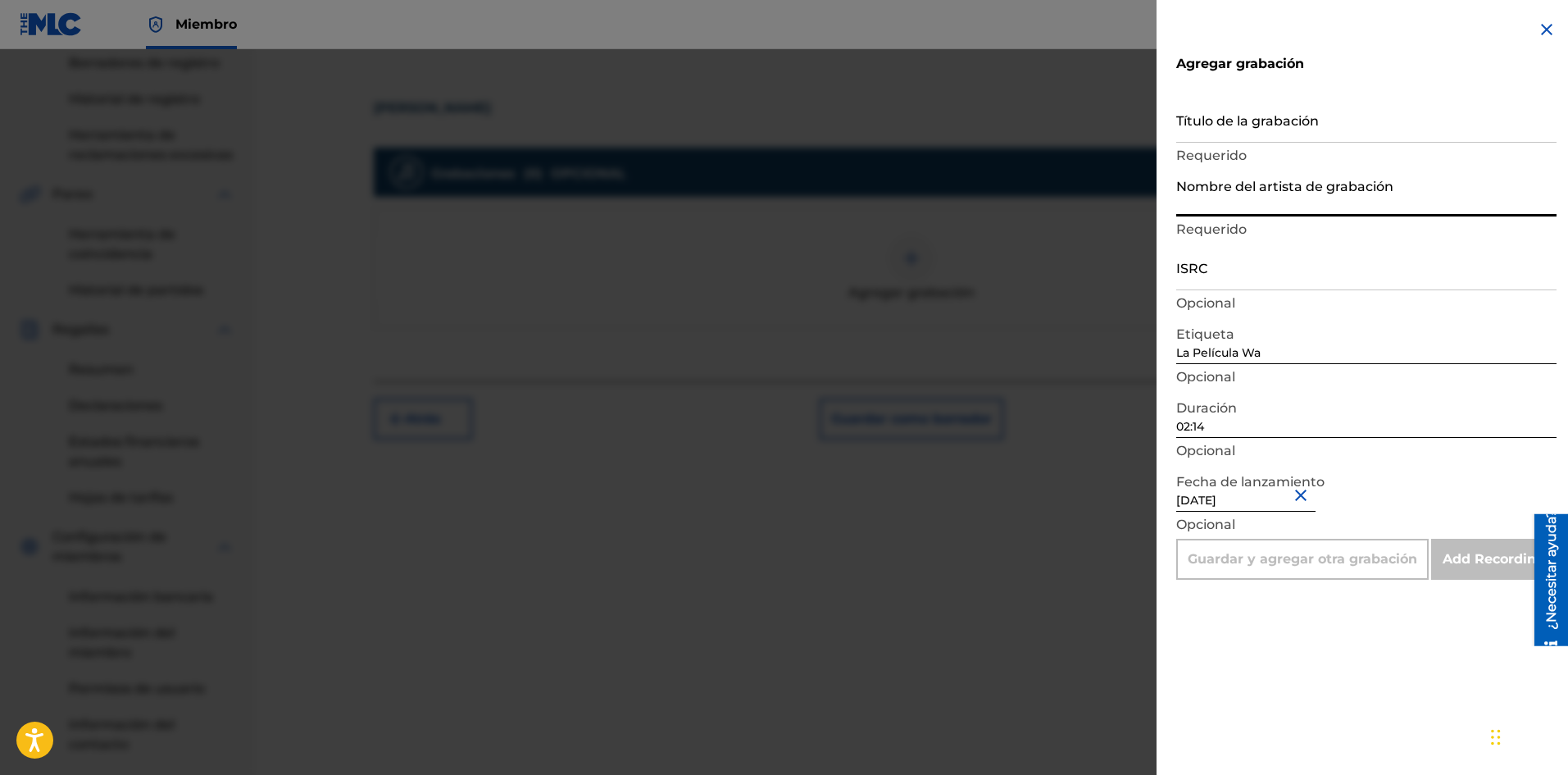
type input "La Pelicula Wa"
click at [1222, 128] on input "Título de la grabación" at bounding box center [1365, 119] width 380 height 46
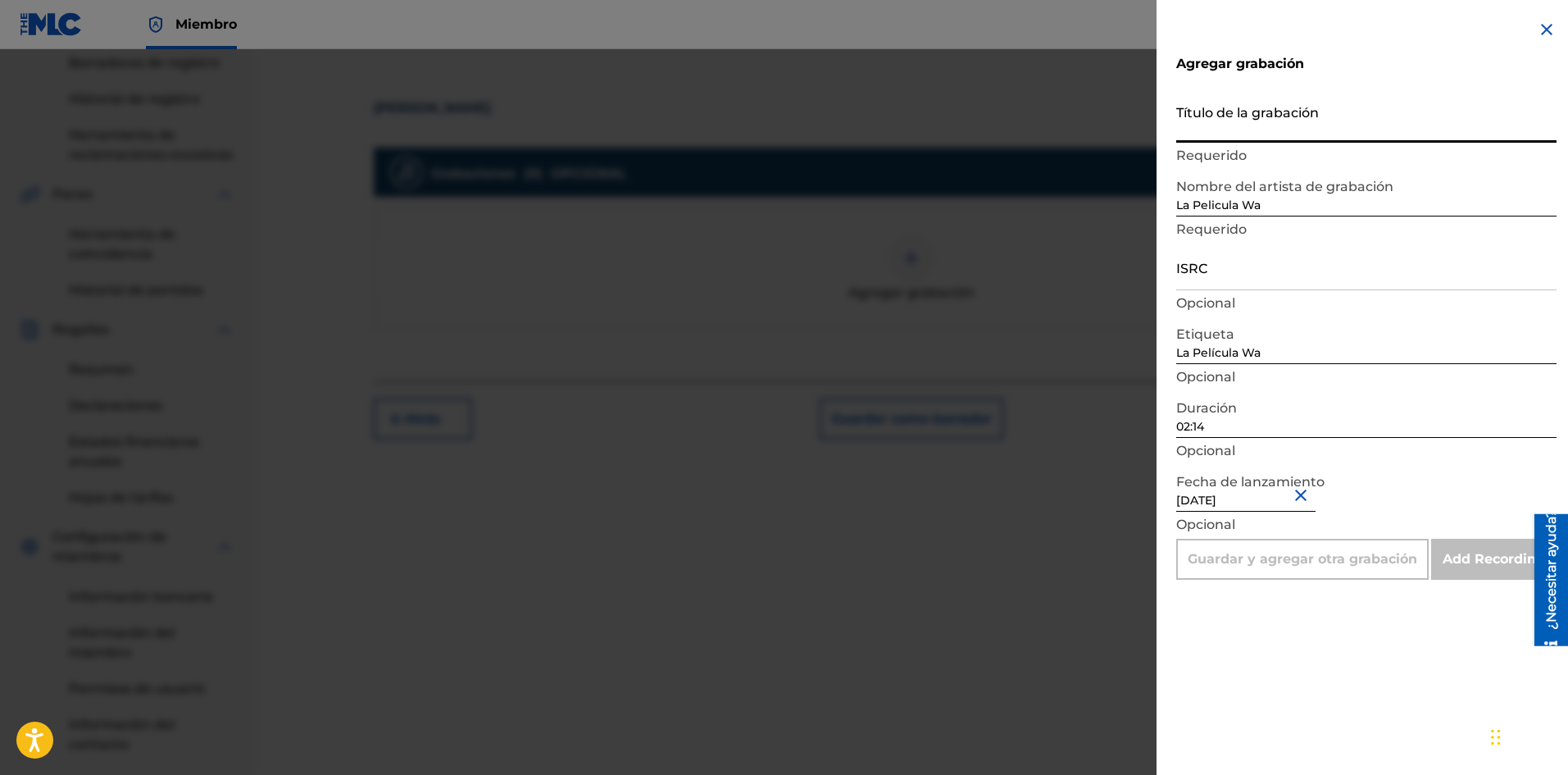
paste input "[PERSON_NAME]"
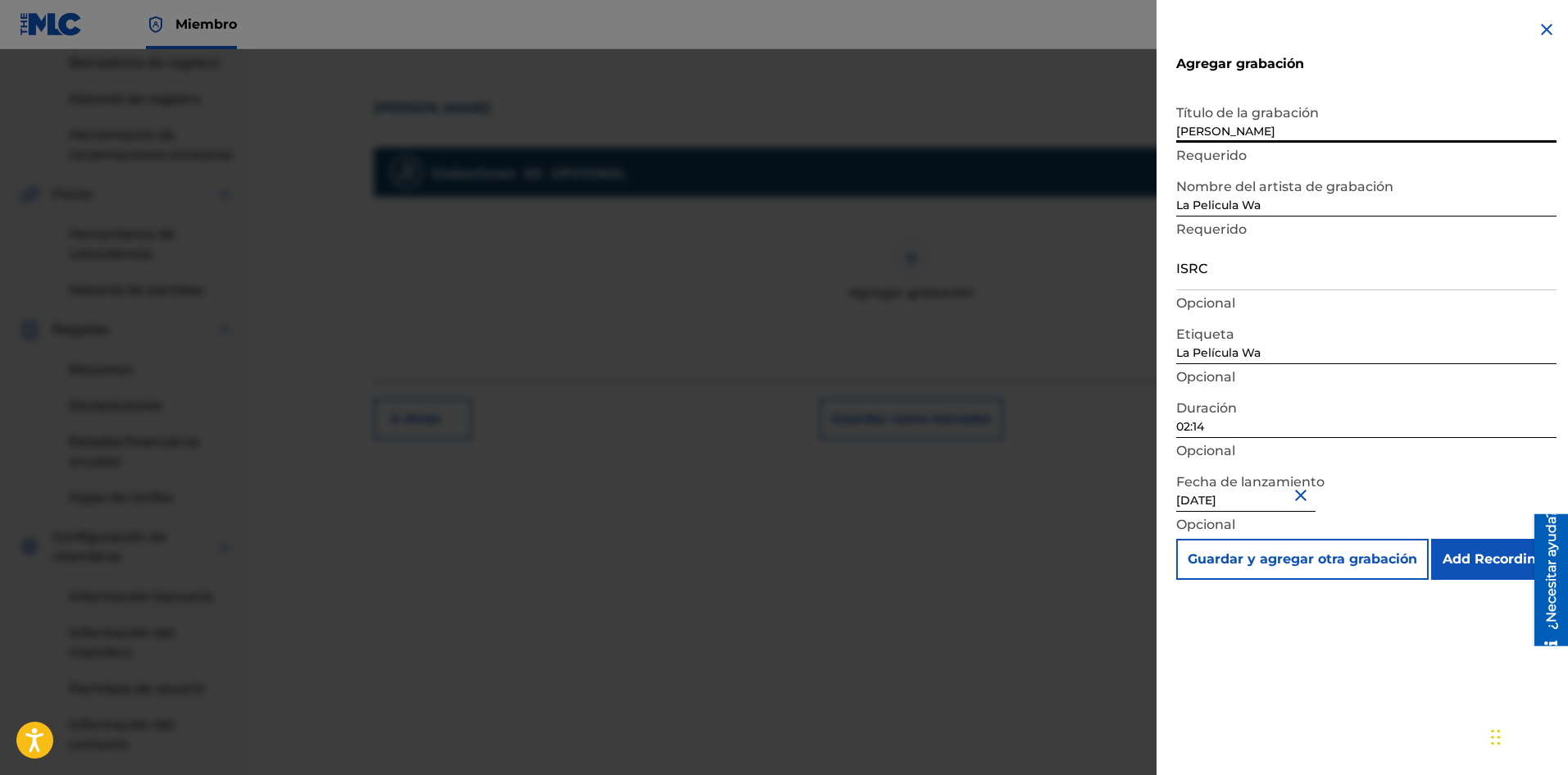
type input "[PERSON_NAME]"
click at [1195, 281] on input "ISRC" at bounding box center [1365, 267] width 380 height 46
paste input "SE6SA2501616"
type input "SE6SA2501616"
click at [1497, 553] on input "Add Recording" at bounding box center [1493, 559] width 125 height 41
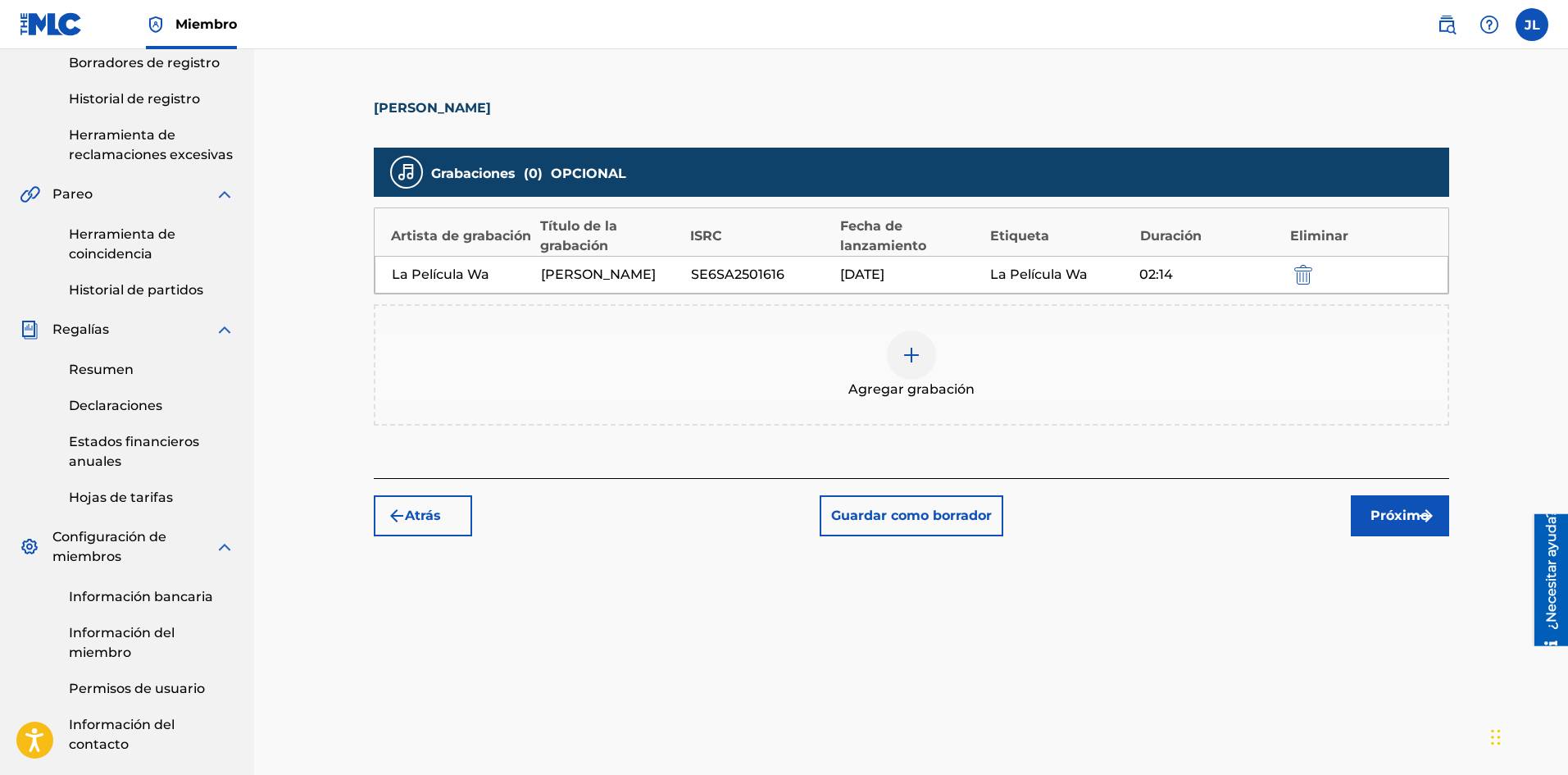
click at [1367, 511] on button "Próximo" at bounding box center [1400, 515] width 99 height 41
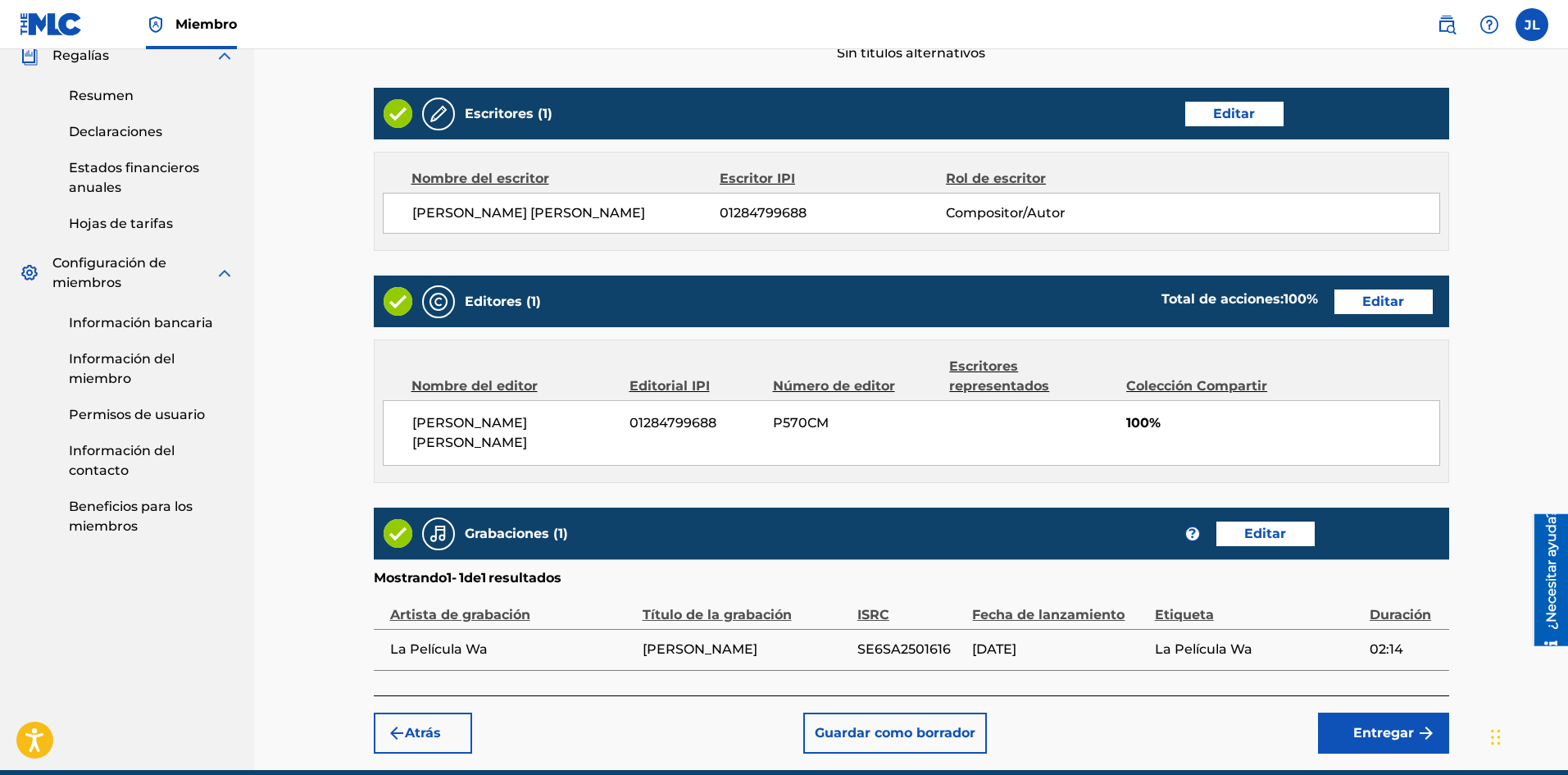
scroll to position [674, 0]
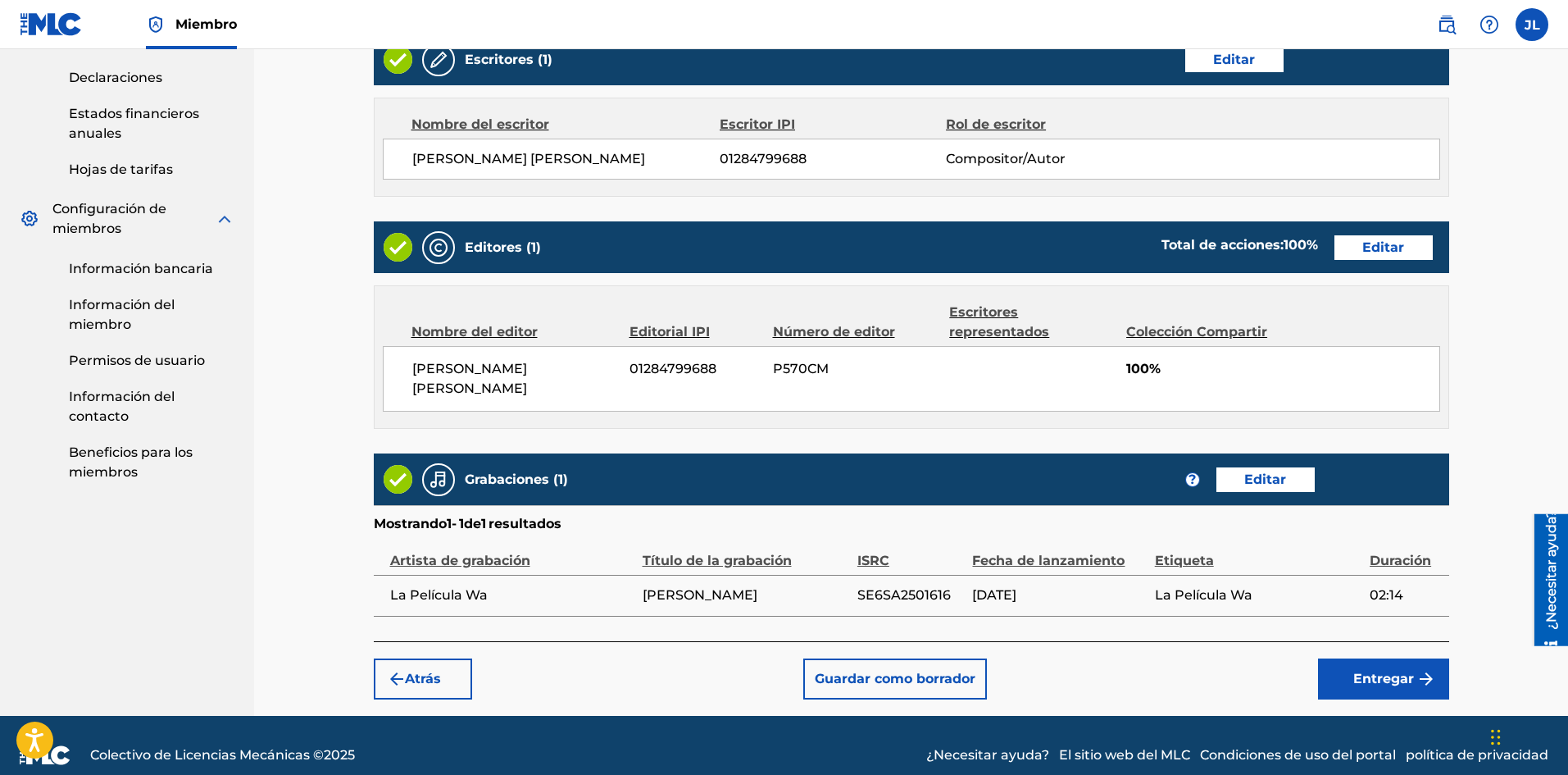
click at [1359, 671] on font "Entregar" at bounding box center [1383, 678] width 61 height 15
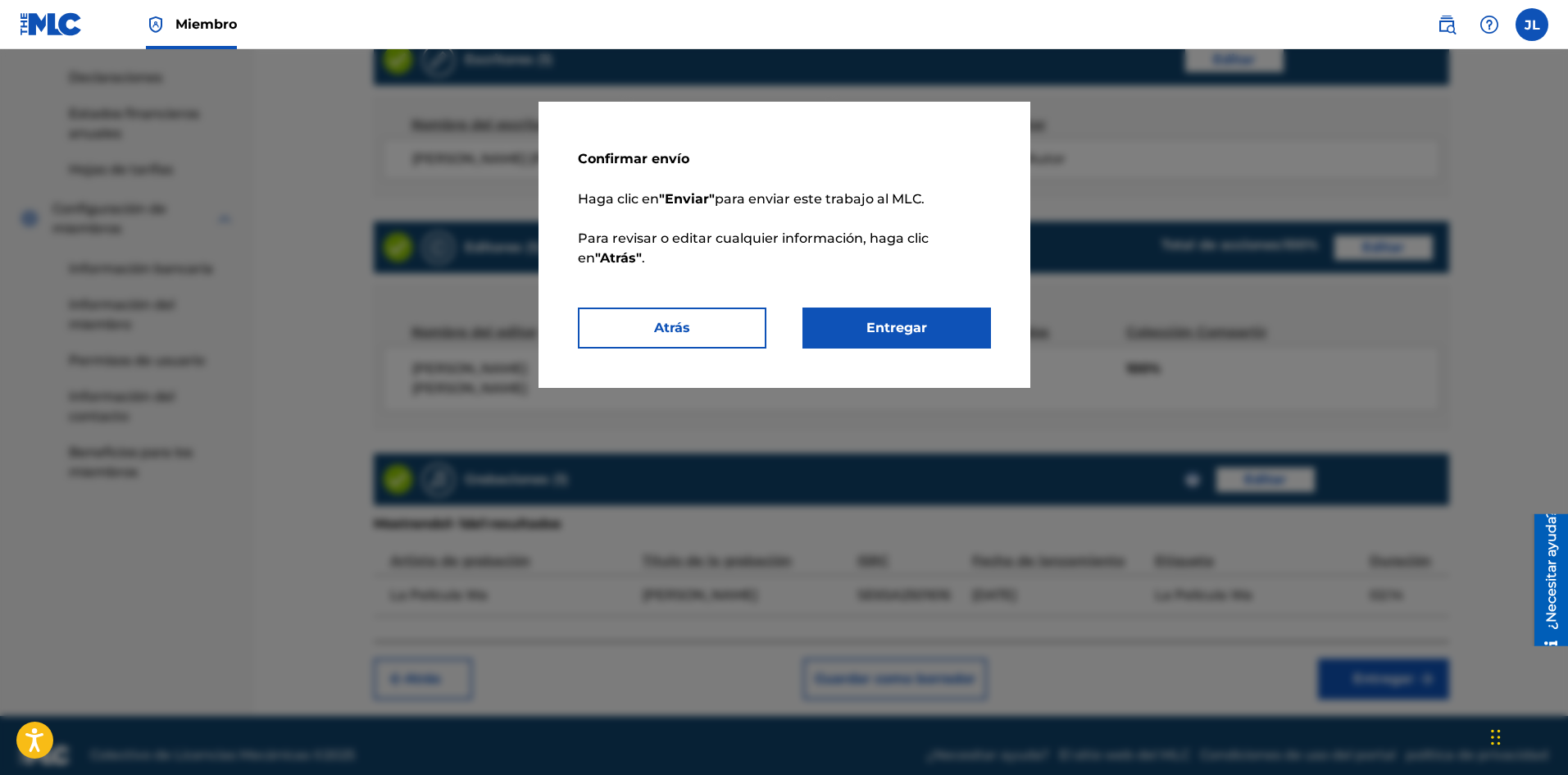
click at [922, 320] on font "Entregar" at bounding box center [897, 327] width 61 height 15
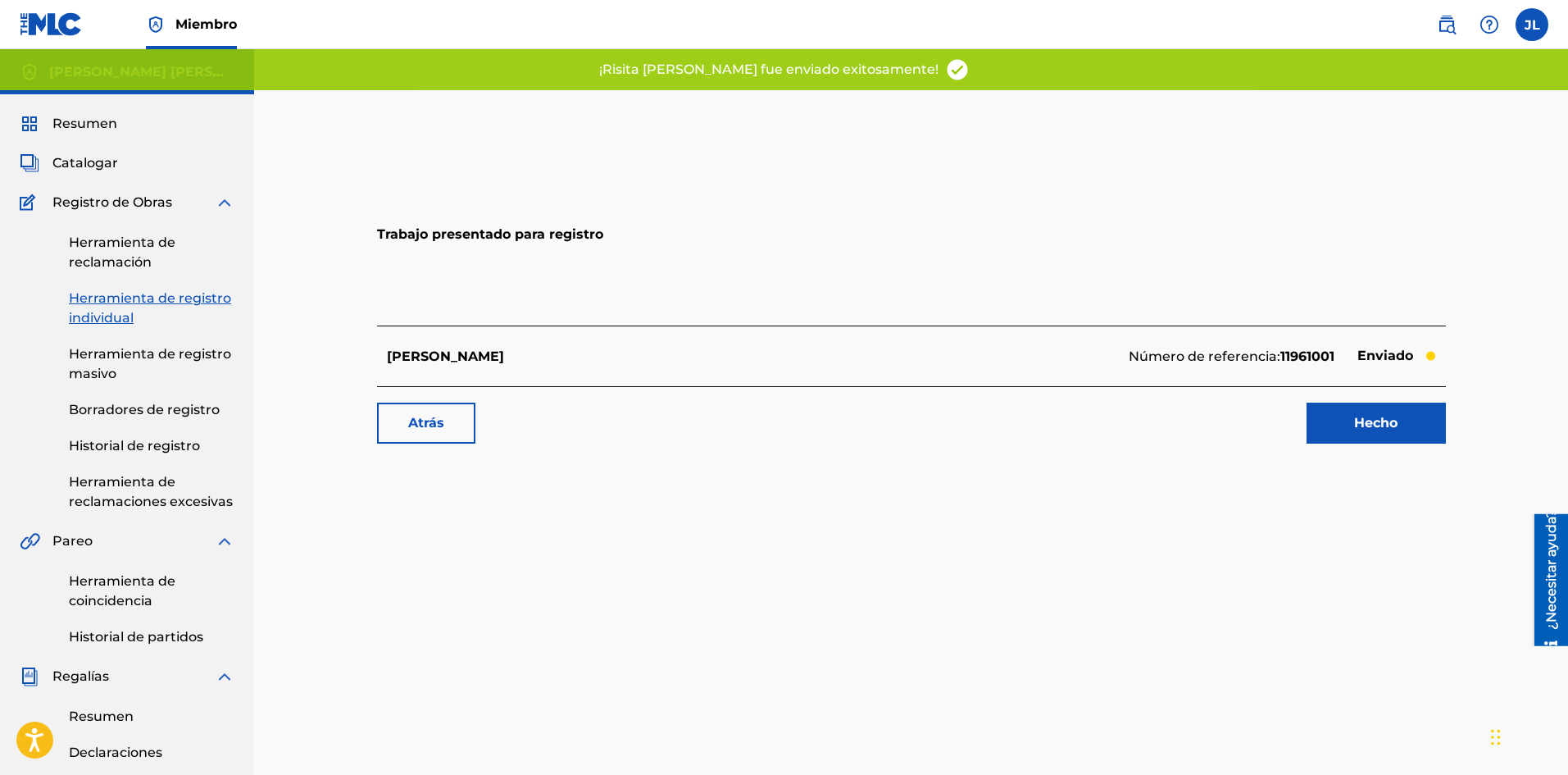
click at [1340, 423] on link "Hecho" at bounding box center [1376, 422] width 139 height 41
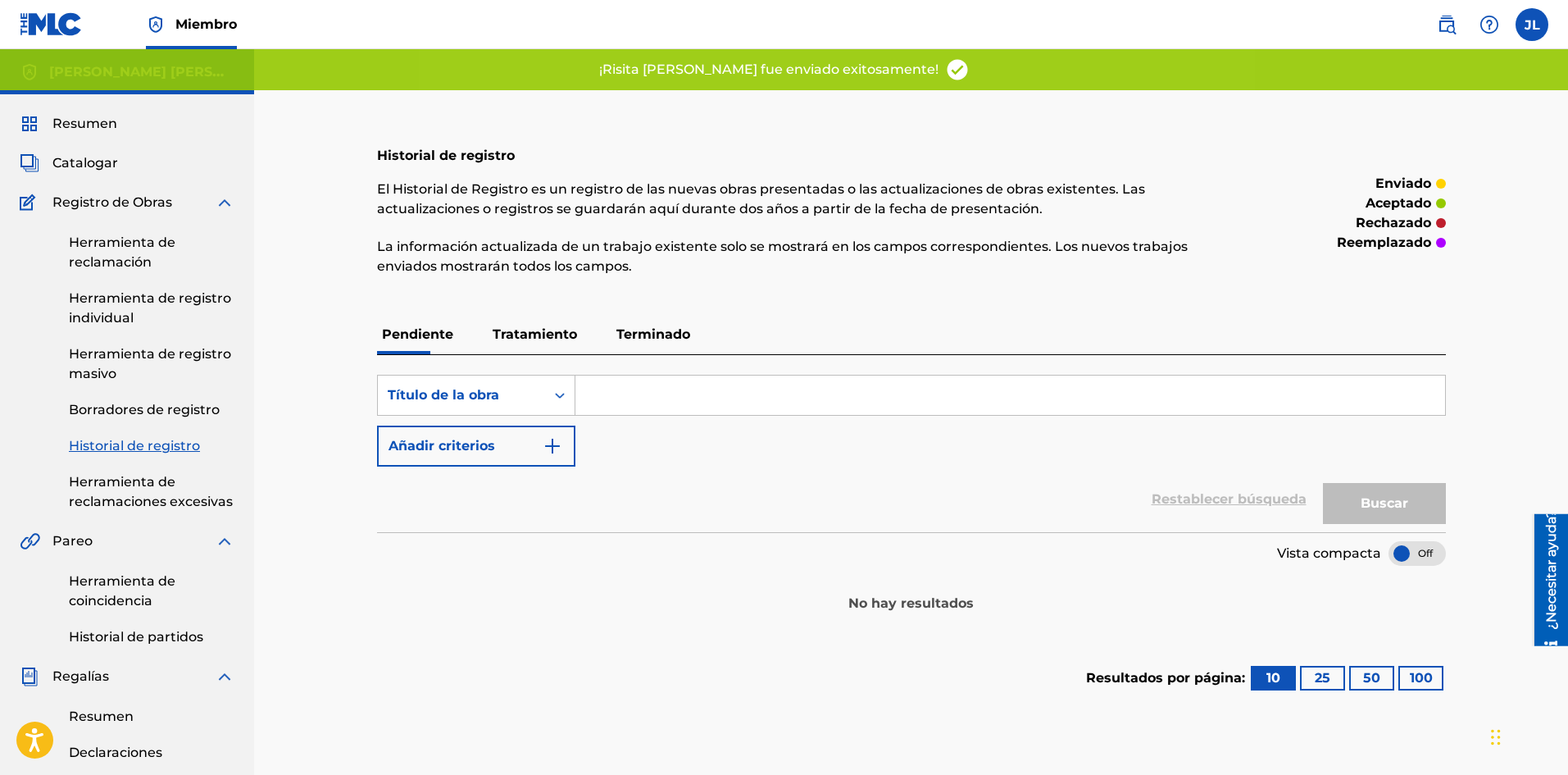
click at [80, 157] on font "Catalogar" at bounding box center [84, 162] width 65 height 15
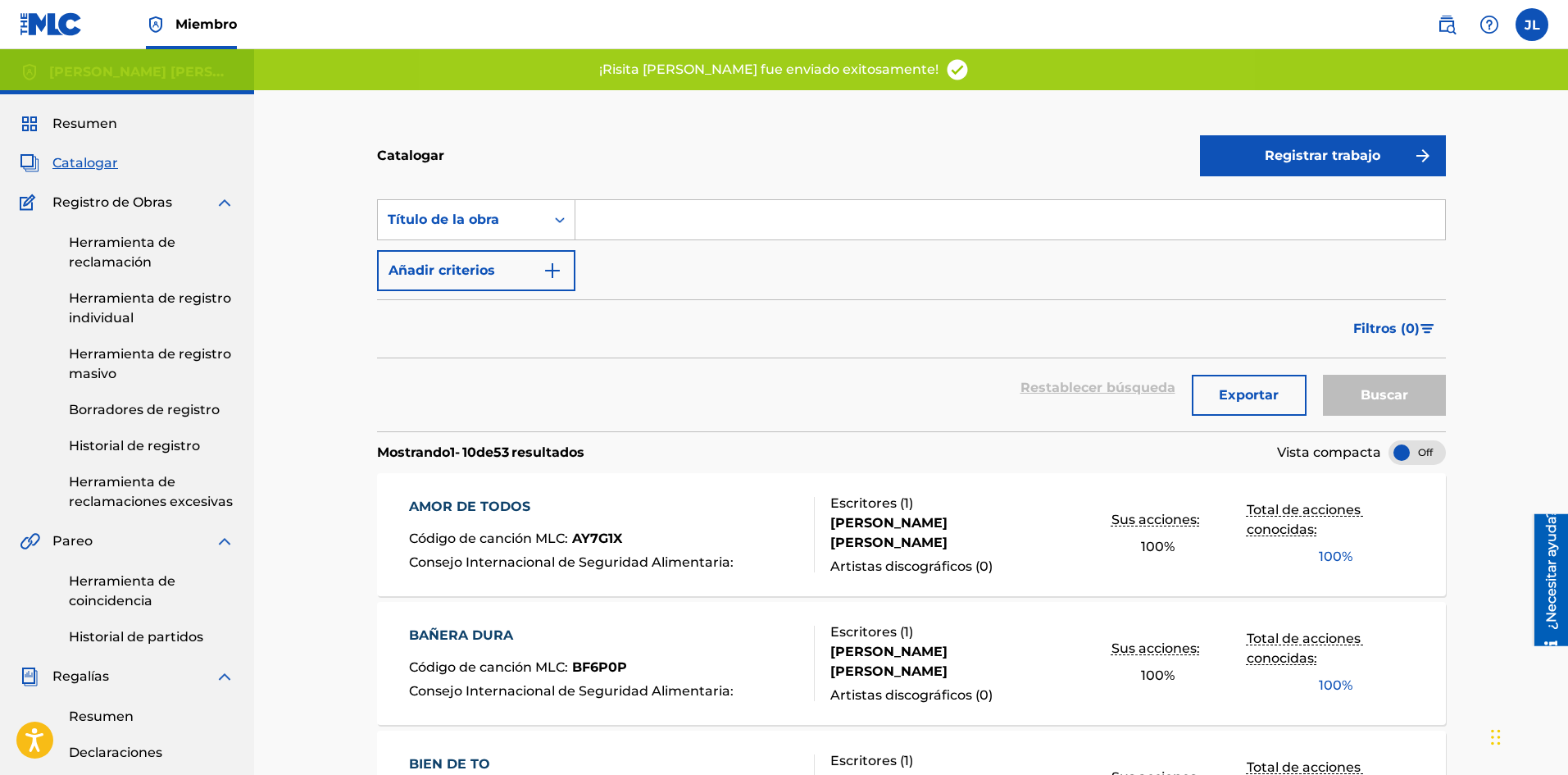
click at [1304, 152] on font "Registrar trabajo" at bounding box center [1322, 156] width 116 height 15
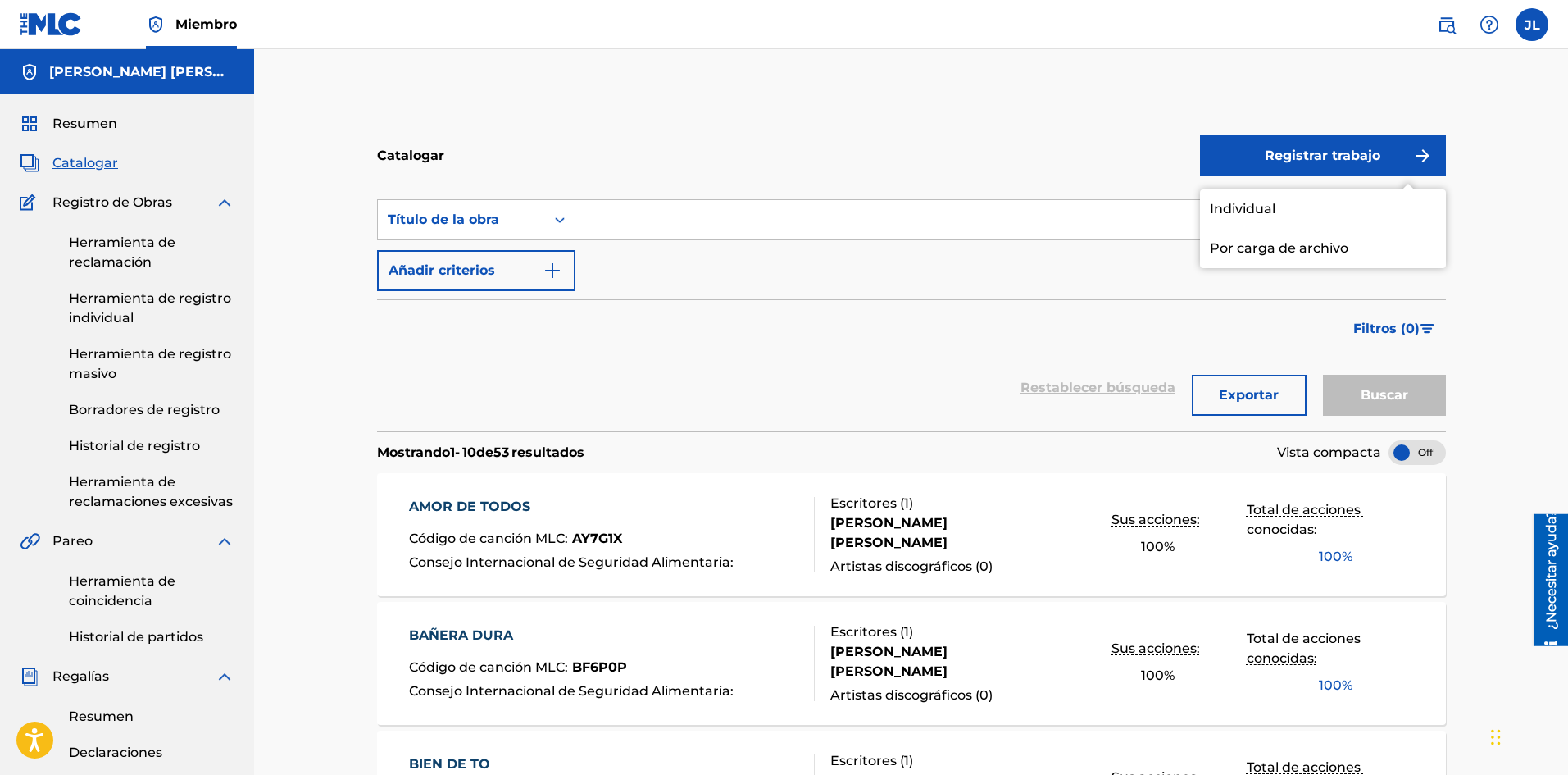
click at [1248, 203] on font "Individual" at bounding box center [1242, 209] width 65 height 15
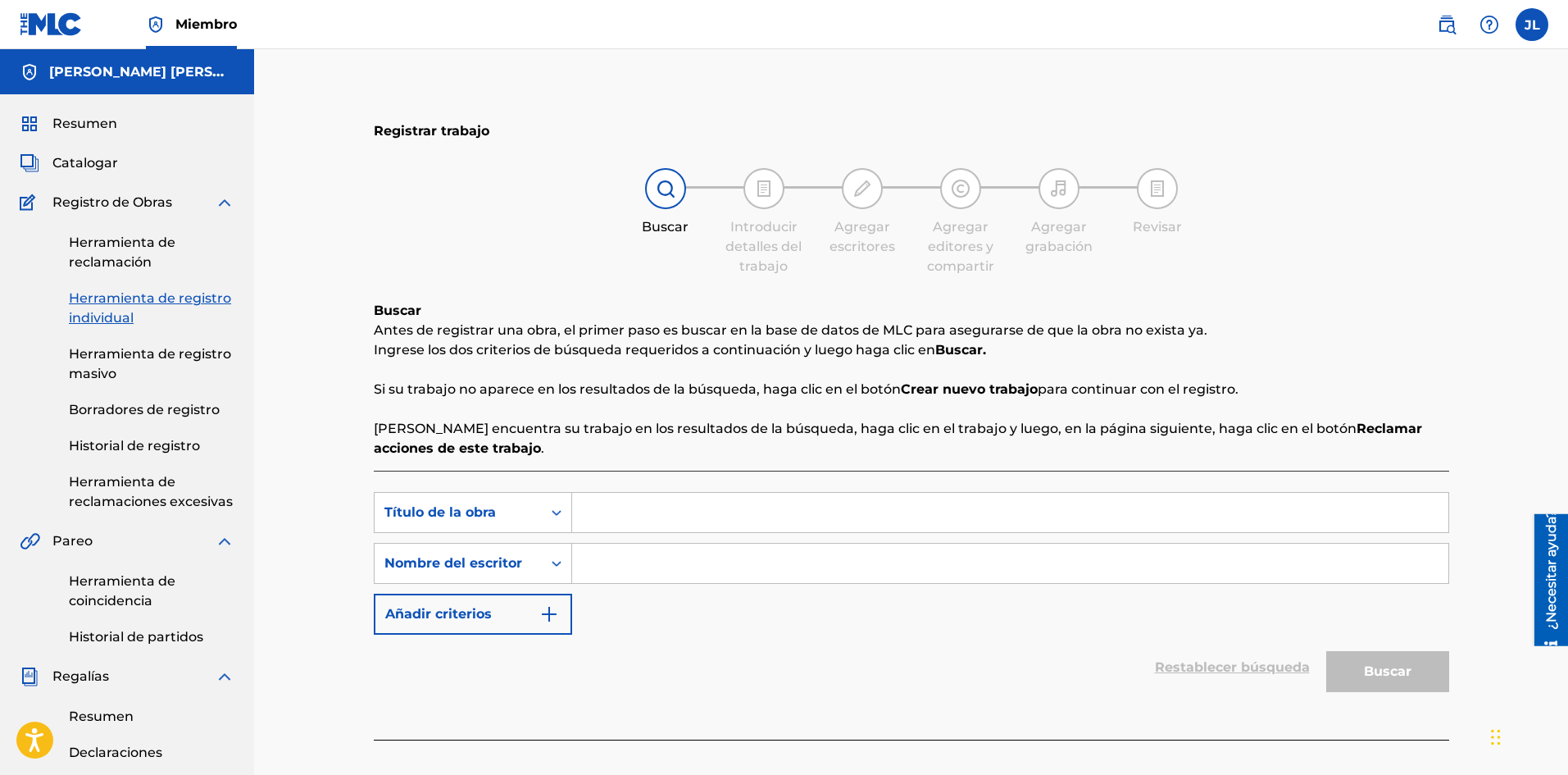
click at [598, 560] on input "Formulario de búsqueda" at bounding box center [1010, 563] width 876 height 39
type input "[PERSON_NAME]"
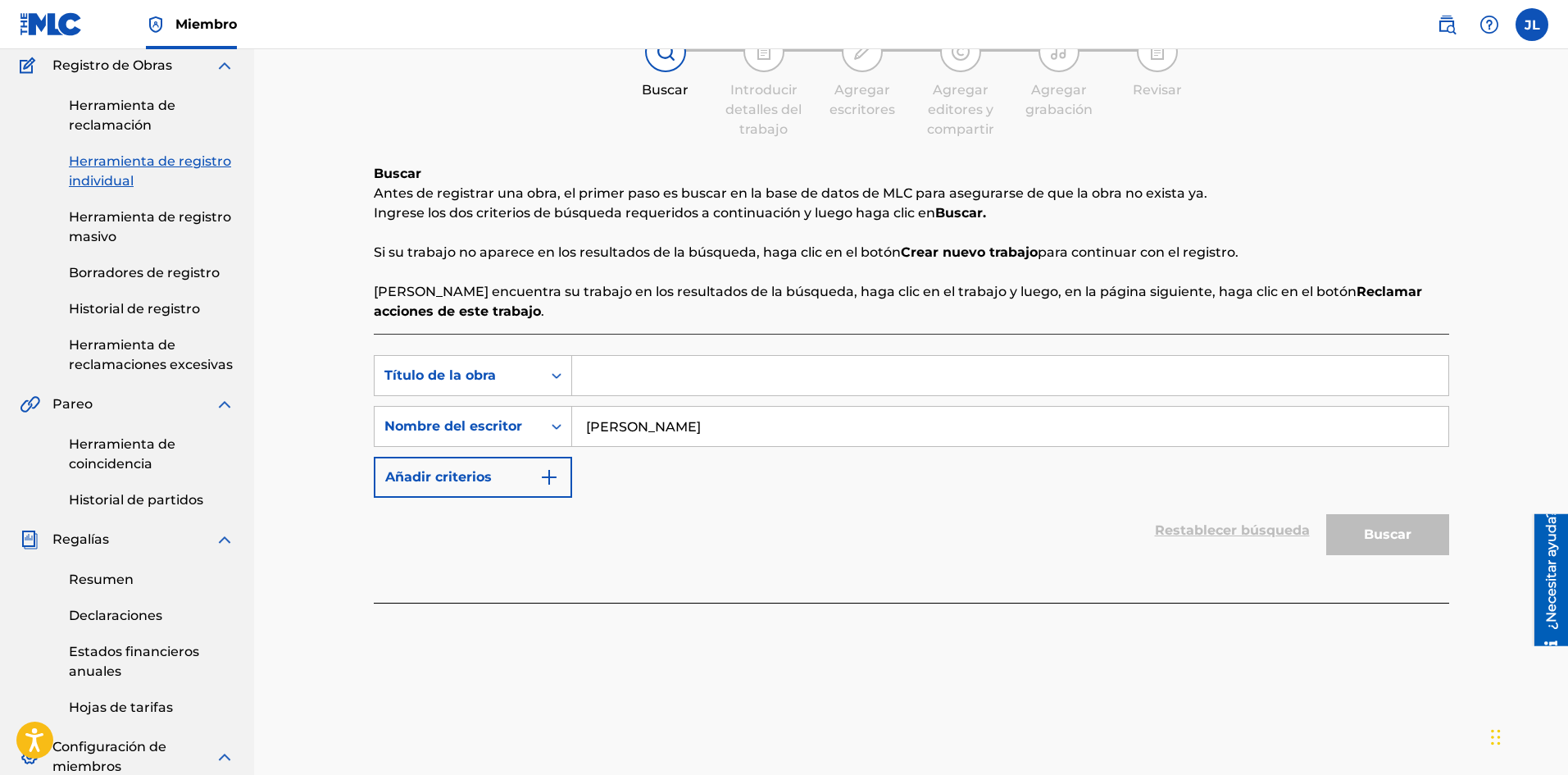
click at [645, 373] on input "Formulario de búsqueda" at bounding box center [1010, 375] width 876 height 39
click at [628, 381] on input "Formulario de búsqueda" at bounding box center [1010, 375] width 876 height 39
paste input "Ya se"
type input "Ya se"
click at [1378, 544] on button "Buscar" at bounding box center [1388, 534] width 123 height 41
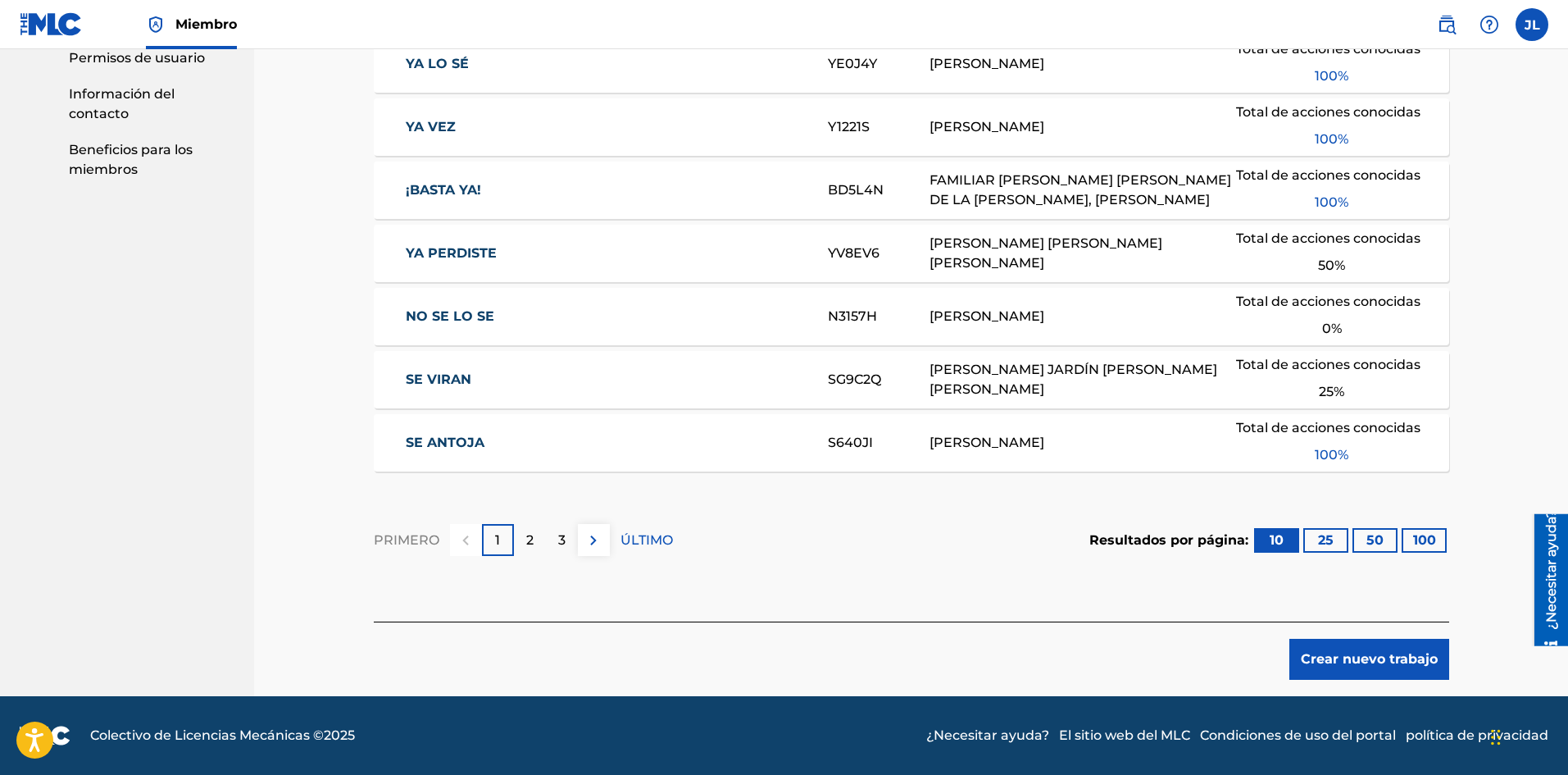
click at [1326, 649] on button "Crear nuevo trabajo" at bounding box center [1369, 658] width 160 height 41
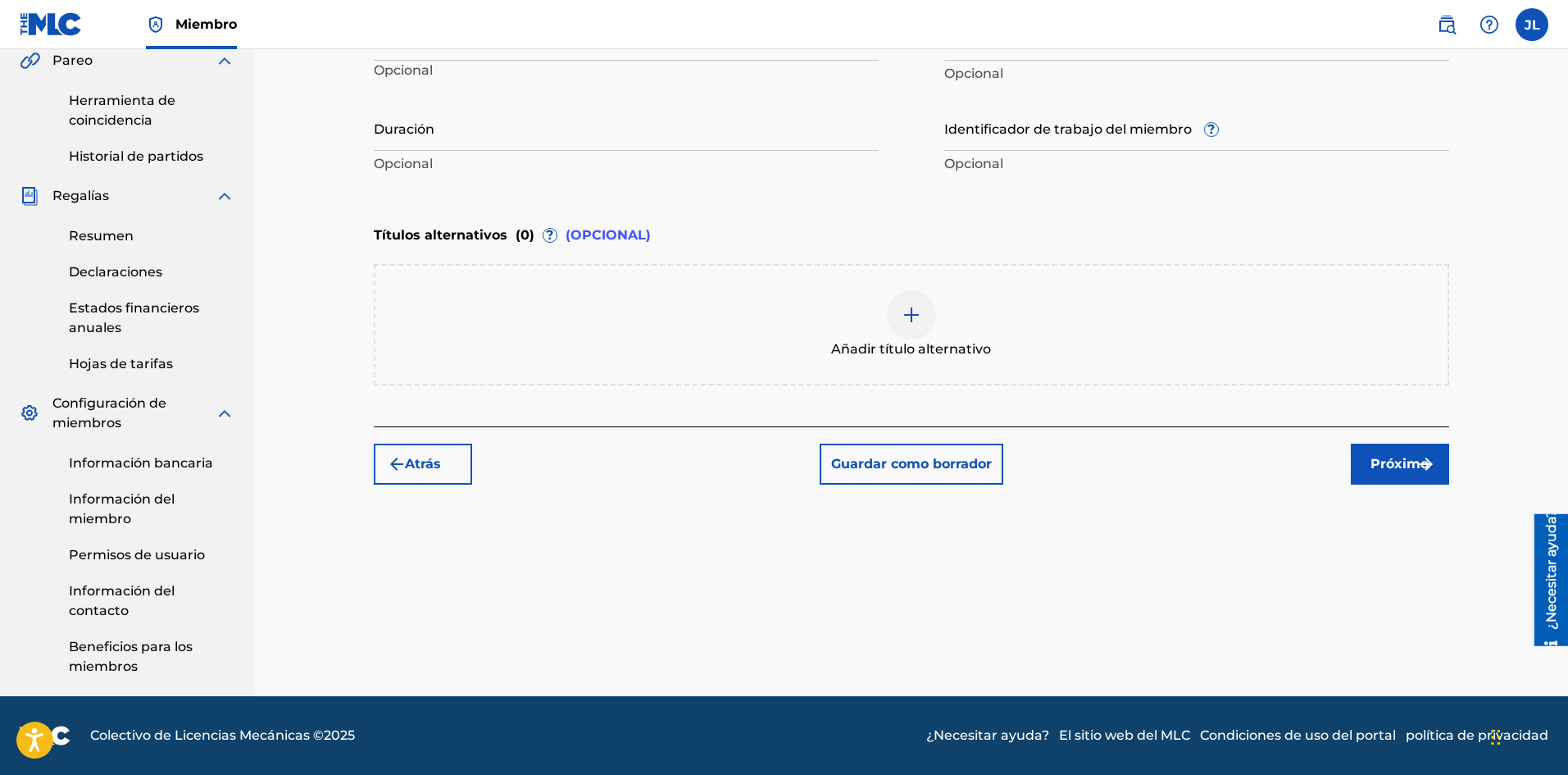
scroll to position [208, 0]
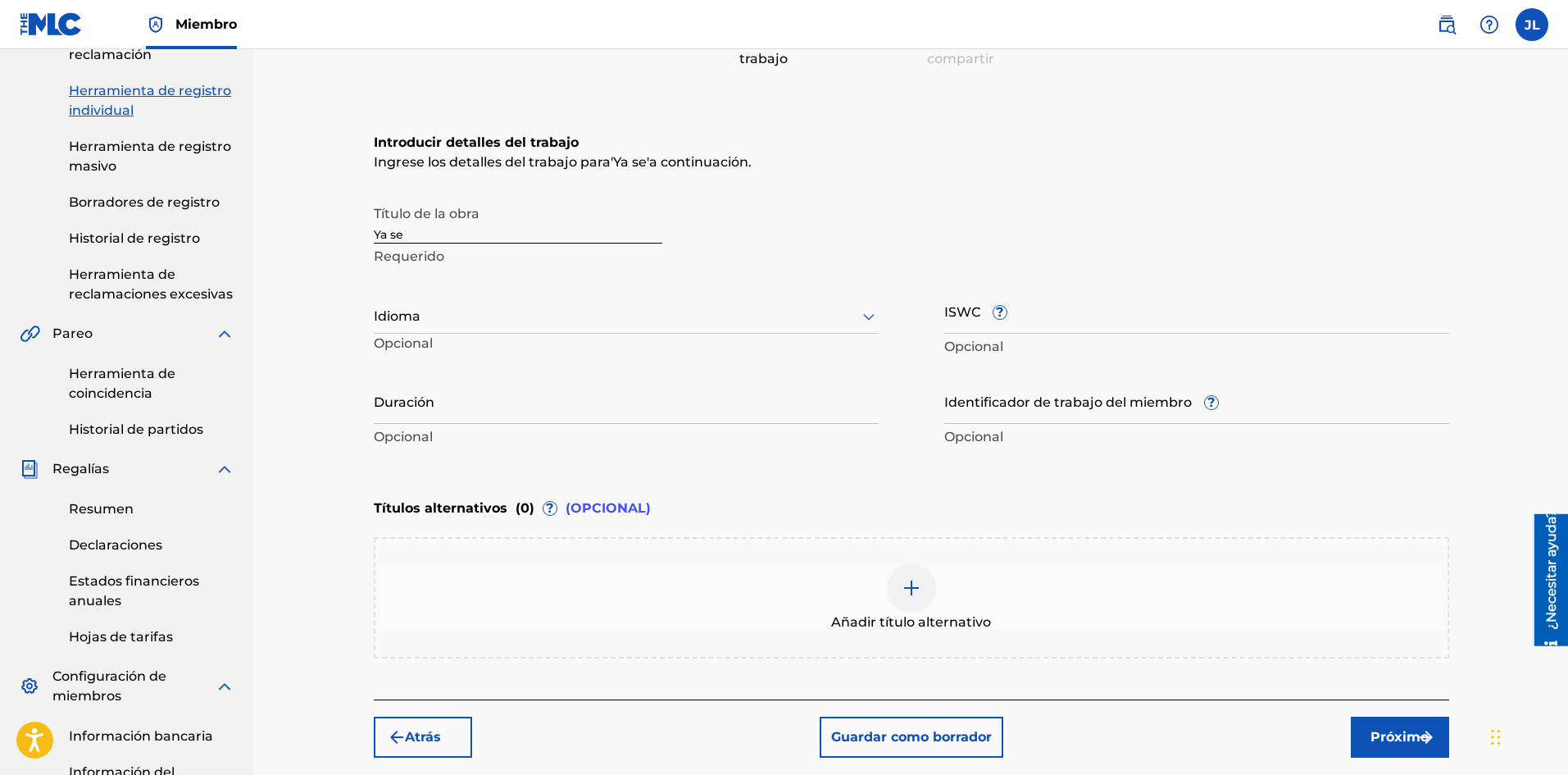
click at [452, 321] on div at bounding box center [626, 316] width 504 height 21
click at [431, 387] on font "Español" at bounding box center [410, 392] width 53 height 15
click at [461, 415] on input "Duración" at bounding box center [626, 400] width 504 height 46
type input "02:06"
click at [1416, 744] on img "submit" at bounding box center [1426, 737] width 20 height 20
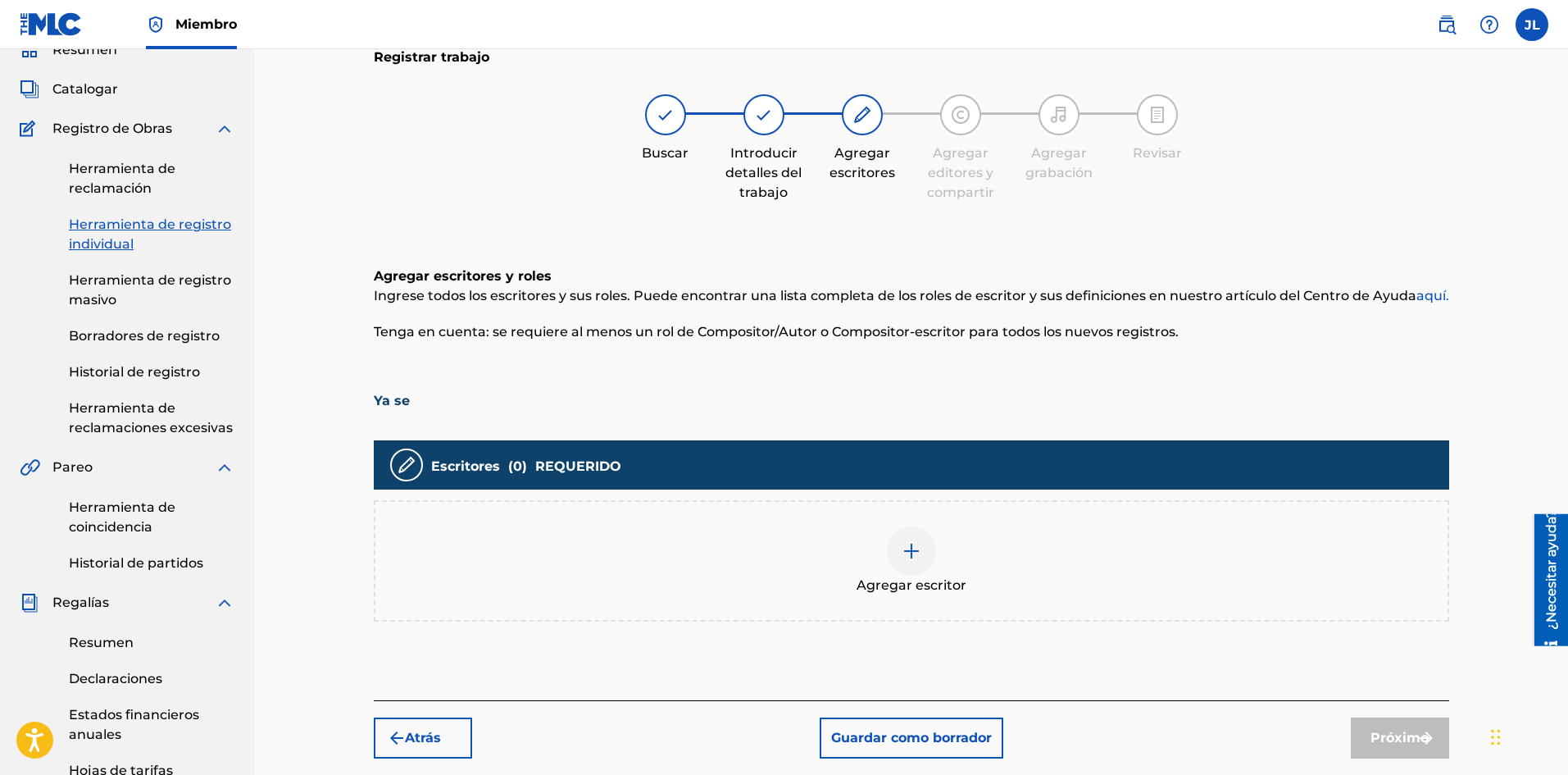
scroll to position [210, 0]
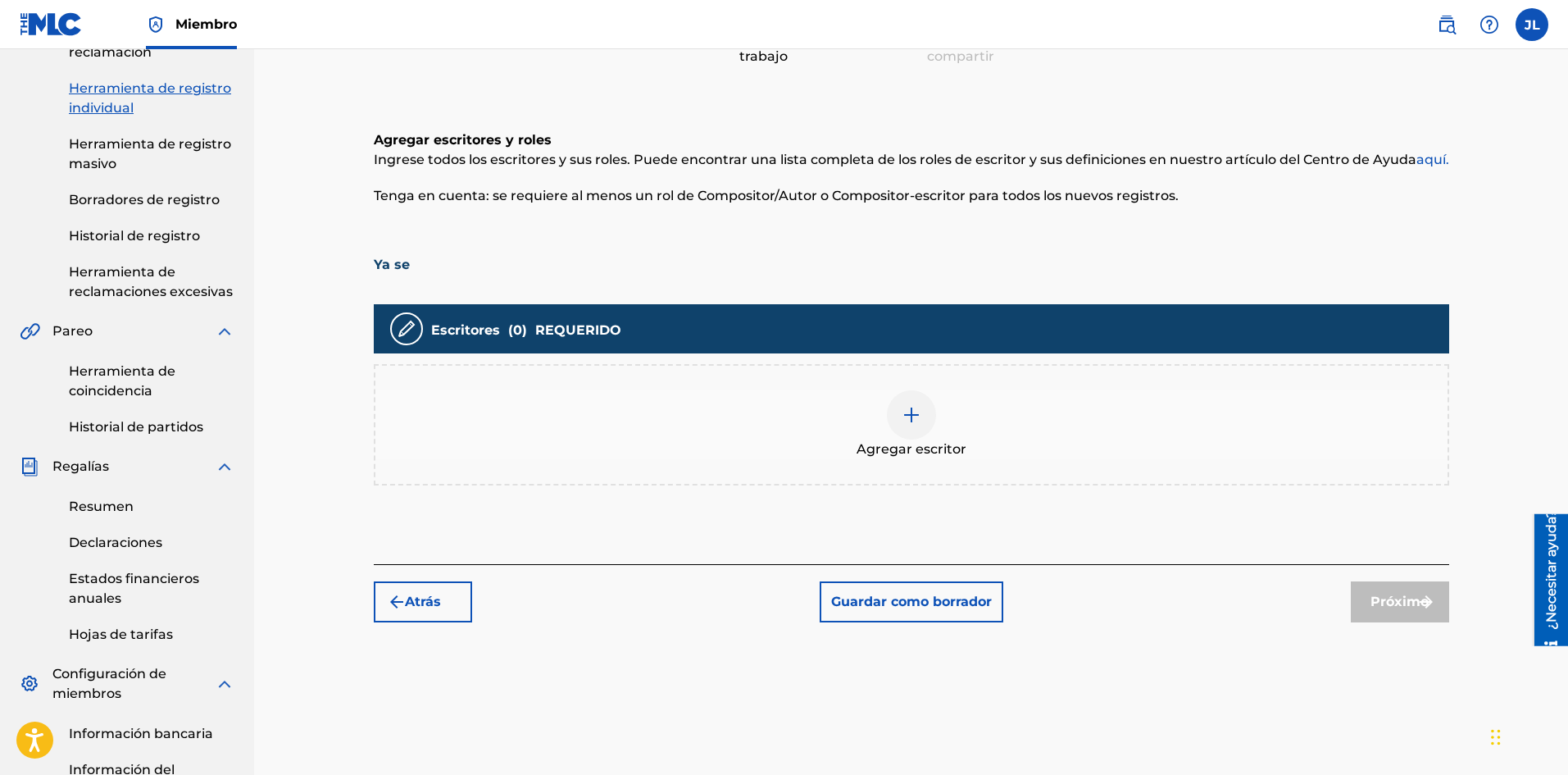
click at [919, 413] on img at bounding box center [911, 415] width 20 height 20
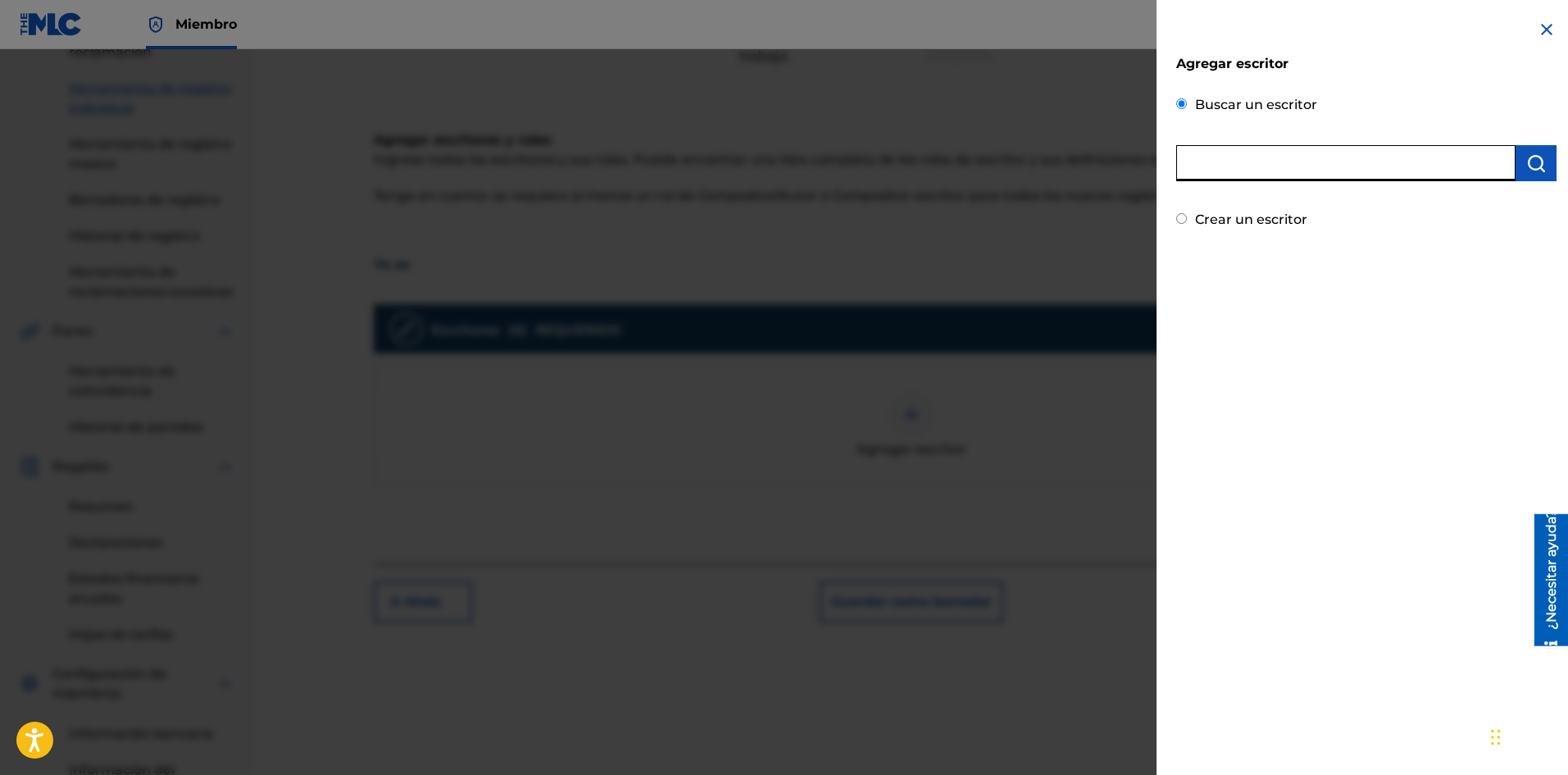
click at [1285, 162] on input "text" at bounding box center [1345, 163] width 339 height 36
click at [1530, 161] on img "submit" at bounding box center [1536, 163] width 20 height 20
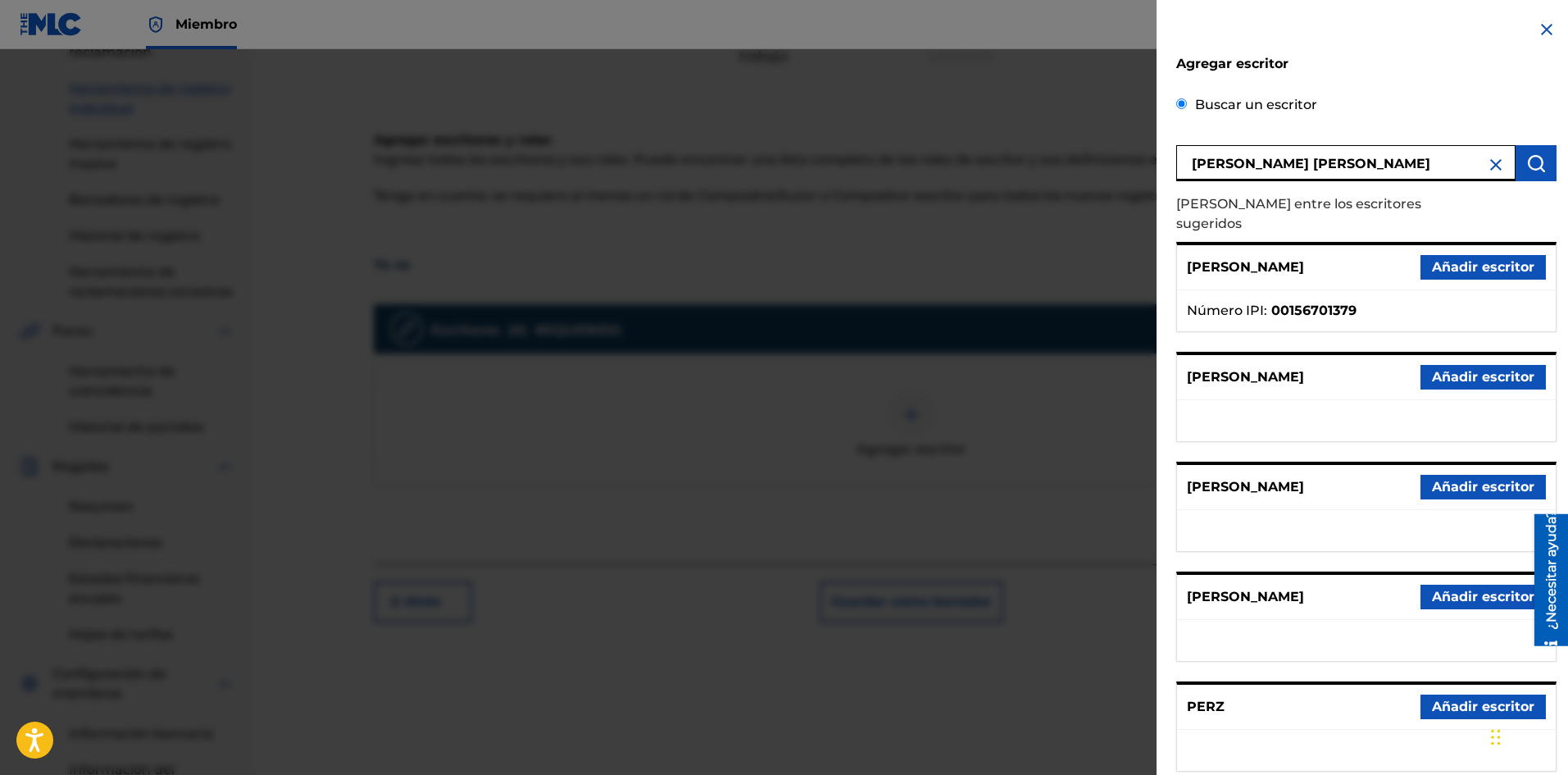
click at [1357, 165] on input "[PERSON_NAME] [PERSON_NAME]" at bounding box center [1345, 163] width 339 height 36
click at [1363, 157] on input "[PERSON_NAME] [PERSON_NAME]" at bounding box center [1345, 163] width 339 height 36
type input "[PERSON_NAME] [PERSON_NAME]"
click at [1537, 163] on img "submit" at bounding box center [1536, 163] width 20 height 20
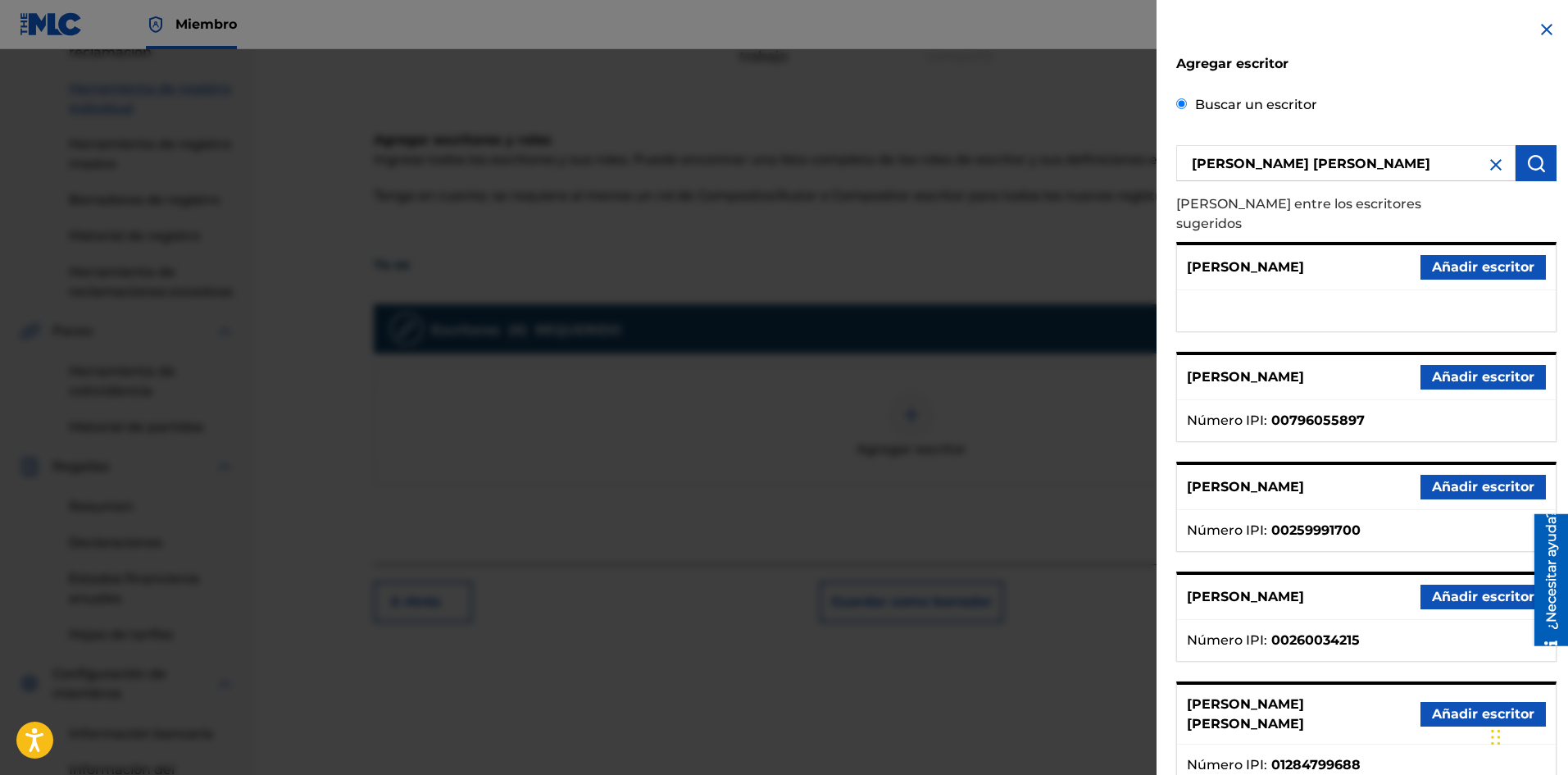
scroll to position [82, 0]
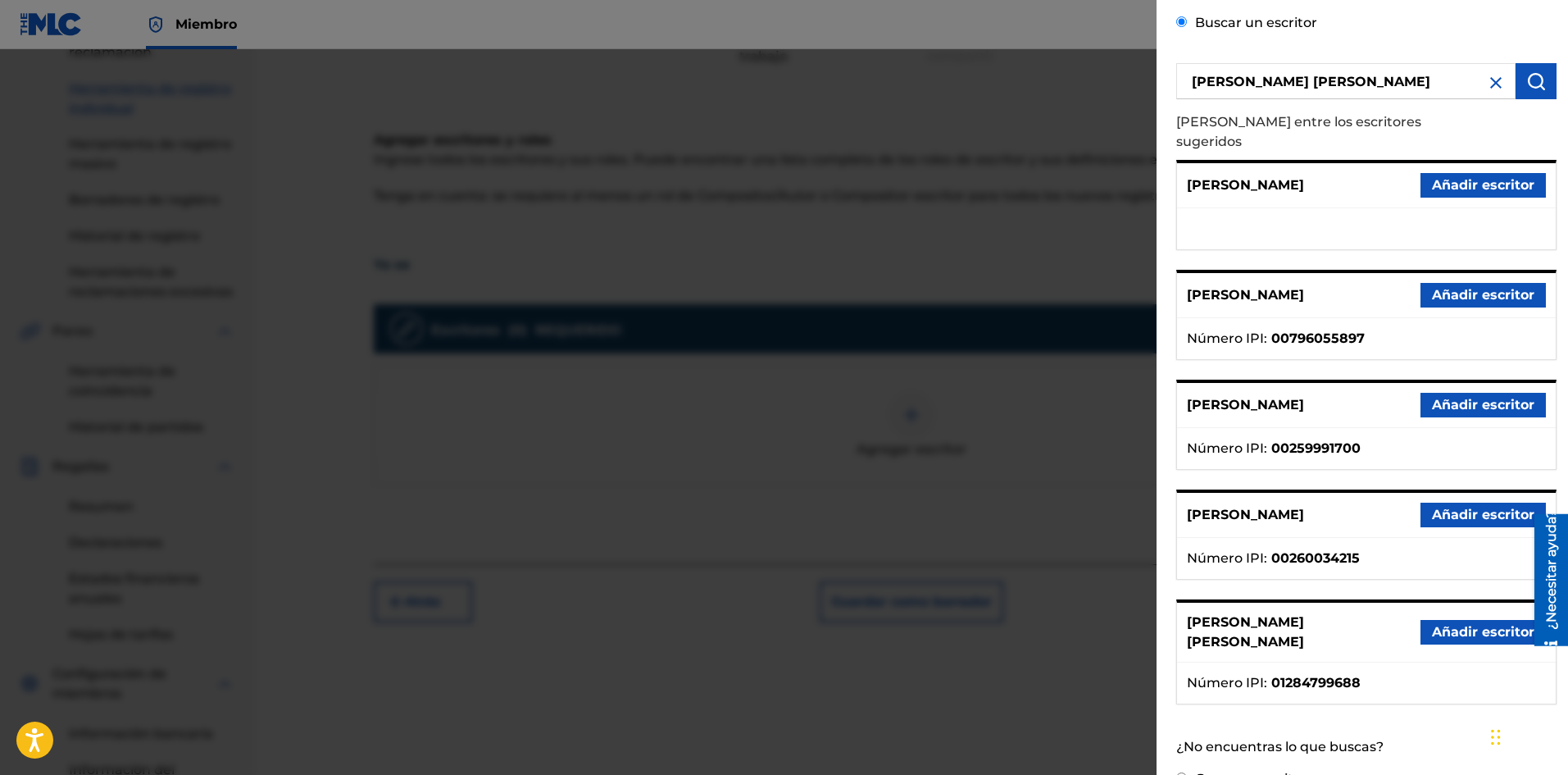
click at [1465, 624] on font "Añadir escritor" at bounding box center [1483, 632] width 102 height 15
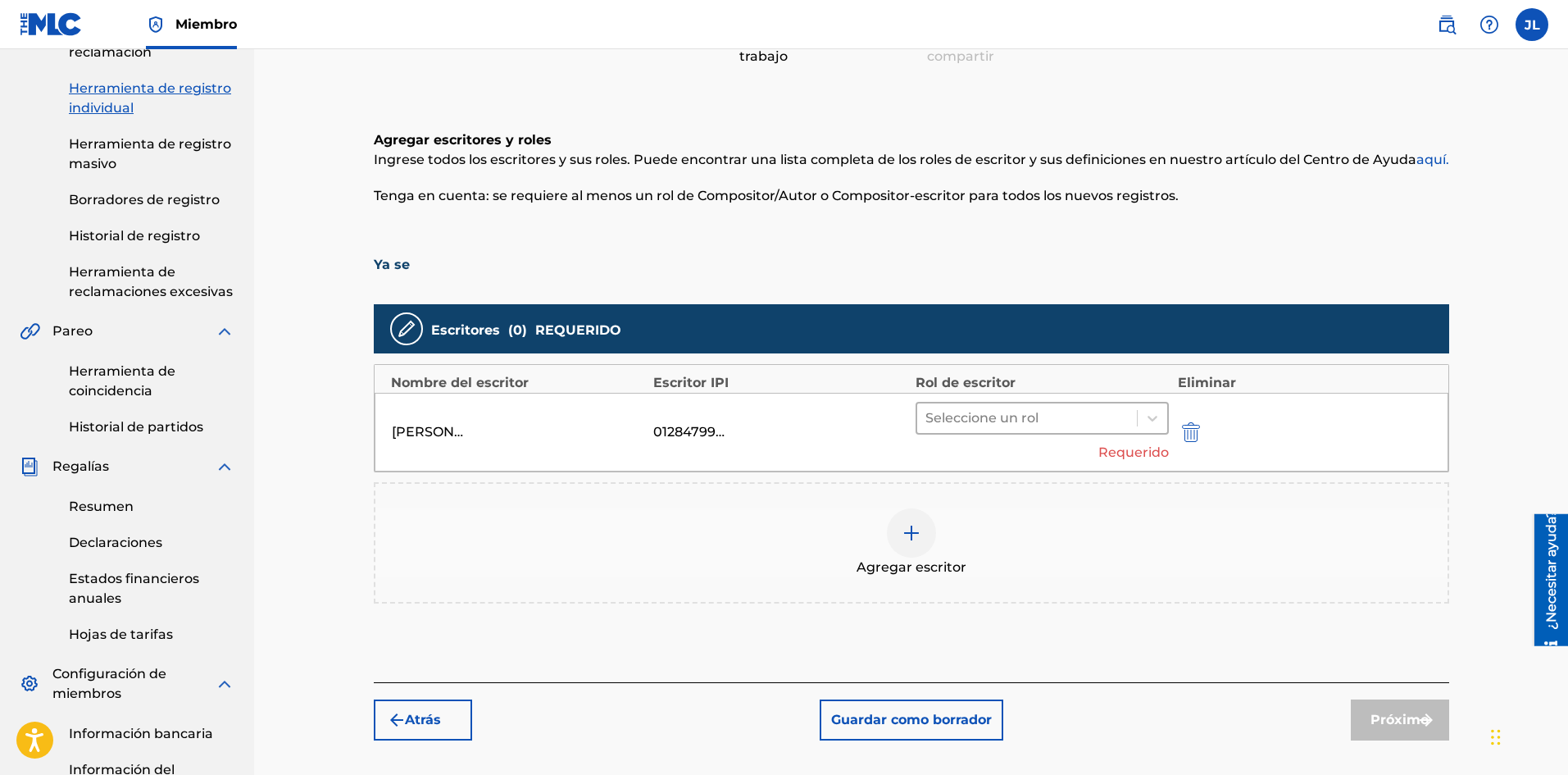
click at [1030, 429] on div at bounding box center [1027, 418] width 204 height 23
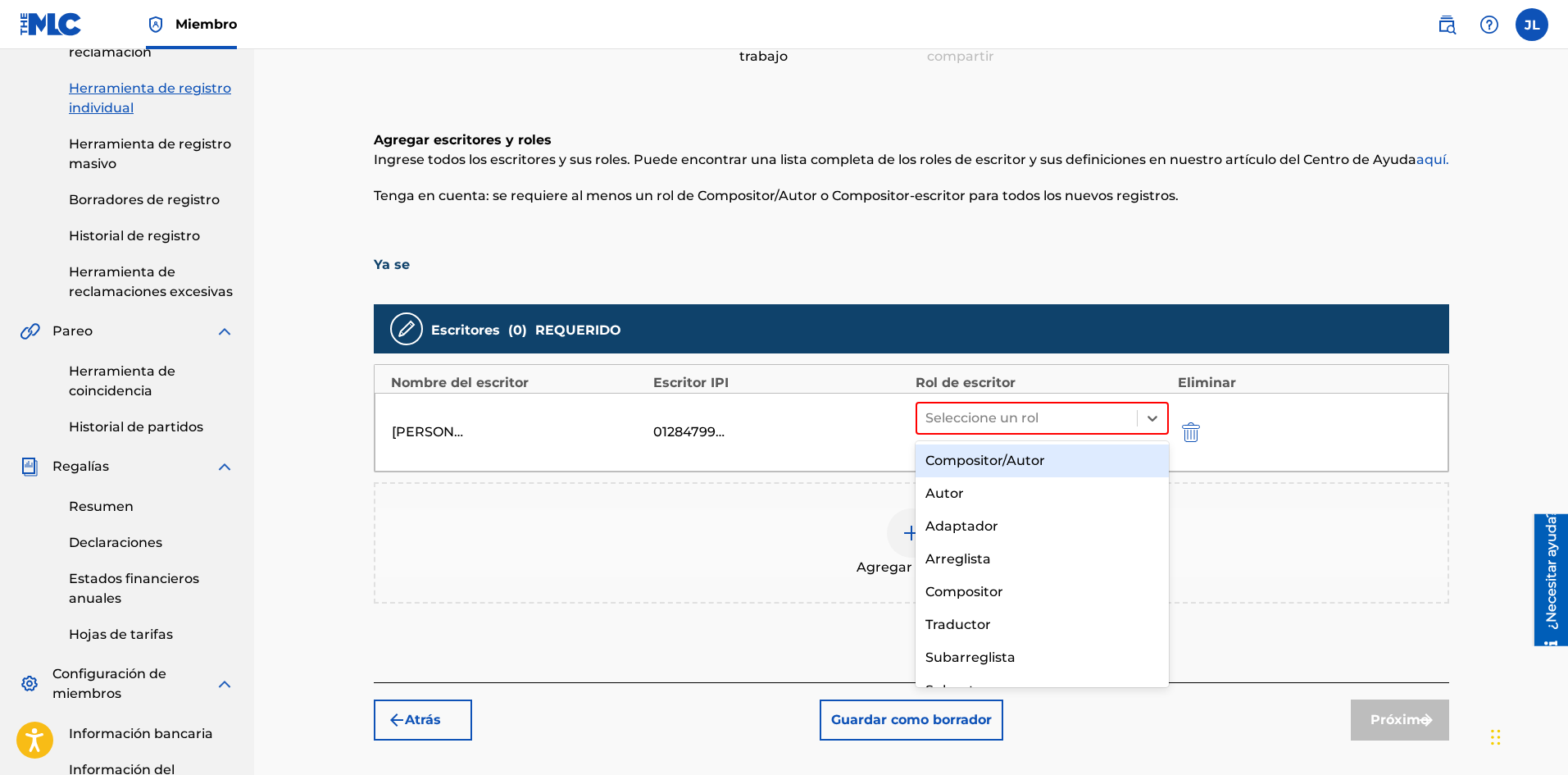
drag, startPoint x: 1032, startPoint y: 456, endPoint x: 1041, endPoint y: 469, distance: 15.8
click at [1031, 456] on font "Compositor/Autor" at bounding box center [985, 460] width 119 height 15
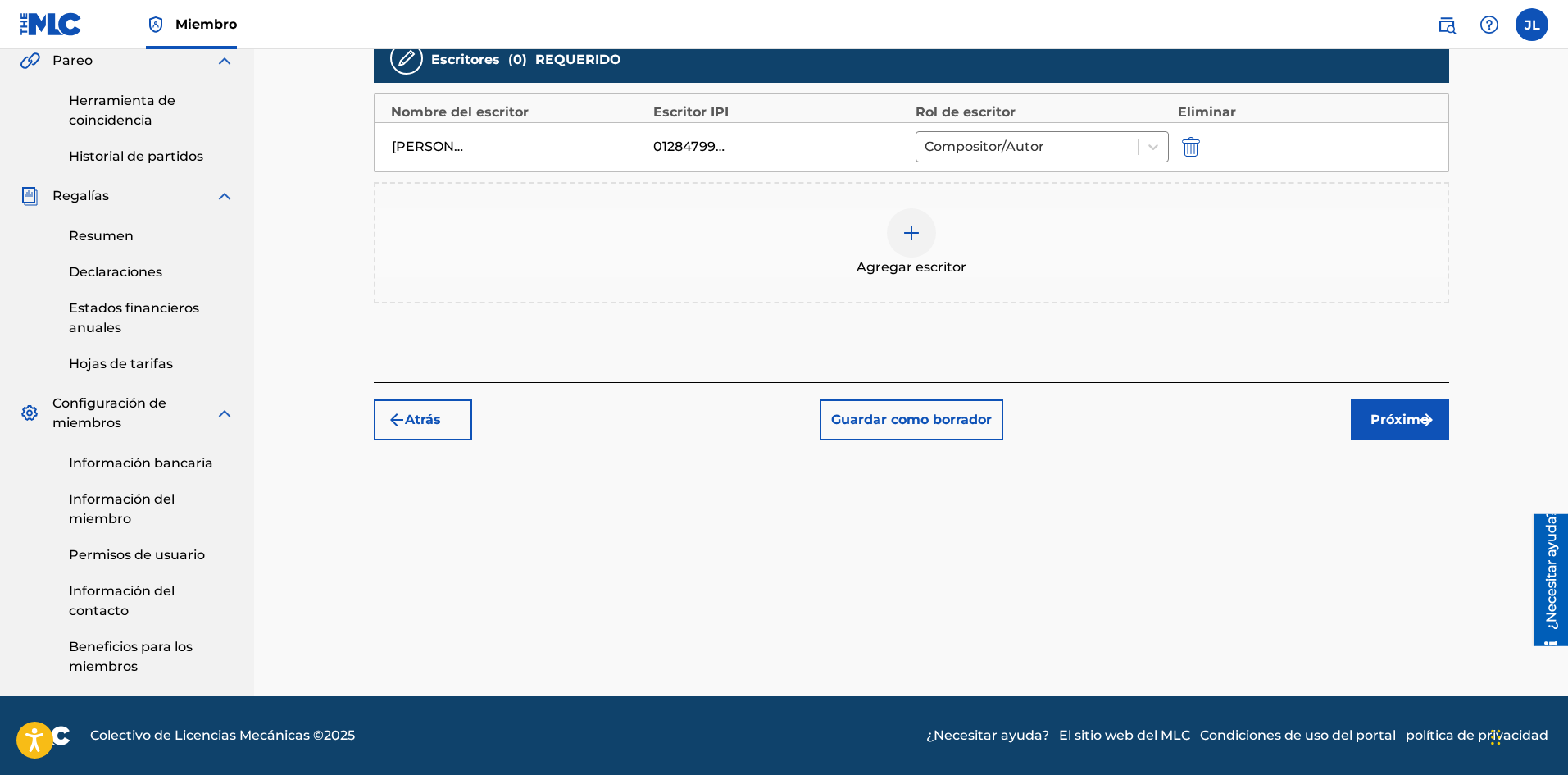
click at [1386, 421] on font "Próximo" at bounding box center [1398, 419] width 58 height 15
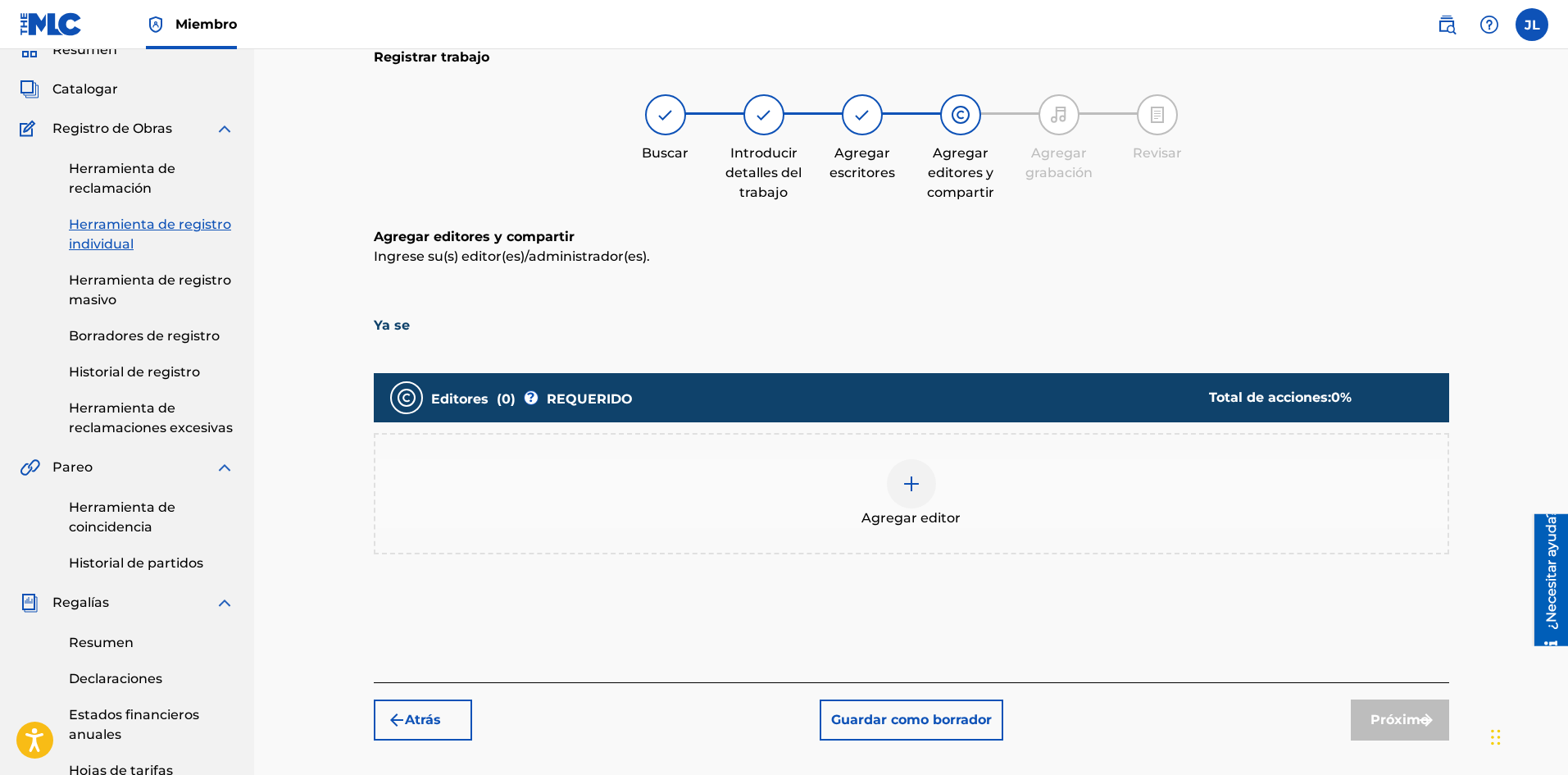
scroll to position [347, 0]
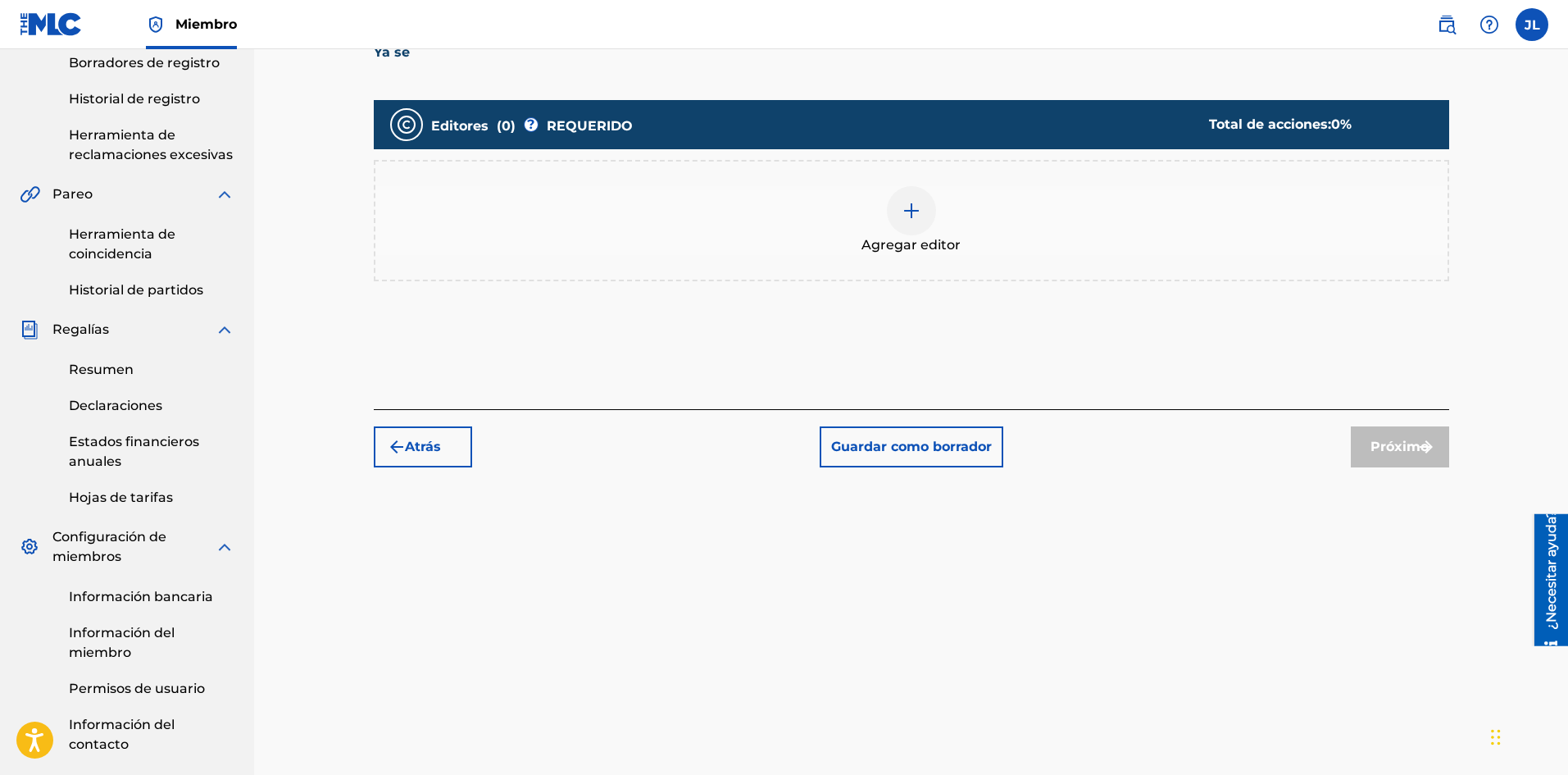
click at [937, 221] on div "Agregar editor" at bounding box center [911, 220] width 1072 height 69
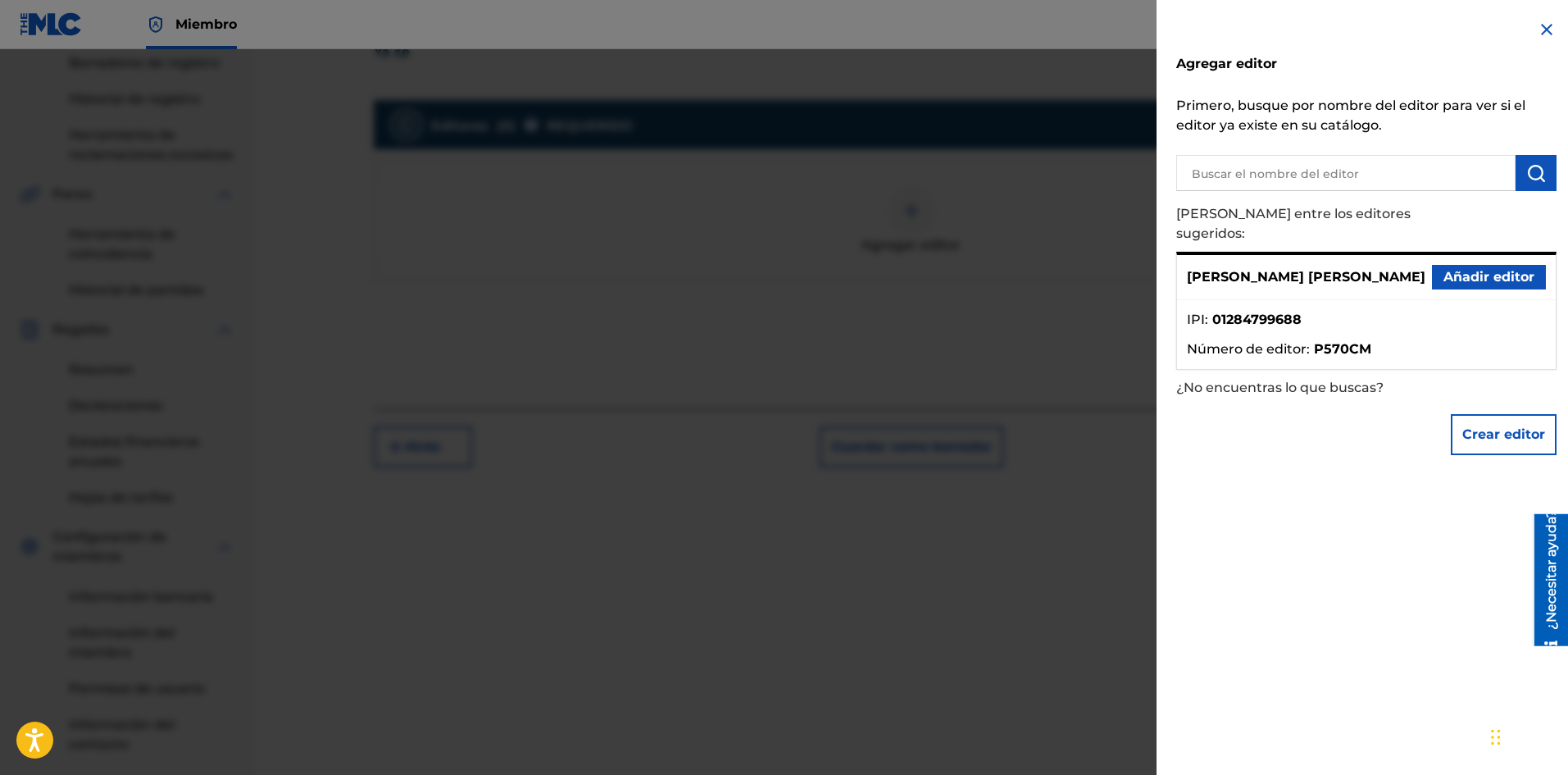
click at [1496, 269] on font "Añadir editor" at bounding box center [1488, 277] width 91 height 15
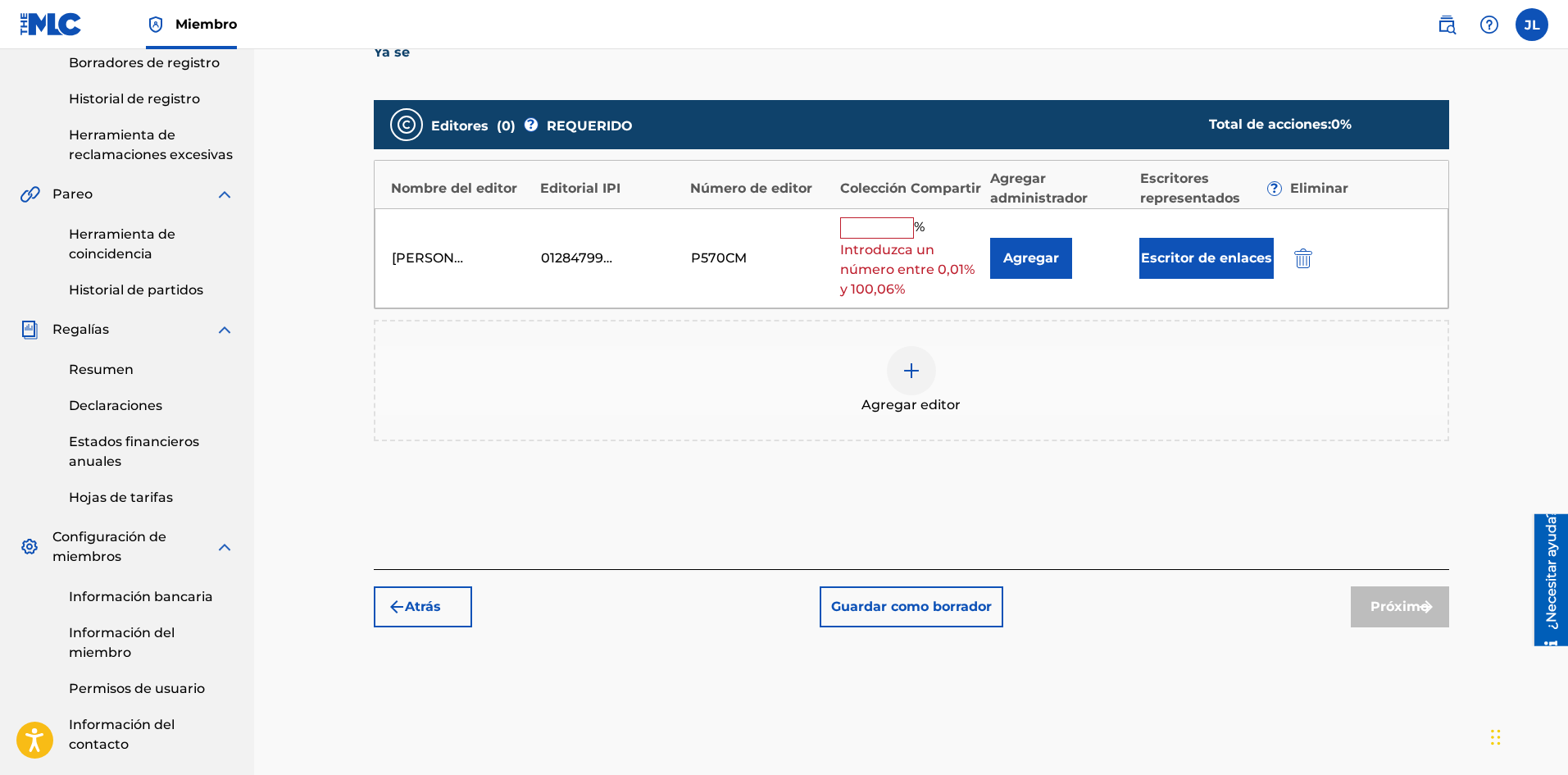
click at [891, 214] on div "[PERSON_NAME] [PERSON_NAME] 01284799688 P570CM % Introduzca un número entre 0,0…" at bounding box center [911, 259] width 1073 height 101
click at [898, 239] on div "% Introduzca un número entre 0,01% y 100,06%" at bounding box center [911, 258] width 142 height 83
click at [900, 229] on input "text" at bounding box center [877, 228] width 74 height 21
type input "100"
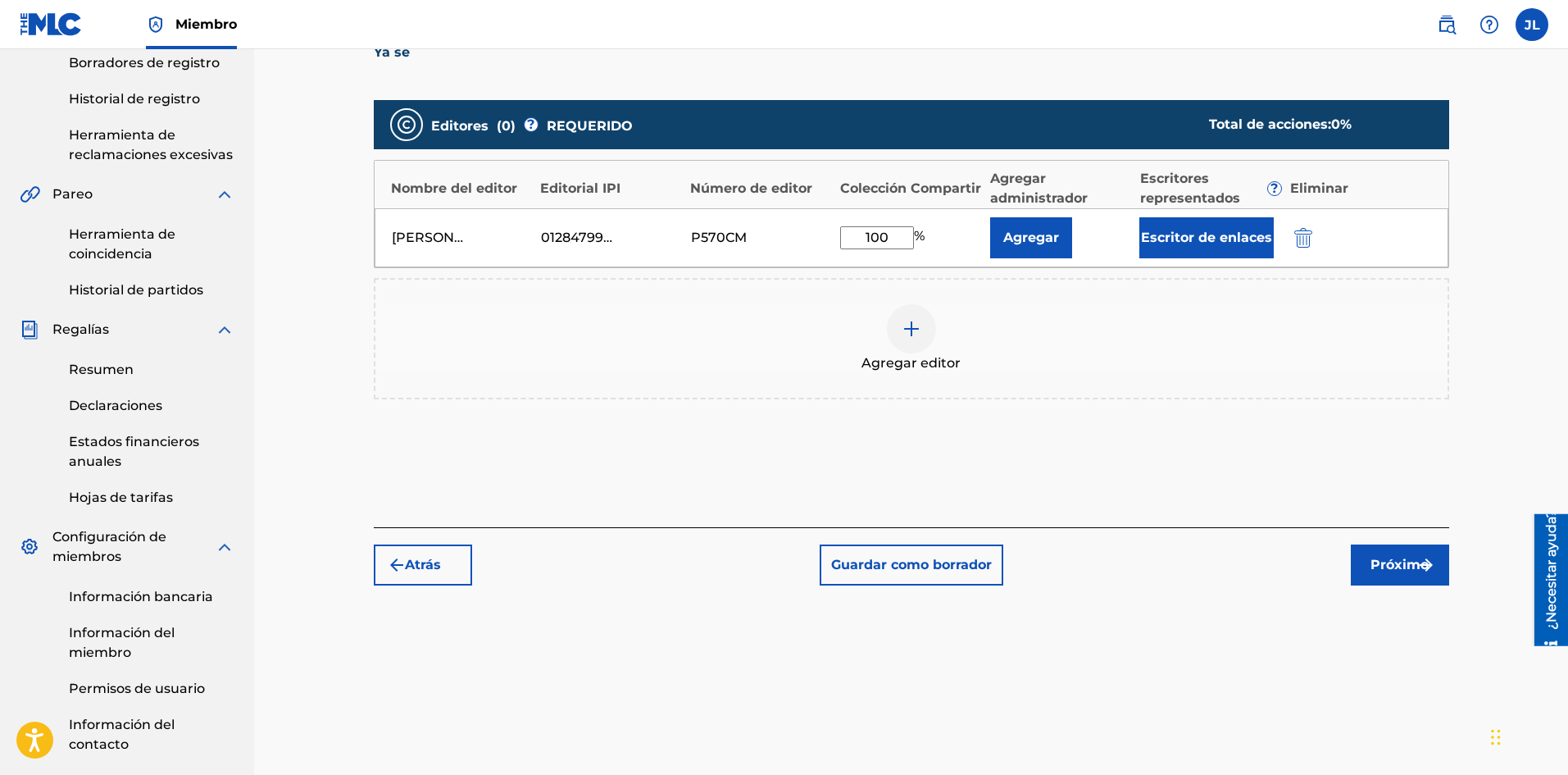
click at [1372, 553] on button "Próximo" at bounding box center [1400, 564] width 99 height 41
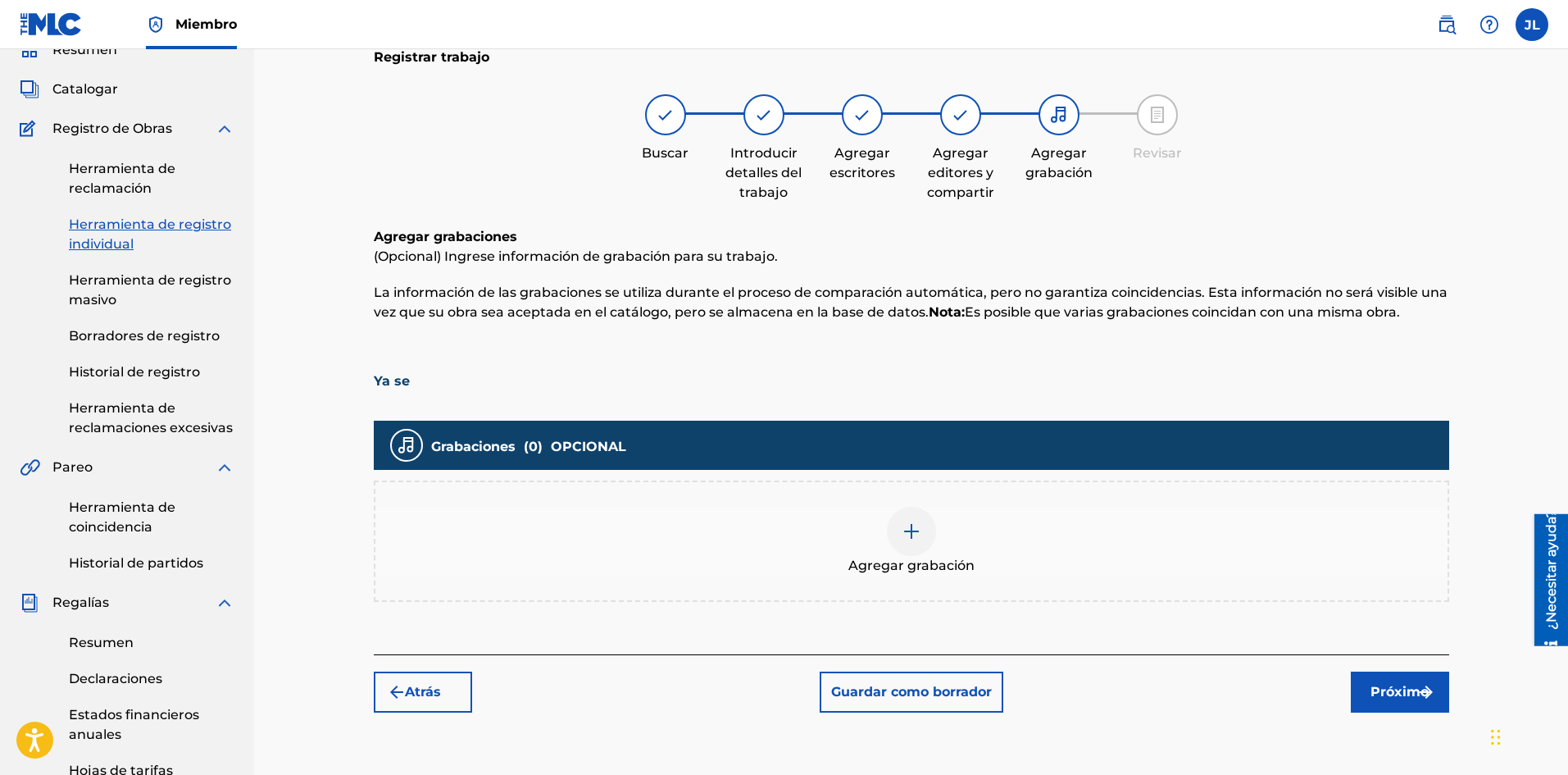
scroll to position [348, 0]
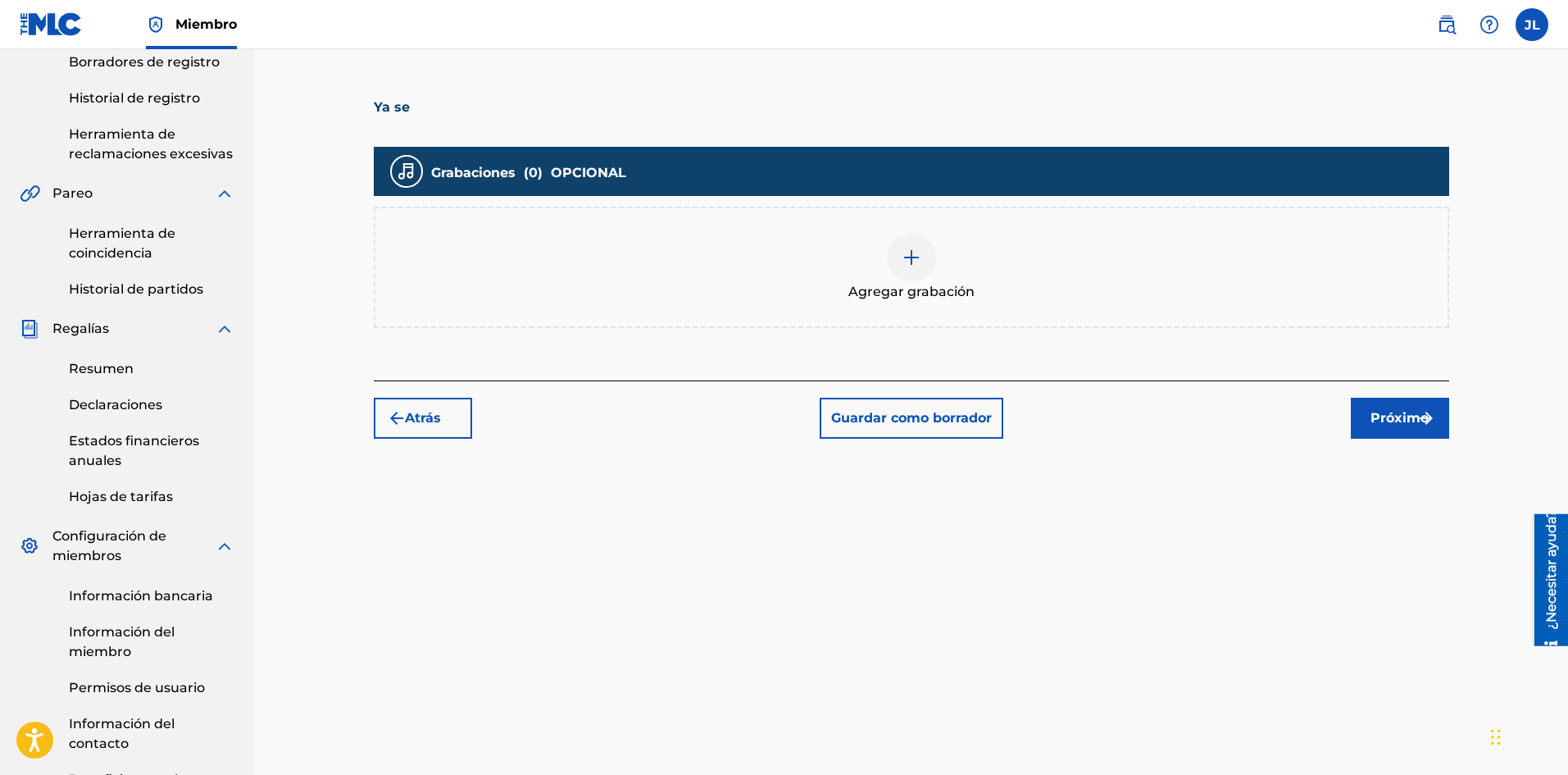
click at [927, 273] on div at bounding box center [911, 257] width 49 height 49
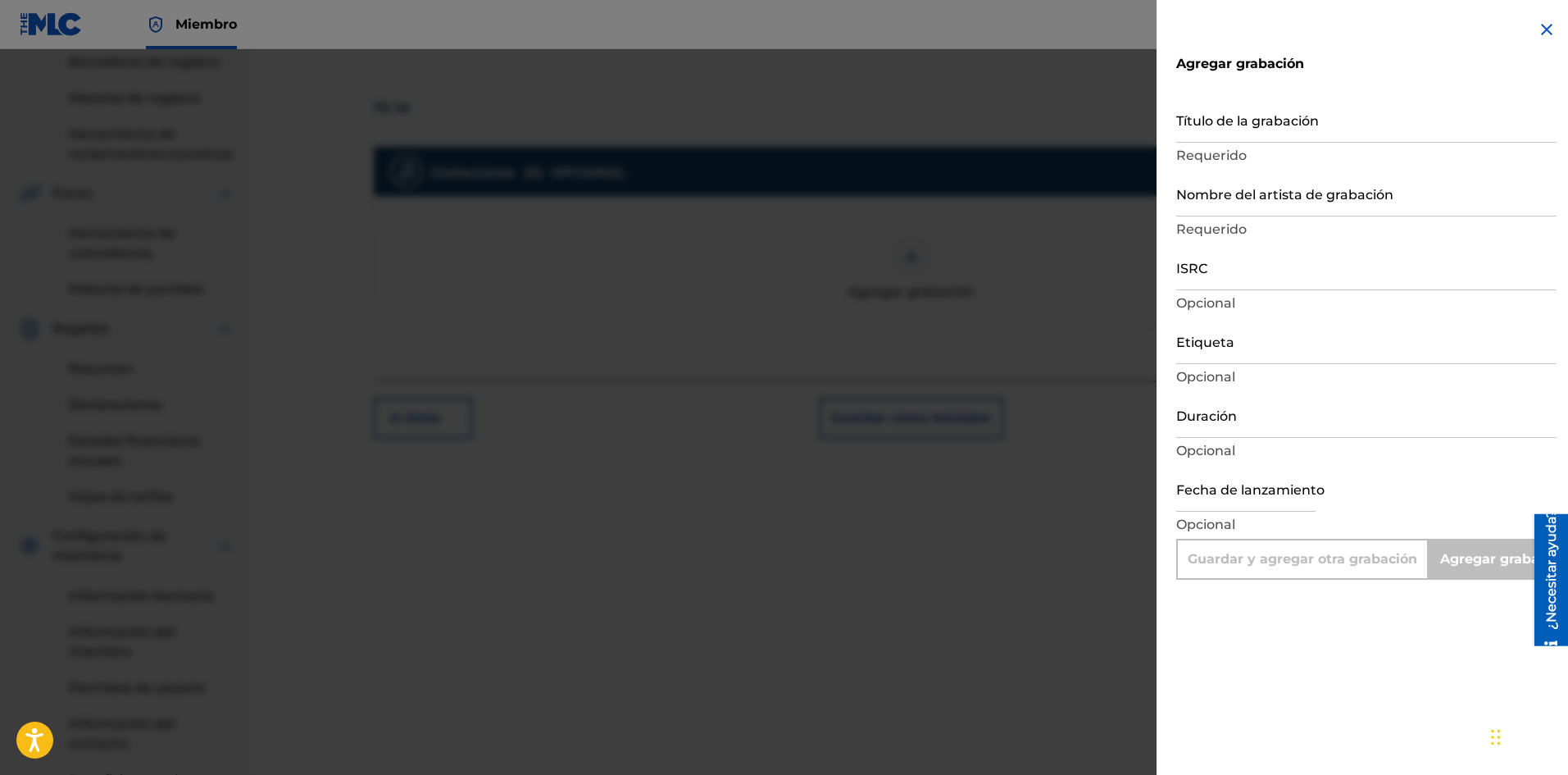
scroll to position [481, 0]
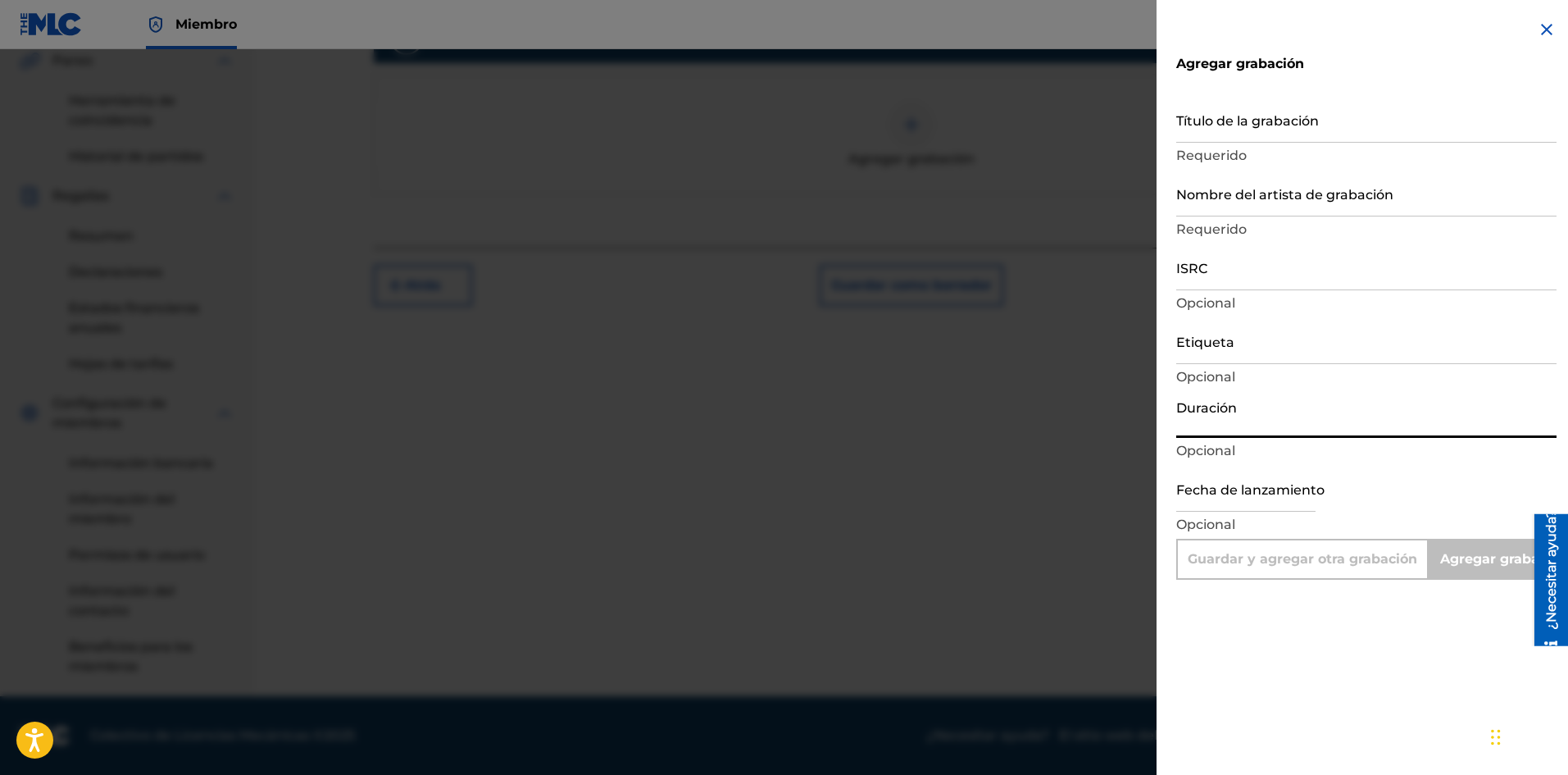
click at [1236, 429] on input "Duración" at bounding box center [1365, 414] width 380 height 46
type input "0"
type input "Add Recording"
type input "02:06"
click at [1229, 357] on input "Etiqueta" at bounding box center [1365, 341] width 380 height 46
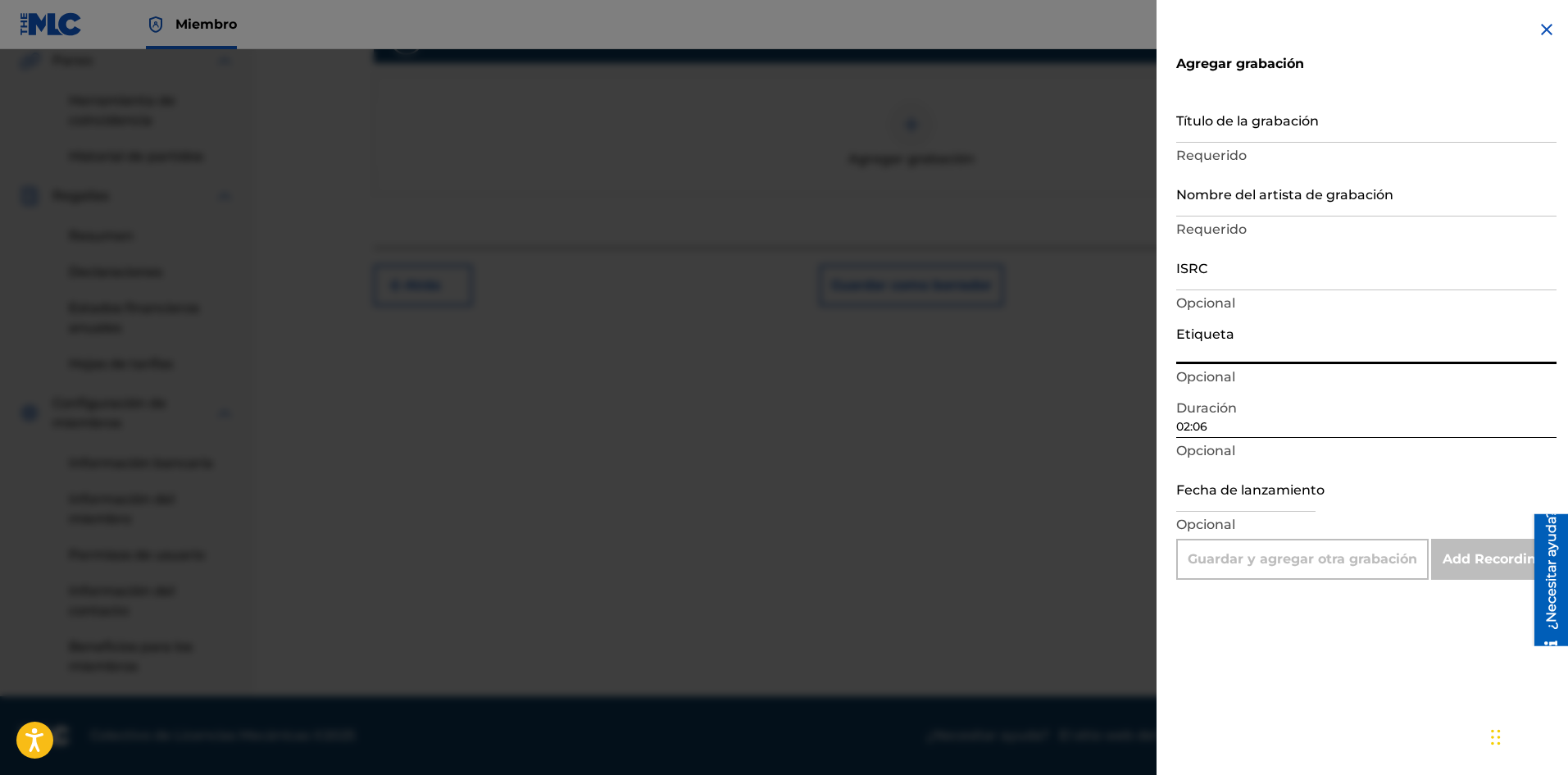
type input "La Película Wa"
click at [1225, 195] on input "Nombre del artista de grabación" at bounding box center [1365, 193] width 380 height 46
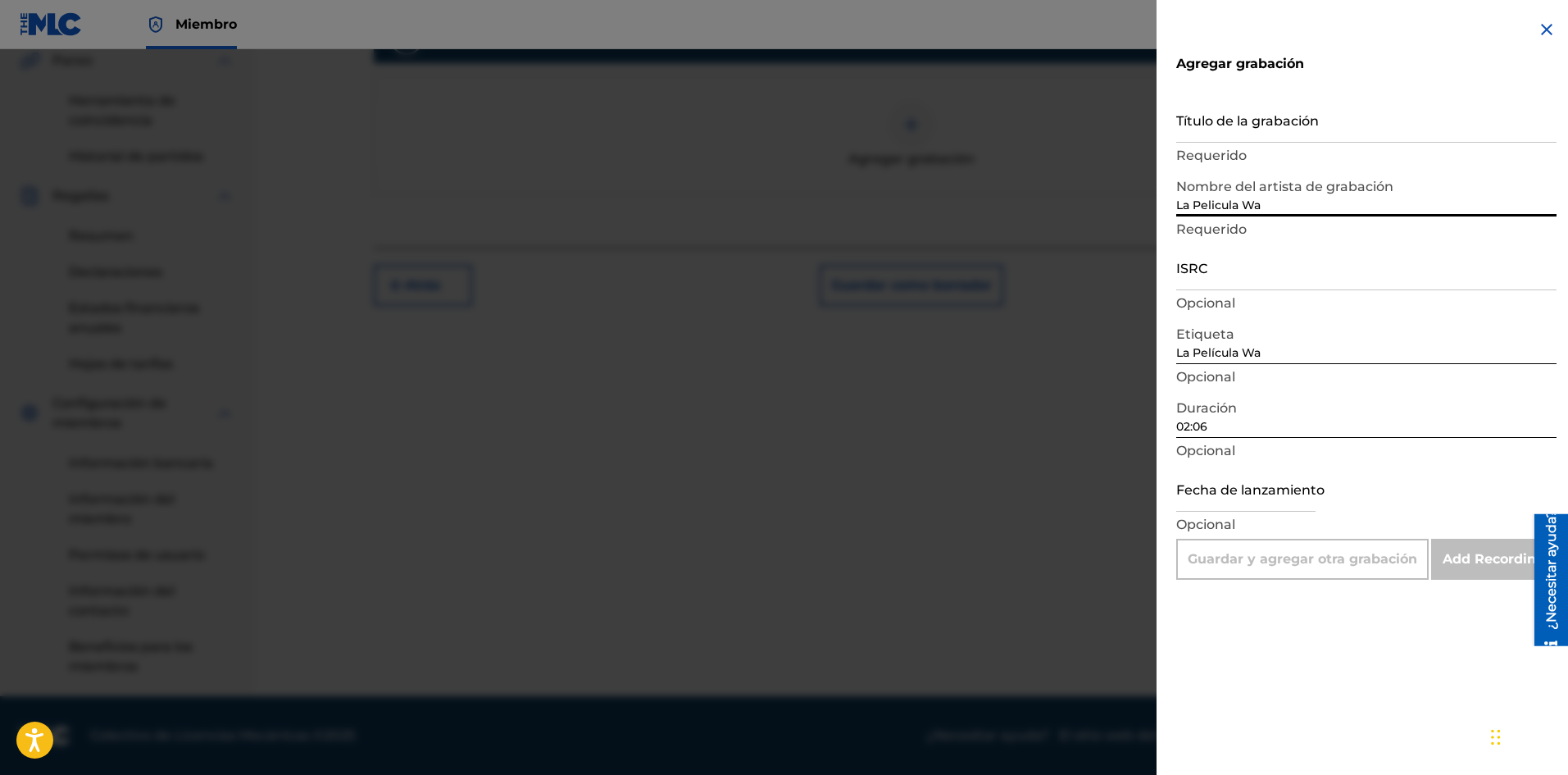
click at [1217, 102] on input "Título de la grabación" at bounding box center [1365, 119] width 380 height 46
paste input "Ya se"
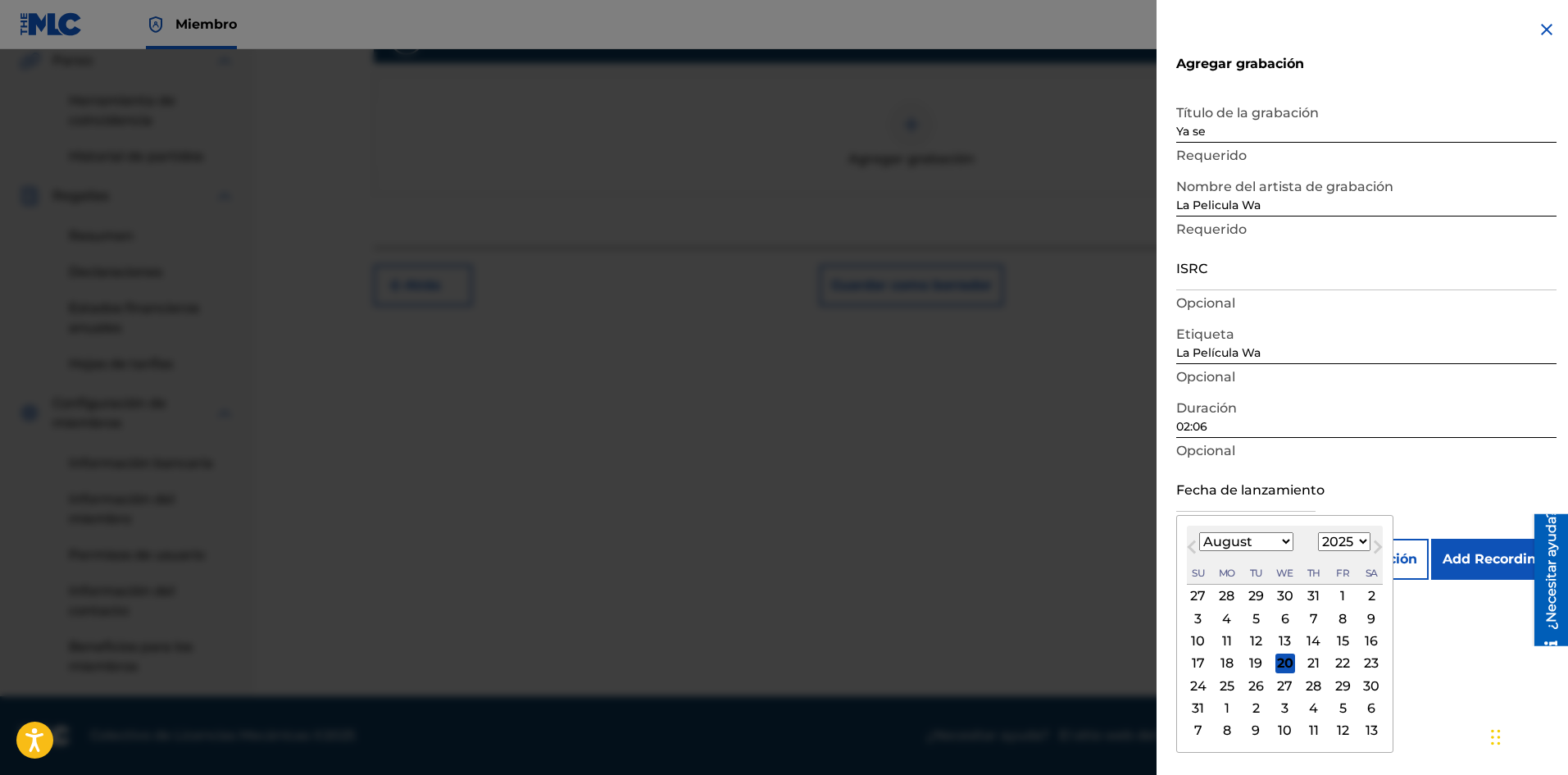
click at [1304, 504] on input "text" at bounding box center [1245, 488] width 139 height 46
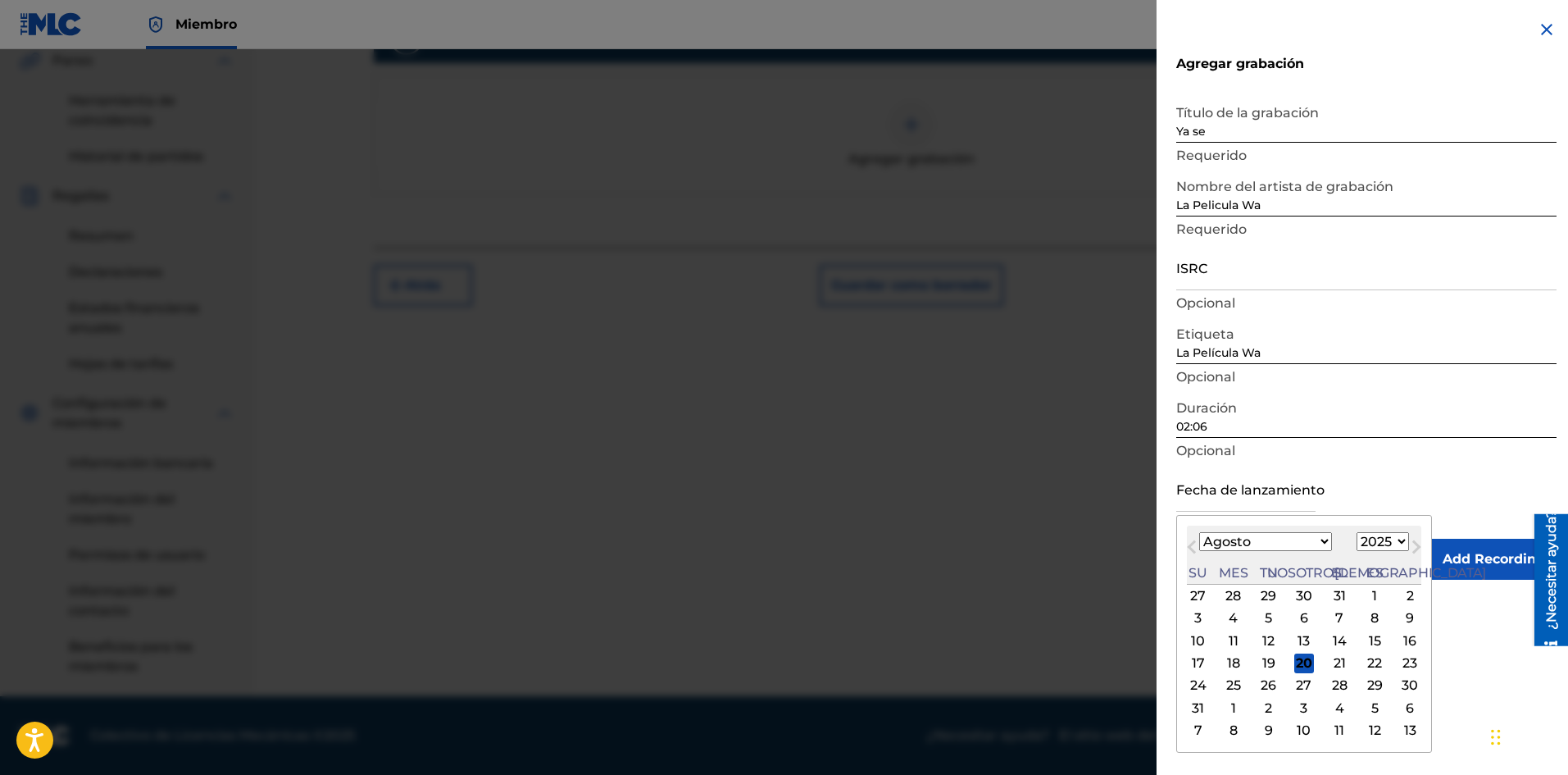
click at [1386, 523] on div "Mes anterior Mes próximo [DATE] Enero Febrero Marzo Abril Puede Junio [PERSON_N…" at bounding box center [1304, 634] width 256 height 238
click at [1262, 658] on font "19" at bounding box center [1268, 663] width 13 height 15
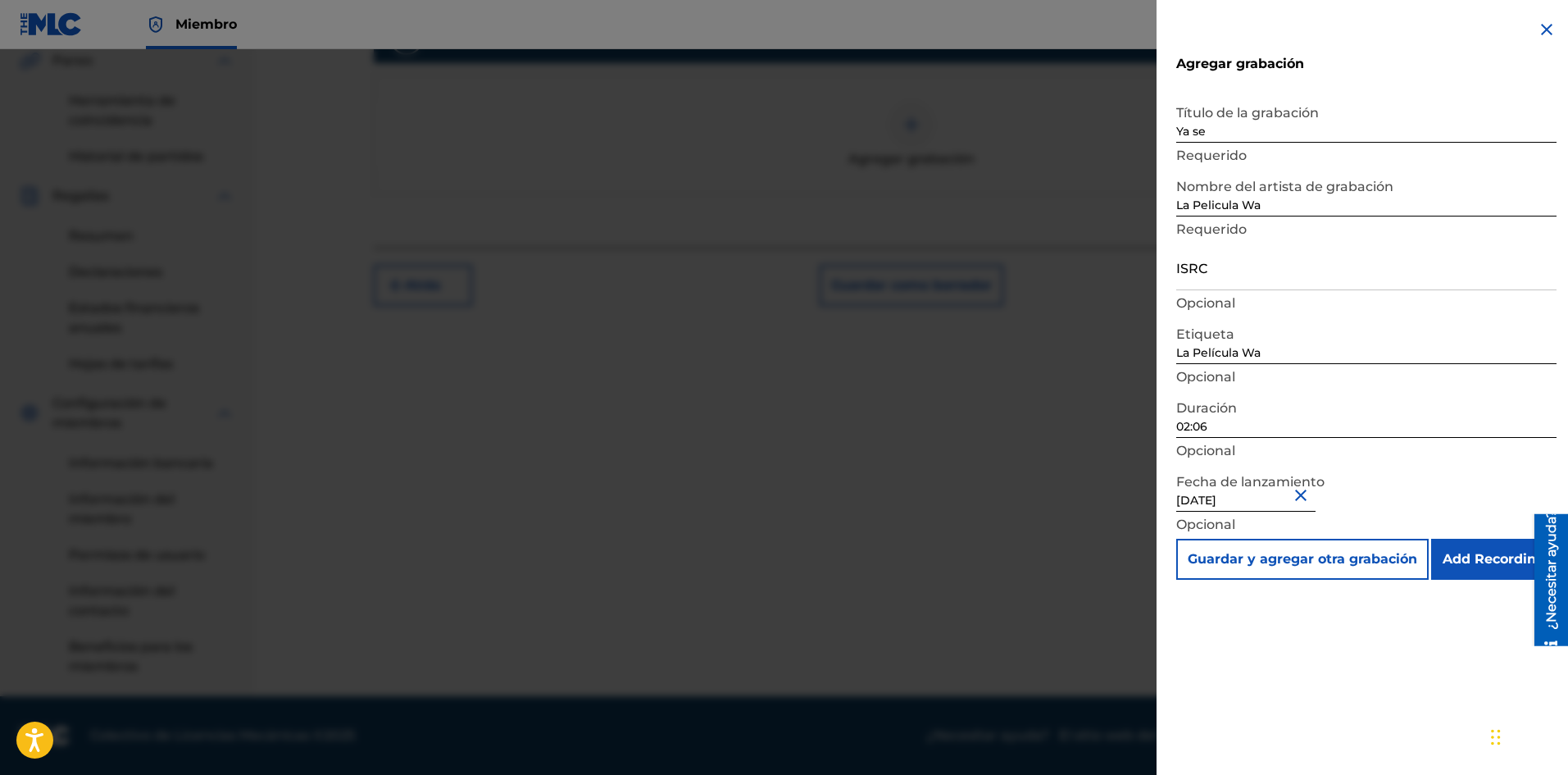
click at [1227, 273] on input "ISRC" at bounding box center [1365, 267] width 380 height 46
paste input "SE6SA2501617"
click at [1500, 559] on input "Add Recording" at bounding box center [1493, 559] width 125 height 41
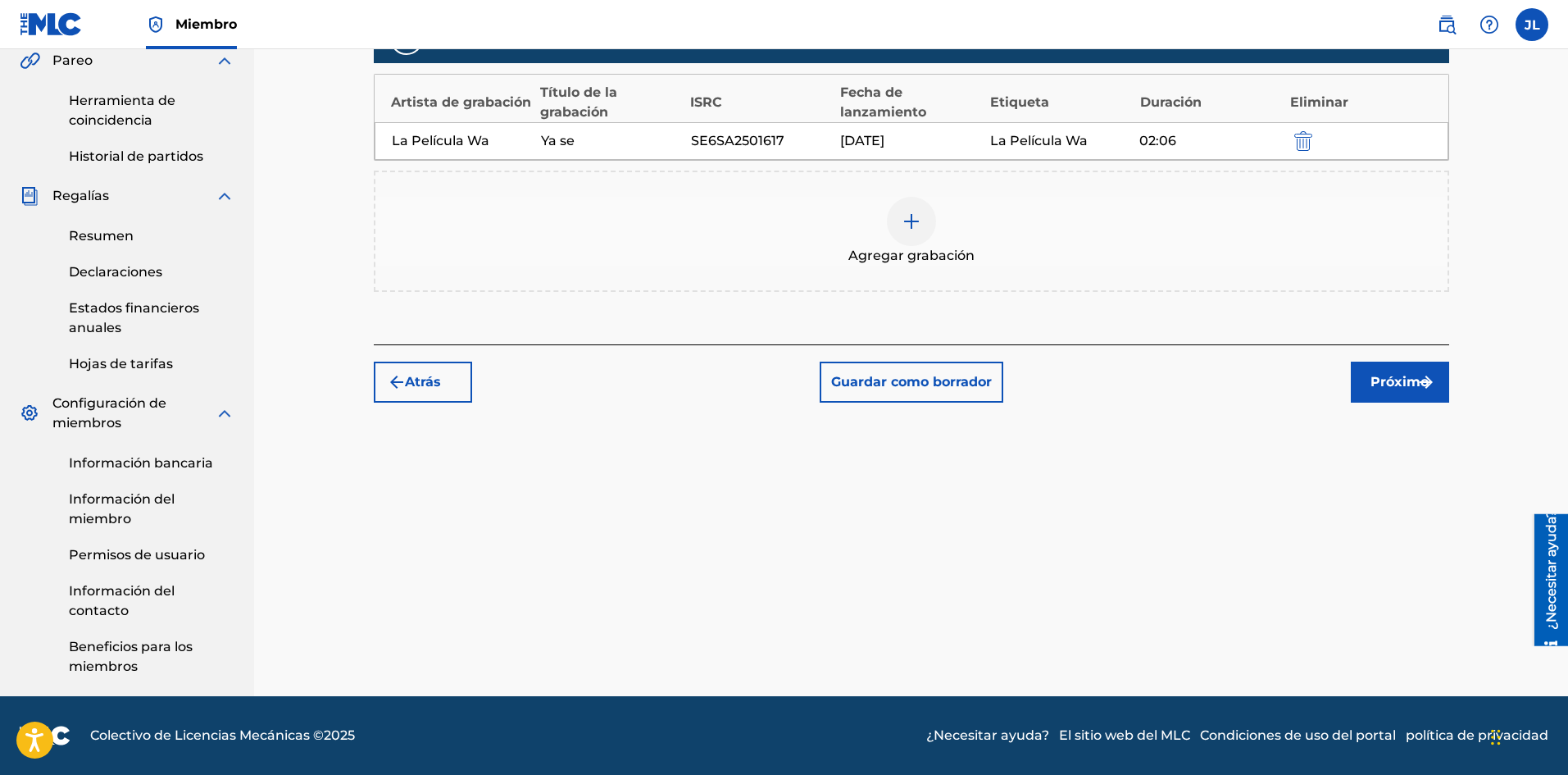
click at [1383, 378] on font "Próximo" at bounding box center [1398, 381] width 58 height 15
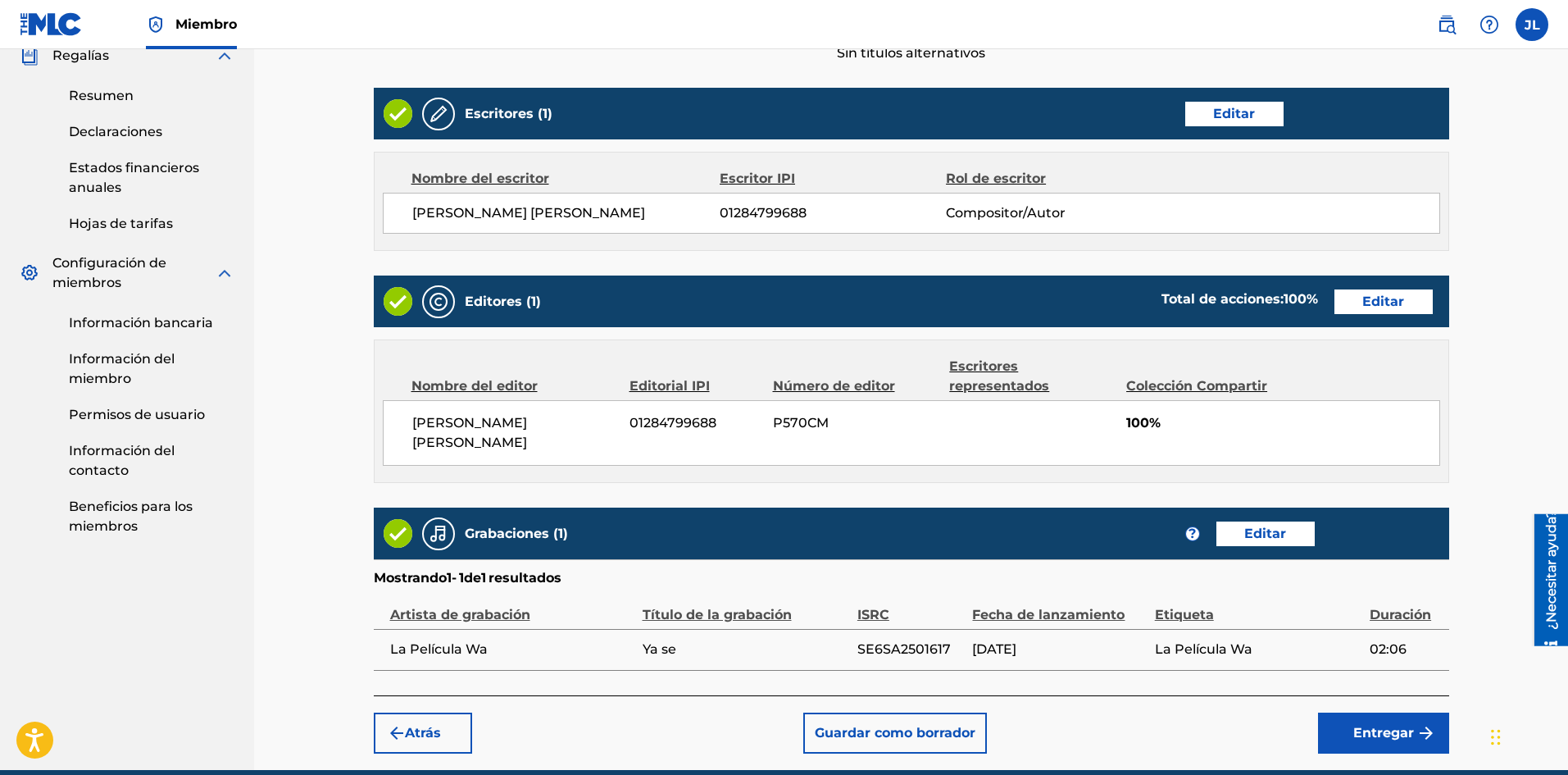
scroll to position [674, 0]
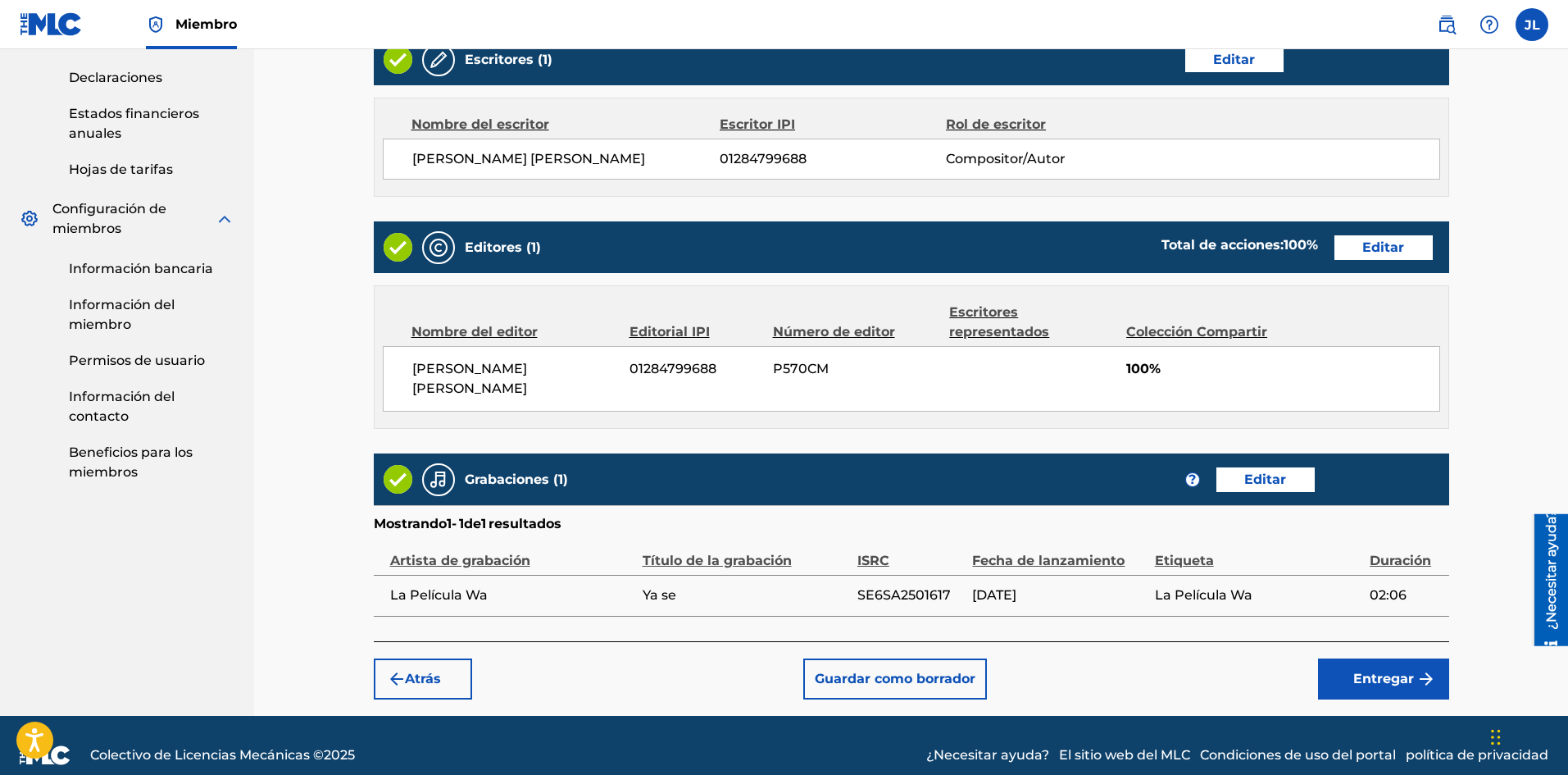
click at [1377, 669] on font "Entregar" at bounding box center [1383, 678] width 61 height 20
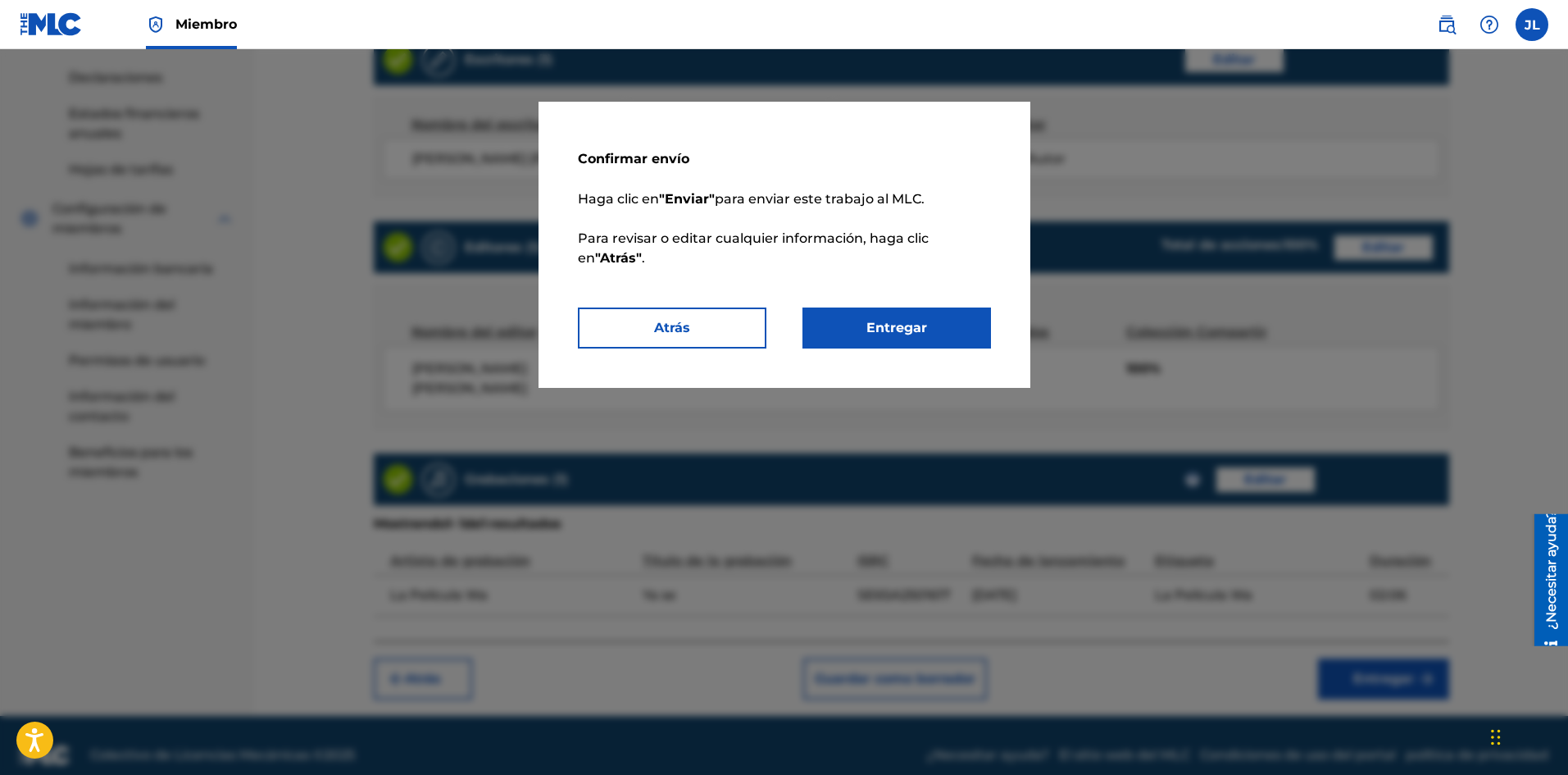
click at [901, 319] on font "Entregar" at bounding box center [897, 327] width 61 height 20
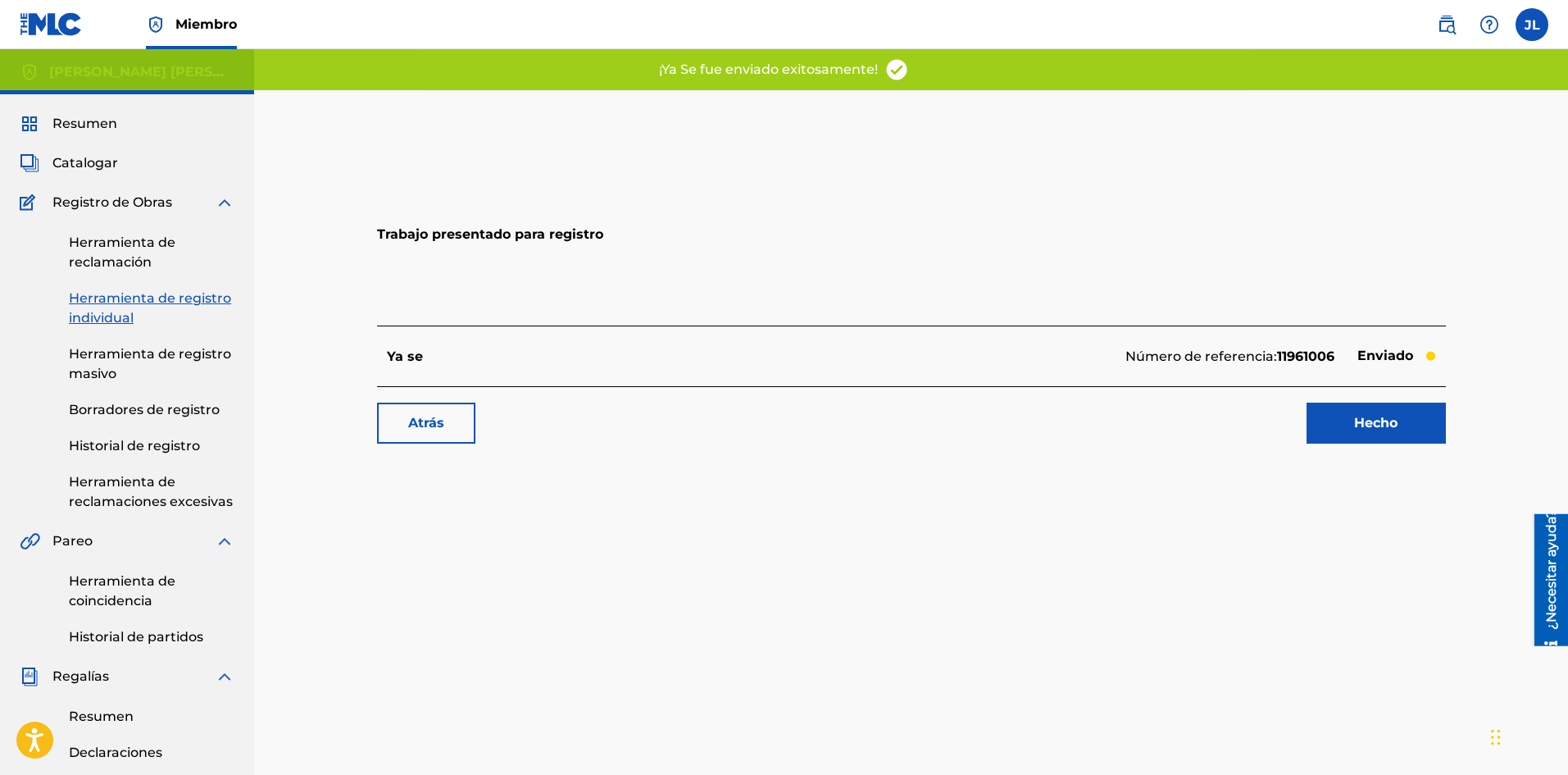
click at [1357, 404] on link "Hecho" at bounding box center [1376, 422] width 139 height 41
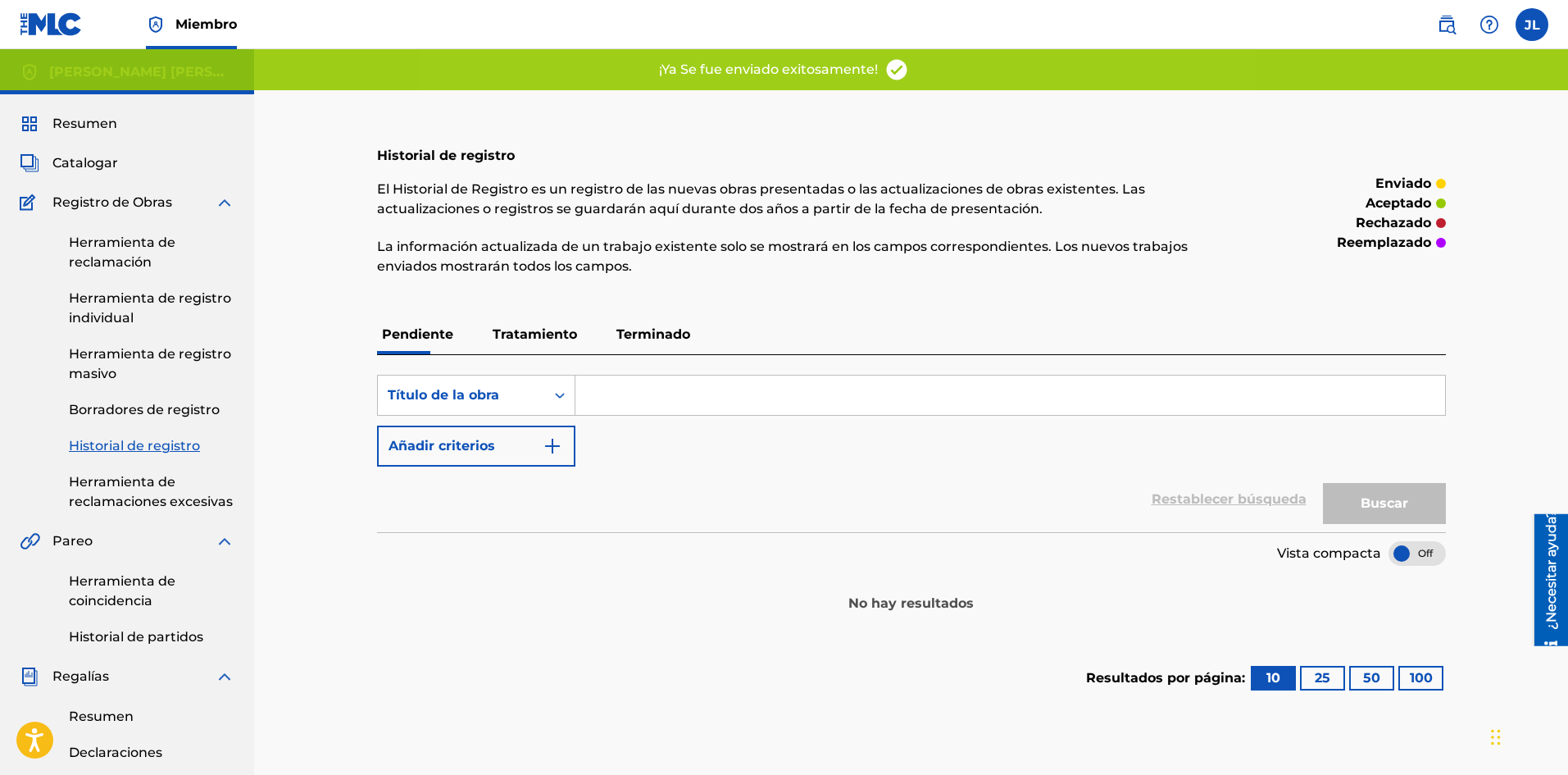
click at [58, 157] on font "Catalogar" at bounding box center [84, 162] width 65 height 15
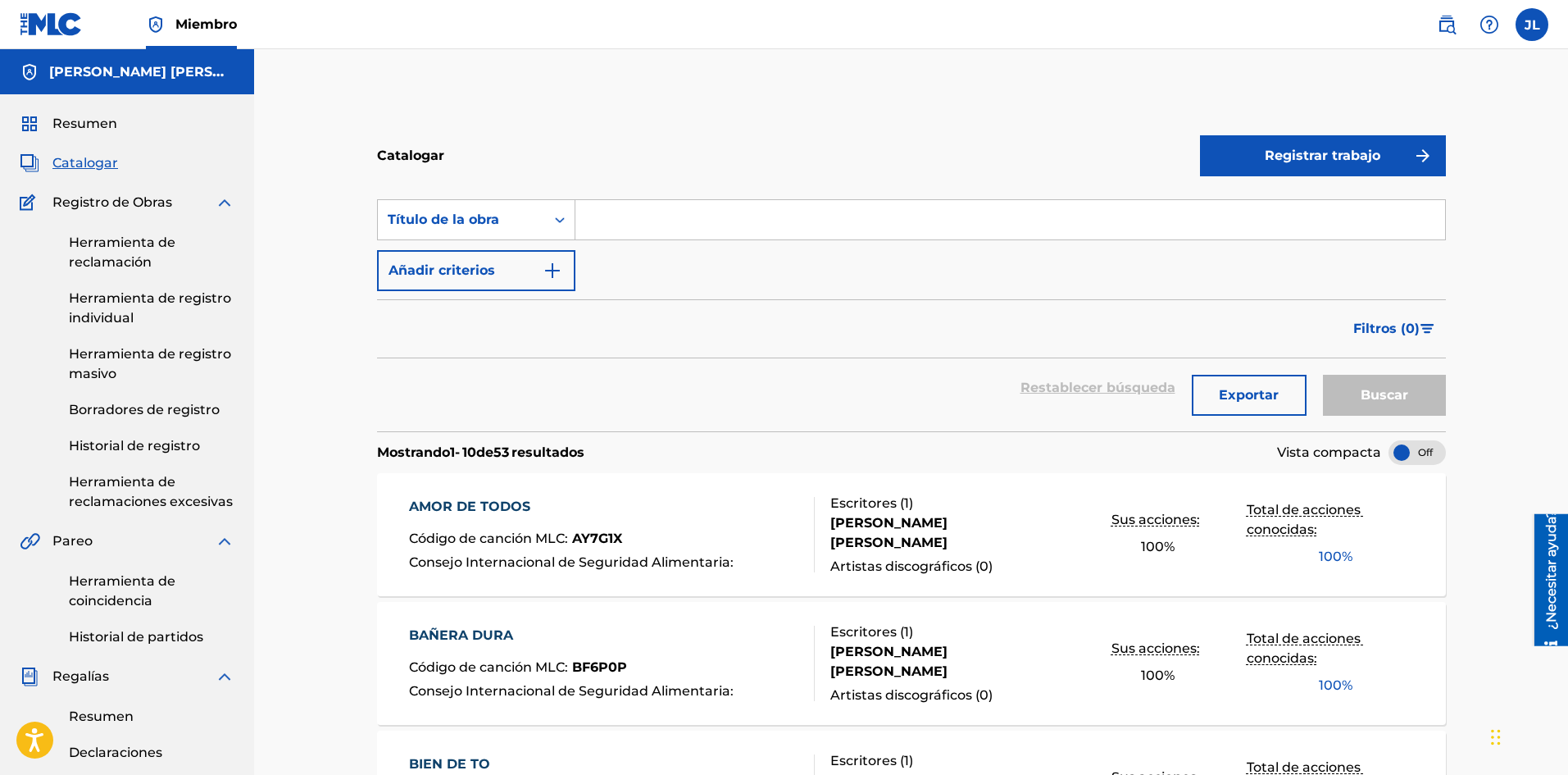
click at [1303, 178] on div "Registrar trabajo" at bounding box center [1322, 155] width 246 height 48
click at [1315, 153] on font "Registrar trabajo" at bounding box center [1322, 156] width 116 height 15
click at [1237, 193] on link "Individual" at bounding box center [1322, 209] width 246 height 39
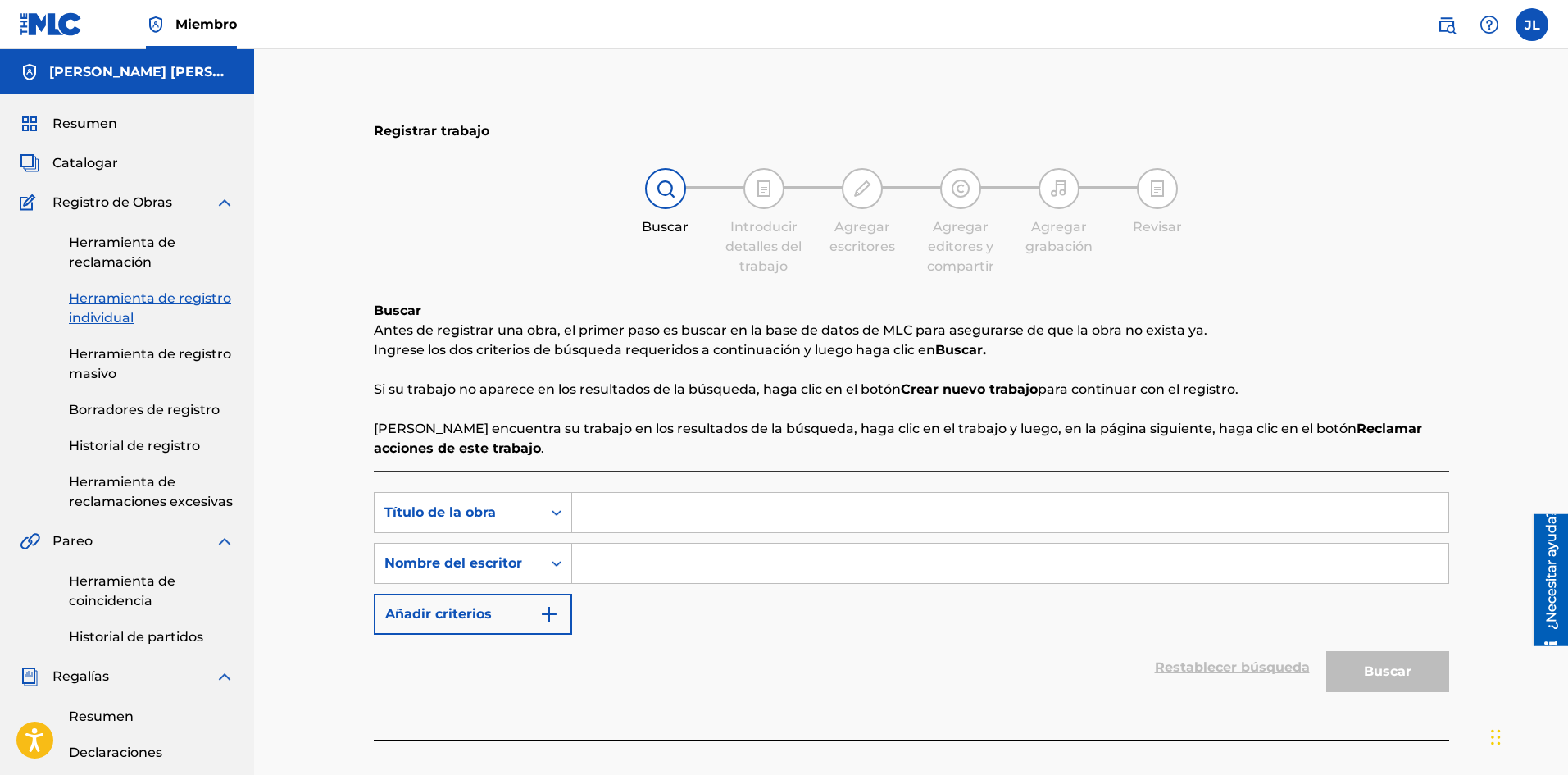
scroll to position [137, 0]
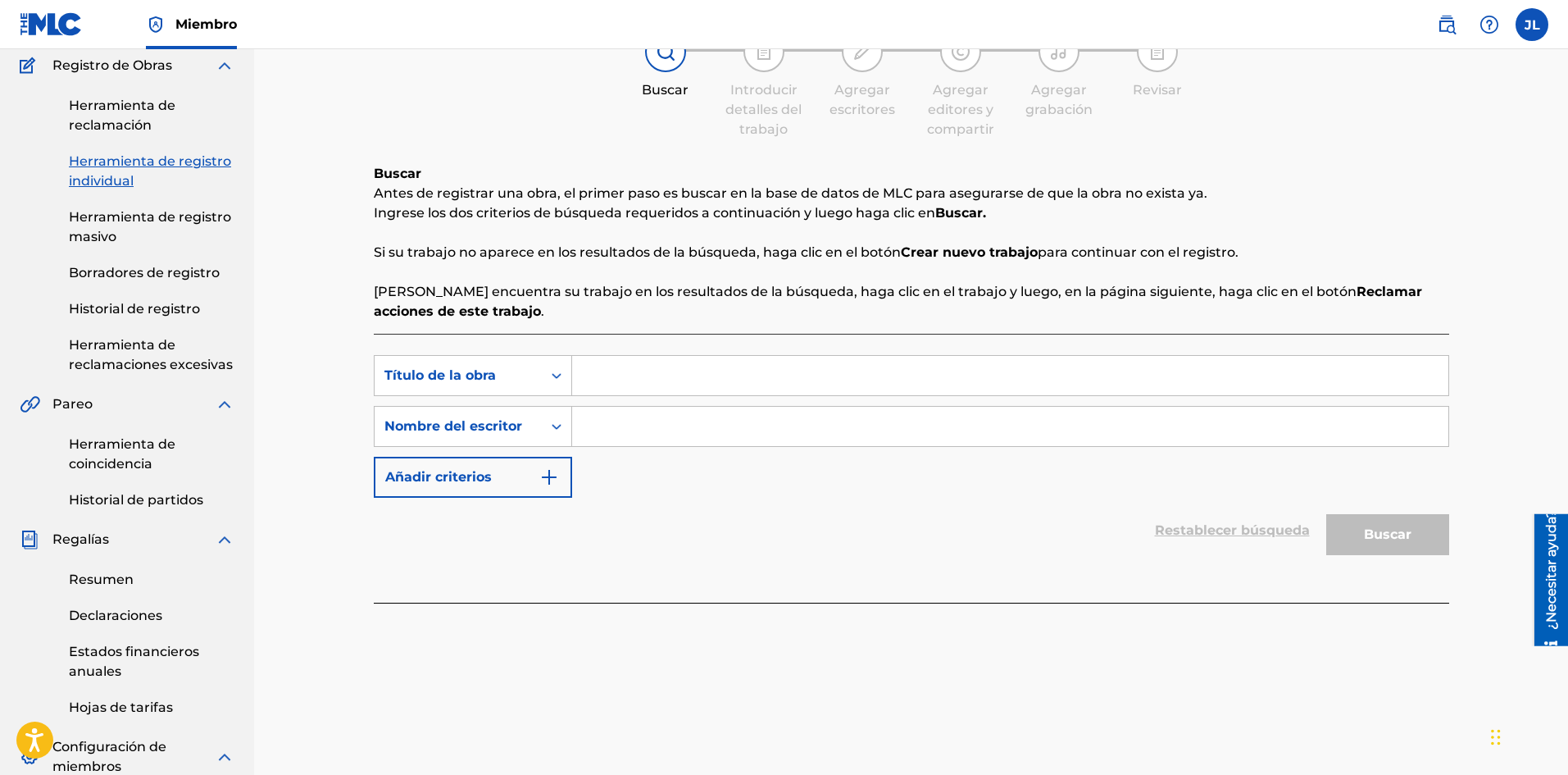
click at [679, 430] on input "Formulario de búsqueda" at bounding box center [1010, 426] width 876 height 39
click at [642, 382] on input "Formulario de búsqueda" at bounding box center [1010, 375] width 876 height 39
click at [634, 426] on input "Formulario de búsqueda" at bounding box center [1010, 426] width 876 height 39
click at [652, 379] on input "Formulario de búsqueda" at bounding box center [1010, 375] width 876 height 39
paste input "[PERSON_NAME]"
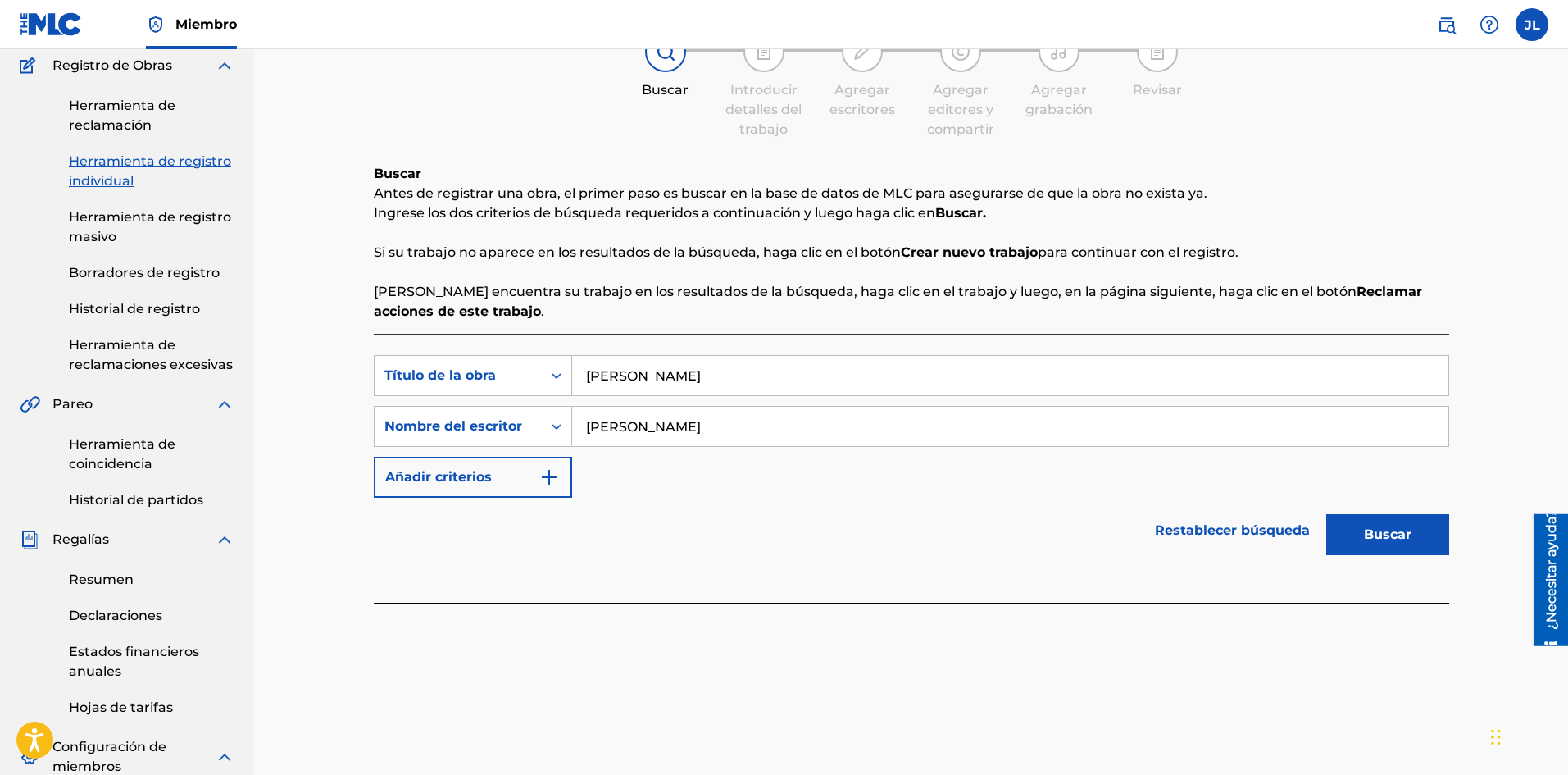
click at [1400, 544] on button "Buscar" at bounding box center [1388, 534] width 123 height 41
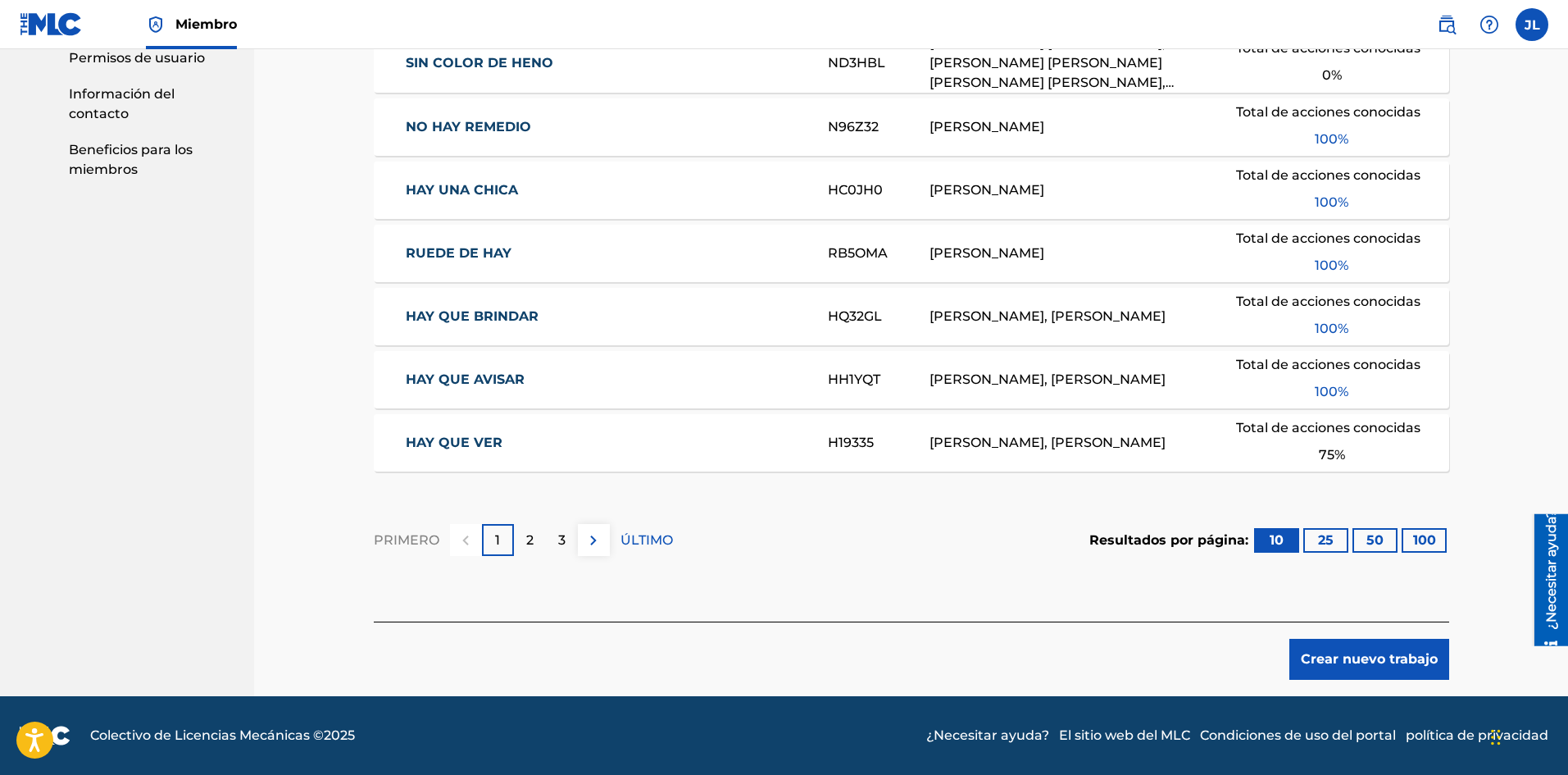
click at [1343, 650] on font "Crear nuevo trabajo" at bounding box center [1369, 659] width 137 height 20
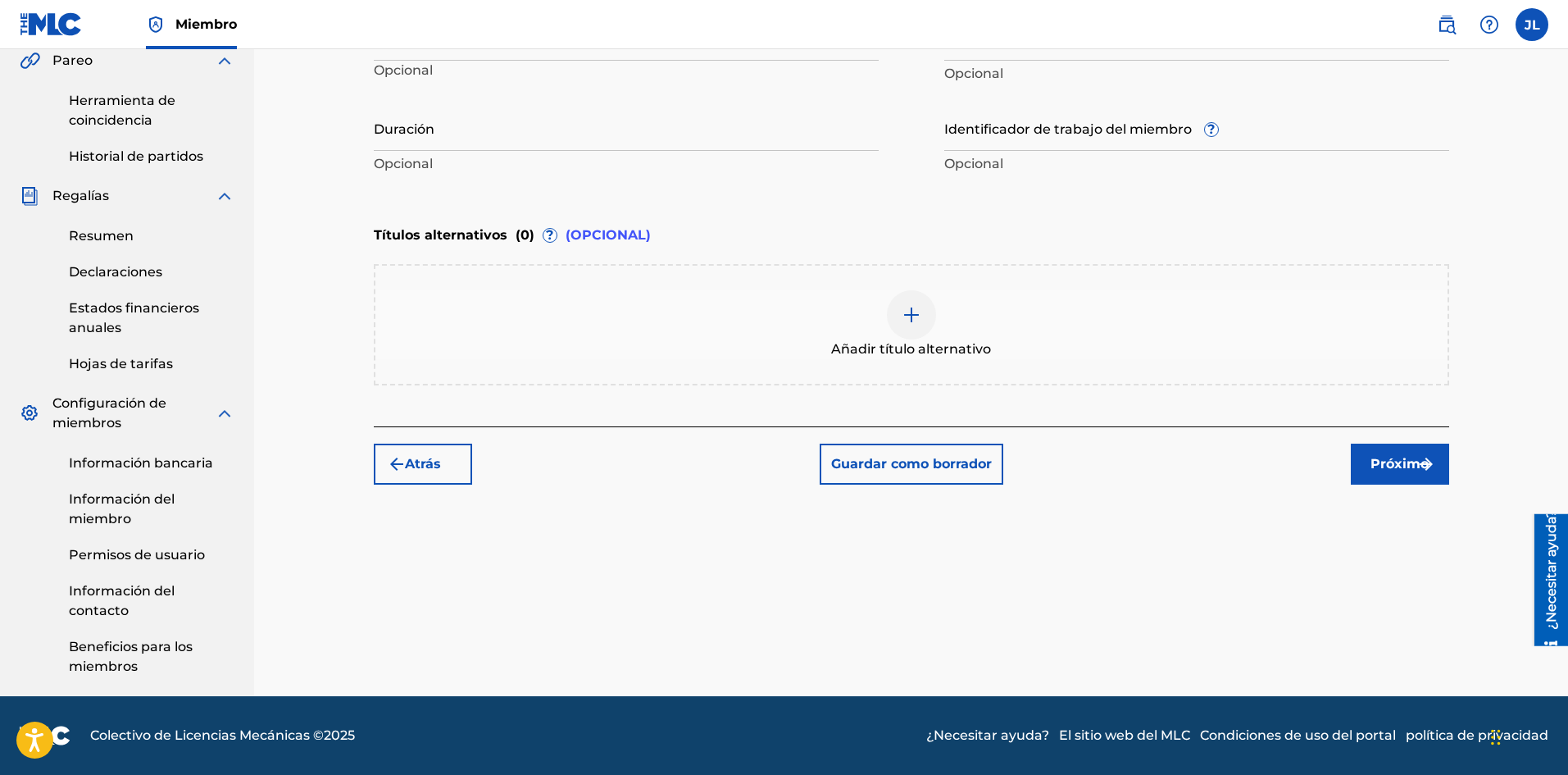
scroll to position [208, 0]
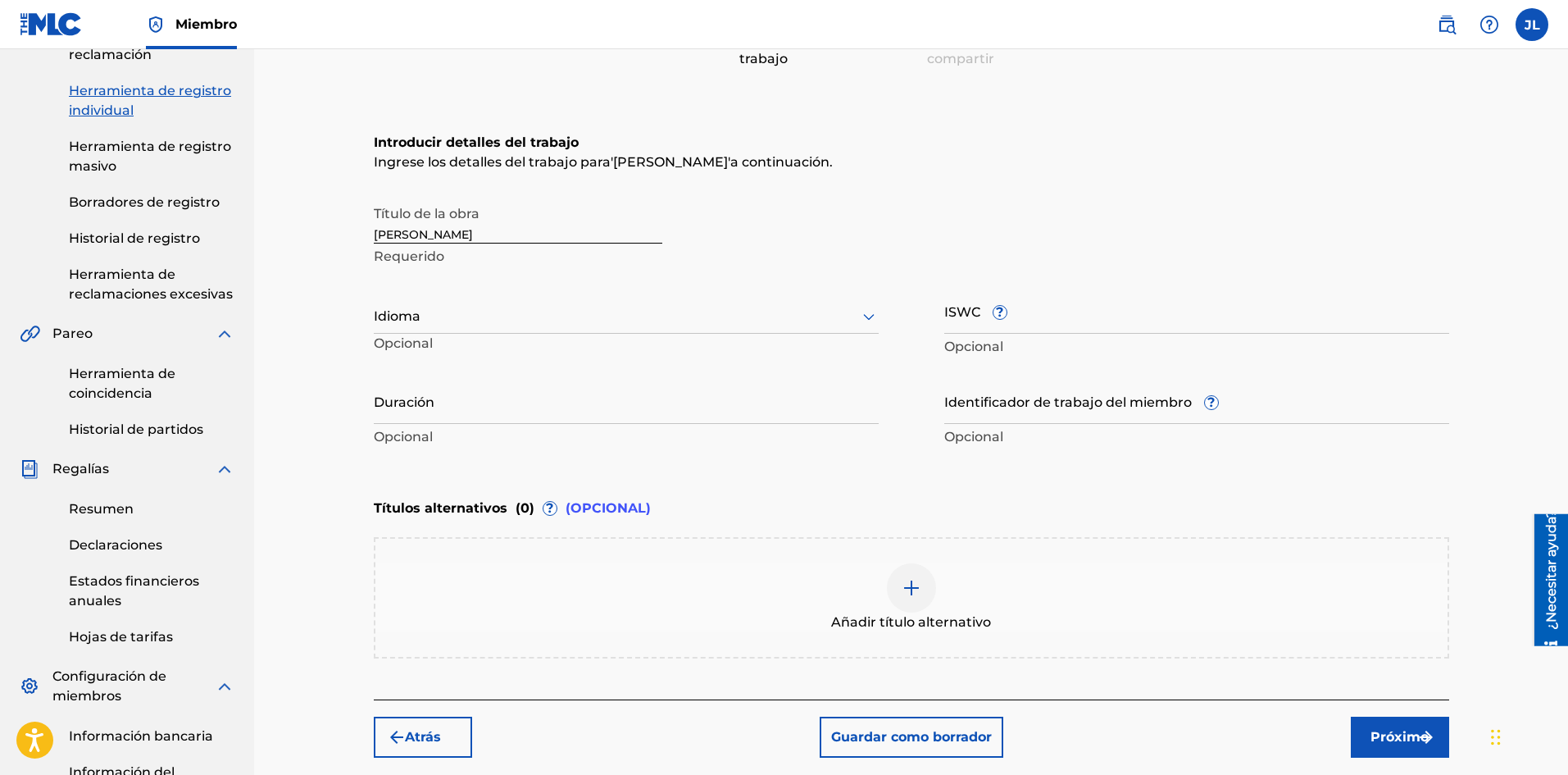
click at [452, 309] on div at bounding box center [626, 316] width 504 height 21
click at [433, 354] on div "Inglés" at bounding box center [626, 353] width 503 height 39
click at [465, 325] on div at bounding box center [626, 316] width 504 height 21
click at [428, 391] on font "Español" at bounding box center [410, 392] width 53 height 15
click at [430, 418] on input "Duración" at bounding box center [626, 400] width 504 height 46
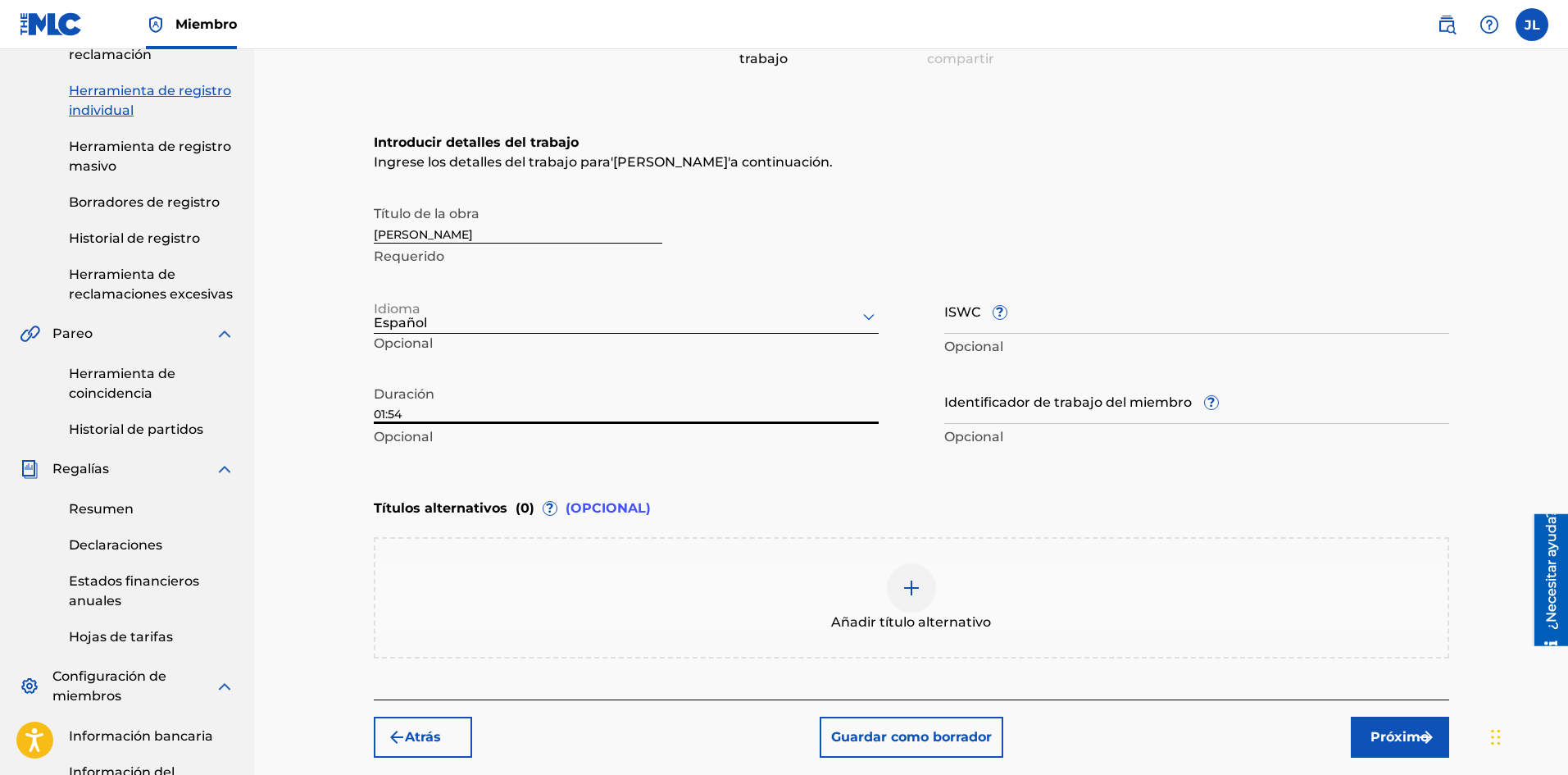
click at [1381, 731] on font "Próximo" at bounding box center [1398, 736] width 58 height 15
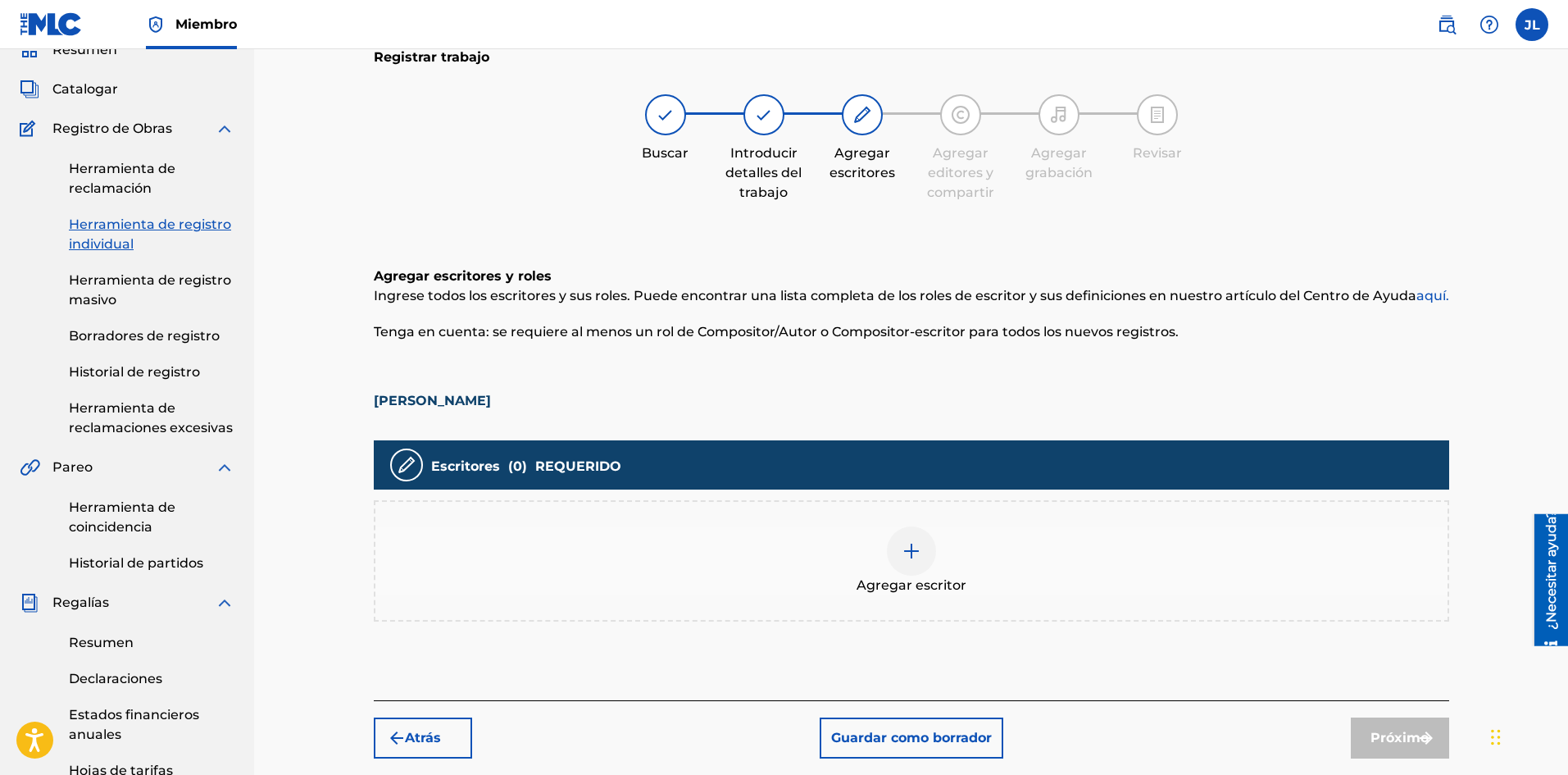
scroll to position [347, 0]
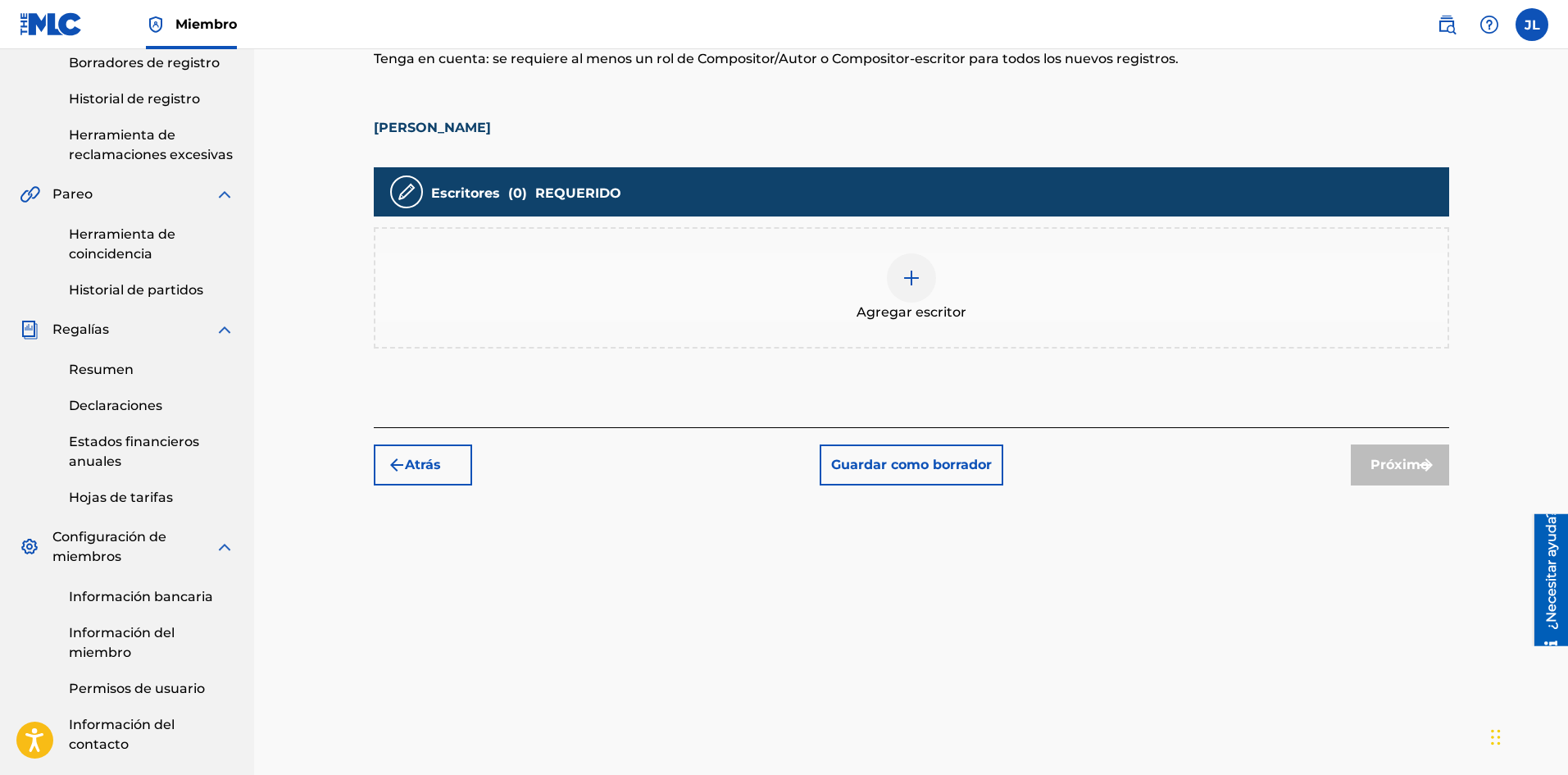
click at [912, 287] on div at bounding box center [911, 278] width 49 height 49
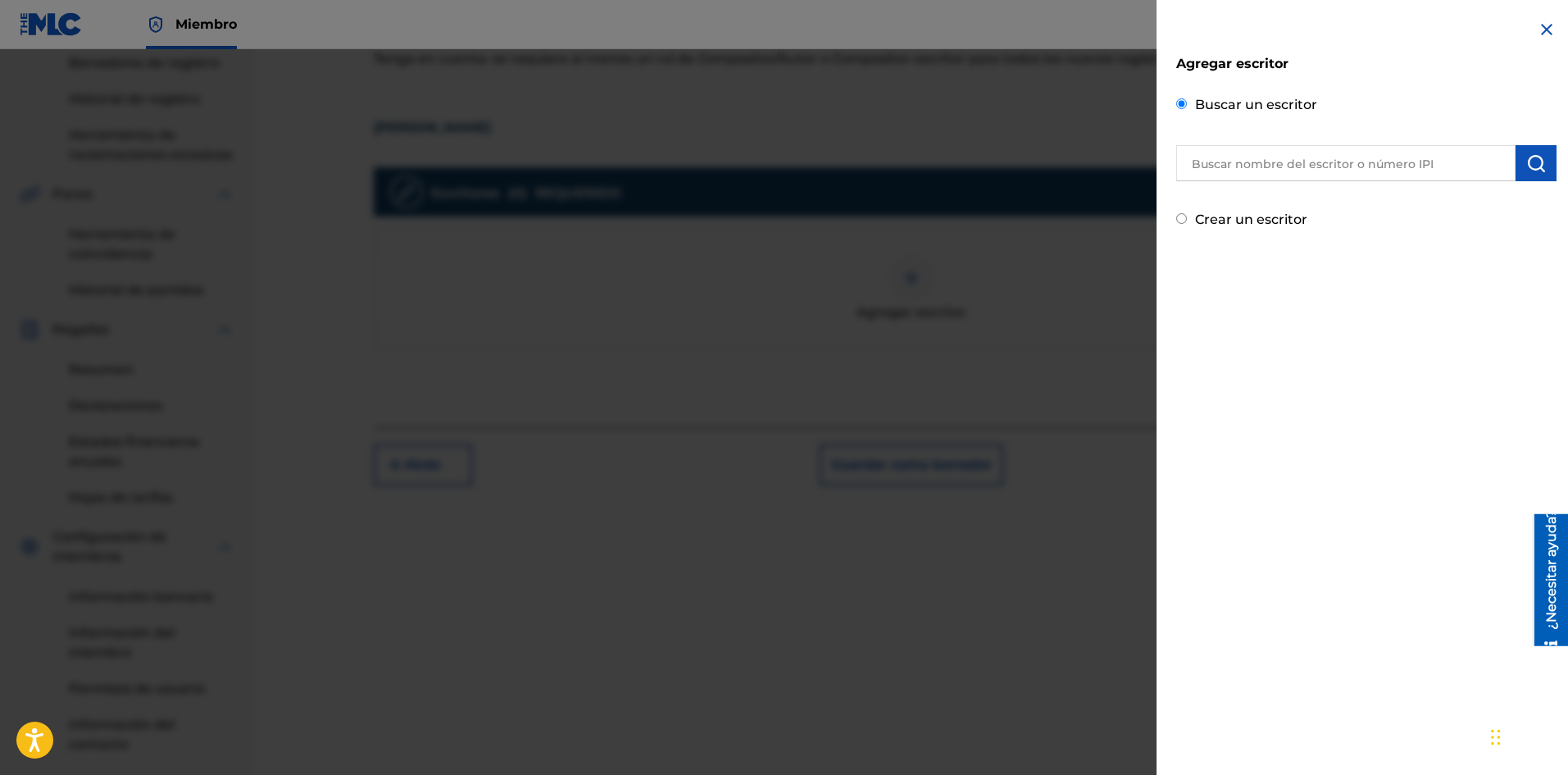
click at [1230, 153] on input "text" at bounding box center [1345, 163] width 339 height 36
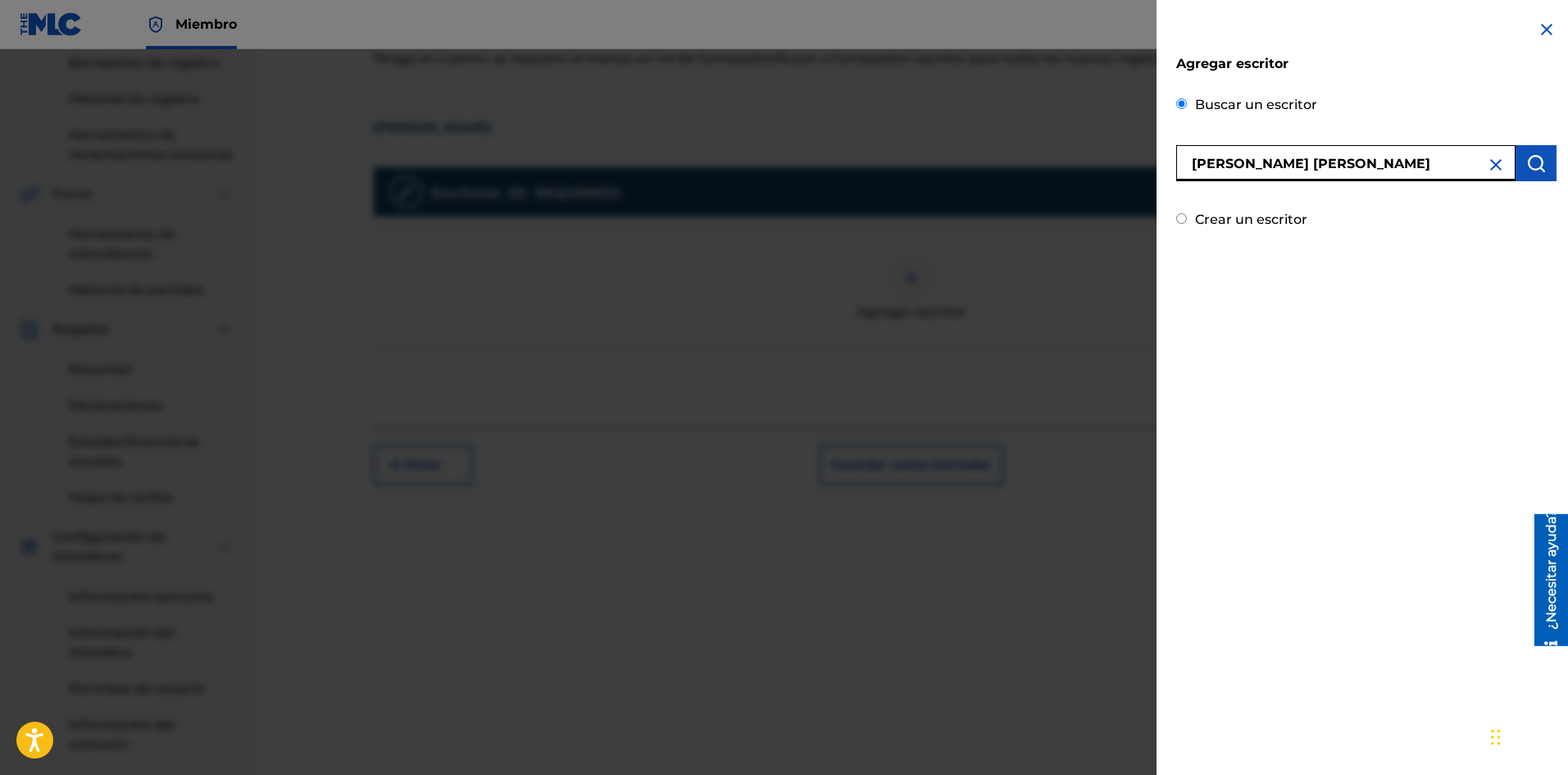
click at [1534, 163] on img "submit" at bounding box center [1536, 163] width 20 height 20
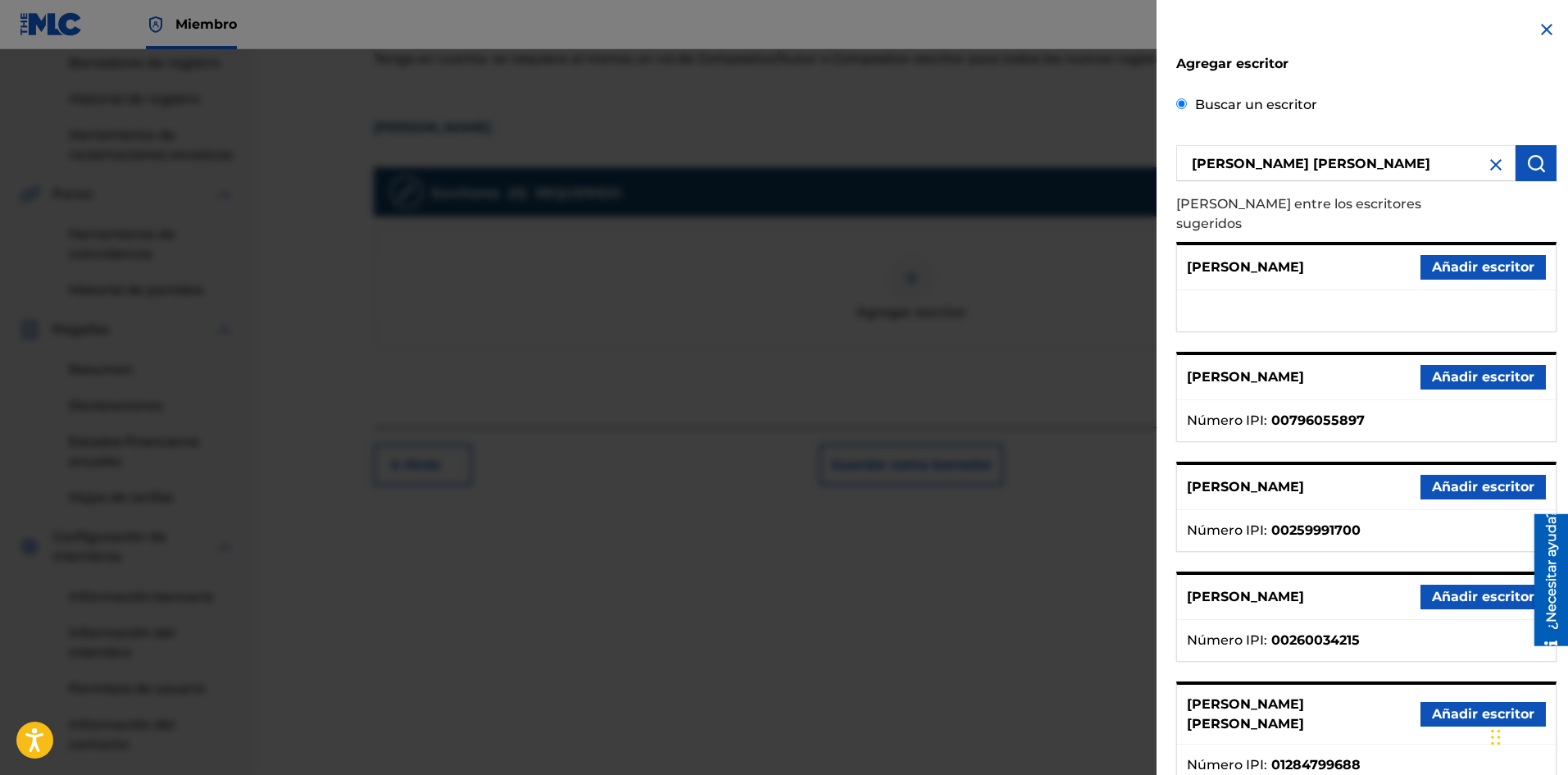
click at [1458, 706] on font "Añadir escritor" at bounding box center [1483, 713] width 102 height 15
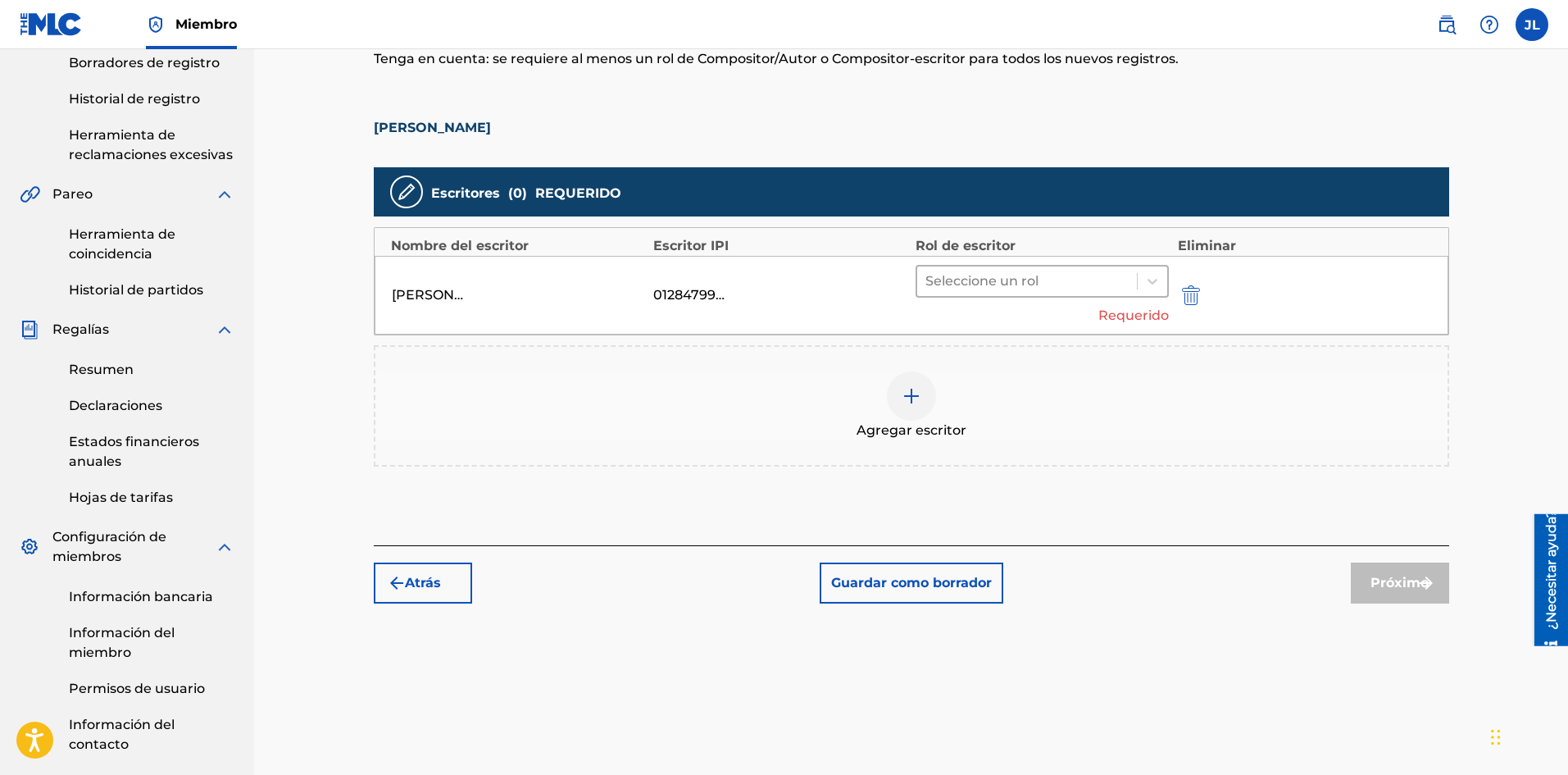
click at [1016, 267] on div "Seleccione un rol" at bounding box center [1027, 281] width 221 height 29
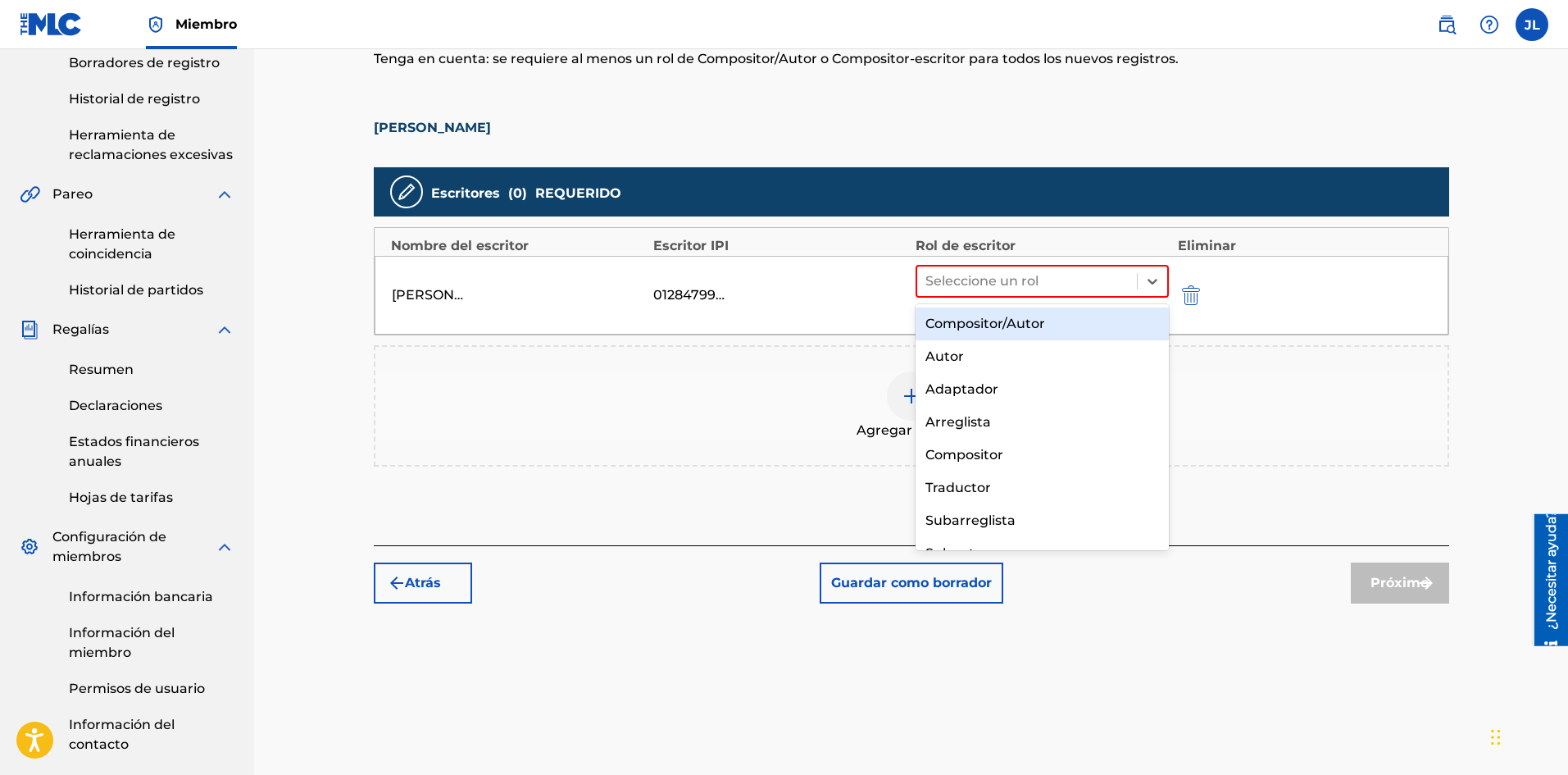
click at [1018, 313] on div "Compositor/Autor" at bounding box center [1043, 323] width 254 height 33
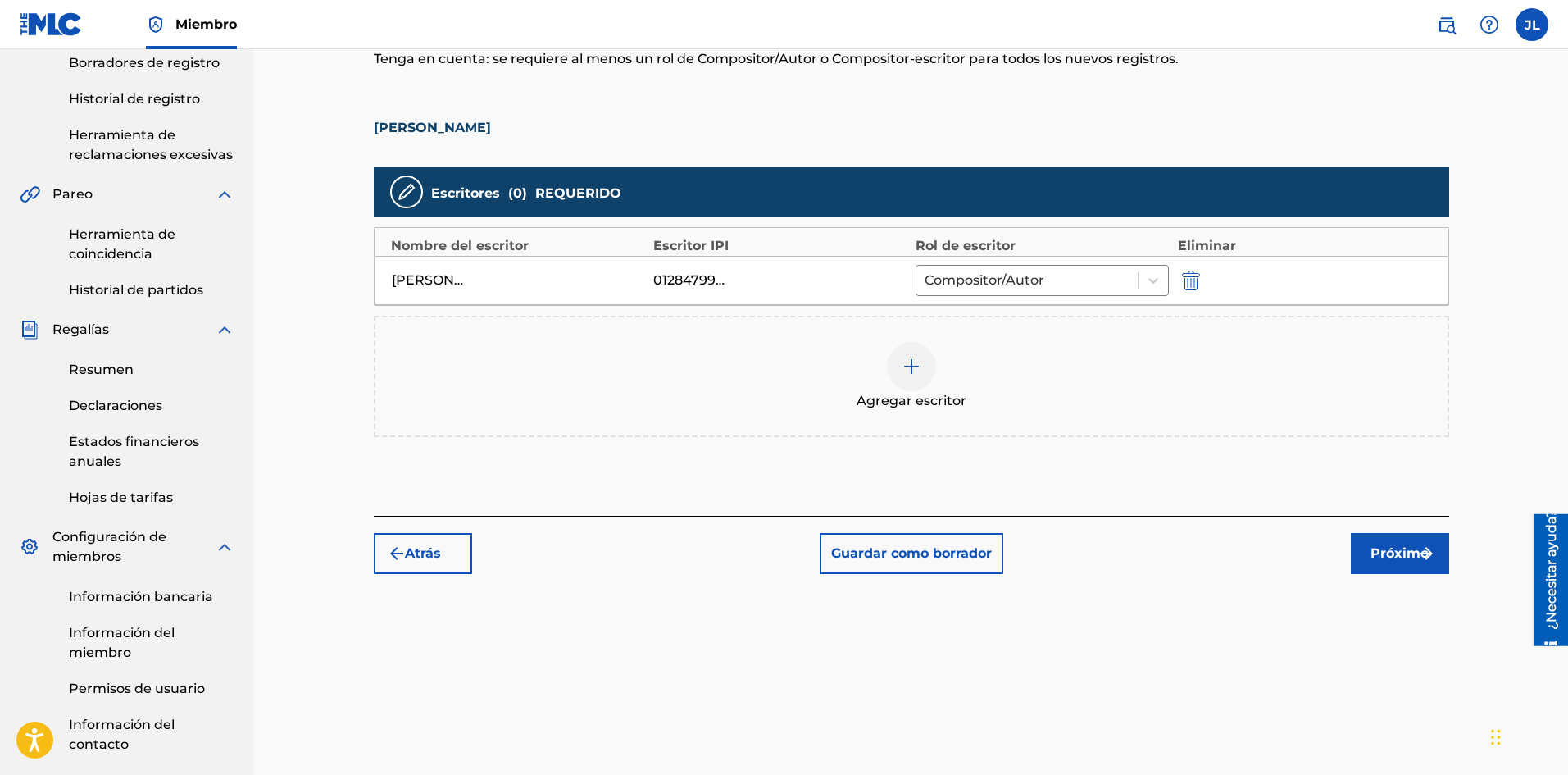
click at [1382, 550] on font "Próximo" at bounding box center [1398, 553] width 58 height 15
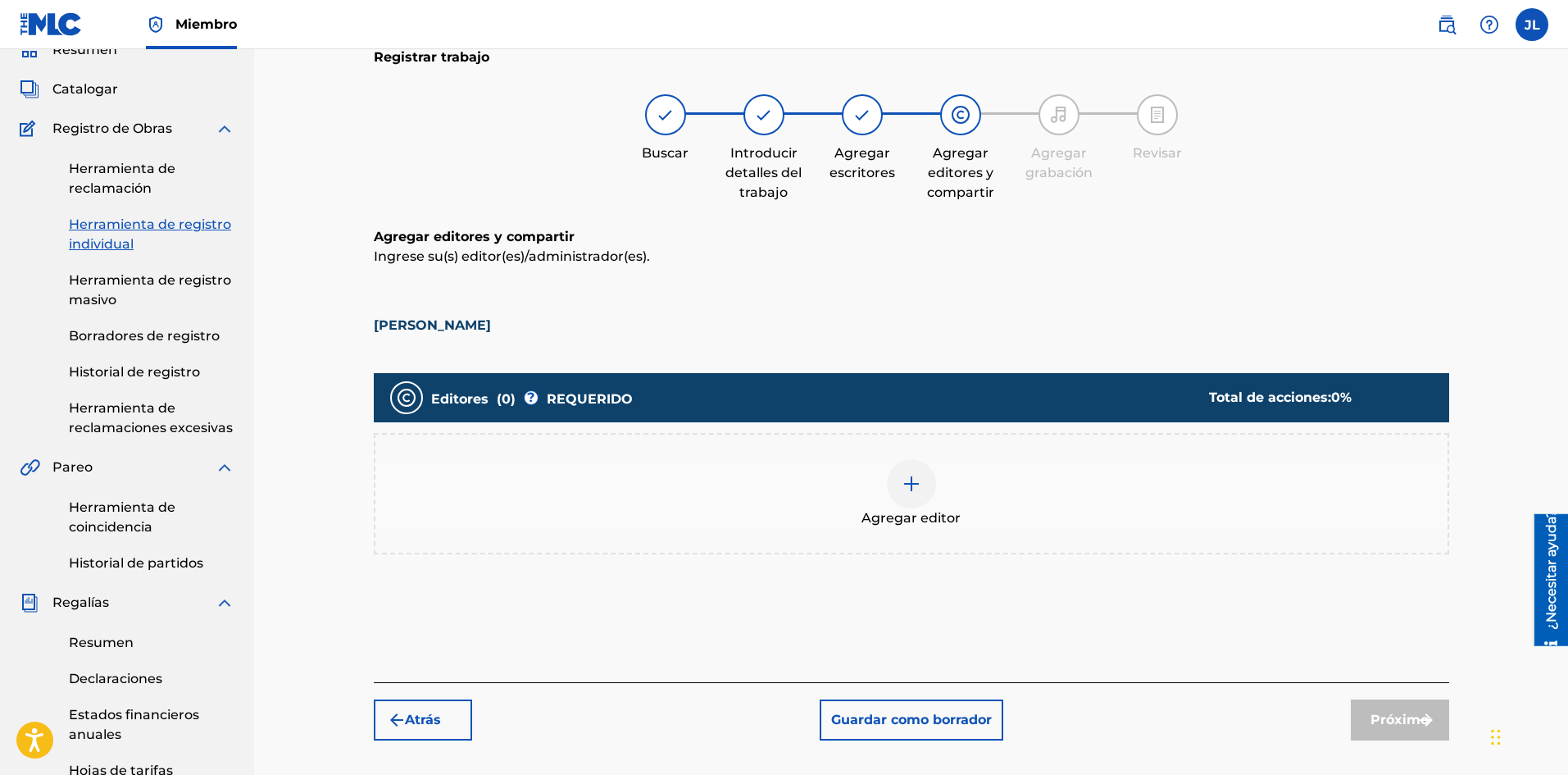
scroll to position [211, 0]
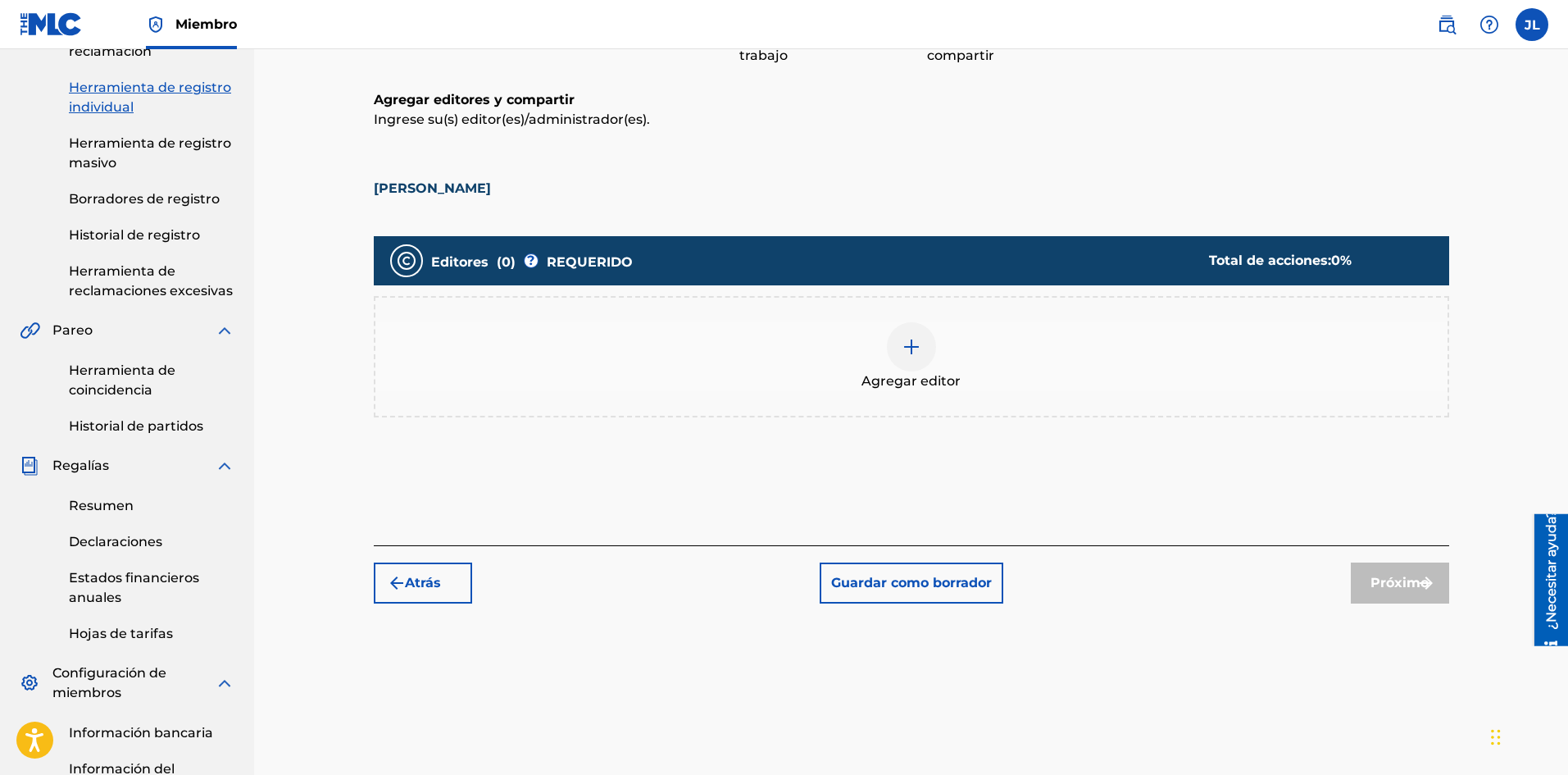
click at [920, 342] on img at bounding box center [911, 346] width 20 height 20
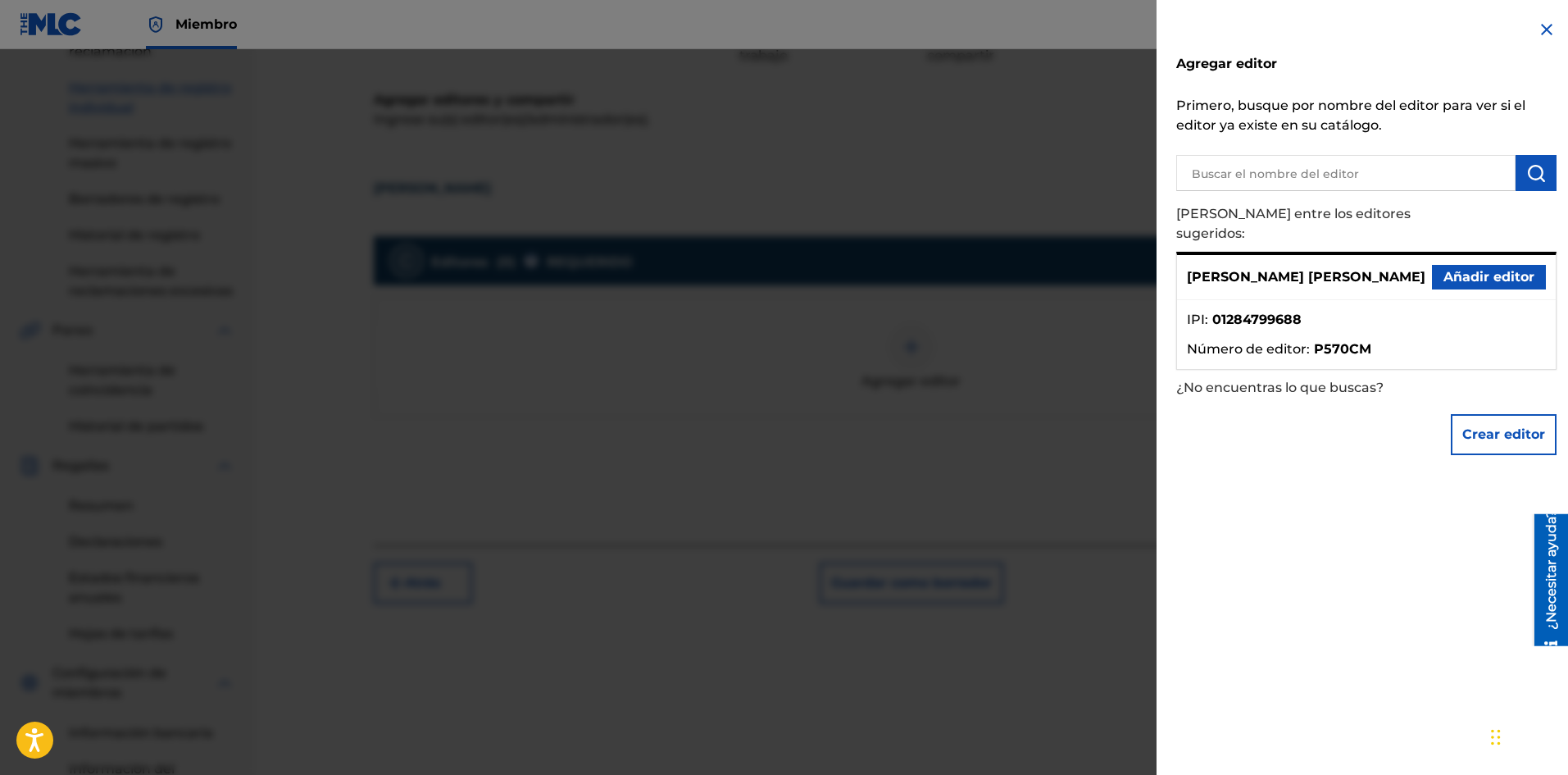
click at [1443, 269] on font "Añadir editor" at bounding box center [1488, 277] width 91 height 15
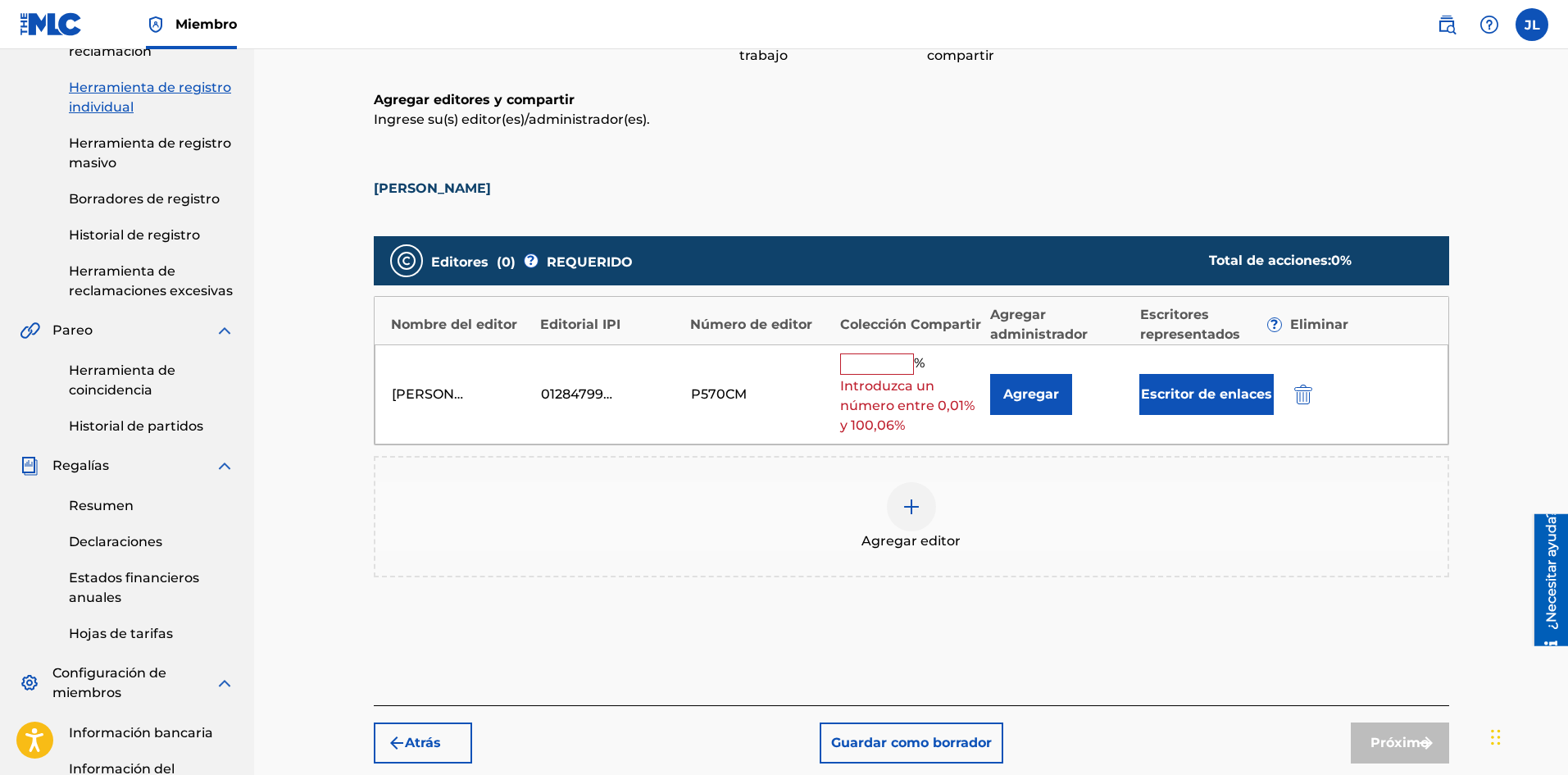
click at [907, 360] on input "text" at bounding box center [877, 364] width 74 height 21
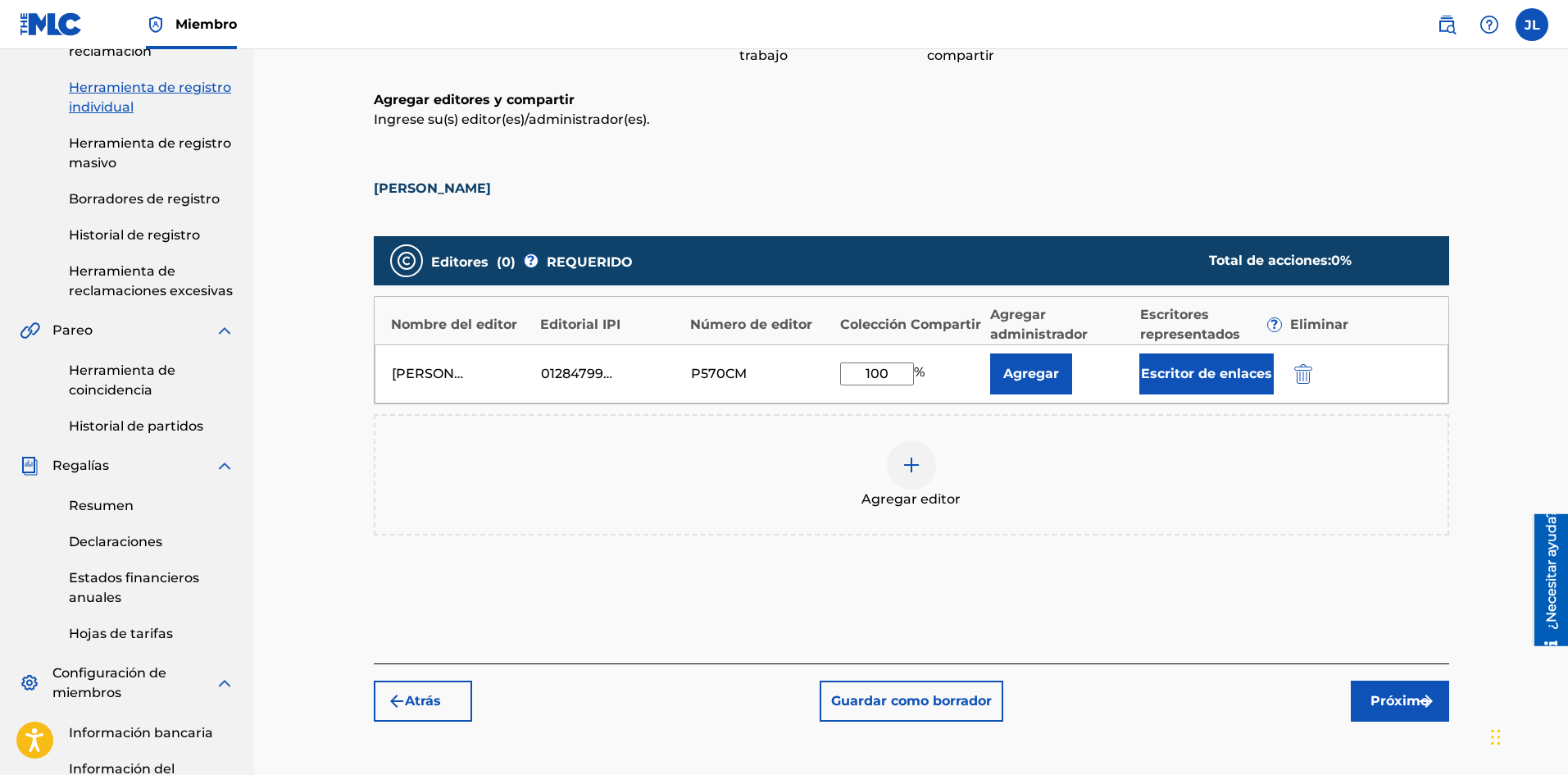
click at [1375, 690] on button "Próximo" at bounding box center [1400, 700] width 99 height 41
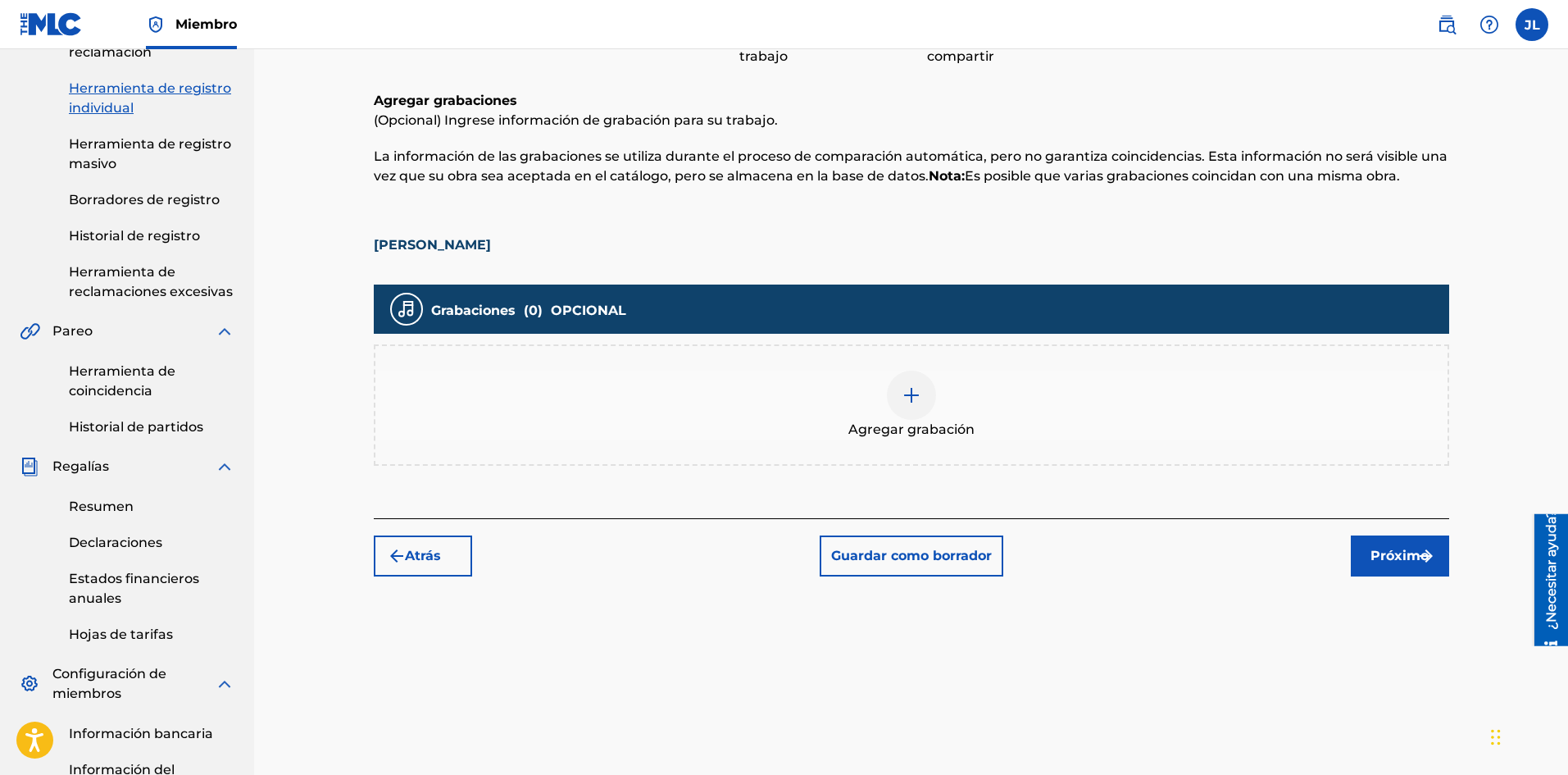
click at [916, 396] on img at bounding box center [911, 395] width 20 height 20
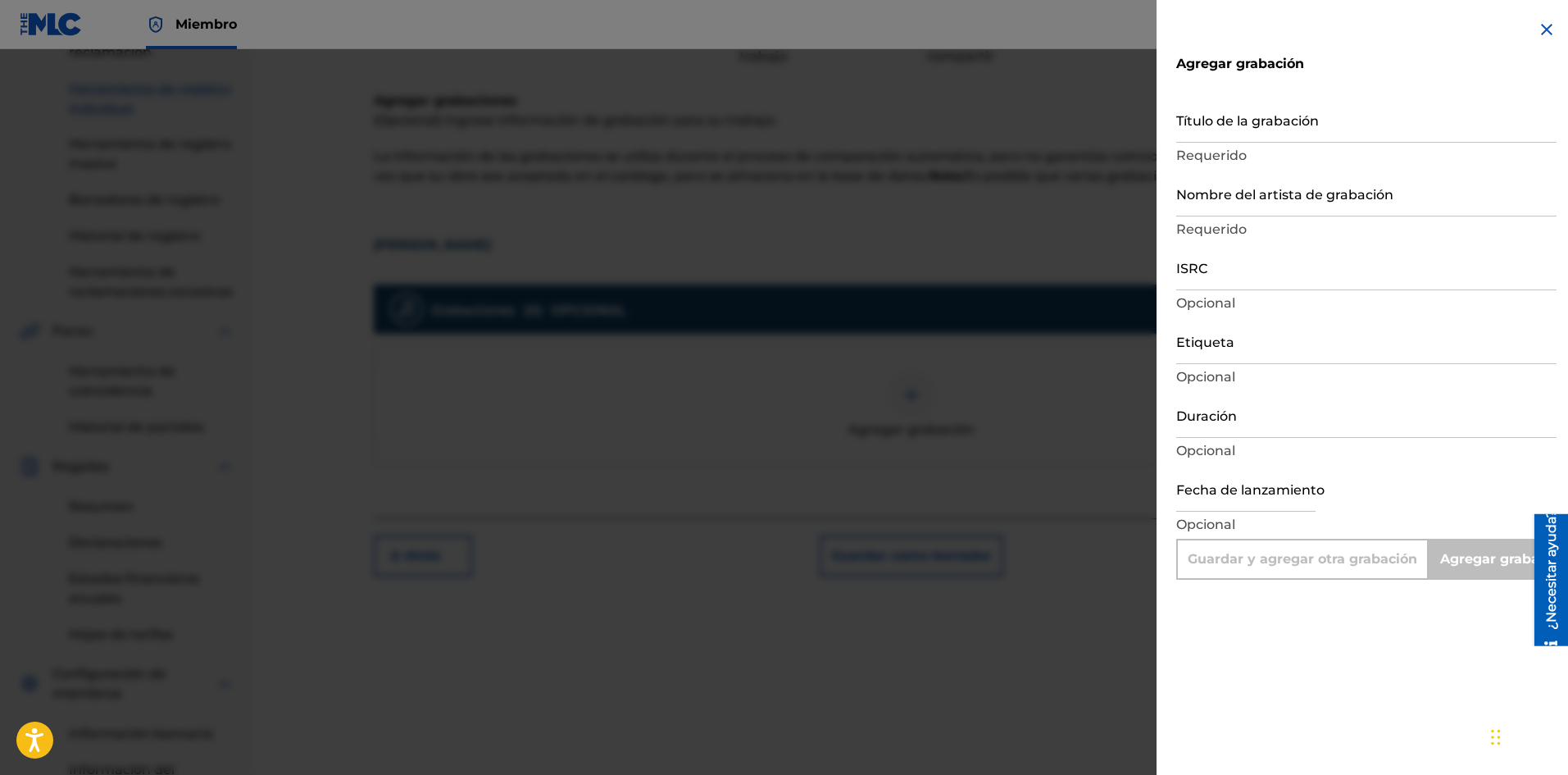
scroll to position [347, 0]
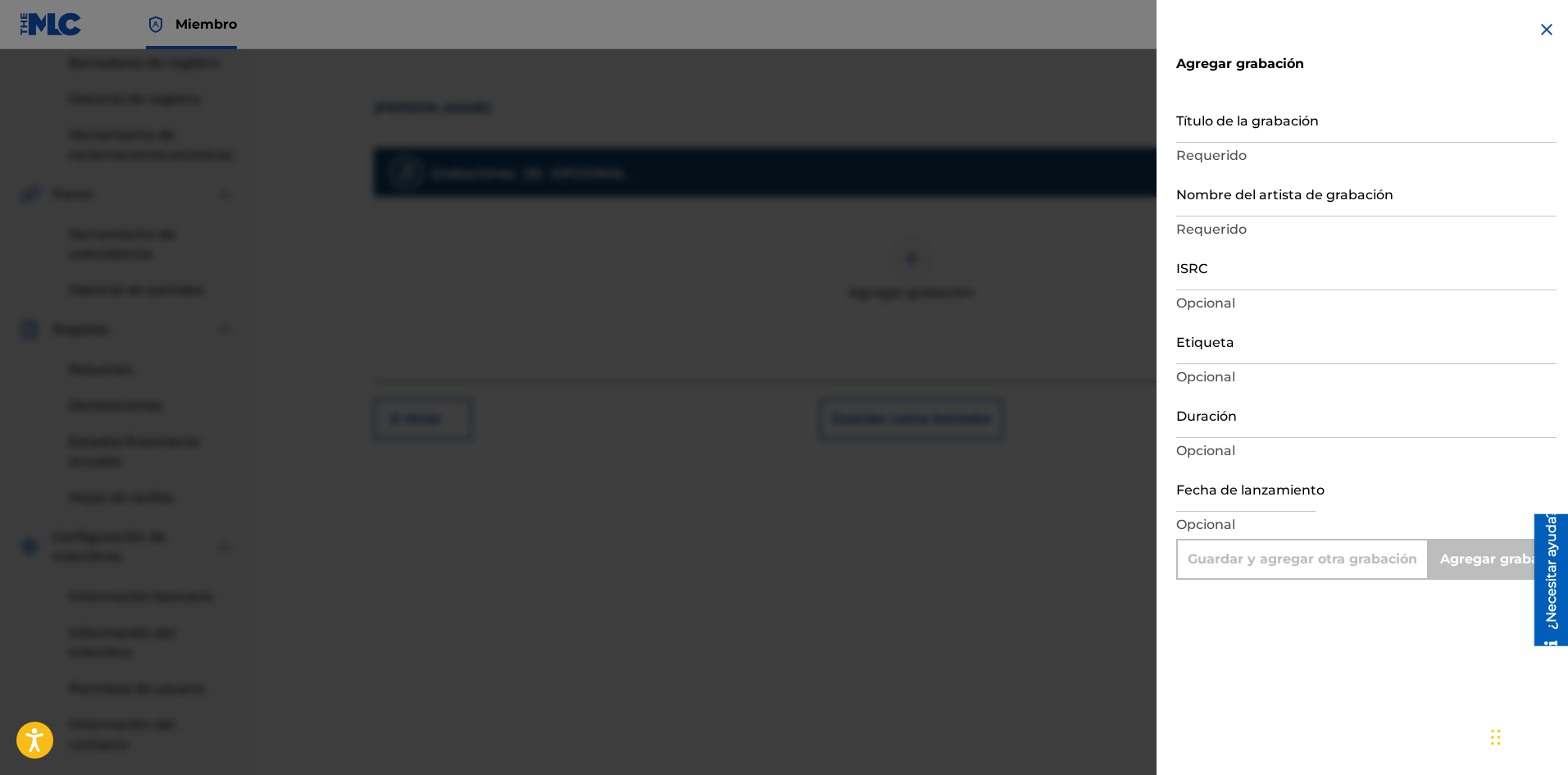
click at [1223, 500] on input "text" at bounding box center [1245, 488] width 139 height 46
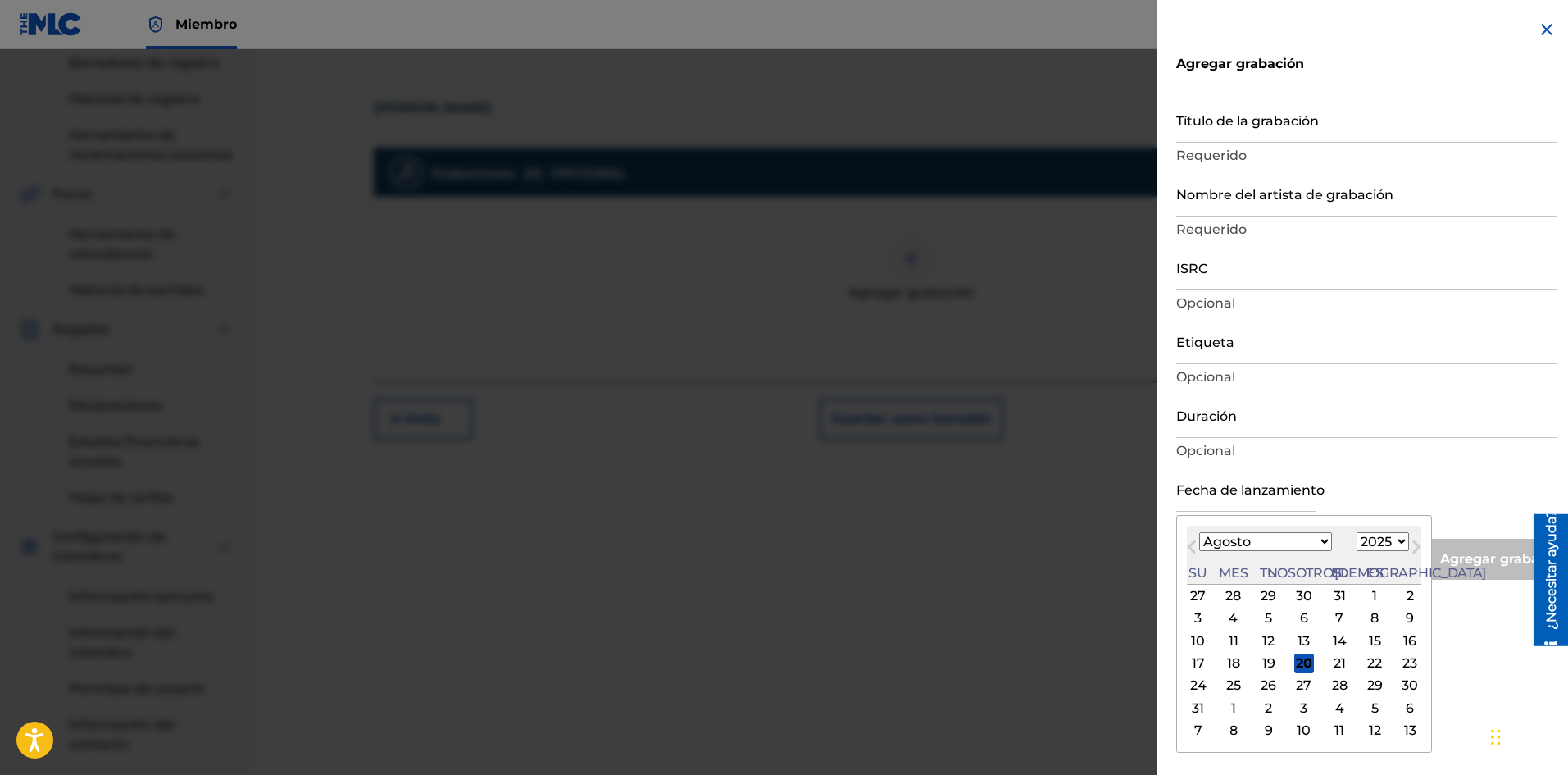
click at [1391, 519] on div "Mes anterior Mes próximo [DATE] Enero Febrero Marzo Abril Puede Junio [PERSON_N…" at bounding box center [1304, 634] width 256 height 238
click at [1262, 662] on font "19" at bounding box center [1268, 663] width 13 height 15
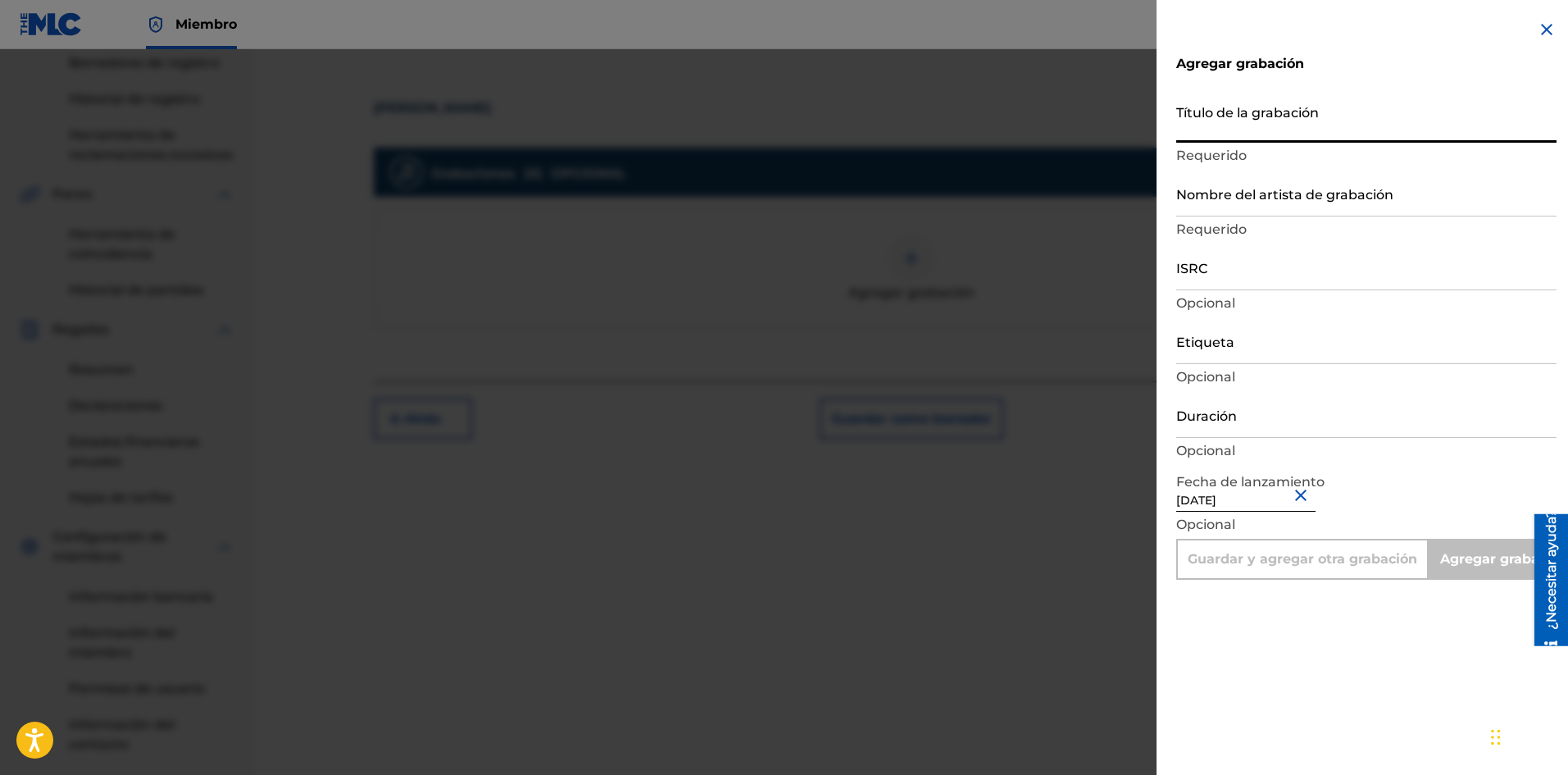
click at [1211, 141] on input "Título de la grabación" at bounding box center [1365, 119] width 380 height 46
paste input "[PERSON_NAME]"
click at [1265, 192] on input "Nombre del artista de grabación" at bounding box center [1365, 193] width 380 height 46
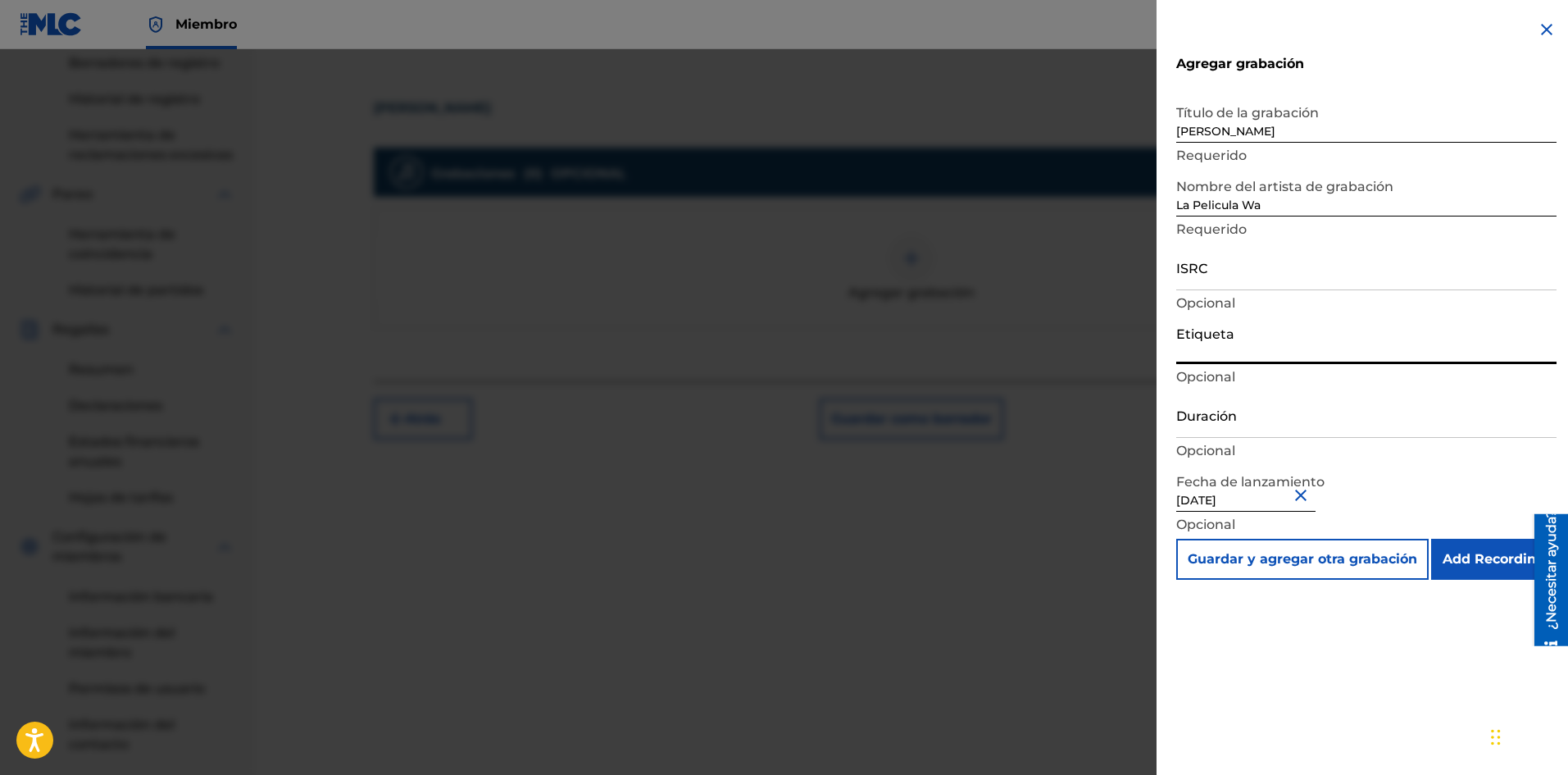
click at [1244, 335] on input "Etiqueta" at bounding box center [1365, 341] width 380 height 46
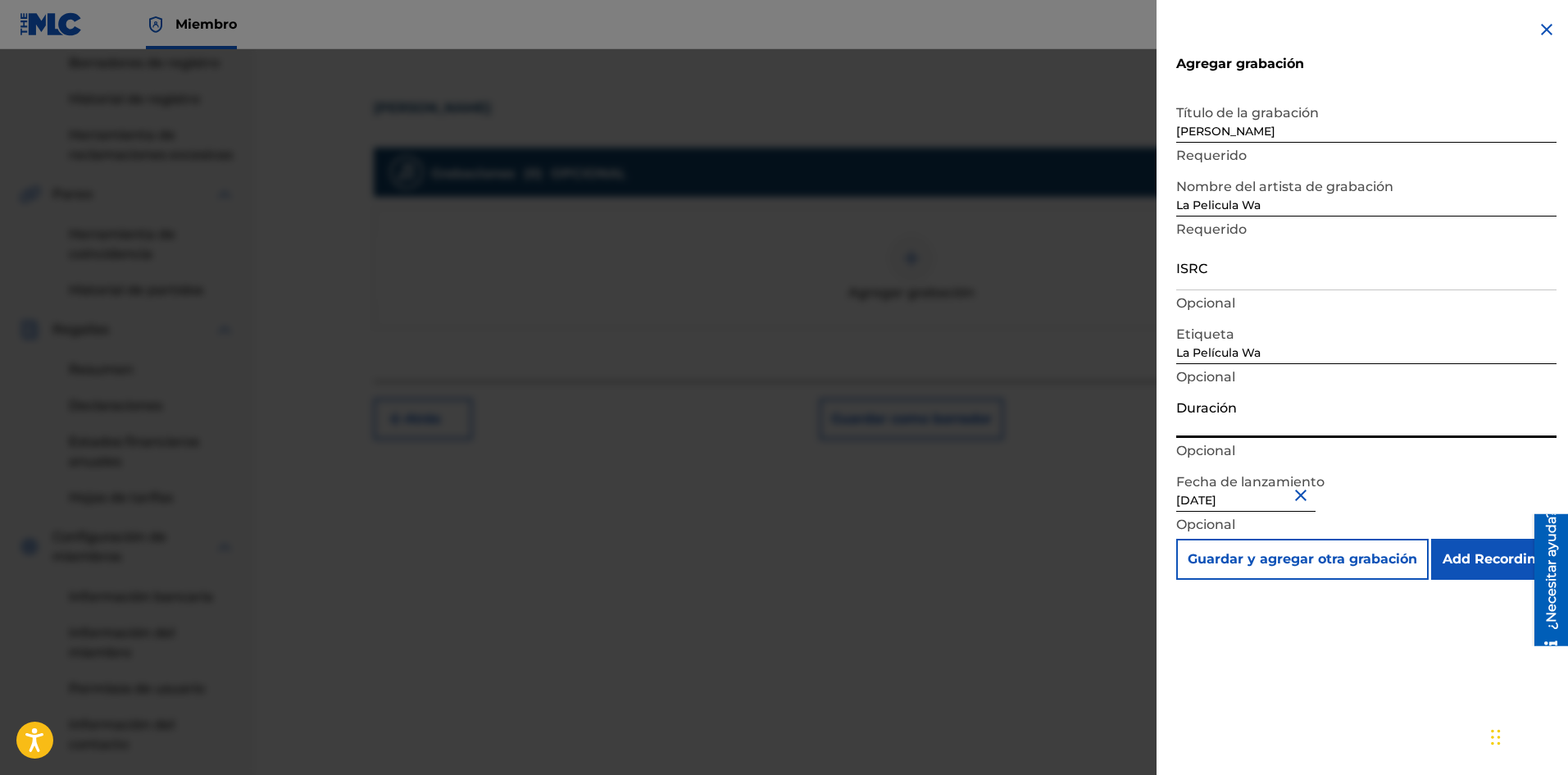
click at [1235, 432] on input "Duración" at bounding box center [1365, 414] width 380 height 46
click at [1220, 292] on div "ISRC Opcional" at bounding box center [1365, 281] width 380 height 74
click at [1219, 286] on input "ISRC" at bounding box center [1365, 267] width 380 height 46
paste input "SE6SA2501618"
click at [1503, 559] on input "Add Recording" at bounding box center [1493, 559] width 125 height 41
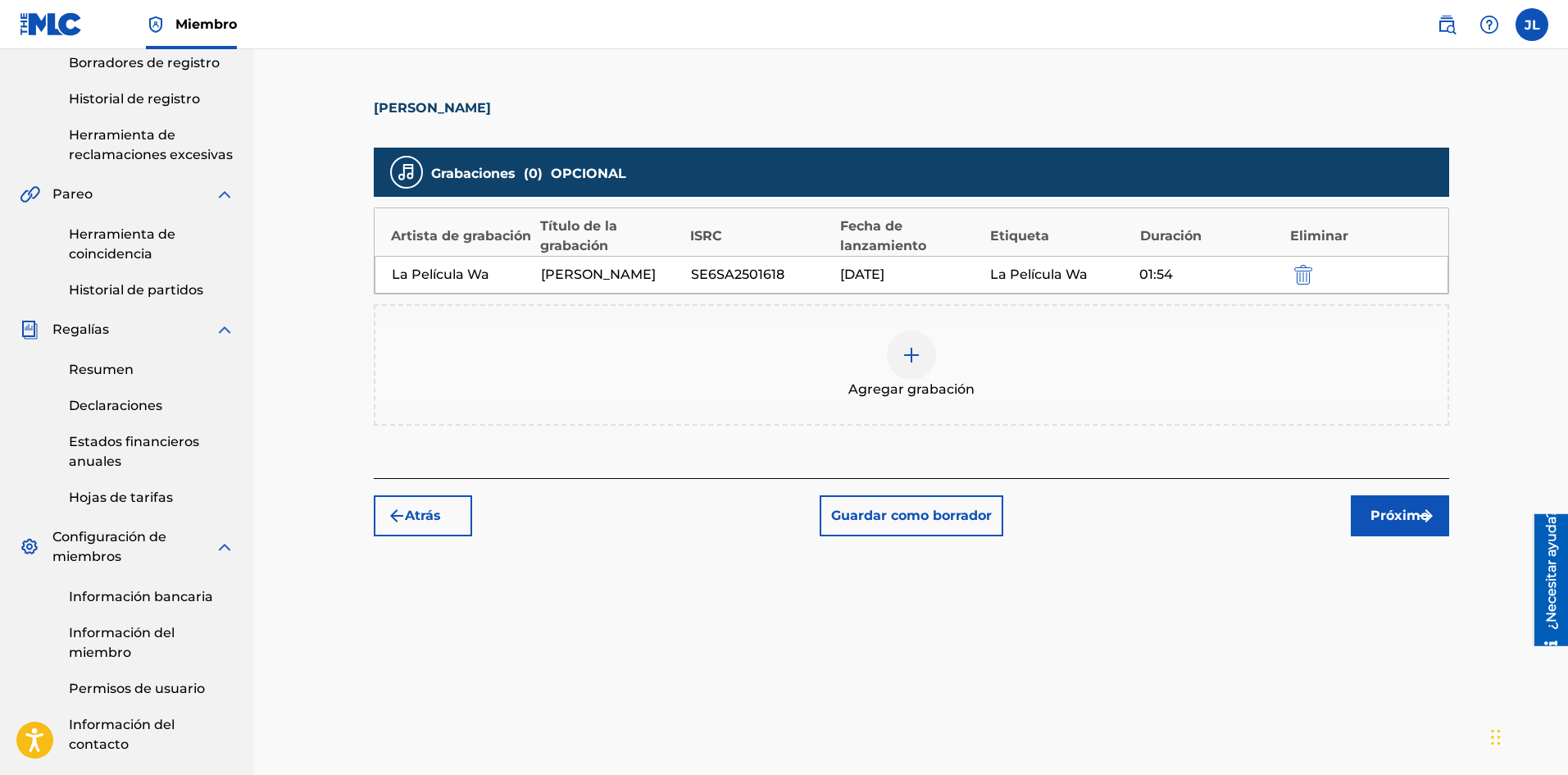
click at [1404, 512] on font "Próximo" at bounding box center [1398, 515] width 58 height 15
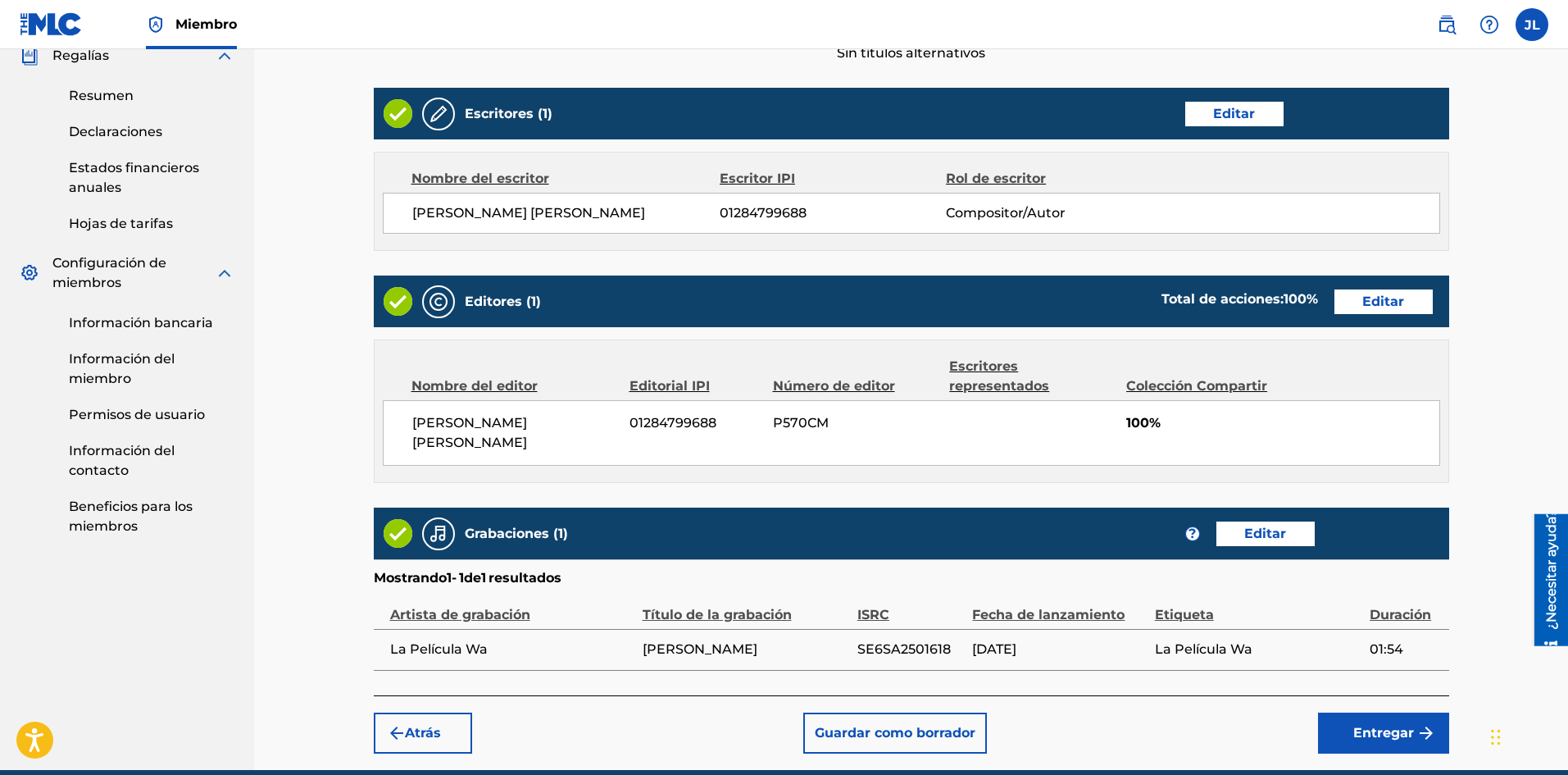
scroll to position [674, 0]
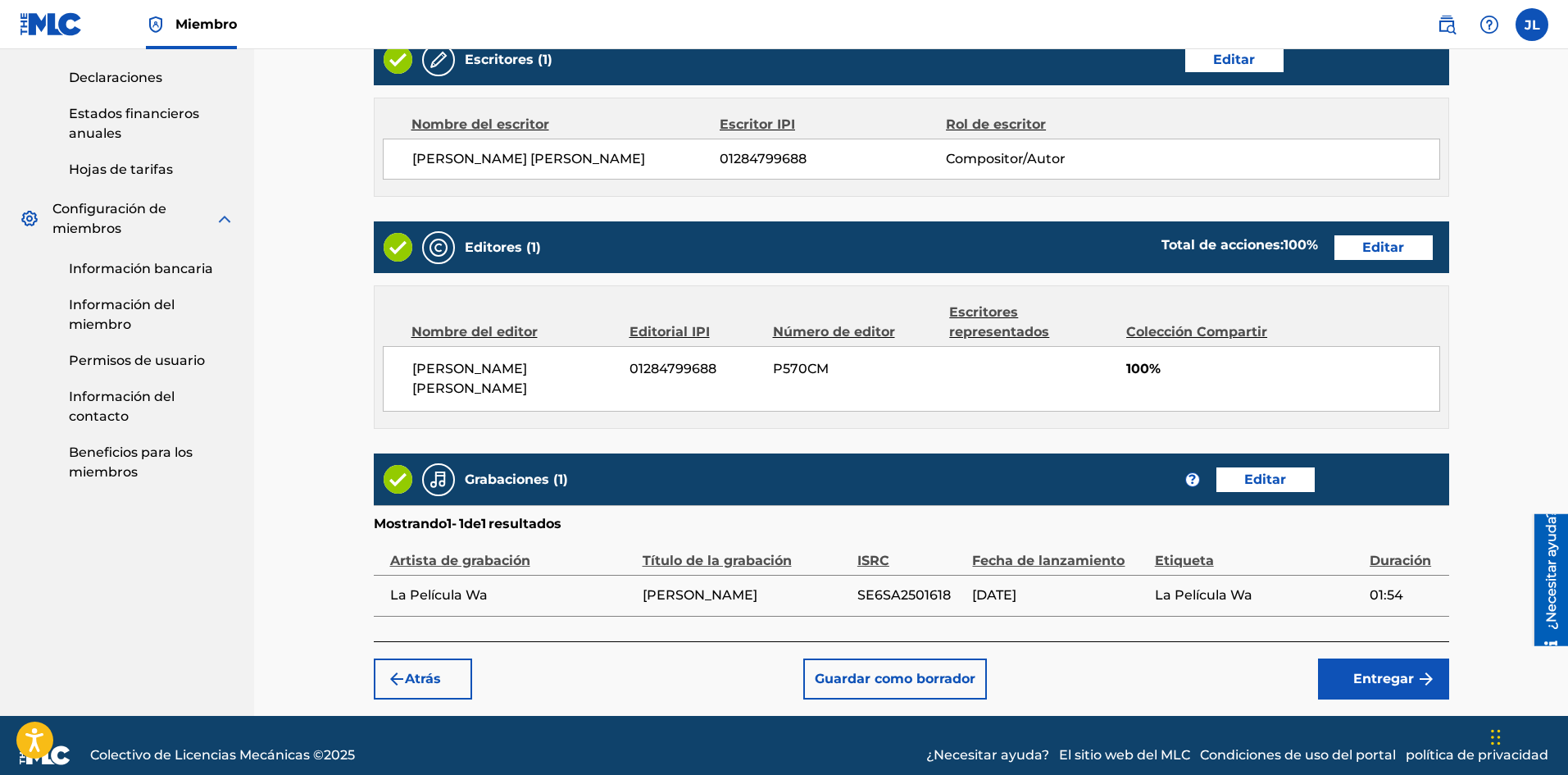
click at [1372, 658] on button "Entregar" at bounding box center [1383, 678] width 131 height 41
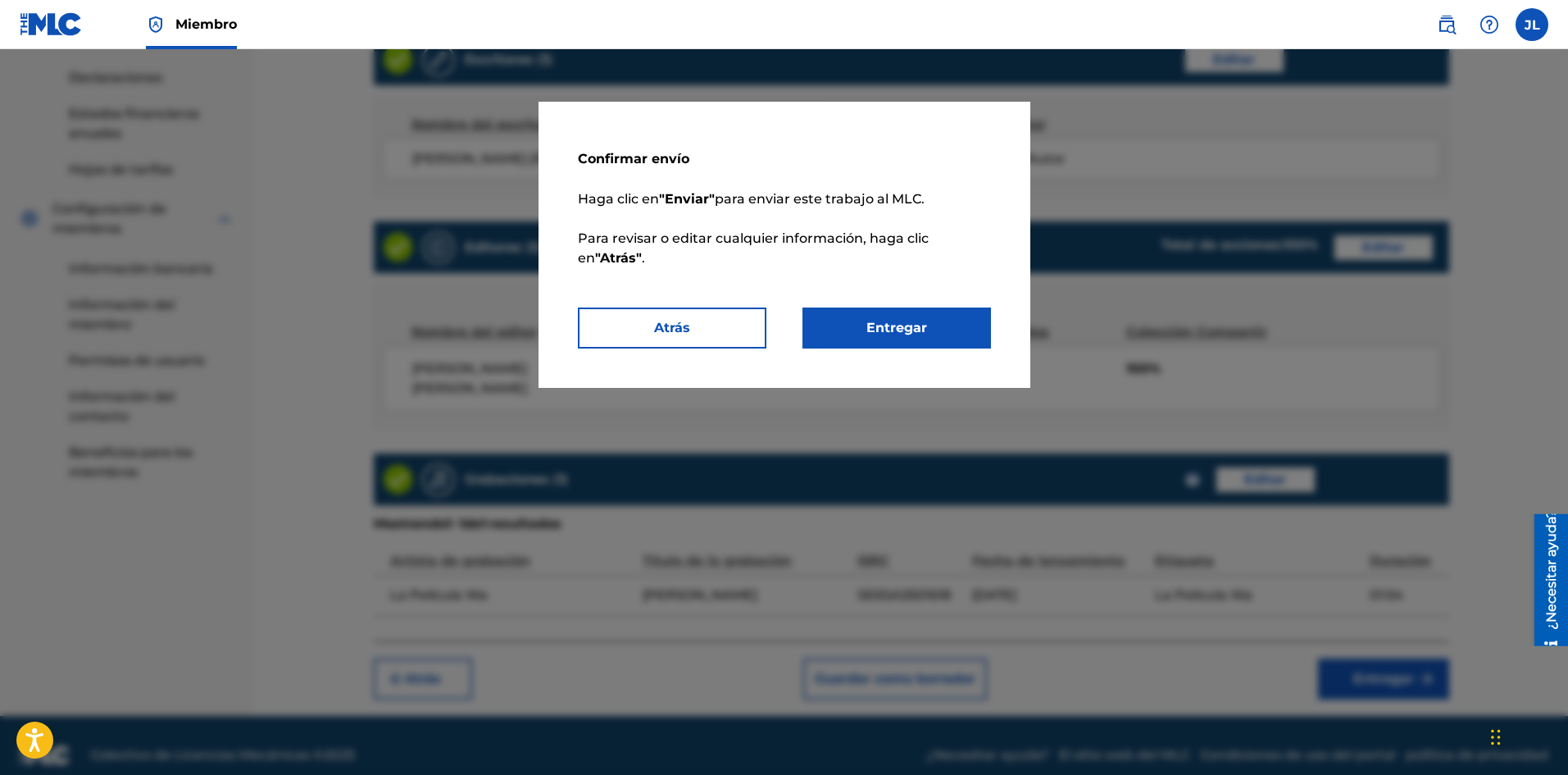
click at [966, 320] on button "Entregar" at bounding box center [896, 327] width 189 height 41
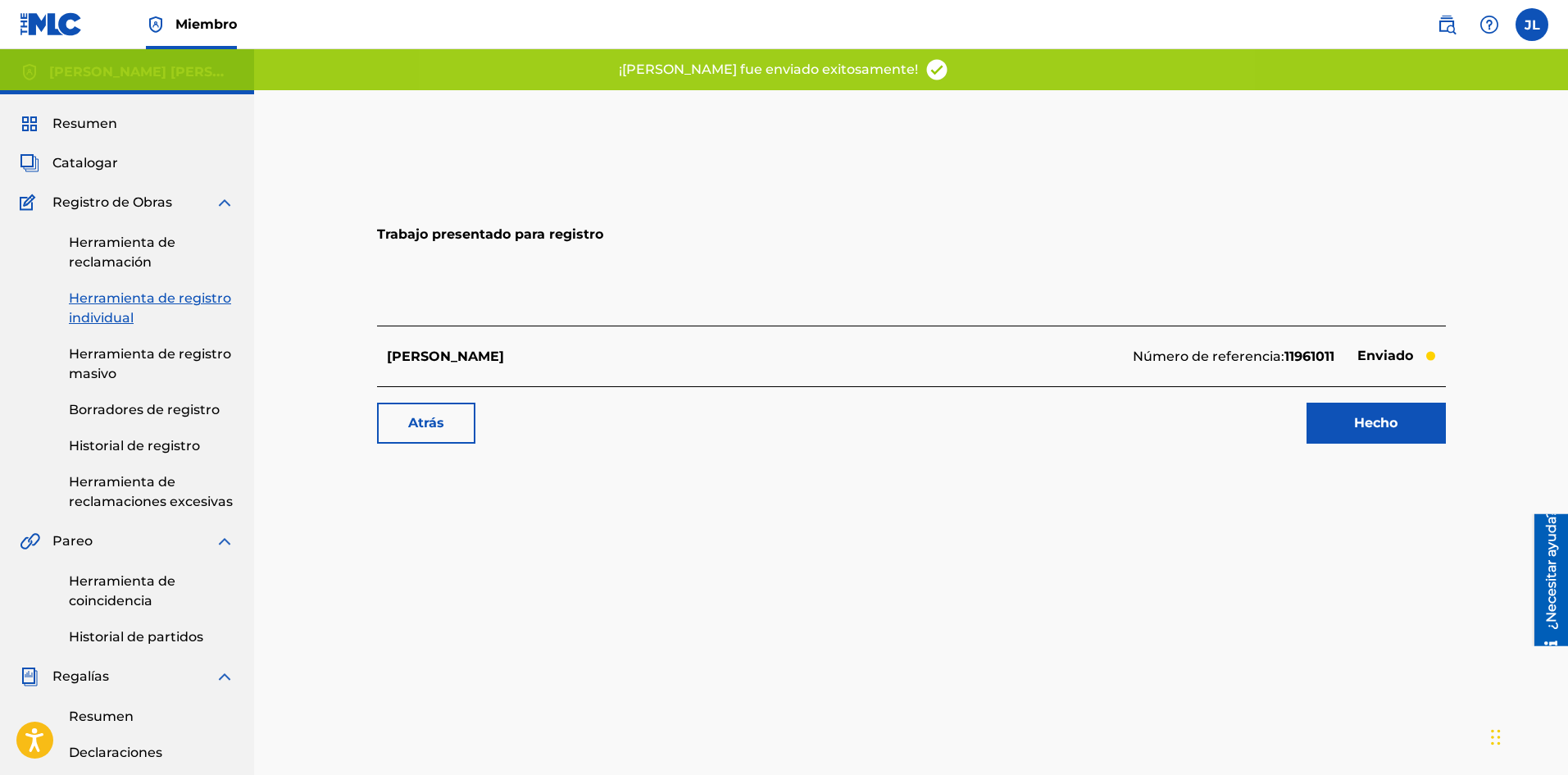
click at [1328, 422] on link "Hecho" at bounding box center [1376, 422] width 139 height 41
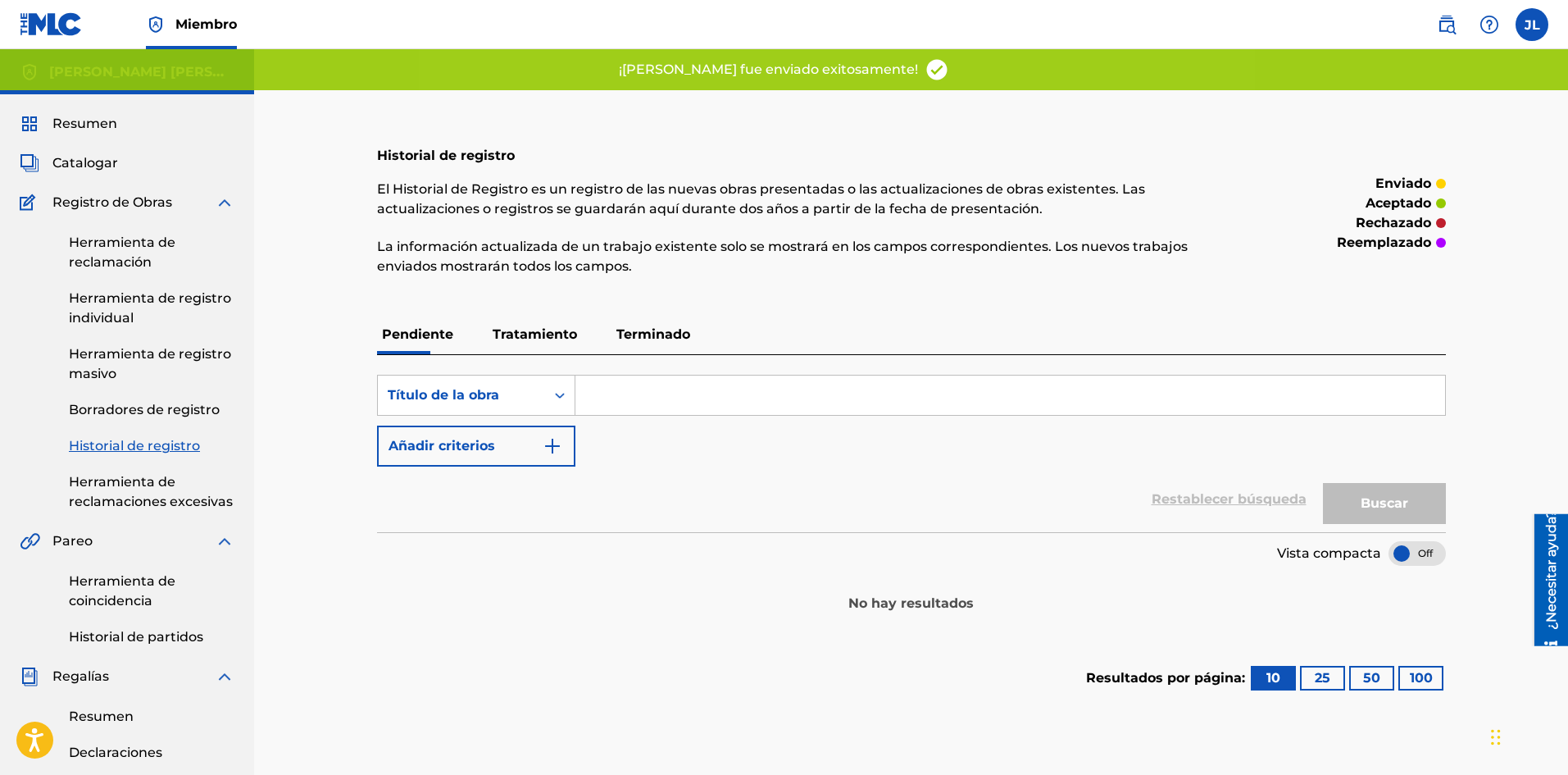
click at [63, 160] on font "Catalogar" at bounding box center [84, 162] width 65 height 15
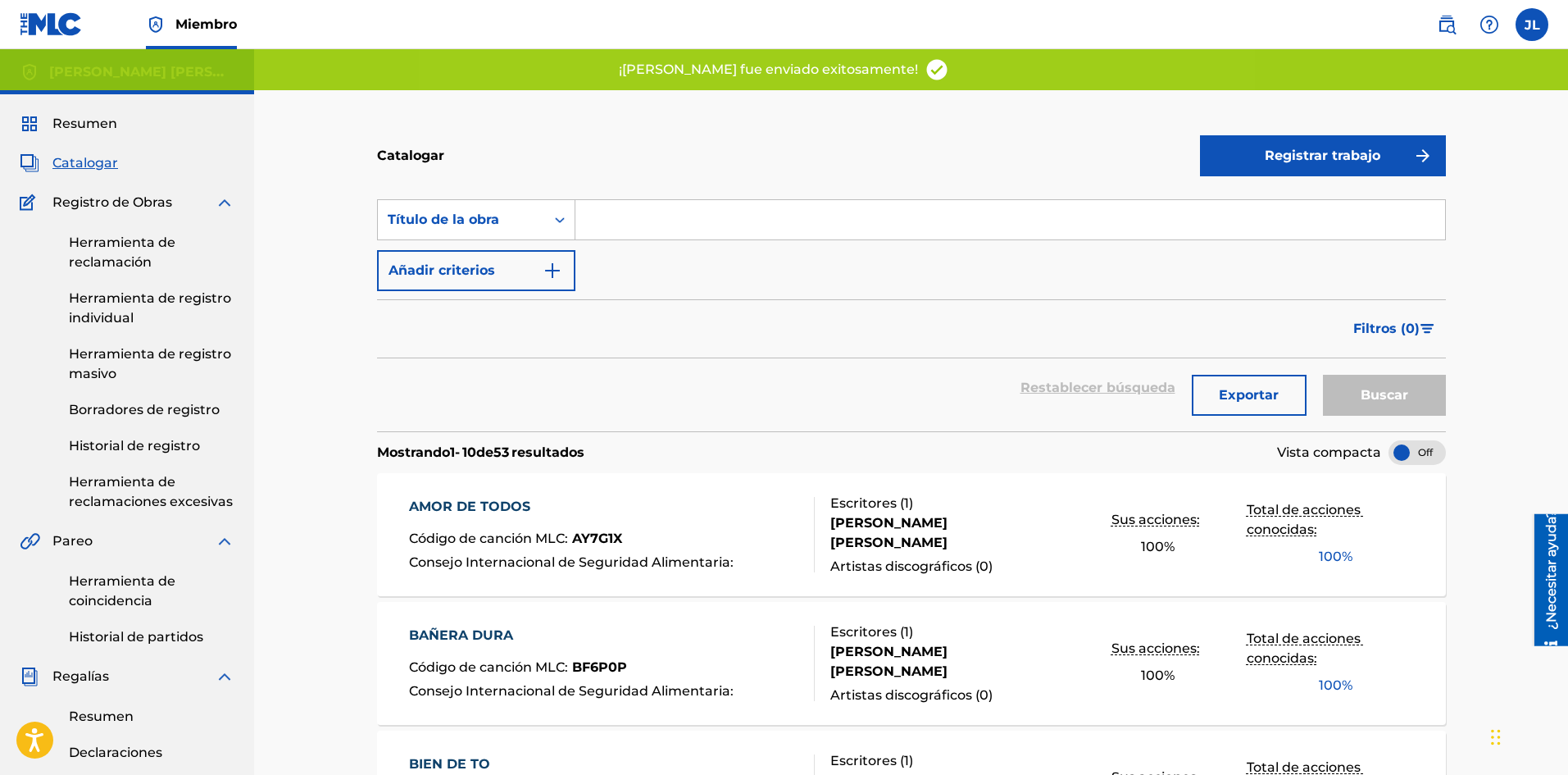
click at [1267, 166] on button "Registrar trabajo" at bounding box center [1322, 156] width 246 height 41
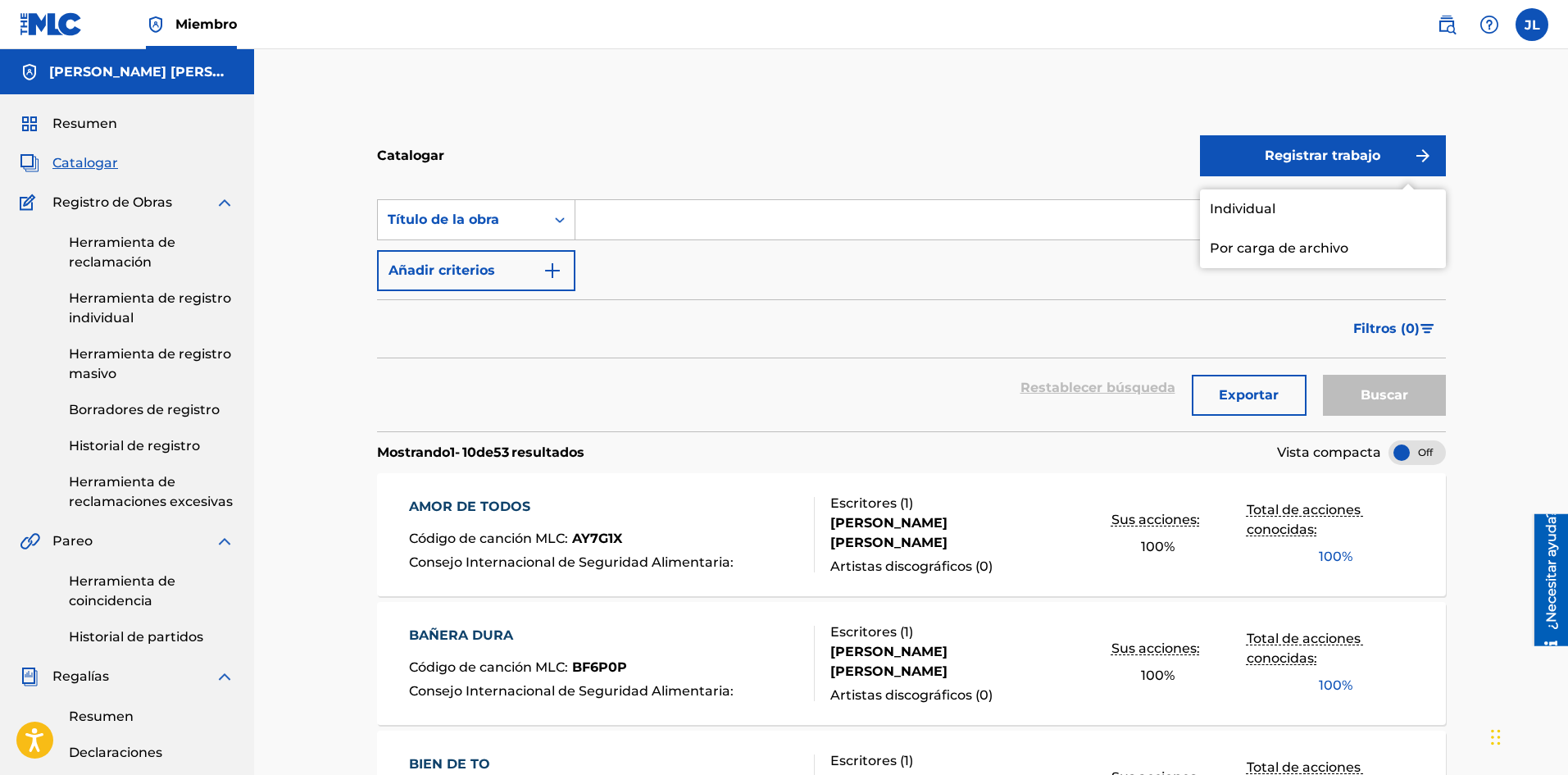
click at [1218, 193] on link "Individual" at bounding box center [1322, 209] width 246 height 39
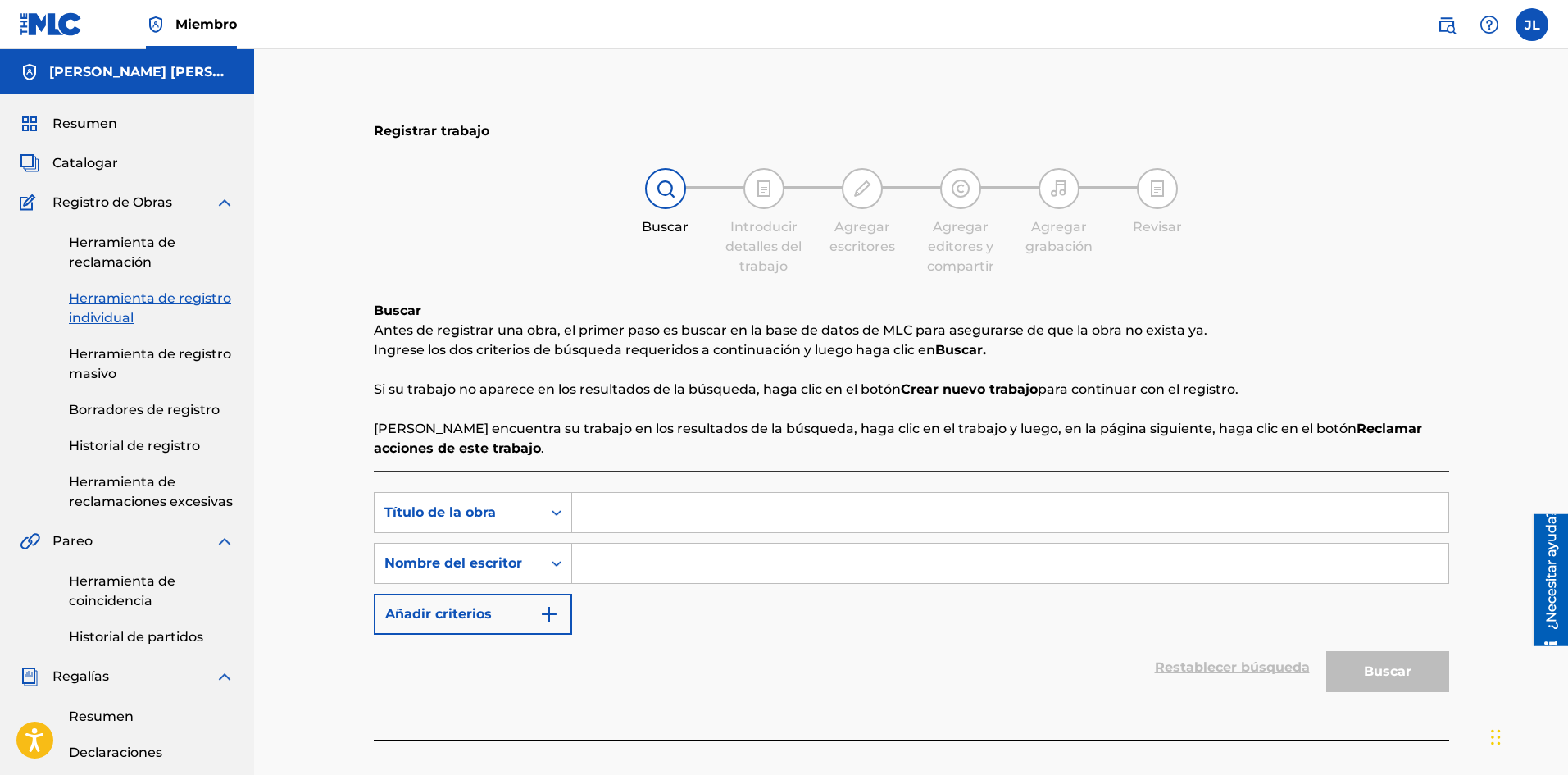
click at [631, 542] on div "Búsqueda con criterios dbdda45e-1f1d-42db-babd-3504ccfbc0ba Título de la obra B…" at bounding box center [911, 563] width 1075 height 142
click at [631, 569] on input "Formulario de búsqueda" at bounding box center [1010, 563] width 876 height 39
click at [615, 512] on input "Formulario de búsqueda" at bounding box center [1010, 512] width 876 height 39
paste input "Demala Manera"
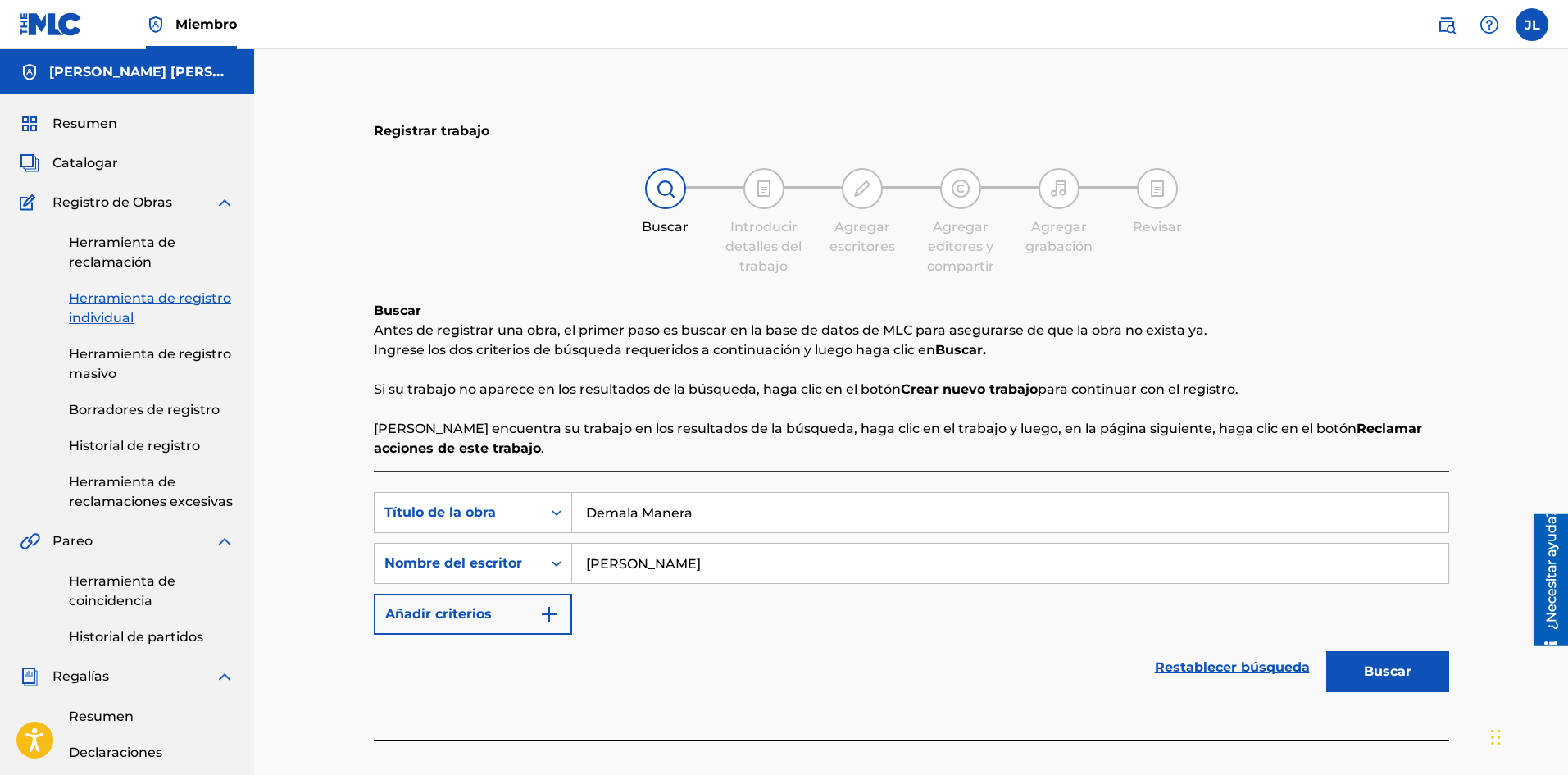
click at [1360, 663] on button "Buscar" at bounding box center [1388, 671] width 123 height 41
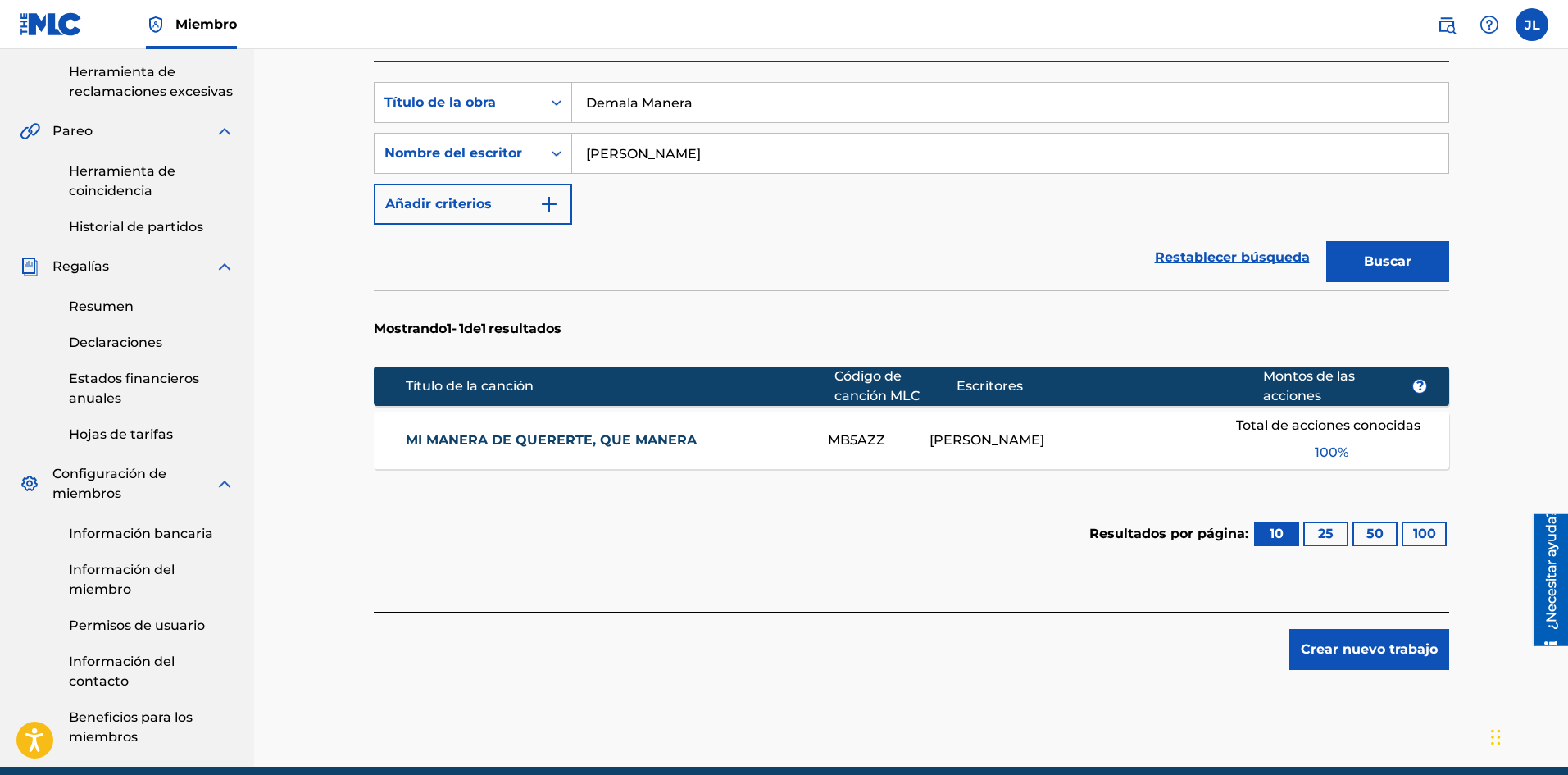
scroll to position [481, 0]
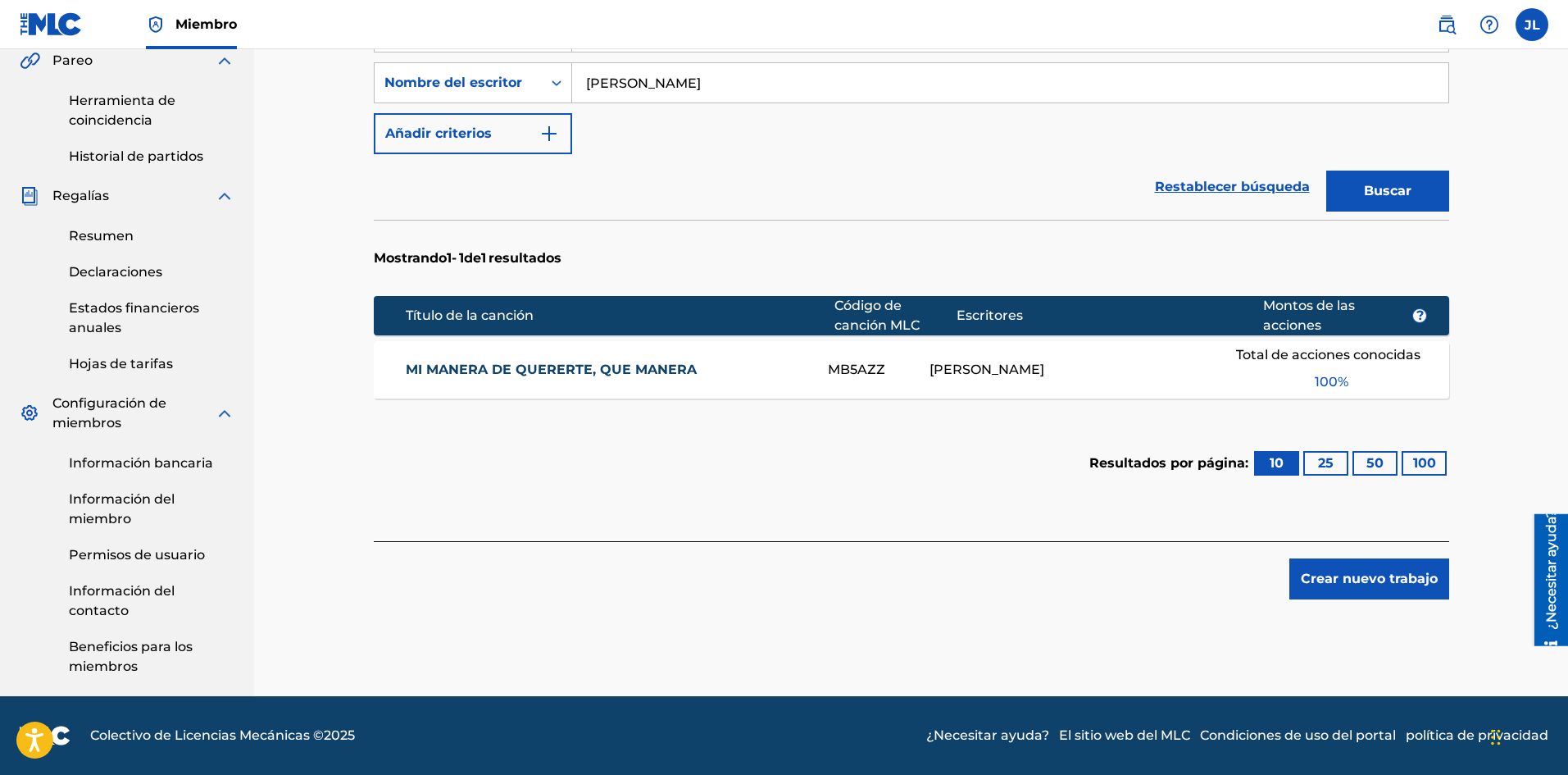
click at [1321, 593] on button "Crear nuevo trabajo" at bounding box center [1369, 579] width 160 height 41
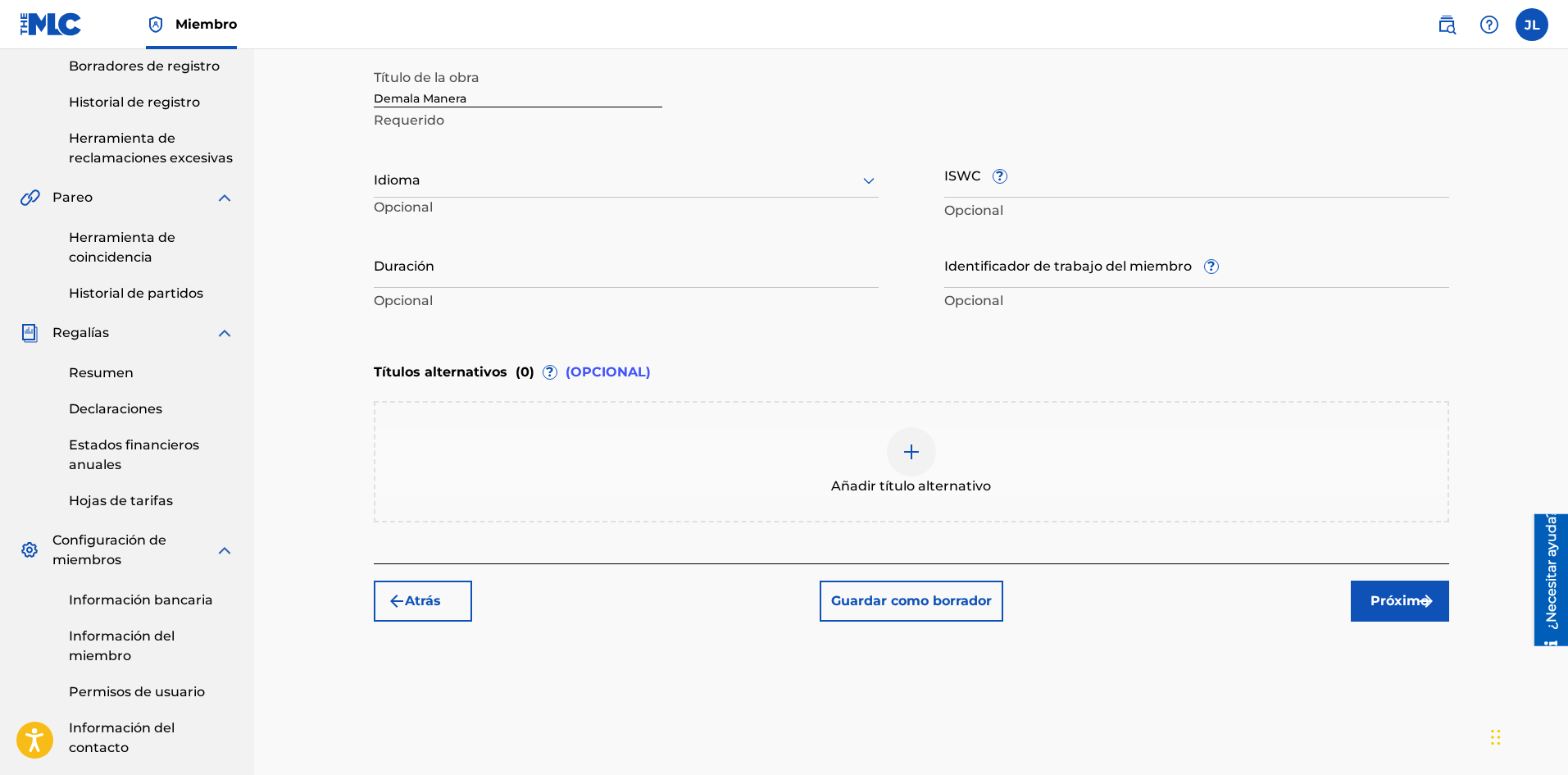
scroll to position [208, 0]
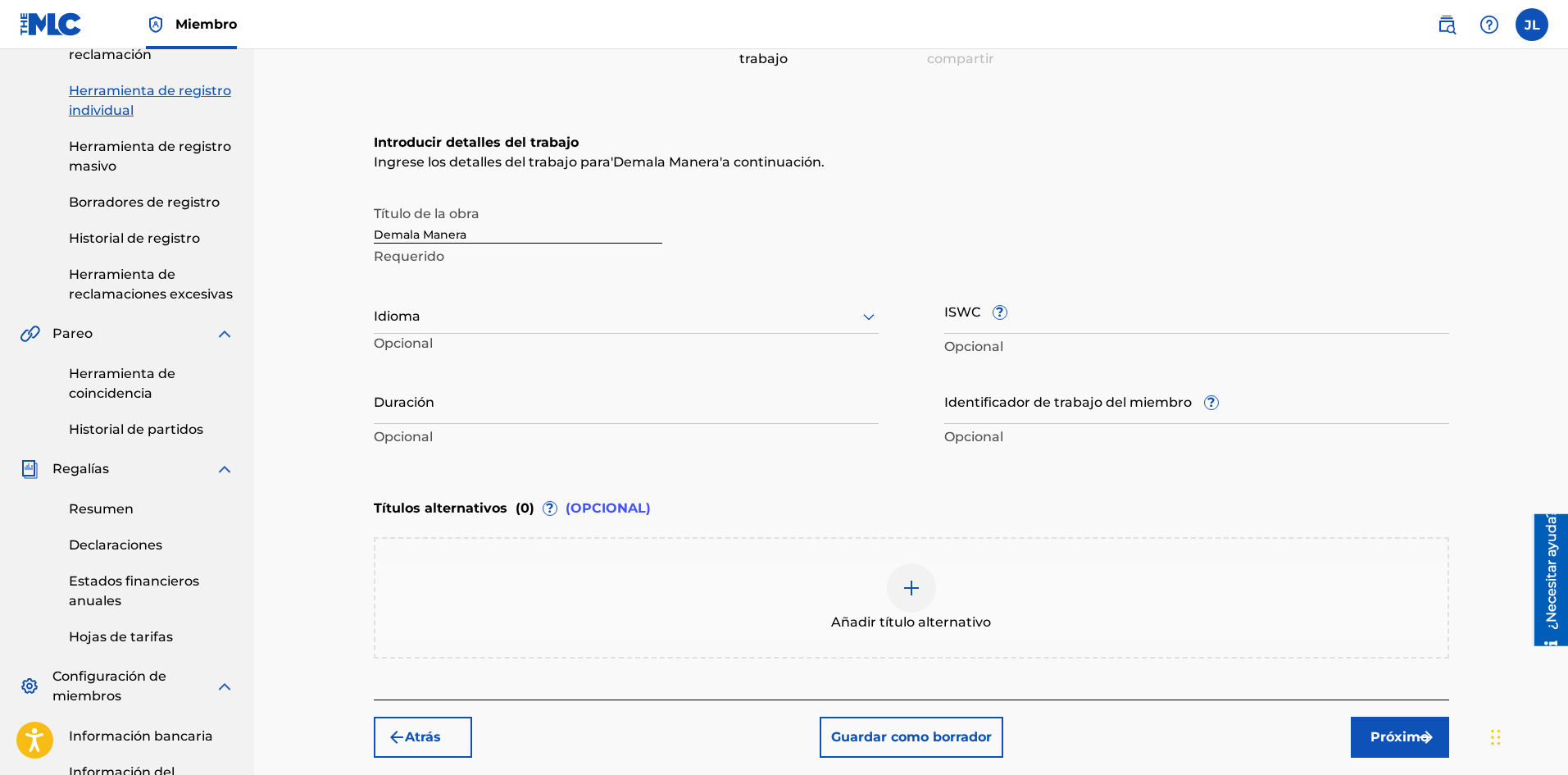
click at [498, 315] on div at bounding box center [626, 316] width 504 height 21
click at [422, 380] on div "Español" at bounding box center [626, 392] width 503 height 39
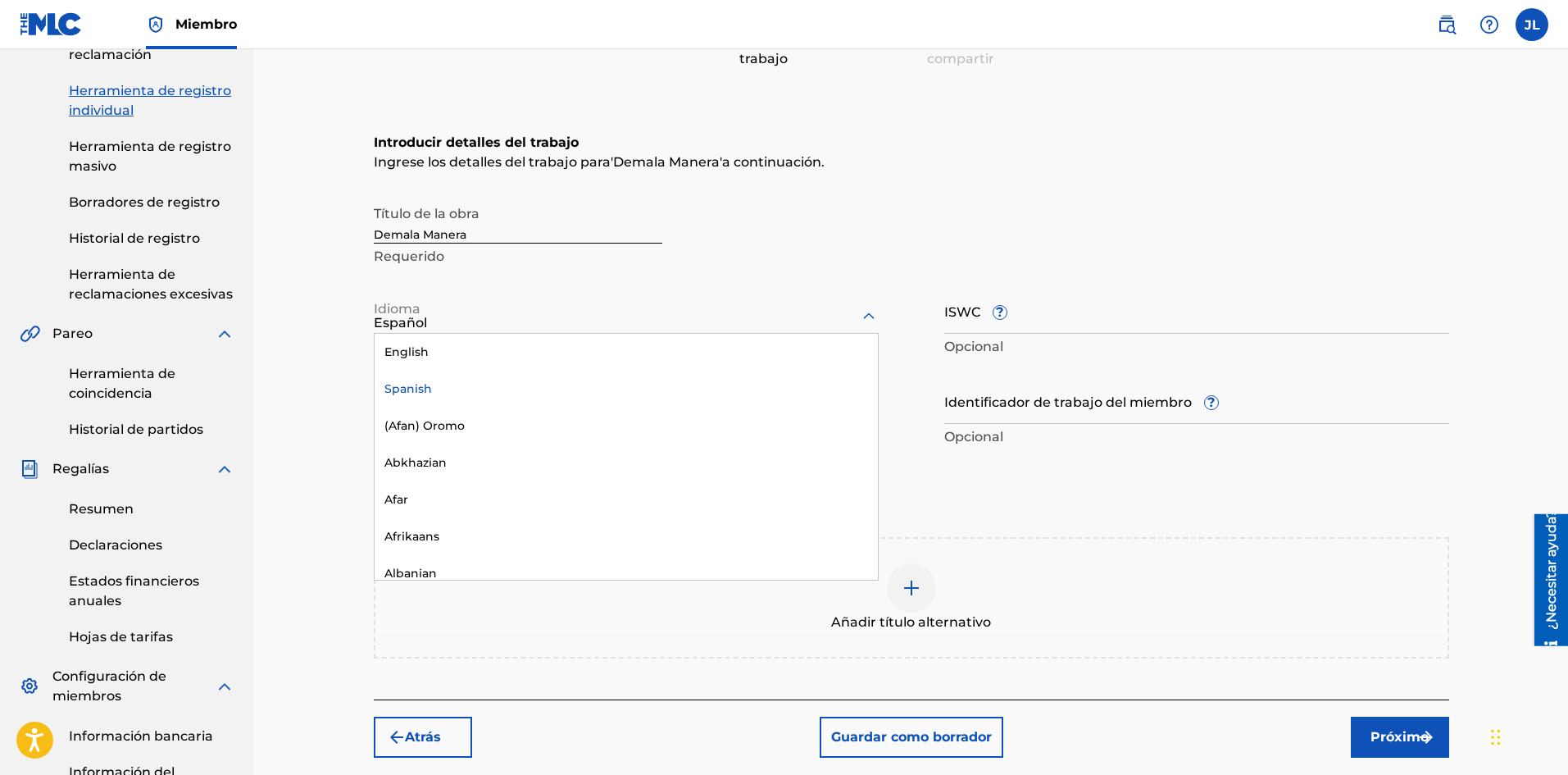
click at [488, 329] on div "Español" at bounding box center [626, 323] width 504 height 20
click at [649, 257] on p "Requerido" at bounding box center [518, 256] width 288 height 20
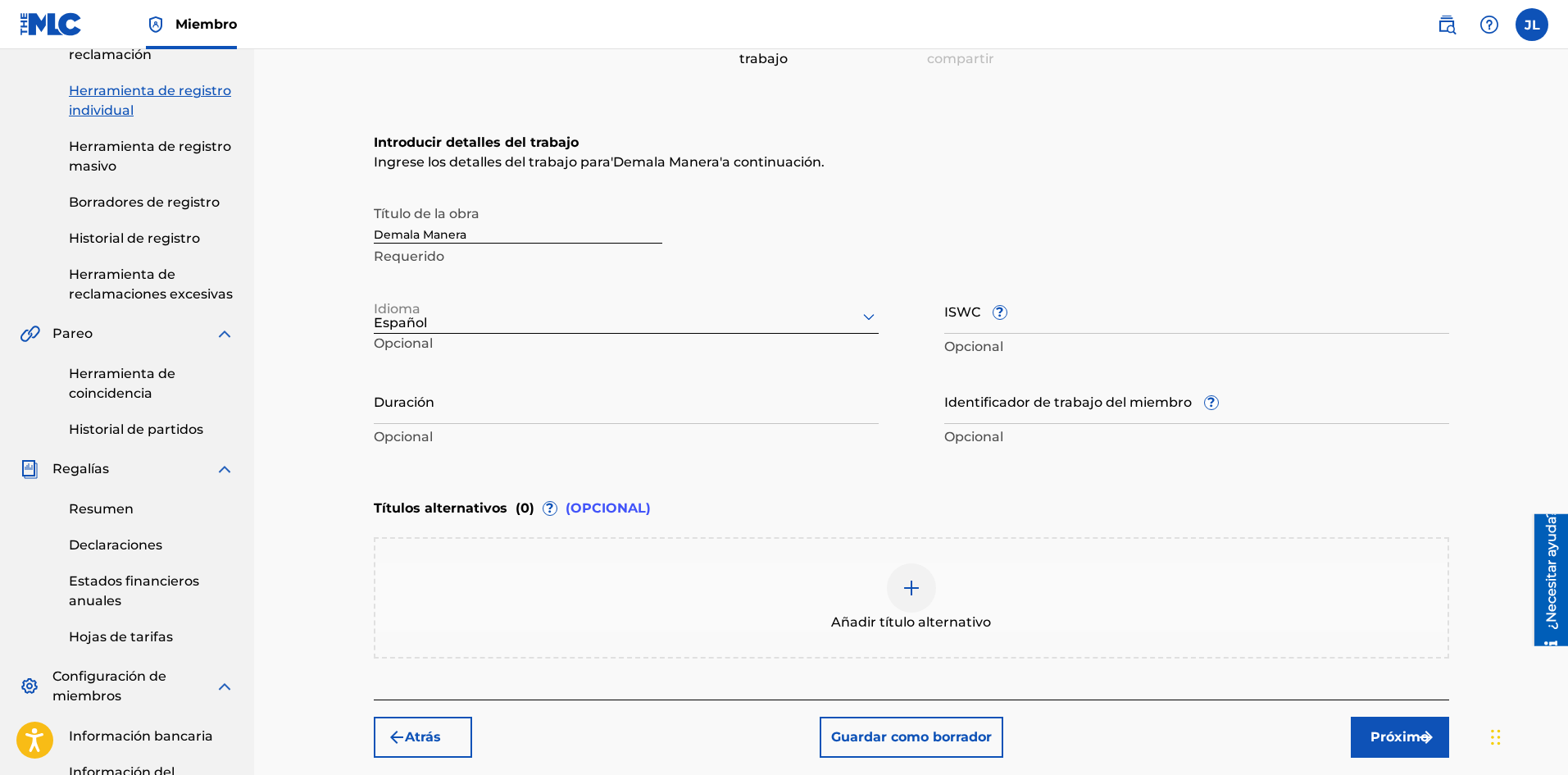
click at [465, 377] on div "Título de la obra Demala Manera Requerido Idioma Español Opcional ISWC ? Opcion…" at bounding box center [911, 323] width 1075 height 254
click at [466, 392] on input "Duración" at bounding box center [626, 400] width 504 height 46
click at [1401, 736] on font "Próximo" at bounding box center [1398, 736] width 58 height 15
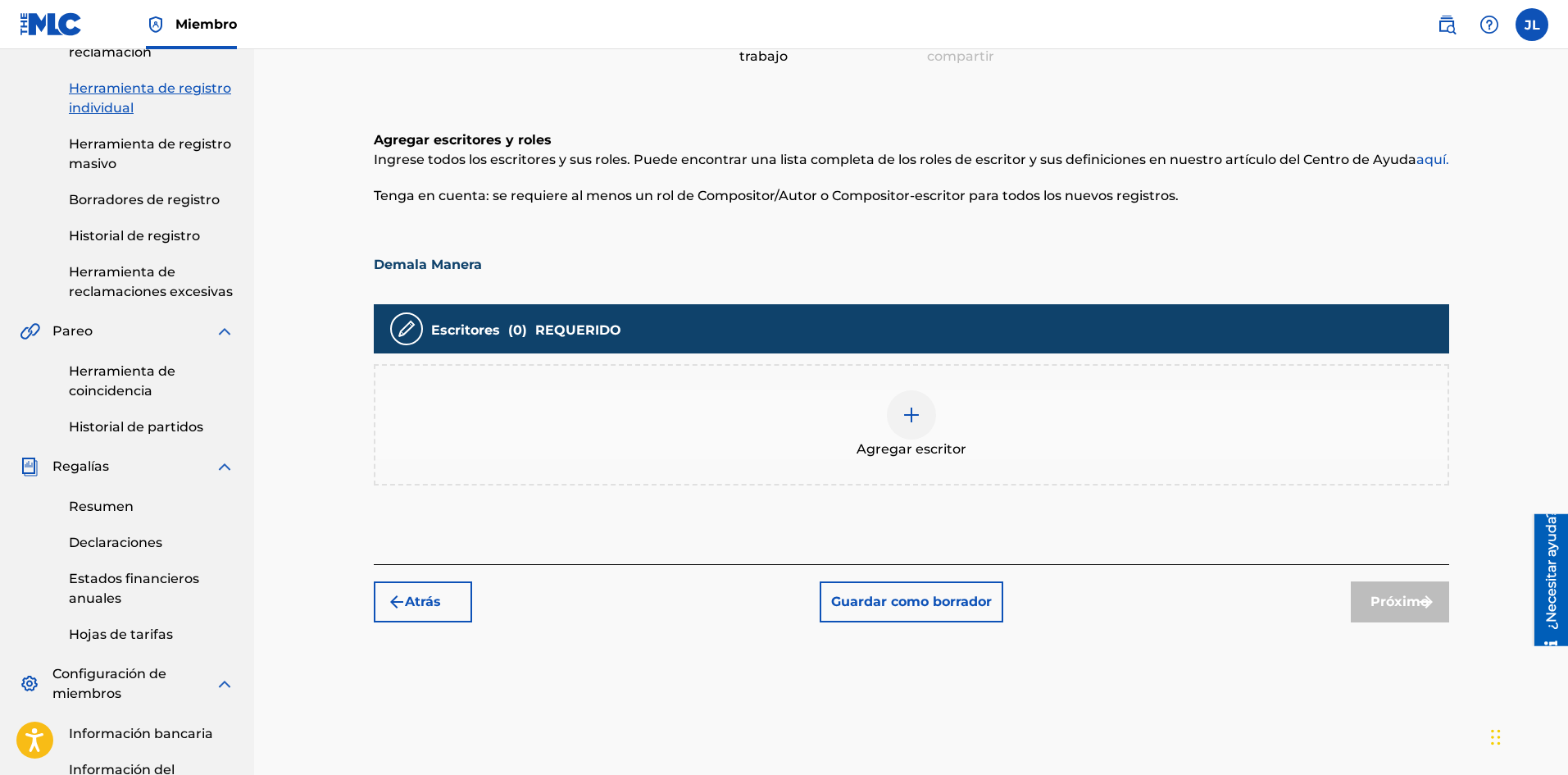
scroll to position [347, 0]
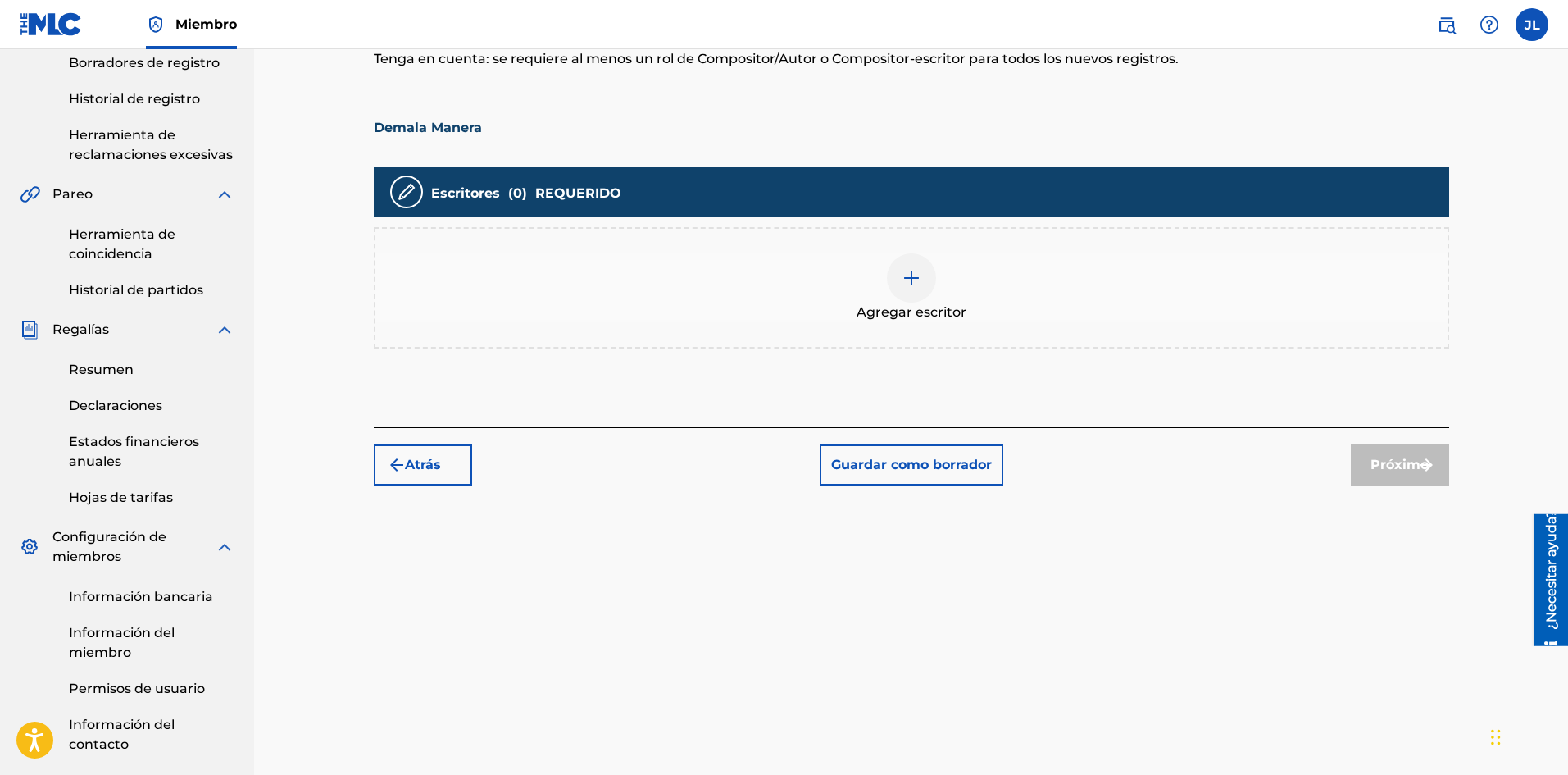
click at [909, 305] on font "Agregar escritor" at bounding box center [911, 312] width 110 height 15
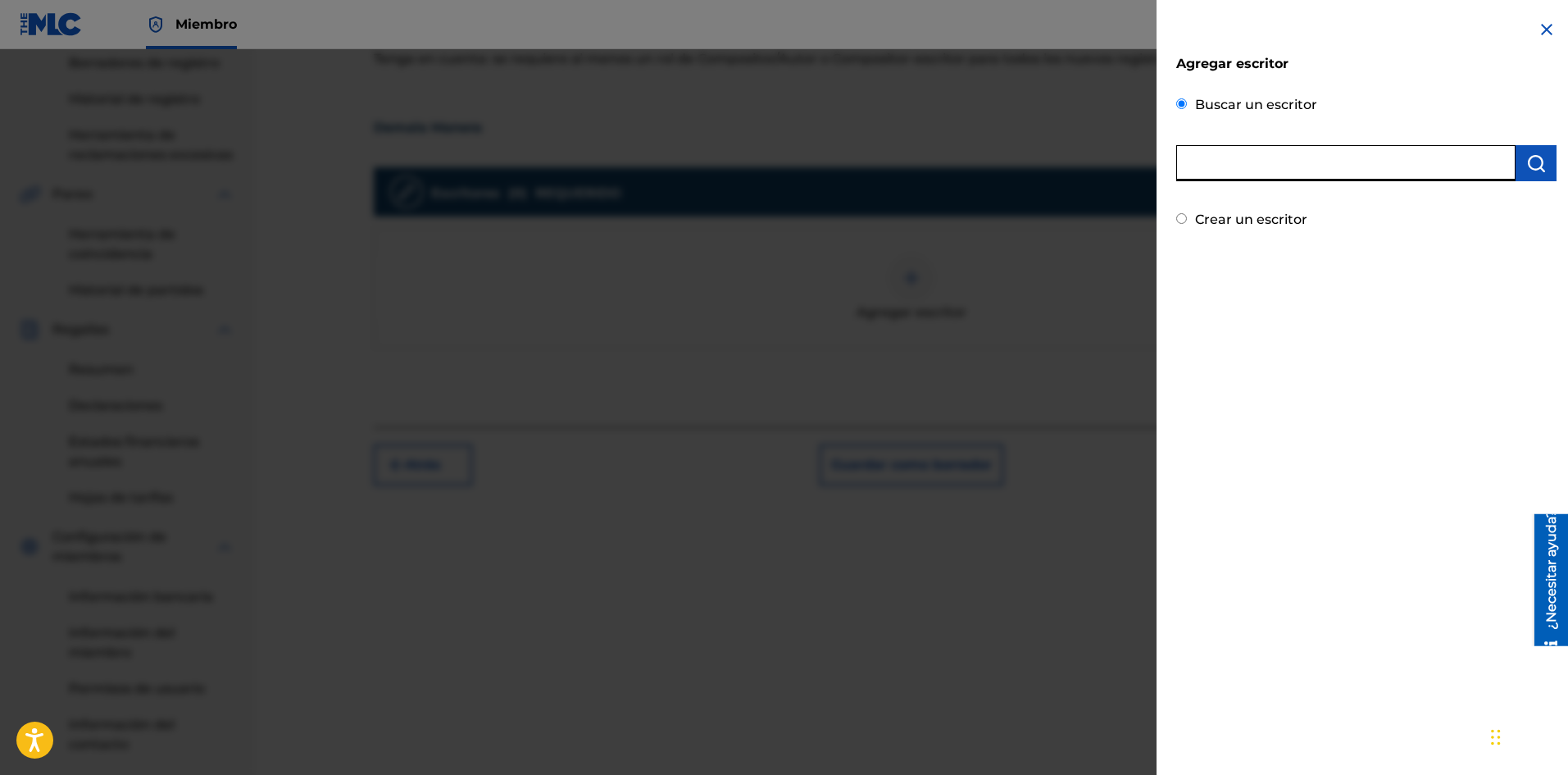
click at [1285, 166] on input "text" at bounding box center [1345, 163] width 339 height 36
click at [1536, 163] on img "submit" at bounding box center [1536, 163] width 20 height 20
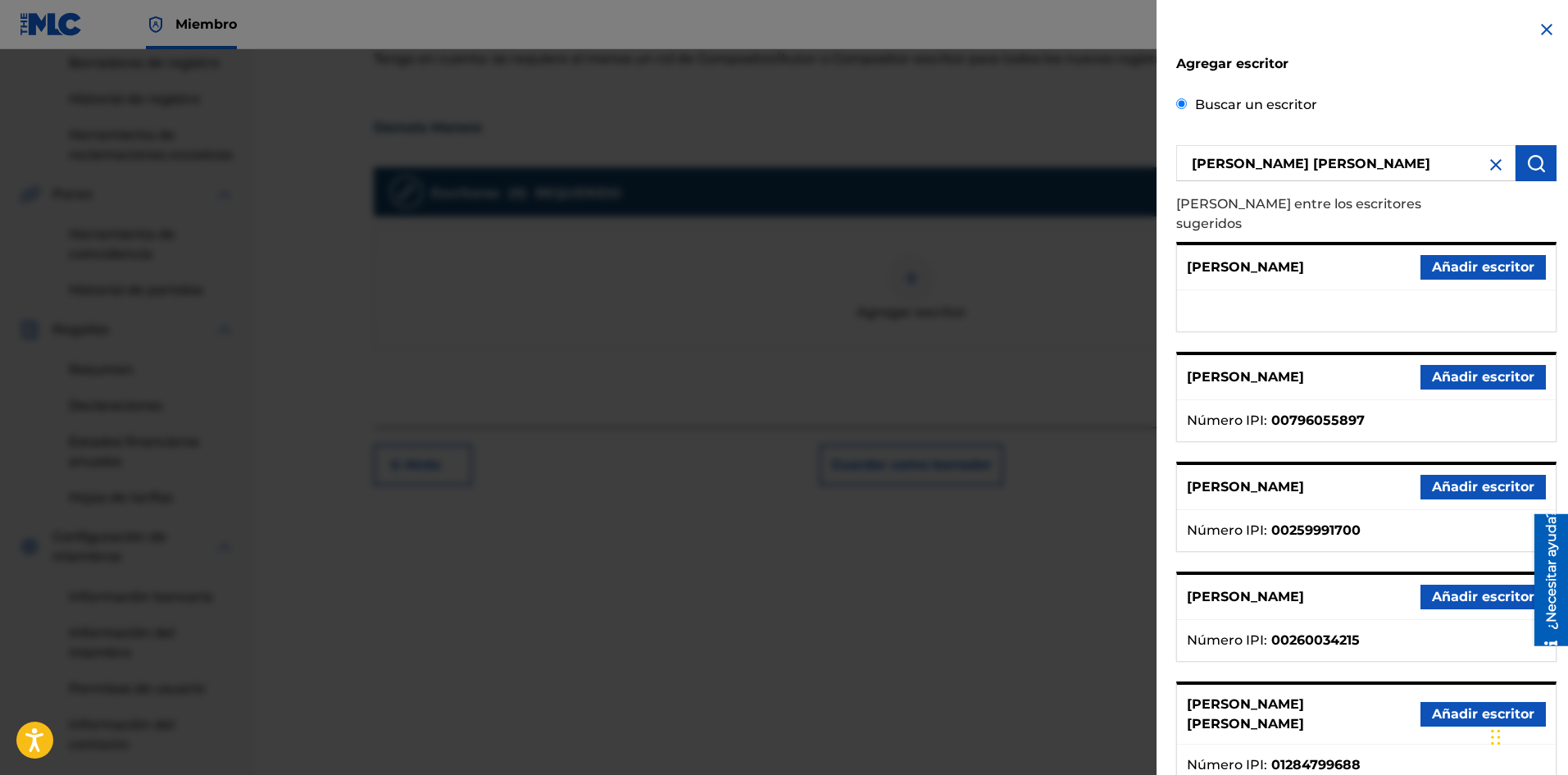
scroll to position [82, 0]
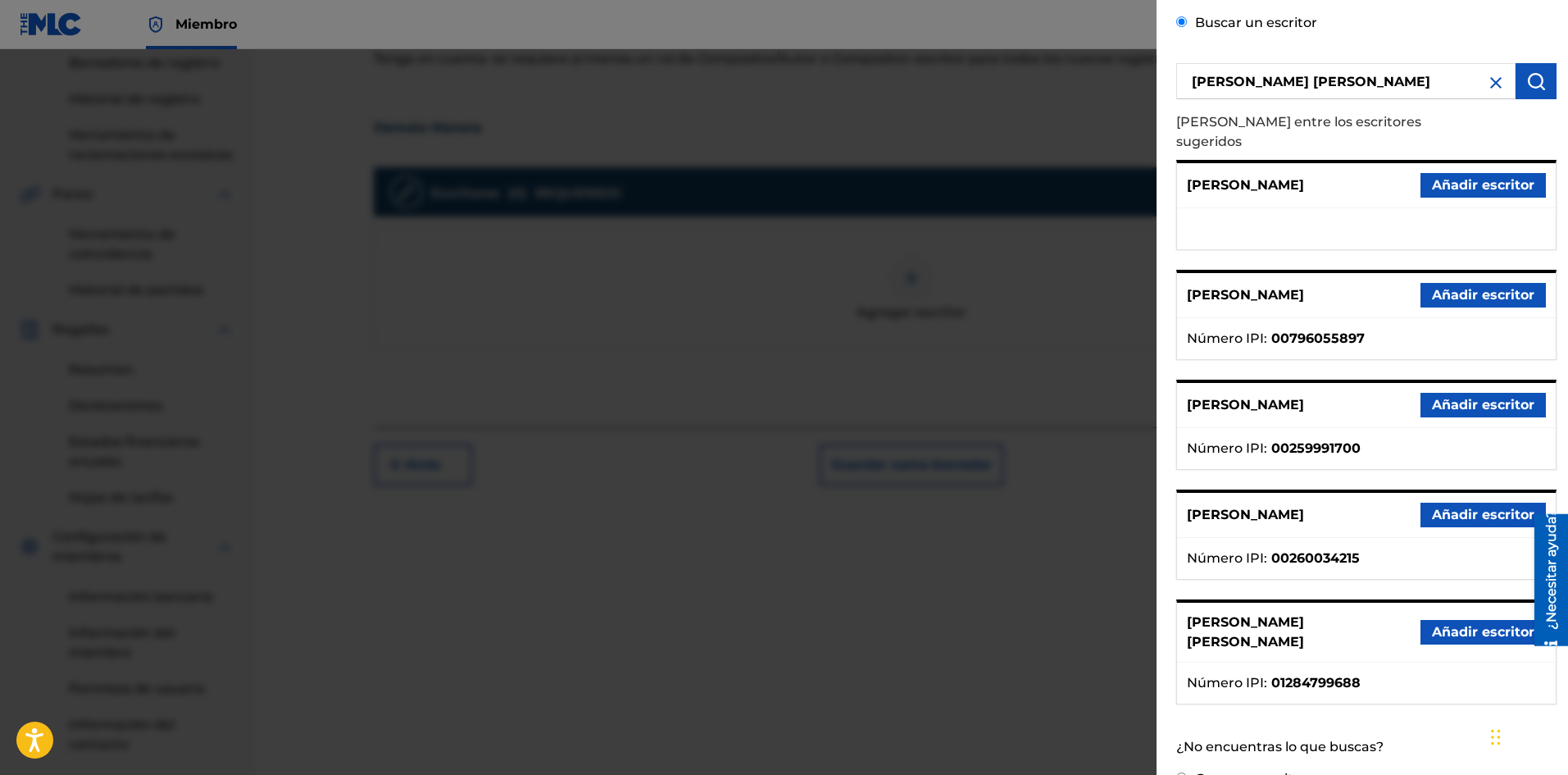
click at [1449, 622] on font "Añadir escritor" at bounding box center [1483, 632] width 102 height 20
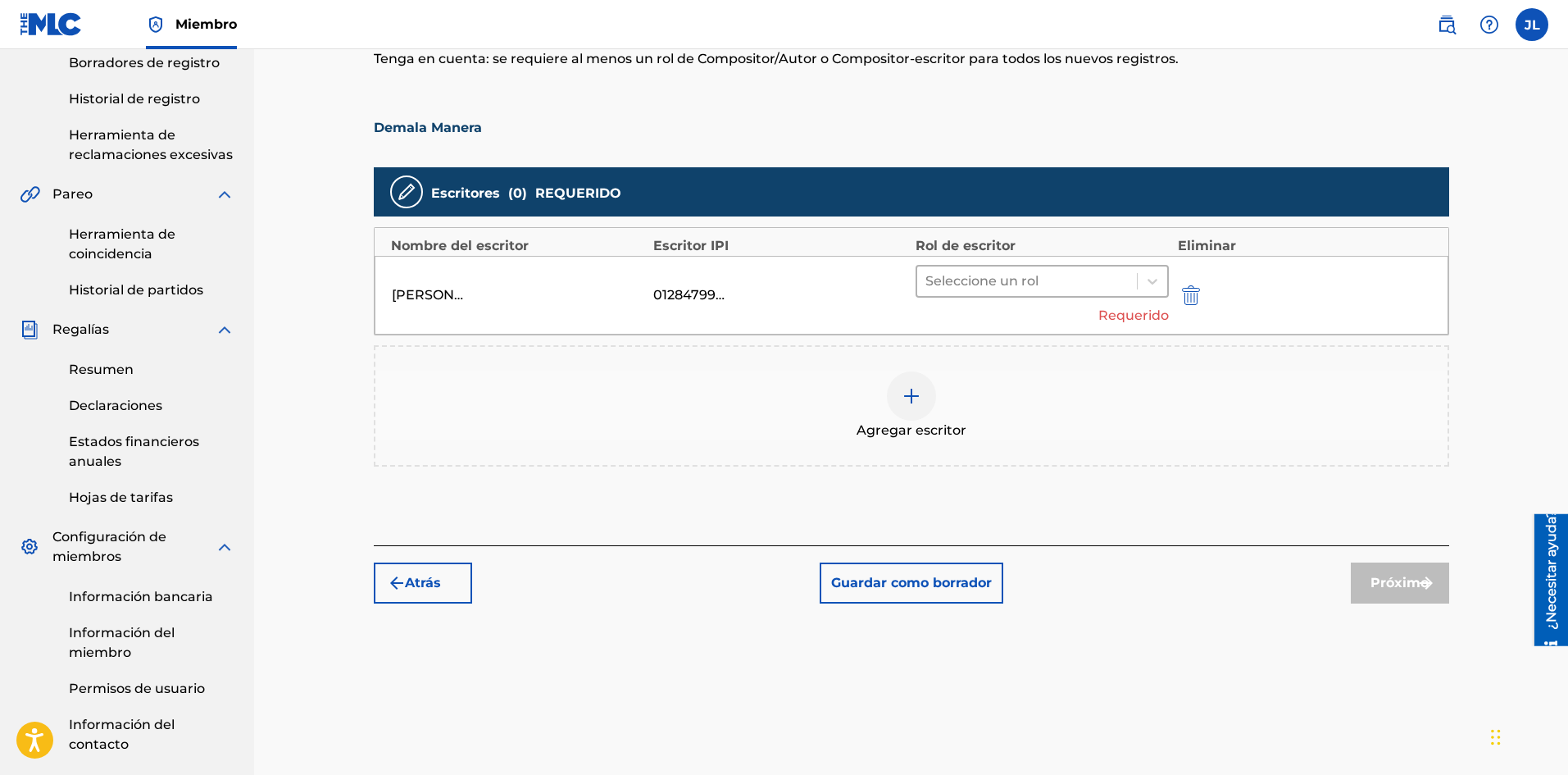
click at [1045, 282] on div at bounding box center [1027, 281] width 204 height 23
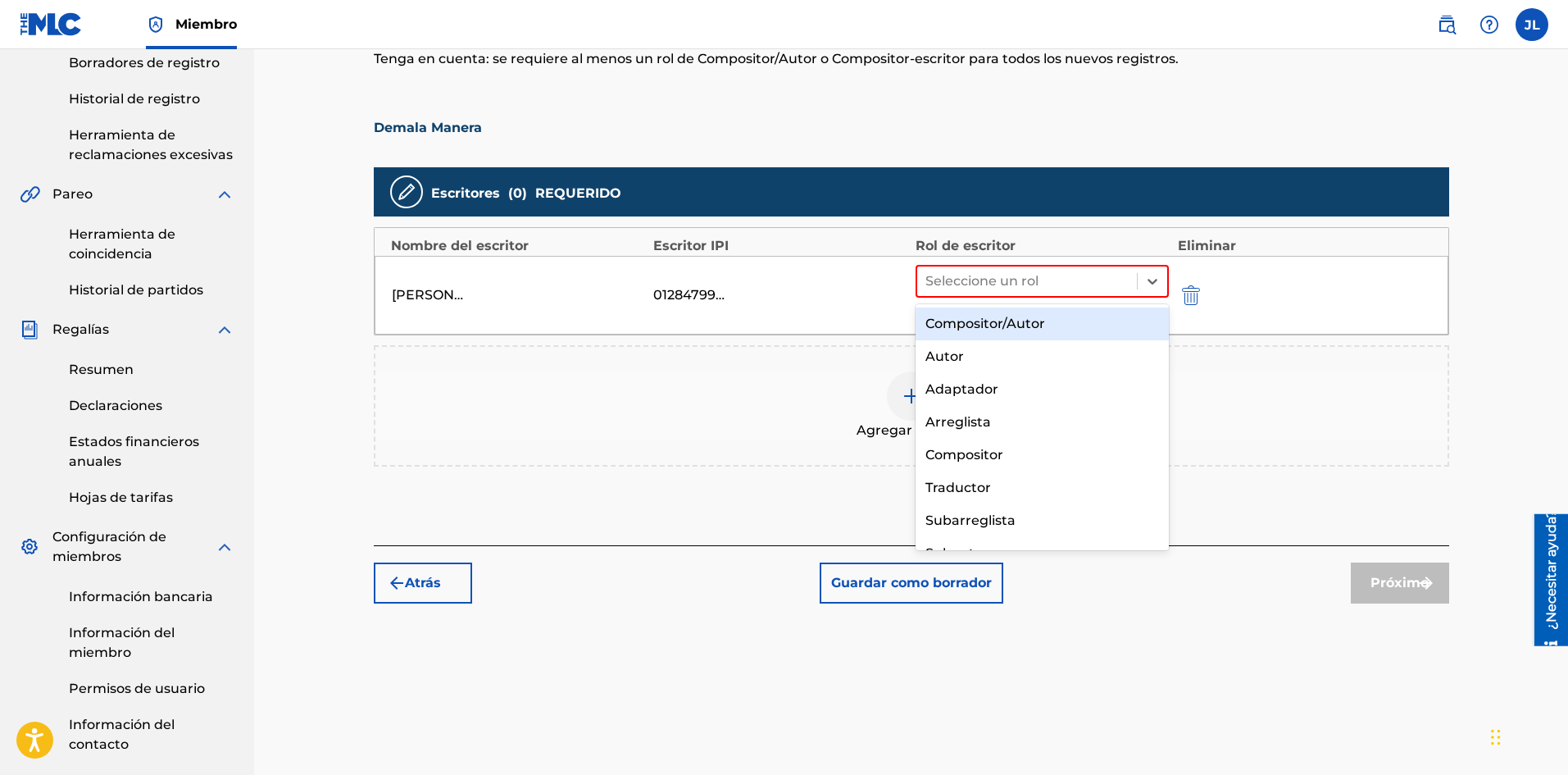
click at [1011, 321] on font "Compositor/Autor" at bounding box center [985, 323] width 119 height 15
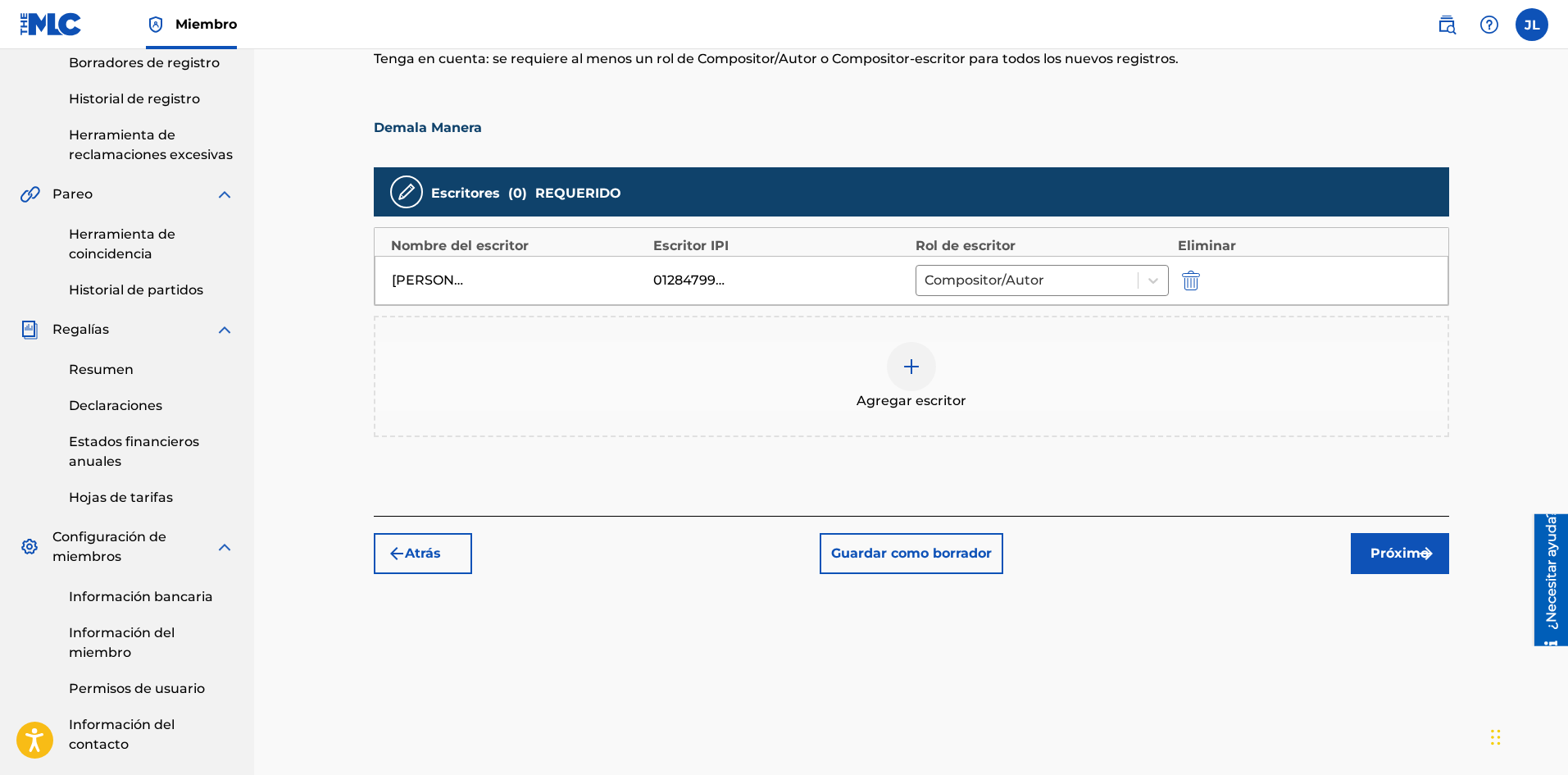
click at [1383, 544] on font "Próximo" at bounding box center [1398, 553] width 58 height 20
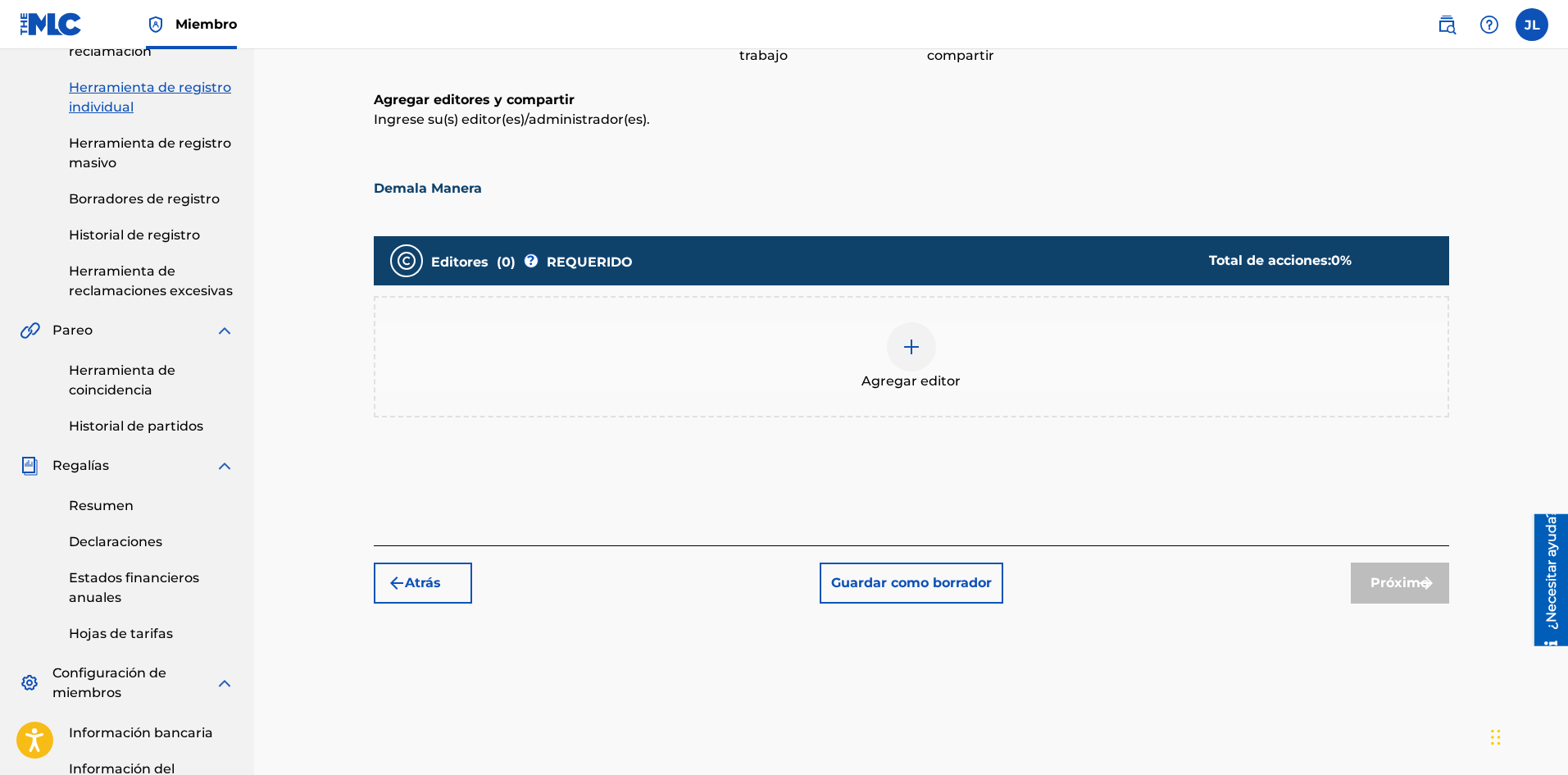
click at [913, 359] on div at bounding box center [911, 347] width 49 height 49
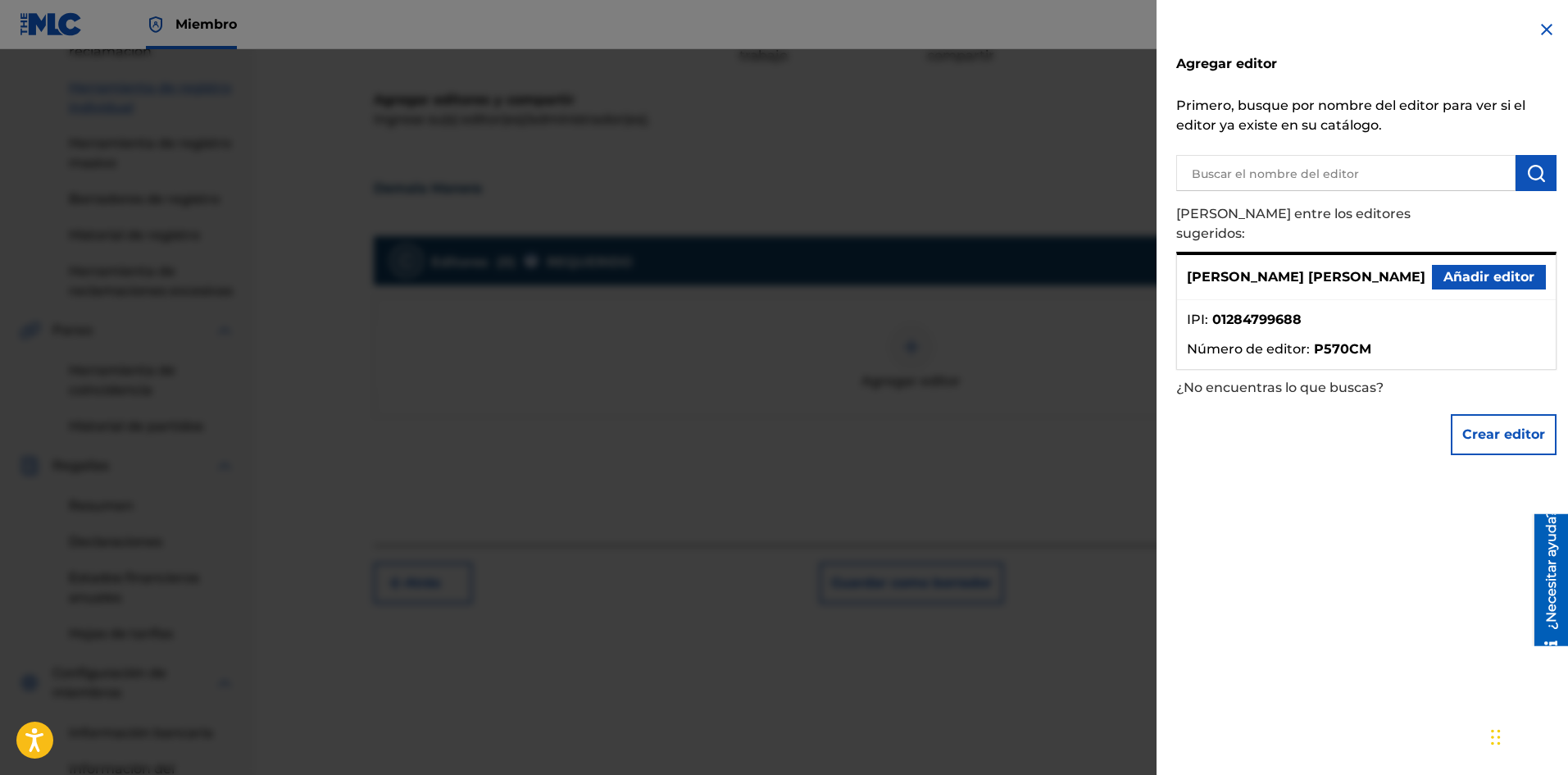
scroll to position [347, 0]
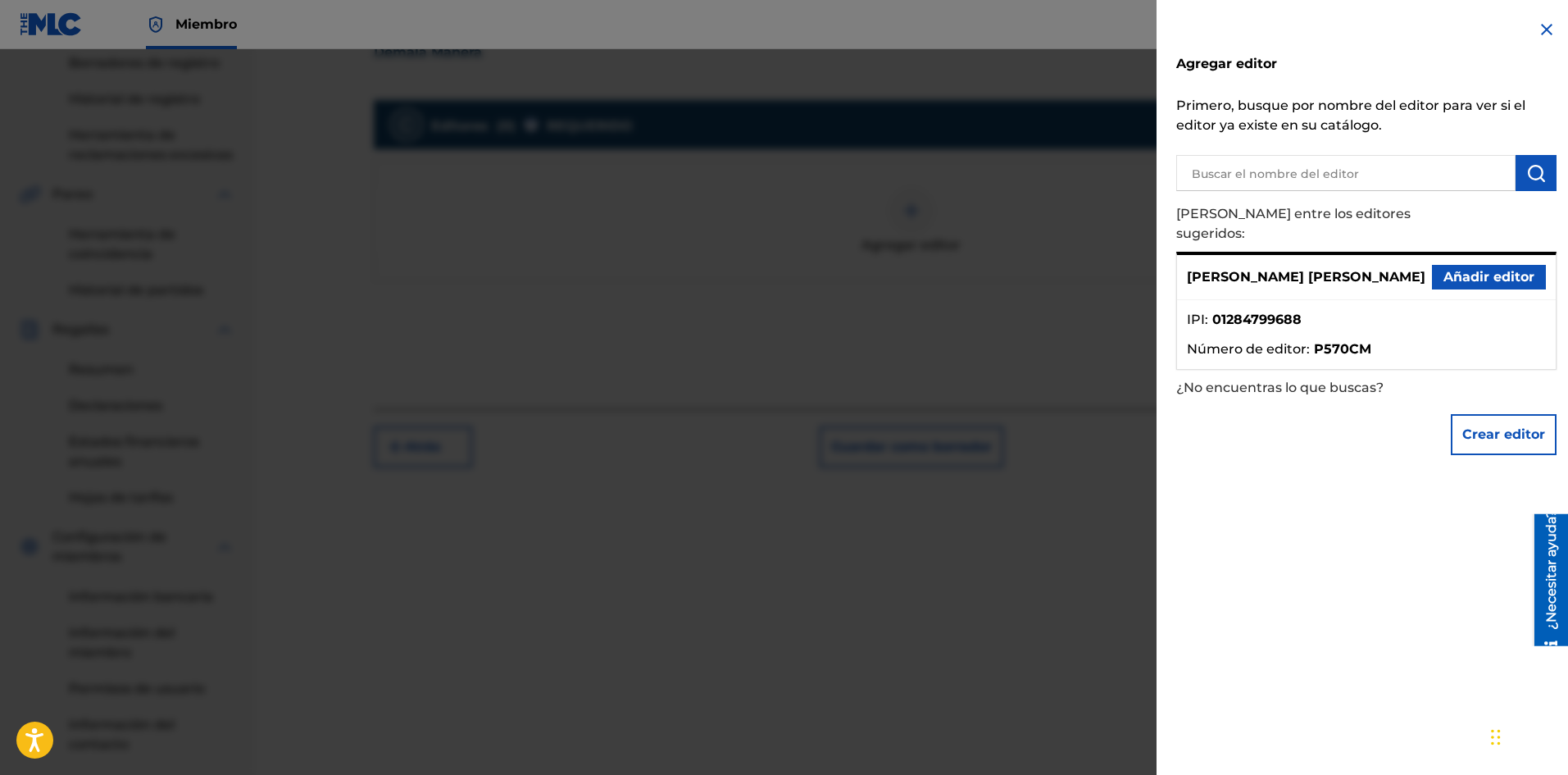
click at [1434, 265] on button "Añadir editor" at bounding box center [1488, 277] width 114 height 25
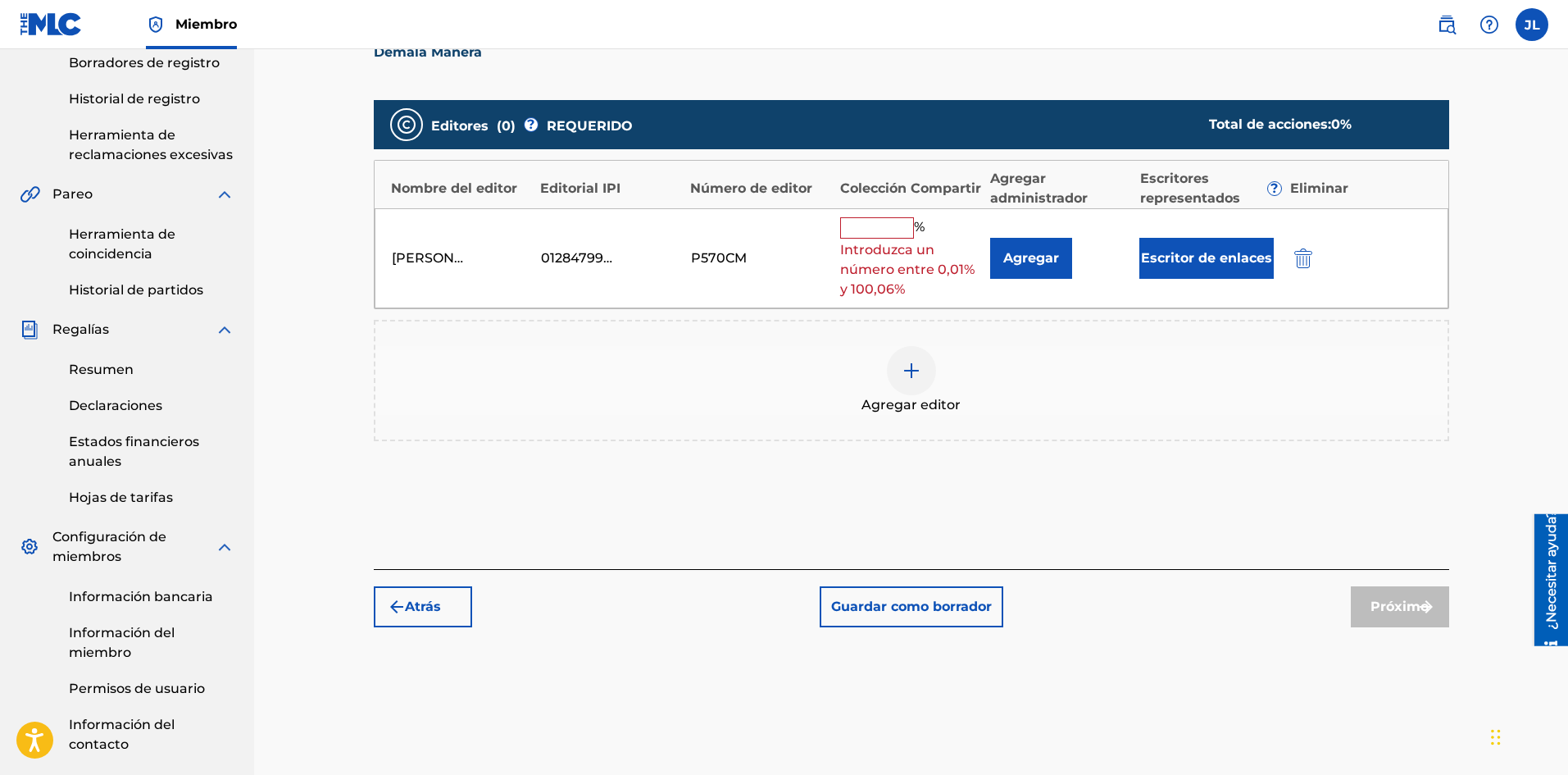
click at [930, 231] on div "% Introduzca un número entre 0,01% y 100,06%" at bounding box center [911, 258] width 142 height 83
click at [863, 225] on input "text" at bounding box center [877, 228] width 74 height 21
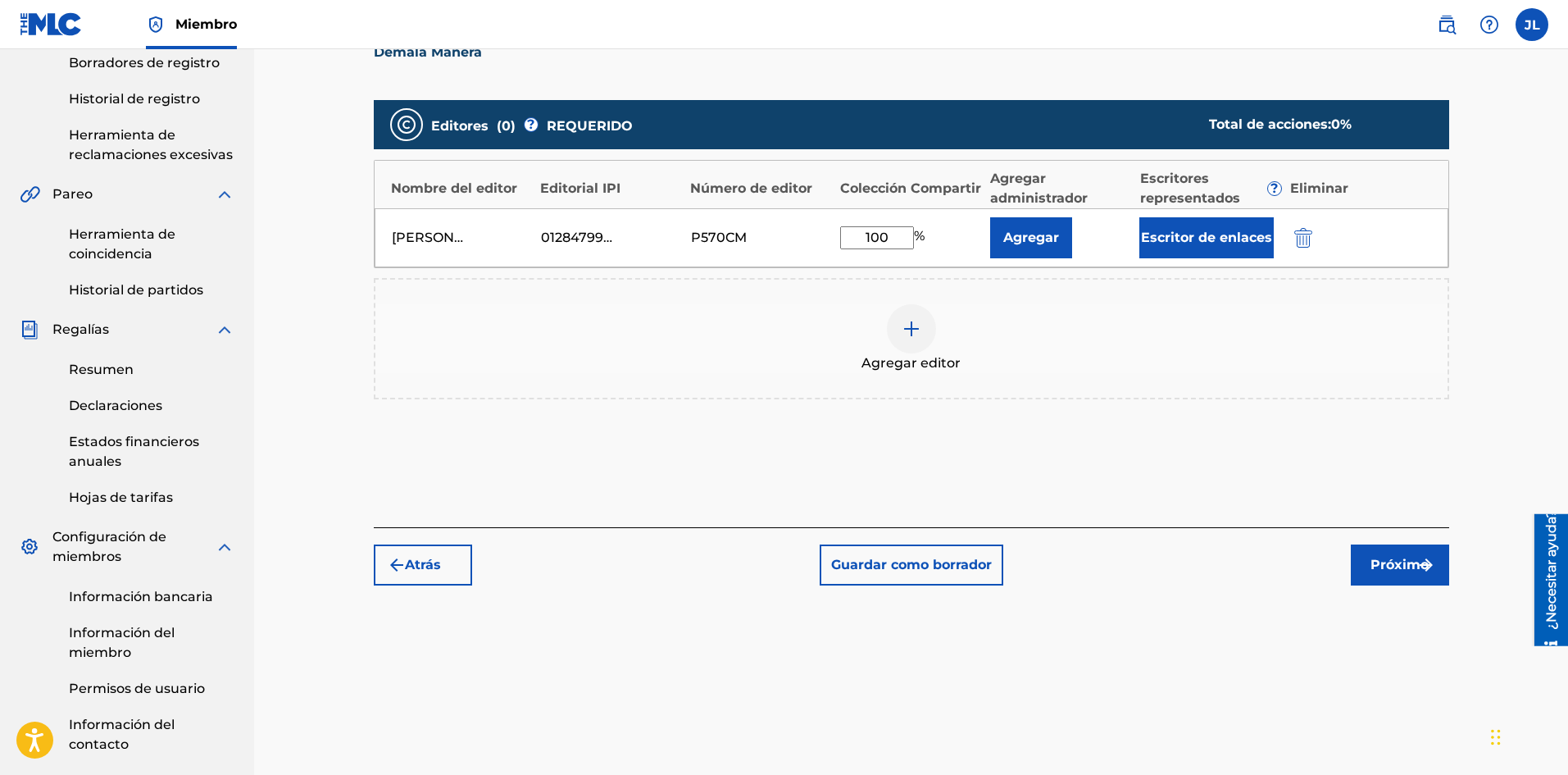
click at [1381, 564] on font "Próximo" at bounding box center [1398, 564] width 58 height 15
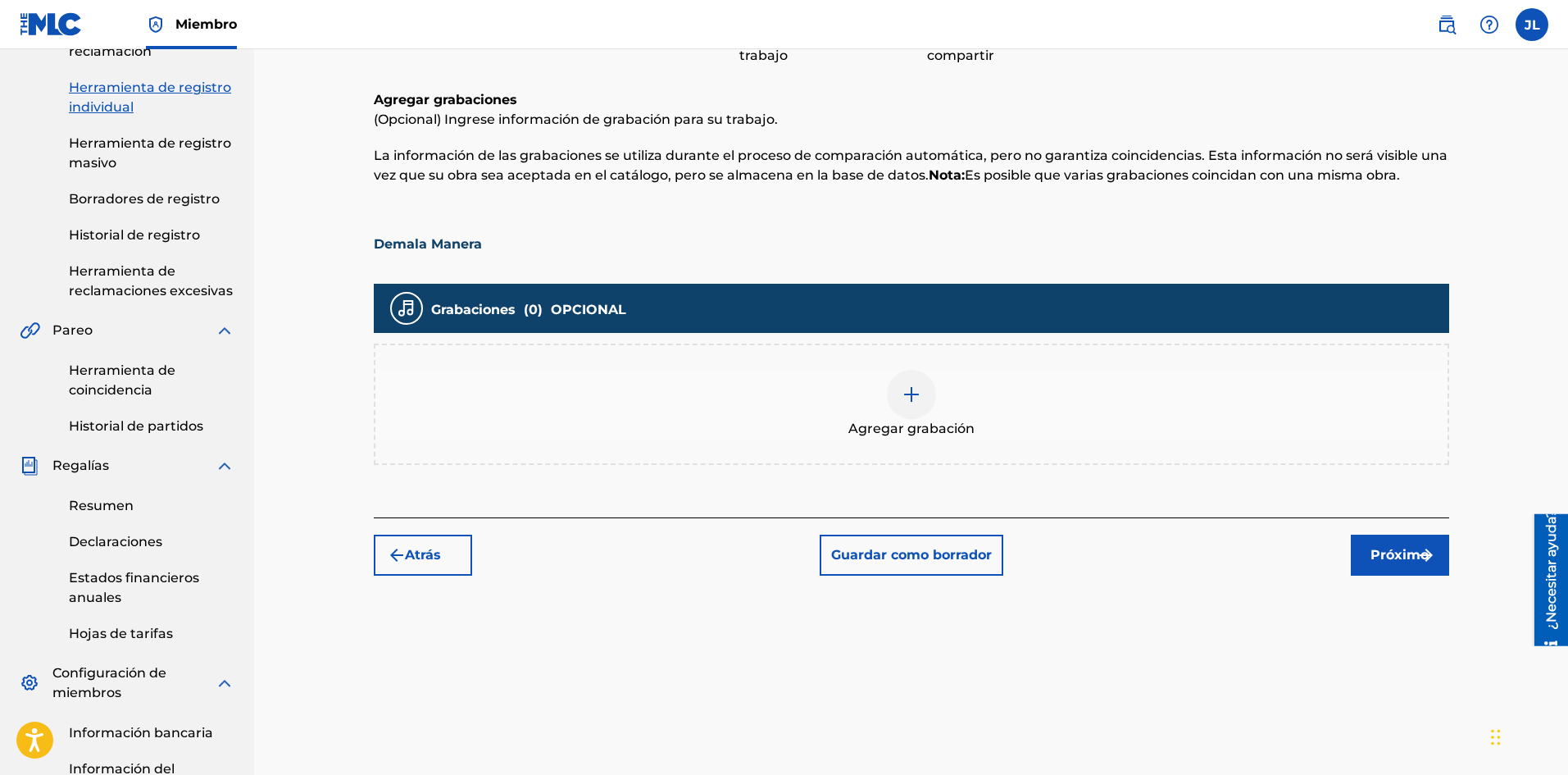
scroll to position [348, 0]
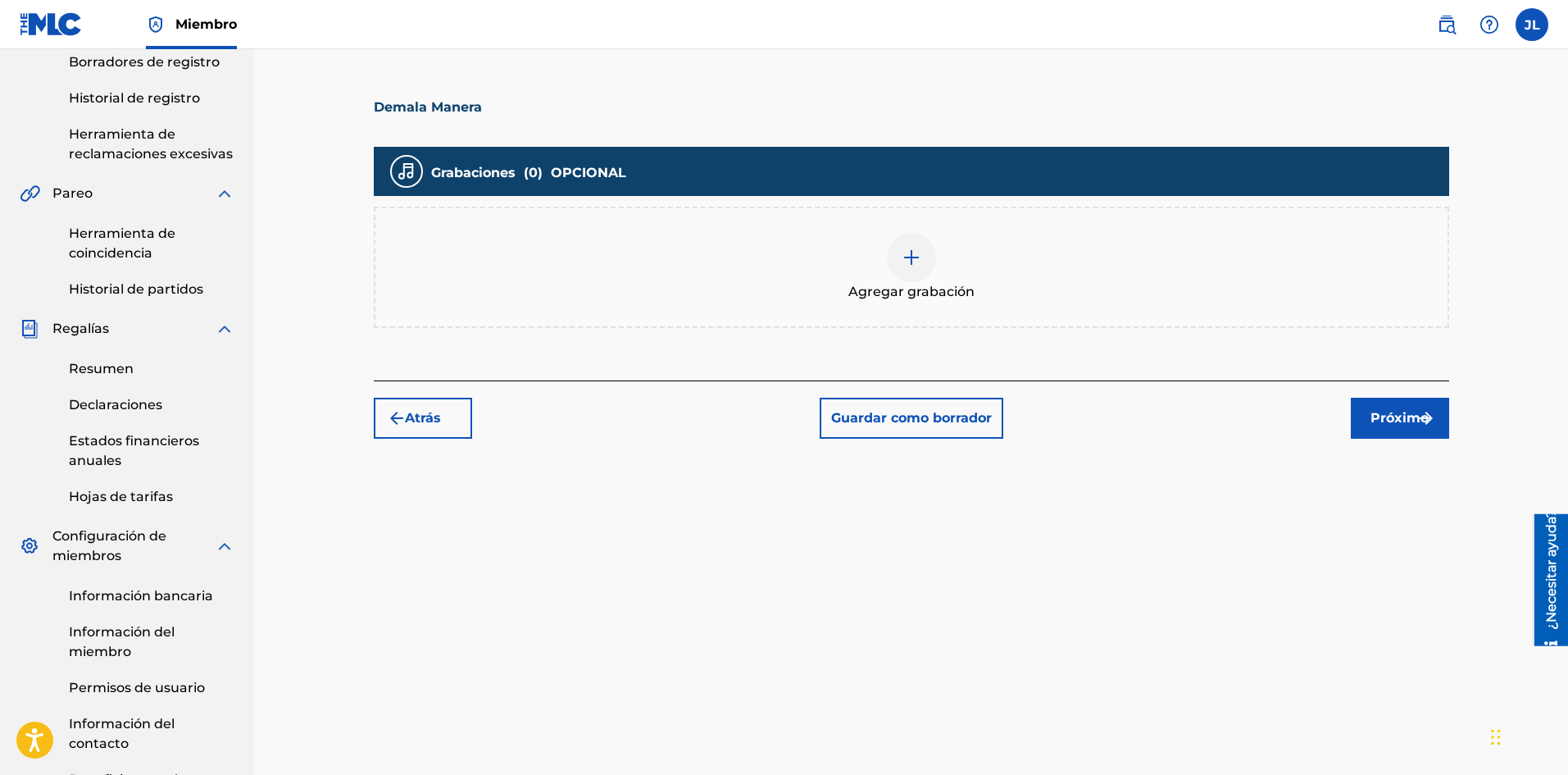
click at [921, 262] on img at bounding box center [911, 257] width 20 height 20
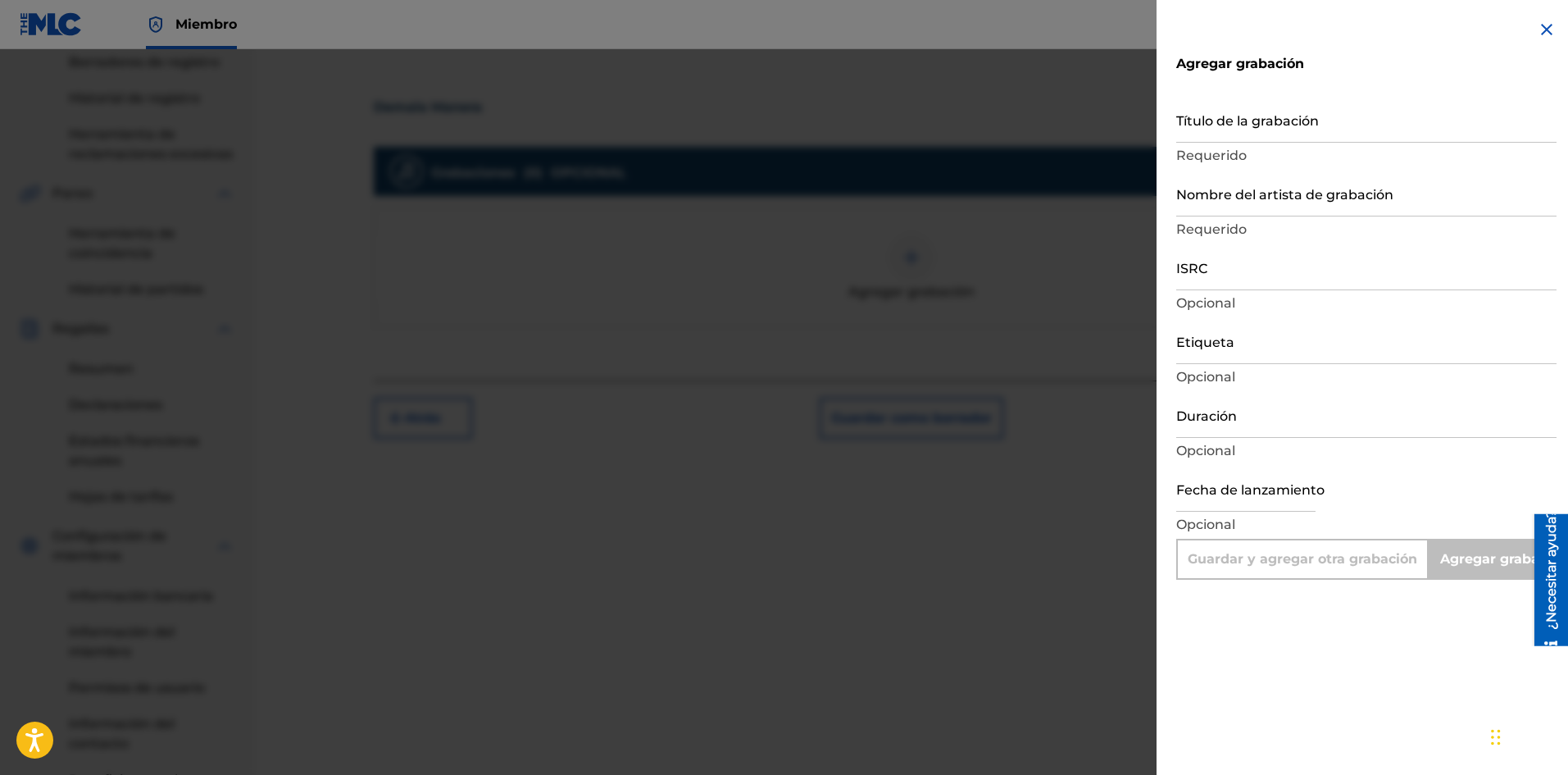
click at [1252, 499] on input "text" at bounding box center [1245, 488] width 139 height 46
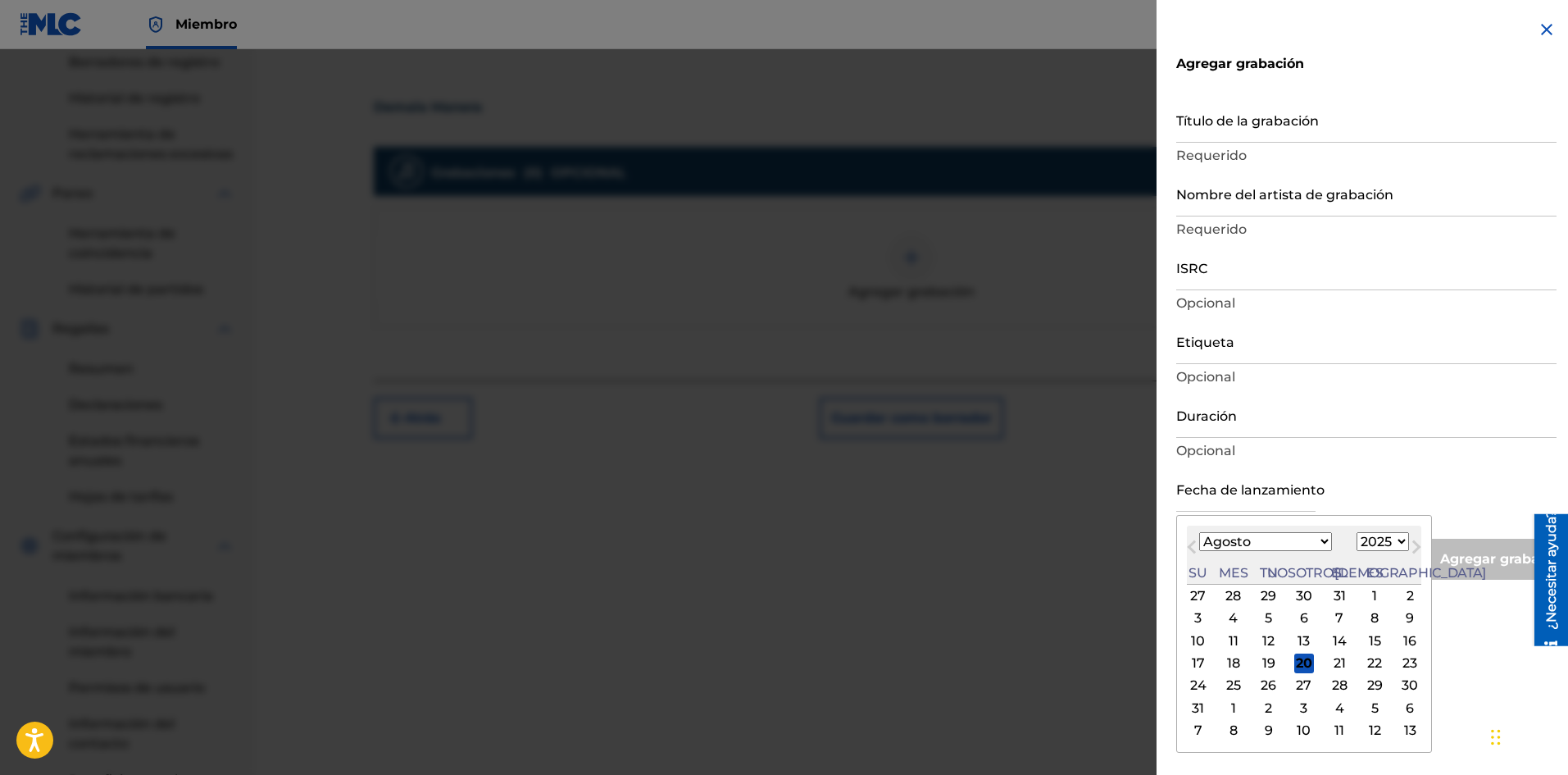
click at [1375, 518] on div "Mes anterior Mes próximo [DATE] Enero Febrero Marzo Abril Puede Junio [PERSON_N…" at bounding box center [1304, 634] width 256 height 238
click at [1262, 655] on font "19" at bounding box center [1268, 663] width 13 height 20
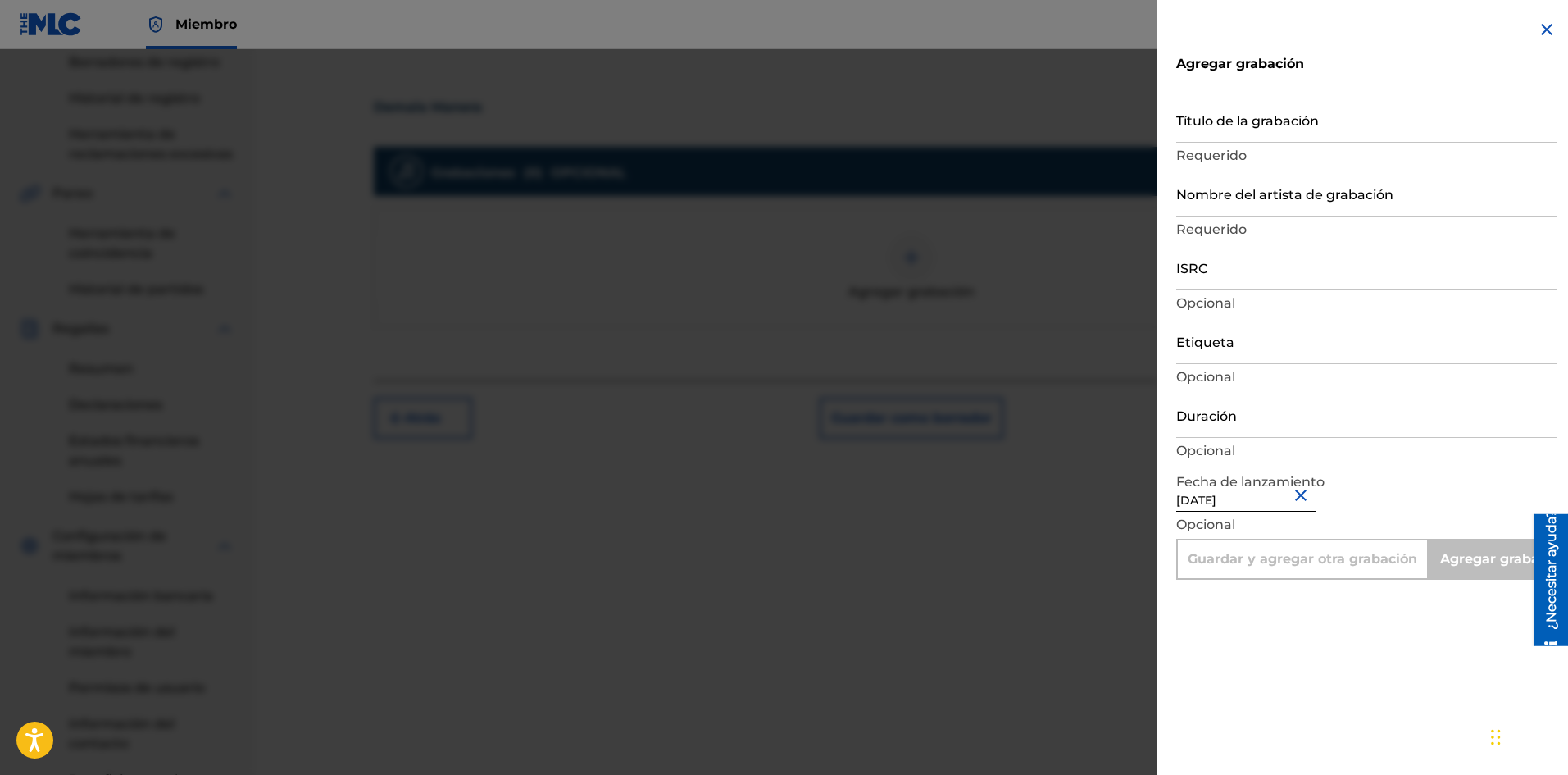
click at [1250, 420] on input "Duración" at bounding box center [1365, 414] width 380 height 46
click at [1232, 341] on input "Etiqueta" at bounding box center [1365, 341] width 380 height 46
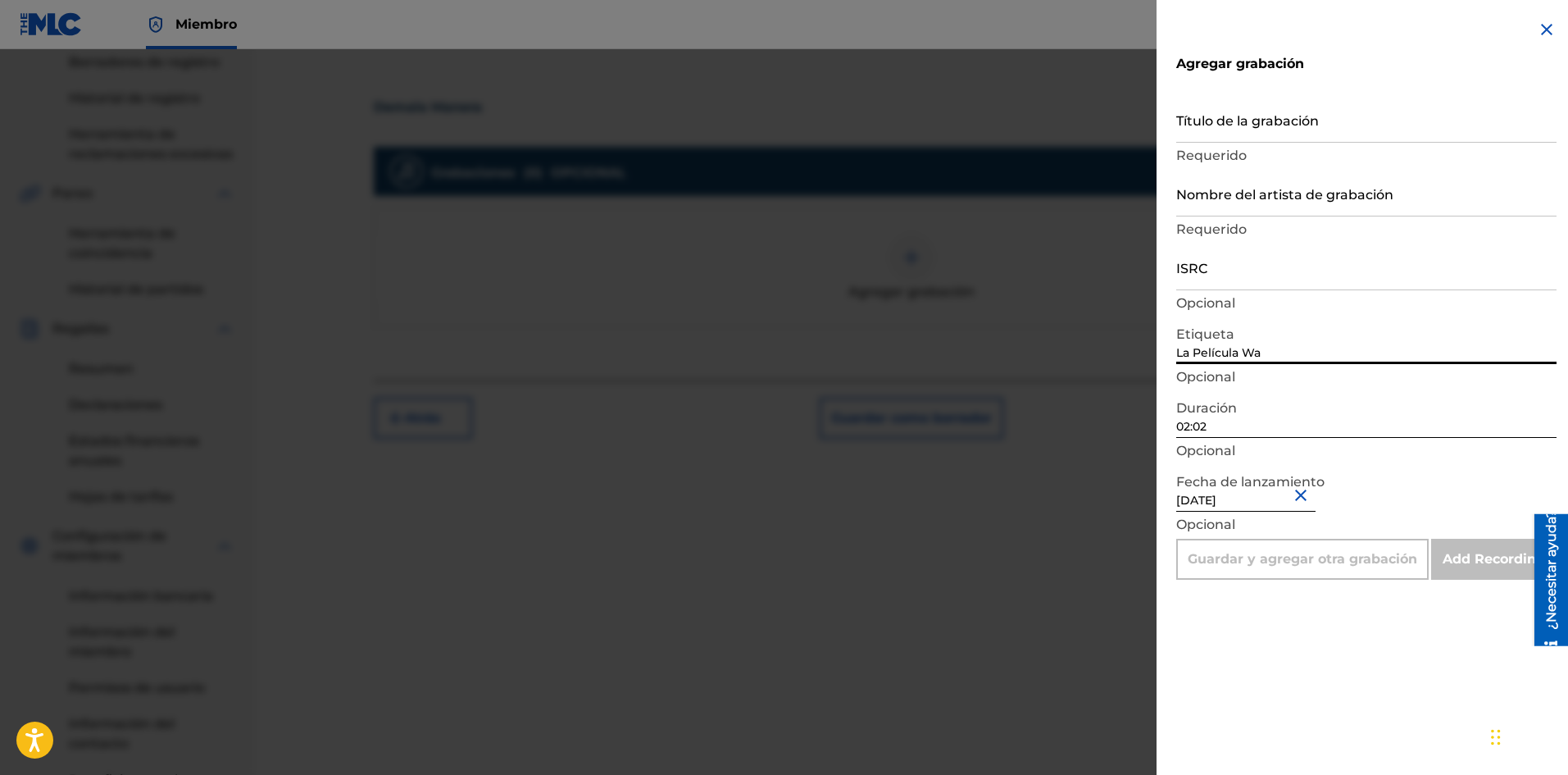
click at [1229, 149] on font "Requerido" at bounding box center [1211, 156] width 70 height 15
click at [1243, 132] on input "Título de la grabación" at bounding box center [1365, 119] width 380 height 46
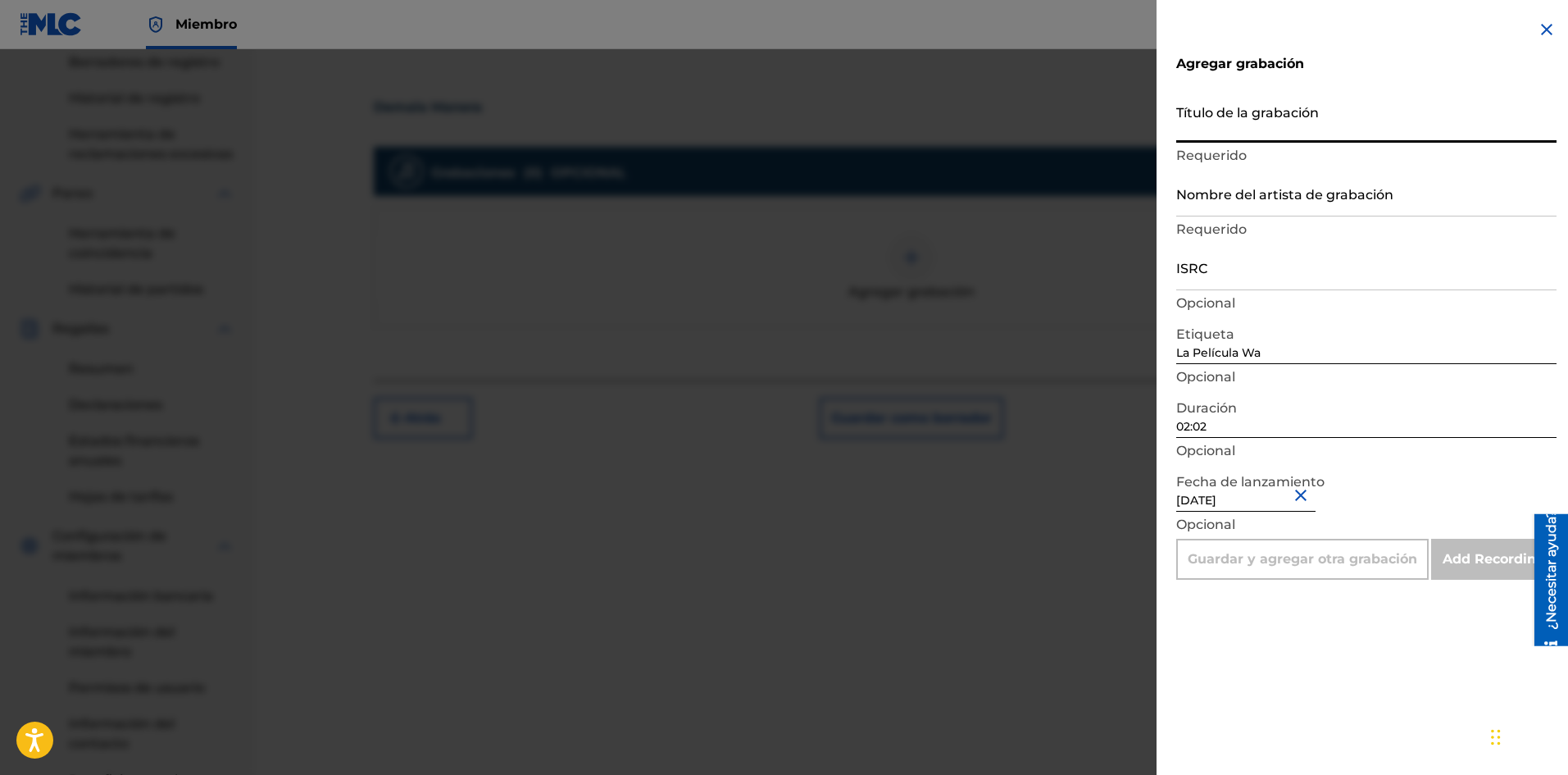
paste input "Demala Manera"
drag, startPoint x: 1245, startPoint y: 178, endPoint x: 1244, endPoint y: 191, distance: 13.0
click at [1245, 178] on input "Nombre del artista de grabación" at bounding box center [1365, 193] width 380 height 46
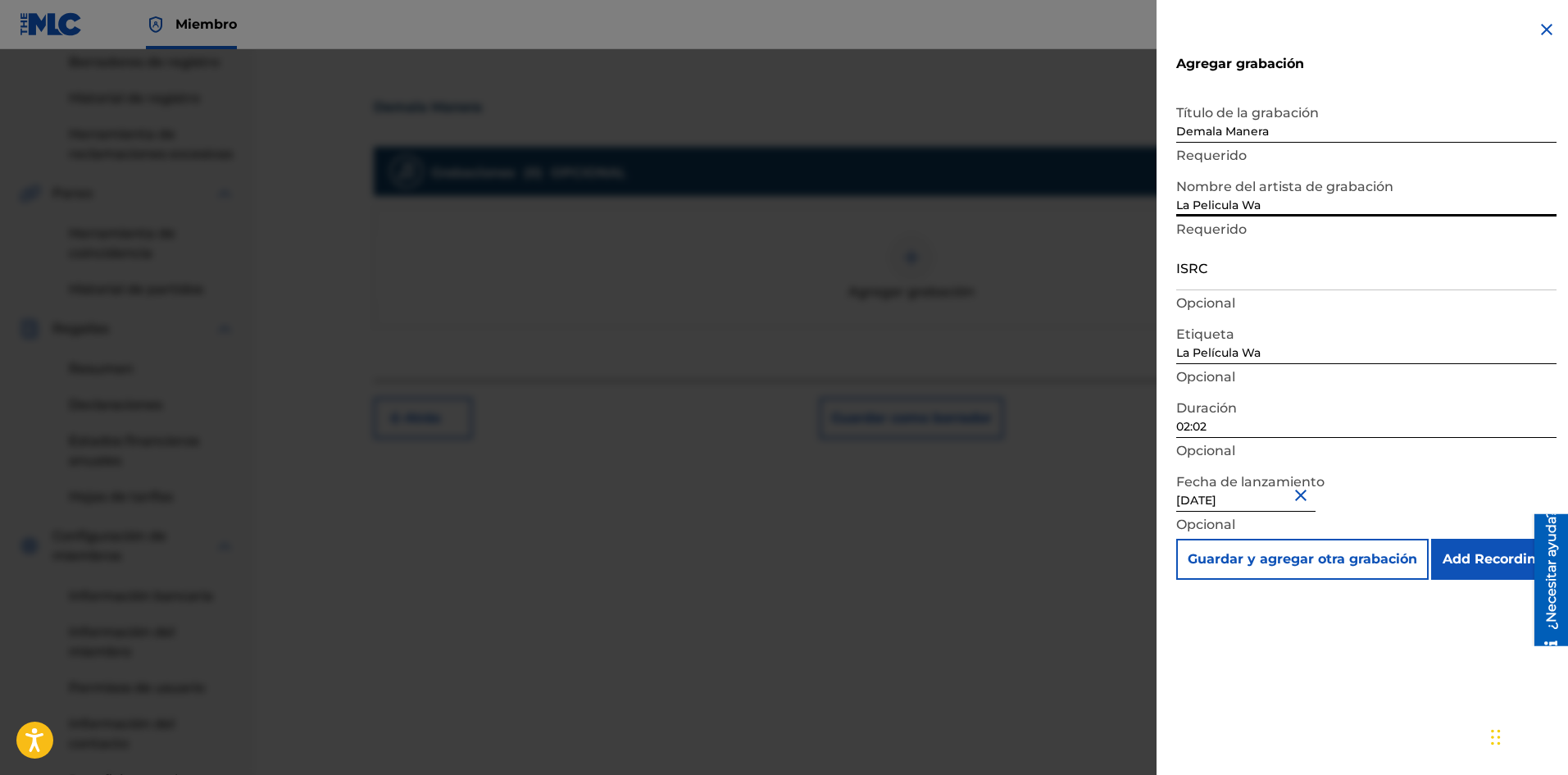
click at [1219, 280] on input "ISRC" at bounding box center [1365, 267] width 380 height 46
paste input "SE6SA2501619"
click at [1496, 560] on input "Add Recording" at bounding box center [1493, 559] width 125 height 41
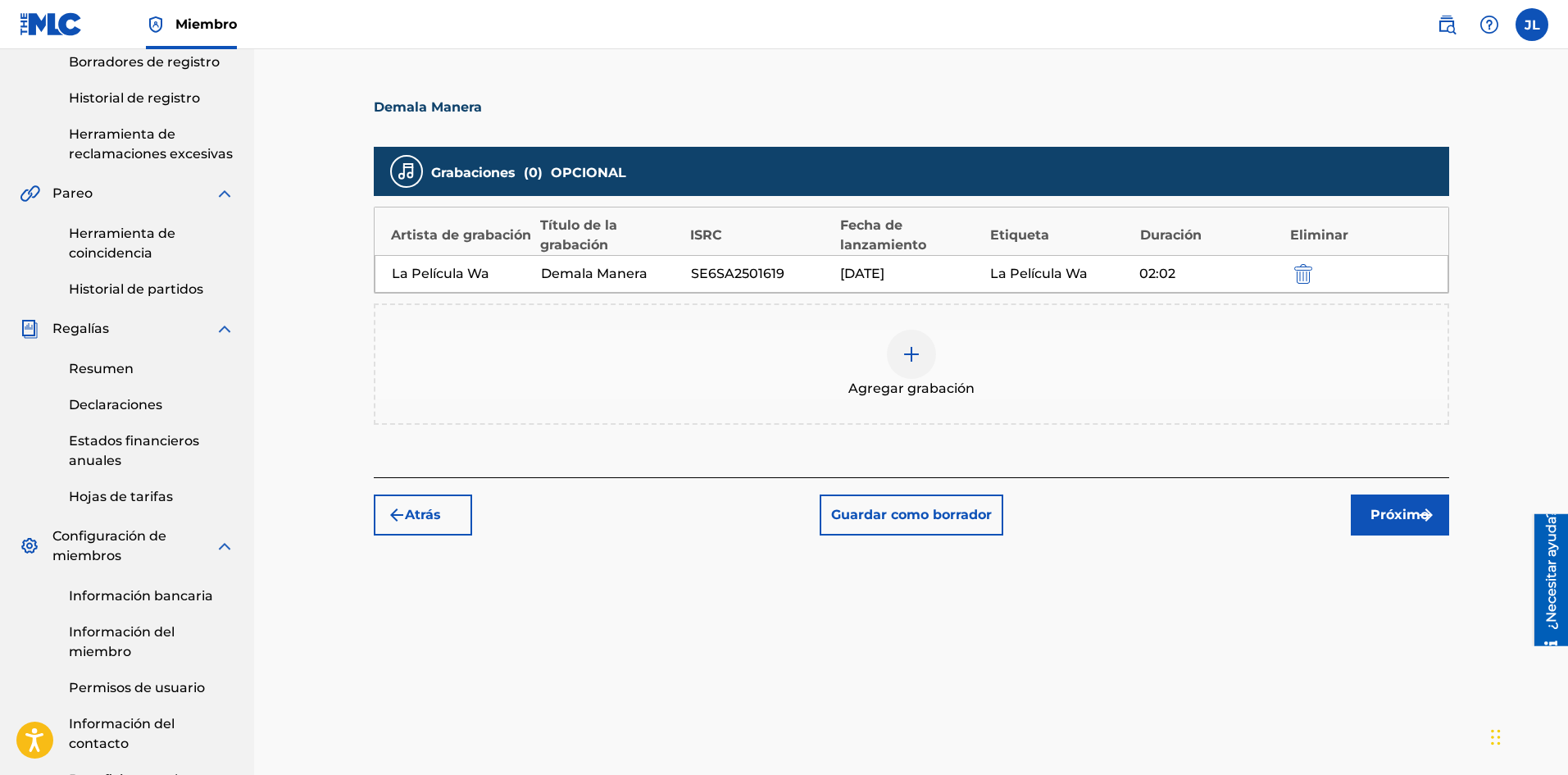
click at [1397, 521] on font "Próximo" at bounding box center [1398, 514] width 58 height 15
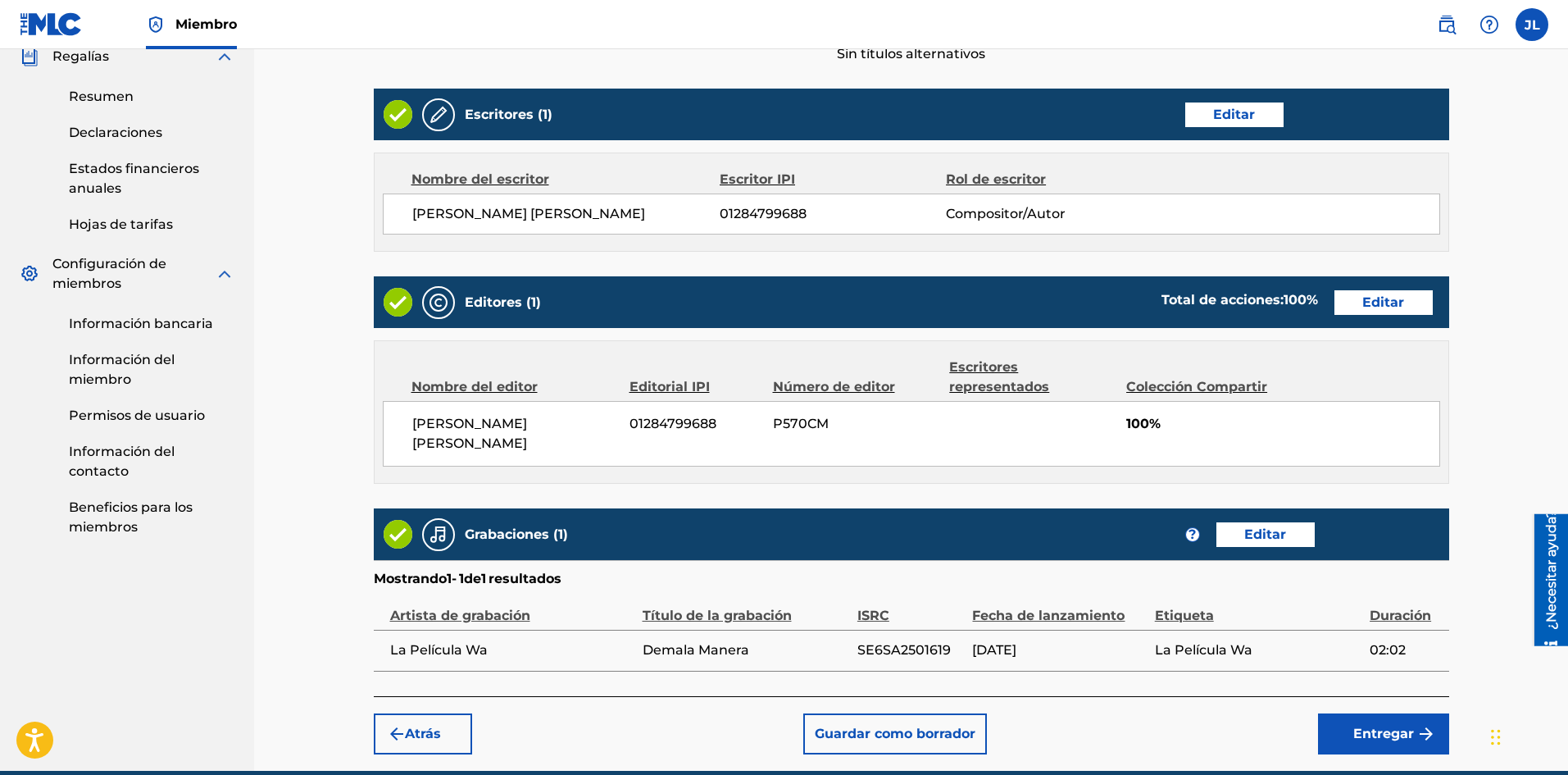
scroll to position [674, 0]
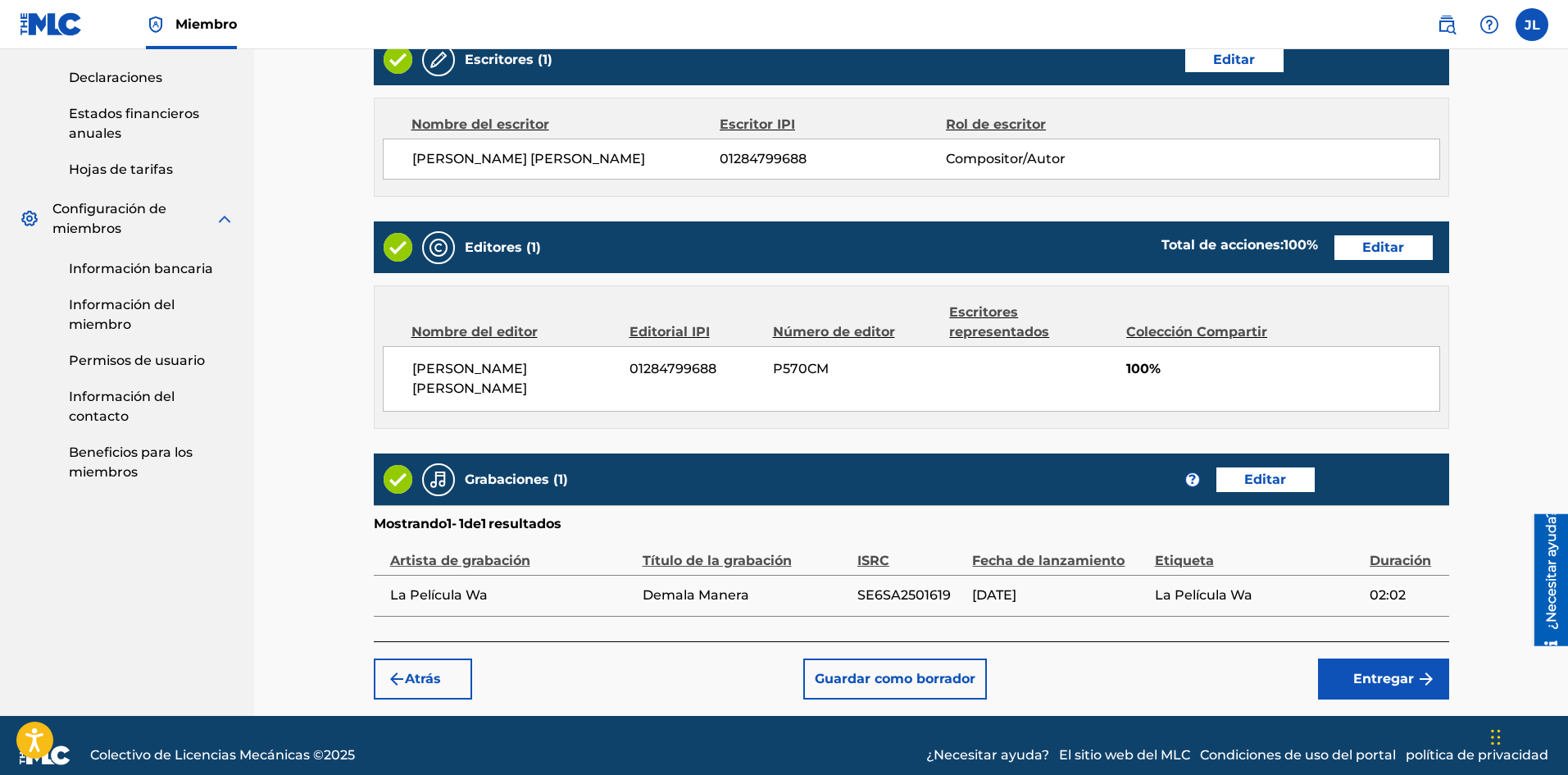
click at [1402, 671] on font "Entregar" at bounding box center [1383, 678] width 61 height 15
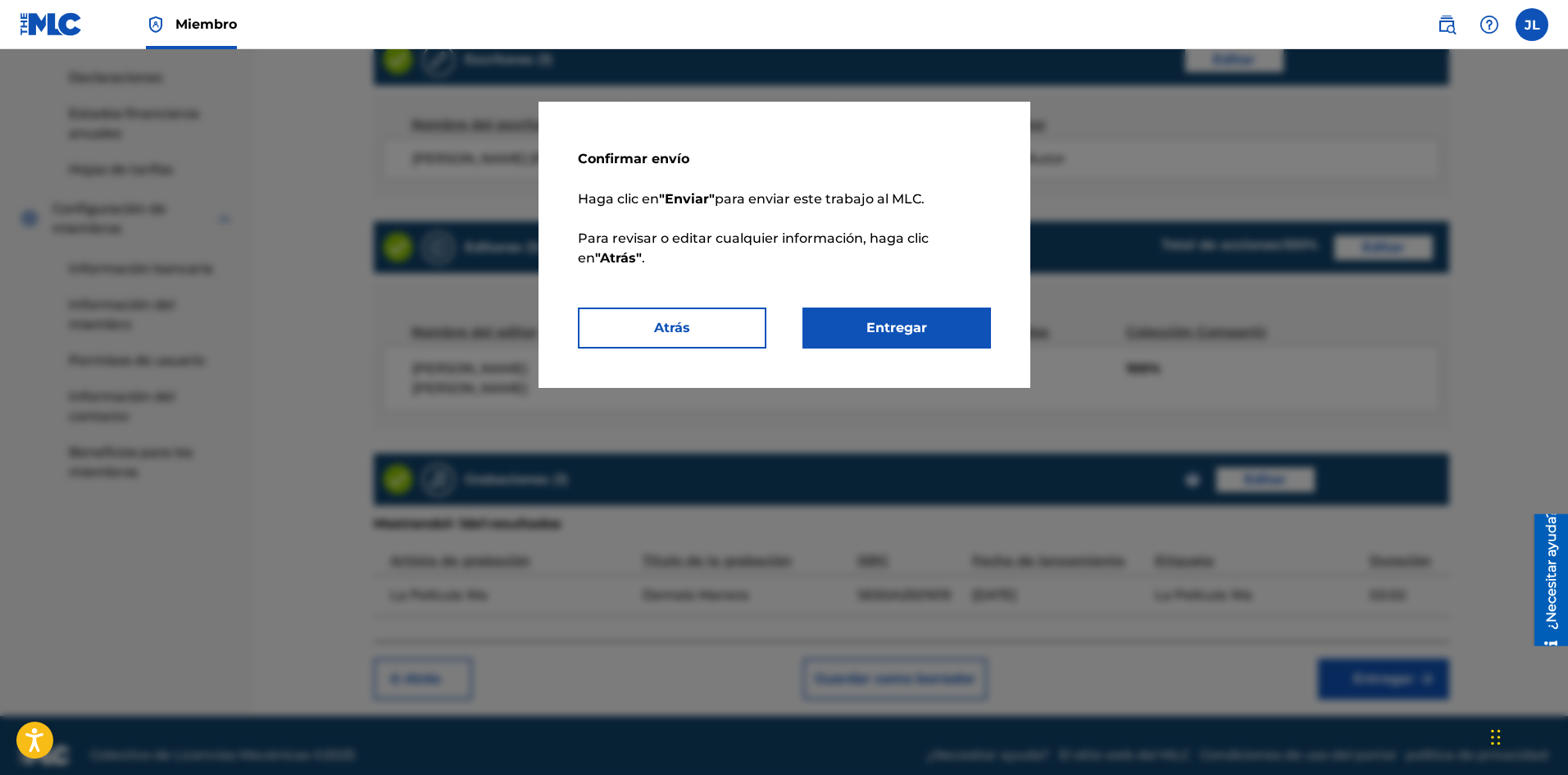
click at [909, 321] on font "Entregar" at bounding box center [897, 327] width 61 height 15
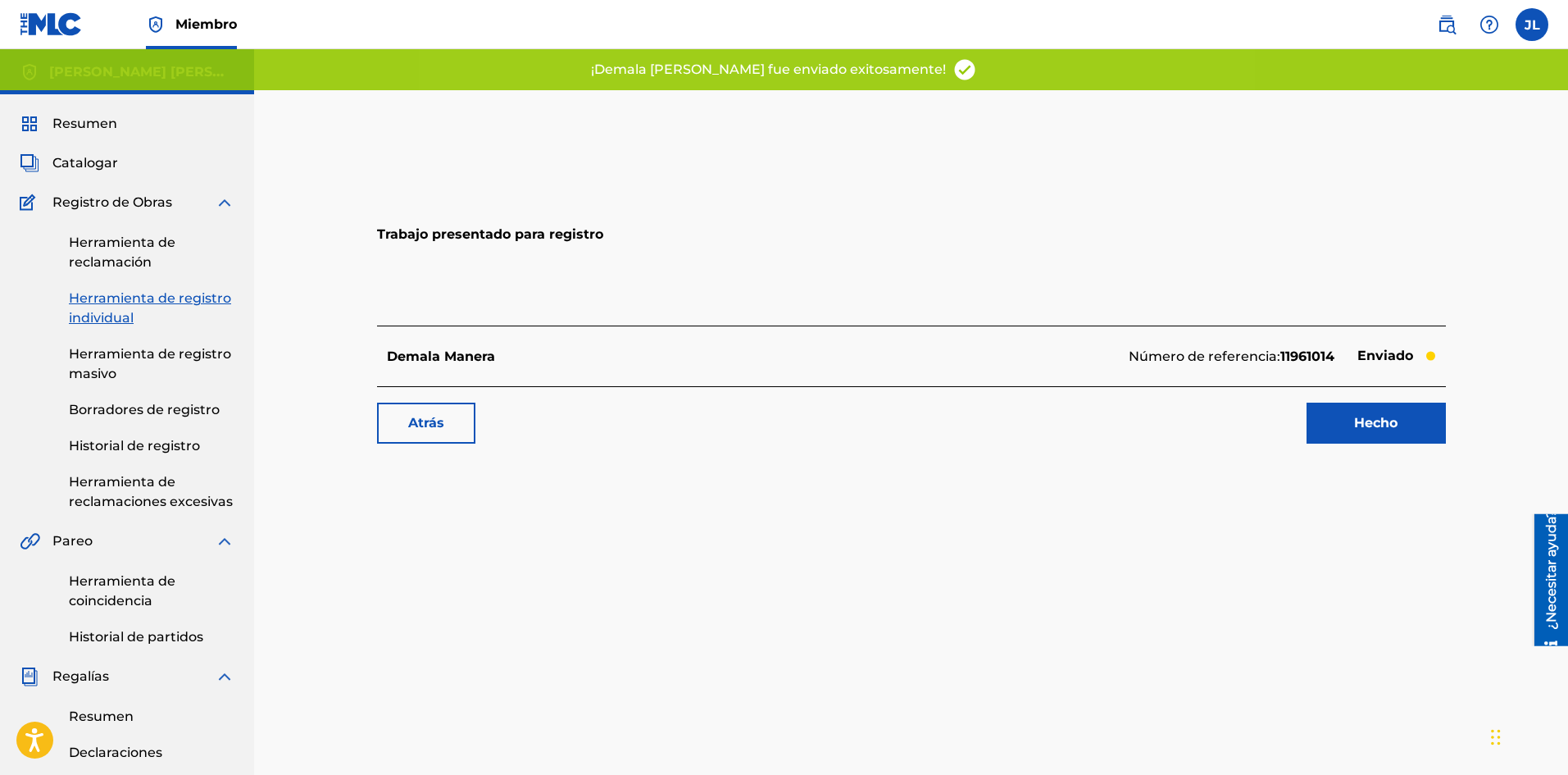
click at [1367, 420] on font "Hecho" at bounding box center [1376, 422] width 44 height 15
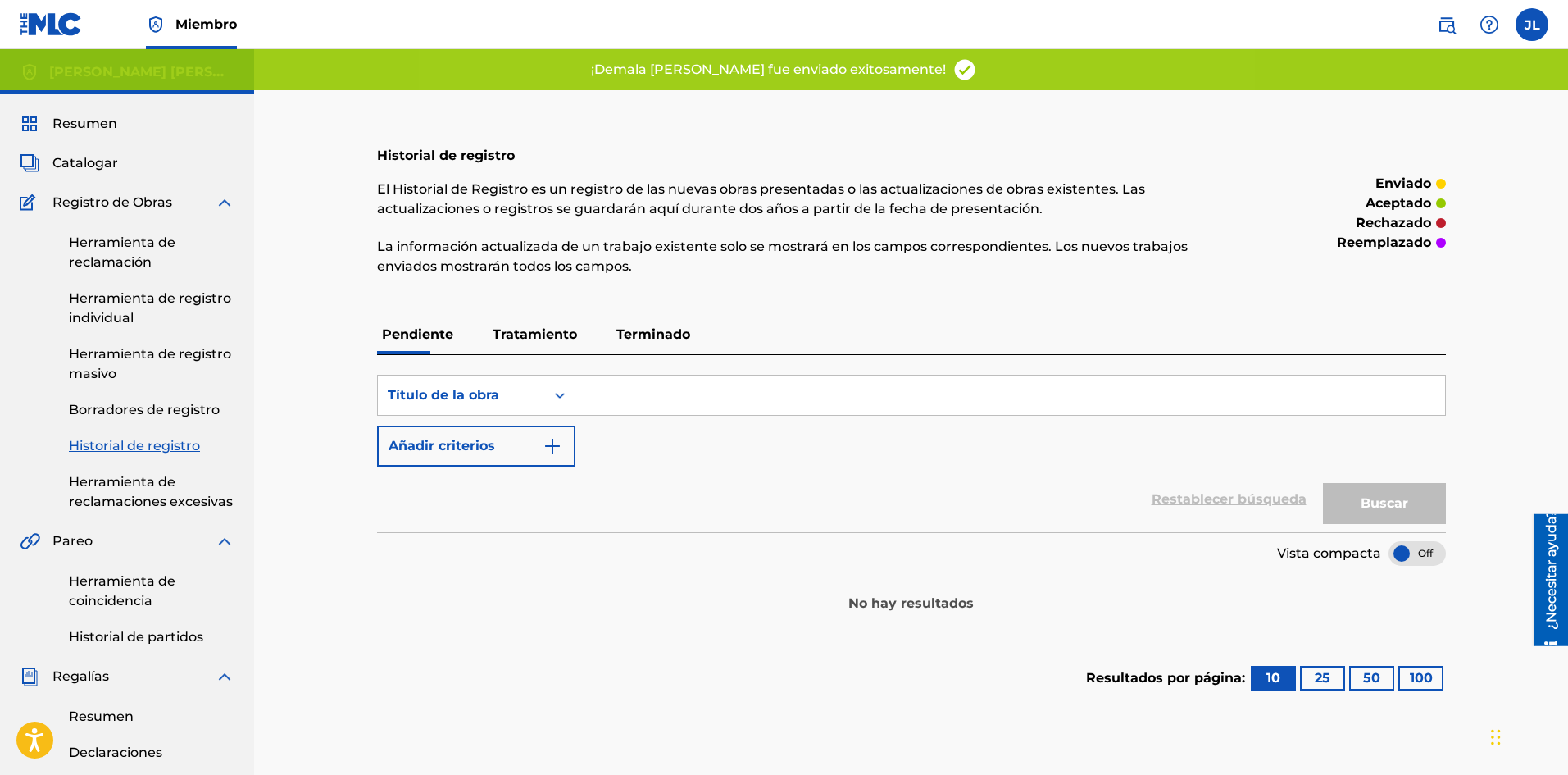
click at [98, 161] on font "Catalogar" at bounding box center [84, 162] width 65 height 15
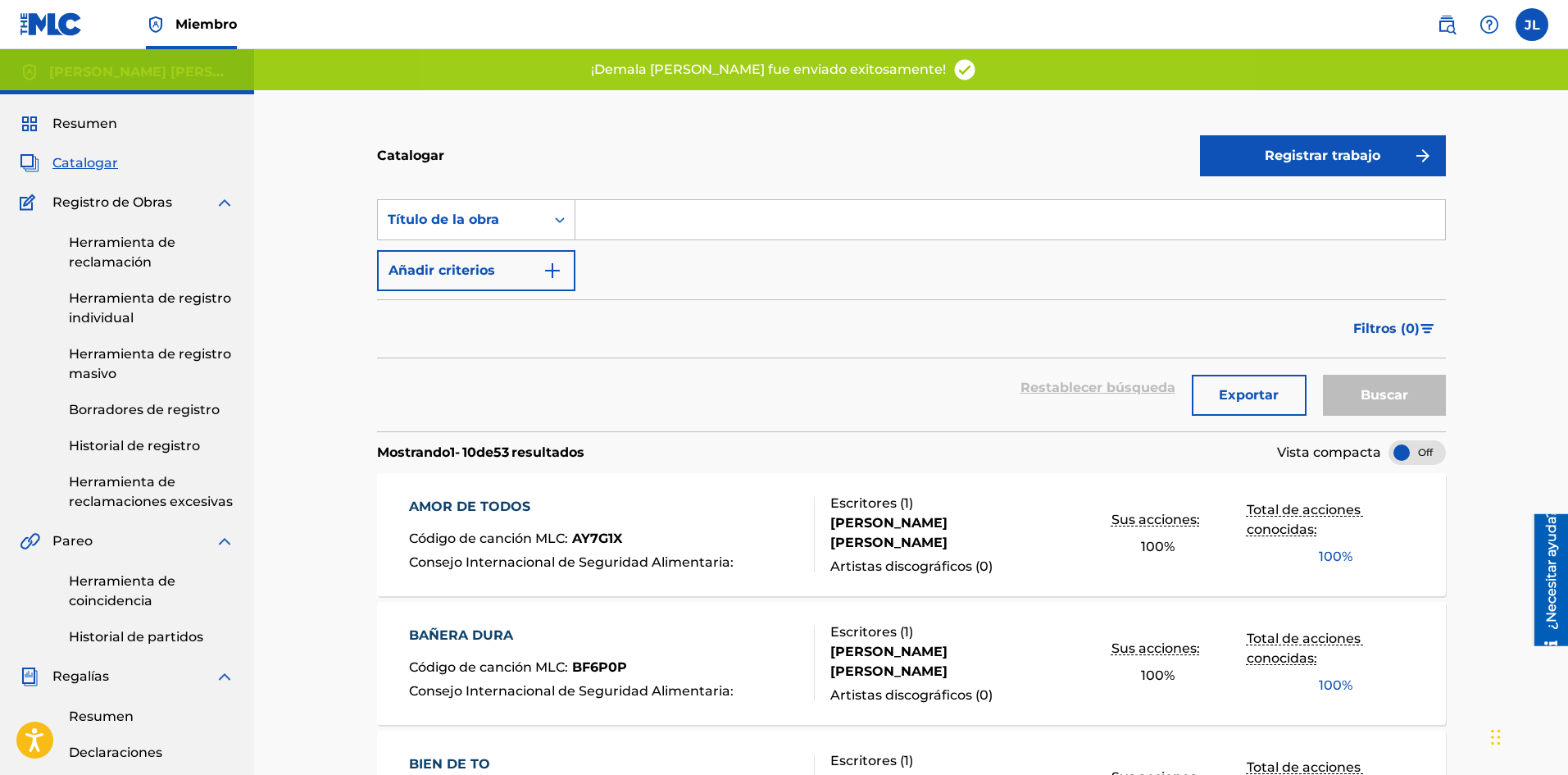
click at [1253, 171] on button "Registrar trabajo" at bounding box center [1322, 156] width 246 height 41
click at [1240, 204] on font "Individual" at bounding box center [1242, 209] width 65 height 15
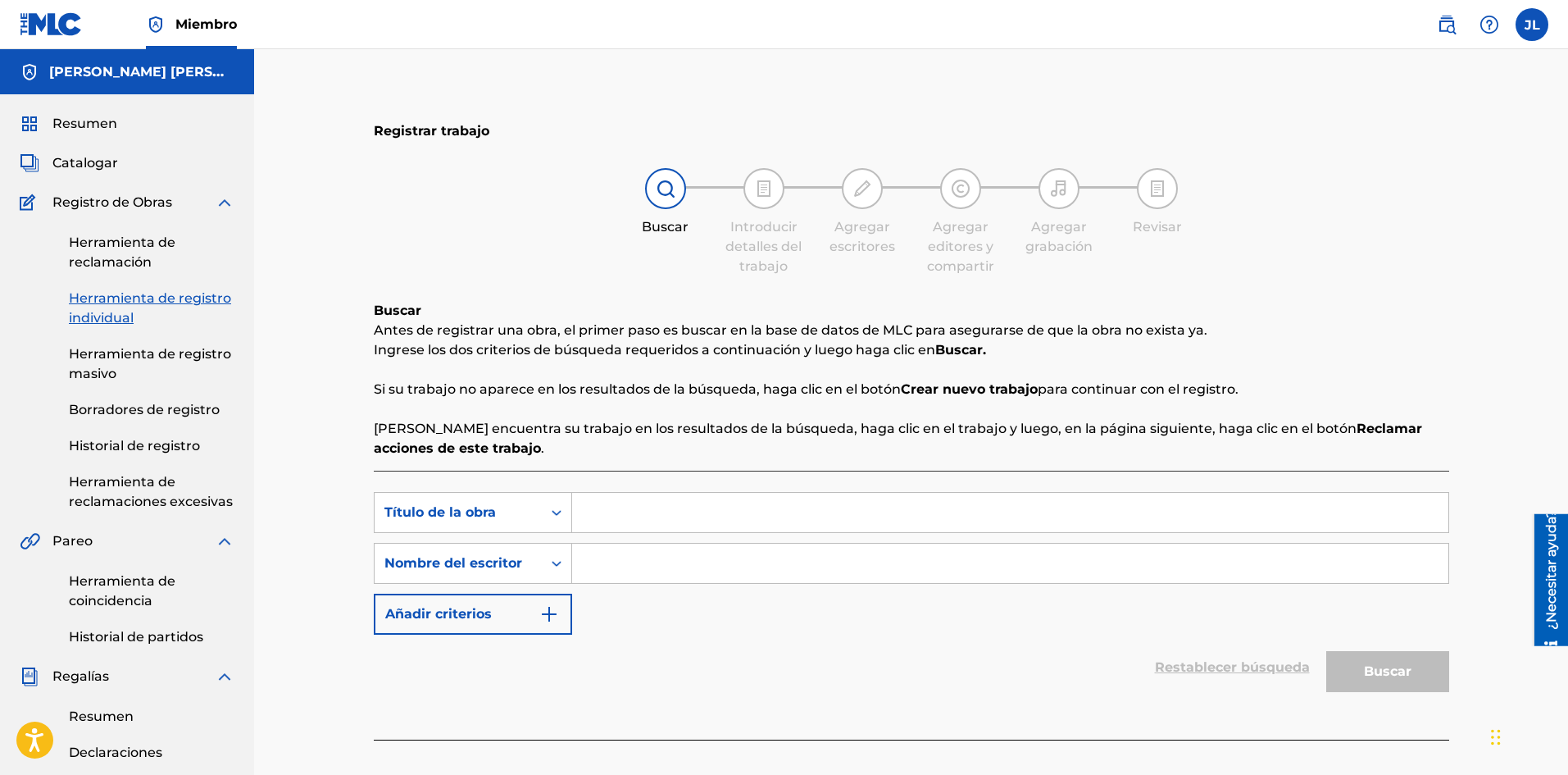
scroll to position [137, 0]
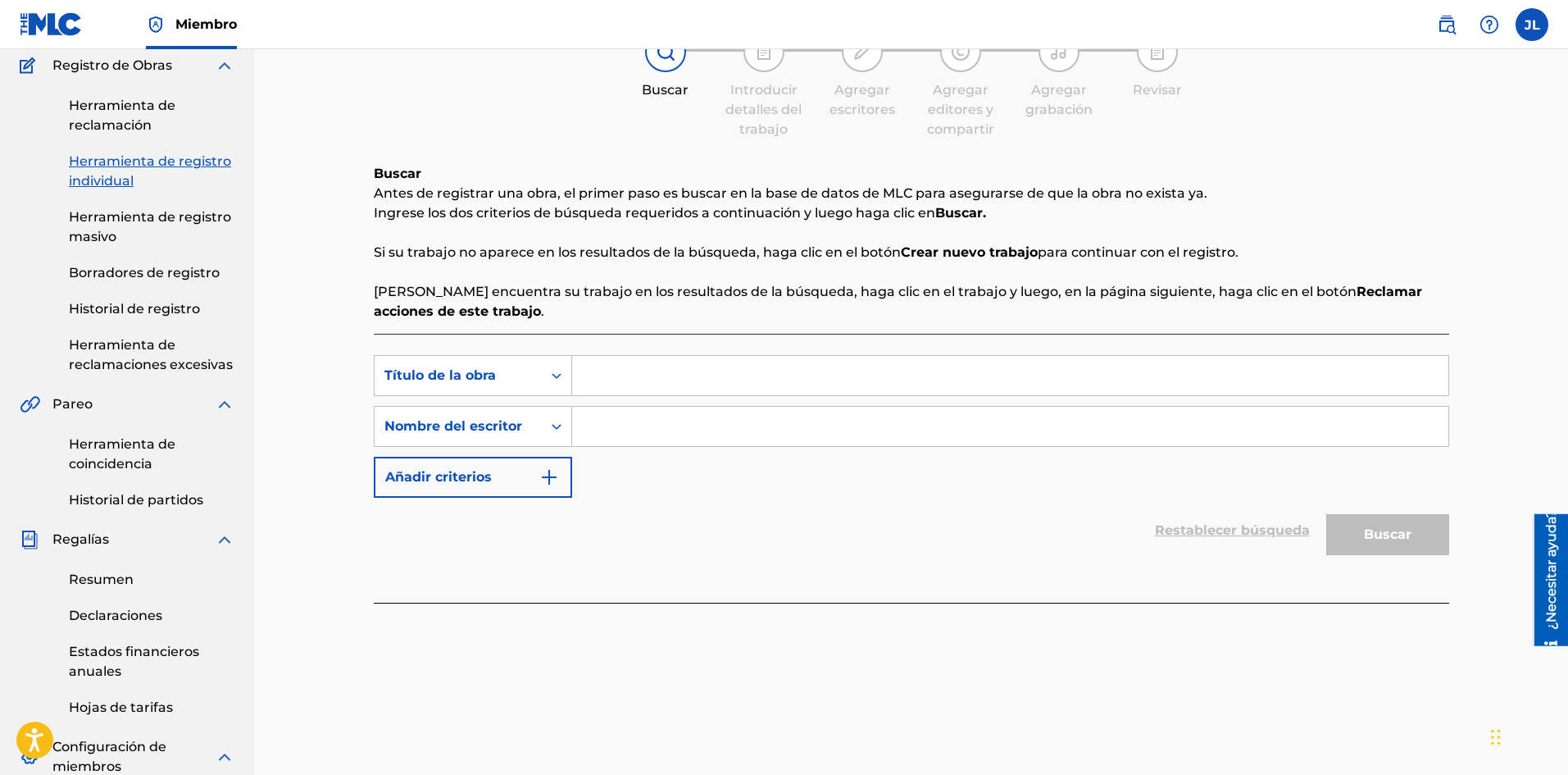
drag, startPoint x: 621, startPoint y: 443, endPoint x: 630, endPoint y: 437, distance: 10.8
click at [621, 443] on input "Formulario de búsqueda" at bounding box center [1010, 426] width 876 height 39
click at [604, 360] on input "Formulario de búsqueda" at bounding box center [1010, 375] width 876 height 39
paste input "Wey Love"
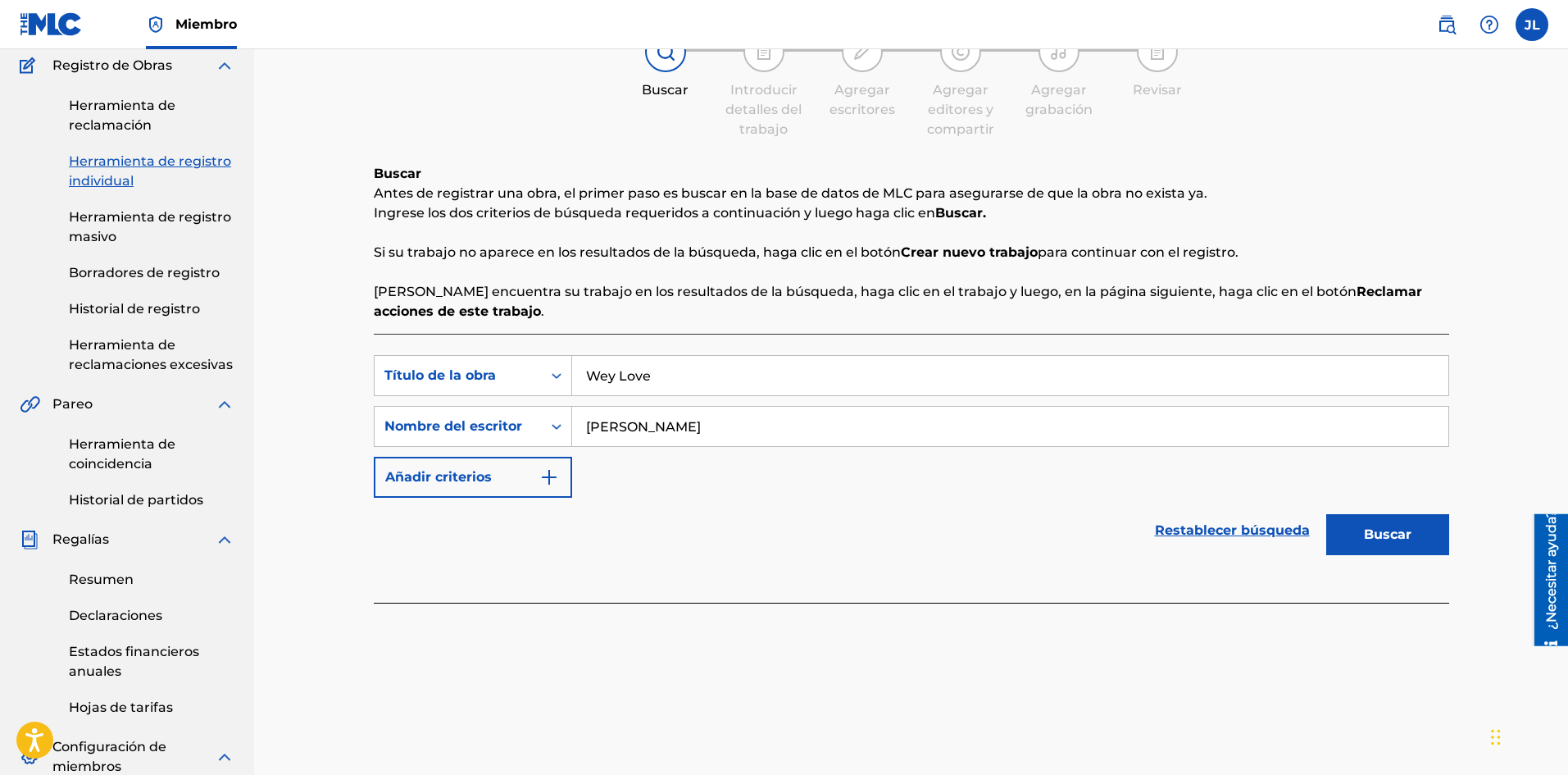
click at [1380, 527] on font "Buscar" at bounding box center [1387, 534] width 47 height 15
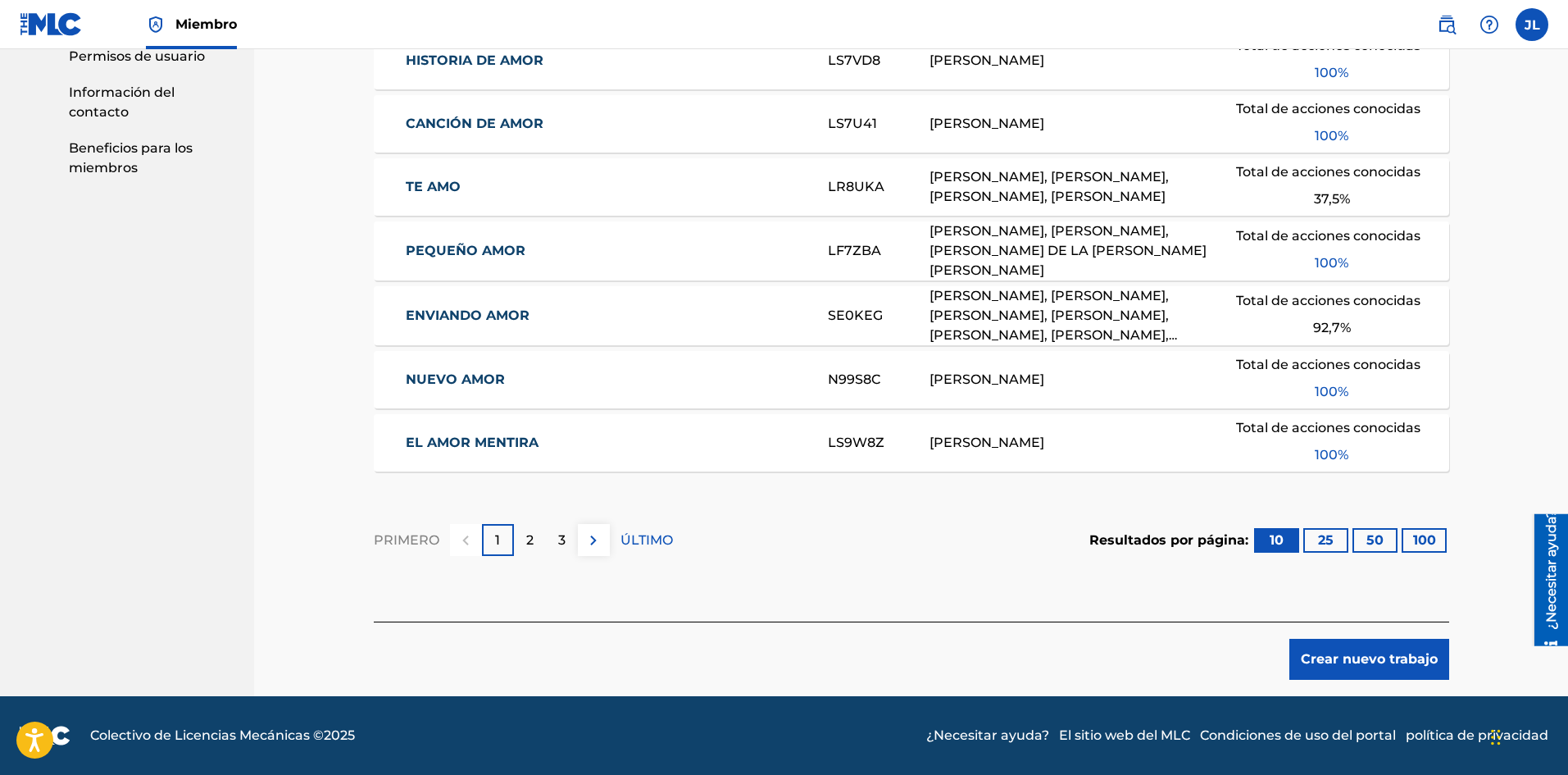
click at [1340, 646] on button "Crear nuevo trabajo" at bounding box center [1369, 658] width 160 height 41
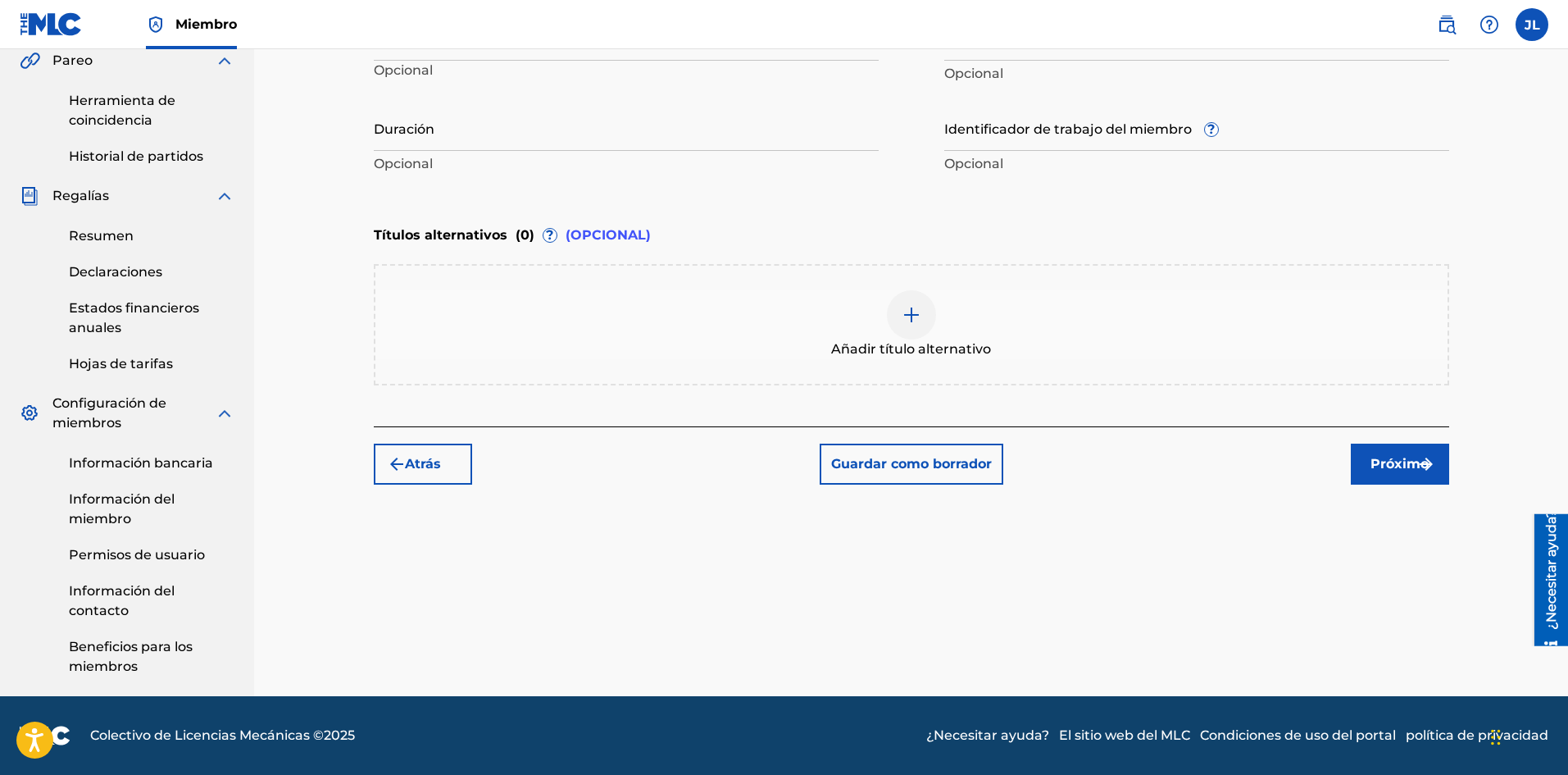
scroll to position [208, 0]
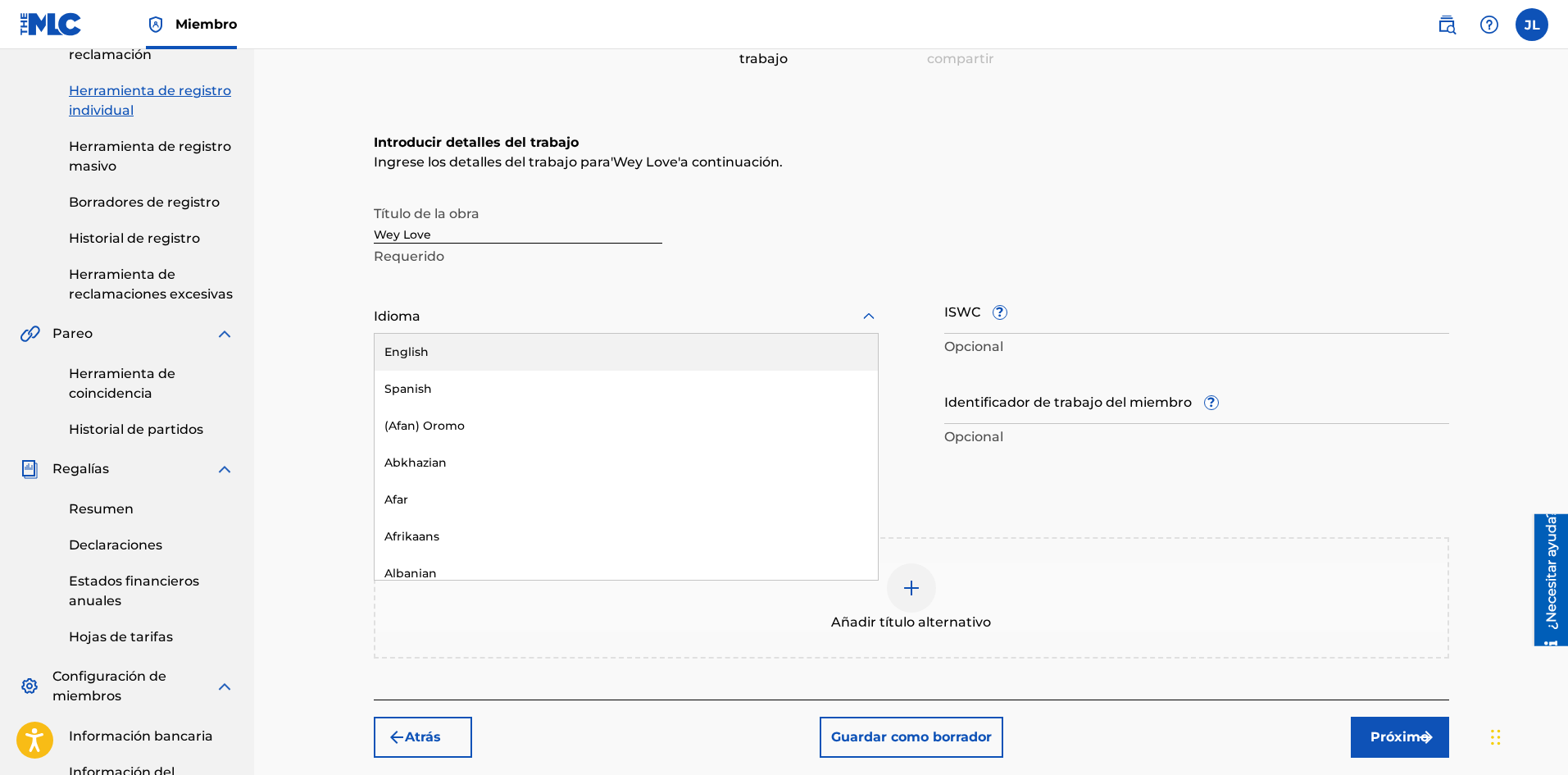
click at [493, 315] on div at bounding box center [626, 316] width 504 height 21
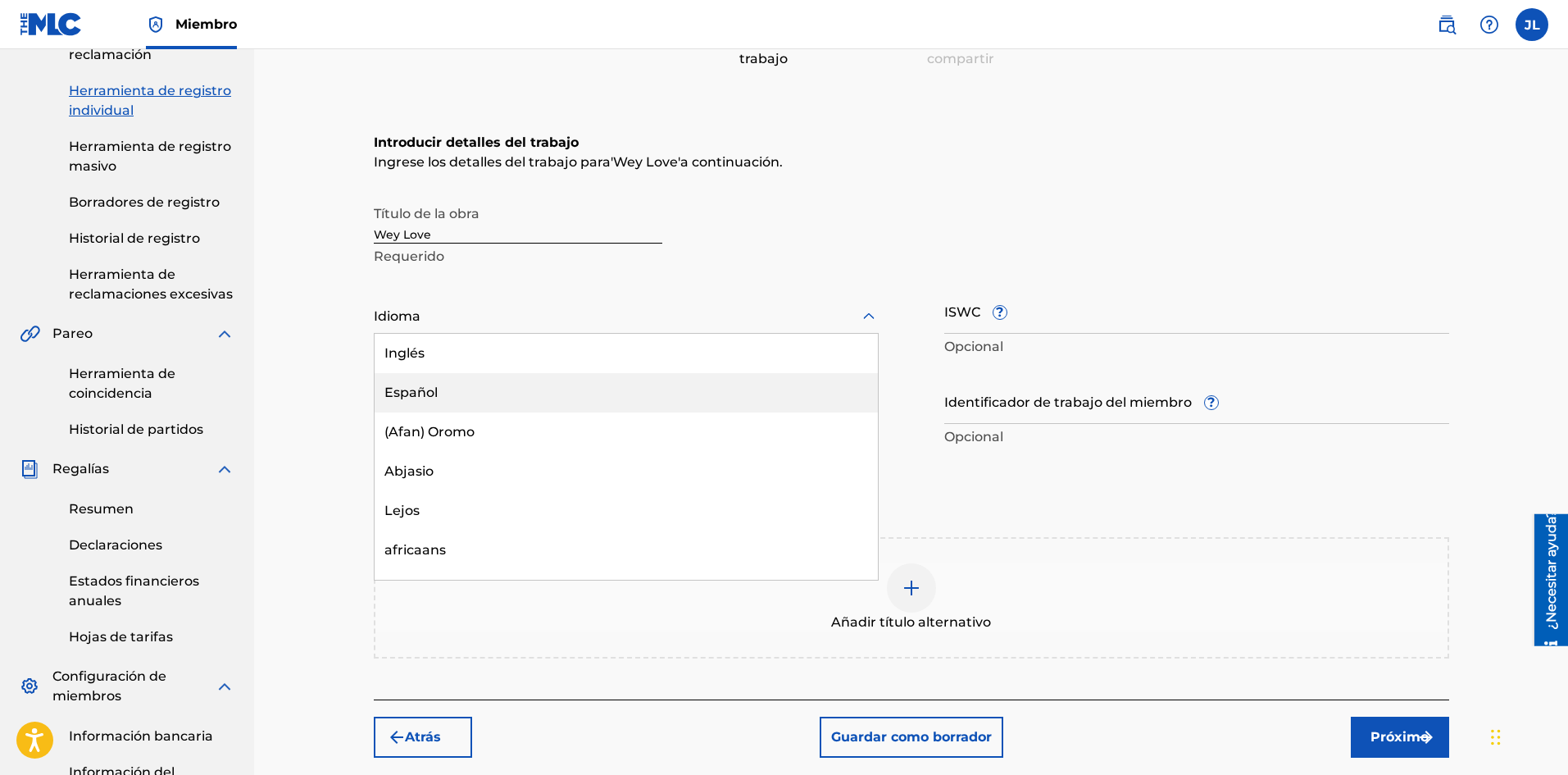
click at [430, 383] on div "Español" at bounding box center [626, 392] width 503 height 39
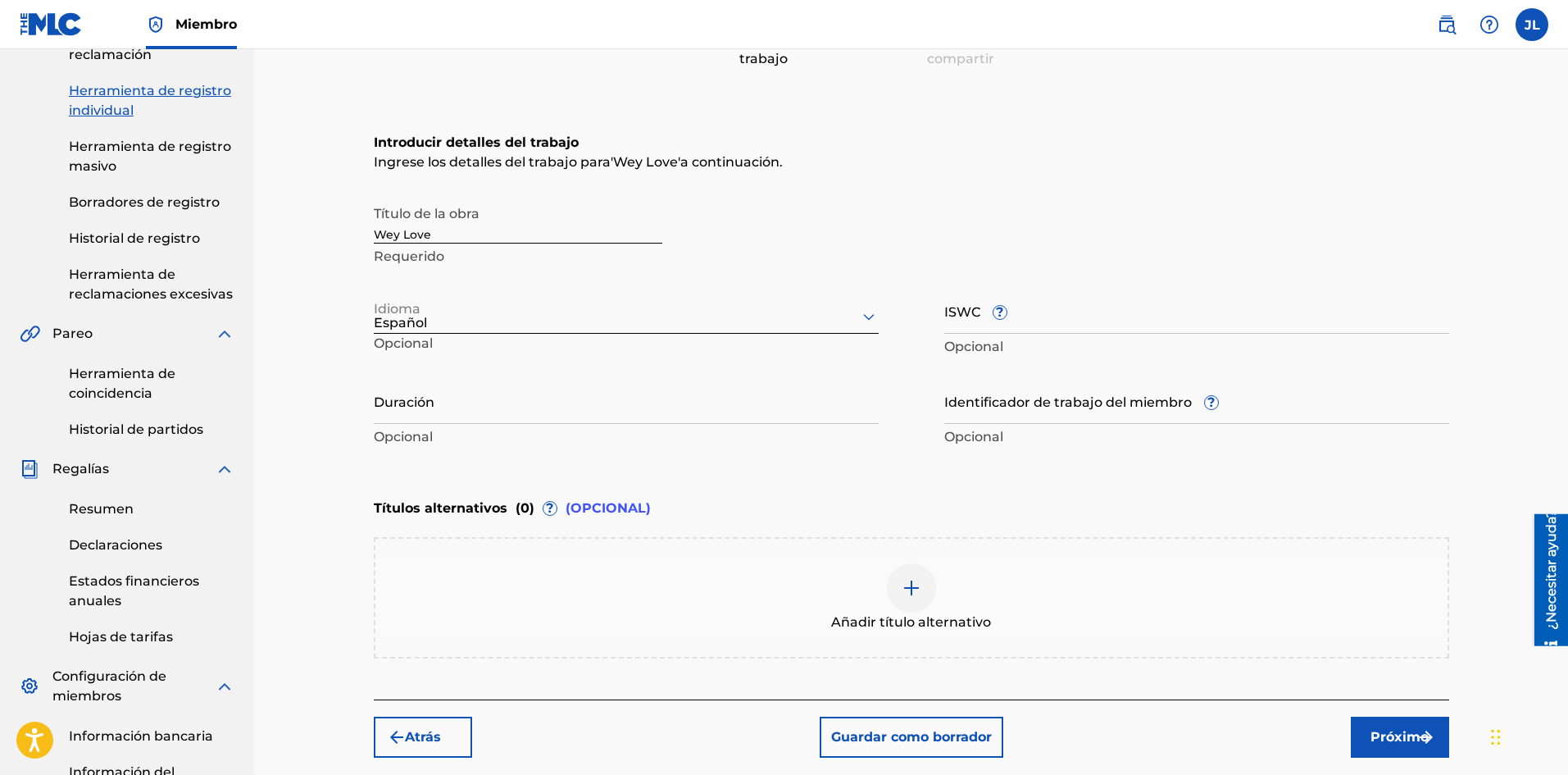
click at [474, 415] on input "Duración" at bounding box center [626, 400] width 504 height 46
click at [1386, 726] on button "Próximo" at bounding box center [1400, 736] width 99 height 41
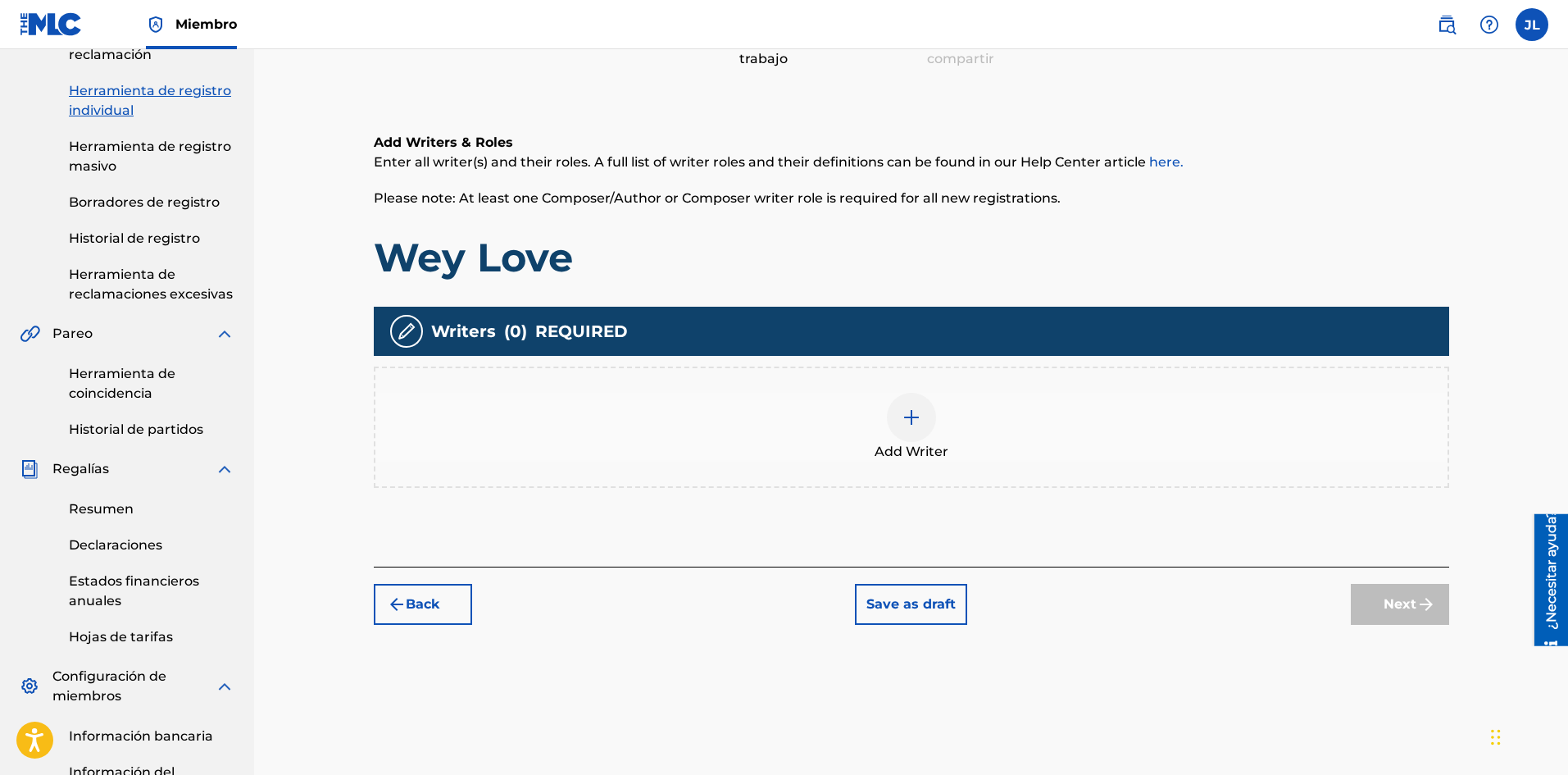
scroll to position [74, 0]
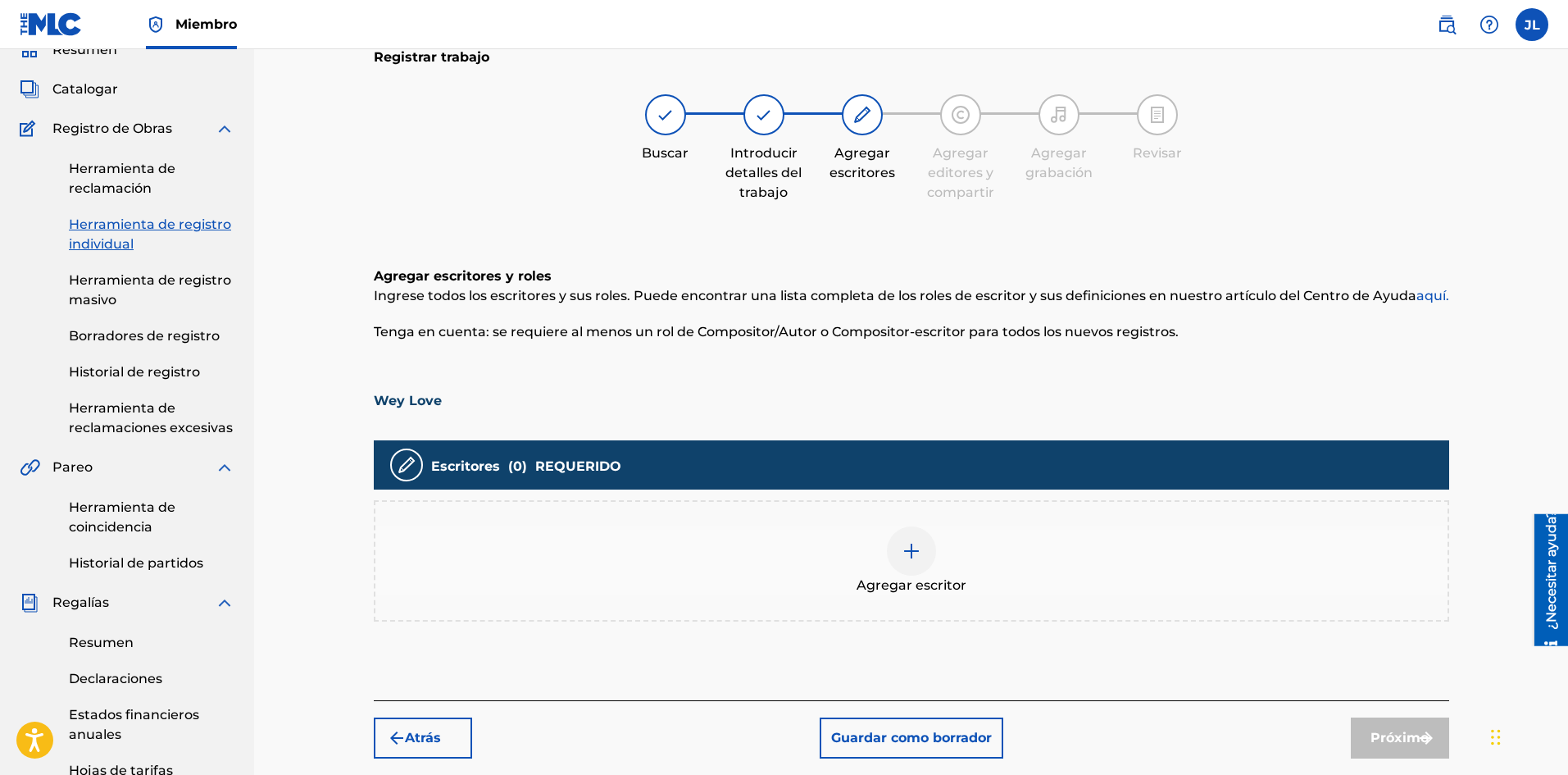
click at [926, 551] on div at bounding box center [911, 551] width 49 height 49
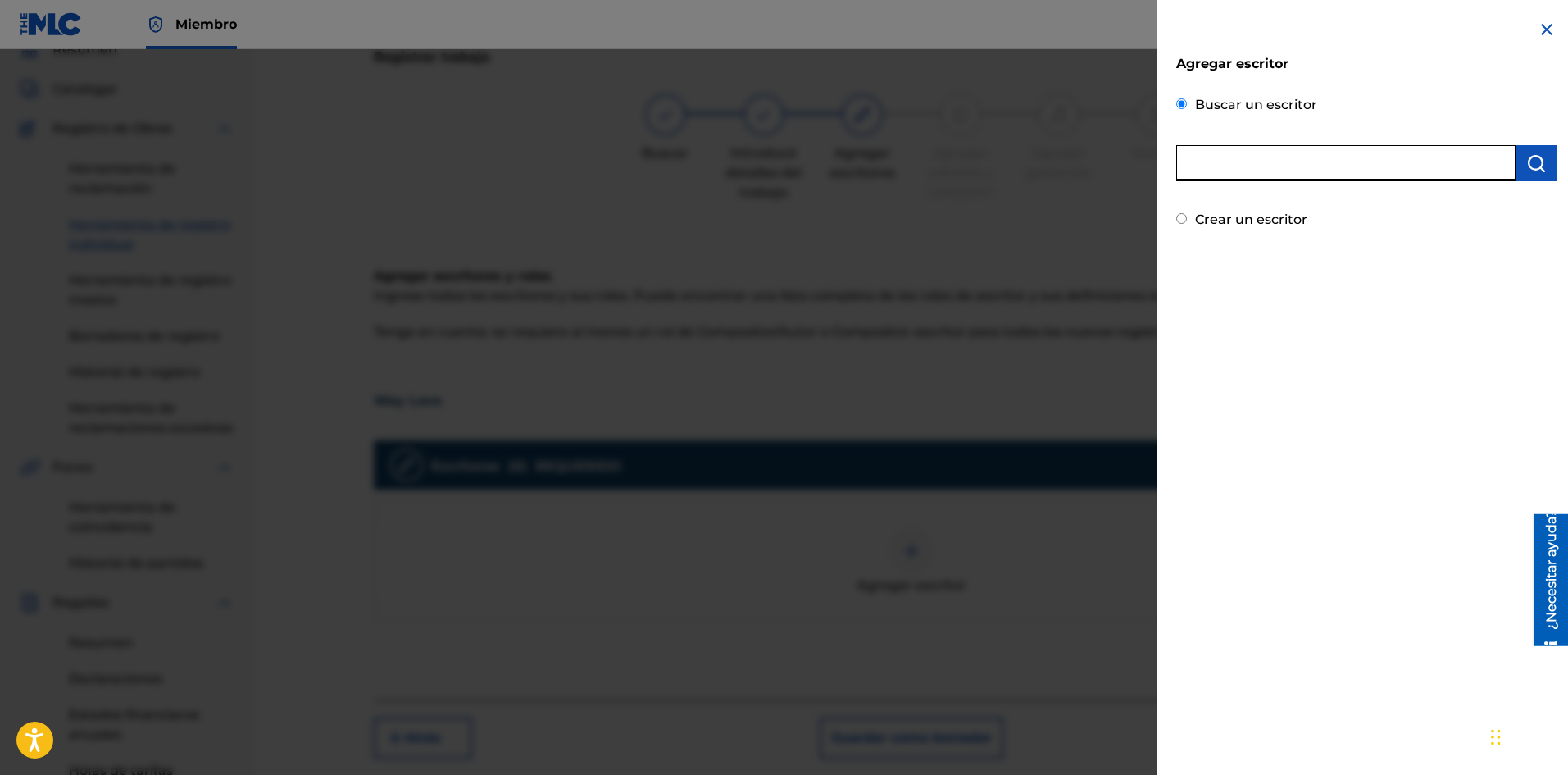
click at [1240, 159] on input "text" at bounding box center [1345, 163] width 339 height 36
click at [1535, 161] on img "submit" at bounding box center [1536, 163] width 20 height 20
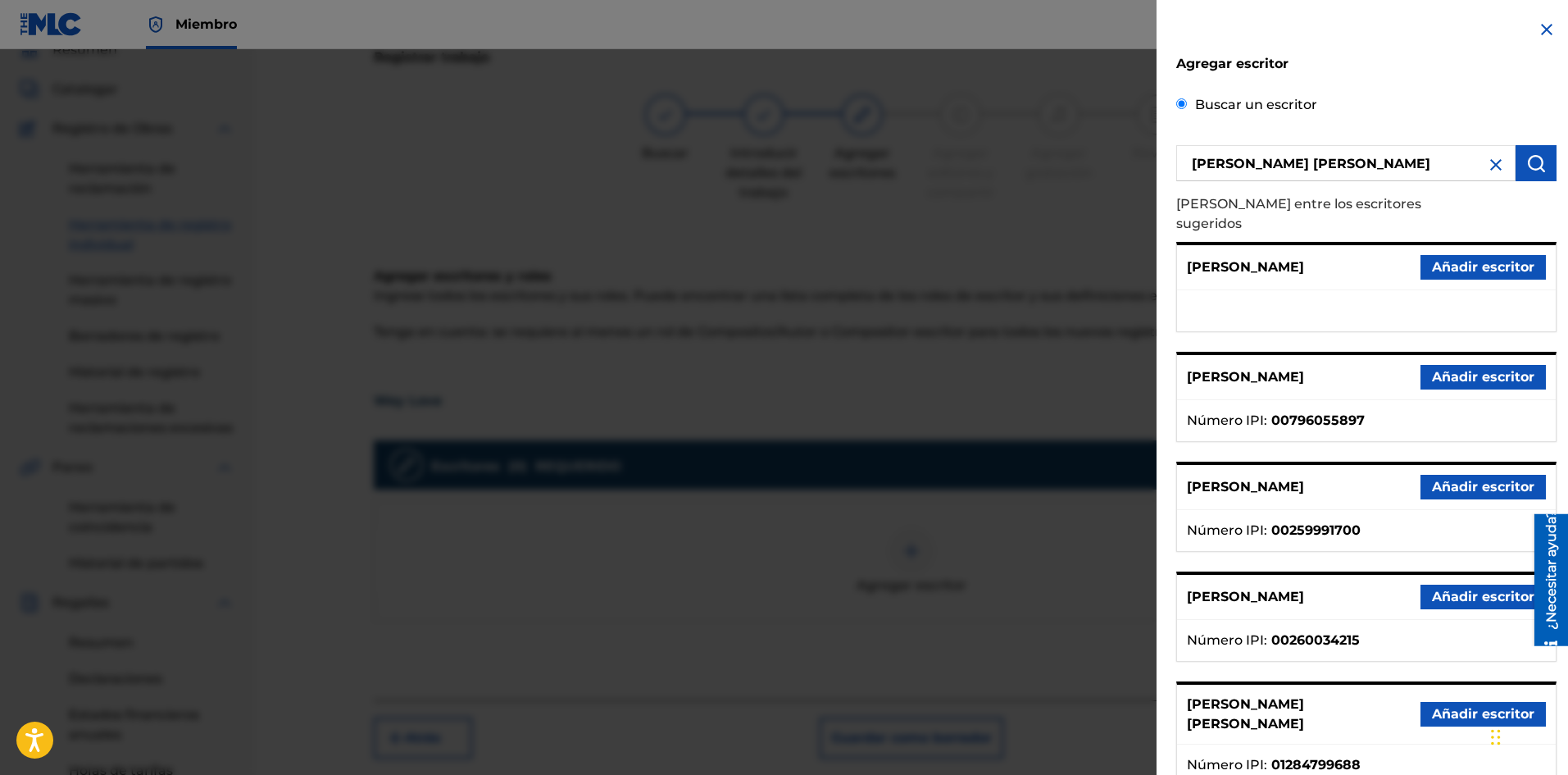
click at [1449, 705] on font "Añadir escritor" at bounding box center [1483, 714] width 102 height 20
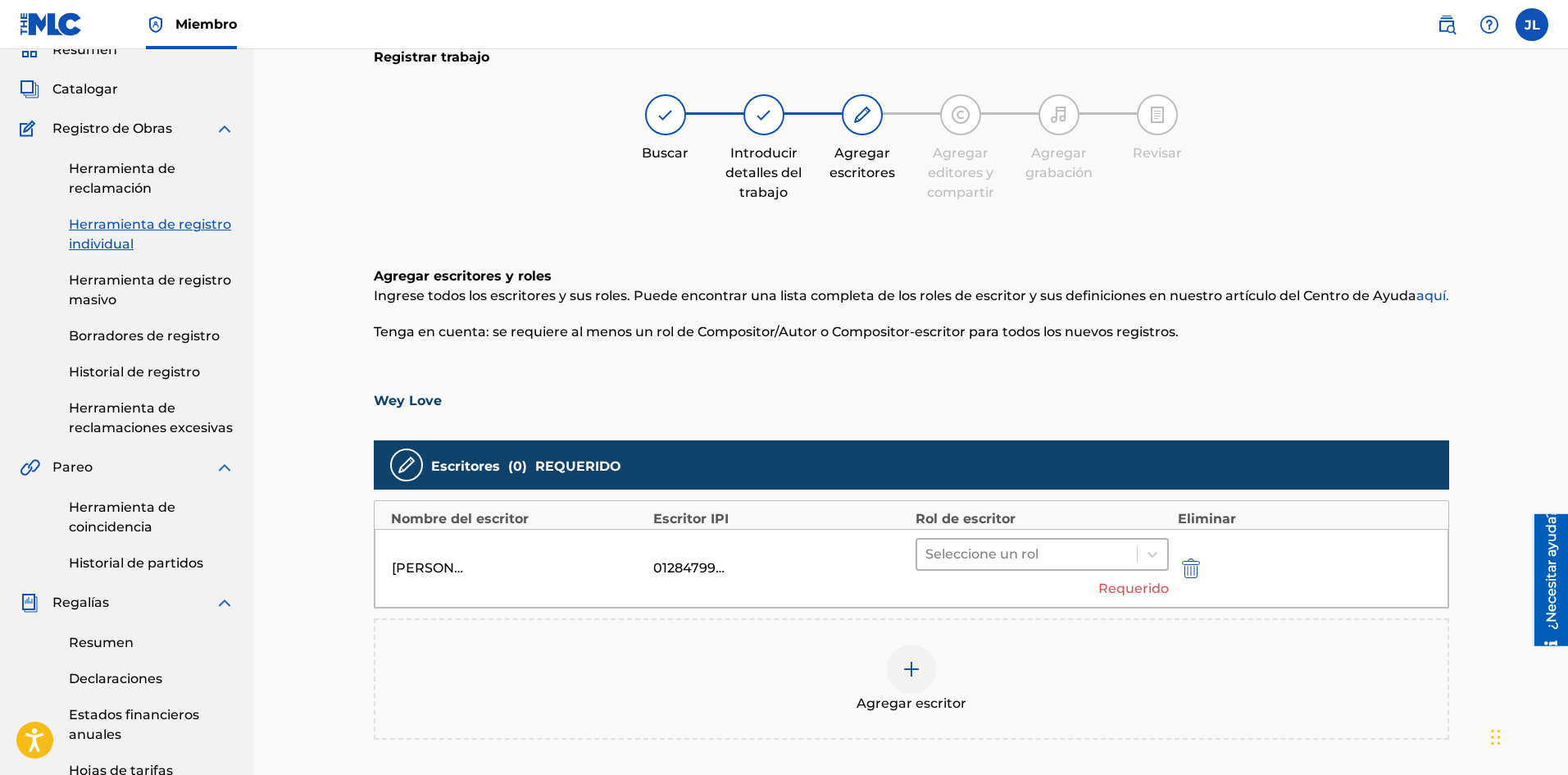
click at [1022, 551] on div at bounding box center [1027, 554] width 204 height 23
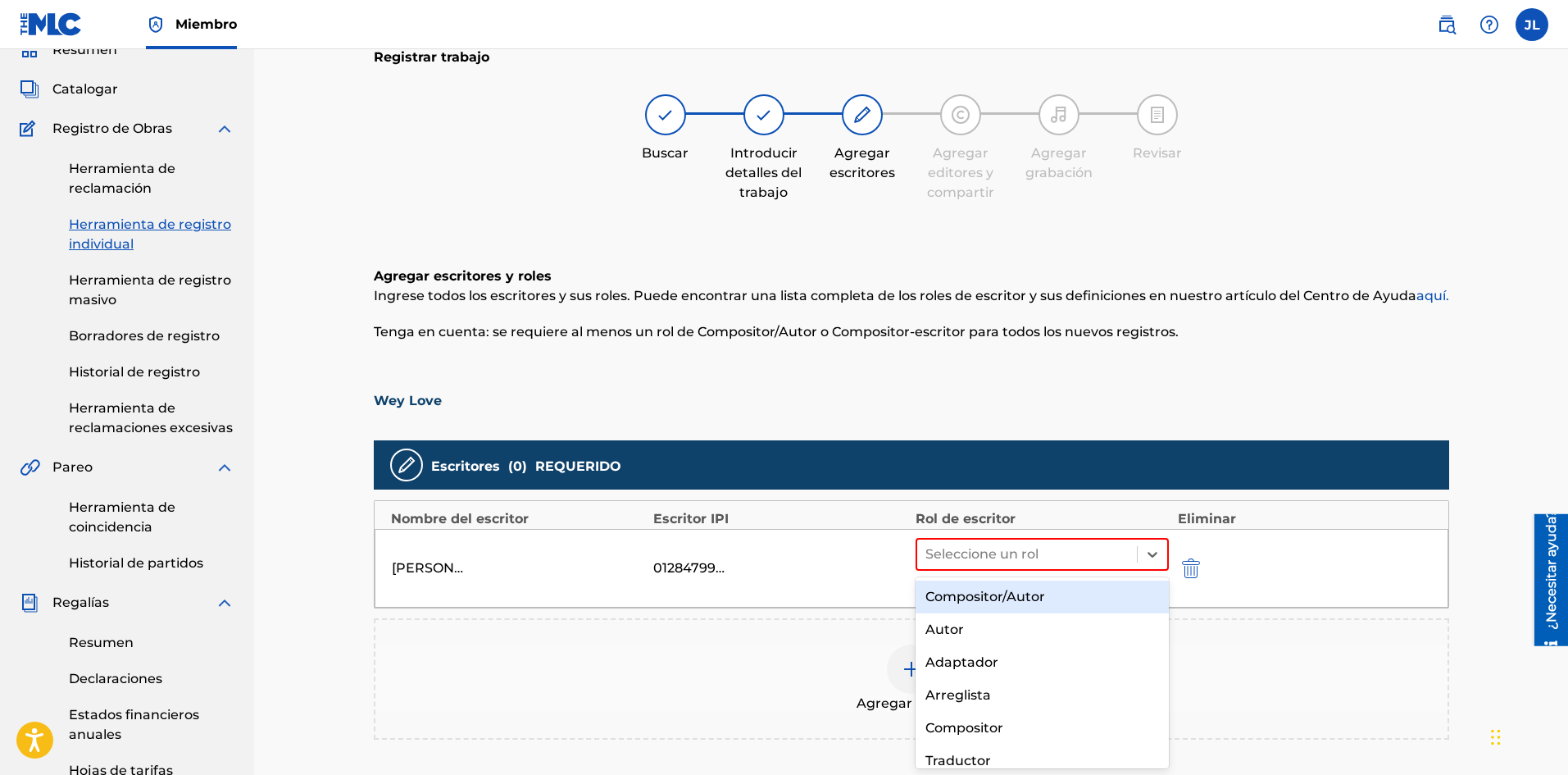
click at [1021, 601] on font "Compositor/Autor" at bounding box center [985, 597] width 119 height 15
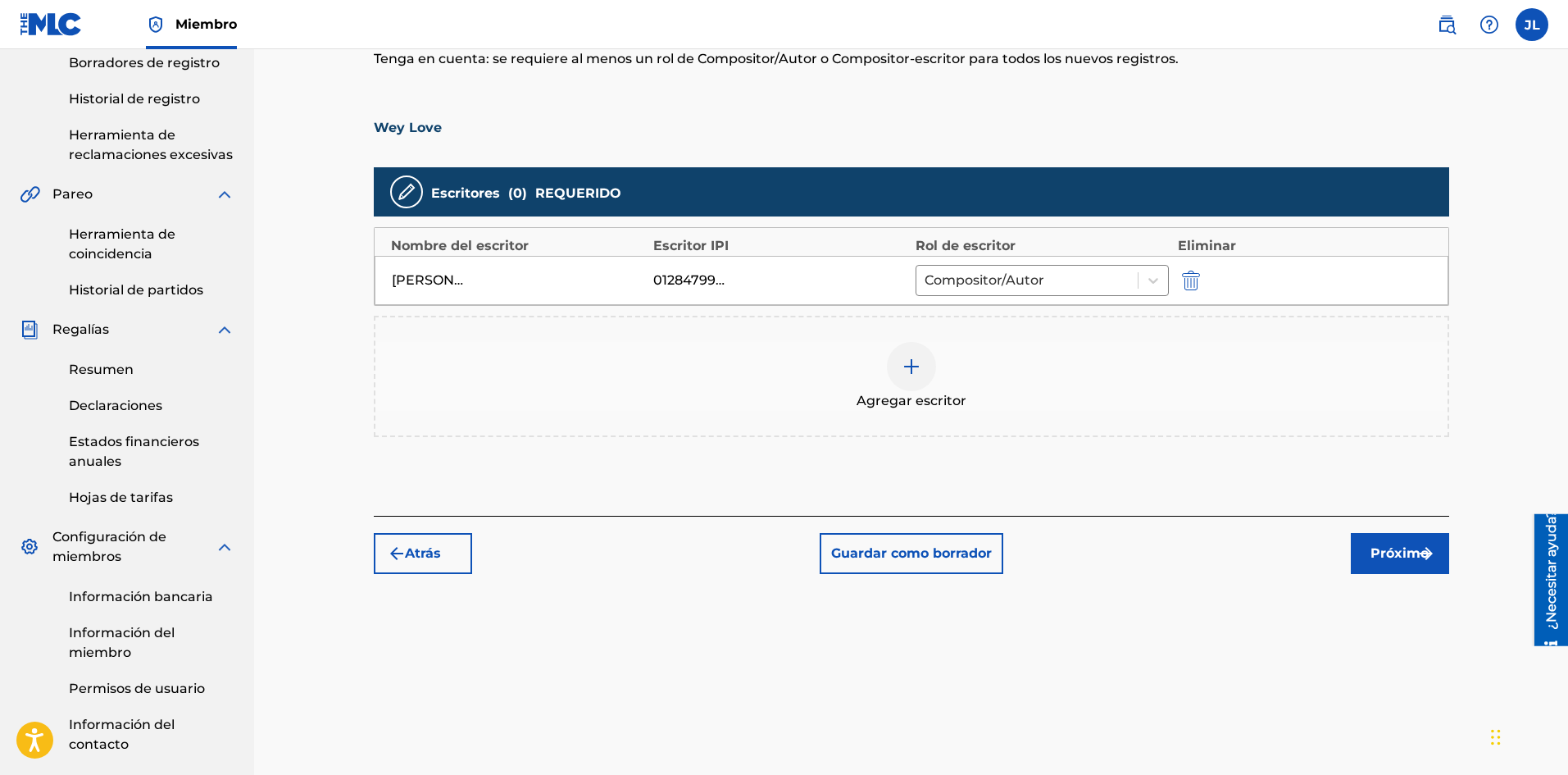
click at [1375, 561] on font "Próximo" at bounding box center [1398, 553] width 58 height 20
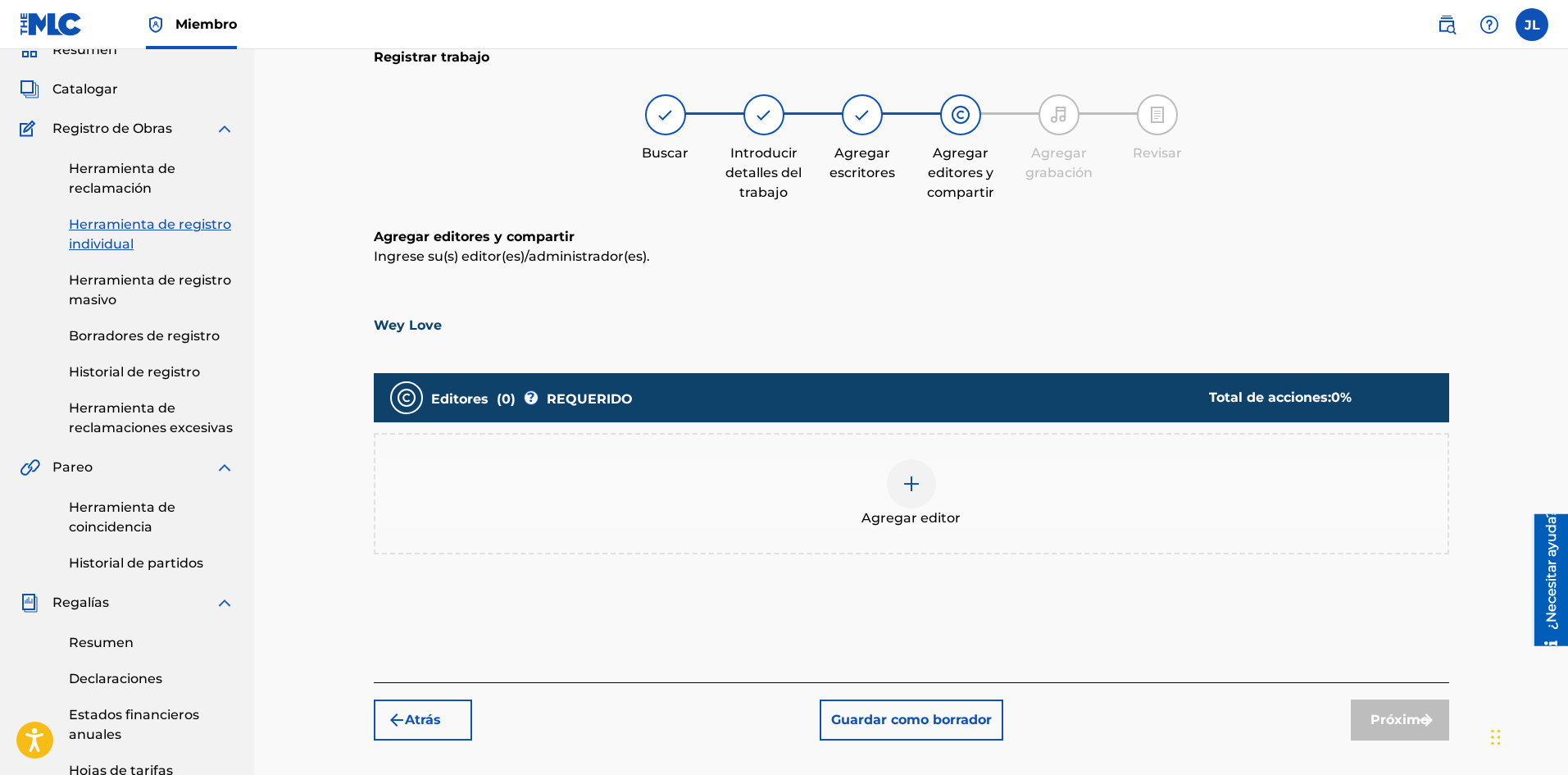
scroll to position [347, 0]
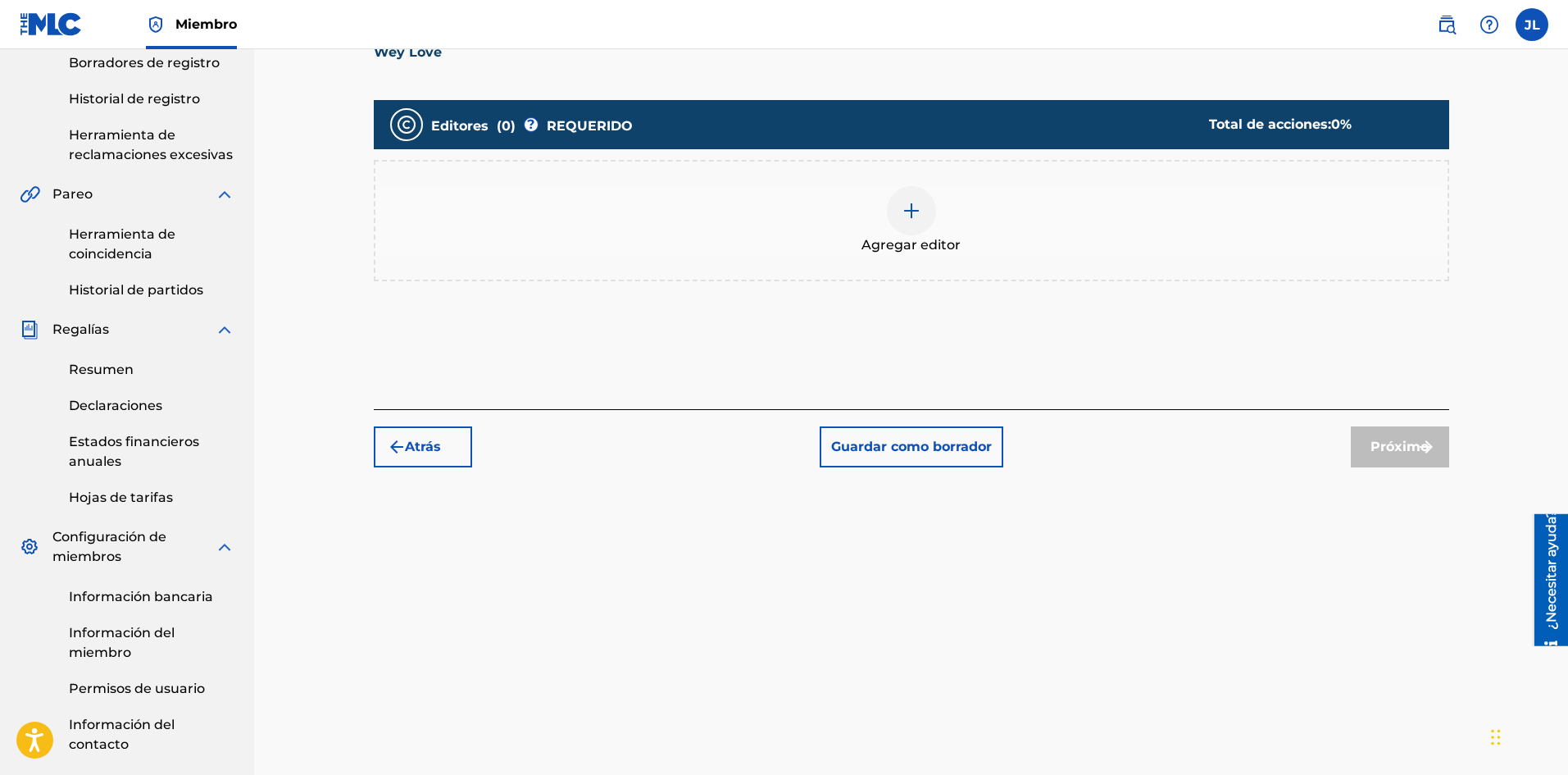
click at [939, 223] on div "Agregar editor" at bounding box center [911, 220] width 1072 height 69
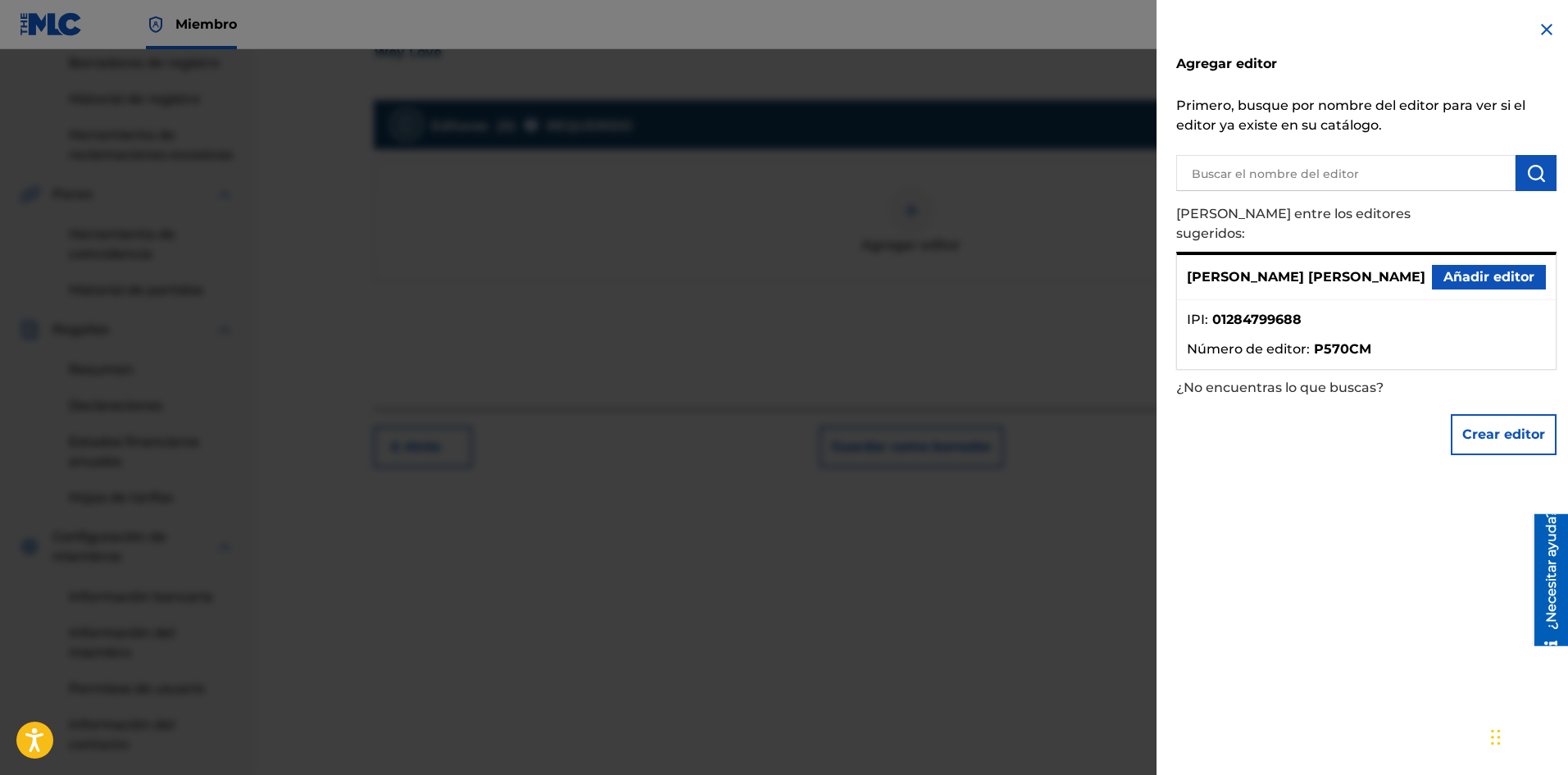
click at [1452, 269] on font "Añadir editor" at bounding box center [1488, 277] width 91 height 15
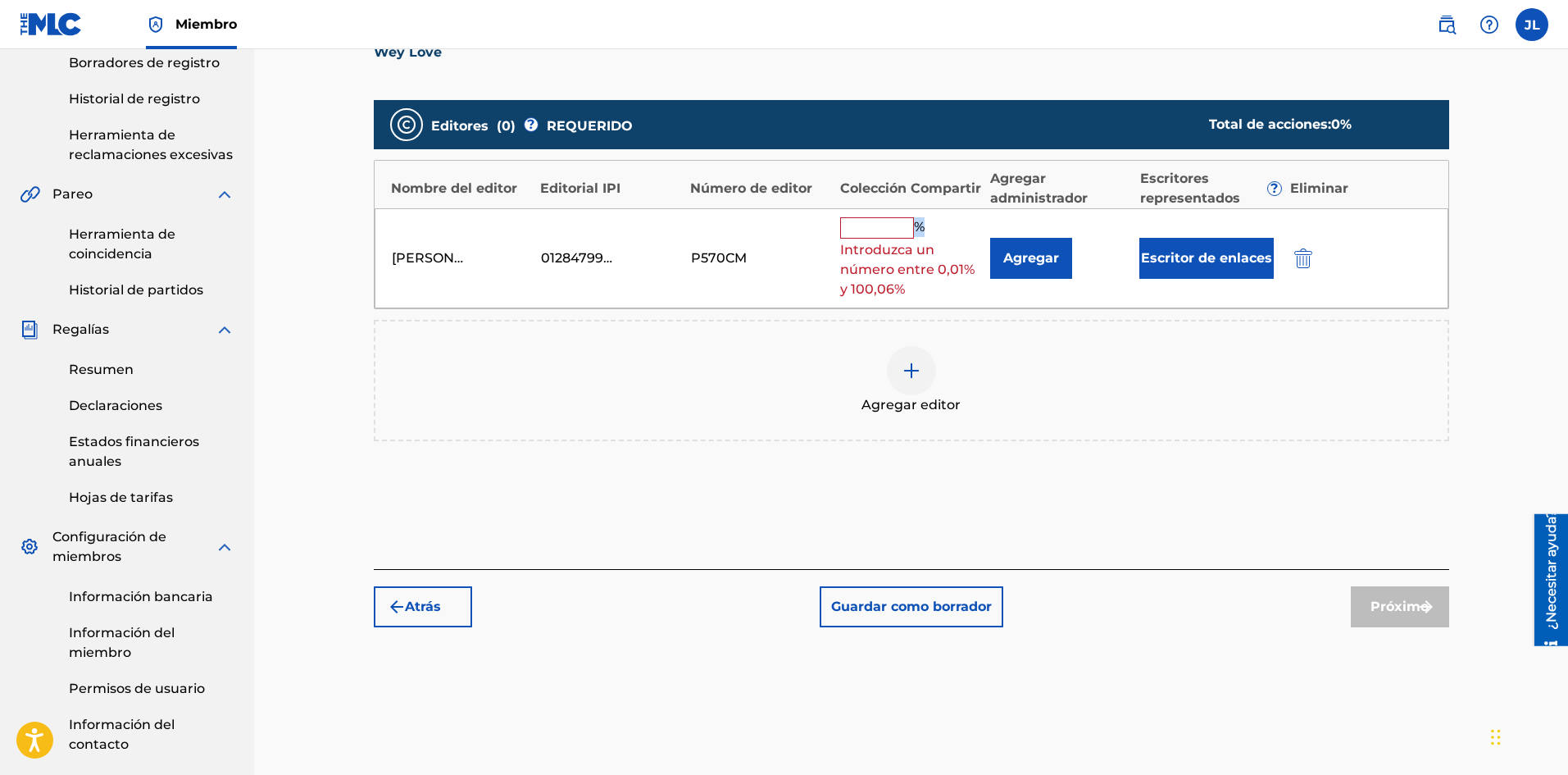
click at [918, 226] on font "%" at bounding box center [919, 227] width 10 height 15
click at [904, 227] on input "text" at bounding box center [877, 228] width 74 height 21
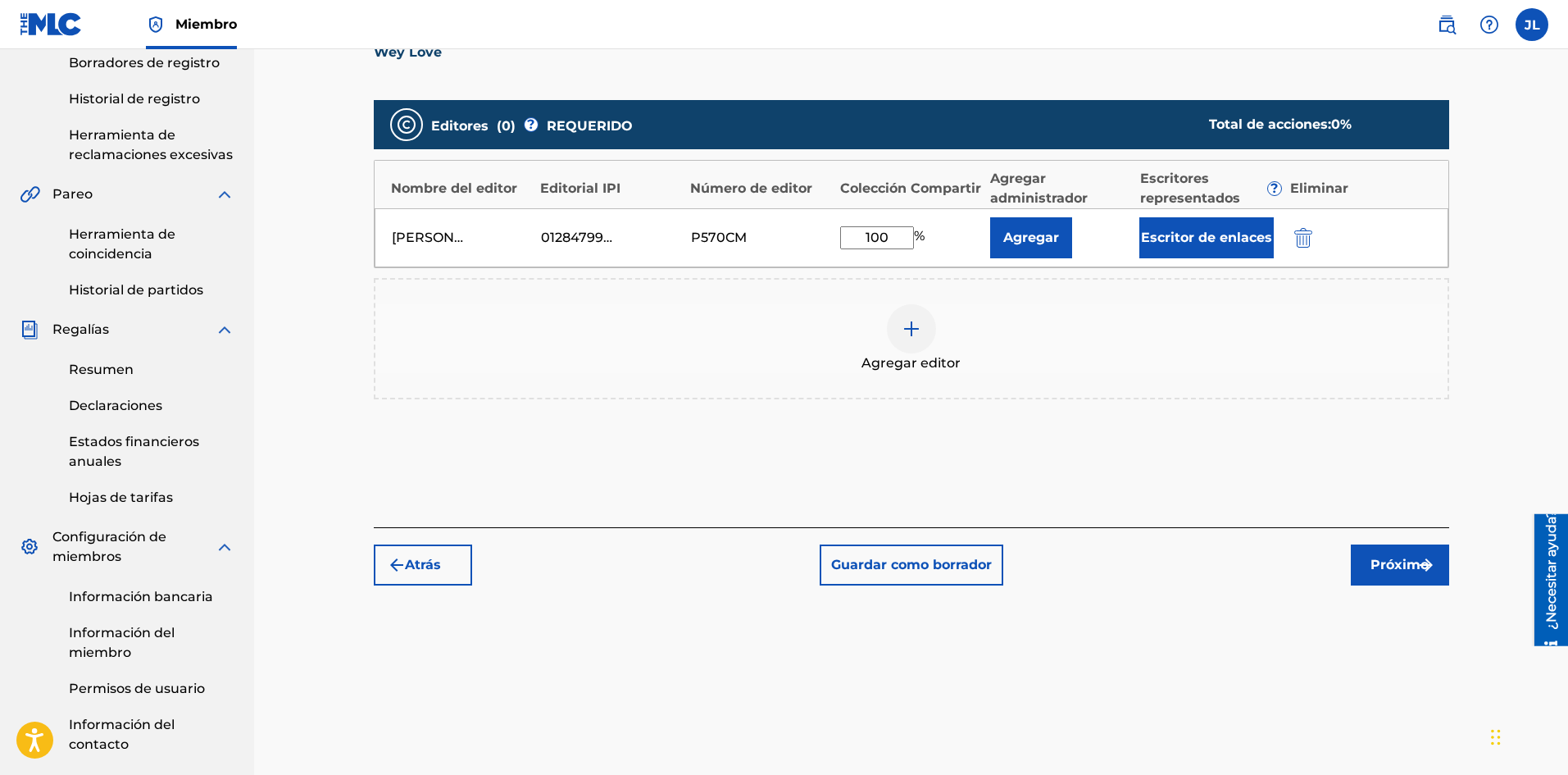
click at [1365, 556] on button "Próximo" at bounding box center [1400, 564] width 99 height 41
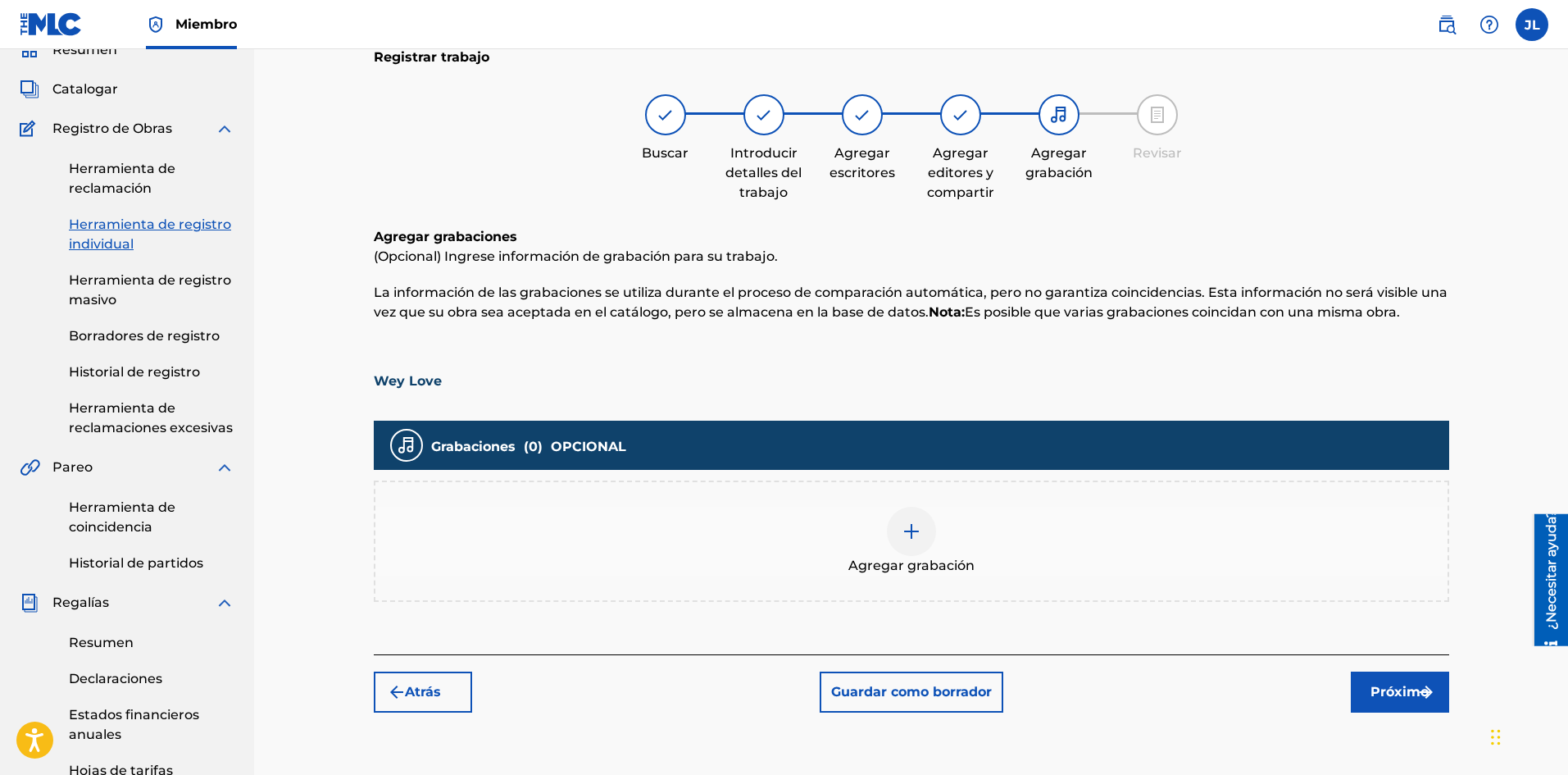
scroll to position [211, 0]
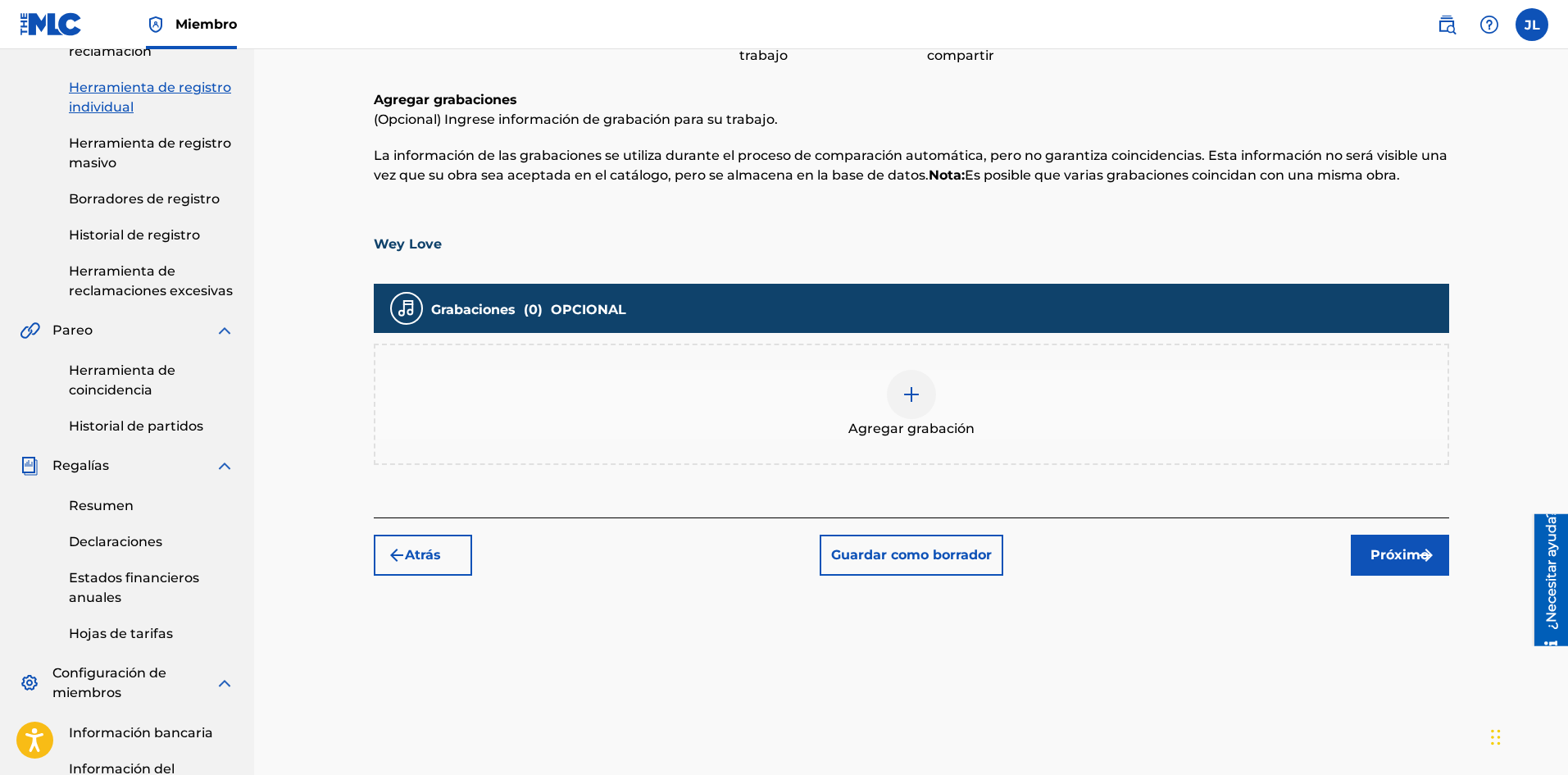
click at [919, 388] on img at bounding box center [911, 394] width 20 height 20
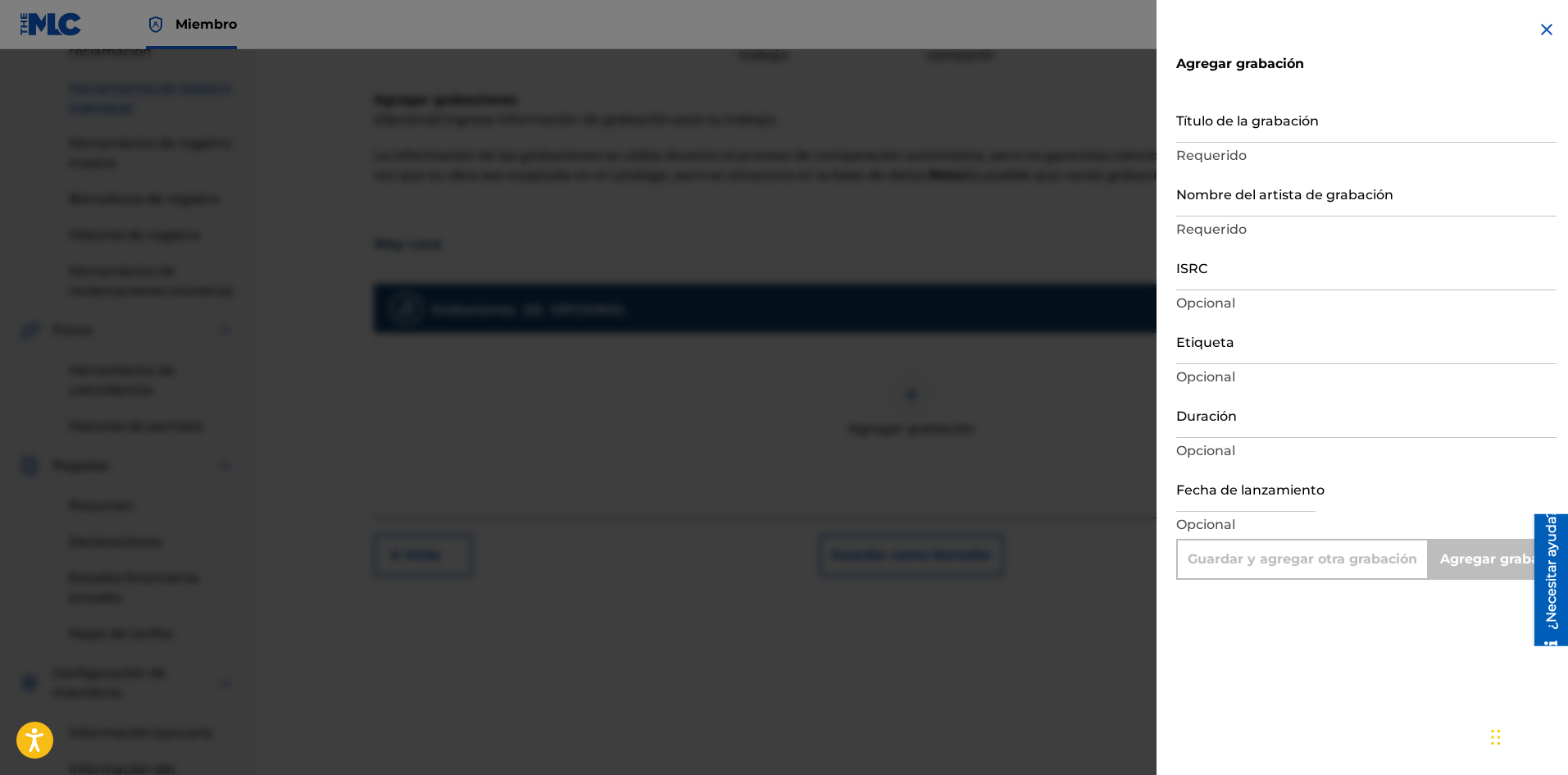
click at [1236, 425] on input "Duración" at bounding box center [1365, 414] width 380 height 46
click at [1238, 425] on input "Duración" at bounding box center [1365, 414] width 380 height 46
click at [1203, 492] on input "text" at bounding box center [1245, 488] width 139 height 46
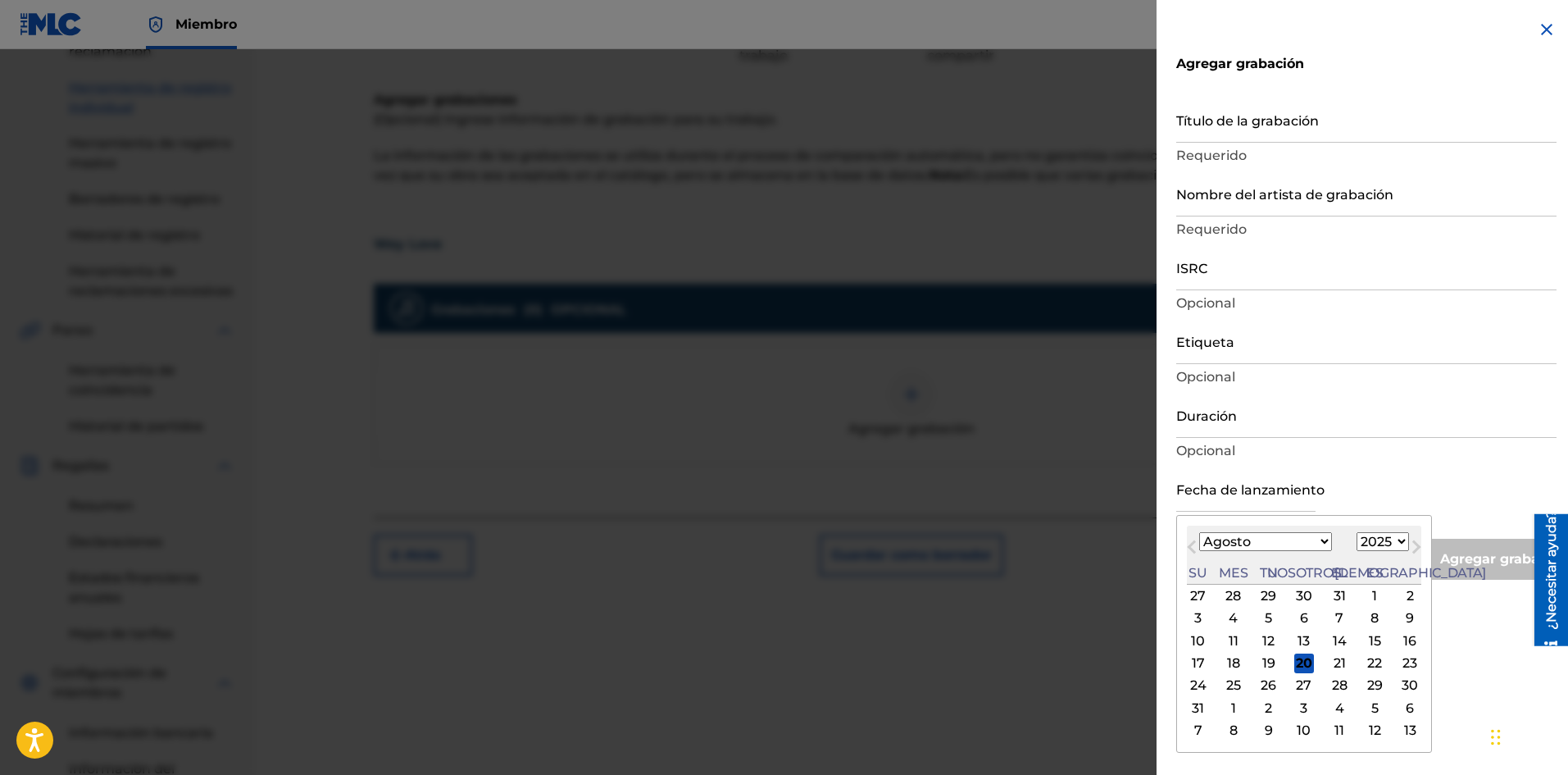
click at [1377, 526] on div "[DATE] Enero Febrero Marzo Abril Puede Junio [PERSON_NAME] Septiembre Octubre N…" at bounding box center [1304, 555] width 234 height 59
click at [1262, 658] on font "19" at bounding box center [1268, 663] width 13 height 15
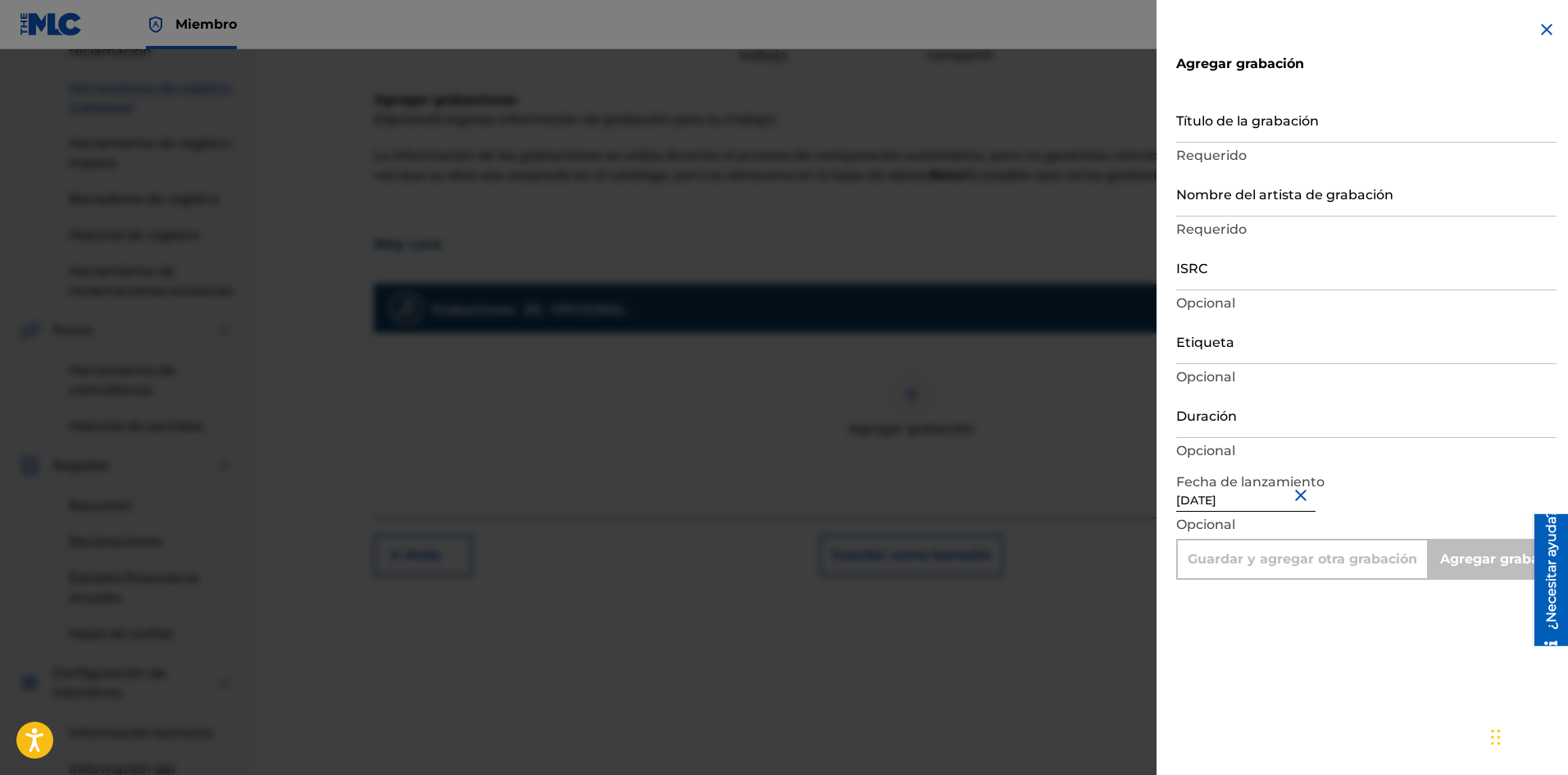
scroll to position [74, 0]
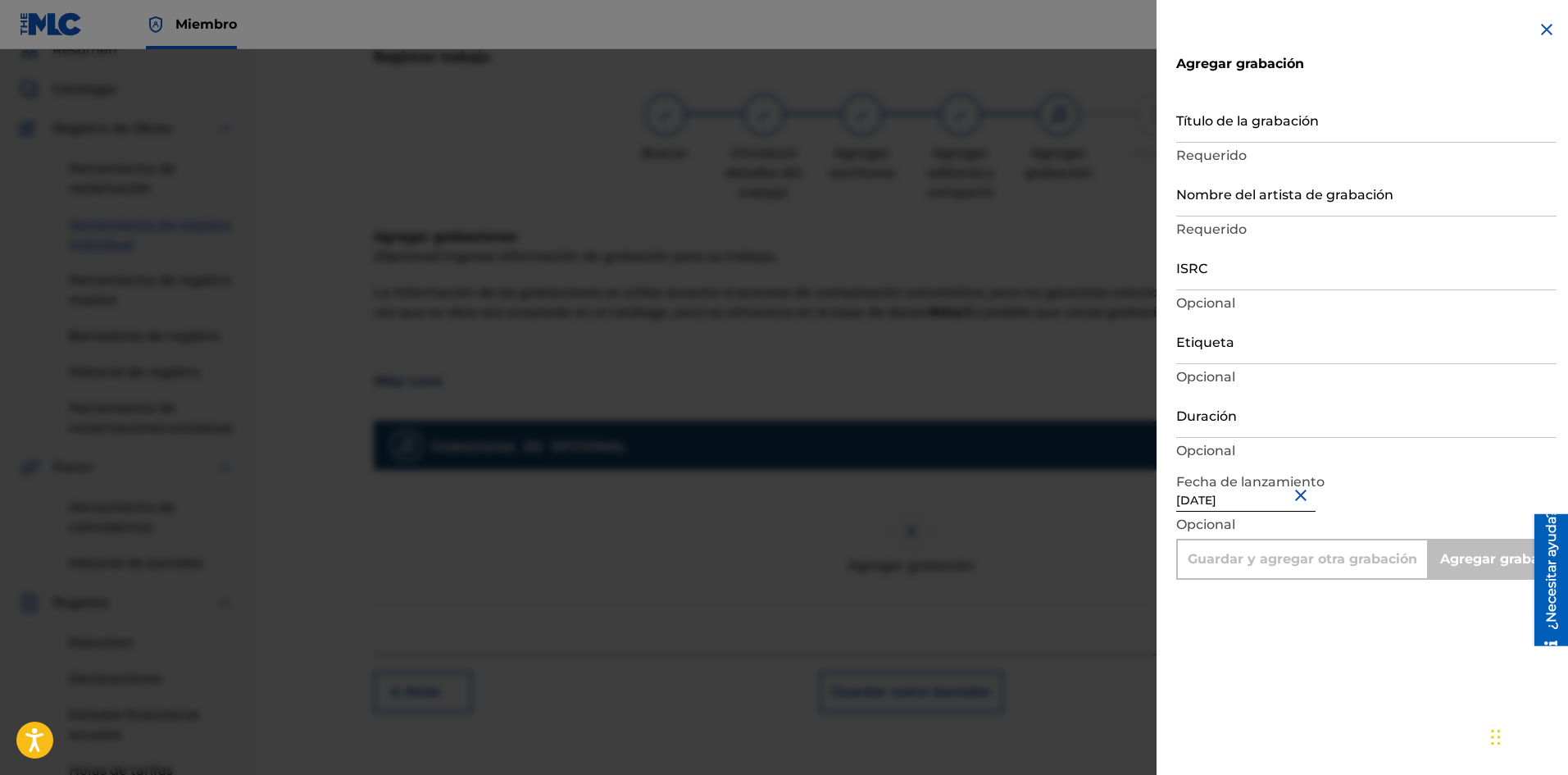
click at [1236, 133] on input "Título de la grabación" at bounding box center [1365, 119] width 380 height 46
paste input "Wey Love"
click at [1260, 205] on input "Nombre del artista de grabación" at bounding box center [1365, 193] width 380 height 46
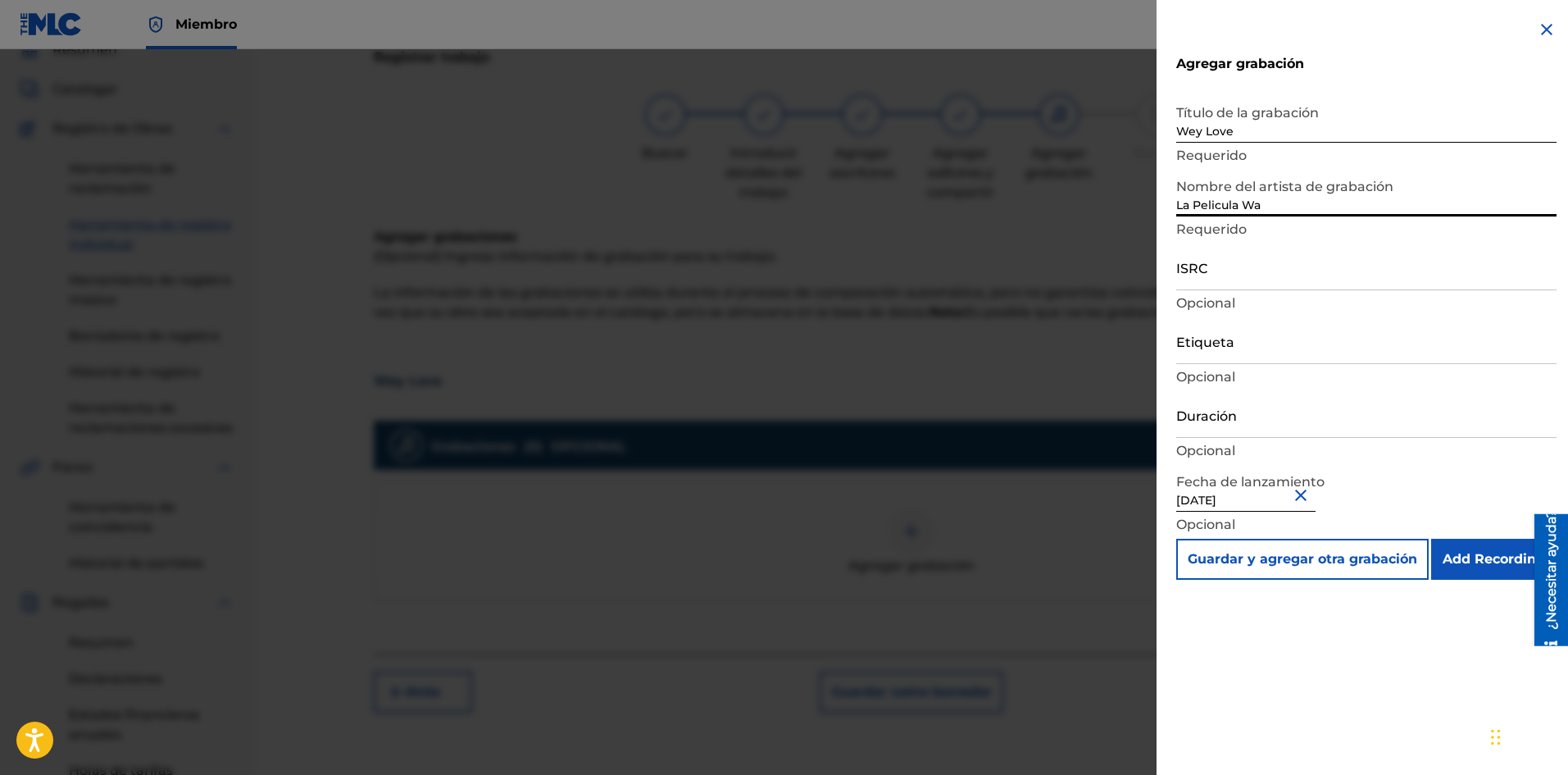
click at [1237, 349] on input "Etiqueta" at bounding box center [1365, 341] width 380 height 46
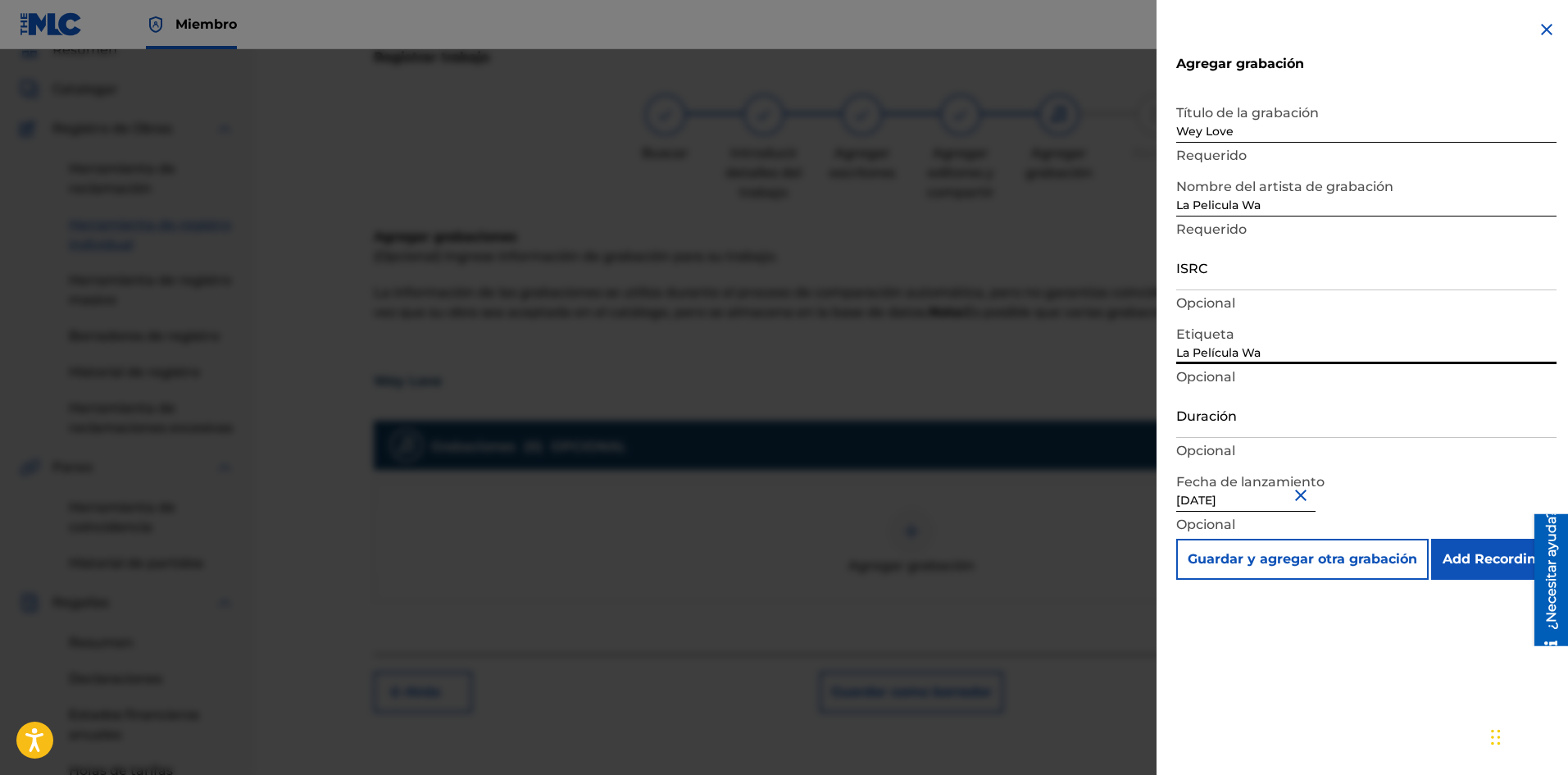
click at [1258, 431] on input "Duración" at bounding box center [1365, 414] width 380 height 46
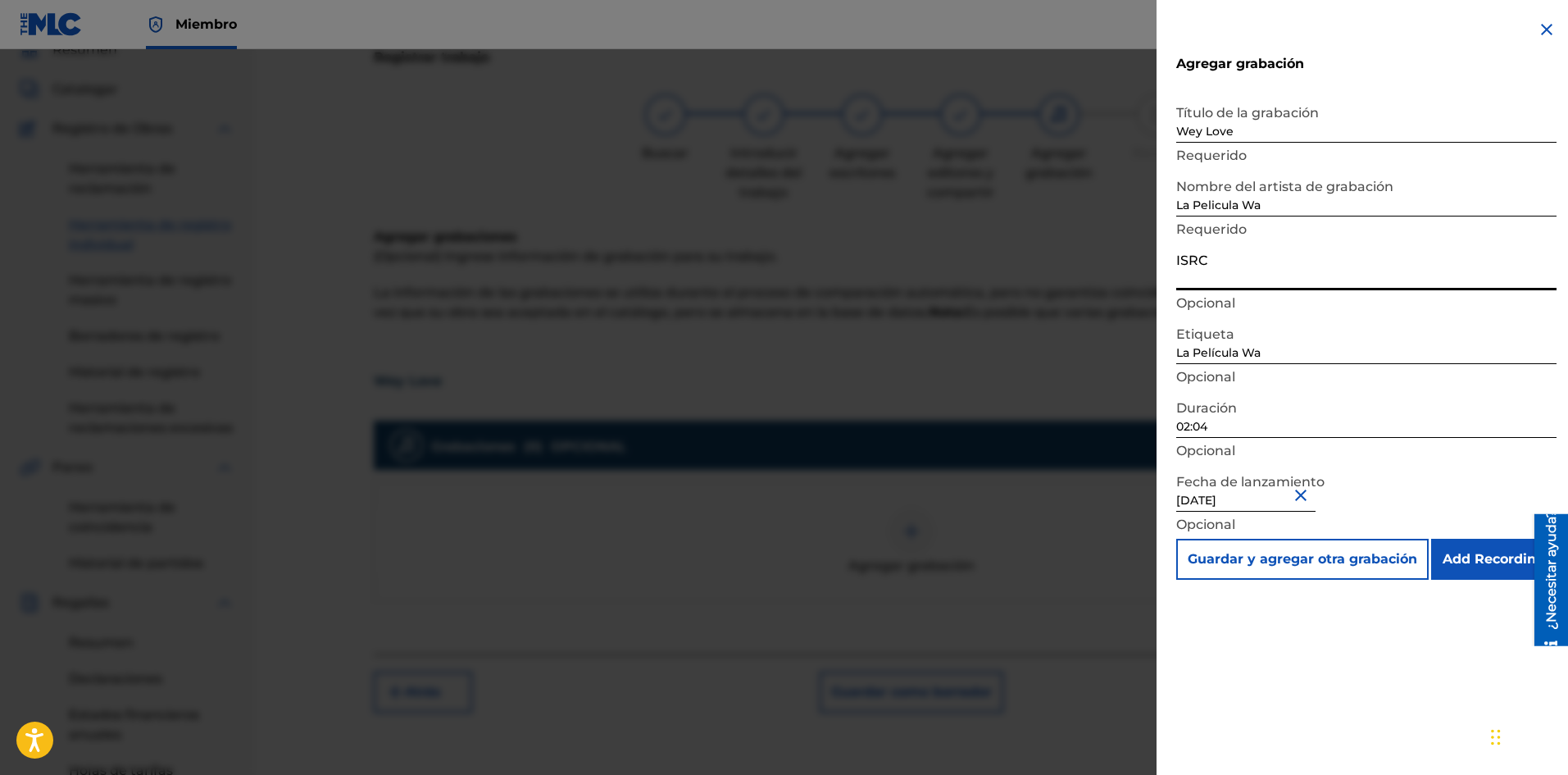
click at [1218, 286] on input "ISRC" at bounding box center [1365, 267] width 380 height 46
paste input "SE6SA2501620"
click at [1489, 551] on input "Add Recording" at bounding box center [1493, 559] width 125 height 41
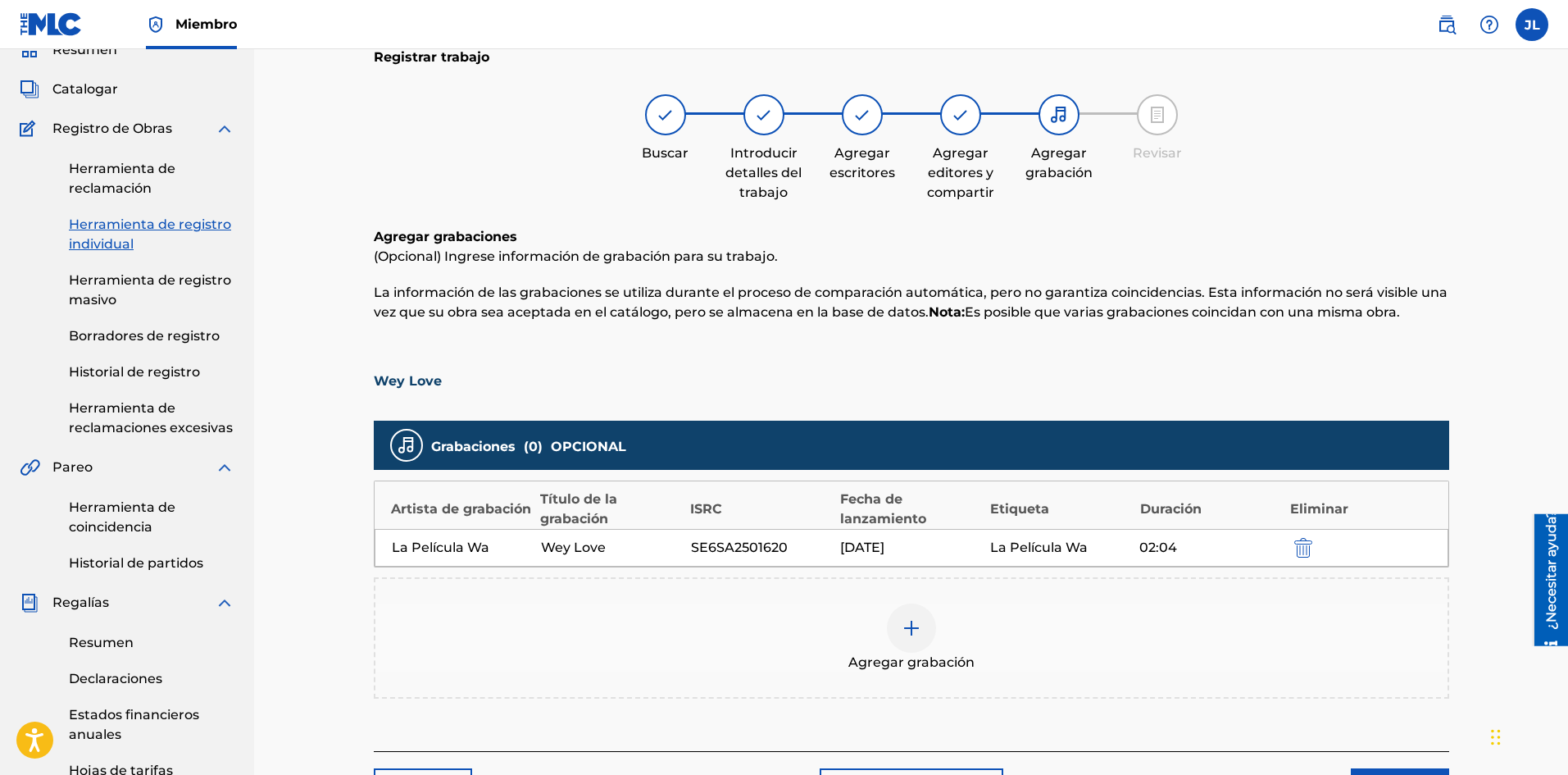
scroll to position [481, 0]
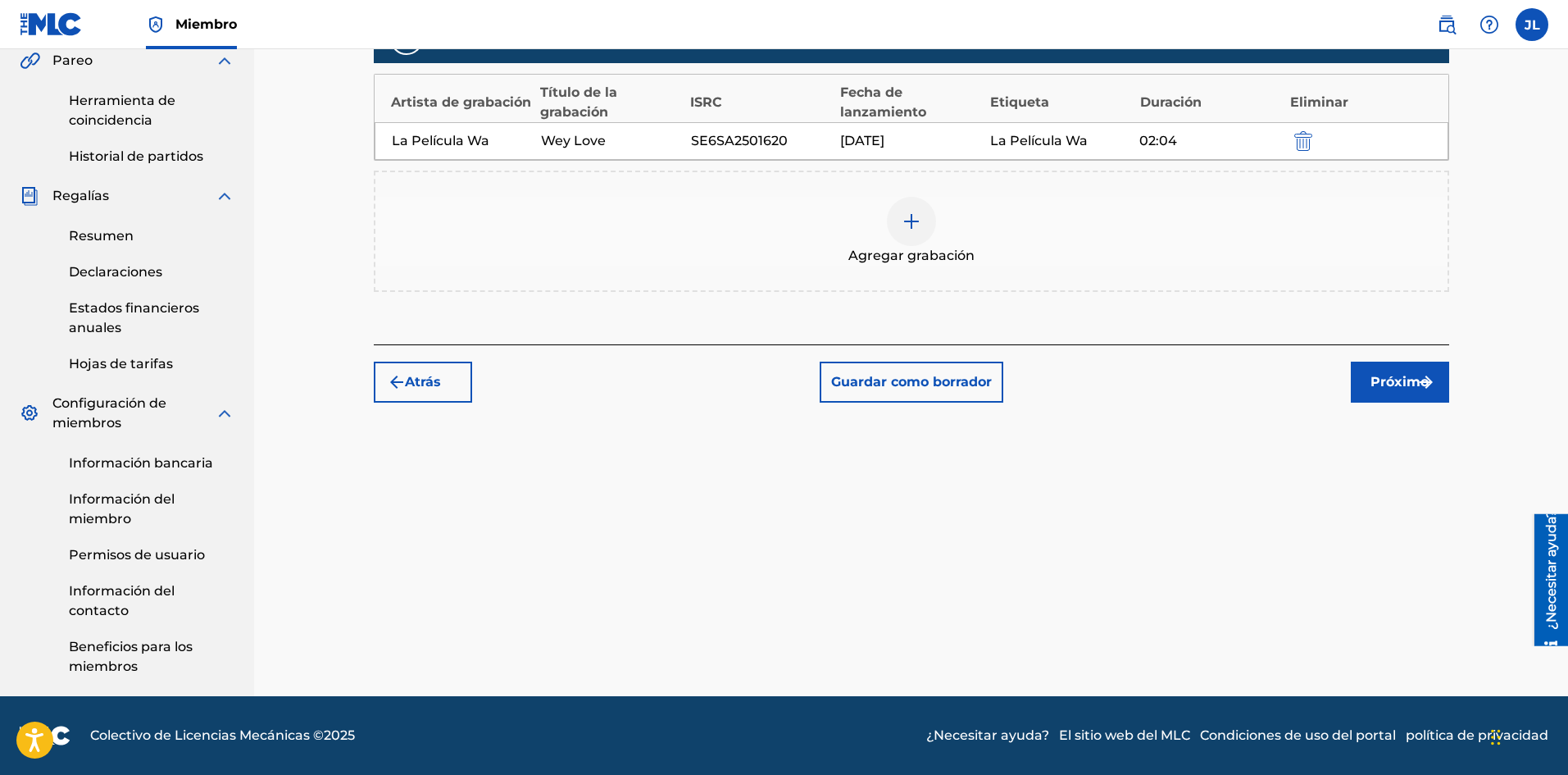
click at [1383, 382] on font "Próximo" at bounding box center [1398, 381] width 58 height 15
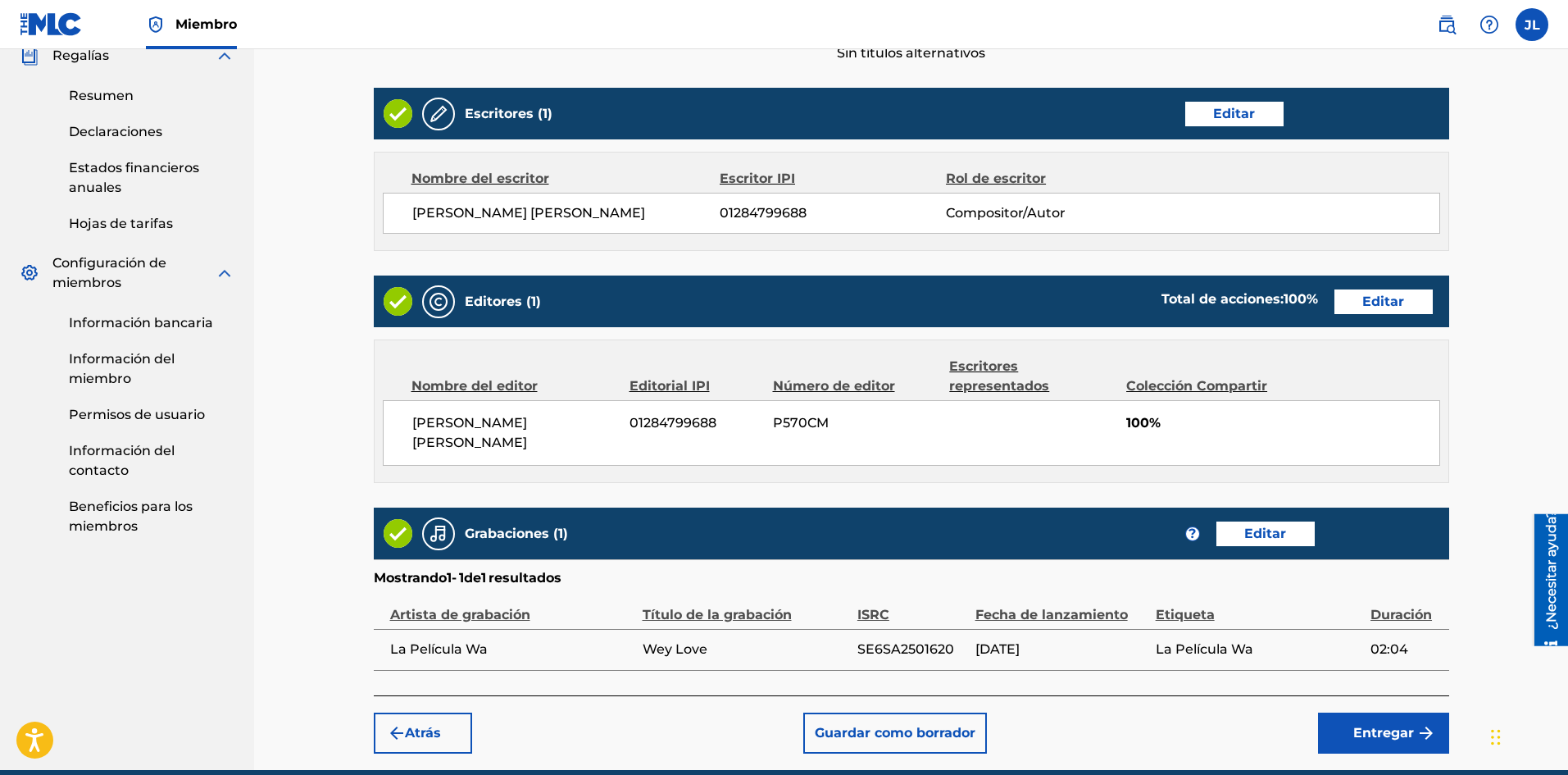
scroll to position [674, 0]
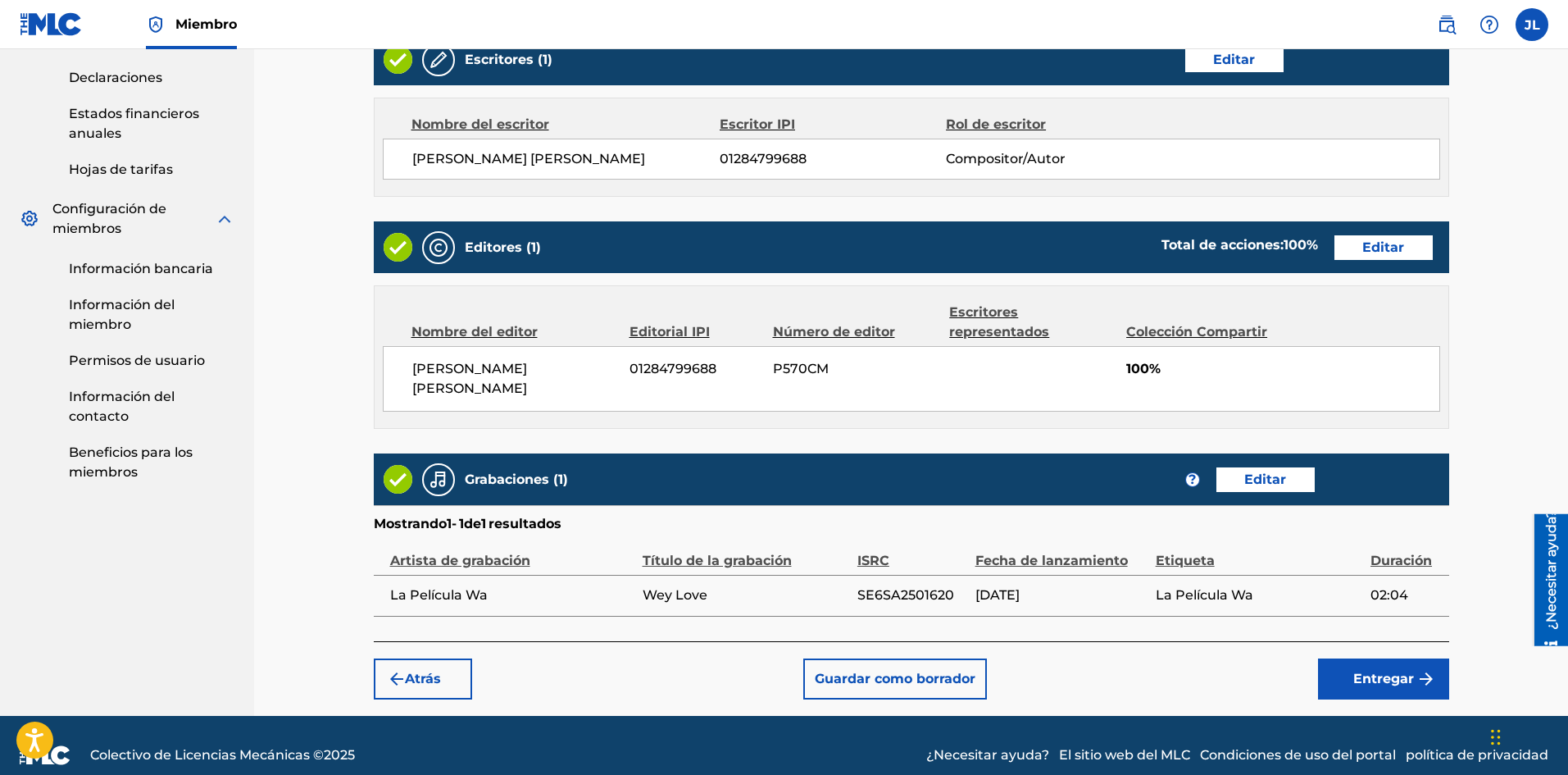
click at [1358, 658] on button "Entregar" at bounding box center [1383, 678] width 131 height 41
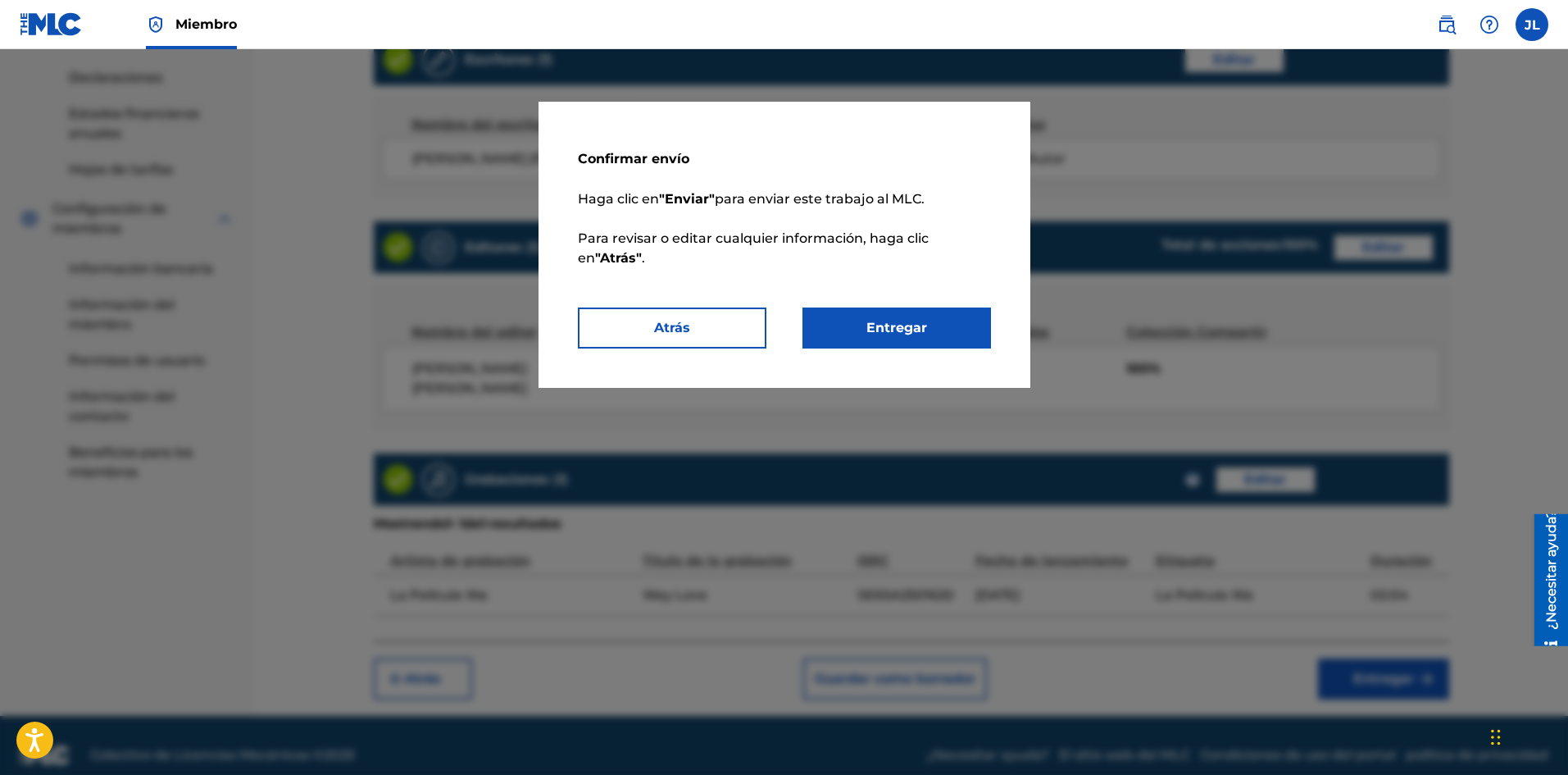
click at [903, 323] on font "Entregar" at bounding box center [897, 327] width 61 height 15
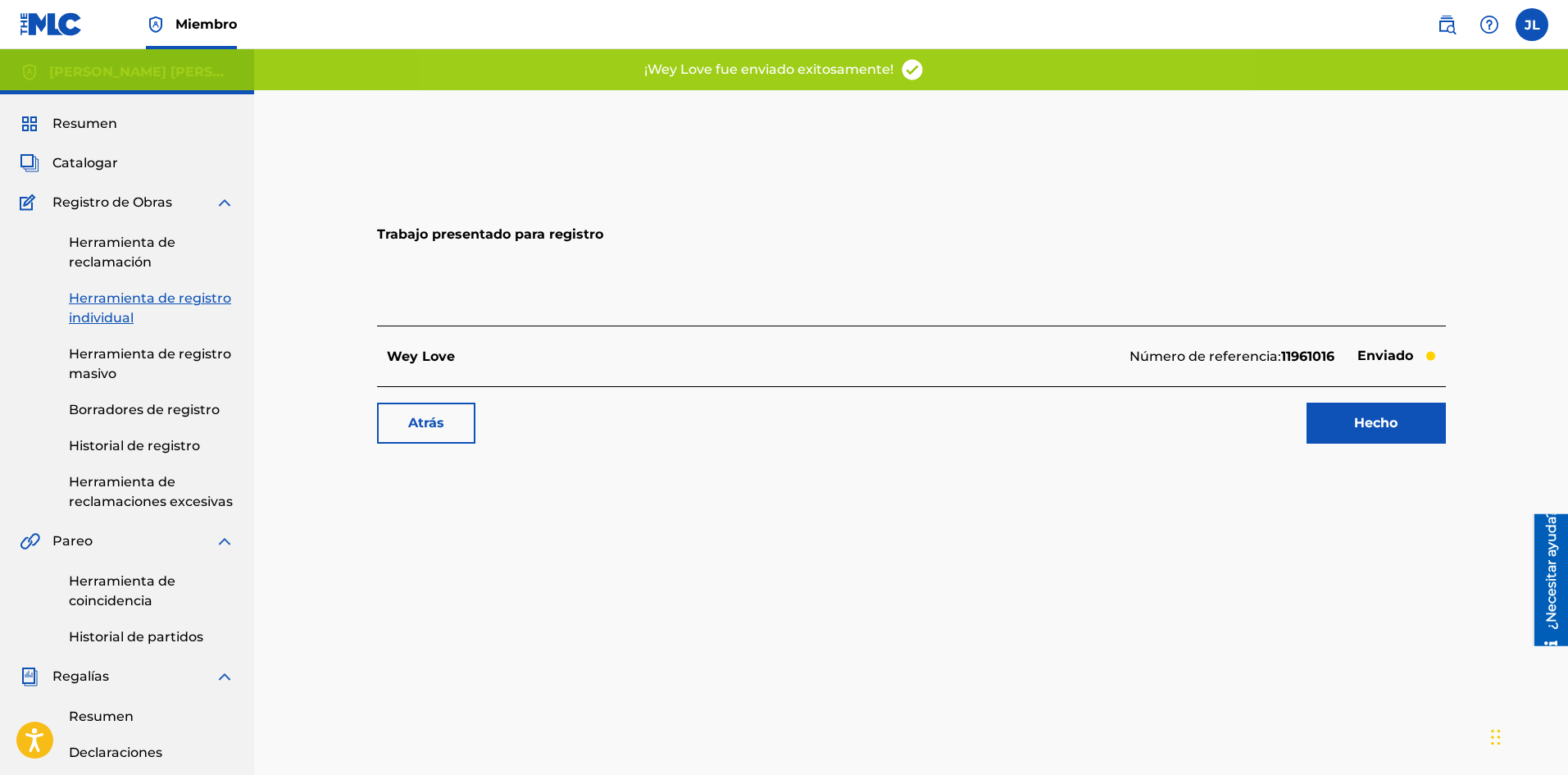
click at [1376, 423] on font "Hecho" at bounding box center [1376, 422] width 44 height 15
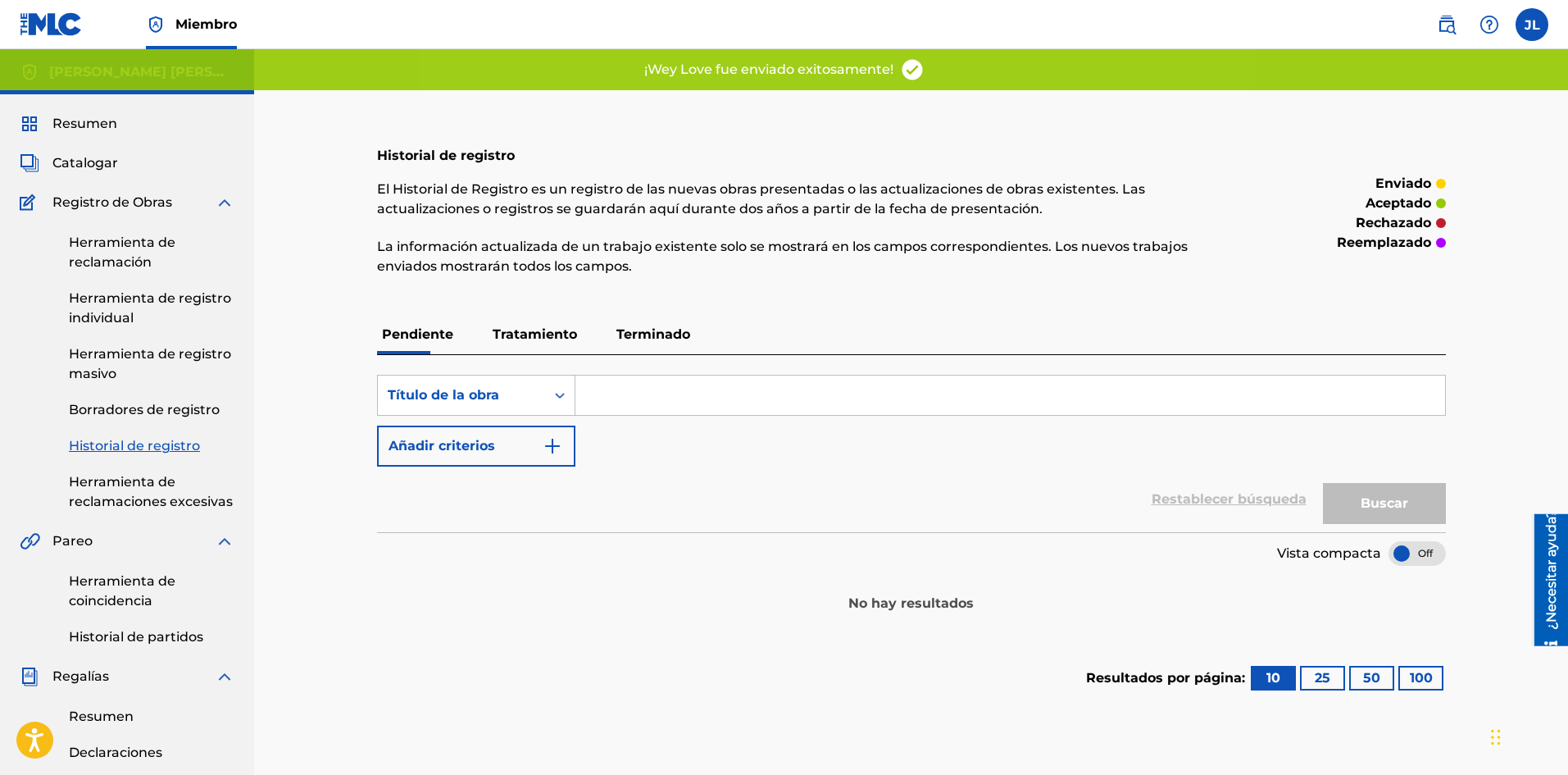
click at [120, 150] on div "Resumen Catalogar Registro de Obras Herramienta de reclamación Herramienta de r…" at bounding box center [127, 635] width 254 height 1082
click at [112, 152] on div "Resumen Catalogar Registro de Obras Herramienta de reclamación Herramienta de r…" at bounding box center [127, 635] width 254 height 1082
click at [100, 155] on font "Catalogar" at bounding box center [84, 162] width 65 height 15
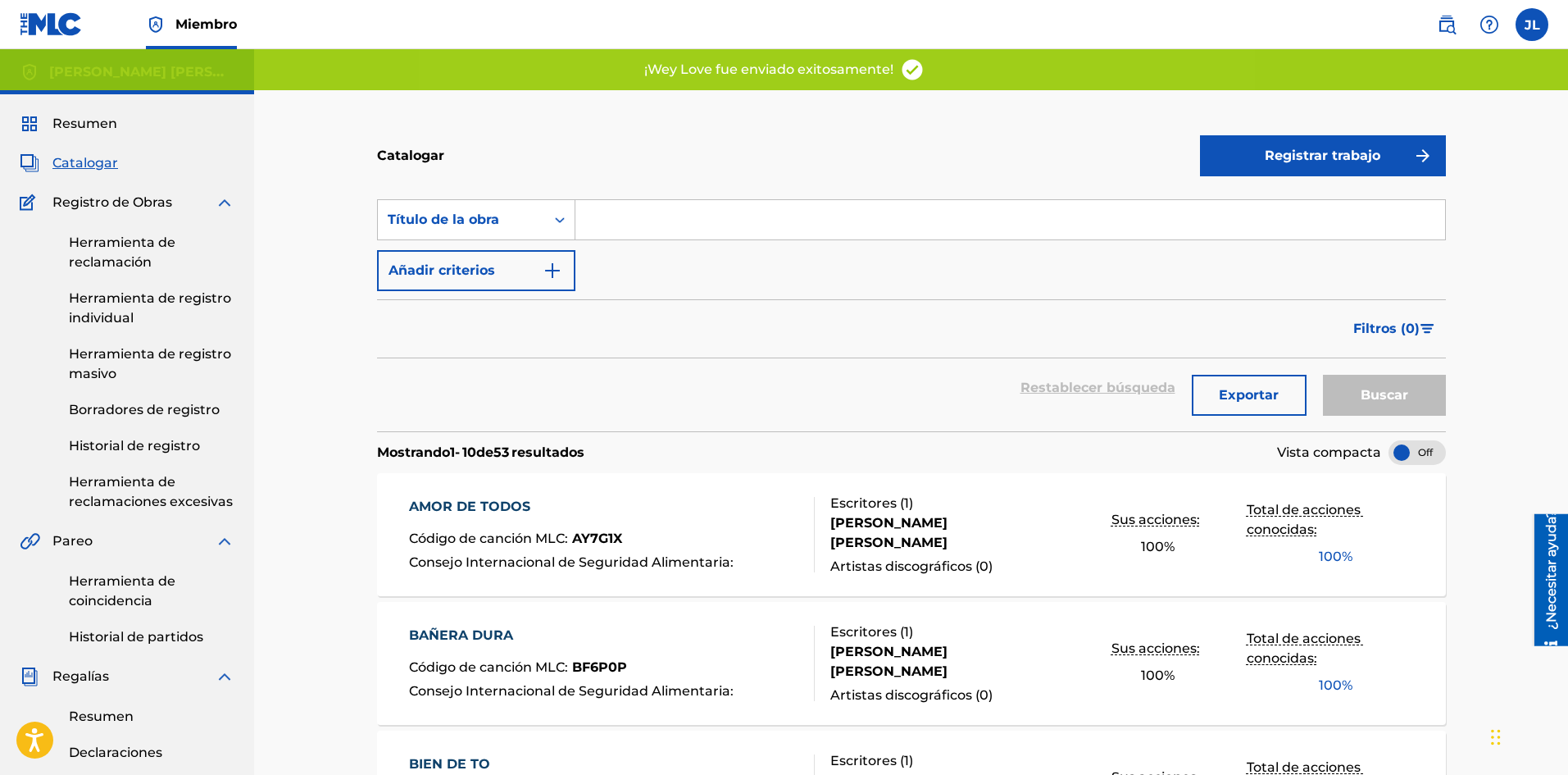
click at [1251, 155] on button "Registrar trabajo" at bounding box center [1322, 156] width 246 height 41
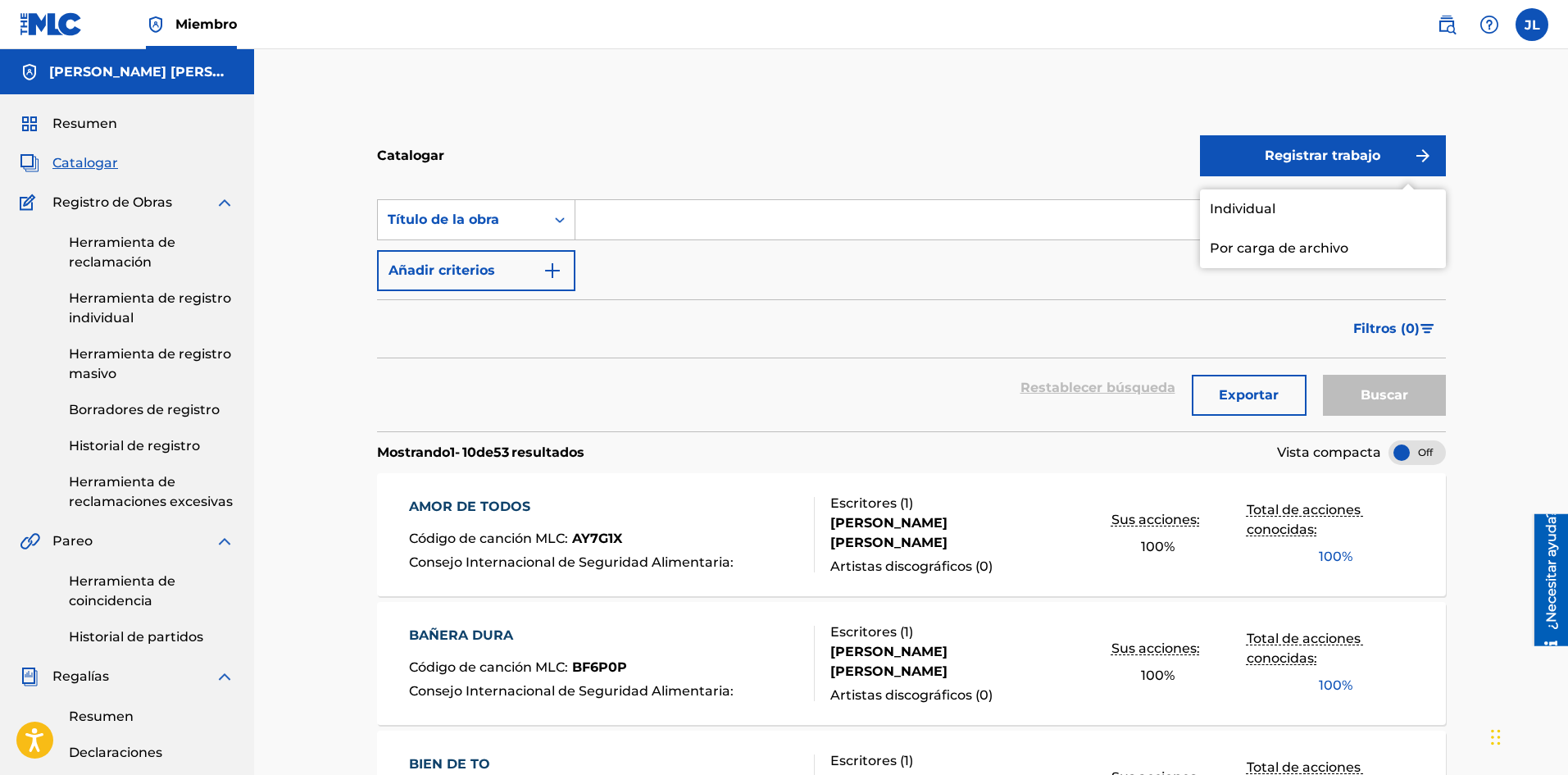
click at [1246, 217] on link "Individual" at bounding box center [1322, 209] width 246 height 39
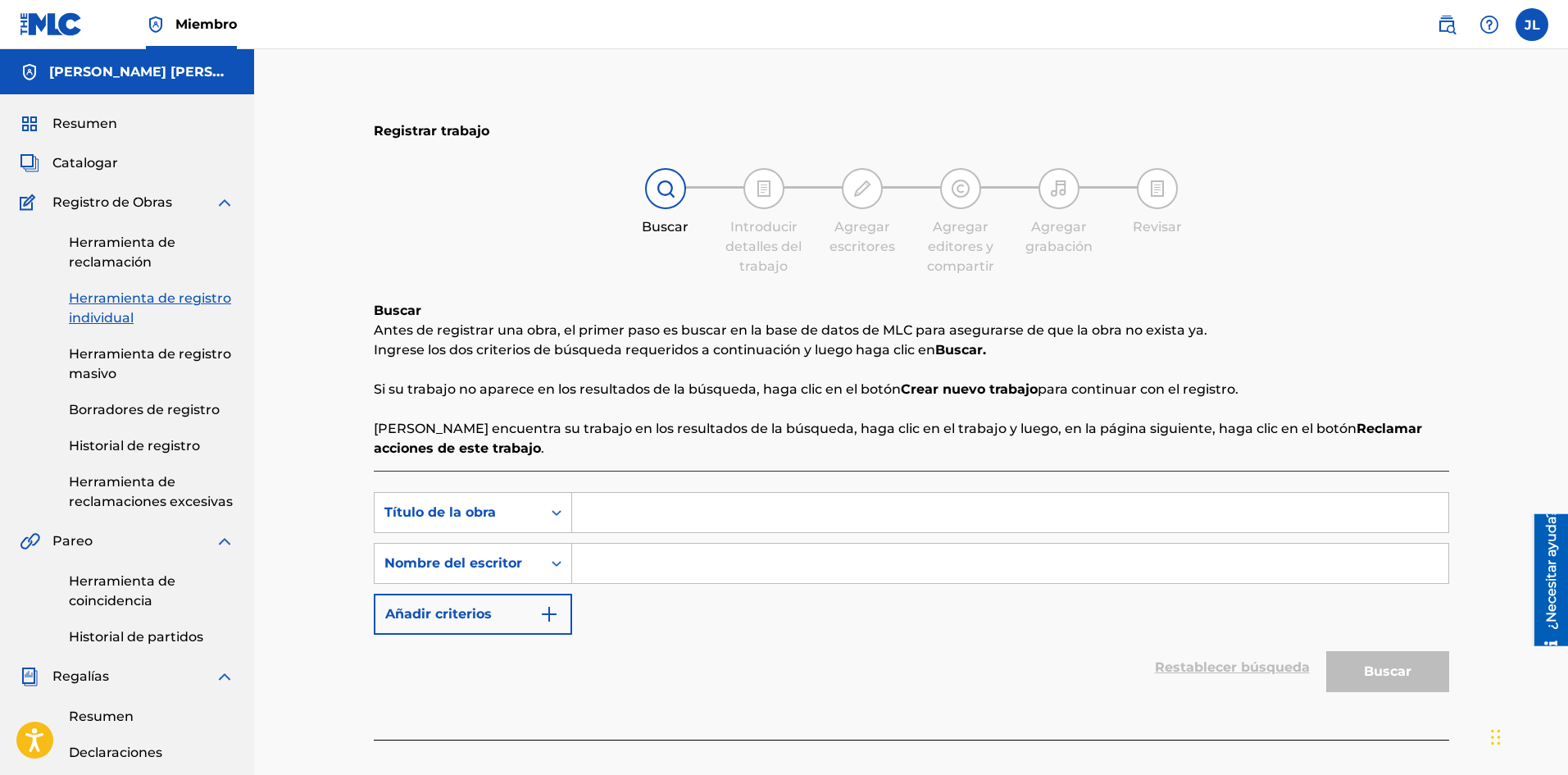
scroll to position [137, 0]
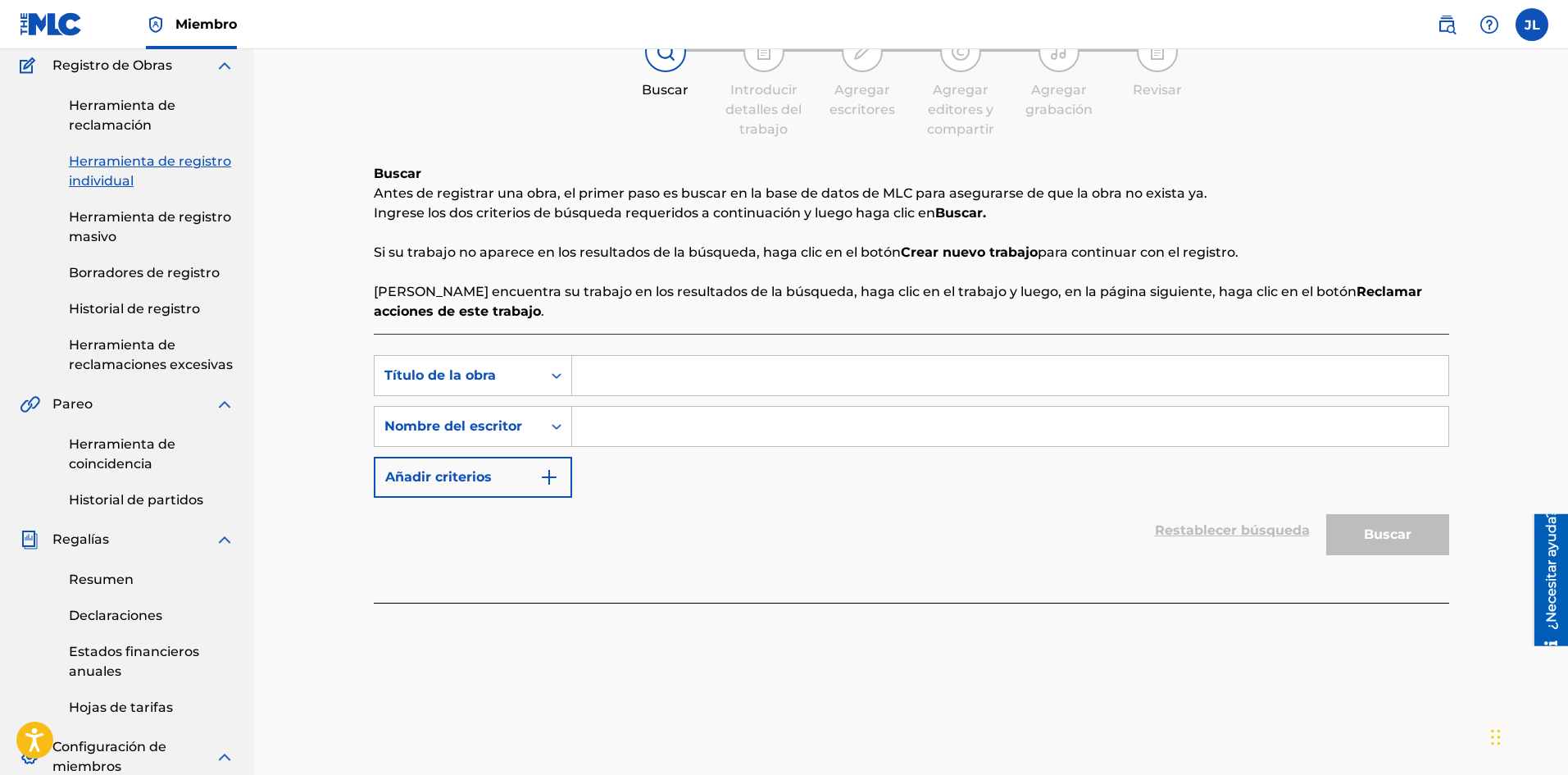
click at [680, 425] on input "Formulario de búsqueda" at bounding box center [1010, 426] width 876 height 39
click at [698, 371] on input "Formulario de búsqueda" at bounding box center [1010, 375] width 876 height 39
paste input "Mejejela"
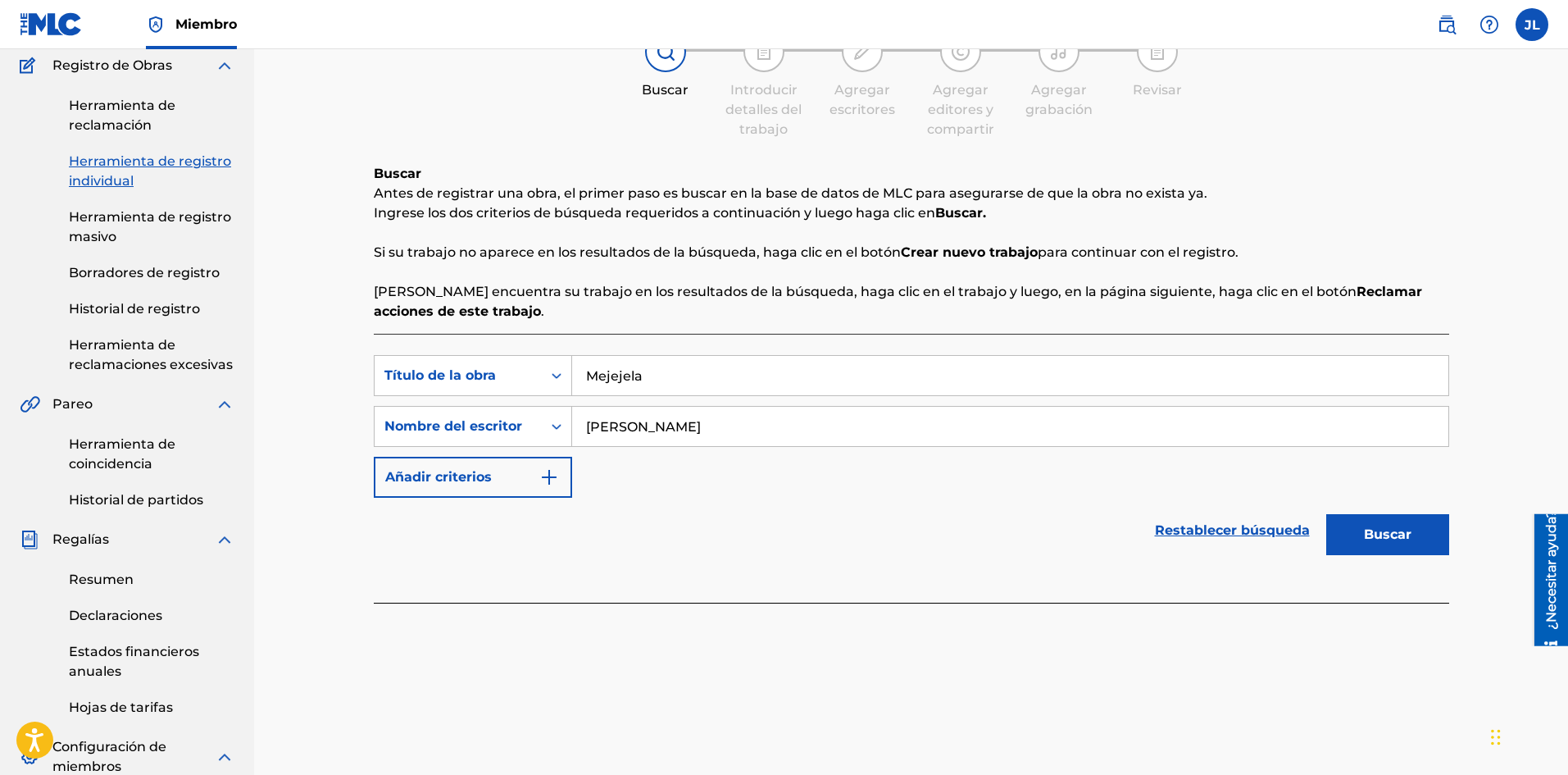
click at [1370, 533] on font "Buscar" at bounding box center [1387, 534] width 47 height 15
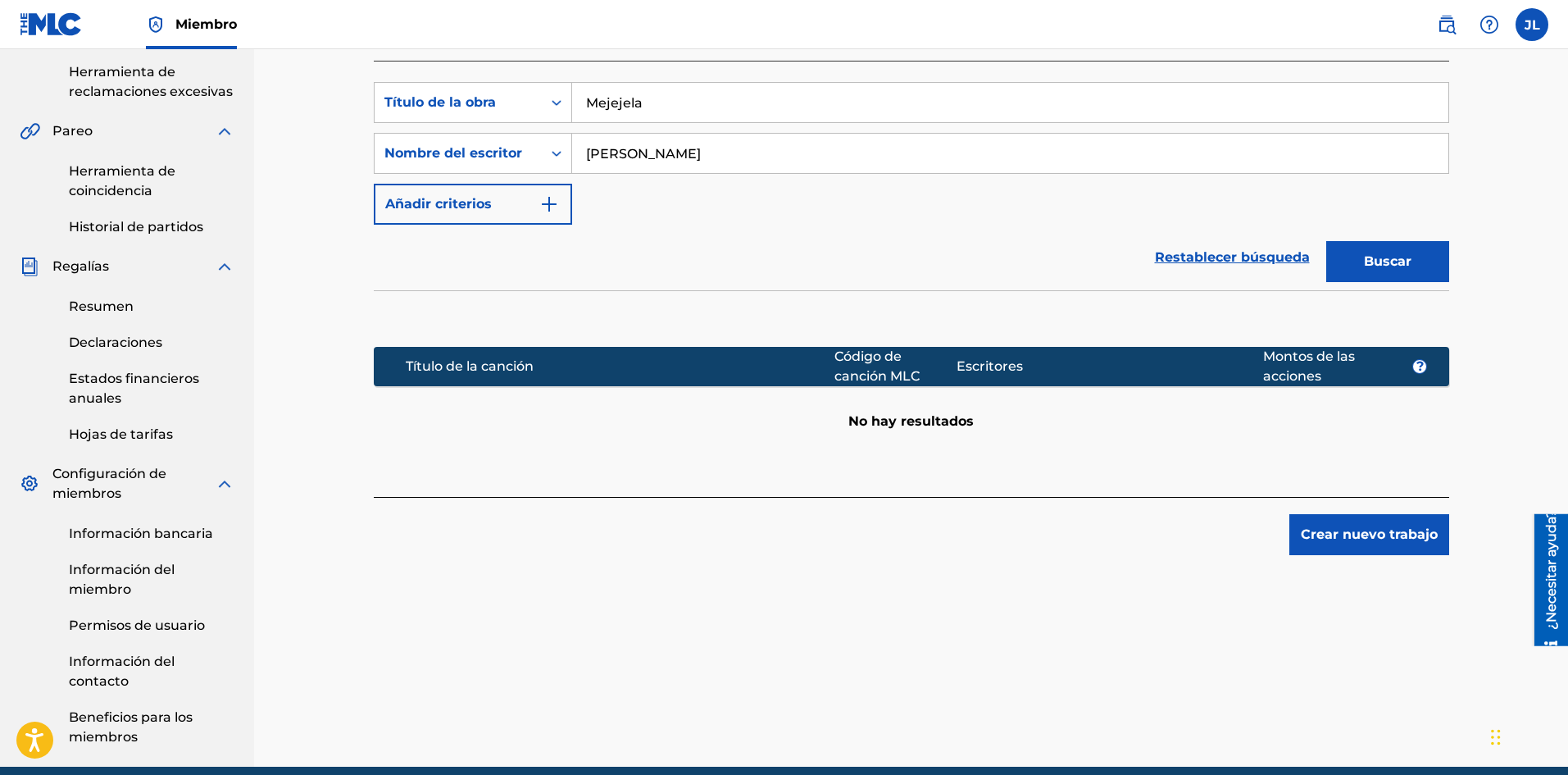
scroll to position [481, 0]
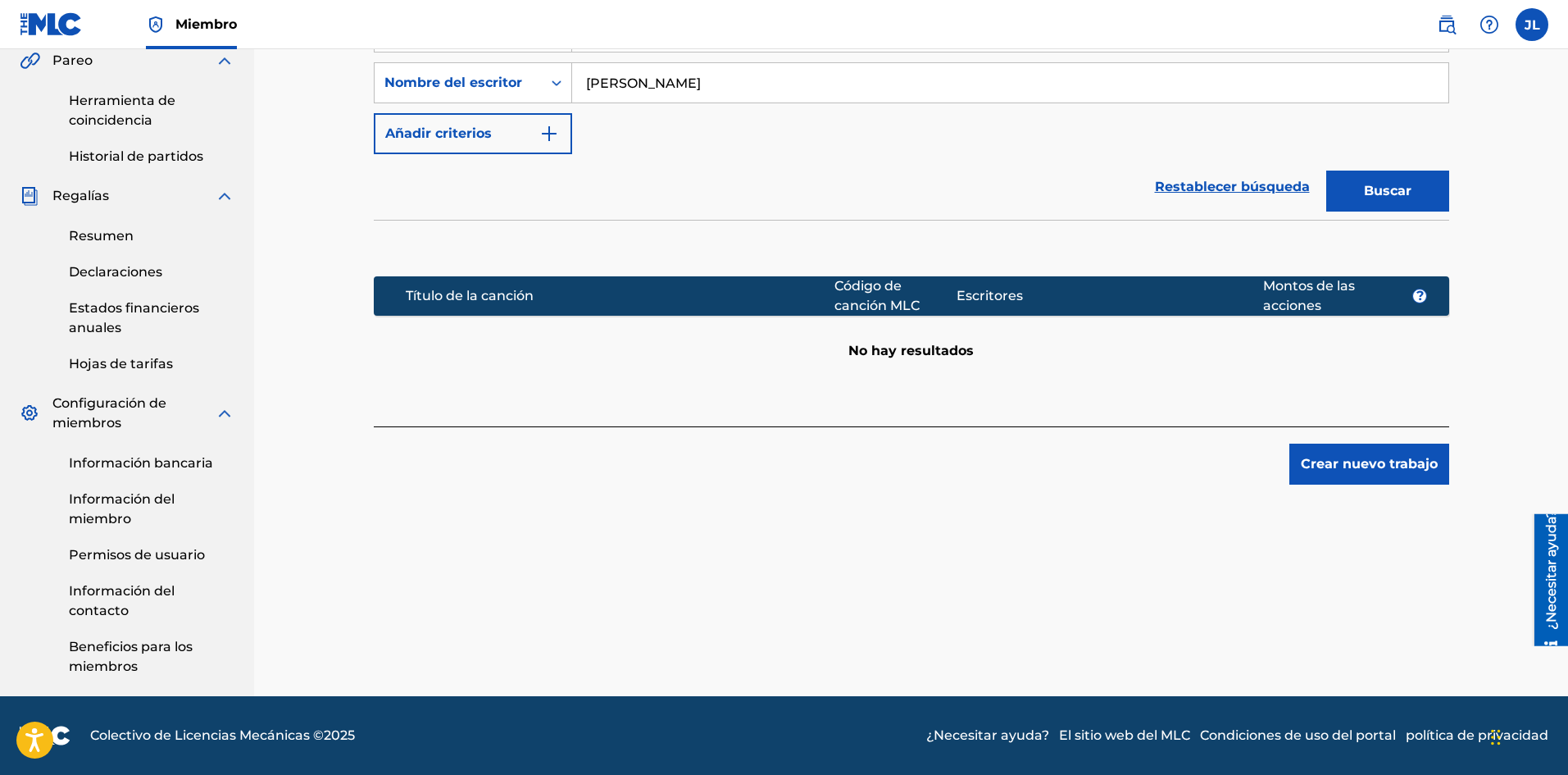
click at [1311, 465] on font "Crear nuevo trabajo" at bounding box center [1369, 464] width 137 height 15
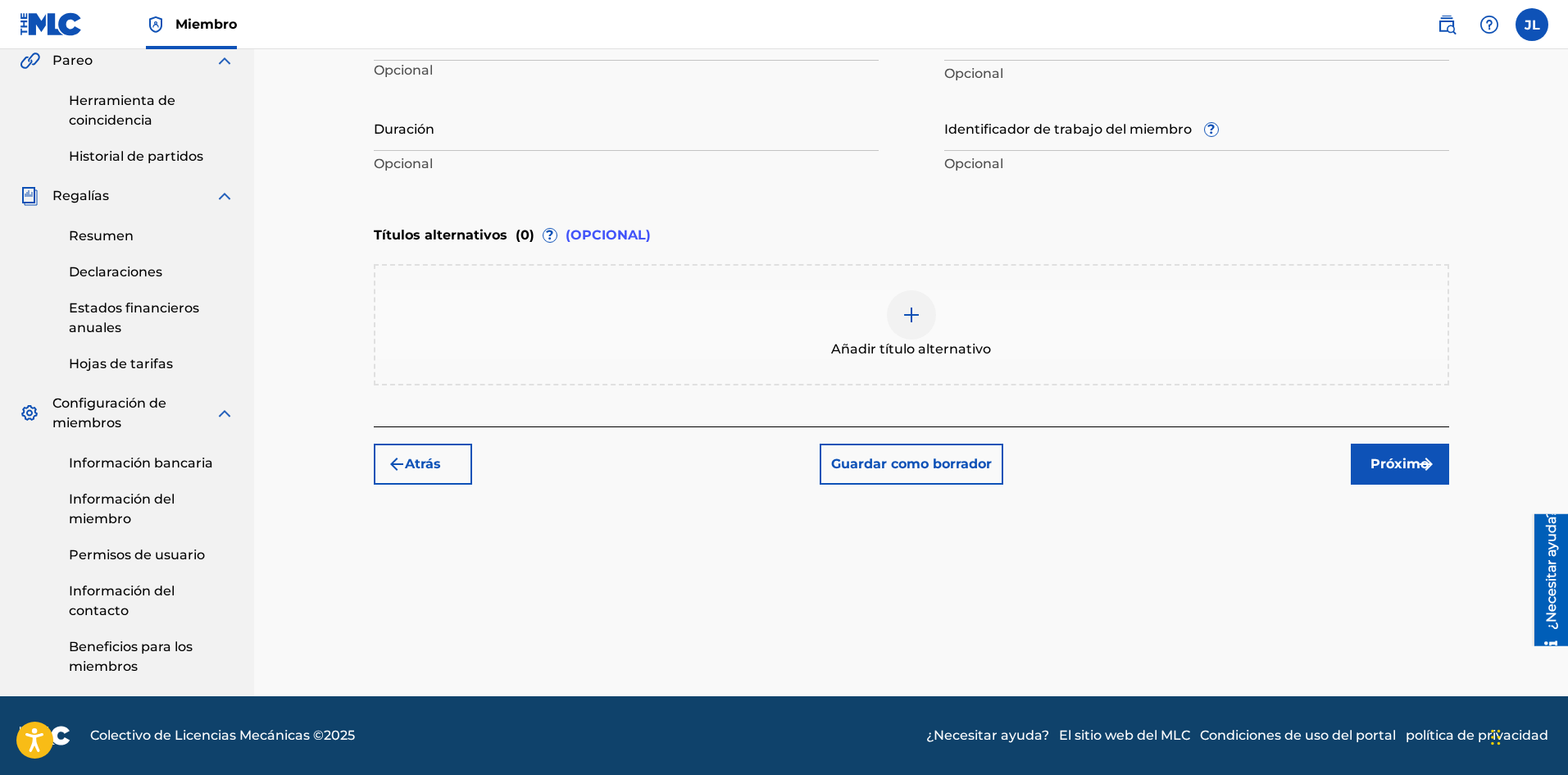
scroll to position [208, 0]
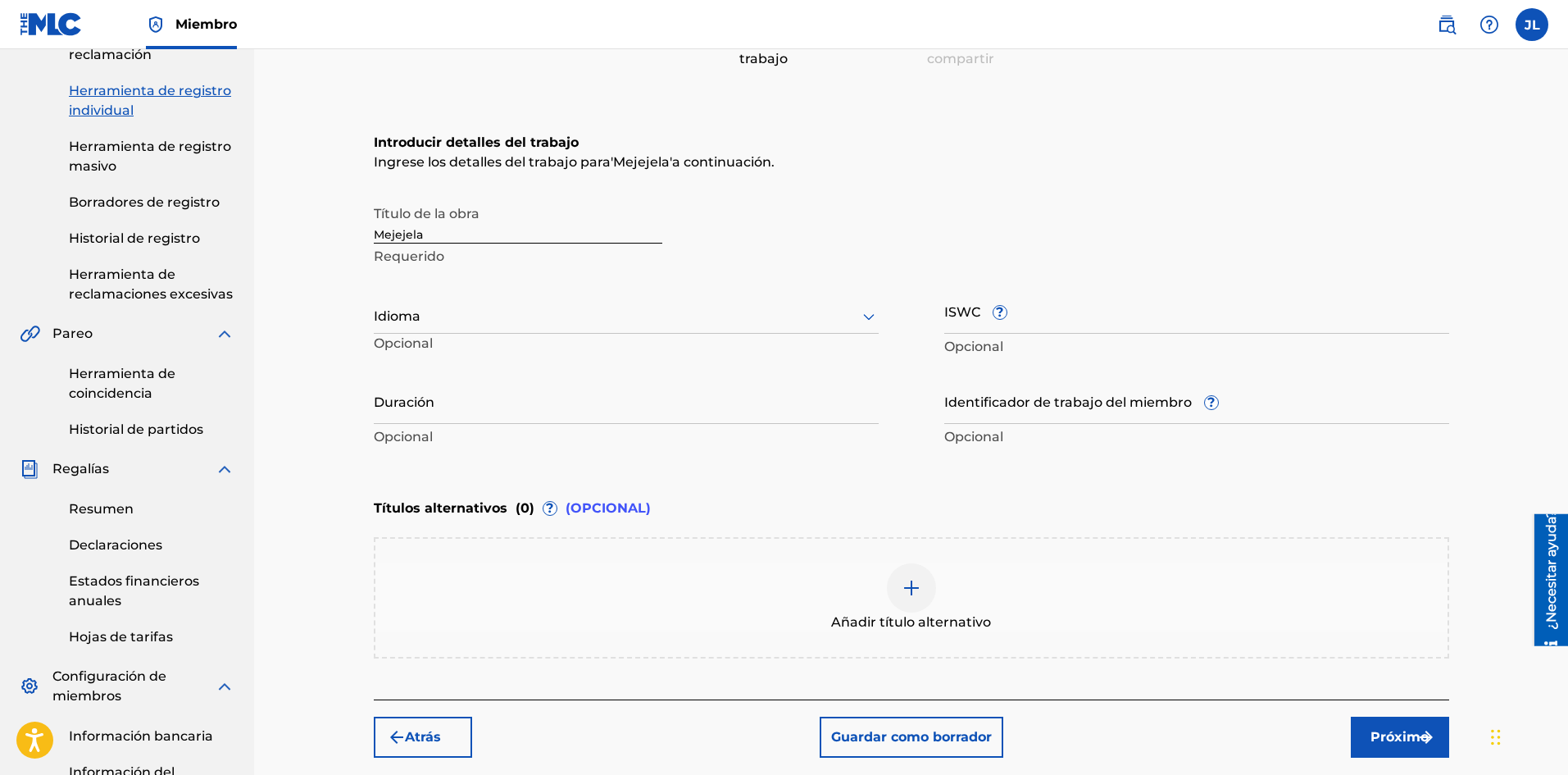
click at [408, 402] on input "Duración" at bounding box center [626, 400] width 504 height 46
click at [425, 329] on div "Idioma" at bounding box center [626, 317] width 504 height 34
click at [428, 384] on div "Español" at bounding box center [626, 392] width 503 height 39
click at [611, 354] on div "Idioma option Spanish, selected. Select is focused ,type to refine list, press …" at bounding box center [626, 324] width 504 height 74
click at [609, 397] on input "Duración" at bounding box center [626, 400] width 504 height 46
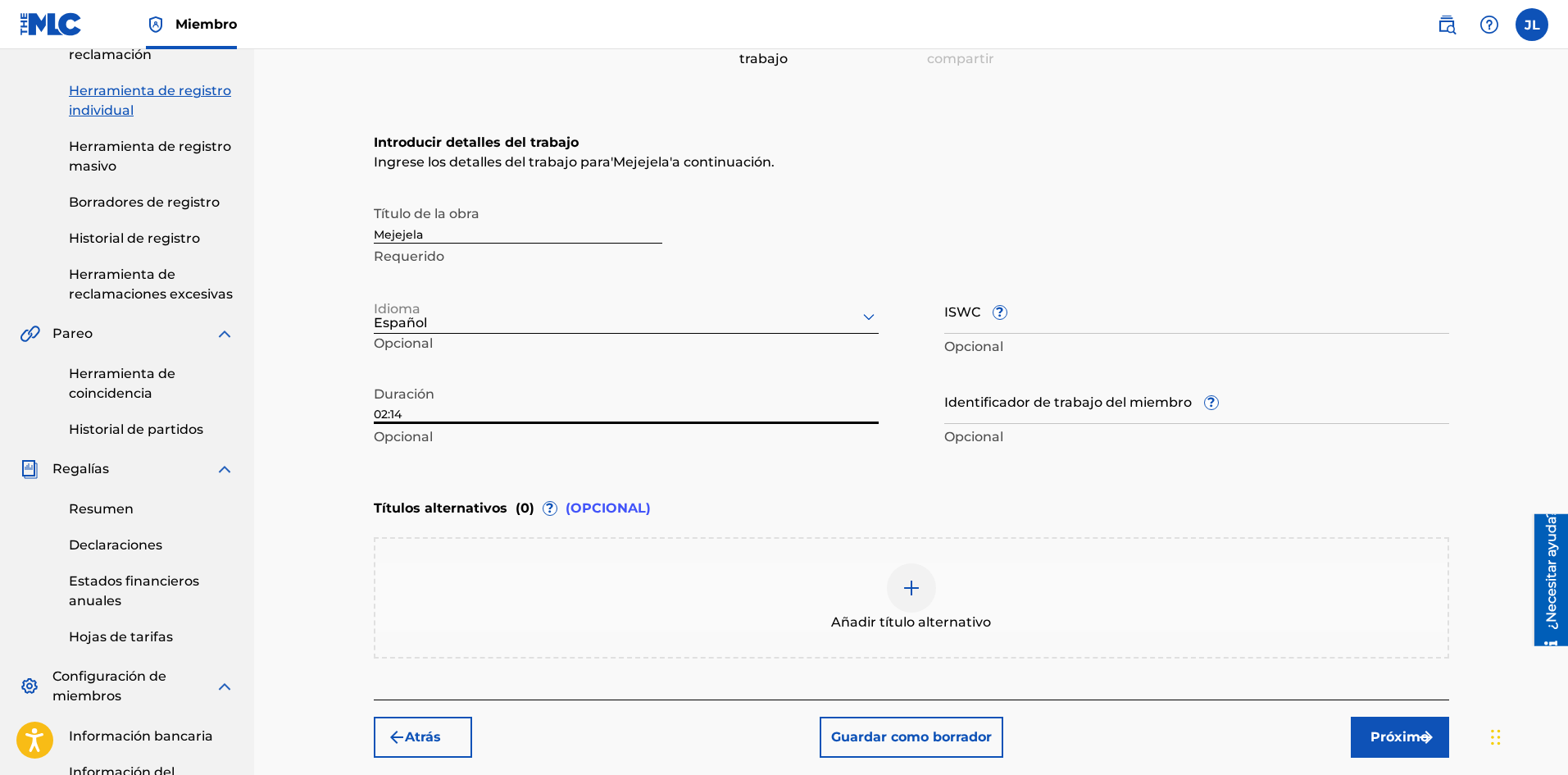
click at [1404, 729] on font "Próximo" at bounding box center [1398, 737] width 58 height 20
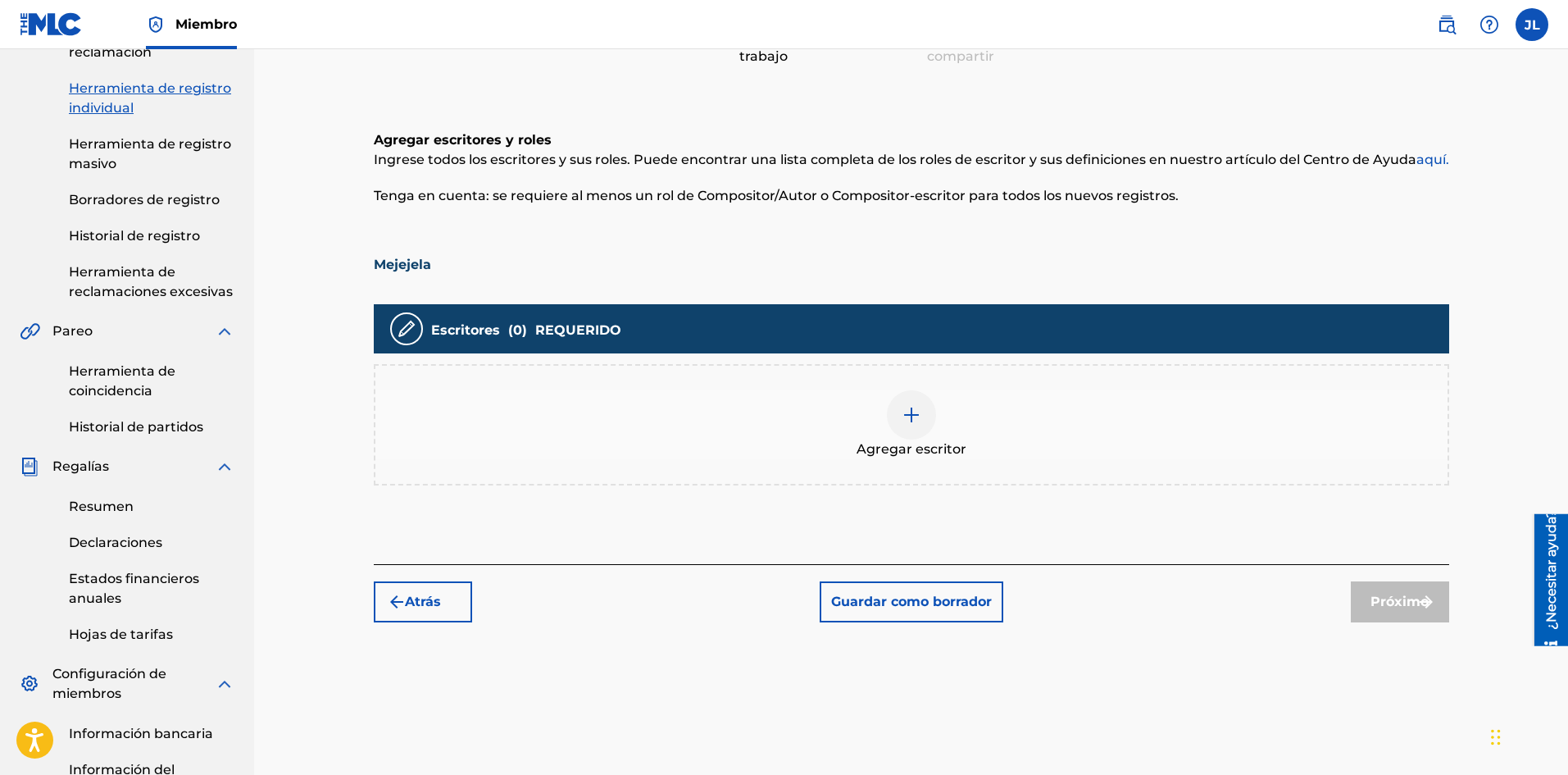
click at [907, 415] on img at bounding box center [911, 415] width 20 height 20
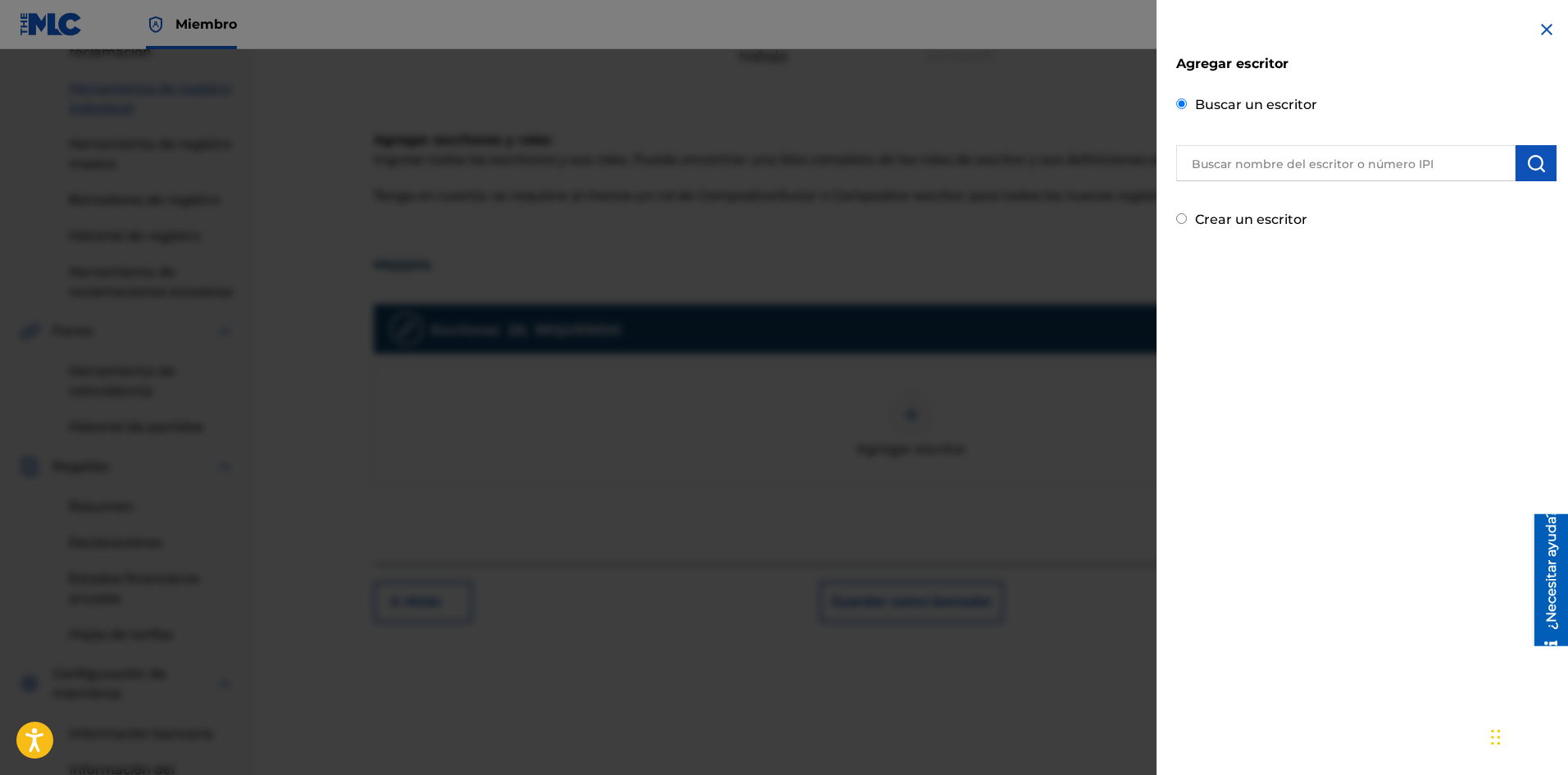
scroll to position [347, 0]
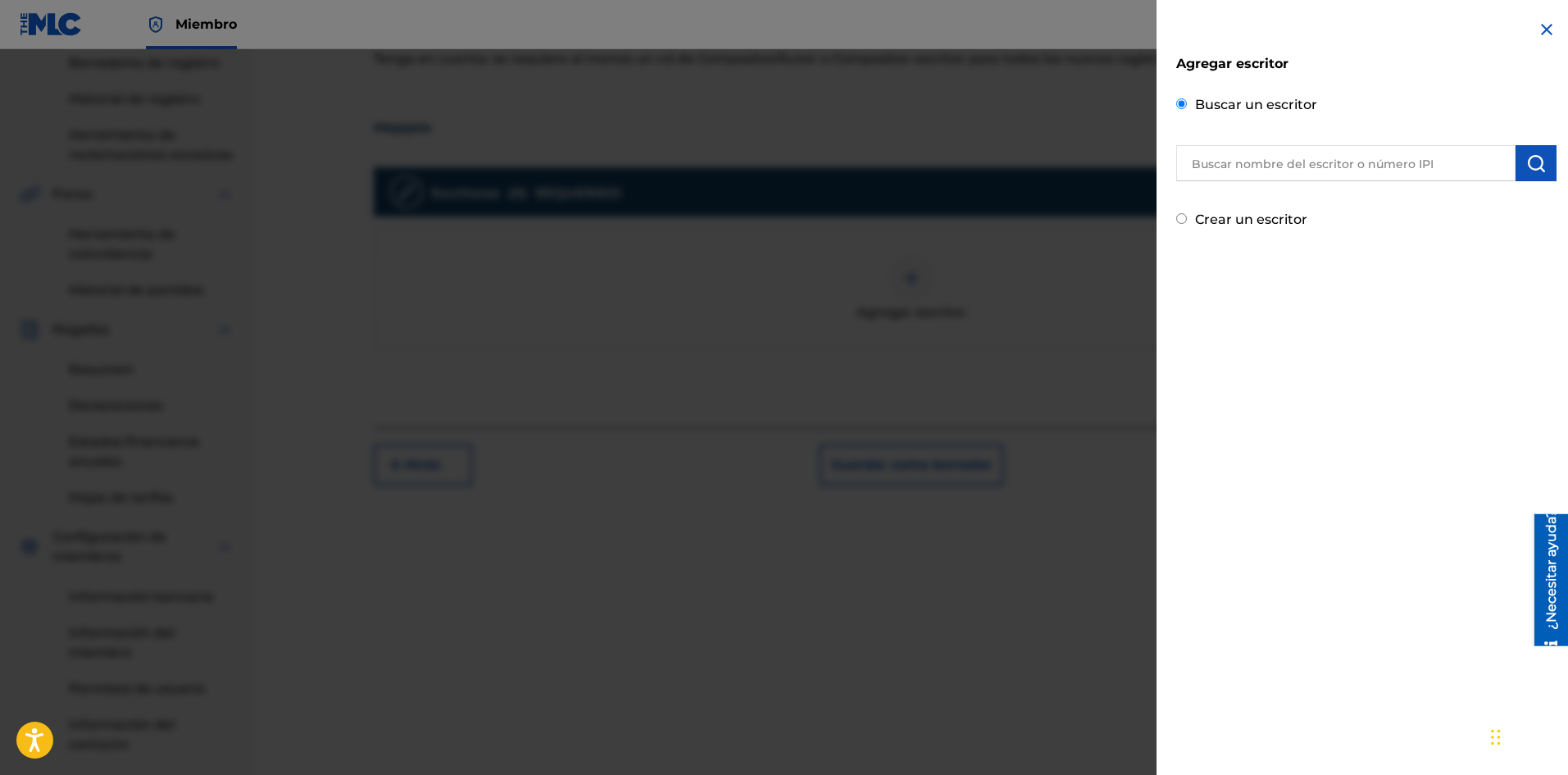
click at [1265, 166] on input "text" at bounding box center [1345, 163] width 339 height 36
click at [1537, 166] on img "submit" at bounding box center [1536, 163] width 20 height 20
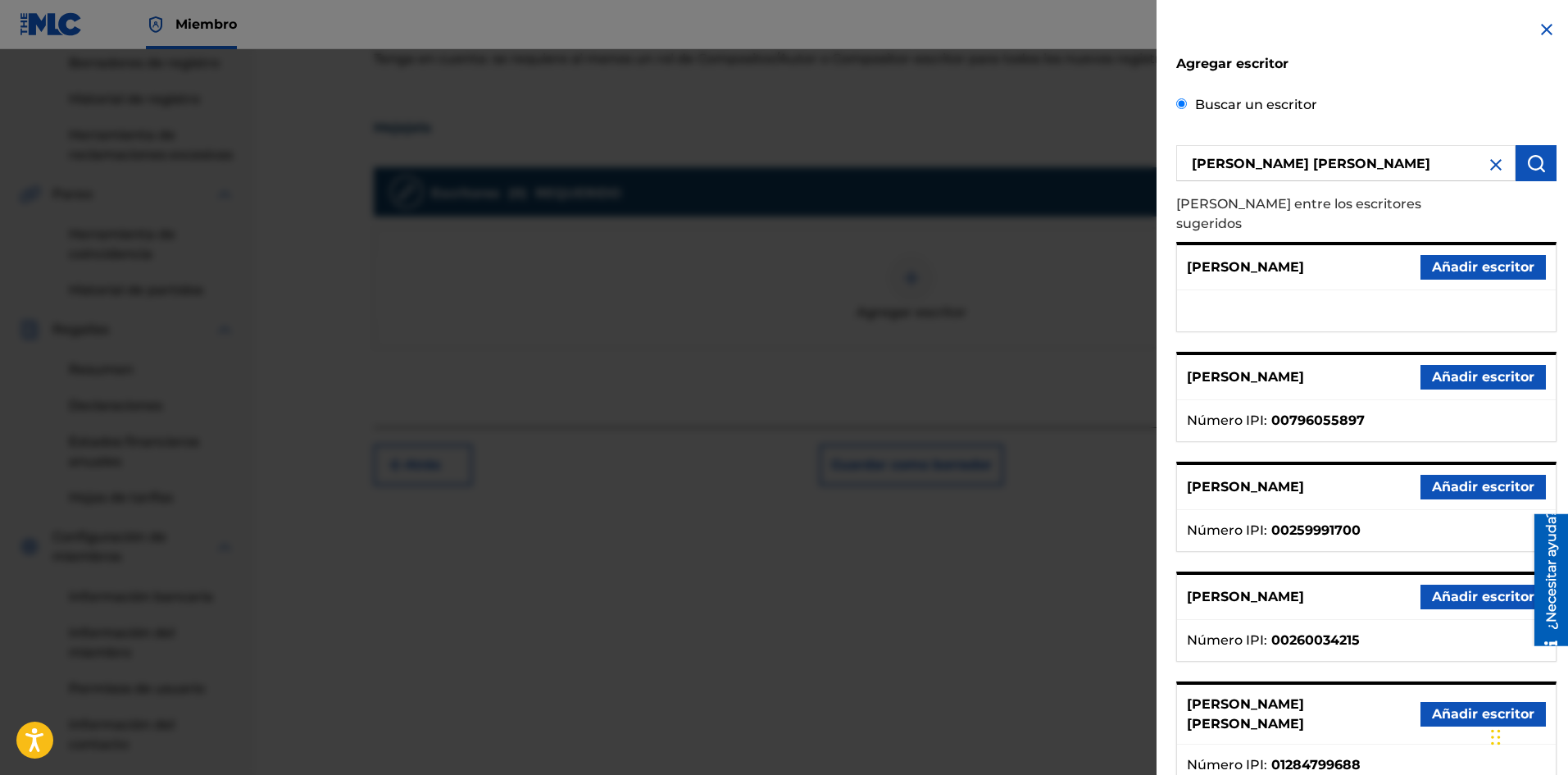
scroll to position [82, 0]
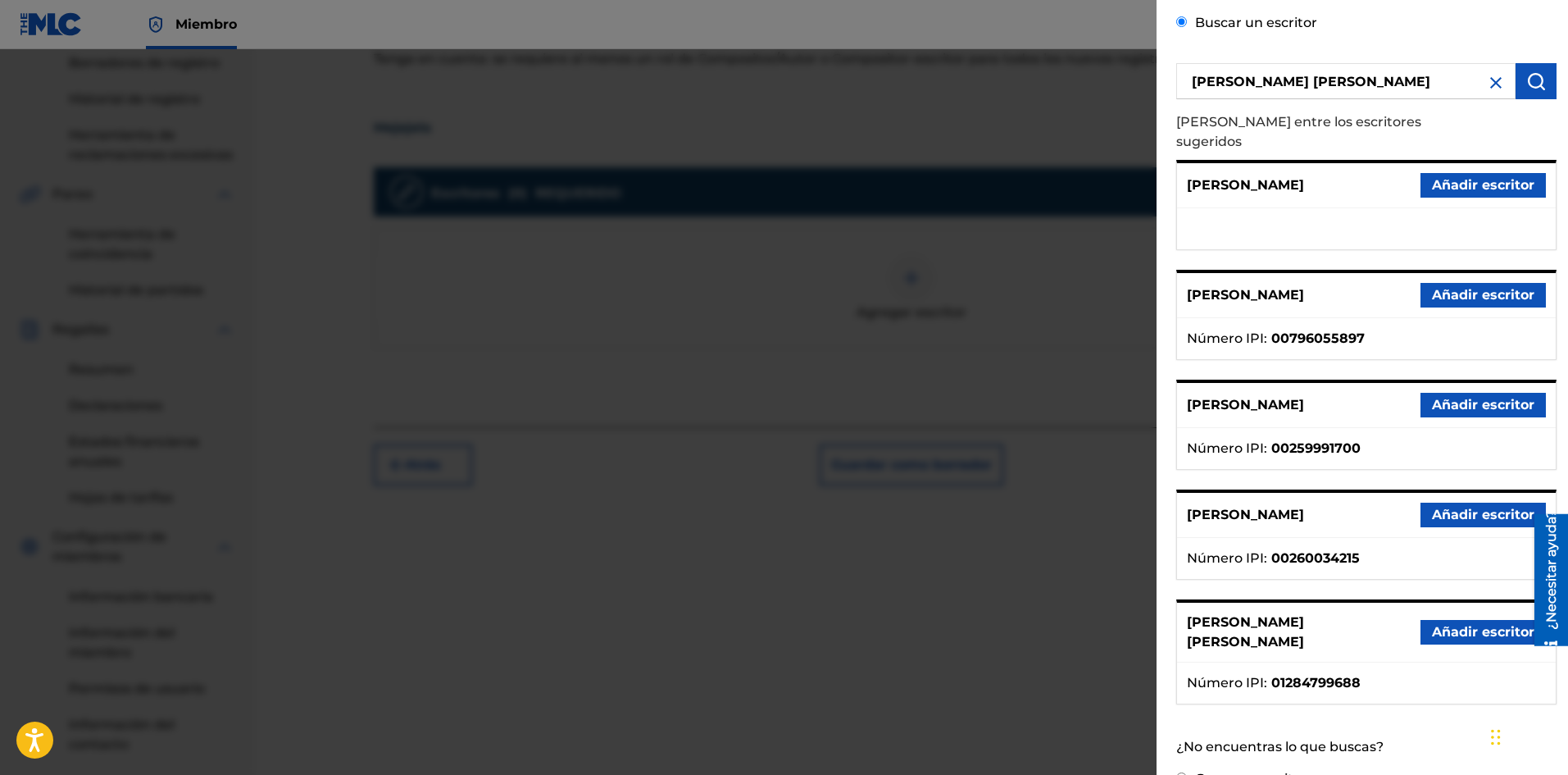
click at [1447, 624] on font "Añadir escritor" at bounding box center [1483, 632] width 102 height 15
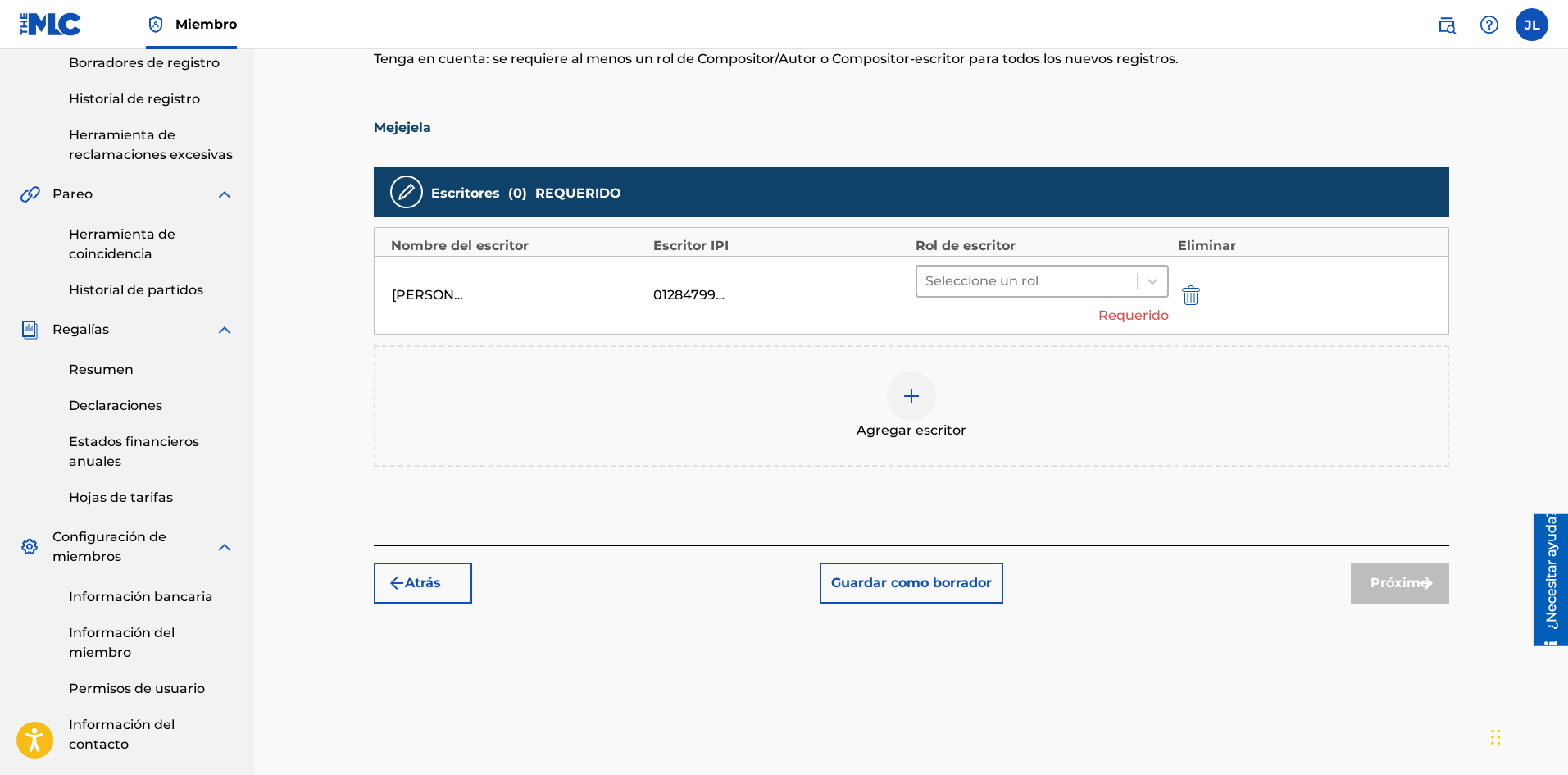
click at [957, 270] on div at bounding box center [1027, 281] width 204 height 23
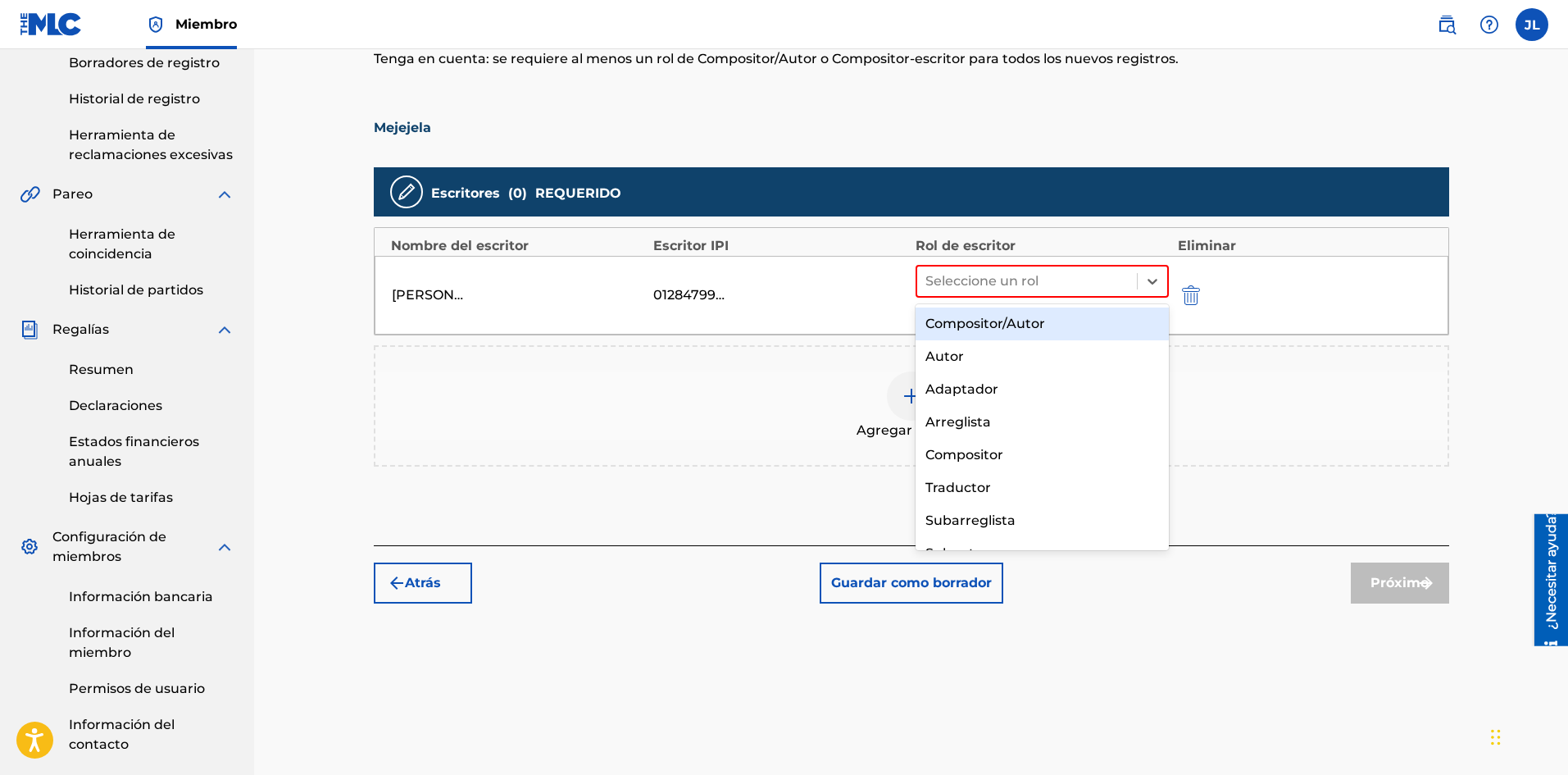
click at [970, 312] on div "Compositor/Autor" at bounding box center [1043, 323] width 254 height 33
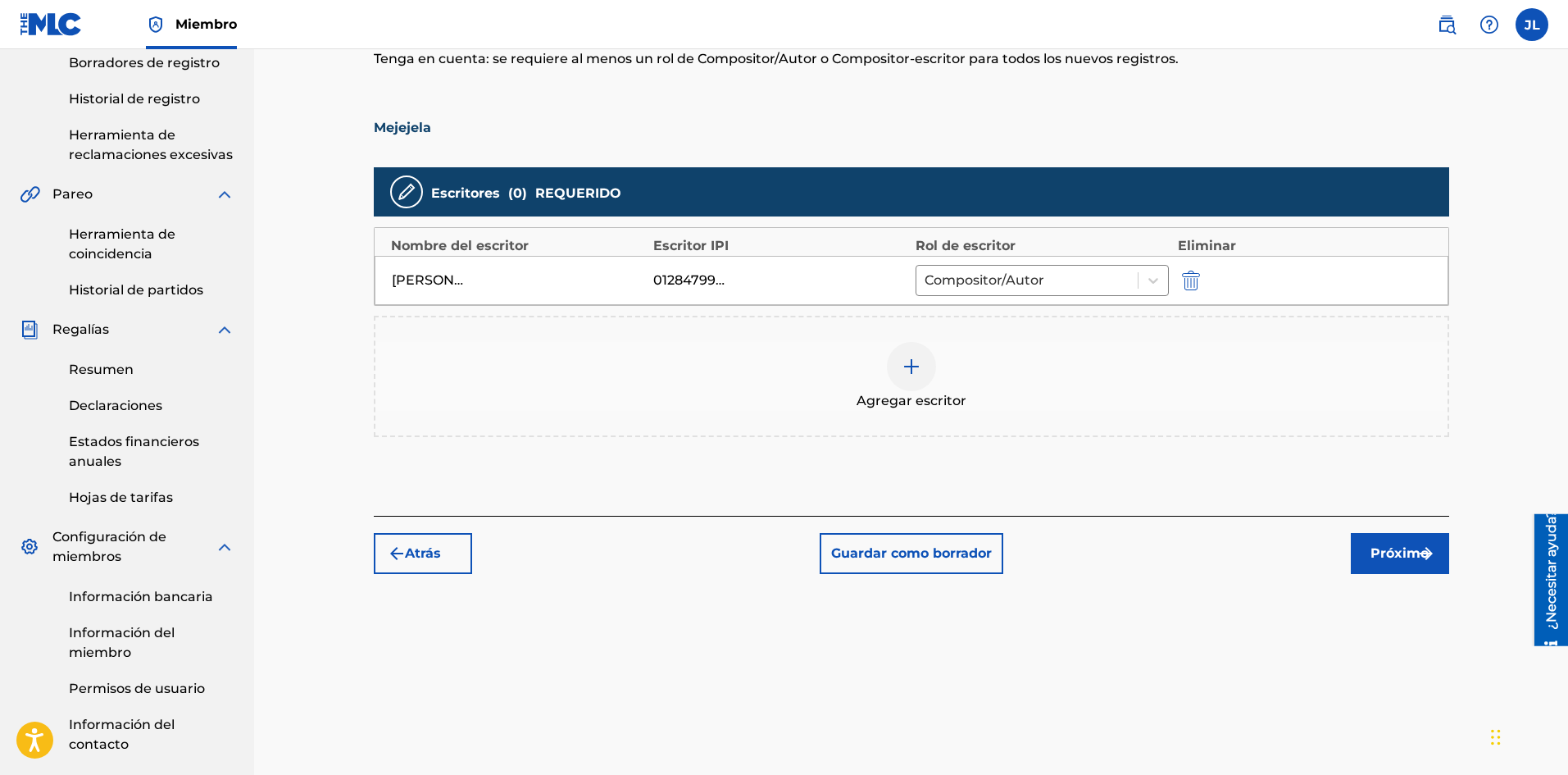
click at [1381, 543] on button "Próximo" at bounding box center [1400, 553] width 99 height 41
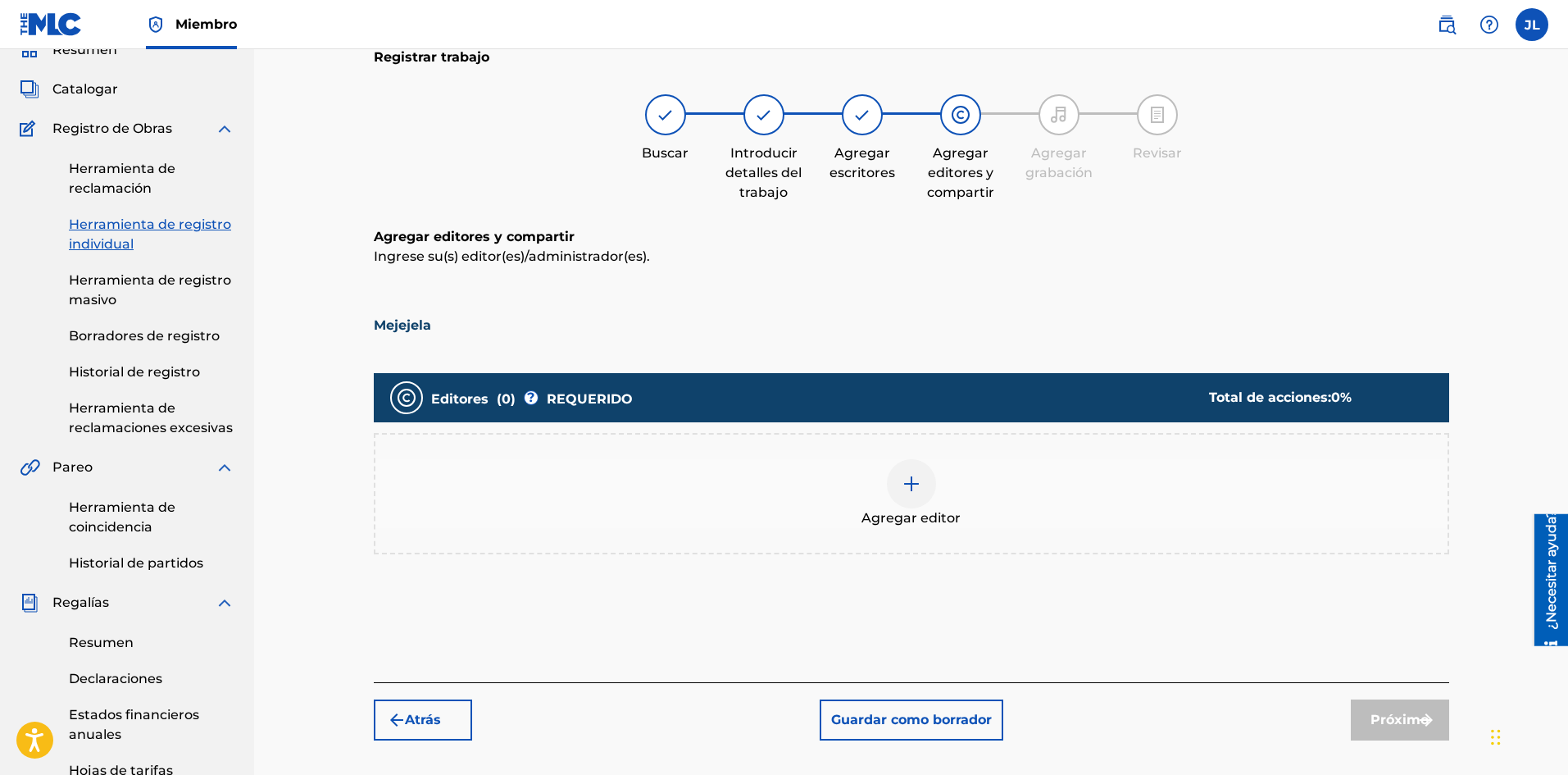
click at [884, 498] on div "Agregar editor" at bounding box center [911, 493] width 1072 height 69
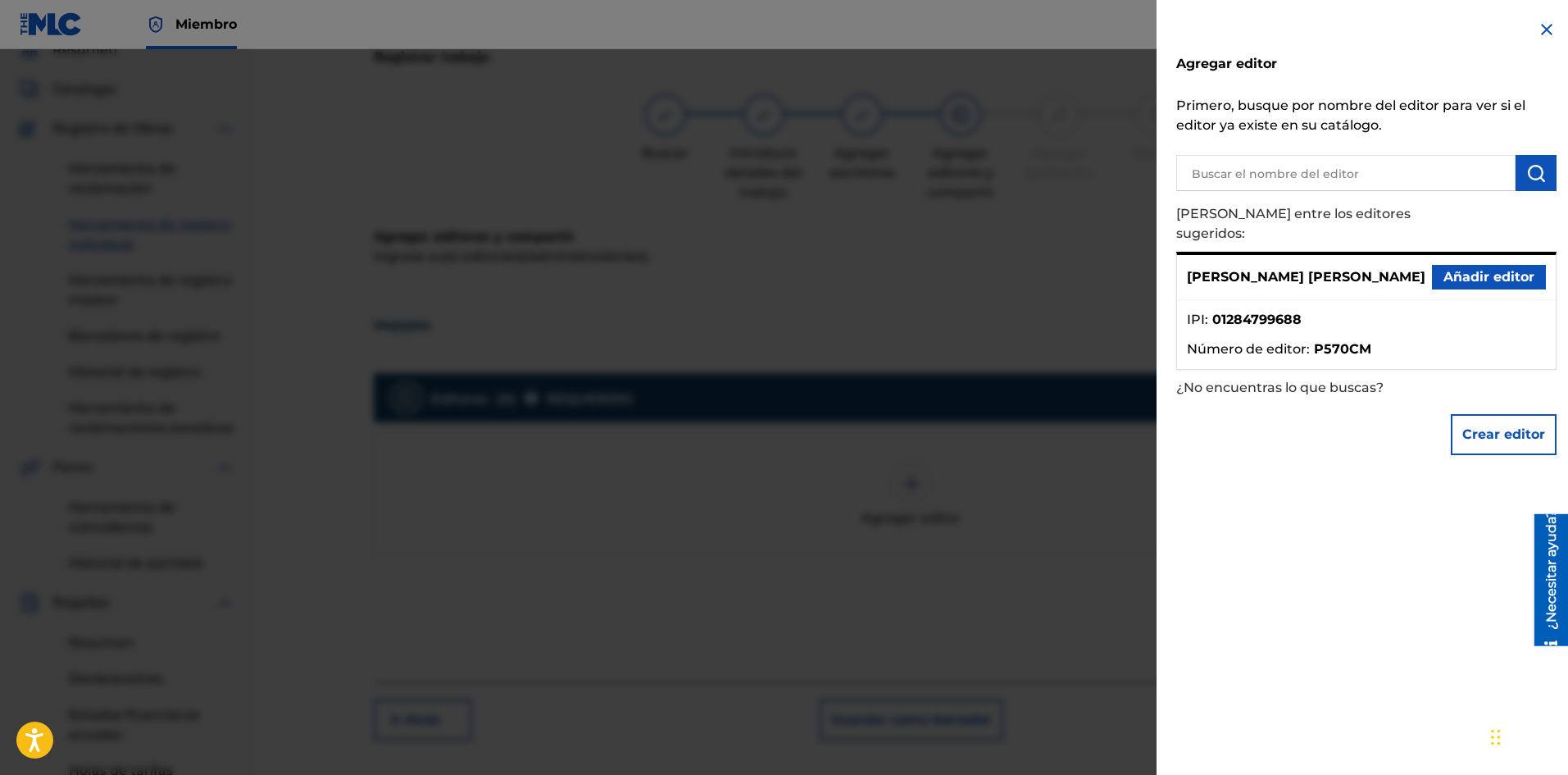
click at [1462, 269] on font "Añadir editor" at bounding box center [1488, 277] width 91 height 15
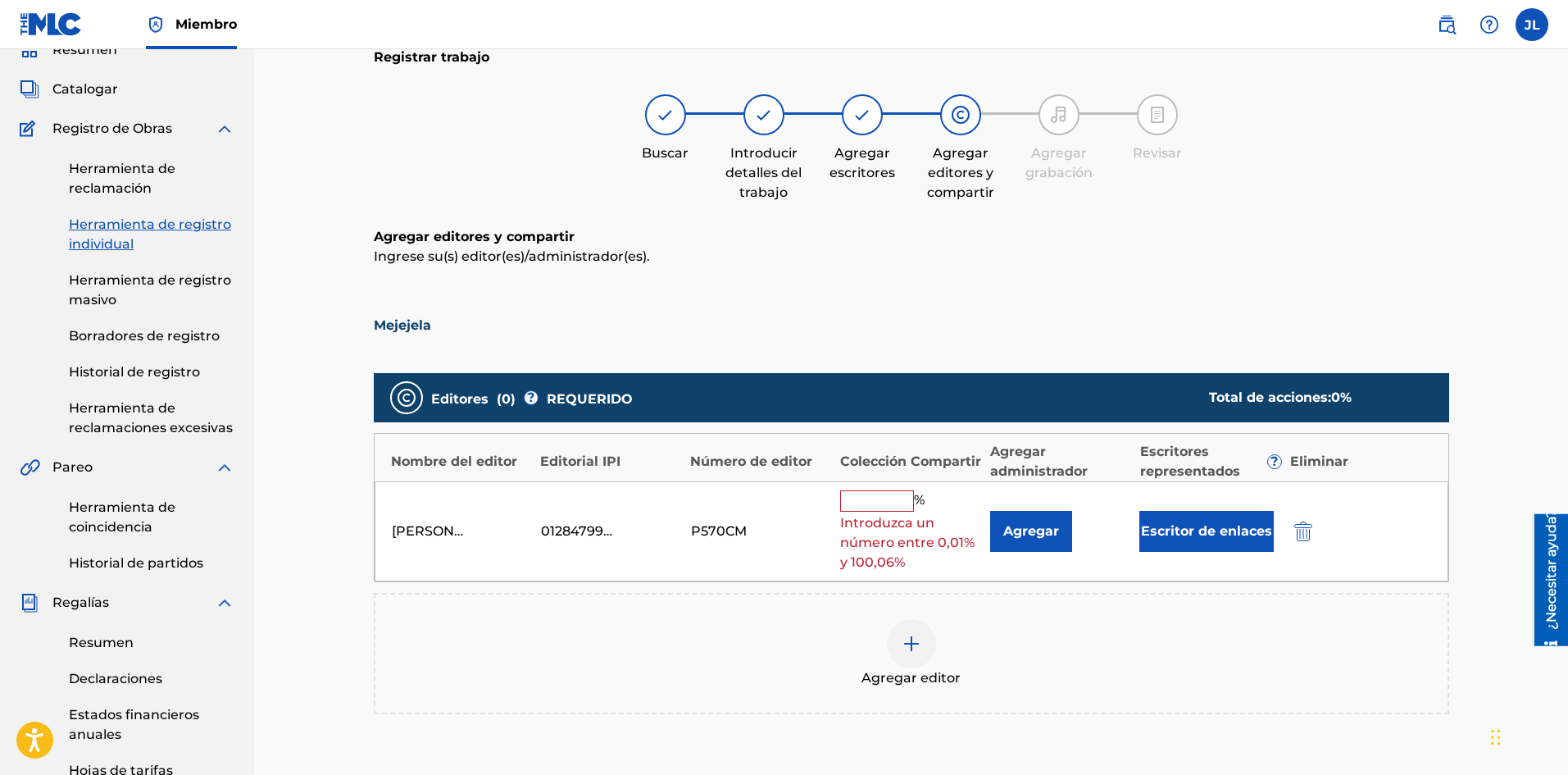
click at [903, 476] on div "Nombre del editor Editorial IPI Número de editor Colección Compartir Agregar ad…" at bounding box center [911, 457] width 1073 height 47
click at [901, 488] on div "[PERSON_NAME] [PERSON_NAME] 01284799688 P570CM % Introduzca un número entre 0,0…" at bounding box center [911, 531] width 1073 height 101
click at [901, 497] on input "text" at bounding box center [877, 501] width 74 height 21
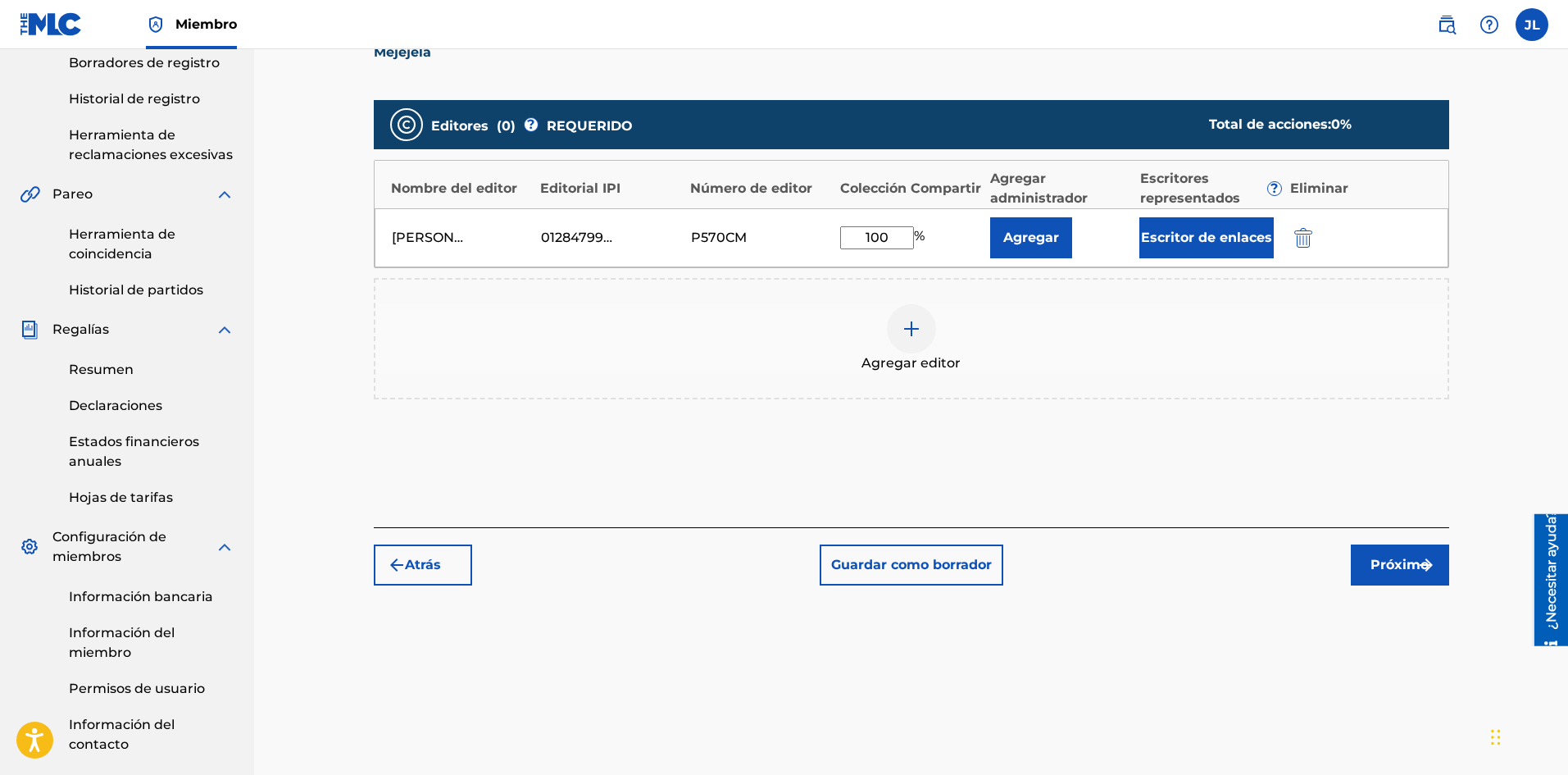
click at [1381, 554] on button "Próximo" at bounding box center [1400, 564] width 99 height 41
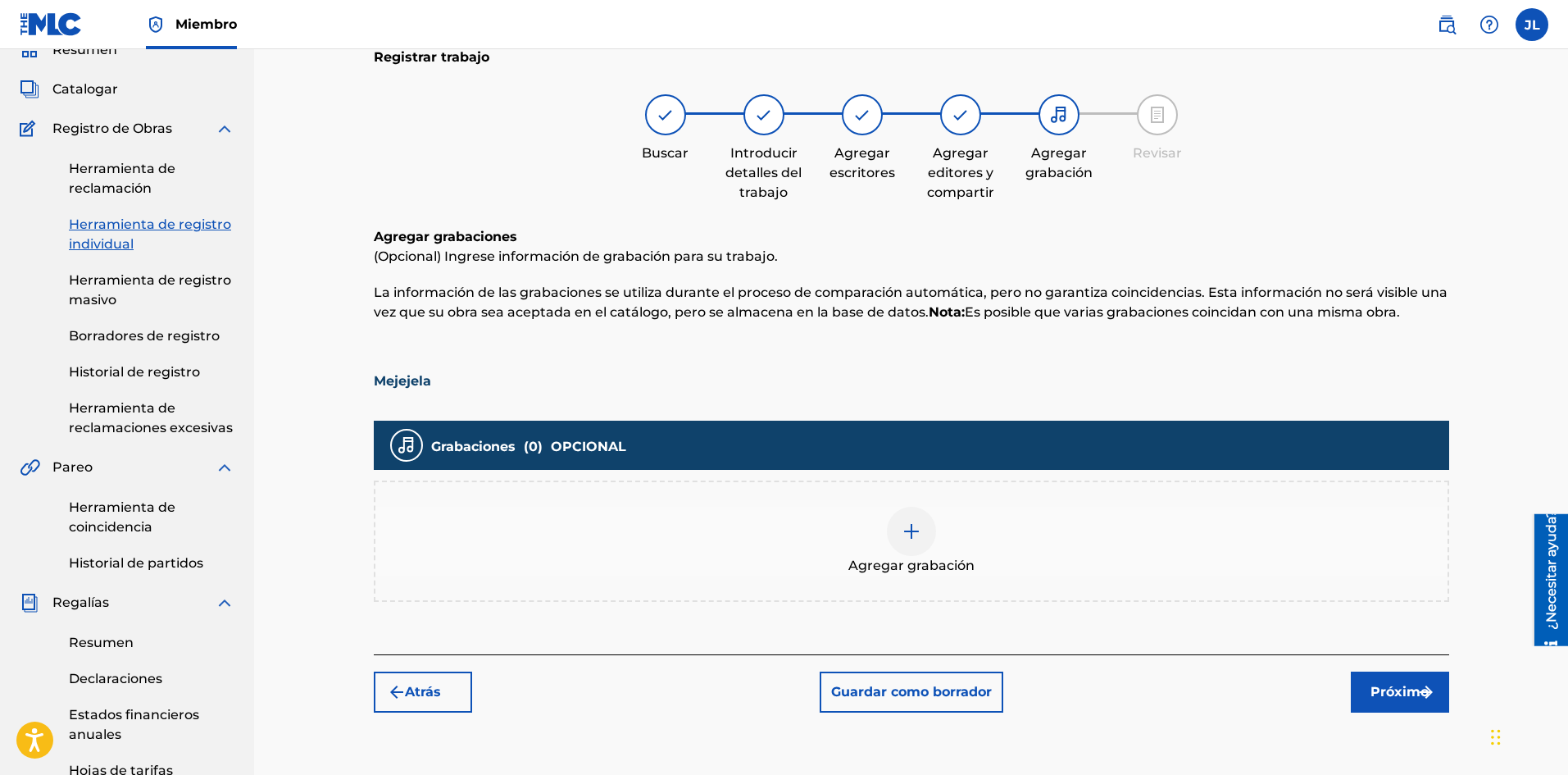
scroll to position [348, 0]
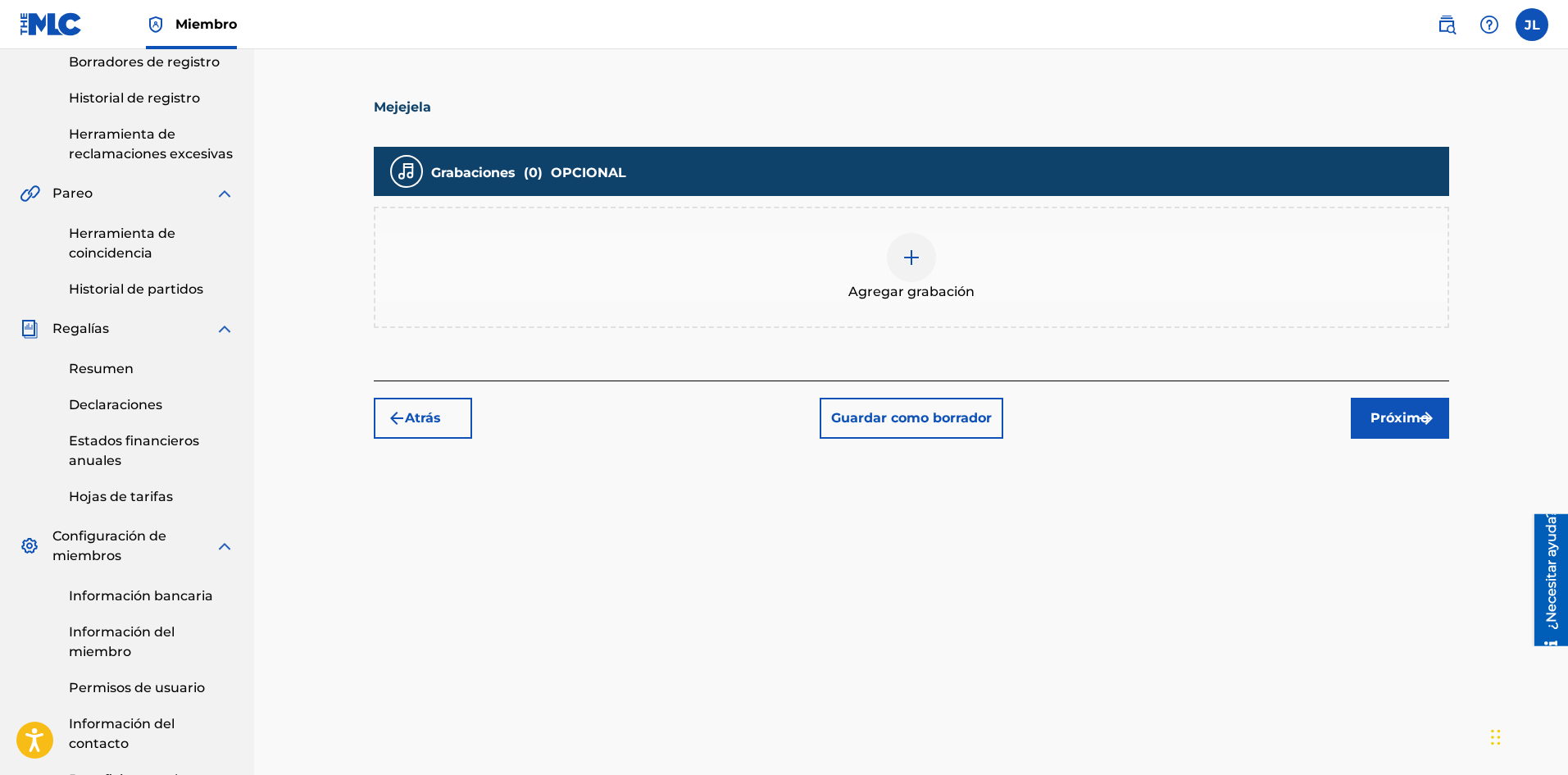
click at [916, 250] on img at bounding box center [911, 257] width 20 height 20
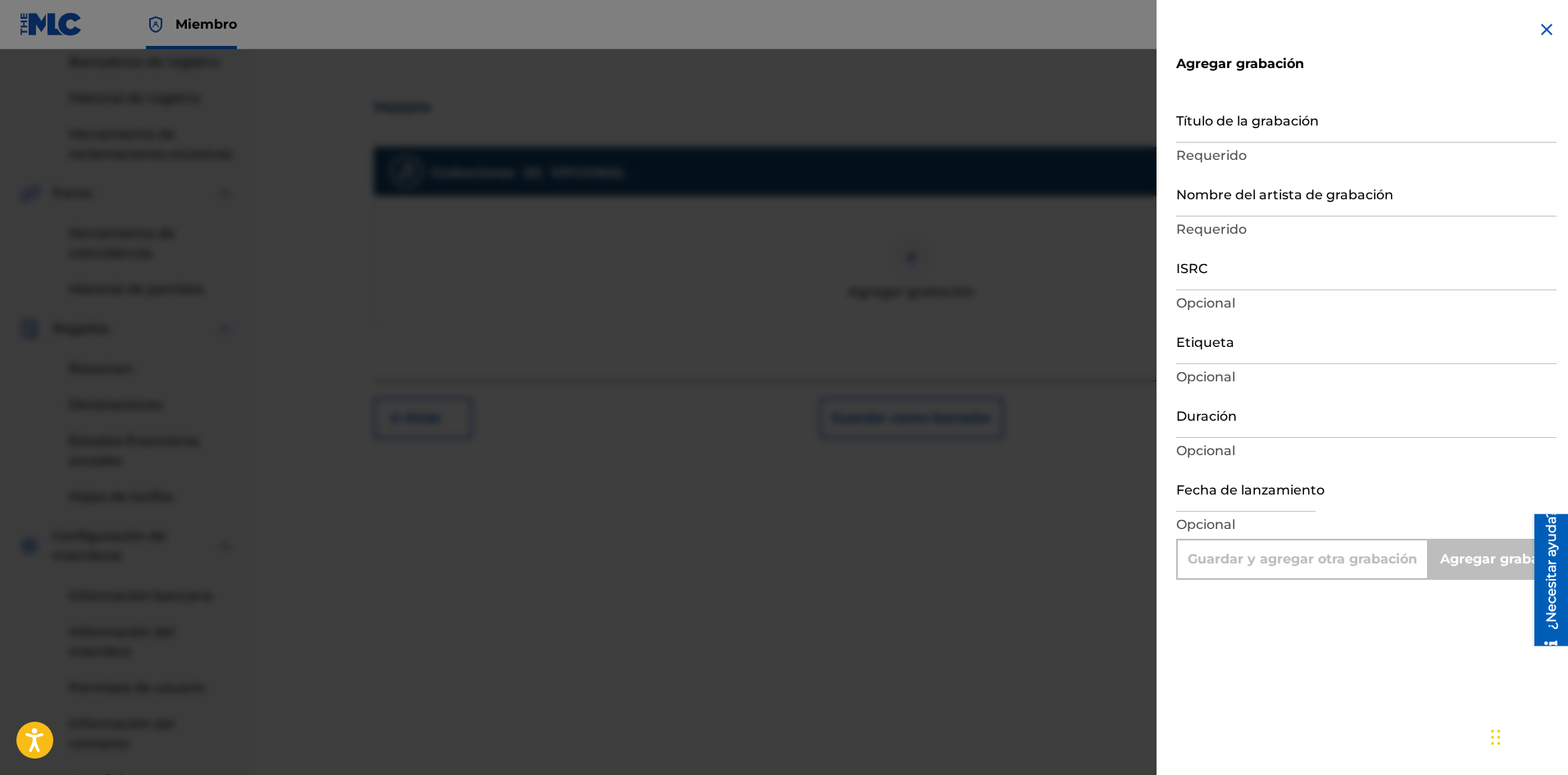
click at [1254, 441] on p "Opcional" at bounding box center [1365, 451] width 380 height 20
click at [1257, 434] on input "Duración" at bounding box center [1365, 414] width 380 height 46
click at [1262, 480] on input "text" at bounding box center [1245, 488] width 139 height 46
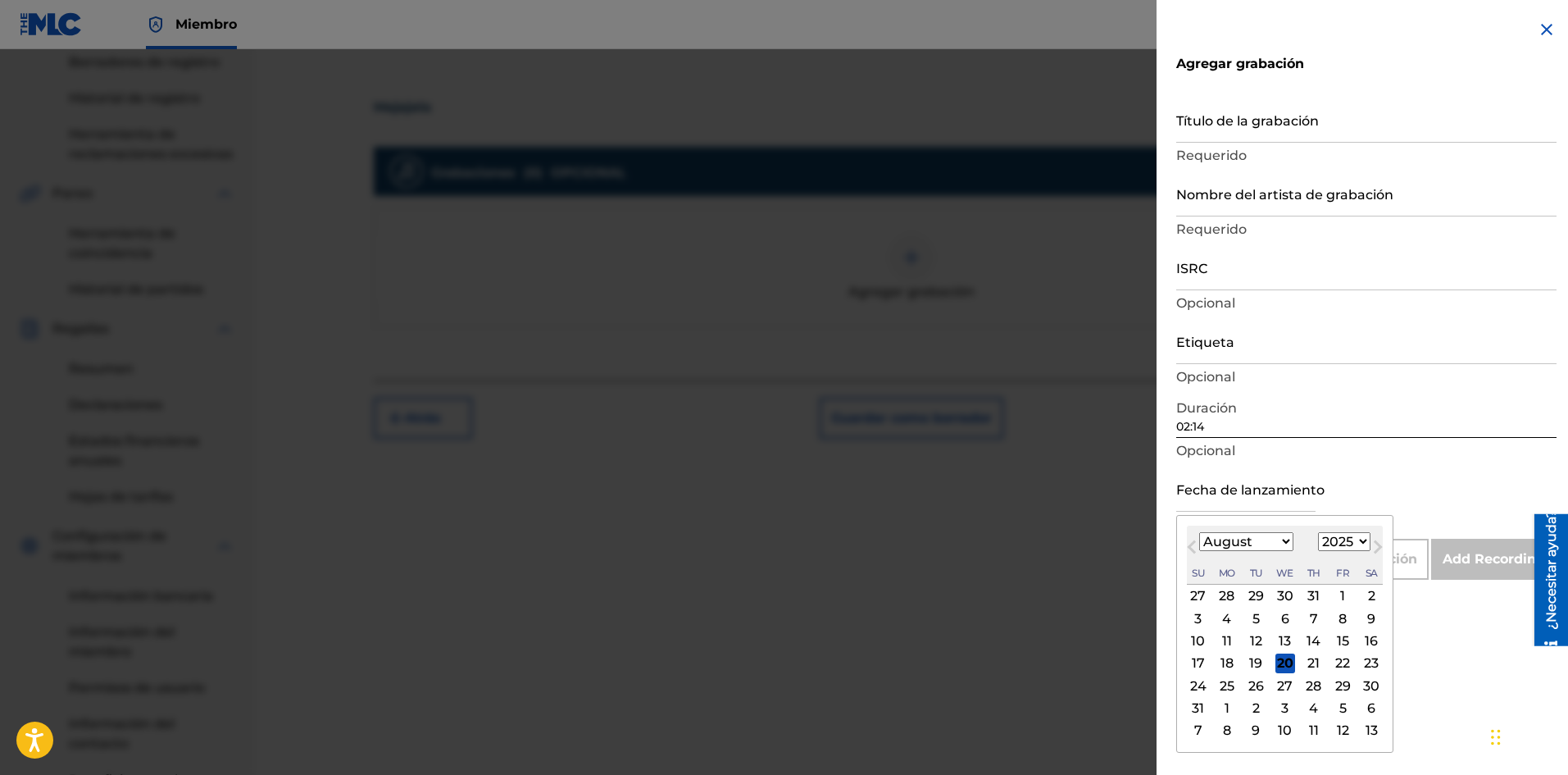
click at [1260, 507] on input "text" at bounding box center [1245, 488] width 139 height 46
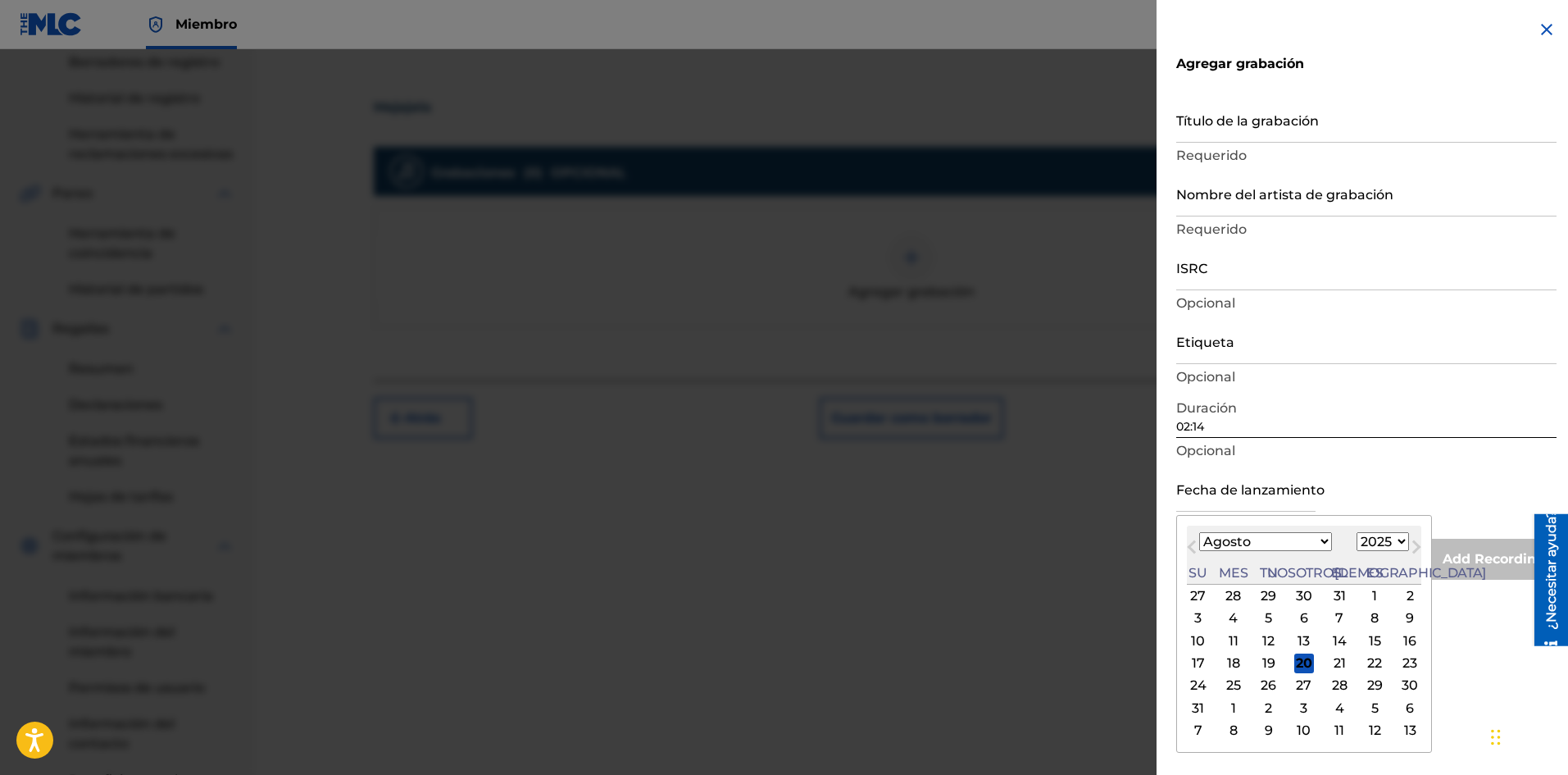
click at [1269, 497] on input "text" at bounding box center [1245, 488] width 139 height 46
click at [1387, 531] on div "Mes anterior Mes próximo [DATE] Enero Febrero Marzo Abril Puede Junio [PERSON_N…" at bounding box center [1304, 634] width 256 height 238
click at [1262, 655] on font "19" at bounding box center [1268, 663] width 13 height 20
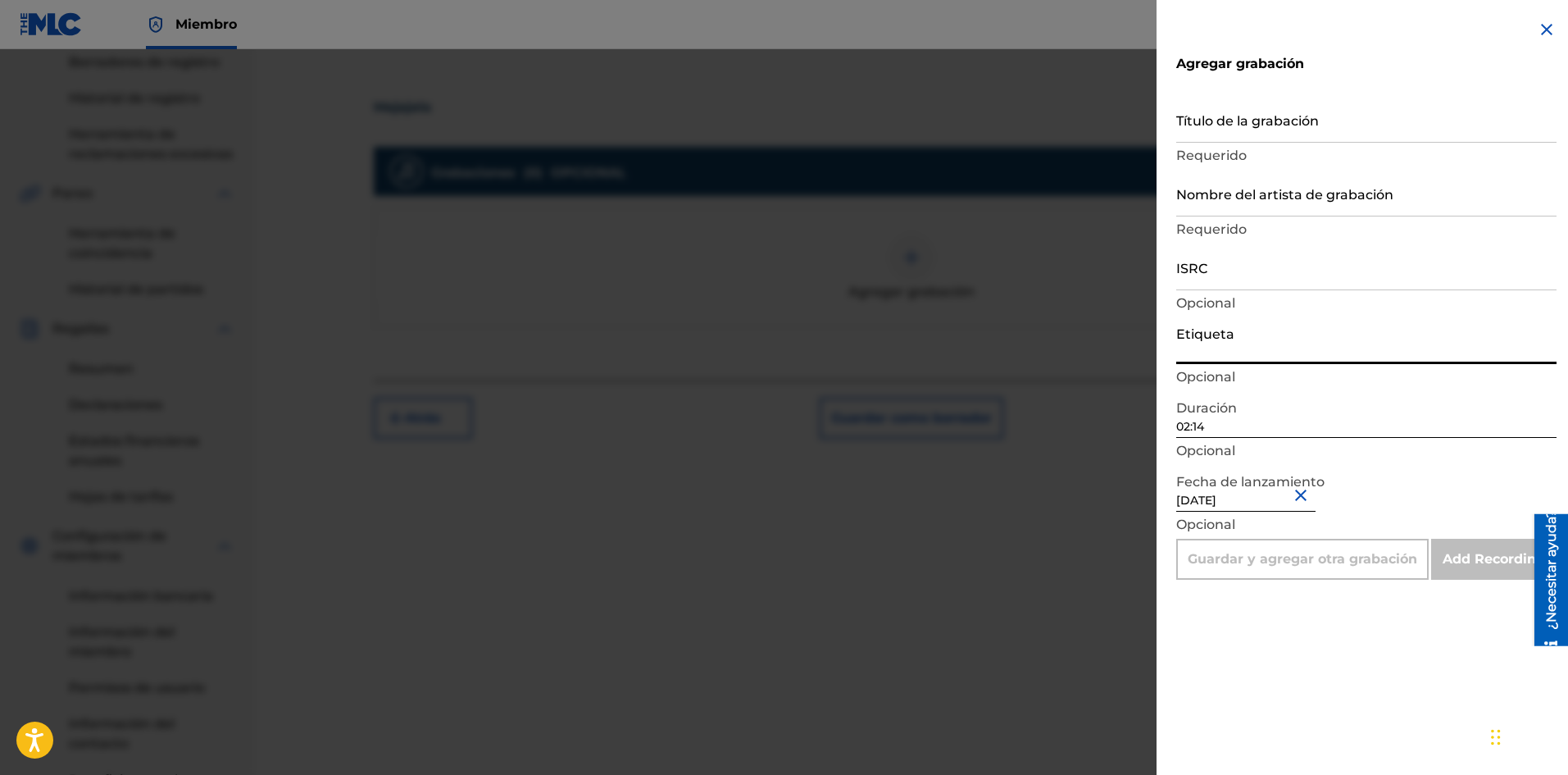
click at [1229, 354] on input "Etiqueta" at bounding box center [1365, 341] width 380 height 46
click at [1213, 199] on input "Nombre del artista de grabación" at bounding box center [1365, 193] width 380 height 46
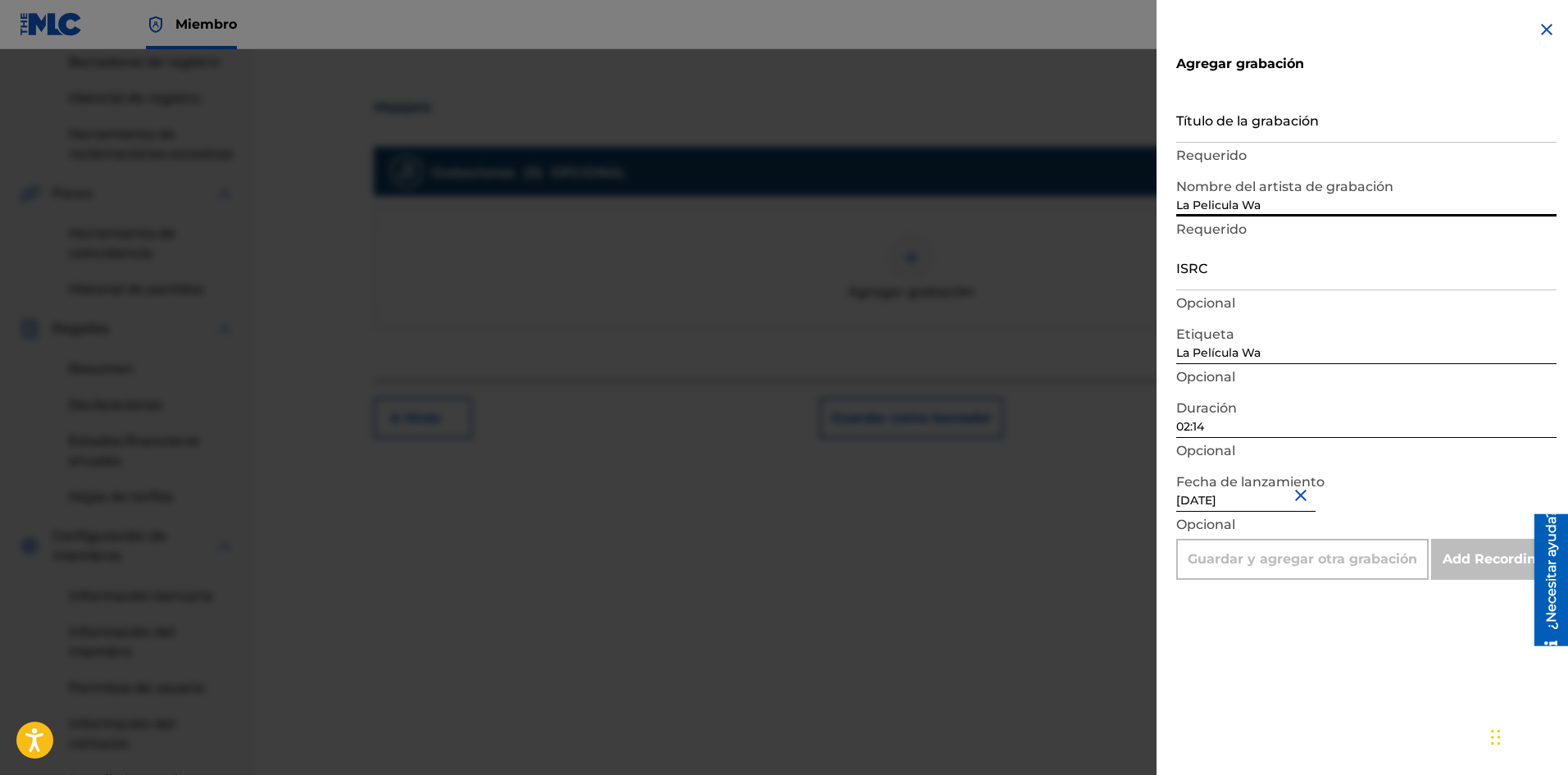
click at [1197, 129] on input "Título de la grabación" at bounding box center [1365, 119] width 380 height 46
paste input "Mejejela"
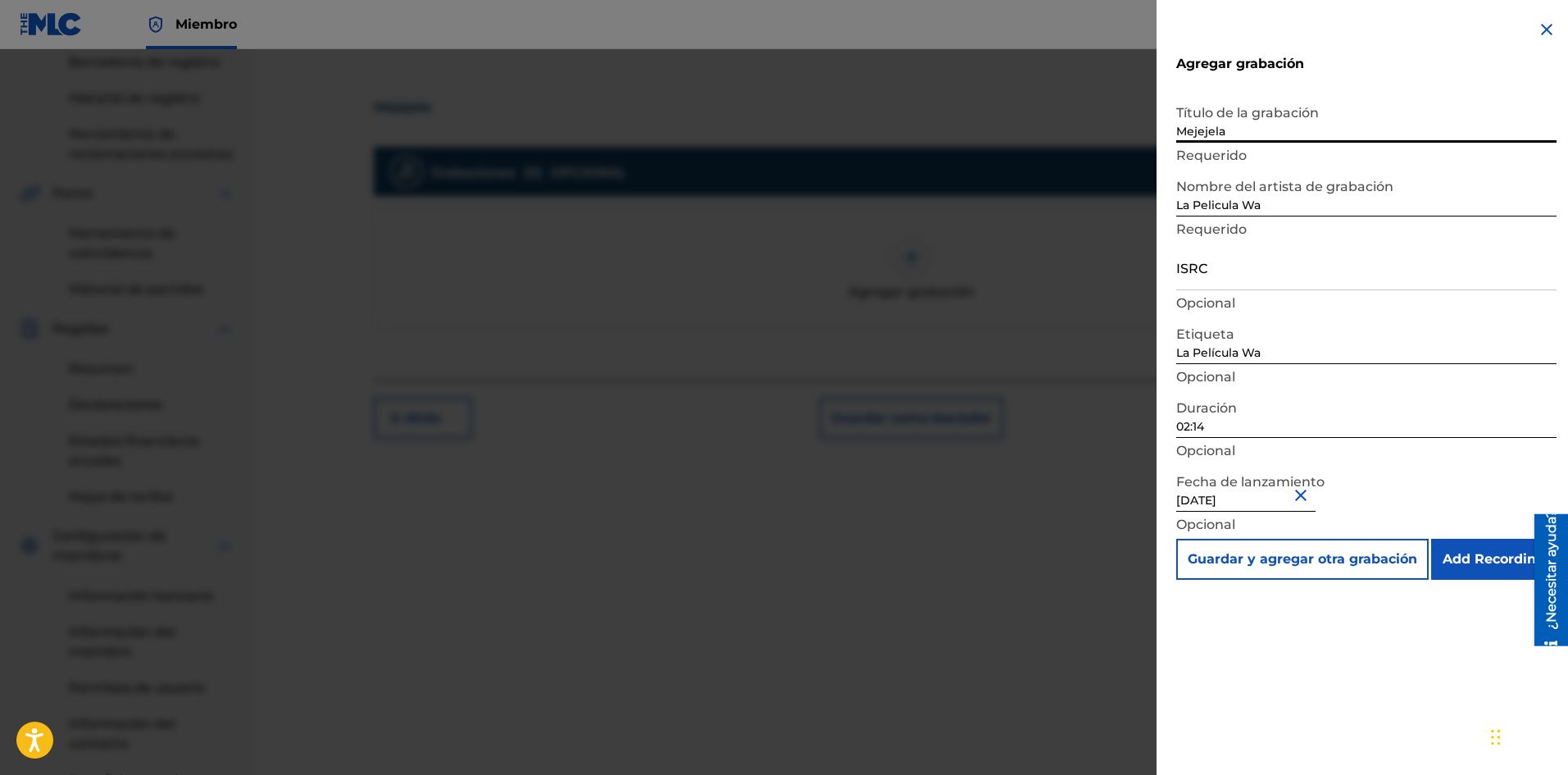
click at [1212, 269] on input "ISRC" at bounding box center [1365, 267] width 380 height 46
paste input "SE6SA2501621"
click at [1475, 559] on input "Add Recording" at bounding box center [1493, 559] width 125 height 41
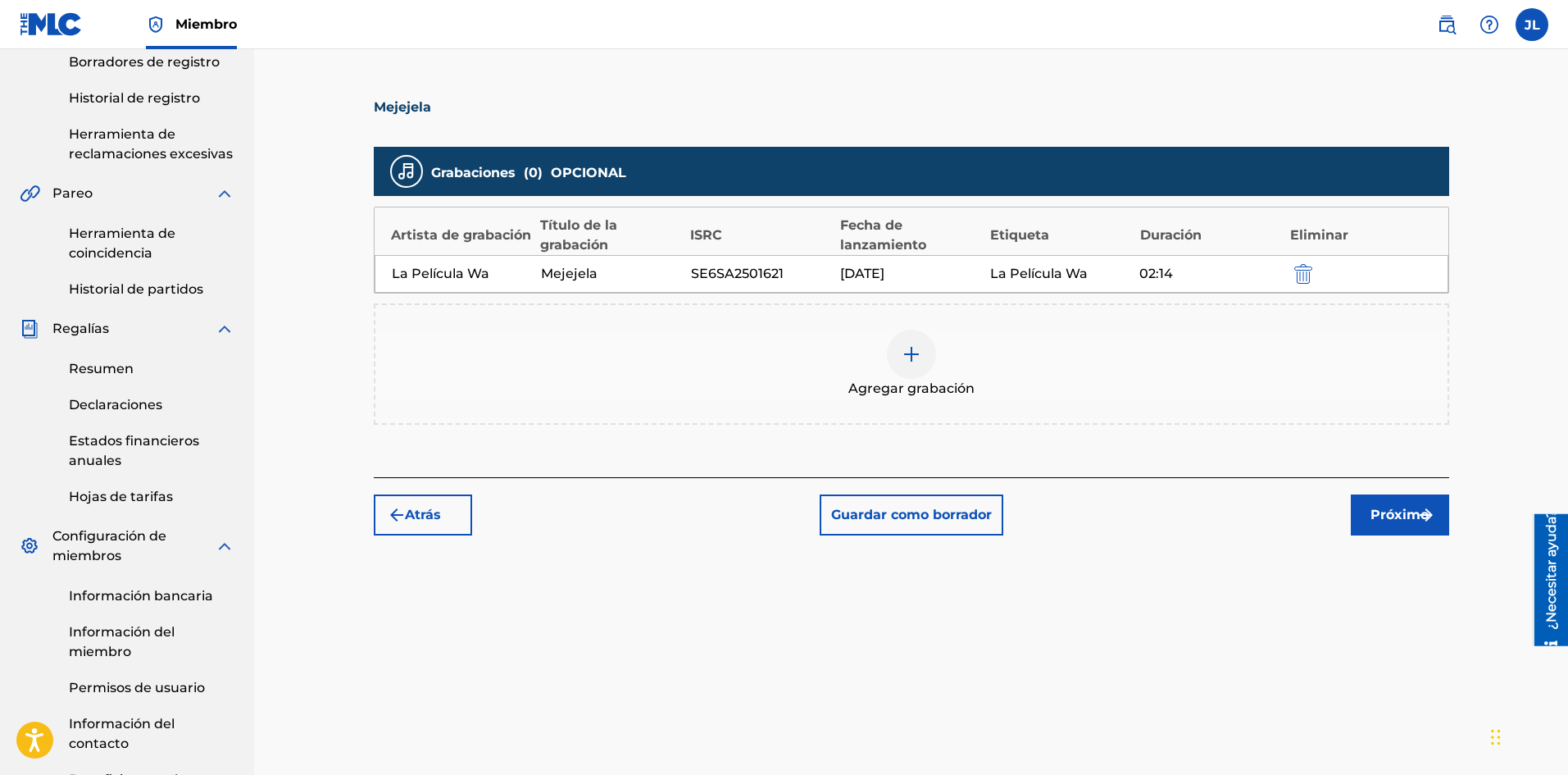
click at [1385, 514] on font "Próximo" at bounding box center [1398, 514] width 58 height 15
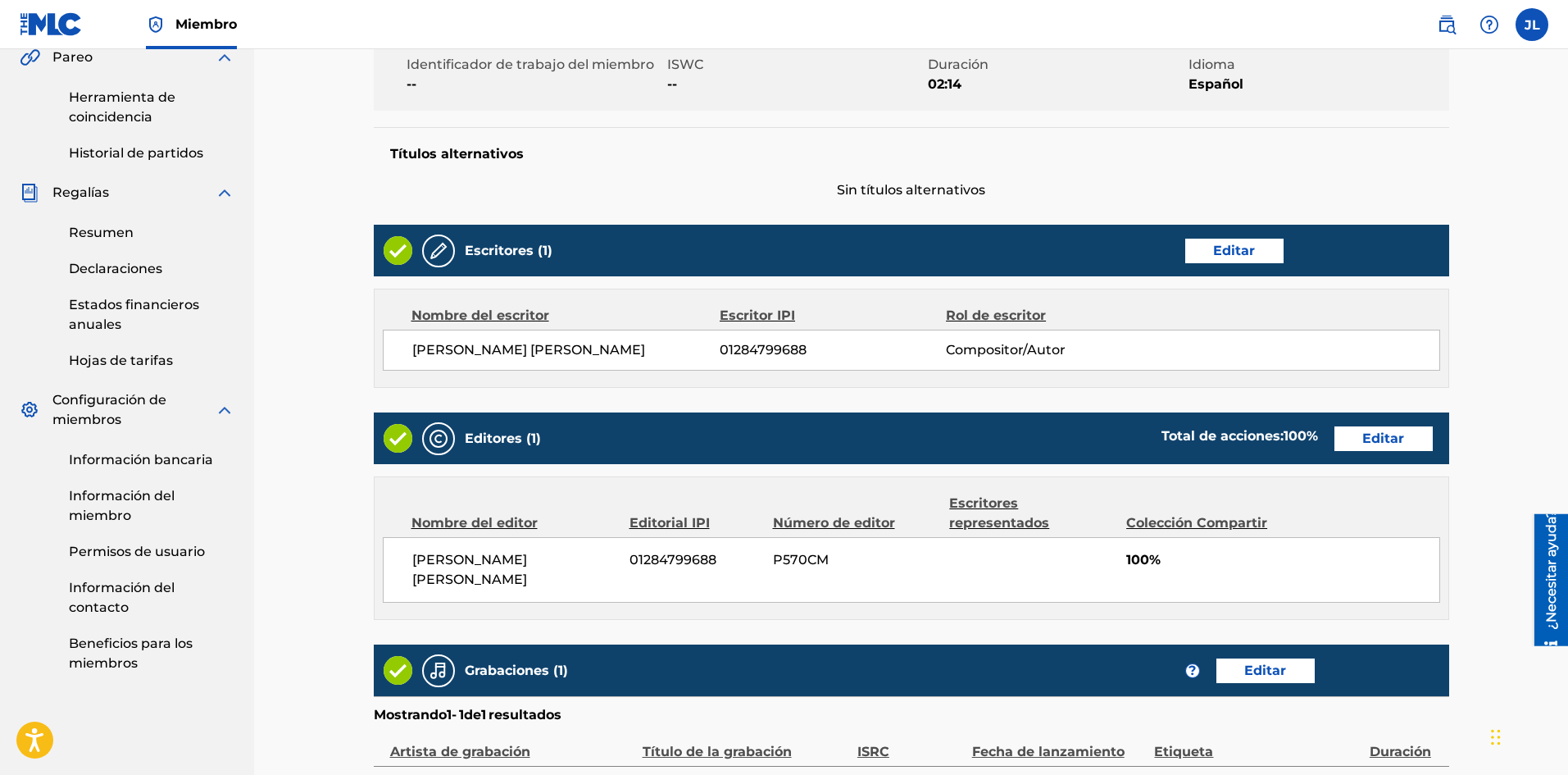
scroll to position [674, 0]
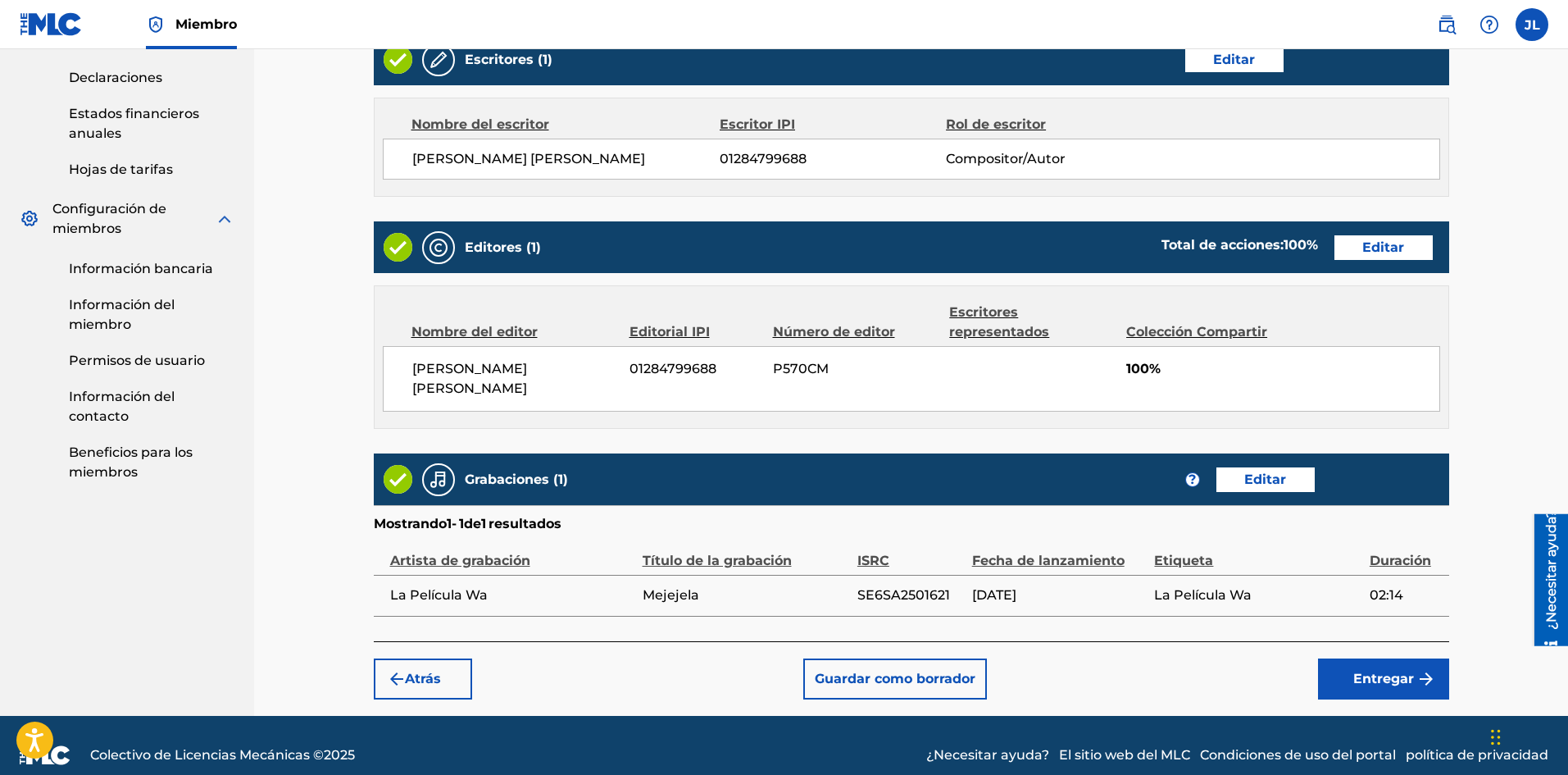
click at [1373, 671] on font "Entregar" at bounding box center [1383, 678] width 61 height 15
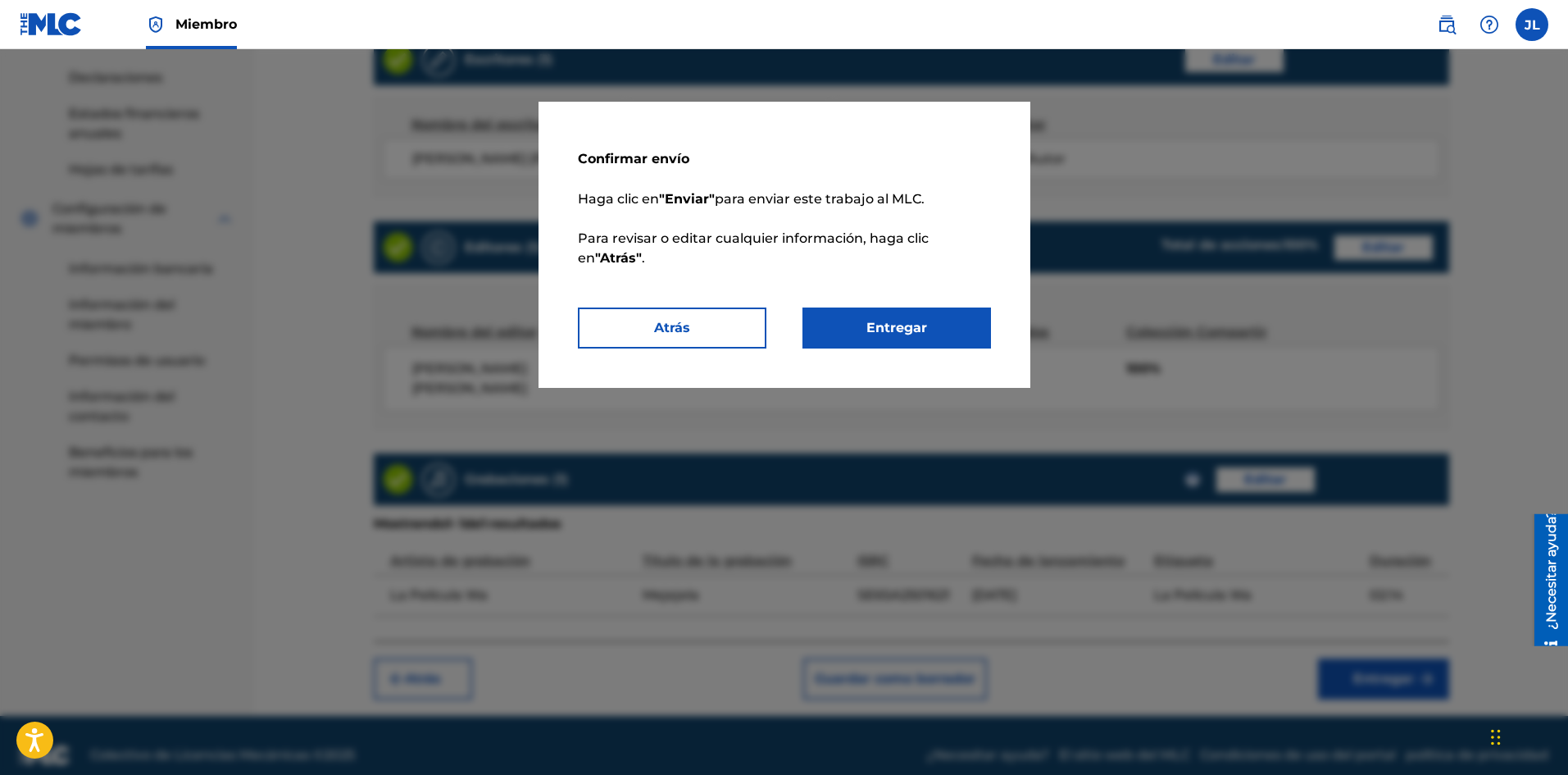
click at [929, 329] on button "Entregar" at bounding box center [896, 327] width 189 height 41
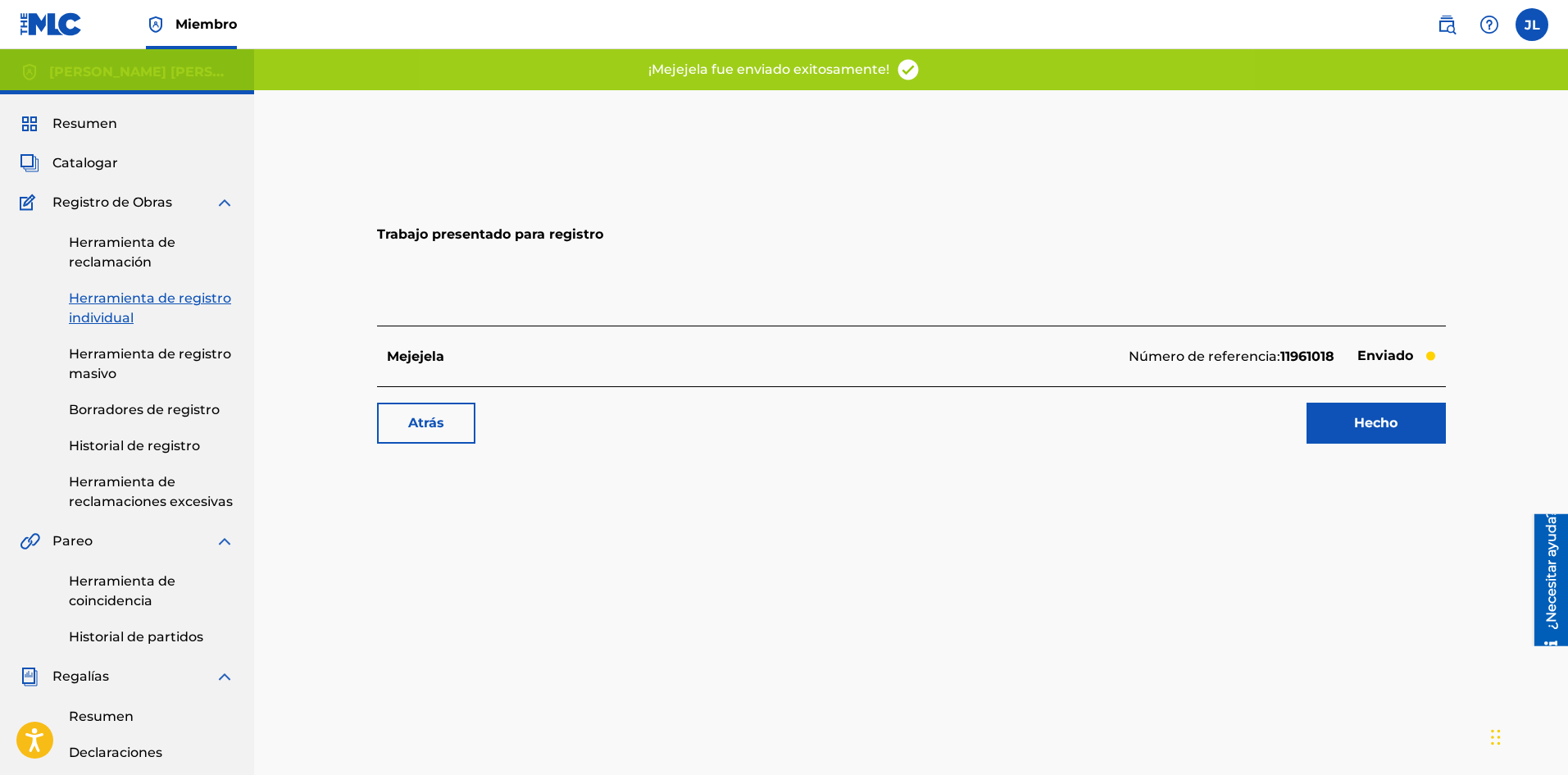
click at [1342, 427] on link "Hecho" at bounding box center [1376, 422] width 139 height 41
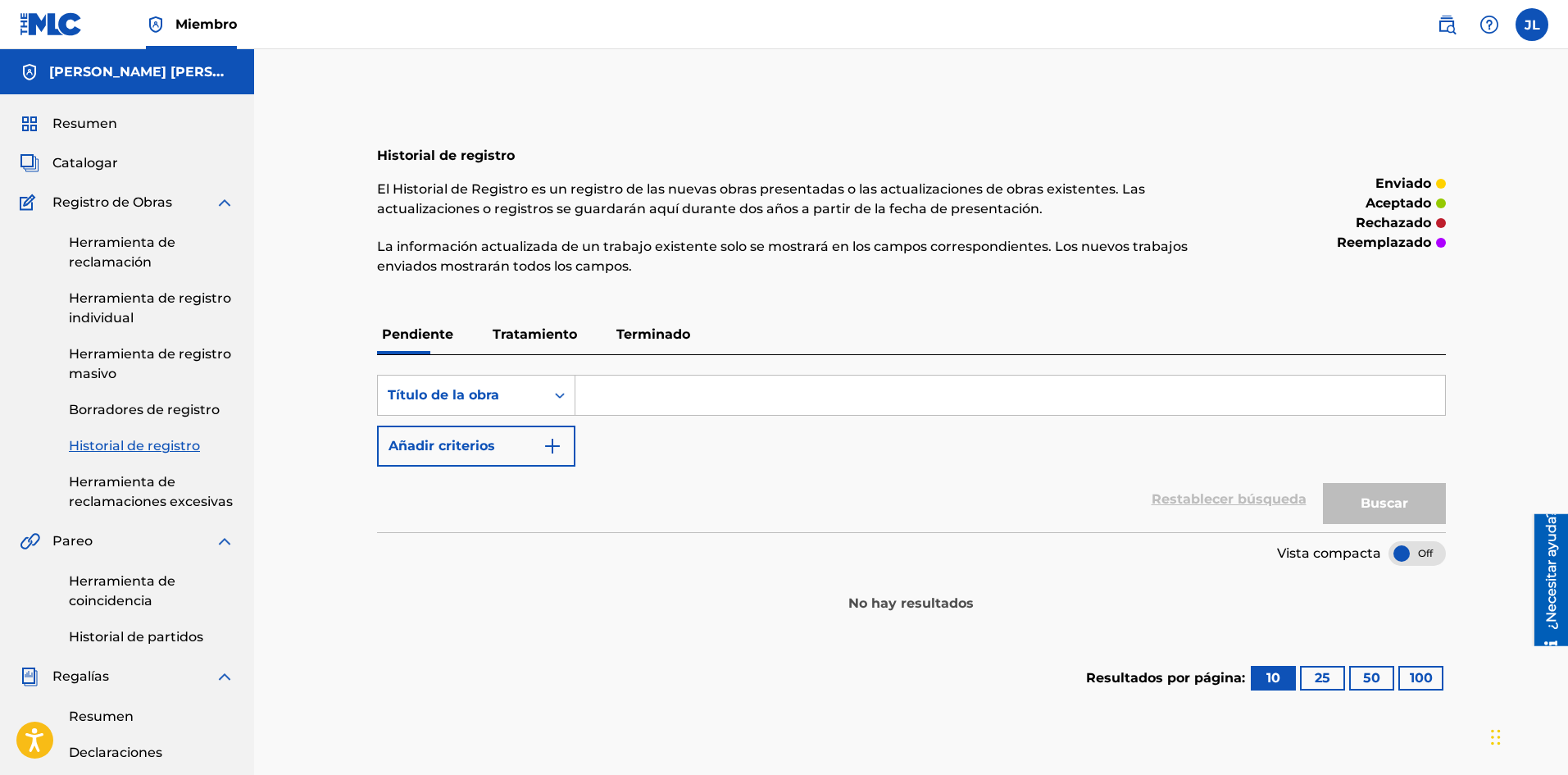
click at [79, 148] on div "Resumen Catalogar Registro de Obras Herramienta de reclamación Herramienta de r…" at bounding box center [127, 635] width 254 height 1082
click at [79, 165] on font "Catalogar" at bounding box center [84, 162] width 65 height 15
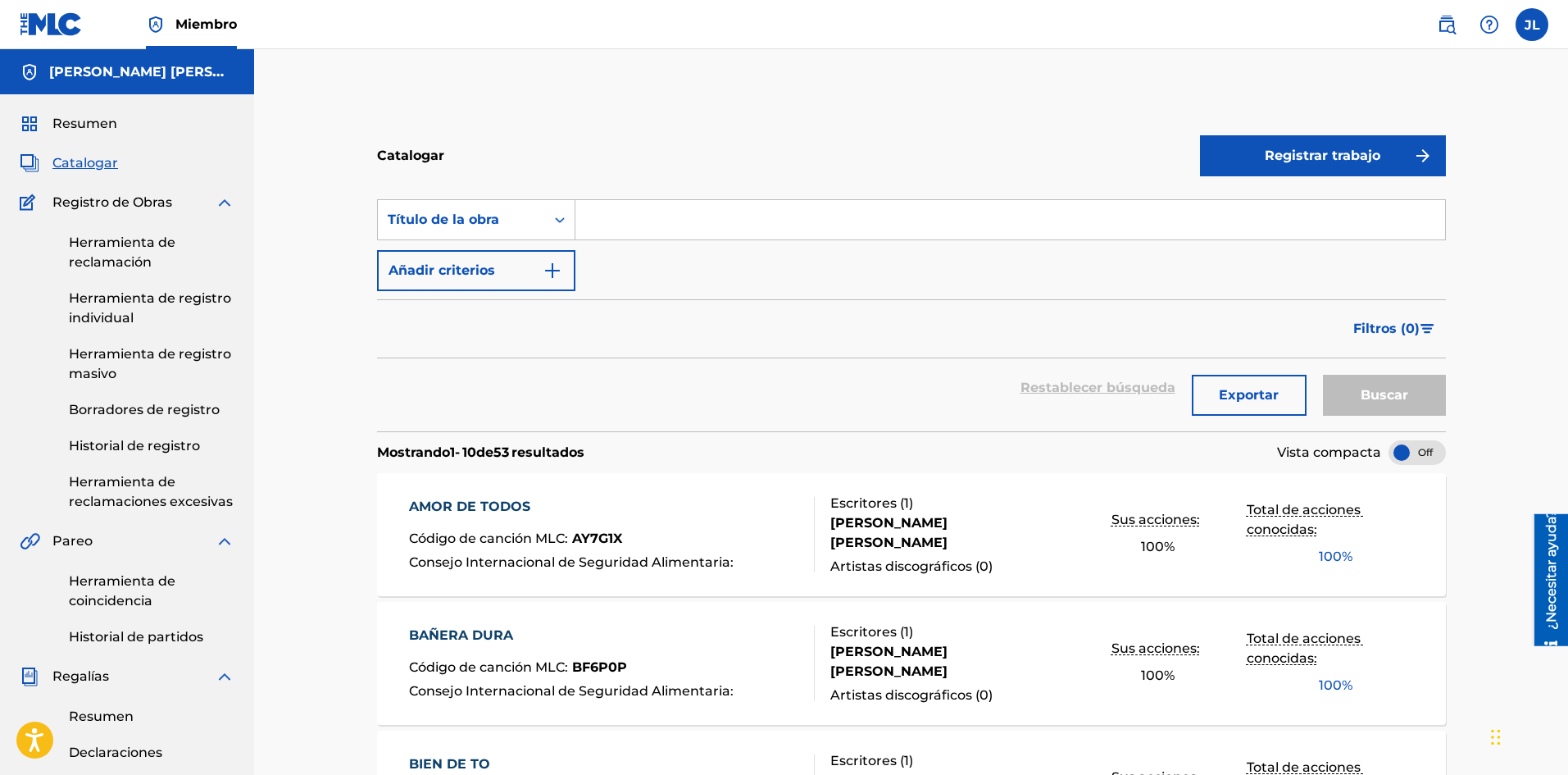
click at [1254, 153] on button "Registrar trabajo" at bounding box center [1322, 156] width 246 height 41
click at [1230, 201] on font "Individual" at bounding box center [1242, 209] width 65 height 15
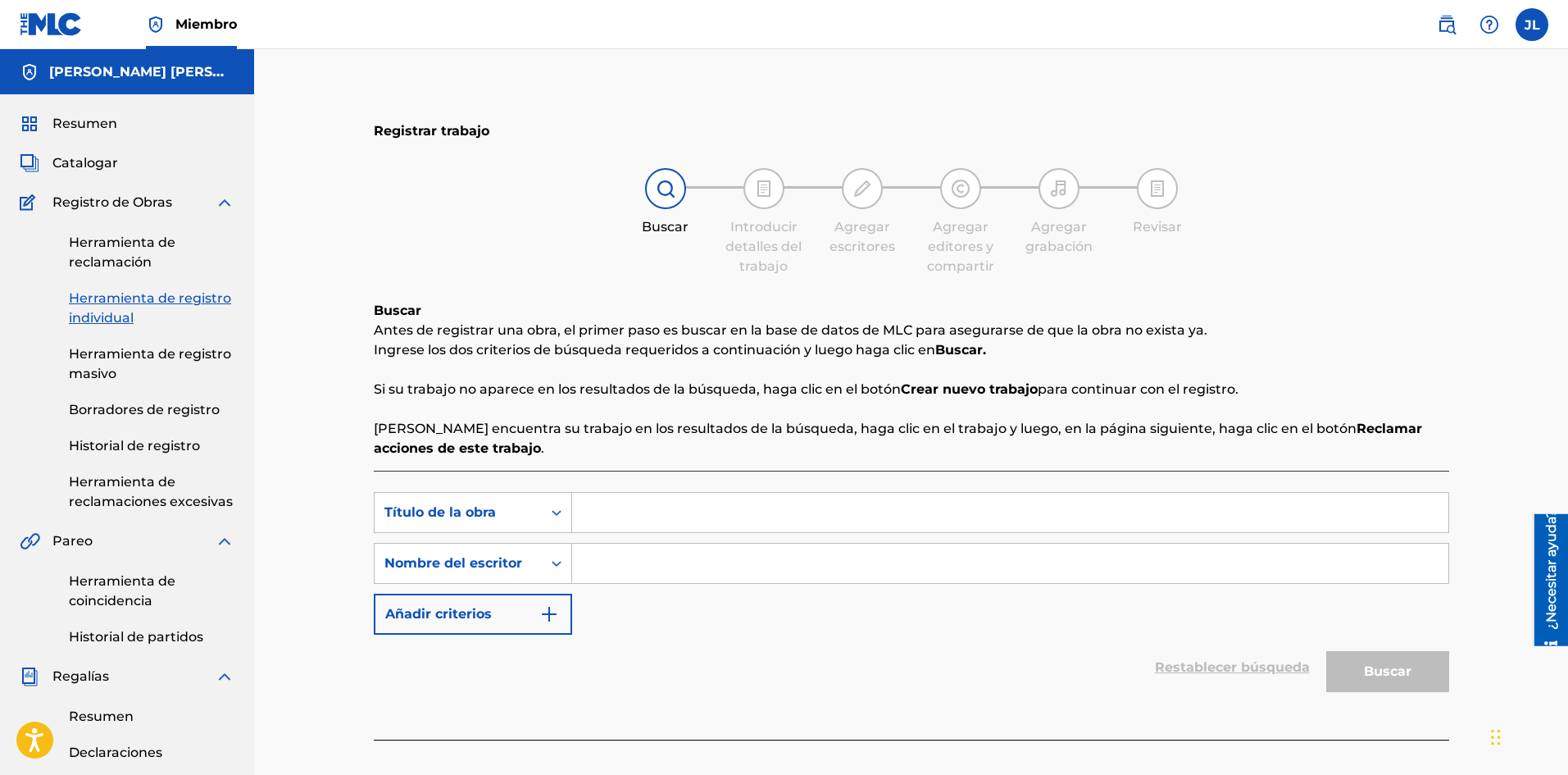
click at [631, 539] on div "Búsqueda con criterios dbdda45e-1f1d-42db-babd-3504ccfbc0ba Título de la obra B…" at bounding box center [911, 563] width 1075 height 142
click at [631, 554] on input "Formulario de búsqueda" at bounding box center [1010, 563] width 876 height 39
click at [662, 503] on input "Formulario de búsqueda" at bounding box center [1010, 512] width 876 height 39
click at [647, 493] on div "Formulario de búsqueda" at bounding box center [1010, 512] width 877 height 41
click at [648, 498] on input "Formulario de búsqueda" at bounding box center [1010, 512] width 876 height 39
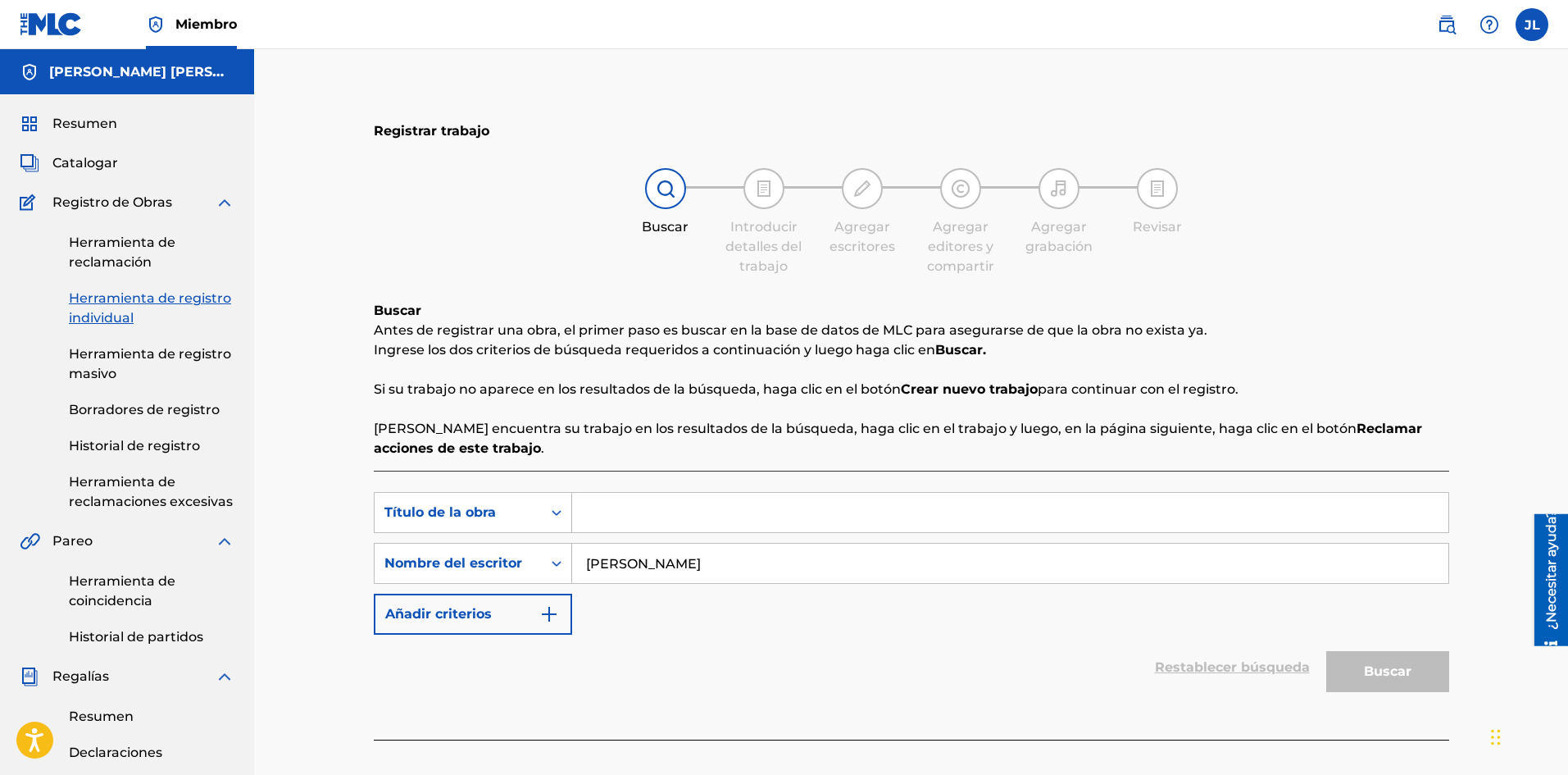
paste input "Babod Tiguere"
click at [1360, 668] on button "Buscar" at bounding box center [1388, 671] width 123 height 41
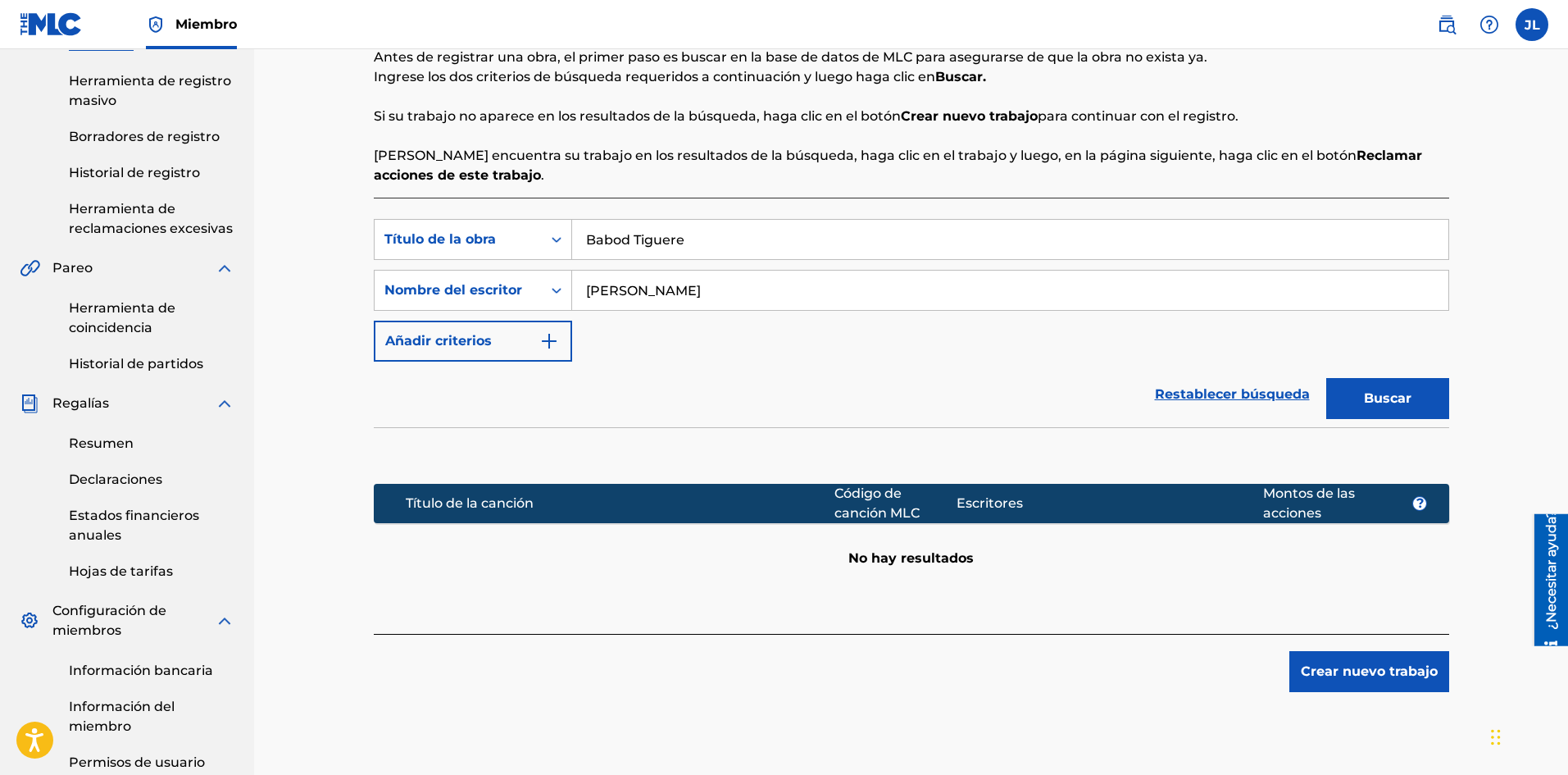
scroll to position [481, 0]
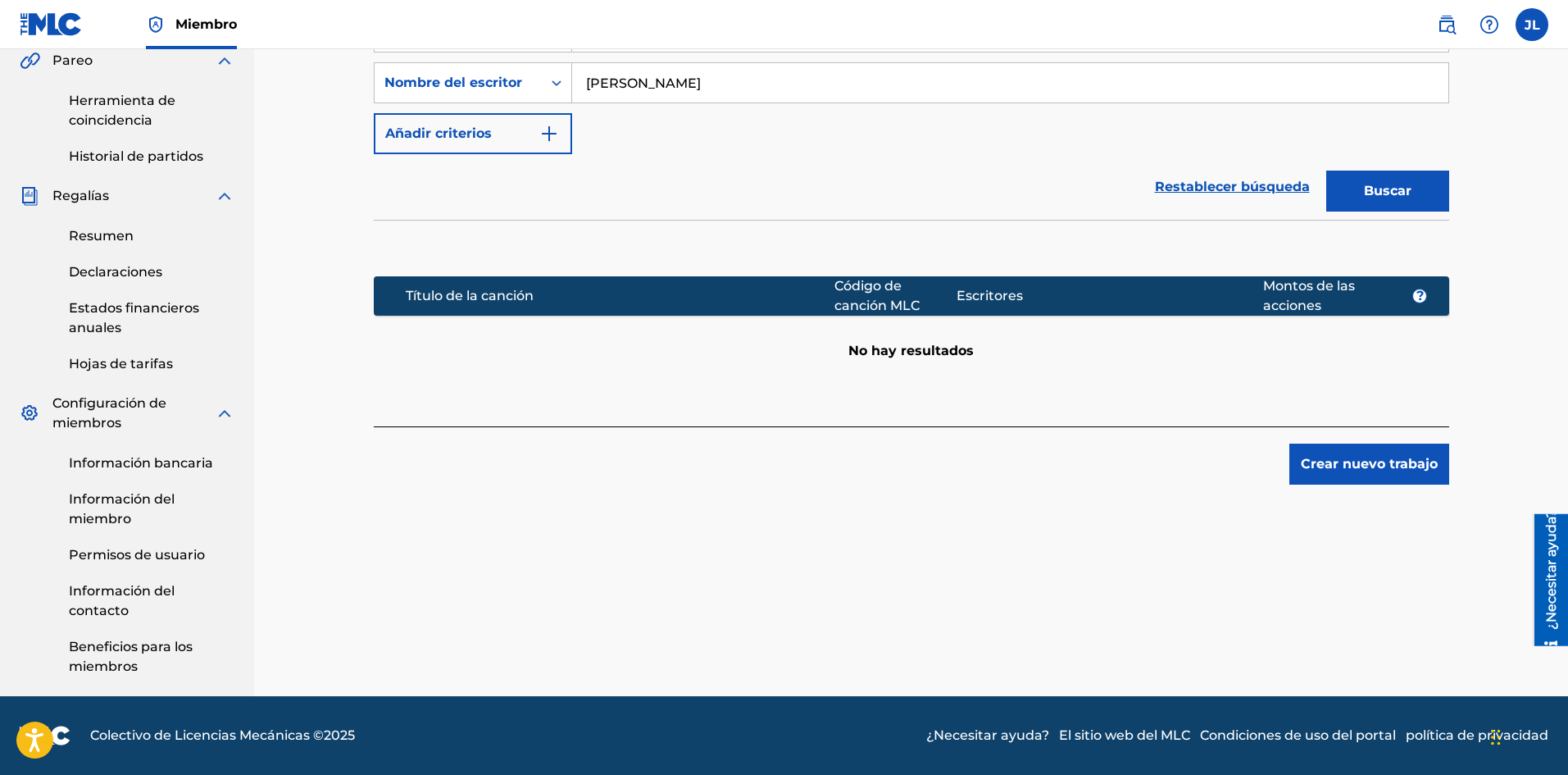
click at [1333, 459] on font "Crear nuevo trabajo" at bounding box center [1369, 464] width 137 height 15
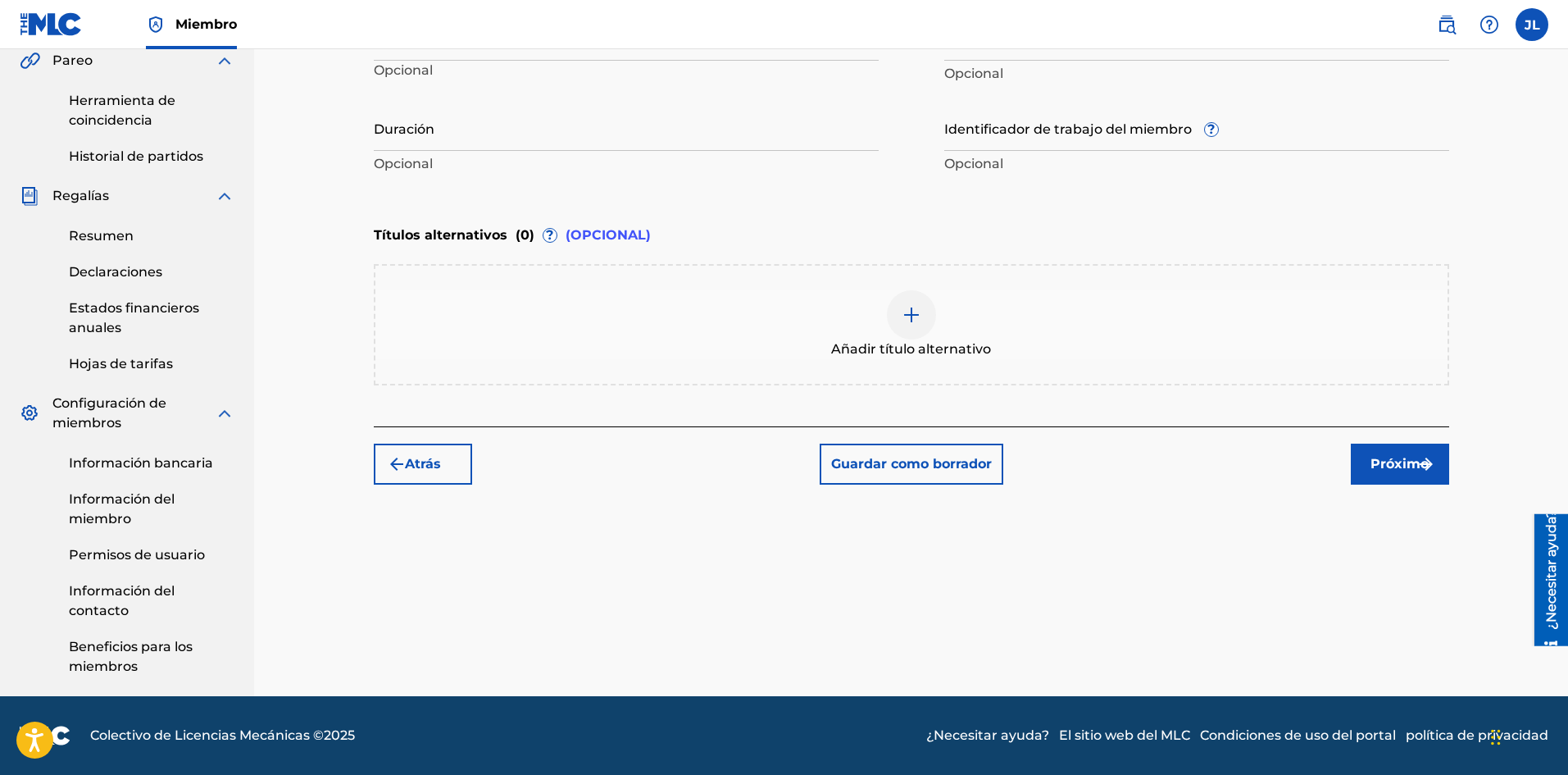
scroll to position [208, 0]
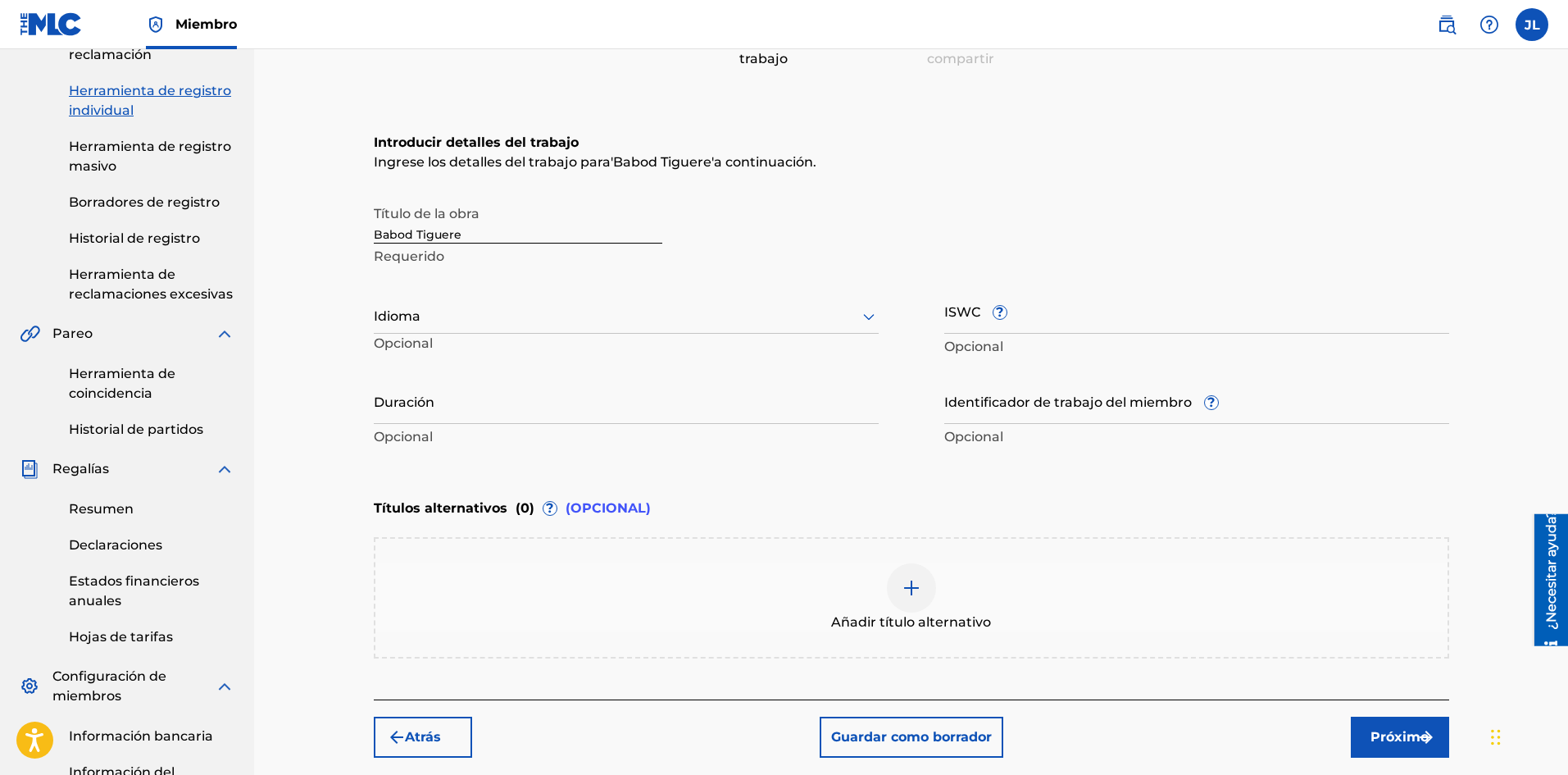
click at [518, 316] on div at bounding box center [626, 316] width 504 height 21
click at [432, 385] on font "Español" at bounding box center [410, 392] width 53 height 15
click at [509, 412] on input "Duración" at bounding box center [626, 400] width 504 height 46
click at [1381, 729] on font "Próximo" at bounding box center [1398, 737] width 58 height 20
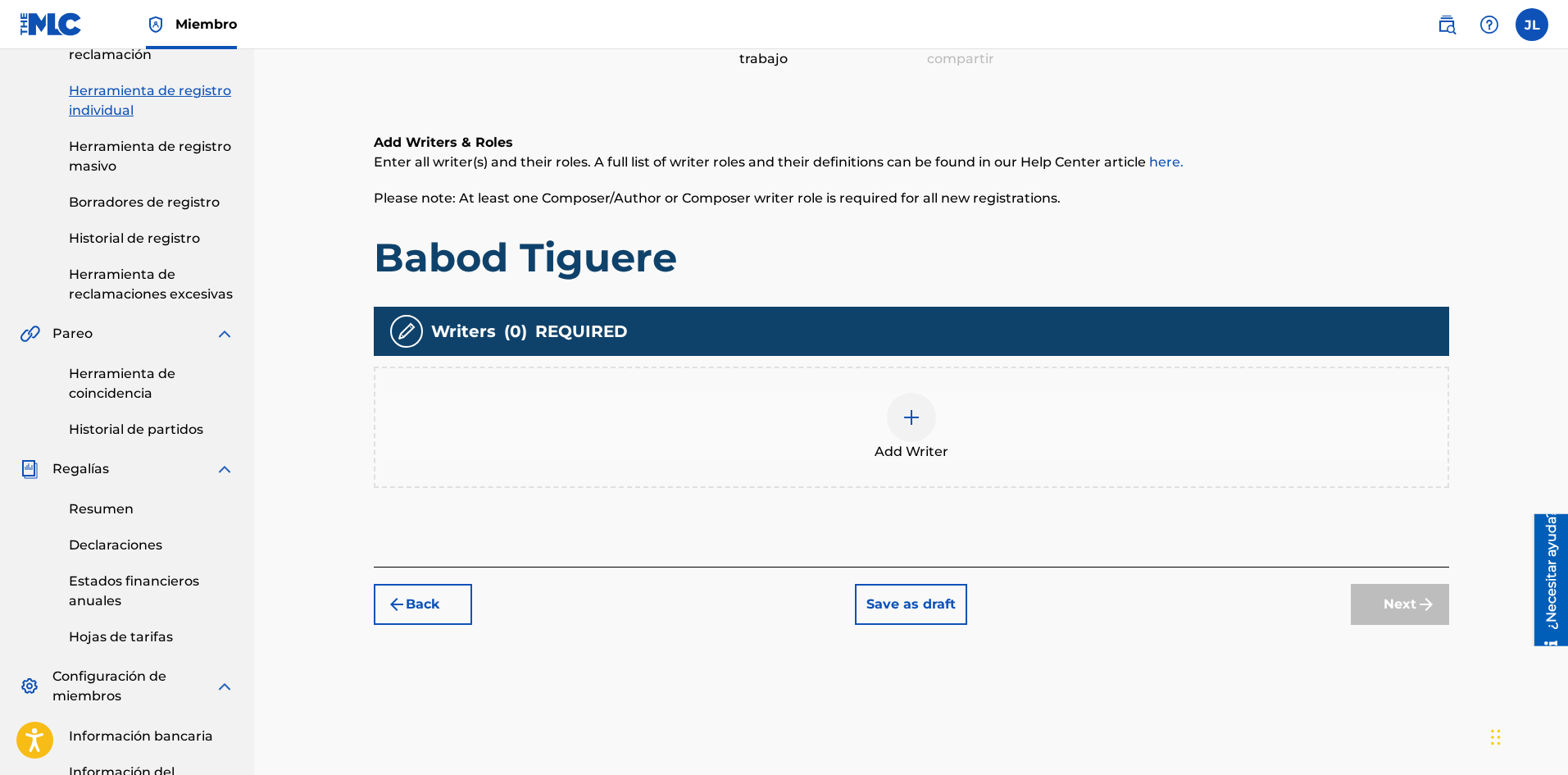
scroll to position [74, 0]
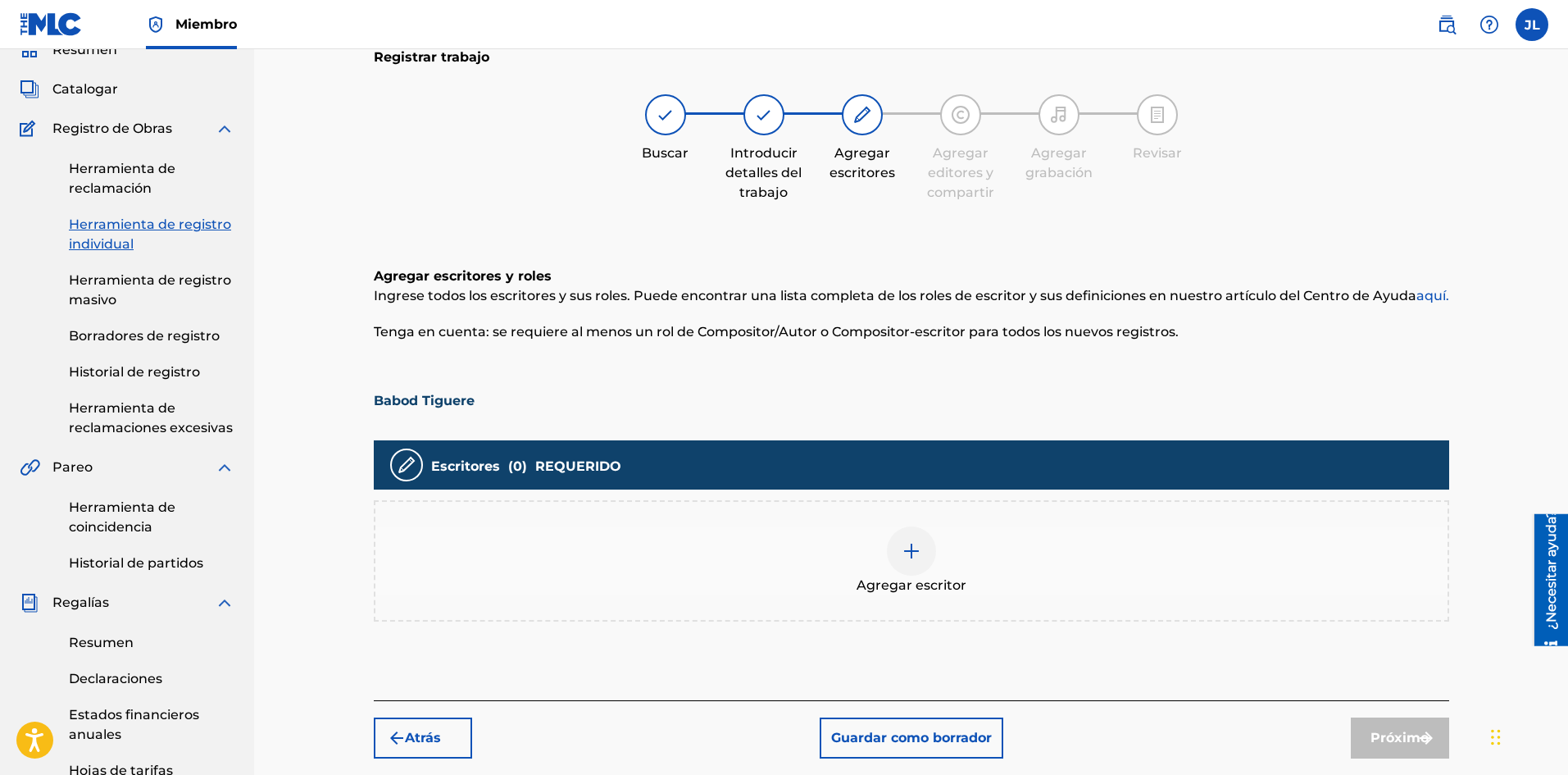
click at [916, 542] on img at bounding box center [911, 551] width 20 height 20
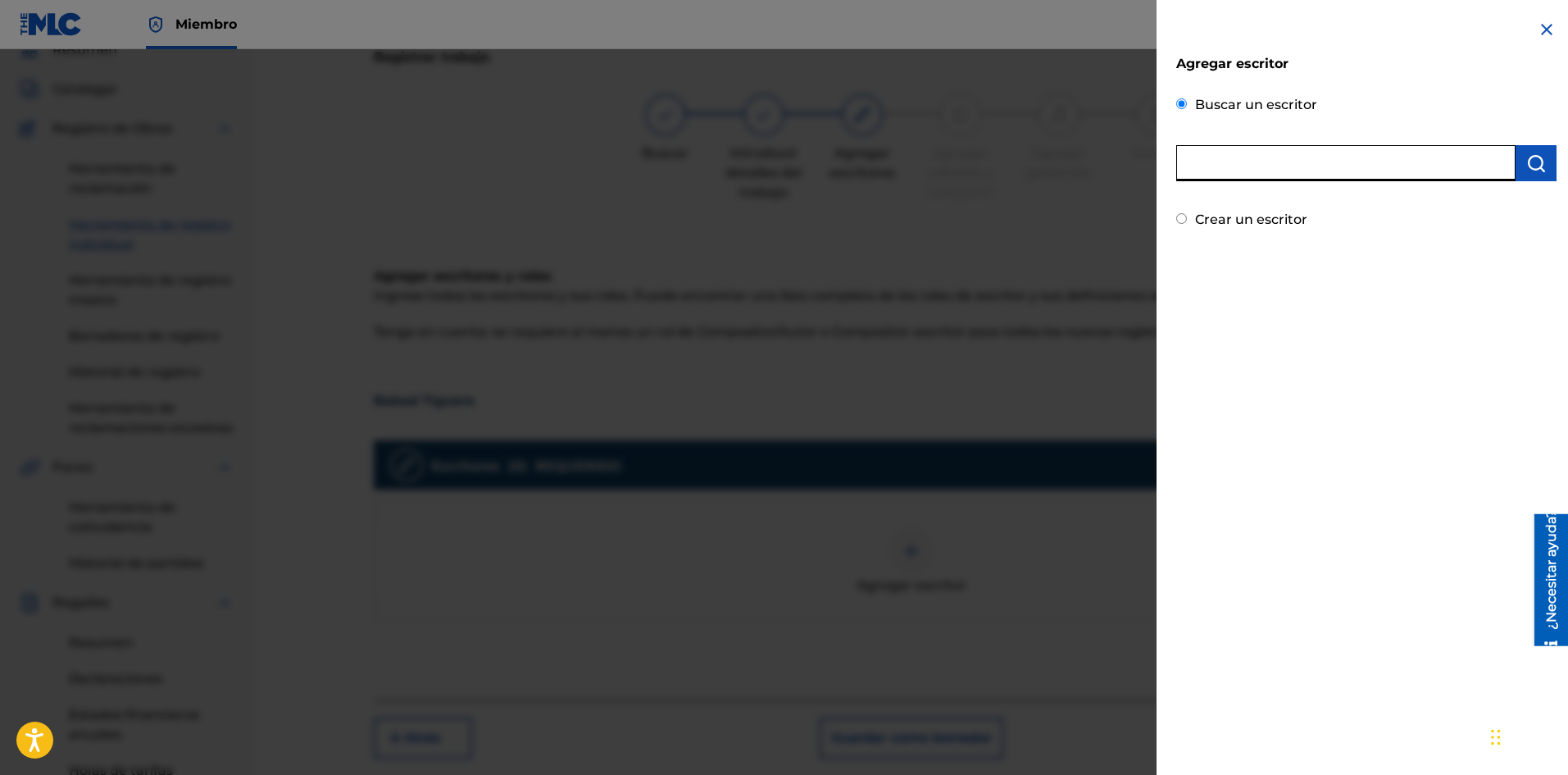
click at [1224, 160] on input "text" at bounding box center [1345, 163] width 339 height 36
click at [1528, 165] on img "submit" at bounding box center [1536, 163] width 20 height 20
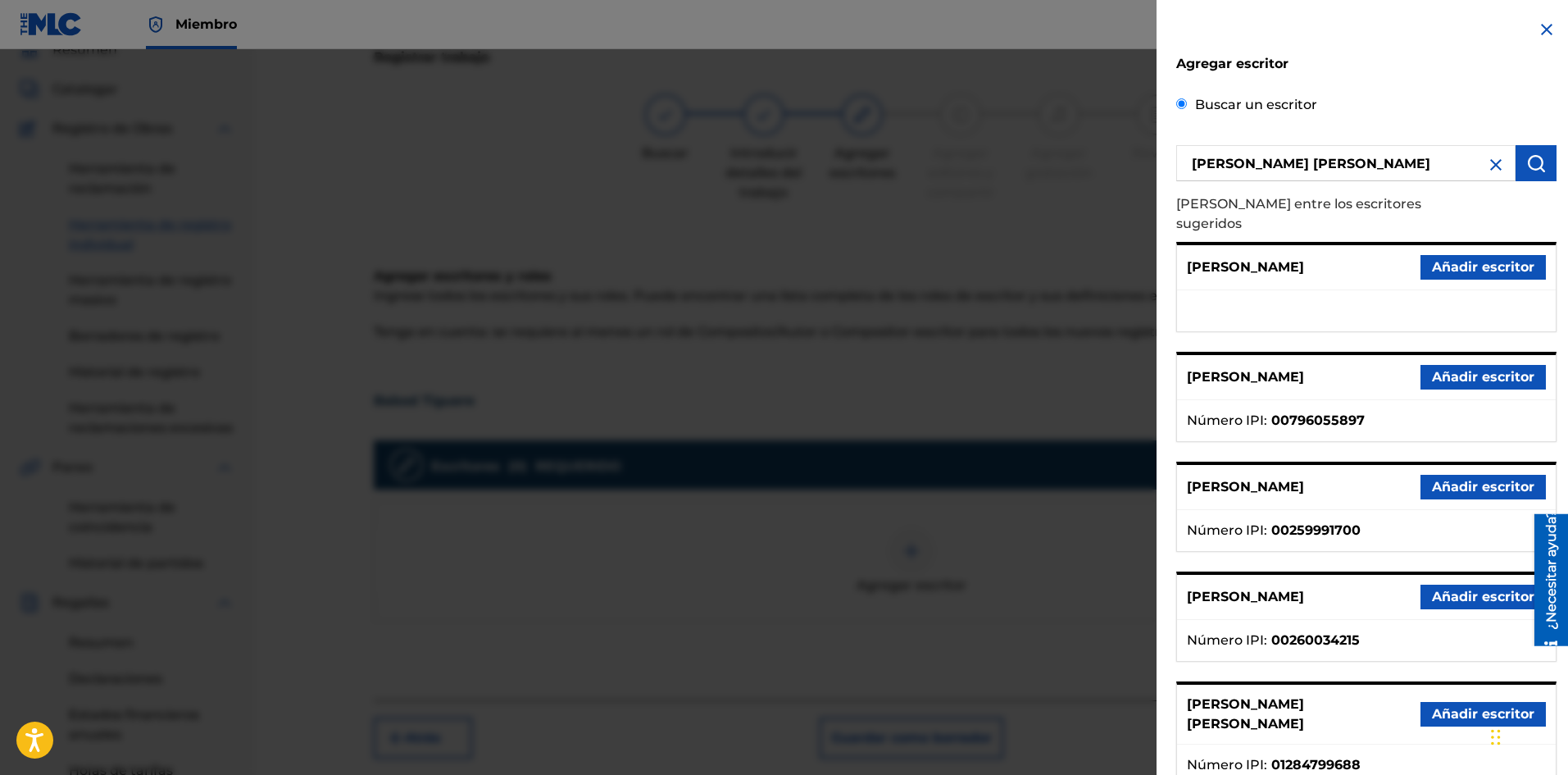
click at [1431, 702] on button "Añadir escritor" at bounding box center [1483, 714] width 125 height 25
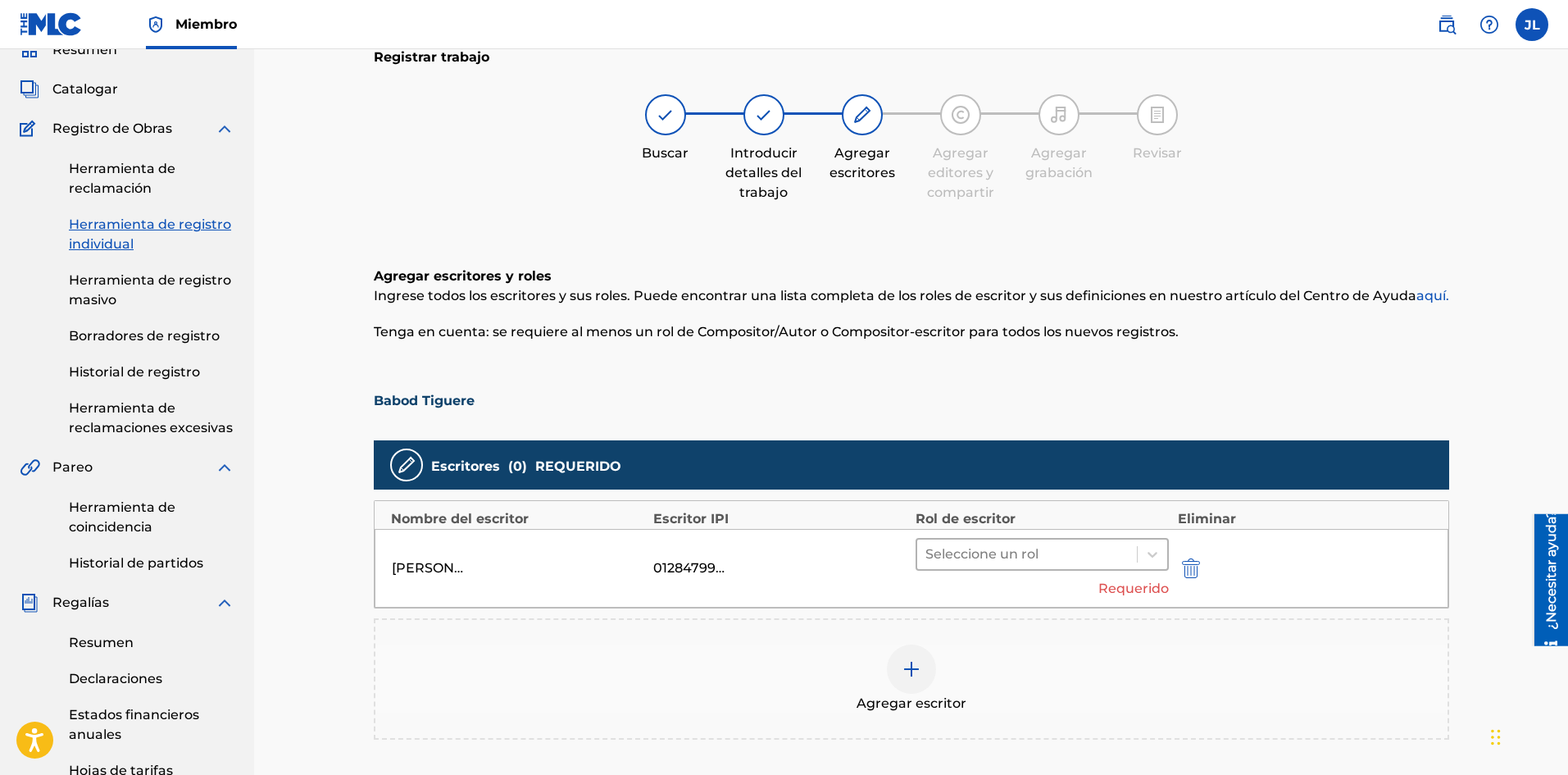
click at [1018, 547] on div at bounding box center [1027, 554] width 204 height 23
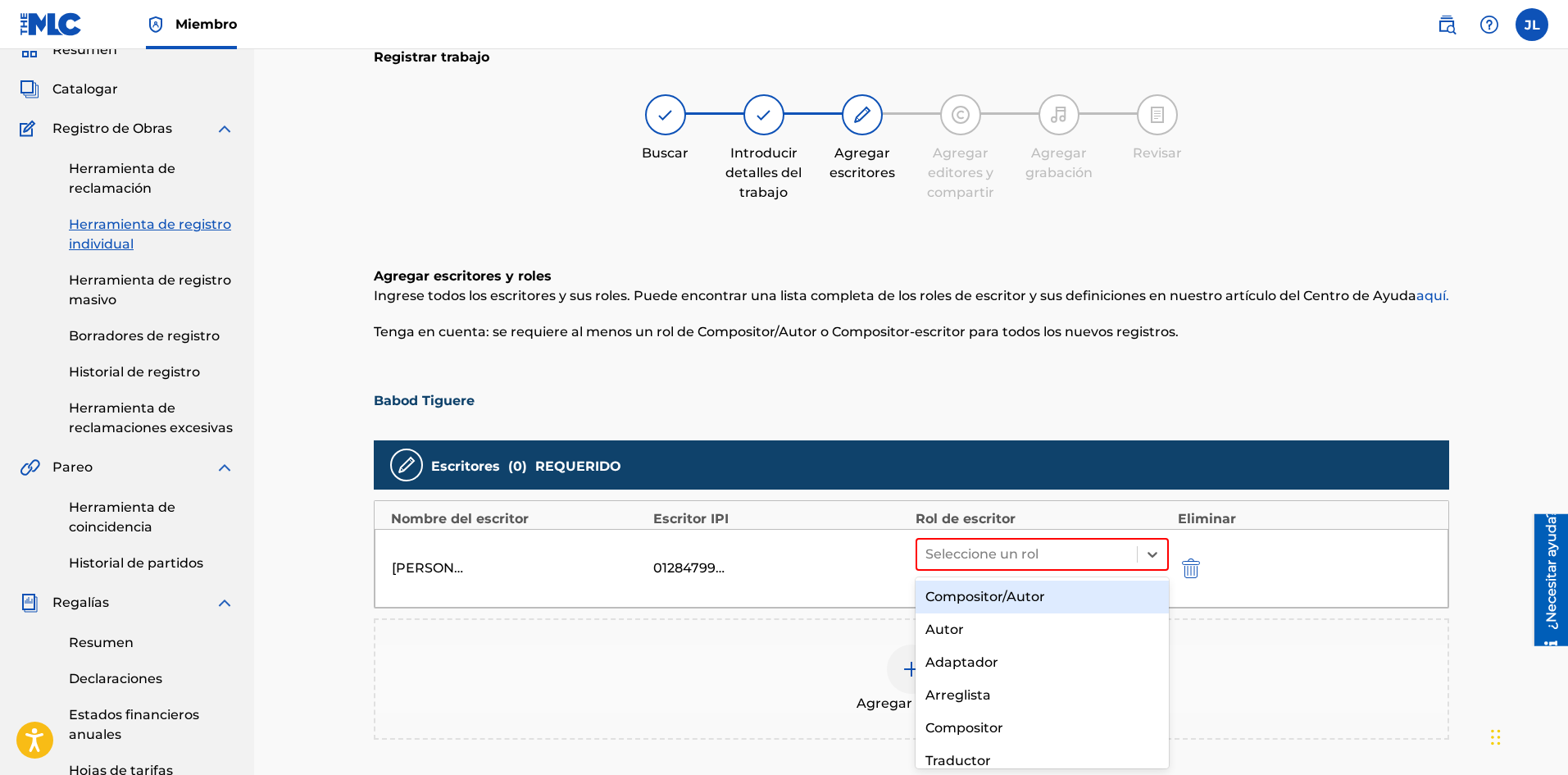
click at [1012, 596] on font "Compositor/Autor" at bounding box center [985, 597] width 119 height 15
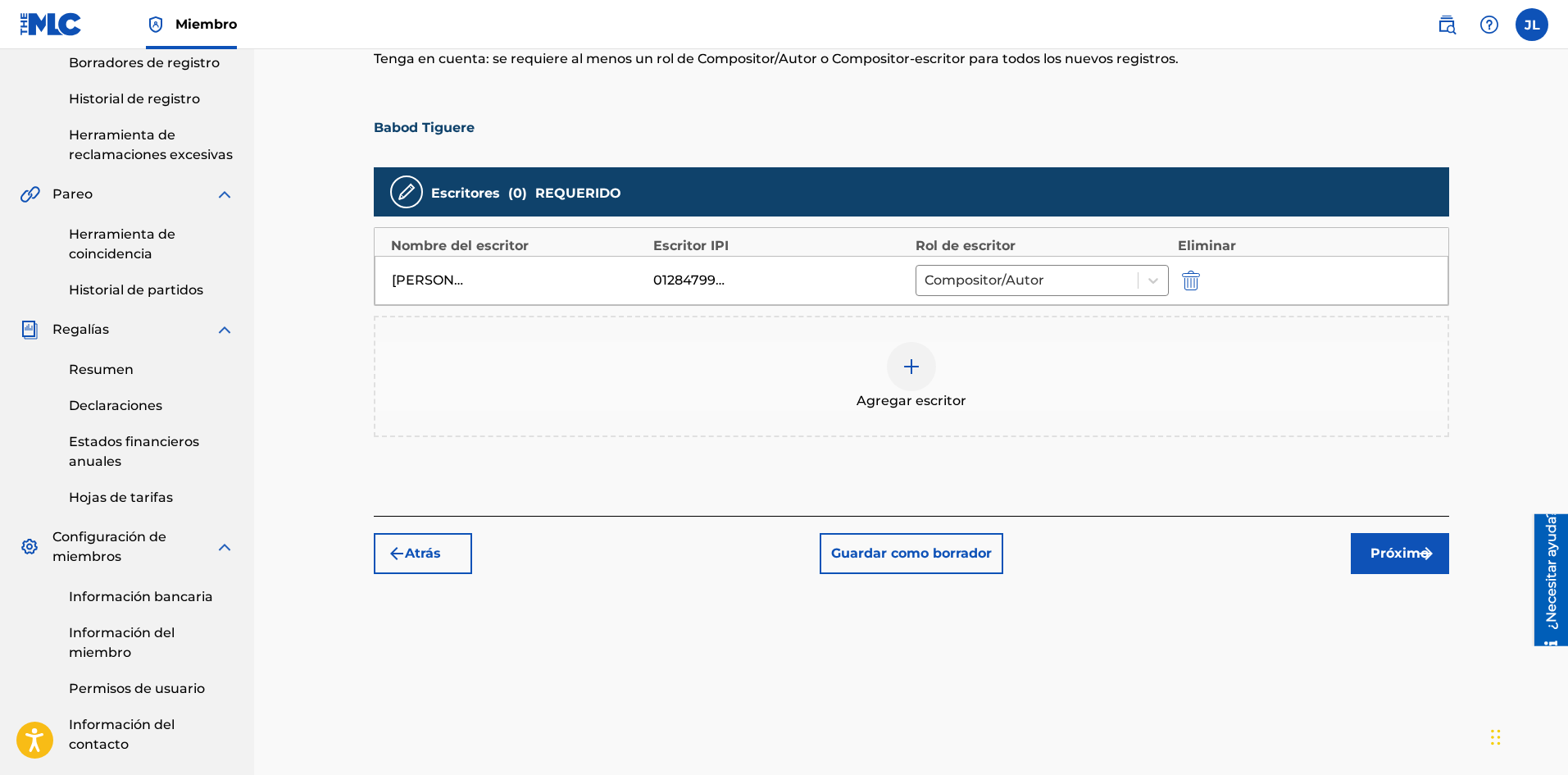
click at [1385, 549] on font "Próximo" at bounding box center [1398, 553] width 58 height 15
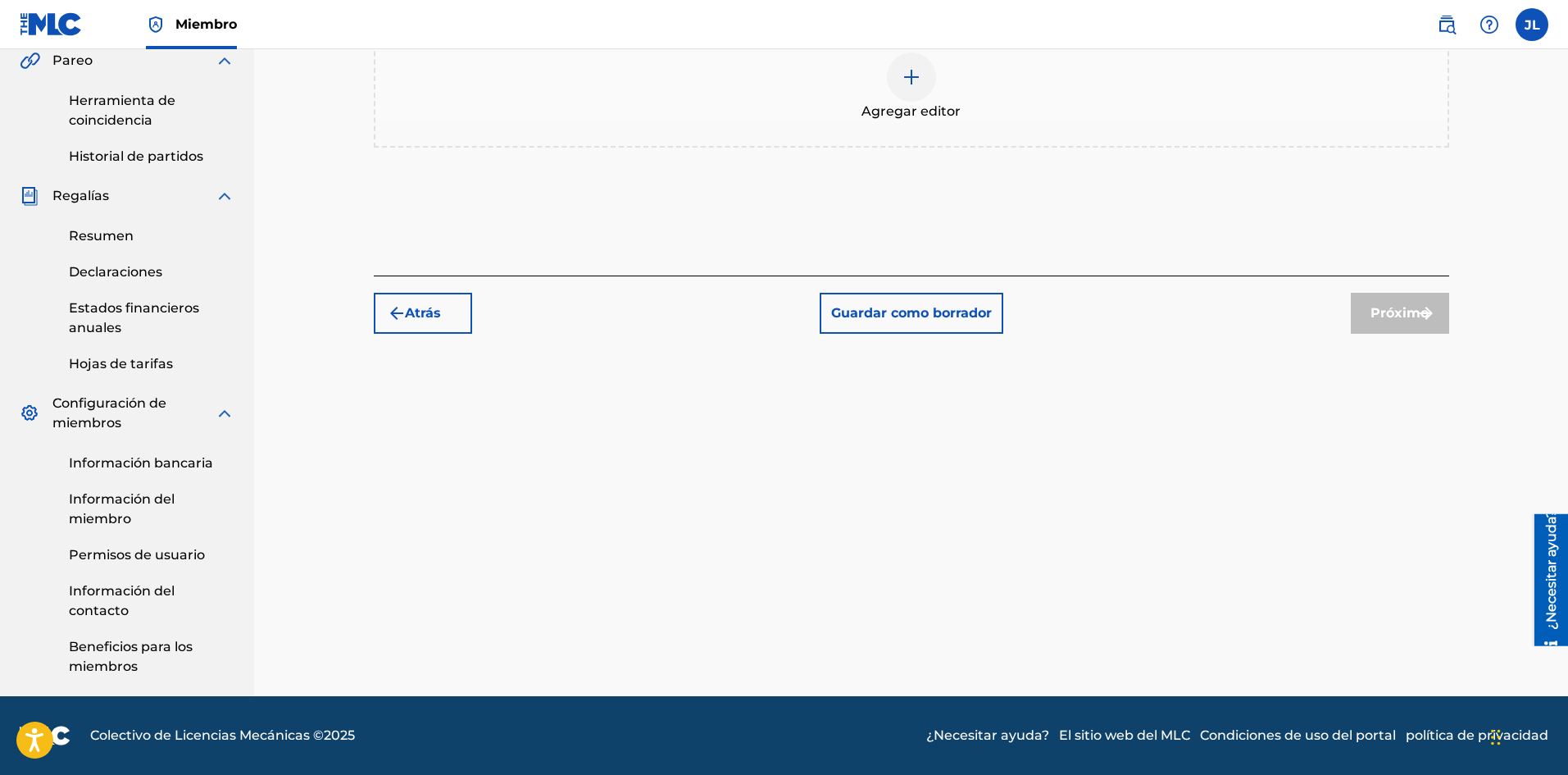
scroll to position [208, 0]
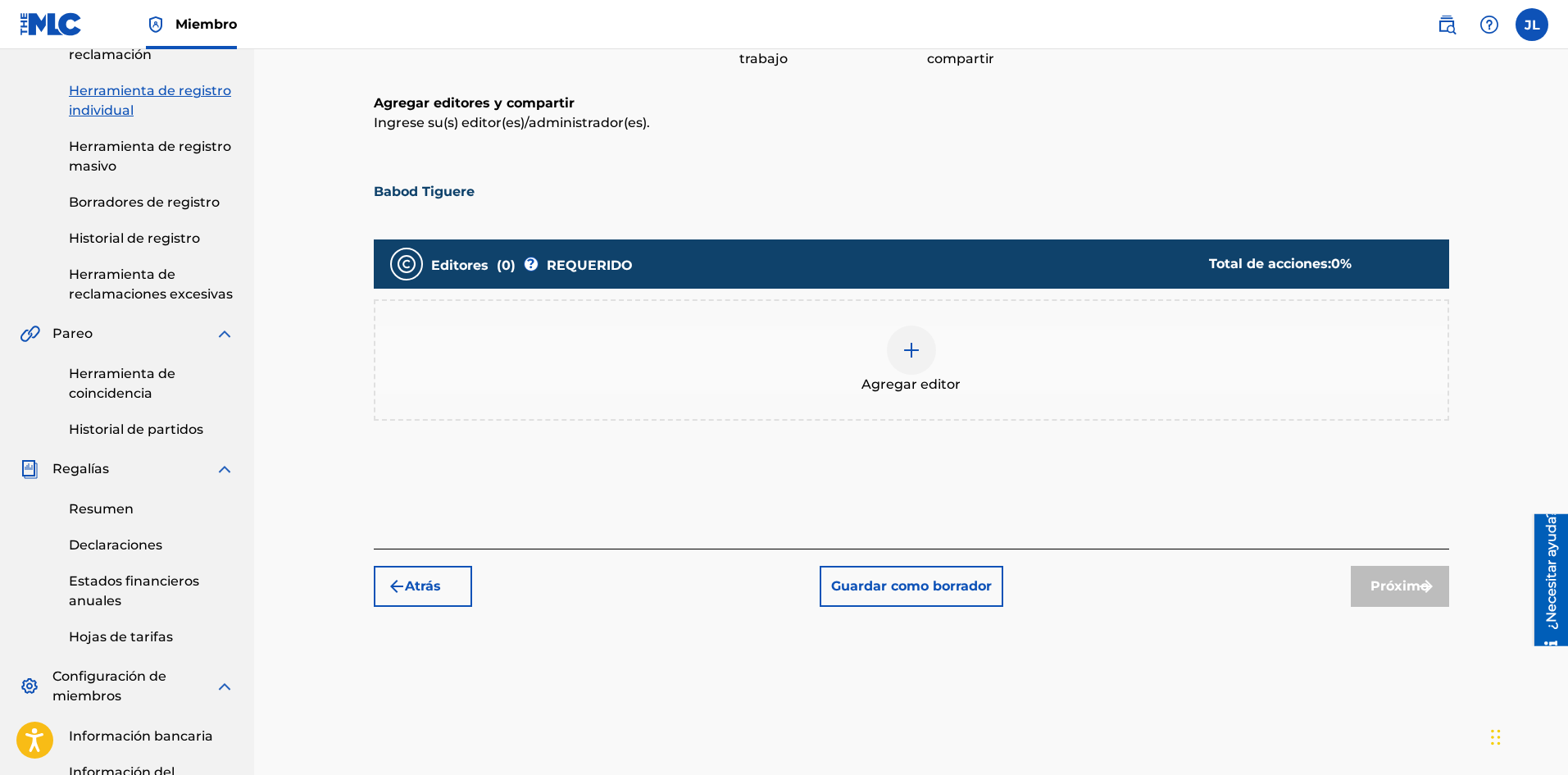
click at [916, 348] on img at bounding box center [911, 350] width 20 height 20
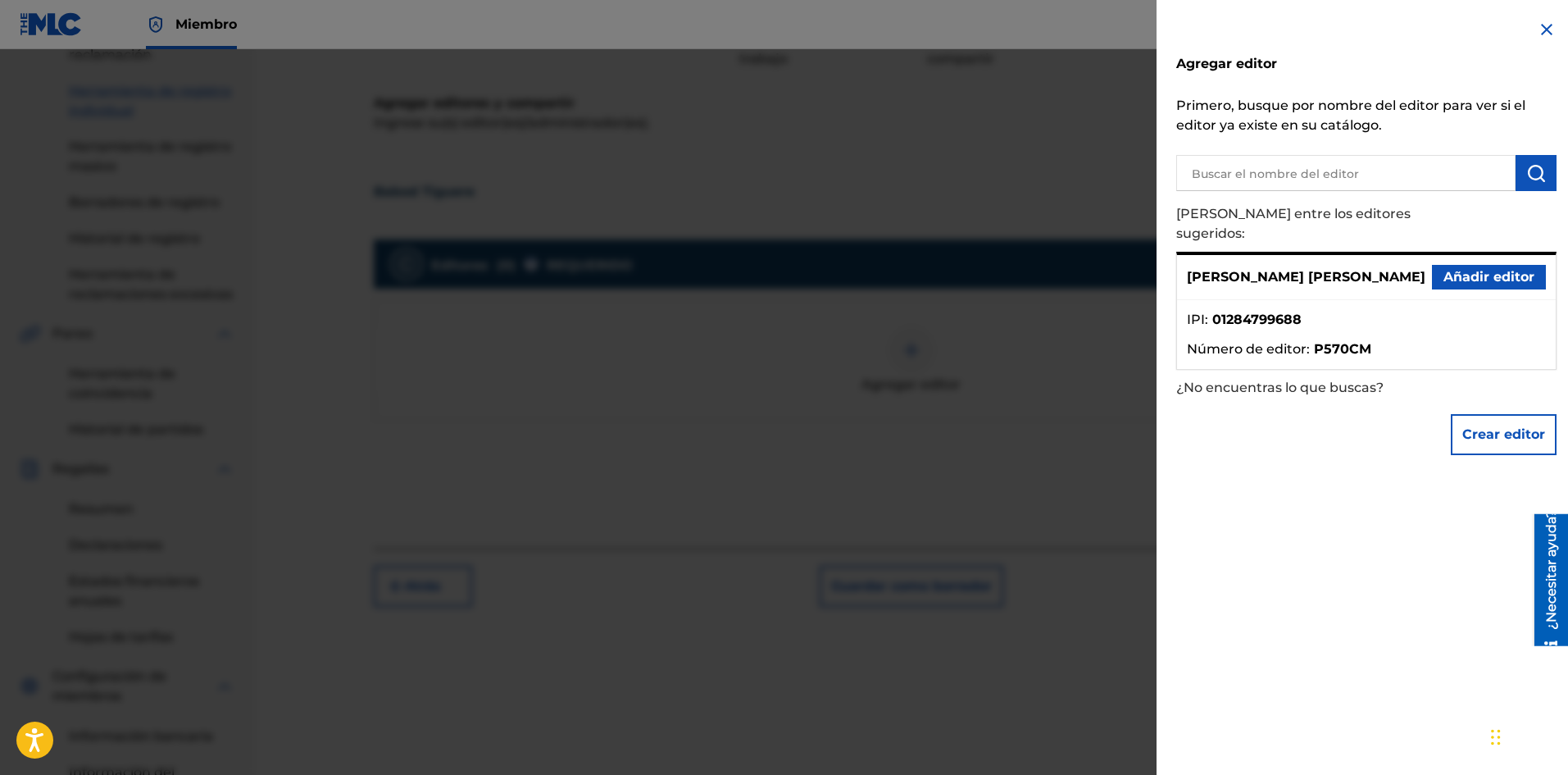
click at [1447, 269] on font "Añadir editor" at bounding box center [1488, 277] width 91 height 15
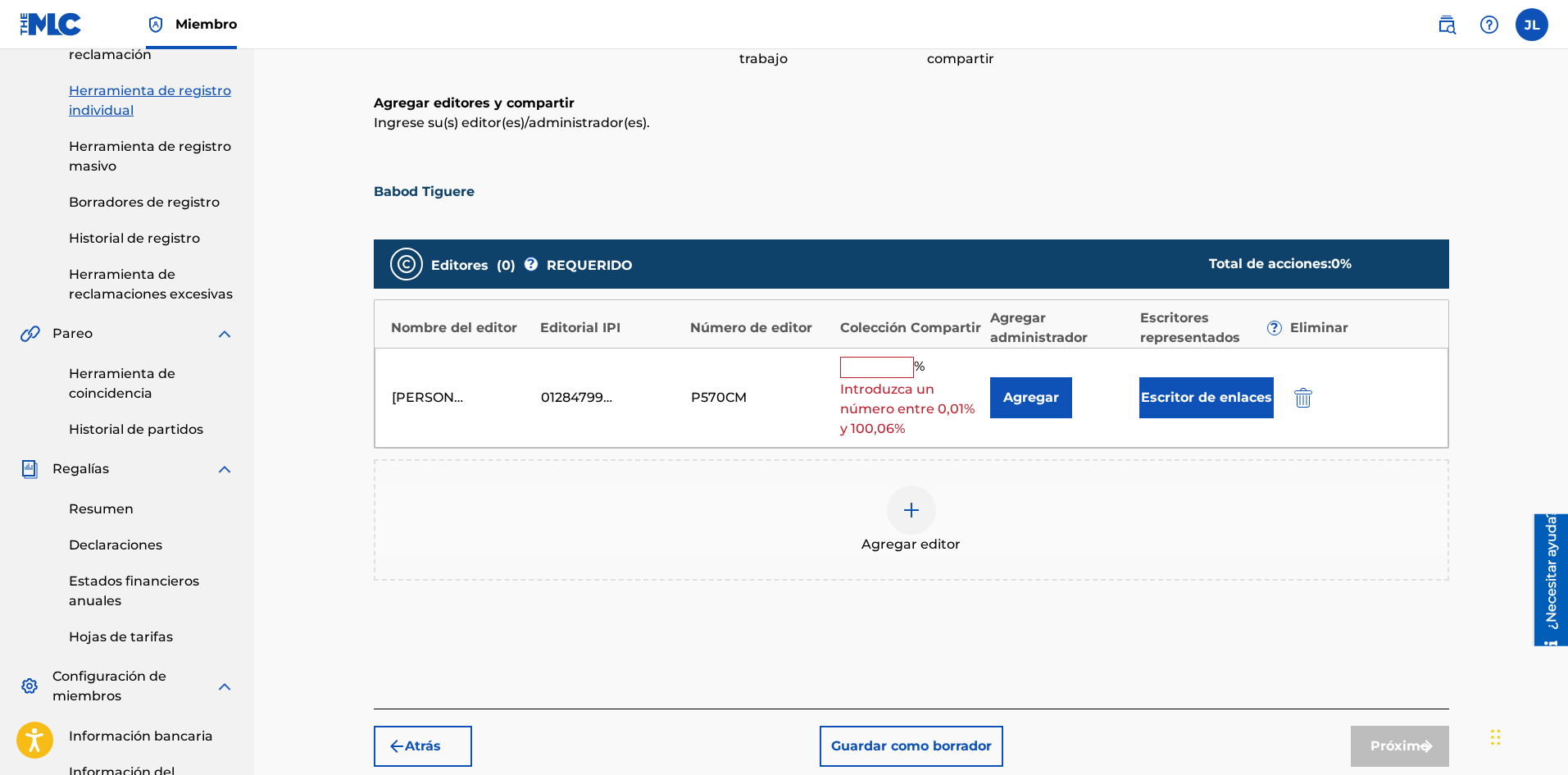
click at [921, 372] on font "%" at bounding box center [919, 366] width 10 height 15
click at [884, 369] on input "text" at bounding box center [877, 367] width 74 height 21
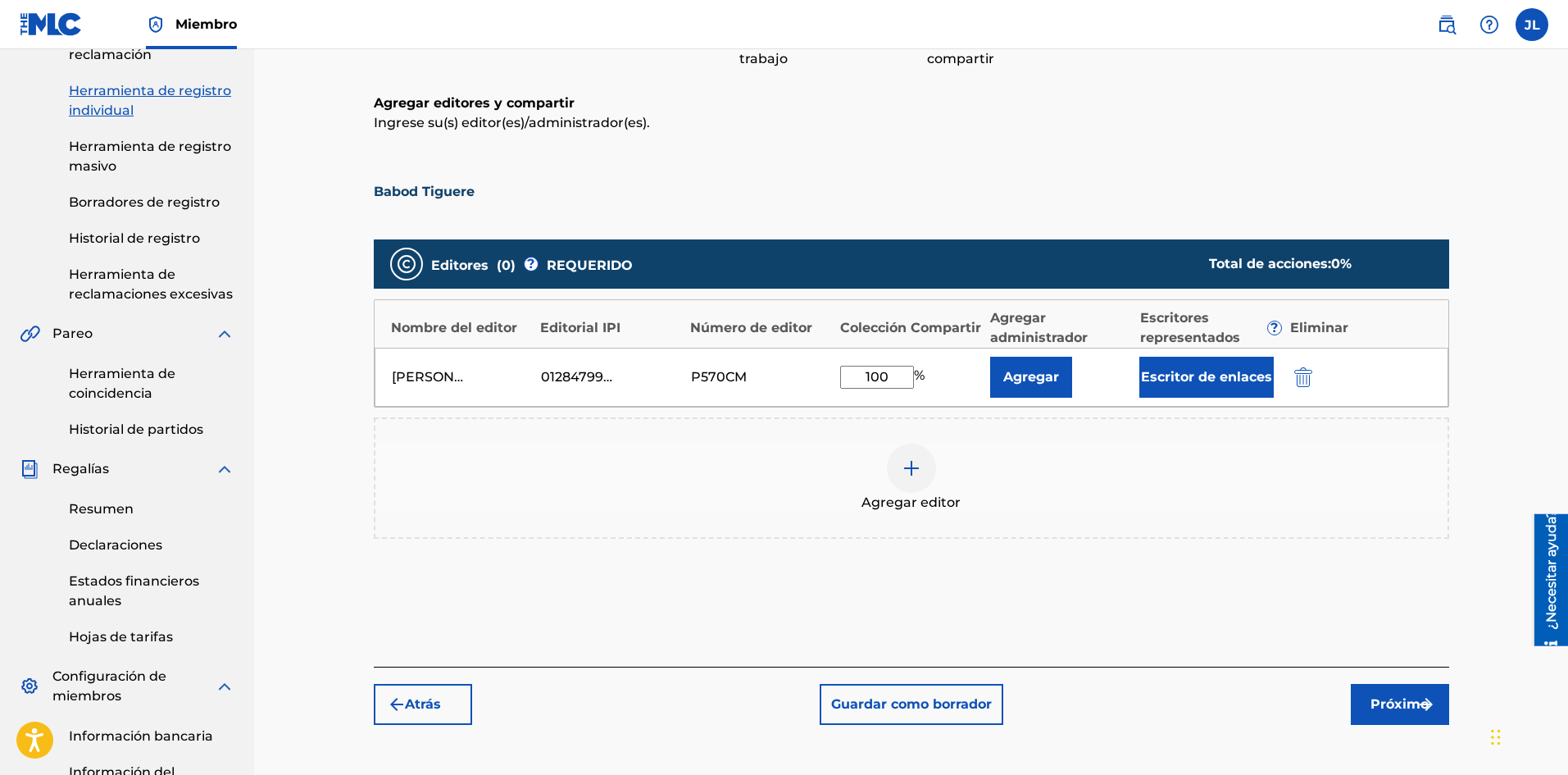
click at [1381, 687] on button "Próximo" at bounding box center [1400, 704] width 99 height 41
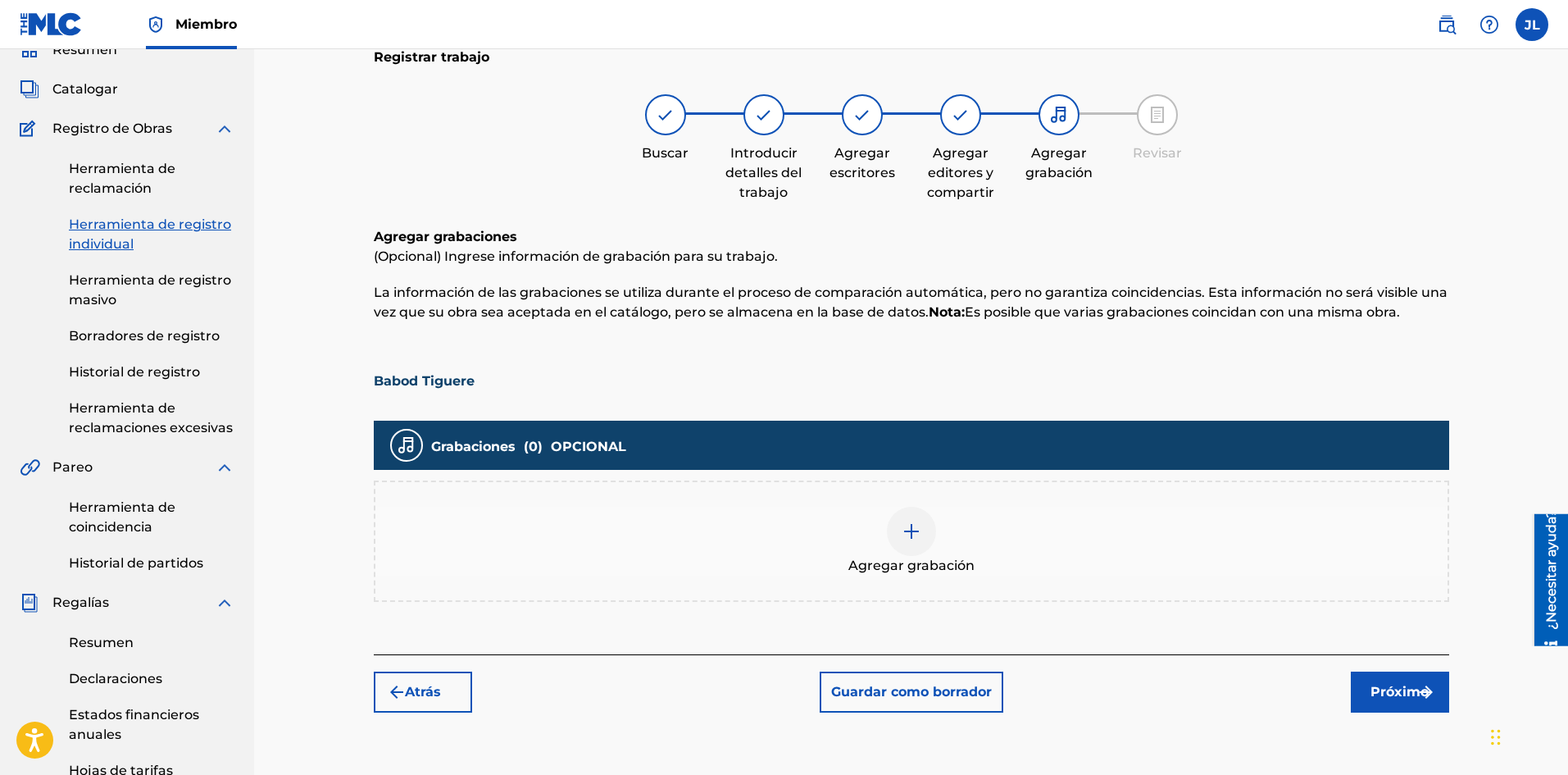
scroll to position [210, 0]
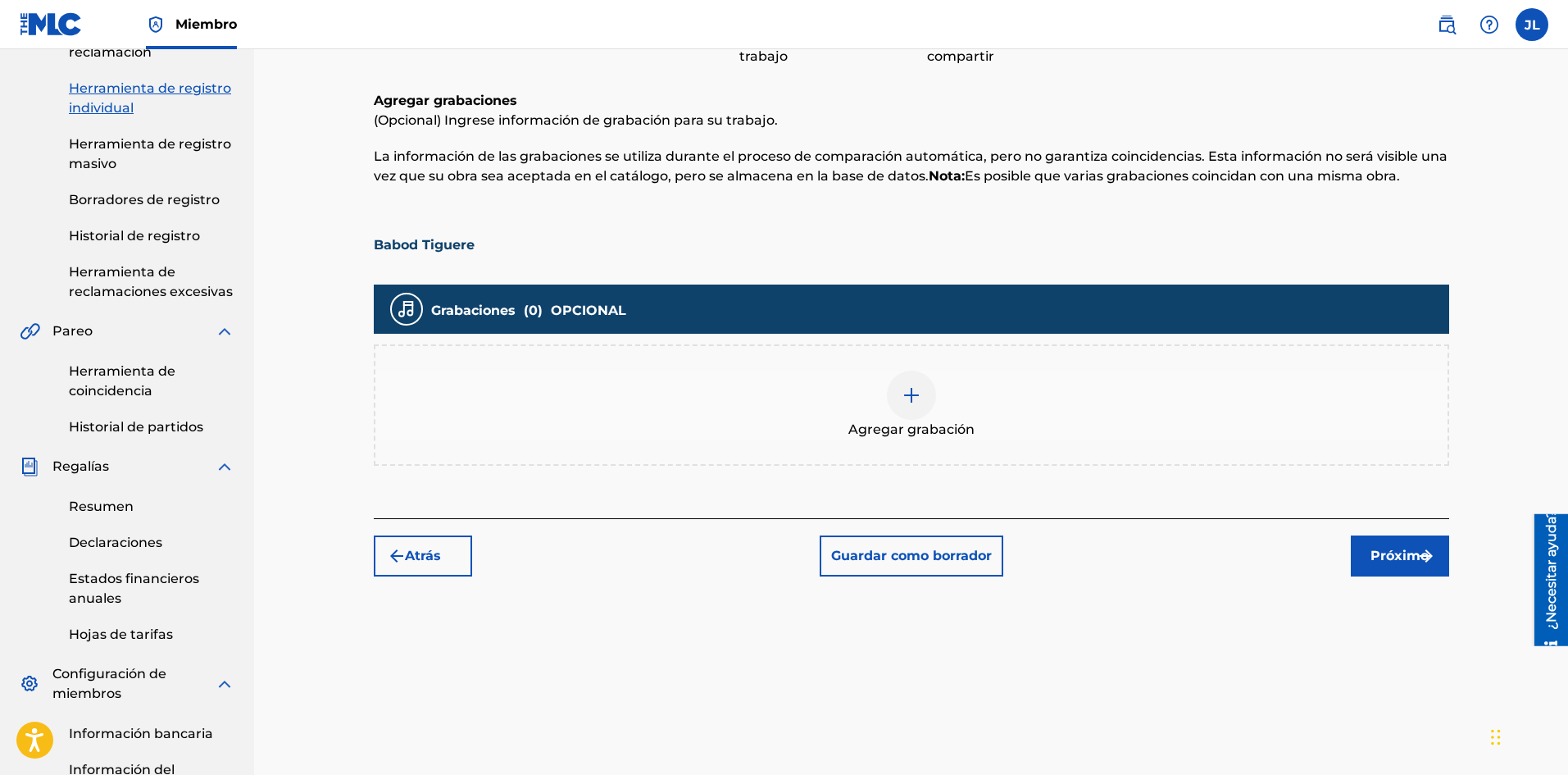
click at [927, 397] on div at bounding box center [911, 396] width 49 height 49
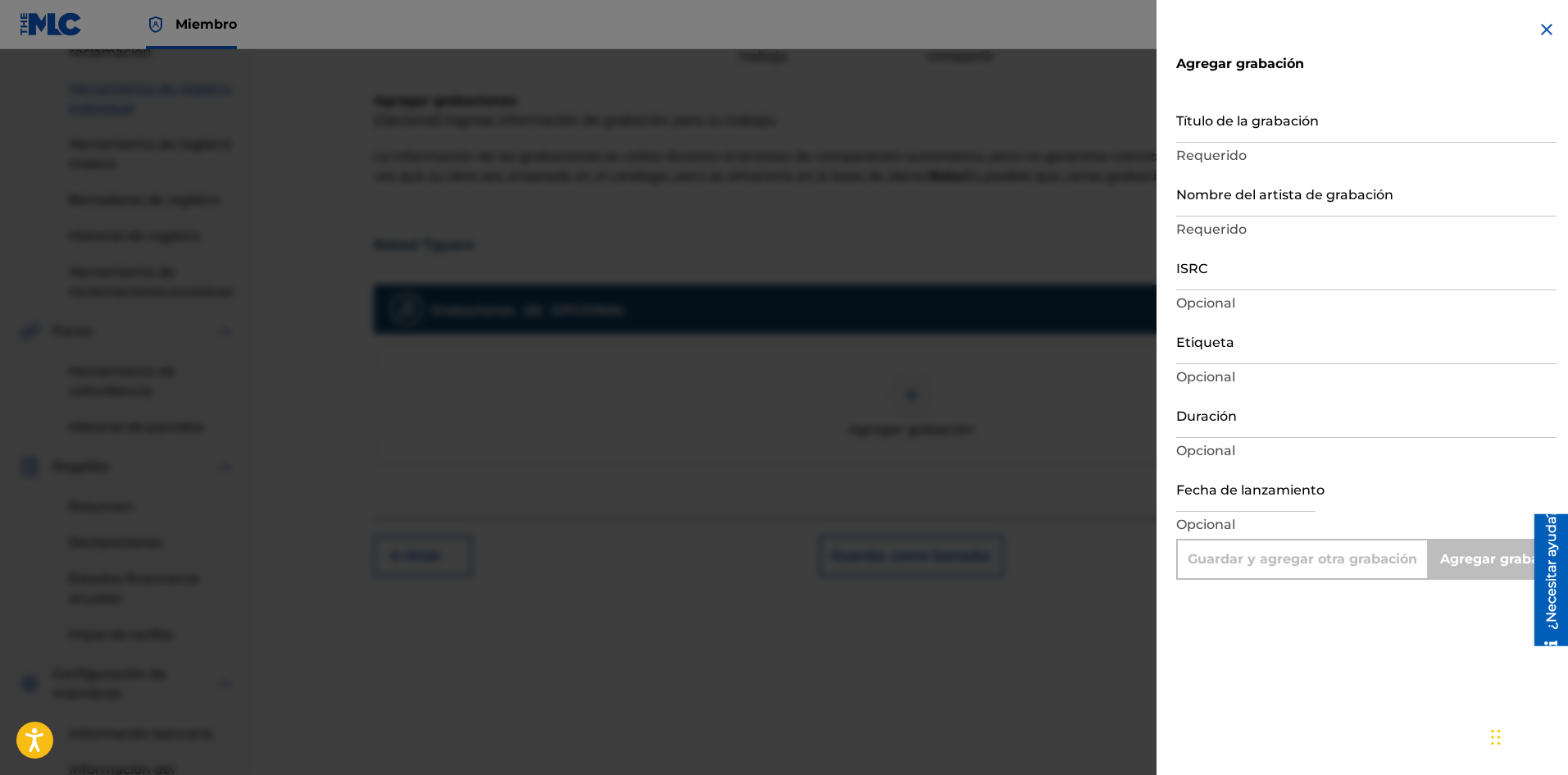
click at [1256, 415] on input "Duración" at bounding box center [1365, 414] width 380 height 46
click at [1248, 489] on input "text" at bounding box center [1245, 488] width 139 height 46
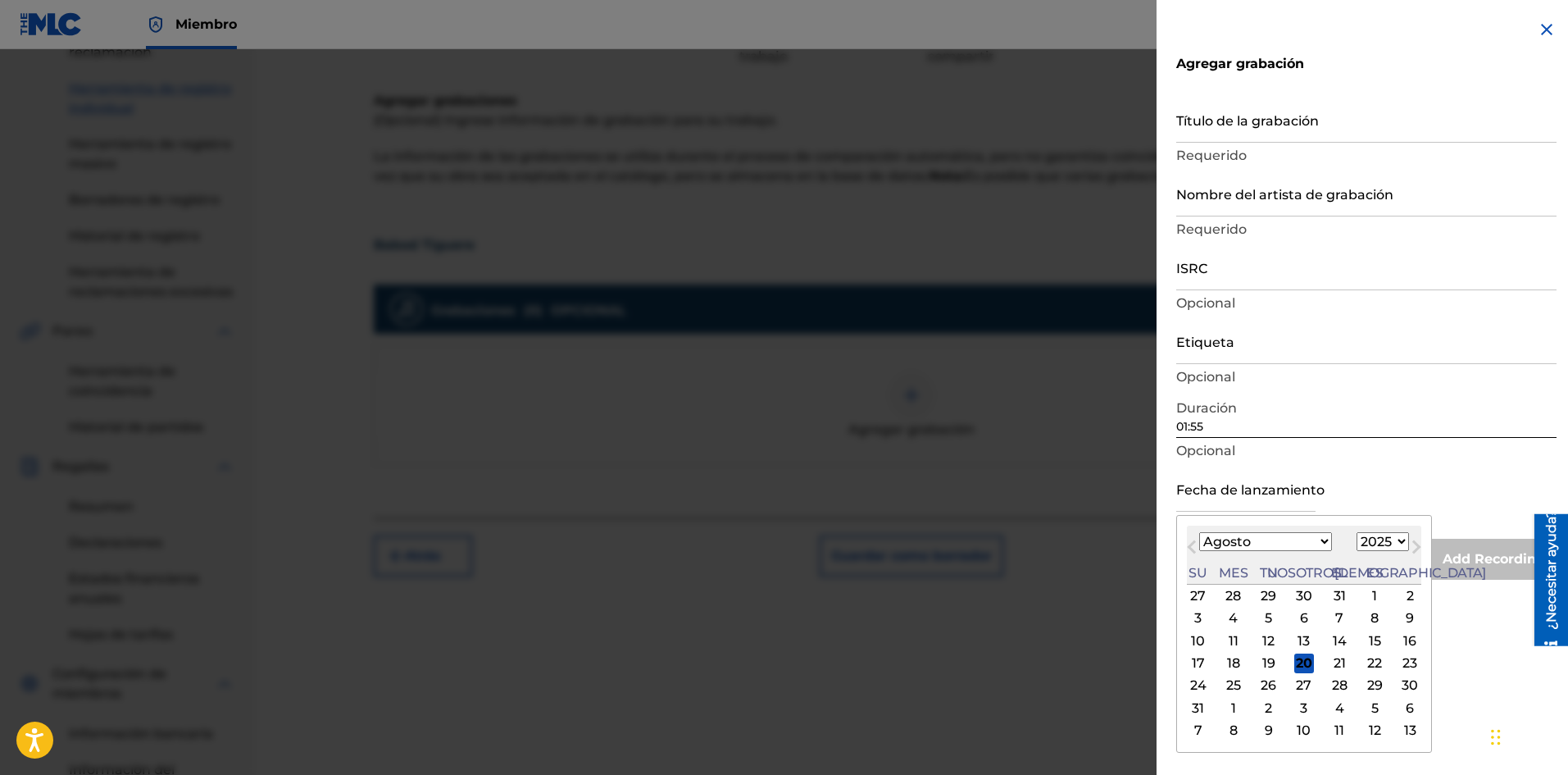
click at [1248, 493] on input "text" at bounding box center [1245, 488] width 139 height 46
click at [1384, 523] on div "Mes anterior Mes próximo [DATE] Enero Febrero Marzo Abril Puede Junio [PERSON_N…" at bounding box center [1304, 634] width 256 height 238
click at [1262, 657] on font "19" at bounding box center [1268, 663] width 13 height 15
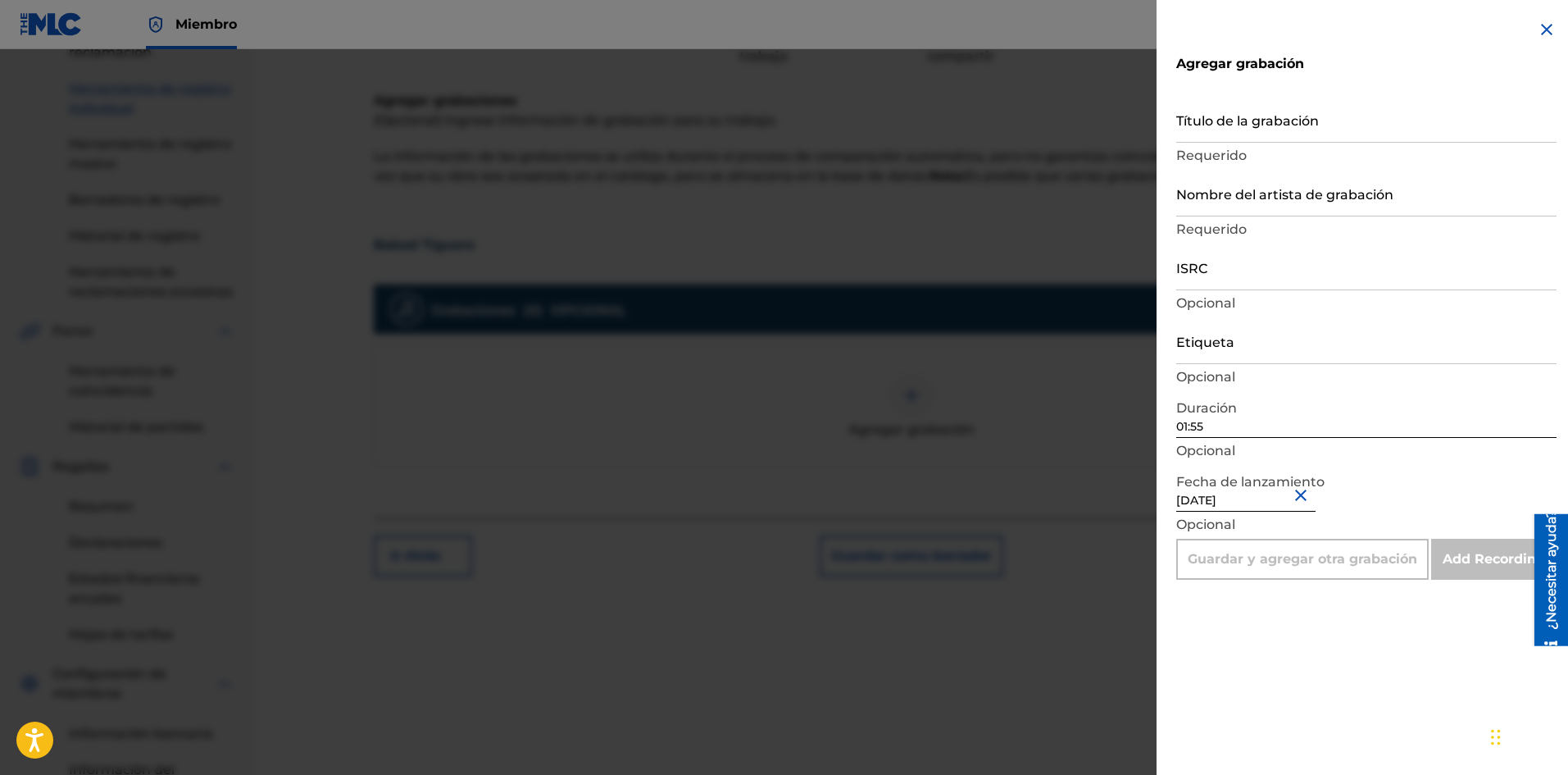
click at [1218, 212] on input "Nombre del artista de grabación" at bounding box center [1365, 193] width 380 height 46
click at [1220, 111] on input "Título de la grabación" at bounding box center [1365, 119] width 380 height 46
paste input "Babod Tiguere"
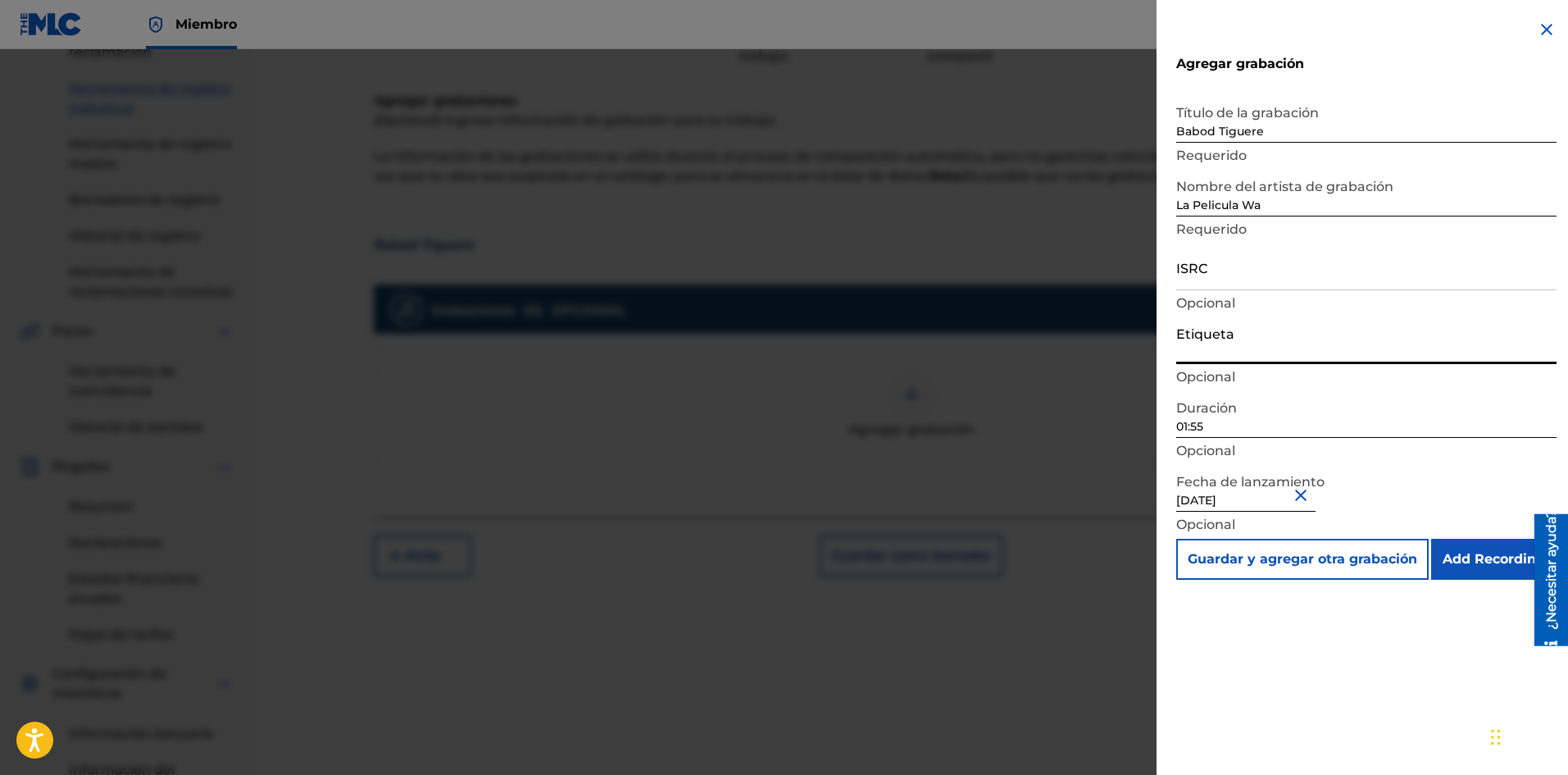
click at [1226, 342] on input "Etiqueta" at bounding box center [1365, 341] width 380 height 46
click at [1204, 281] on input "ISRC" at bounding box center [1365, 267] width 380 height 46
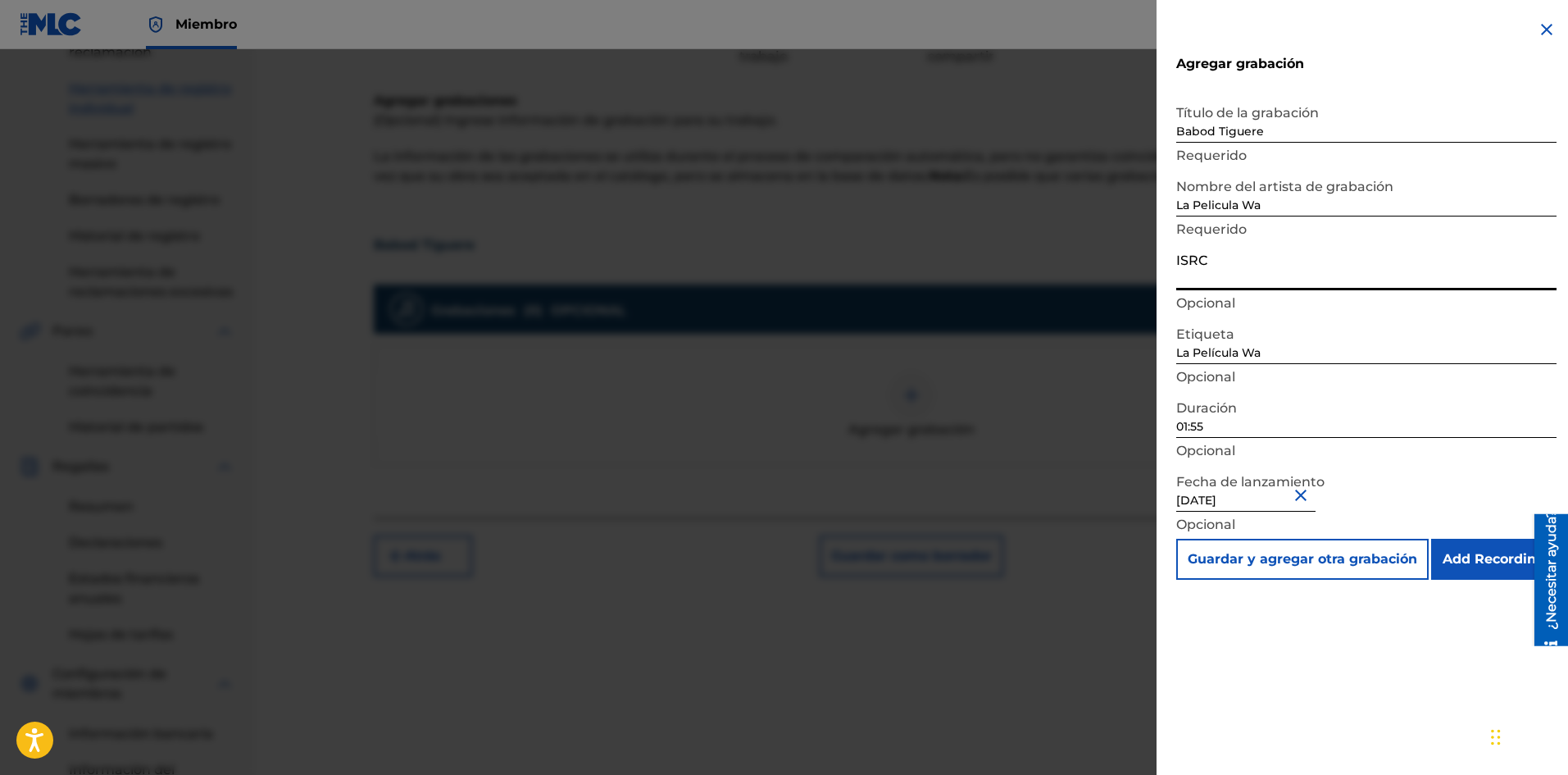
paste input "SE6SA2501622"
click at [1510, 549] on input "Add Recording" at bounding box center [1493, 559] width 125 height 41
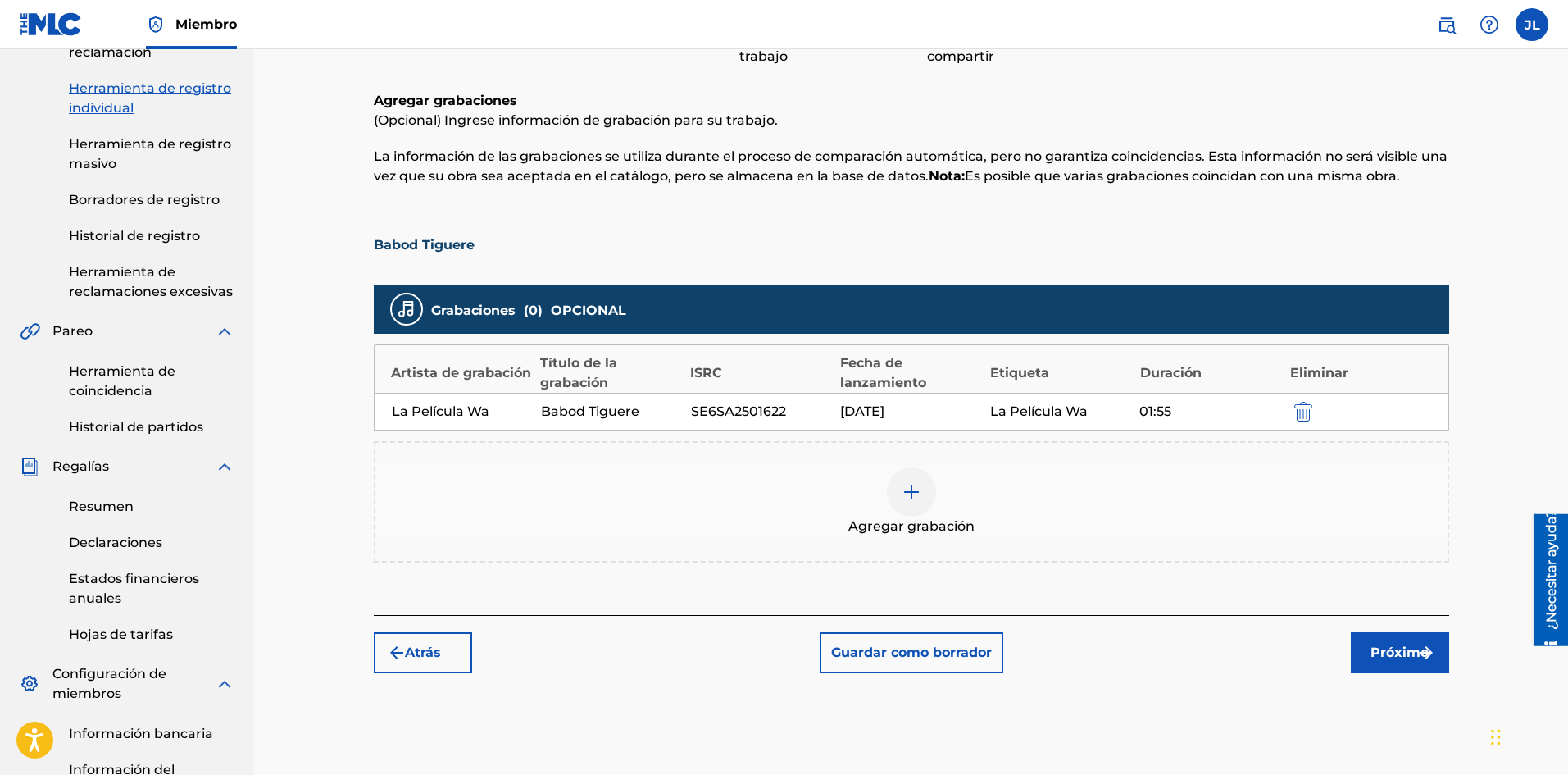
click at [1392, 644] on font "Próximo" at bounding box center [1398, 652] width 58 height 15
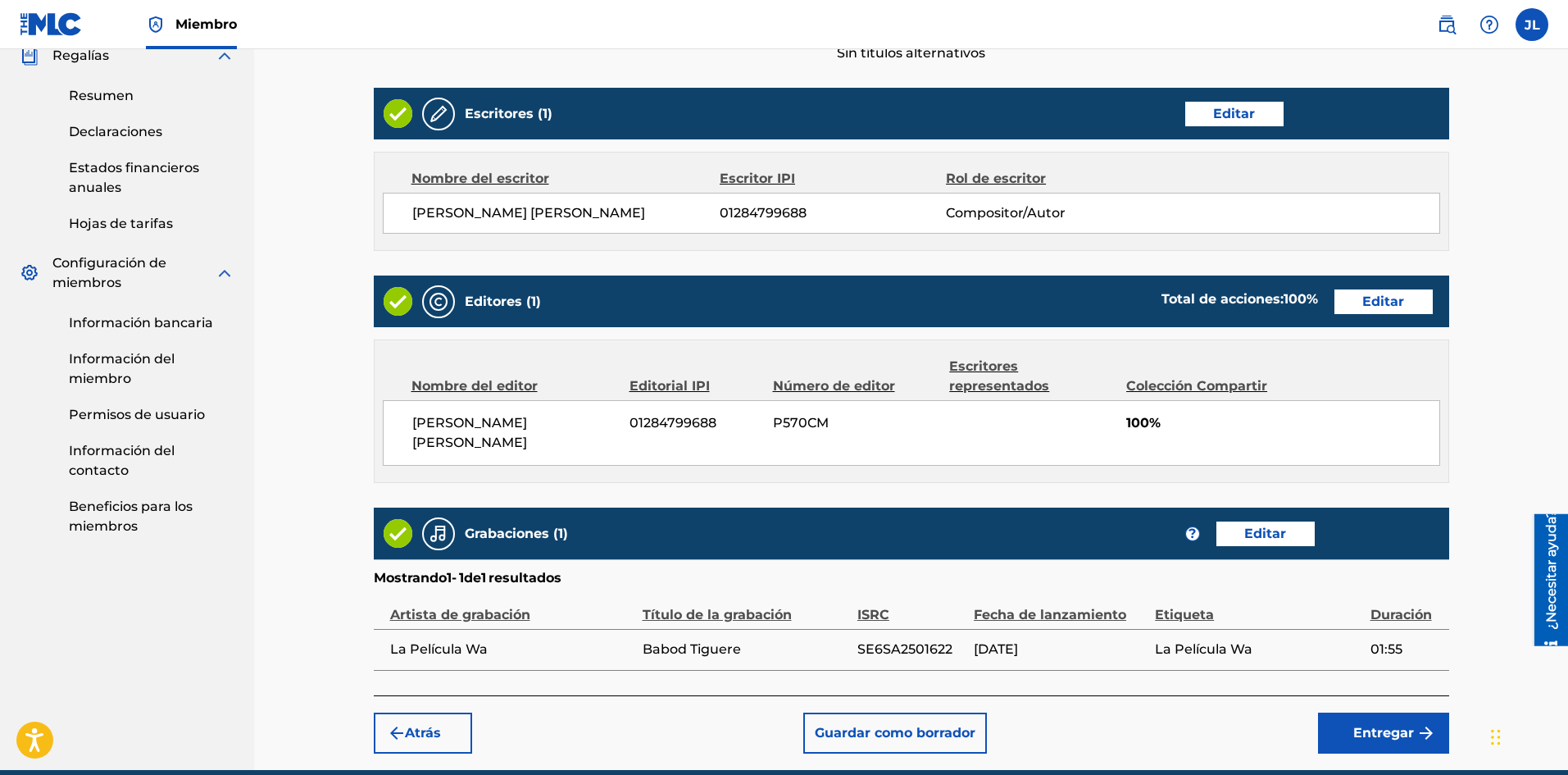
scroll to position [674, 0]
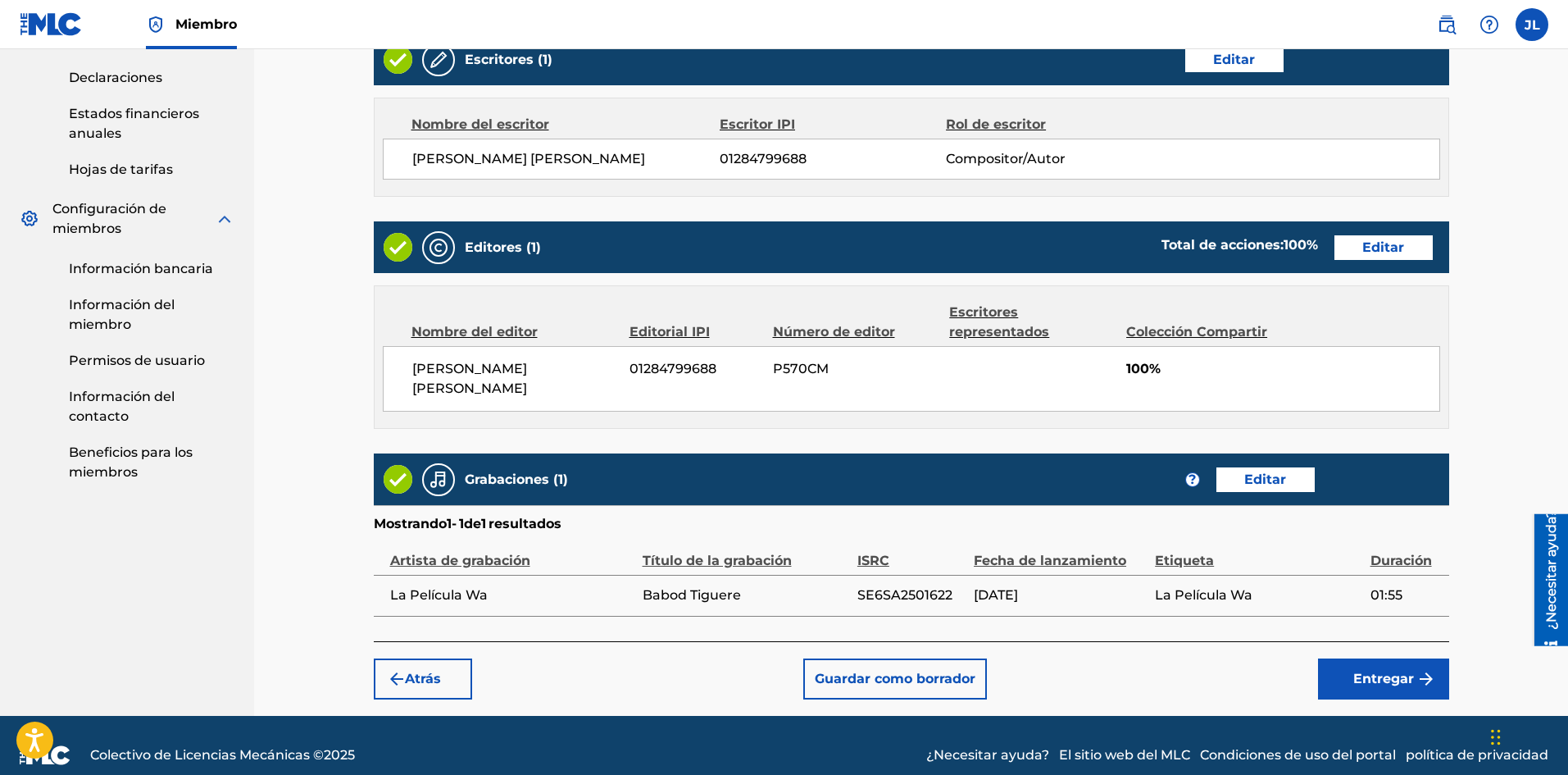
click at [1374, 671] on font "Entregar" at bounding box center [1383, 678] width 61 height 15
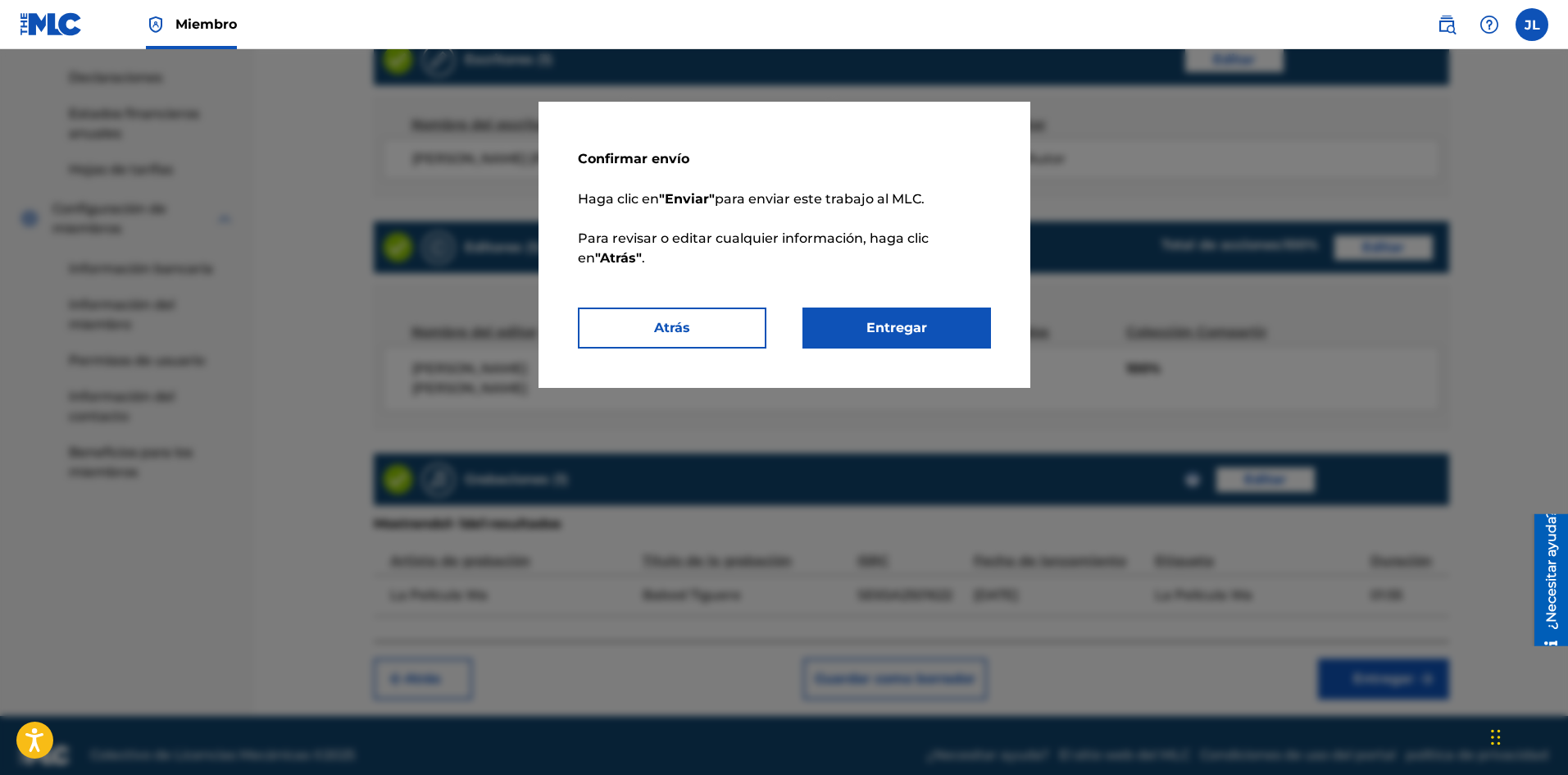
click at [964, 333] on button "Entregar" at bounding box center [896, 327] width 189 height 41
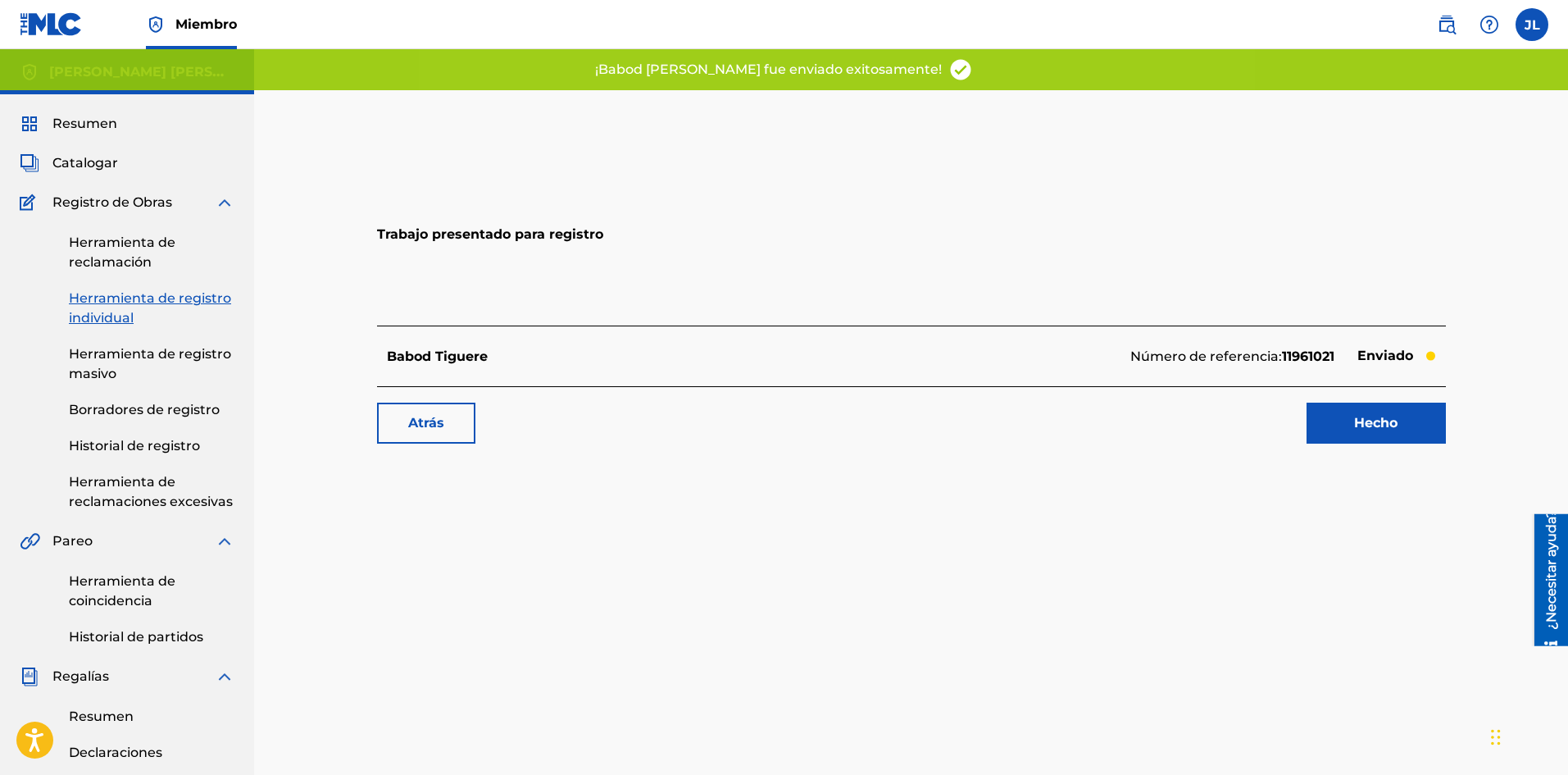
click at [1355, 413] on link "Hecho" at bounding box center [1376, 422] width 139 height 41
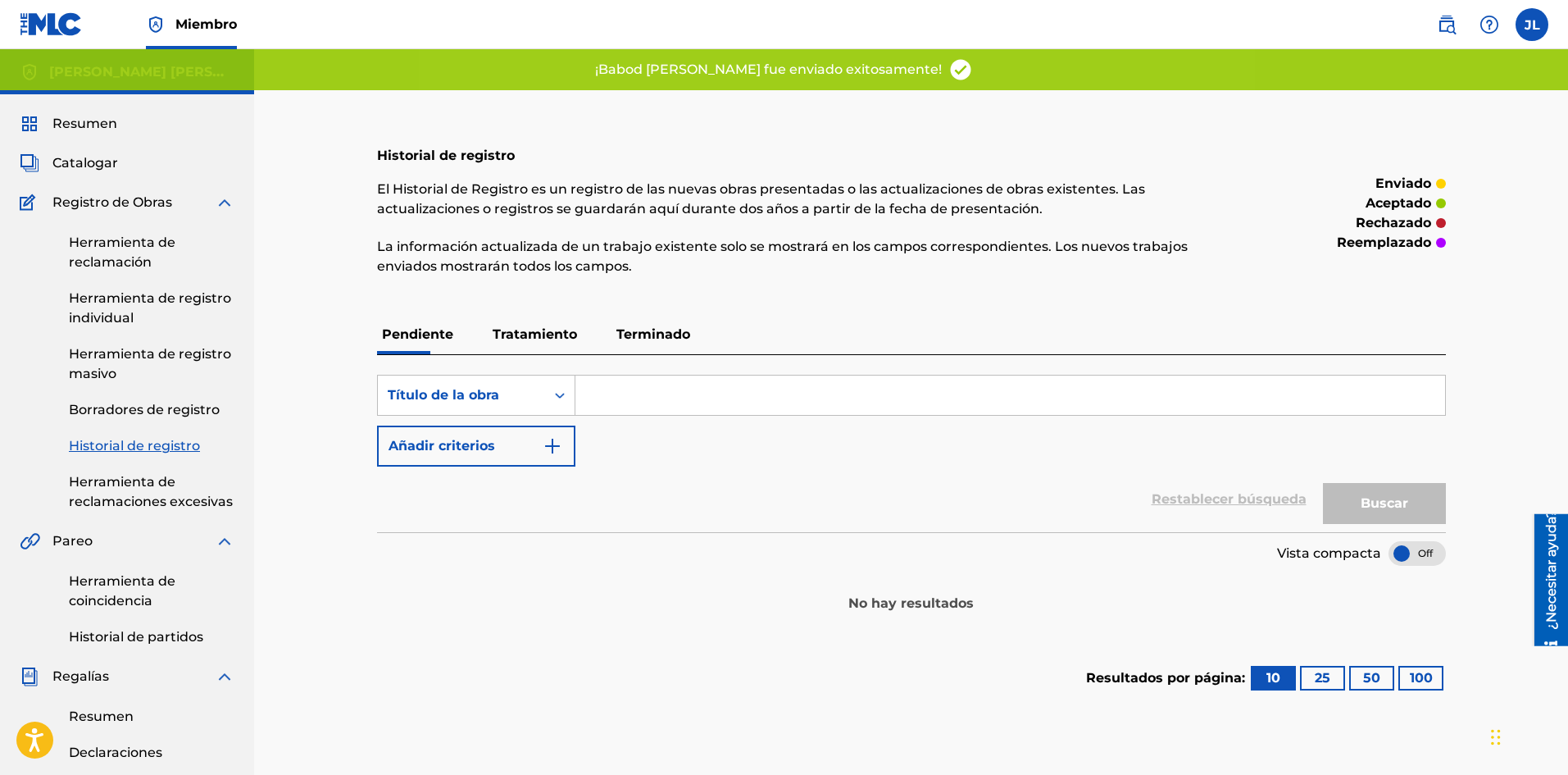
click at [76, 149] on div "Resumen Catalogar Registro de Obras Herramienta de reclamación Herramienta de r…" at bounding box center [127, 635] width 254 height 1082
click at [76, 150] on div "Resumen Catalogar Registro de Obras Herramienta de reclamación Herramienta de r…" at bounding box center [127, 635] width 254 height 1082
click at [78, 151] on div "Resumen Catalogar Registro de Obras Herramienta de reclamación Herramienta de r…" at bounding box center [127, 635] width 254 height 1082
click at [79, 157] on font "Catalogar" at bounding box center [84, 162] width 65 height 15
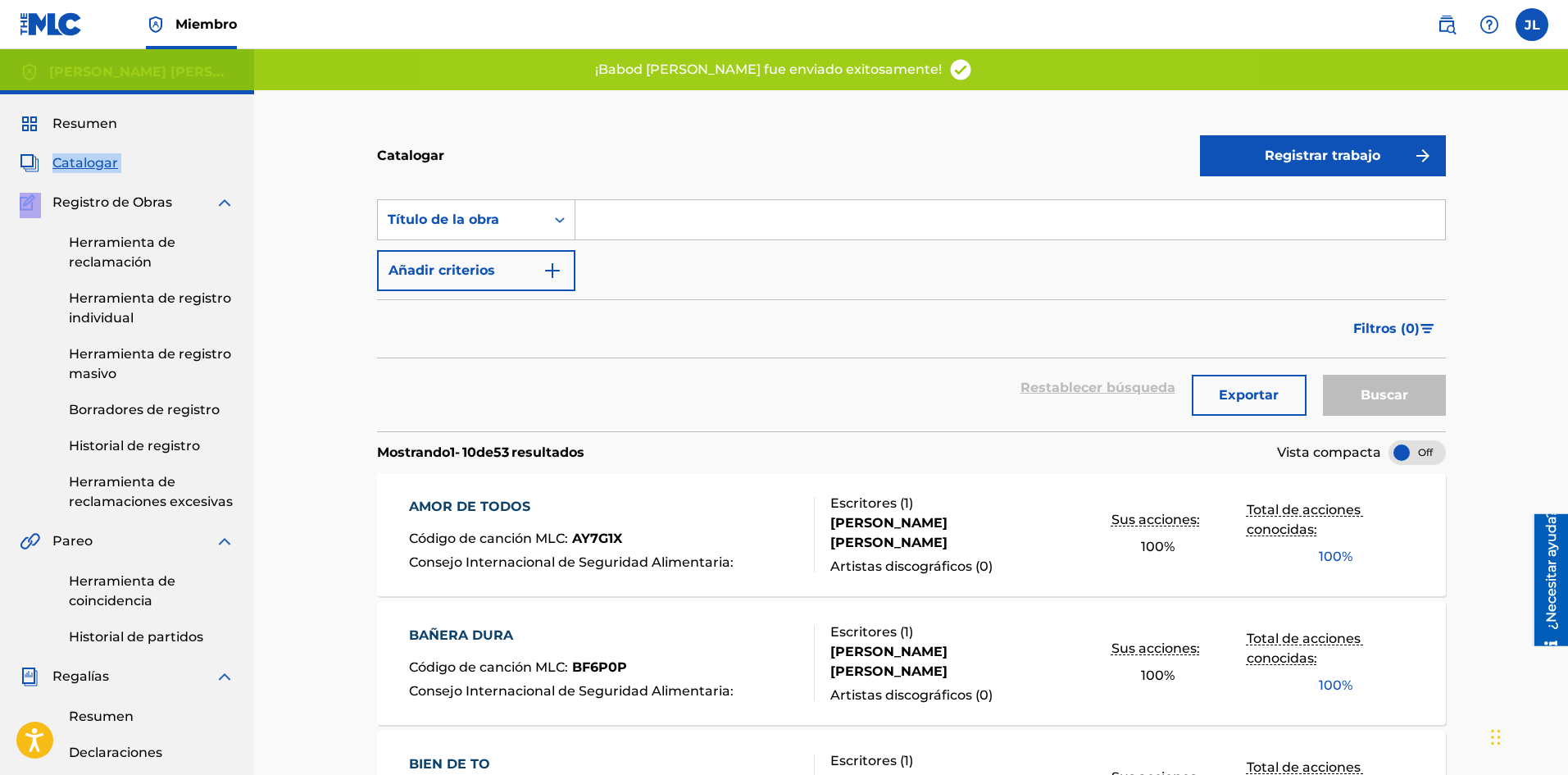
click at [1244, 157] on button "Registrar trabajo" at bounding box center [1322, 156] width 246 height 41
click at [1262, 217] on link "Individual" at bounding box center [1322, 209] width 246 height 39
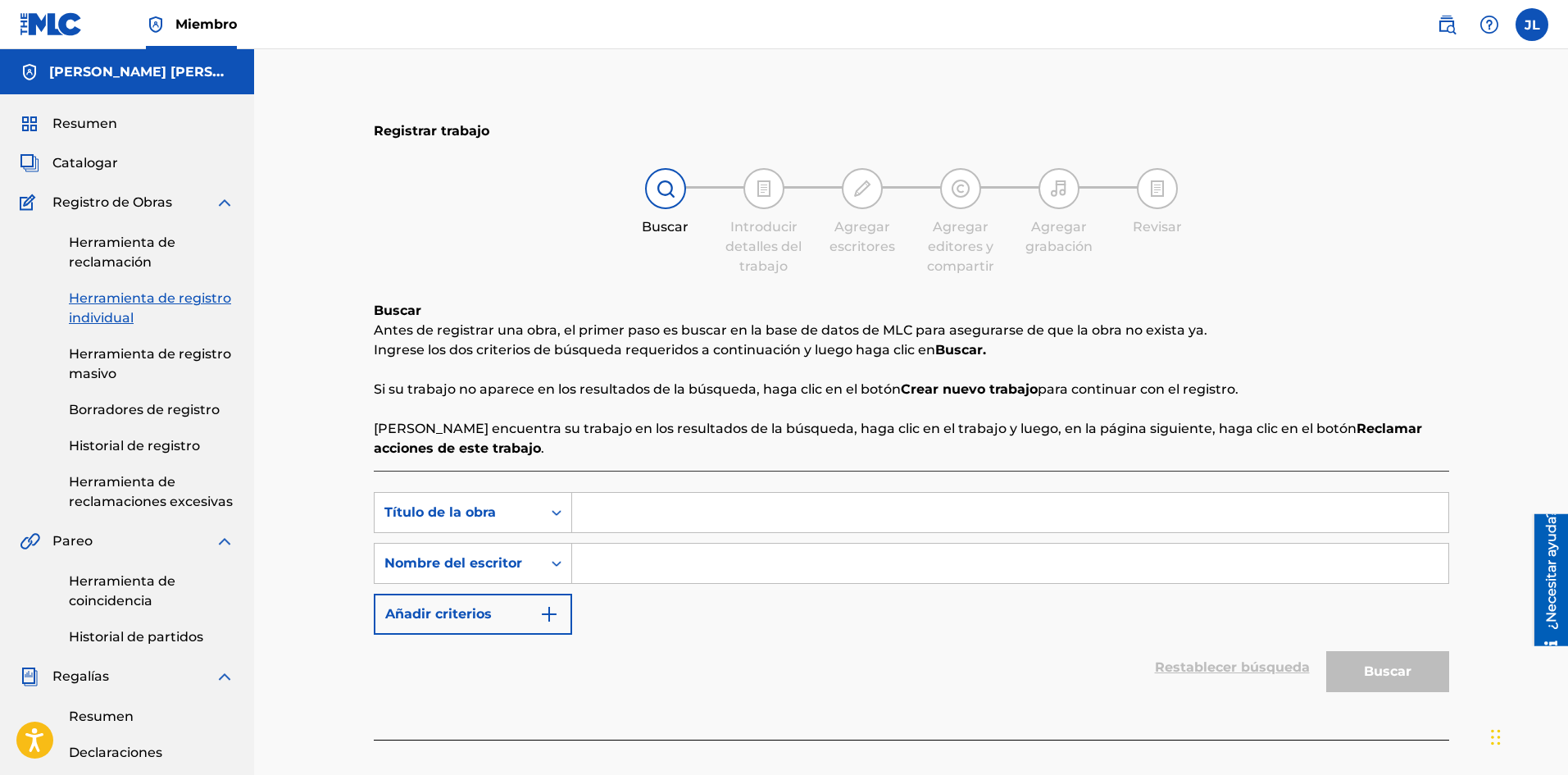
click at [630, 575] on input "Formulario de búsqueda" at bounding box center [1010, 563] width 876 height 39
click at [666, 514] on input "Formulario de búsqueda" at bounding box center [1010, 512] width 876 height 39
click at [608, 500] on input "Formulario de búsqueda" at bounding box center [1010, 512] width 876 height 39
paste input "Pay Pay"
click at [1340, 666] on button "Buscar" at bounding box center [1388, 671] width 123 height 41
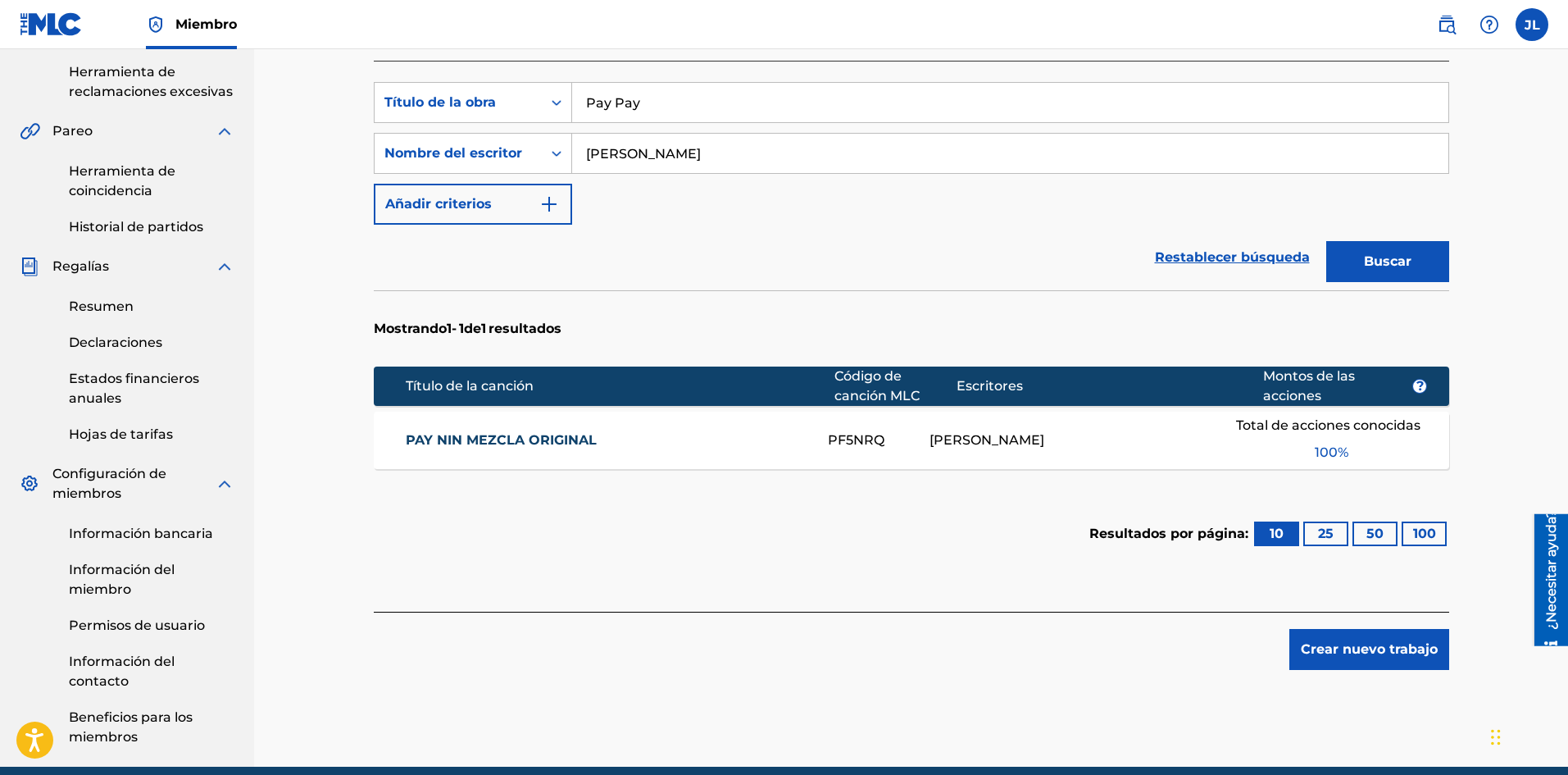
scroll to position [481, 0]
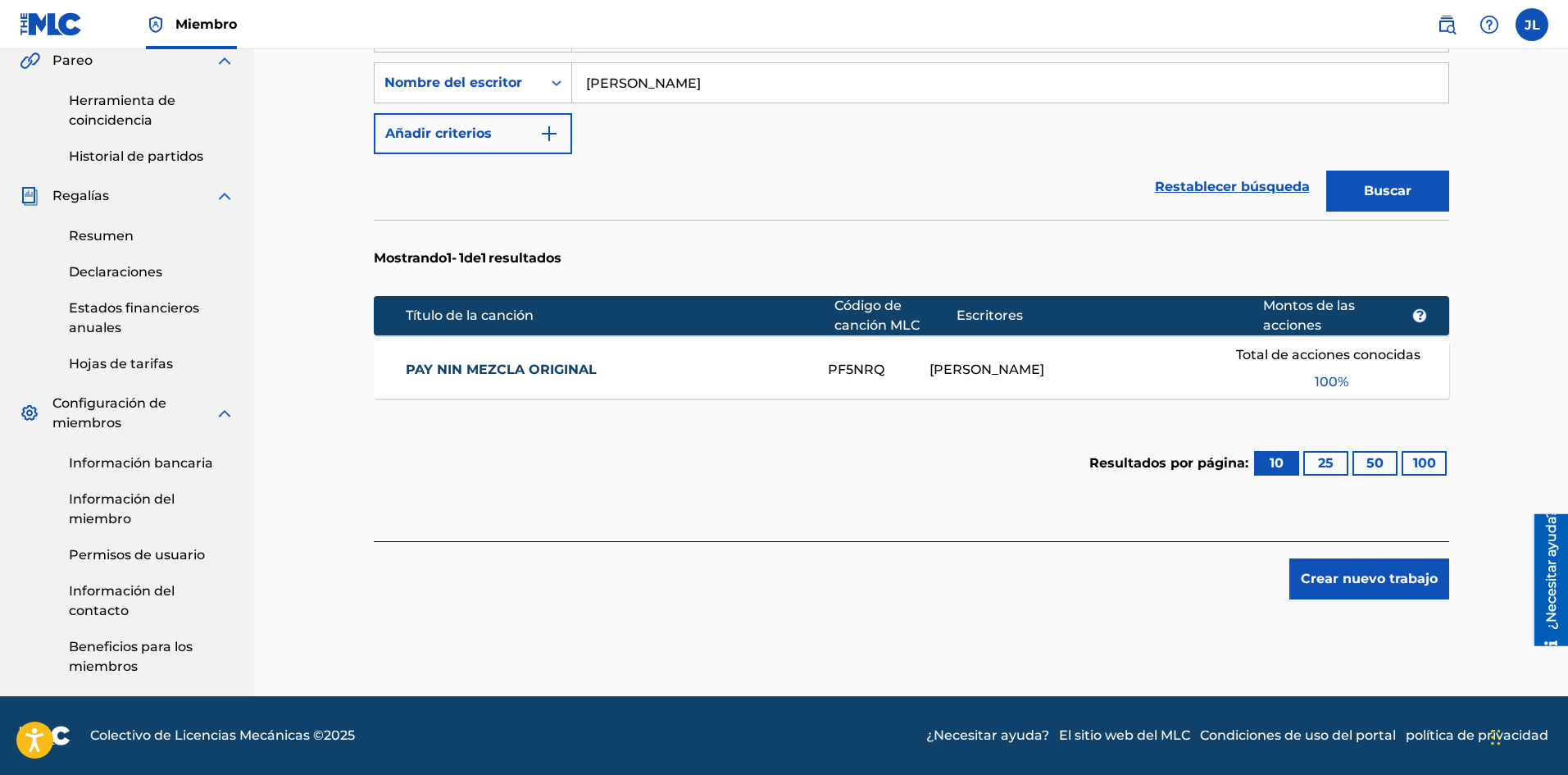
click at [1375, 594] on button "Crear nuevo trabajo" at bounding box center [1369, 579] width 160 height 41
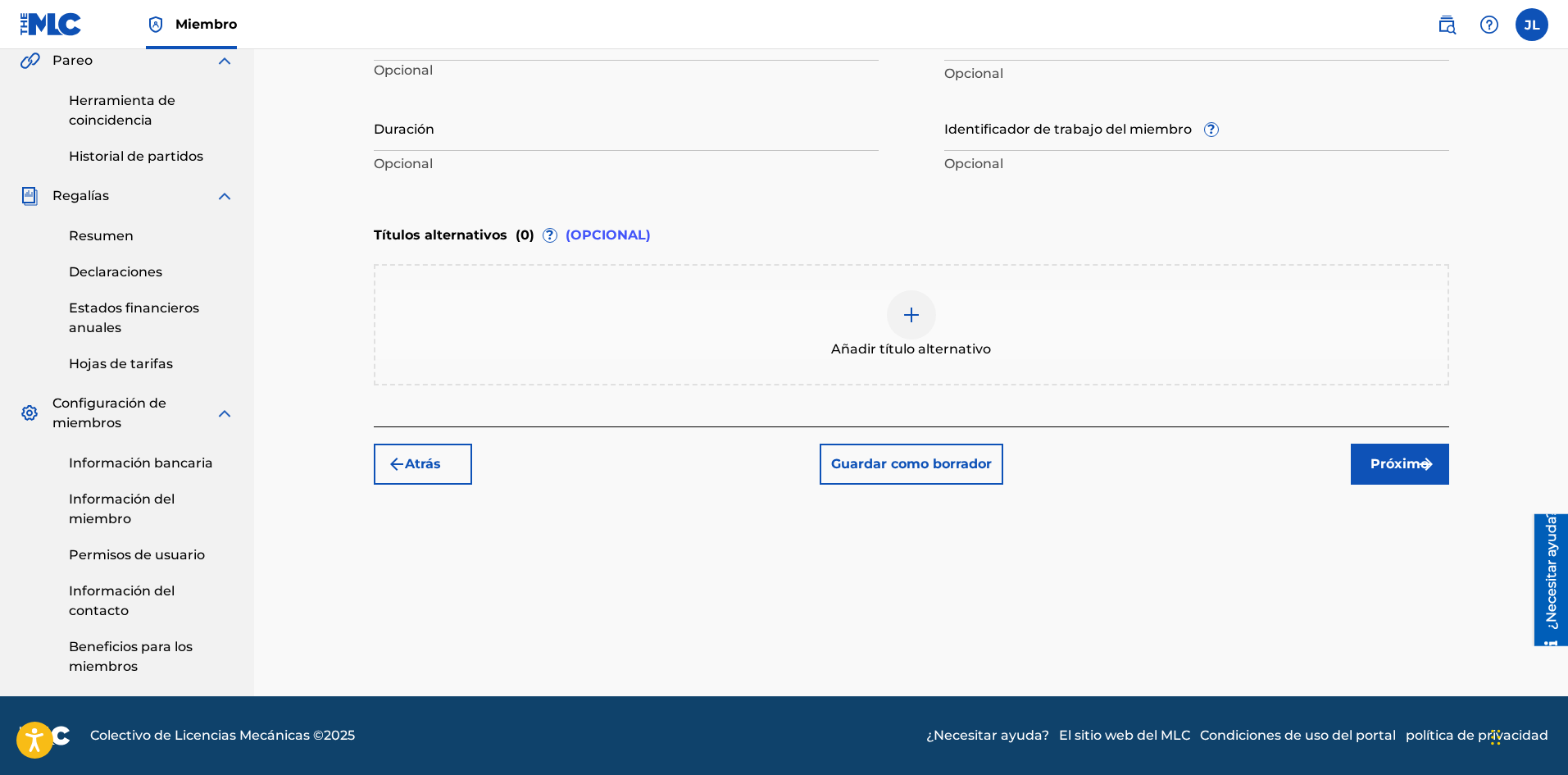
scroll to position [70, 0]
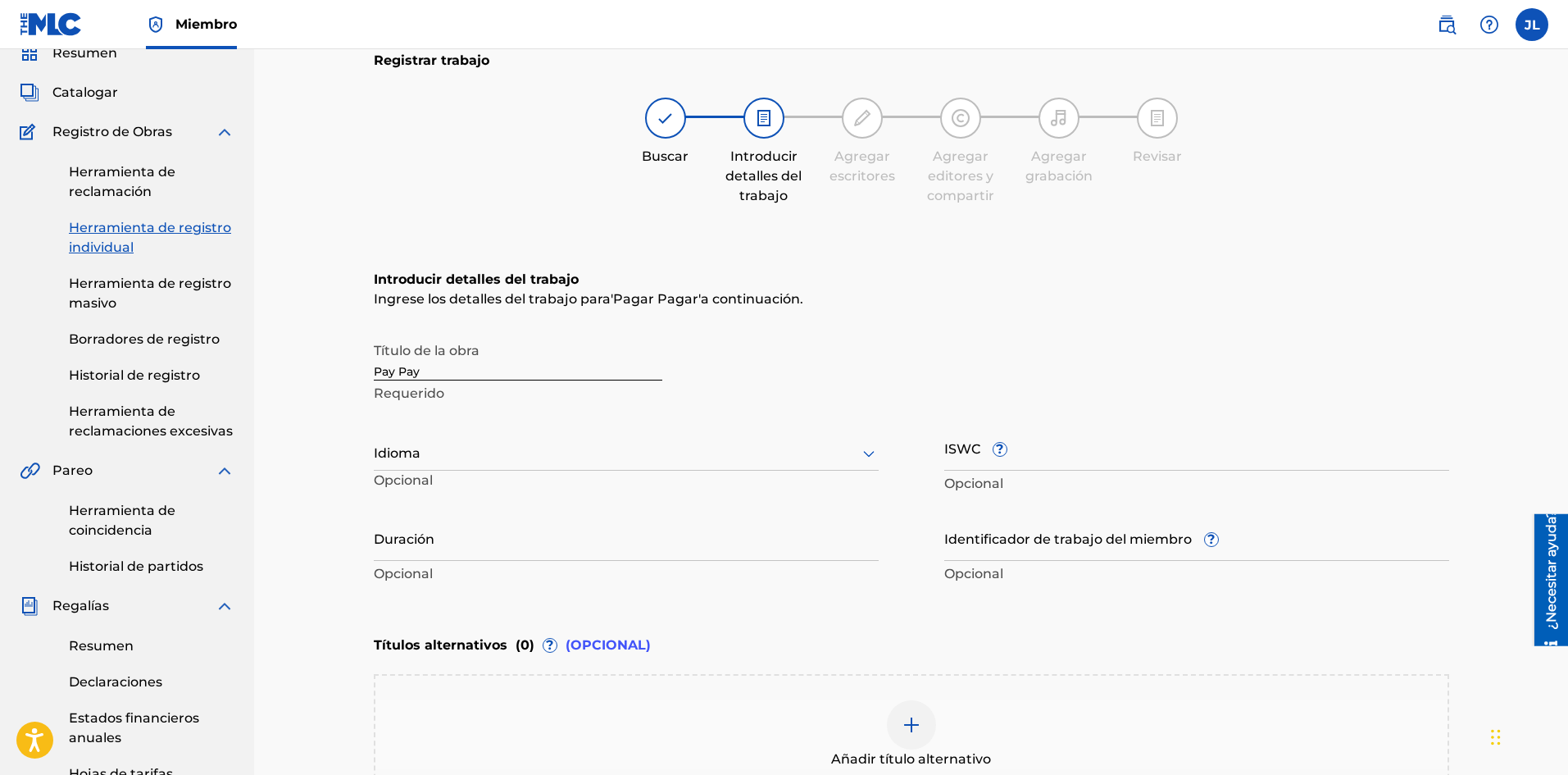
click at [477, 461] on div at bounding box center [626, 453] width 504 height 21
click at [446, 526] on div "Español" at bounding box center [626, 529] width 503 height 39
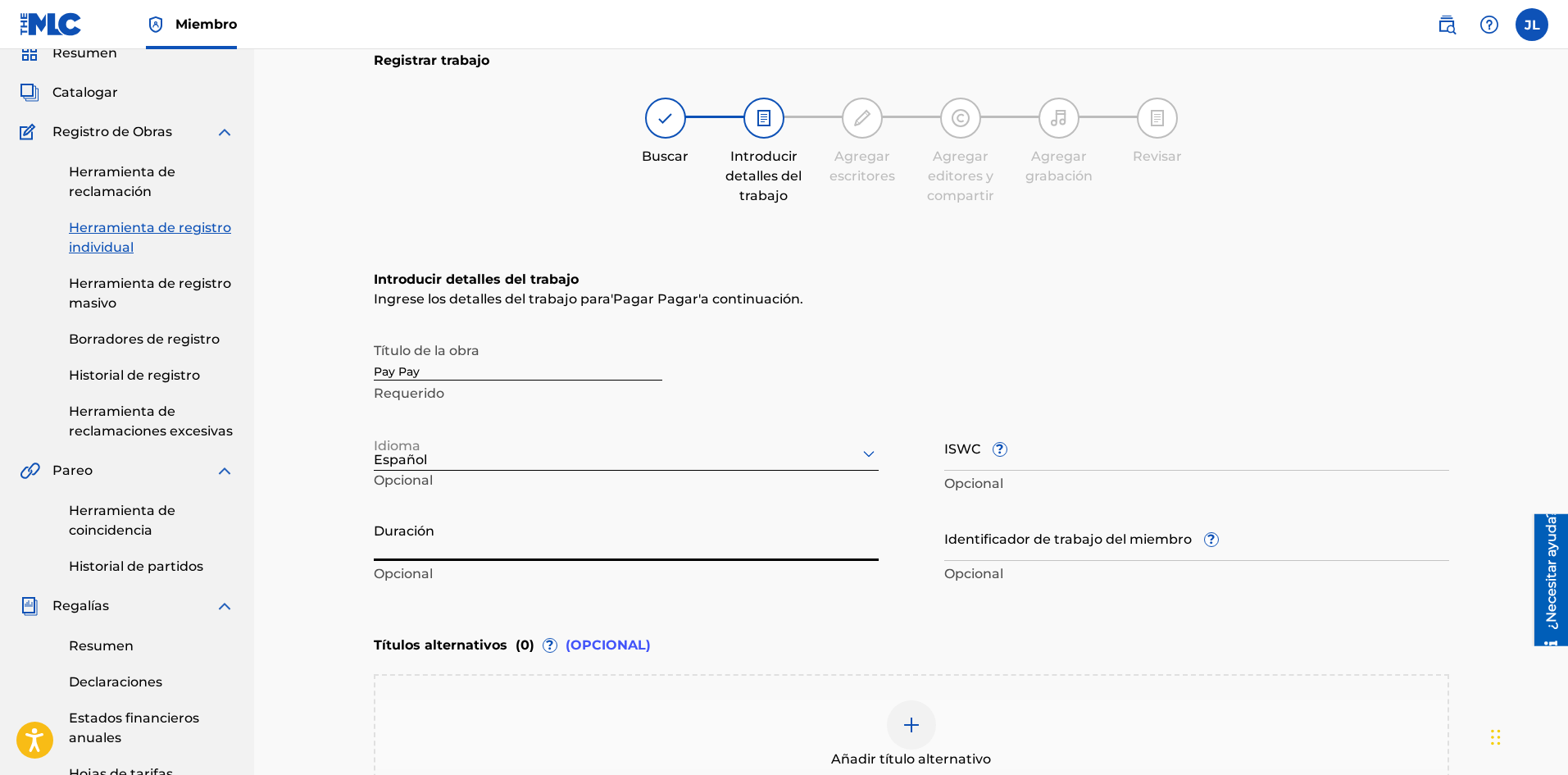
click at [448, 546] on input "Duración" at bounding box center [626, 537] width 504 height 46
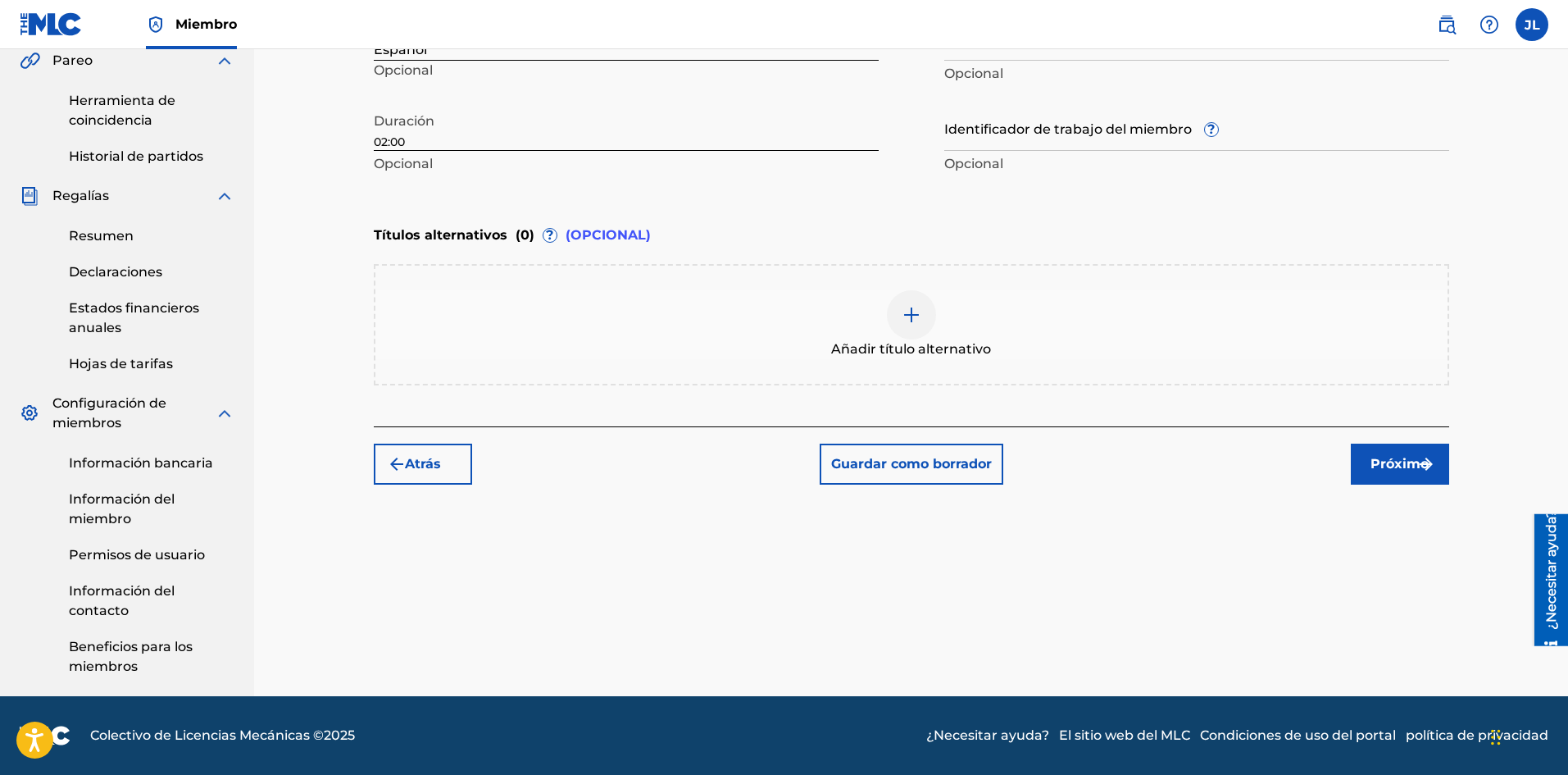
click at [1361, 456] on button "Próximo" at bounding box center [1400, 464] width 99 height 41
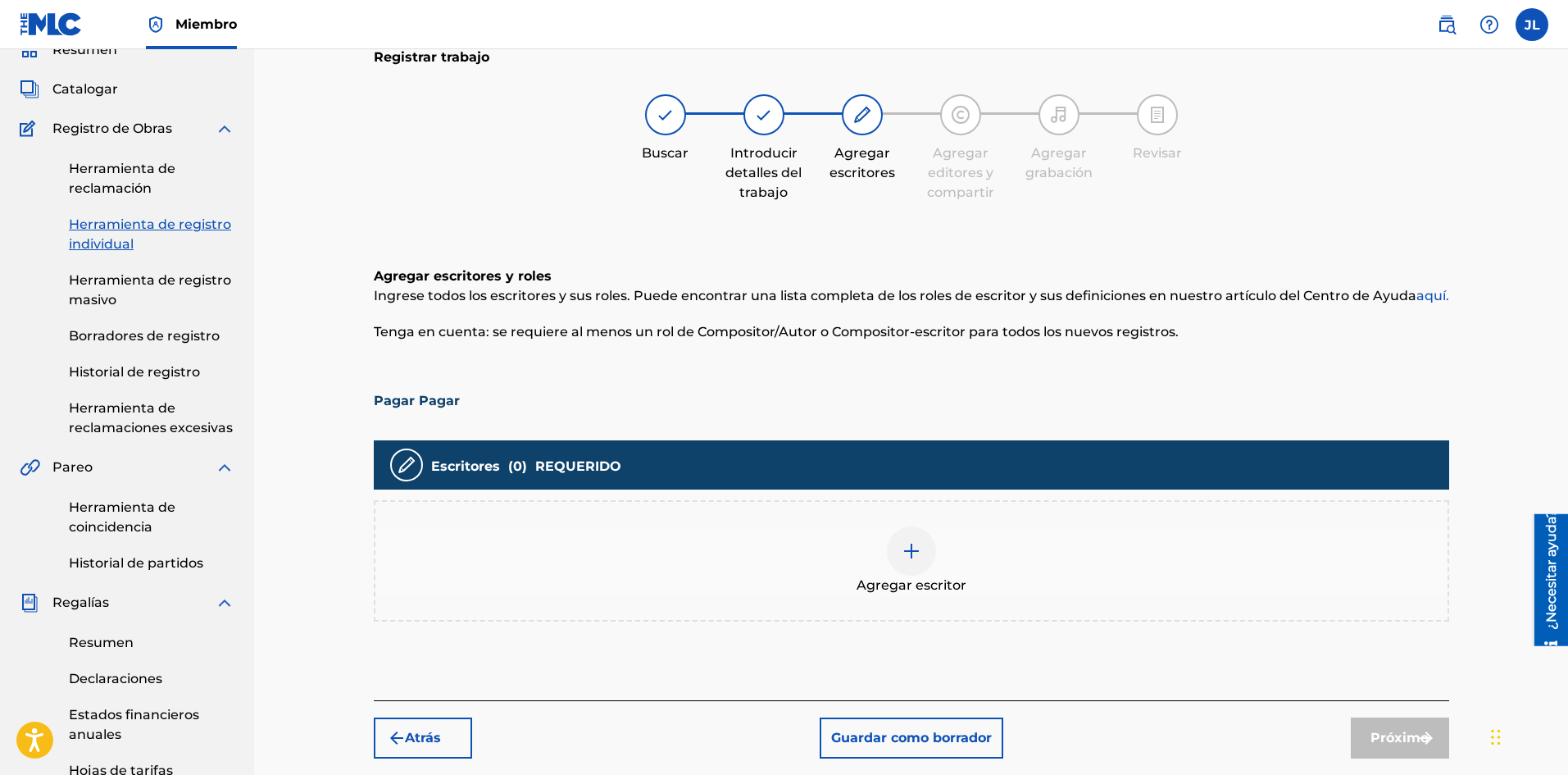
scroll to position [347, 0]
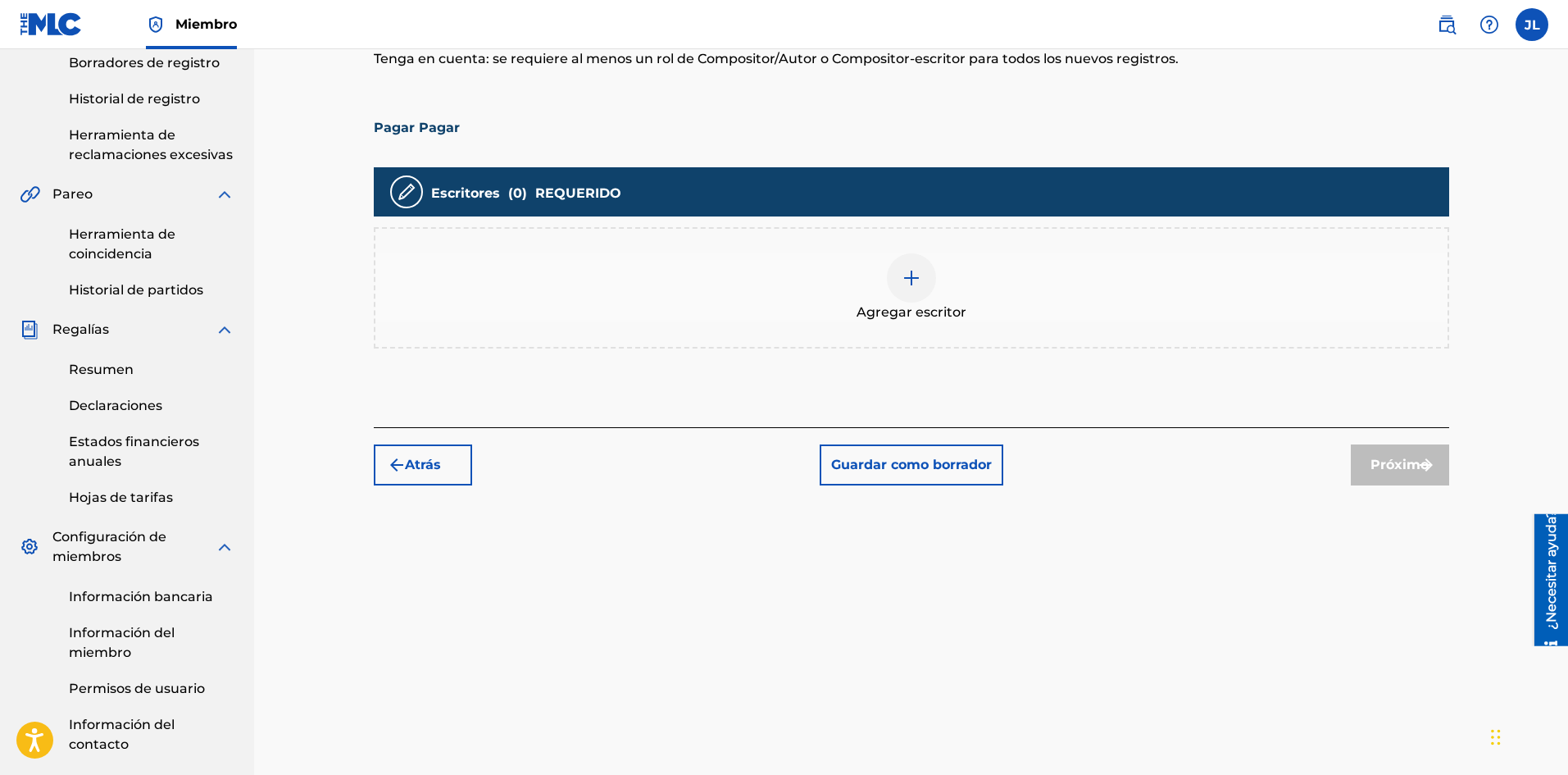
click at [922, 271] on div at bounding box center [911, 278] width 49 height 49
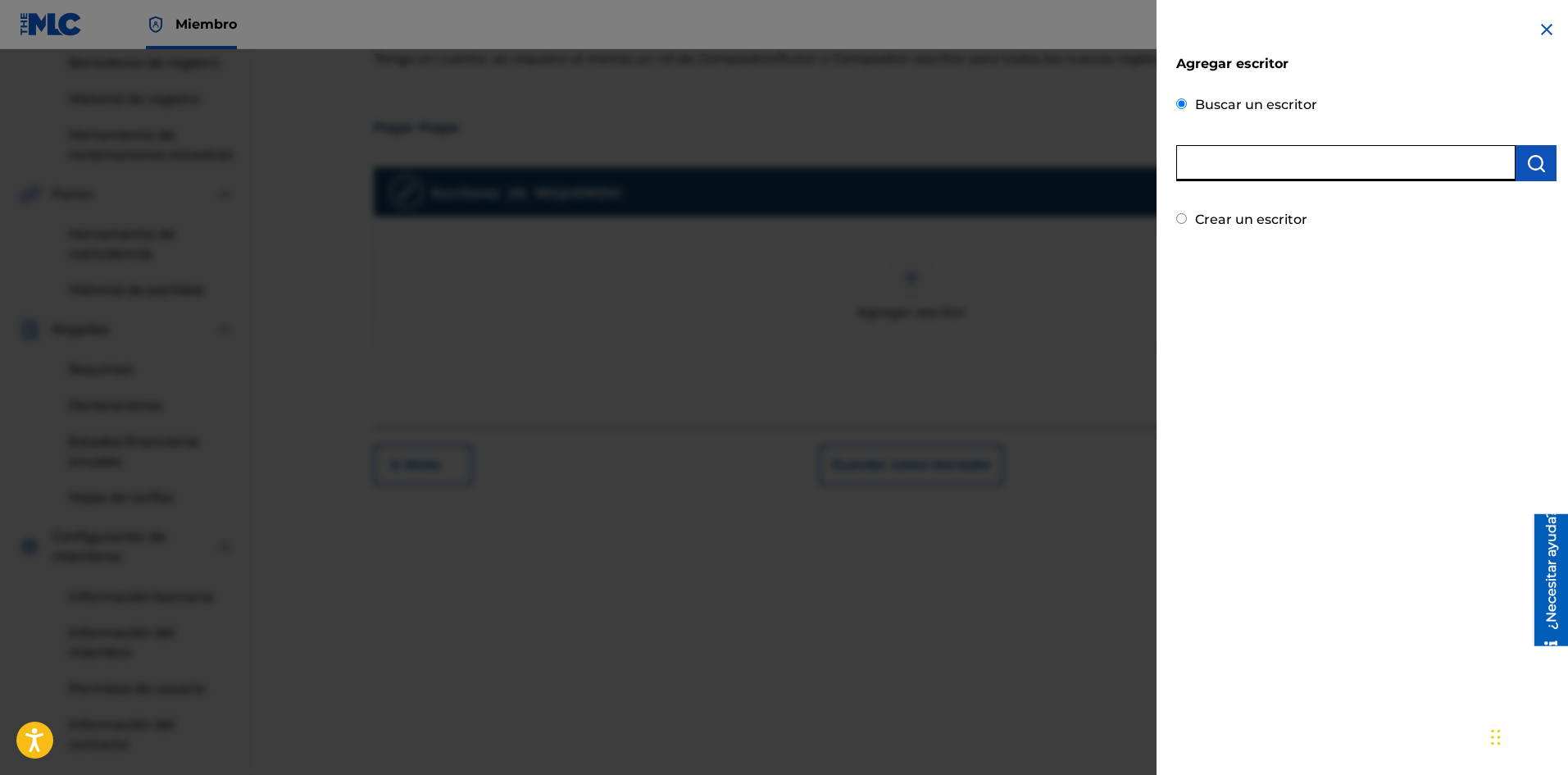
click at [1278, 166] on input "text" at bounding box center [1345, 163] width 339 height 36
click
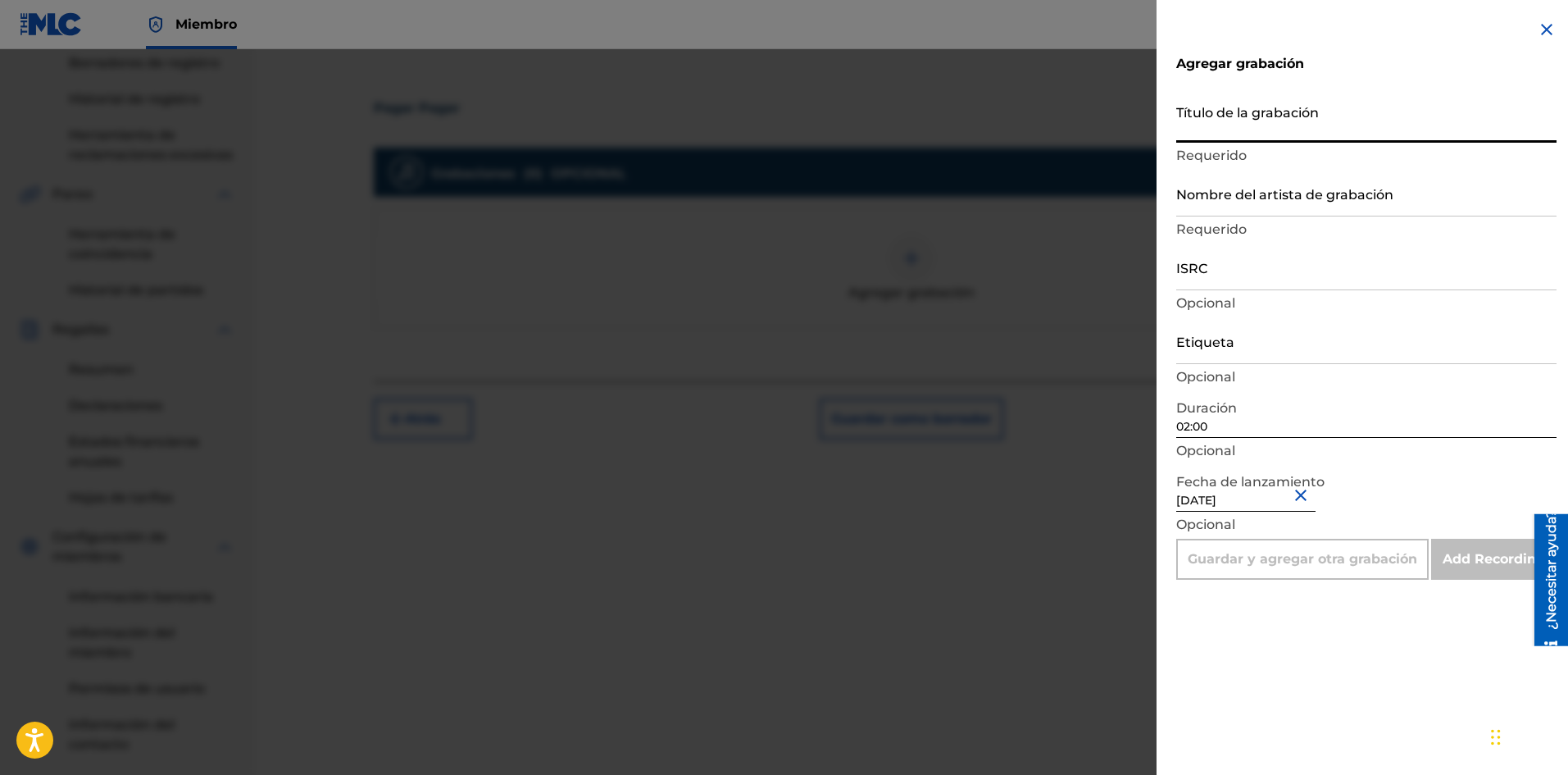
paste input "Pay Pay"
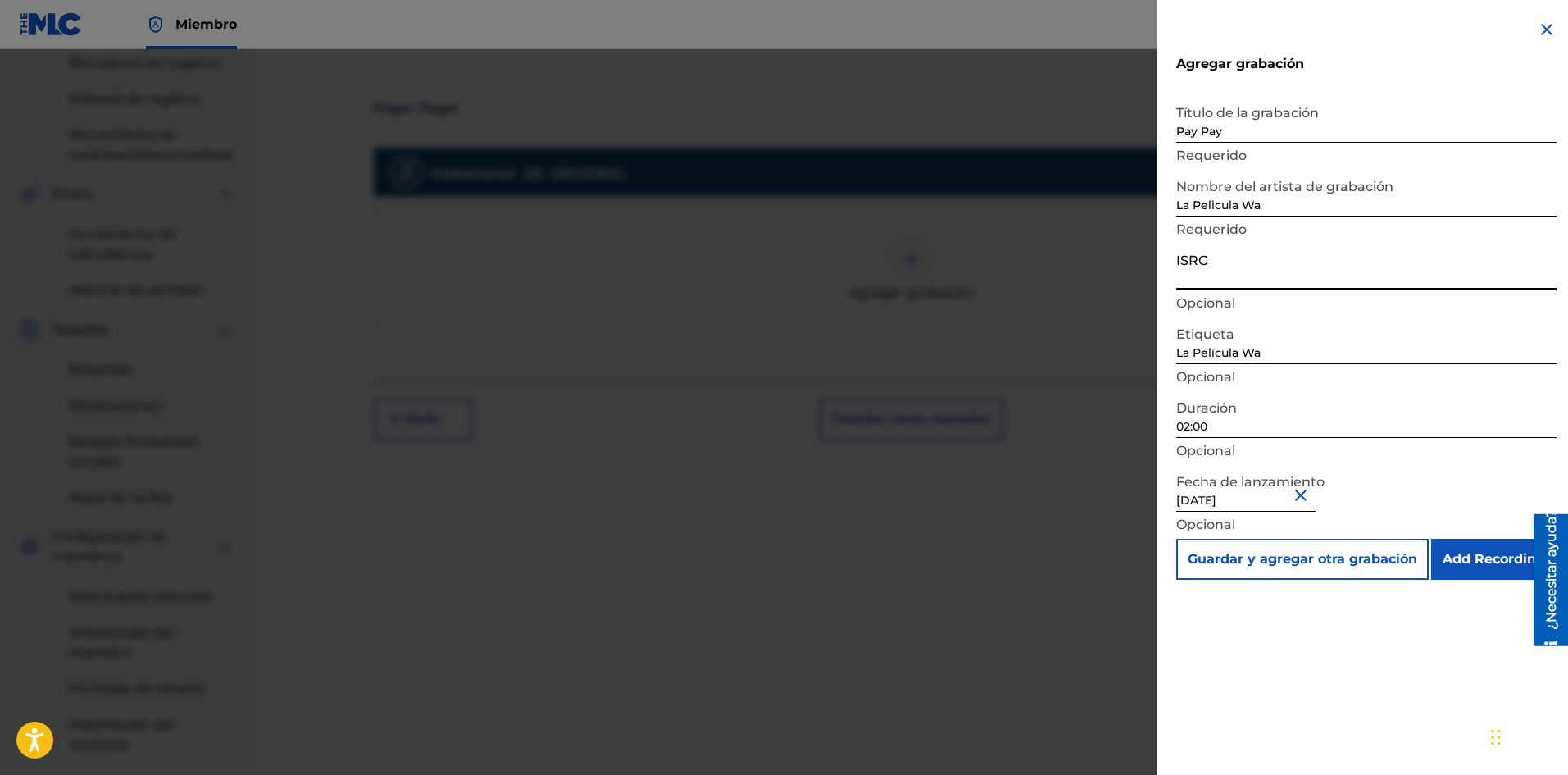
paste input "SE6SA2501623"
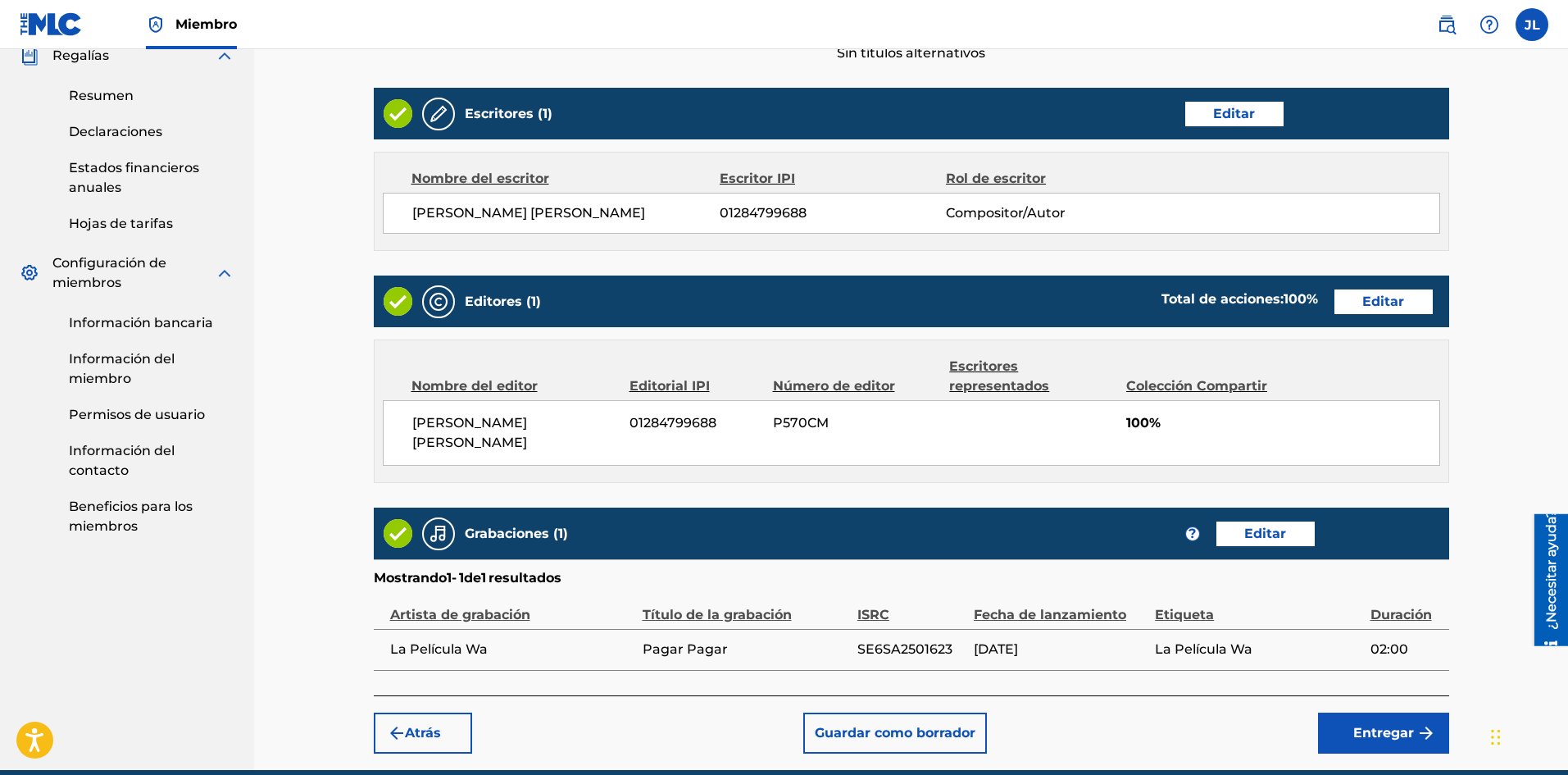
scroll to position [674, 0]
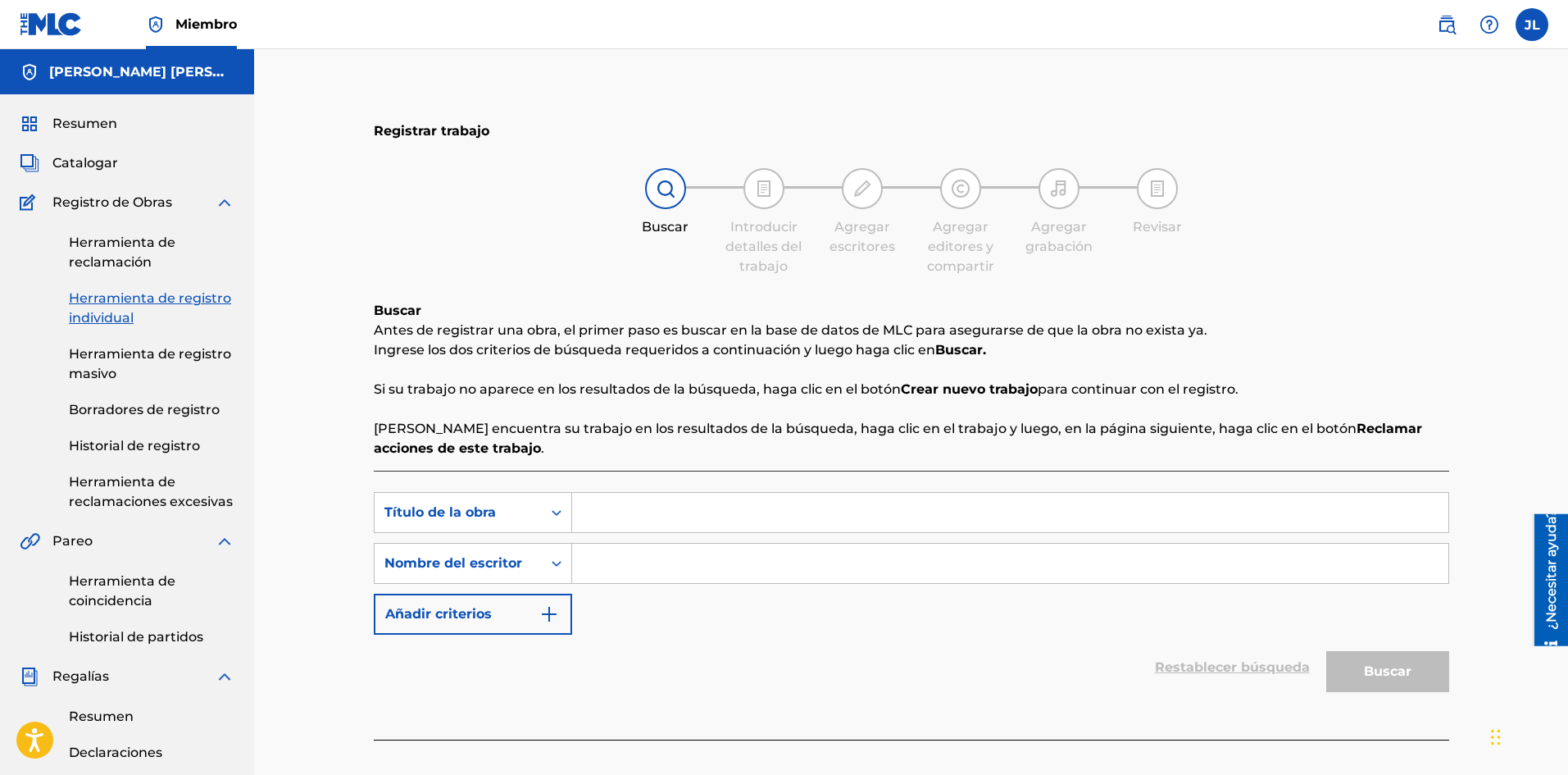
drag, startPoint x: 648, startPoint y: 570, endPoint x: 660, endPoint y: 572, distance: 12.2
paste input "Piniula"
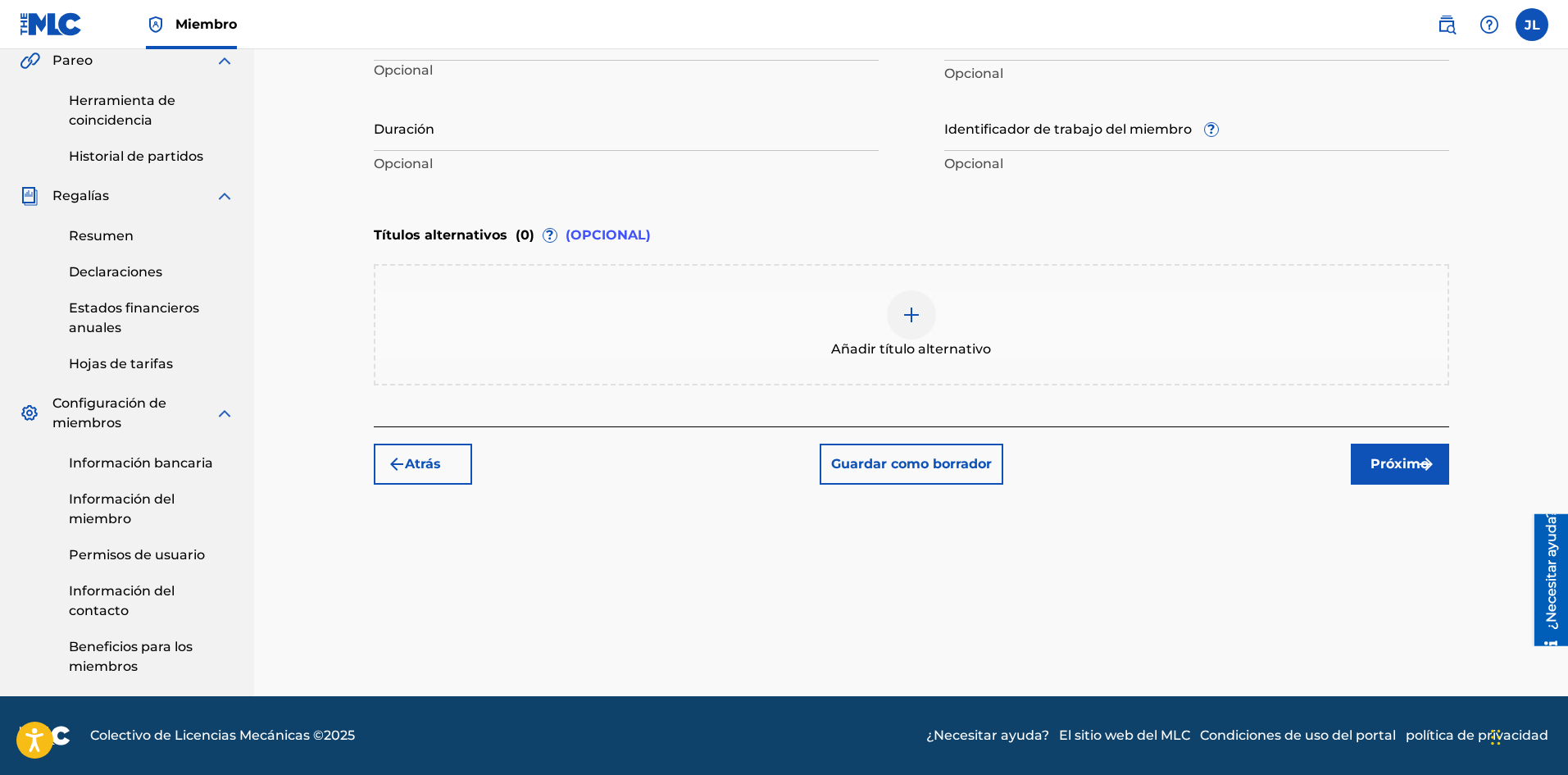
scroll to position [208, 0]
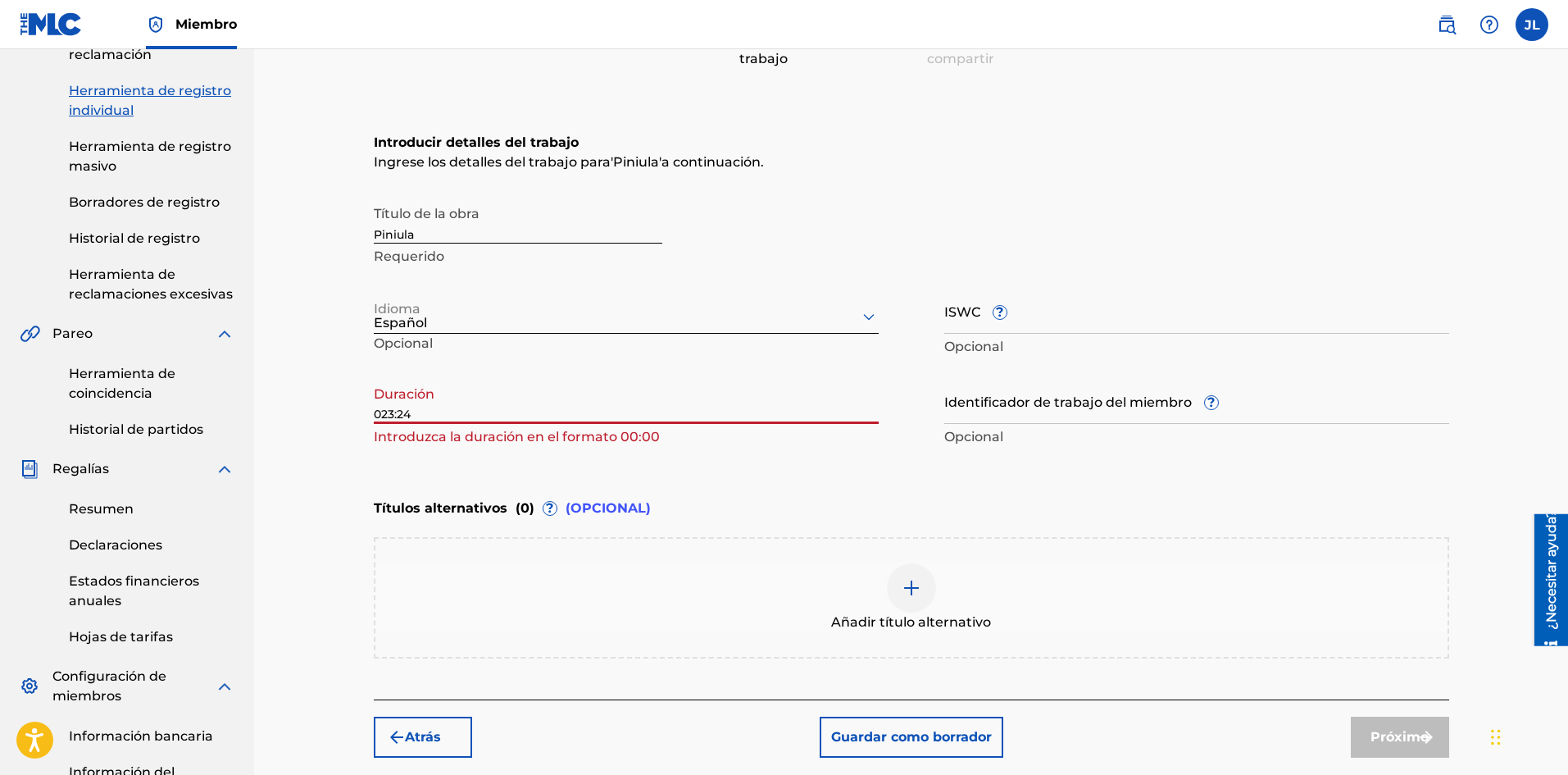
drag, startPoint x: 434, startPoint y: 414, endPoint x: 112, endPoint y: 416, distance: 322.0
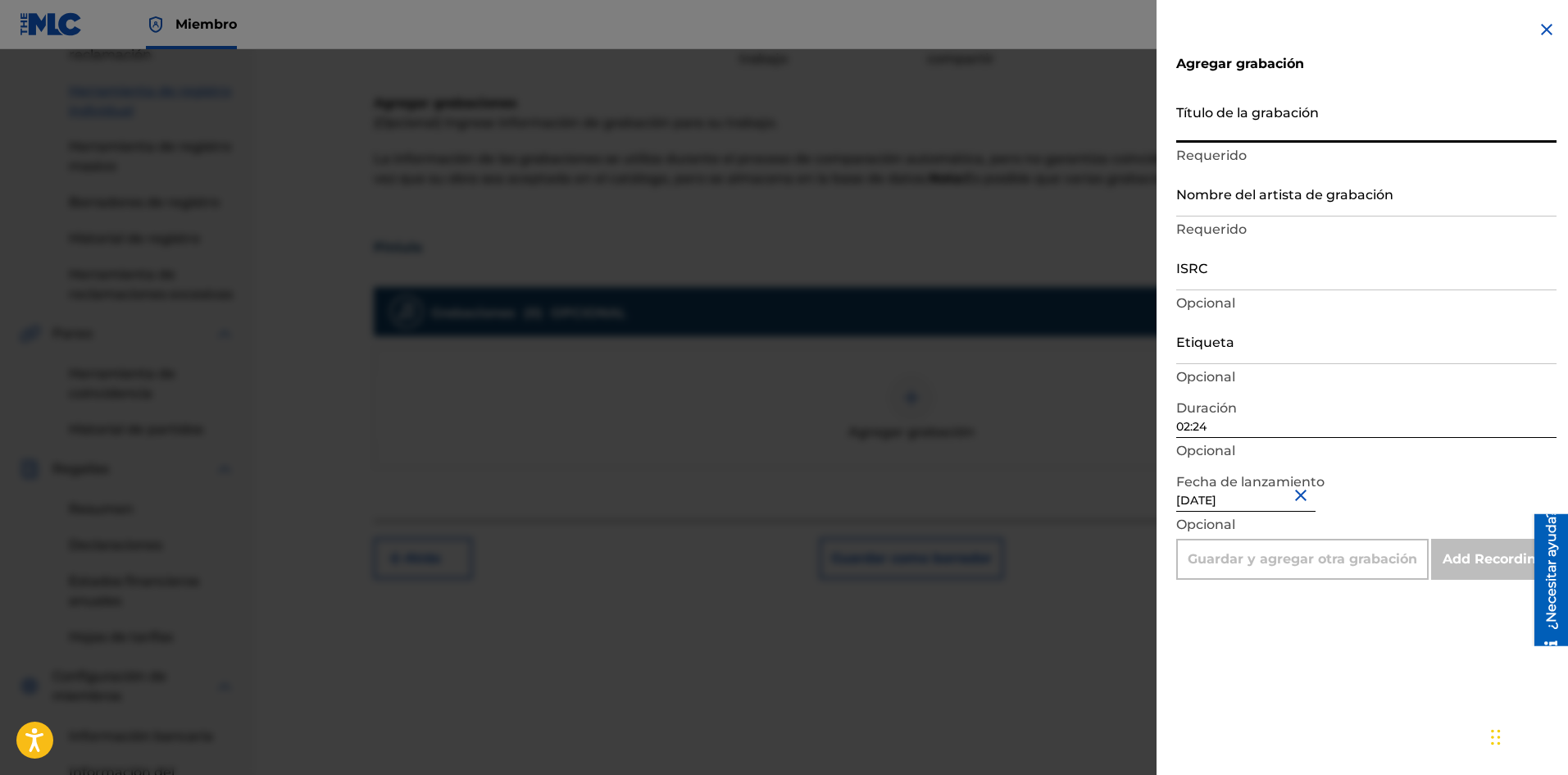
paste input "Piniula"
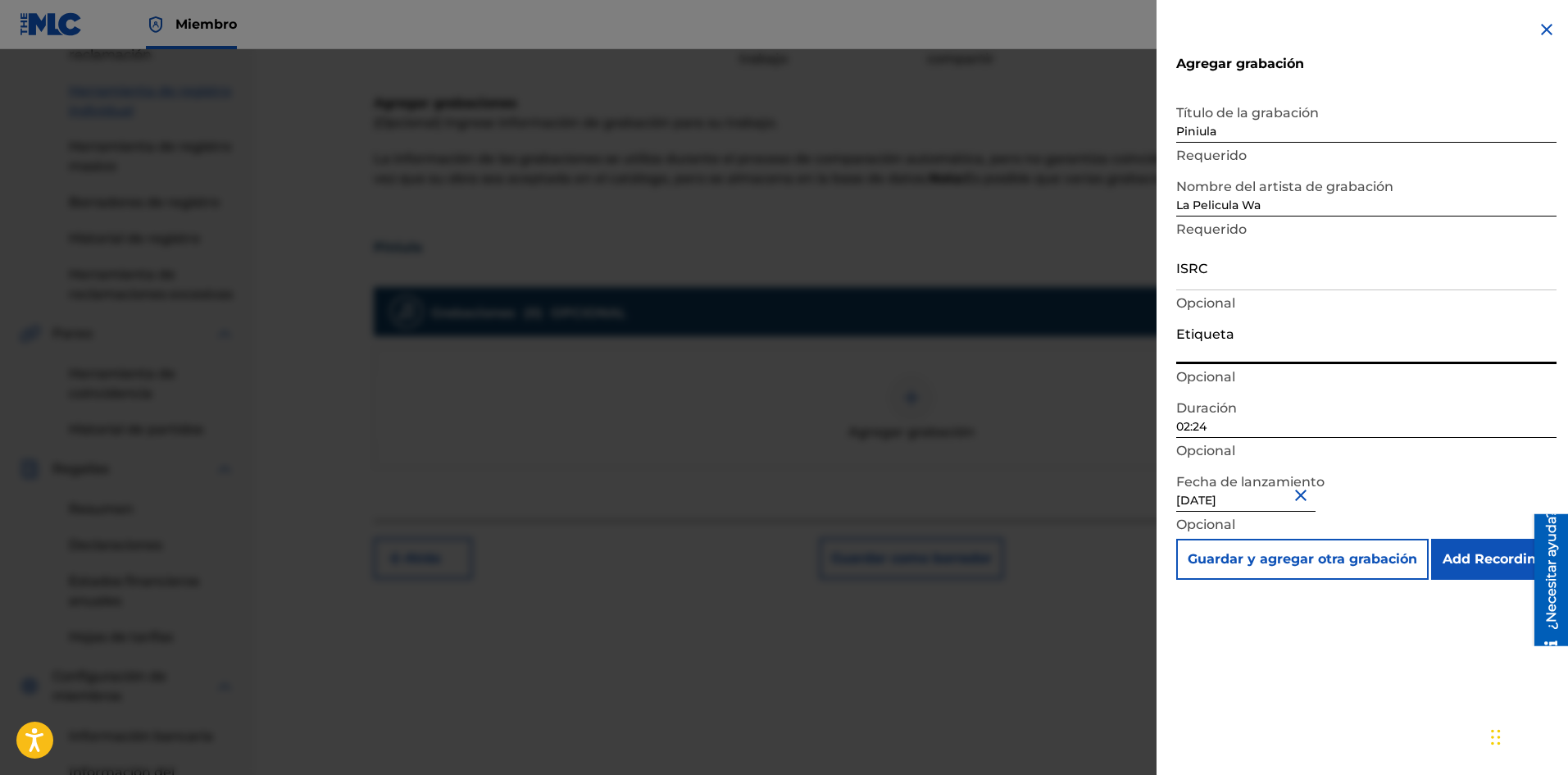
drag, startPoint x: 1238, startPoint y: 342, endPoint x: 1253, endPoint y: 347, distance: 15.8
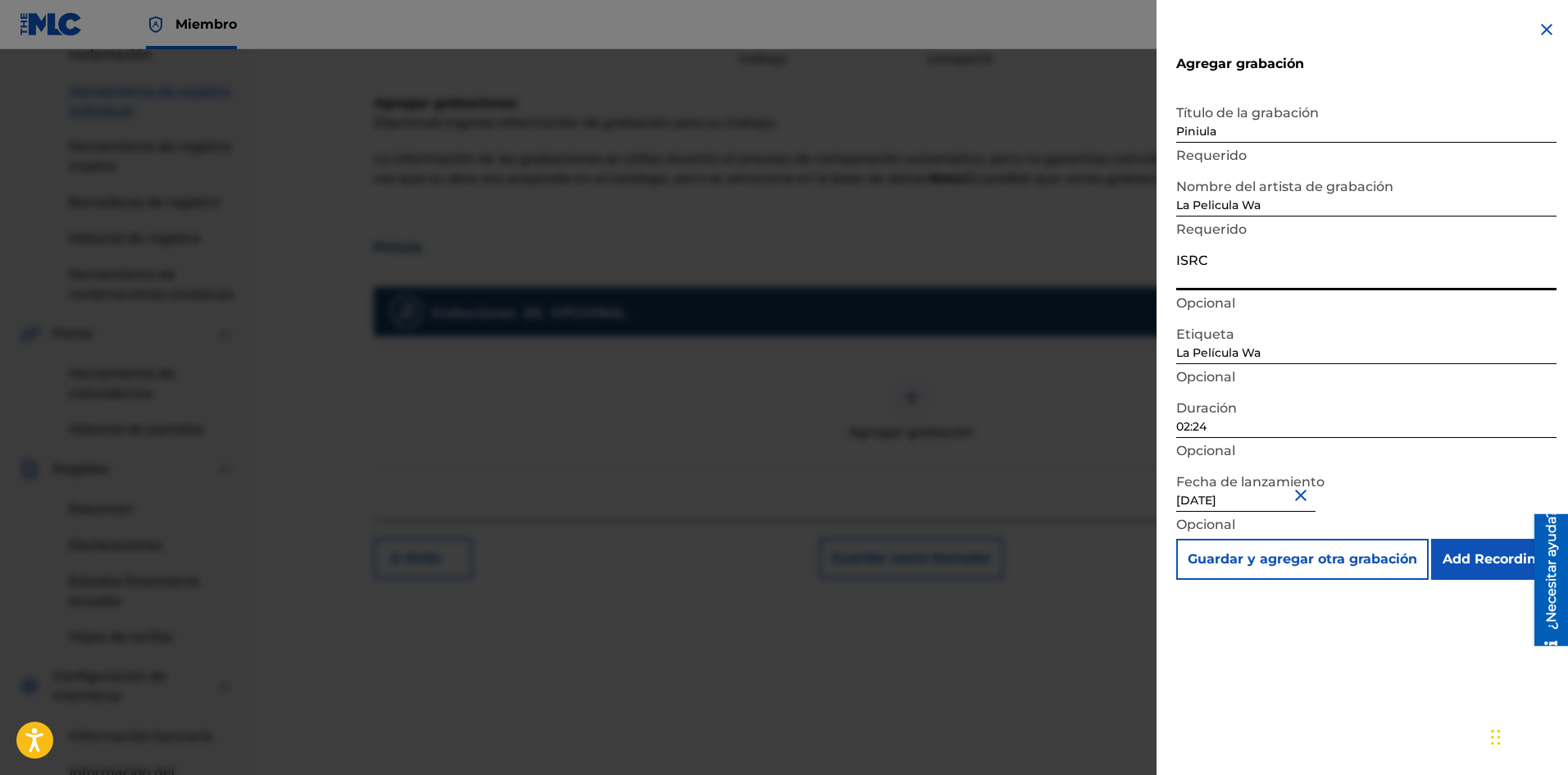
paste input "SE6SA2501624"
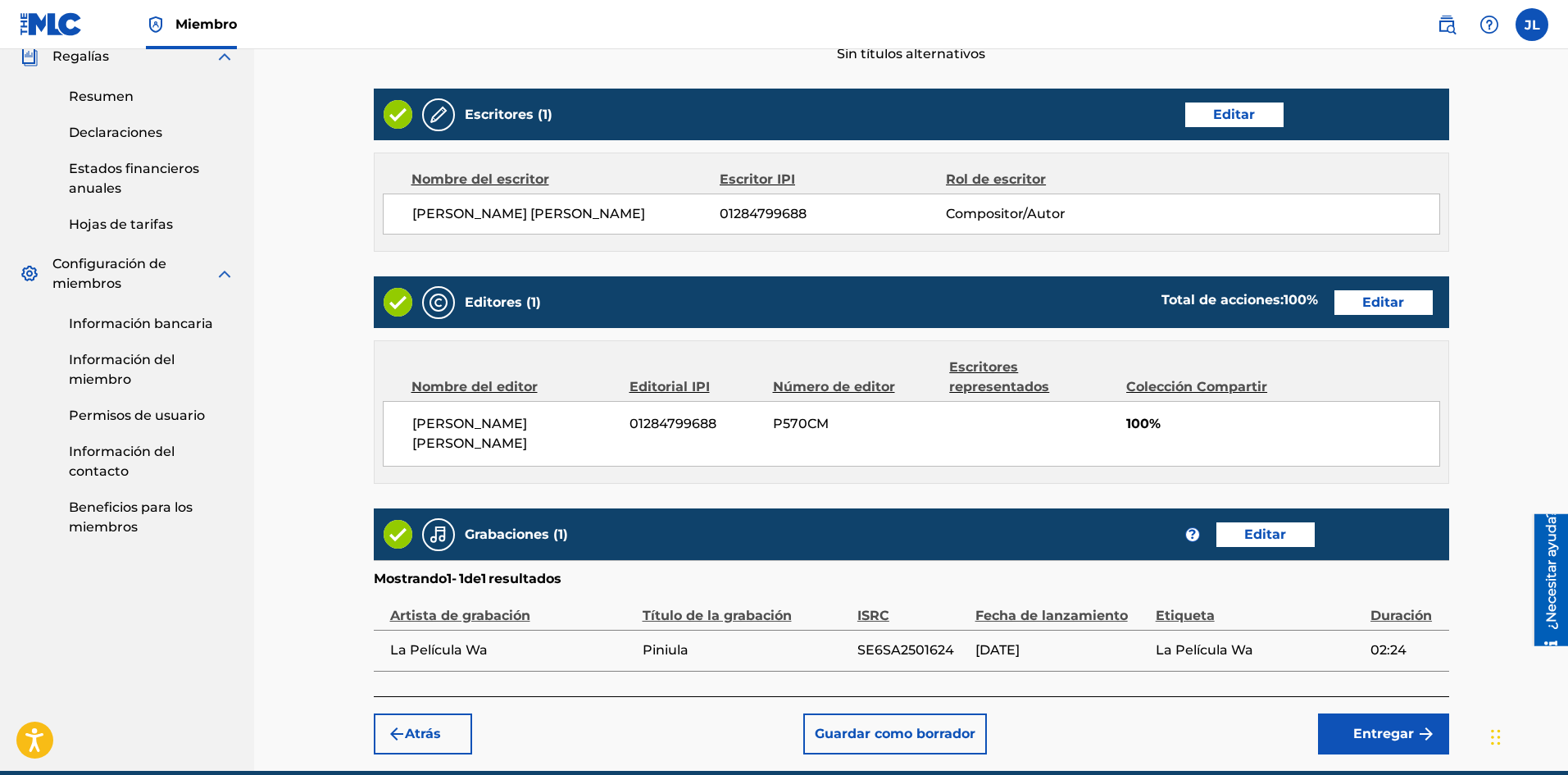
scroll to position [674, 0]
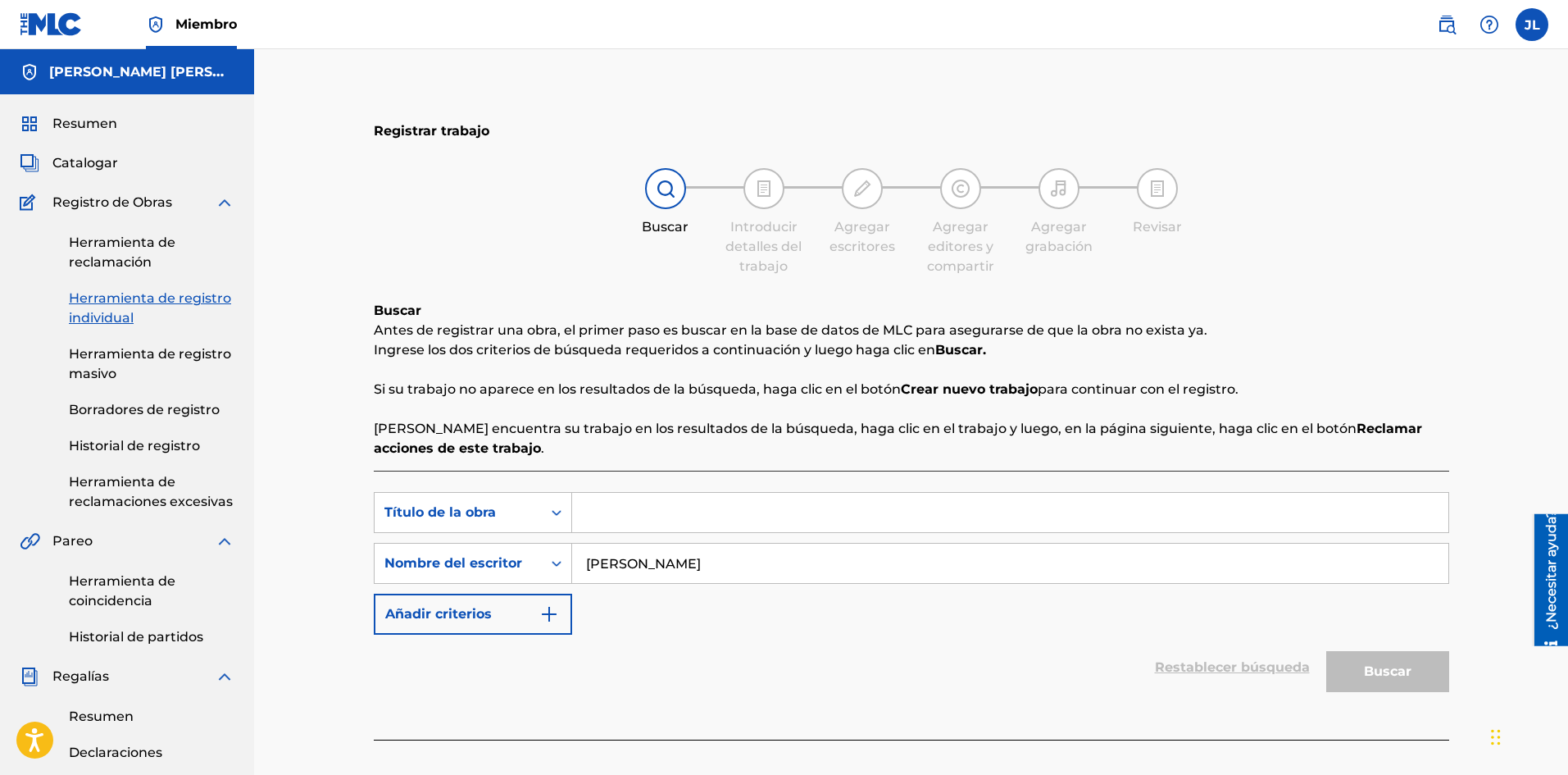
scroll to position [137, 0]
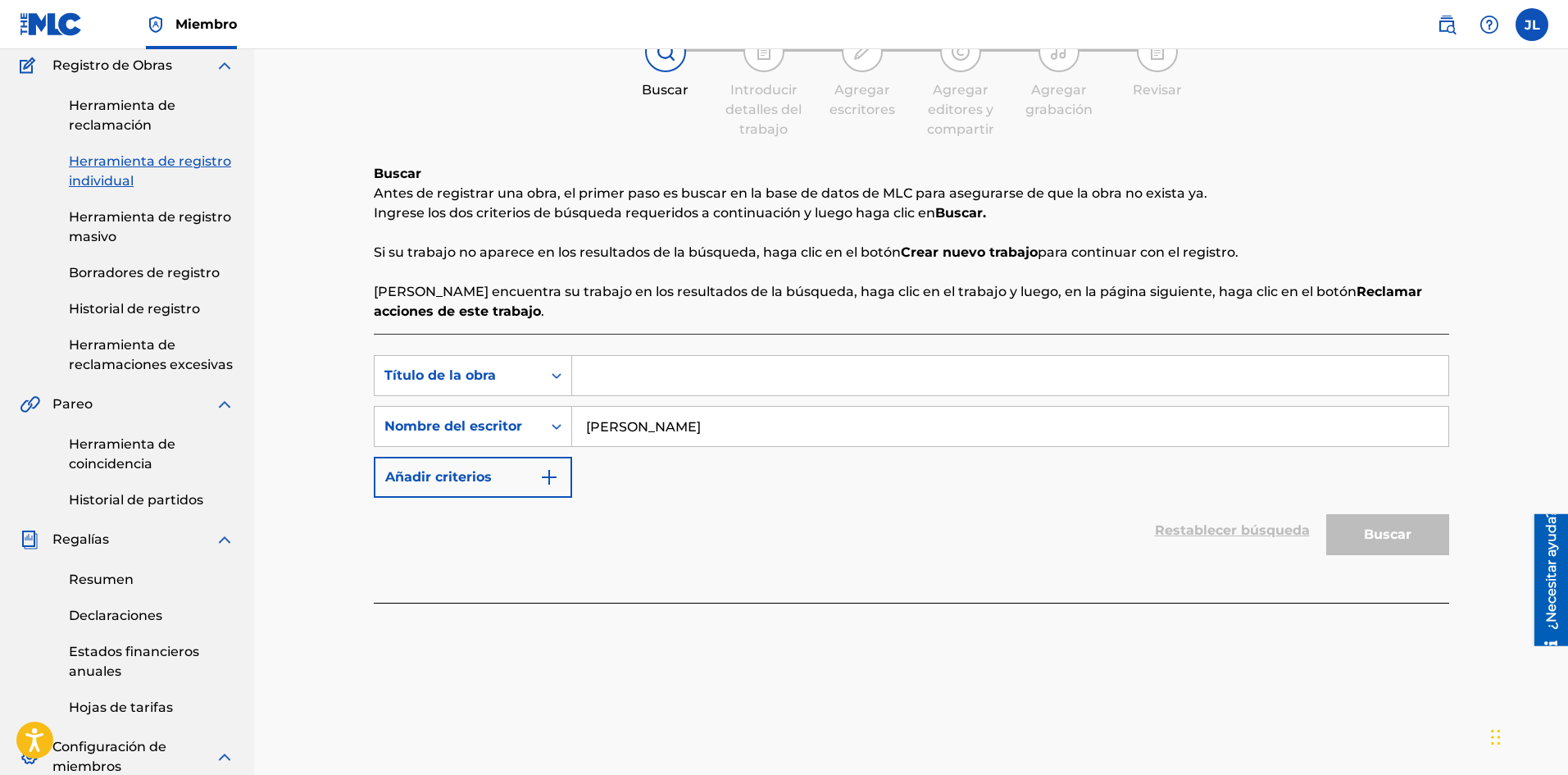
paste input "Alterado Tu"
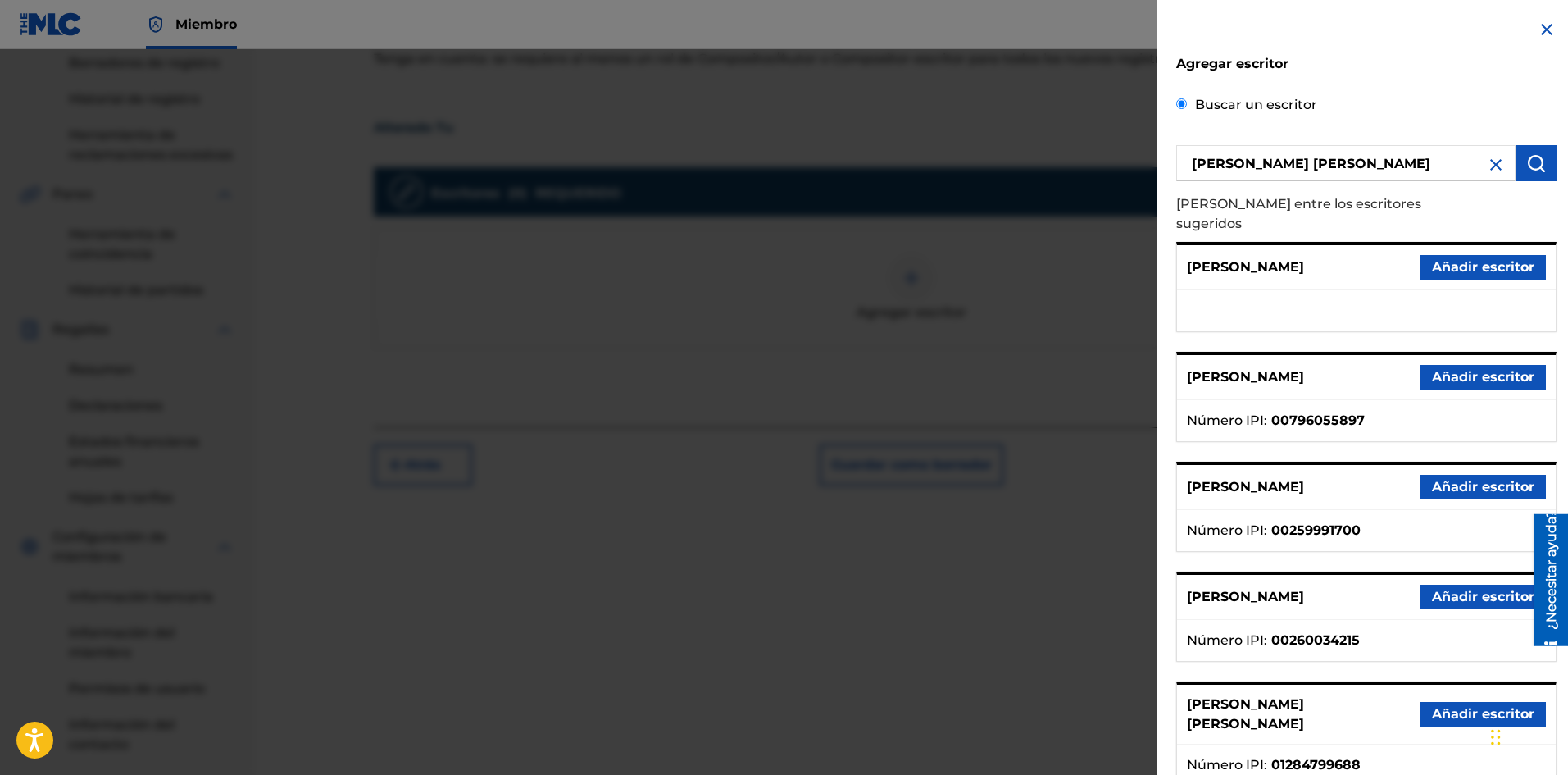
scroll to position [82, 0]
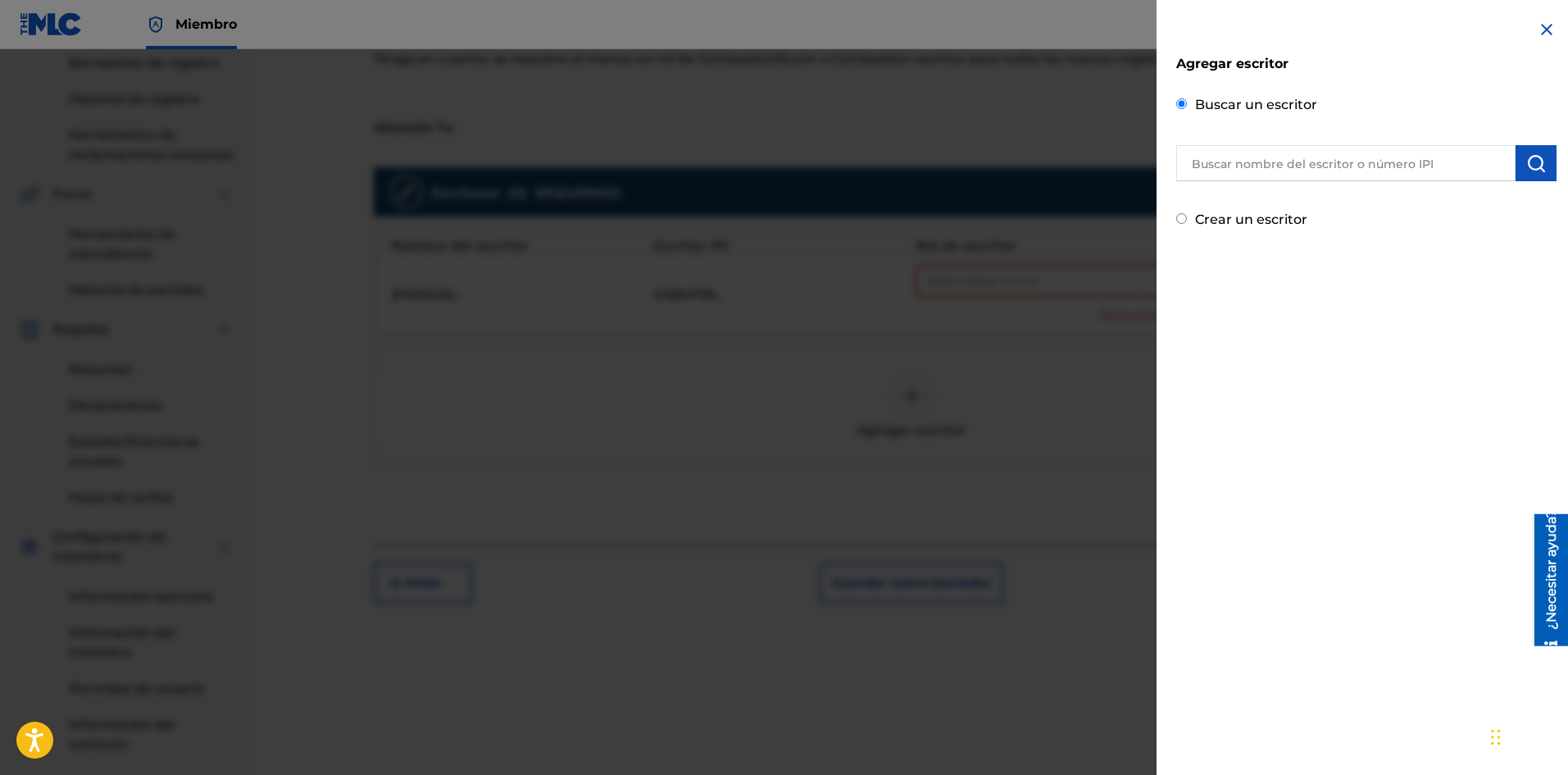
drag, startPoint x: 1397, startPoint y: 286, endPoint x: 1406, endPoint y: 268, distance: 20.1
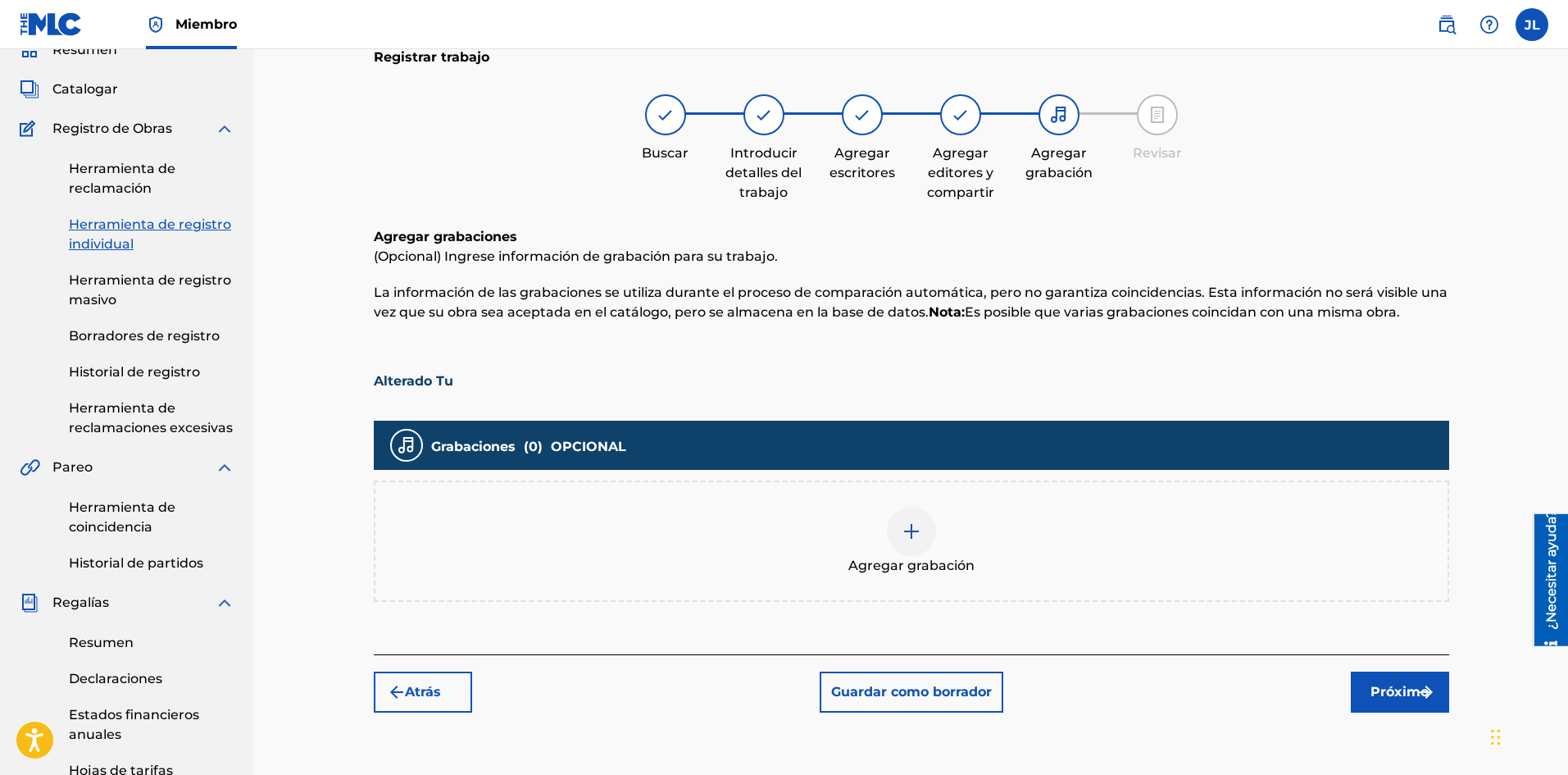
scroll to position [347, 0]
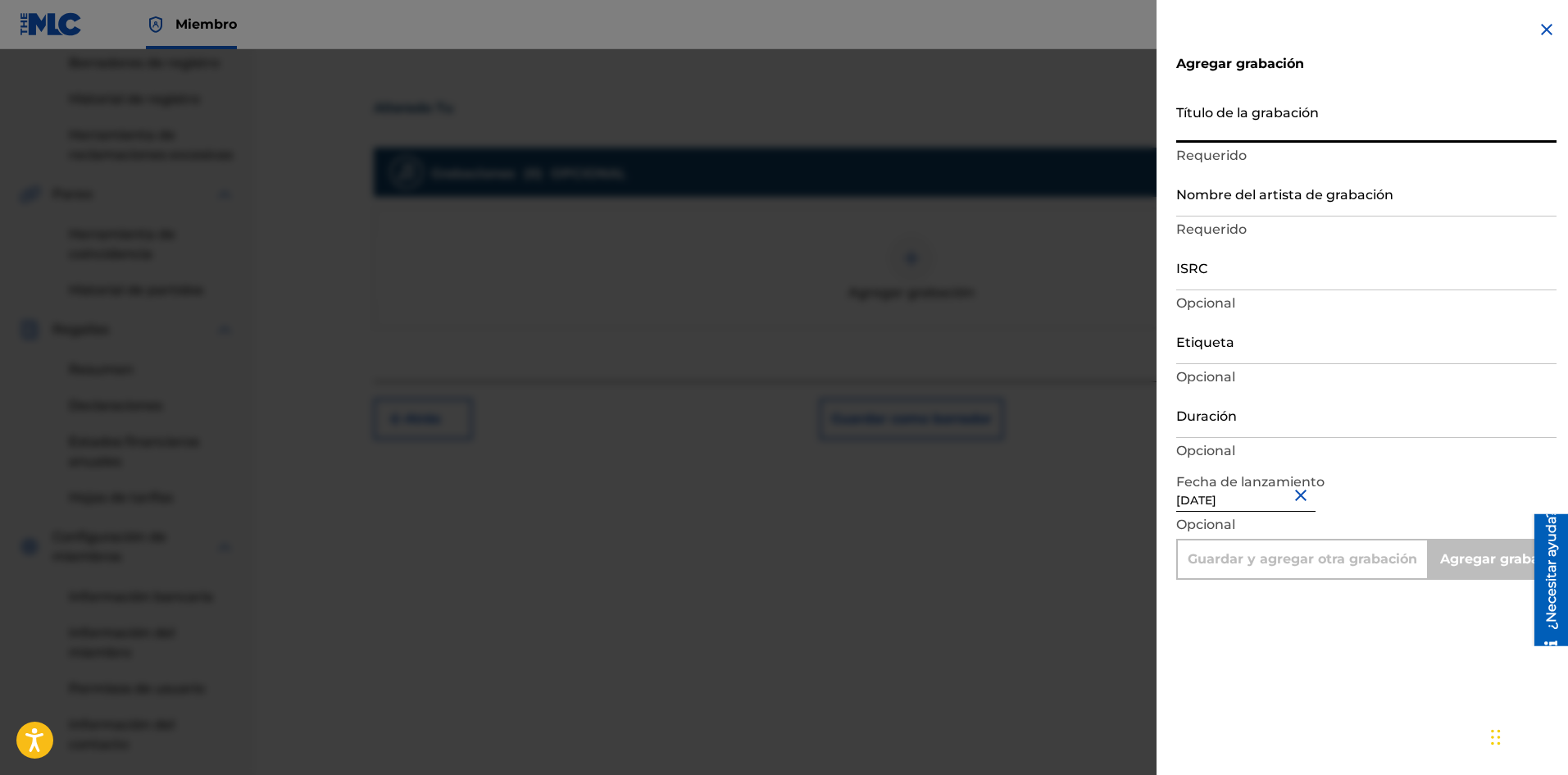
paste input "Alterado Tu"
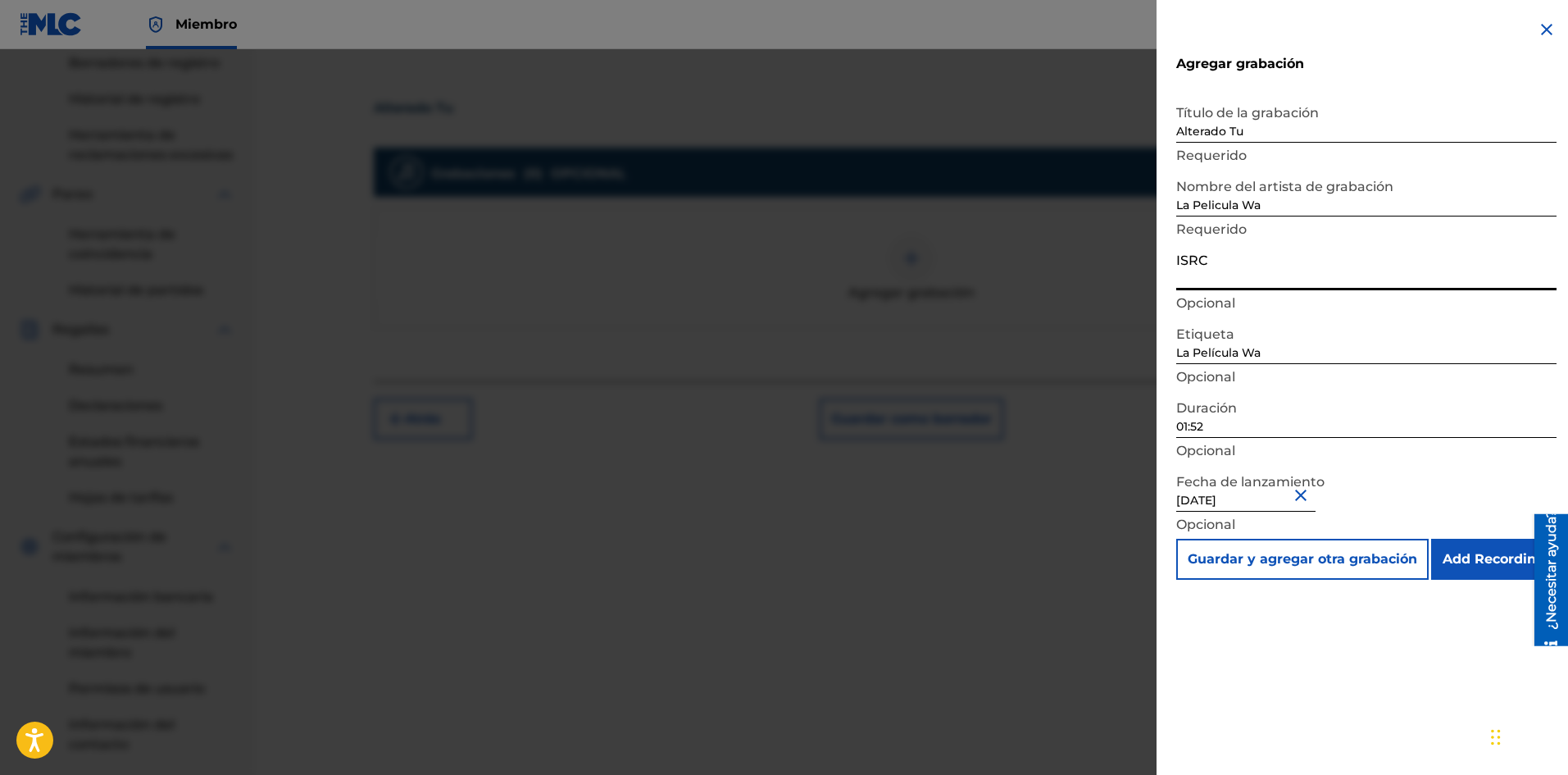
paste input "SE6SA2501625"
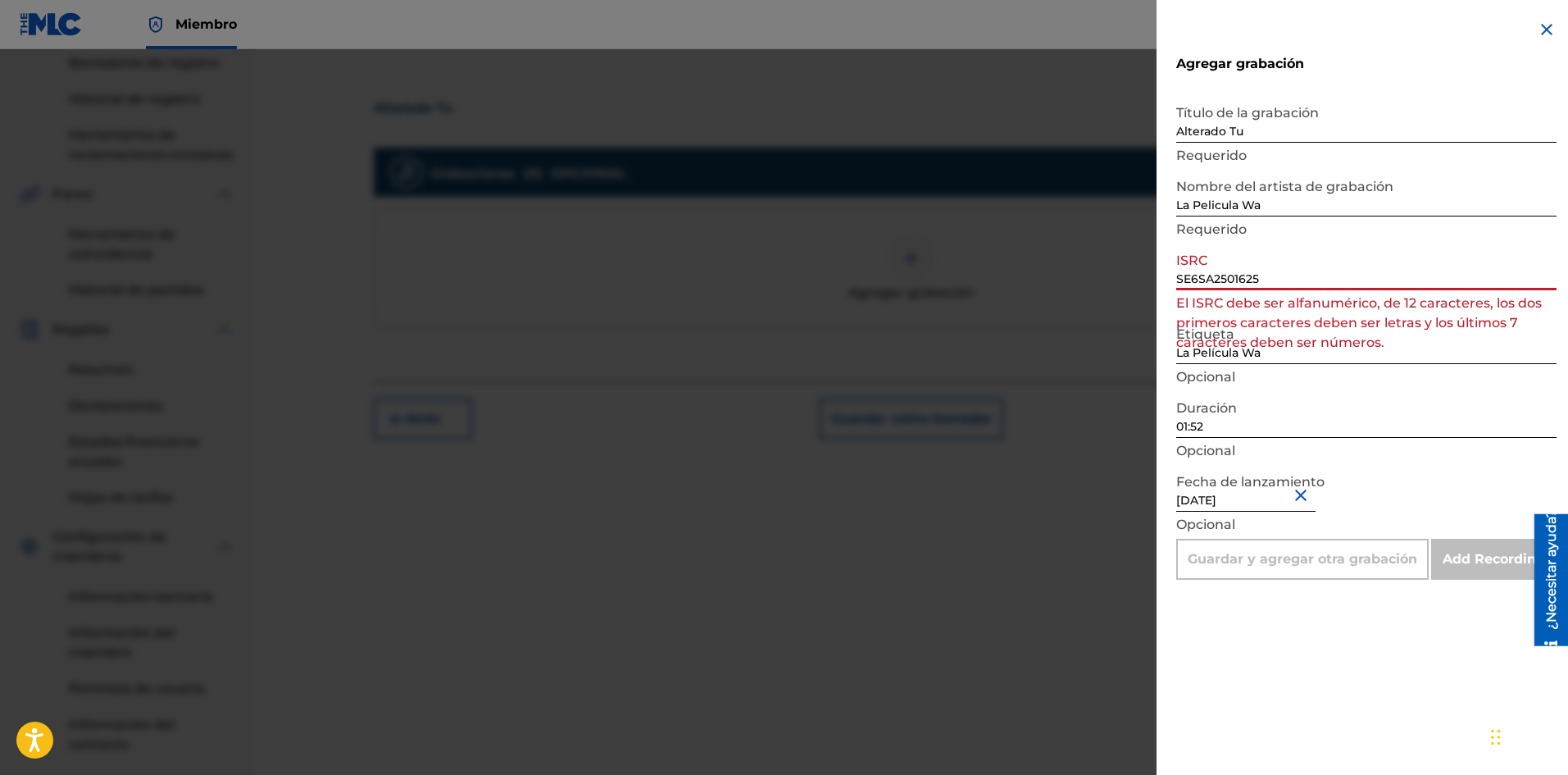
drag, startPoint x: 1267, startPoint y: 275, endPoint x: 946, endPoint y: 269, distance: 321.1
paste input
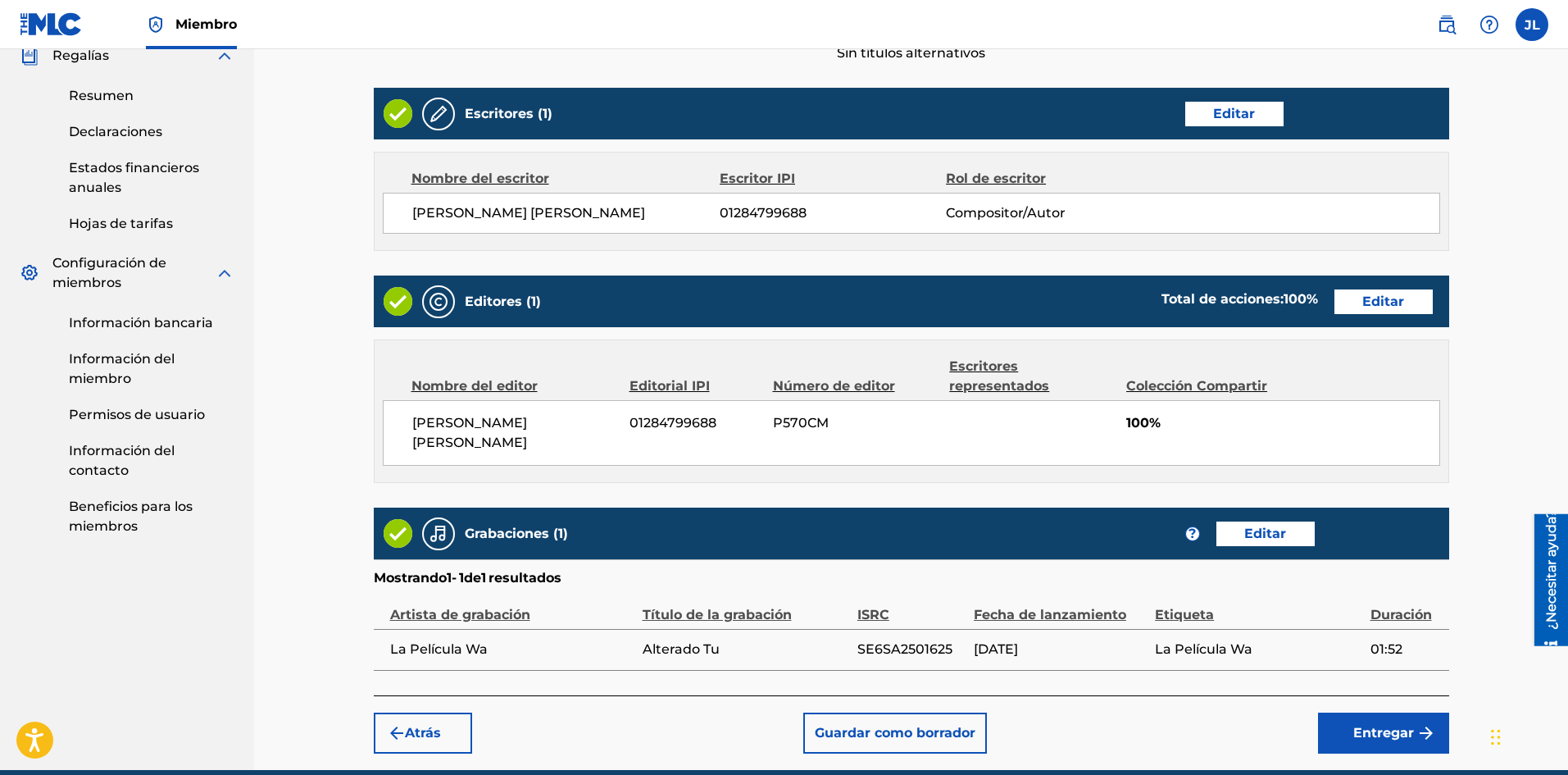
scroll to position [674, 0]
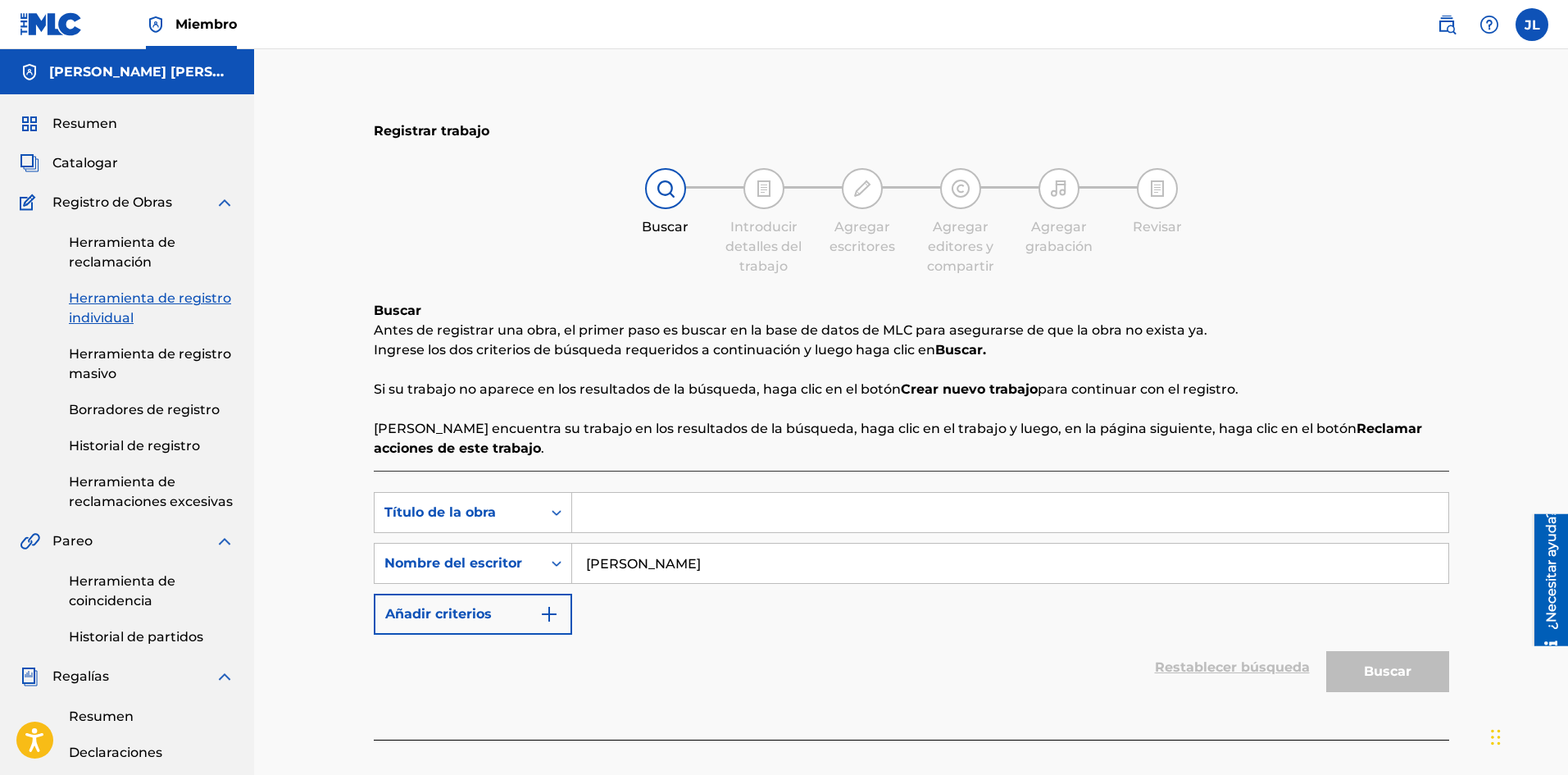
paste input "Se Undio"
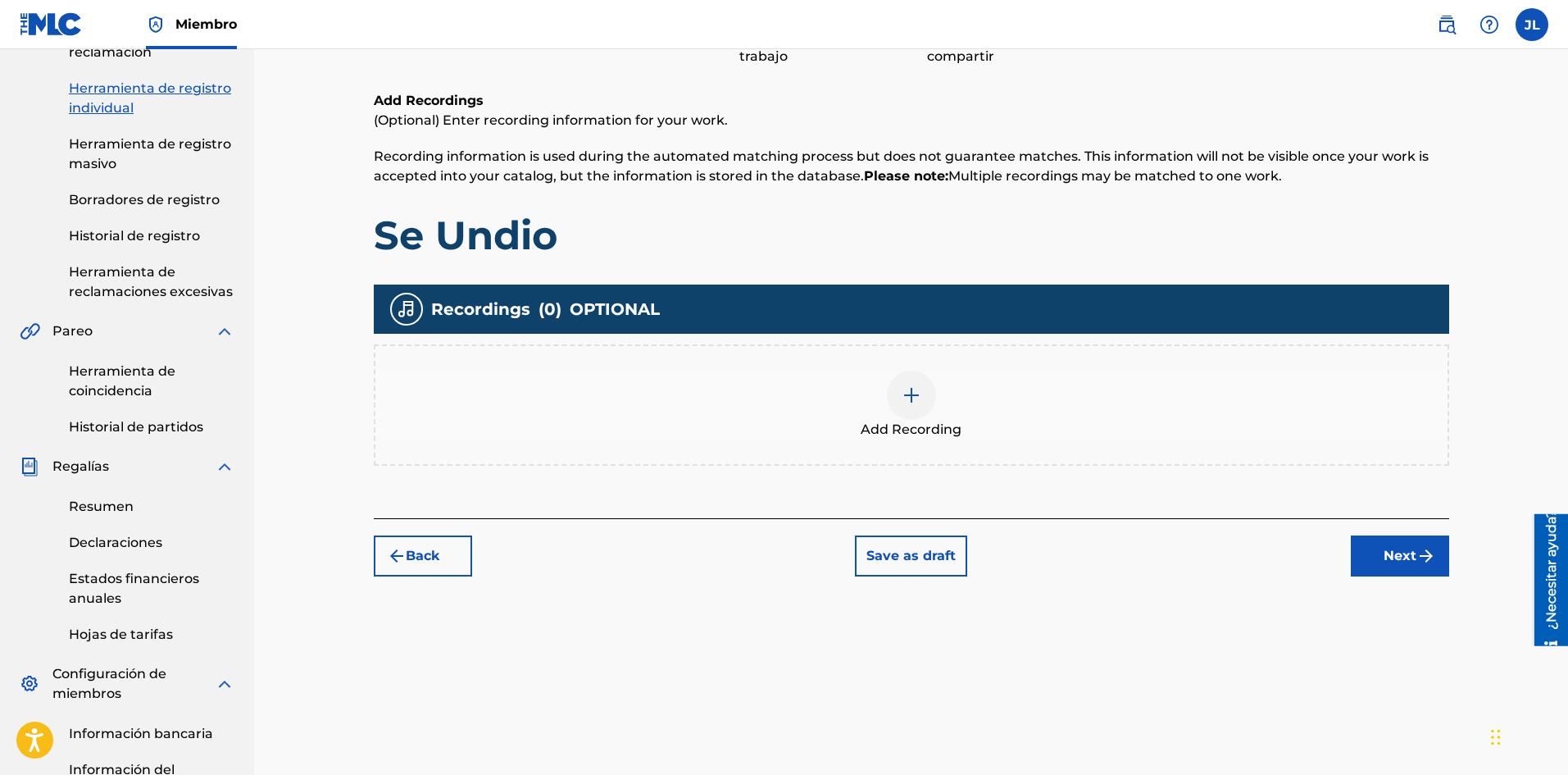
scroll to position [74, 0]
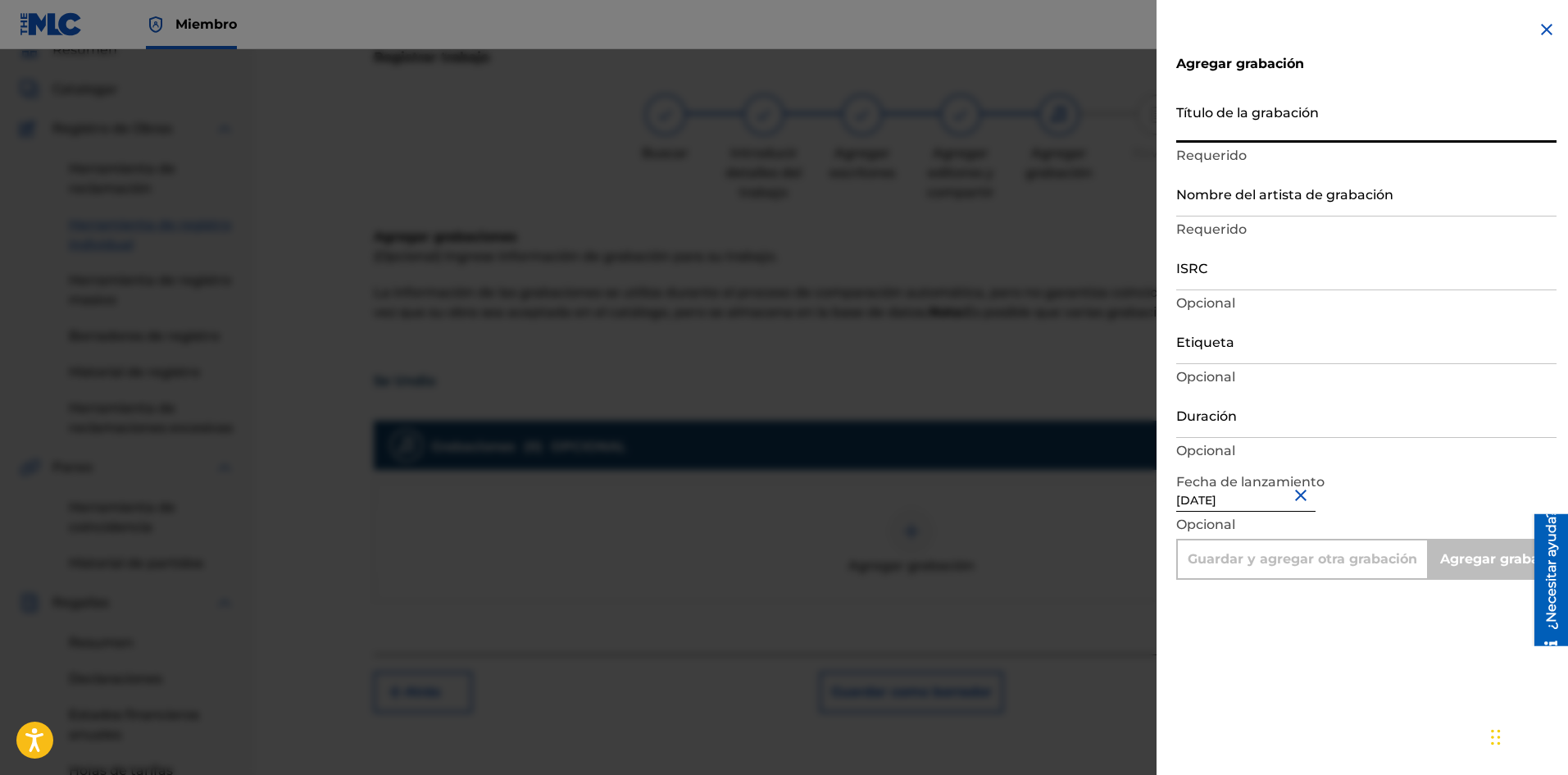
paste input "Se Undio"
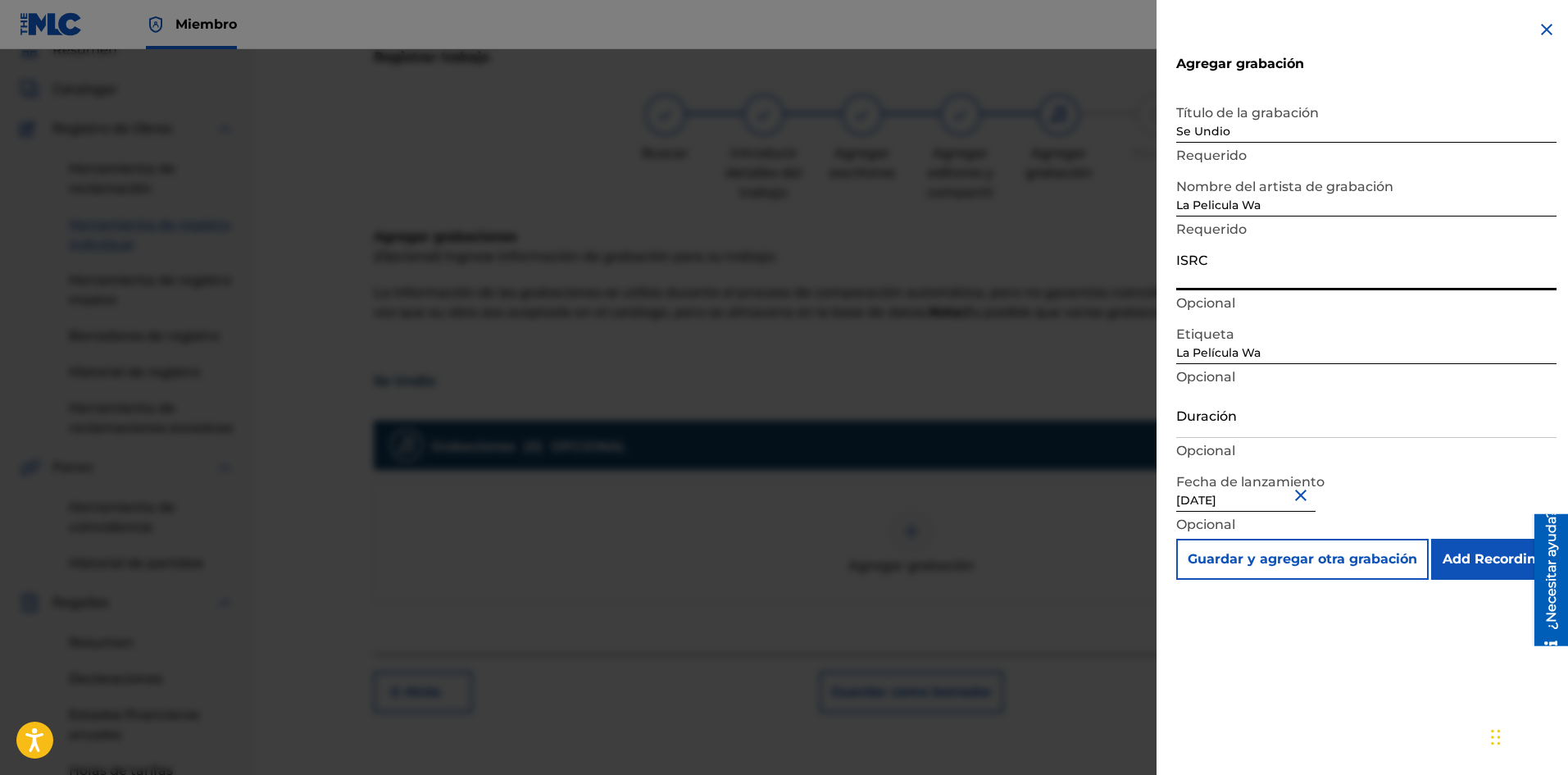
paste input "SE6SA2501626"
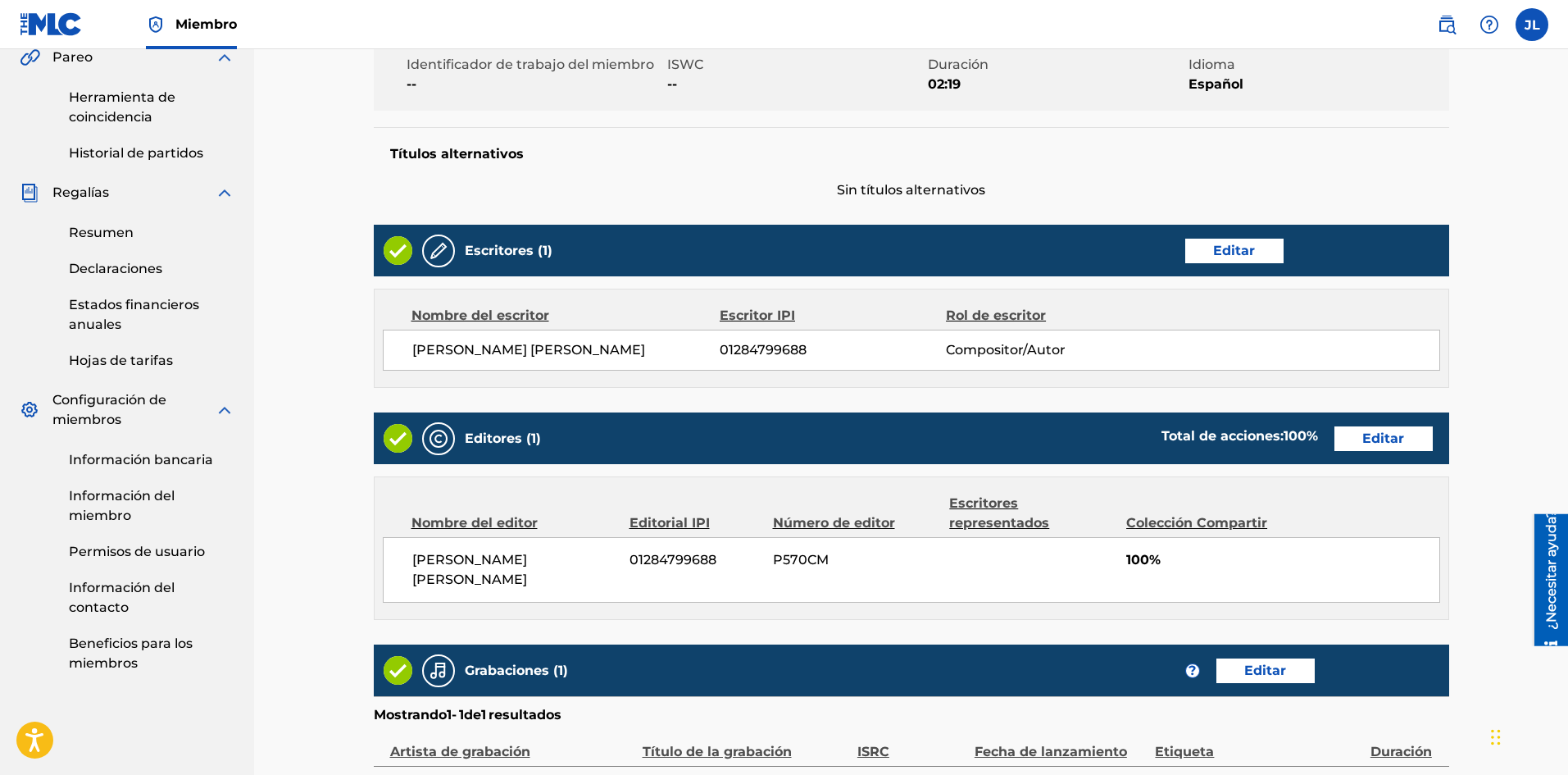
scroll to position [674, 0]
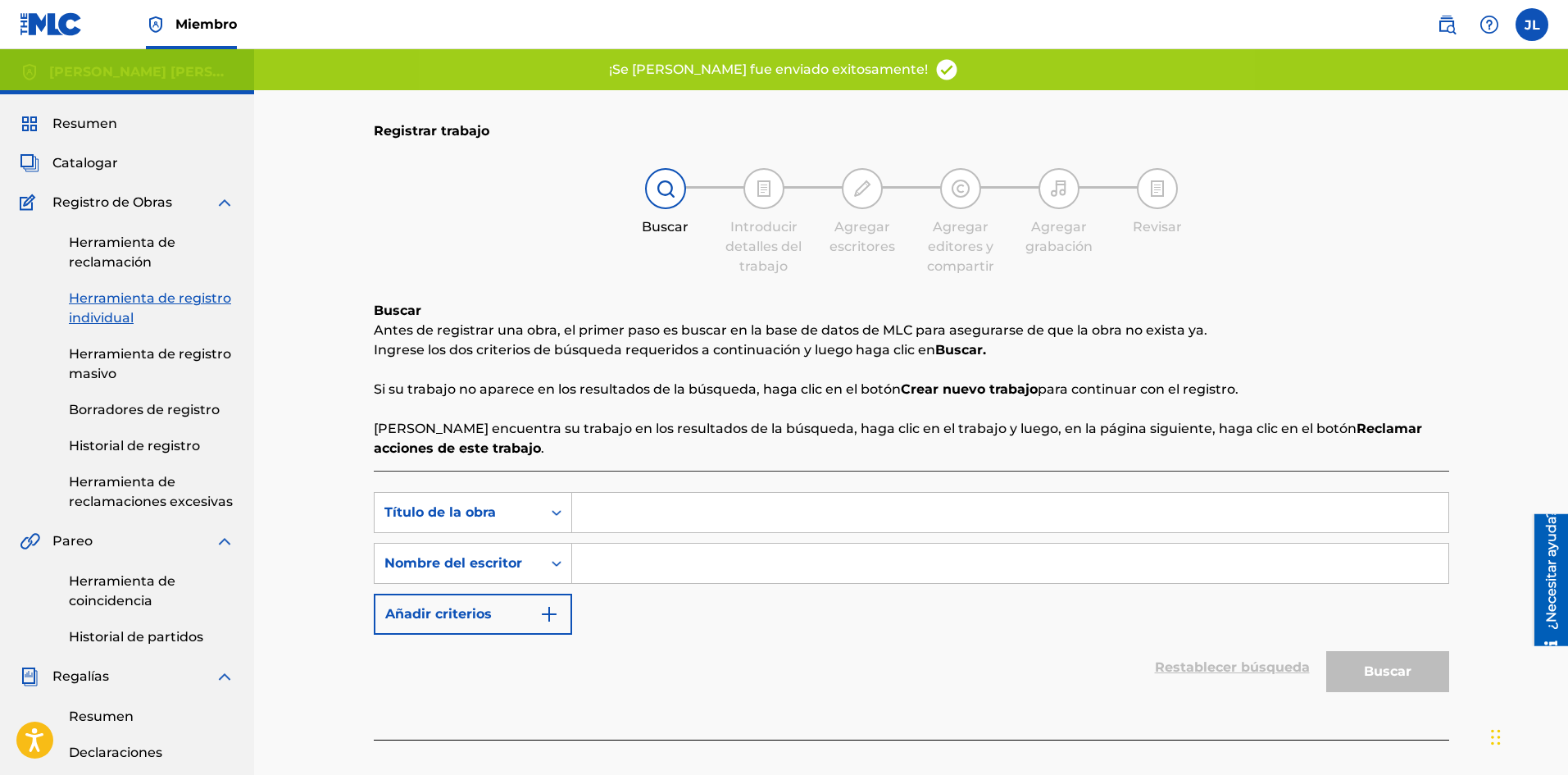
drag, startPoint x: 724, startPoint y: 529, endPoint x: 716, endPoint y: 568, distance: 39.8
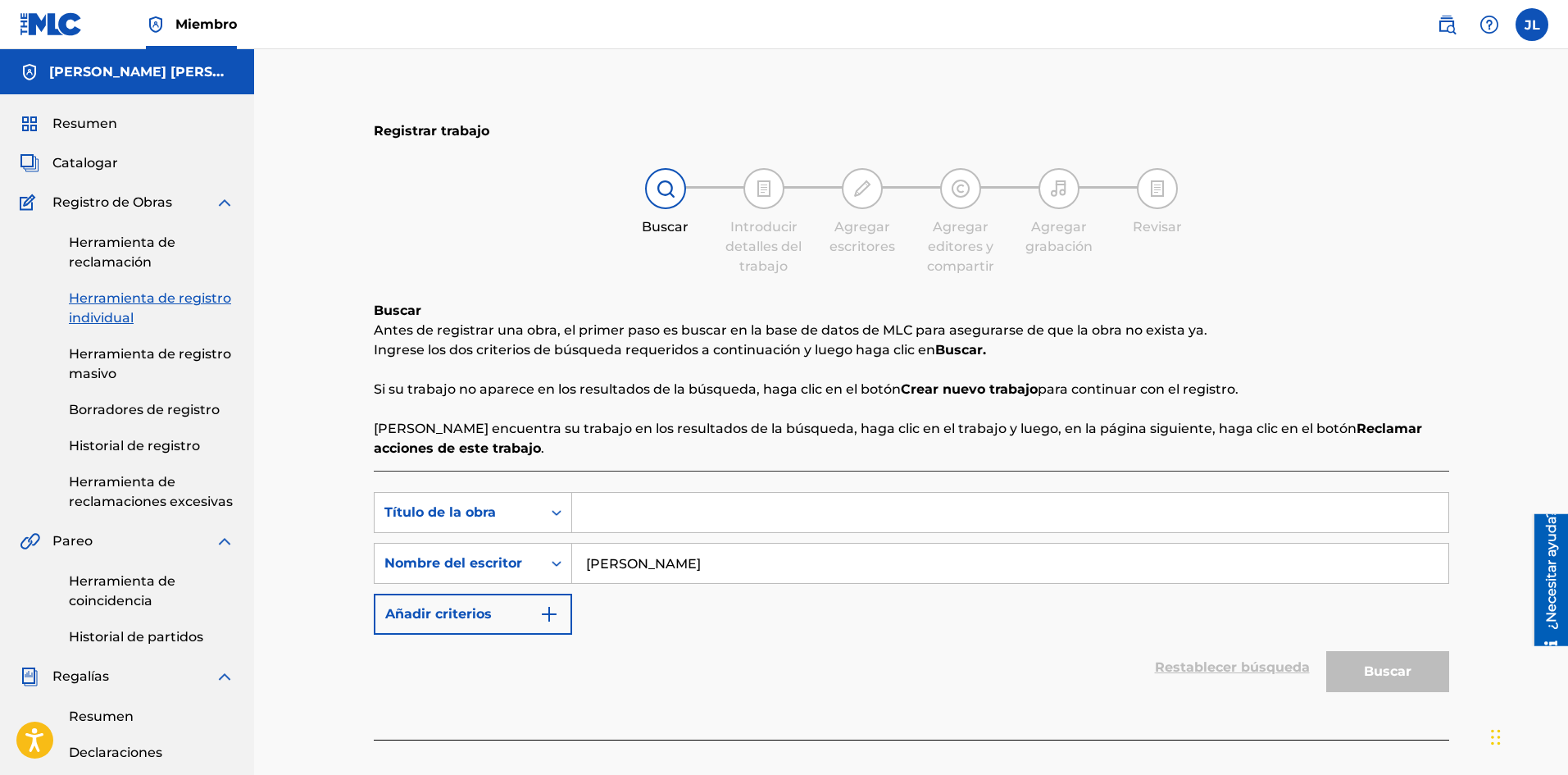
paste input "Madre"
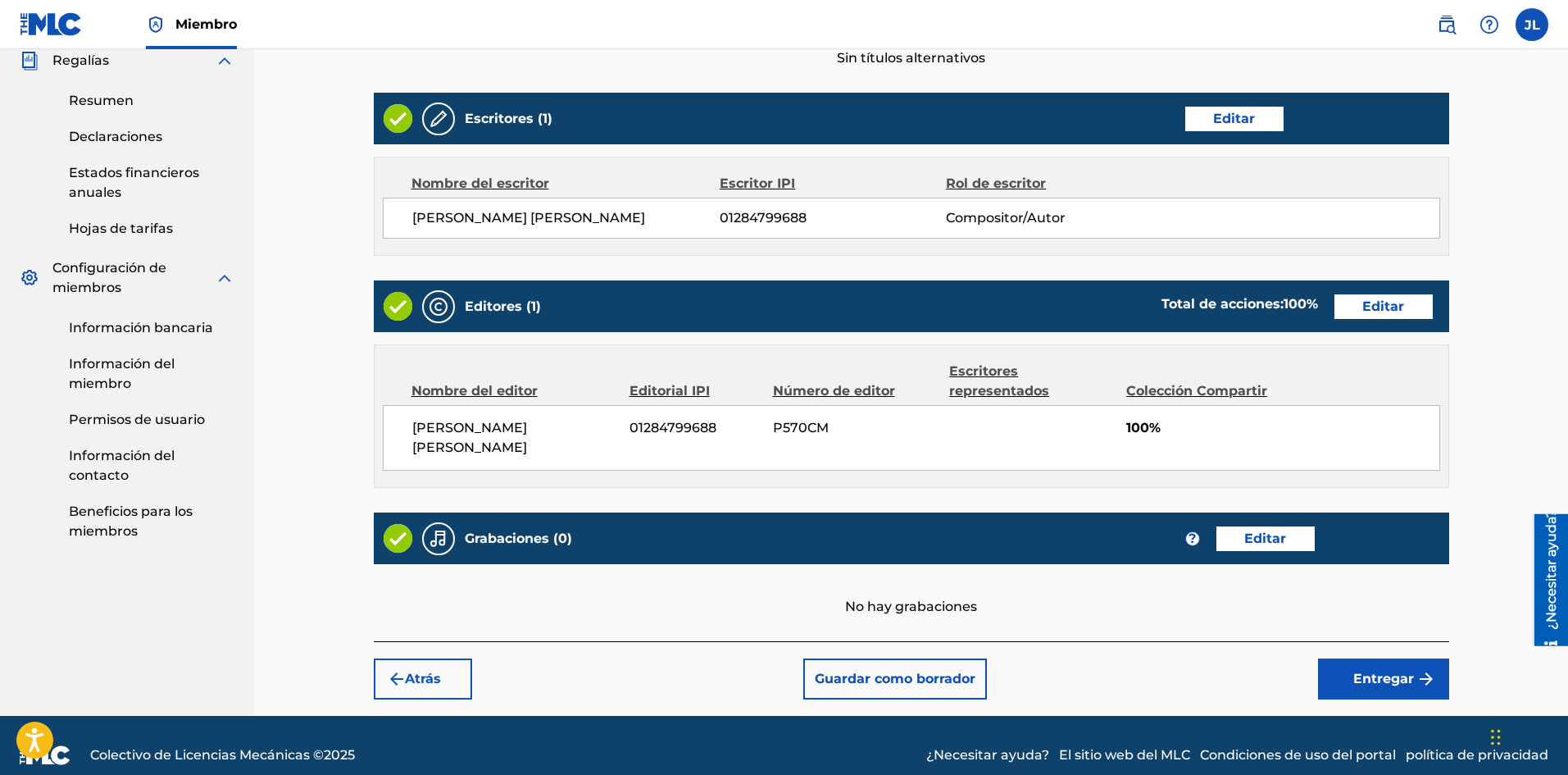
scroll to position [481, 0]
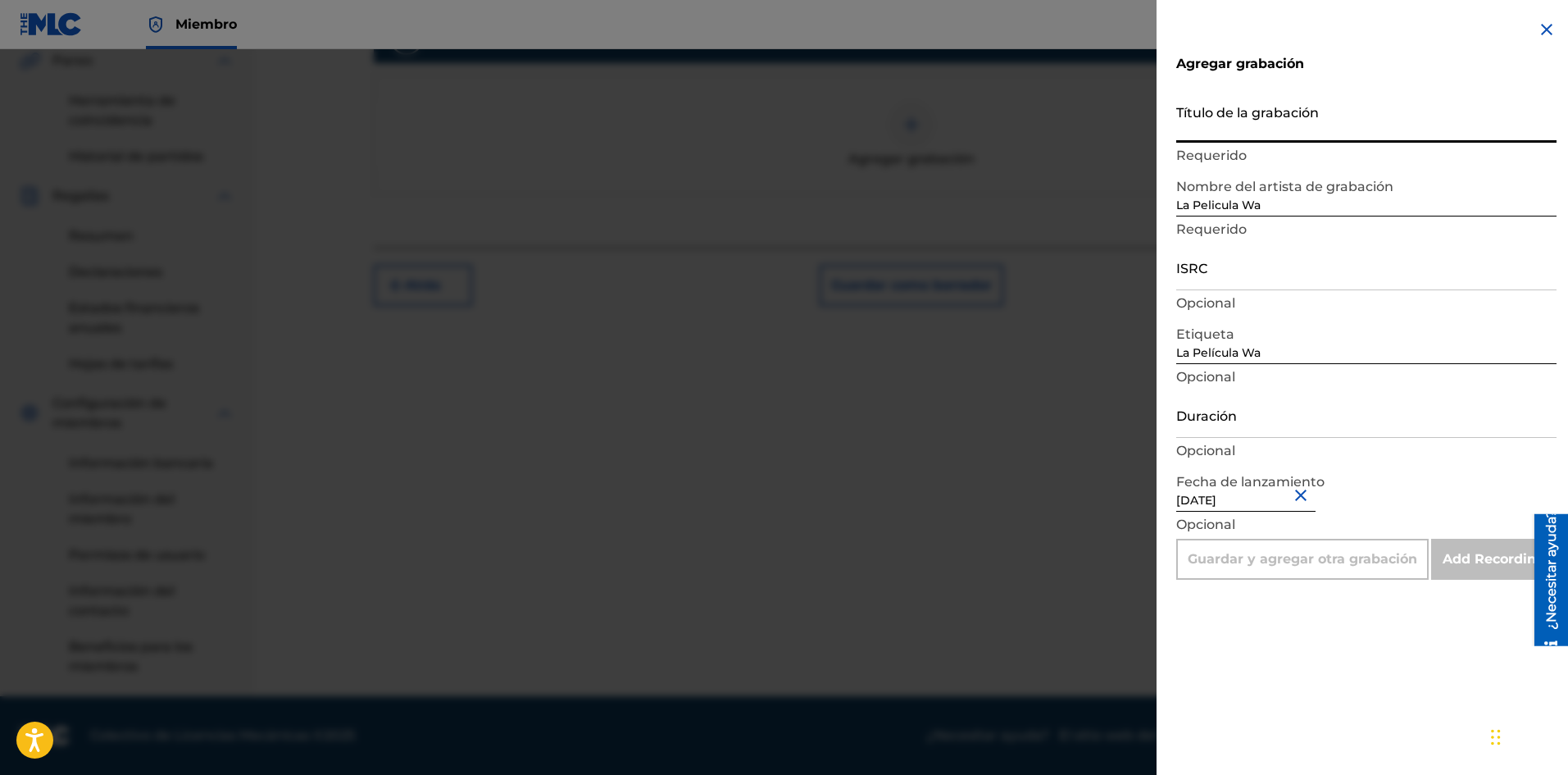
paste input "Madre"
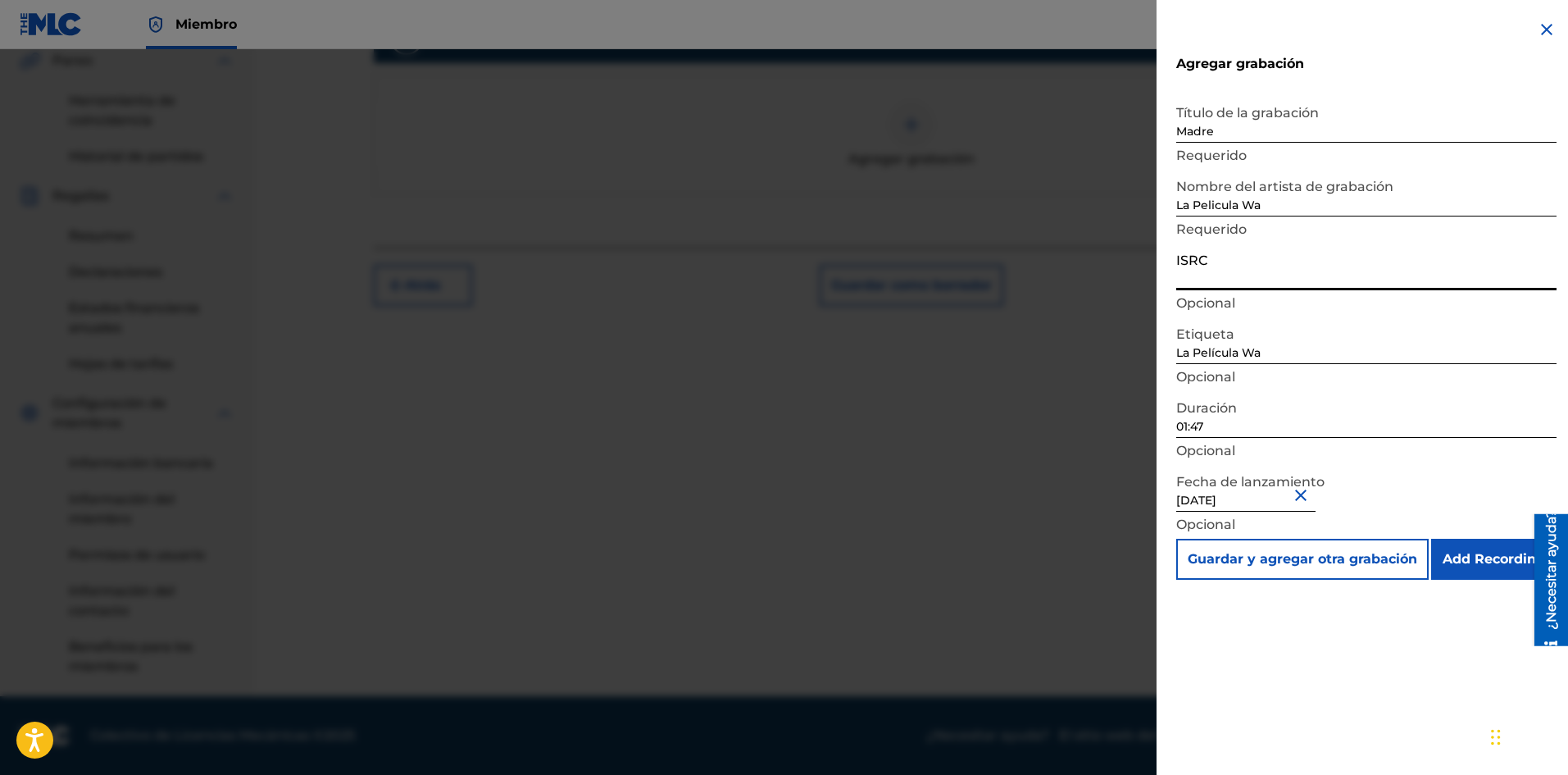
paste input "SE6SA2501627"
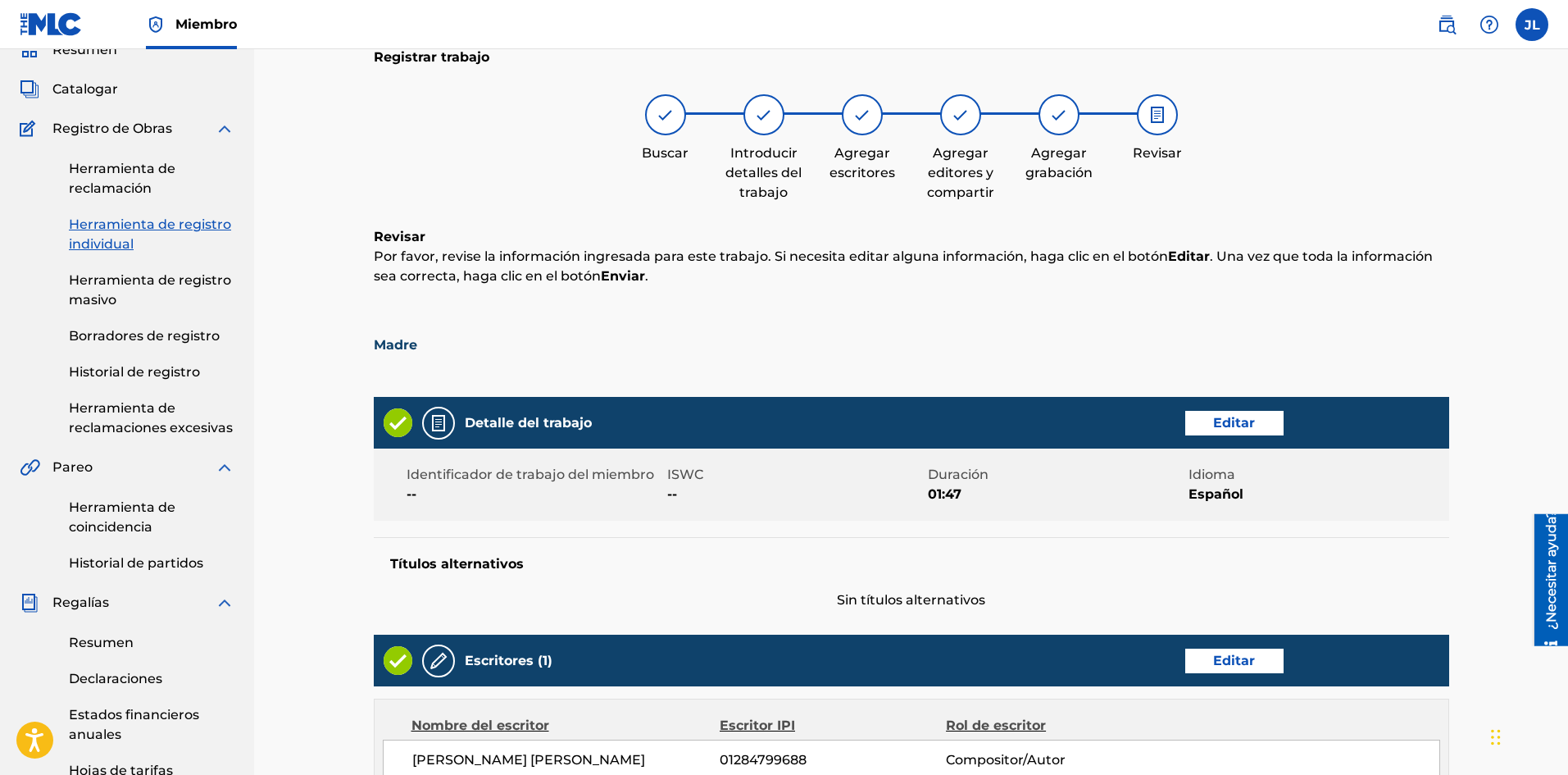
scroll to position [674, 0]
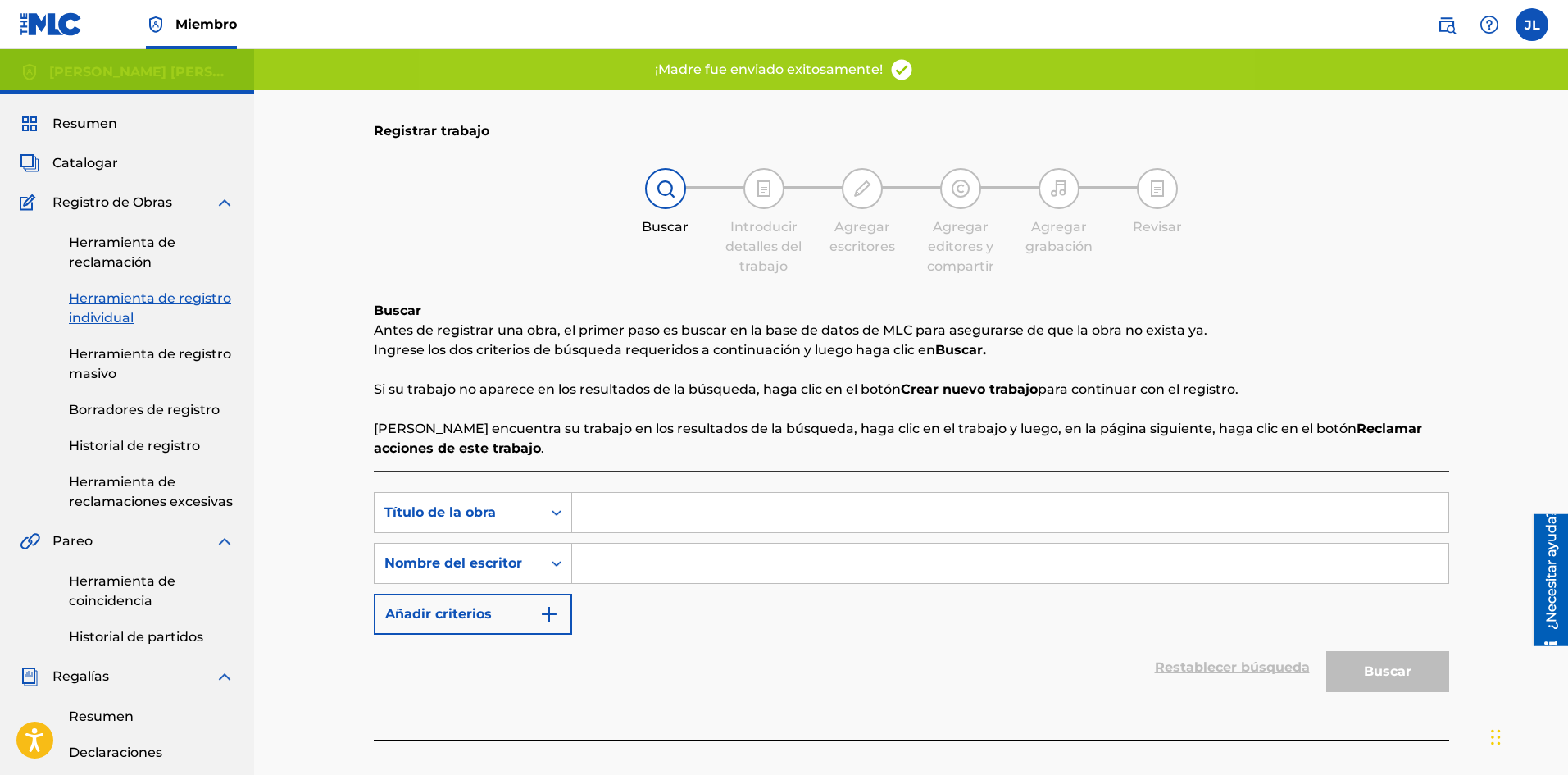
drag, startPoint x: 626, startPoint y: 562, endPoint x: 631, endPoint y: 571, distance: 10.3
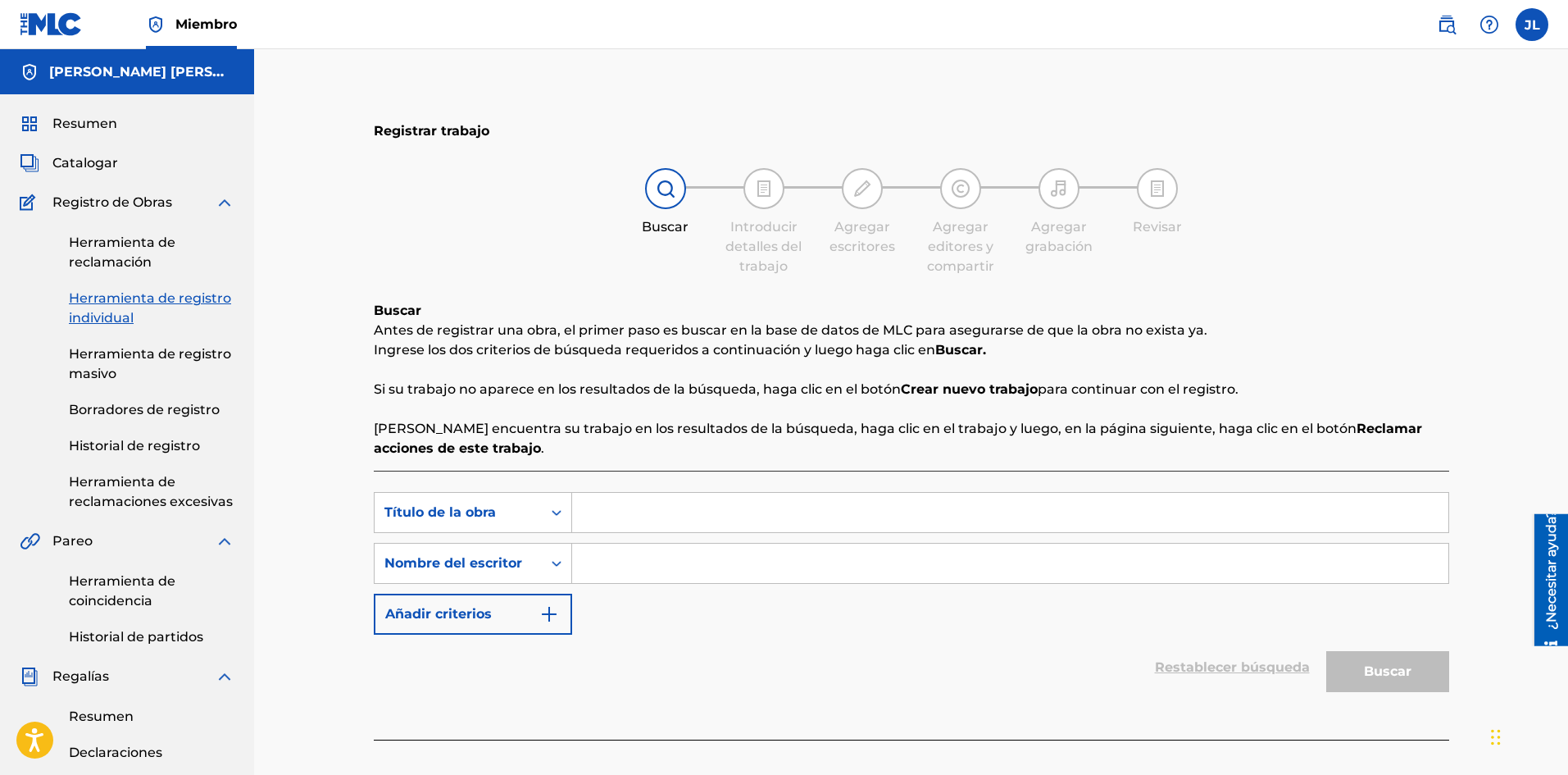
paste input "[PERSON_NAME]"
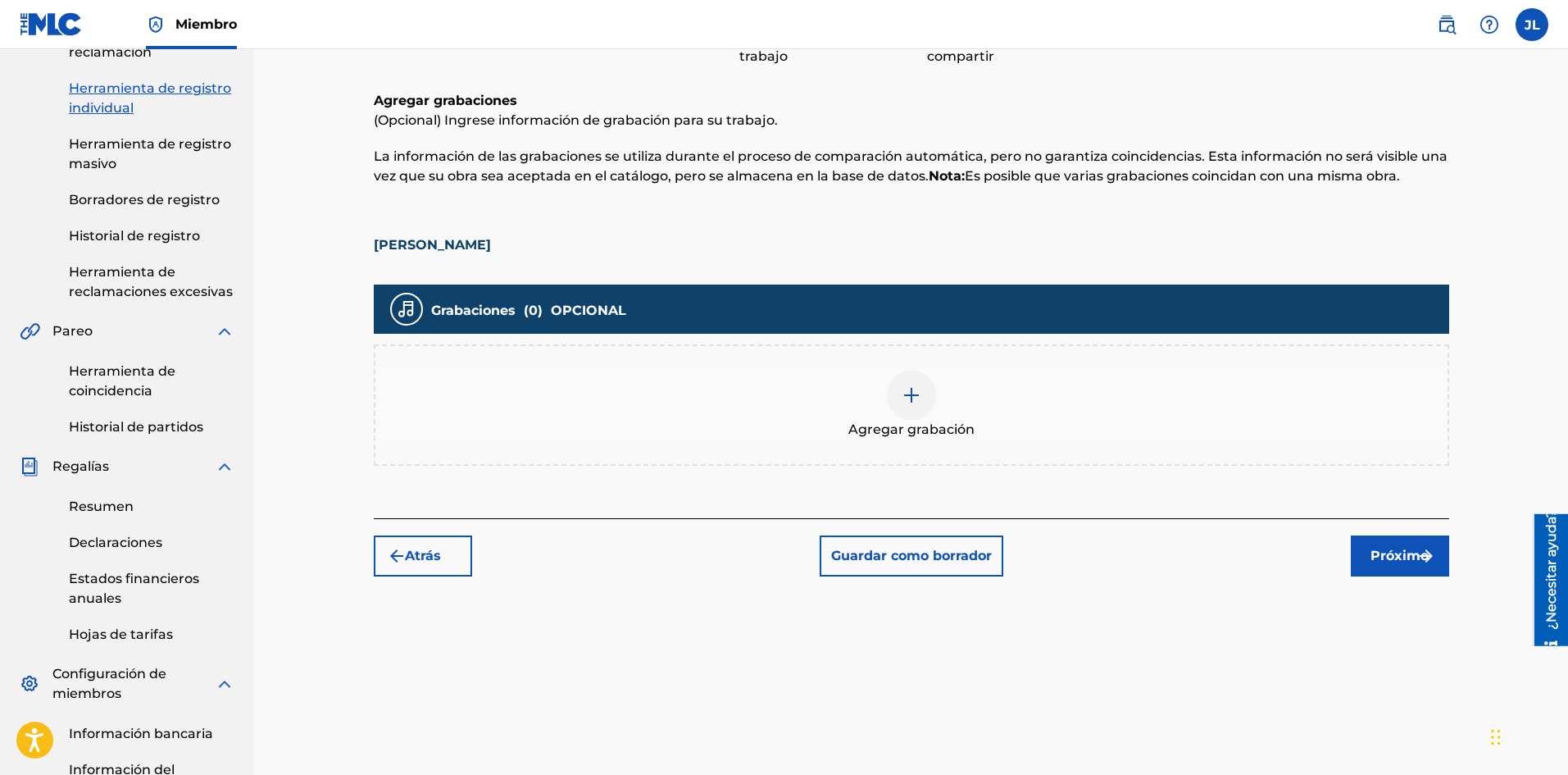
scroll to position [481, 0]
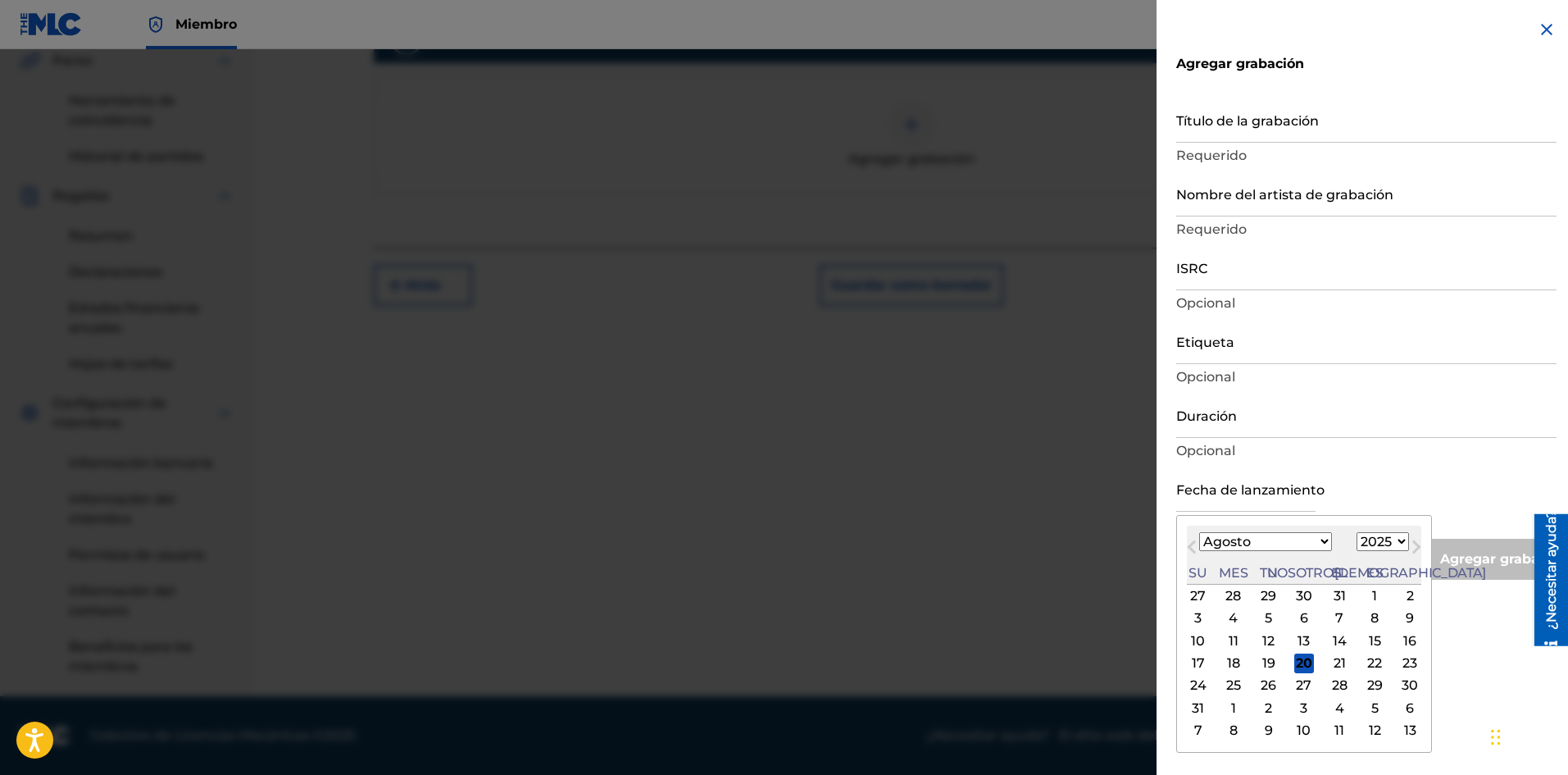
drag, startPoint x: 1371, startPoint y: 526, endPoint x: 1379, endPoint y: 528, distance: 8.2
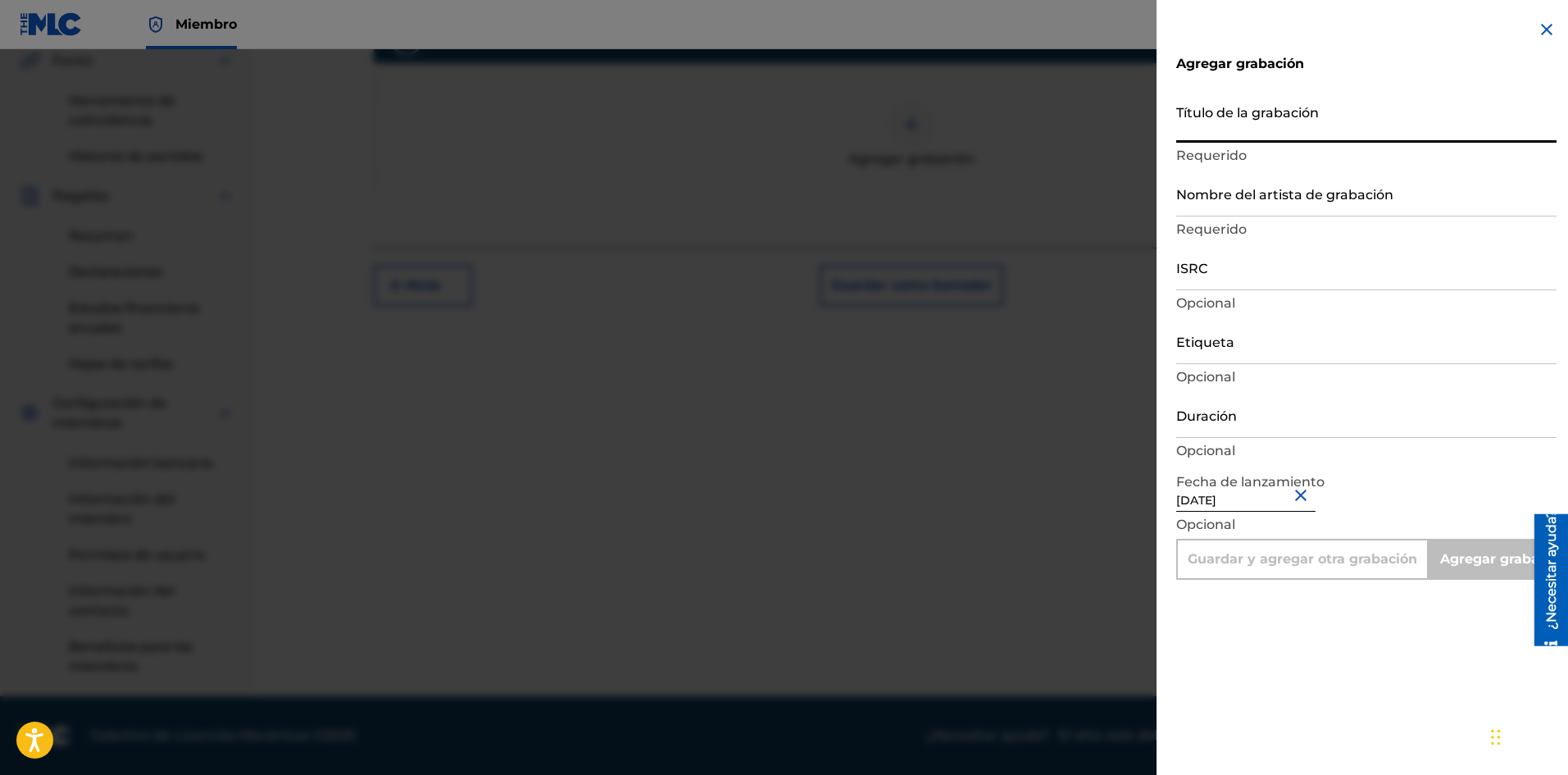
paste input "[PERSON_NAME]"
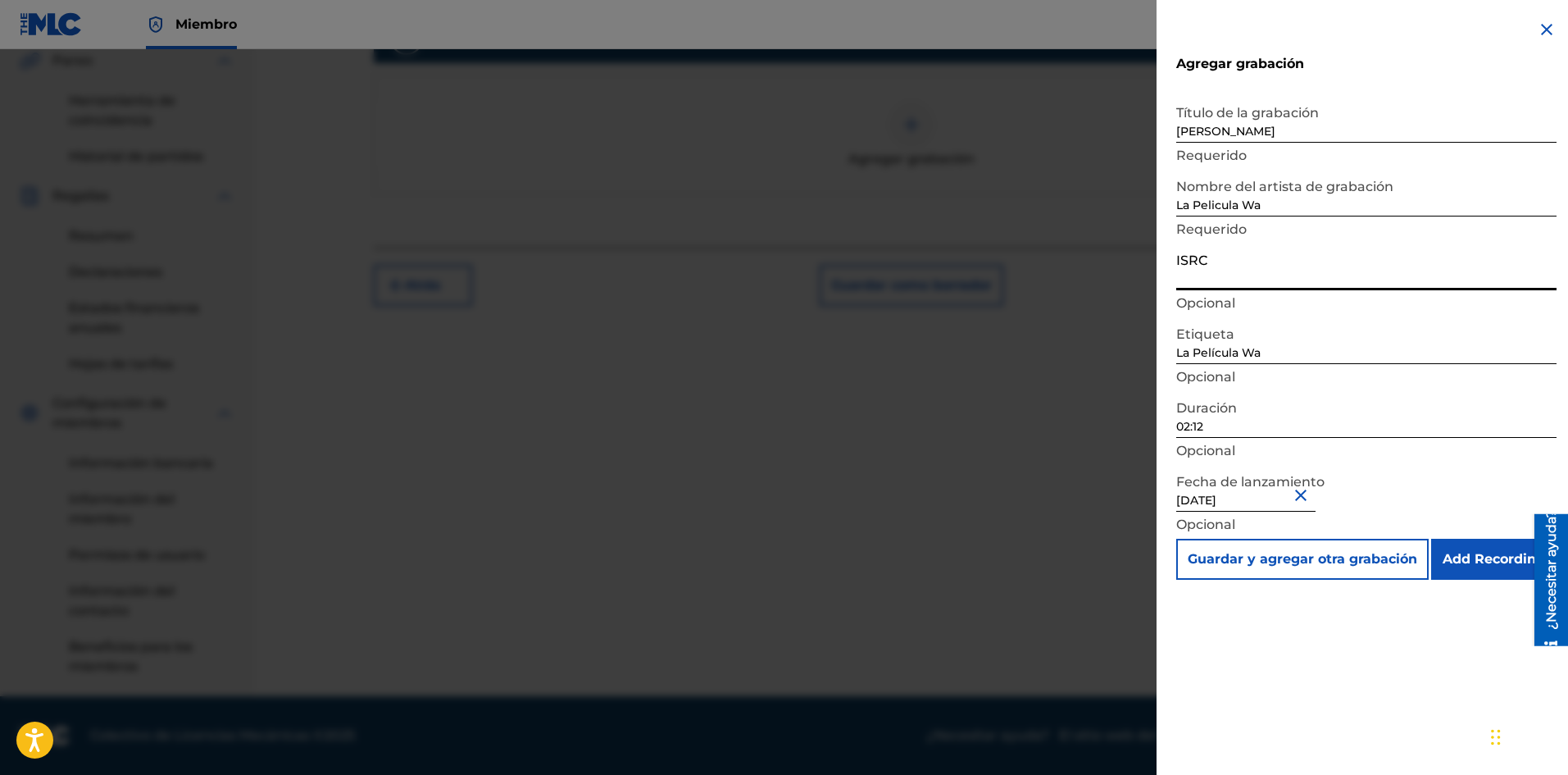
paste input "SE6SA2501628"
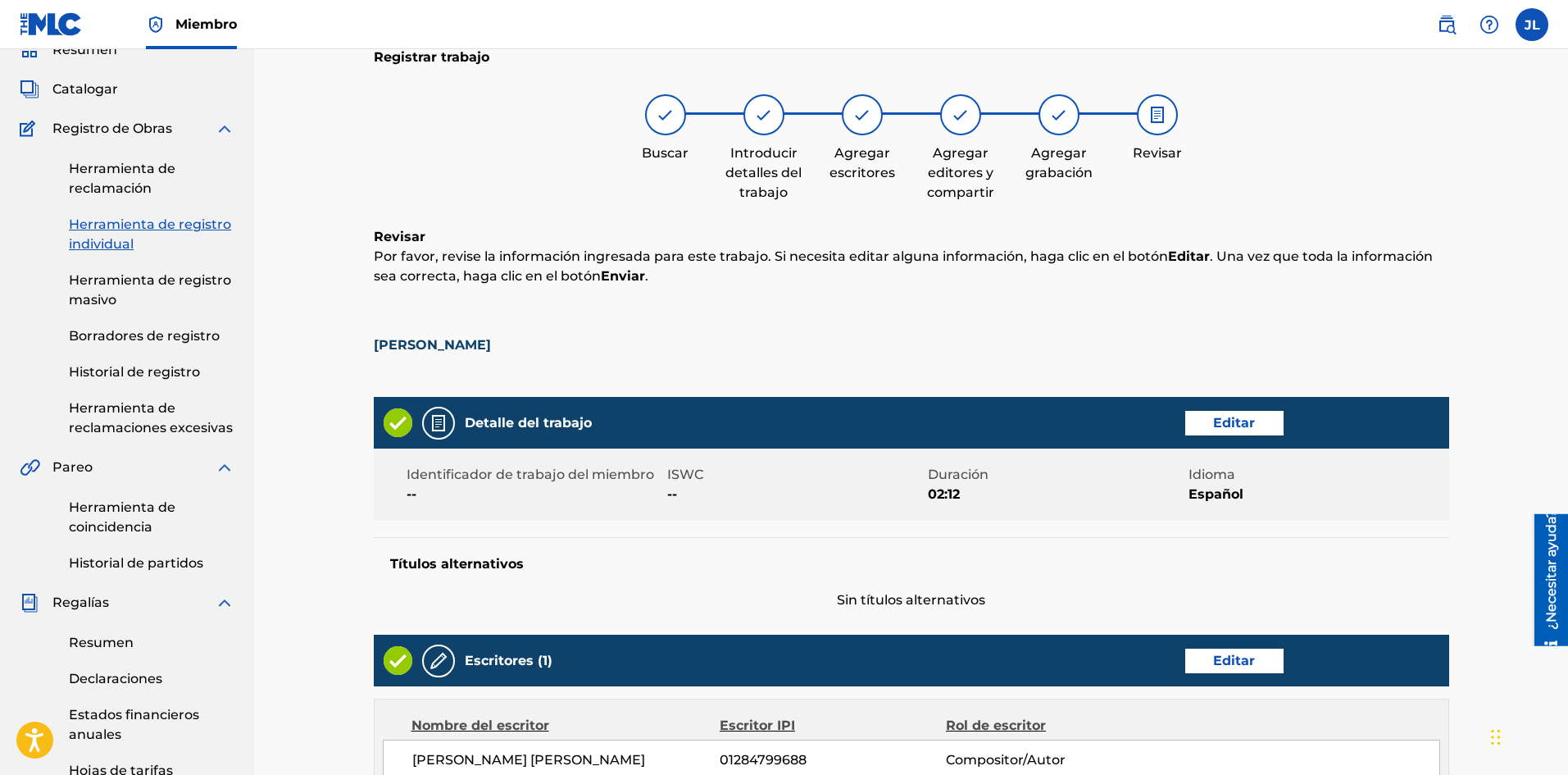
scroll to position [674, 0]
